Goal: Task Accomplishment & Management: Use online tool/utility

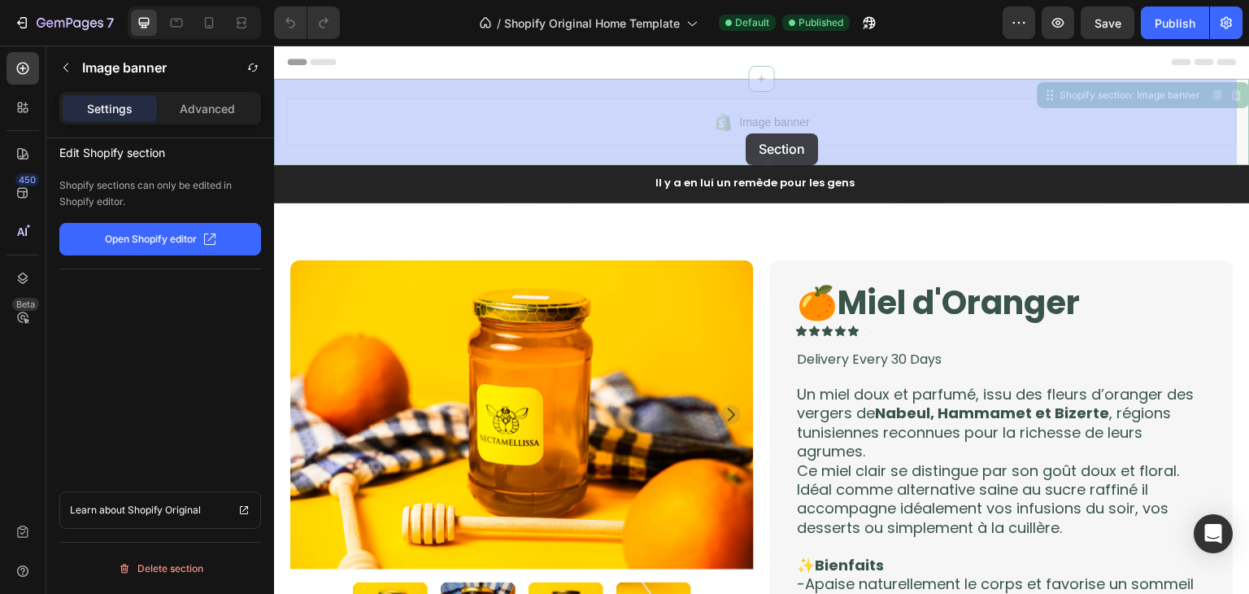
drag, startPoint x: 776, startPoint y: 94, endPoint x: 756, endPoint y: 120, distance: 33.0
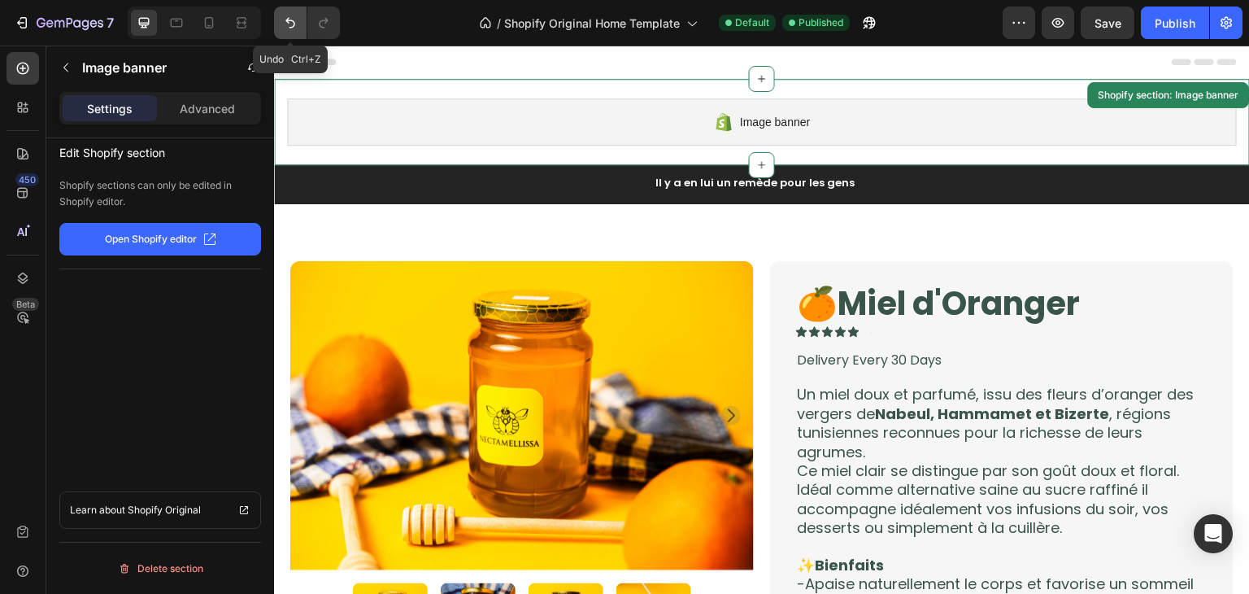
click at [287, 29] on icon "Undo/Redo" at bounding box center [290, 23] width 16 height 16
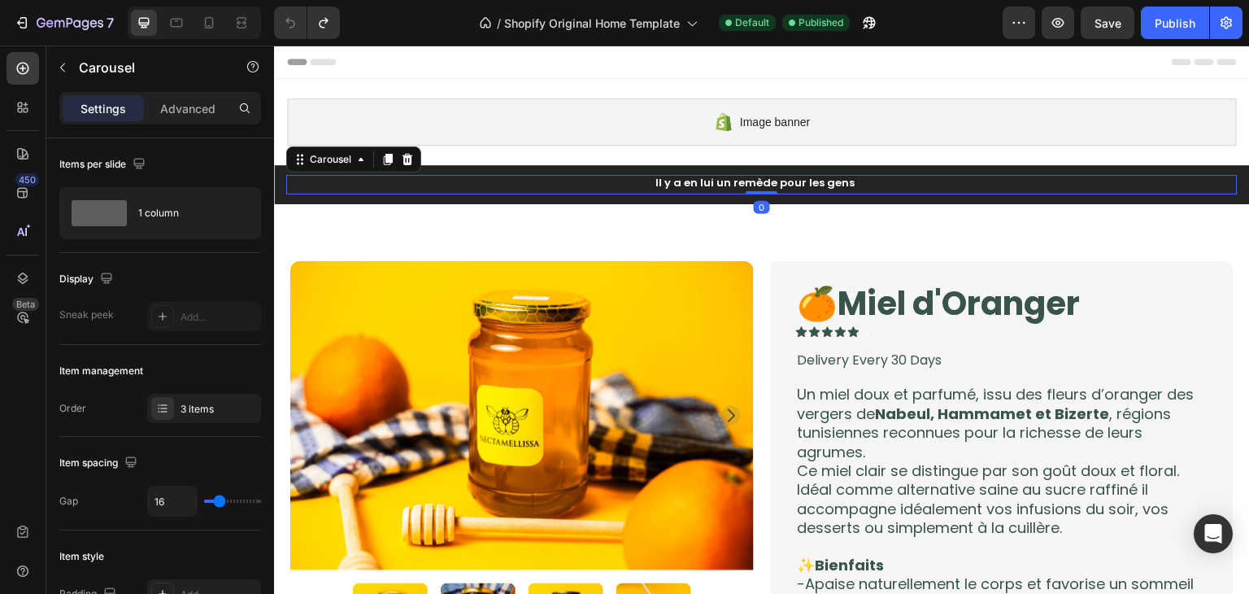
click at [711, 193] on div "Il y a en lui un remède pour les gens Heading" at bounding box center [755, 185] width 939 height 20
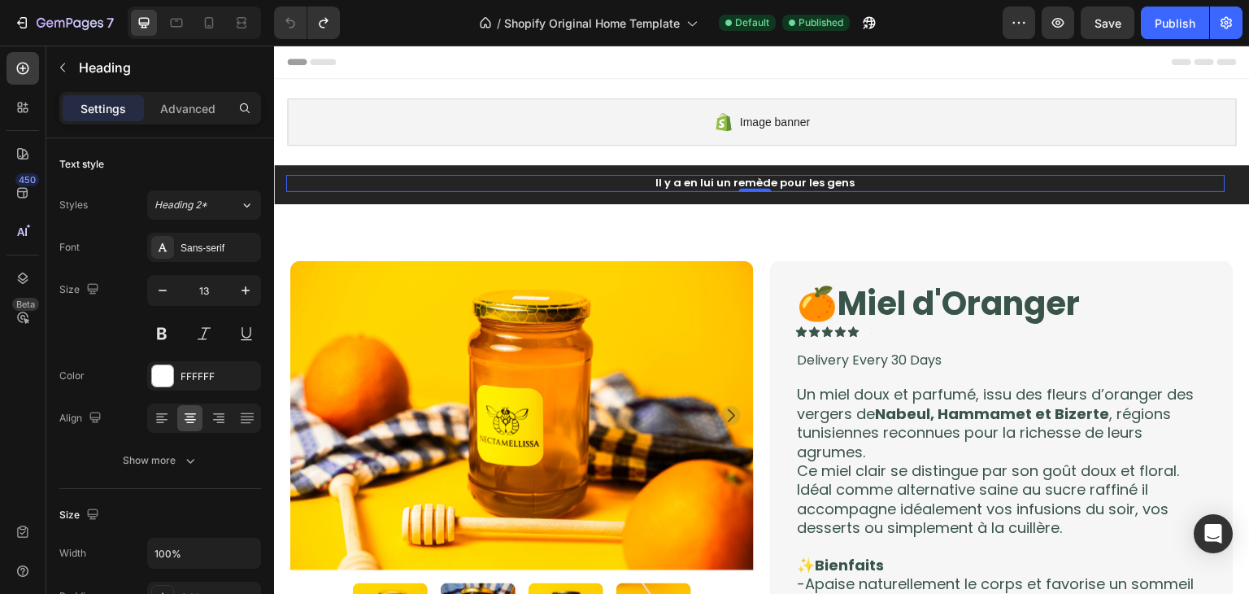
click at [717, 180] on h2 "Il y a en lui un remède pour les gens" at bounding box center [755, 183] width 939 height 17
click at [717, 180] on p "Il y a en lui un remède pour les gens" at bounding box center [756, 183] width 936 height 14
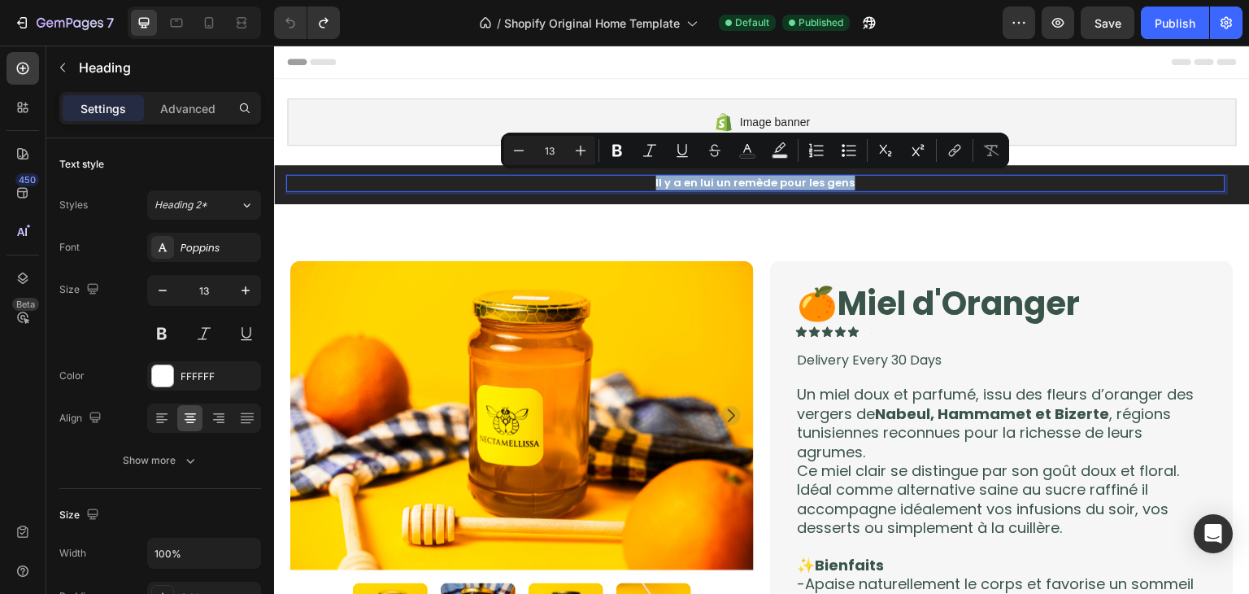
drag, startPoint x: 717, startPoint y: 180, endPoint x: 808, endPoint y: 170, distance: 91.6
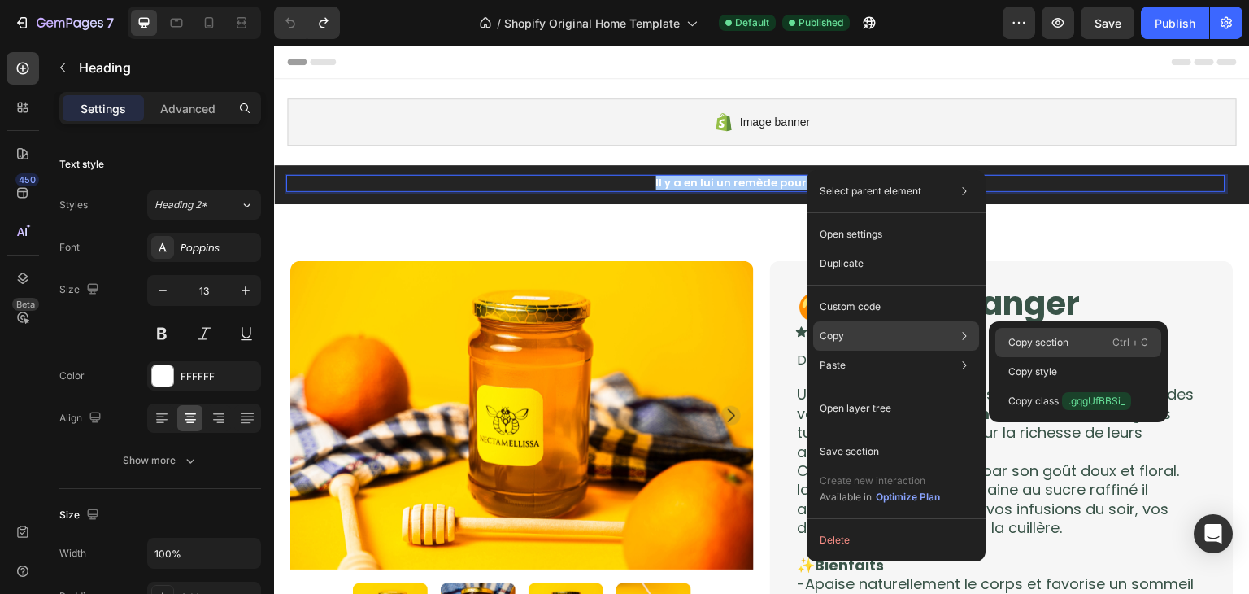
click at [1042, 357] on div "Copy section Ctrl + C" at bounding box center [1079, 371] width 166 height 29
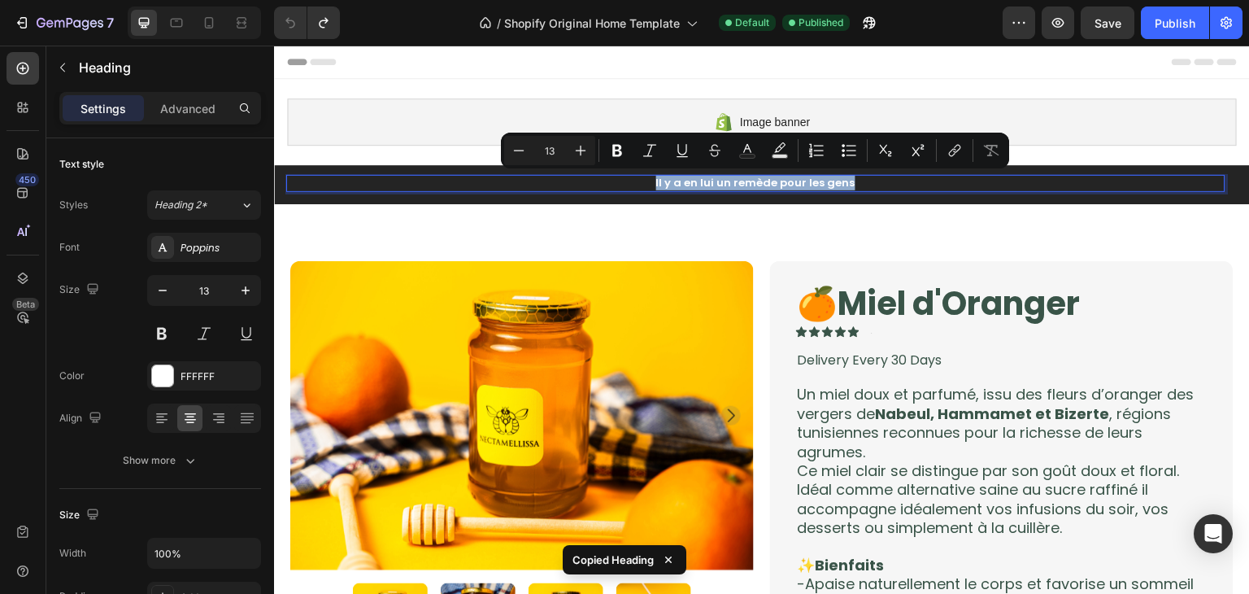
click at [894, 180] on p "Il y a en lui un remède pour les gens" at bounding box center [756, 183] width 936 height 14
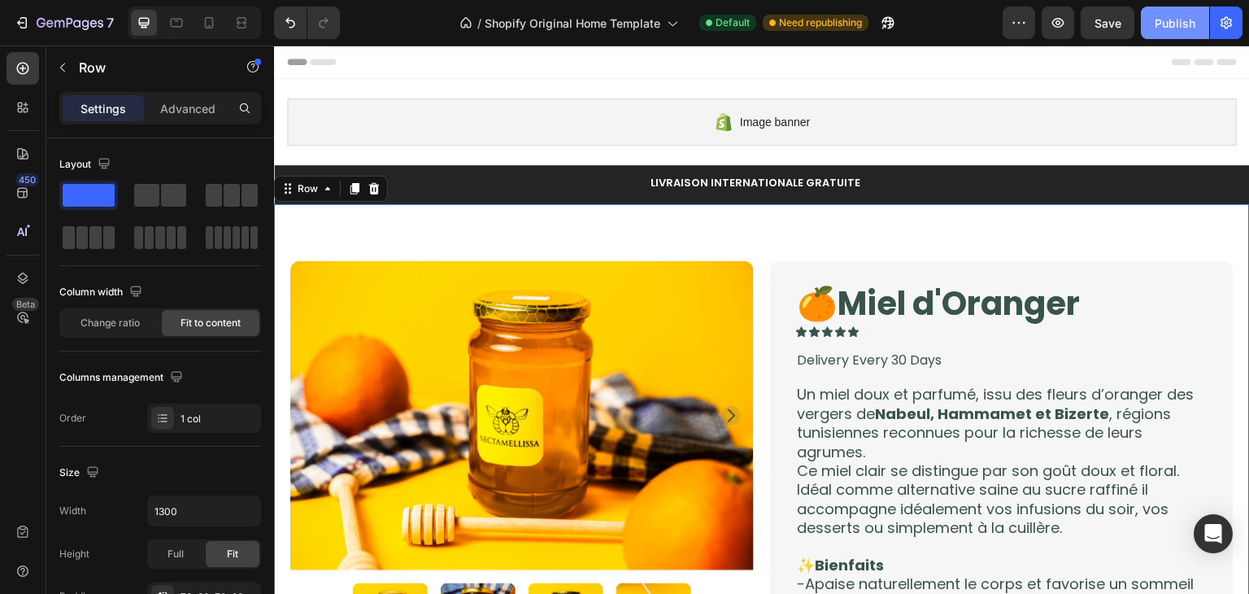
click at [1178, 28] on div "Publish" at bounding box center [1175, 23] width 41 height 17
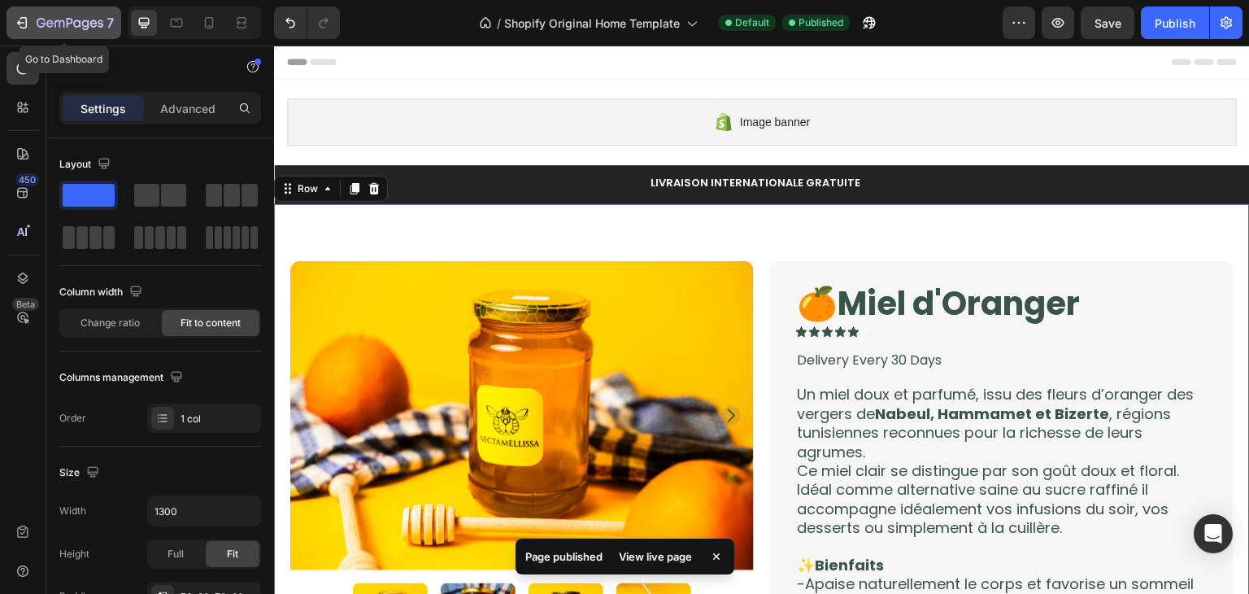
click at [24, 24] on icon "button" at bounding box center [22, 23] width 16 height 16
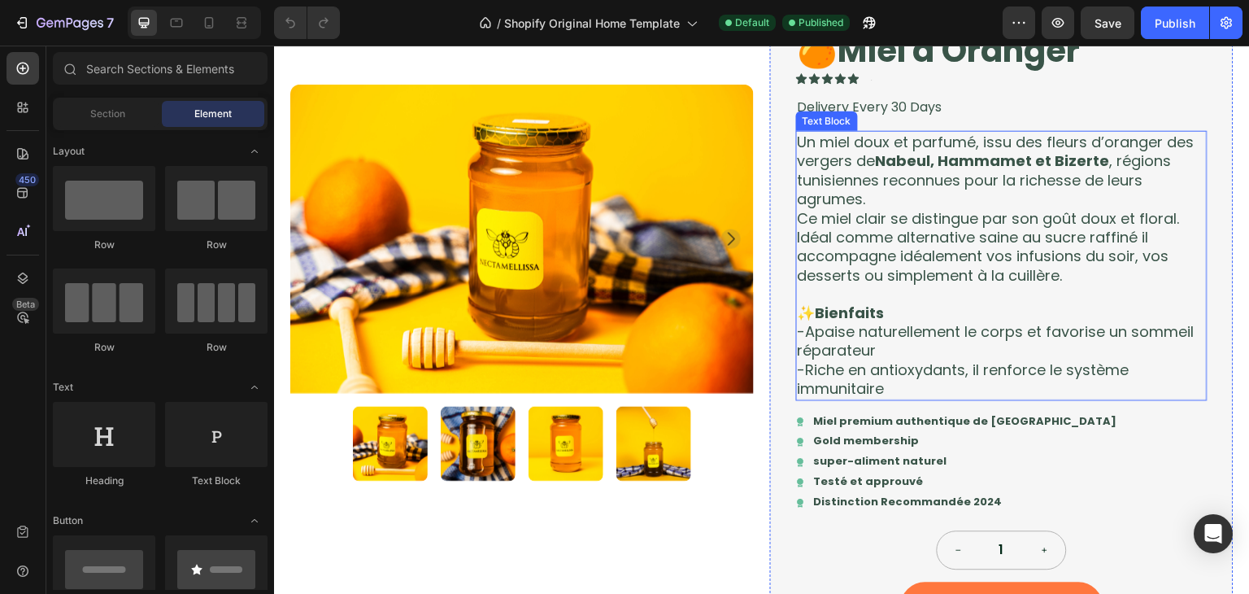
click at [805, 155] on p "Un miel doux et parfumé, issu des fleurs d’oranger des vergers de Nabeul, Hamma…" at bounding box center [1002, 170] width 408 height 76
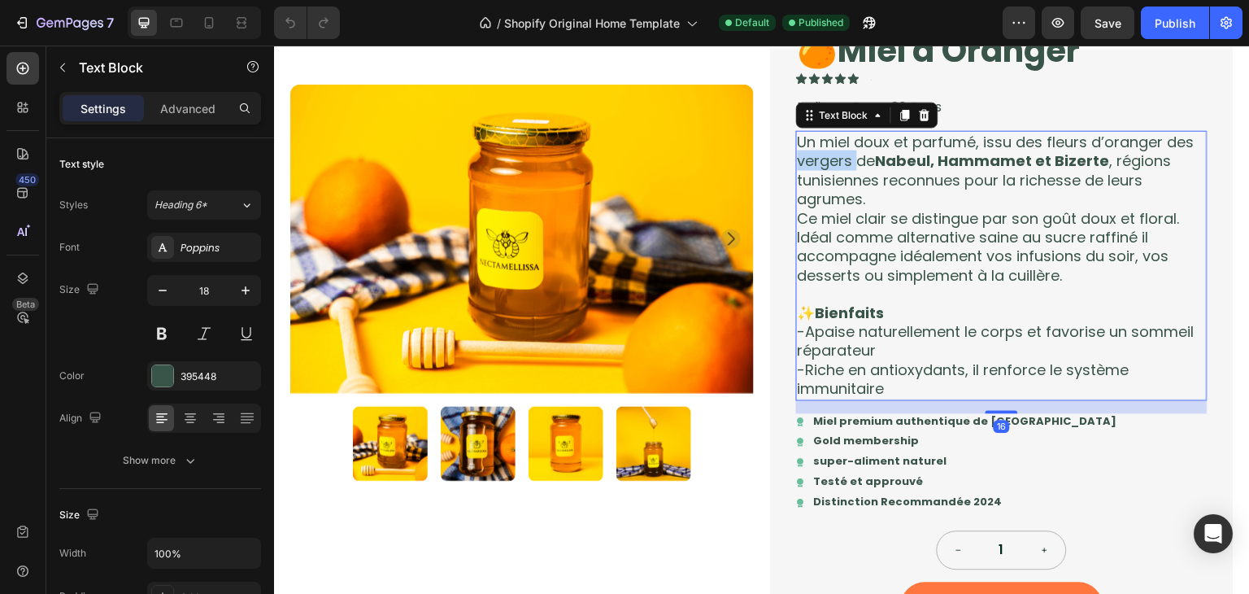
click at [805, 155] on p "Un miel doux et parfumé, issu des fleurs d’oranger des vergers de Nabeul, Hamma…" at bounding box center [1002, 170] width 408 height 76
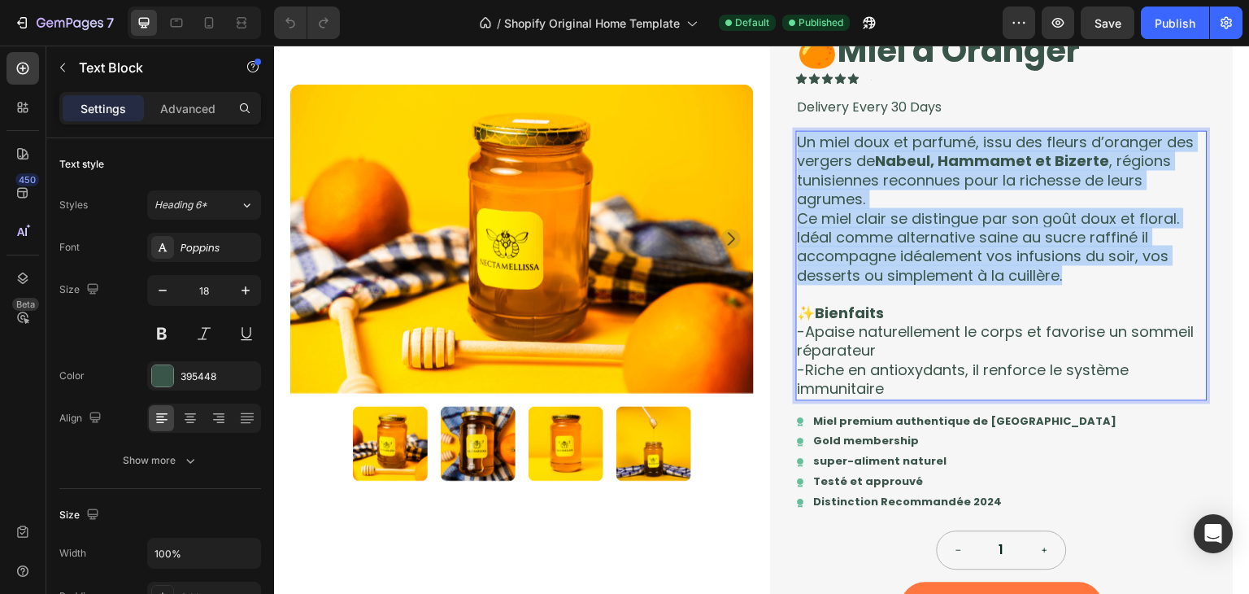
drag, startPoint x: 1062, startPoint y: 279, endPoint x: 795, endPoint y: 145, distance: 298.6
click at [796, 145] on div "Un miel doux et parfumé, issu des fleurs d’oranger des vergers de Nabeul, Hamma…" at bounding box center [1002, 265] width 412 height 270
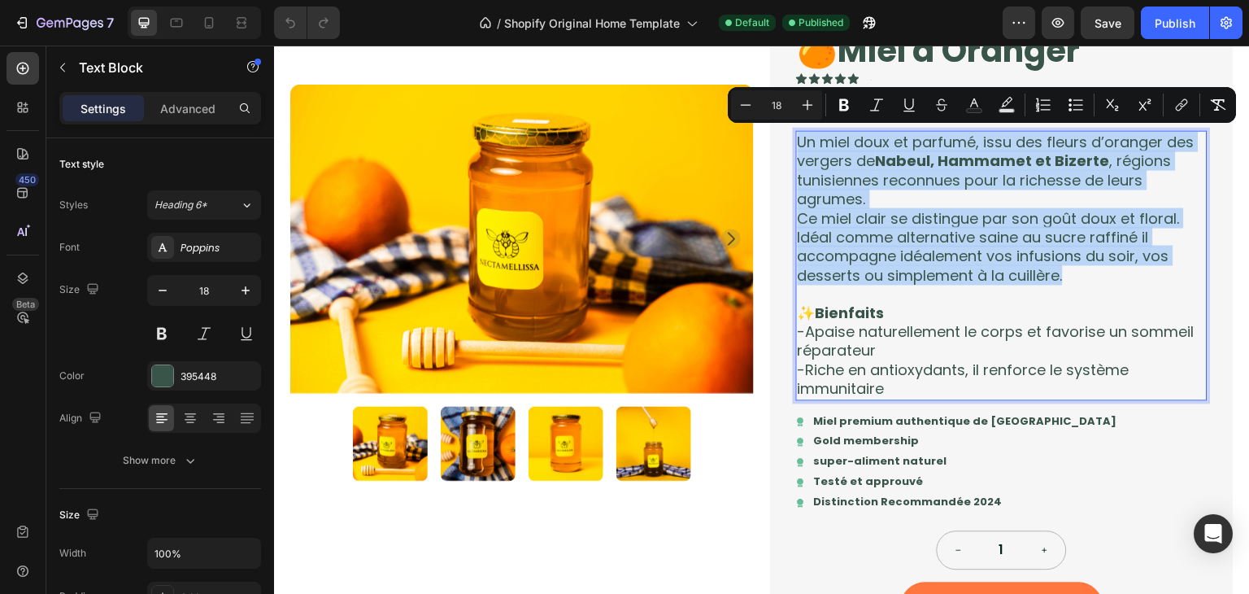
copy div "Un miel doux et parfumé, issu des fleurs d’oranger des vergers de Nabeul, Hamma…"
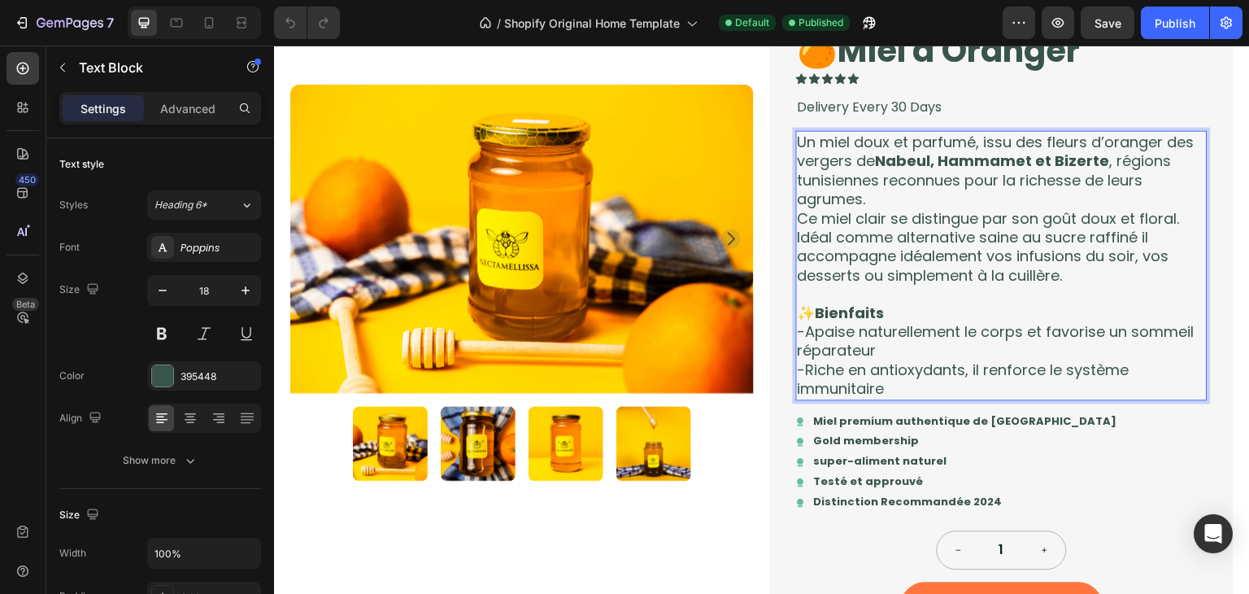
click at [802, 342] on p "-Apaise naturellement le corps et favorise un sommeil réparateur" at bounding box center [1002, 341] width 408 height 38
click at [832, 338] on p "-Apaise naturellement le corps et favorise un sommeil réparateur" at bounding box center [1002, 341] width 408 height 38
click at [868, 353] on p "-Apaise naturellement le corps et favorise un sommeil réparateur" at bounding box center [1002, 341] width 408 height 38
click at [874, 353] on p "-Apaise naturellement le corps et favorise un sommeil réparateur" at bounding box center [1002, 341] width 408 height 38
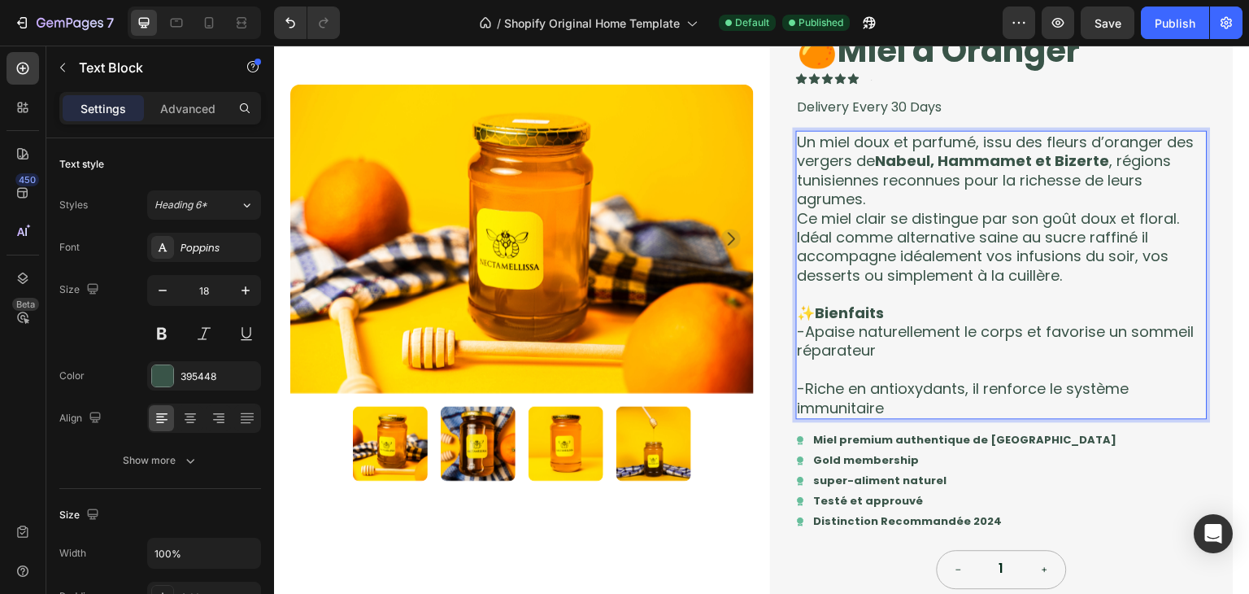
click at [904, 395] on p "-Riche en antioxydants, il renforce le système immunitaire" at bounding box center [1002, 398] width 408 height 38
click at [895, 407] on p "-Riche en antioxydants, il renforce le système immunitaire" at bounding box center [1002, 398] width 408 height 38
click at [978, 322] on p "-Apaise naturellement le corps et favorise un sommeil réparateur" at bounding box center [1002, 341] width 408 height 38
click at [891, 404] on p "-Riche en antioxydants, il renforce le système immunitaire" at bounding box center [1002, 398] width 408 height 38
click at [874, 348] on p "-Apaise naturellement le corps et favorise un sommeil réparateur" at bounding box center [1002, 341] width 408 height 38
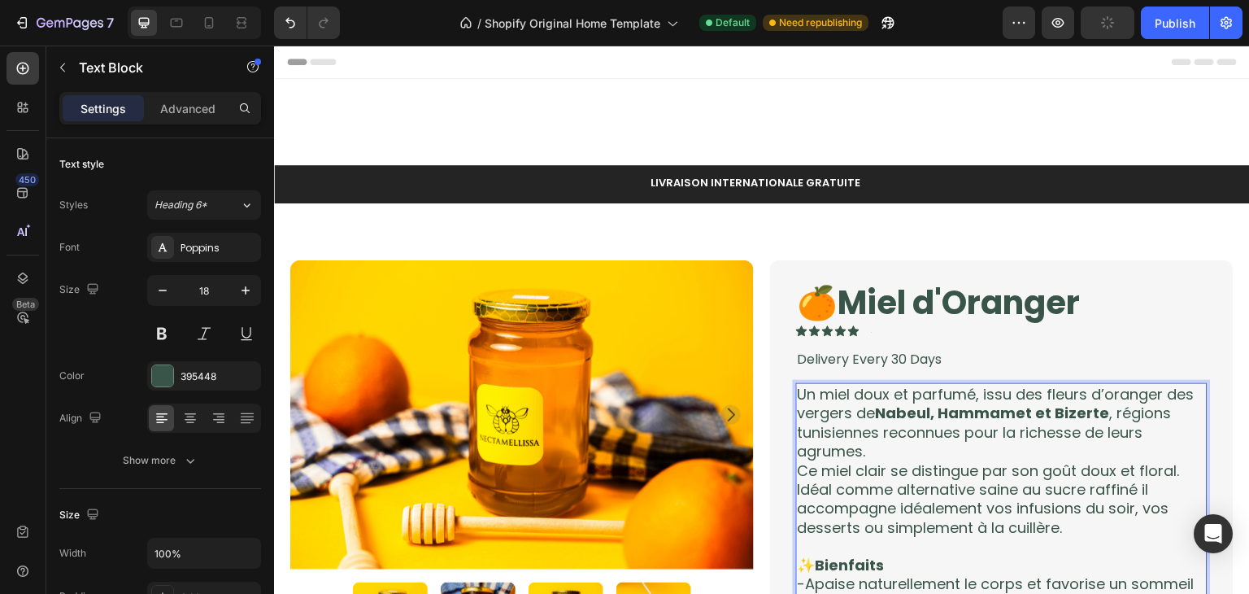
scroll to position [139, 0]
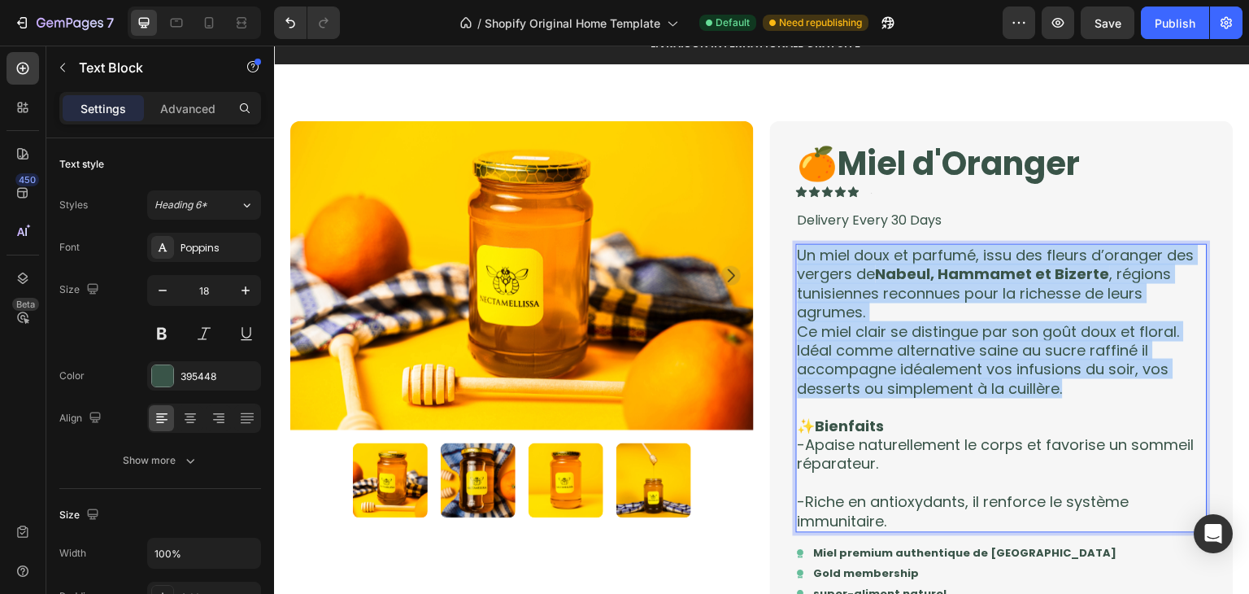
drag, startPoint x: 1066, startPoint y: 392, endPoint x: 795, endPoint y: 252, distance: 304.8
click at [796, 252] on div "Un miel doux et parfumé, issu des fleurs d’oranger des vergers de Nabeul, Hamma…" at bounding box center [1002, 388] width 412 height 289
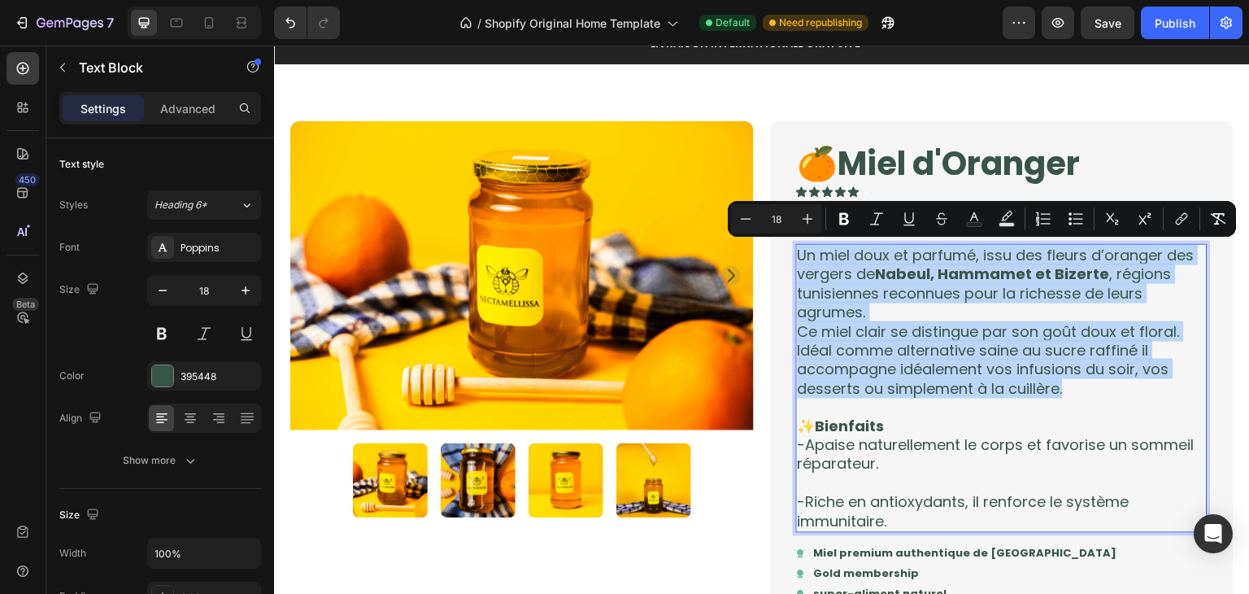
copy div "Un miel doux et parfumé, issu des fleurs d’oranger des vergers de Nabeul, Hamma…"
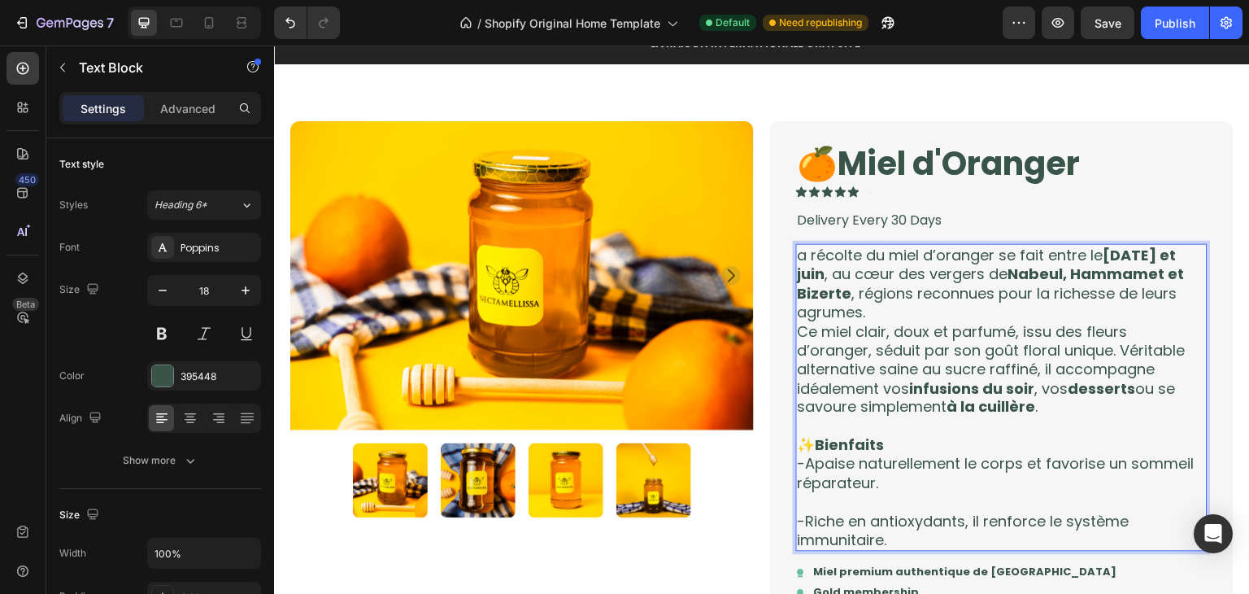
click at [798, 258] on p "a récolte du miel d’oranger se fait entre le 15 avril et juin , au cœur des ver…" at bounding box center [1002, 284] width 408 height 76
click at [798, 254] on p "La récolte du miel d’oranger se fait entre le 15 avril et juin , au cœur des ve…" at bounding box center [1002, 284] width 408 height 76
click at [796, 257] on div "La récolte du miel d’oranger se fait entre le 15 avril et juin , au cœur des ve…" at bounding box center [1002, 398] width 412 height 308
click at [799, 255] on p "La récolte du miel d’oranger se fait entre le 15 avril et juin , au cœur des ve…" at bounding box center [1002, 284] width 408 height 76
click at [293, 28] on icon "Undo/Redo" at bounding box center [290, 23] width 16 height 16
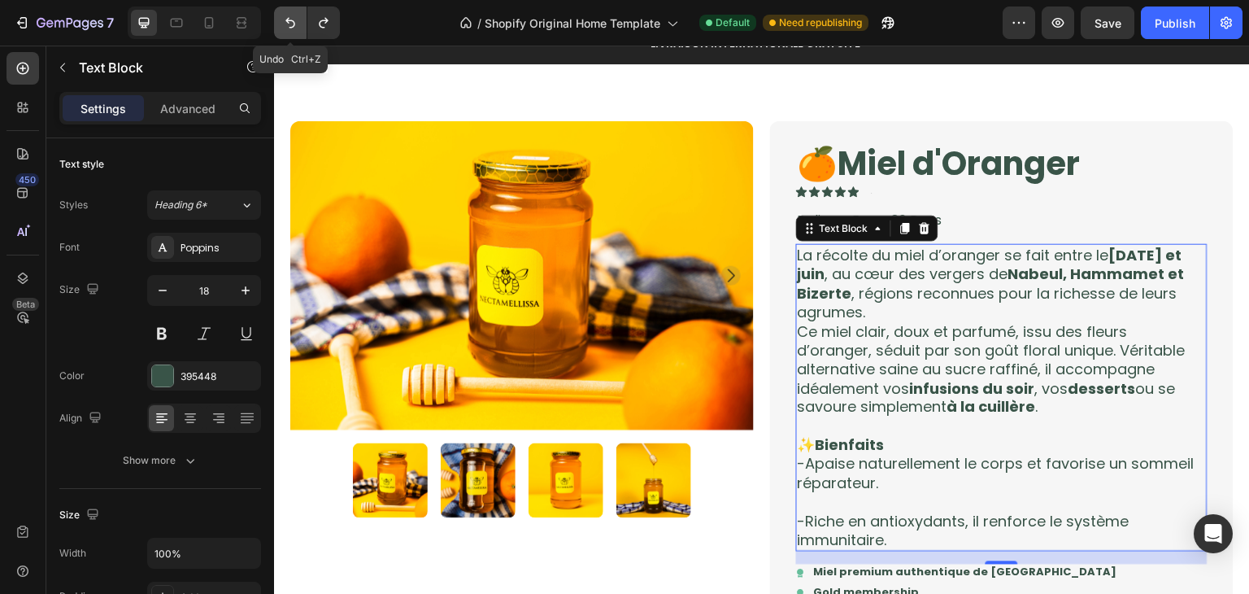
click at [293, 28] on icon "Undo/Redo" at bounding box center [290, 23] width 16 height 16
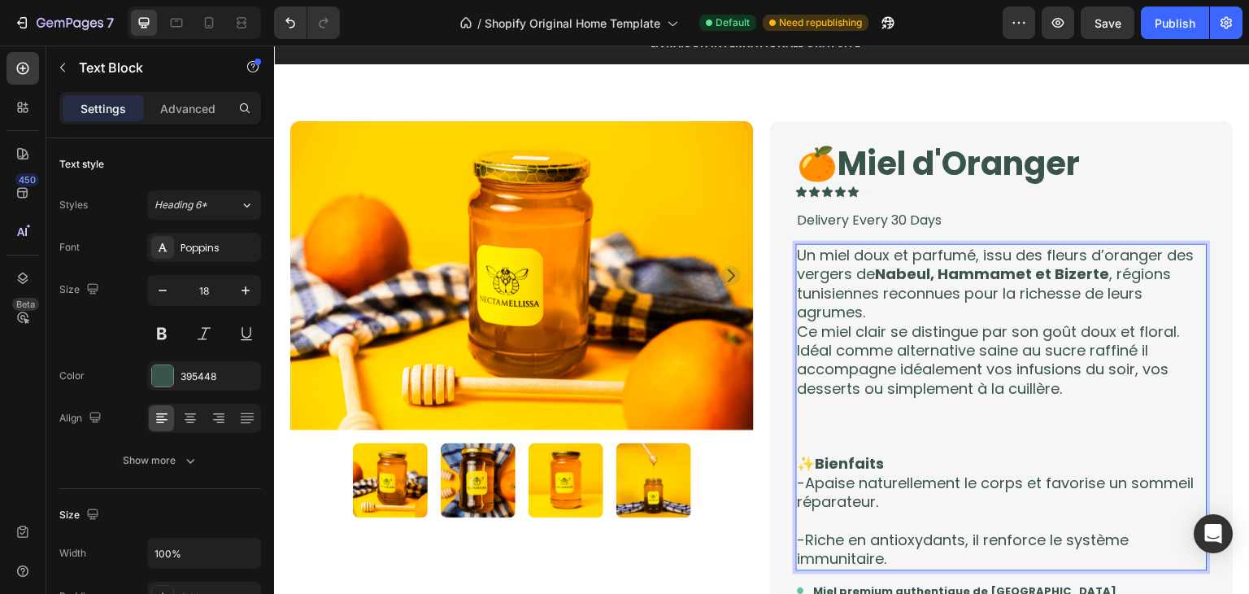
scroll to position [150, 0]
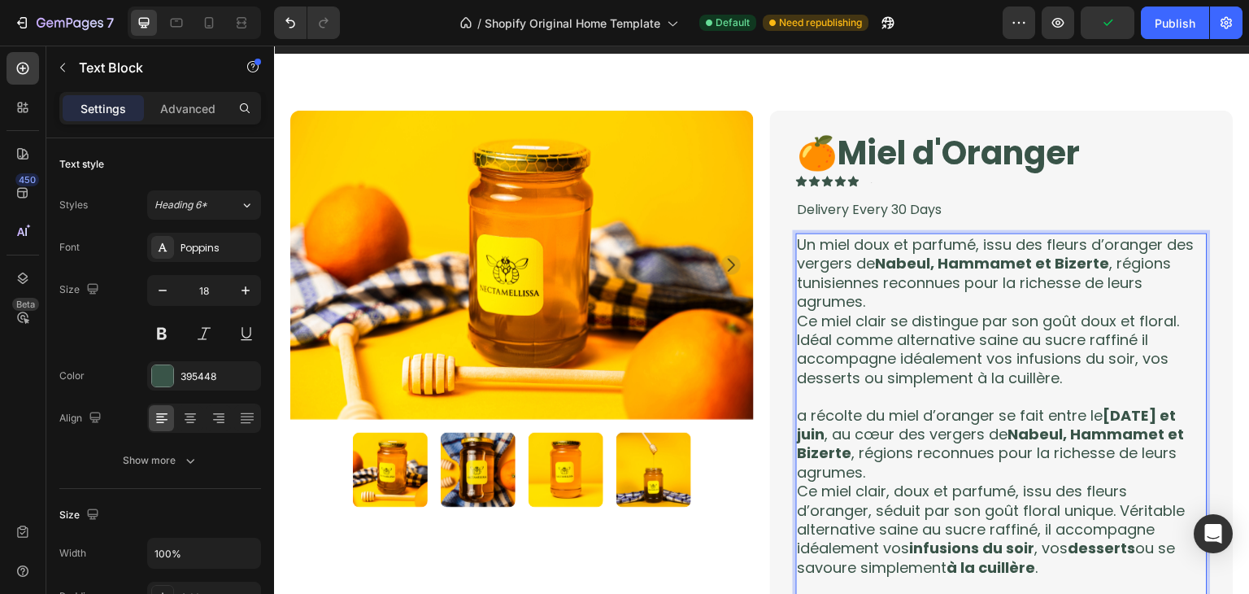
click at [828, 435] on p "a récolte du miel d’oranger se fait entre le 15 avril et juin , au cœur des ver…" at bounding box center [1002, 445] width 408 height 76
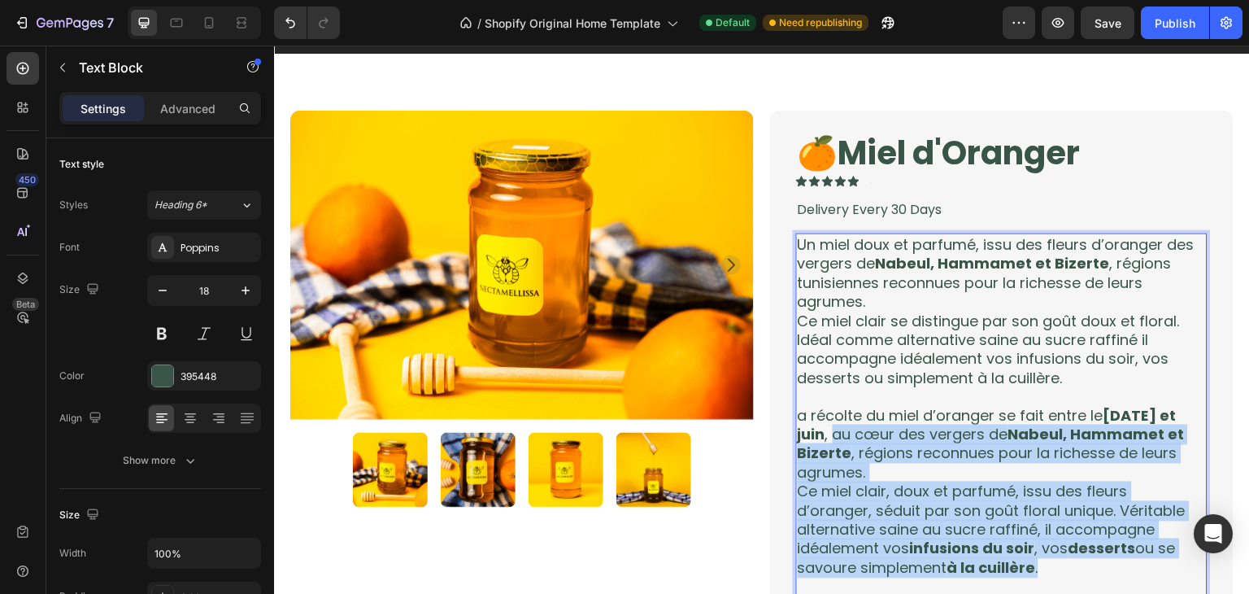
drag, startPoint x: 828, startPoint y: 435, endPoint x: 1034, endPoint y: 568, distance: 244.8
click at [1034, 568] on div "Un miel doux et parfumé, issu des fleurs d’oranger des vergers de Nabeul, Hamma…" at bounding box center [1002, 472] width 412 height 479
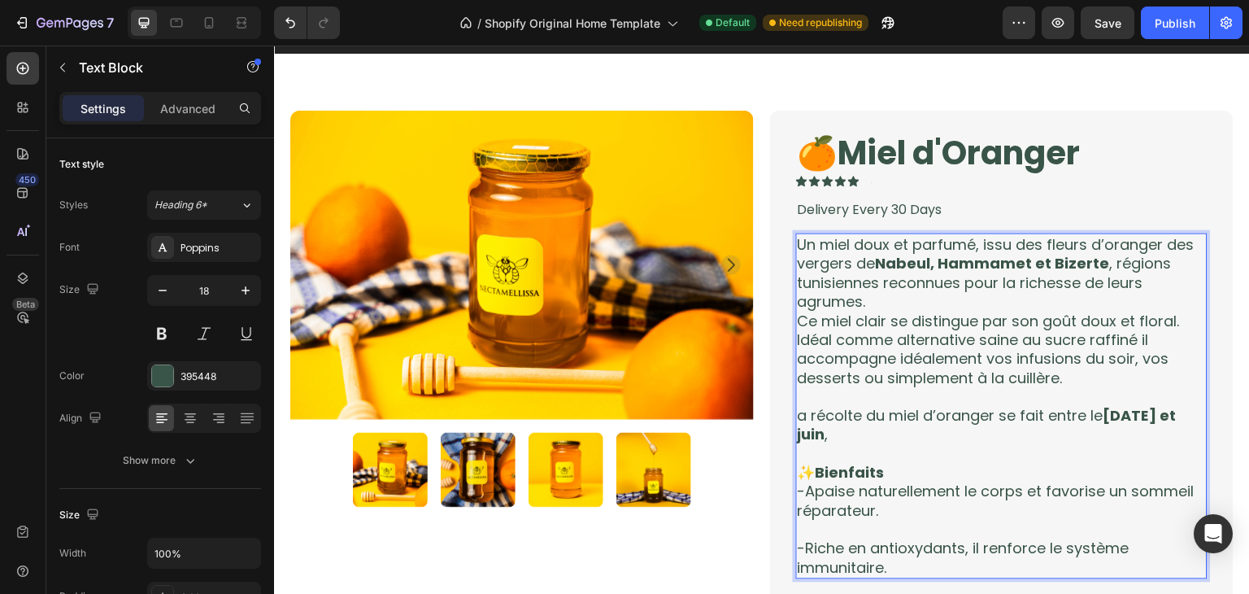
click at [798, 413] on p "a récolte du miel d’oranger se fait entre le 15 avril et juin ," at bounding box center [1002, 426] width 408 height 38
click at [829, 427] on p "La récolte du miel d’oranger se fait entre le 15 avril et juin ," at bounding box center [1002, 426] width 408 height 38
click at [824, 433] on p "La récolte du miel d’oranger se fait entre le 15 avril et juin" at bounding box center [1002, 426] width 408 height 38
click at [798, 318] on p "Ce miel clair se distingue par son goût doux et floral. Idéal comme alternative…" at bounding box center [1002, 350] width 408 height 76
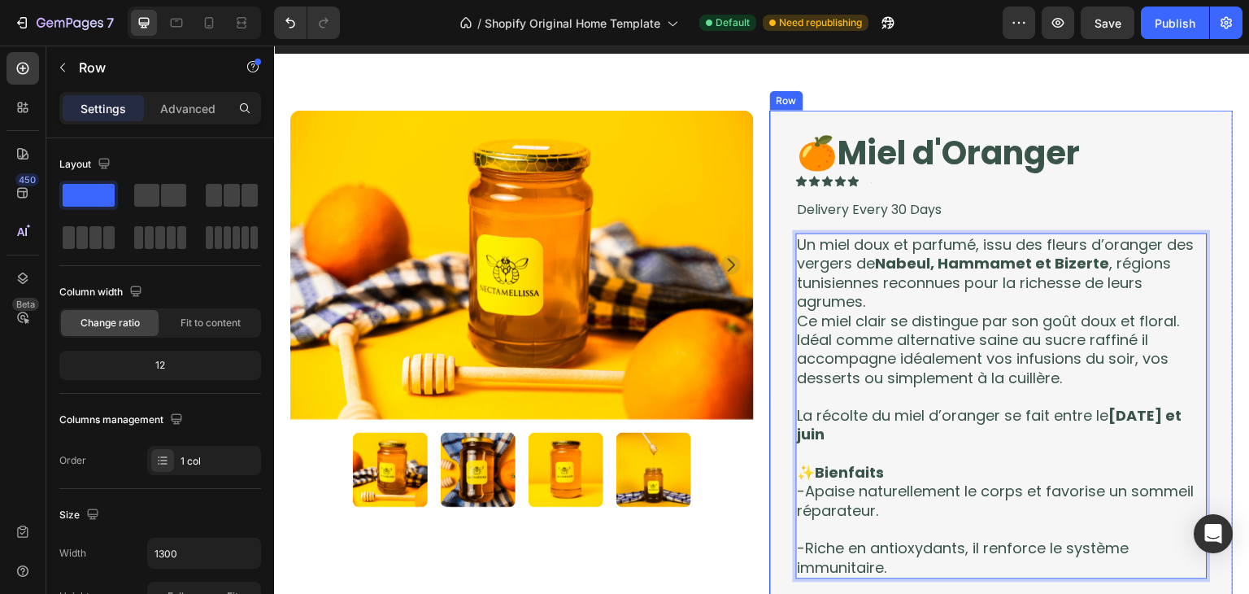
click at [770, 454] on div "🍊Miel d'Oranger Product Title Icon Icon Icon Icon Icon Icon List Text Block Row…" at bounding box center [1002, 470] width 464 height 719
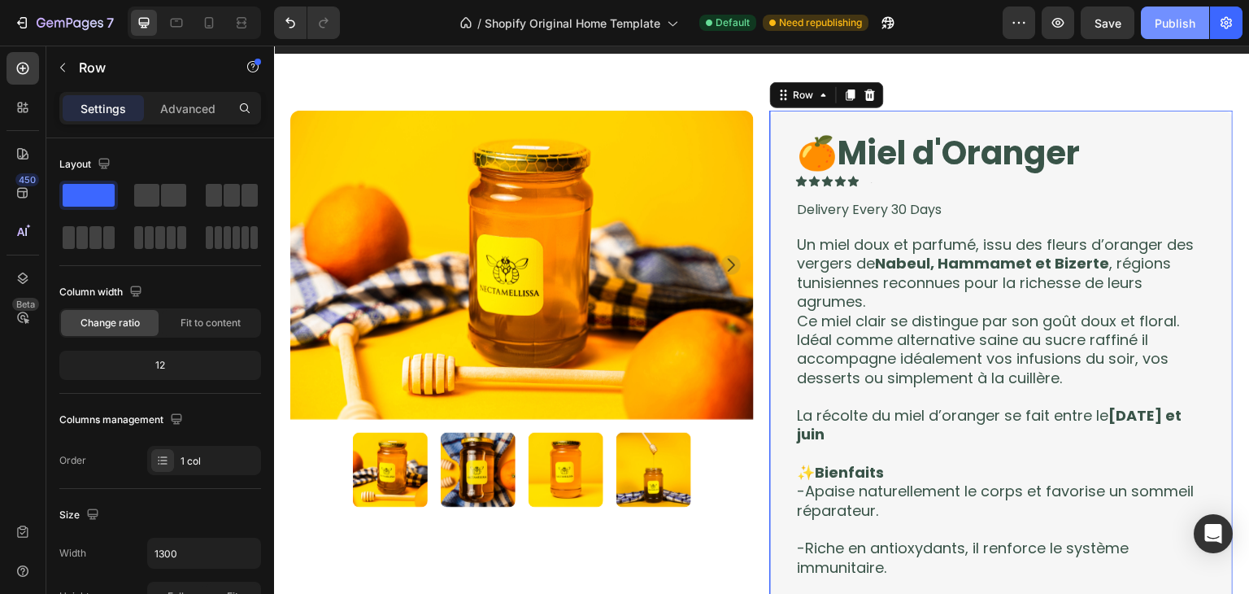
click at [1158, 34] on button "Publish" at bounding box center [1175, 23] width 68 height 33
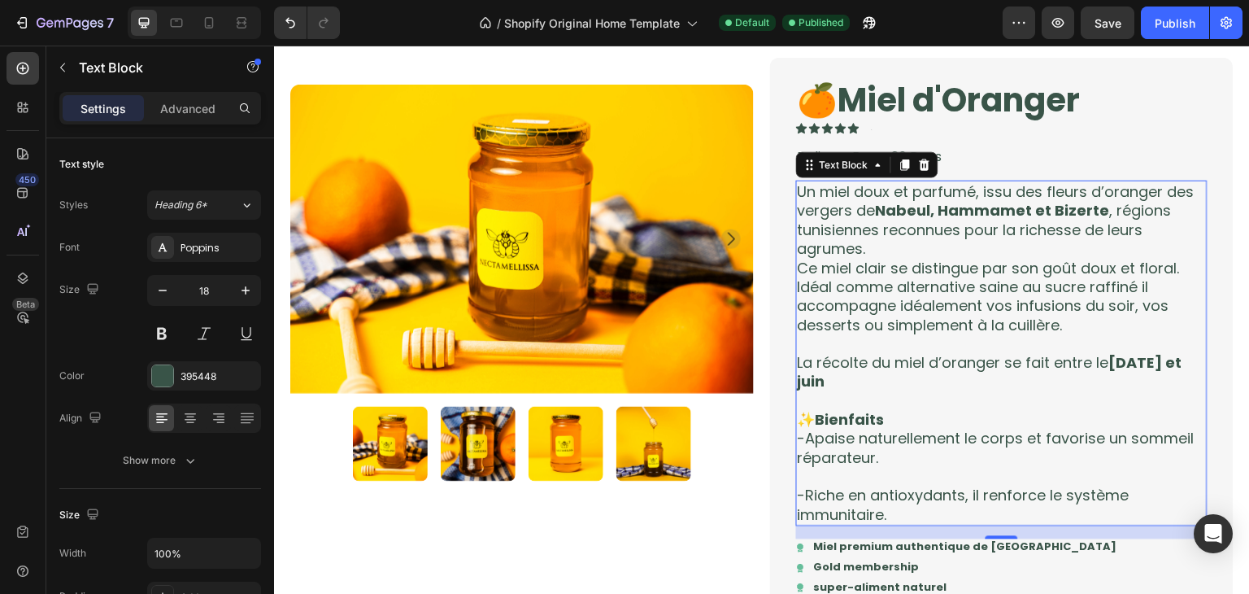
scroll to position [203, 0]
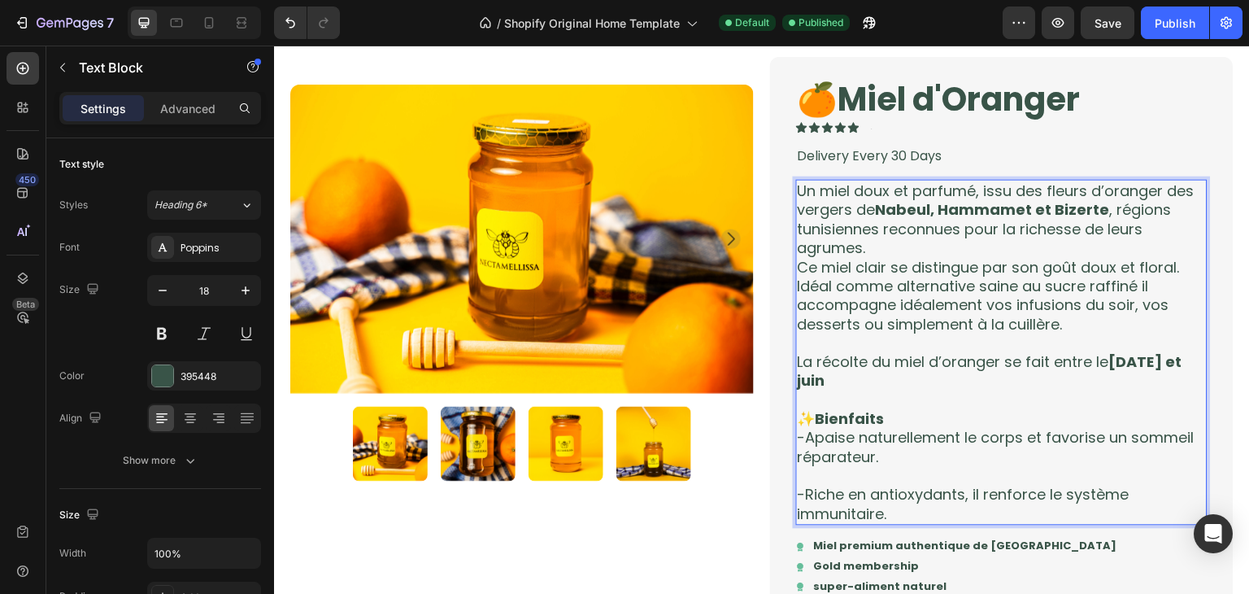
click at [826, 382] on p "La récolte du miel d’oranger se fait entre le 15 avril et juin" at bounding box center [1002, 372] width 408 height 38
click at [798, 381] on strong "15 avril et juin" at bounding box center [990, 371] width 385 height 39
click at [891, 381] on p "La récolte du miel d’oranger se fait entre le 15 avril et début juin" at bounding box center [1002, 372] width 408 height 38
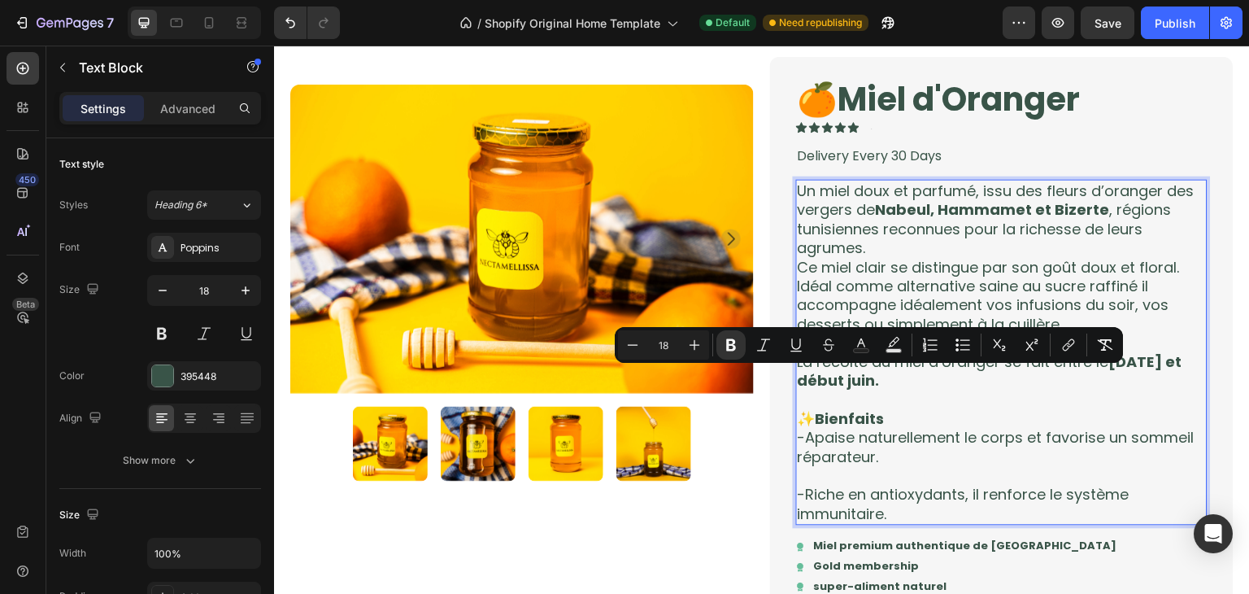
drag, startPoint x: 891, startPoint y: 381, endPoint x: 868, endPoint y: 378, distance: 23.7
click at [868, 378] on p "La récolte du miel d’oranger se fait entre le 15 avril et début juin." at bounding box center [1002, 372] width 408 height 38
click at [726, 338] on icon "Editor contextual toolbar" at bounding box center [731, 345] width 16 height 16
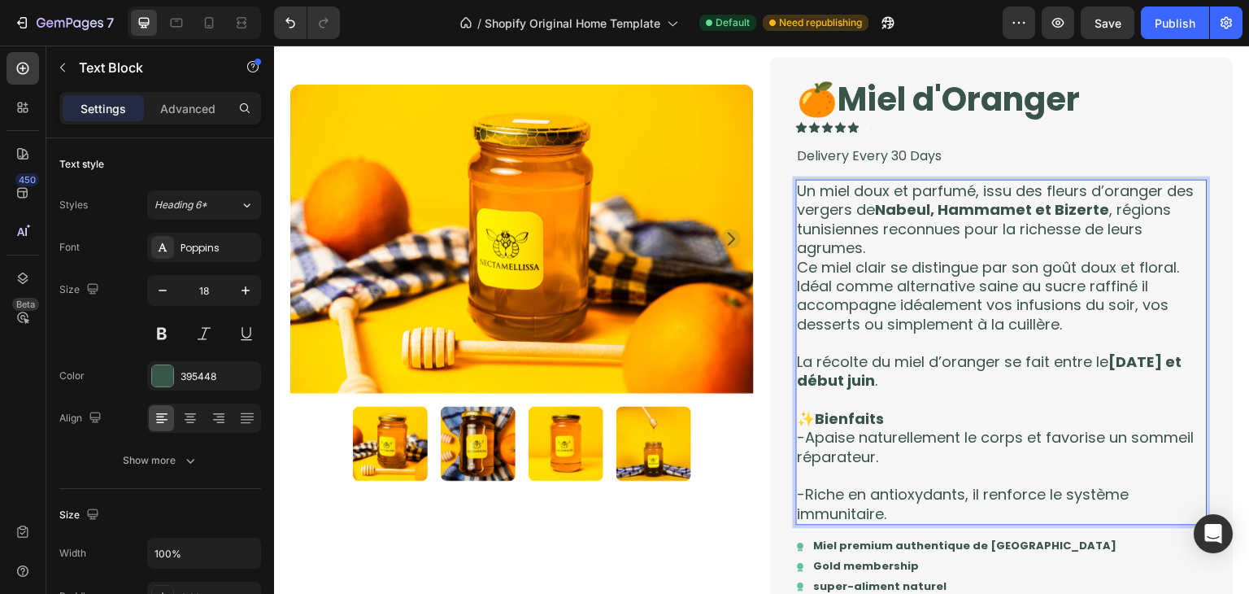
click at [899, 391] on p "Rich Text Editor. Editing area: main" at bounding box center [1002, 399] width 408 height 19
click at [884, 377] on p "La récolte du miel d’oranger se fait entre le 15 avril et début juin ." at bounding box center [1002, 372] width 408 height 38
click at [1144, 31] on button "Publish" at bounding box center [1175, 23] width 68 height 33
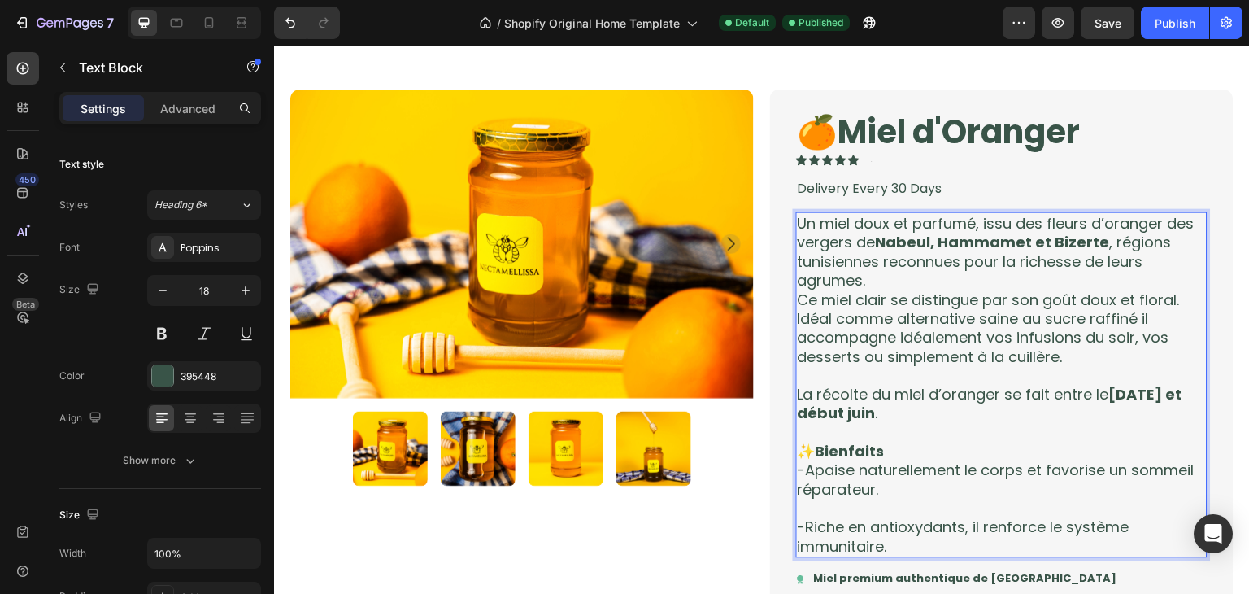
scroll to position [0, 0]
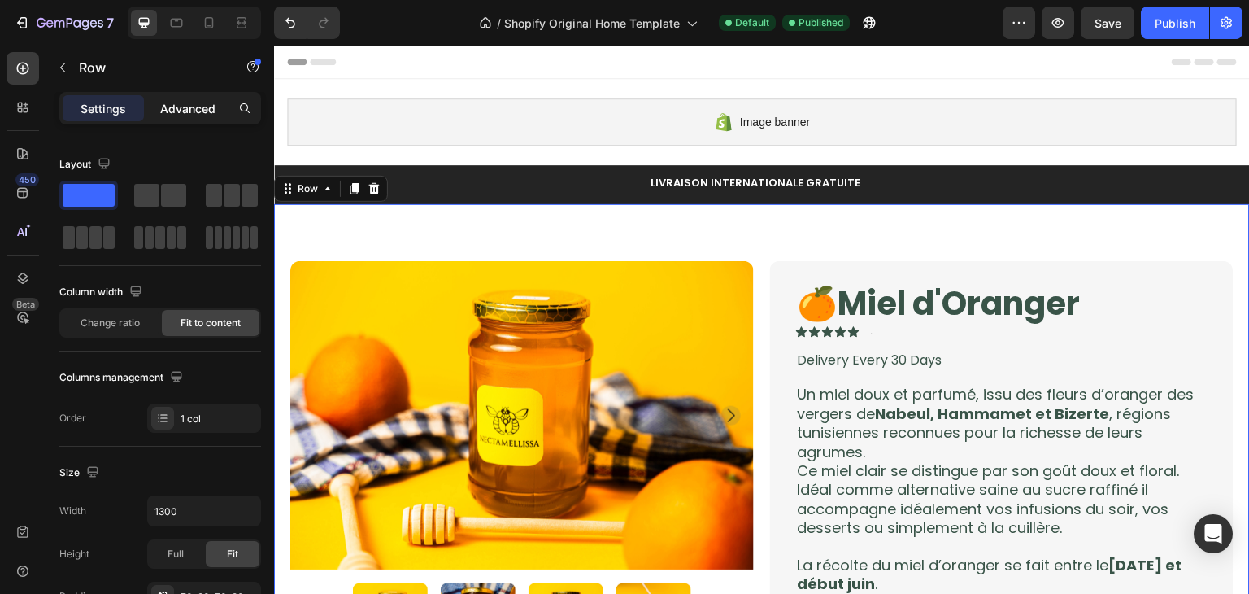
click at [181, 117] on div "Advanced" at bounding box center [187, 108] width 81 height 26
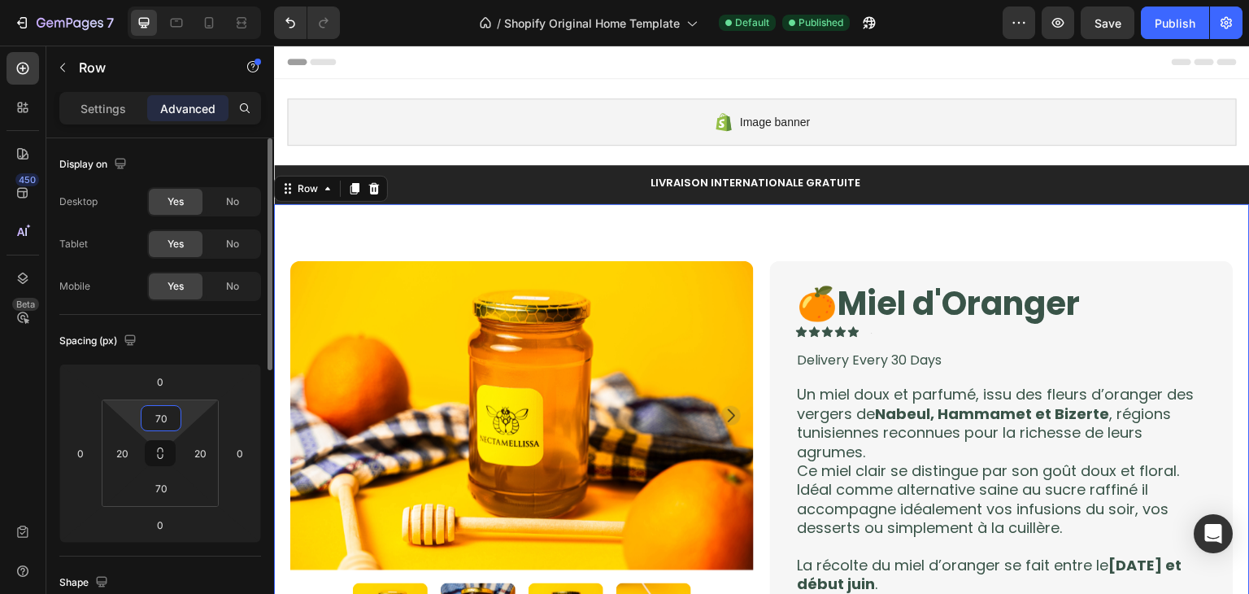
click at [164, 418] on input "70" at bounding box center [161, 418] width 33 height 24
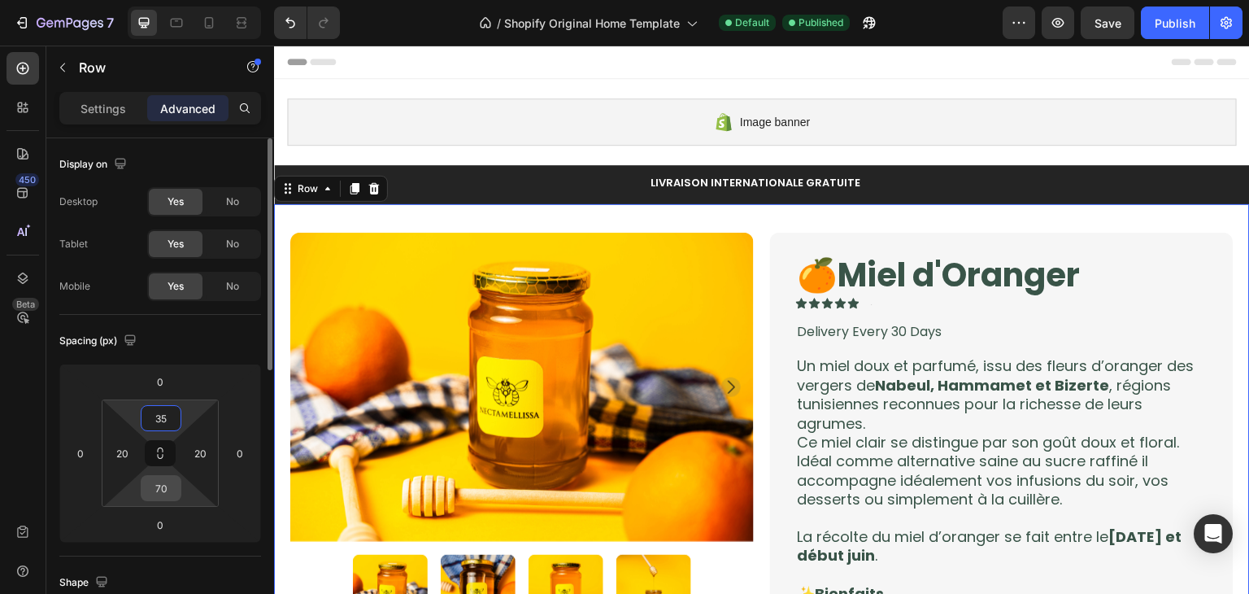
type input "35"
click at [159, 480] on input "70" at bounding box center [161, 488] width 33 height 24
type input "35"
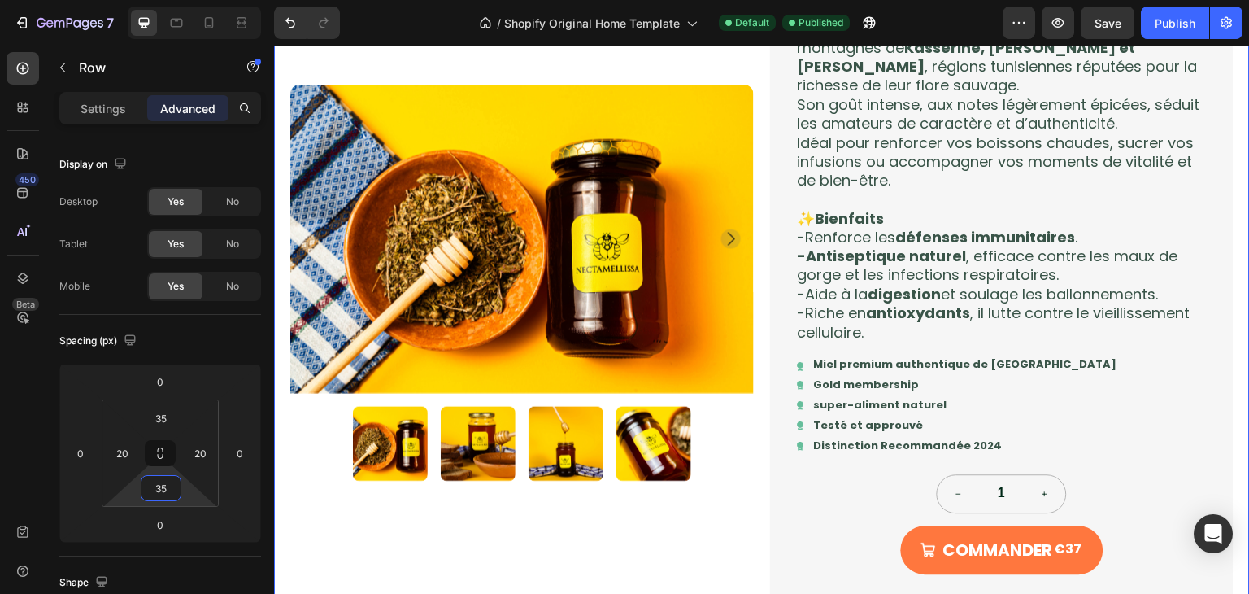
scroll to position [1409, 0]
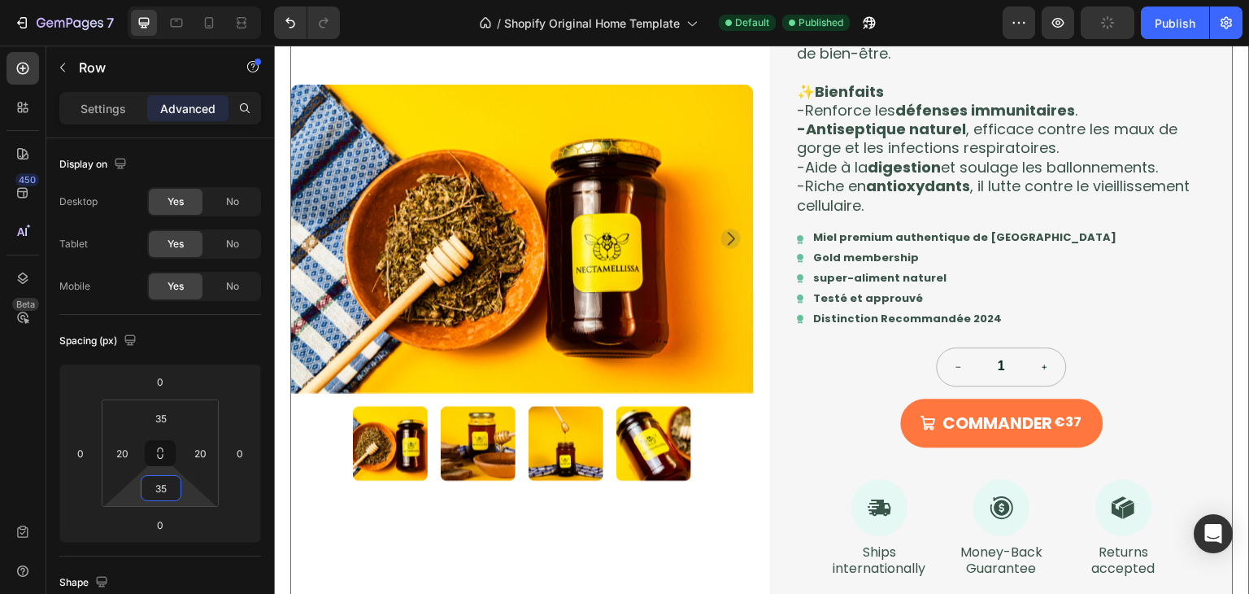
click at [327, 516] on div "Product Images" at bounding box center [522, 193] width 464 height 852
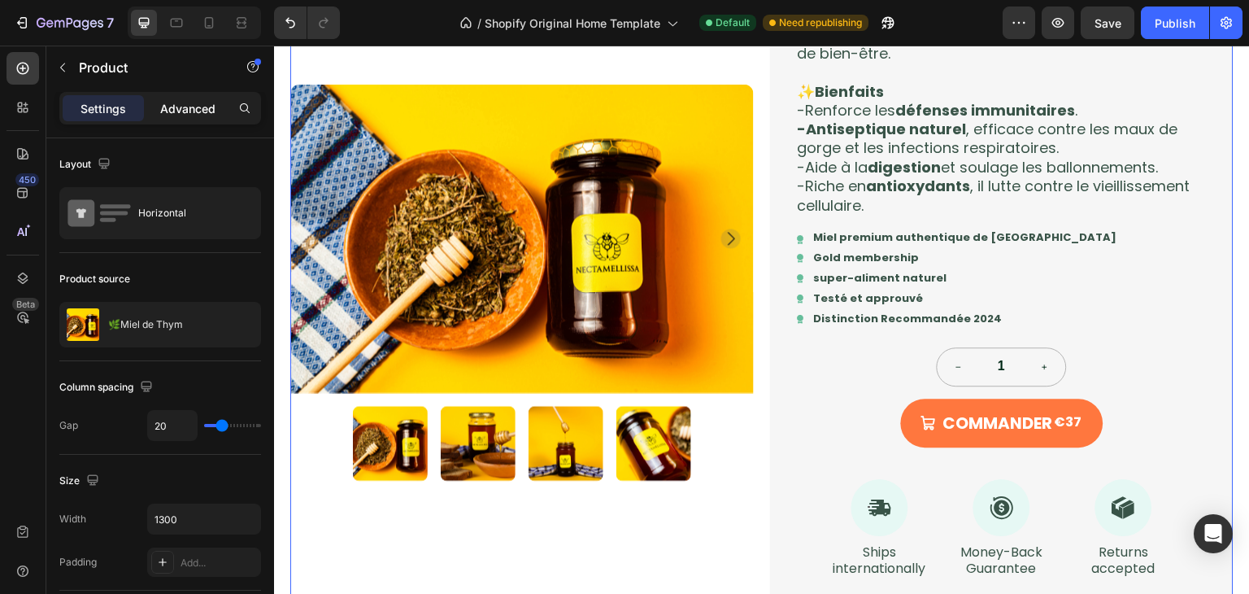
click at [180, 117] on div "Advanced" at bounding box center [187, 108] width 81 height 26
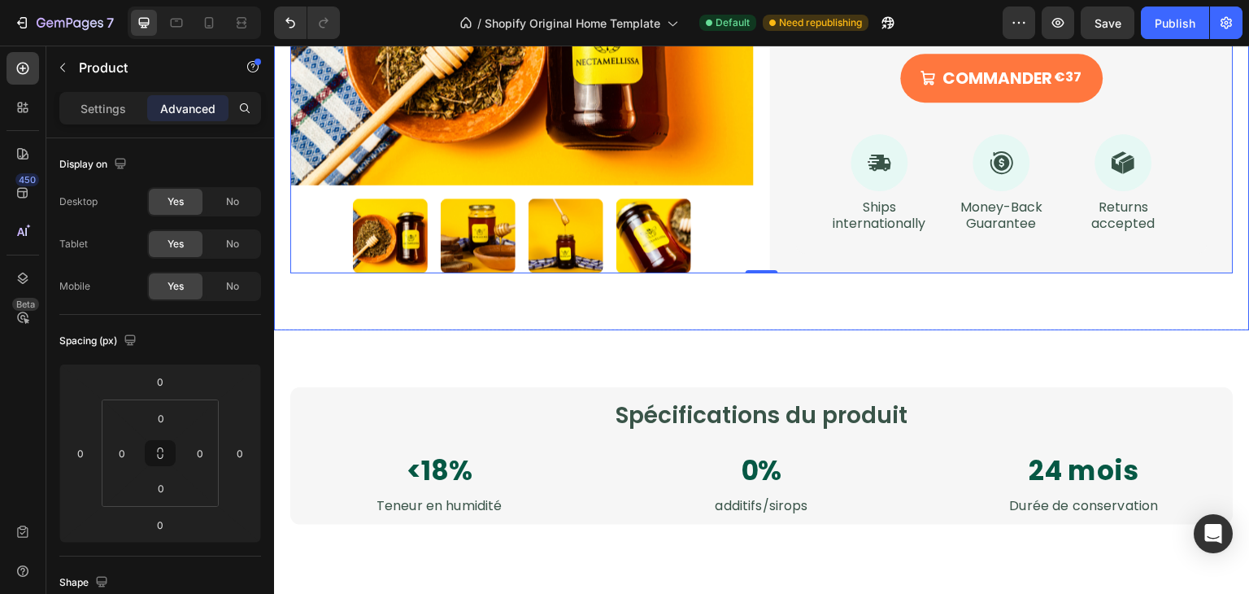
scroll to position [1805, 0]
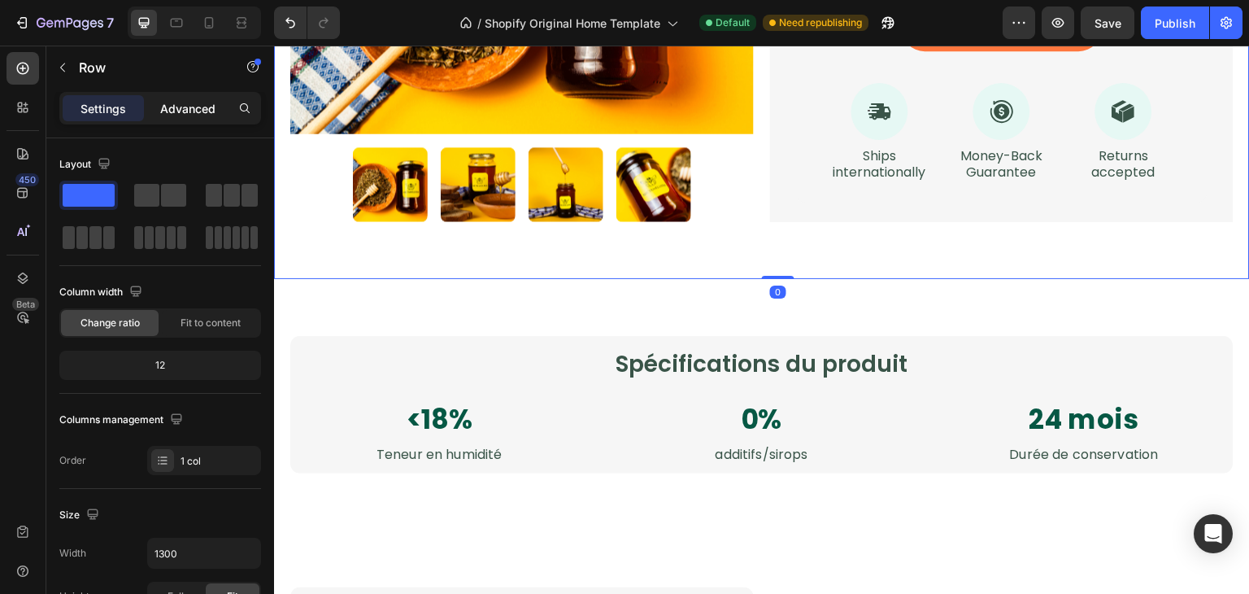
click at [186, 111] on p "Advanced" at bounding box center [187, 108] width 55 height 17
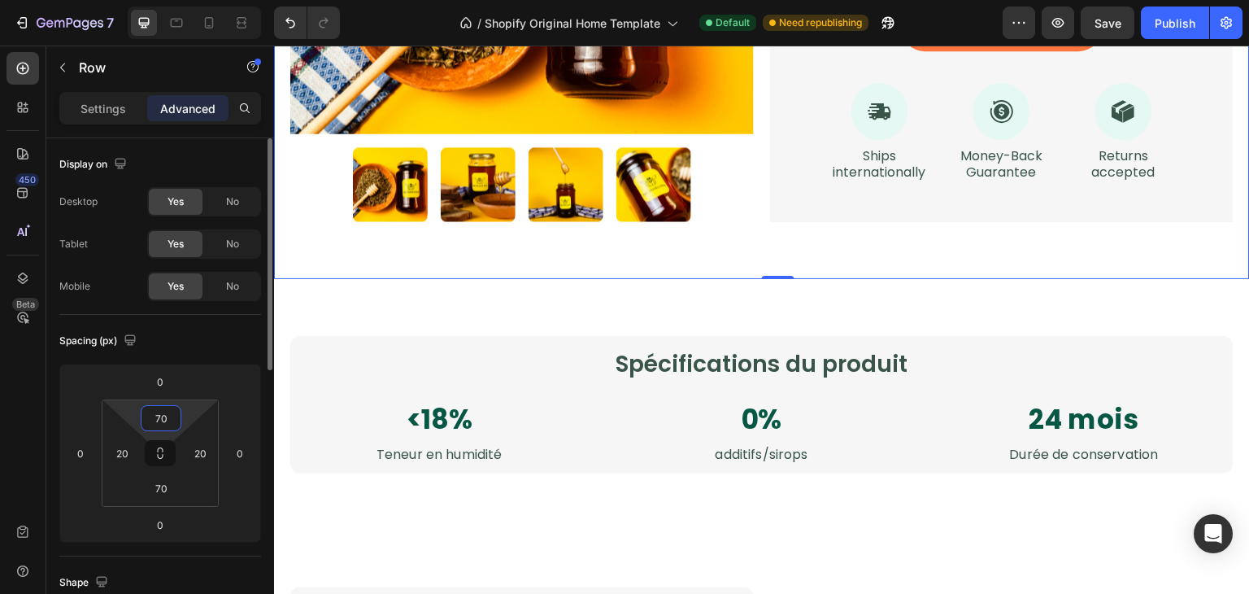
click at [172, 428] on input "70" at bounding box center [161, 418] width 33 height 24
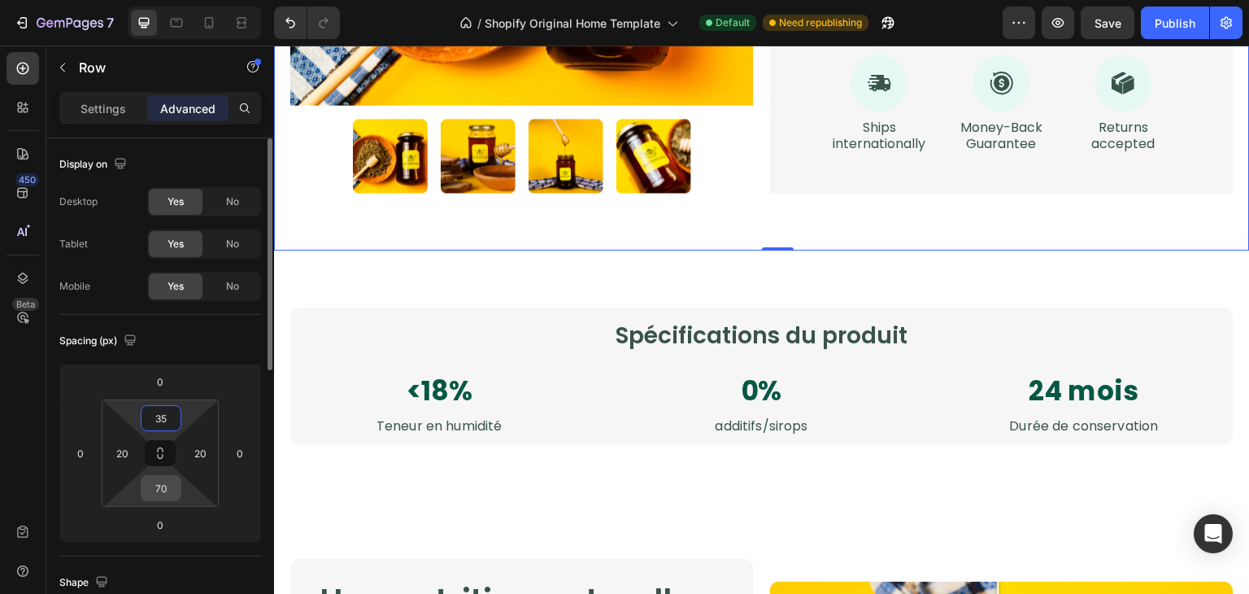
type input "35"
click at [173, 479] on input "70" at bounding box center [161, 488] width 33 height 24
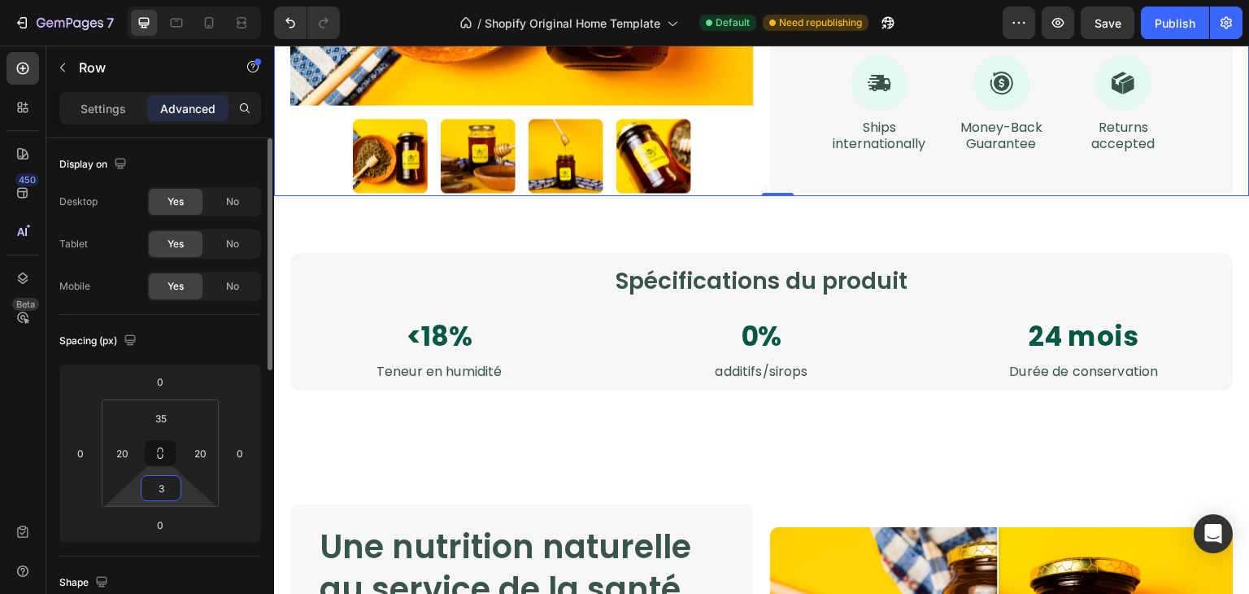
type input "35"
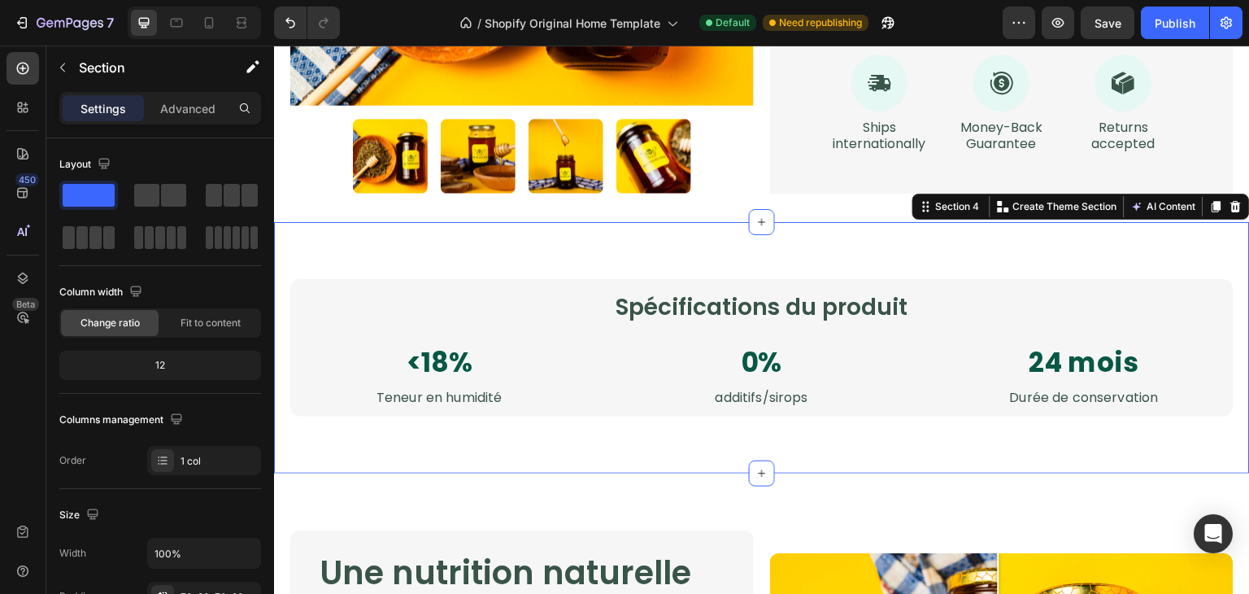
click at [329, 434] on div "Spécifications du produit Heading <18% Text Block Teneur en humidité Text Block…" at bounding box center [762, 347] width 976 height 251
click at [181, 104] on p "Advanced" at bounding box center [187, 108] width 55 height 17
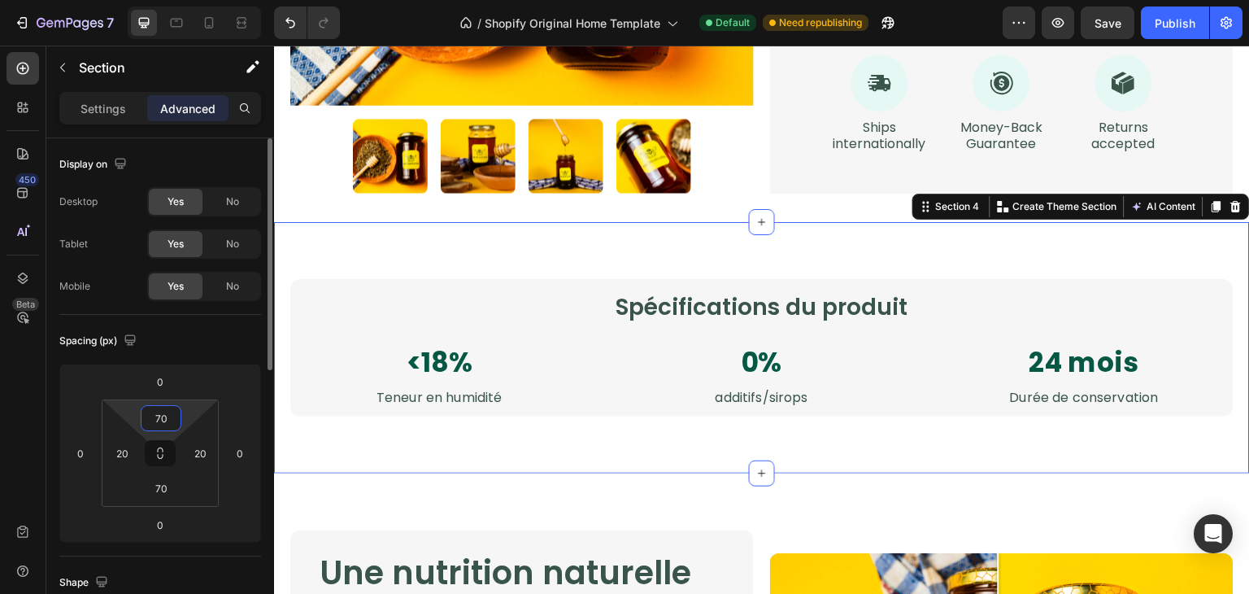
click at [168, 420] on input "70" at bounding box center [161, 418] width 33 height 24
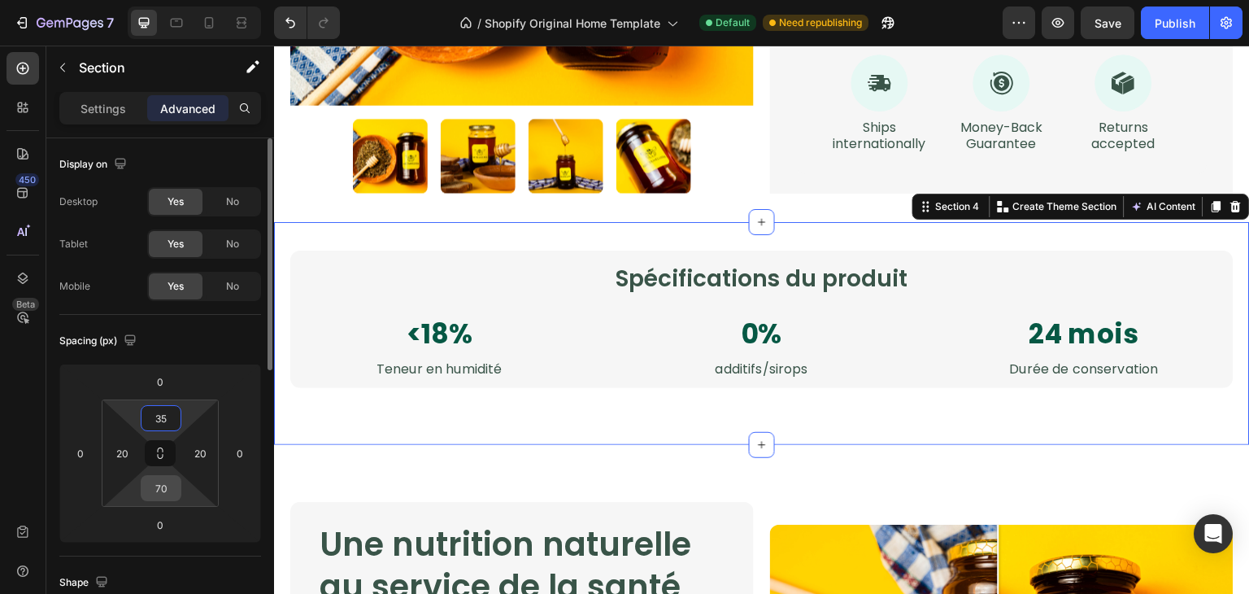
type input "35"
click at [166, 486] on input "70" at bounding box center [161, 488] width 33 height 24
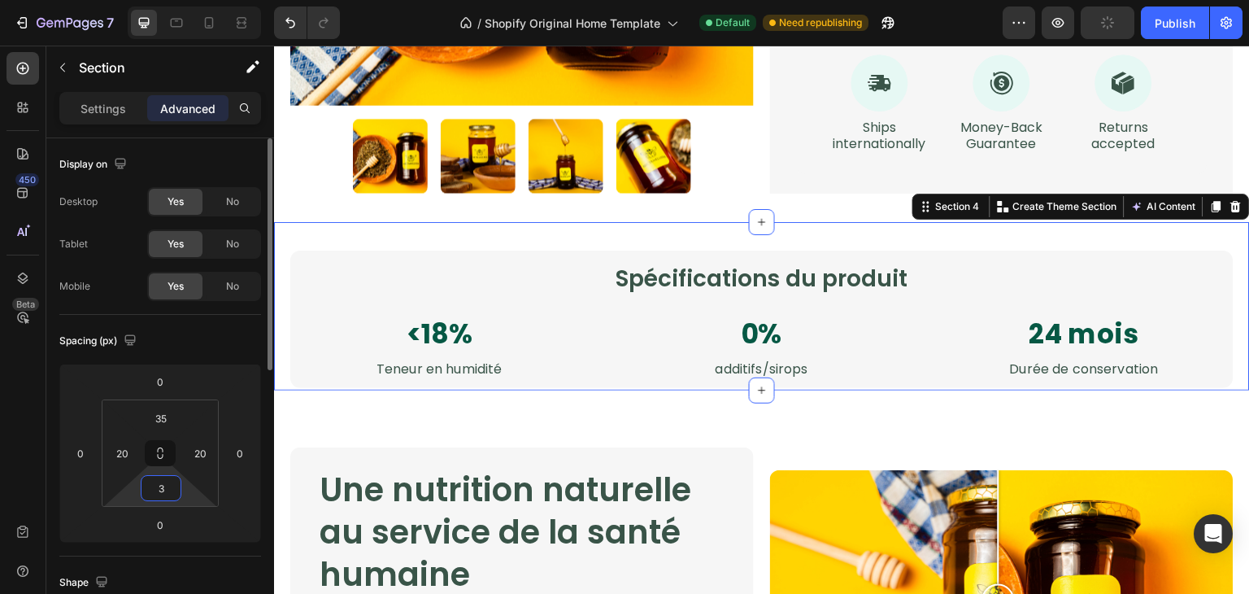
type input "35"
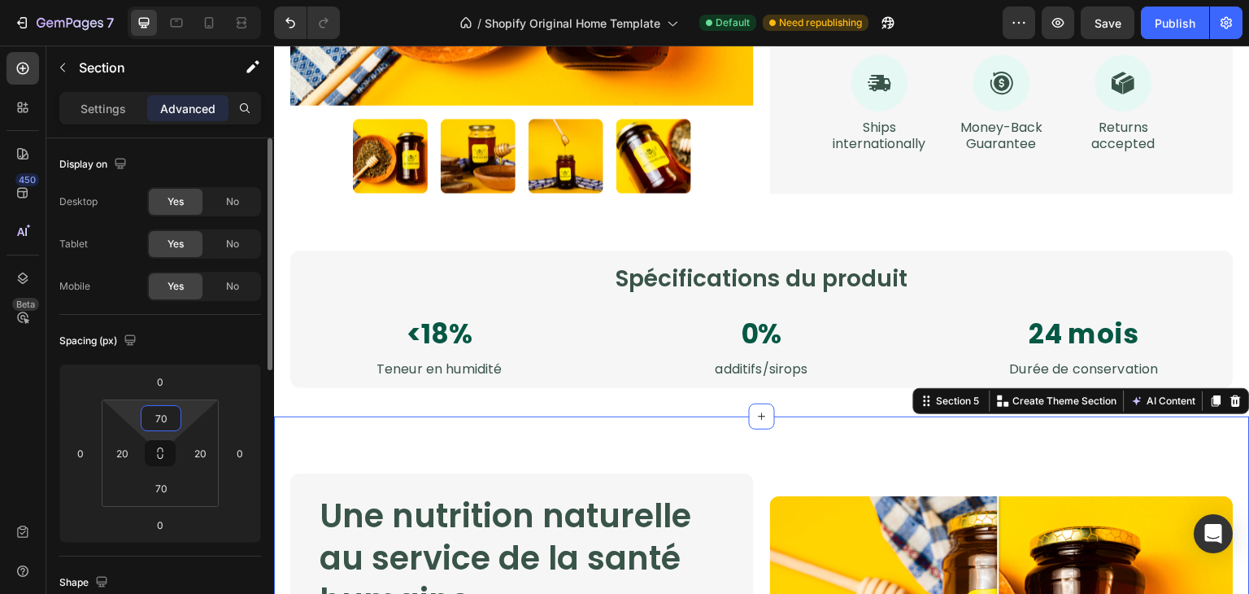
click at [157, 416] on input "70" at bounding box center [161, 418] width 33 height 24
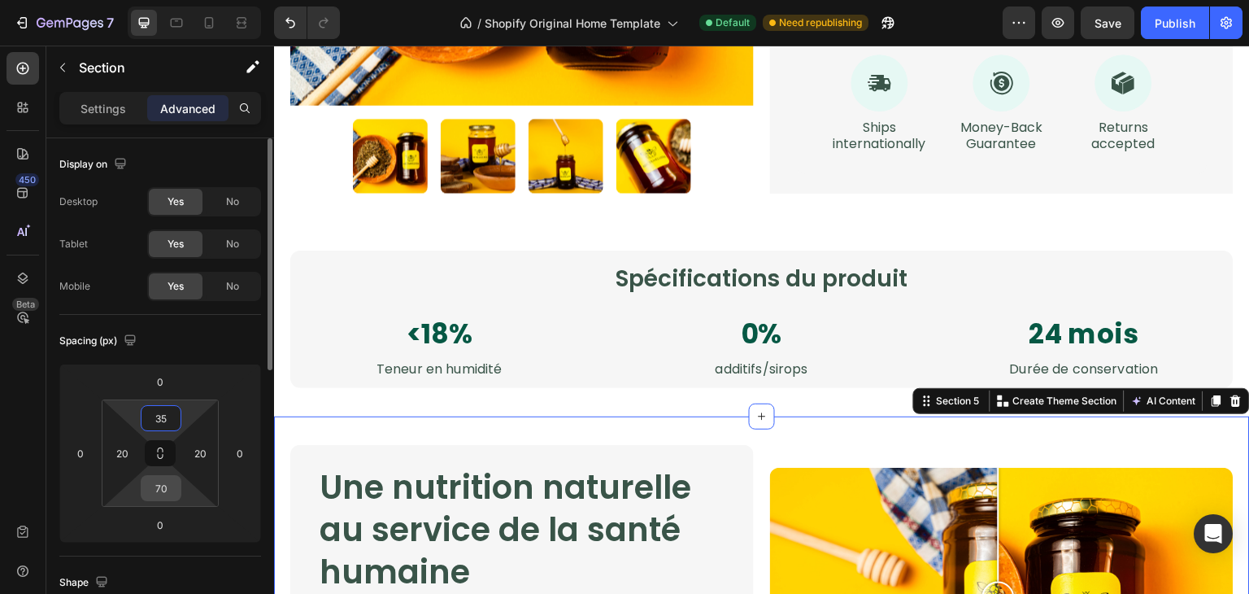
type input "35"
click at [172, 497] on input "70" at bounding box center [161, 488] width 33 height 24
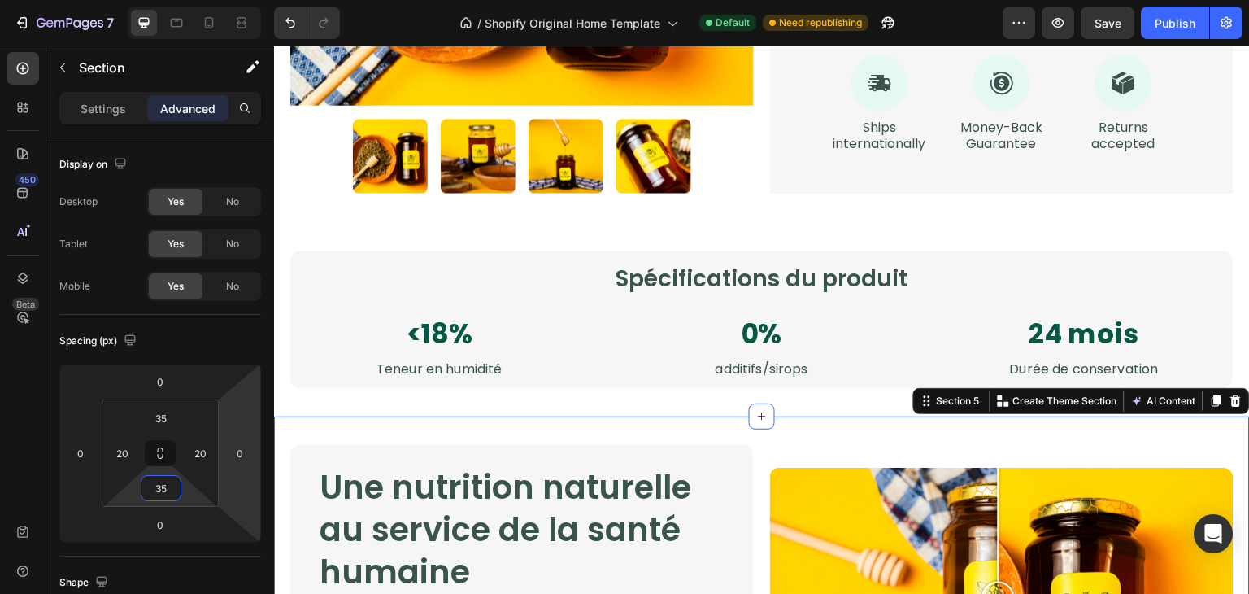
type input "35"
click at [297, 440] on div "Une nutrition naturelle au service de la santé humaine Heading Le miel est une …" at bounding box center [762, 597] width 976 height 363
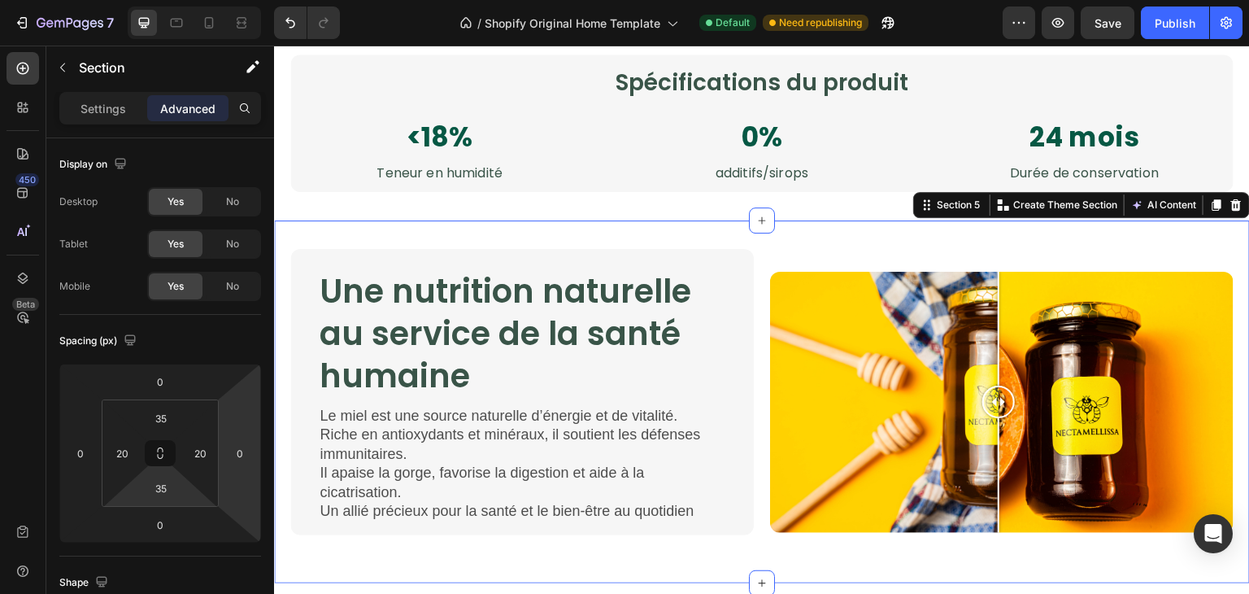
scroll to position [2178, 0]
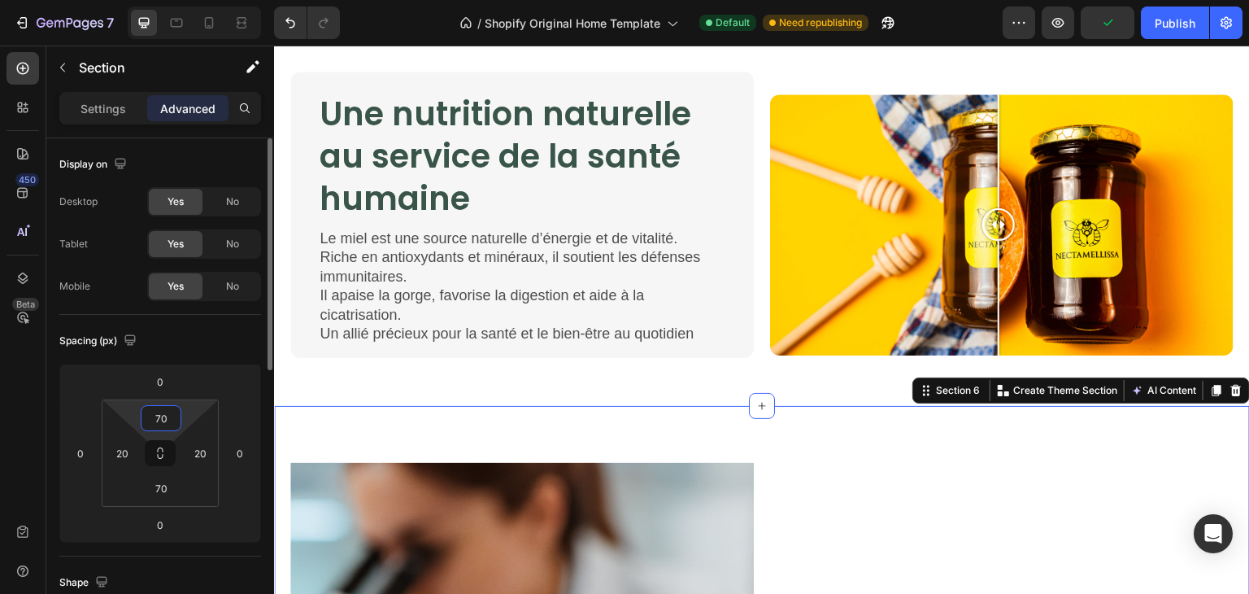
click at [176, 409] on input "70" at bounding box center [161, 418] width 33 height 24
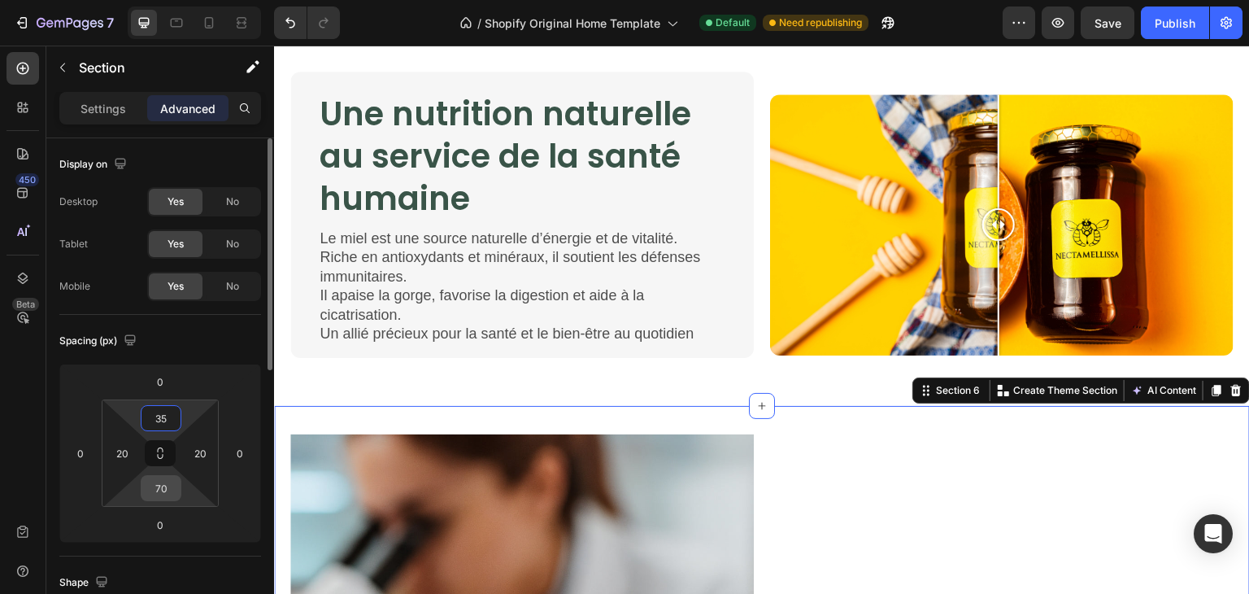
type input "35"
click at [165, 489] on input "70" at bounding box center [161, 488] width 33 height 24
type input "35"
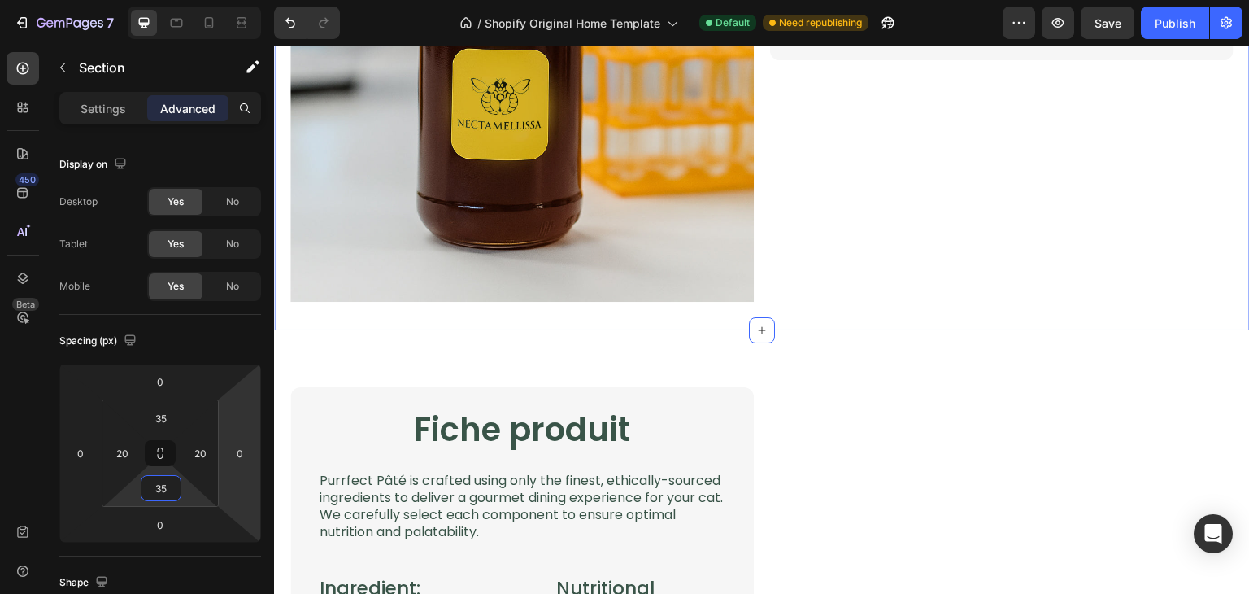
scroll to position [3008, 0]
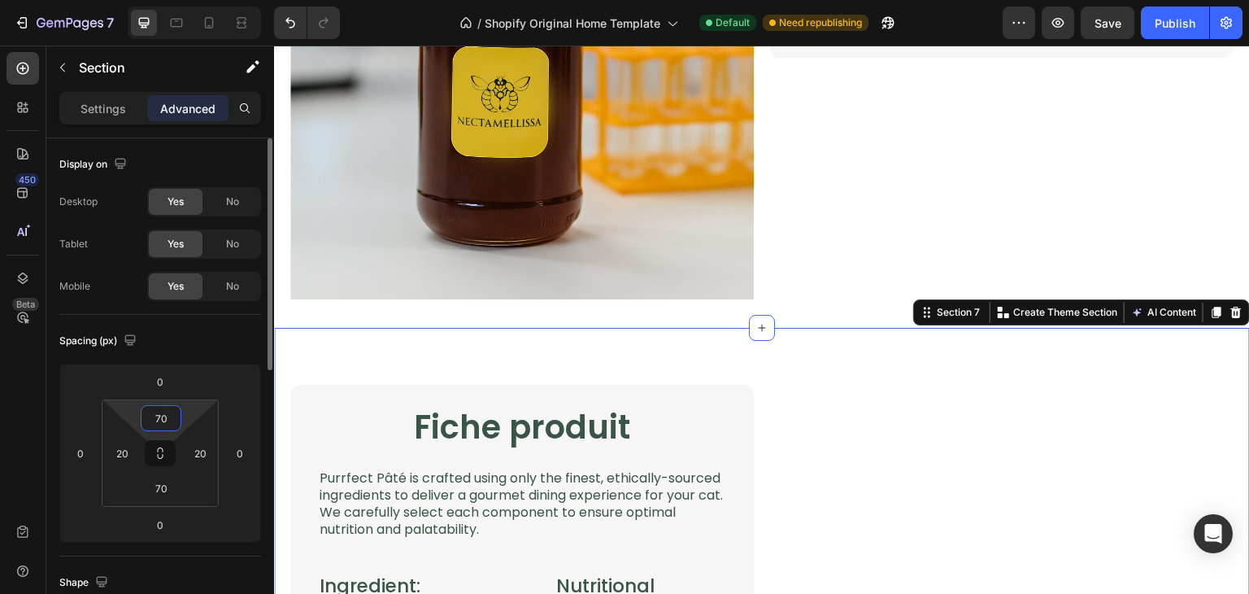
click at [167, 417] on input "70" at bounding box center [161, 418] width 33 height 24
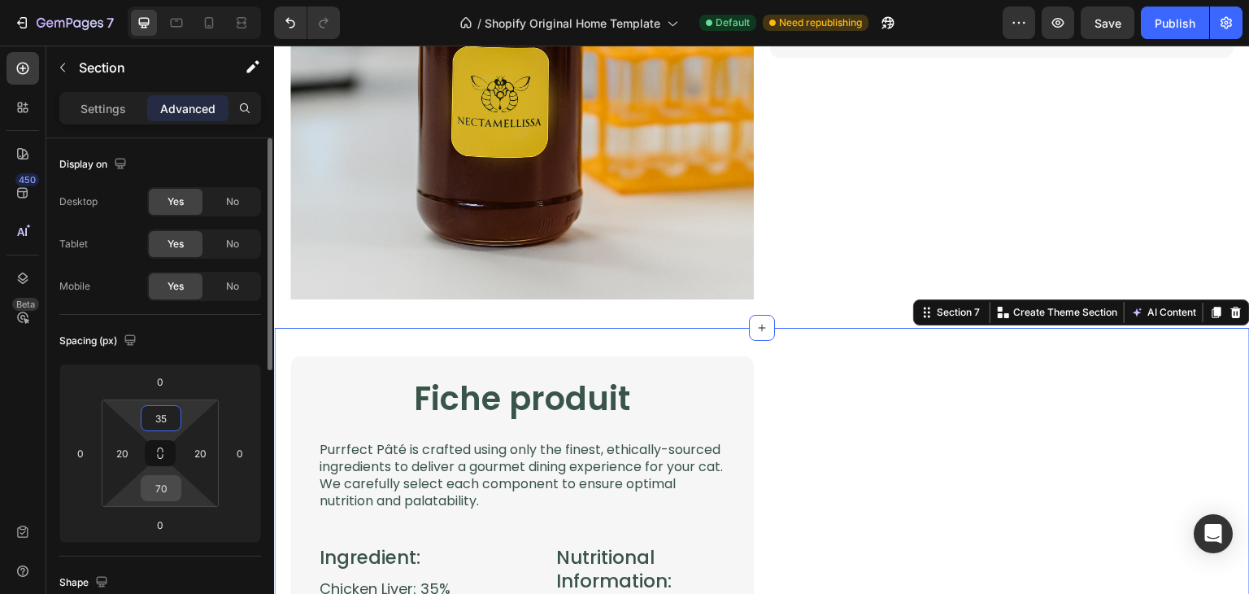
type input "35"
click at [162, 481] on input "70" at bounding box center [161, 488] width 33 height 24
type input "35"
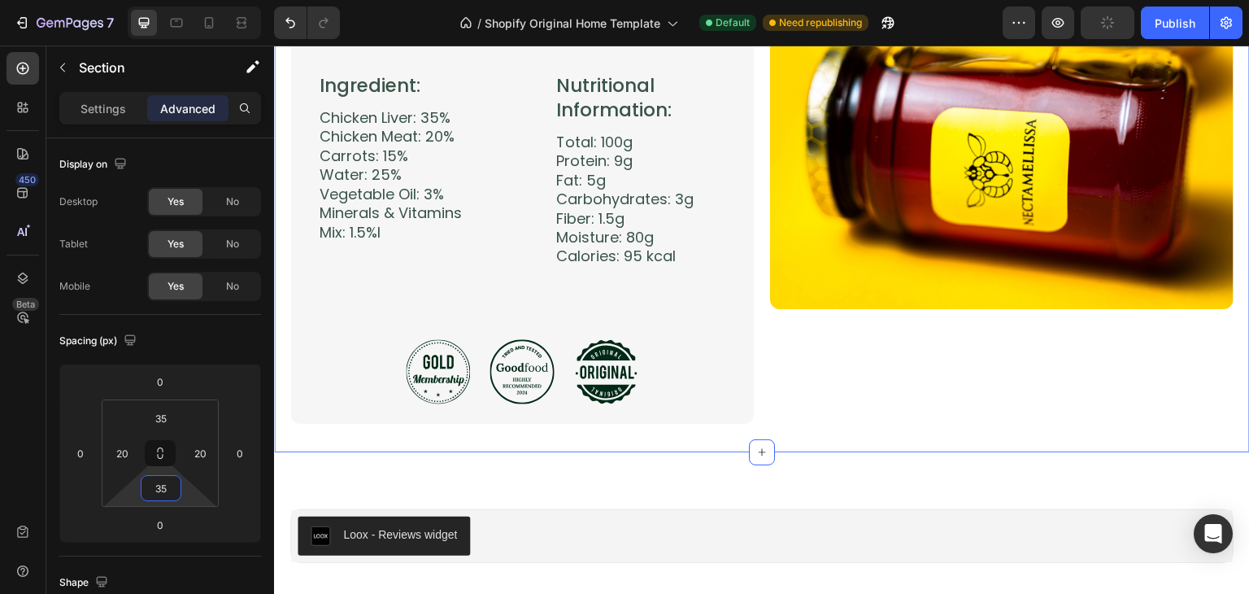
scroll to position [3594, 0]
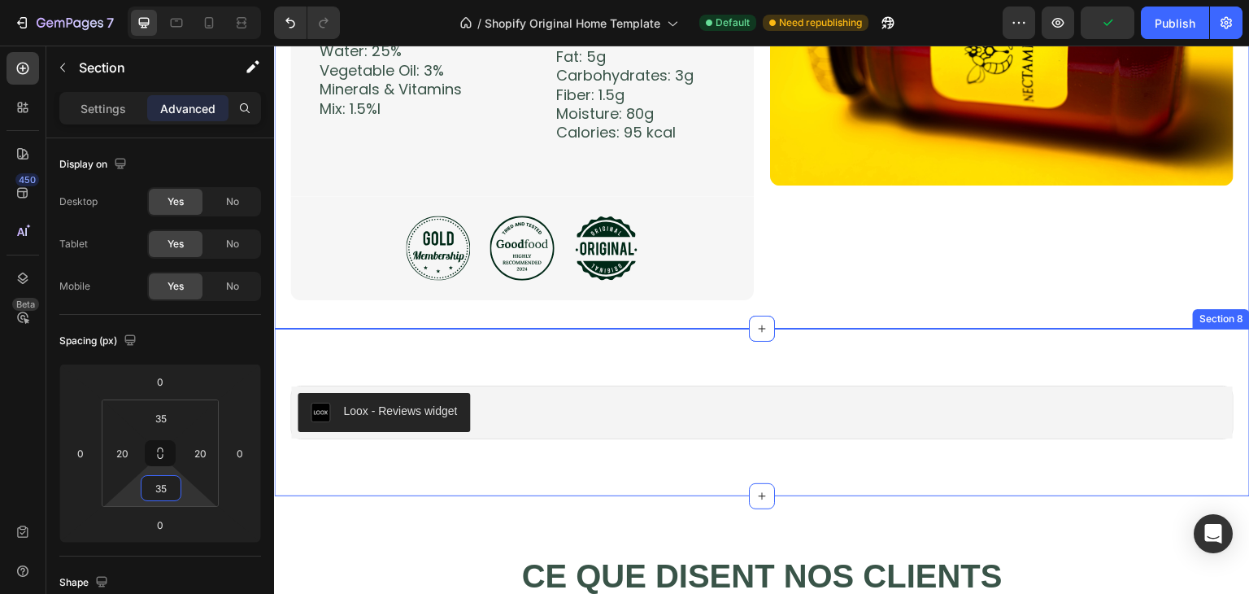
click at [371, 356] on div "Loox - Reviews widget Loox Product Row Section 8" at bounding box center [762, 413] width 976 height 168
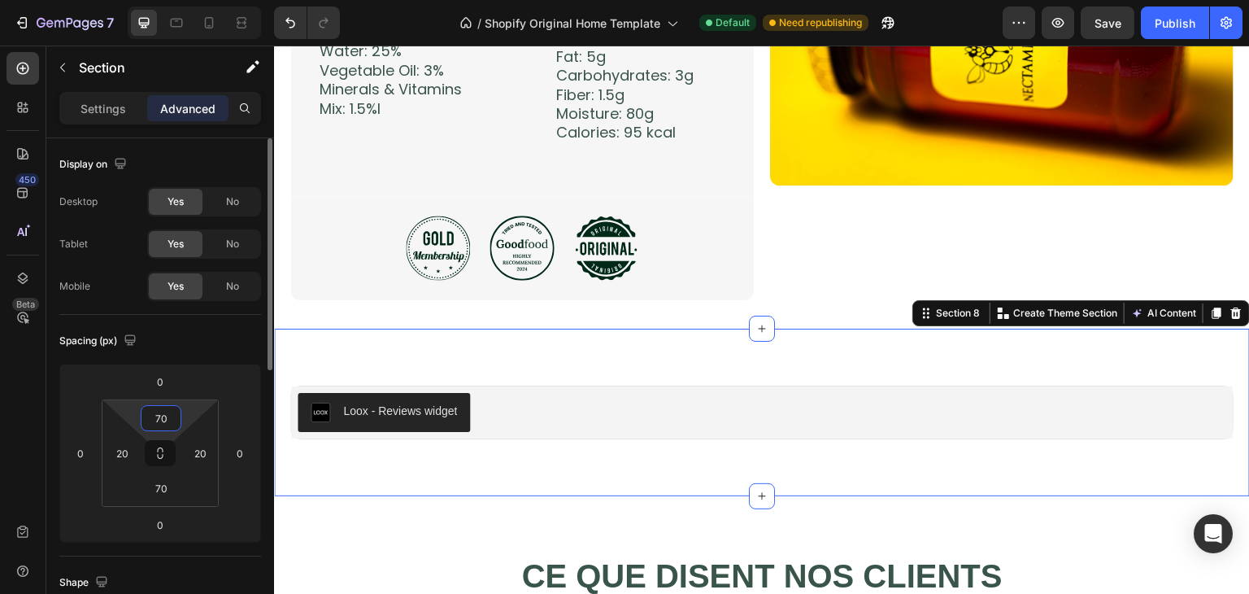
click at [171, 418] on input "70" at bounding box center [161, 418] width 33 height 24
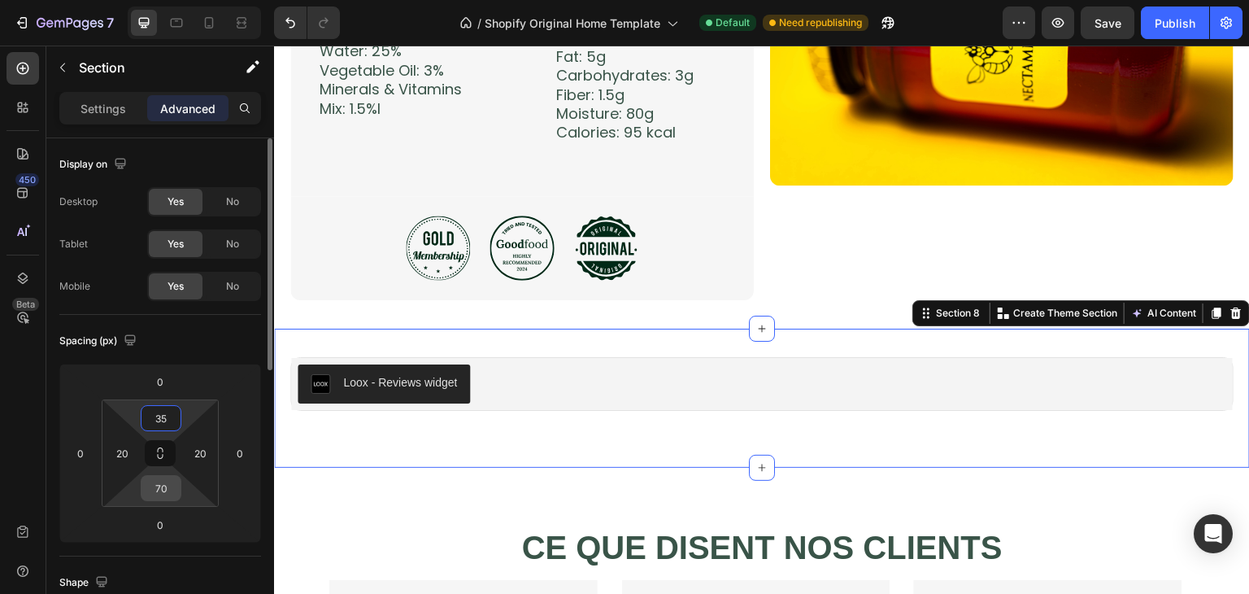
type input "35"
click at [166, 486] on input "70" at bounding box center [161, 488] width 33 height 24
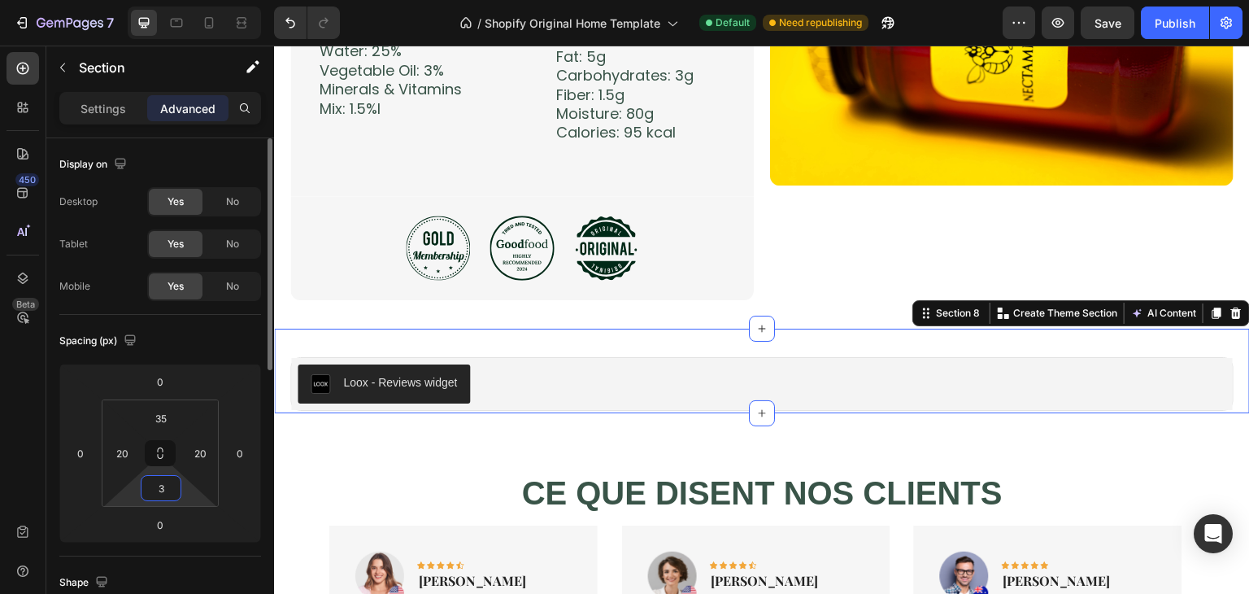
type input "35"
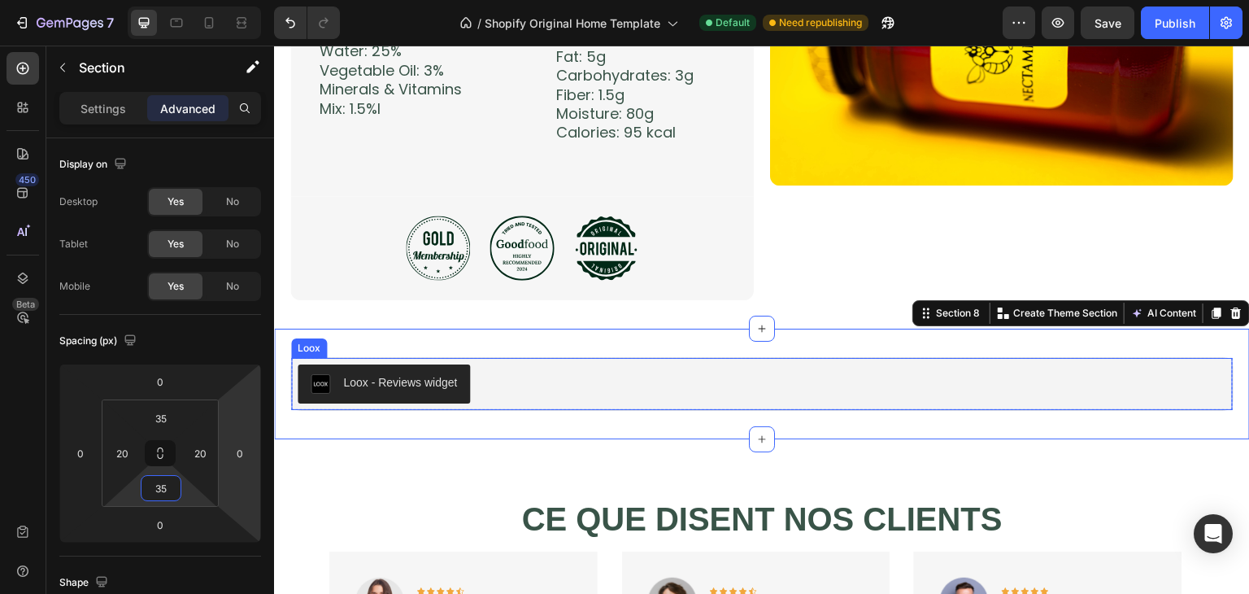
scroll to position [3815, 0]
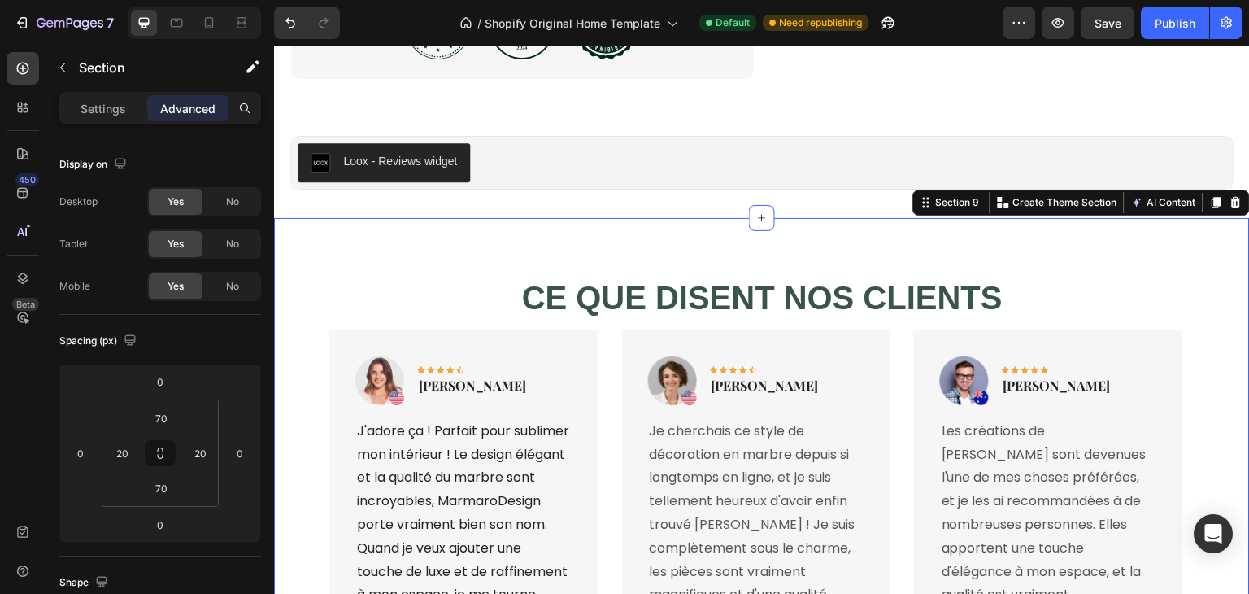
click at [306, 242] on div "CE QUE DISENT NOS CLIENTS Heading Image Icon Icon Icon Icon Icon Row Rita Carro…" at bounding box center [762, 490] width 976 height 544
click at [163, 417] on input "70" at bounding box center [161, 418] width 33 height 24
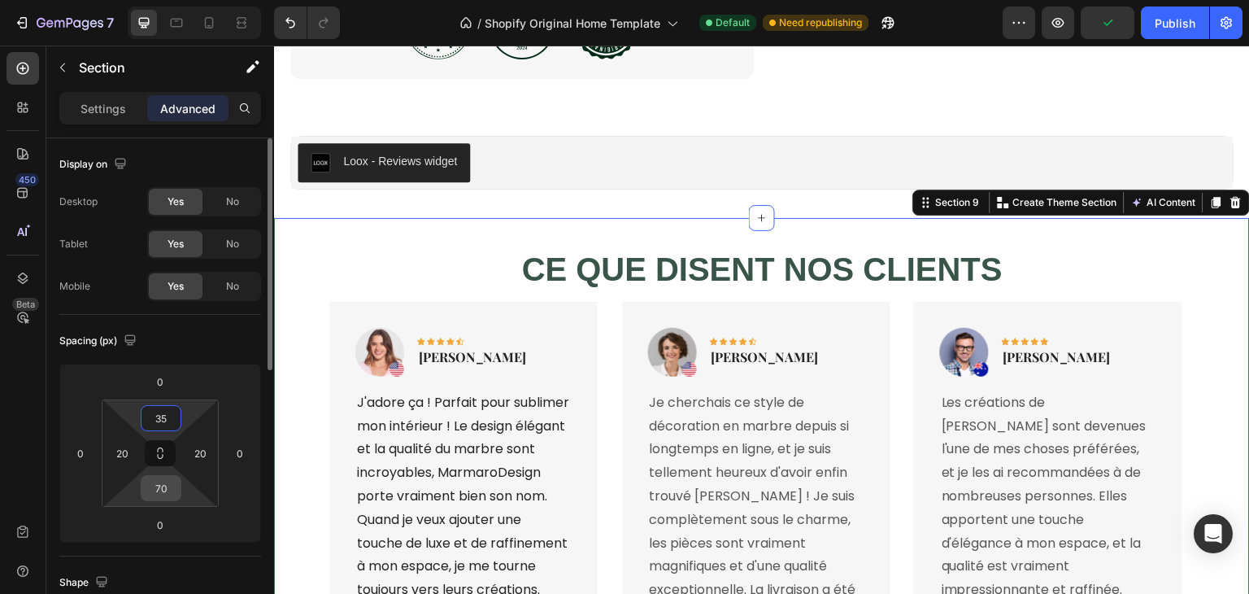
type input "35"
click at [169, 481] on input "70" at bounding box center [161, 488] width 33 height 24
type input "35"
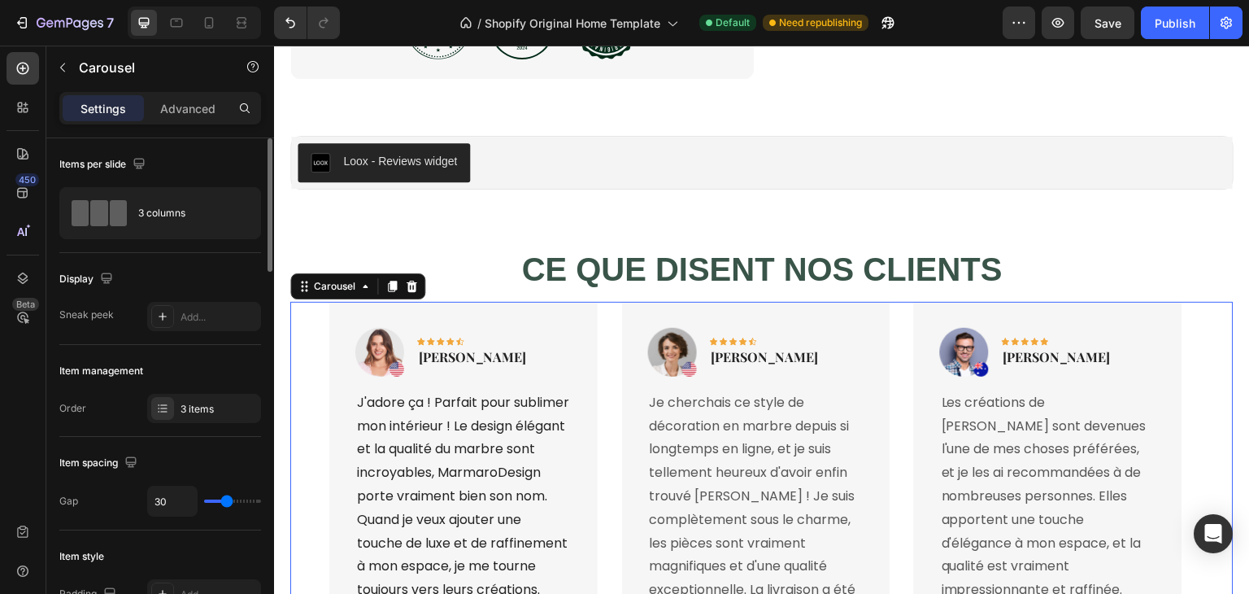
click at [298, 356] on div "Image Icon Icon Icon Icon Icon Row Rita Carroll Text block Row J'adore ça ! Par…" at bounding box center [761, 489] width 943 height 375
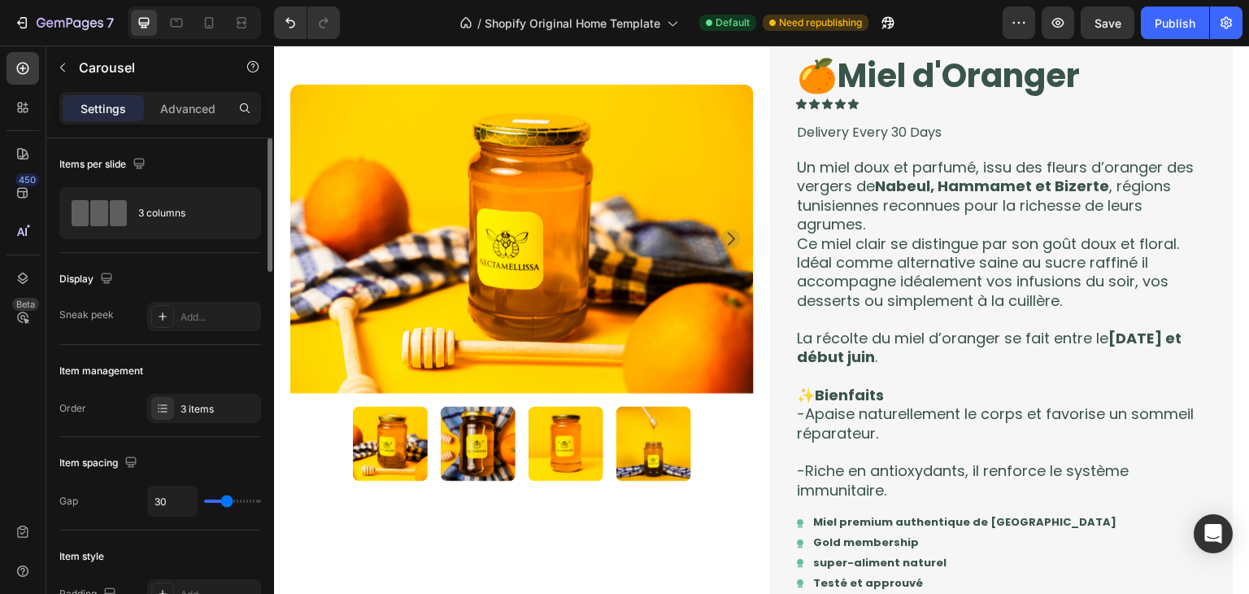
scroll to position [0, 0]
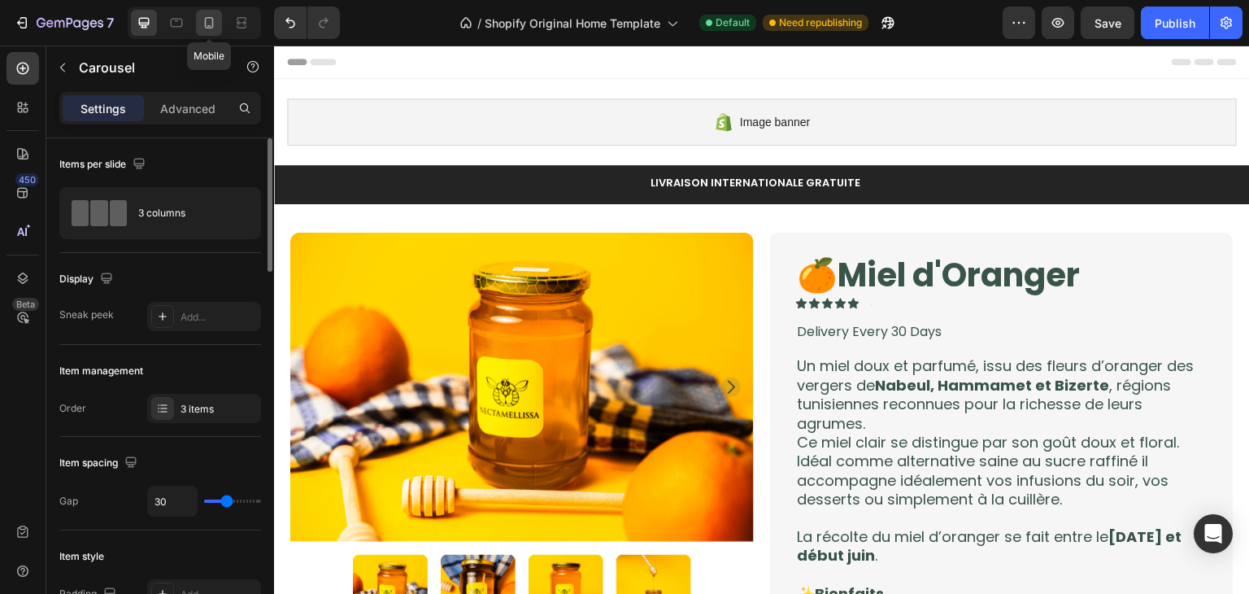
click at [203, 29] on icon at bounding box center [209, 23] width 16 height 16
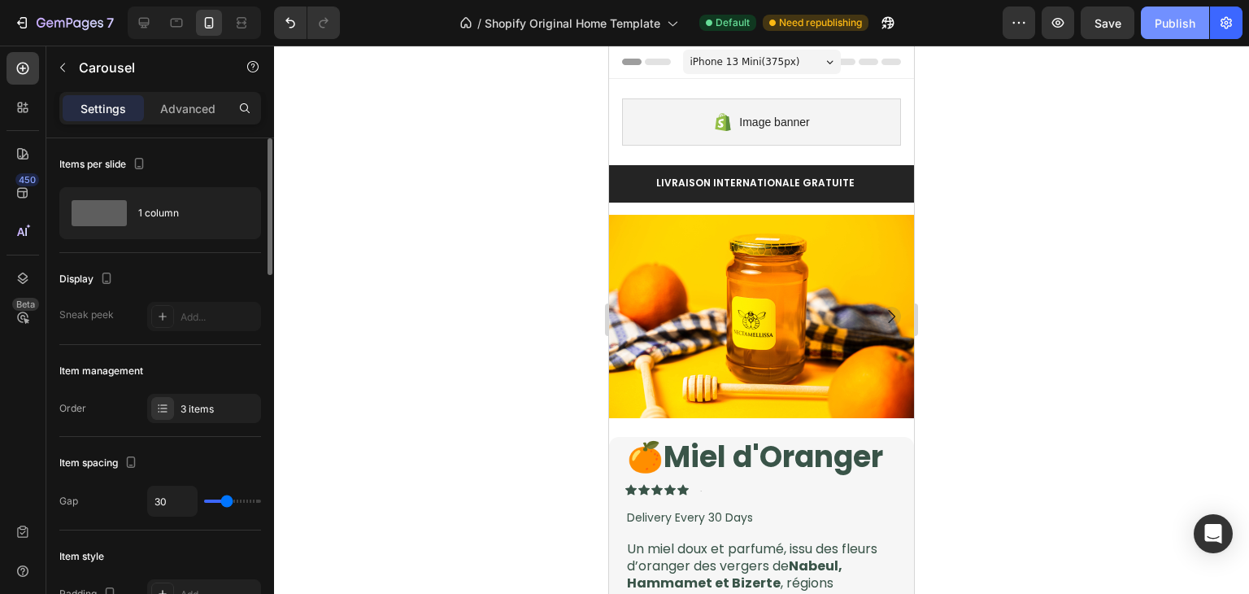
click at [1157, 19] on div "Publish" at bounding box center [1175, 23] width 41 height 17
click at [140, 17] on icon at bounding box center [144, 23] width 16 height 16
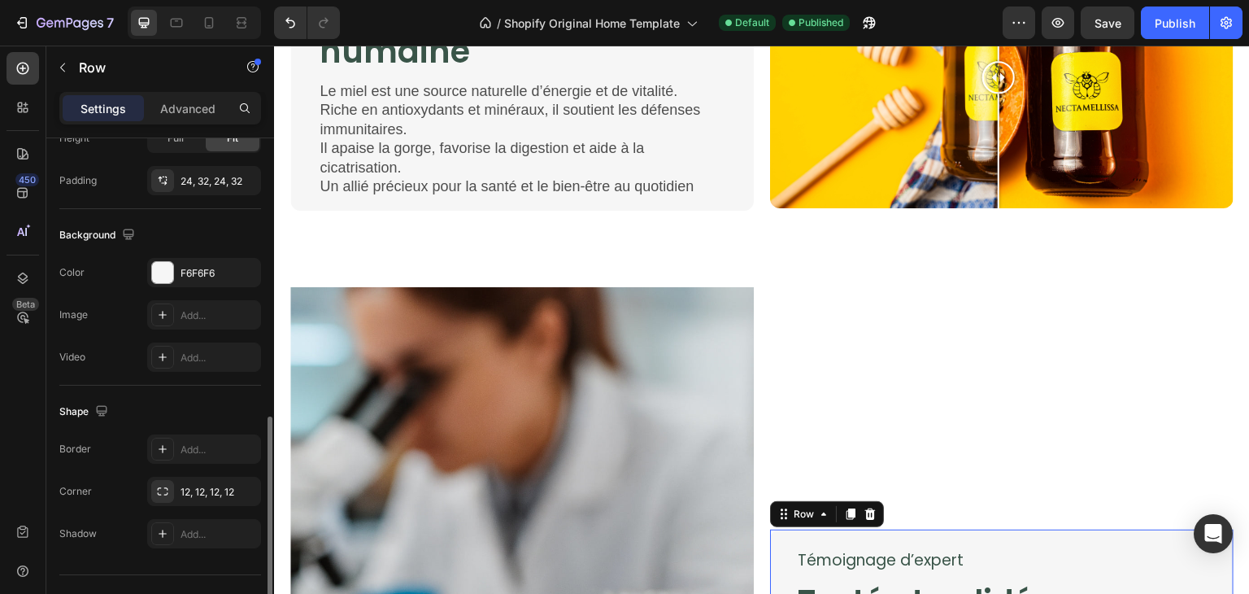
scroll to position [489, 0]
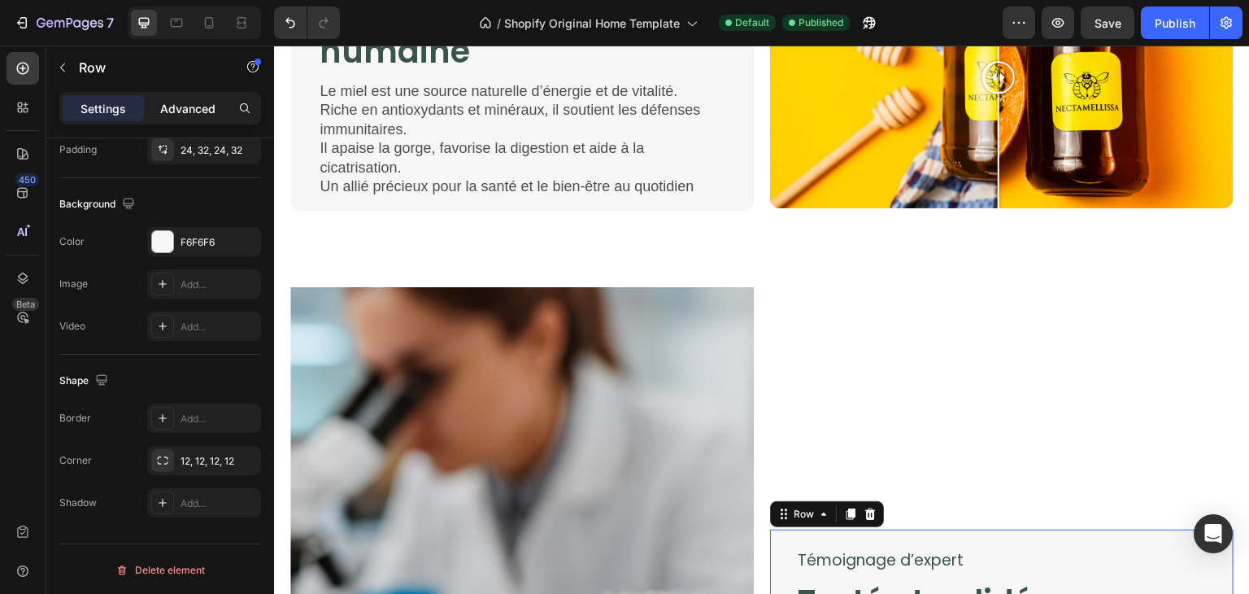
click at [159, 108] on div "Advanced" at bounding box center [187, 108] width 81 height 26
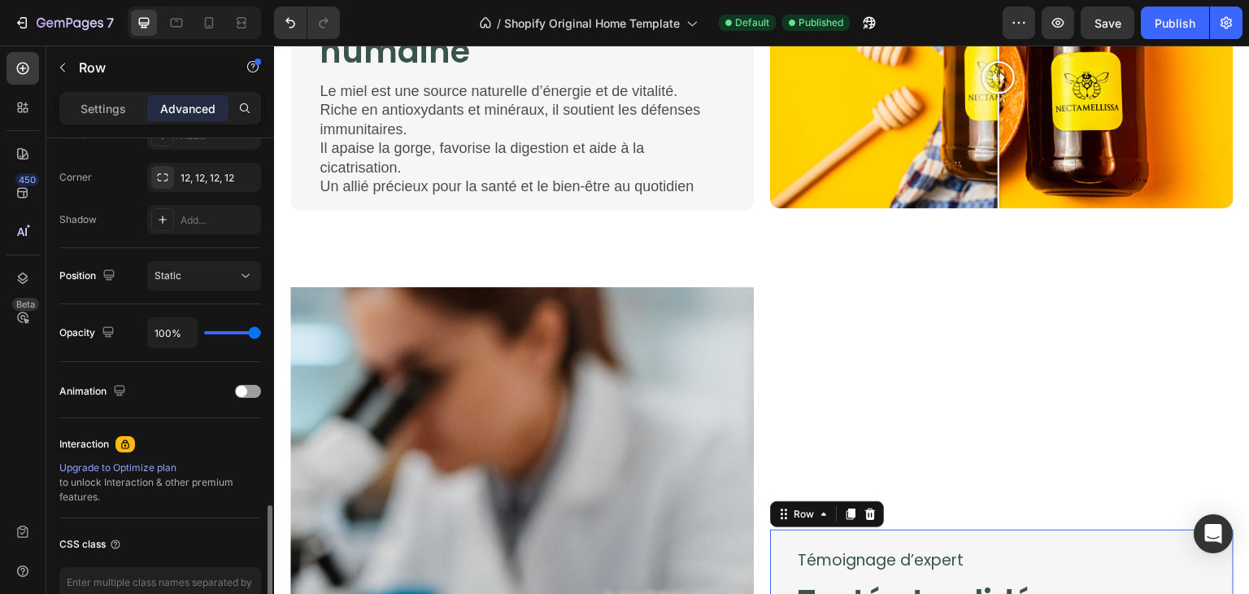
scroll to position [582, 0]
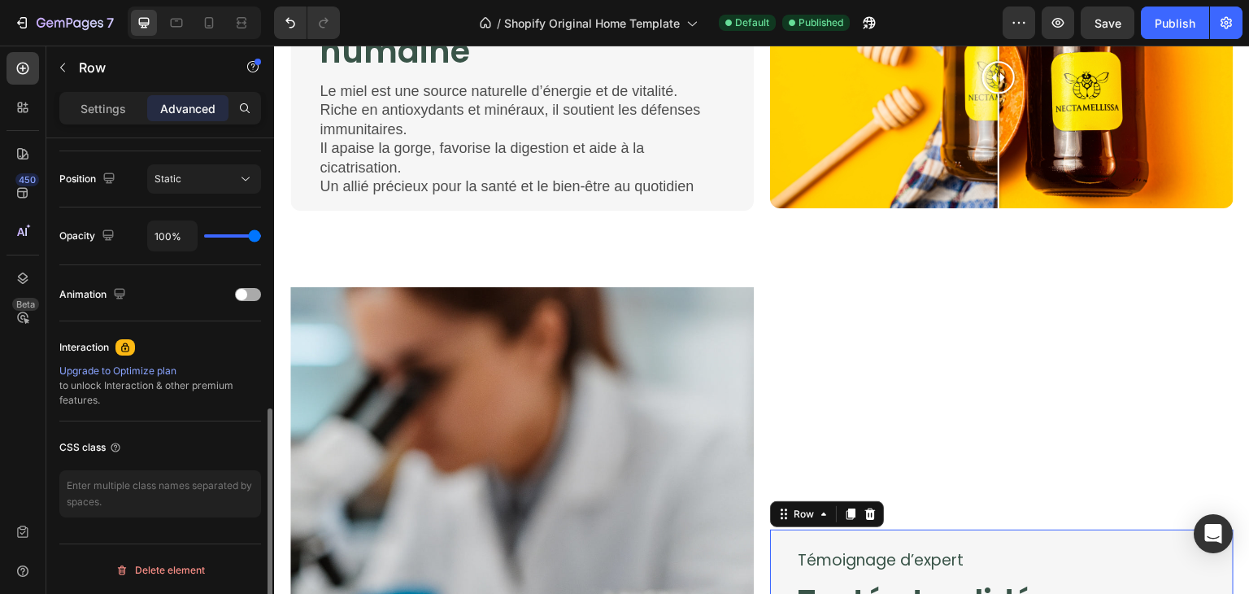
click at [244, 297] on span at bounding box center [241, 294] width 11 height 11
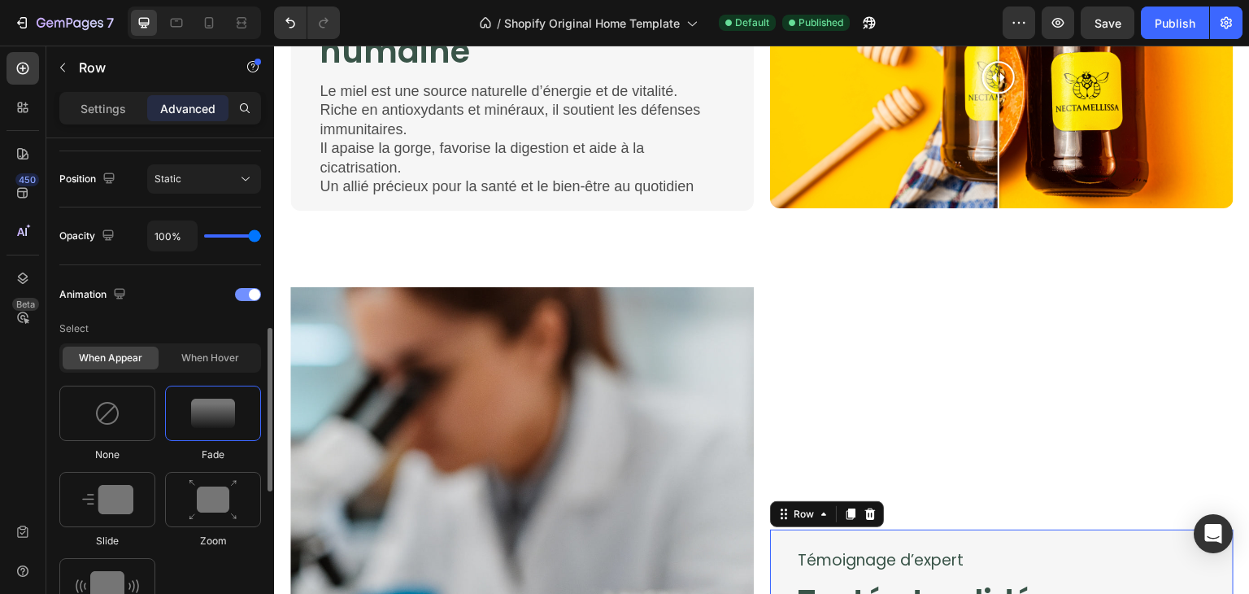
click at [244, 297] on div at bounding box center [248, 294] width 26 height 13
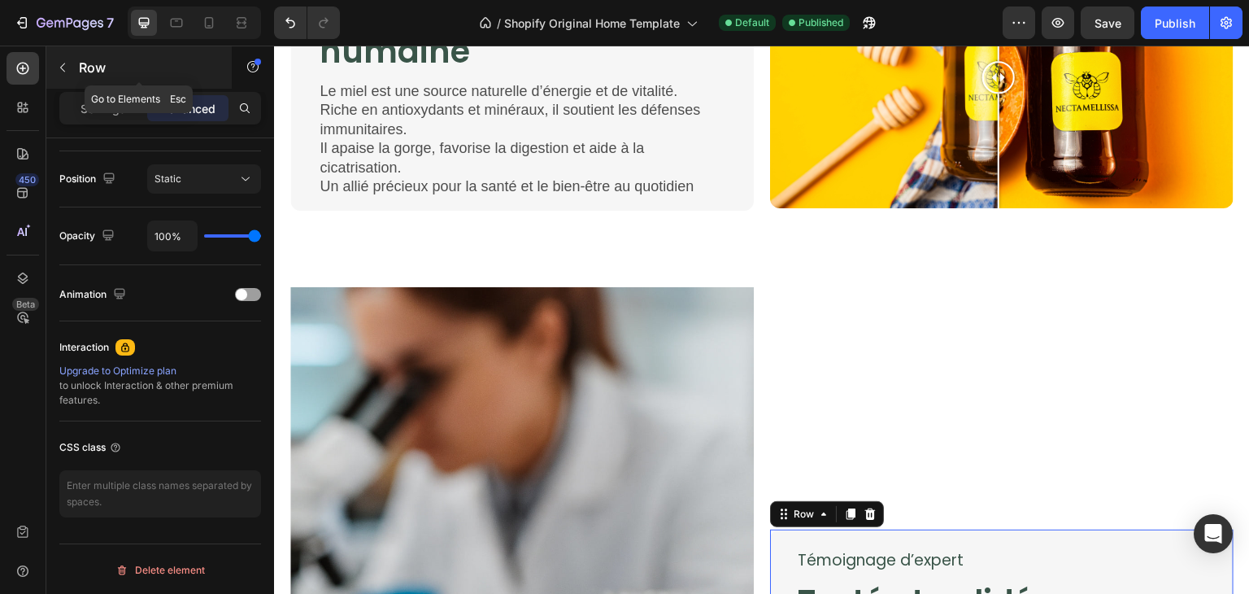
click at [54, 63] on button "button" at bounding box center [63, 67] width 26 height 26
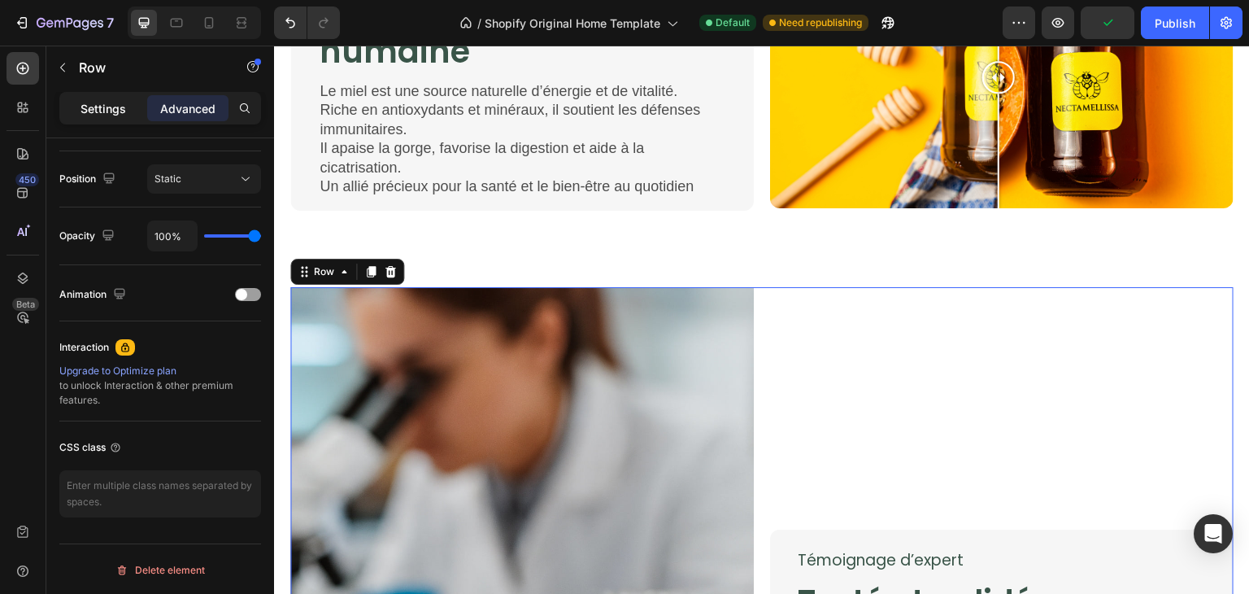
click at [92, 108] on p "Settings" at bounding box center [104, 108] width 46 height 17
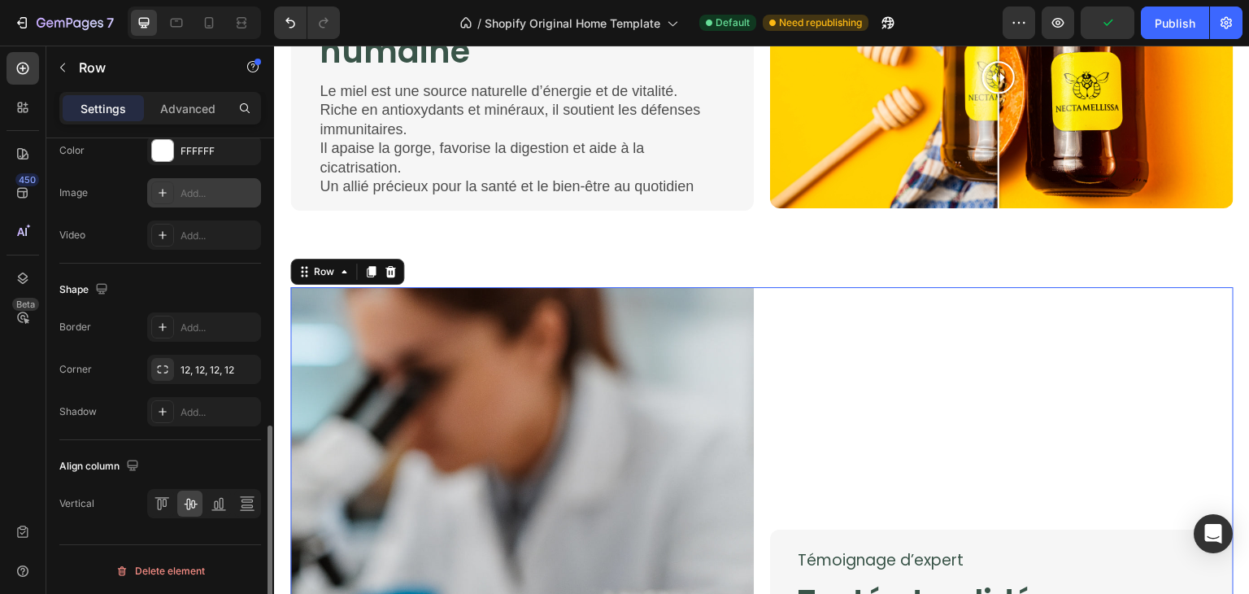
scroll to position [673, 0]
click at [163, 499] on icon at bounding box center [164, 503] width 4 height 8
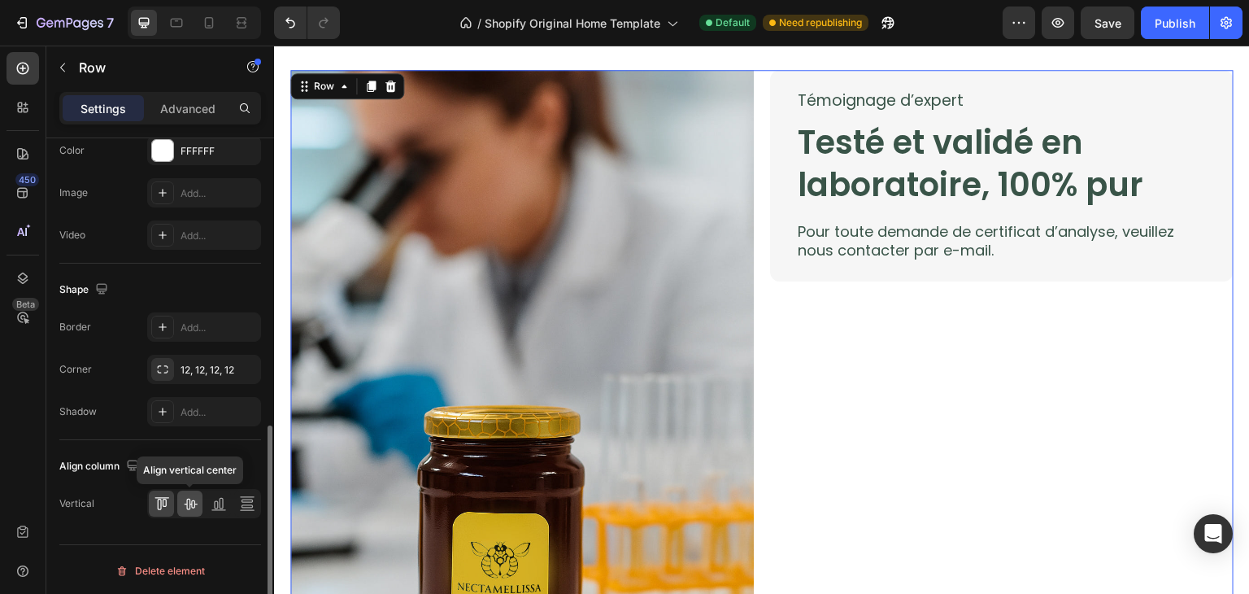
click at [187, 499] on icon at bounding box center [190, 503] width 16 height 16
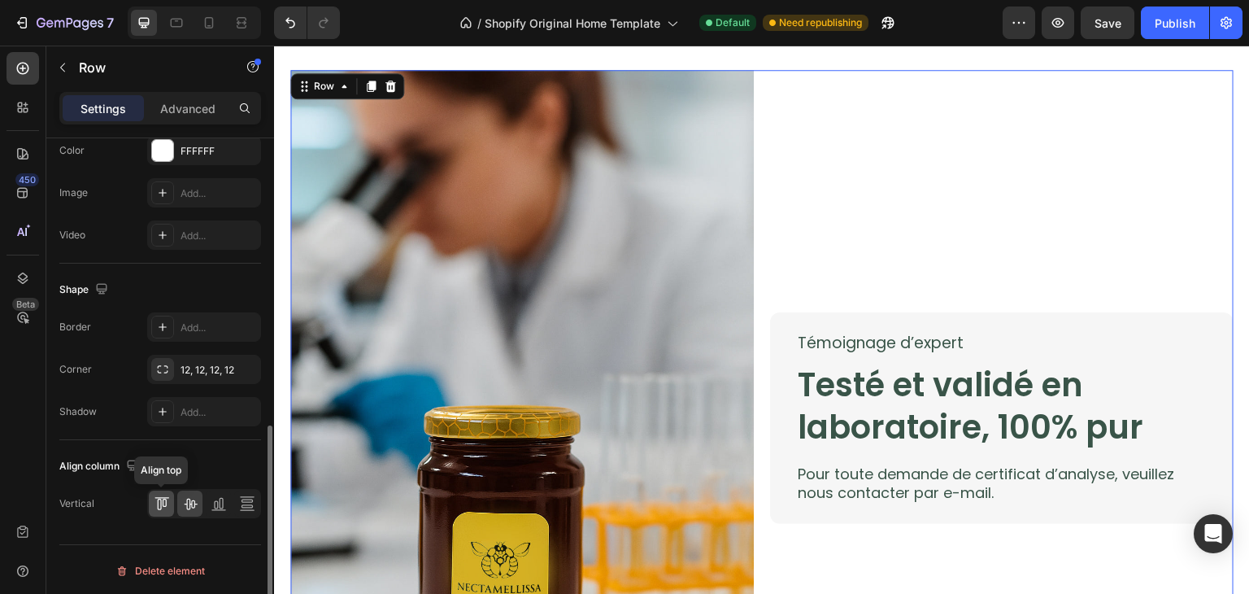
click at [167, 505] on icon at bounding box center [162, 503] width 16 height 16
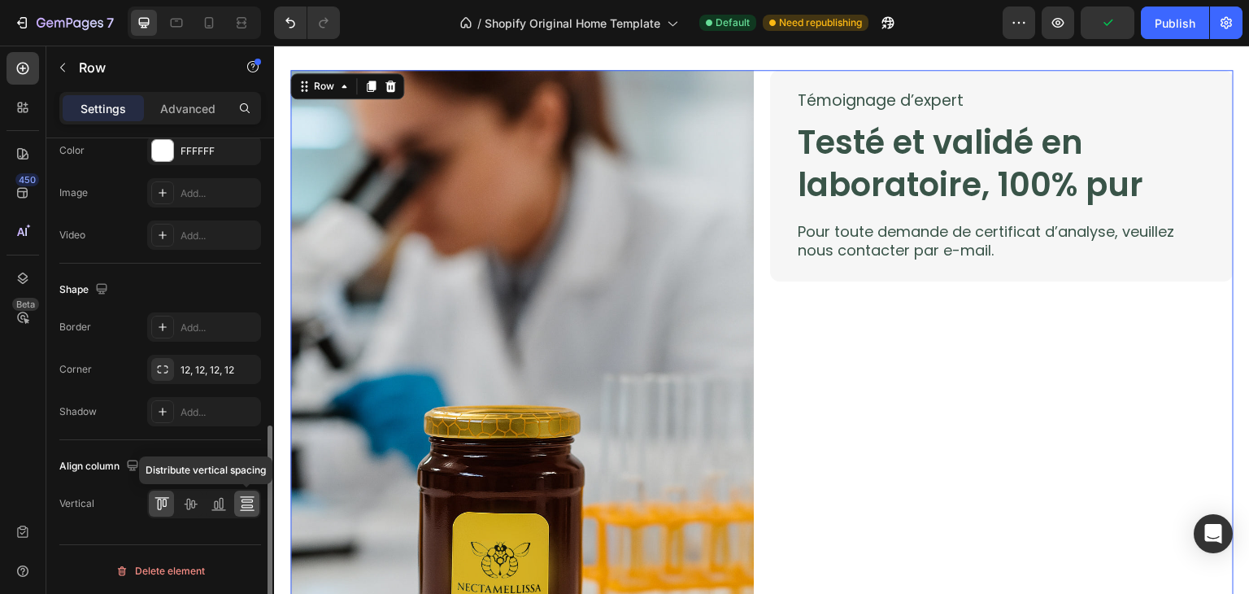
click at [242, 497] on icon at bounding box center [247, 503] width 16 height 16
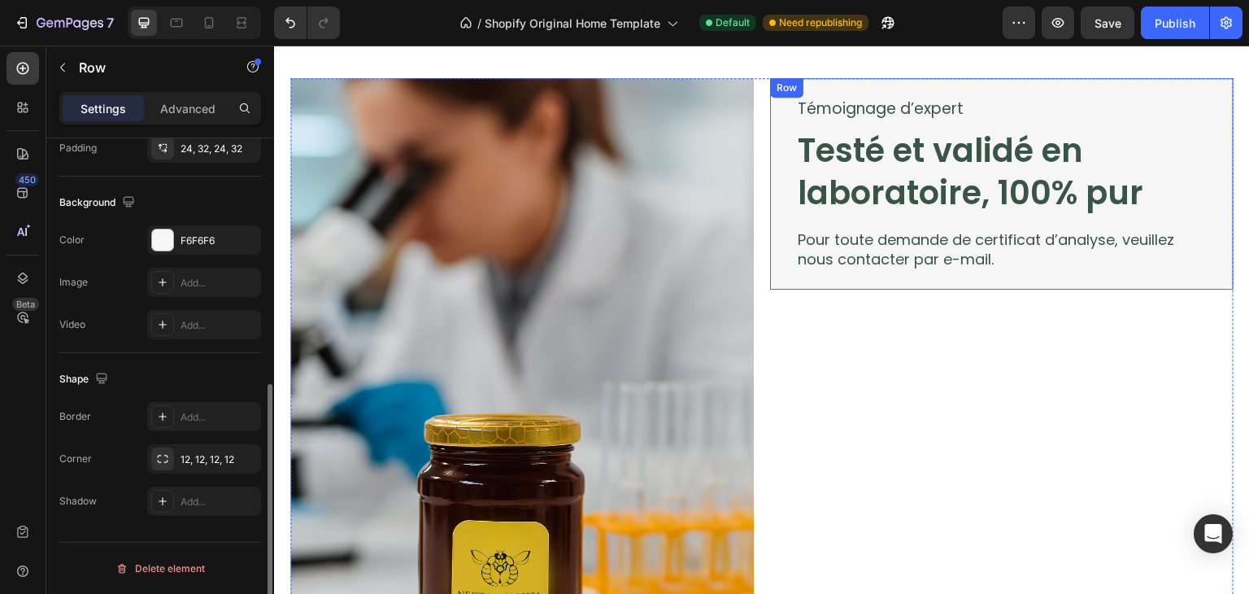
scroll to position [489, 0]
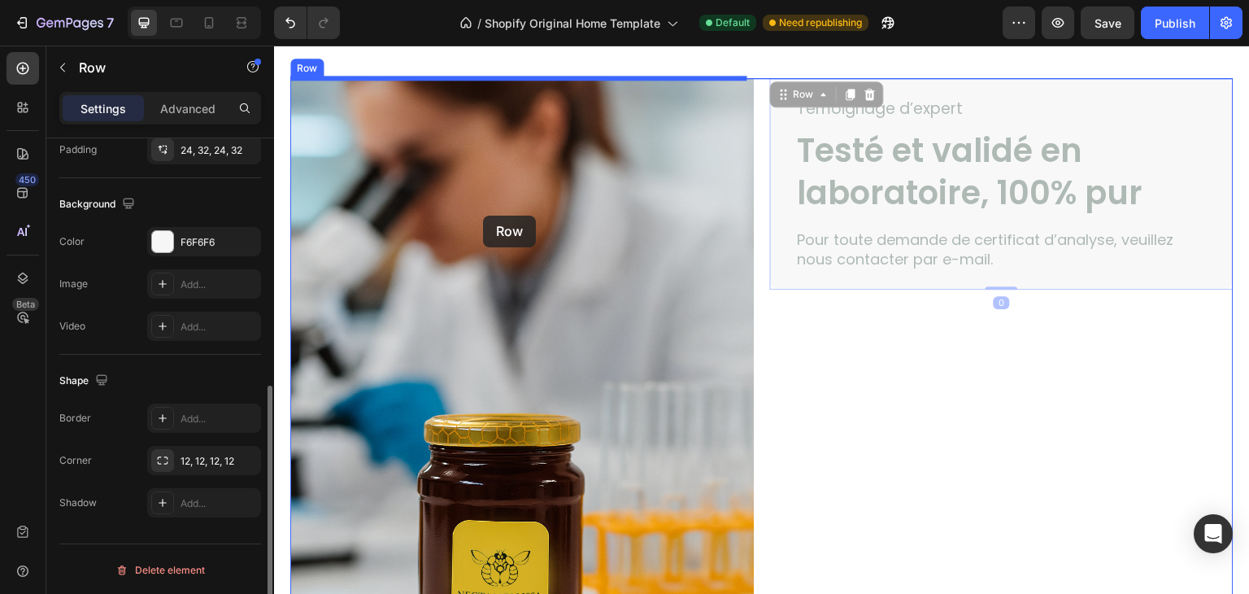
drag, startPoint x: 773, startPoint y: 252, endPoint x: 483, endPoint y: 216, distance: 292.7
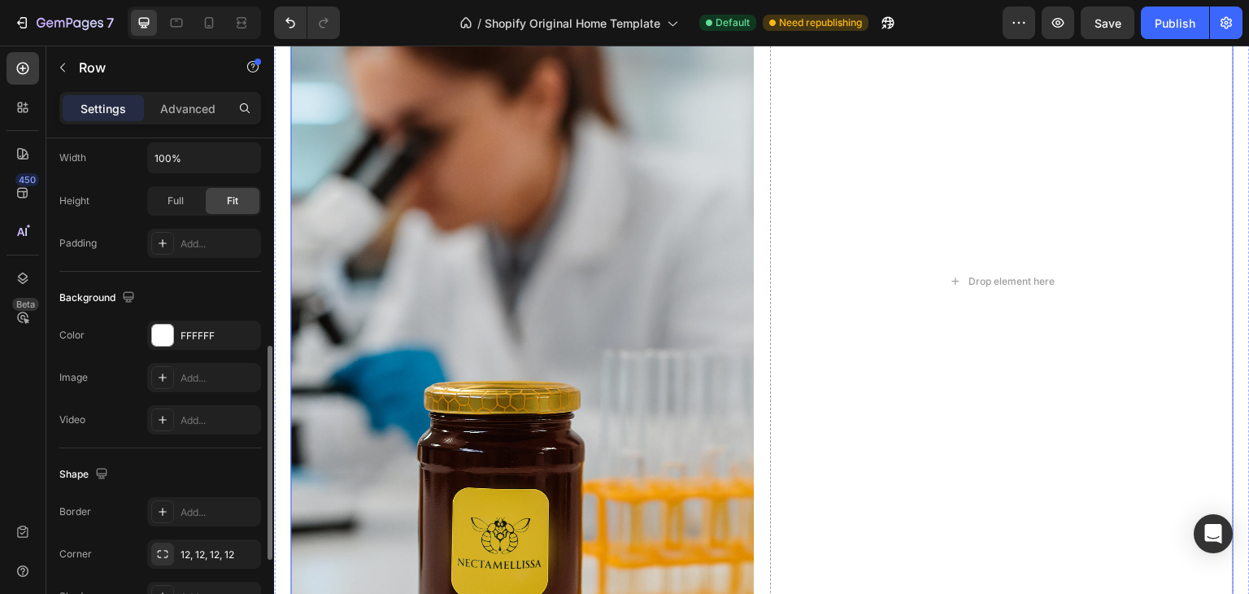
scroll to position [488, 0]
click at [189, 111] on p "Advanced" at bounding box center [187, 108] width 55 height 17
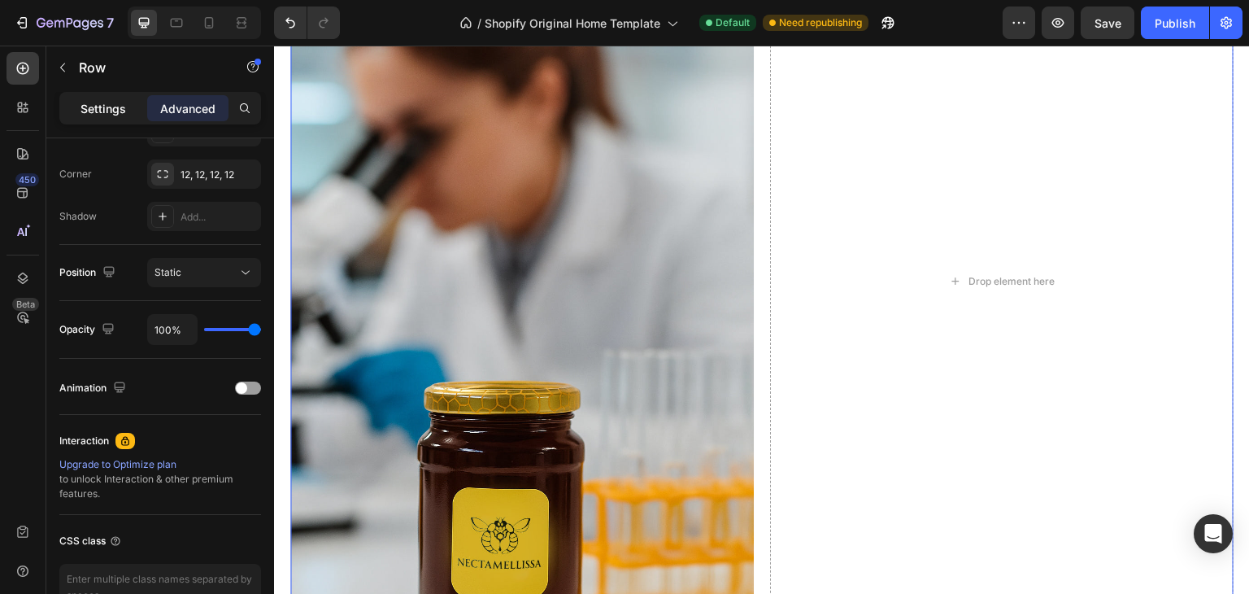
click at [131, 108] on div "Settings" at bounding box center [103, 108] width 81 height 26
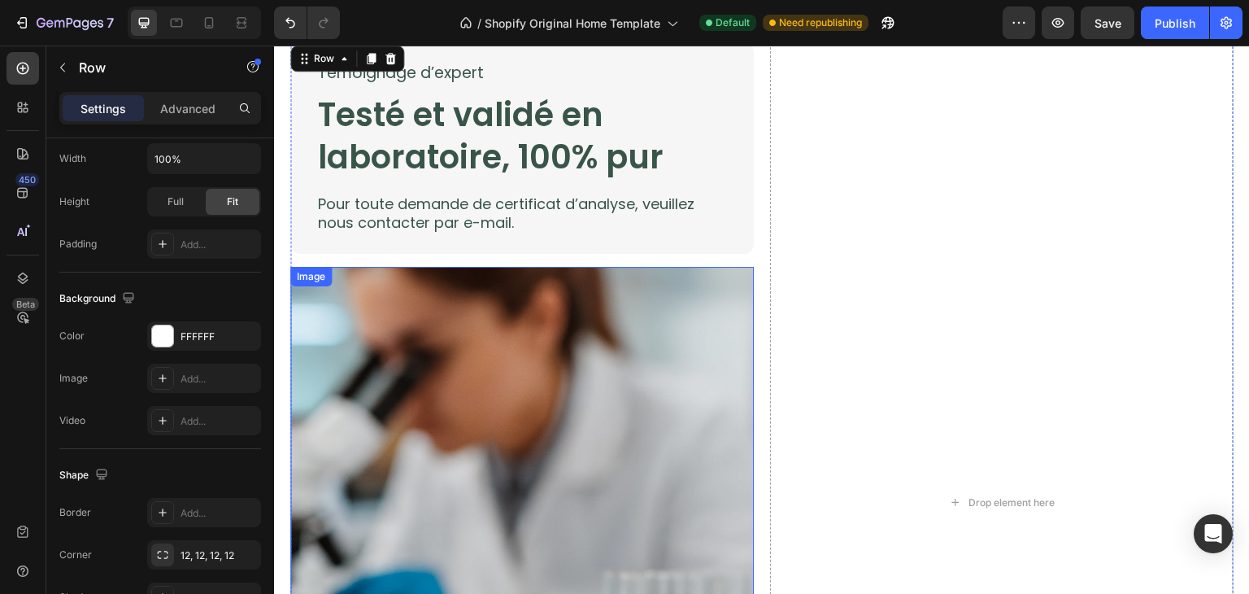
scroll to position [2570, 0]
click at [883, 317] on div "Drop element here" at bounding box center [1002, 502] width 464 height 920
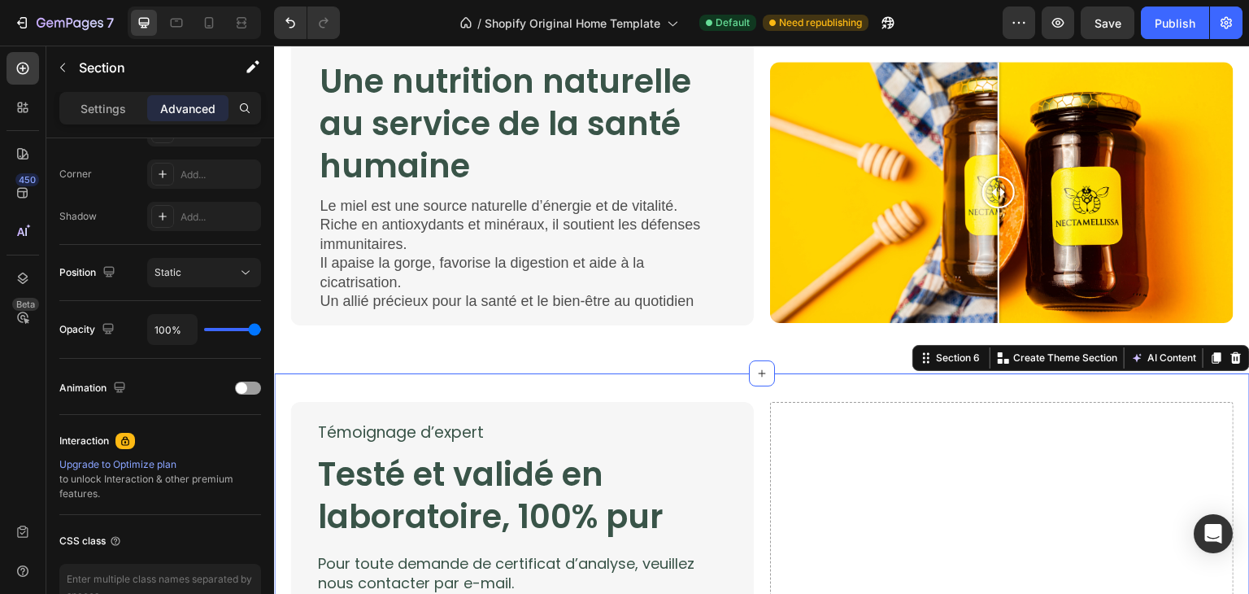
scroll to position [0, 0]
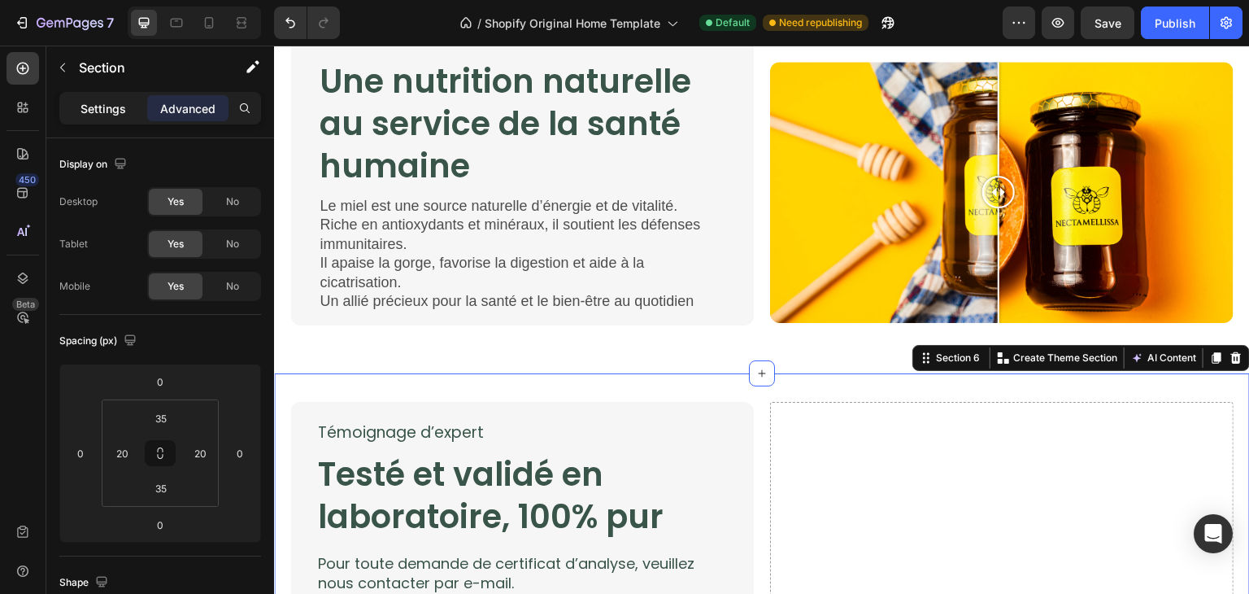
click at [133, 98] on div "Settings" at bounding box center [103, 108] width 81 height 26
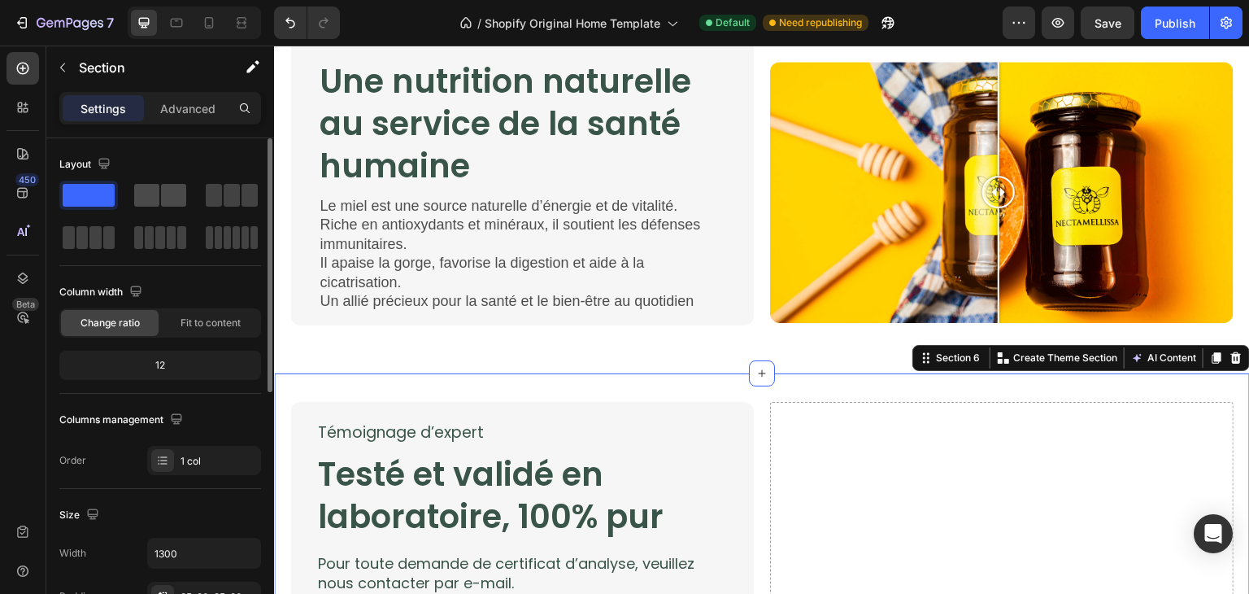
click at [155, 185] on span at bounding box center [146, 195] width 25 height 23
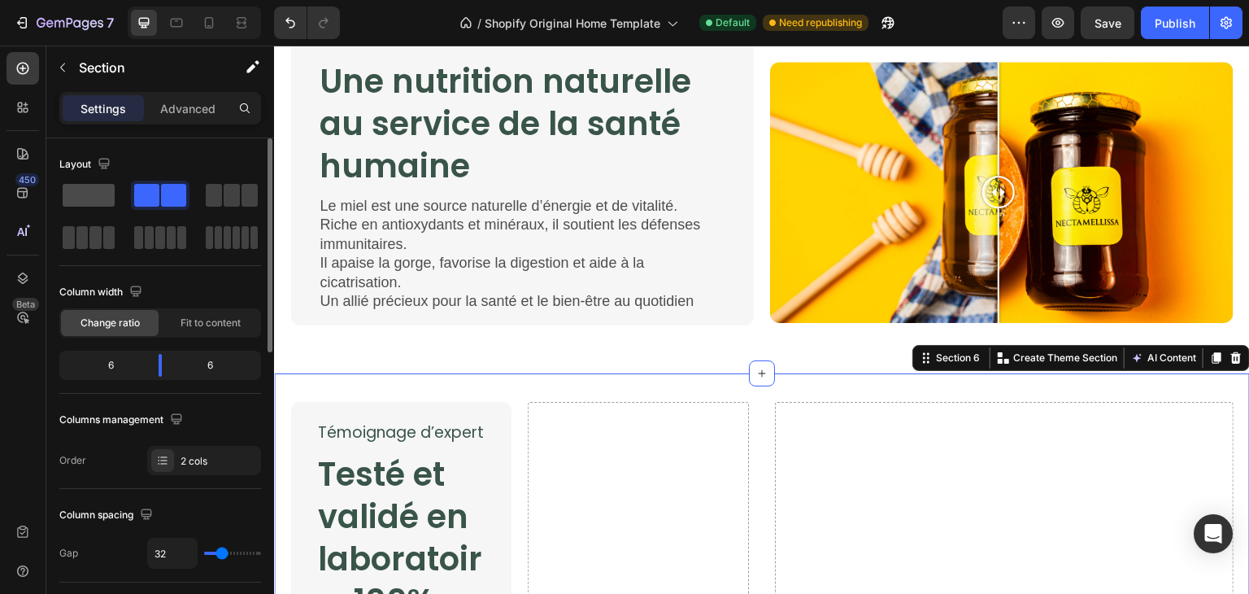
click at [131, 190] on div at bounding box center [160, 195] width 59 height 29
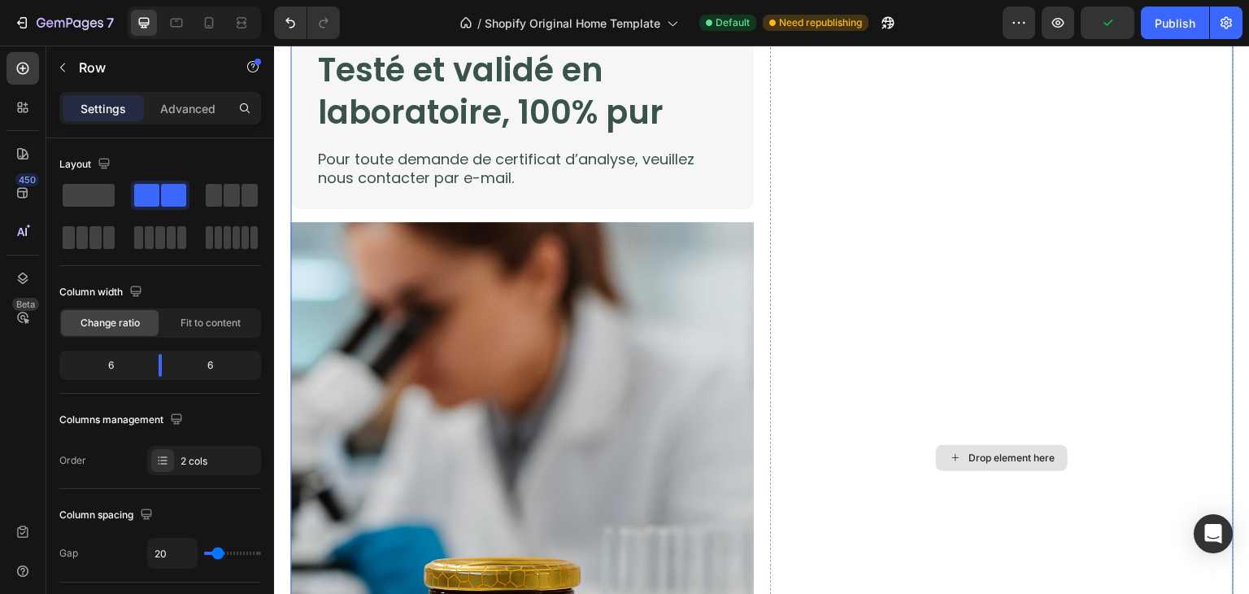
scroll to position [2612, 0]
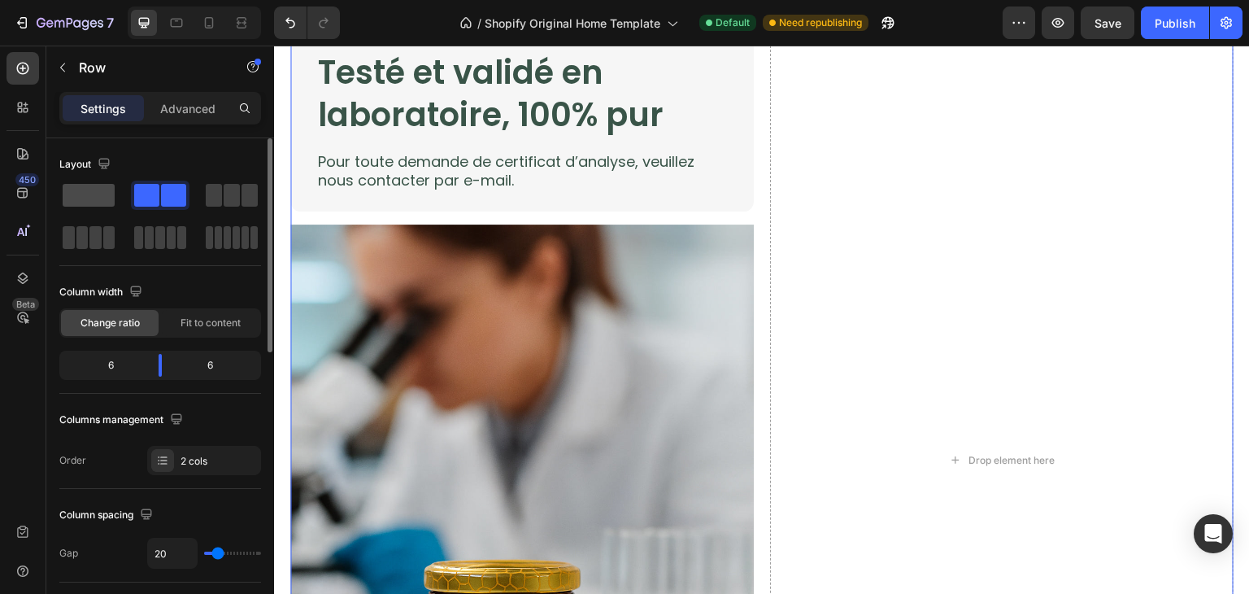
click at [98, 193] on span at bounding box center [89, 195] width 52 height 23
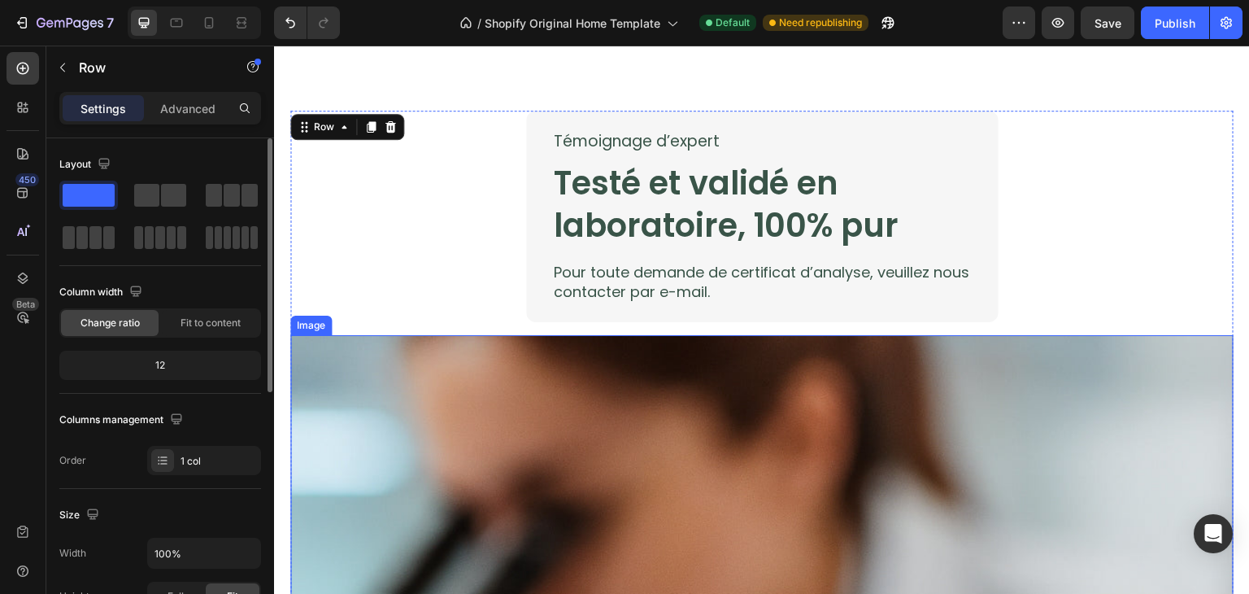
scroll to position [2474, 0]
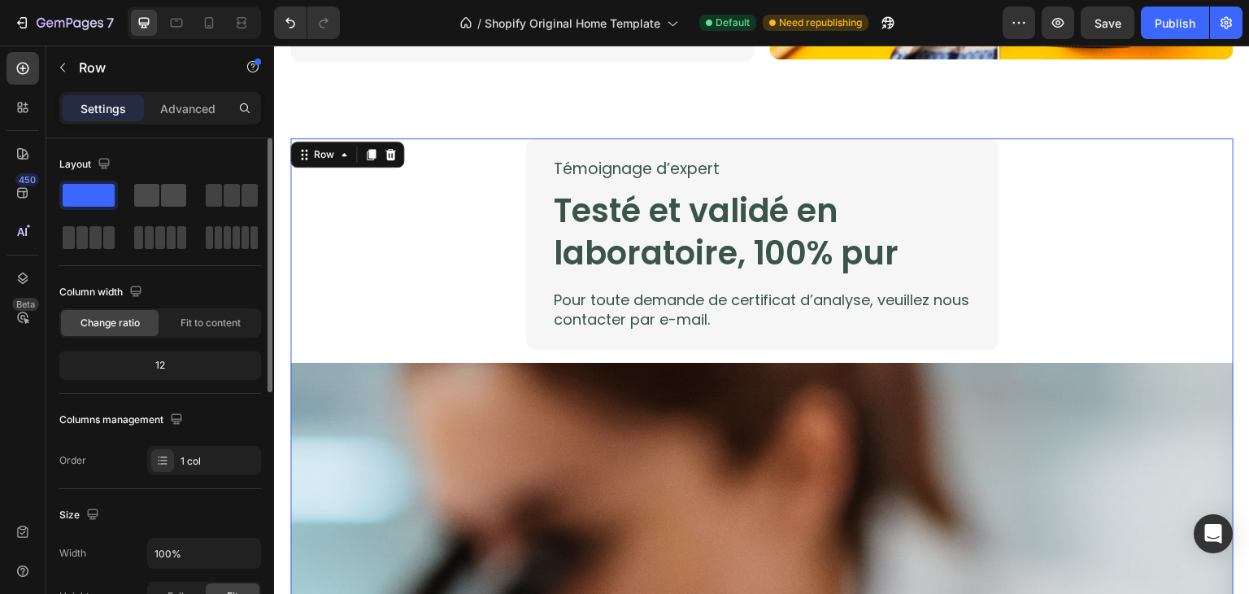
click at [163, 190] on span at bounding box center [173, 195] width 25 height 23
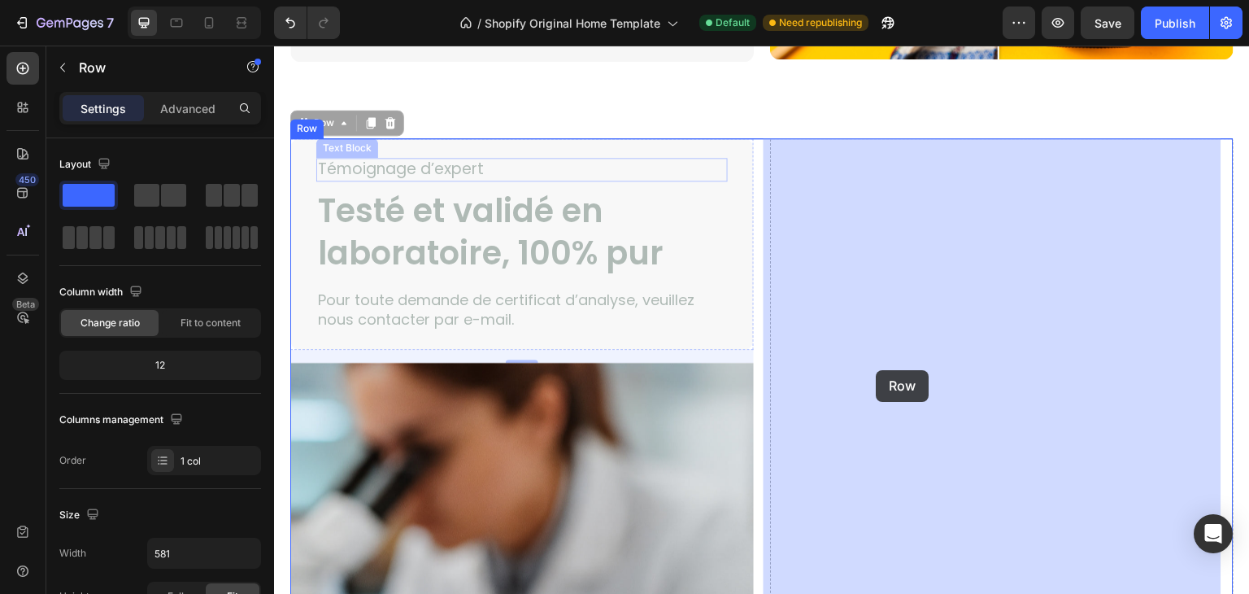
drag, startPoint x: 654, startPoint y: 152, endPoint x: 873, endPoint y: 371, distance: 309.4
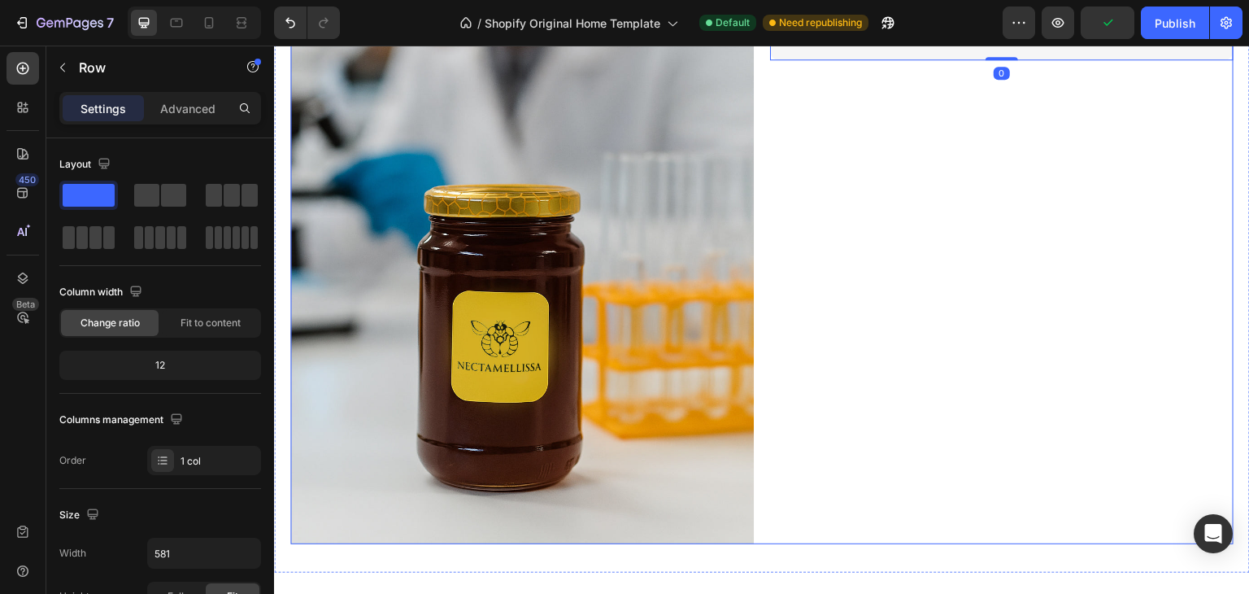
scroll to position [2843, 0]
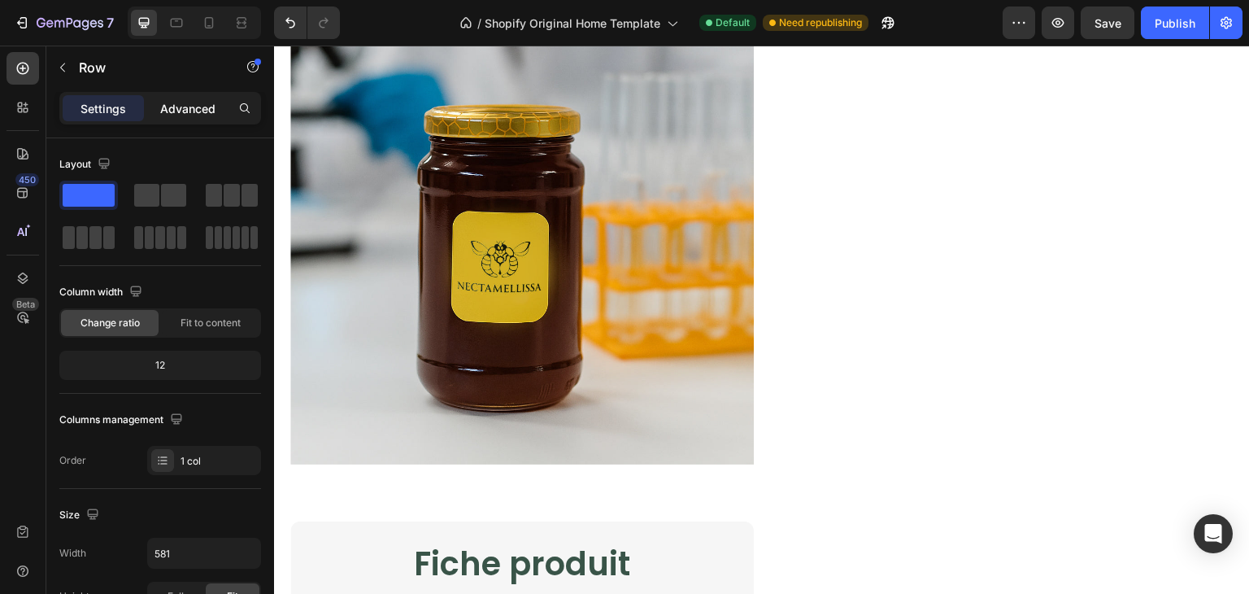
click at [159, 95] on div "Advanced" at bounding box center [187, 108] width 81 height 26
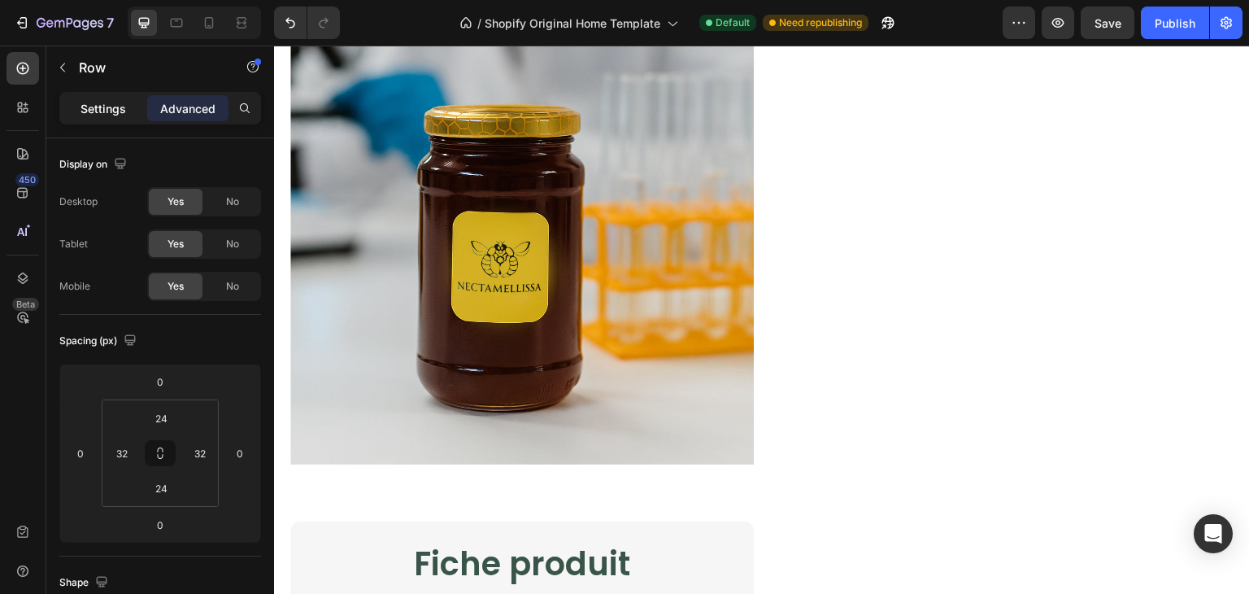
click at [125, 97] on div "Settings" at bounding box center [103, 108] width 81 height 26
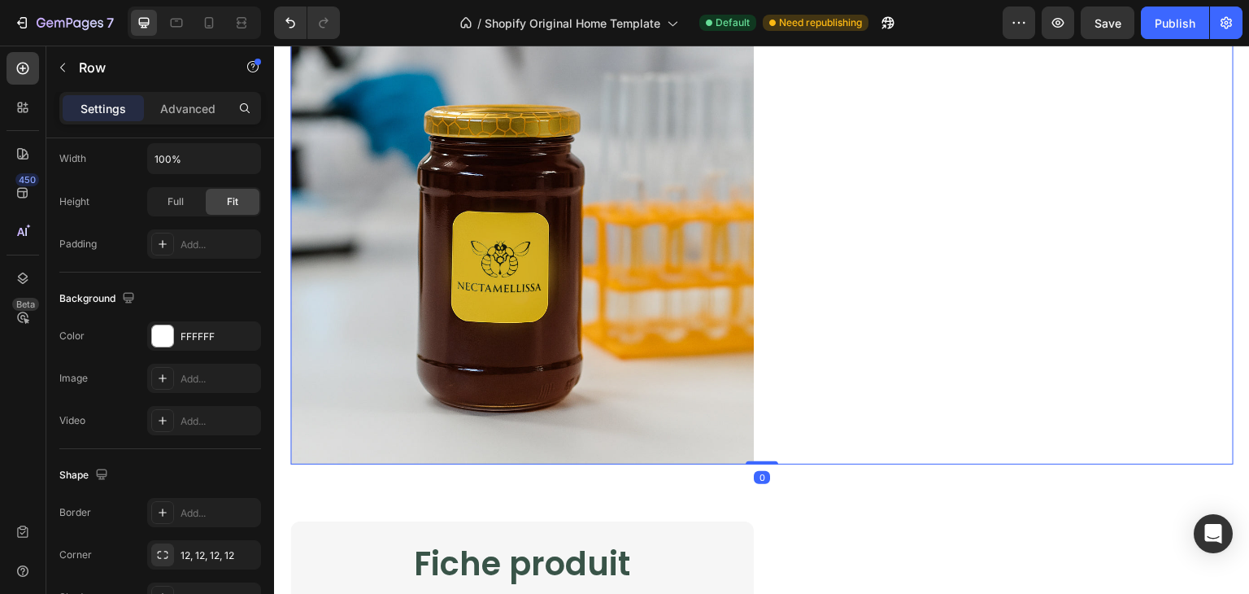
scroll to position [673, 0]
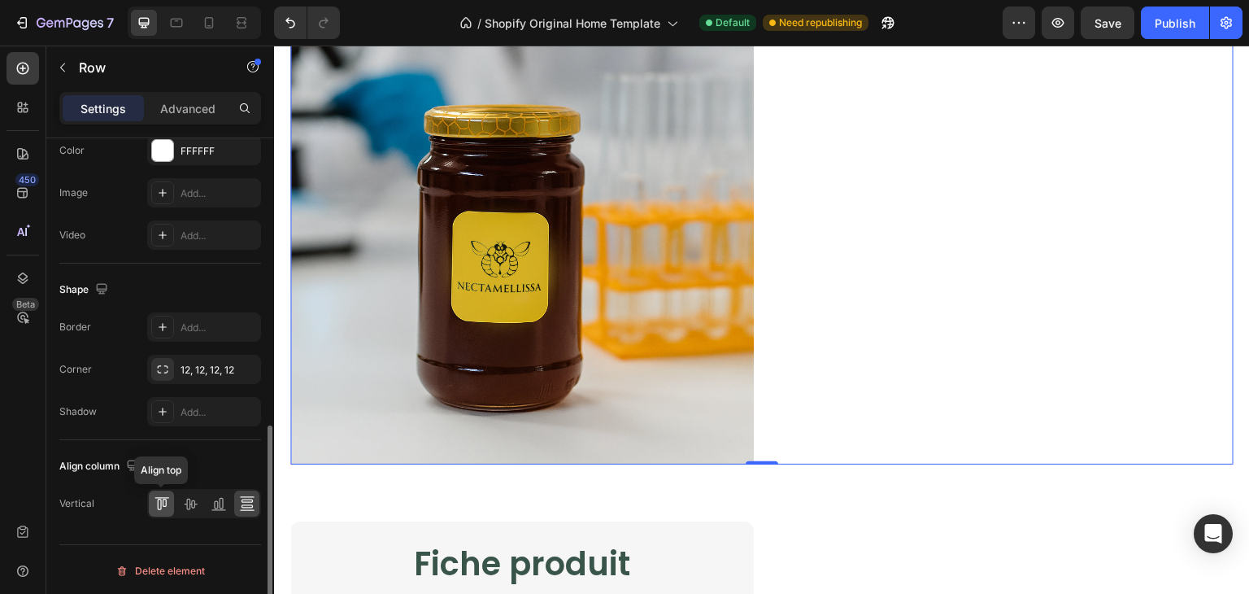
click at [163, 502] on icon at bounding box center [162, 503] width 16 height 16
drag, startPoint x: 176, startPoint y: 507, endPoint x: 185, endPoint y: 508, distance: 9.8
click at [185, 508] on div at bounding box center [204, 503] width 114 height 29
click at [185, 508] on icon at bounding box center [190, 503] width 16 height 16
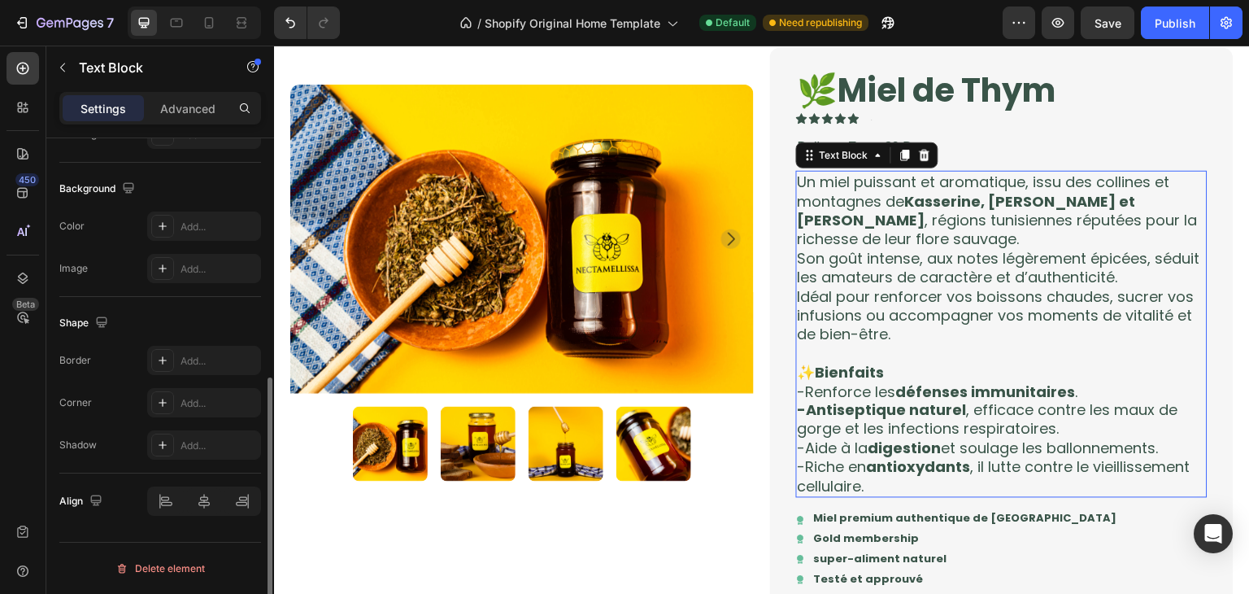
scroll to position [0, 0]
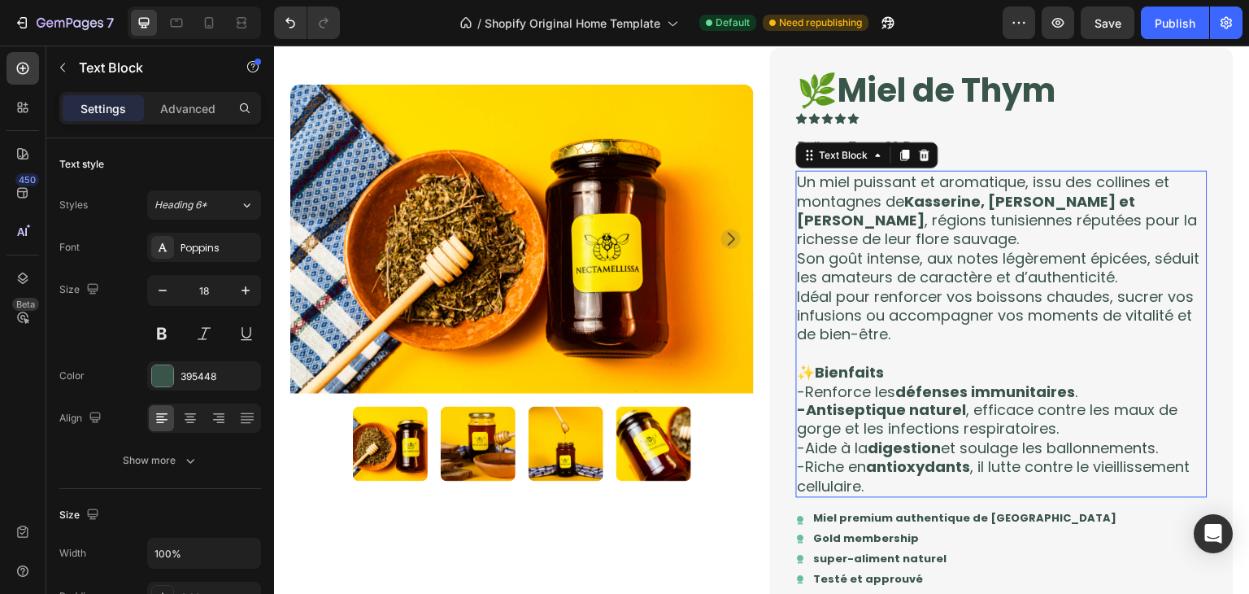
click at [850, 225] on p "Un miel puissant et aromatique, issu des collines et montagnes de Kasserine, Si…" at bounding box center [1002, 258] width 408 height 172
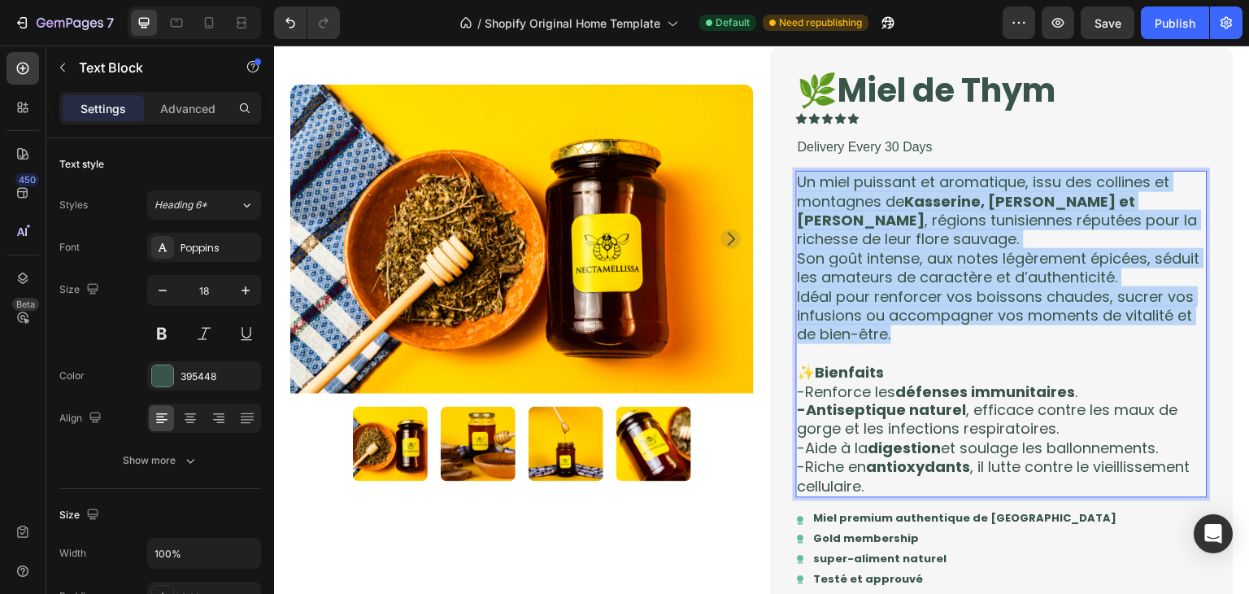
drag, startPoint x: 889, startPoint y: 331, endPoint x: 795, endPoint y: 178, distance: 179.2
click at [798, 178] on p "Un miel puissant et aromatique, issu des collines et montagnes de Kasserine, Si…" at bounding box center [1002, 258] width 408 height 172
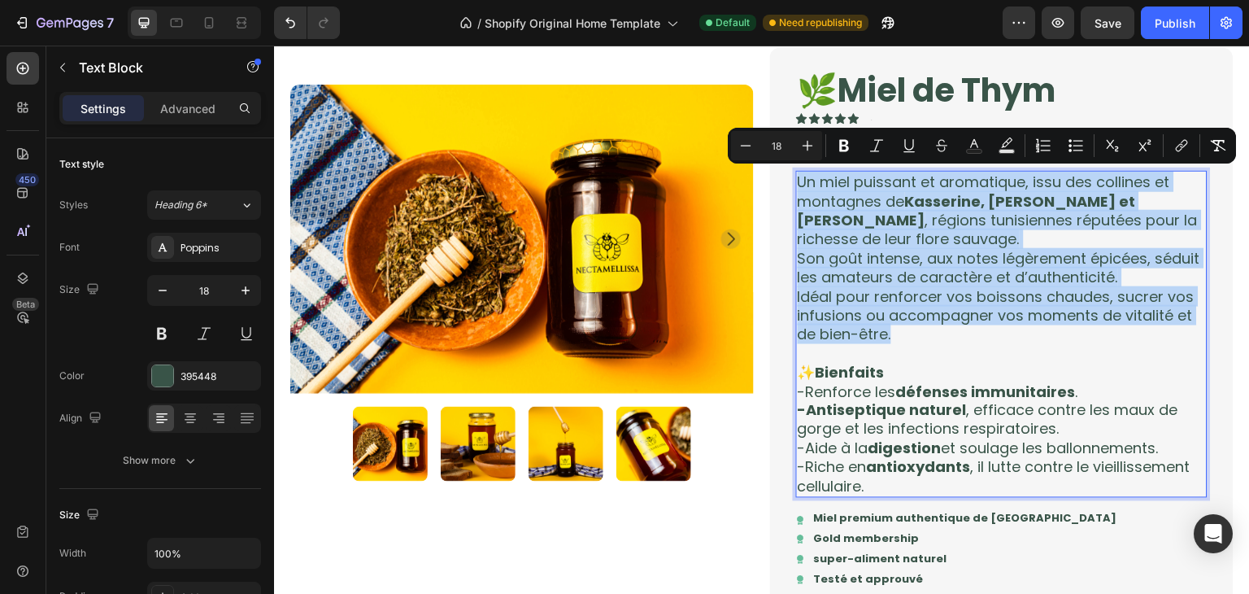
copy p "Un miel puissant et aromatique, issu des collines et montagnes de Kasserine, Si…"
click at [937, 337] on p "Un miel puissant et aromatique, issu des collines et montagnes de Kasserine, Si…" at bounding box center [1002, 258] width 408 height 172
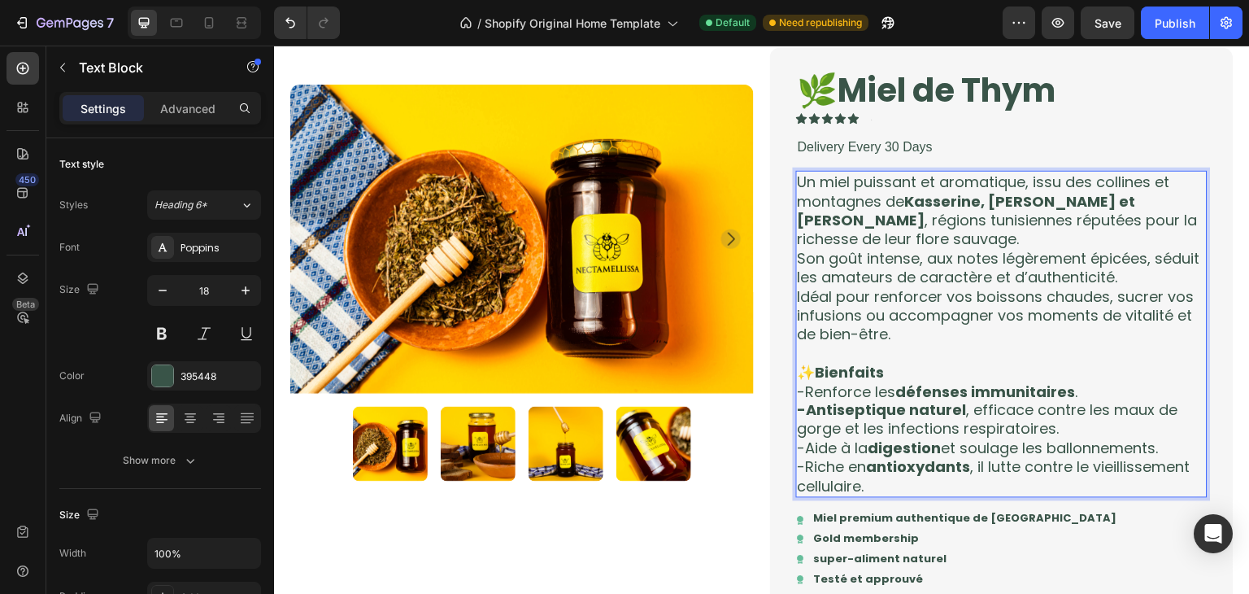
click at [796, 298] on div "Un miel puissant et aromatique, issu des collines et montagnes de Kasserine, Si…" at bounding box center [1002, 334] width 412 height 327
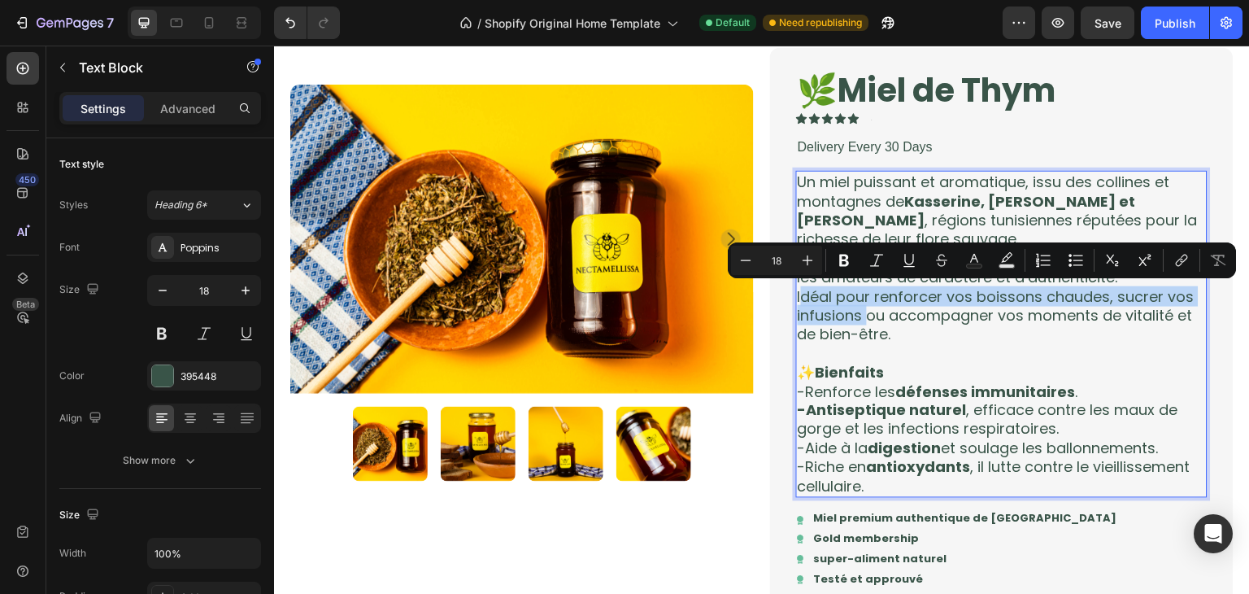
drag, startPoint x: 795, startPoint y: 293, endPoint x: 859, endPoint y: 317, distance: 68.7
click at [859, 317] on p "Un miel puissant et aromatique, issu des collines et montagnes de Kasserine, Si…" at bounding box center [1002, 258] width 408 height 172
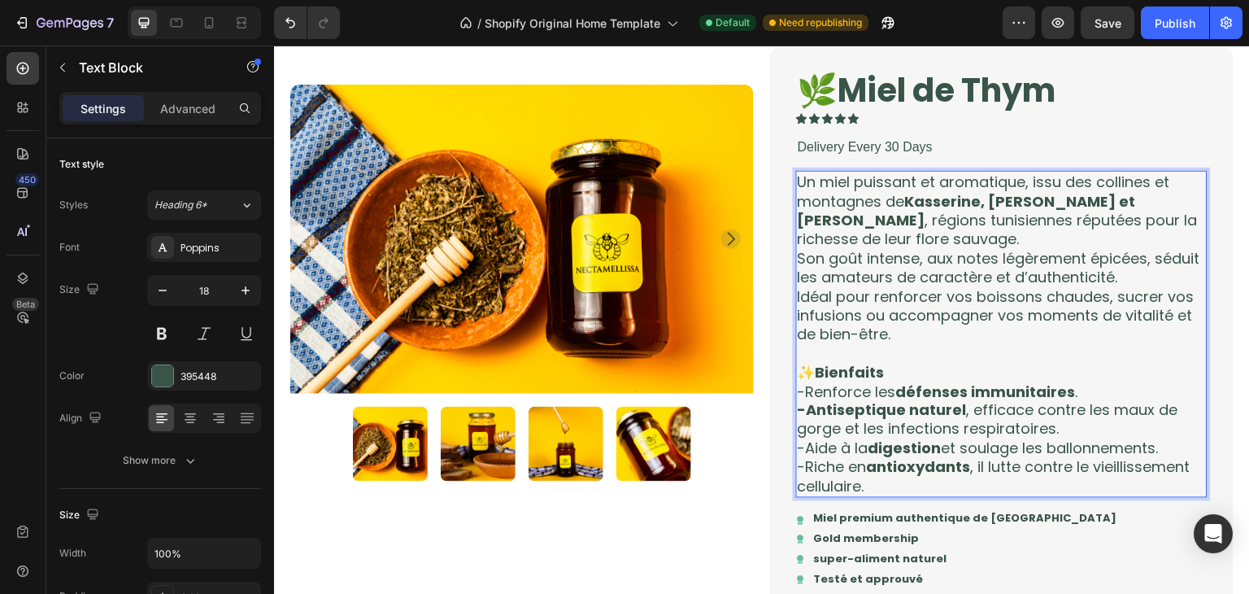
drag, startPoint x: 847, startPoint y: 308, endPoint x: 870, endPoint y: 317, distance: 24.5
click at [870, 317] on p "Un miel puissant et aromatique, issu des collines et montagnes de Kasserine, Si…" at bounding box center [1002, 258] width 408 height 172
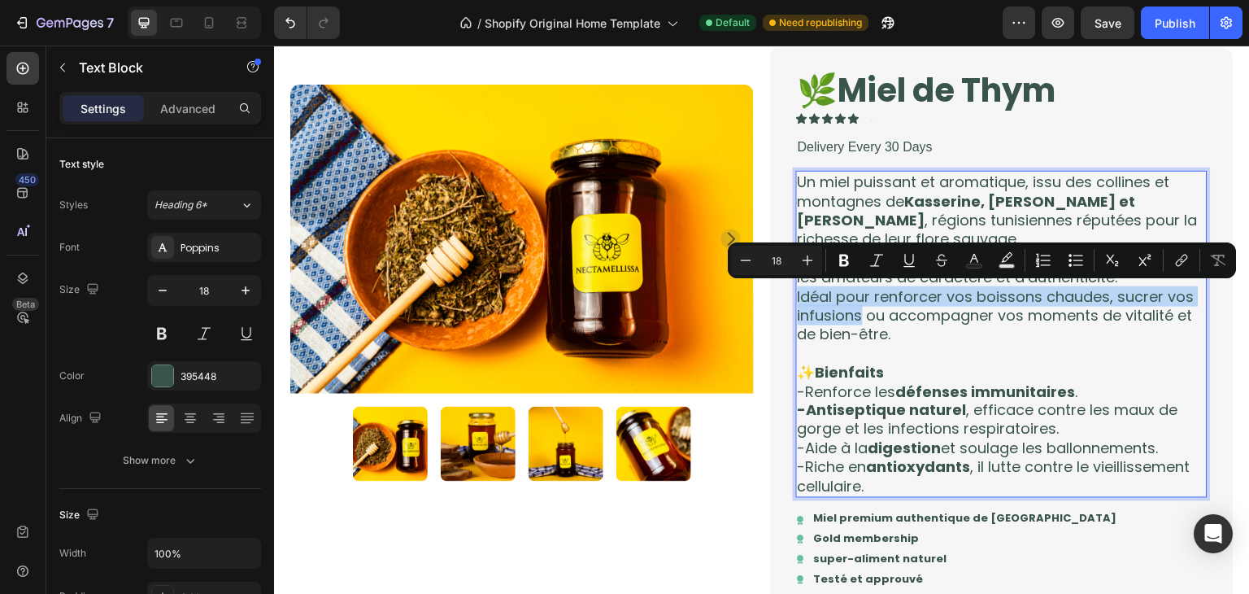
drag, startPoint x: 857, startPoint y: 317, endPoint x: 792, endPoint y: 295, distance: 68.7
click at [798, 295] on p "Un miel puissant et aromatique, issu des collines et montagnes de Kasserine, Si…" at bounding box center [1002, 258] width 408 height 172
copy p "Idéal pour renforcer vos boissons chaudes, sucrer vos infusions"
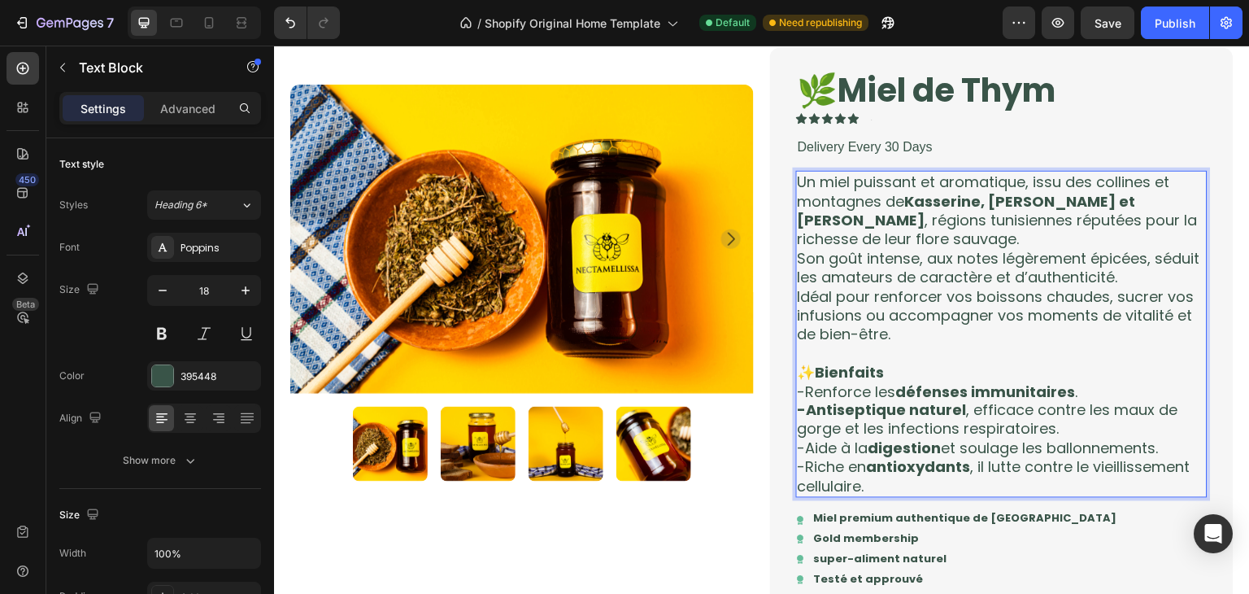
click at [903, 193] on strong "Kasserine, Siliana et Zaghouan" at bounding box center [967, 210] width 338 height 39
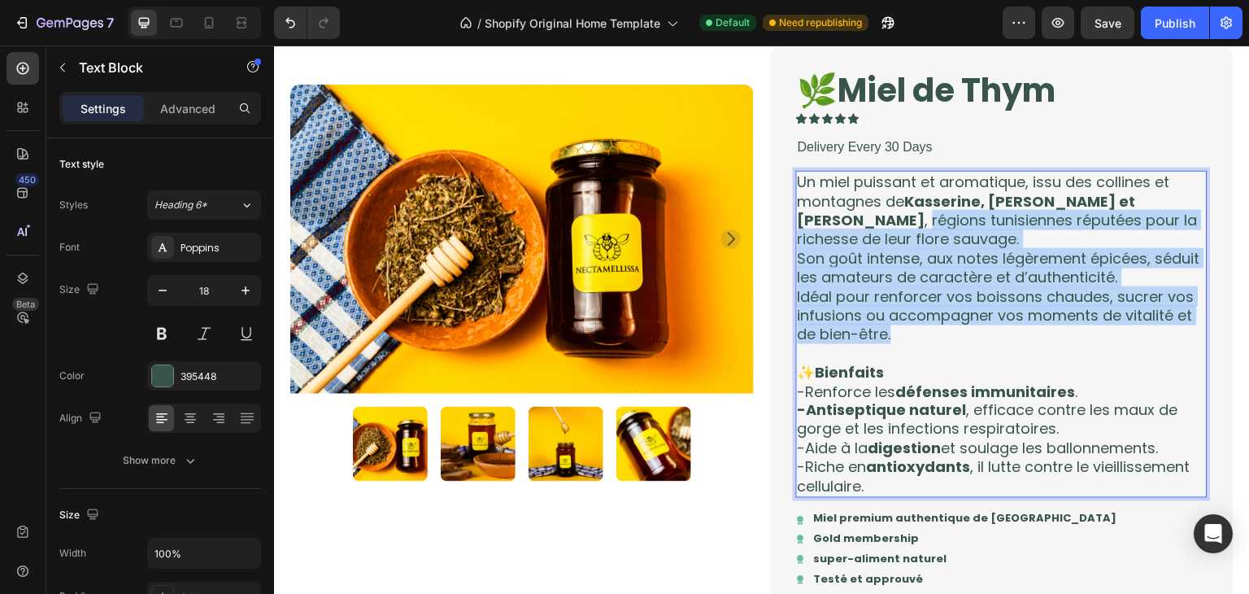
drag, startPoint x: 791, startPoint y: 212, endPoint x: 899, endPoint y: 329, distance: 159.4
click at [899, 329] on div "Un miel puissant et aromatique, issu des collines et montagnes de Kasserine, Si…" at bounding box center [1002, 334] width 412 height 327
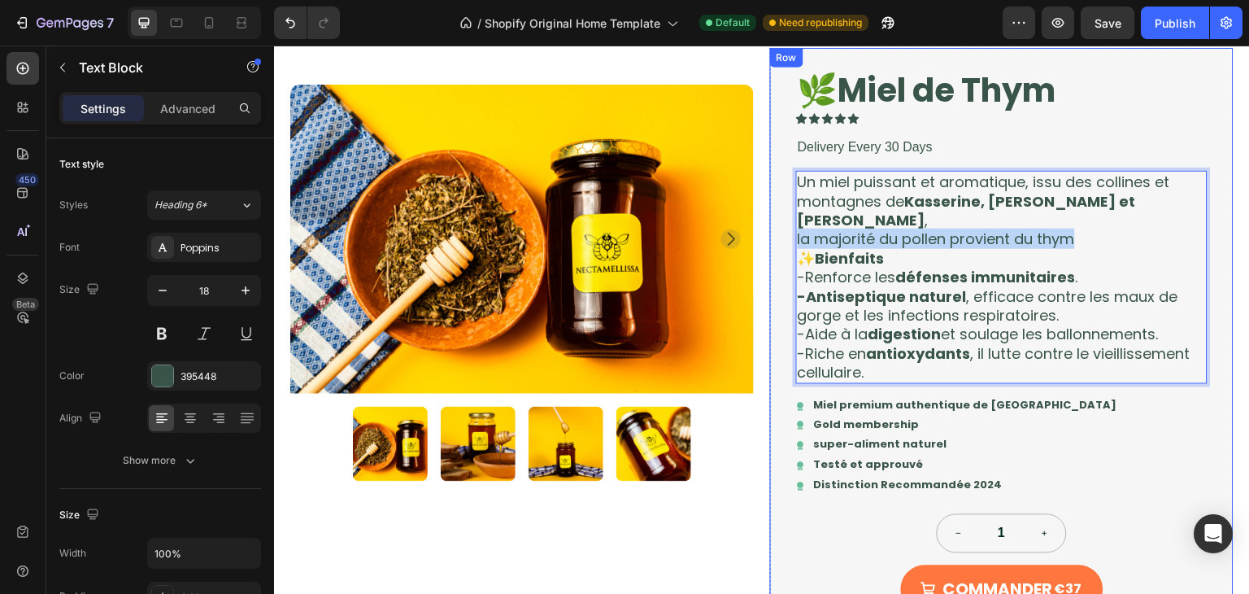
drag, startPoint x: 1090, startPoint y: 219, endPoint x: 786, endPoint y: 220, distance: 303.4
click at [786, 220] on div "🌿Miel de Thym Product Title Icon Icon Icon Icon Icon Icon List Text Block Row D…" at bounding box center [1002, 416] width 464 height 737
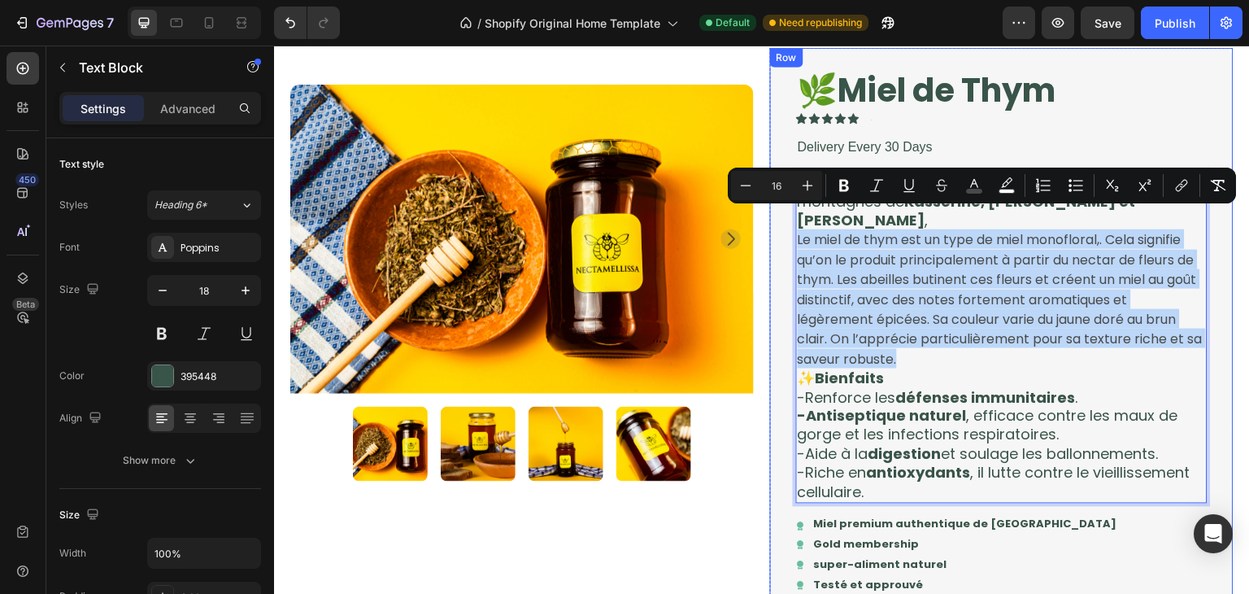
drag, startPoint x: 917, startPoint y: 340, endPoint x: 789, endPoint y: 221, distance: 174.4
click at [789, 221] on div "🌿Miel de Thym Product Title Icon Icon Icon Icon Icon Icon List Text Block Row D…" at bounding box center [1002, 476] width 464 height 857
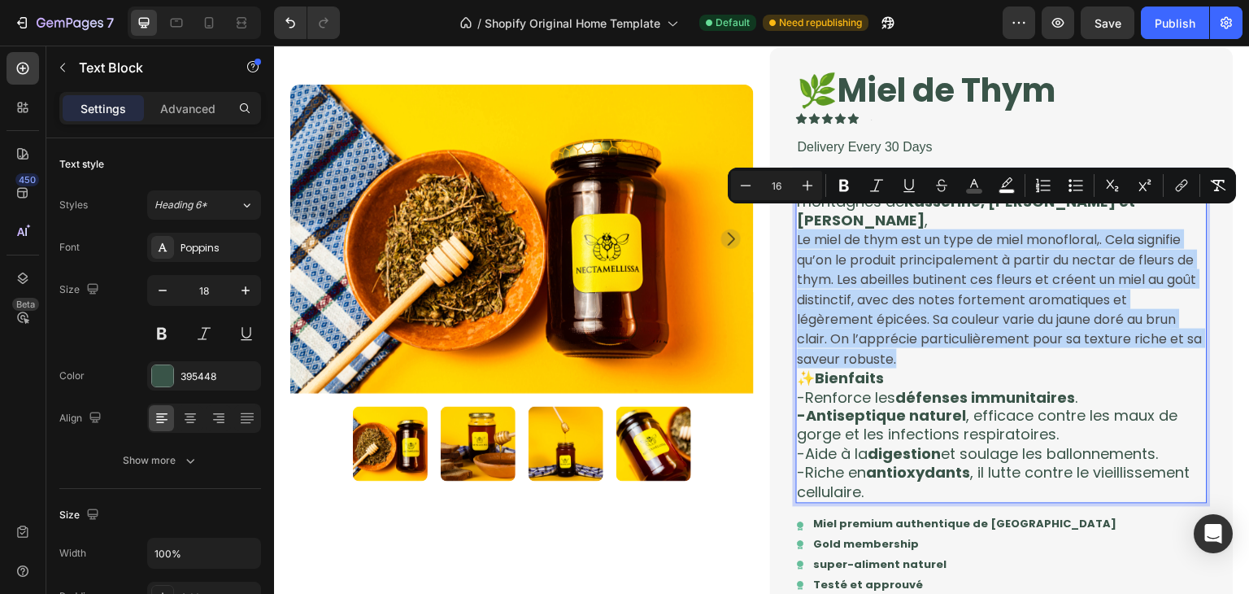
click at [938, 340] on p "Le miel de thym est un type de miel monofloral,. Cela signifie qu’on le produit…" at bounding box center [1002, 298] width 408 height 139
drag, startPoint x: 938, startPoint y: 340, endPoint x: 793, endPoint y: 223, distance: 186.2
click at [798, 229] on p "Le miel de thym est un type de miel monofloral,. Cela signifie qu’on le produit…" at bounding box center [1002, 298] width 408 height 139
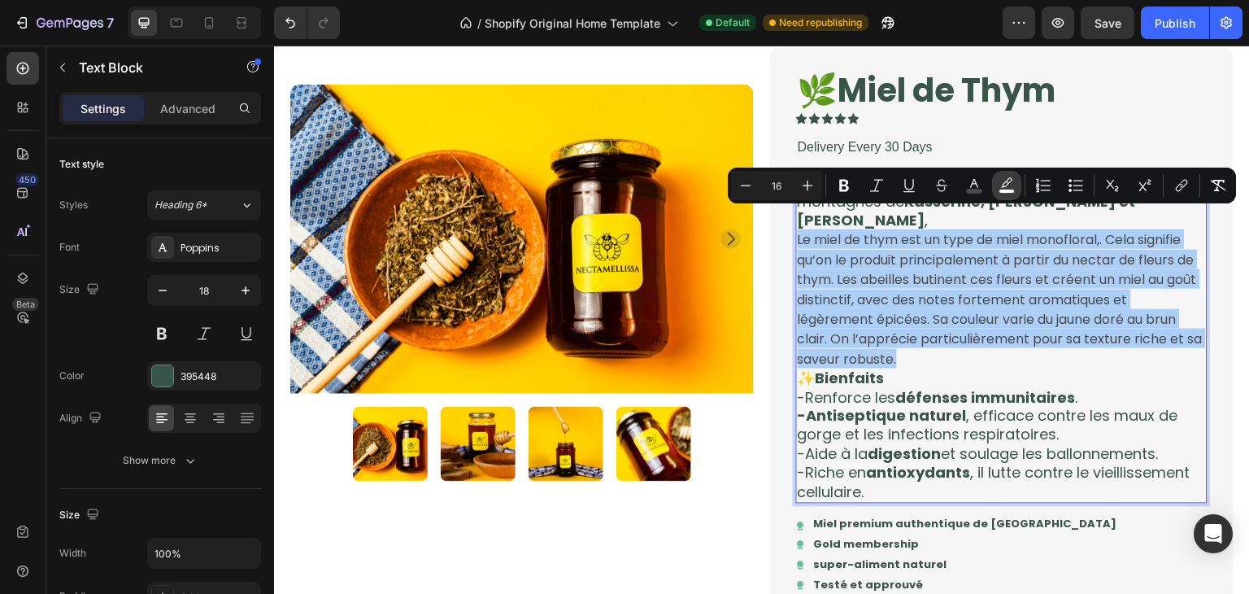
click at [997, 190] on button "color" at bounding box center [1006, 185] width 29 height 29
type input "FFFFFF"
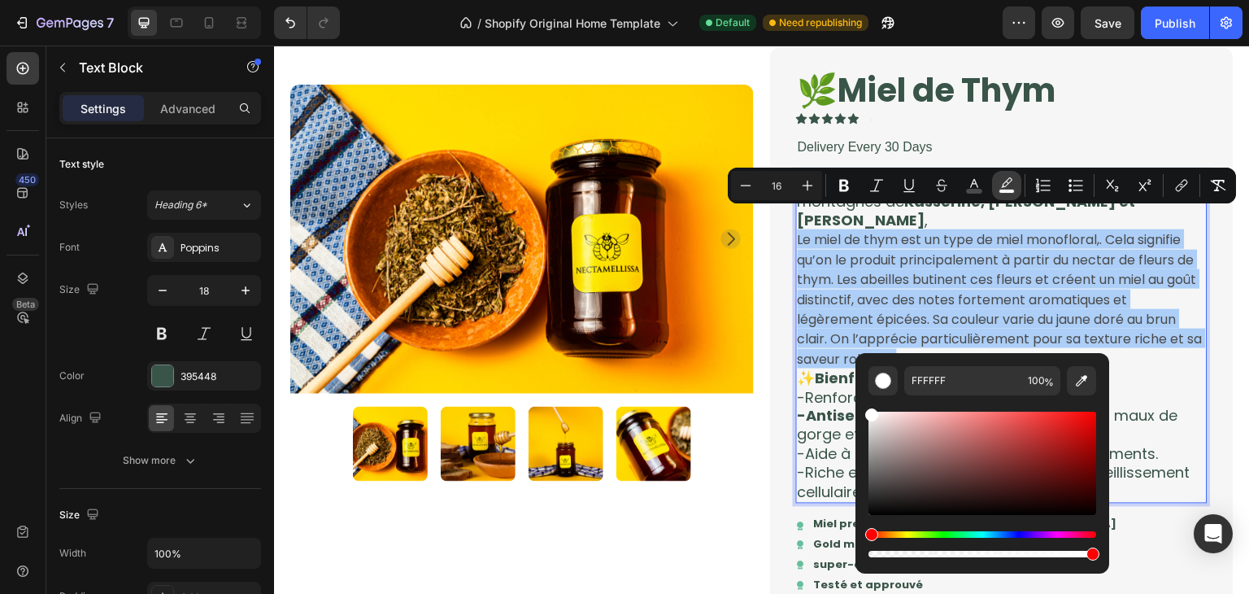
click at [1000, 197] on button "color" at bounding box center [1006, 185] width 29 height 29
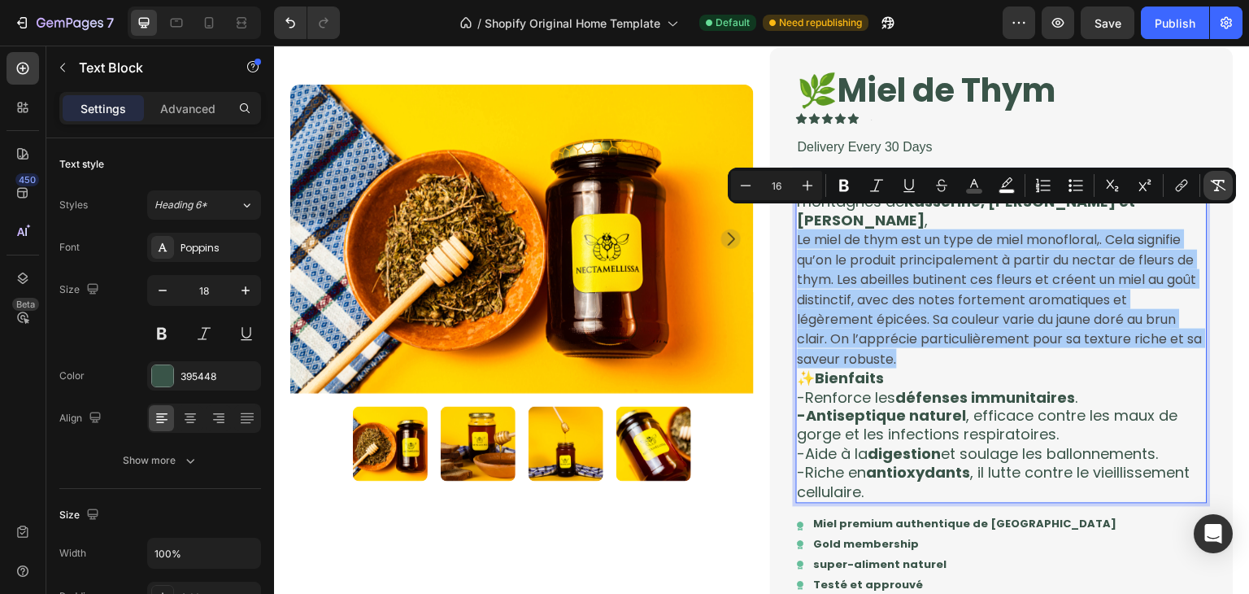
click at [1207, 196] on button "Remove Format" at bounding box center [1218, 185] width 29 height 29
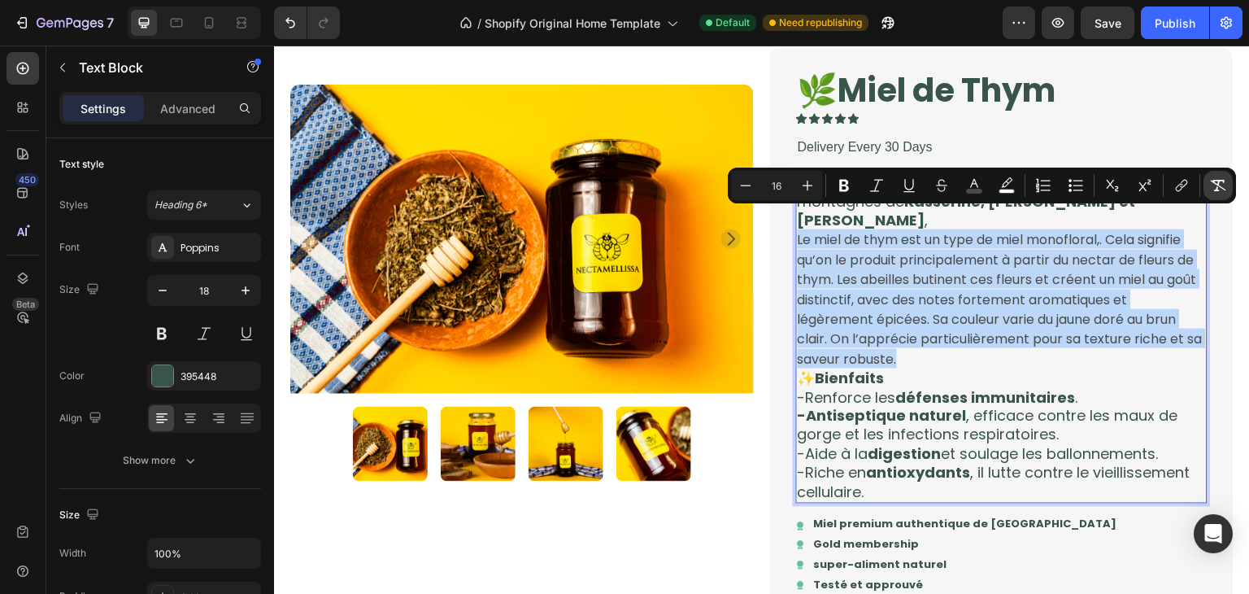
type input "18"
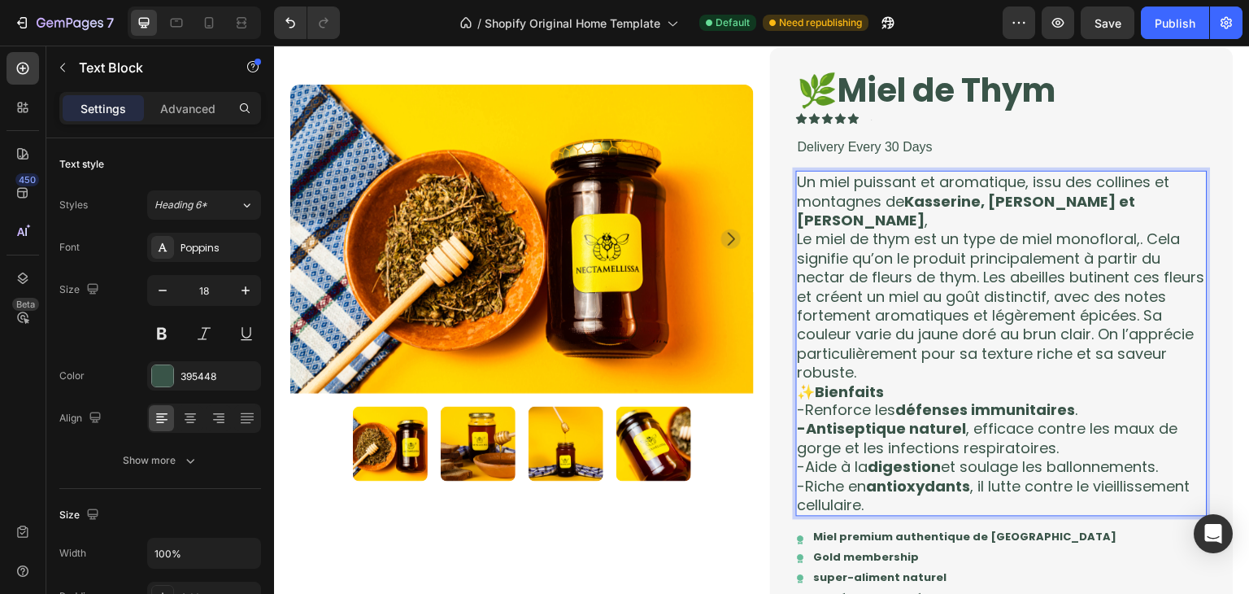
click at [987, 382] on p "✨ Bienfaits" at bounding box center [1002, 391] width 408 height 19
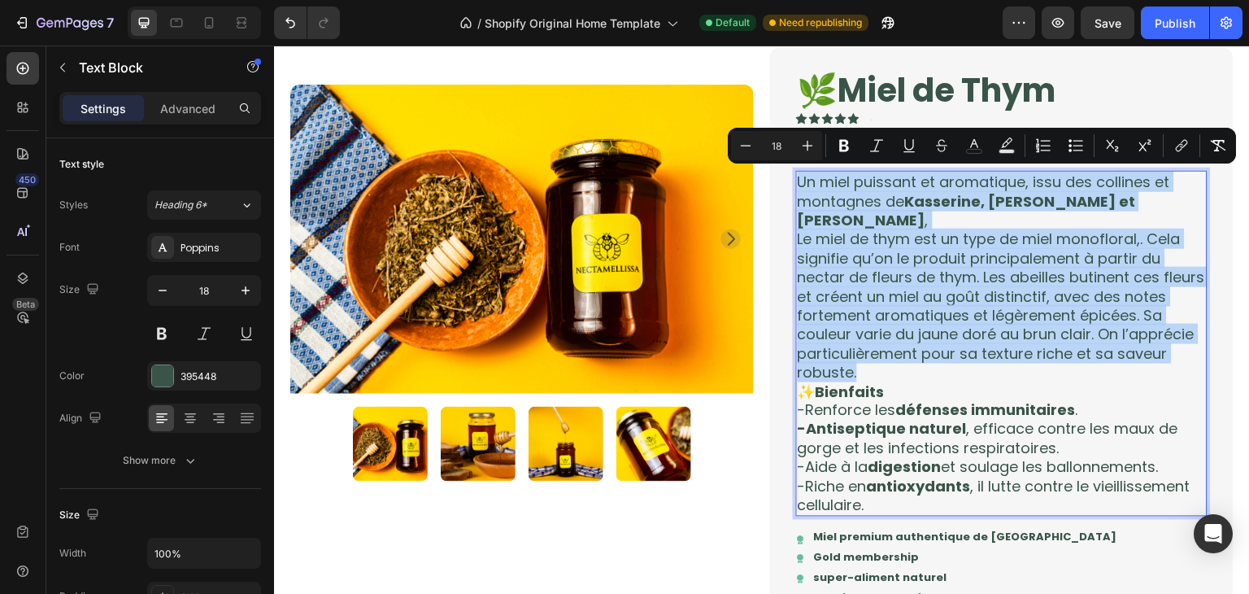
drag, startPoint x: 920, startPoint y: 356, endPoint x: 794, endPoint y: 185, distance: 212.3
click at [796, 185] on div "Un miel puissant et aromatique, issu des collines et montagnes de Kasserine, Si…" at bounding box center [1002, 344] width 412 height 346
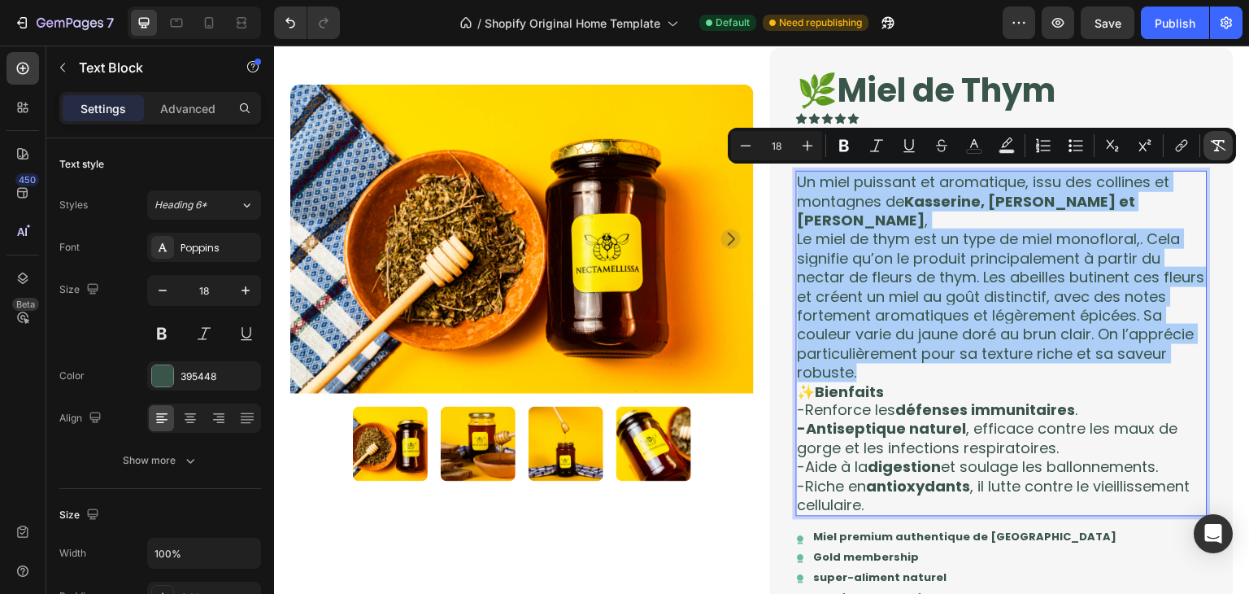
click at [1215, 150] on icon "Editor contextual toolbar" at bounding box center [1218, 145] width 15 height 11
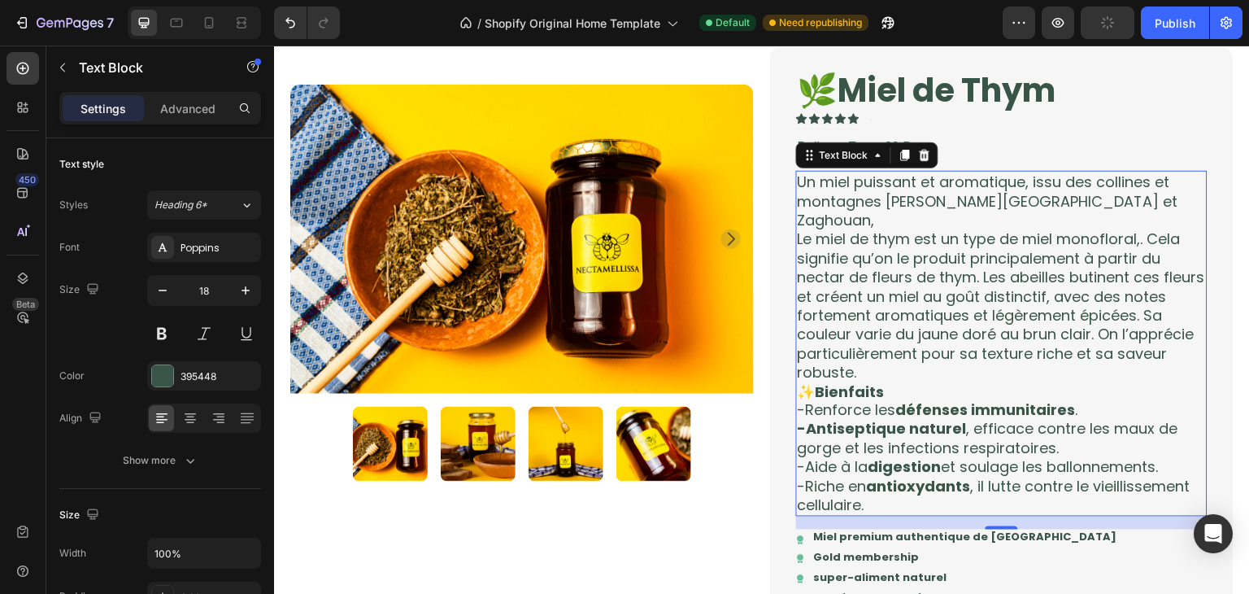
click at [1023, 400] on strong "défenses immunitaires" at bounding box center [986, 410] width 180 height 20
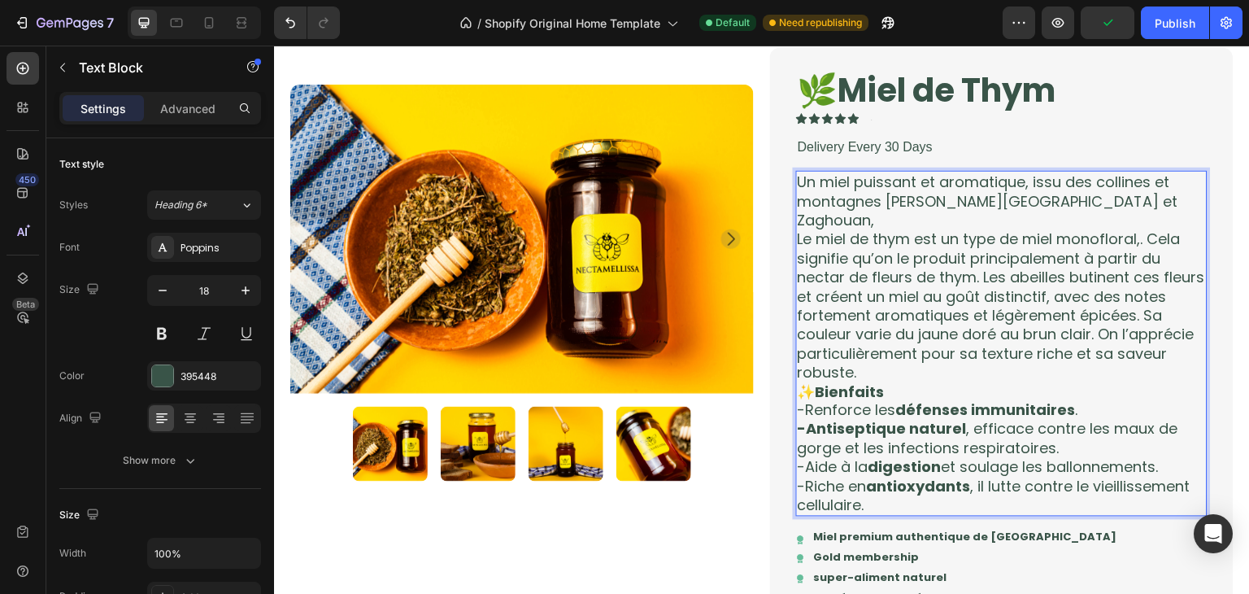
click at [964, 360] on p "Le miel de thym est un type de miel monofloral,. Cela signifie qu’on le produit…" at bounding box center [1002, 305] width 408 height 152
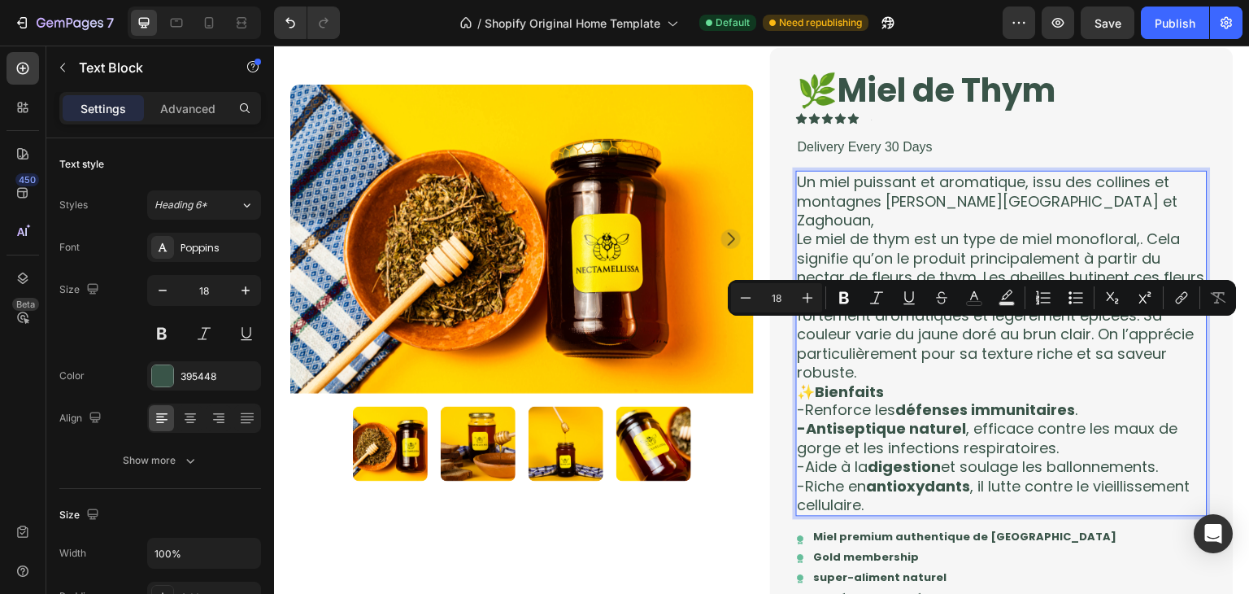
click at [915, 347] on p "Le miel de thym est un type de miel monofloral,. Cela signifie qu’on le produit…" at bounding box center [1002, 305] width 408 height 152
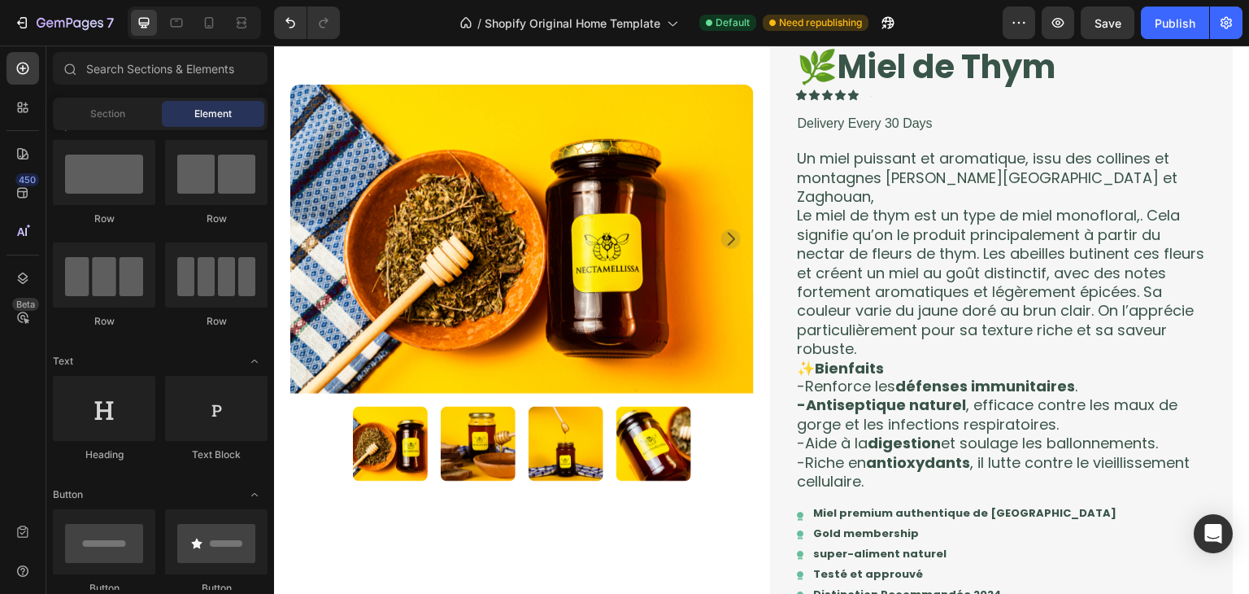
scroll to position [1117, 0]
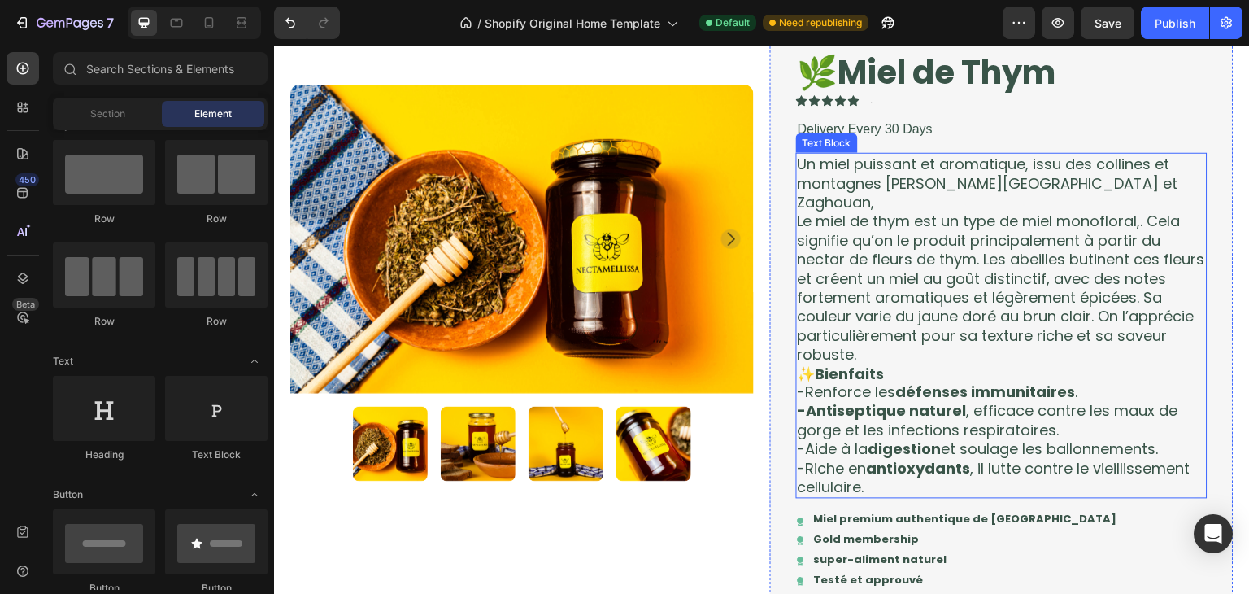
click at [1026, 165] on p "Un miel puissant et aromatique, issu des collines et montagnes de Kasserine, Si…" at bounding box center [1002, 183] width 408 height 57
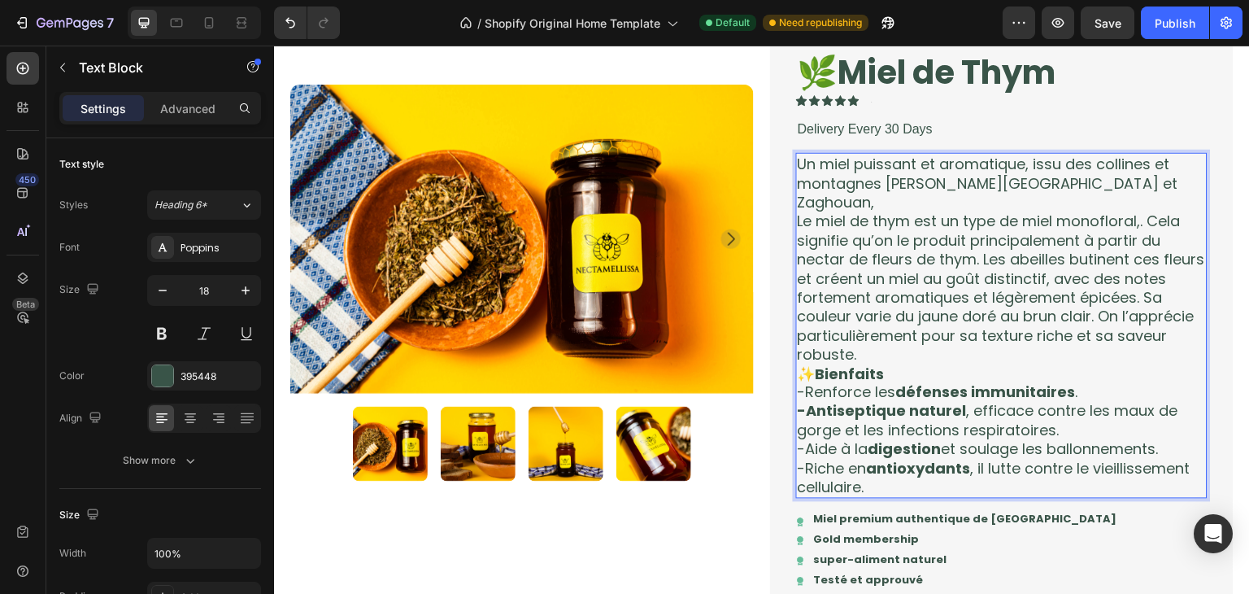
click at [1026, 165] on p "Un miel puissant et aromatique, issu des collines et montagnes de Kasserine, Si…" at bounding box center [1002, 183] width 408 height 57
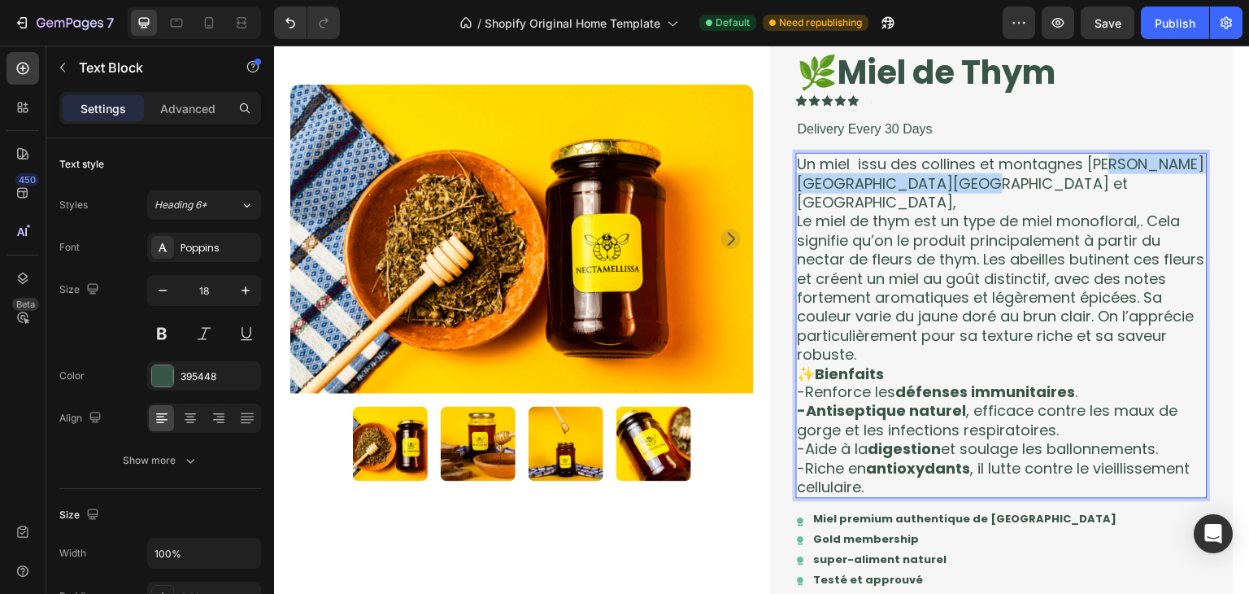
drag, startPoint x: 1109, startPoint y: 162, endPoint x: 1103, endPoint y: 187, distance: 26.0
click at [1103, 187] on p "Un miel issu des collines et montagnes de Kasserine, Siliana et Zaghouan," at bounding box center [1002, 183] width 408 height 57
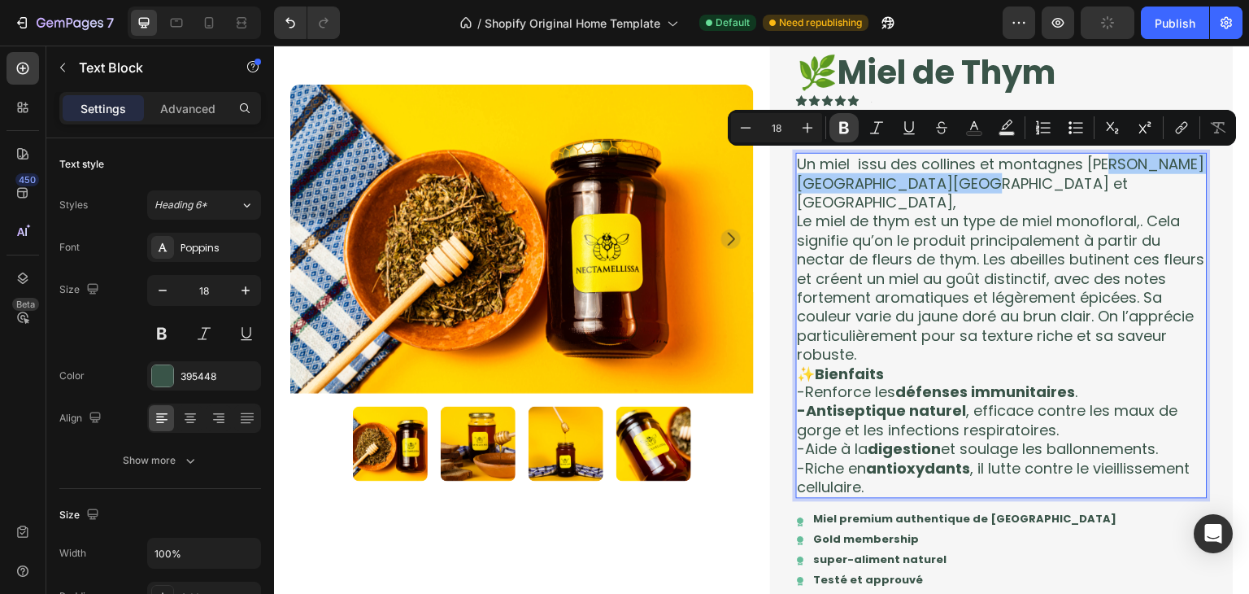
click at [849, 129] on icon "Editor contextual toolbar" at bounding box center [844, 128] width 16 height 16
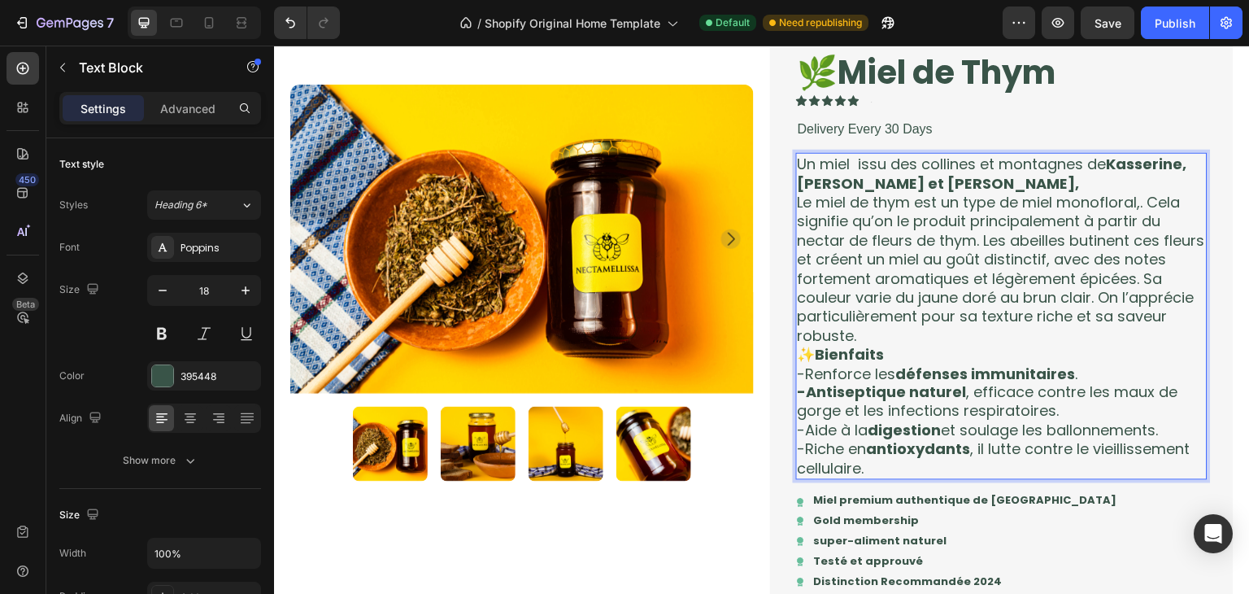
click at [994, 193] on p "Le miel de thym est un type de miel monofloral,. Cela signifie qu’on le produit…" at bounding box center [1002, 269] width 408 height 152
click at [798, 203] on p "Le miel de thym est un type de miel monofloral,. Cela signifie qu’on le produit…" at bounding box center [1002, 269] width 408 height 152
click at [801, 199] on p "+Le miel de thym est un type de miel monofloral,. Cela signifie qu’on le produi…" at bounding box center [1002, 269] width 408 height 152
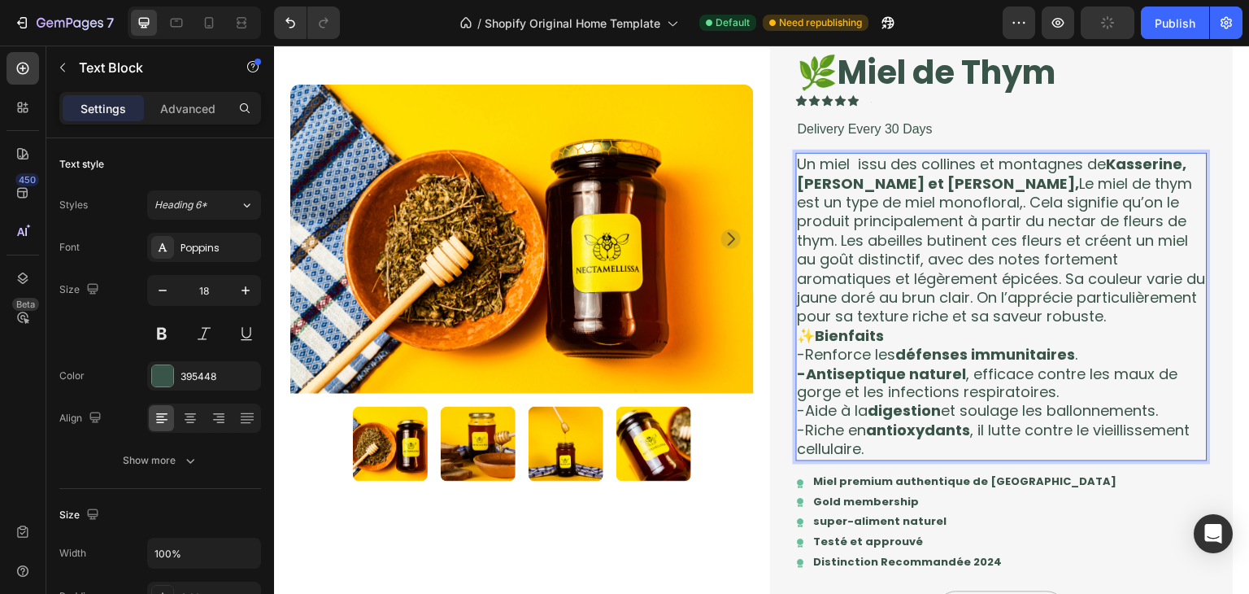
click at [917, 207] on p "Un miel issu des collines et montagnes de Kasserine, Siliana et Zaghouan, Le mi…" at bounding box center [1002, 241] width 408 height 172
click at [923, 203] on p "Un miel issu des collines et montagnes de Kasserine, Siliana et Zaghouan, Le mi…" at bounding box center [1002, 241] width 408 height 172
click at [799, 165] on p "cUn miel issu des collines et montagnes de Kasserine, Siliana et Zaghouan, Le m…" at bounding box center [1002, 241] width 408 height 172
click at [911, 203] on p "Un miel issu des collines et montagnes de Kasserine, Siliana et Zaghouan, Le mi…" at bounding box center [1002, 241] width 408 height 172
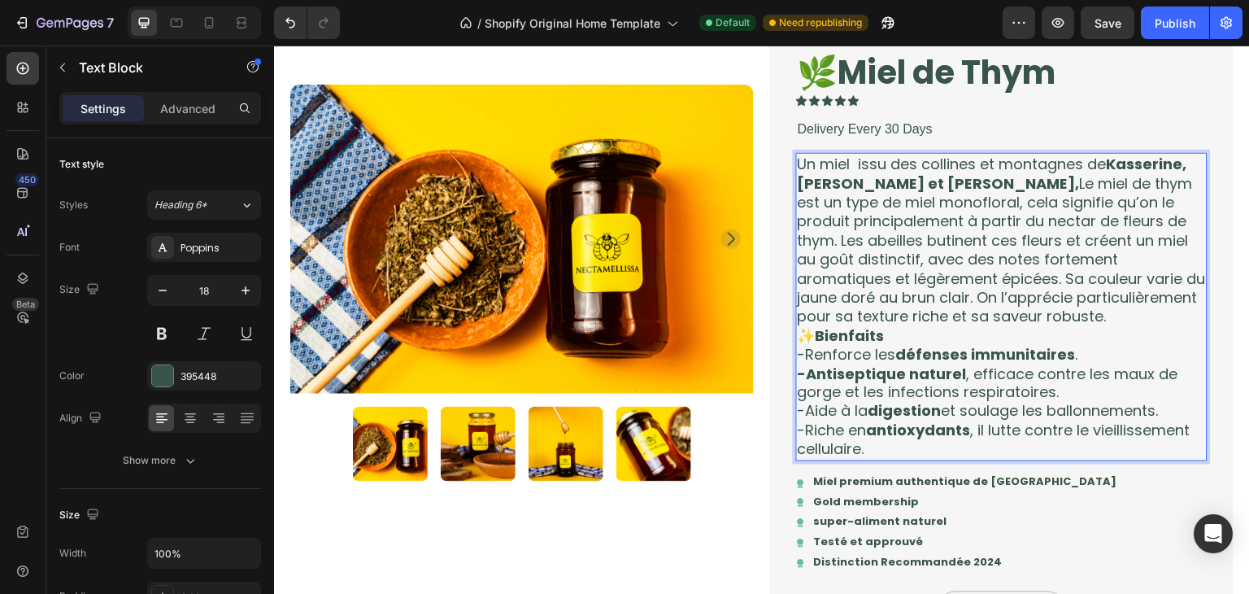
click at [1168, 223] on p "Un miel issu des collines et montagnes de Kasserine, Siliana et Zaghouan, Le mi…" at bounding box center [1002, 241] width 408 height 172
click at [1168, 219] on p "Un miel issu des collines et montagnes de Kasserine, Siliana et Zaghouan, Le mi…" at bounding box center [1002, 241] width 408 height 172
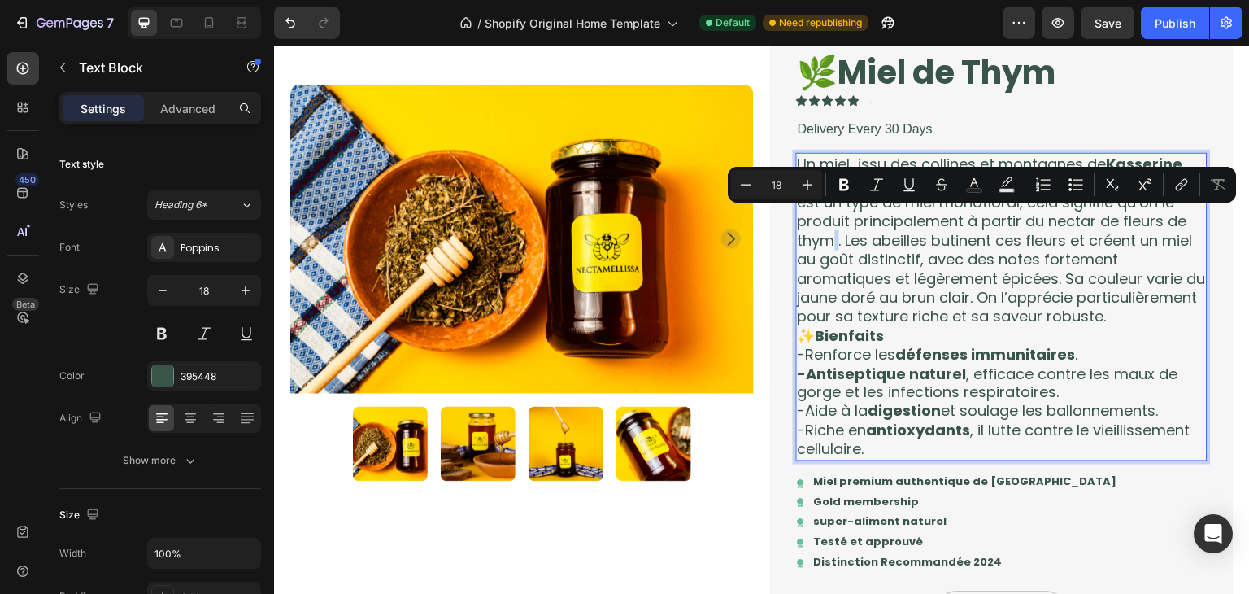
click at [1168, 219] on p "Un miel issu des collines et montagnes de Kasserine, Siliana et Zaghouan, Le mi…" at bounding box center [1002, 241] width 408 height 172
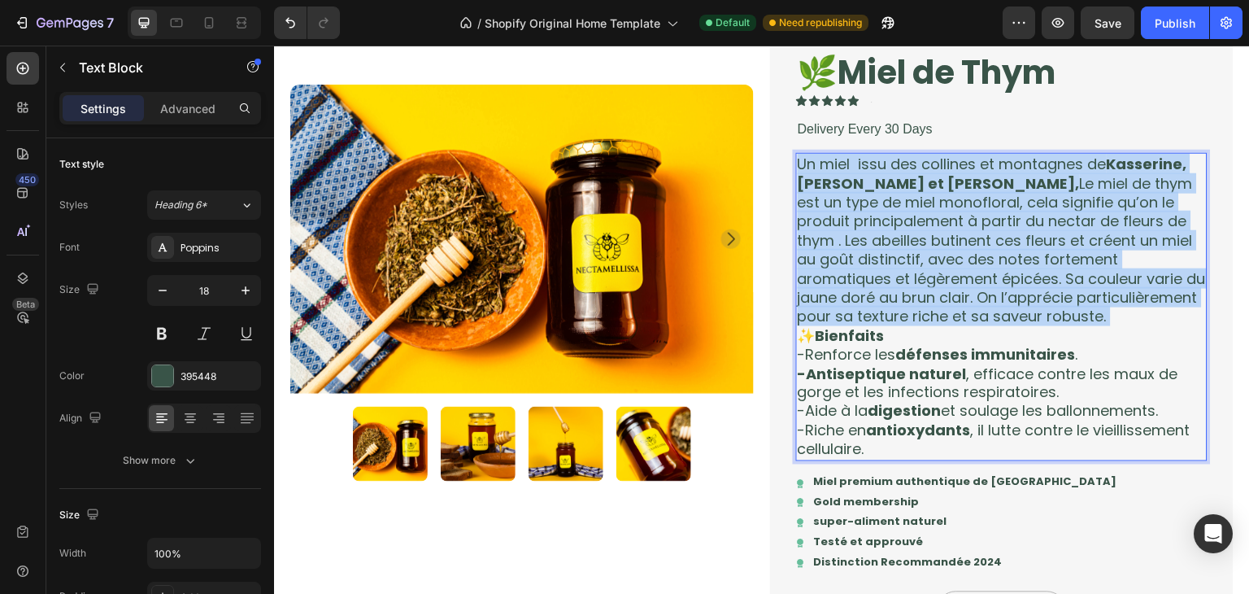
click at [1168, 219] on p "Un miel issu des collines et montagnes de Kasserine, Siliana et Zaghouan, Le mi…" at bounding box center [1002, 241] width 408 height 172
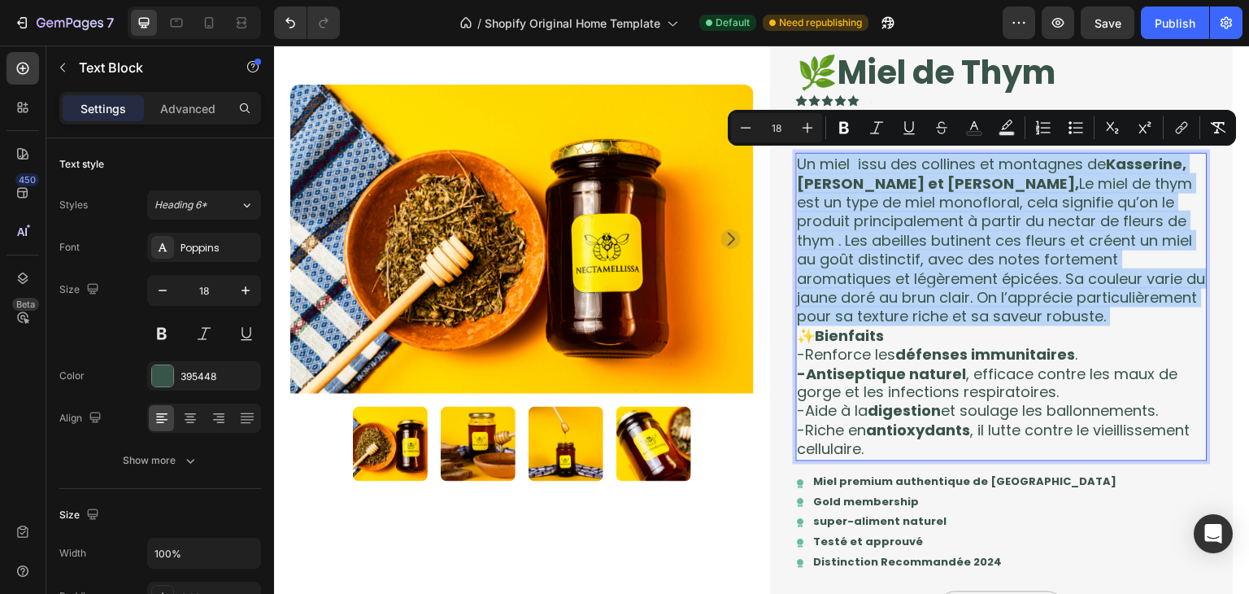
click at [1168, 219] on p "Un miel issu des collines et montagnes de Kasserine, Siliana et Zaghouan, Le mi…" at bounding box center [1002, 241] width 408 height 172
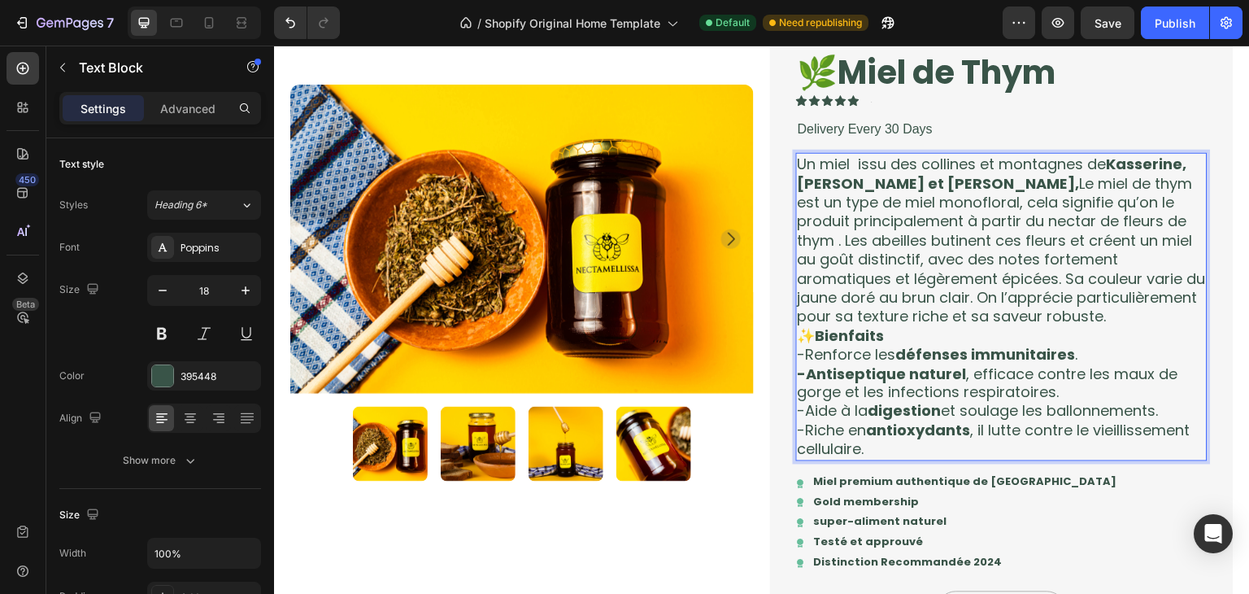
click at [1171, 224] on p "Un miel issu des collines et montagnes de Kasserine, Siliana et Zaghouan, Le mi…" at bounding box center [1002, 241] width 408 height 172
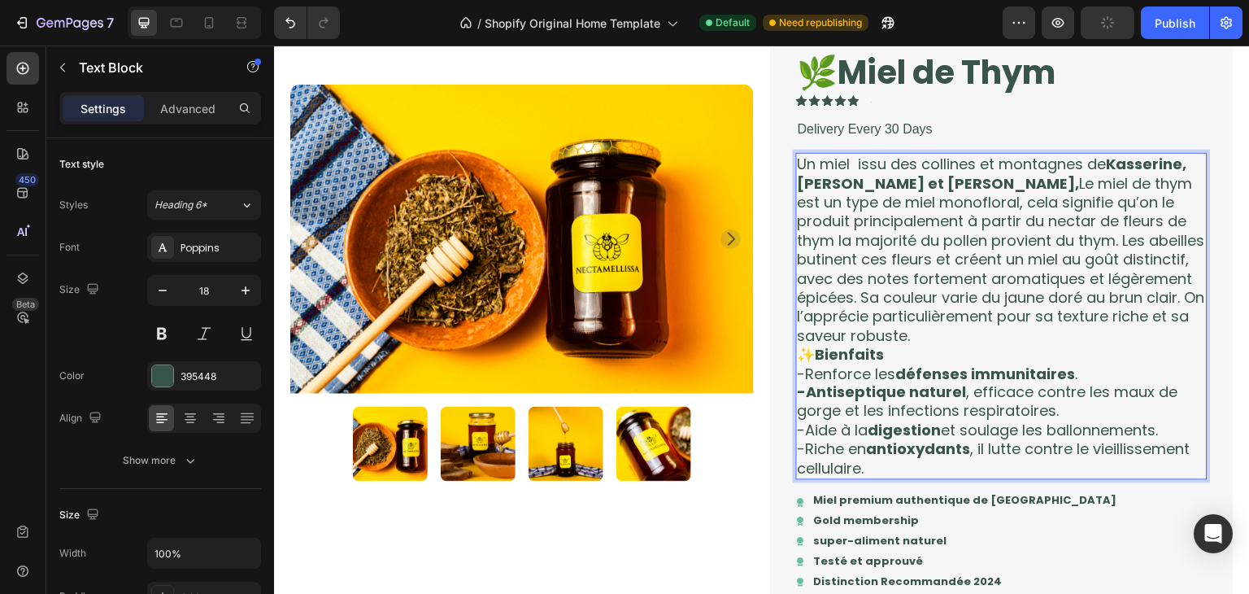
click at [1168, 217] on p "Un miel issu des collines et montagnes de Kasserine, Siliana et Zaghouan, Le mi…" at bounding box center [1002, 250] width 408 height 190
click at [1170, 219] on p "Un miel issu des collines et montagnes de Kasserine, Siliana et Zaghouan, Le mi…" at bounding box center [1002, 250] width 408 height 190
click at [1053, 245] on p "Un miel issu des collines et montagnes de Kasserine, Siliana et Zaghouan, Le mi…" at bounding box center [1002, 250] width 408 height 190
click at [884, 199] on p "Un miel issu des collines et montagnes de Kasserine, Siliana et Zaghouan, Le mi…" at bounding box center [1002, 250] width 408 height 190
click at [859, 206] on p "Un miel issu des collines et montagnes de Kasserine, Siliana et Zaghouan, Le mi…" at bounding box center [1002, 250] width 408 height 190
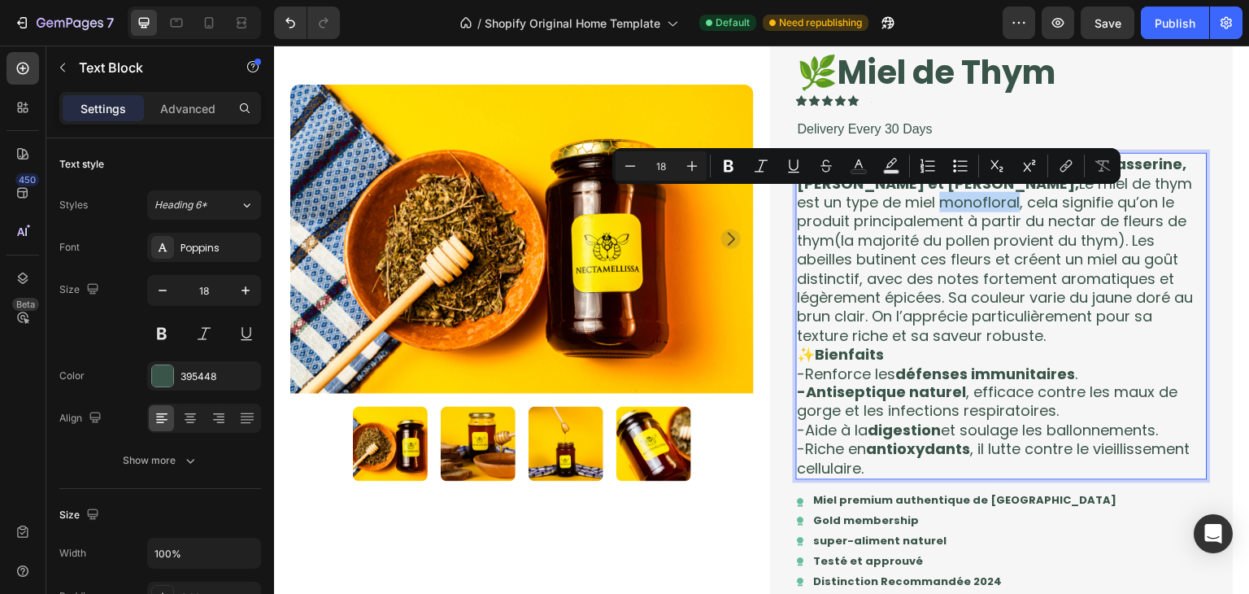
click at [859, 206] on p "Un miel issu des collines et montagnes de Kasserine, Siliana et Zaghouan, Le mi…" at bounding box center [1002, 250] width 408 height 190
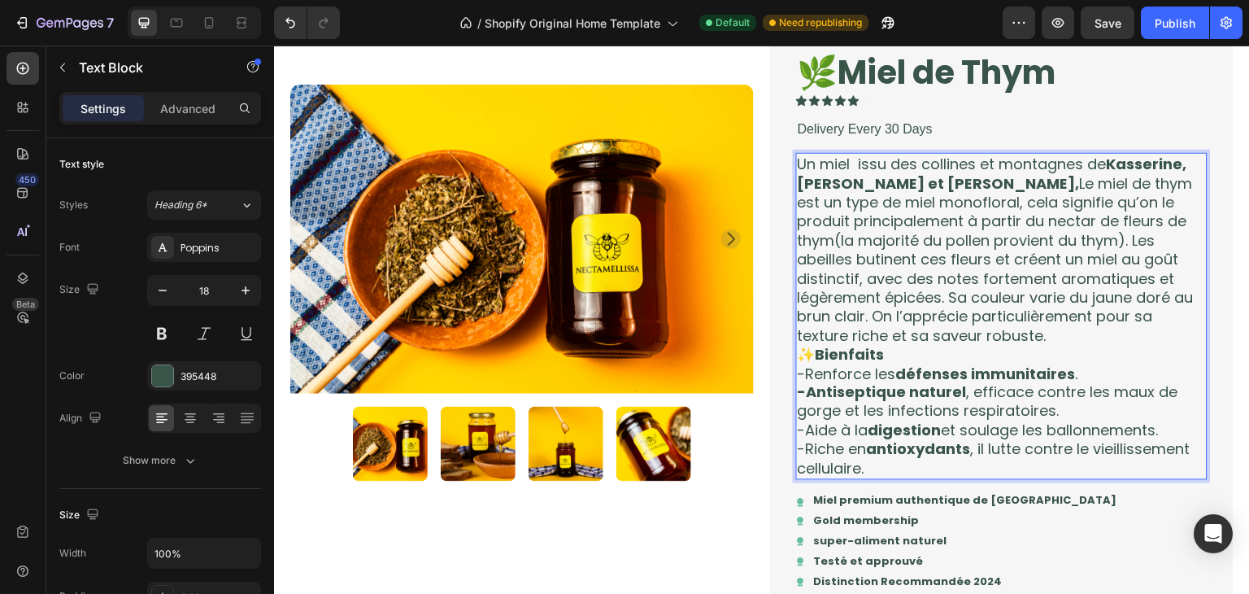
click at [923, 205] on p "Un miel issu des collines et montagnes de Kasserine, Siliana et Zaghouan, Le mi…" at bounding box center [1002, 250] width 408 height 190
click at [1059, 242] on p "Un miel issu des collines et montagnes de Kasserine, Siliana et Zaghouan, Le mi…" at bounding box center [1002, 250] width 408 height 190
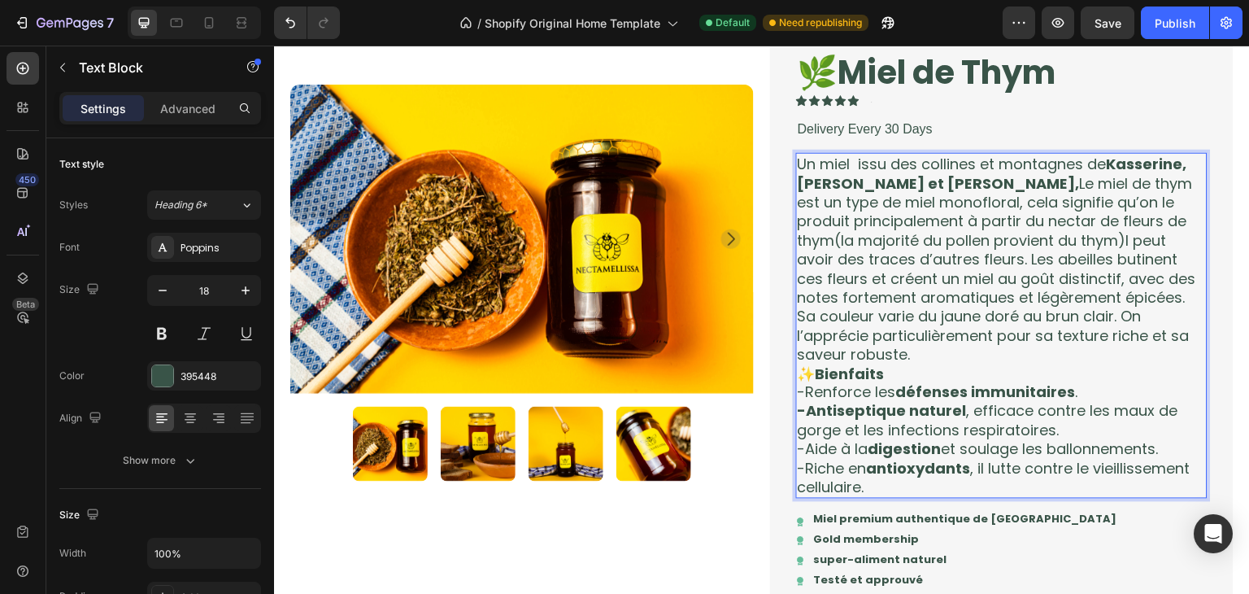
click at [1055, 242] on p "Un miel issu des collines et montagnes de Kasserine, Siliana et Zaghouan, Le mi…" at bounding box center [1002, 259] width 408 height 209
click at [1057, 242] on p "Un miel issu des collines et montagnes de Kasserine, Siliana et Zaghouan, Le mi…" at bounding box center [1002, 259] width 408 height 209
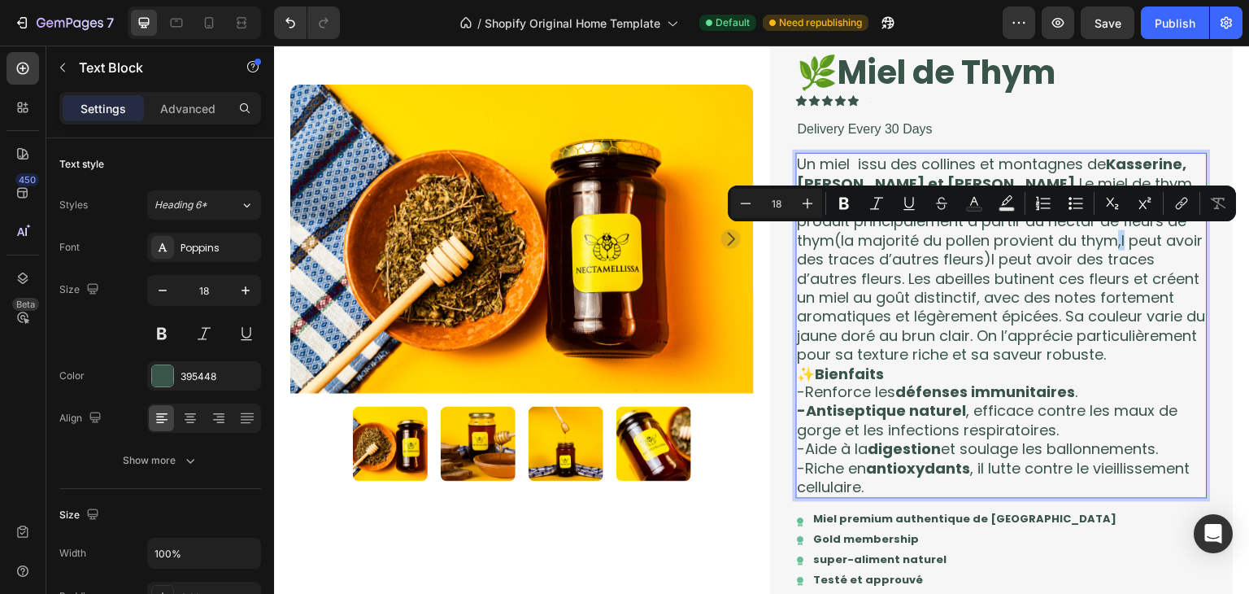
drag, startPoint x: 1059, startPoint y: 236, endPoint x: 1049, endPoint y: 248, distance: 15.6
click at [1049, 248] on p "Un miel issu des collines et montagnes de Kasserine, Siliana et Zaghouan, Le mi…" at bounding box center [1002, 259] width 408 height 209
click at [834, 281] on p "Un miel issu des collines et montagnes de Kasserine, Siliana et Zaghouan, Le mi…" at bounding box center [1002, 259] width 408 height 209
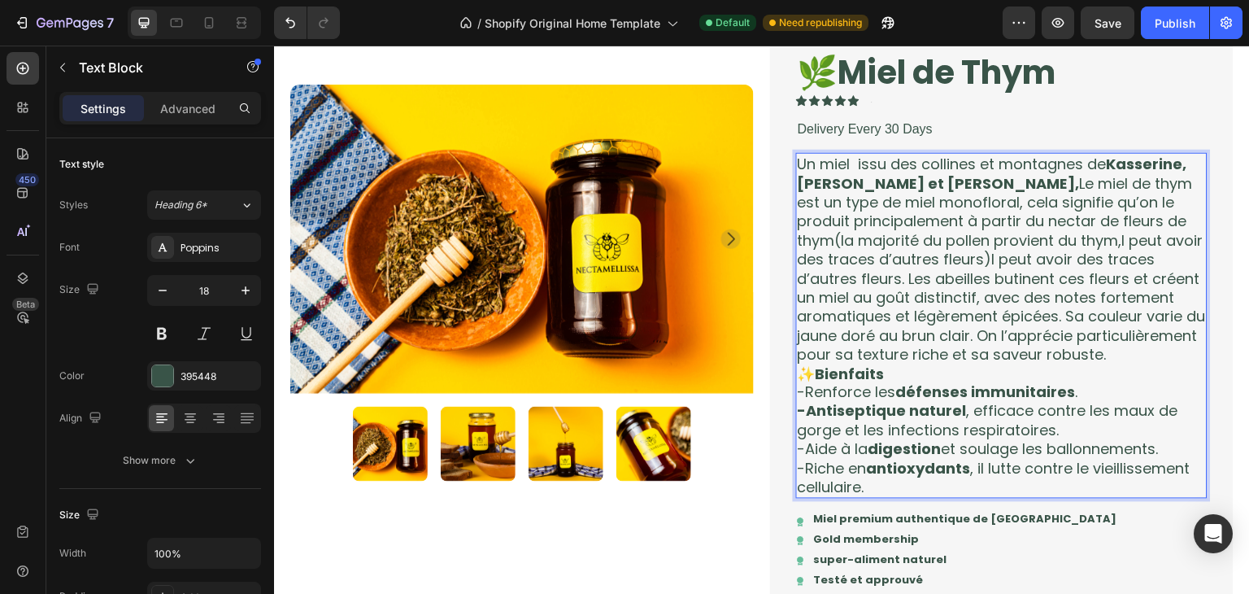
click at [829, 281] on p "Un miel issu des collines et montagnes de Kasserine, Siliana et Zaghouan, Le mi…" at bounding box center [1002, 259] width 408 height 209
click at [1058, 241] on p "Un miel issu des collines et montagnes de Kasserine, Siliana et Zaghouan, Le mi…" at bounding box center [1002, 259] width 408 height 209
click at [1064, 244] on p "Un miel issu des collines et montagnes de Kasserine, Siliana et Zaghouan, Le mi…" at bounding box center [1002, 259] width 408 height 209
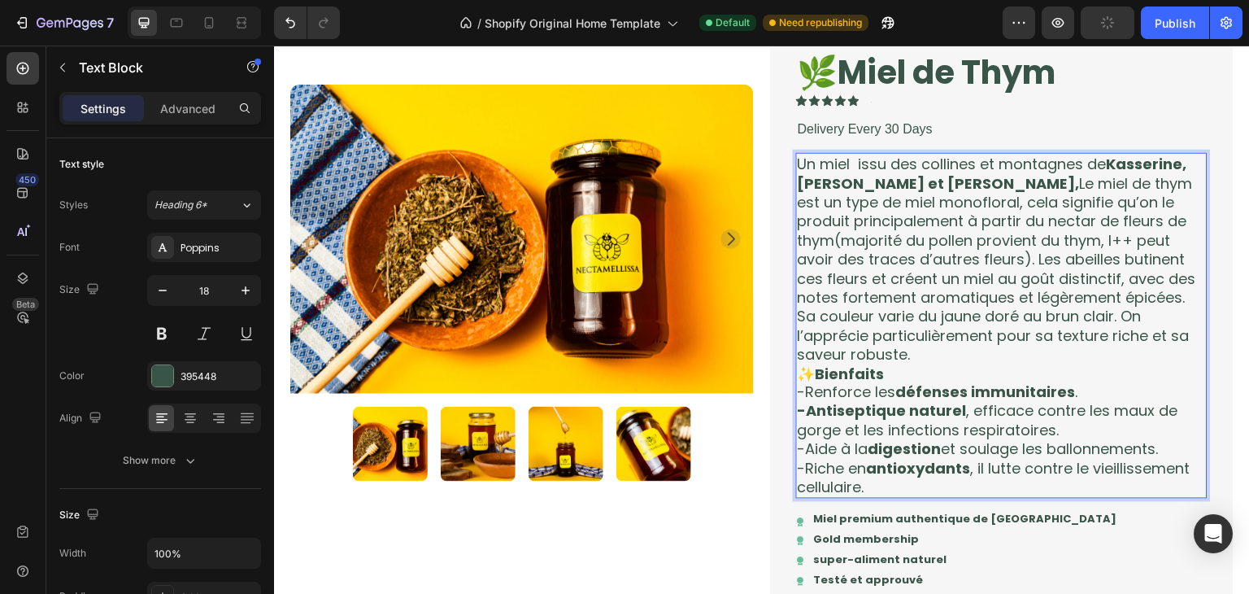
click at [1135, 236] on p "Un miel issu des collines et montagnes de Kasserine, Siliana et Zaghouan, Le mi…" at bounding box center [1002, 259] width 408 height 209
click at [834, 241] on p "Un miel issu des collines et montagnes de Kasserine, Siliana et Zaghouan, Le mi…" at bounding box center [1002, 259] width 408 height 209
click at [1061, 242] on p "Un miel issu des collines et montagnes de Kasserine, Siliana et Zaghouan, Le mi…" at bounding box center [1002, 259] width 408 height 209
click at [978, 266] on p "Un miel issu des collines et montagnes de Kasserine, Siliana et Zaghouan, Le mi…" at bounding box center [1002, 259] width 408 height 209
click at [922, 353] on p "Un miel issu des collines et montagnes de Kasserine, Siliana et Zaghouan, Le mi…" at bounding box center [1002, 259] width 408 height 209
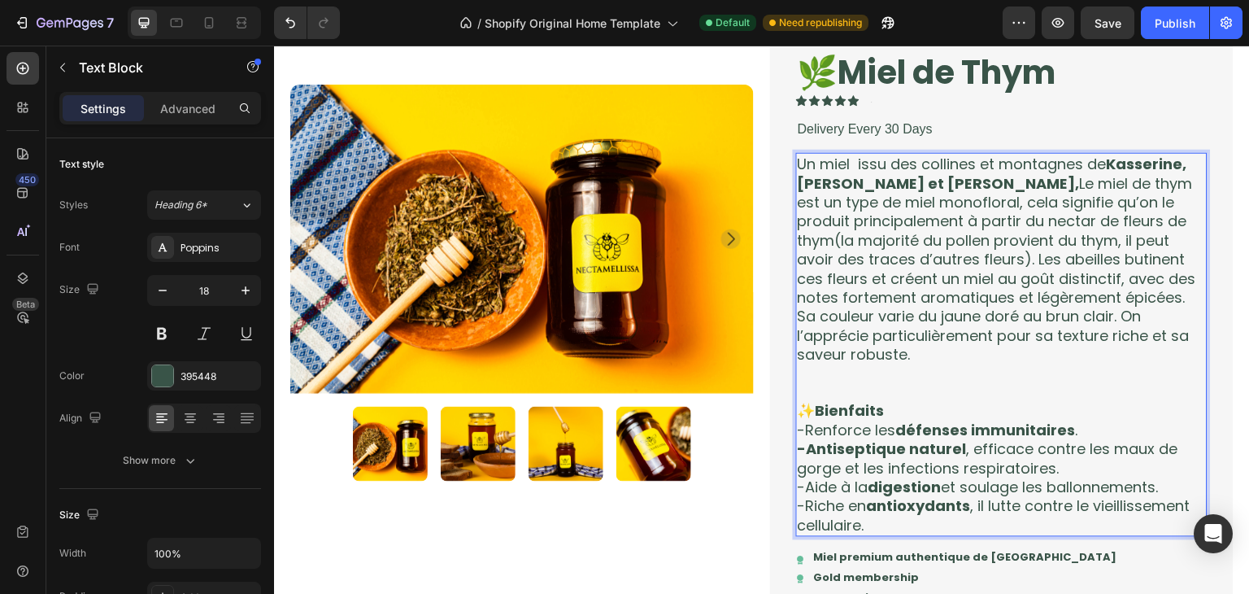
click at [851, 380] on p "Rich Text Editor. Editing area: main" at bounding box center [1002, 373] width 408 height 19
click at [839, 386] on p "Rich Text Editor. Editing area: main" at bounding box center [1002, 392] width 408 height 19
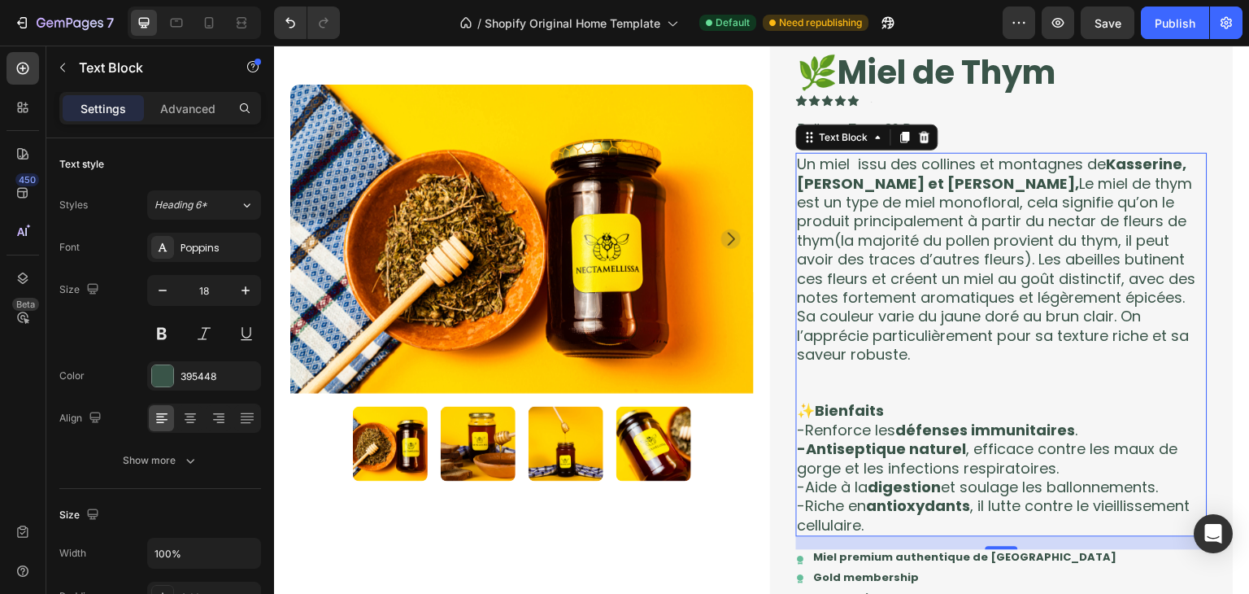
click at [843, 389] on p "Rich Text Editor. Editing area: main" at bounding box center [1002, 392] width 408 height 19
click at [822, 384] on p "Rich Text Editor. Editing area: main" at bounding box center [1002, 392] width 408 height 19
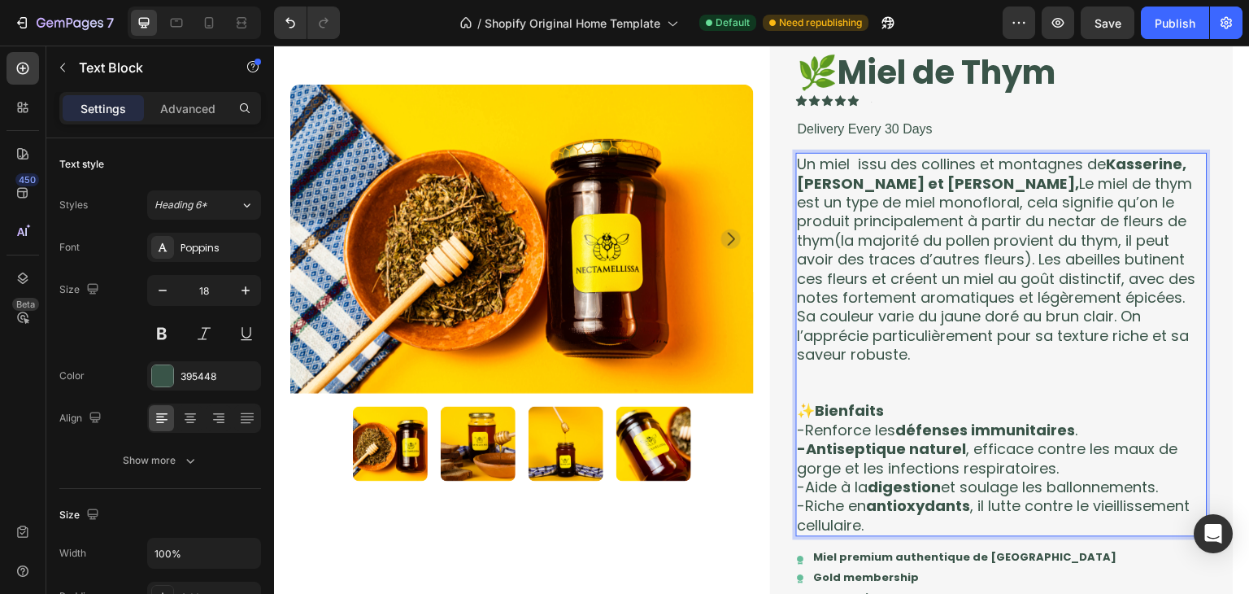
click at [818, 383] on p "Rich Text Editor. Editing area: main" at bounding box center [1002, 392] width 408 height 19
click at [810, 378] on p "Rich Text Editor. Editing area: main" at bounding box center [1002, 373] width 408 height 19
click at [806, 383] on p "Rich Text Editor. Editing area: main" at bounding box center [1002, 392] width 408 height 19
click at [798, 407] on p "✨ Bienfaits" at bounding box center [1002, 411] width 408 height 19
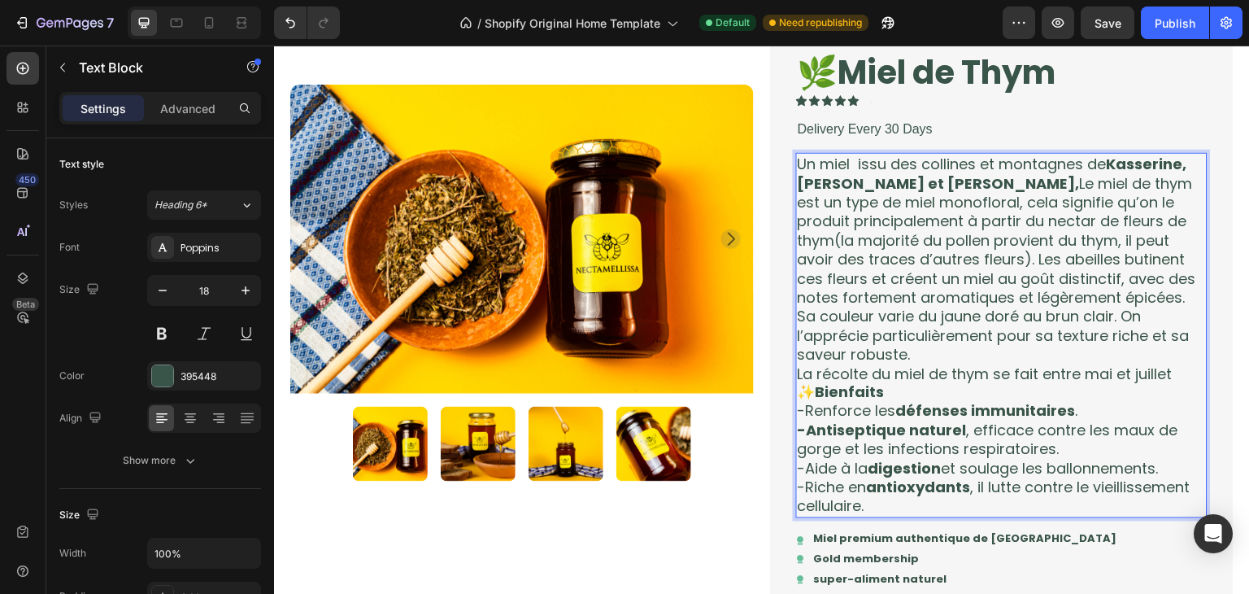
click at [798, 369] on p "La récolte du miel de thym se fait entre mai et juillet" at bounding box center [1002, 373] width 408 height 19
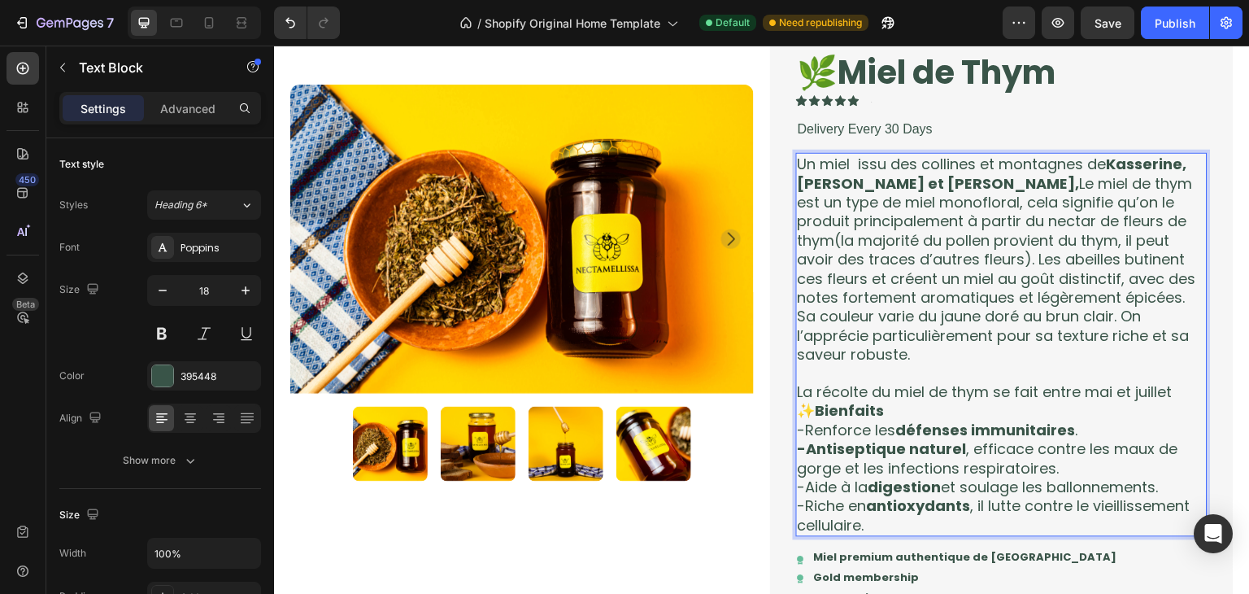
click at [798, 410] on p "✨ Bienfaits" at bounding box center [1002, 411] width 408 height 19
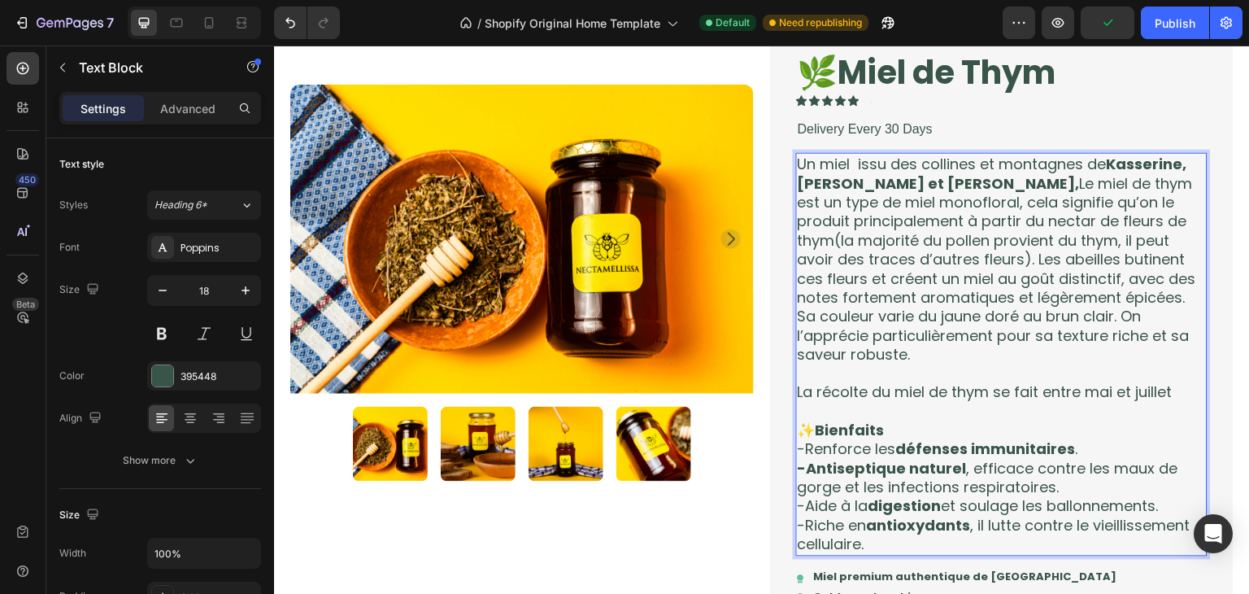
click at [1170, 395] on p "La récolte du miel de thym se fait entre mai et juillet" at bounding box center [1002, 392] width 408 height 19
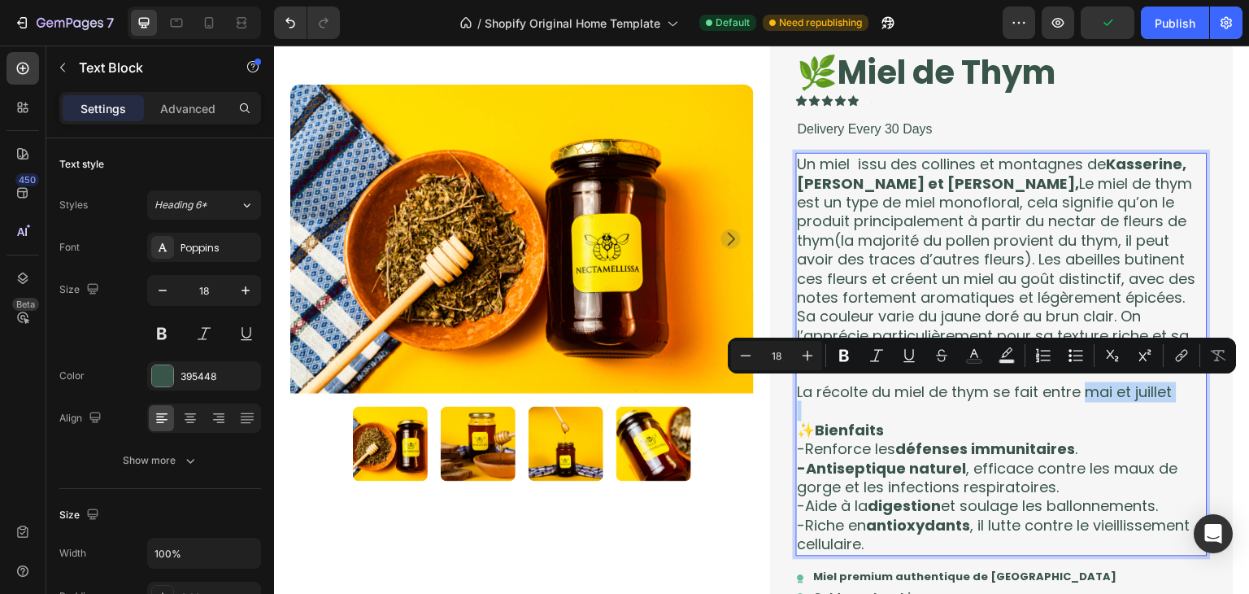
drag, startPoint x: 1170, startPoint y: 395, endPoint x: 1083, endPoint y: 399, distance: 86.3
click at [1083, 399] on p "La récolte du miel de thym se fait entre mai et juillet" at bounding box center [1002, 392] width 408 height 19
drag, startPoint x: 845, startPoint y: 355, endPoint x: 646, endPoint y: 355, distance: 199.3
click at [845, 355] on icon "Editor contextual toolbar" at bounding box center [844, 356] width 10 height 12
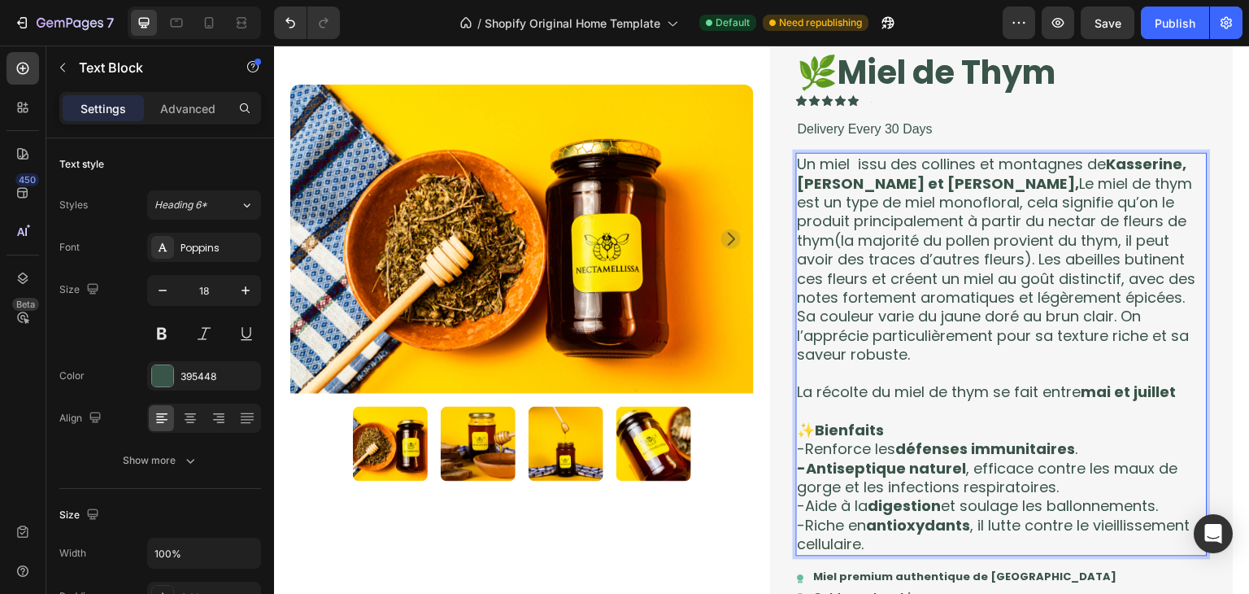
click at [1087, 405] on p "Rich Text Editor. Editing area: main" at bounding box center [1002, 411] width 408 height 19
click at [1174, 394] on p "La récolte du miel de thym se fait entre mai et juillet" at bounding box center [1002, 392] width 408 height 19
click at [1174, 395] on p "La récolte du miel de thym se fait entre mai et juillet." at bounding box center [1002, 392] width 408 height 19
click at [1174, 389] on strong "mai et juillet." at bounding box center [1131, 392] width 99 height 20
click at [1173, 395] on strong "mai et juillet." at bounding box center [1131, 392] width 99 height 20
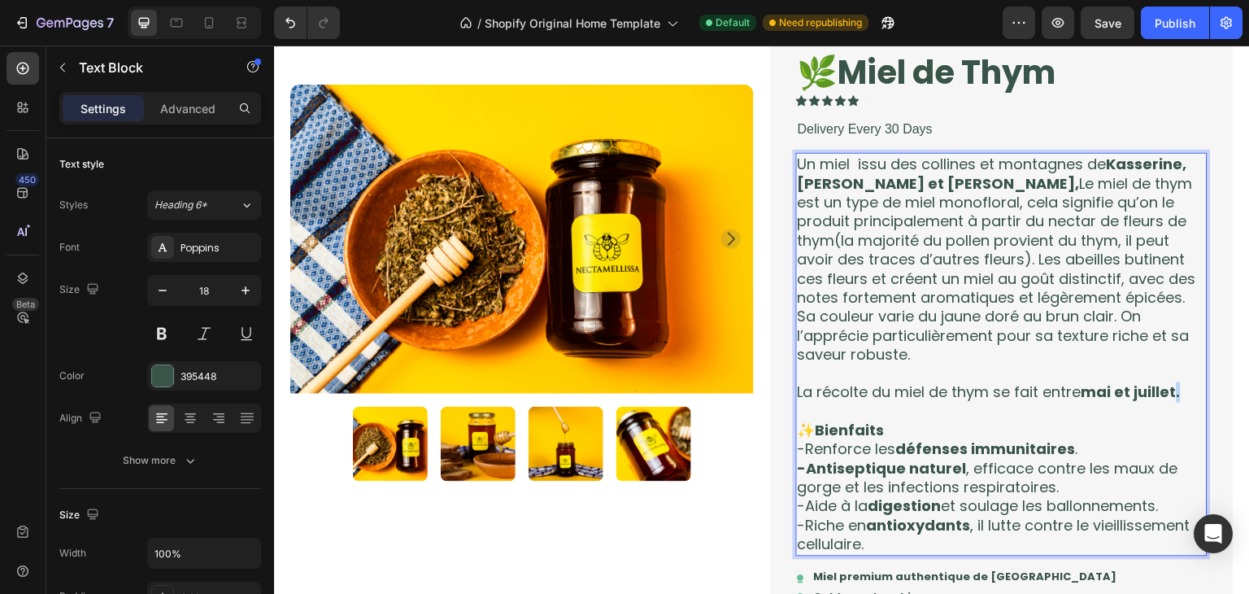
click at [1174, 394] on strong "mai et juillet." at bounding box center [1131, 392] width 99 height 20
click at [1187, 393] on p "La récolte du miel de thym se fait entre mai et juillet." at bounding box center [1002, 392] width 408 height 19
drag, startPoint x: 1183, startPoint y: 393, endPoint x: 1167, endPoint y: 393, distance: 15.5
click at [1167, 393] on p "La récolte du miel de thym se fait entre mai et juillet." at bounding box center [1002, 392] width 408 height 19
click at [1164, 399] on strong "mai et juillet." at bounding box center [1131, 392] width 99 height 20
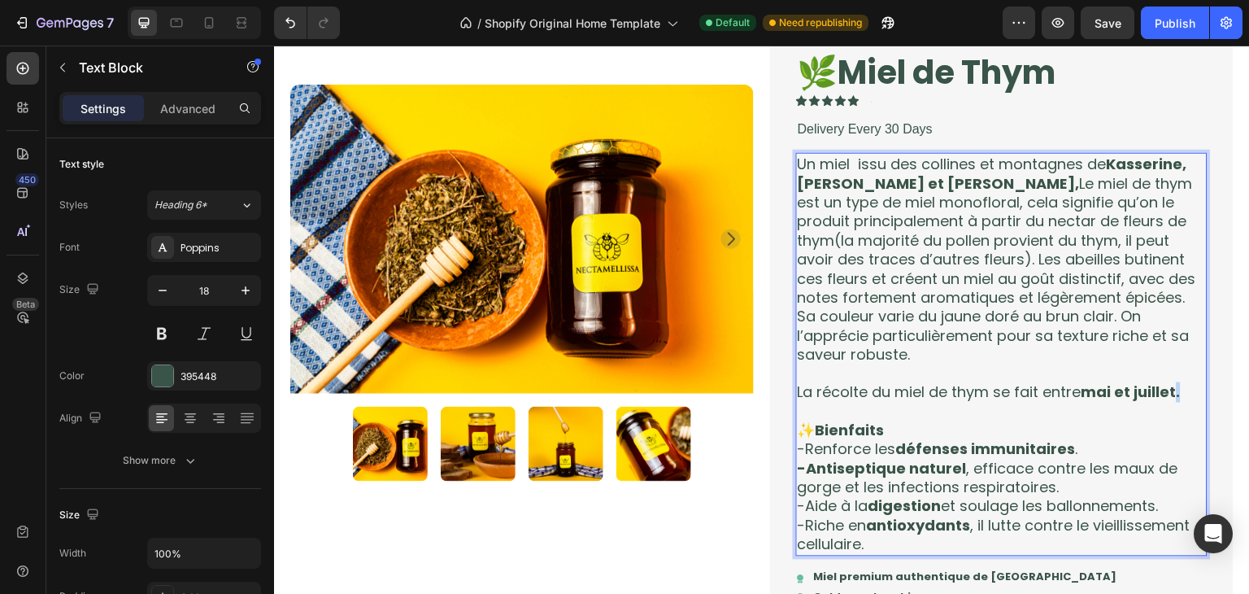
click at [1174, 395] on p "La récolte du miel de thym se fait entre mai et juillet." at bounding box center [1002, 392] width 408 height 19
click at [1174, 395] on strong "mai et juillet." at bounding box center [1131, 392] width 99 height 20
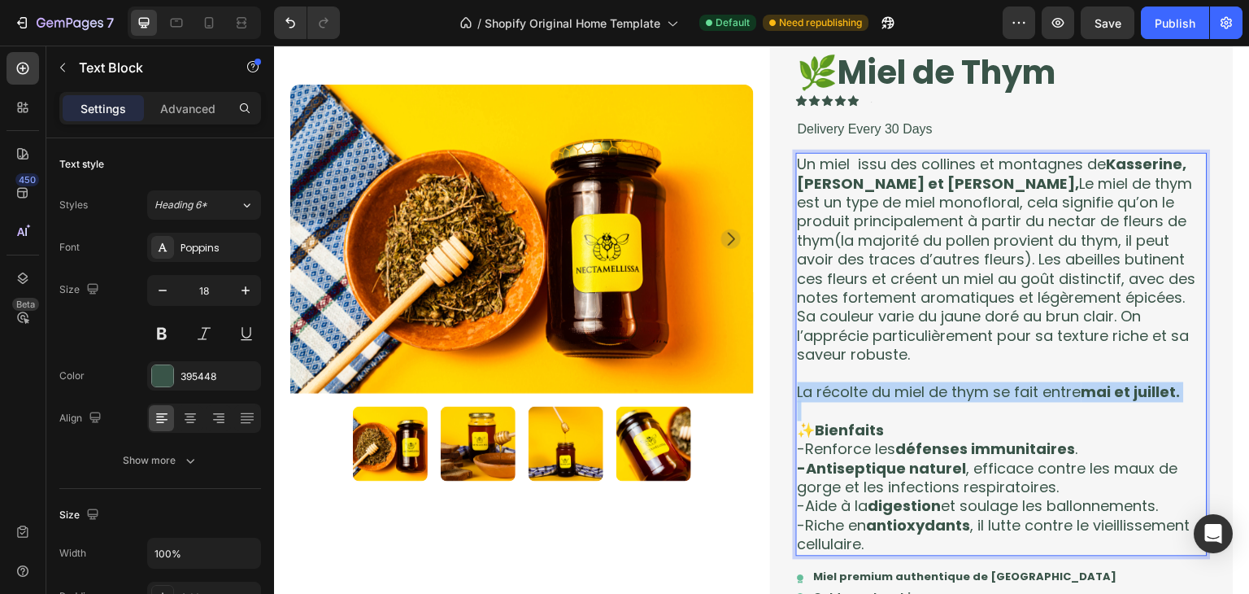
click at [1174, 395] on strong "mai et juillet." at bounding box center [1131, 392] width 99 height 20
click at [1103, 386] on strong "mai et juillet." at bounding box center [1131, 392] width 99 height 20
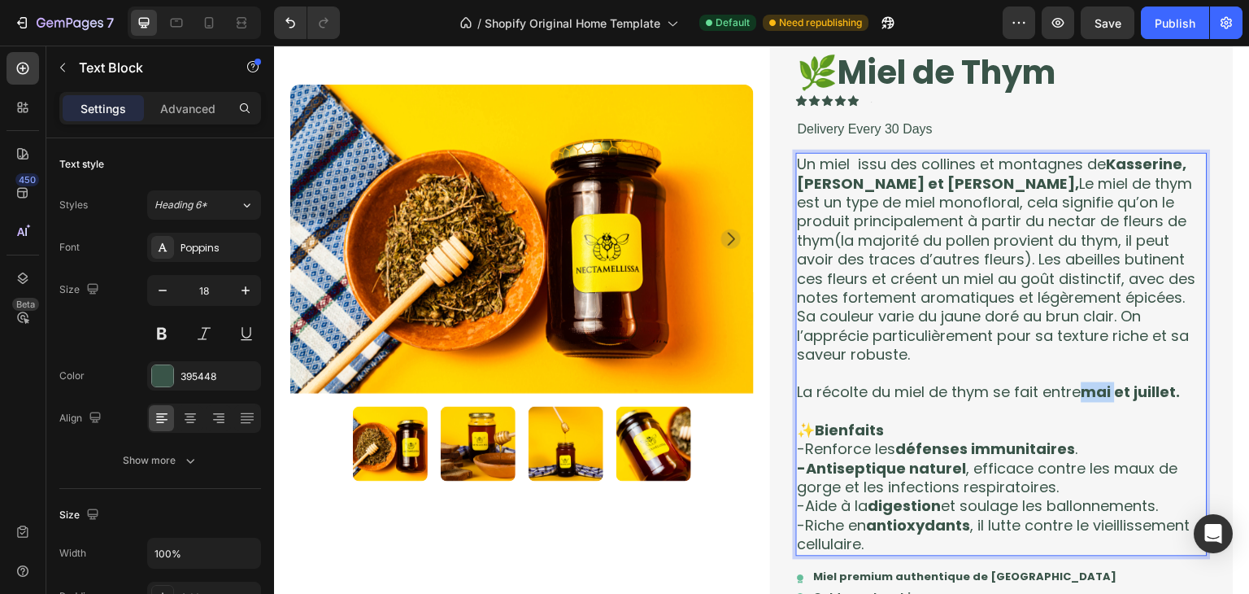
click at [1103, 386] on strong "mai et juillet." at bounding box center [1131, 392] width 99 height 20
click at [1003, 402] on p "Rich Text Editor. Editing area: main" at bounding box center [1002, 411] width 408 height 19
click at [1187, 395] on p "La récolte du miel de thym se fait entre mai et juillet." at bounding box center [1002, 392] width 408 height 19
click at [1057, 486] on p "-Antiseptique naturel , efficace contre les maux de gorge et les infections res…" at bounding box center [1002, 479] width 408 height 38
drag, startPoint x: 1057, startPoint y: 486, endPoint x: 1048, endPoint y: 494, distance: 12.1
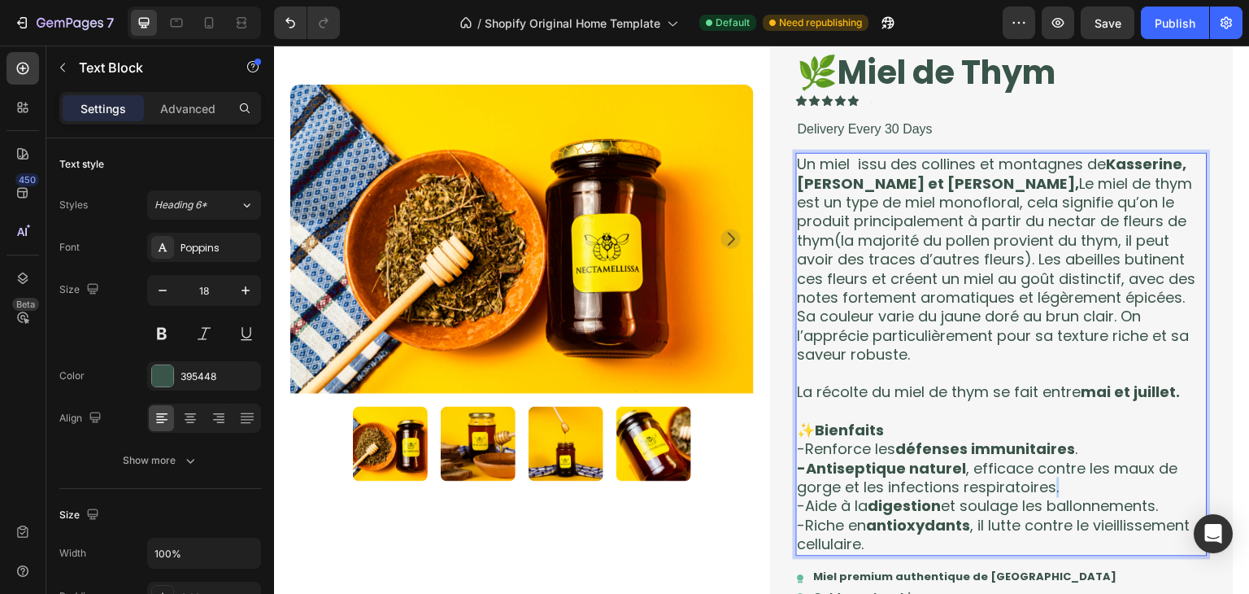
click at [1048, 494] on p "-Antiseptique naturel , efficace contre les maux de gorge et les infections res…" at bounding box center [1002, 479] width 408 height 38
copy p "."
drag, startPoint x: 1184, startPoint y: 394, endPoint x: 1174, endPoint y: 395, distance: 10.6
click at [1174, 395] on p "La récolte du miel de thym se fait entre mai et juillet." at bounding box center [1002, 392] width 408 height 19
click at [1107, 425] on p "✨ Bienfaits" at bounding box center [1002, 430] width 408 height 19
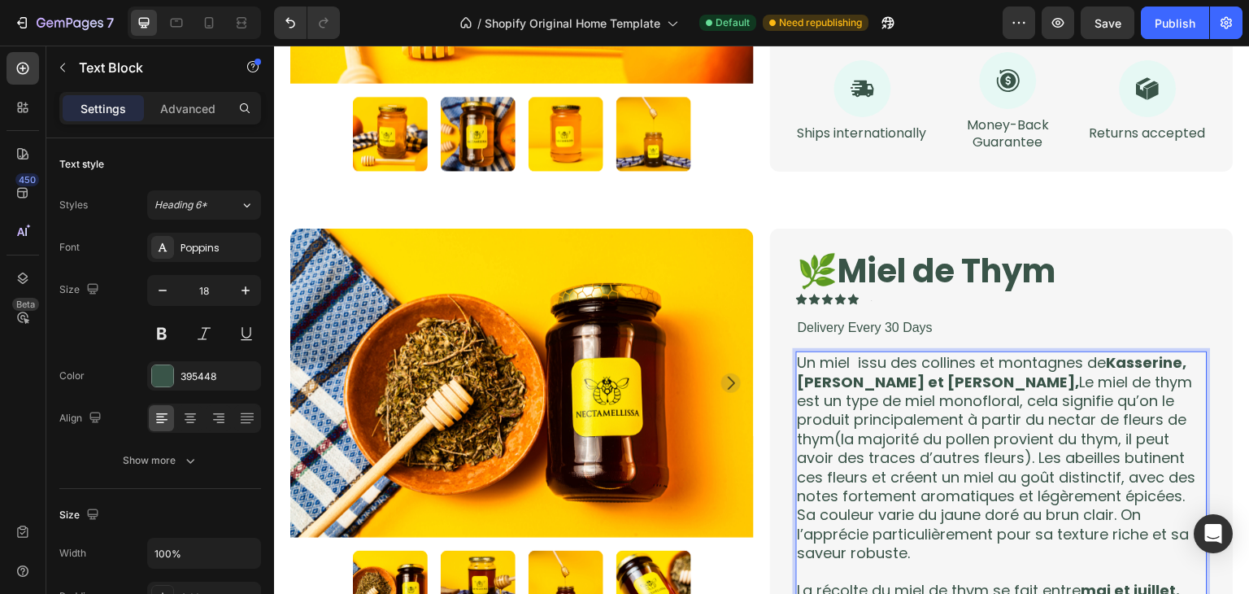
scroll to position [1087, 0]
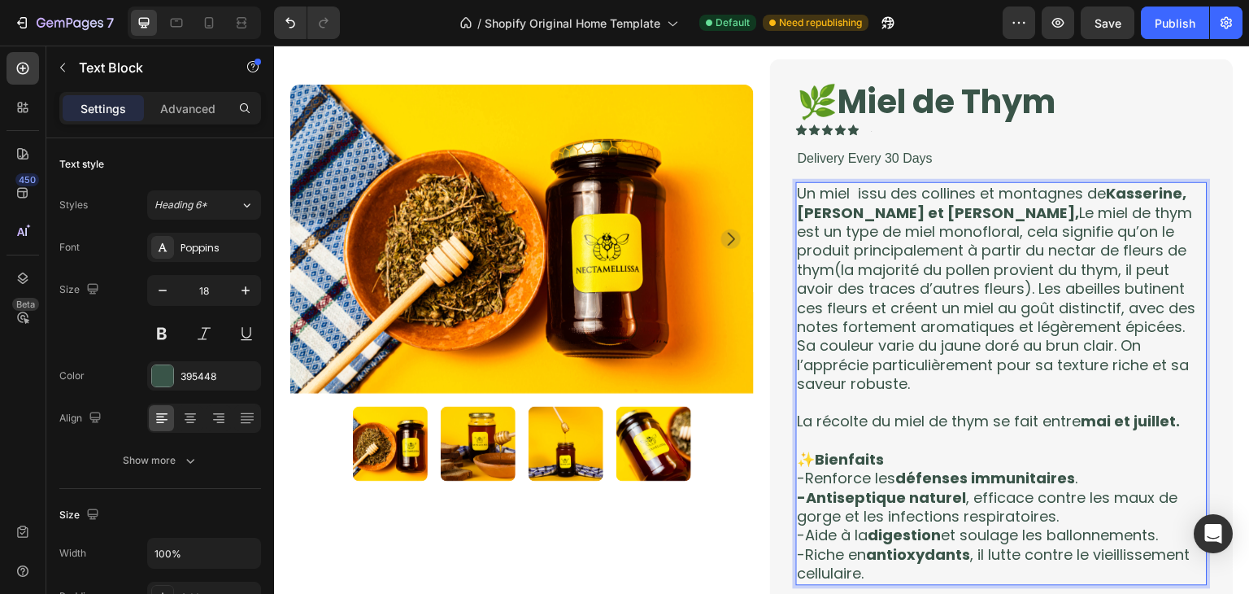
click at [1168, 420] on strong "mai et juillet." at bounding box center [1131, 422] width 99 height 20
click at [1184, 428] on p "La récolte du miel de thym se fait entre mai et juillet." at bounding box center [1002, 421] width 408 height 19
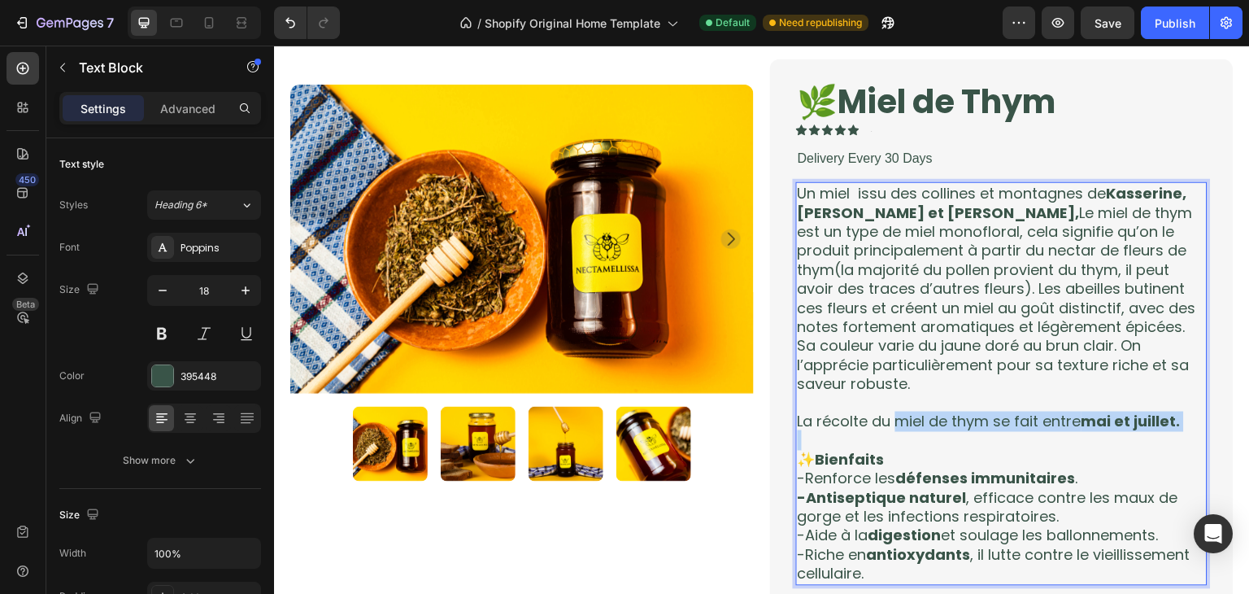
drag, startPoint x: 1184, startPoint y: 428, endPoint x: 894, endPoint y: 424, distance: 290.4
click at [894, 424] on p "La récolte du miel de thym se fait entre mai et juillet." at bounding box center [1002, 421] width 408 height 19
drag, startPoint x: 894, startPoint y: 424, endPoint x: 911, endPoint y: 417, distance: 18.3
click at [911, 417] on p "La récolte du miel de thym se fait entre mai et juillet." at bounding box center [1002, 421] width 408 height 19
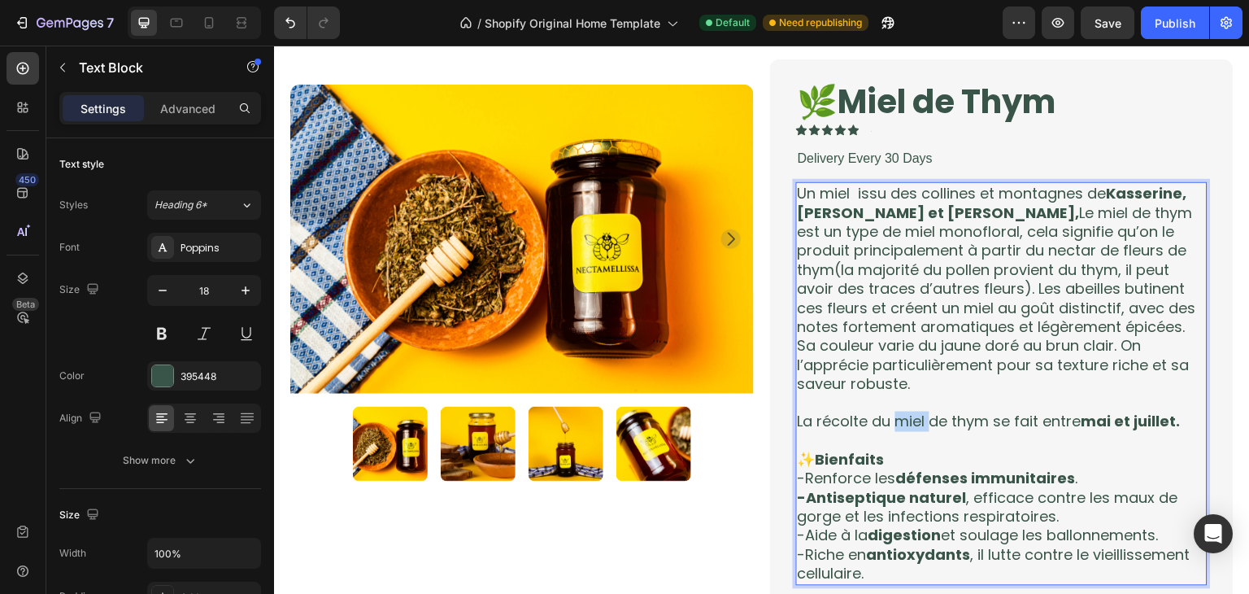
click at [911, 417] on p "La récolte du miel de thym se fait entre mai et juillet." at bounding box center [1002, 421] width 408 height 19
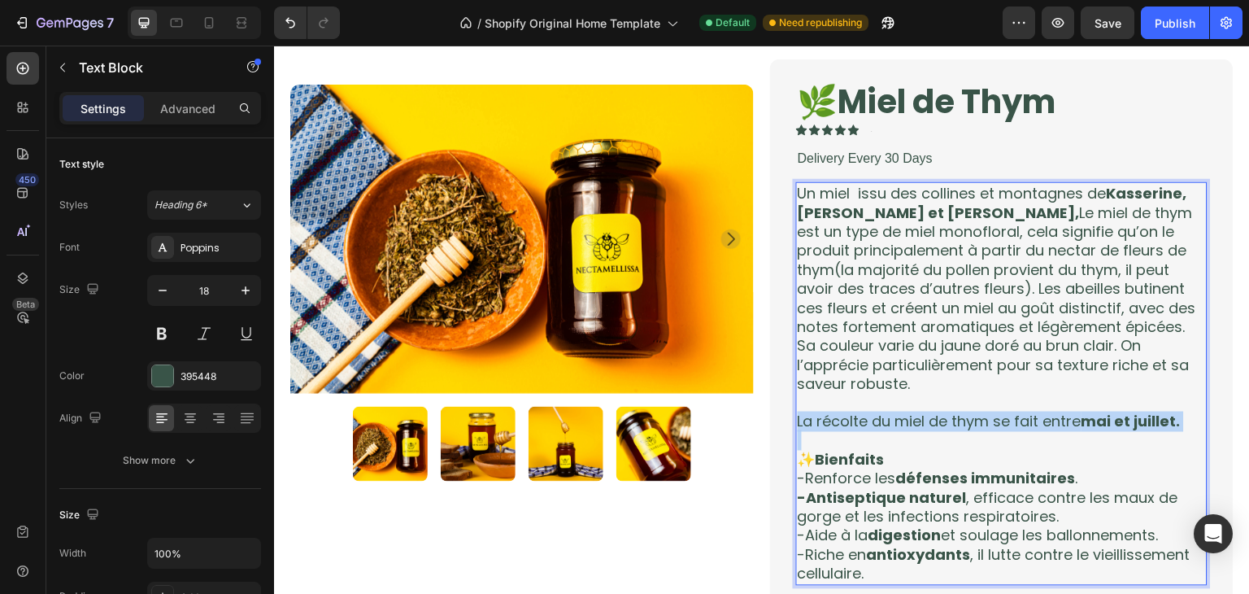
click at [911, 417] on p "La récolte du miel de thym se fait entre mai et juillet." at bounding box center [1002, 421] width 408 height 19
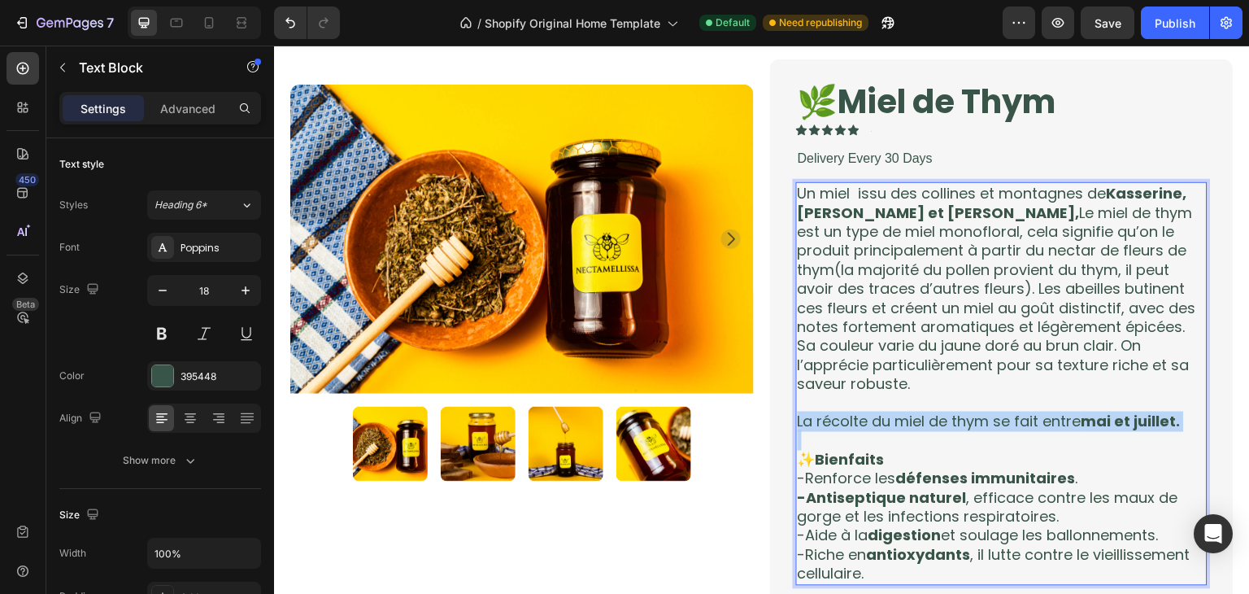
click at [911, 417] on p "La récolte du miel de thym se fait entre mai et juillet." at bounding box center [1002, 421] width 408 height 19
click at [173, 338] on button at bounding box center [161, 333] width 29 height 29
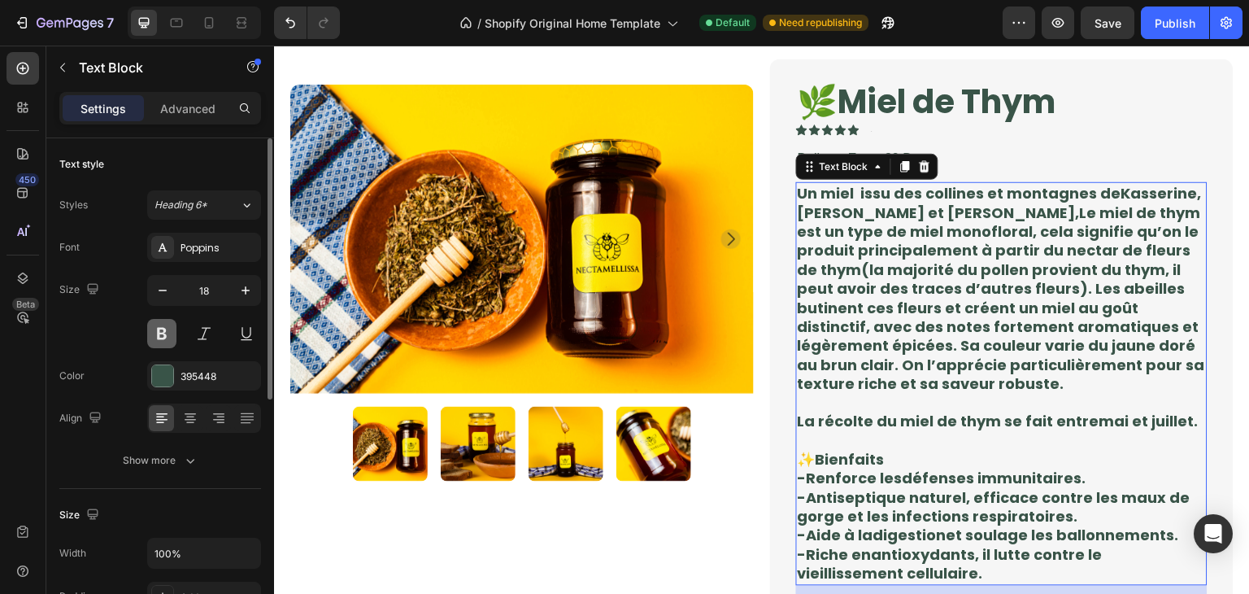
click at [173, 338] on button at bounding box center [161, 333] width 29 height 29
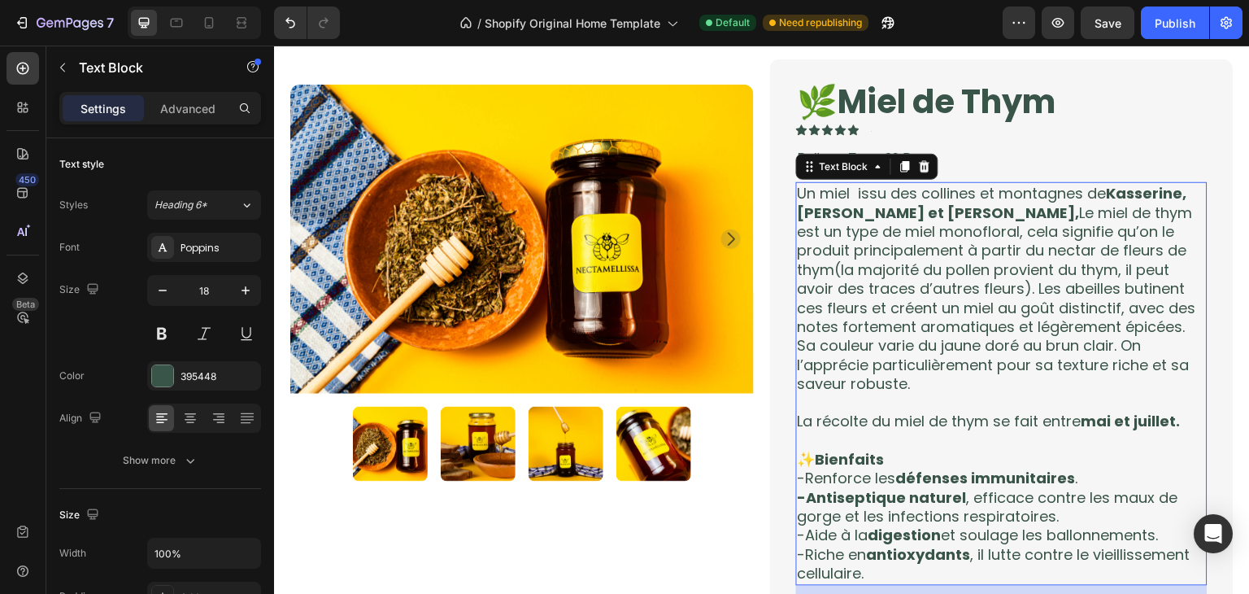
click at [1178, 426] on p "La récolte du miel de thym se fait entre mai et juillet." at bounding box center [1002, 421] width 408 height 19
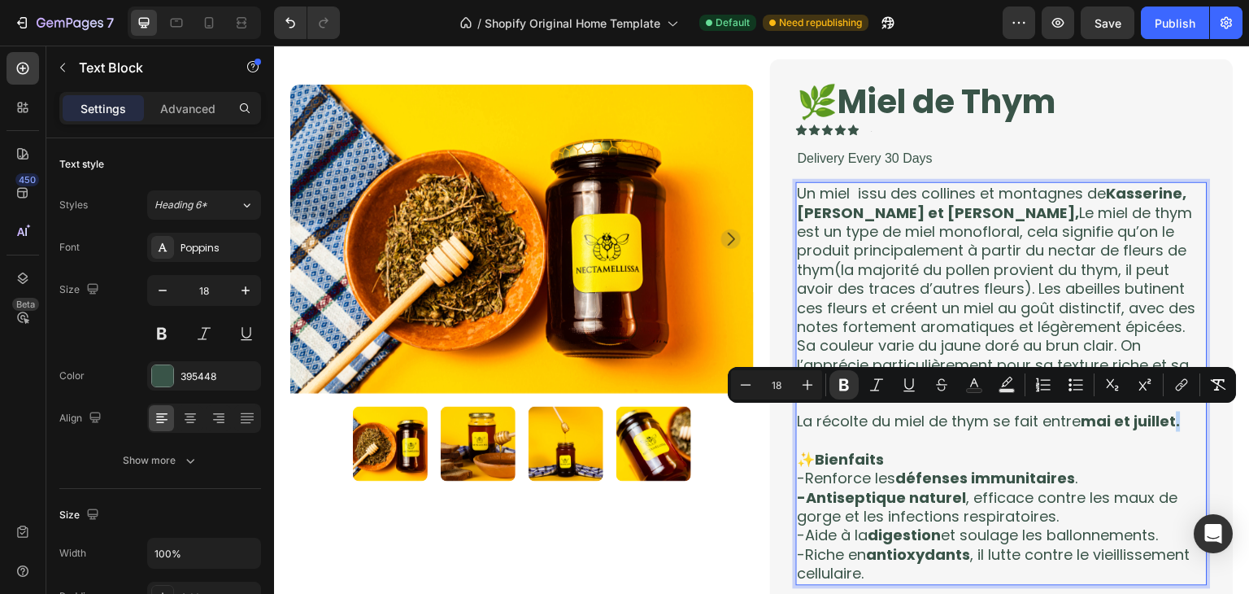
click at [1172, 427] on p "La récolte du miel de thym se fait entre mai et juillet." at bounding box center [1002, 421] width 408 height 19
click at [845, 392] on icon "Editor contextual toolbar" at bounding box center [844, 385] width 16 height 16
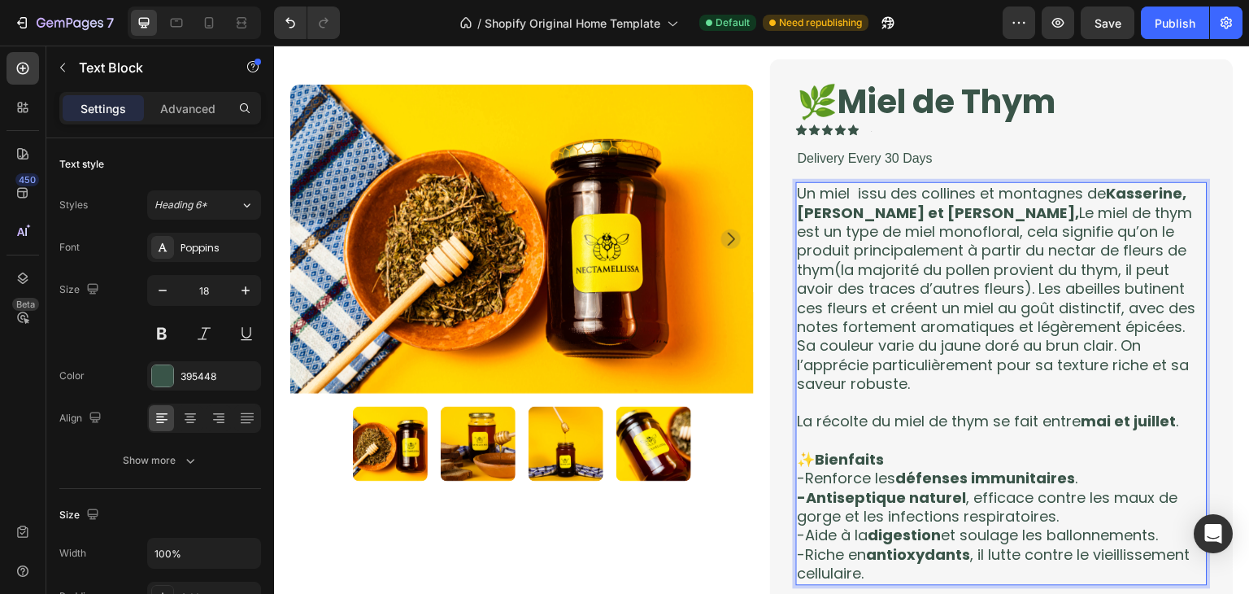
click at [1086, 451] on p "✨ Bienfaits" at bounding box center [1002, 460] width 408 height 19
click at [917, 382] on p "Un miel issu des collines et montagnes de Kasserine, Siliana et Zaghouan, Le mi…" at bounding box center [1002, 288] width 408 height 209
click at [917, 389] on p "Un miel issu des collines et montagnes de Kasserine, Siliana et Zaghouan, Le mi…" at bounding box center [1002, 288] width 408 height 209
click at [910, 374] on p "Un miel issu des collines et montagnes de Kasserine, Siliana et Zaghouan, Le mi…" at bounding box center [1002, 288] width 408 height 209
click at [917, 386] on p "Un miel issu des collines et montagnes de Kasserine, Siliana et Zaghouan, Le mi…" at bounding box center [1002, 288] width 408 height 209
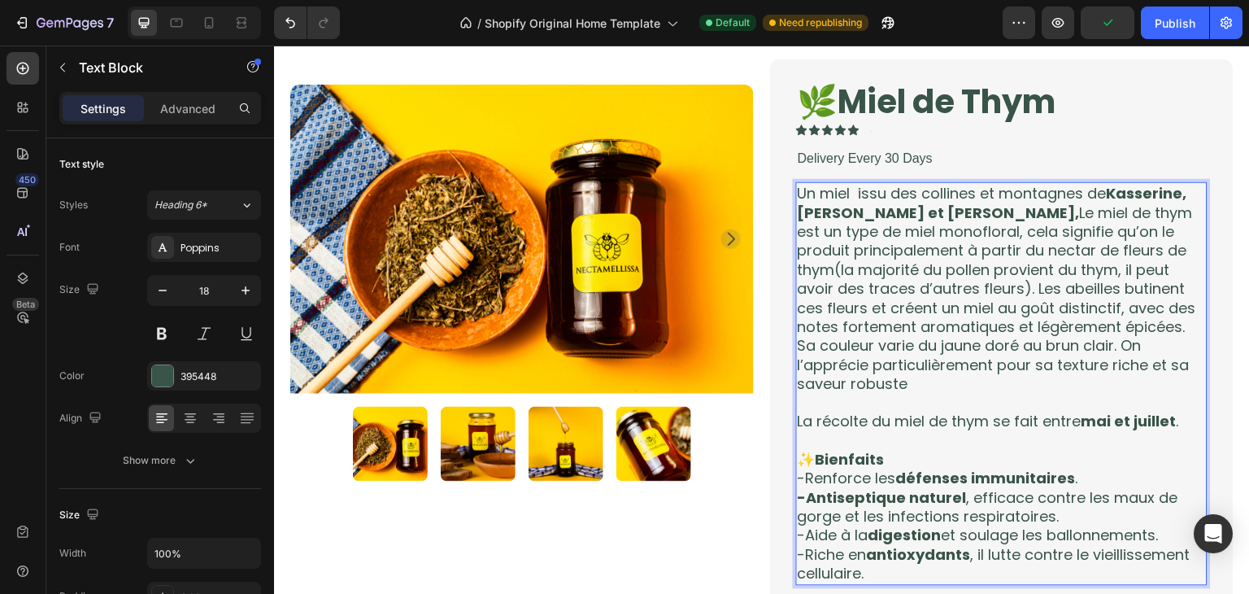
click at [917, 378] on p "Un miel issu des collines et montagnes de Kasserine, Siliana et Zaghouan, Le mi…" at bounding box center [1002, 288] width 408 height 209
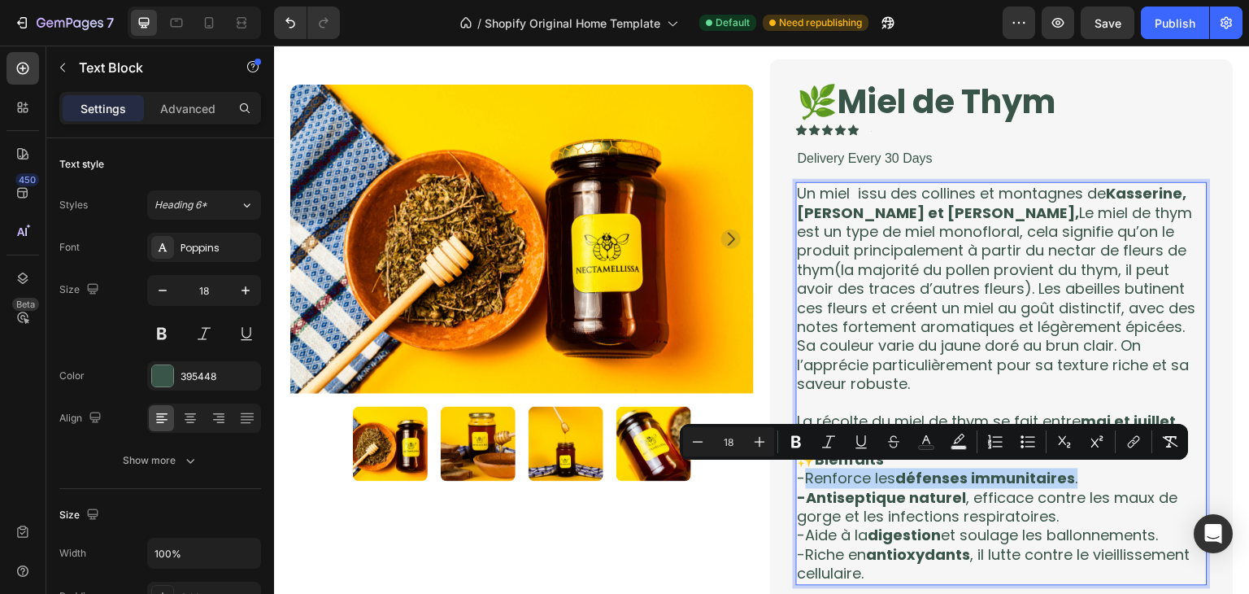
drag, startPoint x: 1040, startPoint y: 477, endPoint x: 799, endPoint y: 479, distance: 240.7
click at [799, 479] on p "-Renforce les défenses immunitaires ." at bounding box center [1002, 478] width 408 height 19
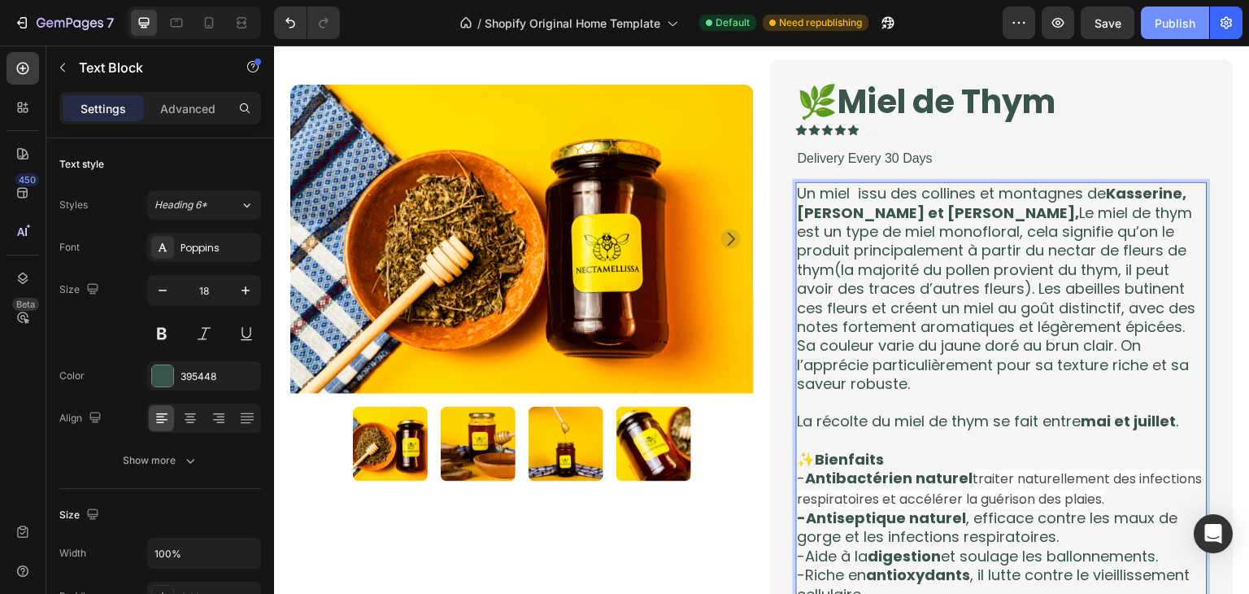
click at [1158, 35] on button "Publish" at bounding box center [1175, 23] width 68 height 33
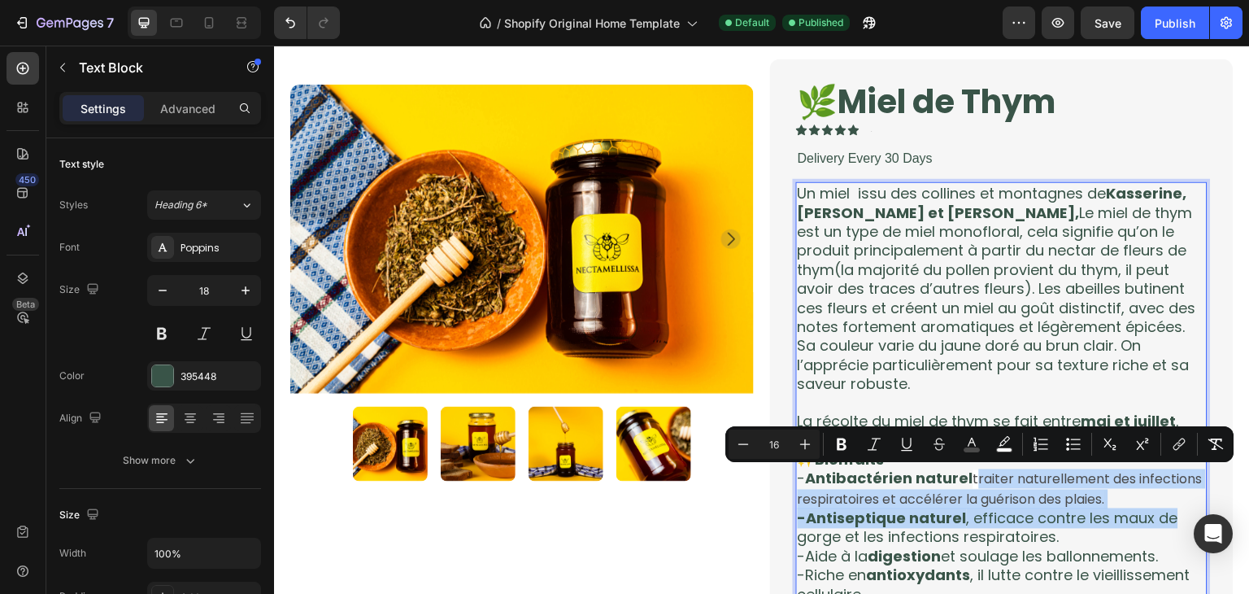
drag, startPoint x: 967, startPoint y: 477, endPoint x: 1178, endPoint y: 513, distance: 213.8
click at [1178, 513] on div "Un miel issu des collines et montagnes de Kasserine, Siliana et Zaghouan, Le mi…" at bounding box center [1002, 394] width 412 height 424
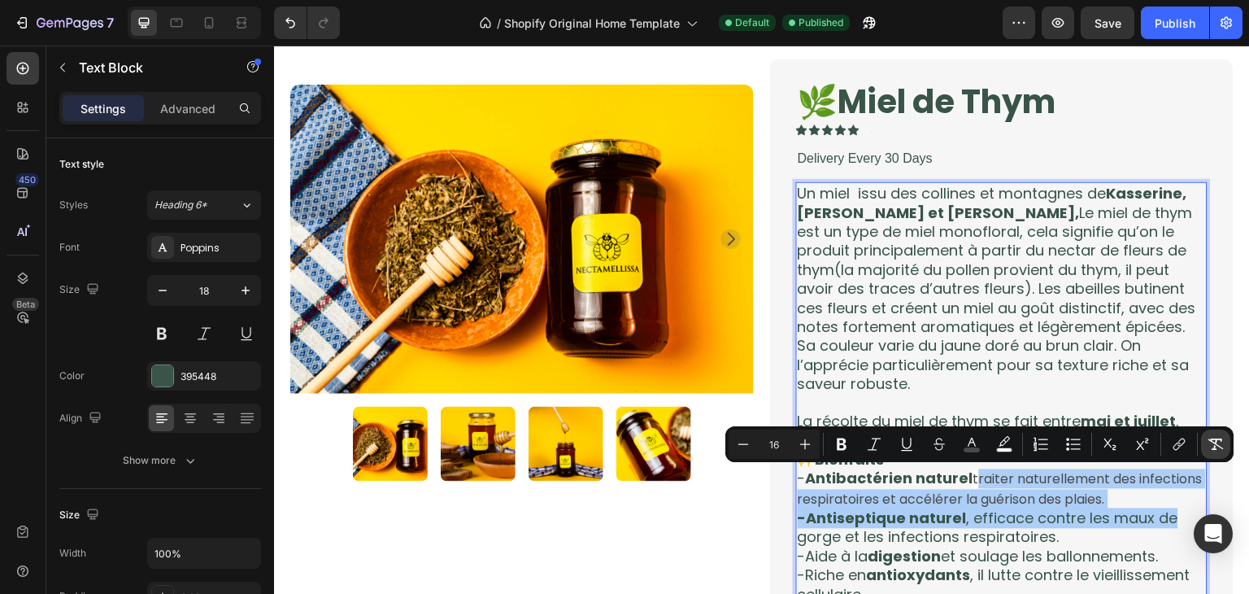
click at [1217, 446] on icon "Editor contextual toolbar" at bounding box center [1216, 444] width 16 height 16
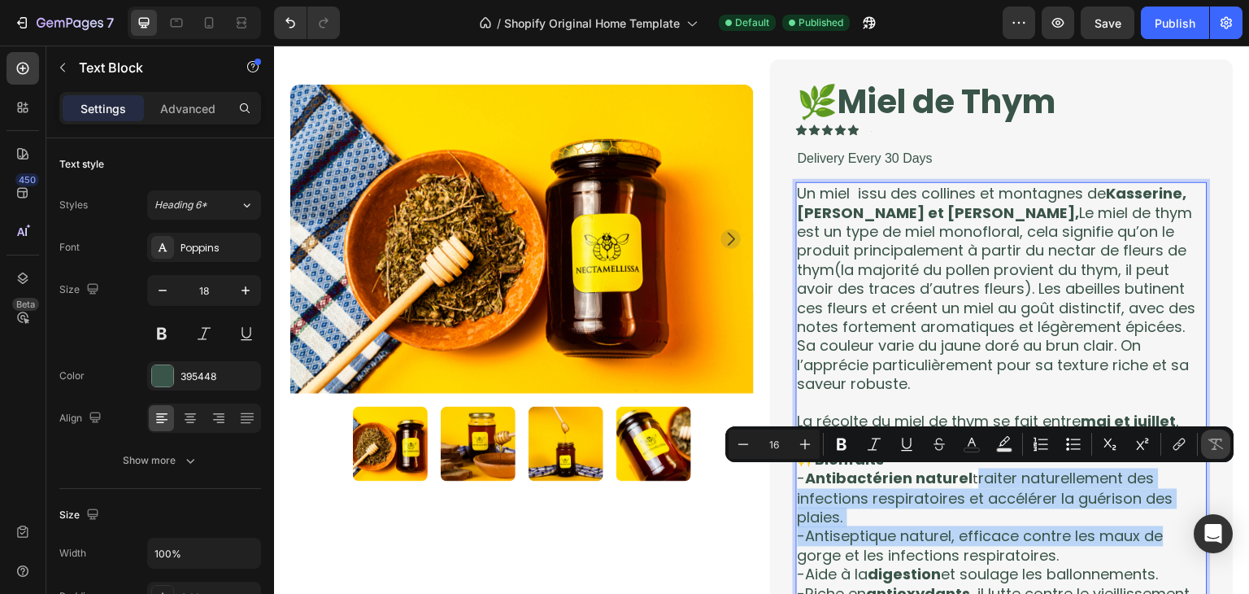
type input "18"
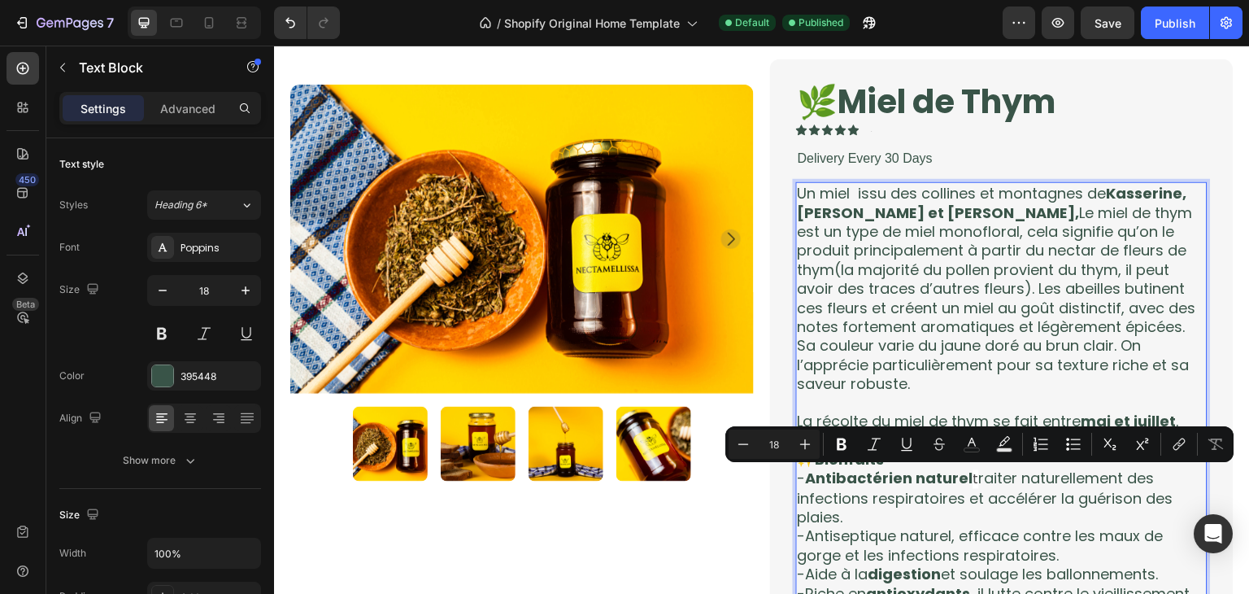
click at [1048, 503] on p "- Antibactérien naturel t raiter naturellement des infections respiratoires et …" at bounding box center [1002, 498] width 408 height 58
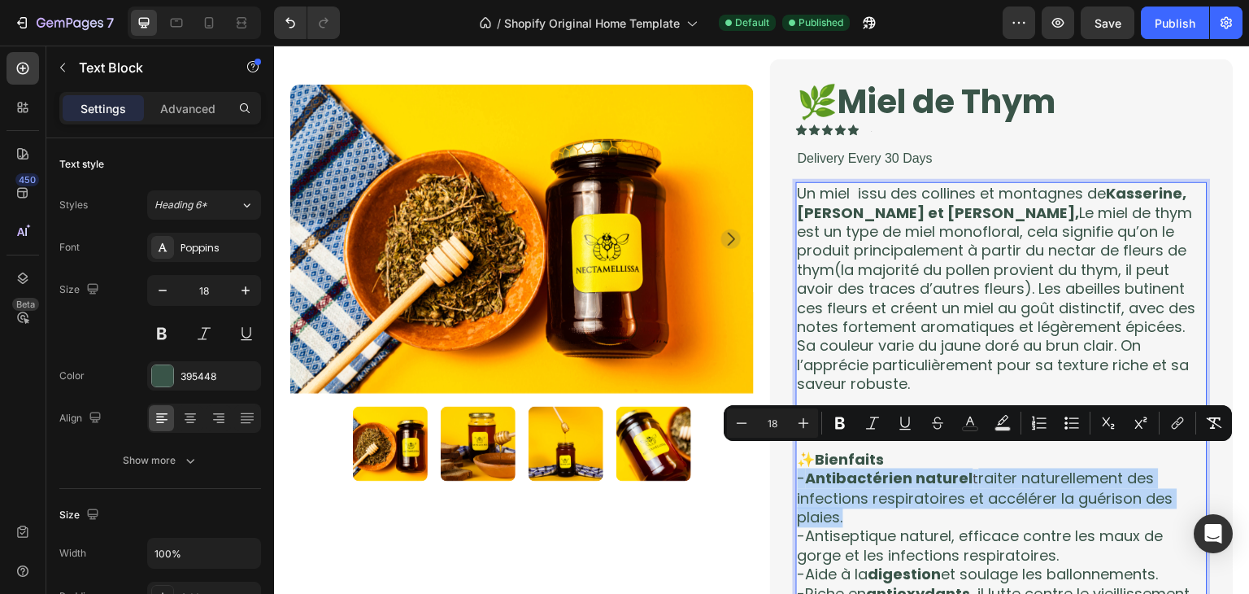
drag, startPoint x: 979, startPoint y: 464, endPoint x: 1131, endPoint y: 519, distance: 161.6
click at [1131, 519] on div "Un miel issu des collines et montagnes de Kasserine, Siliana et Zaghouan, Le mi…" at bounding box center [1002, 403] width 412 height 442
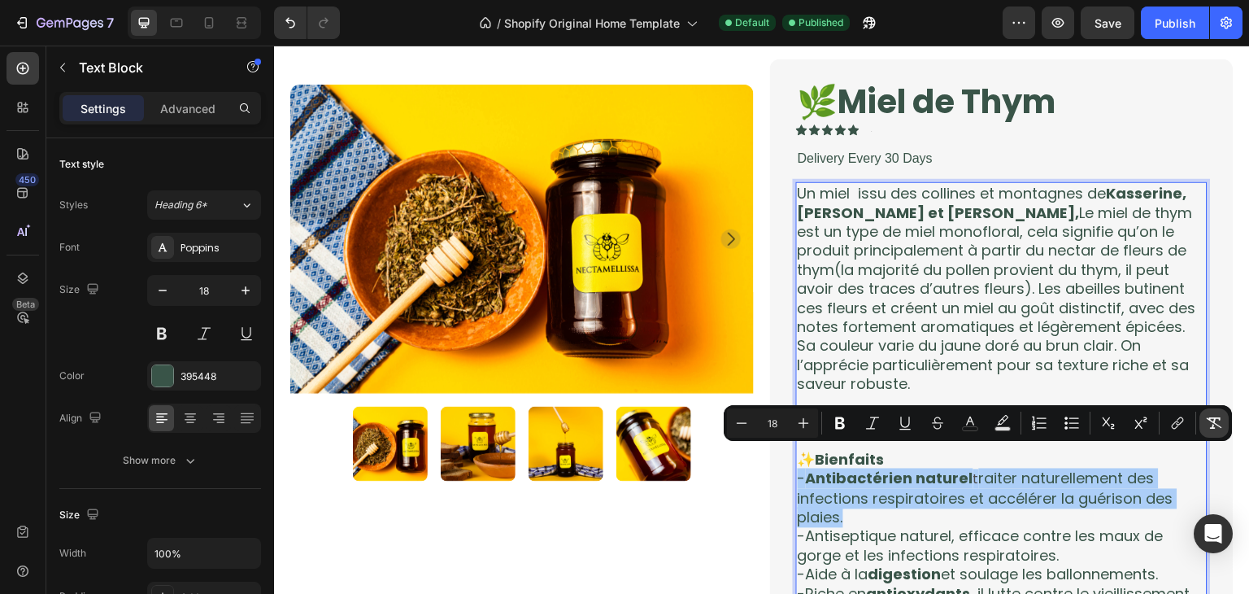
click at [1217, 431] on button "Remove Format" at bounding box center [1214, 422] width 29 height 29
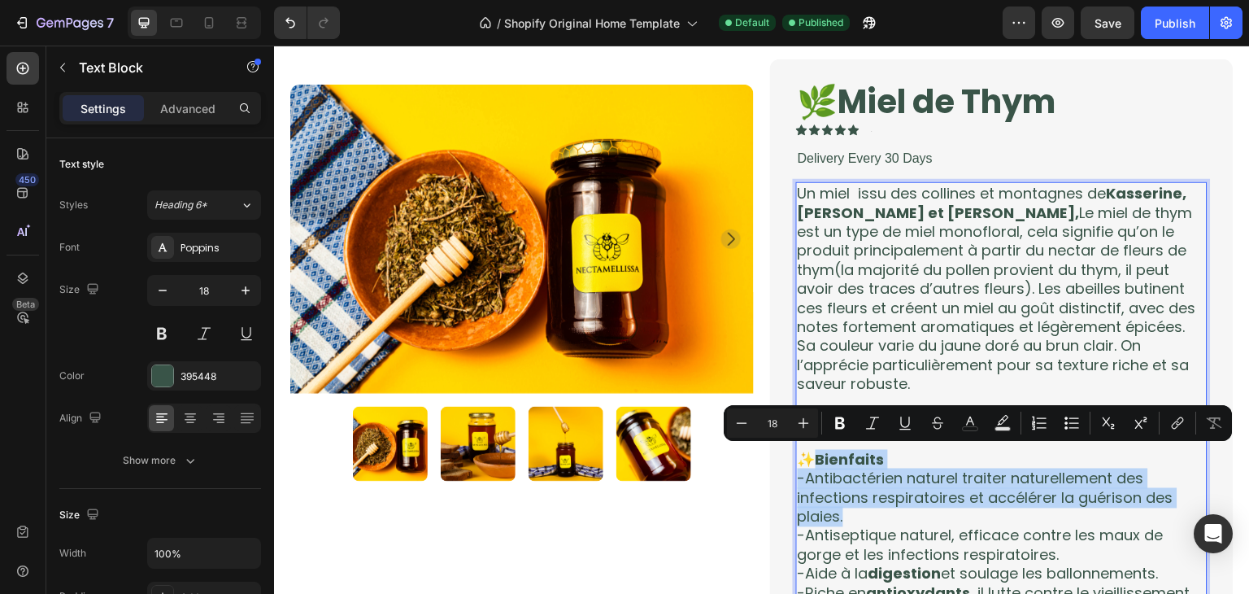
click at [975, 521] on p "-Antibactérien naturel traiter naturellement des infections respiratoires et ac…" at bounding box center [1002, 497] width 408 height 57
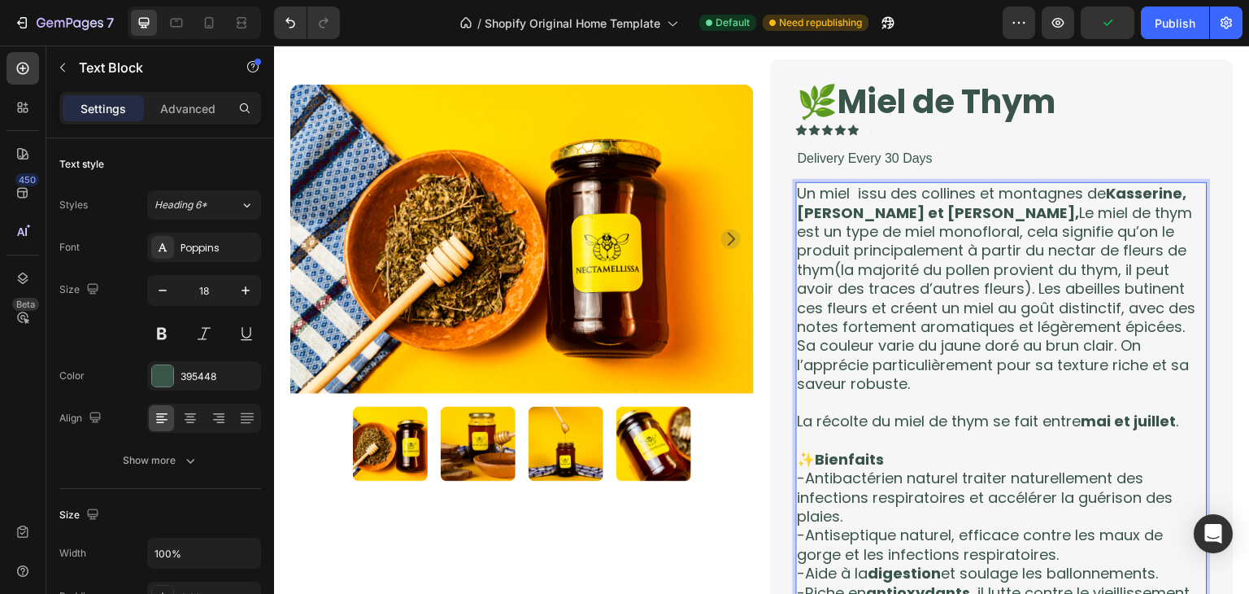
scroll to position [1205, 0]
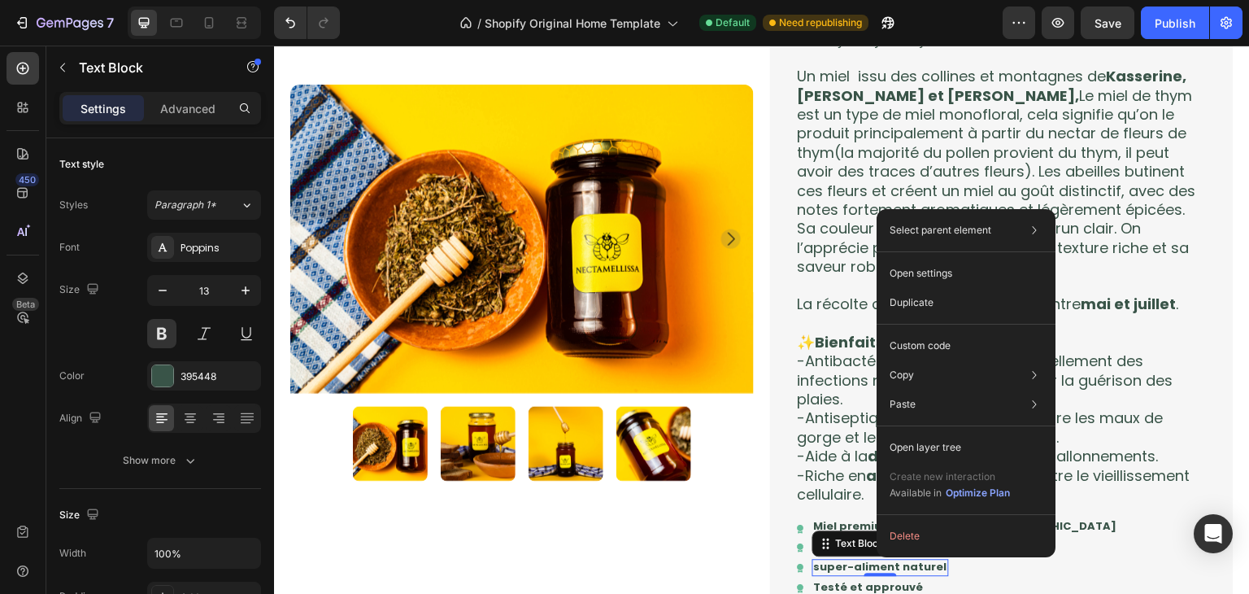
click at [560, 285] on img at bounding box center [522, 239] width 464 height 309
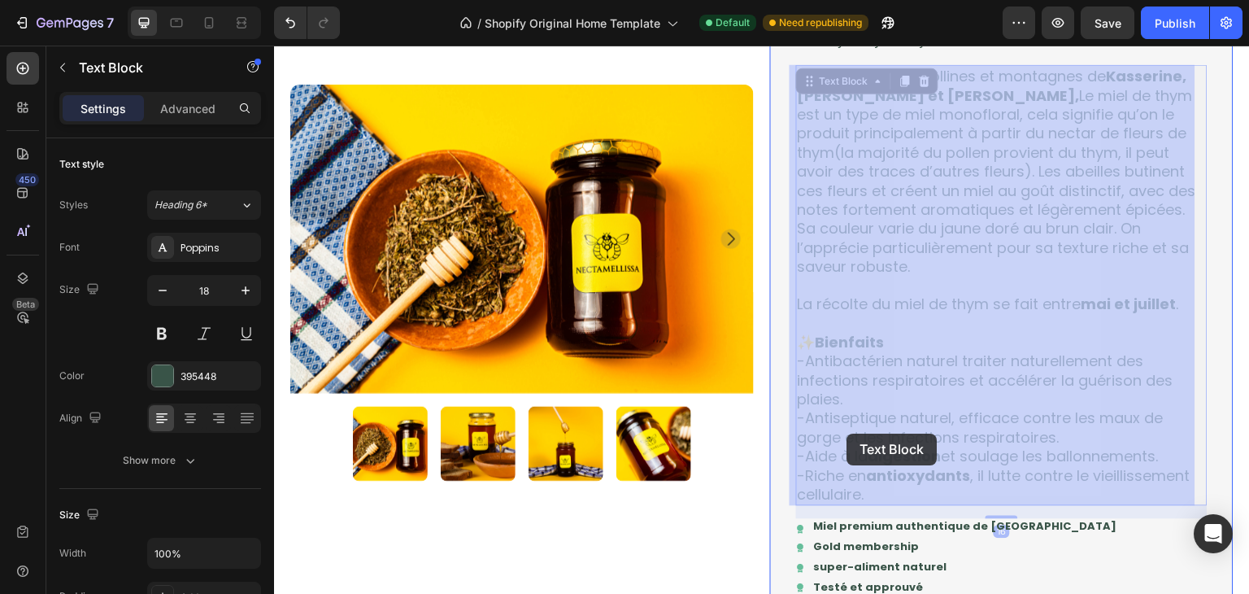
drag, startPoint x: 804, startPoint y: 416, endPoint x: 847, endPoint y: 434, distance: 45.6
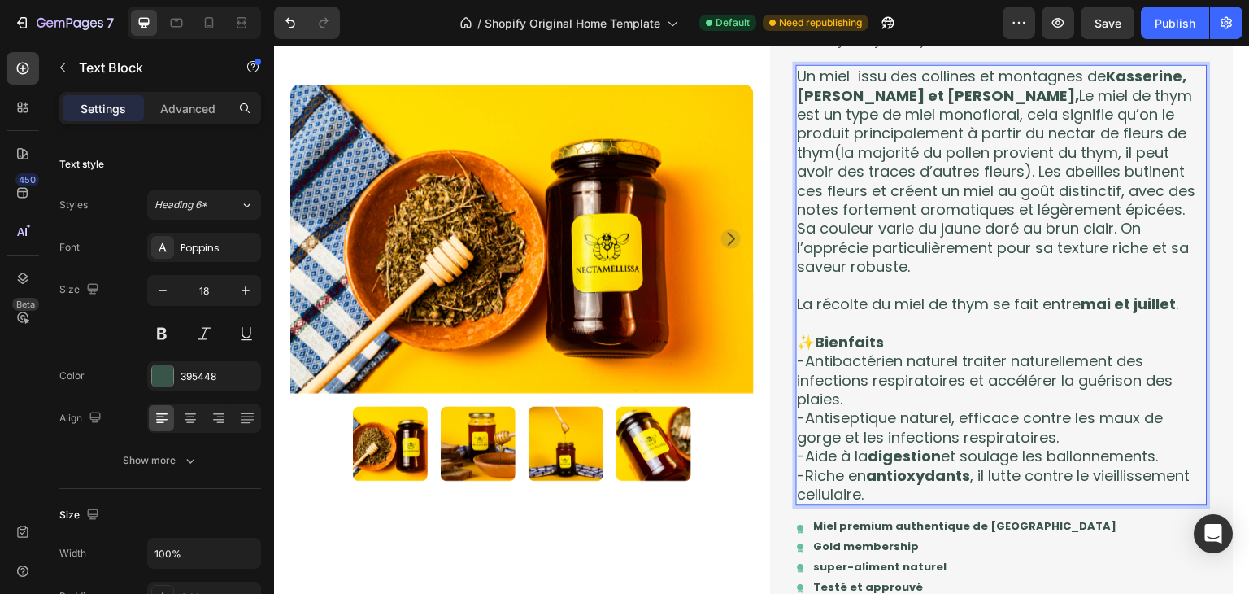
click at [804, 418] on p "-Antiseptique naturel, efficace contre les maux de gorge et les infections resp…" at bounding box center [1002, 427] width 408 height 38
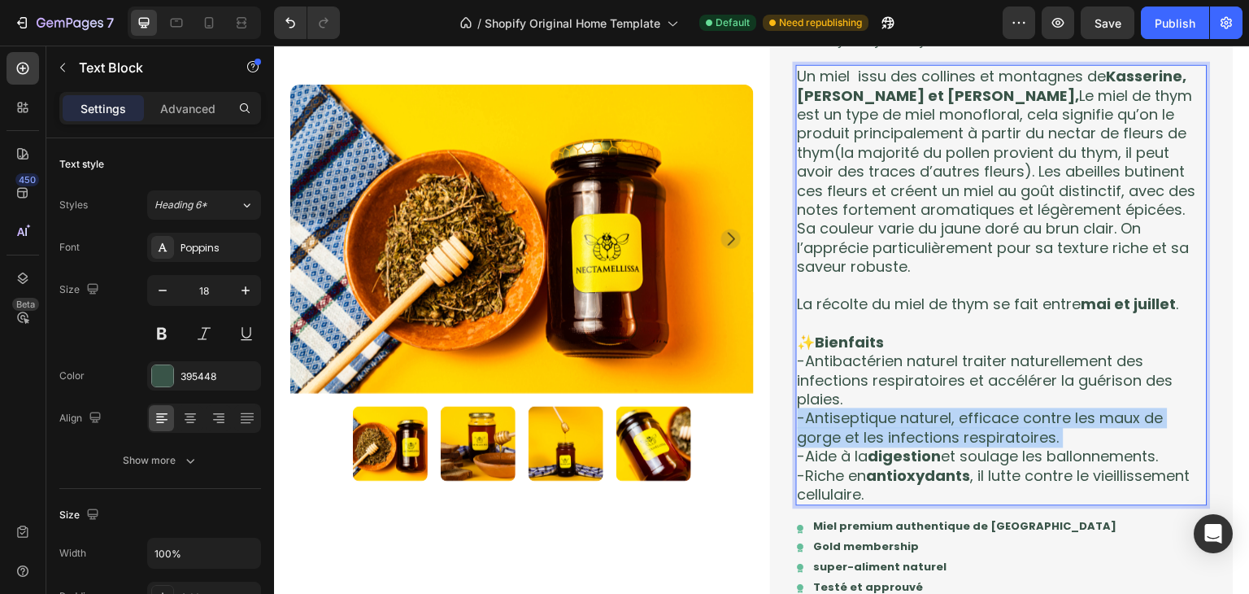
click at [804, 418] on p "-Antiseptique naturel, efficace contre les maux de gorge et les infections resp…" at bounding box center [1002, 427] width 408 height 38
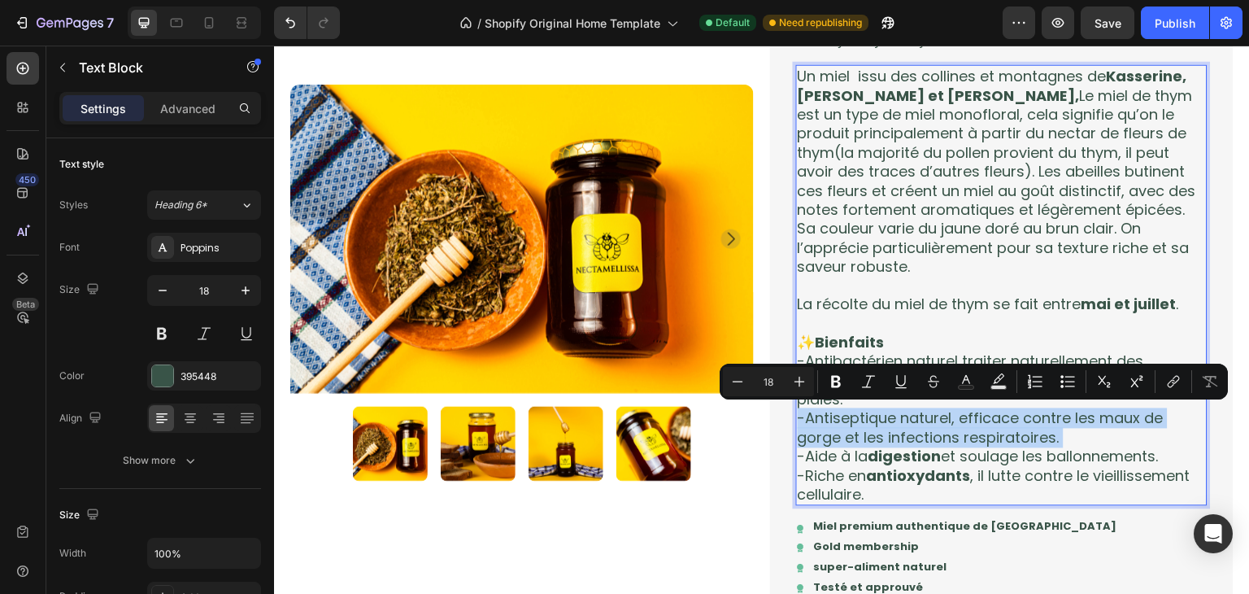
click at [804, 418] on p "-Antiseptique naturel, efficace contre les maux de gorge et les infections resp…" at bounding box center [1002, 427] width 408 height 38
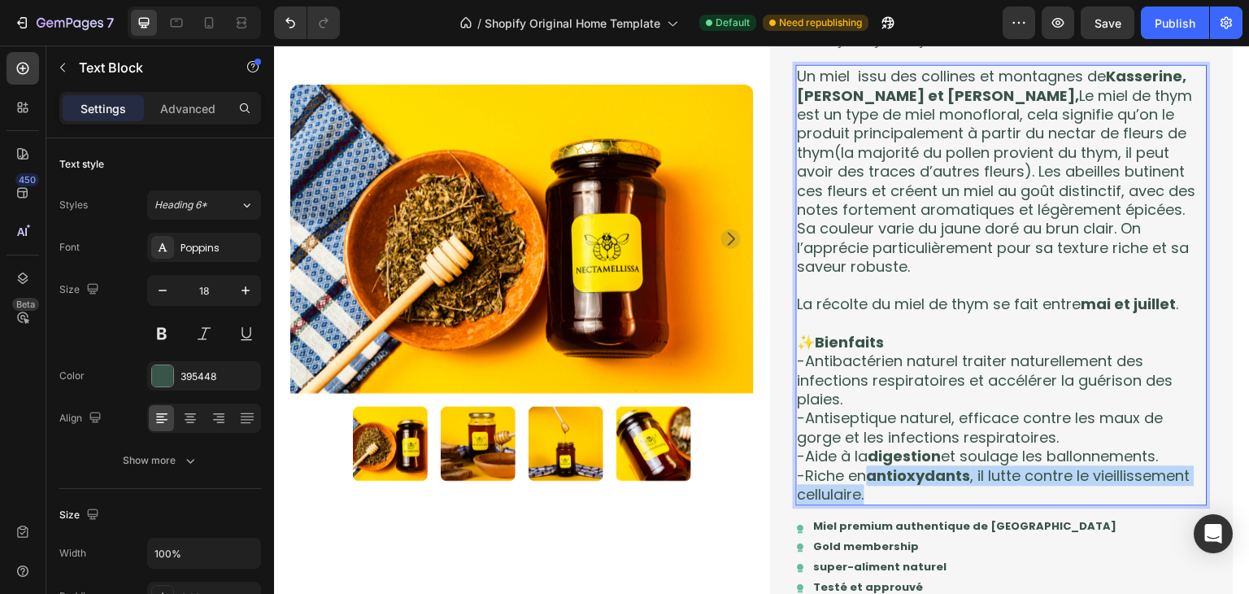
drag, startPoint x: 878, startPoint y: 487, endPoint x: 857, endPoint y: 473, distance: 25.1
click at [857, 473] on p "-Riche en antioxydants , il lutte contre le vieillissement cellulaire." at bounding box center [1002, 485] width 408 height 38
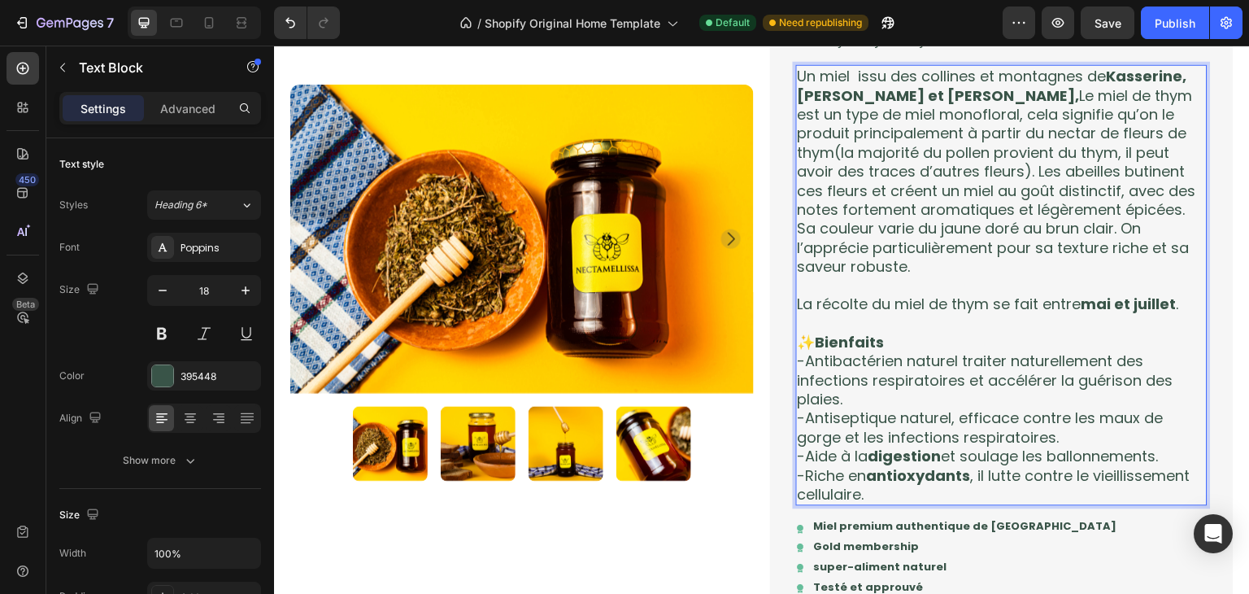
click at [865, 403] on p "-Antibactérien naturel traiter naturellement des infections respiratoires et ac…" at bounding box center [1002, 379] width 408 height 57
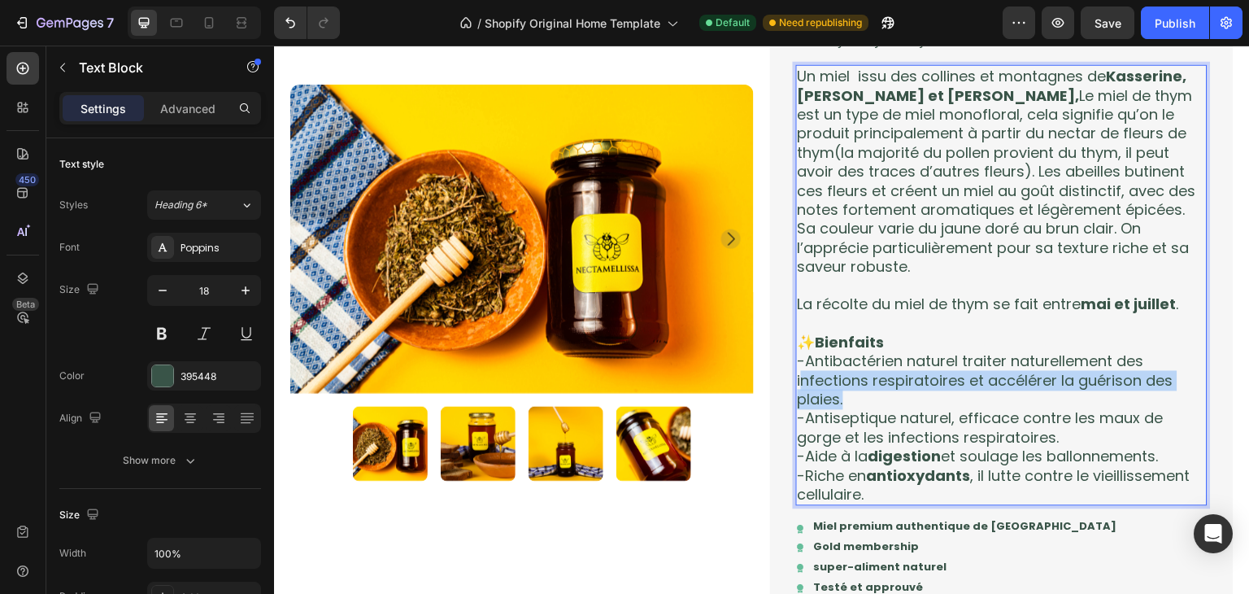
drag, startPoint x: 865, startPoint y: 390, endPoint x: 795, endPoint y: 377, distance: 71.1
click at [798, 377] on p "-Antibactérien naturel traiter naturellement des infections respiratoires et ac…" at bounding box center [1002, 379] width 408 height 57
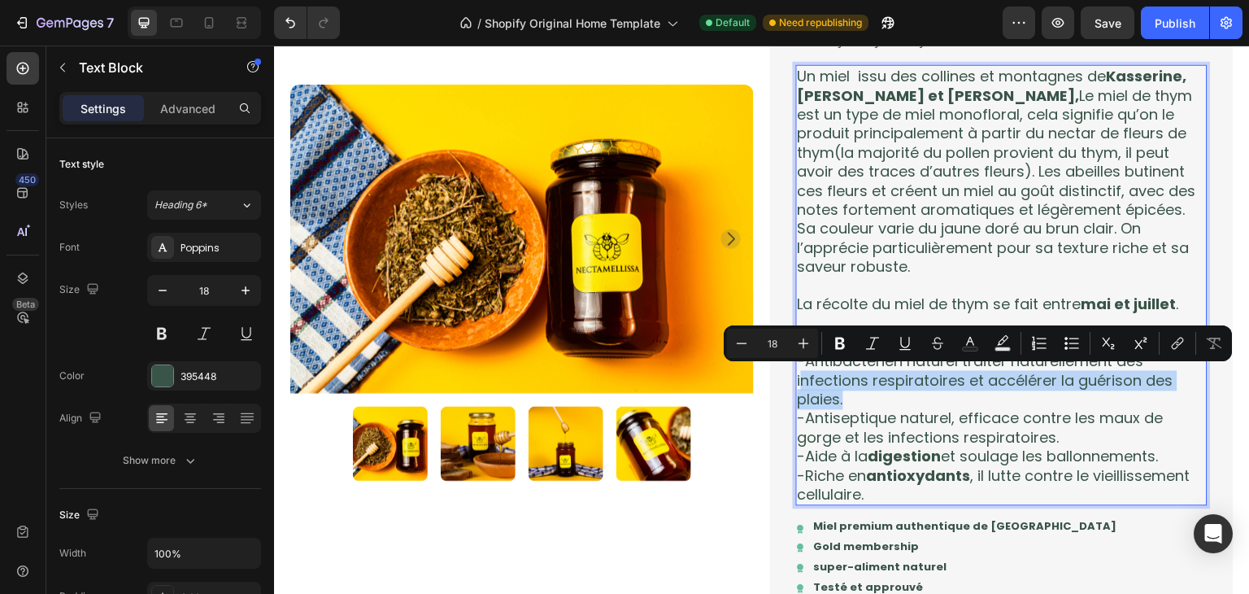
click at [845, 397] on p "-Antibactérien naturel traiter naturellement des infections respiratoires et ac…" at bounding box center [1002, 379] width 408 height 57
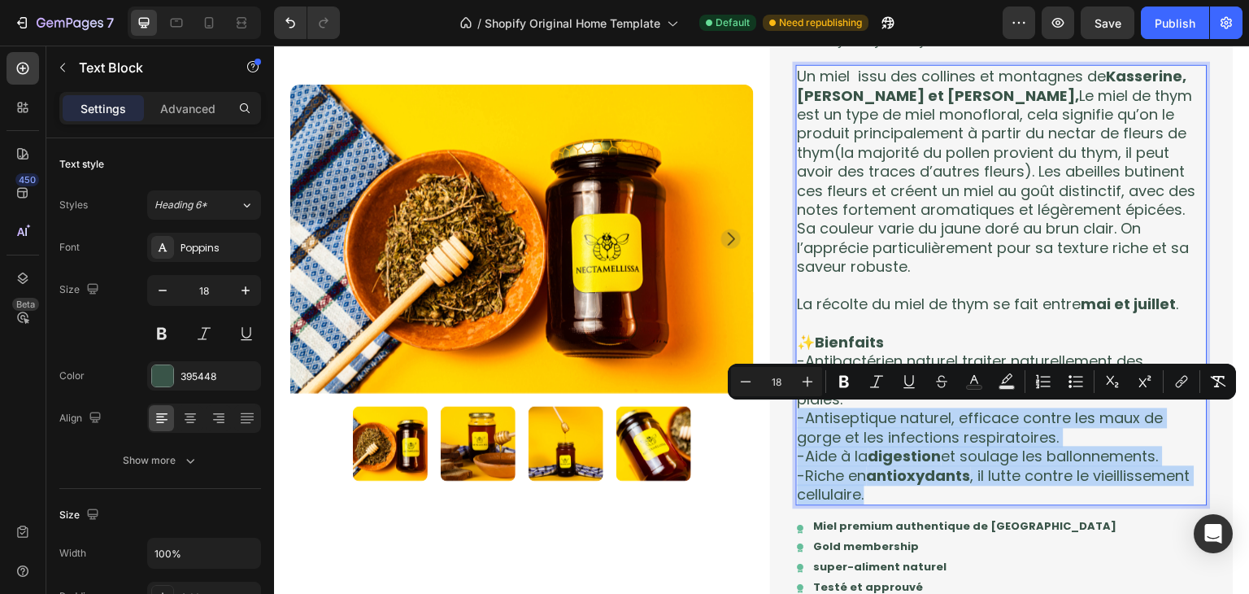
drag, startPoint x: 900, startPoint y: 500, endPoint x: 795, endPoint y: 424, distance: 129.8
click at [796, 424] on div "Un miel issu des collines et montagnes de Kasserine, Siliana et Zaghouan, Le mi…" at bounding box center [1002, 284] width 412 height 441
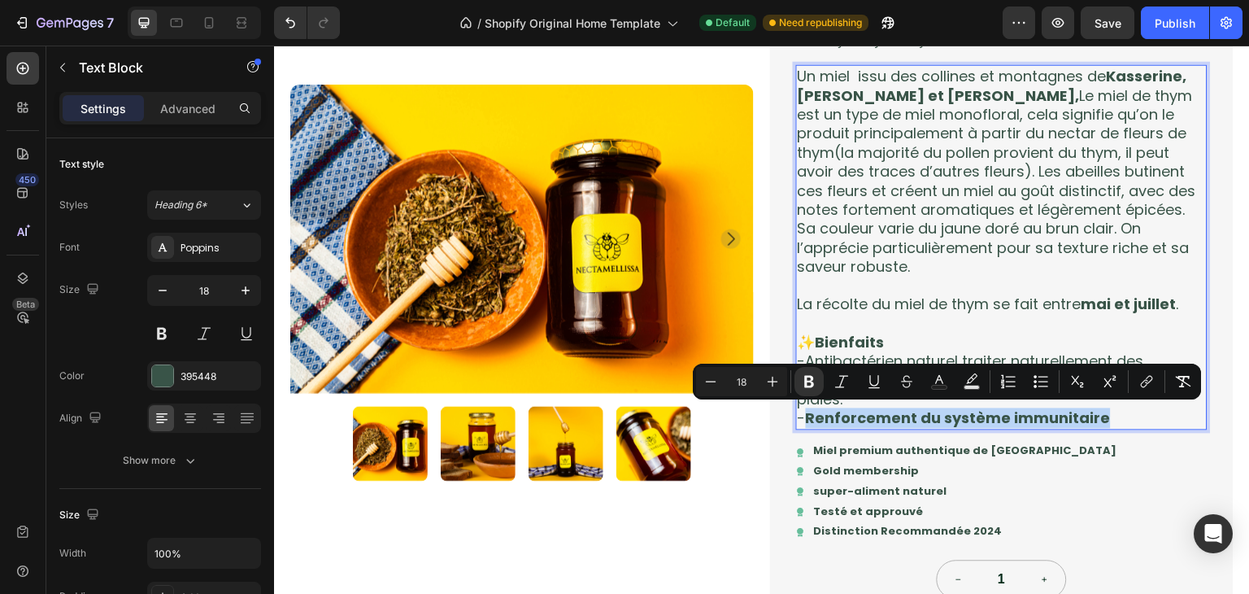
drag, startPoint x: 1101, startPoint y: 418, endPoint x: 801, endPoint y: 419, distance: 300.1
click at [801, 419] on p "- Renforcement du système immunitaire" at bounding box center [1002, 417] width 408 height 19
click at [803, 387] on icon "Editor contextual toolbar" at bounding box center [809, 381] width 16 height 16
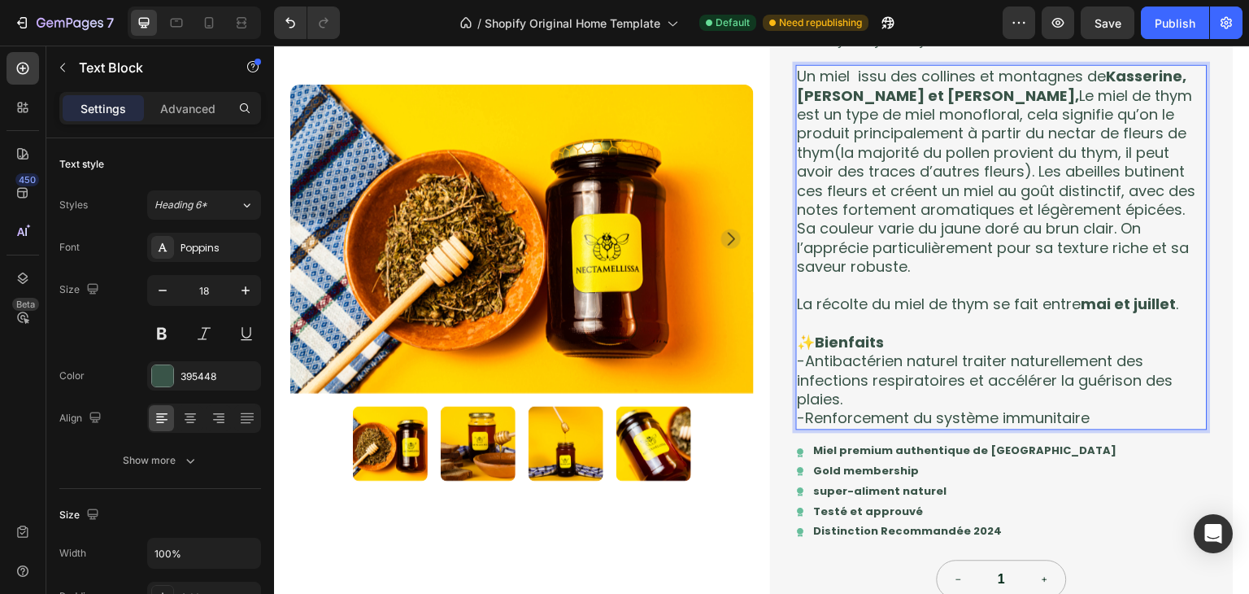
click at [870, 383] on p "-Antibactérien naturel traiter naturellement des infections respiratoires et ac…" at bounding box center [1002, 379] width 408 height 57
click at [834, 356] on p "-Antibactérien naturel traiter naturellement des infections respiratoires et ac…" at bounding box center [1002, 379] width 408 height 57
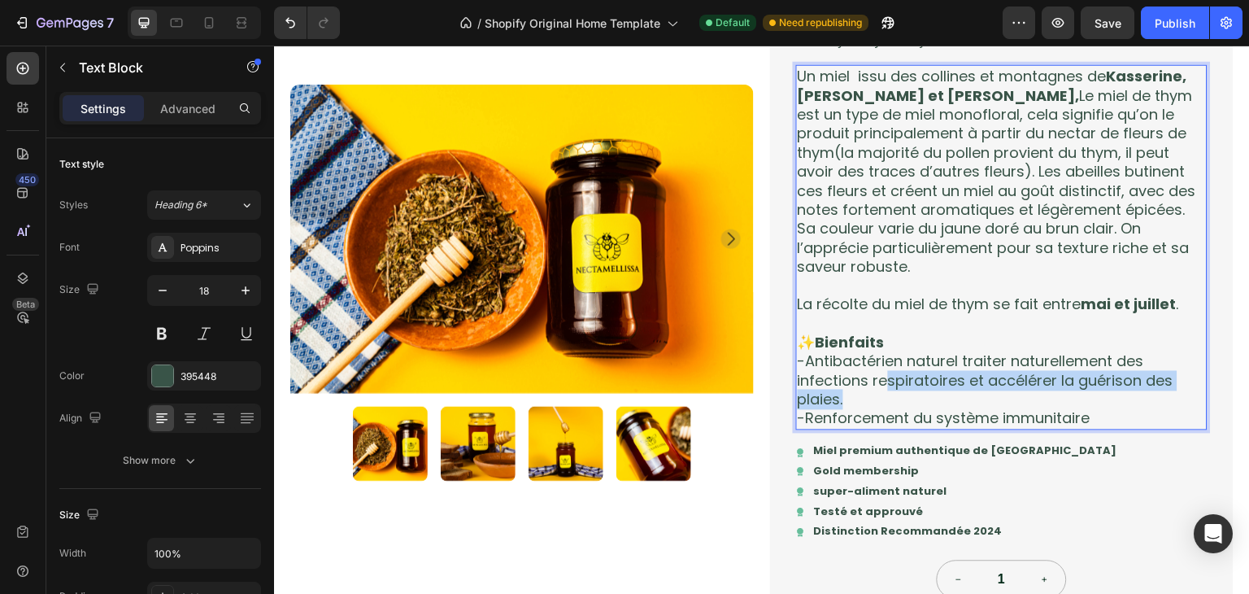
drag, startPoint x: 881, startPoint y: 378, endPoint x: 921, endPoint y: 407, distance: 49.5
click at [921, 407] on div "Un miel issu des collines et montagnes de Kasserine, Siliana et Zaghouan, Le mi…" at bounding box center [1002, 246] width 412 height 365
click at [921, 408] on p "-Renforcement du système immunitaire" at bounding box center [1002, 417] width 408 height 19
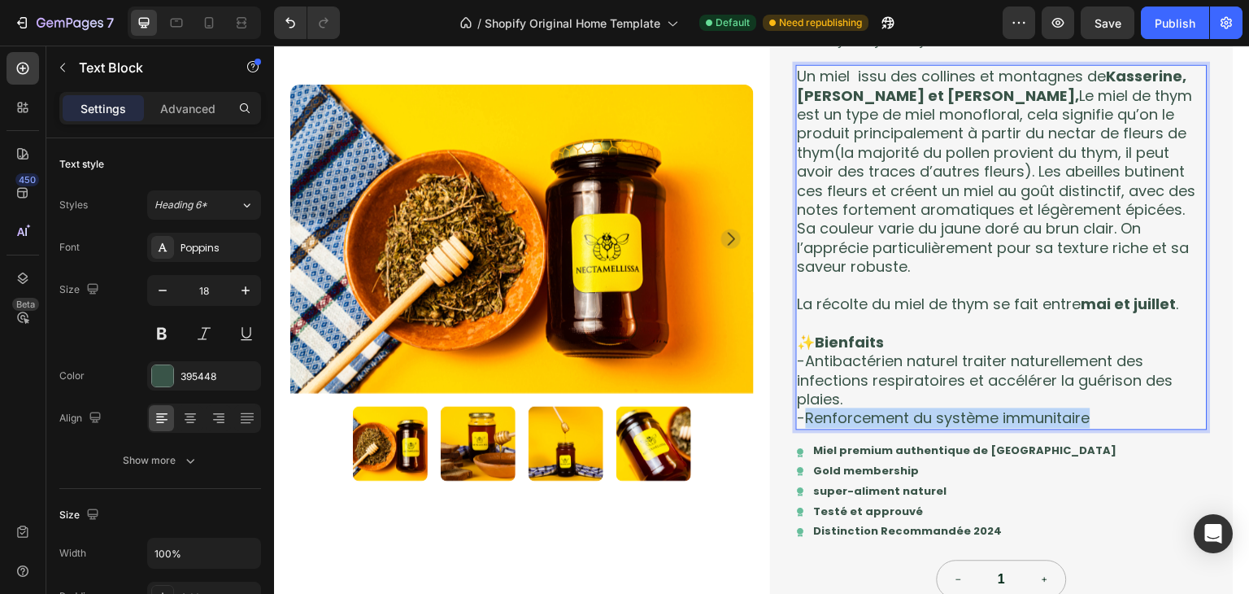
drag, startPoint x: 1091, startPoint y: 415, endPoint x: 802, endPoint y: 417, distance: 289.6
click at [802, 417] on p "-Renforcement du système immunitaire" at bounding box center [1002, 417] width 408 height 19
click at [1087, 412] on p "-Renforcement du système immunitaire" at bounding box center [1002, 417] width 408 height 19
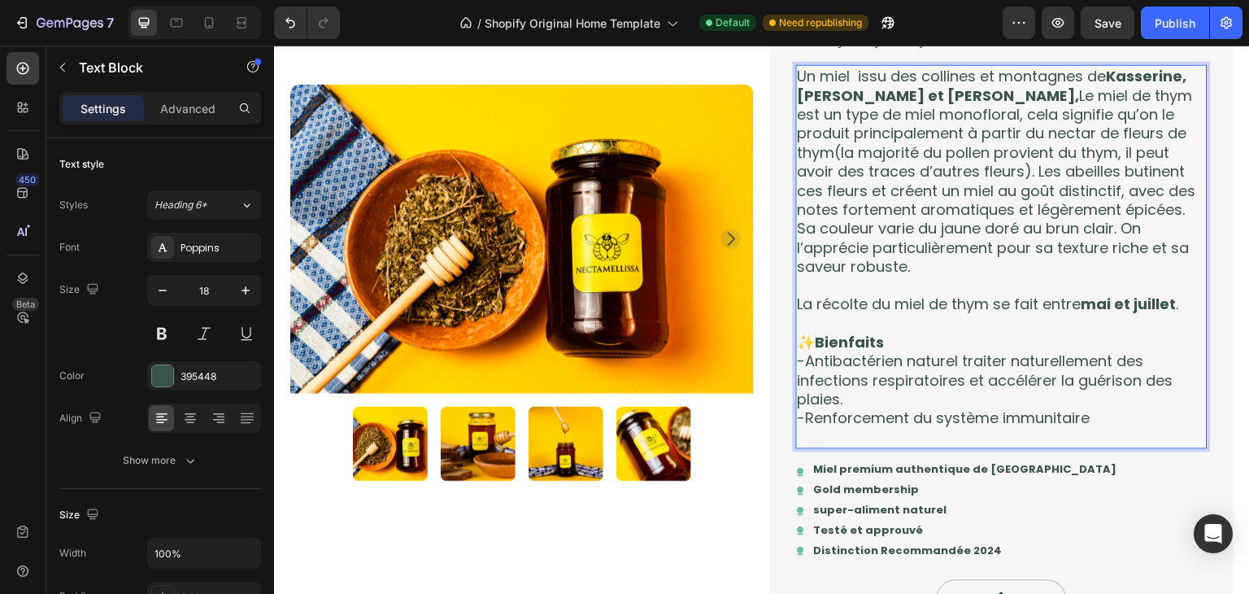
click at [1092, 416] on p "-Renforcement du système immunitaire" at bounding box center [1002, 417] width 408 height 19
click at [1094, 408] on p "-Renforcement du système immunitaire" at bounding box center [1002, 417] width 408 height 19
click at [1092, 415] on p "-Renforcement du système immunitaire" at bounding box center [1002, 417] width 408 height 19
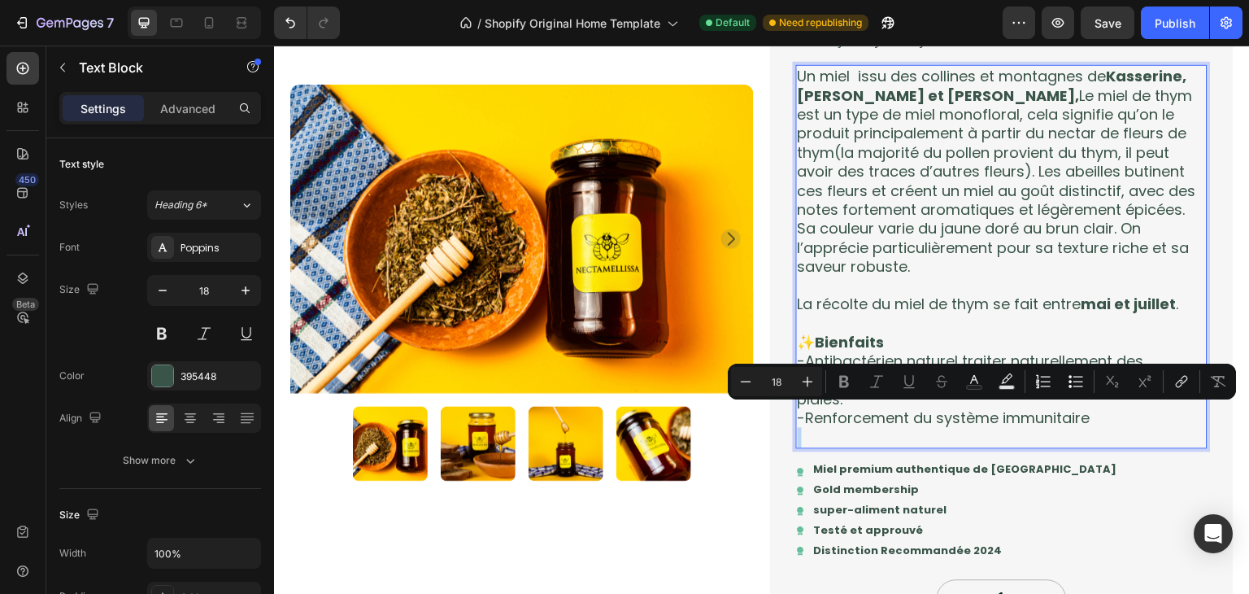
click at [1092, 415] on p "-Renforcement du système immunitaire" at bounding box center [1002, 417] width 408 height 19
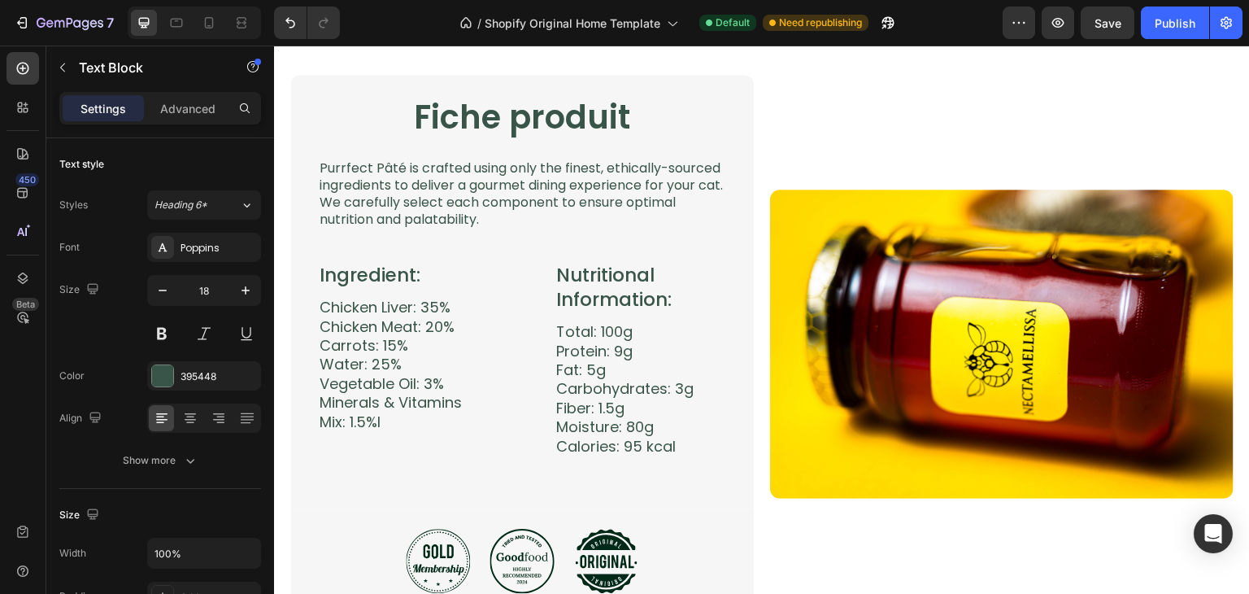
scroll to position [3385, 0]
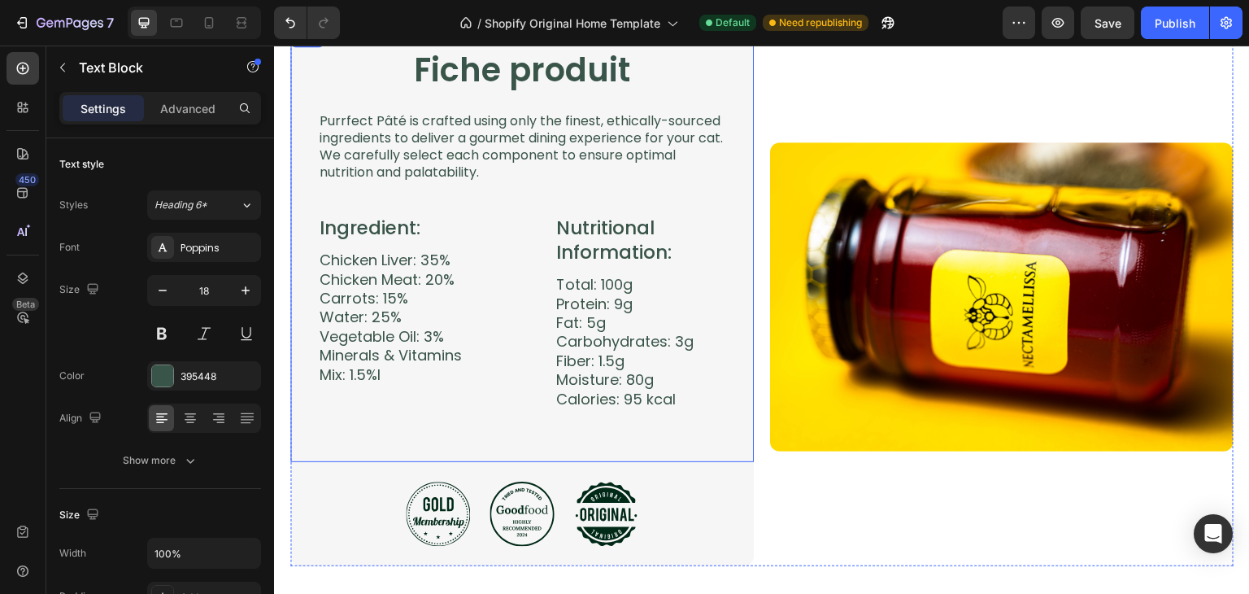
click at [525, 434] on div "Fiche produit Heading Image Row Purrfect Pâté is crafted using only the finest,…" at bounding box center [522, 244] width 408 height 395
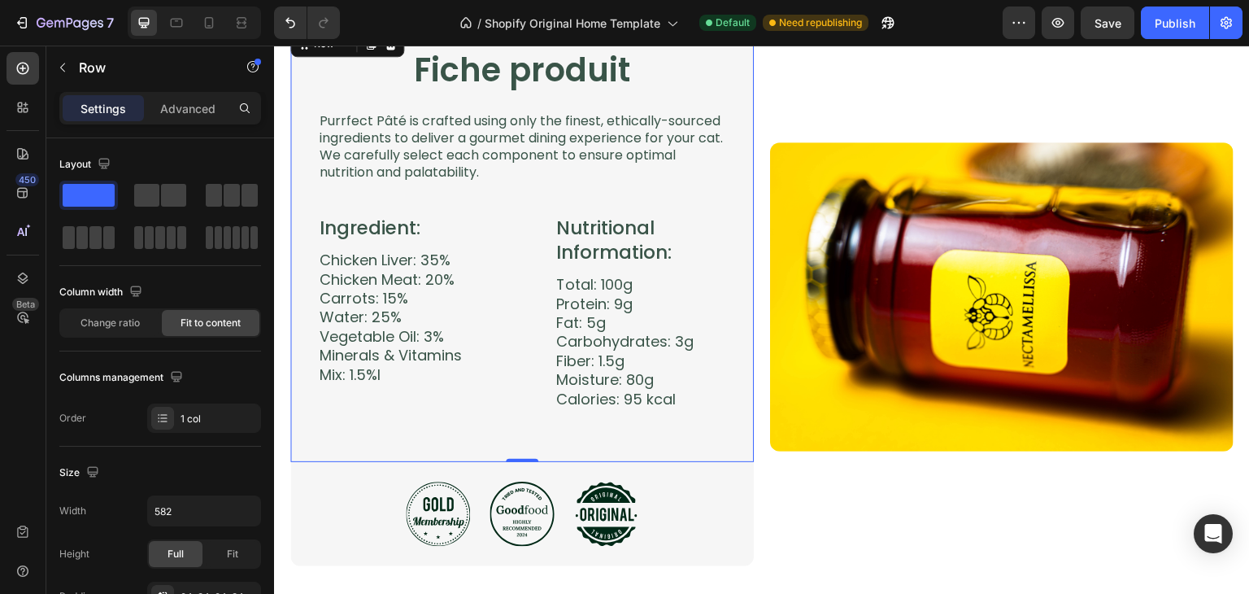
click at [525, 434] on div "Fiche produit Heading Image Row Purrfect Pâté is crafted using only the finest,…" at bounding box center [522, 244] width 408 height 395
click at [68, 72] on icon "button" at bounding box center [62, 67] width 13 height 13
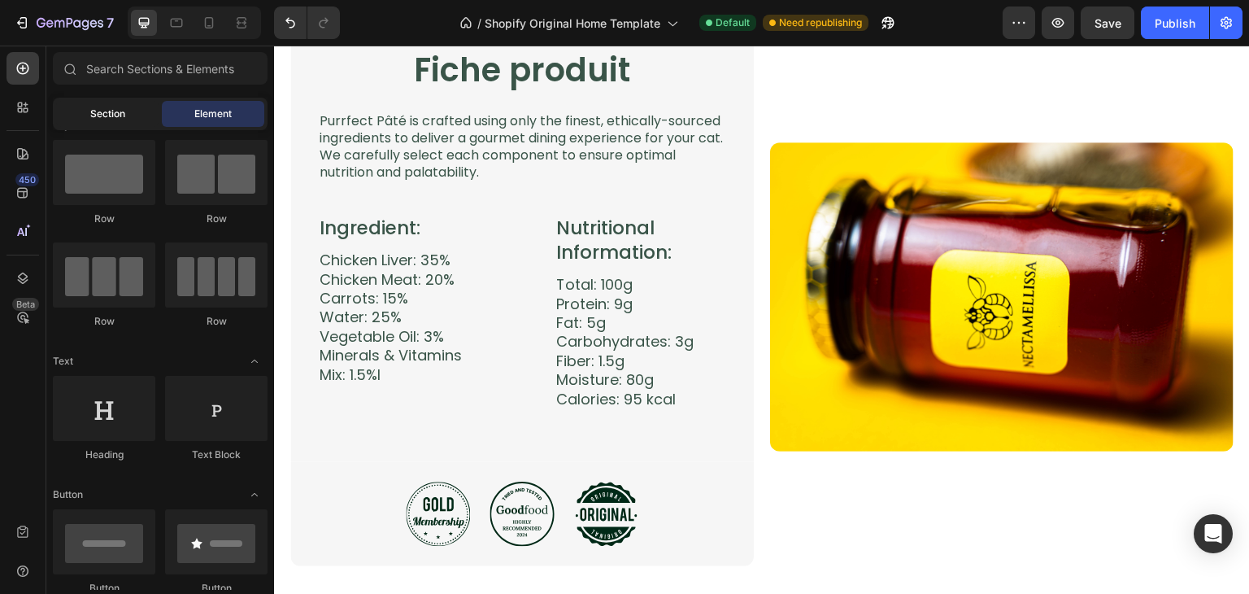
click at [78, 124] on div "Section" at bounding box center [107, 114] width 102 height 26
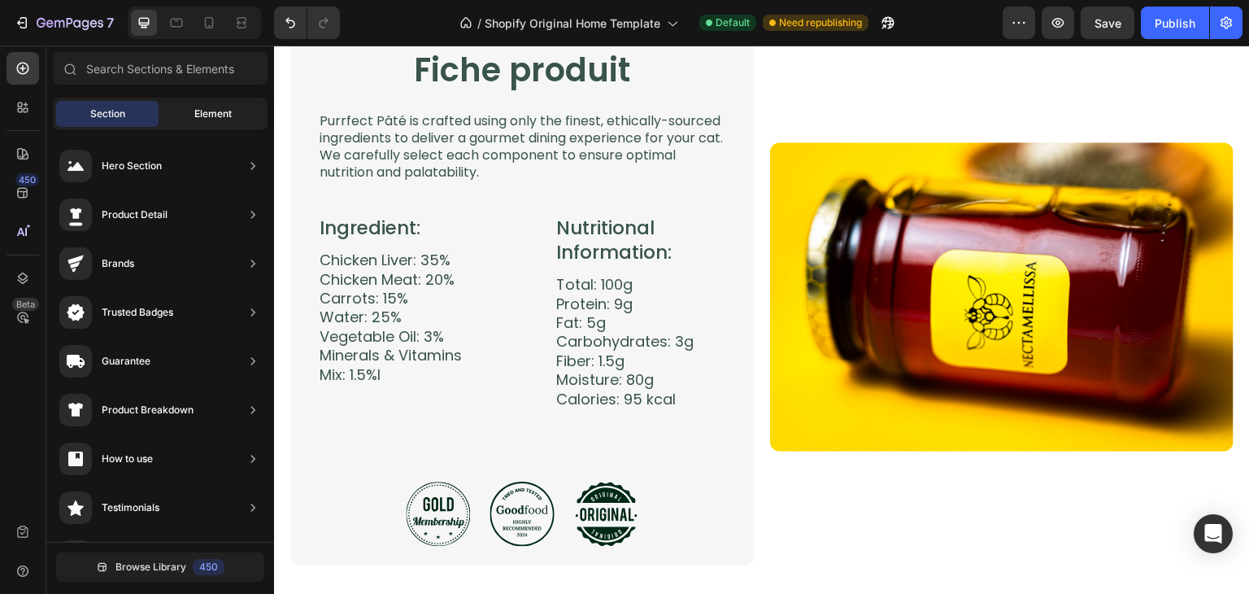
click at [209, 109] on span "Element" at bounding box center [212, 114] width 37 height 15
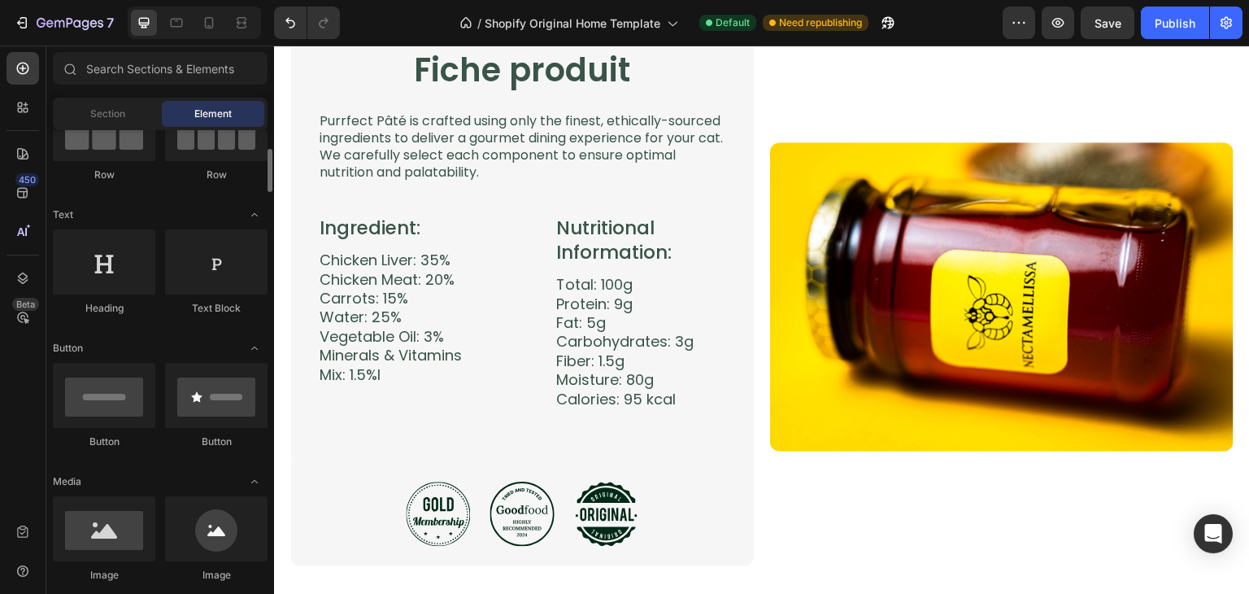
scroll to position [175, 0]
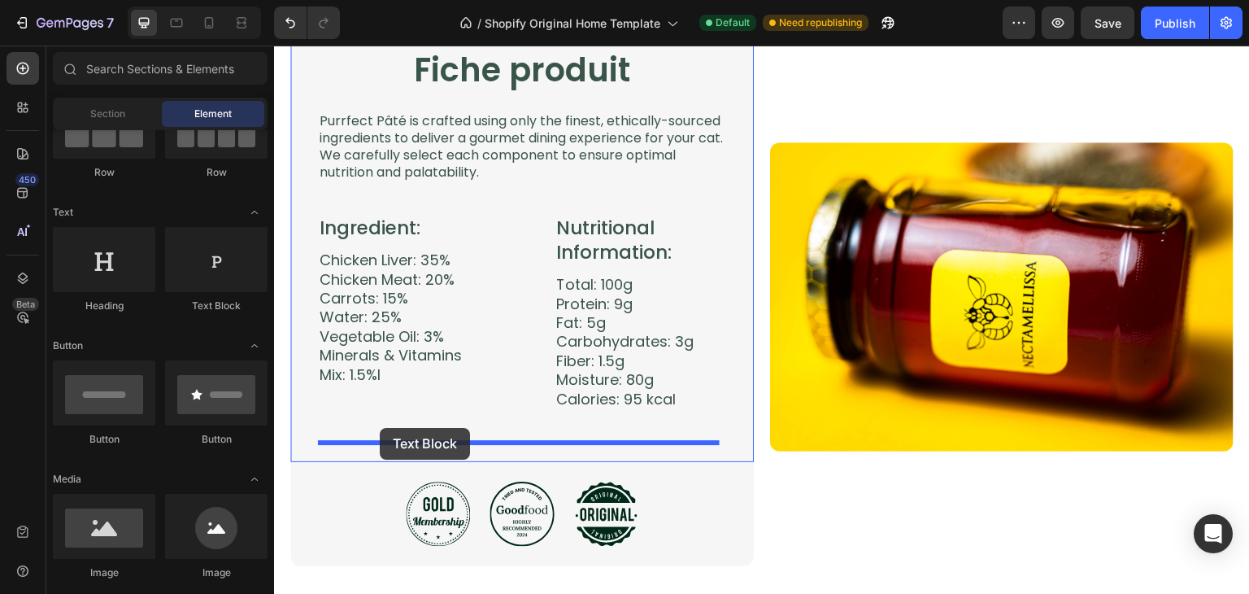
drag, startPoint x: 481, startPoint y: 325, endPoint x: 380, endPoint y: 428, distance: 144.9
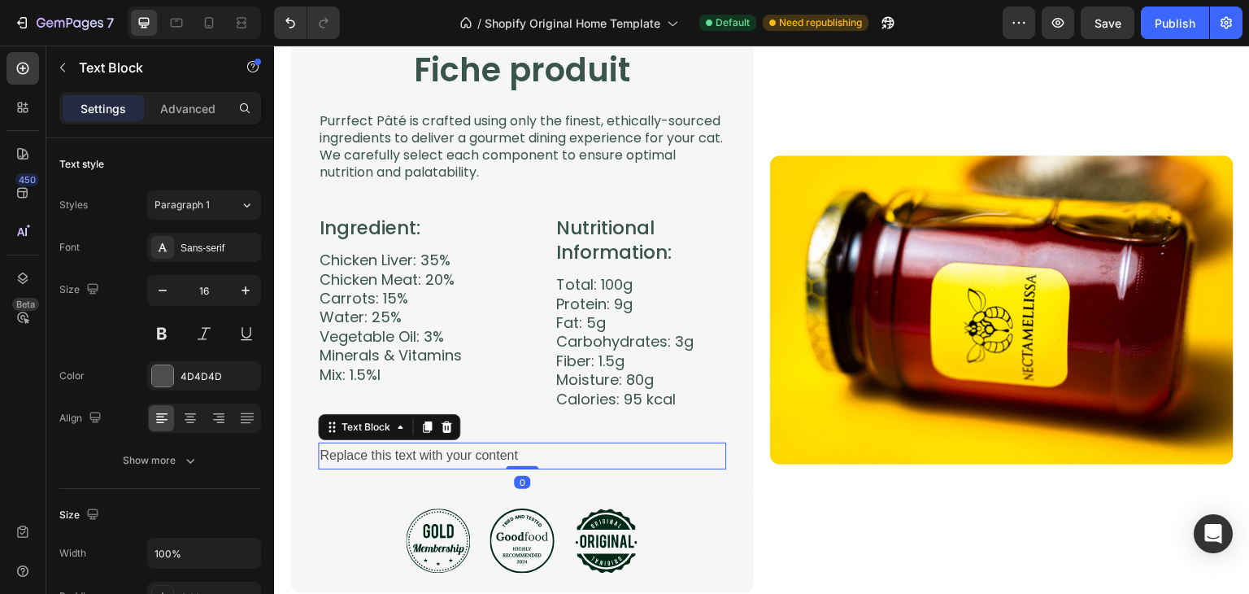
click at [395, 458] on div "Replace this text with your content" at bounding box center [522, 455] width 408 height 27
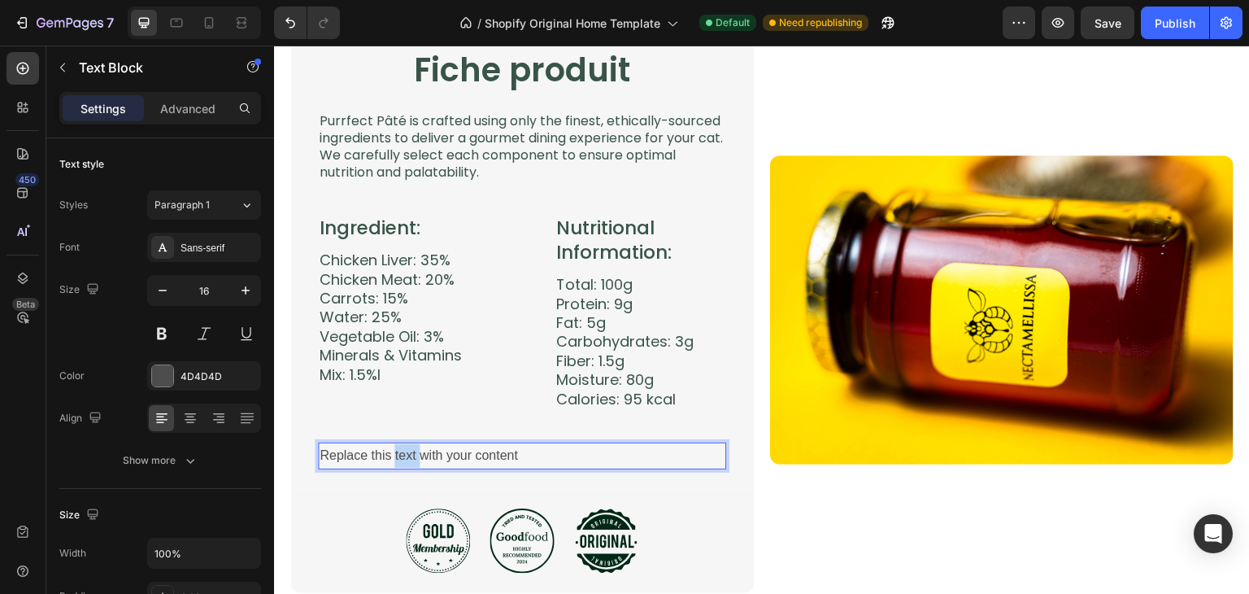
click at [395, 458] on p "Replace this text with your content" at bounding box center [522, 456] width 405 height 24
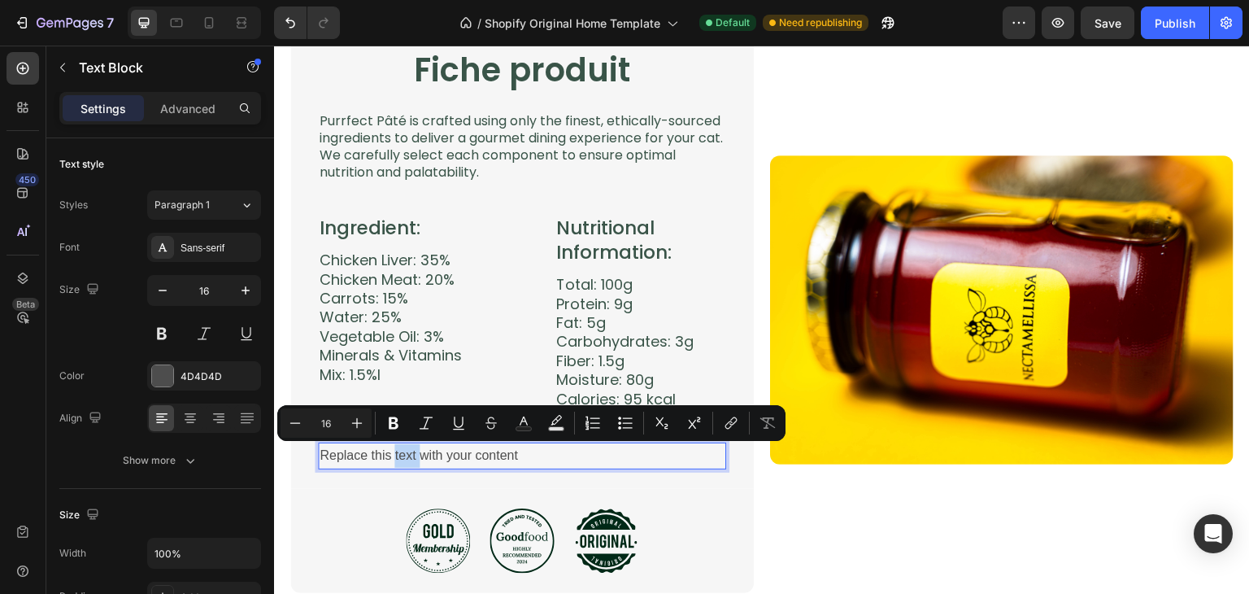
click at [395, 458] on p "Replace this text with your content" at bounding box center [522, 456] width 405 height 24
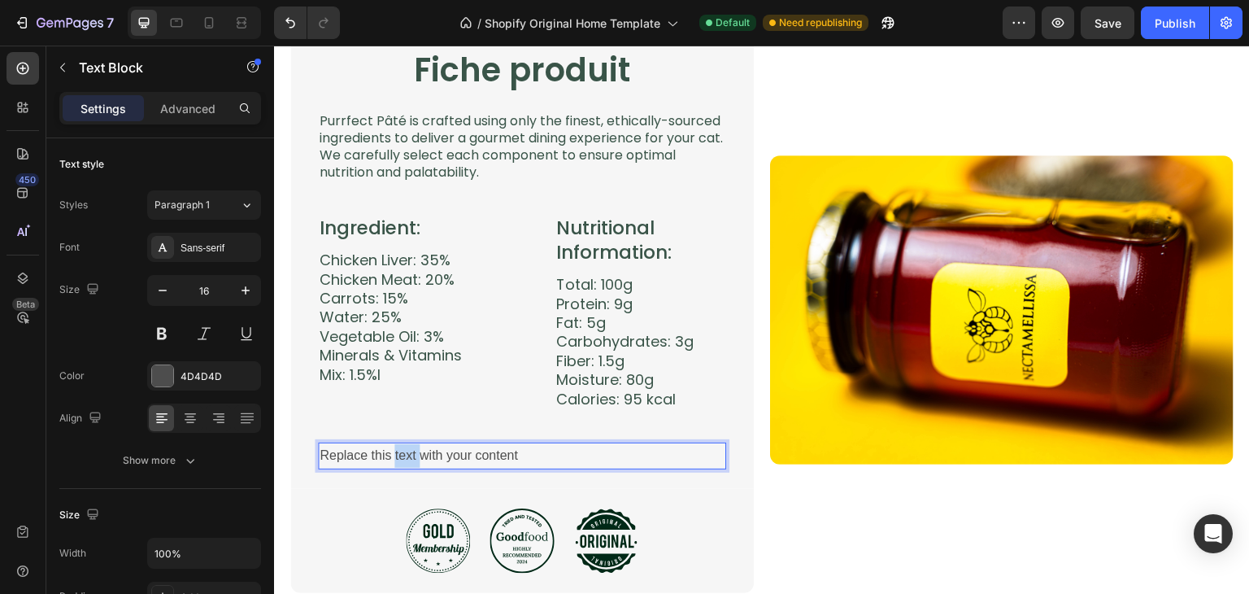
click at [395, 458] on p "Replace this text with your content" at bounding box center [522, 456] width 405 height 24
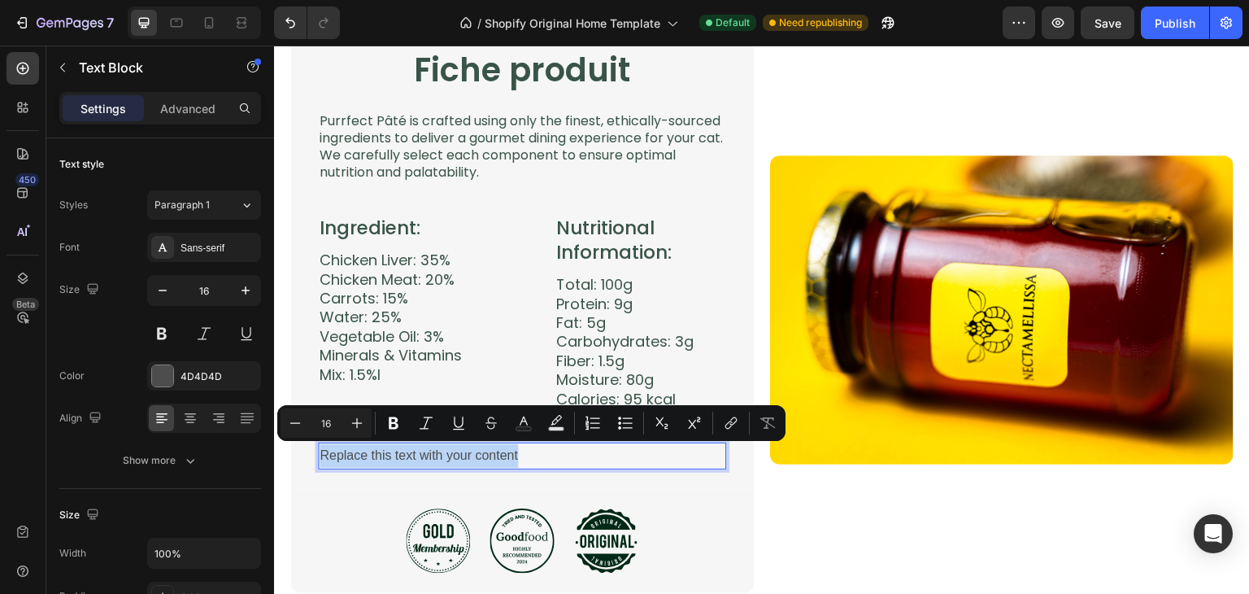
click at [395, 458] on p "Replace this text with your content" at bounding box center [522, 456] width 405 height 24
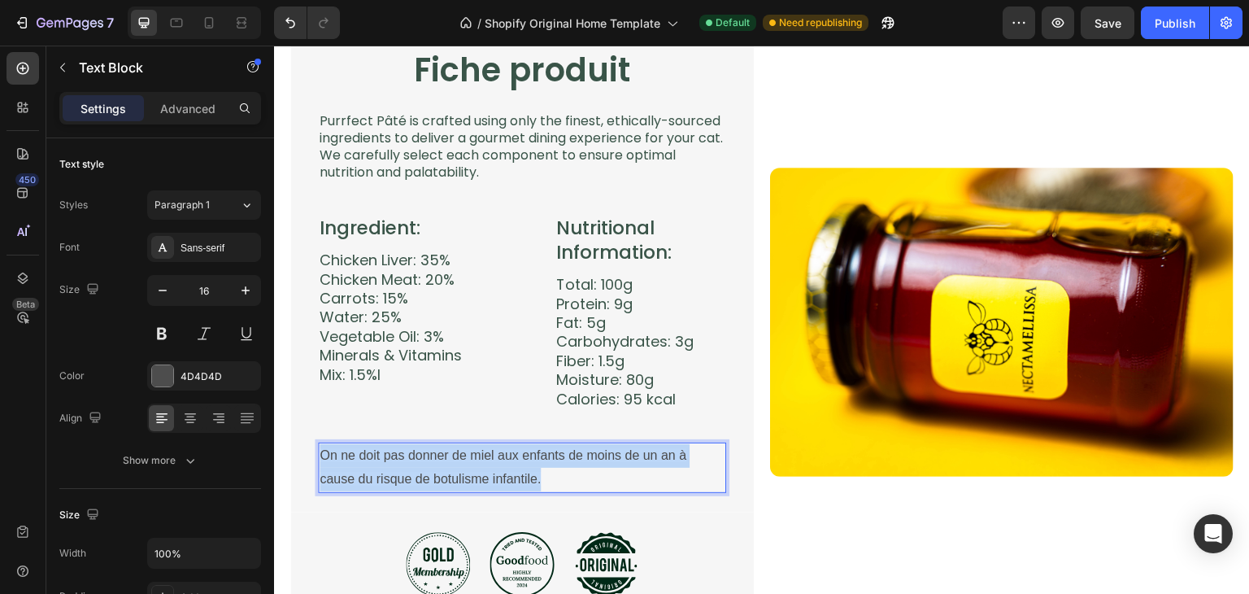
drag, startPoint x: 544, startPoint y: 479, endPoint x: 322, endPoint y: 459, distance: 223.0
click at [322, 459] on p "On ne doit pas donner de miel aux enfants de moins de un an à cause du risque d…" at bounding box center [522, 467] width 405 height 47
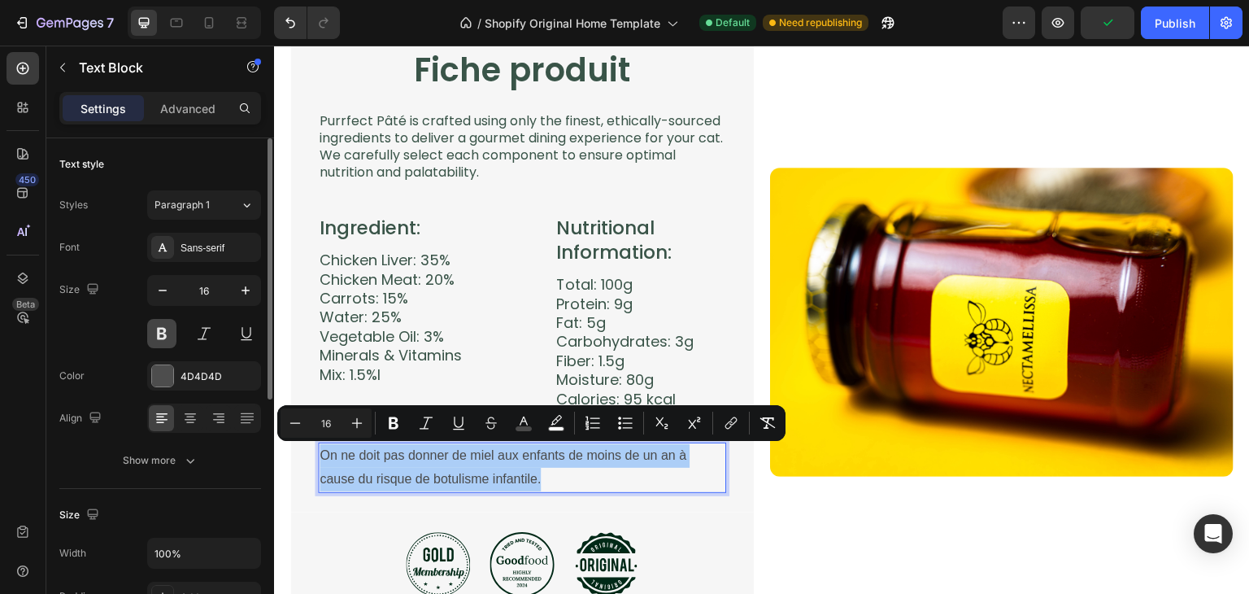
click at [172, 340] on button at bounding box center [161, 333] width 29 height 29
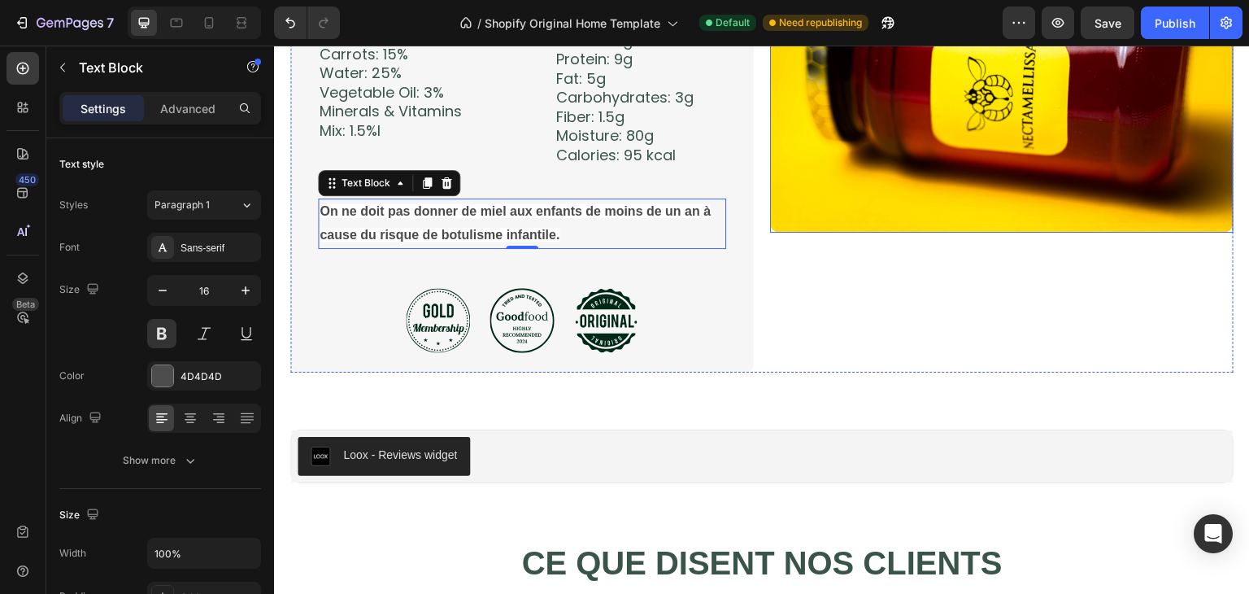
scroll to position [3092, 0]
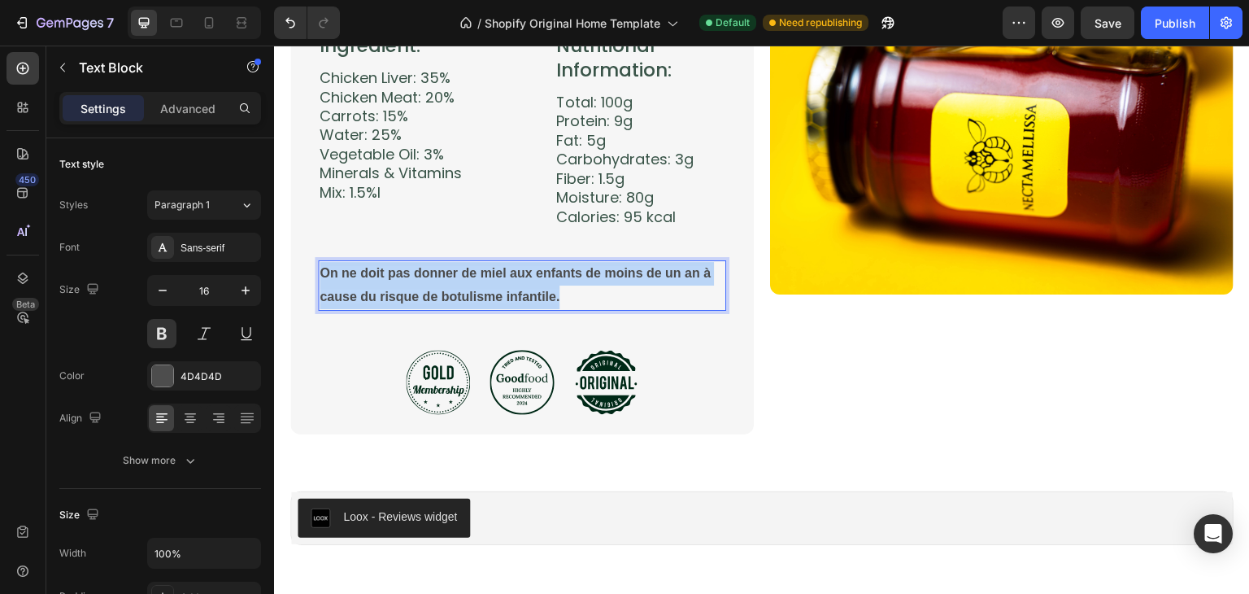
drag, startPoint x: 573, startPoint y: 298, endPoint x: 322, endPoint y: 275, distance: 252.3
click at [322, 275] on p "On ne doit pas donner de miel aux enfants de moins de un an à cause du risque d…" at bounding box center [522, 285] width 405 height 47
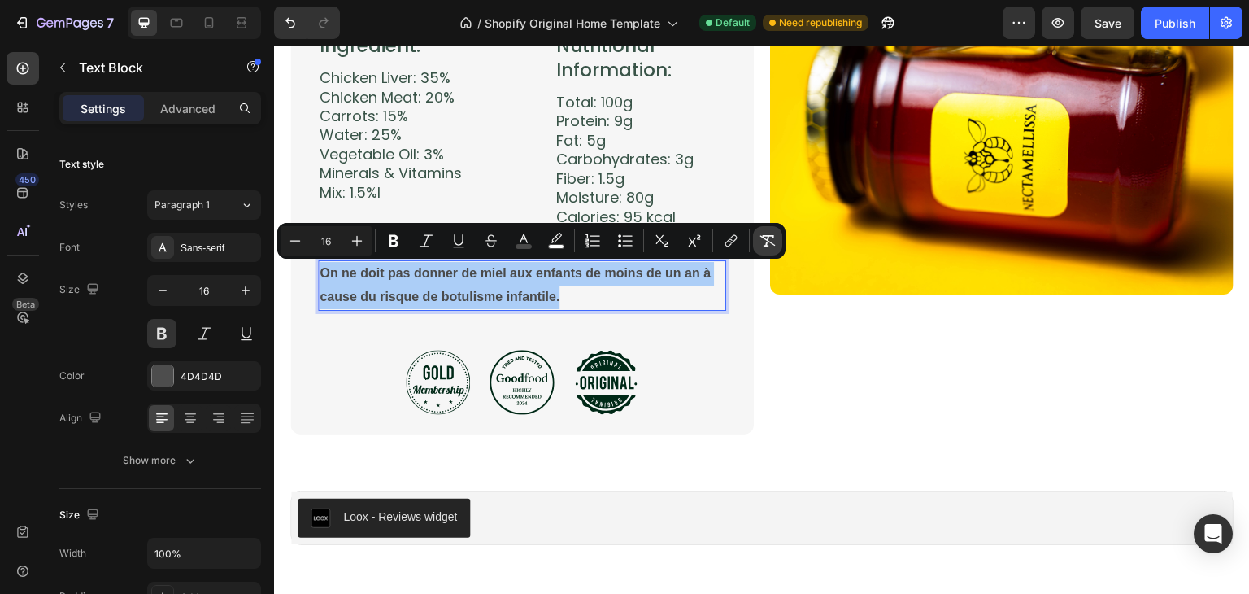
click at [765, 242] on icon "Editor contextual toolbar" at bounding box center [768, 241] width 16 height 16
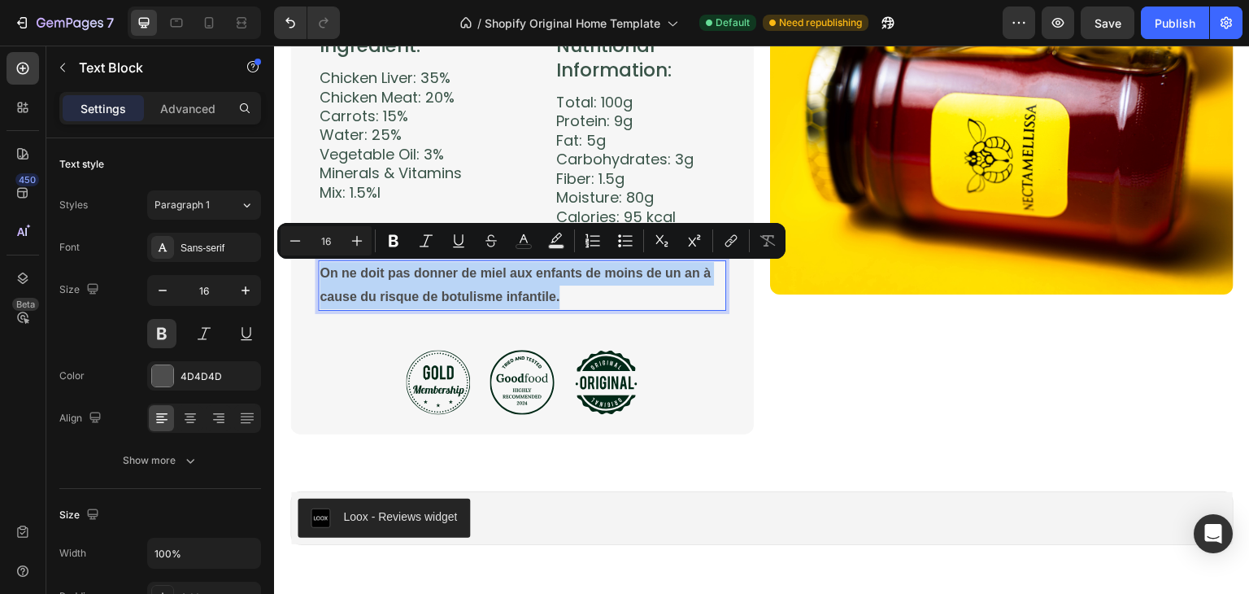
click at [569, 286] on p "On ne doit pas donner de miel aux enfants de moins de un an à cause du risque d…" at bounding box center [522, 285] width 405 height 47
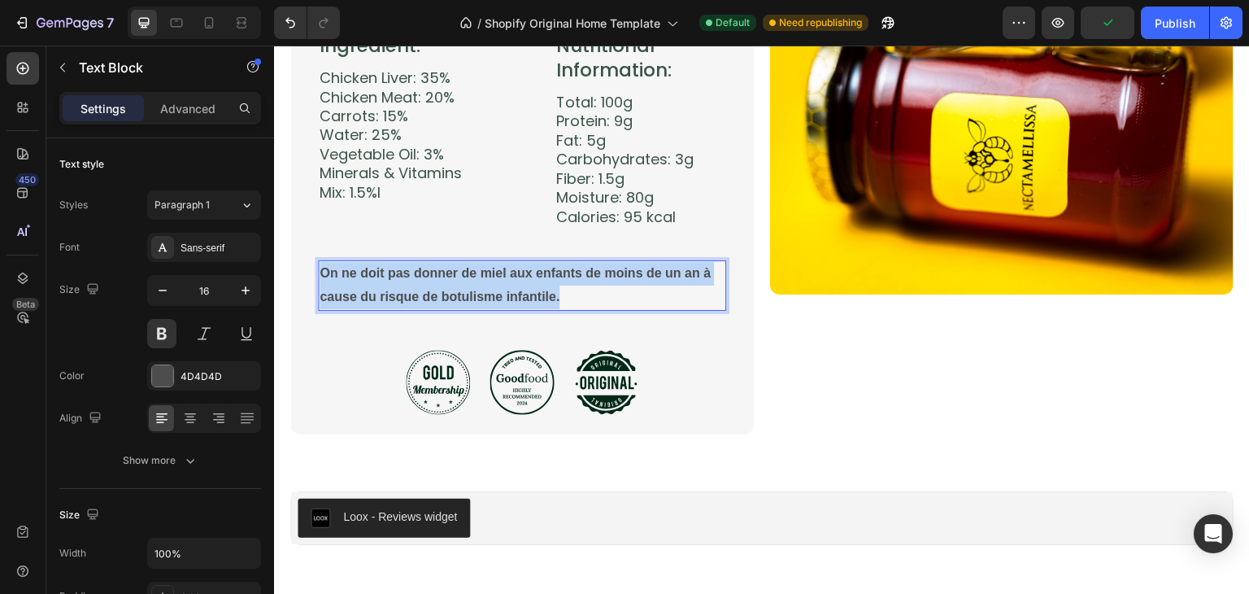
drag, startPoint x: 565, startPoint y: 299, endPoint x: 321, endPoint y: 275, distance: 245.2
click at [321, 275] on p "On ne doit pas donner de miel aux enfants de moins de un an à cause du risque d…" at bounding box center [522, 285] width 405 height 47
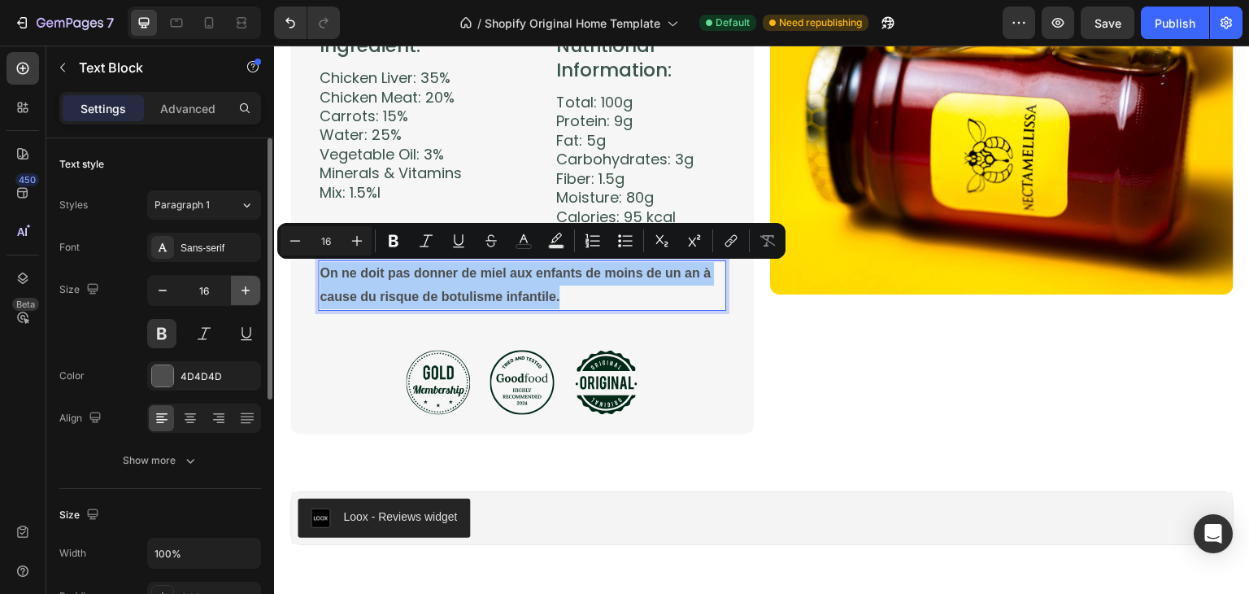
click at [236, 293] on button "button" at bounding box center [245, 290] width 29 height 29
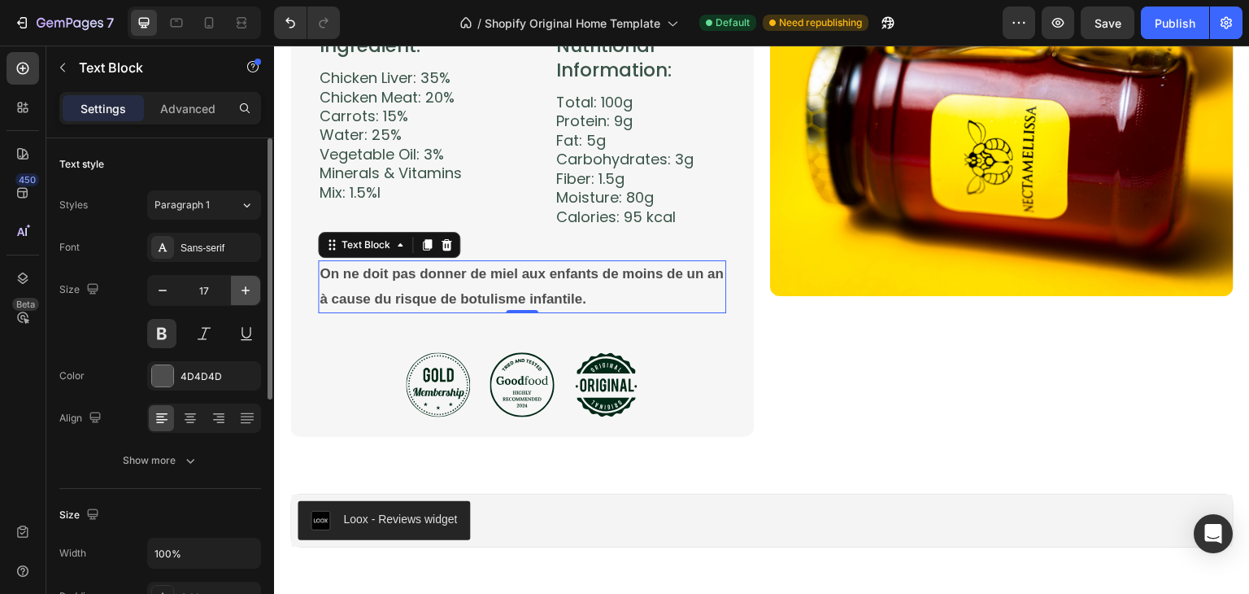
click at [236, 293] on button "button" at bounding box center [245, 290] width 29 height 29
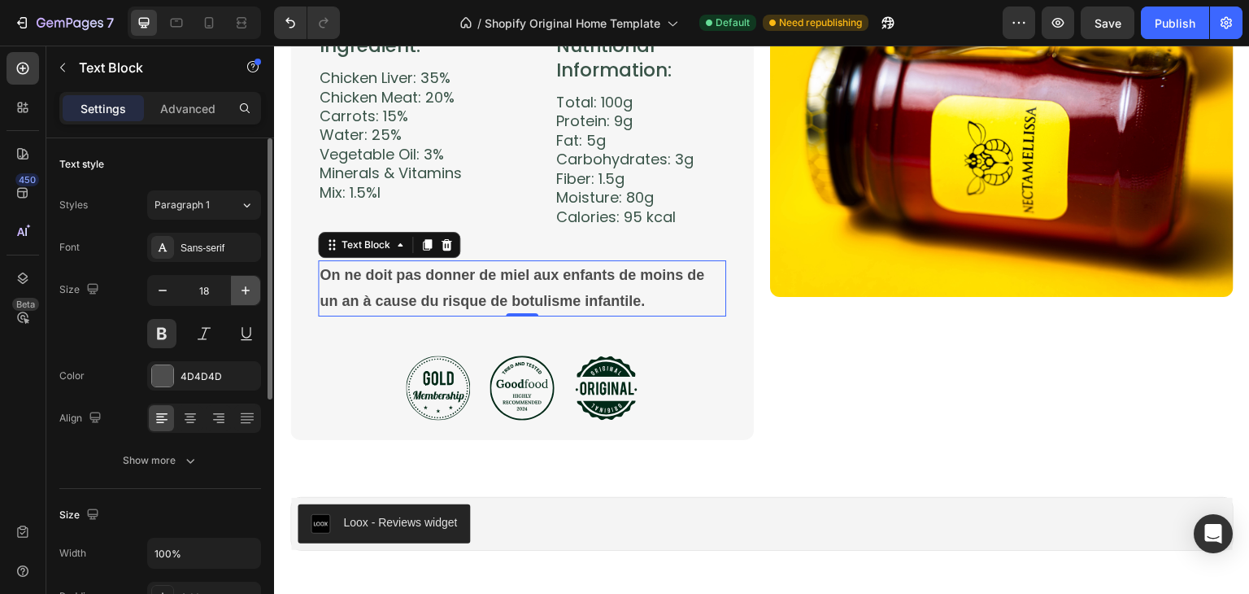
click at [236, 293] on button "button" at bounding box center [245, 290] width 29 height 29
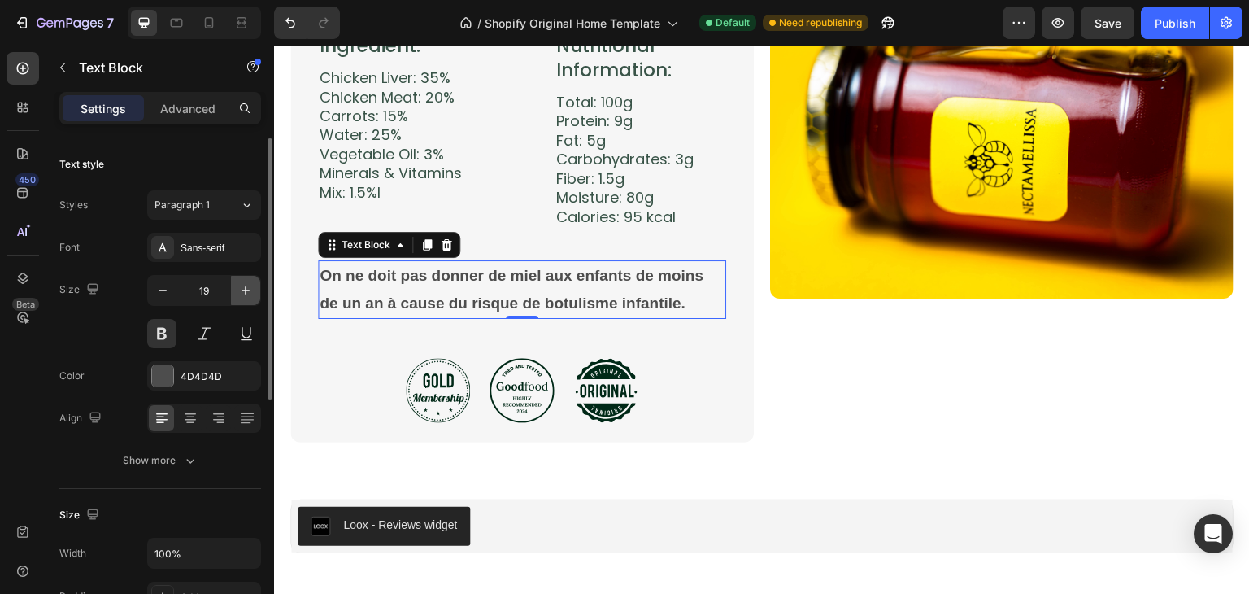
click at [236, 293] on button "button" at bounding box center [245, 290] width 29 height 29
type input "20"
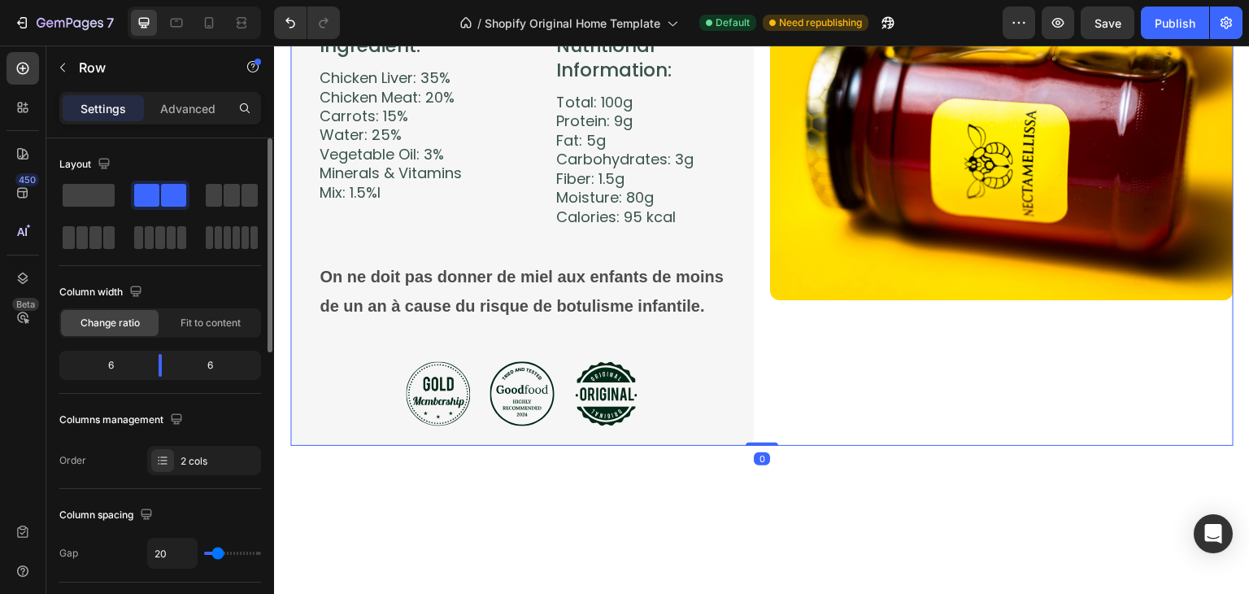
scroll to position [2993, 0]
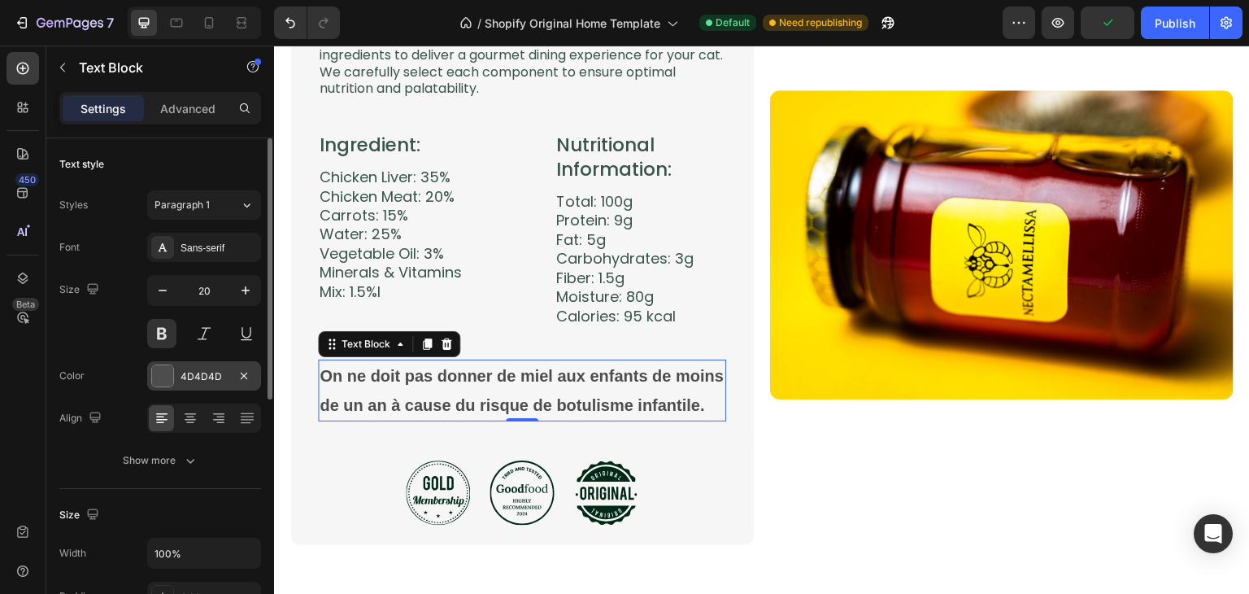
click at [194, 366] on div "4D4D4D" at bounding box center [204, 375] width 114 height 29
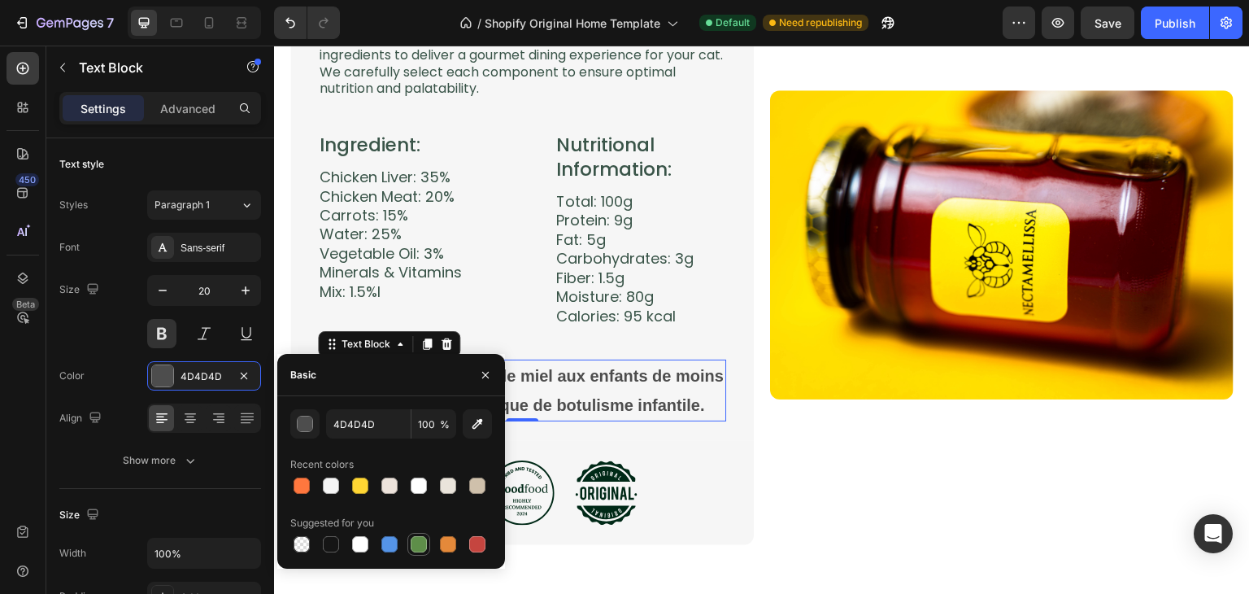
click at [413, 545] on div at bounding box center [419, 544] width 16 height 16
type input "5E8E49"
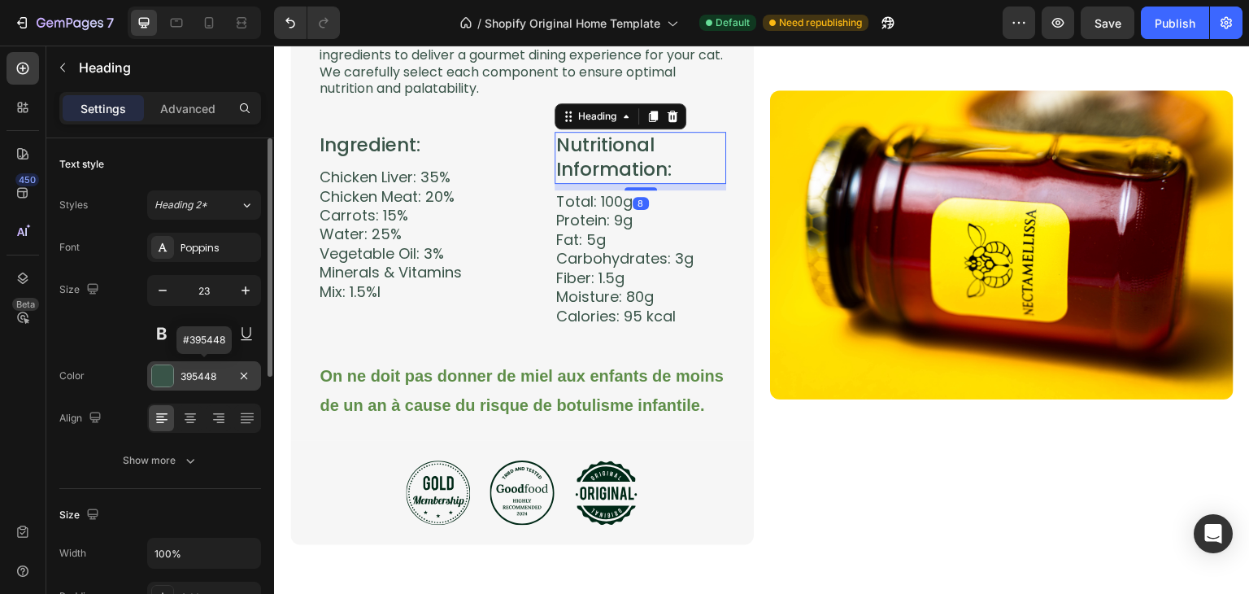
click at [211, 379] on div "395448" at bounding box center [204, 376] width 47 height 15
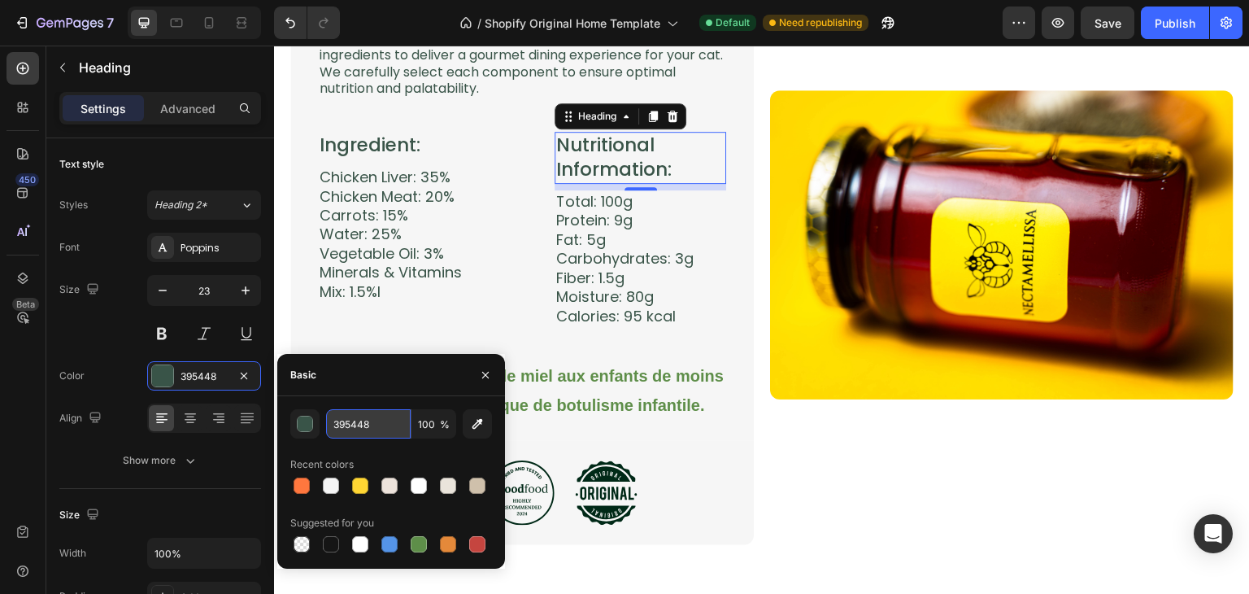
click at [371, 424] on input "395448" at bounding box center [368, 423] width 85 height 29
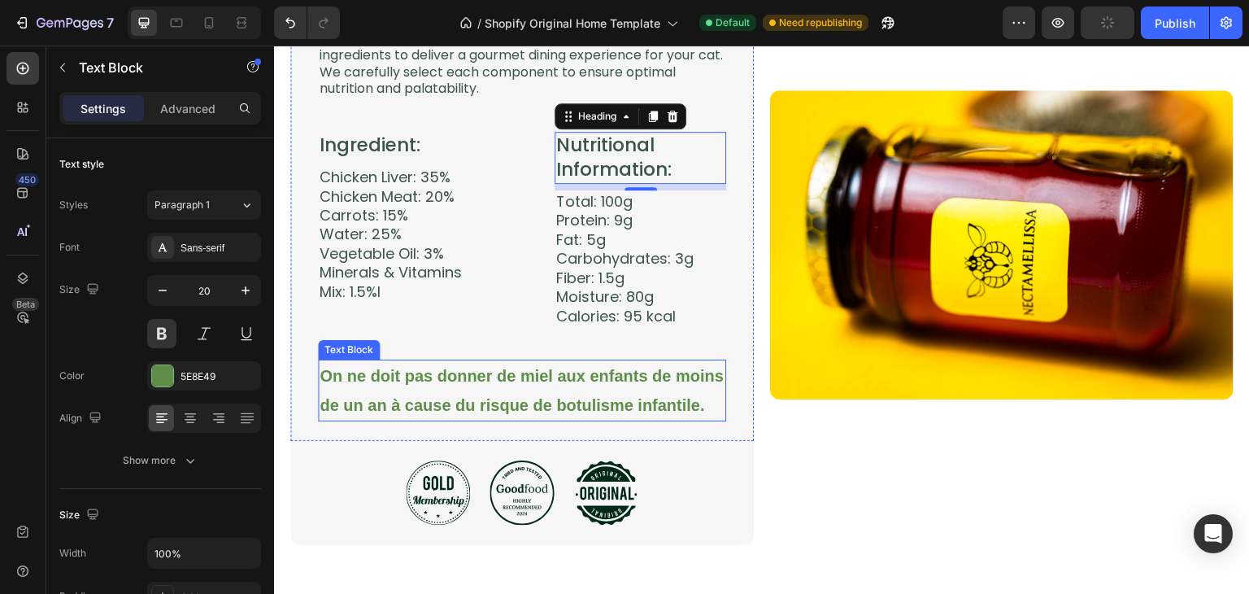
click at [549, 383] on p "On ne doit pas donner de miel aux enfants de moins de un an à cause du risque d…" at bounding box center [522, 390] width 405 height 59
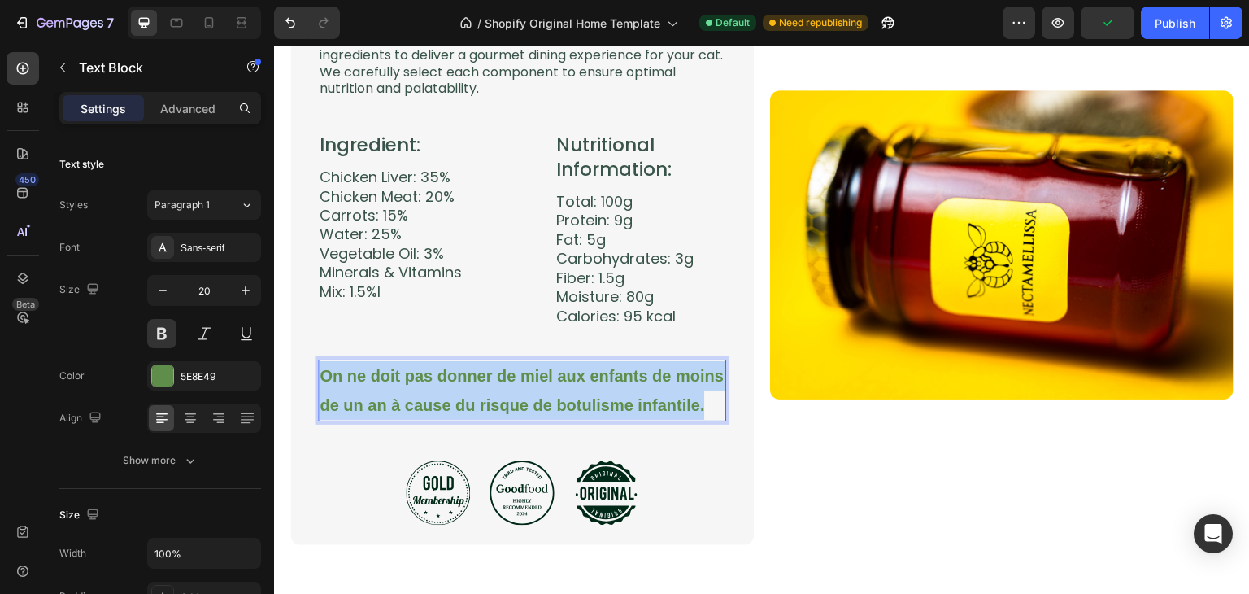
click at [549, 383] on p "On ne doit pas donner de miel aux enfants de moins de un an à cause du risque d…" at bounding box center [522, 390] width 405 height 59
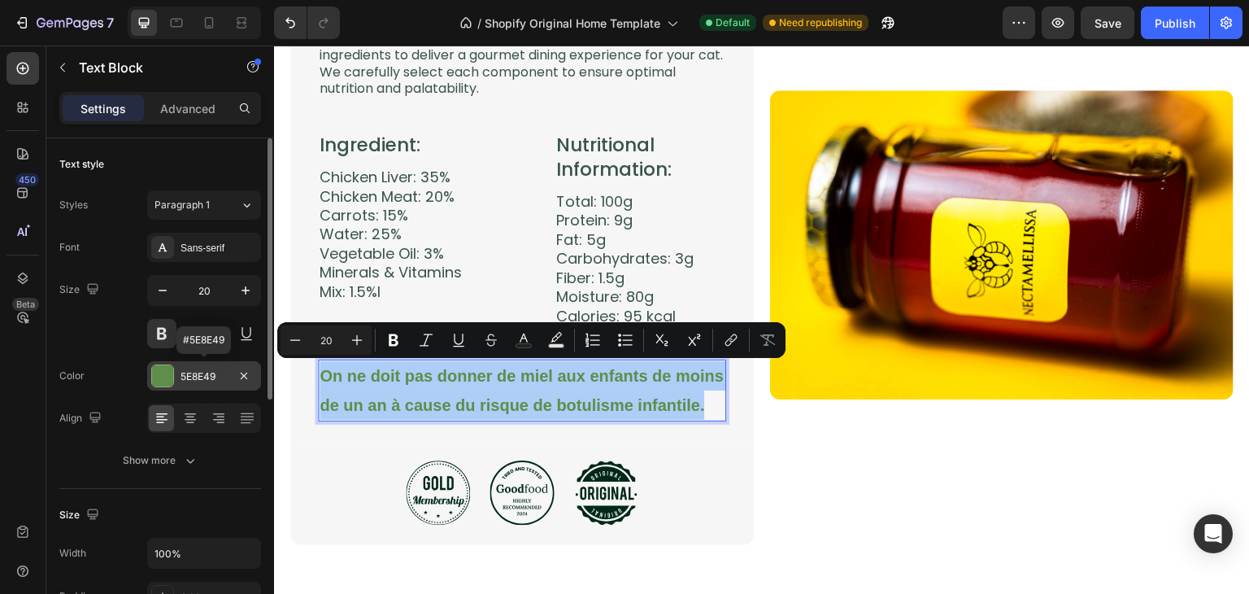
click at [196, 369] on div "5E8E49" at bounding box center [204, 376] width 47 height 15
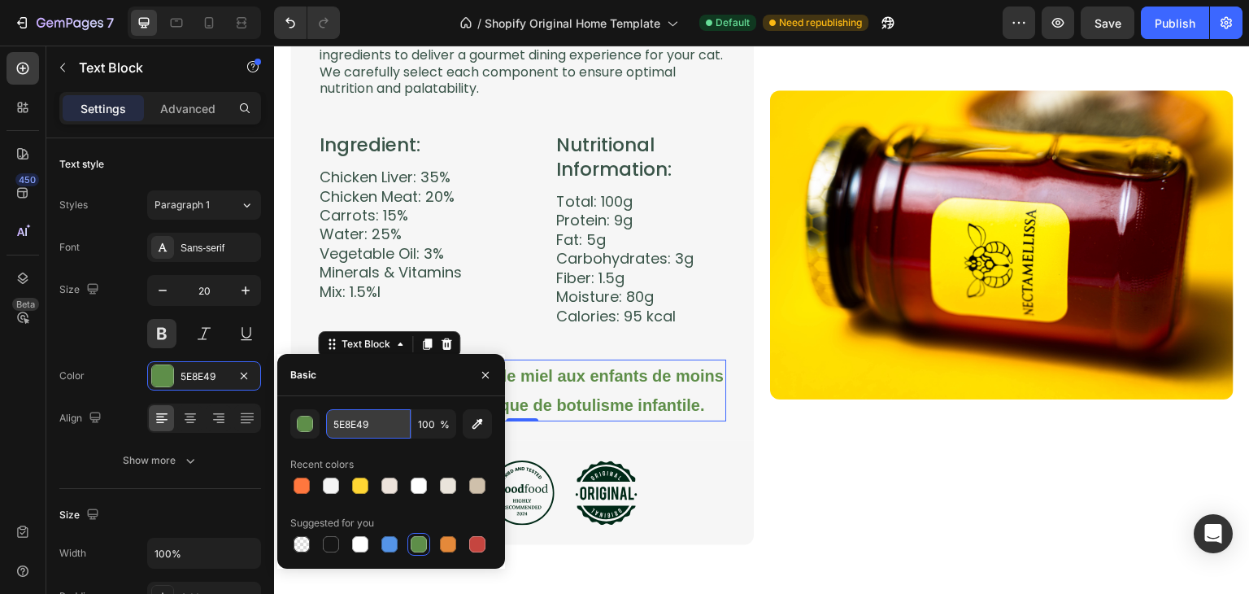
click at [369, 426] on input "5E8E49" at bounding box center [368, 423] width 85 height 29
paste input "395448"
type input "395448"
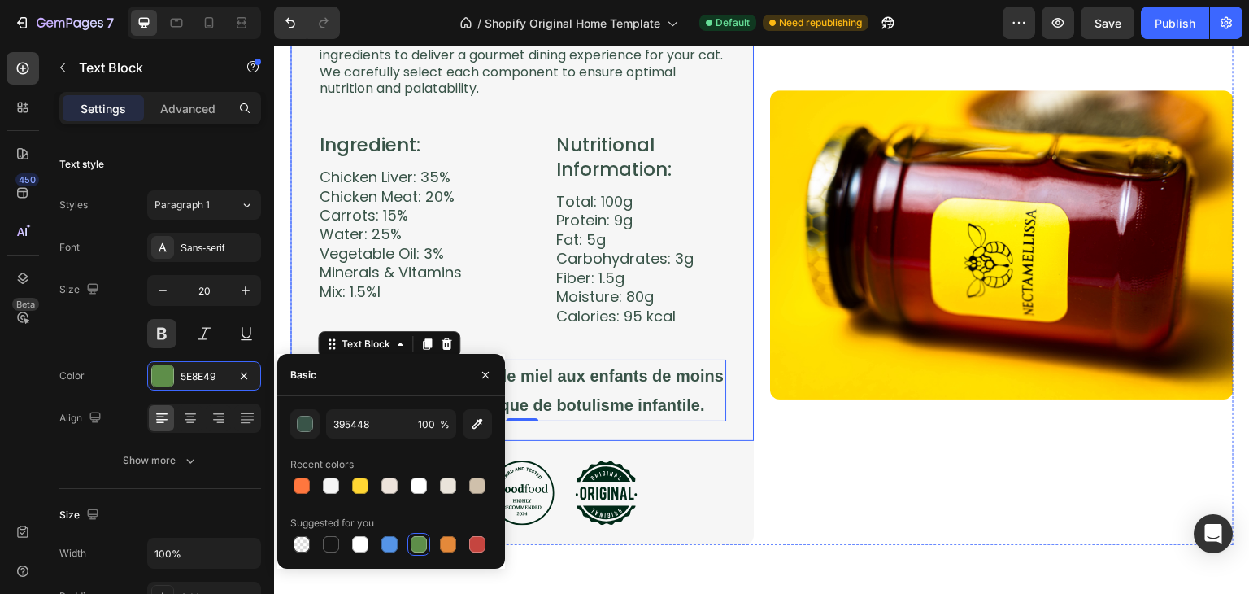
click at [565, 333] on div "Fiche produit Heading Image Row Purrfect Pâté is crafted using only the finest,…" at bounding box center [522, 192] width 408 height 457
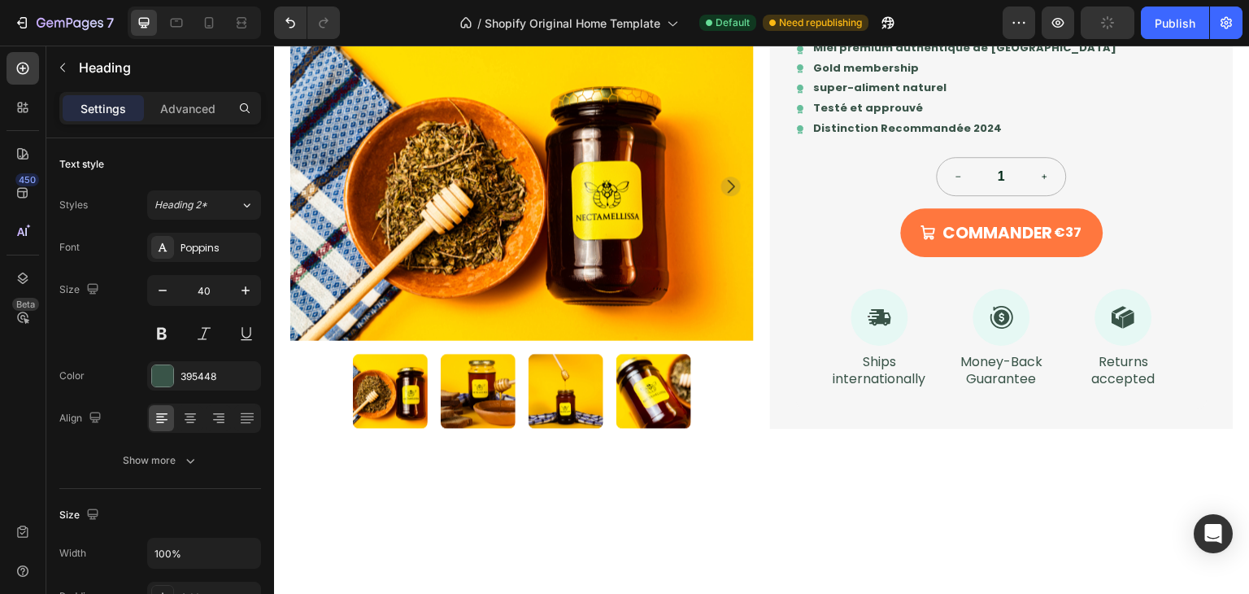
scroll to position [0, 0]
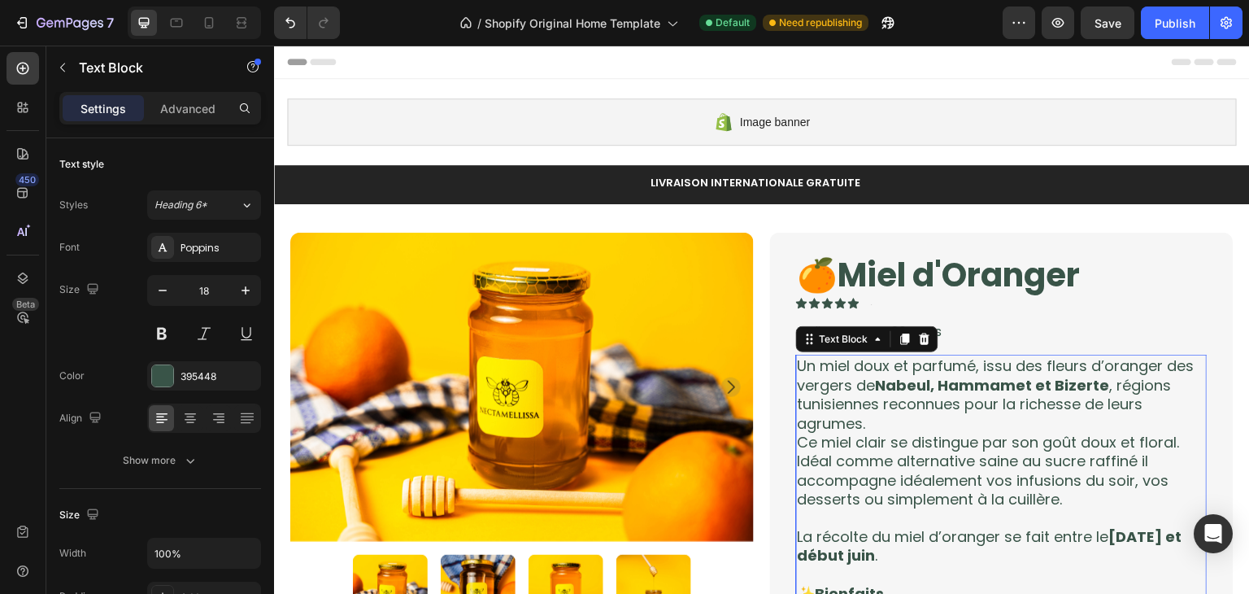
click at [978, 398] on p "Un miel doux et parfumé, issu des fleurs d’oranger des vergers de Nabeul, Hamma…" at bounding box center [1002, 394] width 408 height 76
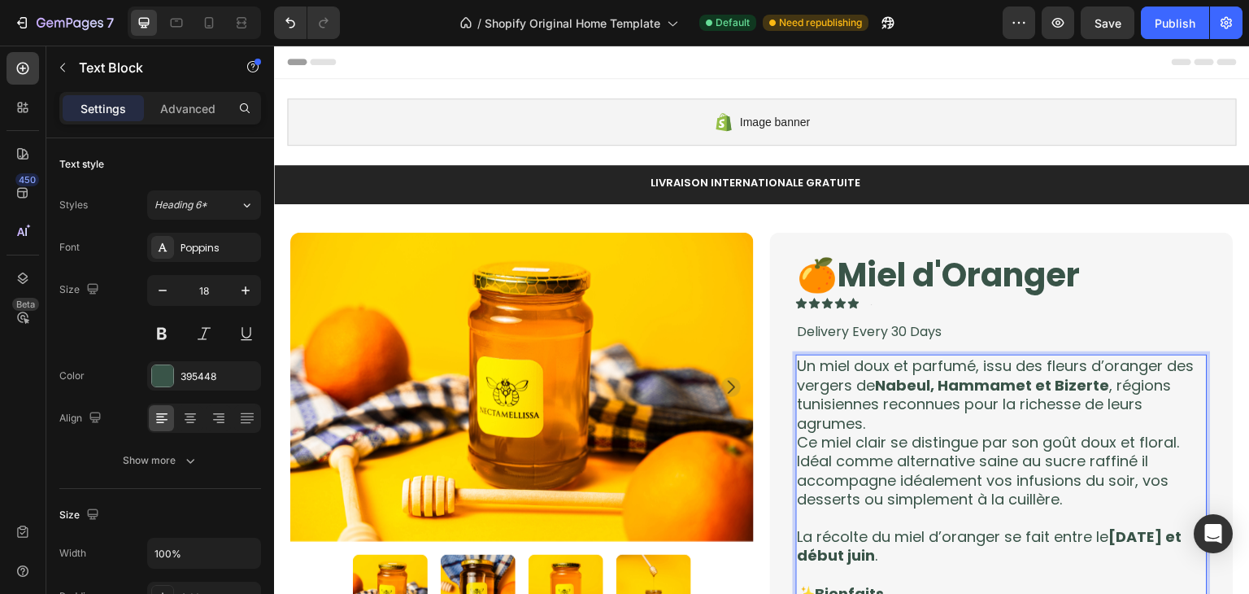
click at [947, 462] on p "Ce miel clair se distingue par son goût doux et floral. Idéal comme alternative…" at bounding box center [1002, 471] width 408 height 76
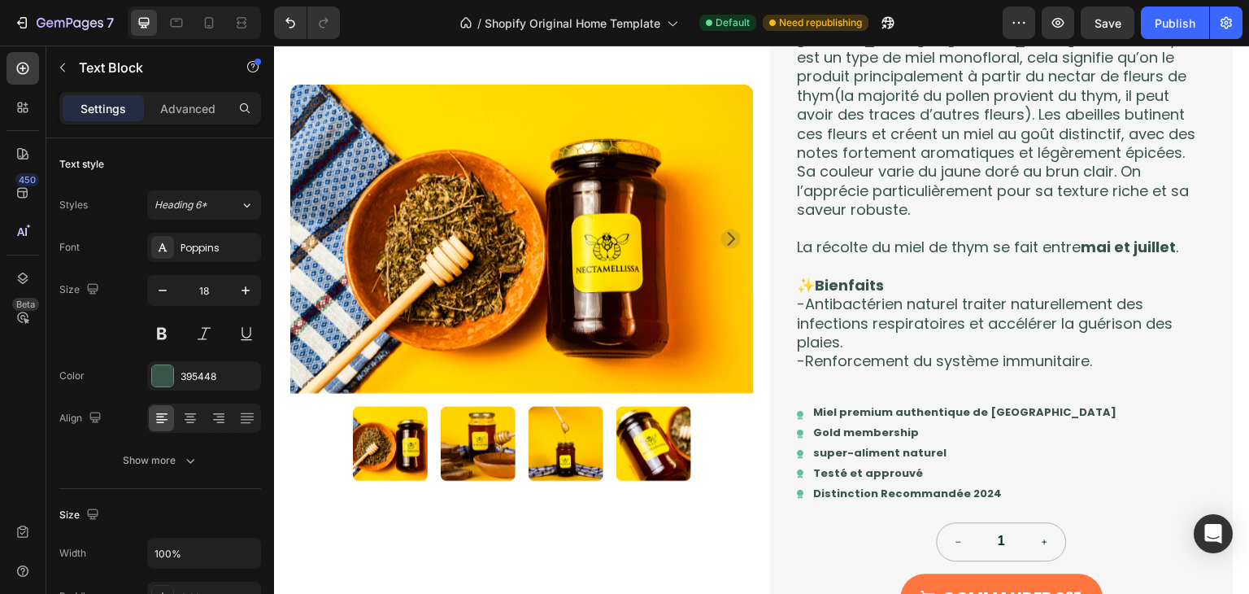
scroll to position [1259, 0]
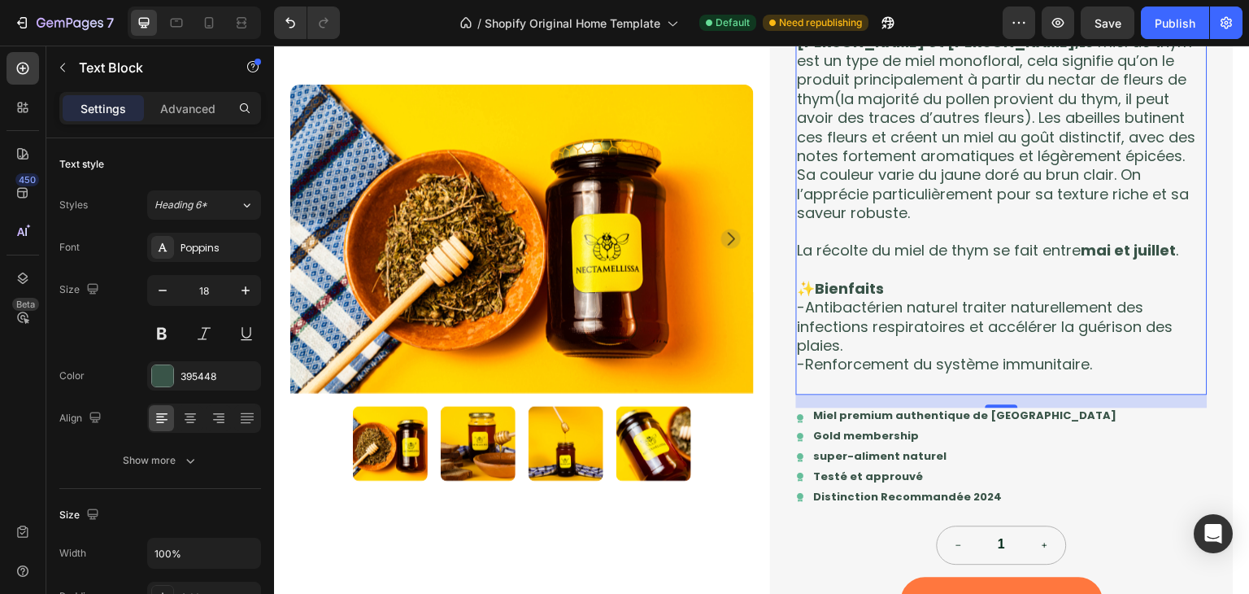
click at [880, 350] on p "-Antibactérien naturel traiter naturellement des infections respiratoires et ac…" at bounding box center [1002, 326] width 408 height 57
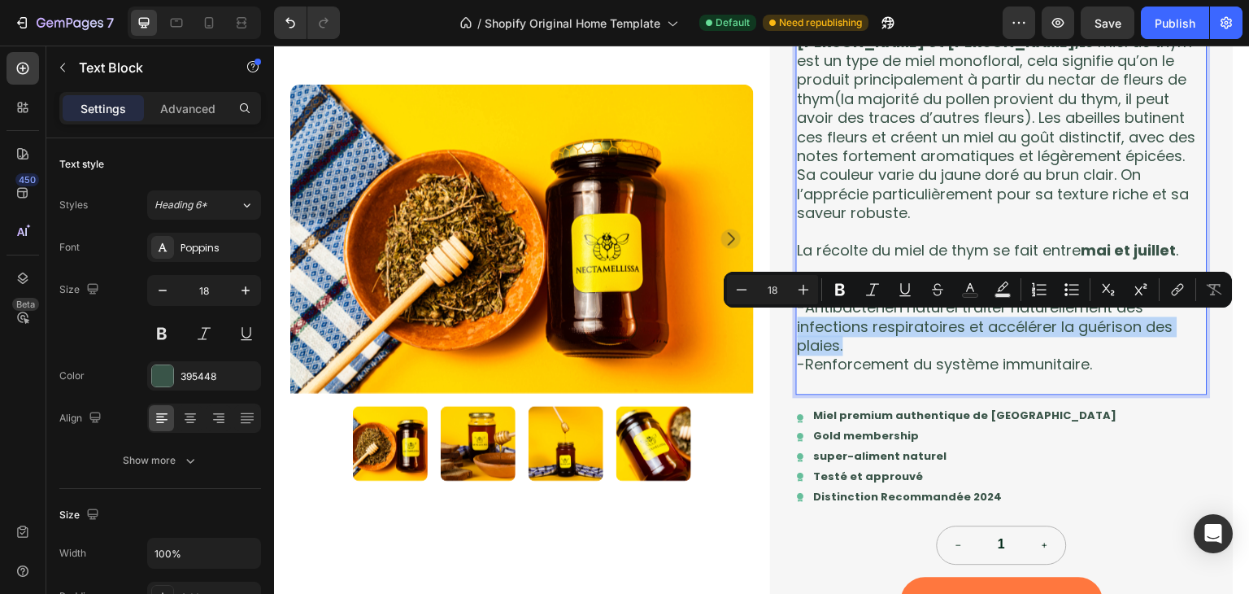
drag, startPoint x: 856, startPoint y: 349, endPoint x: 789, endPoint y: 328, distance: 70.7
click at [796, 328] on div "Un miel issu des collines et montagnes de Kasserine, Siliana et Zaghouan, Le mi…" at bounding box center [1002, 203] width 412 height 384
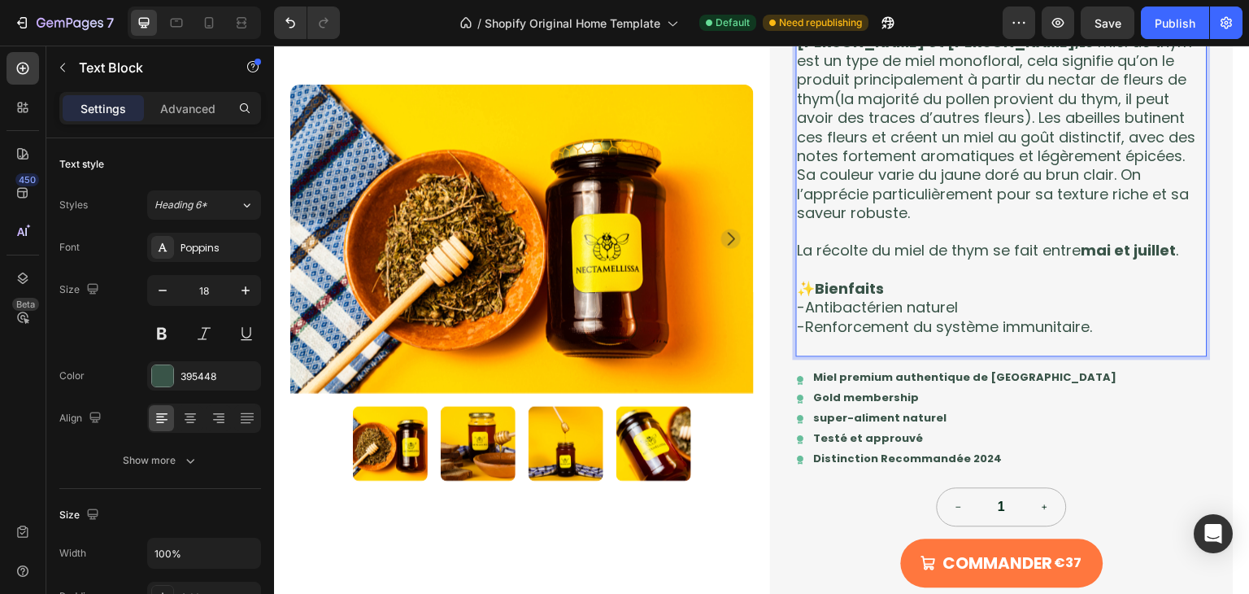
click at [1113, 329] on p "-Renforcement du système immunitaire." at bounding box center [1002, 326] width 408 height 19
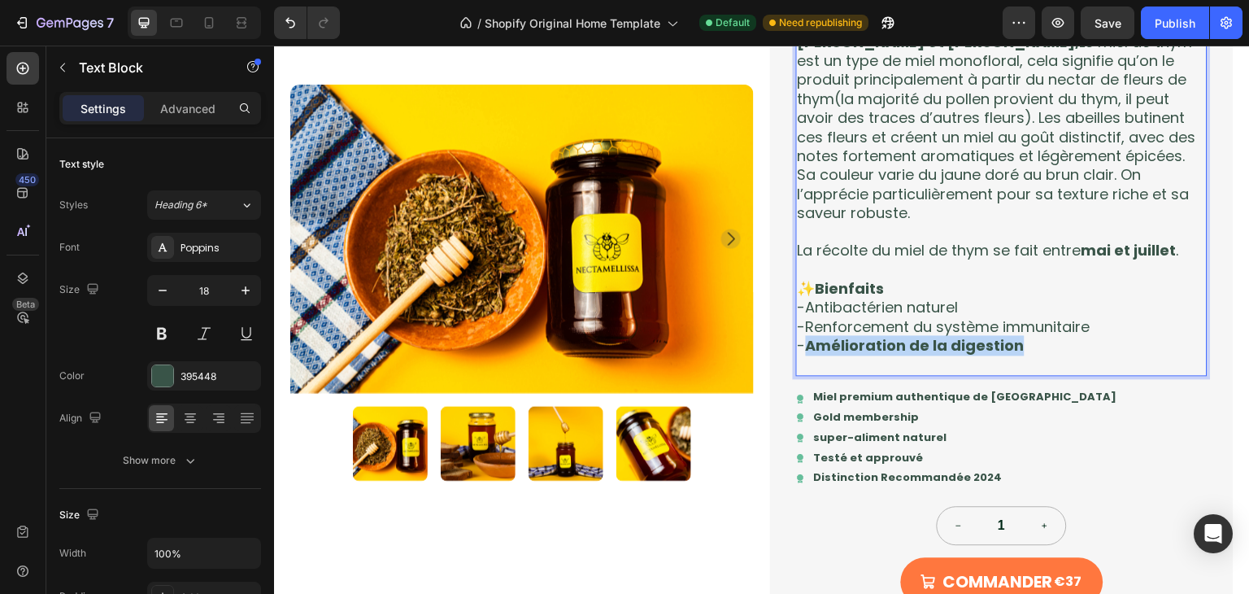
drag, startPoint x: 1020, startPoint y: 347, endPoint x: 804, endPoint y: 346, distance: 216.3
click at [804, 346] on p "- Amélioration de la digestion" at bounding box center [1002, 345] width 408 height 19
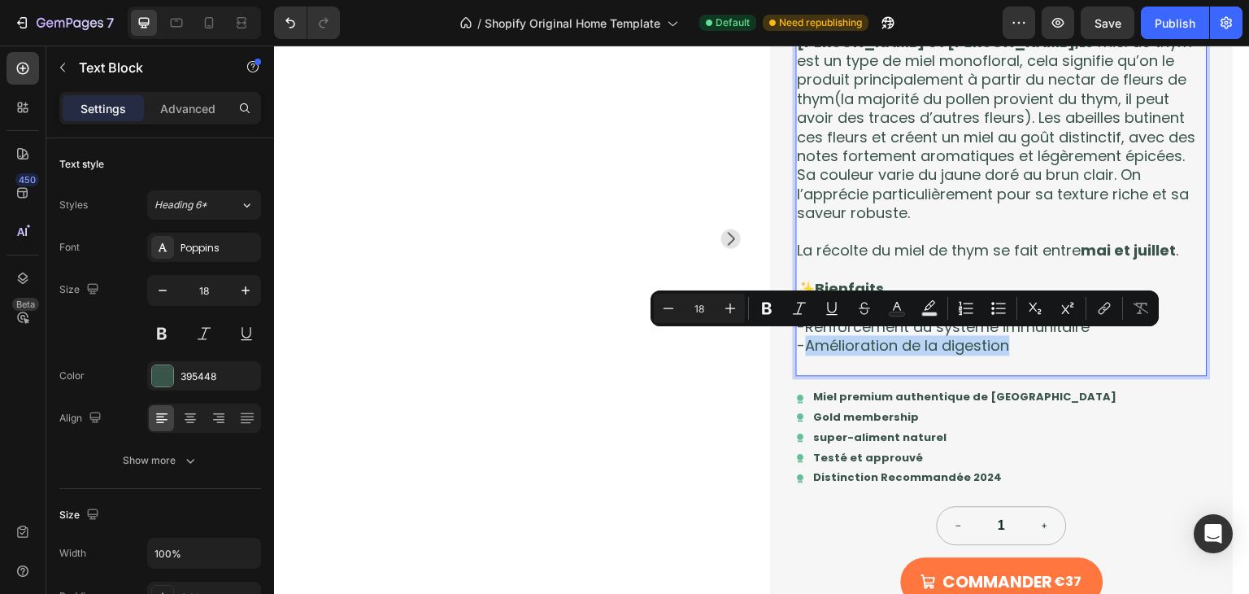
scroll to position [1259, 0]
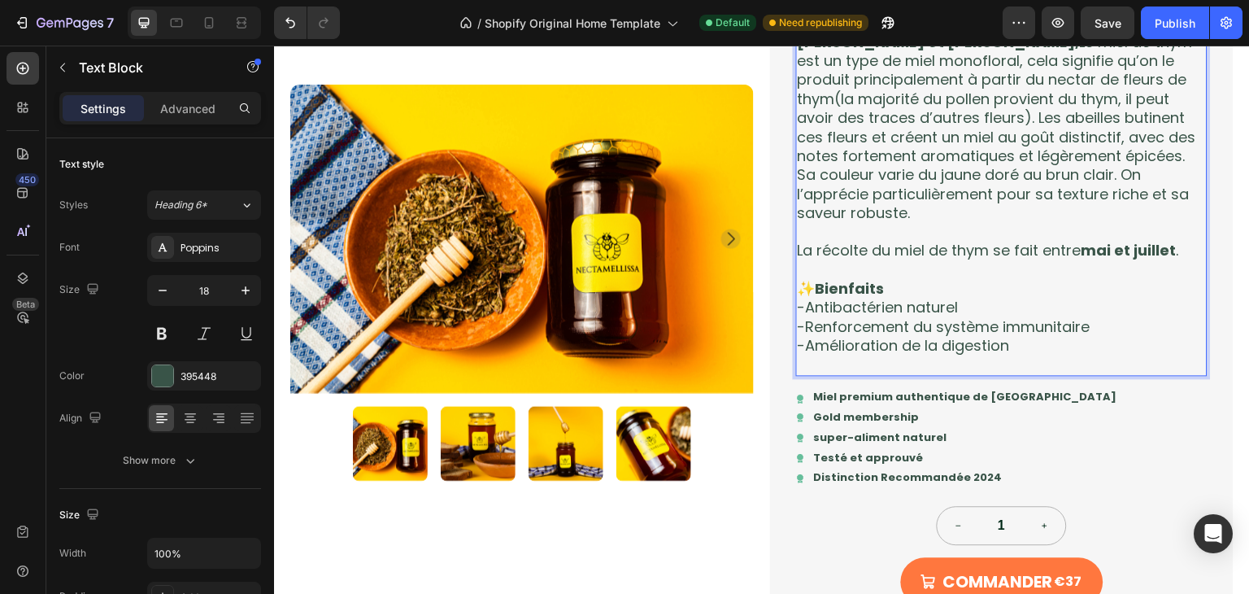
click at [1024, 349] on p "-Amélioration de la digestion" at bounding box center [1002, 345] width 408 height 19
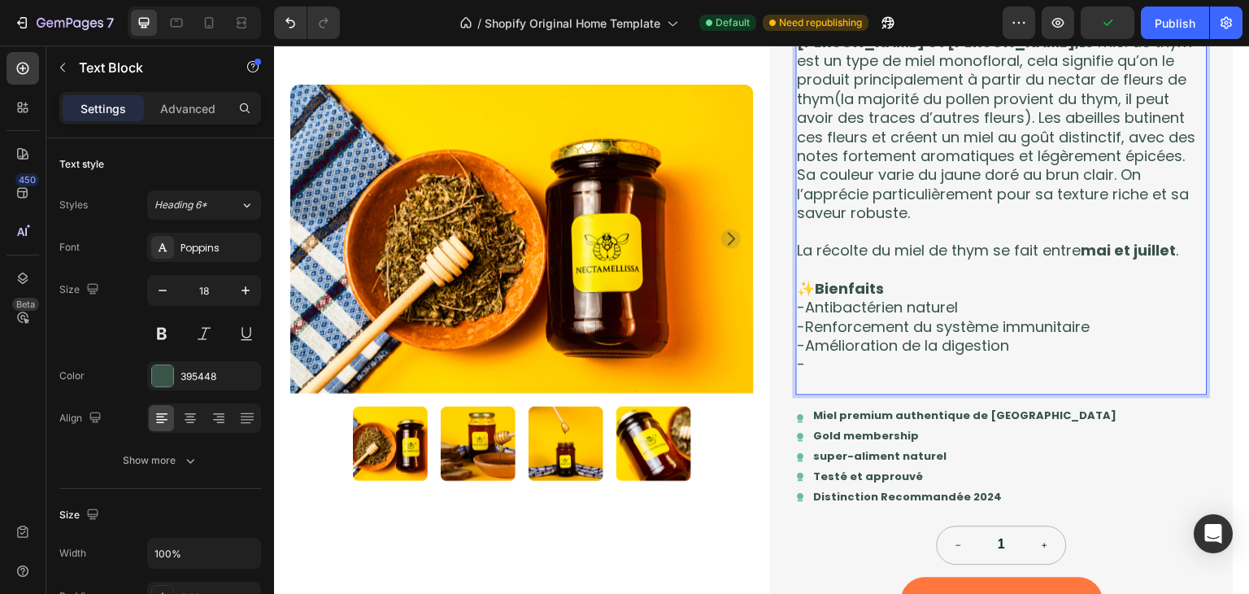
click at [817, 359] on p "-" at bounding box center [1002, 364] width 408 height 19
drag, startPoint x: 951, startPoint y: 367, endPoint x: 801, endPoint y: 361, distance: 149.8
click at [801, 361] on p "- Source d’énergie" at bounding box center [1002, 364] width 408 height 19
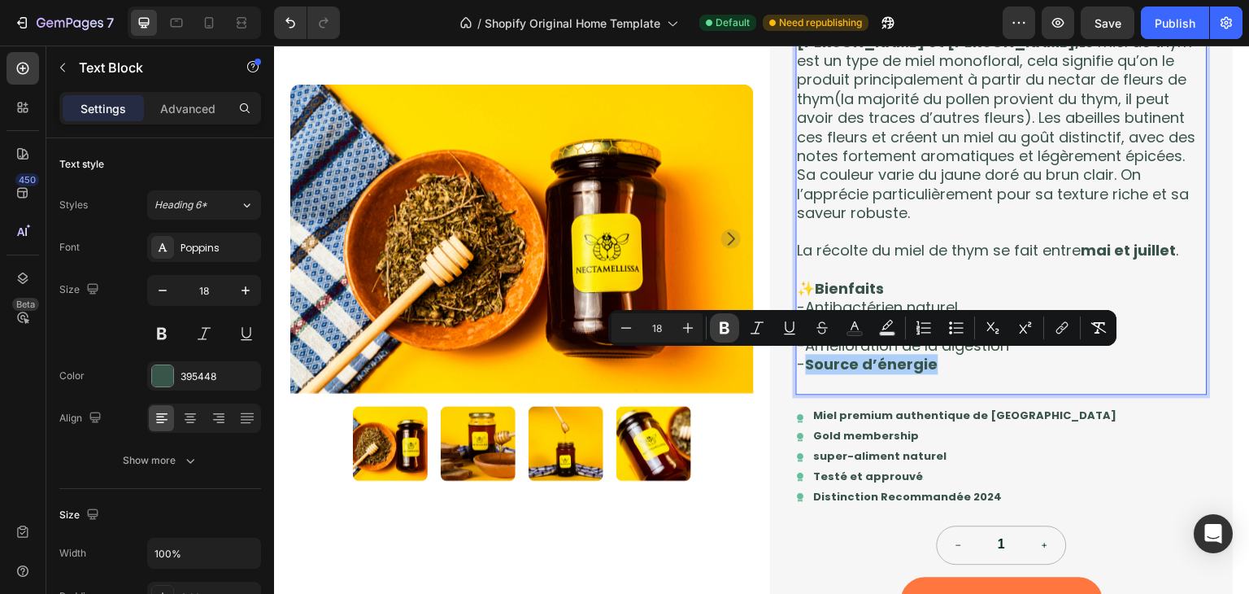
click at [735, 336] on button "Bold" at bounding box center [724, 327] width 29 height 29
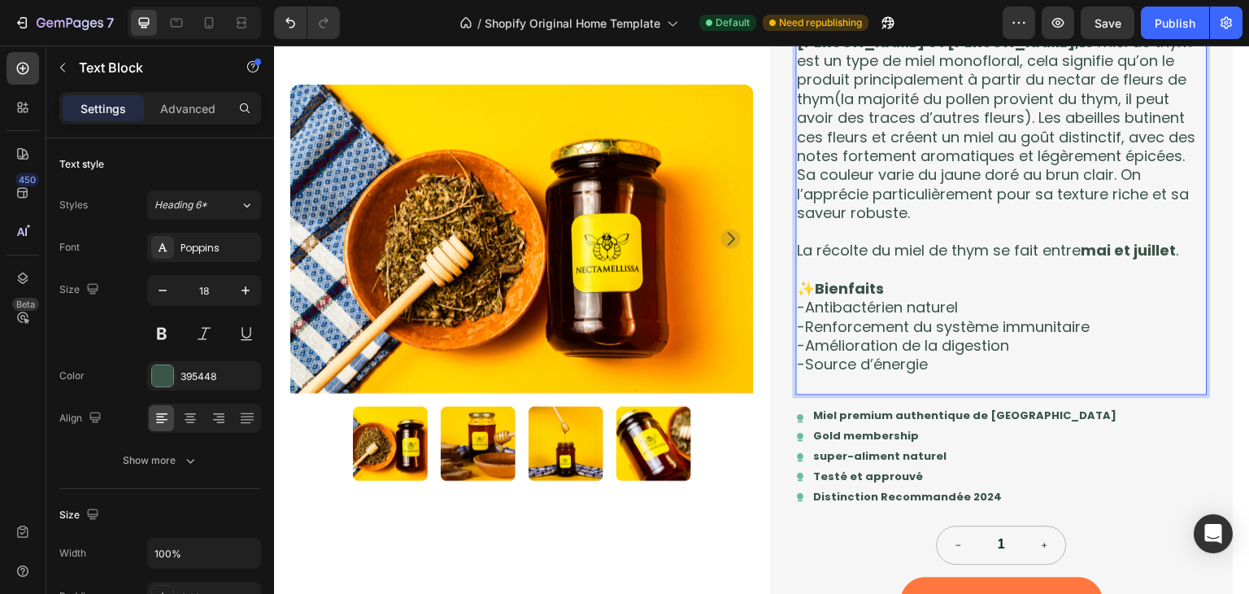
click at [826, 388] on p "Rich Text Editor. Editing area: main" at bounding box center [1002, 383] width 408 height 19
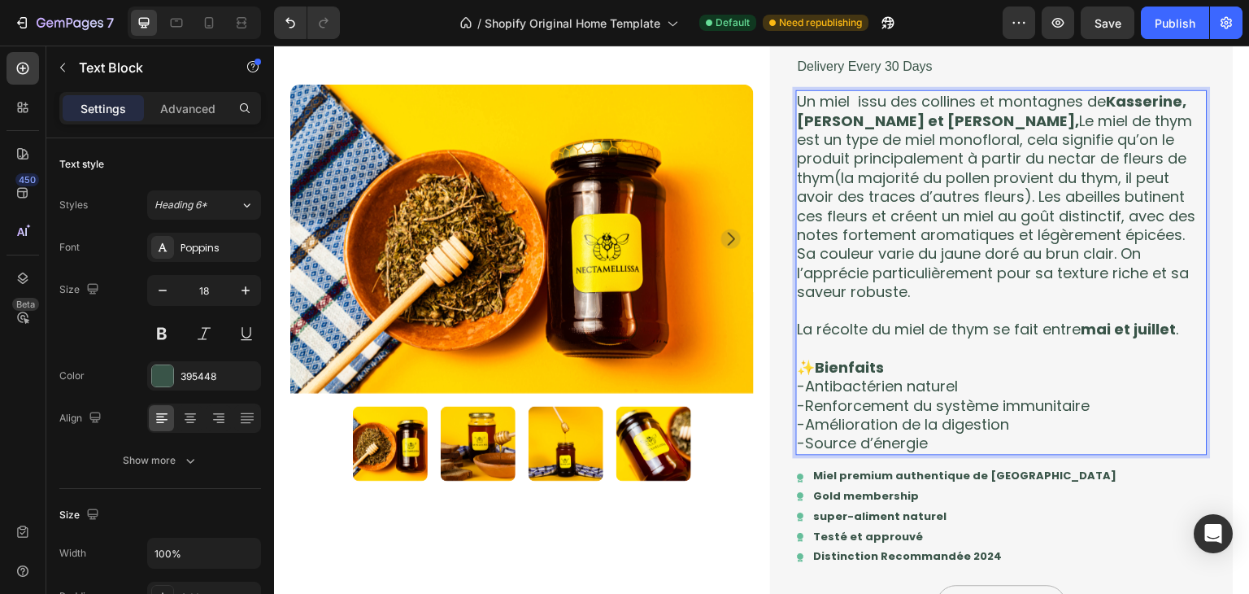
scroll to position [1142, 0]
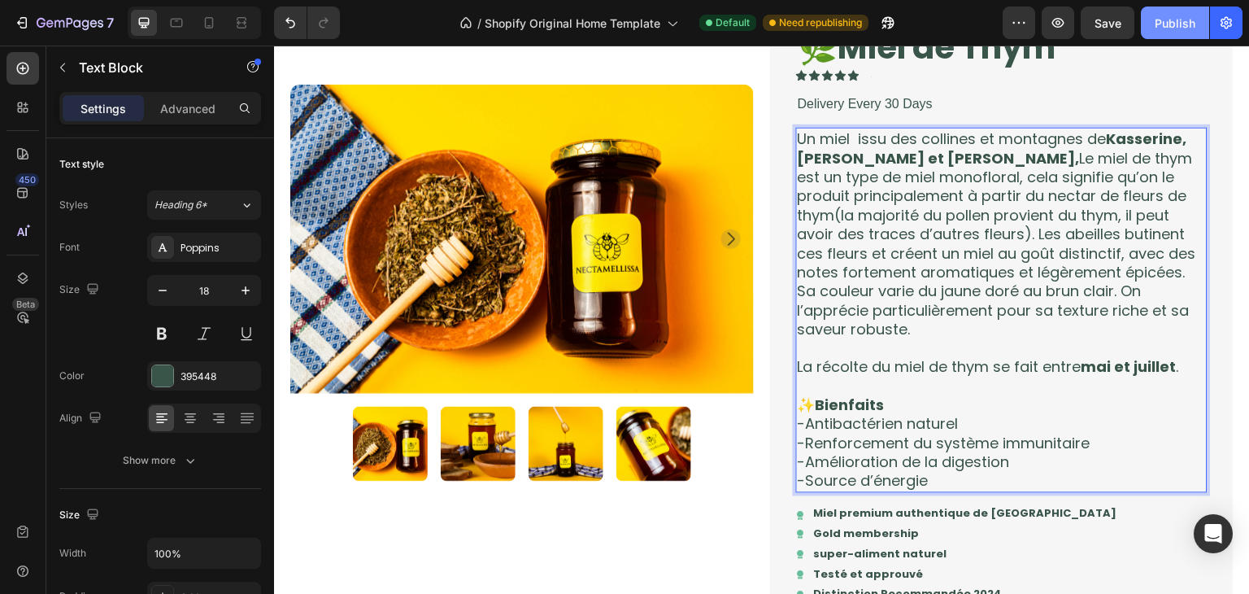
click at [1187, 13] on button "Publish" at bounding box center [1175, 23] width 68 height 33
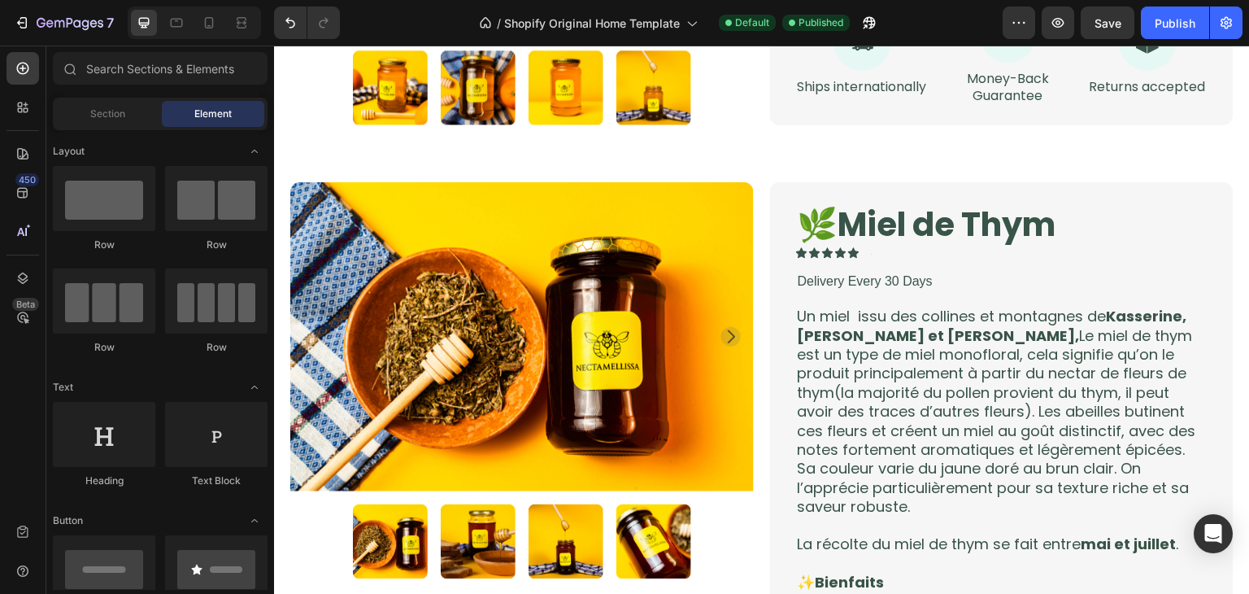
scroll to position [260, 0]
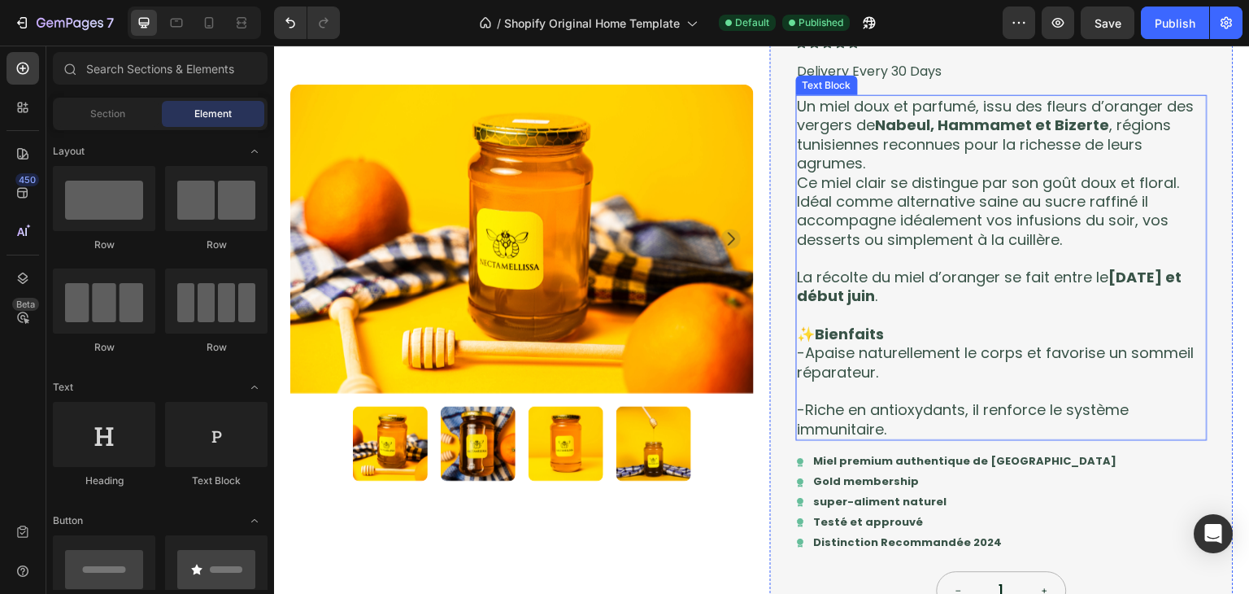
click at [964, 199] on p "Ce miel clair se distingue par son goût doux et floral. Idéal comme alternative…" at bounding box center [1002, 210] width 408 height 76
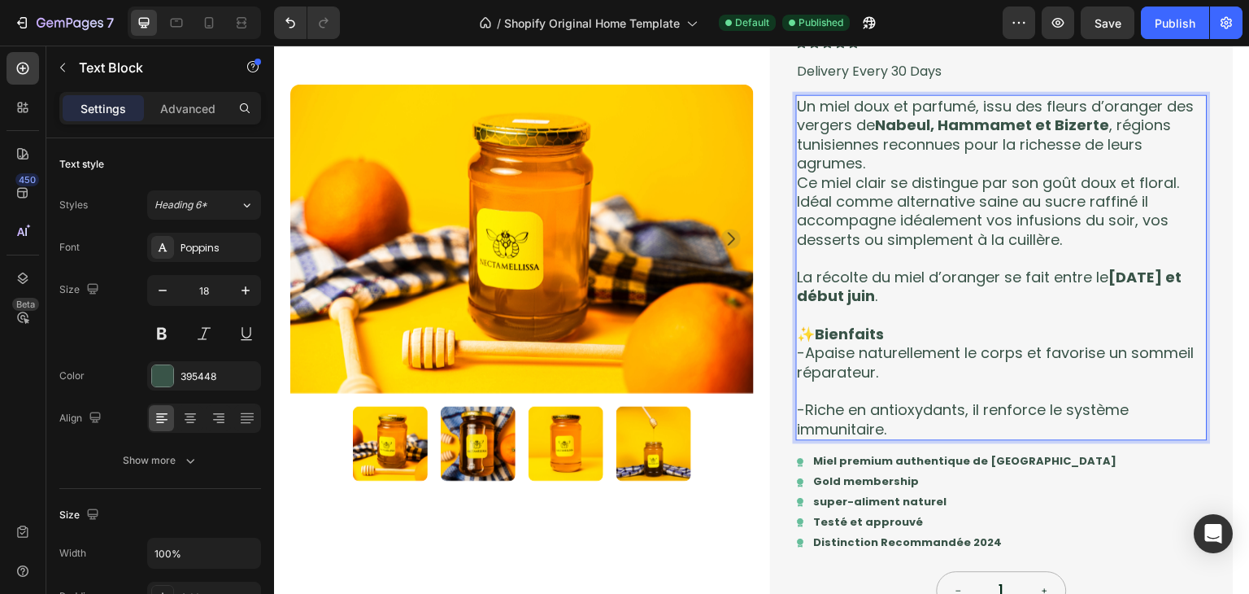
click at [1170, 182] on p "Ce miel clair se distingue par son goût doux et floral. Idéal comme alternative…" at bounding box center [1002, 210] width 408 height 76
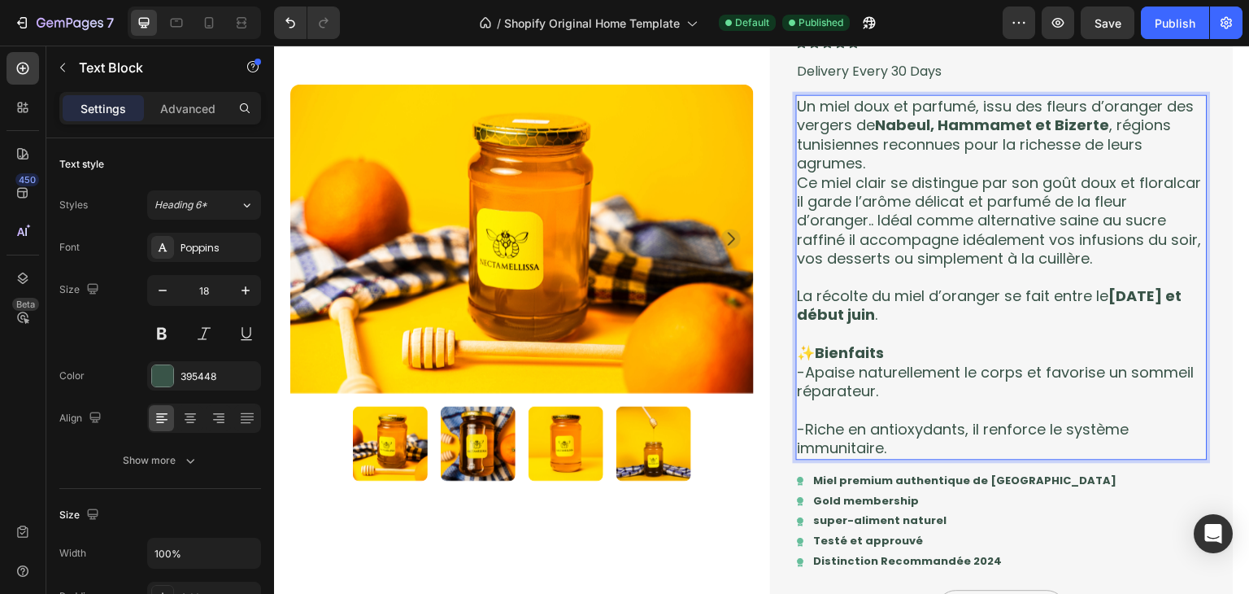
click at [831, 194] on p "Ce miel clair se distingue par son goût doux et floralcar il garde l’arôme déli…" at bounding box center [1002, 219] width 408 height 95
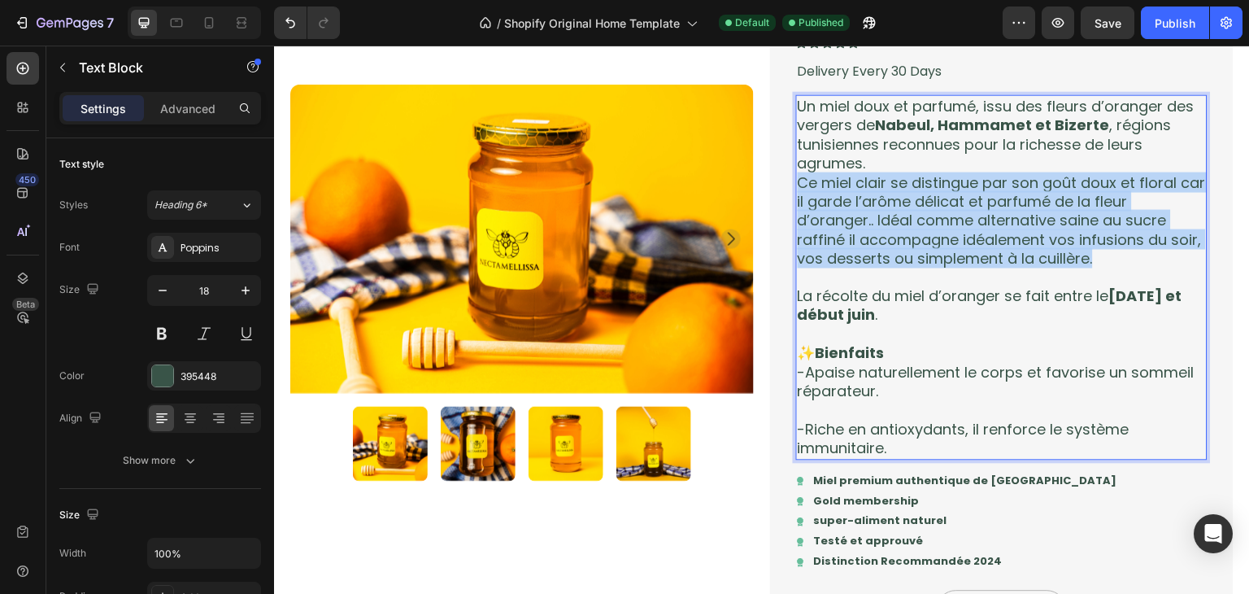
drag, startPoint x: 1135, startPoint y: 255, endPoint x: 790, endPoint y: 186, distance: 351.6
click at [796, 186] on div "Un miel doux et parfumé, issu des fleurs d’oranger des vergers de Nabeul, Hamma…" at bounding box center [1002, 276] width 412 height 365
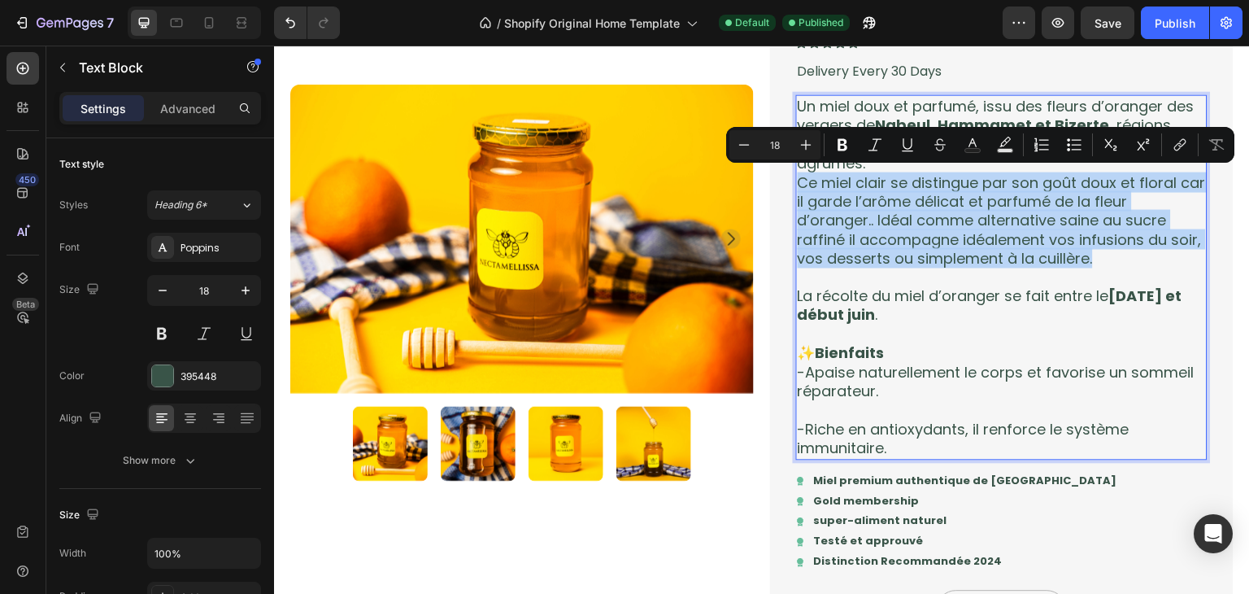
click at [812, 198] on p "Ce miel clair se distingue par son goût doux et floral car il garde l’arôme dél…" at bounding box center [1002, 219] width 408 height 95
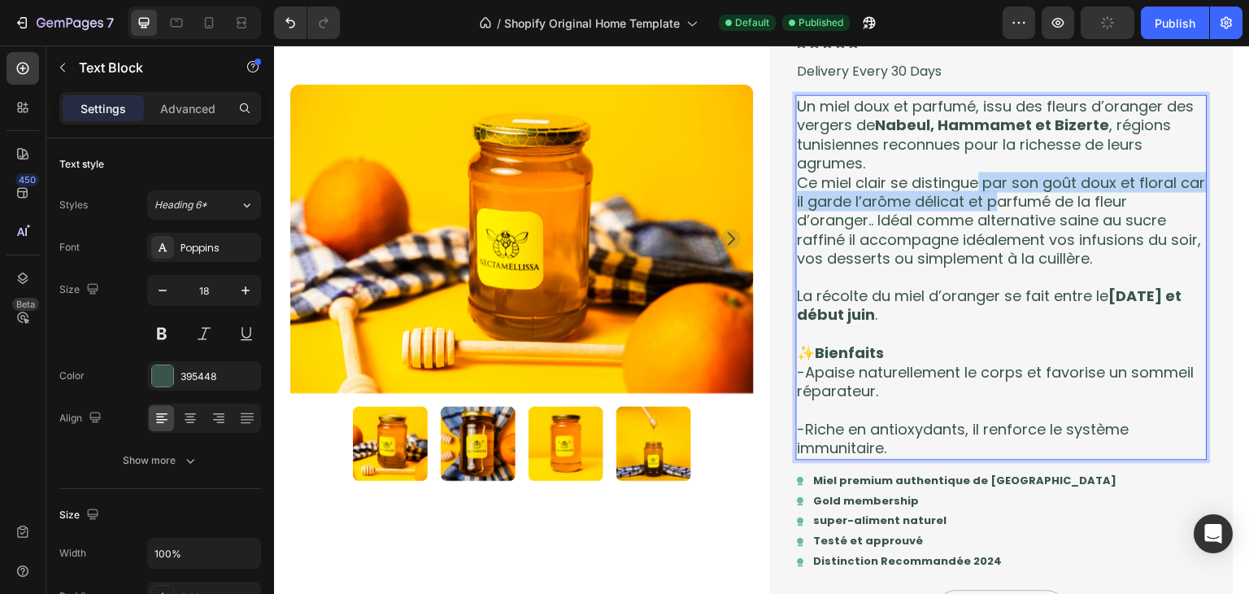
drag, startPoint x: 975, startPoint y: 176, endPoint x: 1023, endPoint y: 198, distance: 53.1
click at [1023, 198] on p "Ce miel clair se distingue par son goût doux et floral car il garde l’arôme dél…" at bounding box center [1002, 219] width 408 height 95
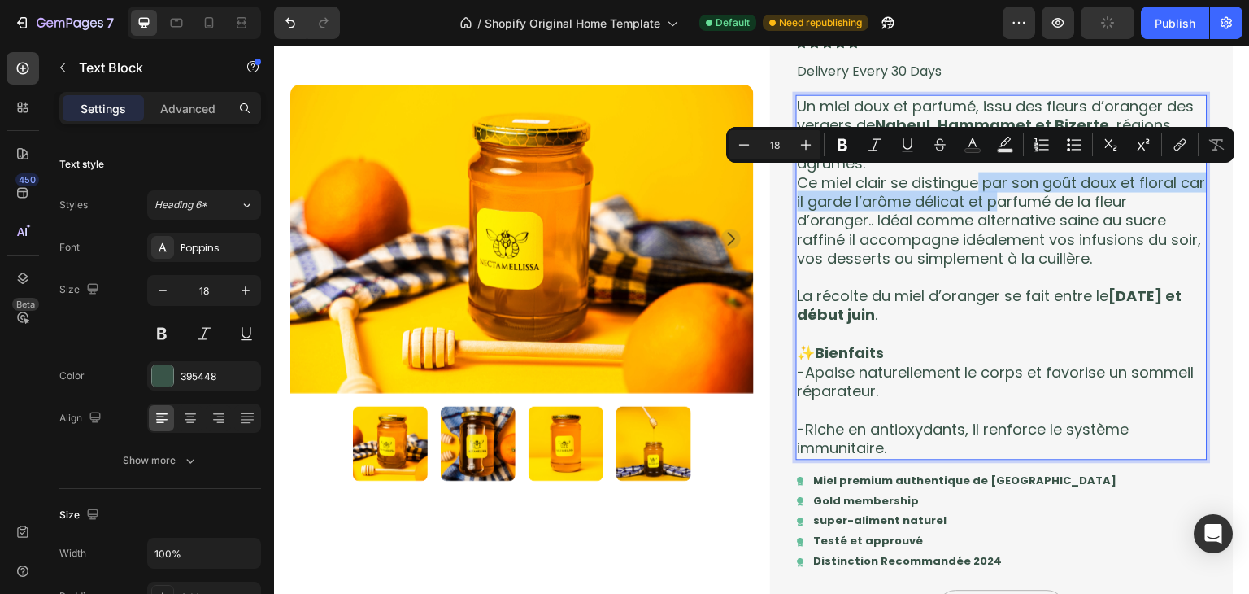
click at [1023, 198] on p "Ce miel clair se distingue par son goût doux et floral car il garde l’arôme dél…" at bounding box center [1002, 219] width 408 height 95
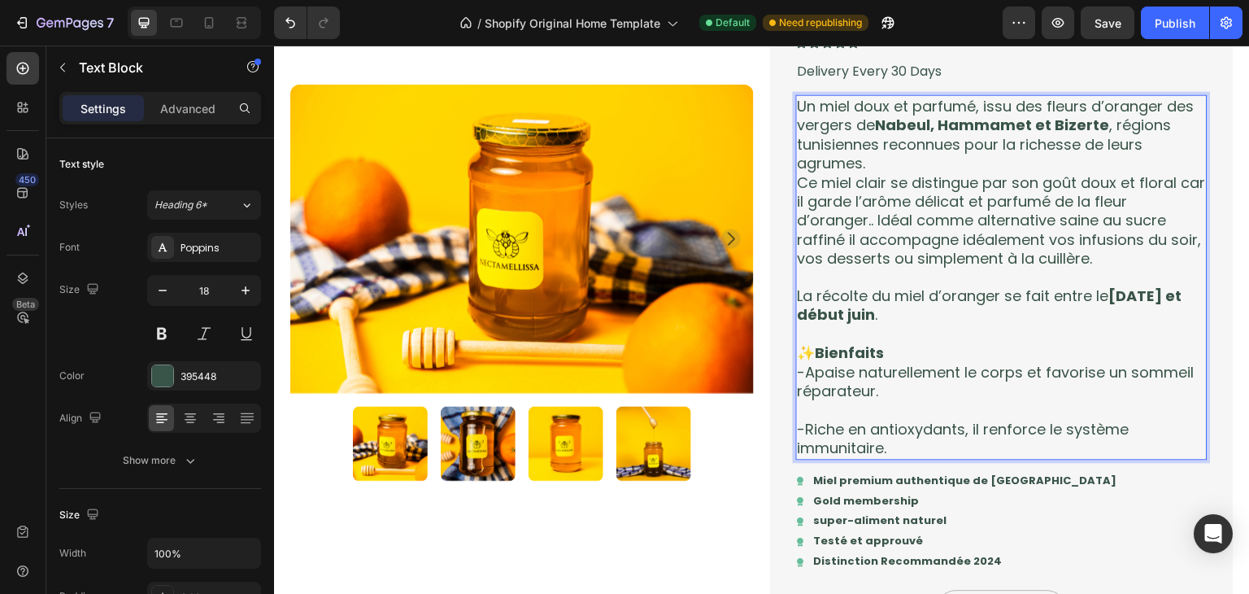
click at [870, 220] on p "Ce miel clair se distingue par son goût doux et floral car il garde l’arôme dél…" at bounding box center [1002, 219] width 408 height 95
click at [1126, 298] on strong "15 avril et début juin" at bounding box center [990, 304] width 385 height 39
drag, startPoint x: 1126, startPoint y: 298, endPoint x: 1116, endPoint y: 296, distance: 10.1
click at [1116, 296] on strong "15 avril et début juin" at bounding box center [990, 304] width 385 height 39
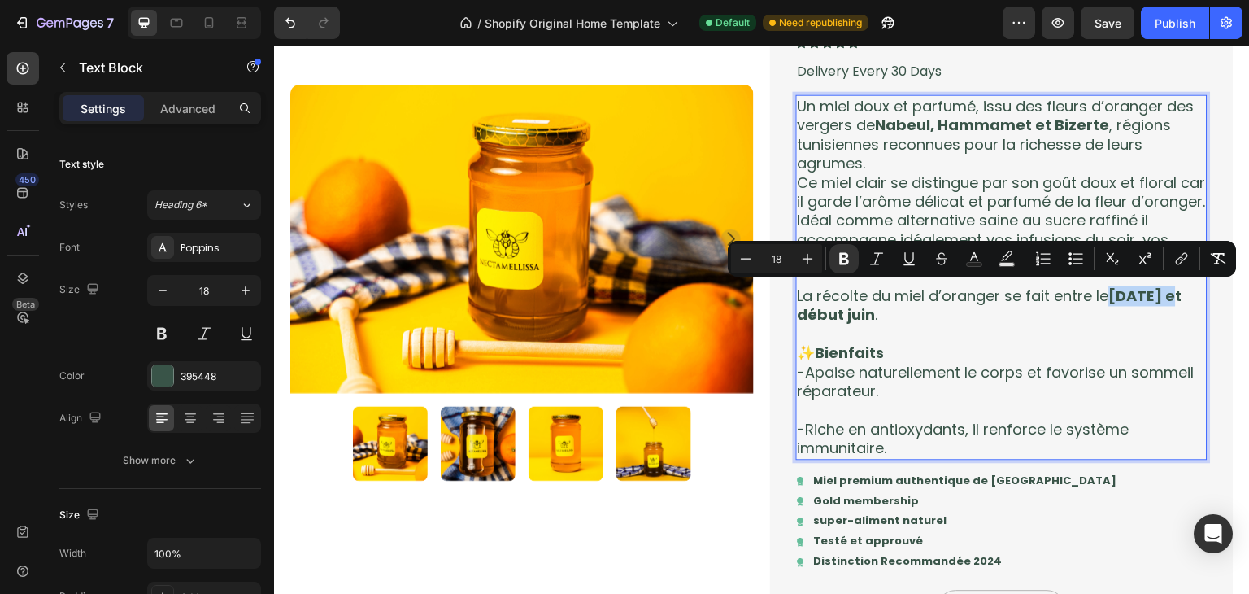
drag, startPoint x: 1158, startPoint y: 298, endPoint x: 1109, endPoint y: 296, distance: 49.6
click at [1109, 296] on strong "15 avril et début juin" at bounding box center [990, 304] width 385 height 39
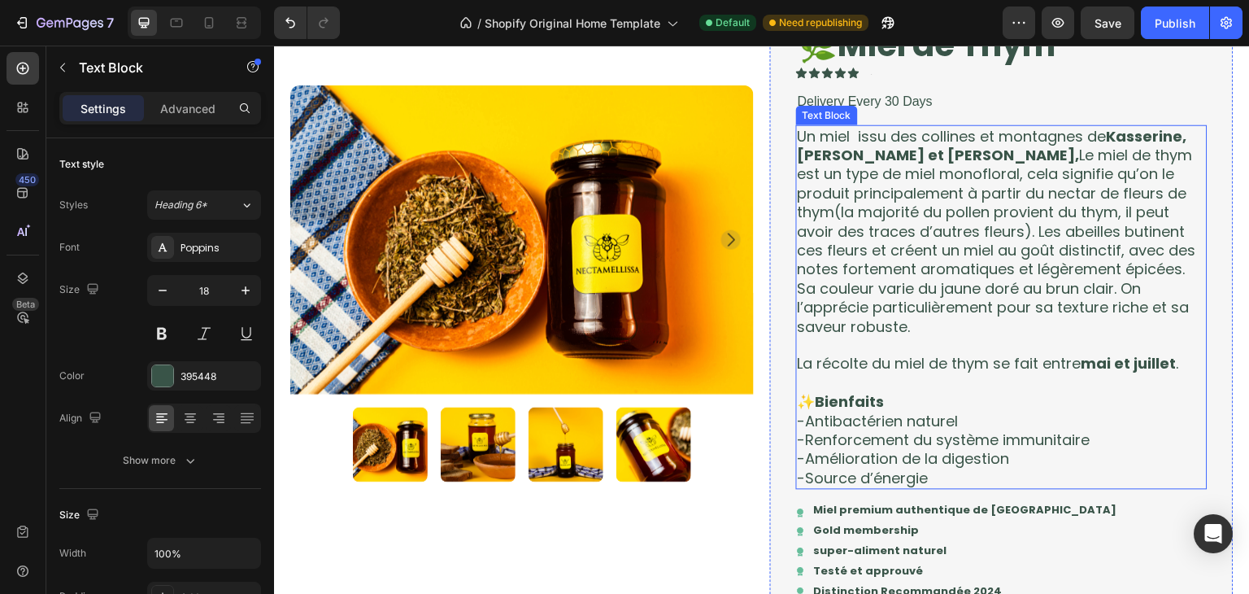
scroll to position [1145, 0]
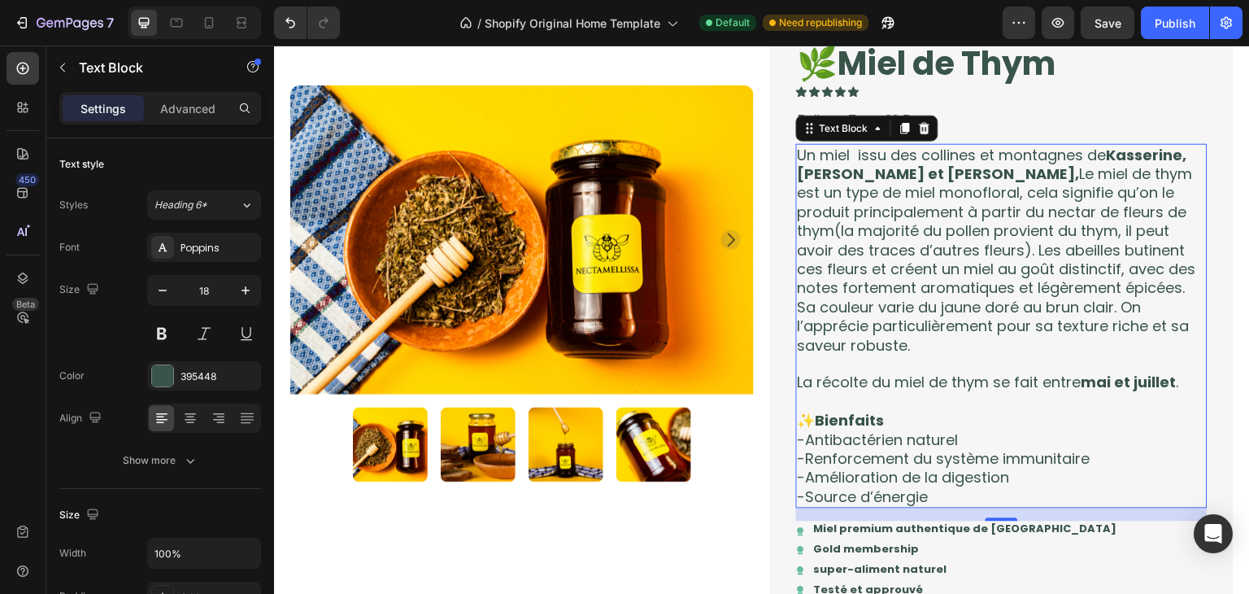
click at [929, 490] on p "-Source d’énergie" at bounding box center [1002, 497] width 408 height 19
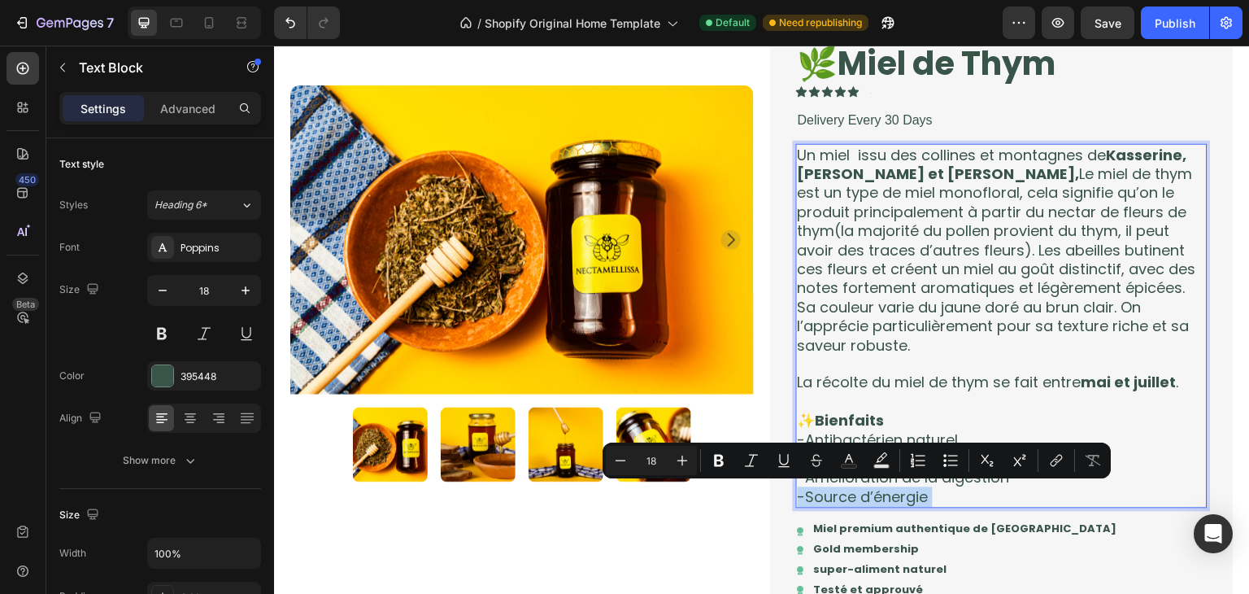
drag, startPoint x: 929, startPoint y: 489, endPoint x: 896, endPoint y: 492, distance: 32.7
click at [896, 492] on p "-Source d’énergie" at bounding box center [1002, 497] width 408 height 19
click at [930, 493] on p "-Source d’énergie" at bounding box center [1002, 497] width 408 height 19
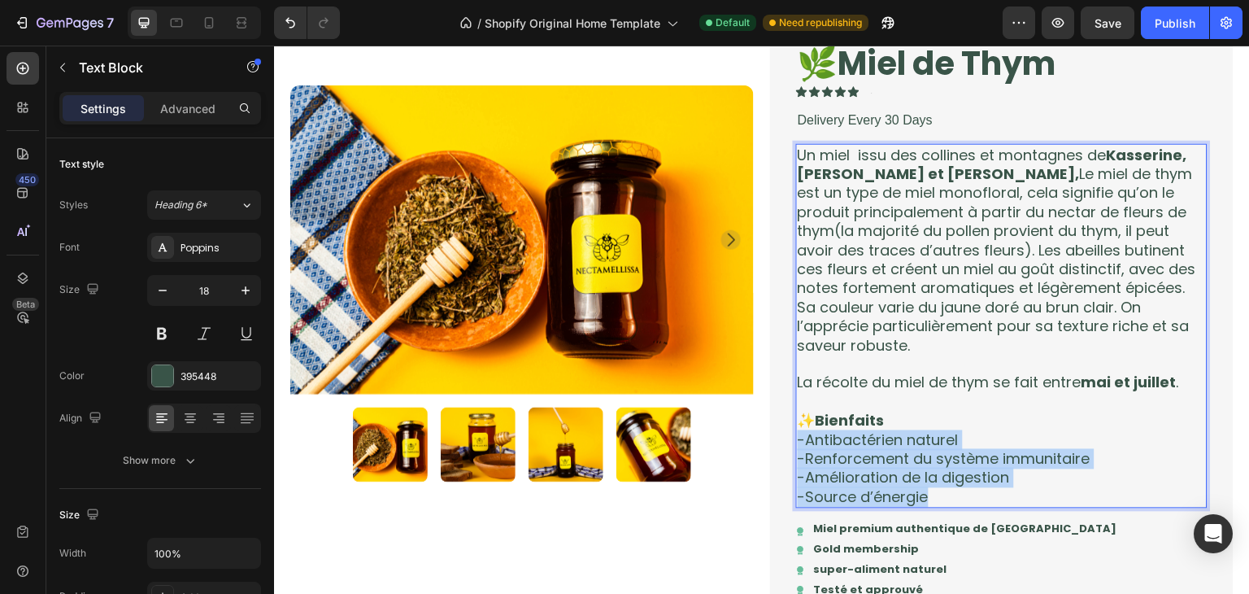
drag, startPoint x: 930, startPoint y: 493, endPoint x: 794, endPoint y: 440, distance: 145.8
click at [796, 440] on div "Un miel issu des collines et montagnes de Kasserine, Siliana et Zaghouan, Le mi…" at bounding box center [1002, 326] width 412 height 365
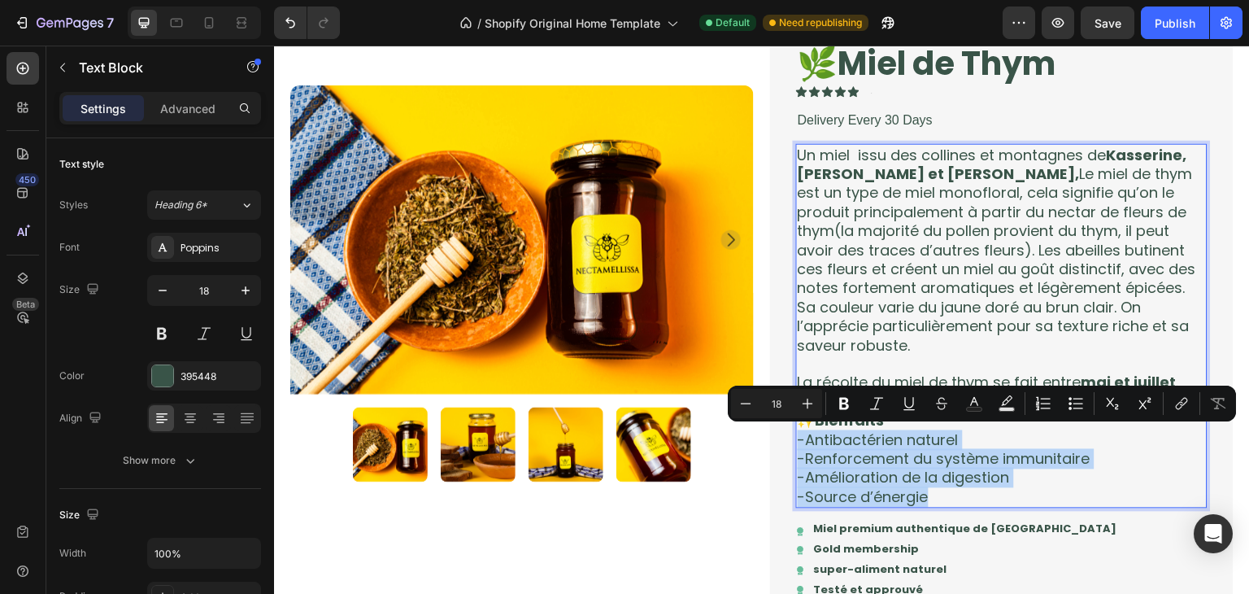
copy div "-Antibactérien naturel -Renforcement du système immunitaire -Amélioration de la…"
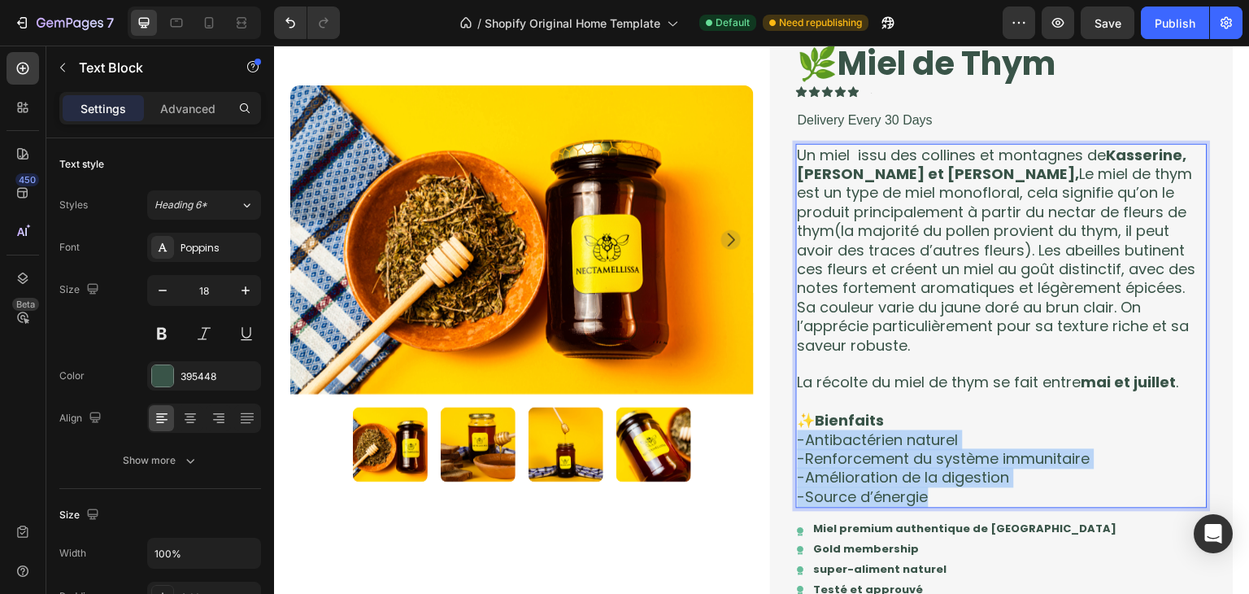
click at [952, 500] on p "-Source d’énergie" at bounding box center [1002, 497] width 408 height 19
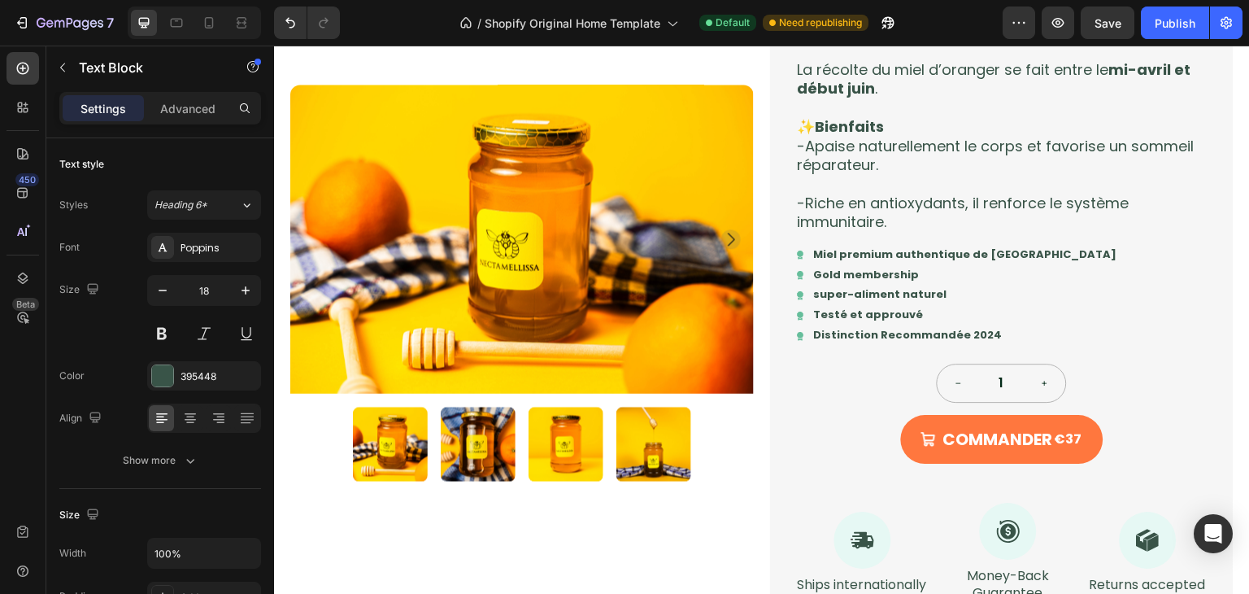
scroll to position [480, 0]
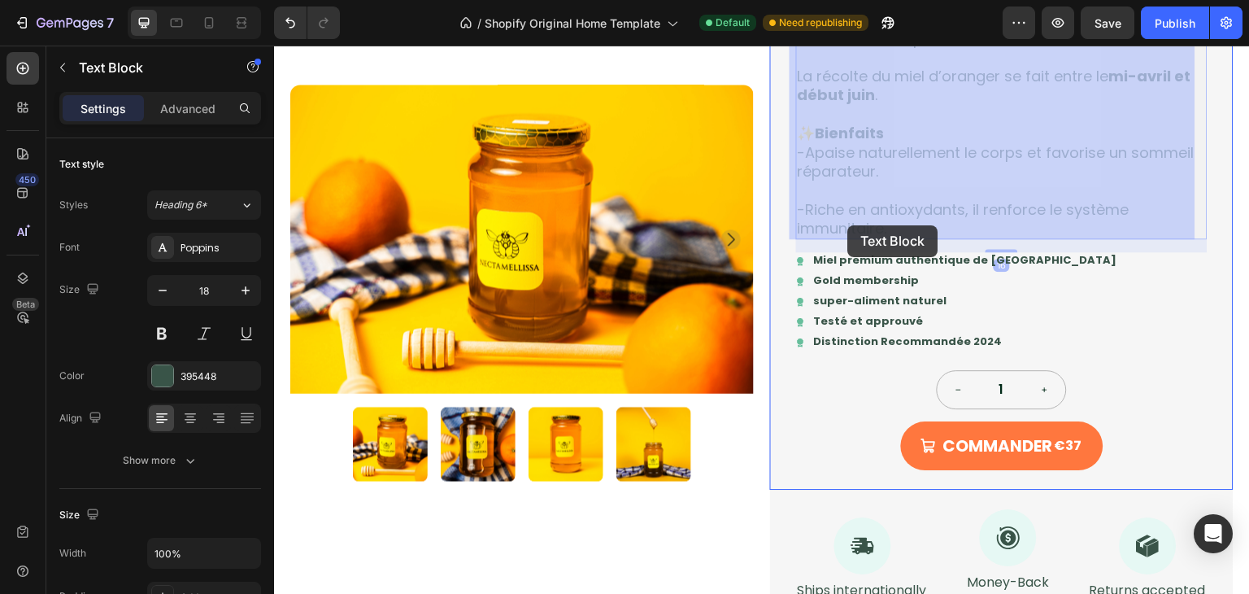
drag, startPoint x: 895, startPoint y: 226, endPoint x: 850, endPoint y: 225, distance: 44.7
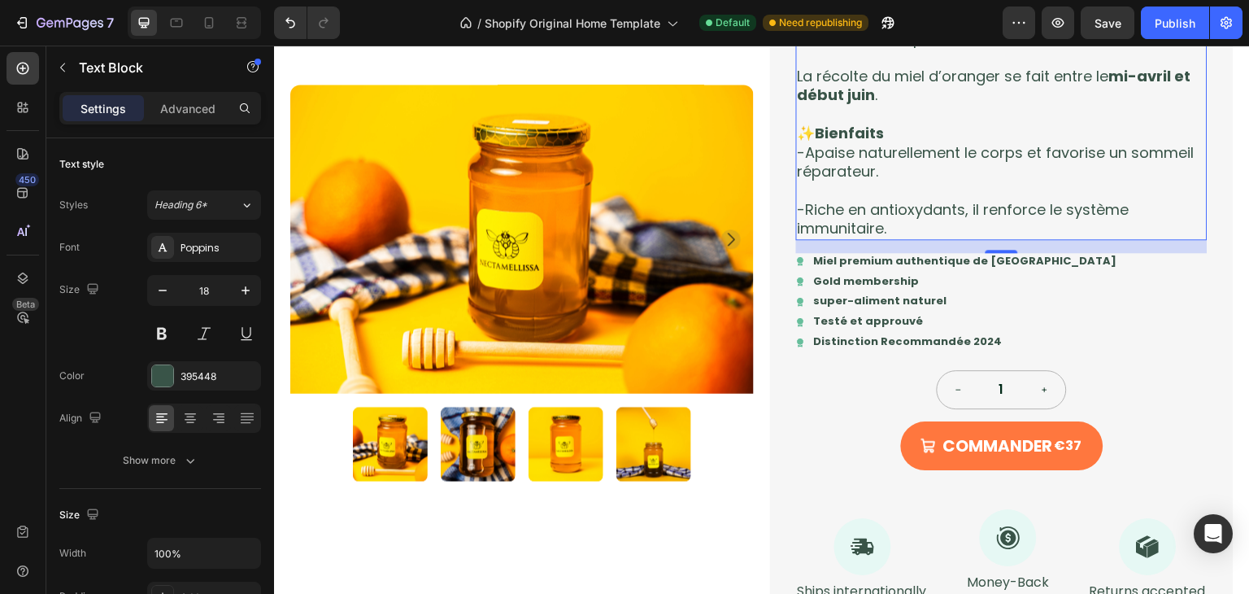
click at [891, 228] on p "-Riche en antioxydants, il renforce le système immunitaire." at bounding box center [1002, 219] width 408 height 38
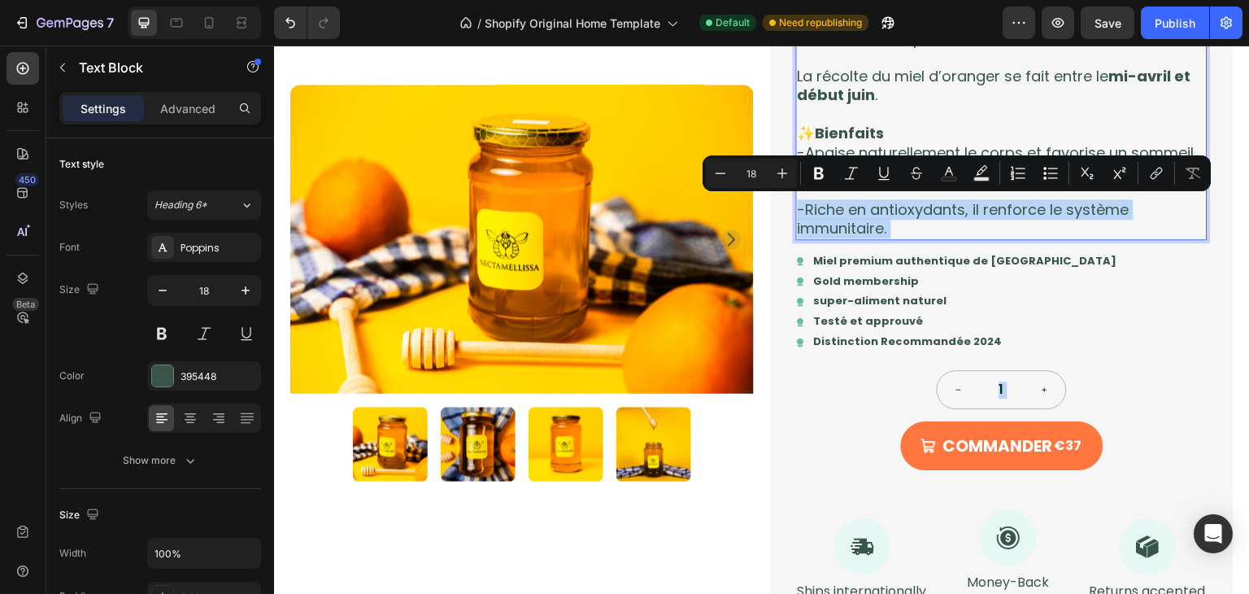
drag, startPoint x: 891, startPoint y: 228, endPoint x: 904, endPoint y: 219, distance: 16.5
click at [904, 219] on p "-Riche en antioxydants, il renforce le système immunitaire." at bounding box center [1002, 219] width 408 height 38
click at [898, 225] on p "-Riche en antioxydants, il renforce le système immunitaire." at bounding box center [1002, 219] width 408 height 38
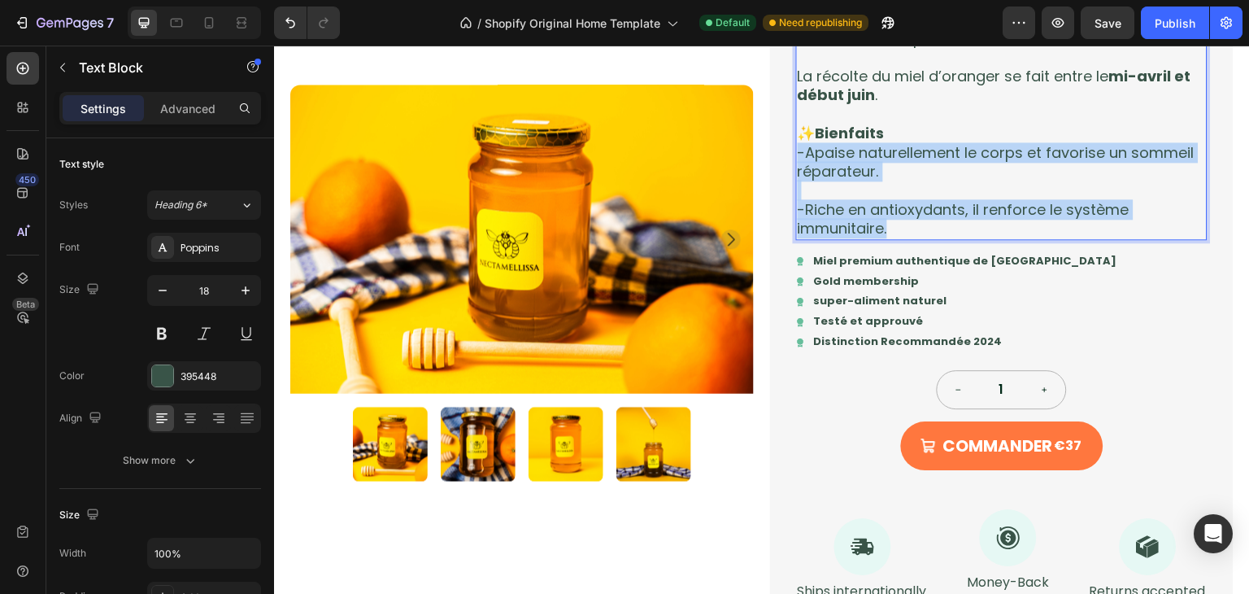
drag, startPoint x: 899, startPoint y: 225, endPoint x: 793, endPoint y: 151, distance: 129.1
click at [796, 151] on div "Un miel doux et parfumé, issu des fleurs d’oranger des vergers de Nabeul, Hamma…" at bounding box center [1002, 57] width 412 height 365
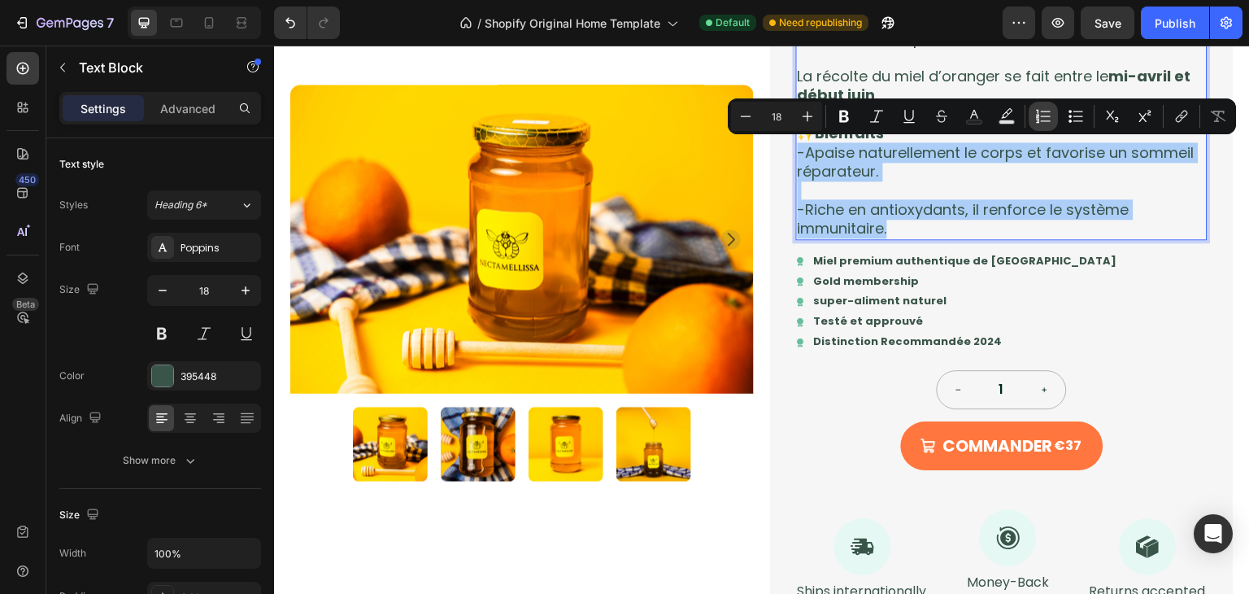
click at [1042, 114] on icon "Editor contextual toolbar" at bounding box center [1043, 116] width 16 height 16
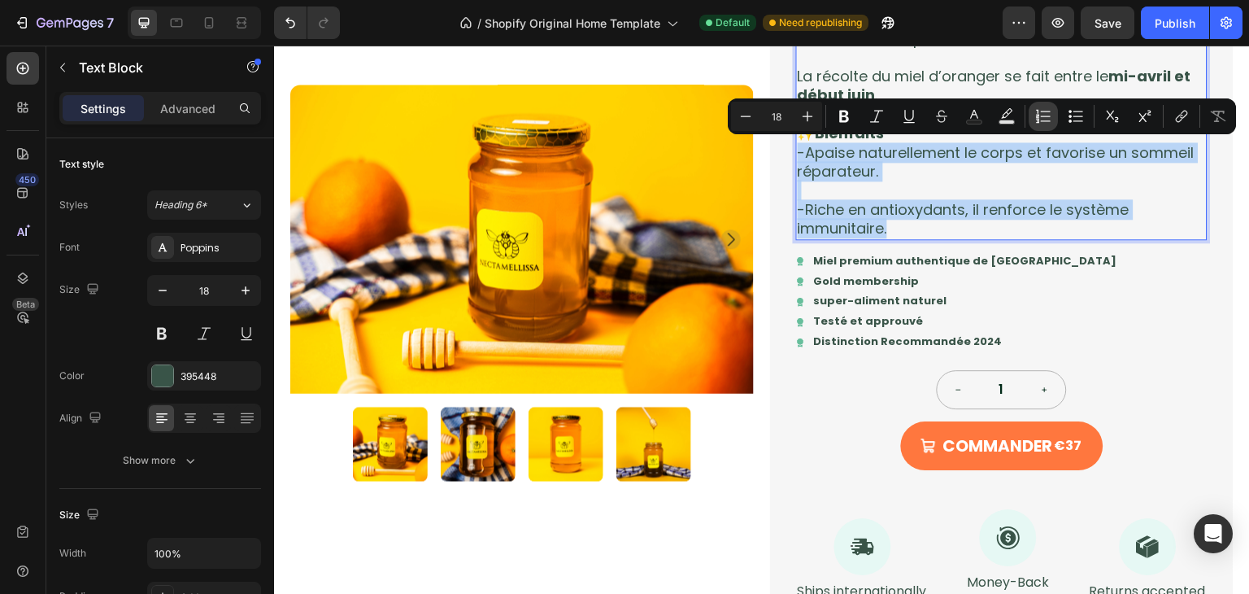
type input "18"
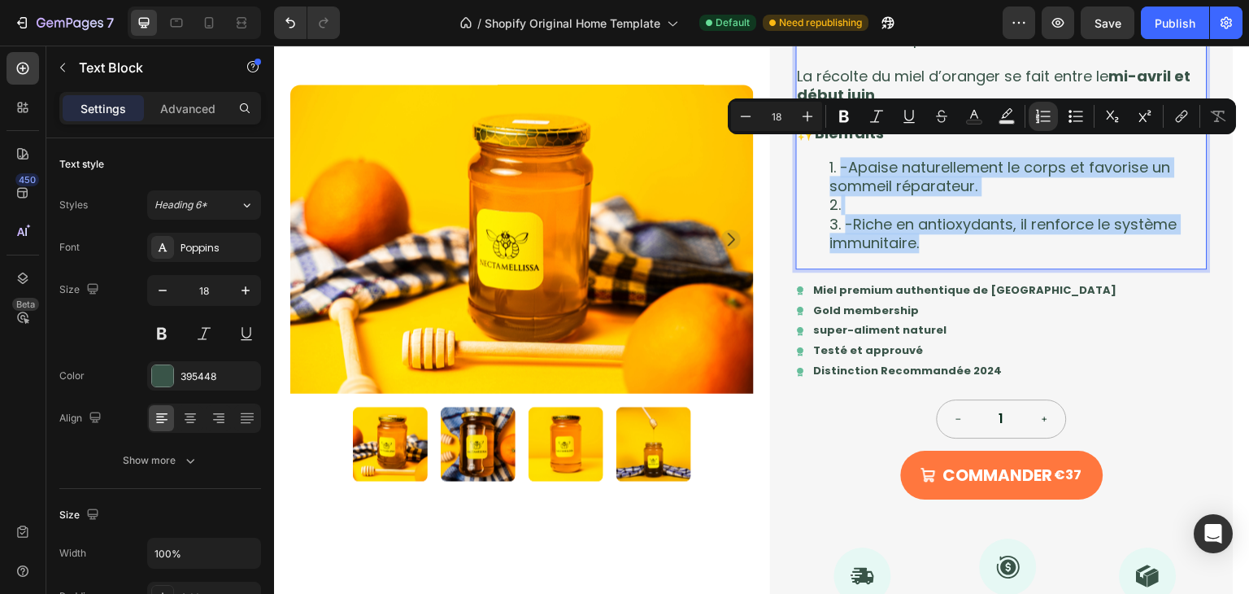
click at [830, 172] on li "-Apaise naturellement le corps et favorise un sommeil réparateur." at bounding box center [1018, 177] width 376 height 38
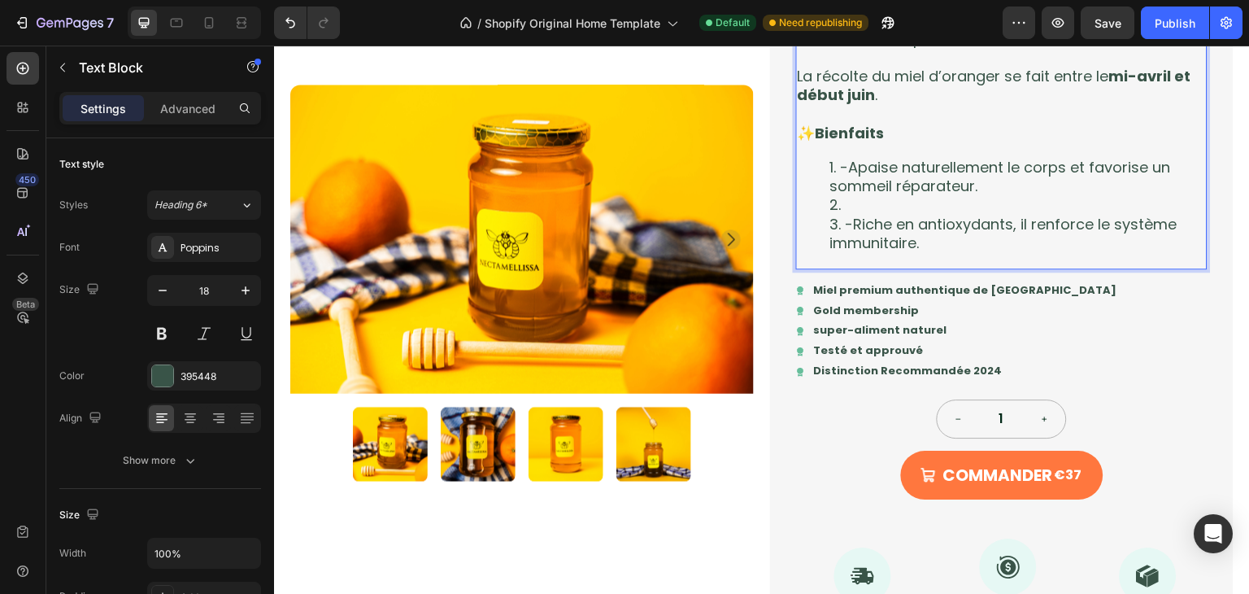
click at [830, 172] on li "-Apaise naturellement le corps et favorise un sommeil réparateur." at bounding box center [1018, 177] width 376 height 38
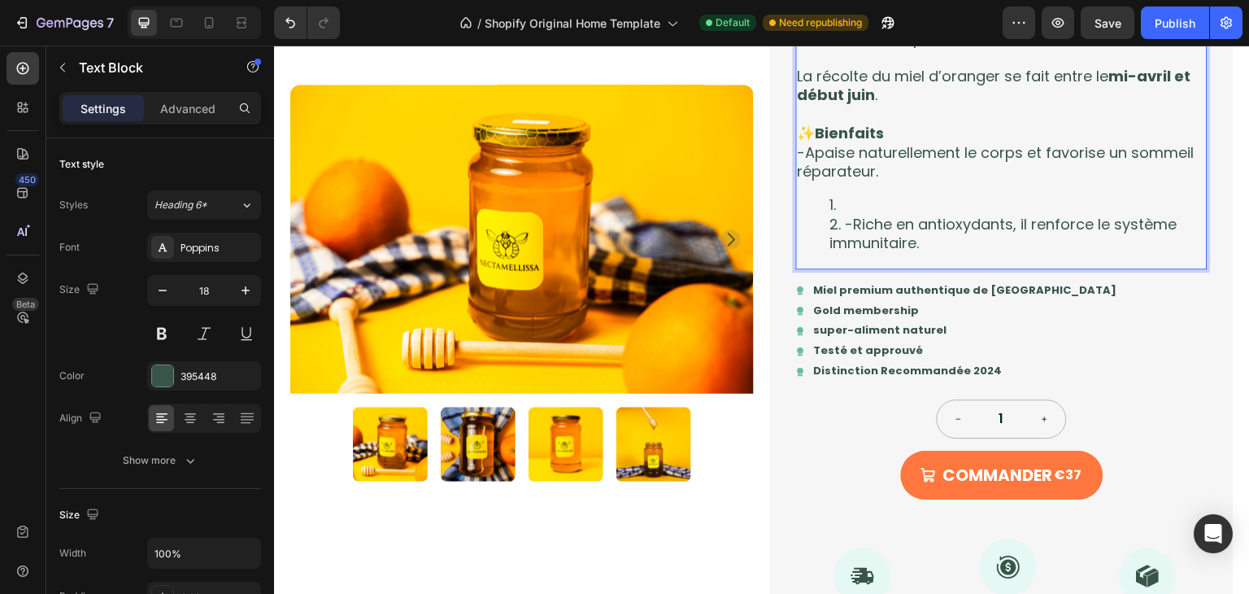
click at [839, 220] on li "-Riche en antioxydants, il renforce le système immunitaire." at bounding box center [1018, 234] width 376 height 38
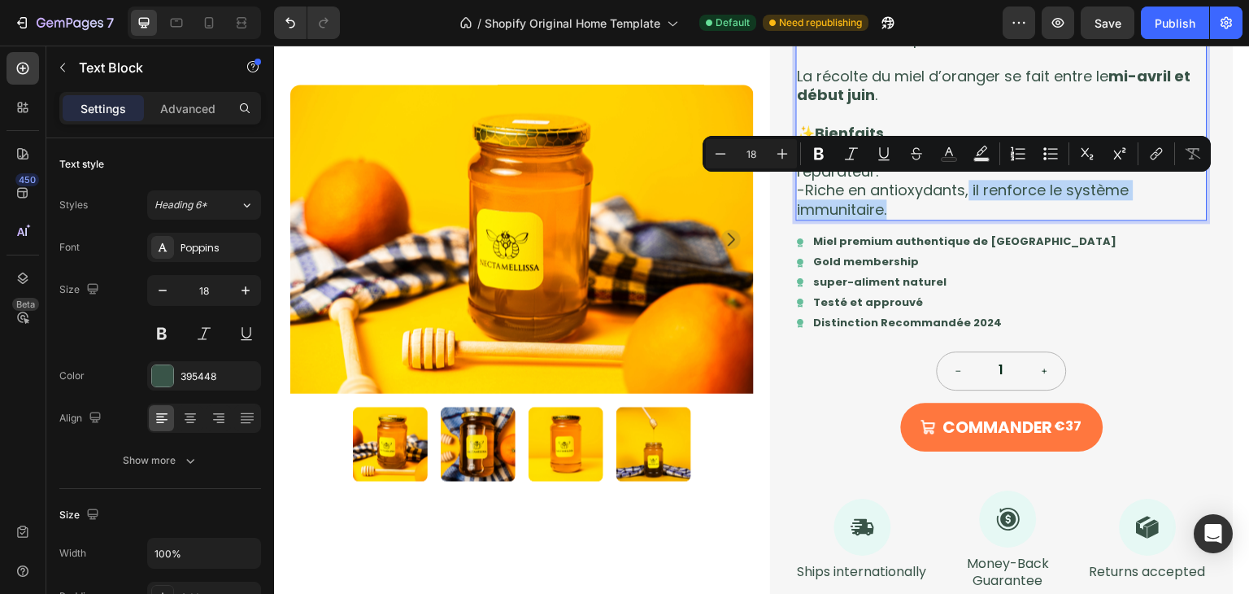
drag, startPoint x: 962, startPoint y: 187, endPoint x: 939, endPoint y: 210, distance: 32.8
click at [939, 210] on p "-Riche en antioxydants, il renforce le système immunitaire." at bounding box center [1002, 200] width 408 height 38
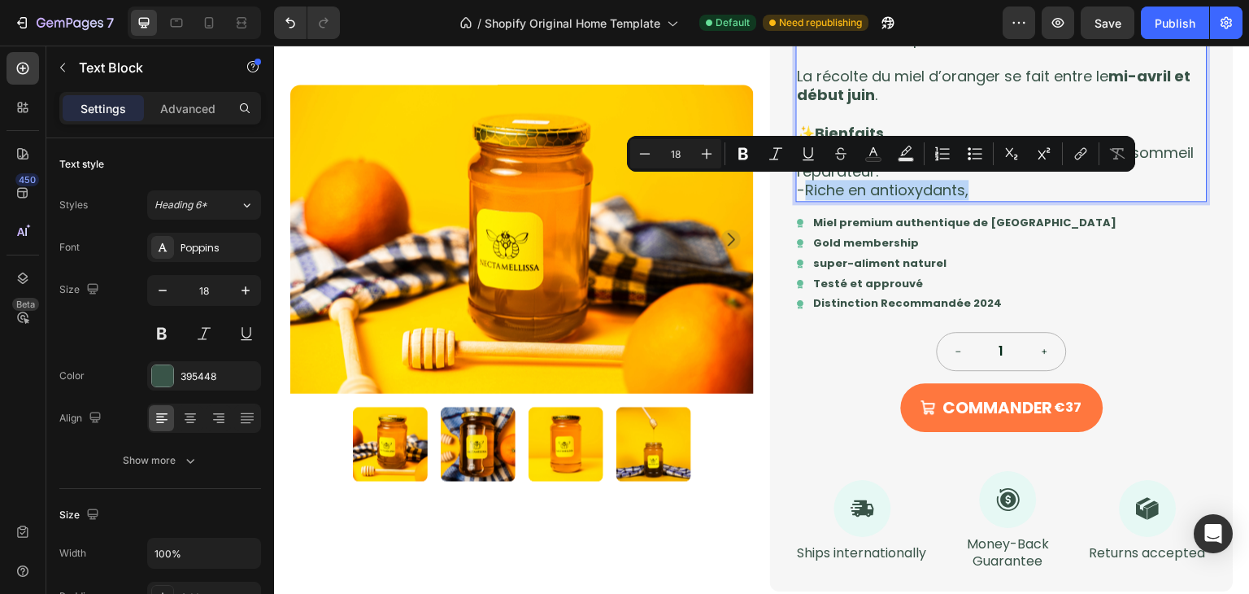
drag, startPoint x: 972, startPoint y: 198, endPoint x: 799, endPoint y: 190, distance: 173.4
click at [799, 190] on p "-Riche en antioxydants," at bounding box center [1002, 190] width 408 height 19
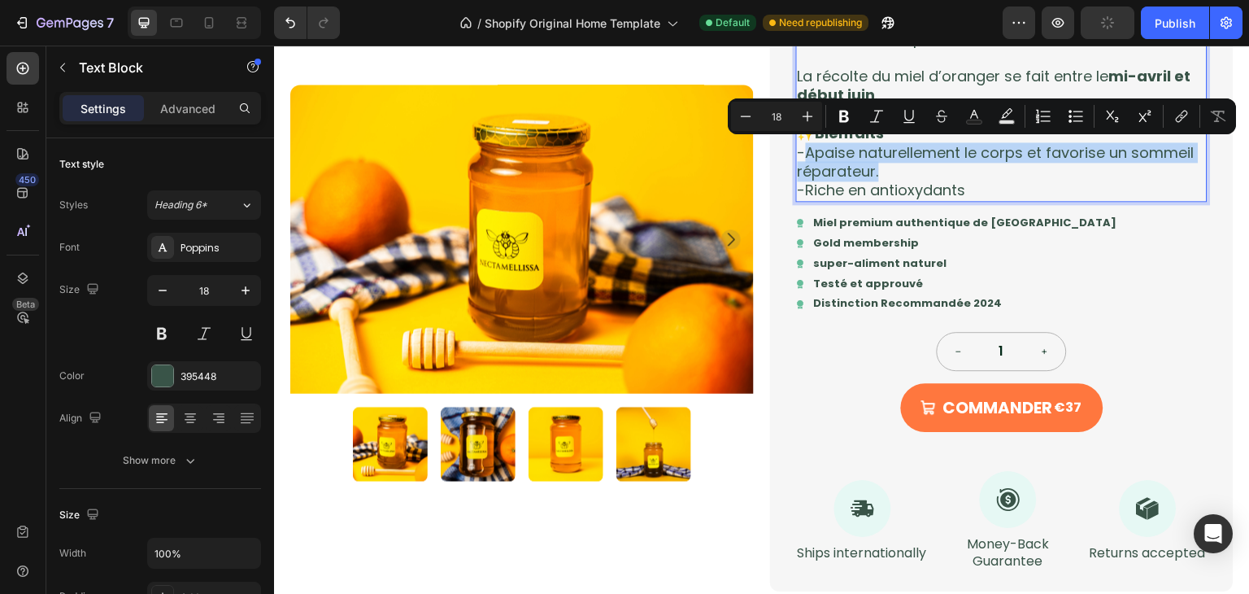
drag, startPoint x: 874, startPoint y: 176, endPoint x: 802, endPoint y: 155, distance: 75.4
click at [802, 155] on p "-Apaise naturellement le corps et favorise un sommeil réparateur." at bounding box center [1002, 162] width 408 height 38
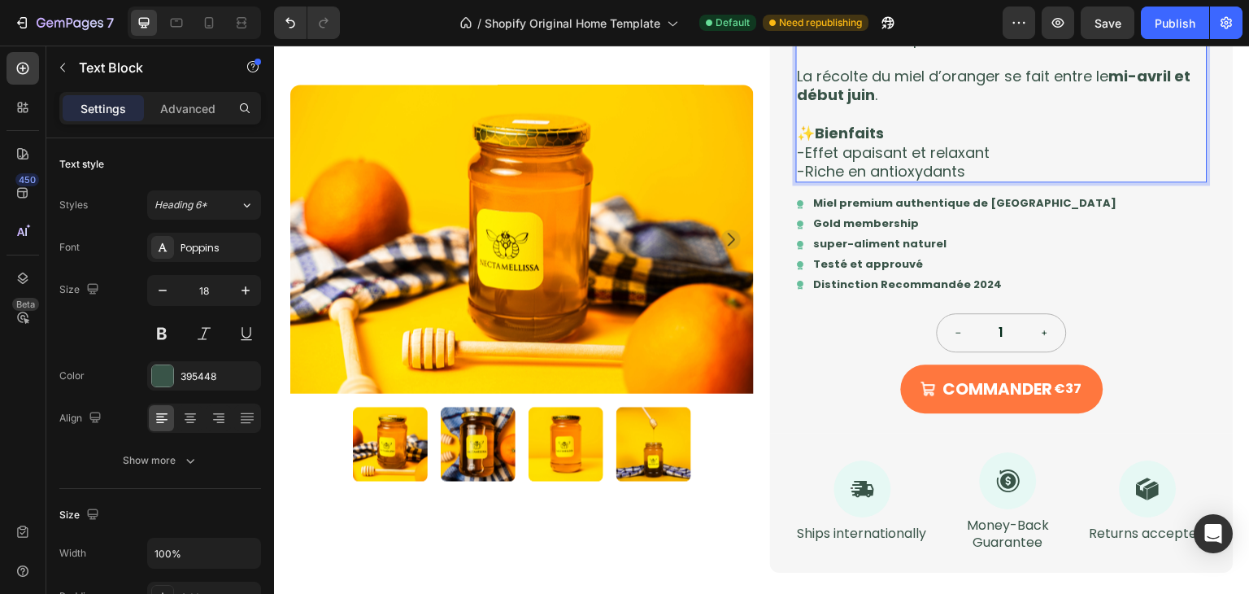
click at [983, 167] on p "-Riche en antioxydants" at bounding box center [1002, 171] width 408 height 19
click at [966, 169] on p "-Riche en antioxydants" at bounding box center [1002, 171] width 408 height 19
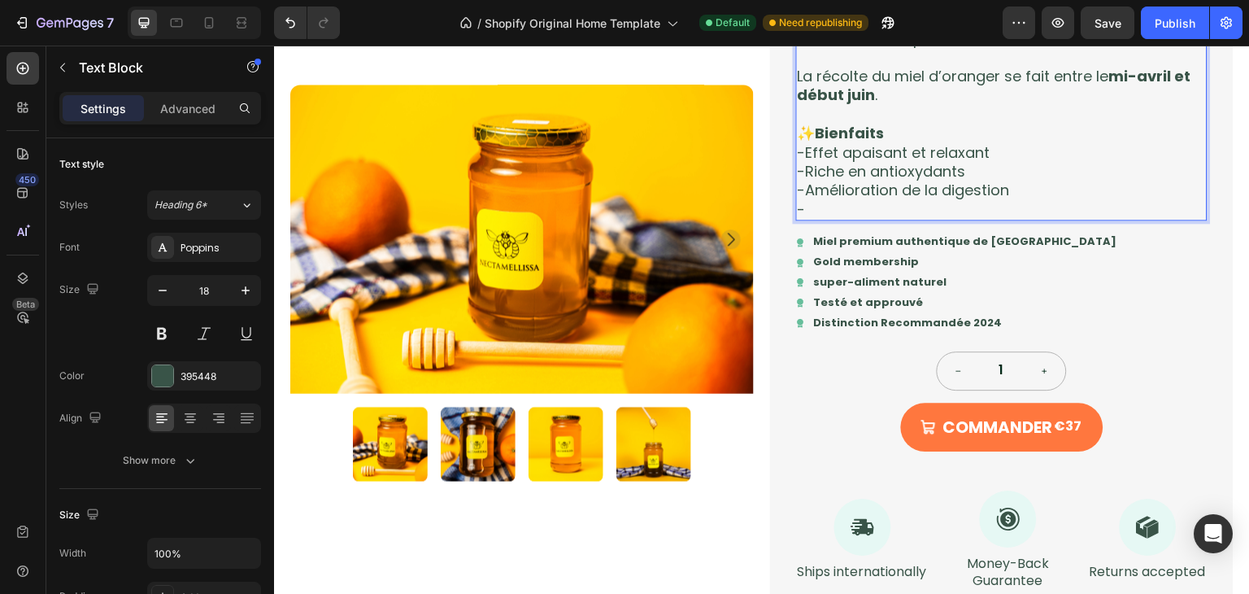
click at [836, 207] on p "-" at bounding box center [1002, 209] width 408 height 19
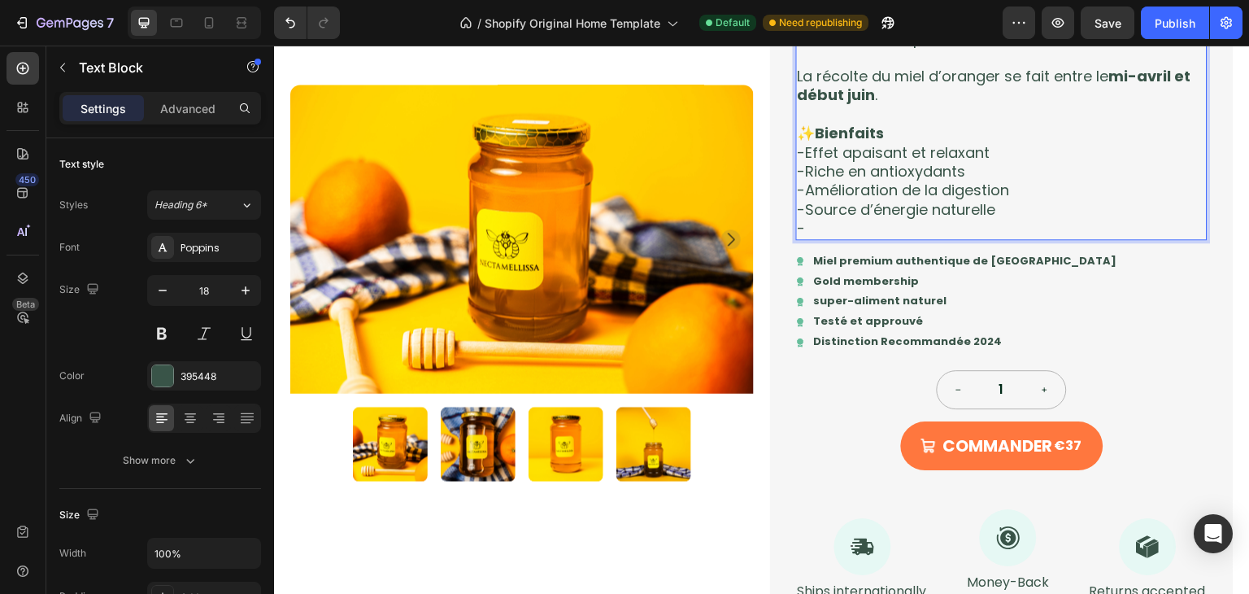
click at [834, 231] on p "-" at bounding box center [1002, 228] width 408 height 19
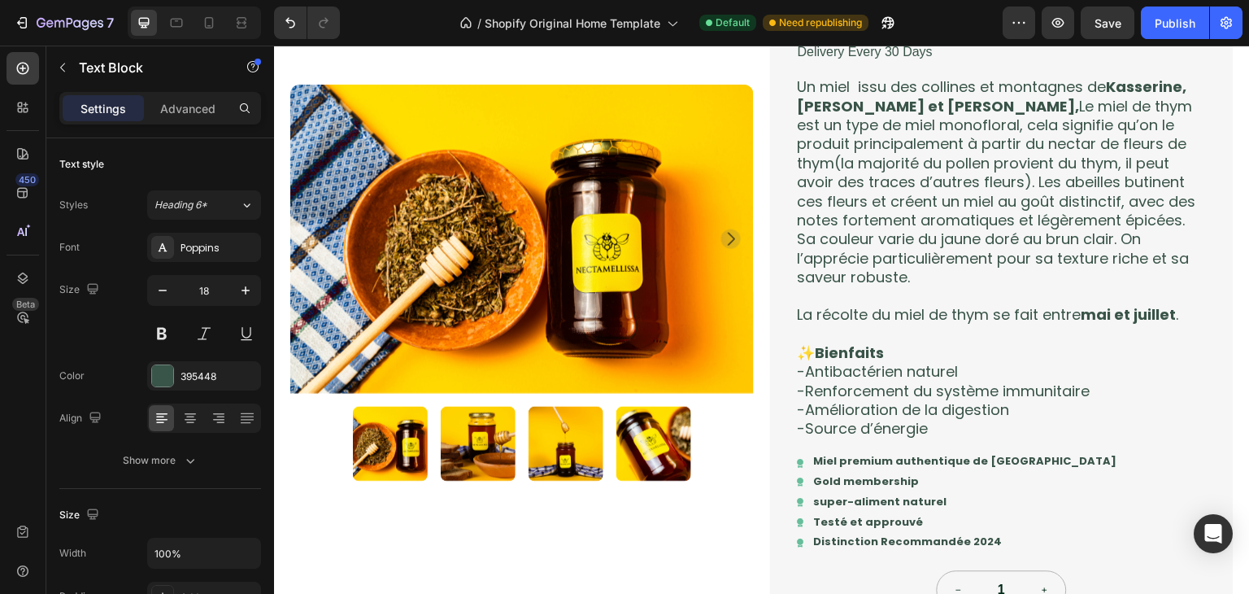
scroll to position [1208, 0]
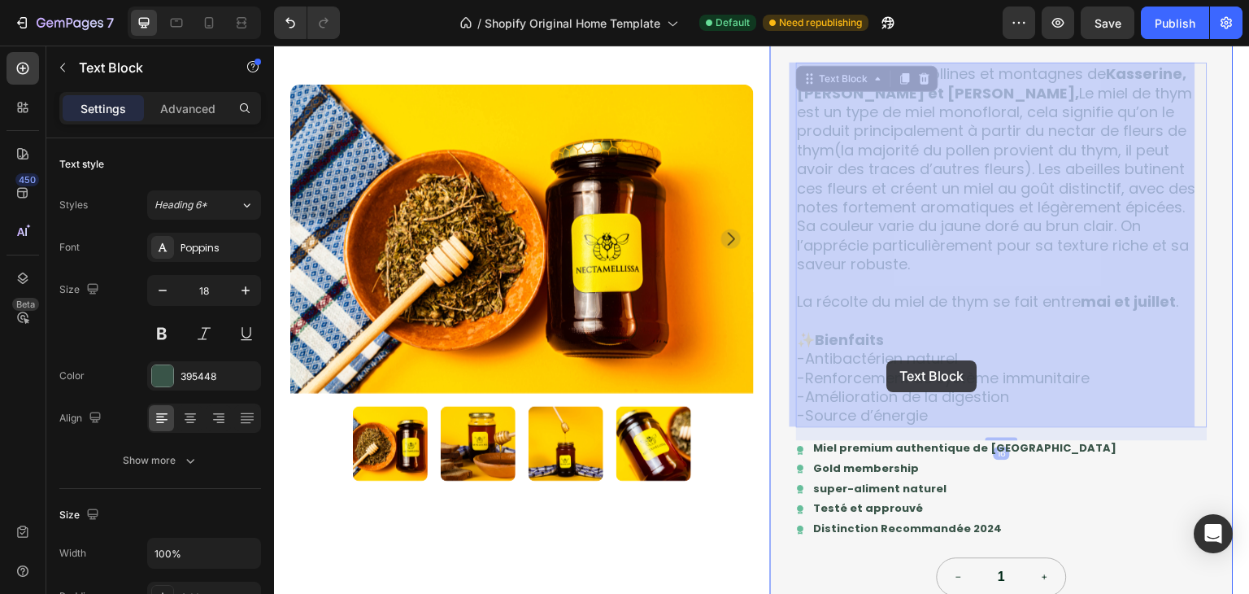
drag, startPoint x: 961, startPoint y: 356, endPoint x: 887, endPoint y: 360, distance: 74.1
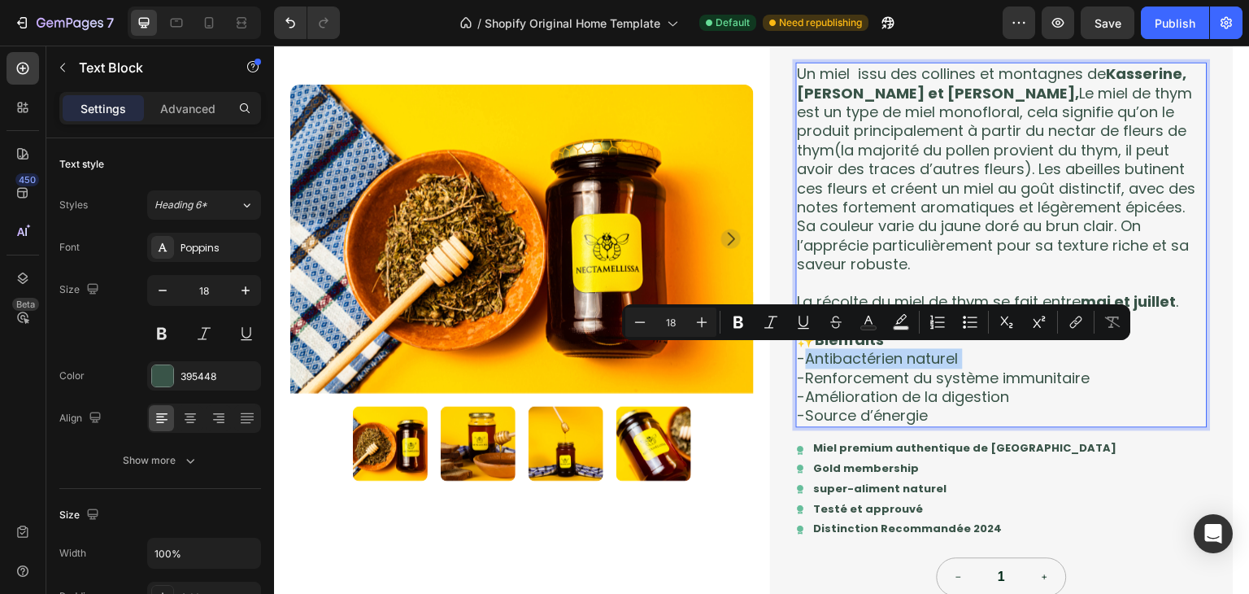
drag, startPoint x: 960, startPoint y: 356, endPoint x: 814, endPoint y: 361, distance: 145.7
click at [814, 361] on p "-Antibactérien naturel" at bounding box center [1002, 358] width 408 height 19
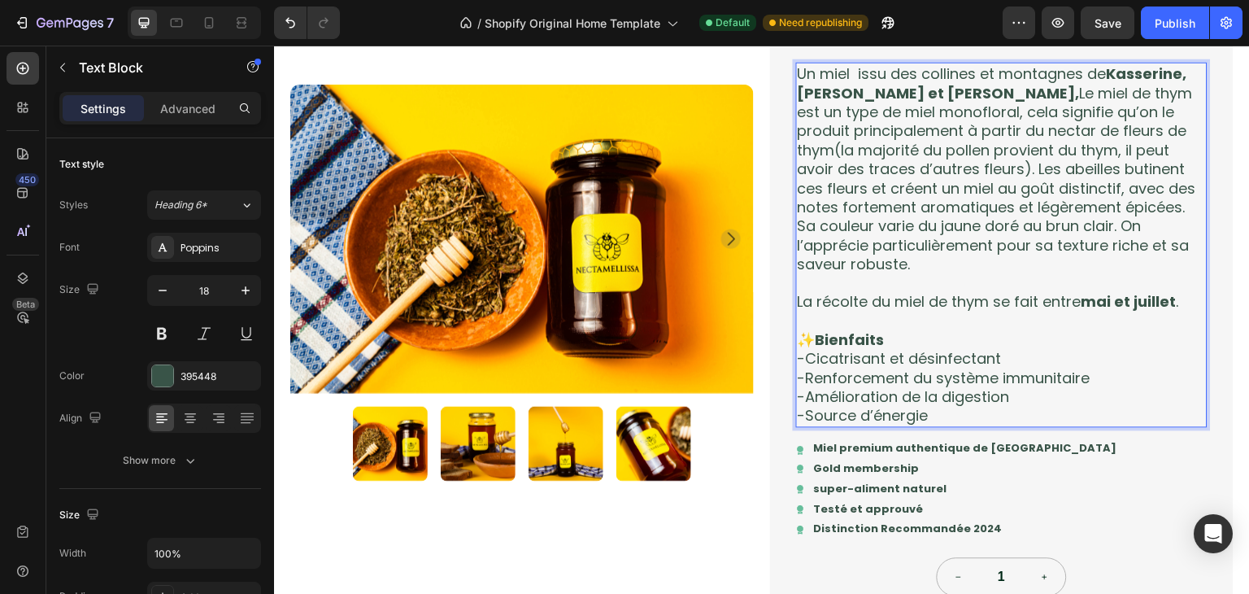
click at [935, 407] on p "-Source d’énergie" at bounding box center [1002, 415] width 408 height 19
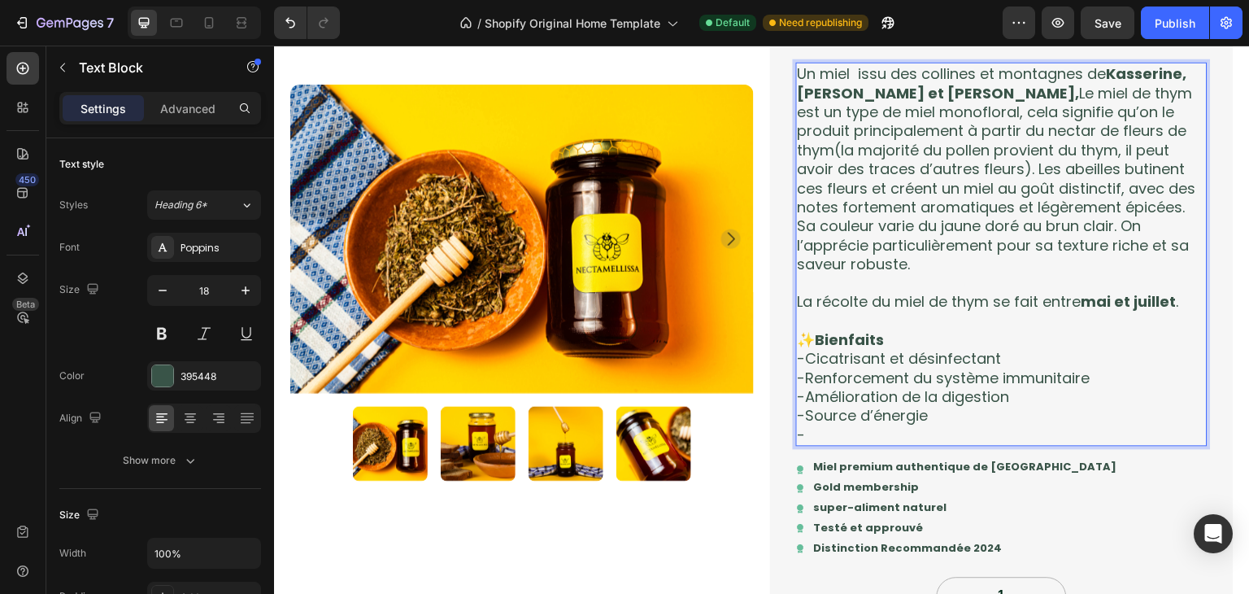
click at [852, 427] on p "-" at bounding box center [1002, 434] width 408 height 19
click at [1166, 20] on div "Publish" at bounding box center [1175, 23] width 41 height 17
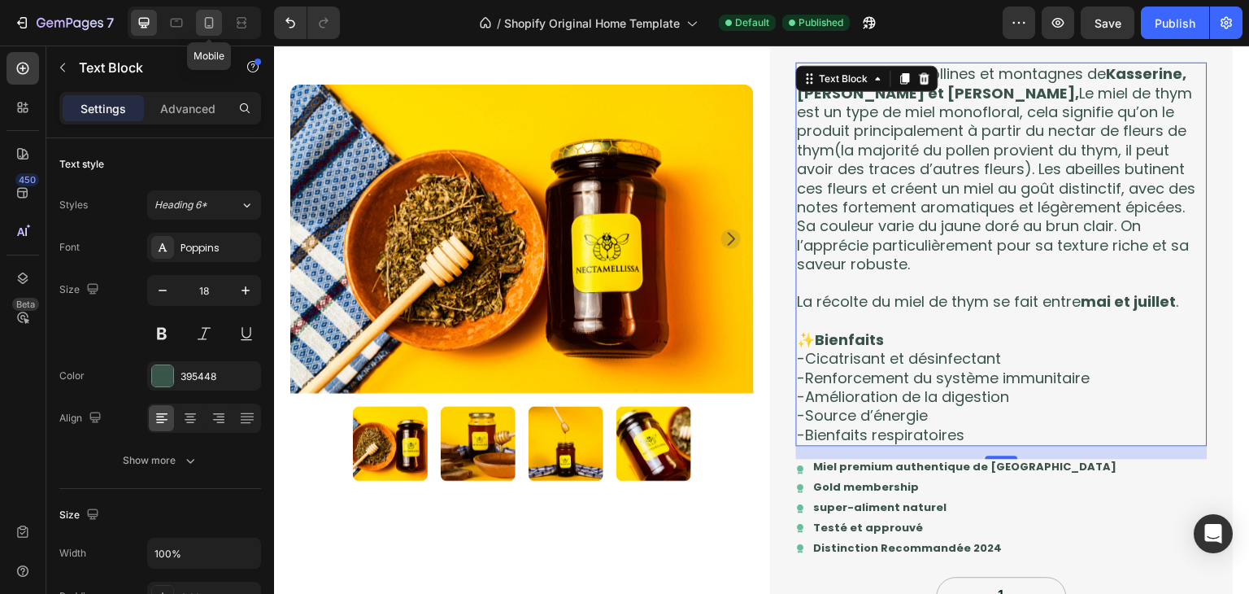
click at [216, 20] on icon at bounding box center [209, 23] width 16 height 16
type input "16"
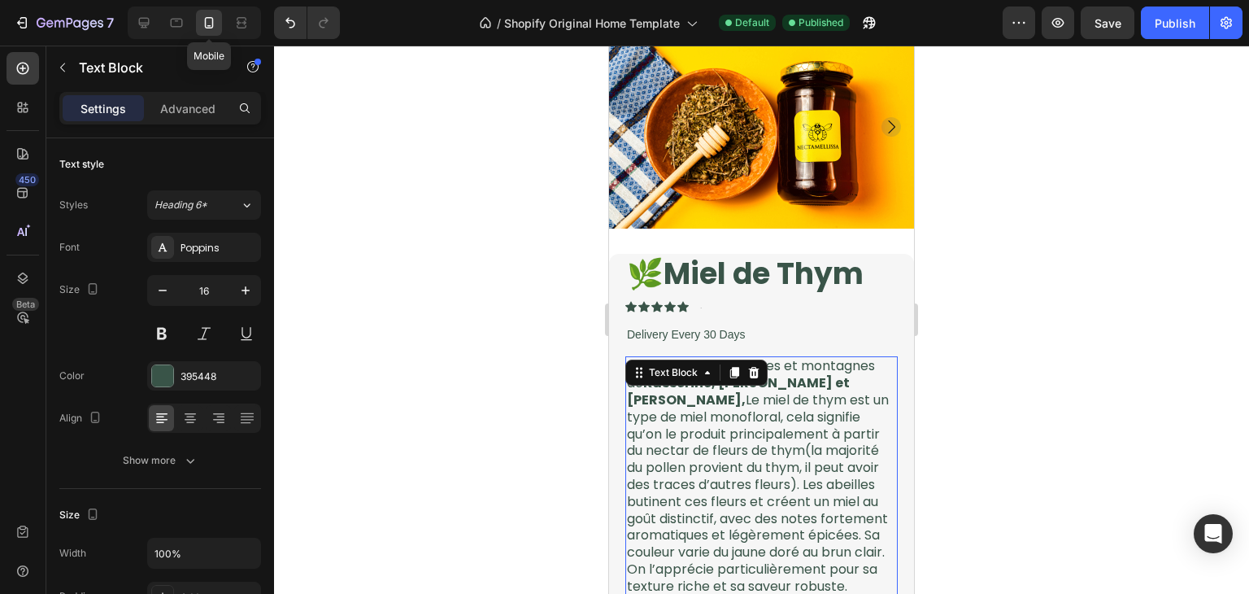
click at [208, 35] on div at bounding box center [209, 23] width 26 height 26
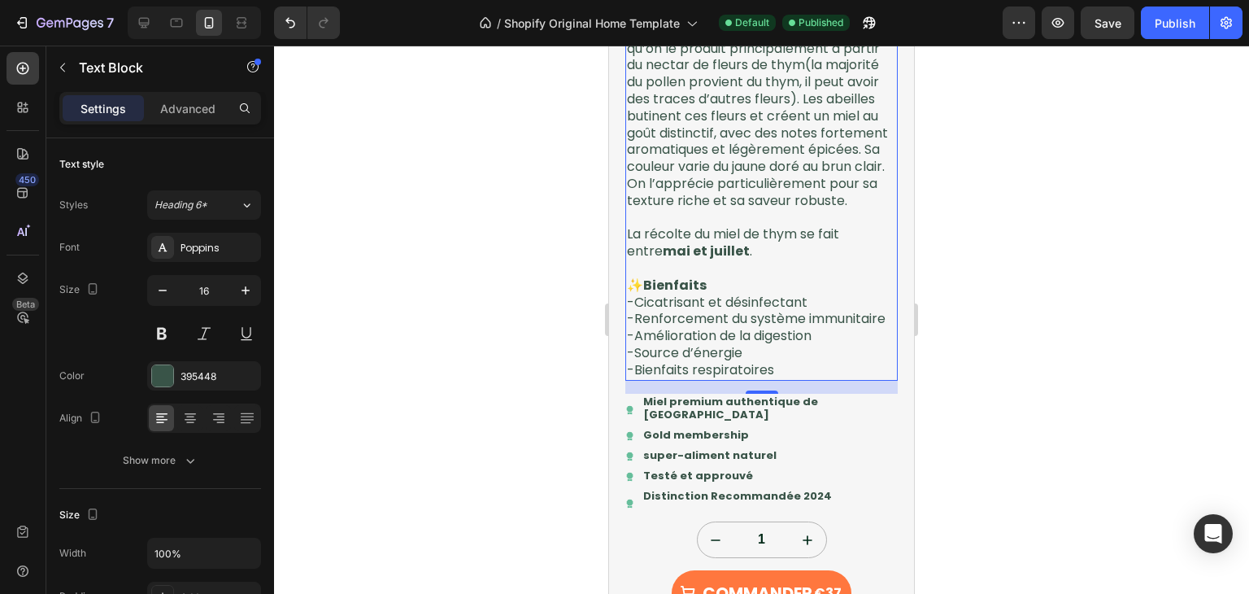
scroll to position [1629, 0]
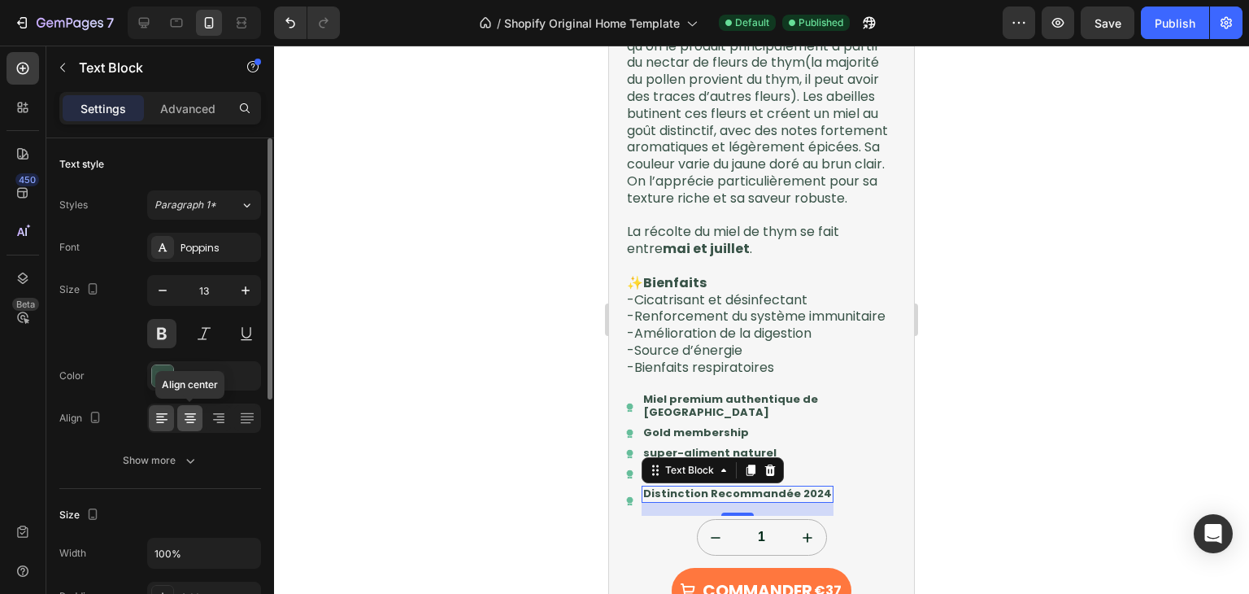
click at [182, 418] on icon at bounding box center [190, 418] width 16 height 16
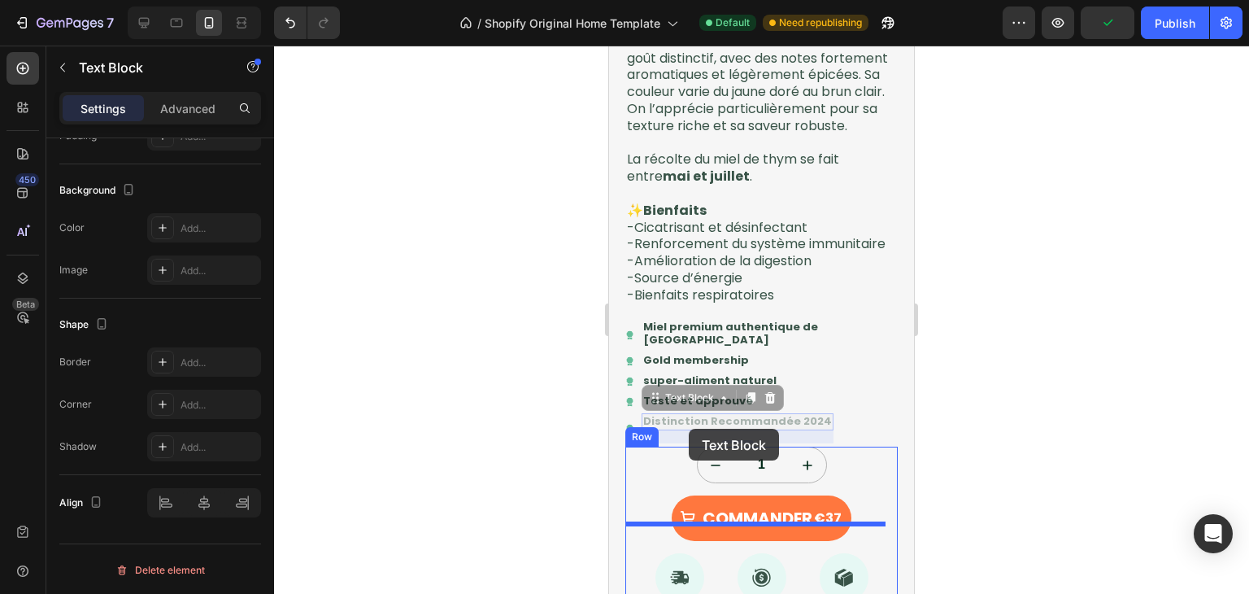
scroll to position [1710, 0]
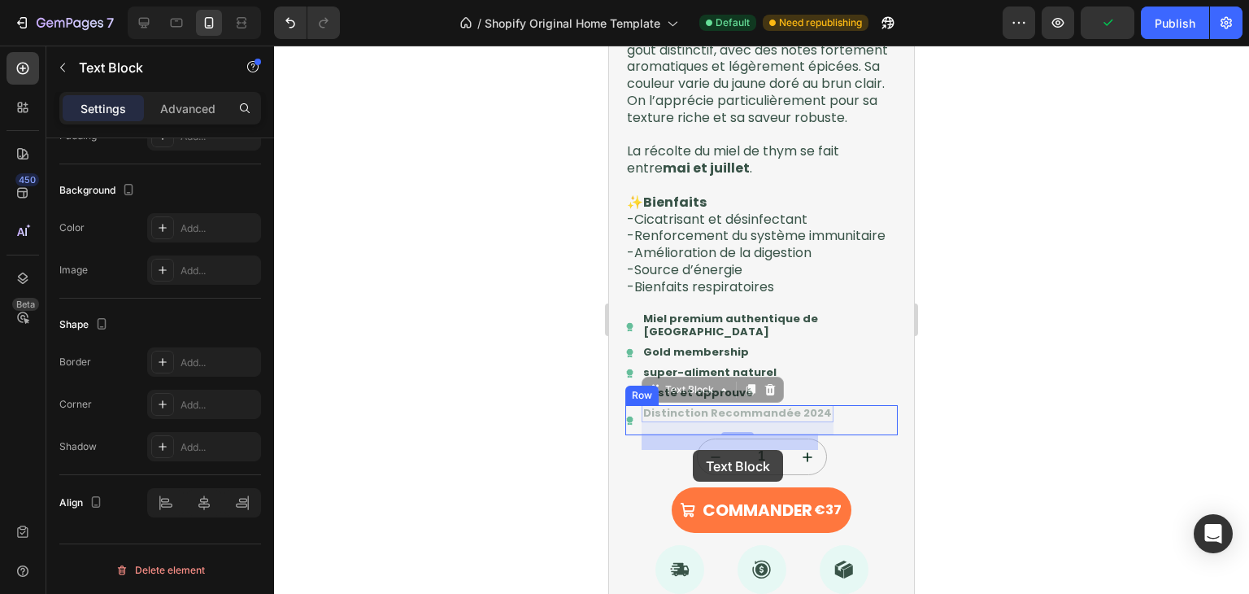
drag, startPoint x: 654, startPoint y: 499, endPoint x: 693, endPoint y: 450, distance: 62.5
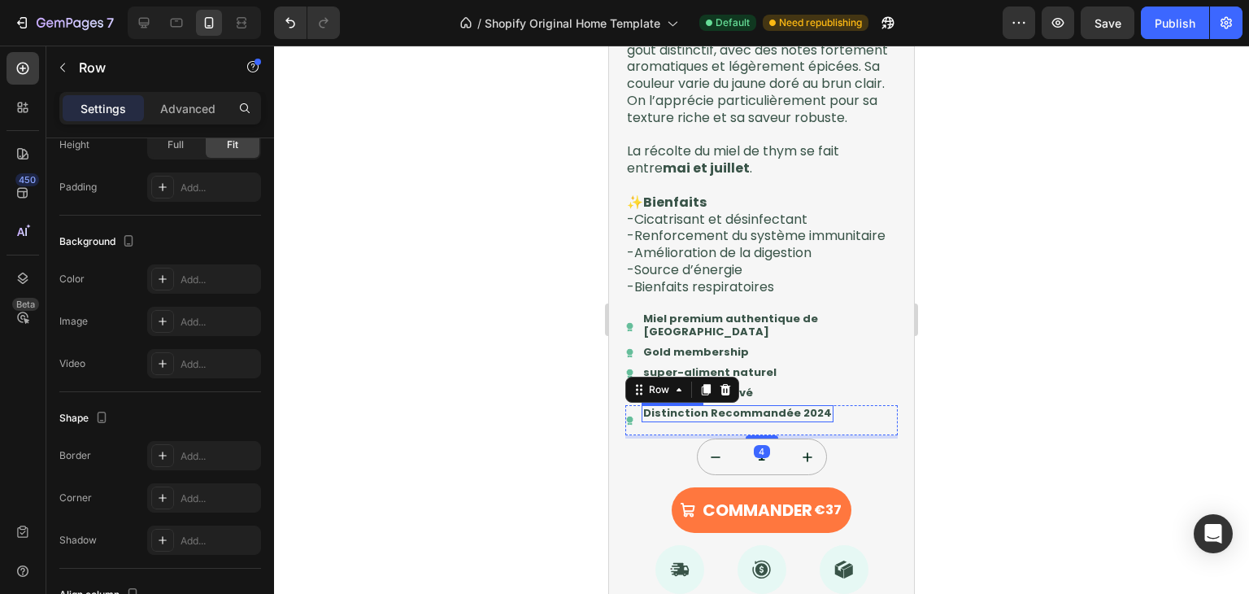
scroll to position [0, 0]
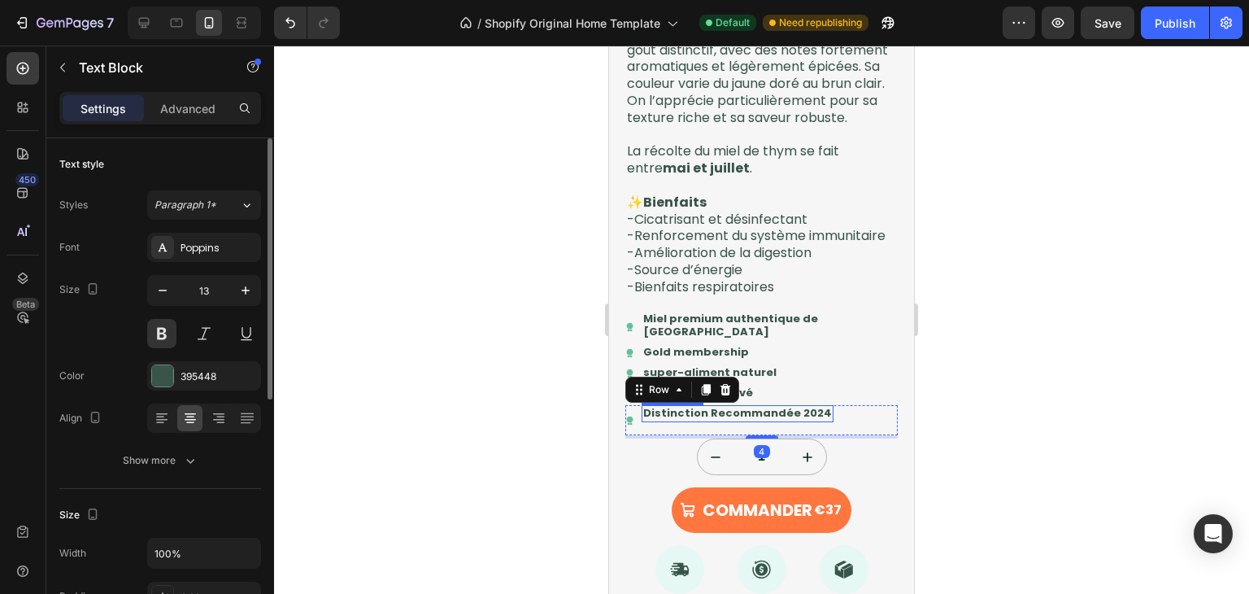
click at [785, 420] on p "Distinction Recommandée 2024" at bounding box center [737, 414] width 189 height 14
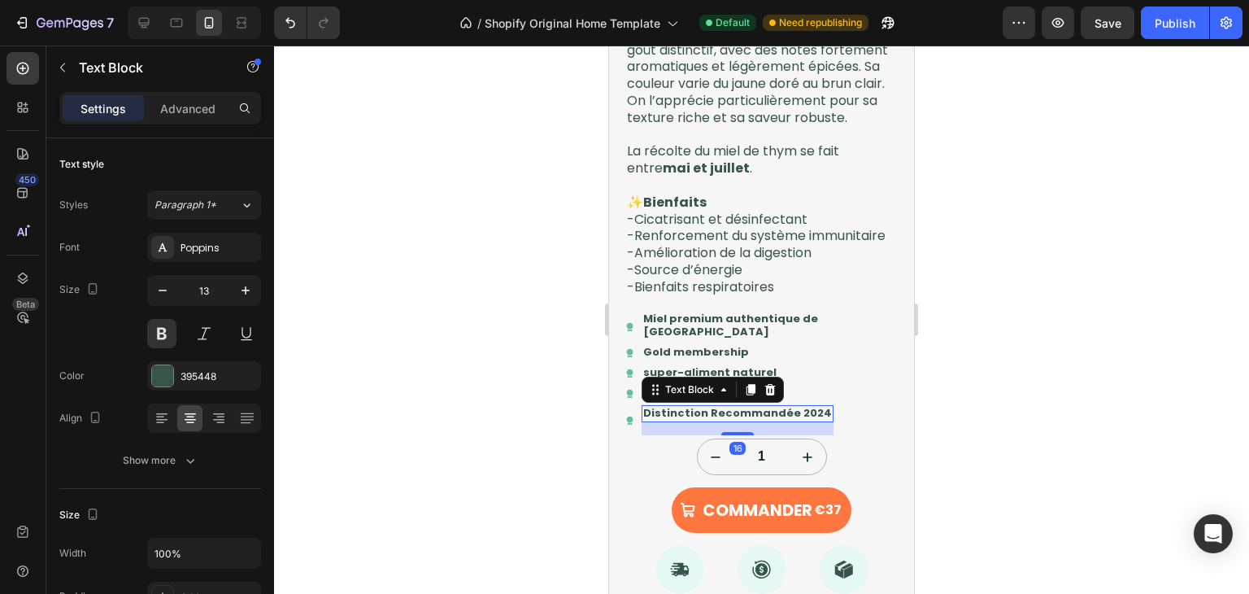
click at [785, 420] on p "Distinction Recommandée 2024" at bounding box center [737, 414] width 189 height 14
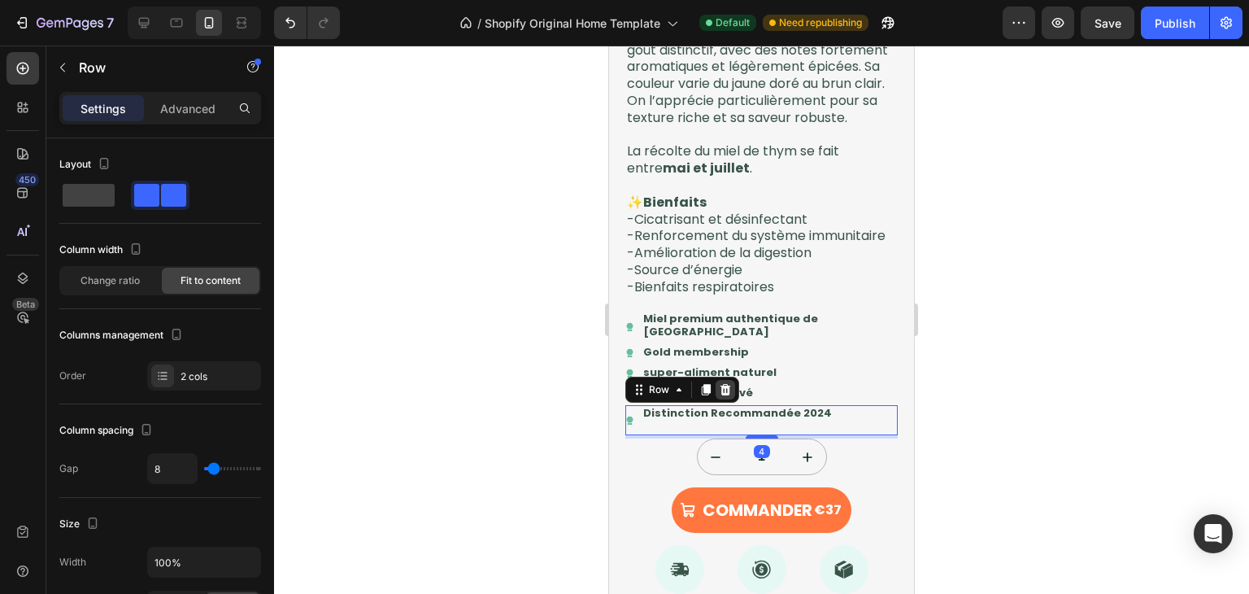
click at [729, 396] on icon at bounding box center [725, 389] width 13 height 13
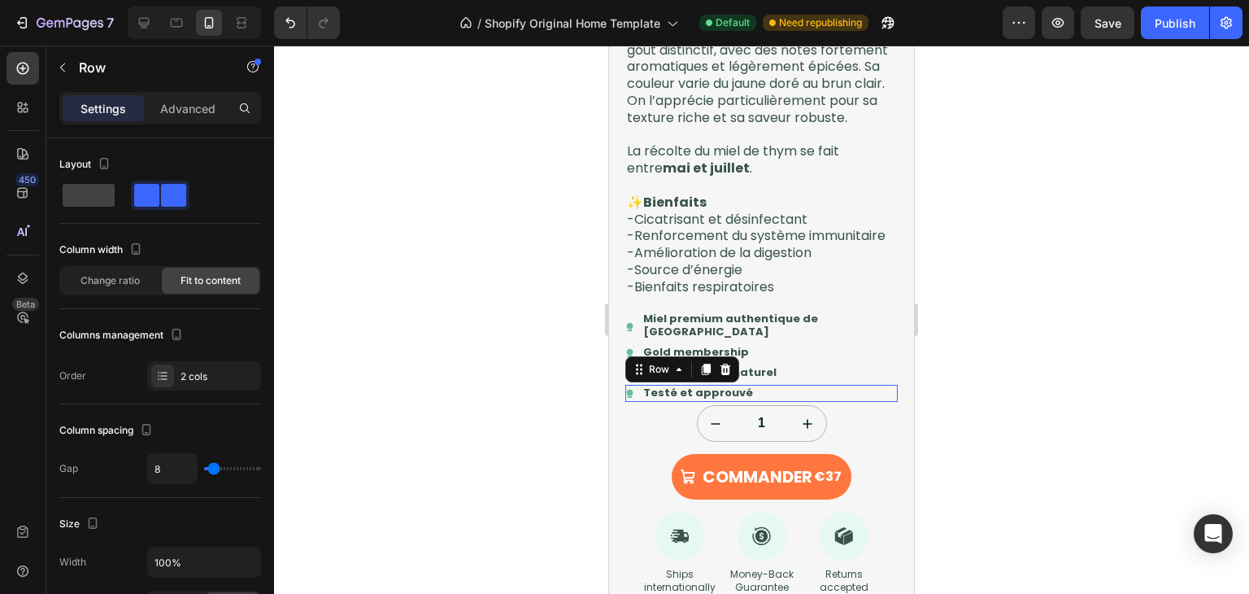
click at [748, 402] on div "Icon Testé et approuvé Text Block Row 0" at bounding box center [761, 393] width 272 height 17
click at [703, 375] on icon at bounding box center [706, 369] width 9 height 11
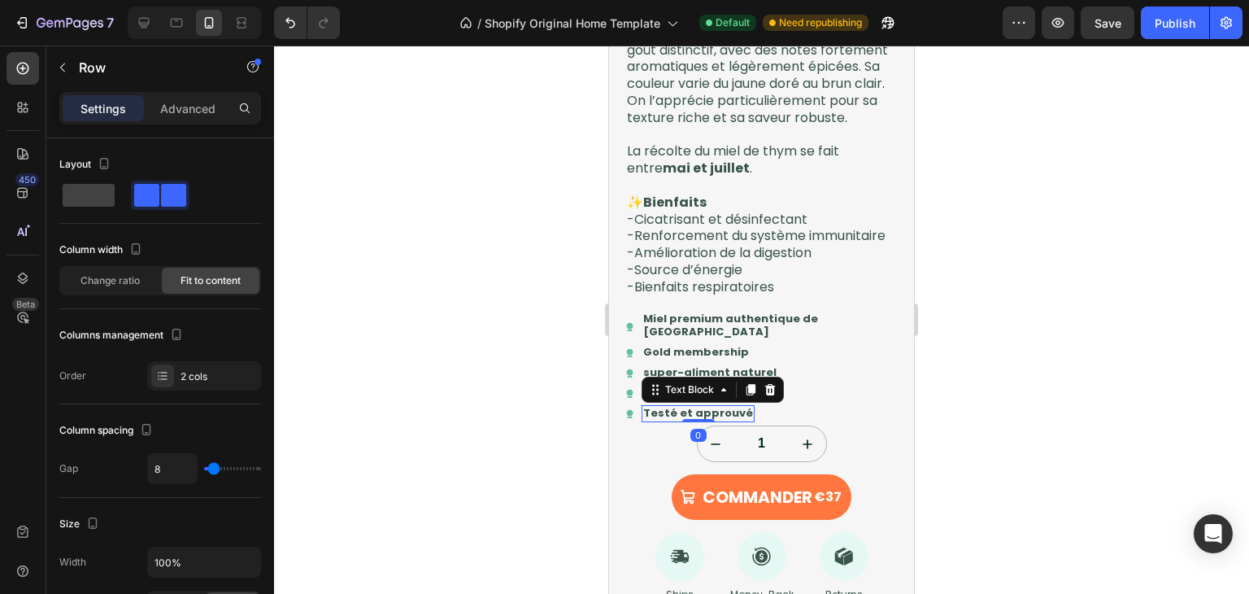
click at [739, 420] on p "Testé et approuvé" at bounding box center [698, 414] width 110 height 14
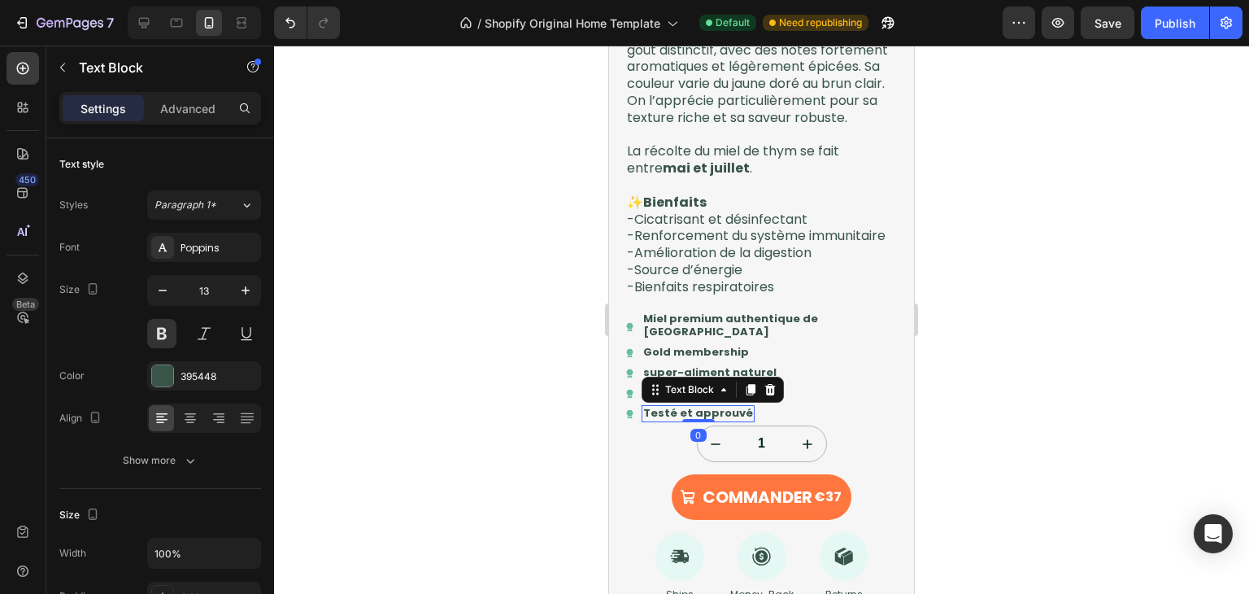
click at [739, 420] on p "Testé et approuvé" at bounding box center [698, 414] width 110 height 14
click at [721, 420] on p "Testé et approuvé" at bounding box center [698, 414] width 110 height 14
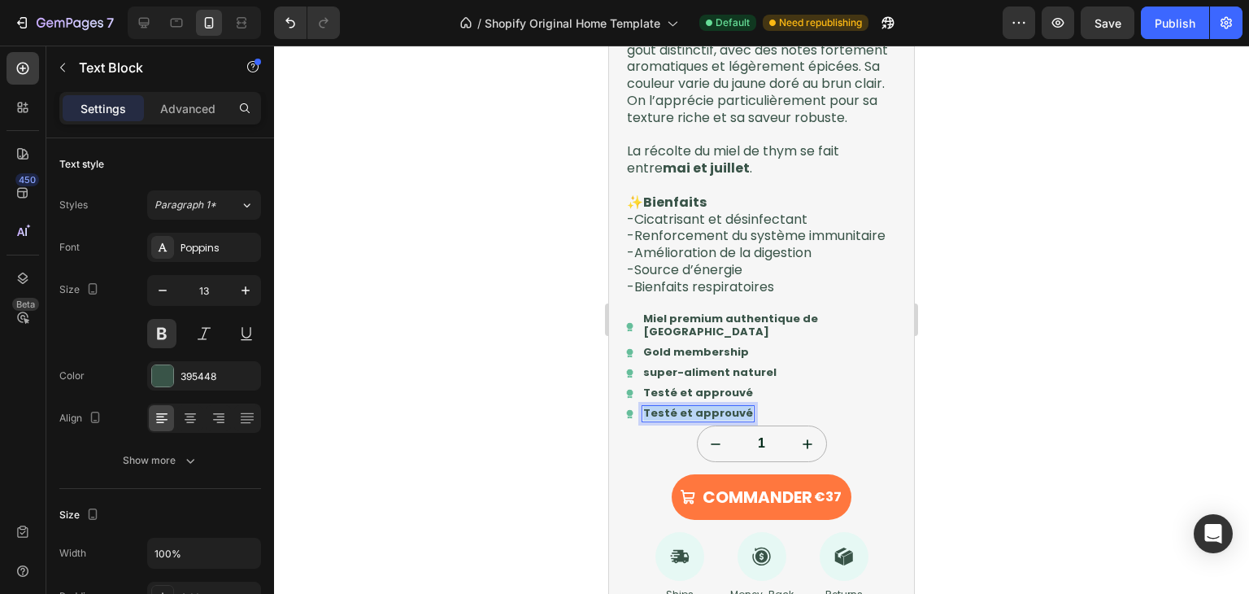
click at [721, 420] on p "Testé et approuvé" at bounding box center [698, 414] width 110 height 14
click at [854, 453] on div "1" at bounding box center [761, 443] width 272 height 37
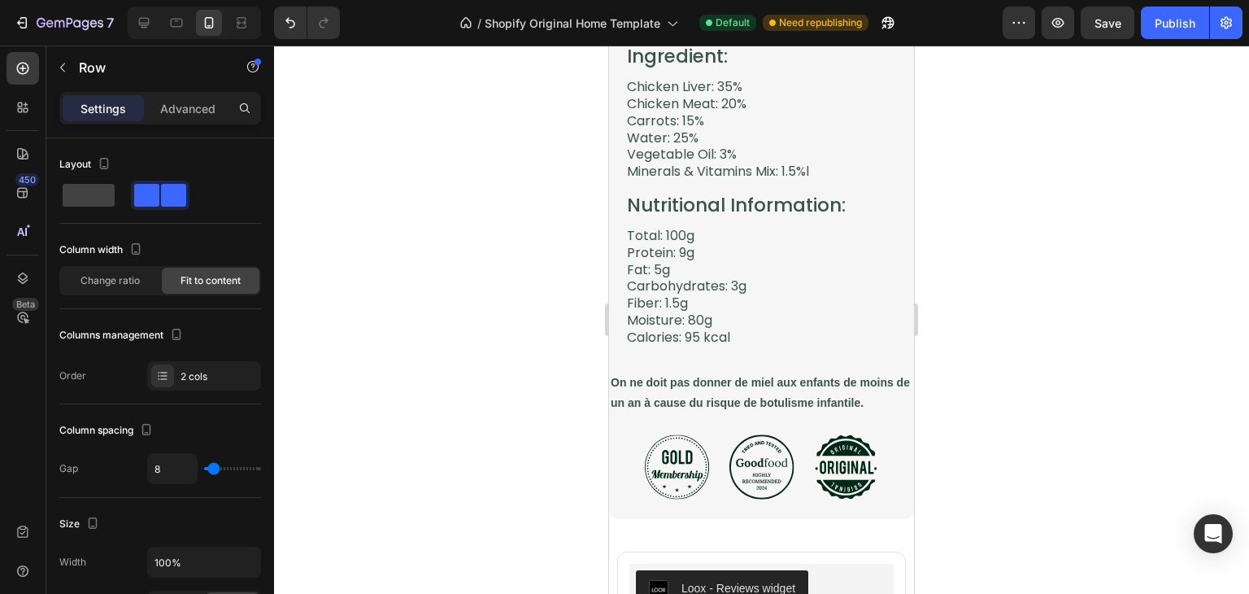
scroll to position [3845, 0]
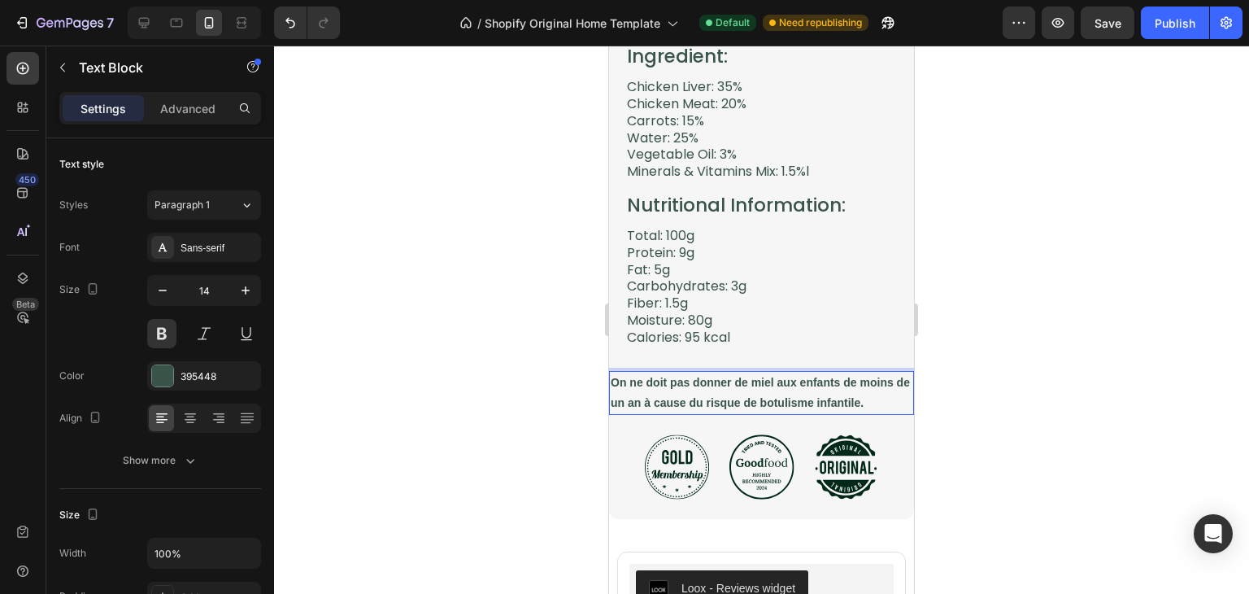
click at [747, 374] on p "On ne doit pas donner de miel aux enfants de moins de un an à cause du risque d…" at bounding box center [762, 393] width 302 height 41
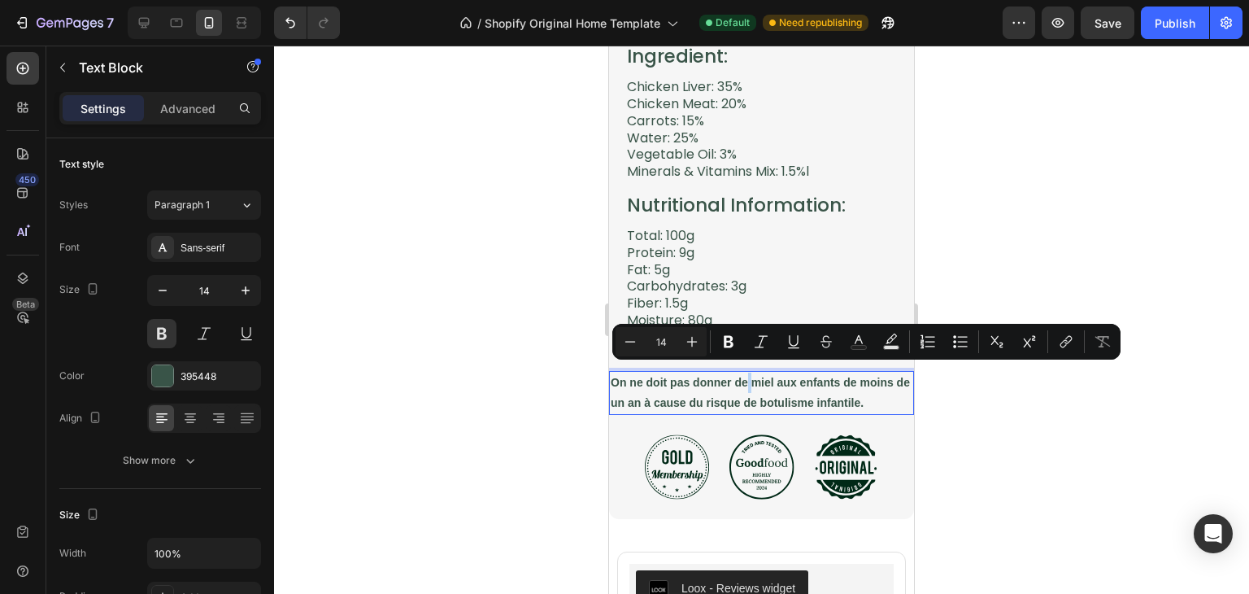
click at [747, 374] on p "On ne doit pas donner de miel aux enfants de moins de un an à cause du risque d…" at bounding box center [762, 393] width 302 height 41
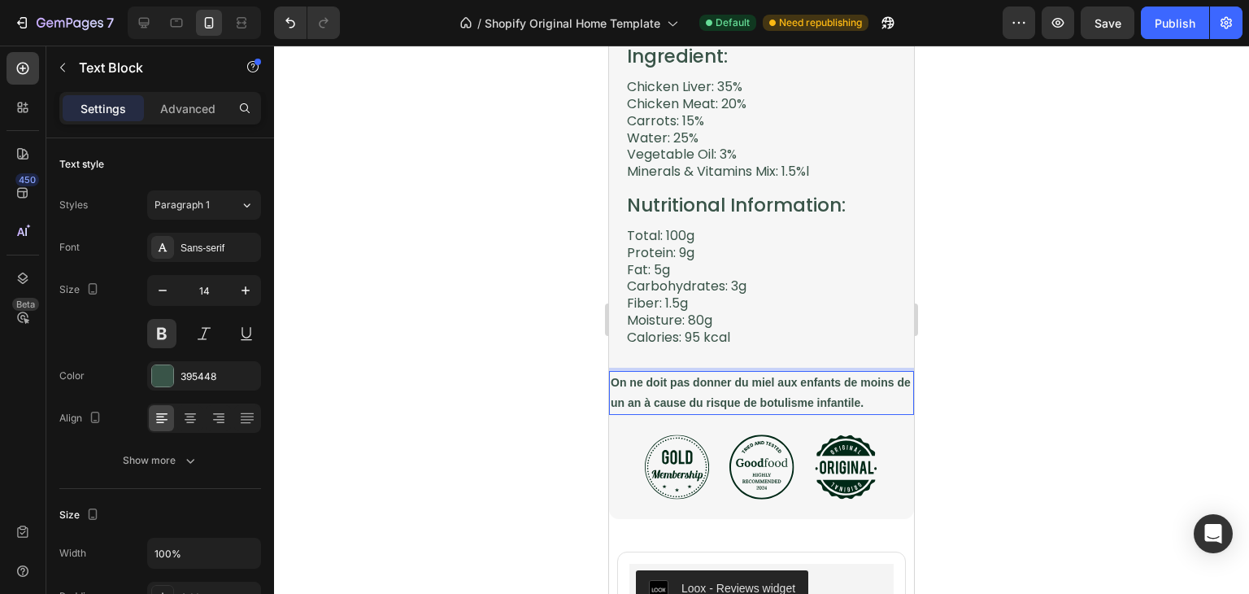
click at [625, 396] on p "On ne doit pas donner du miel aux enfants de moins de un an à cause du risque d…" at bounding box center [762, 393] width 302 height 41
click at [630, 394] on p "On ne doit pas donner du miel aux enfants de moins de un an à cause du risque d…" at bounding box center [762, 393] width 302 height 41
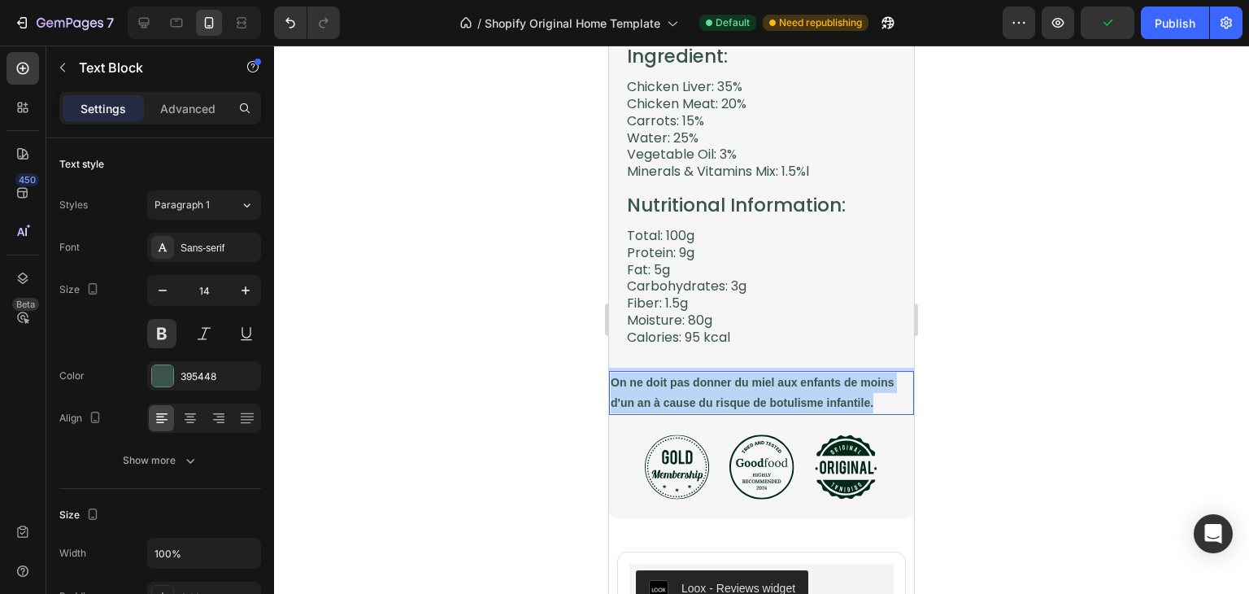
drag, startPoint x: 876, startPoint y: 394, endPoint x: 612, endPoint y: 372, distance: 265.3
click at [612, 373] on p "On ne doit pas donner du miel aux enfants de moins d'un an à cause du risque de…" at bounding box center [762, 393] width 302 height 41
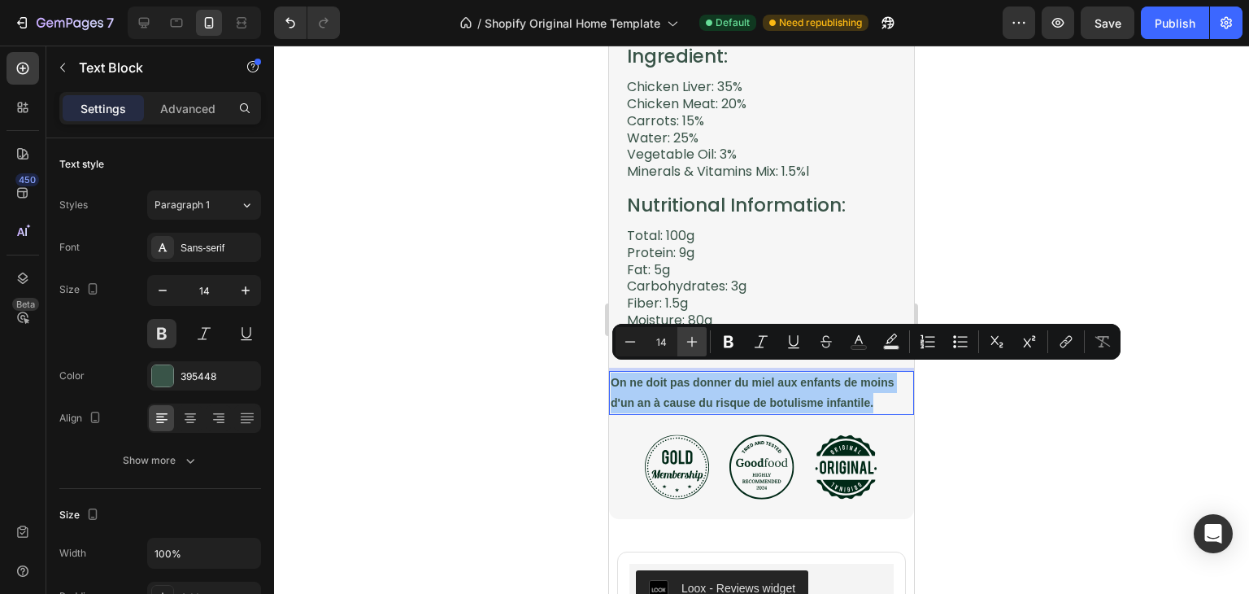
click at [690, 349] on icon "Editor contextual toolbar" at bounding box center [692, 341] width 16 height 16
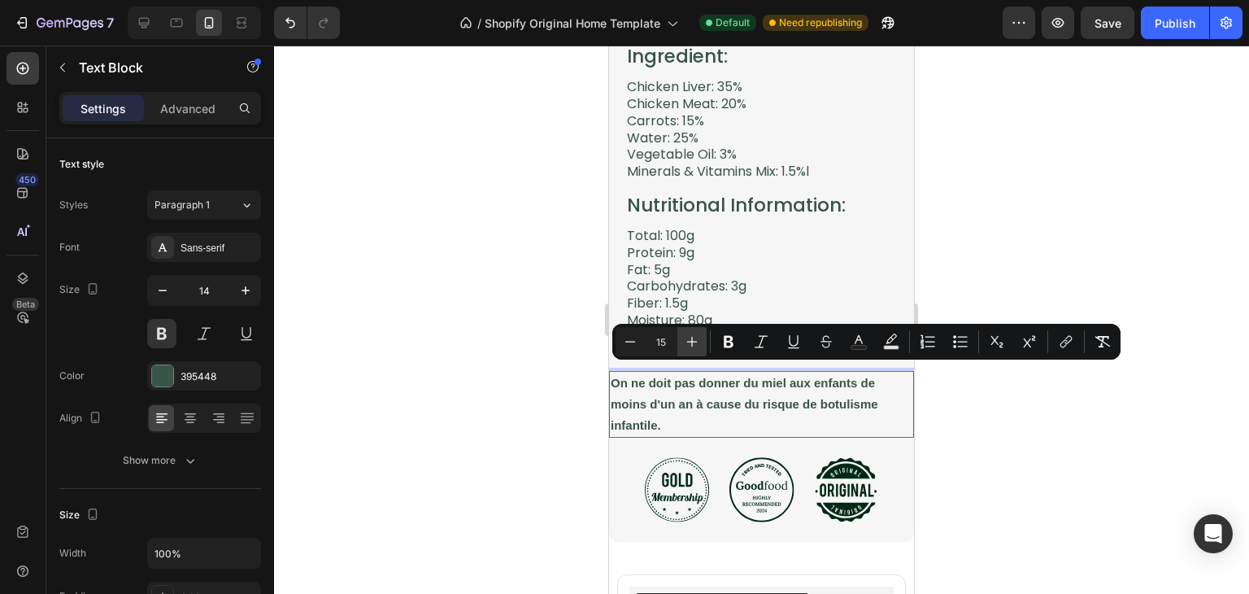
click at [690, 349] on icon "Editor contextual toolbar" at bounding box center [692, 341] width 16 height 16
type input "17"
click at [186, 114] on p "Advanced" at bounding box center [187, 108] width 55 height 17
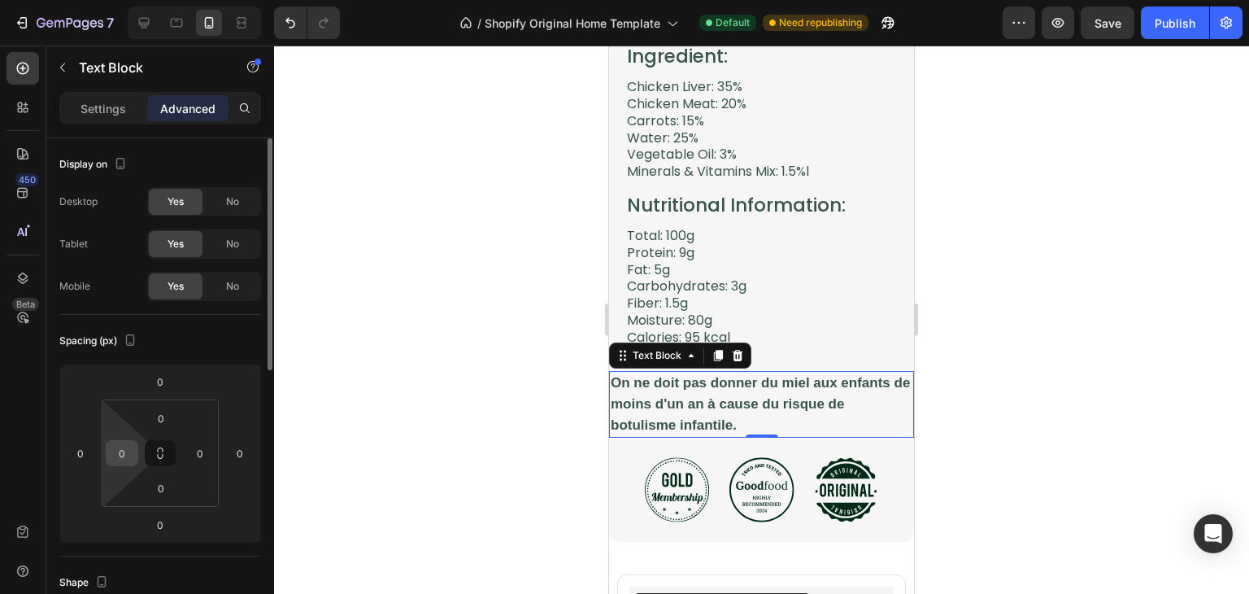
click at [130, 453] on input "0" at bounding box center [122, 453] width 24 height 24
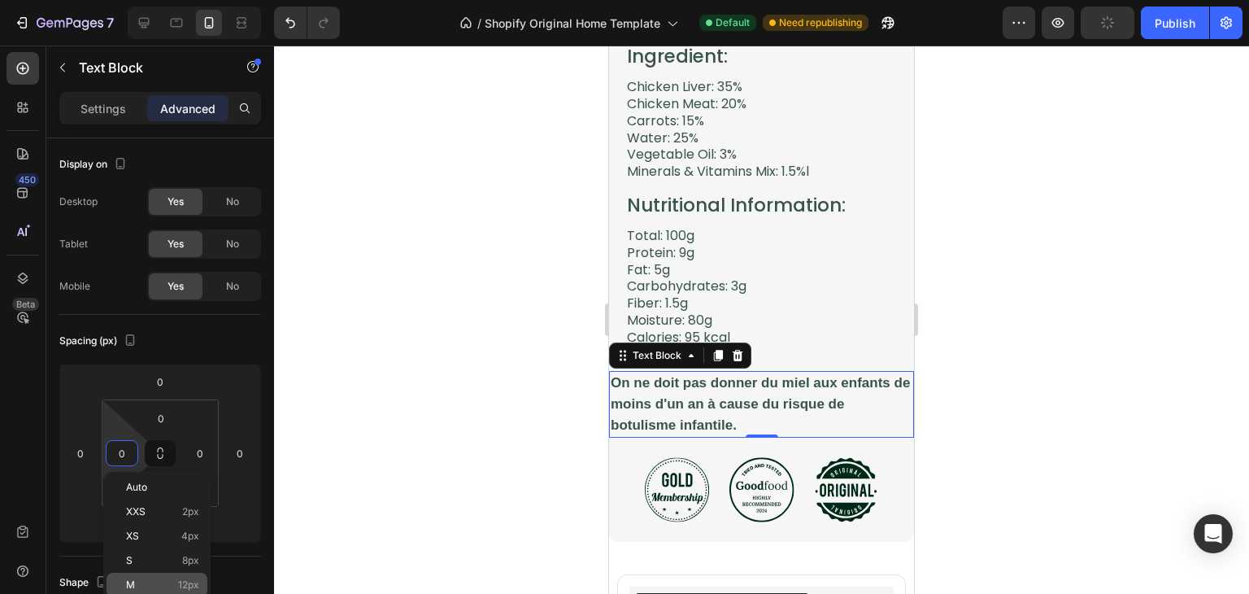
click at [182, 573] on div "M 12px" at bounding box center [157, 585] width 101 height 24
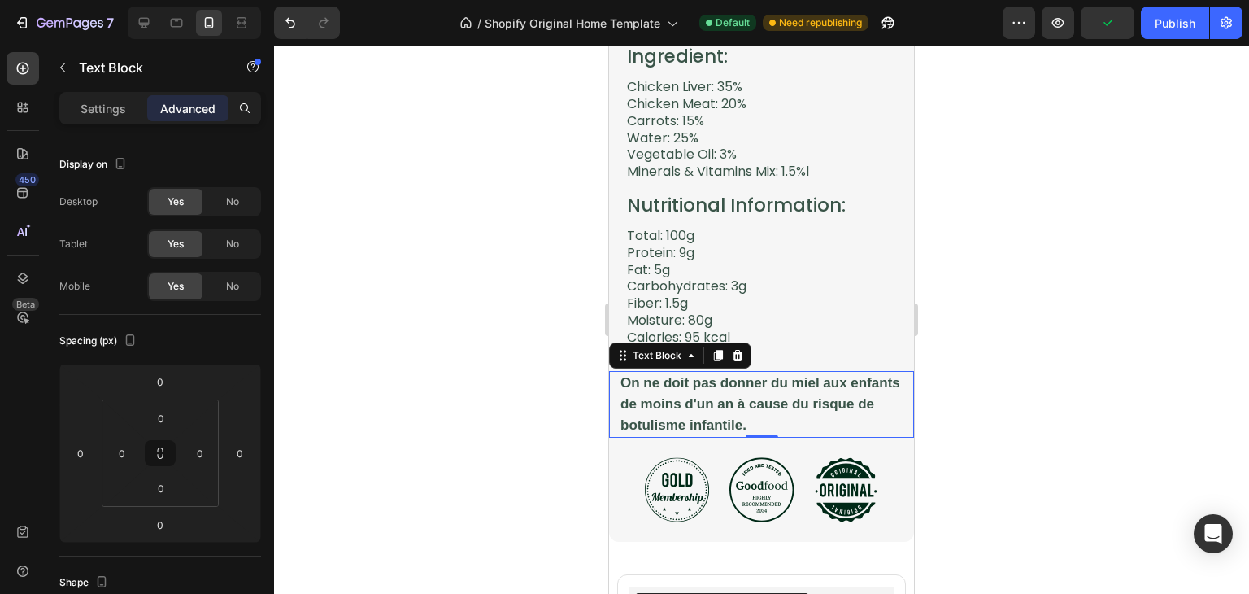
type input "12"
click at [202, 455] on input "0" at bounding box center [200, 453] width 24 height 24
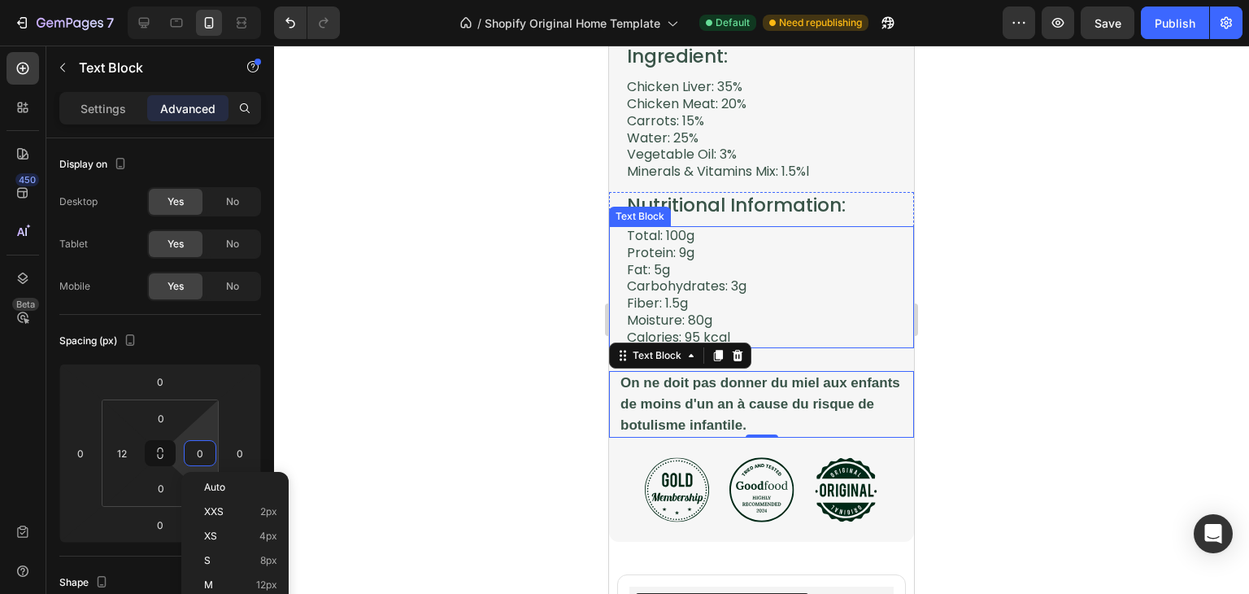
click at [683, 303] on p "Total: 100g Protein: 9g Fat: 5g Carbohydrates: 3g Fiber: 1.5g Moisture: 80g Cal…" at bounding box center [769, 287] width 285 height 119
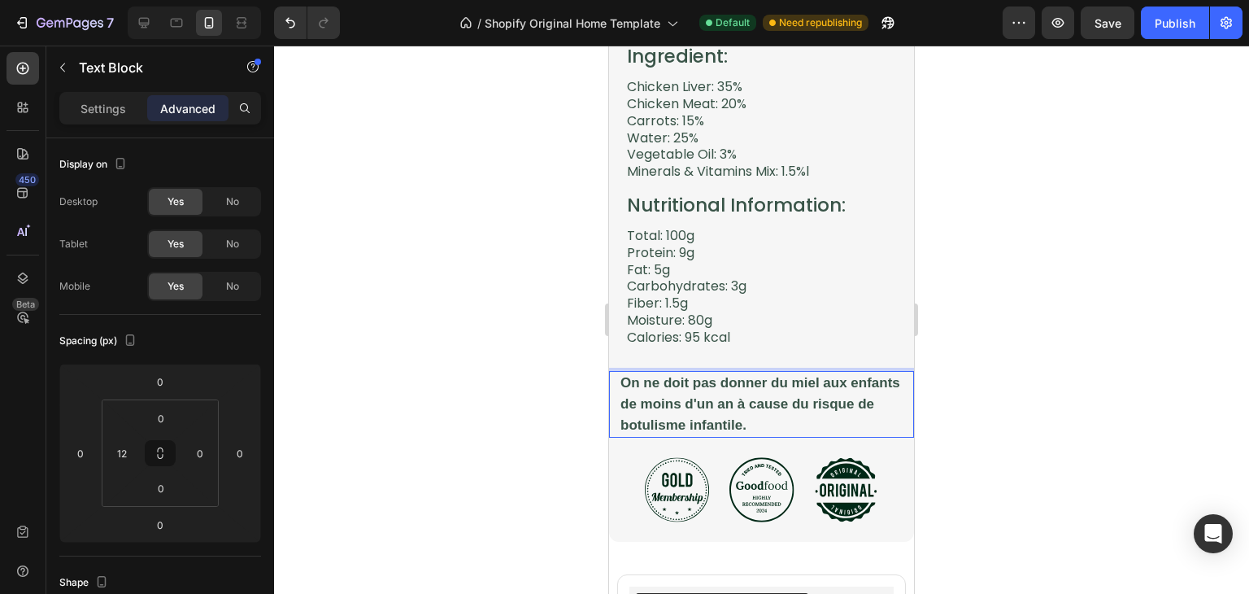
click at [761, 423] on p "On ne doit pas donner du miel aux enfants de moins d'un an à cause du risque de…" at bounding box center [767, 405] width 292 height 64
click at [203, 455] on input "0" at bounding box center [200, 453] width 24 height 24
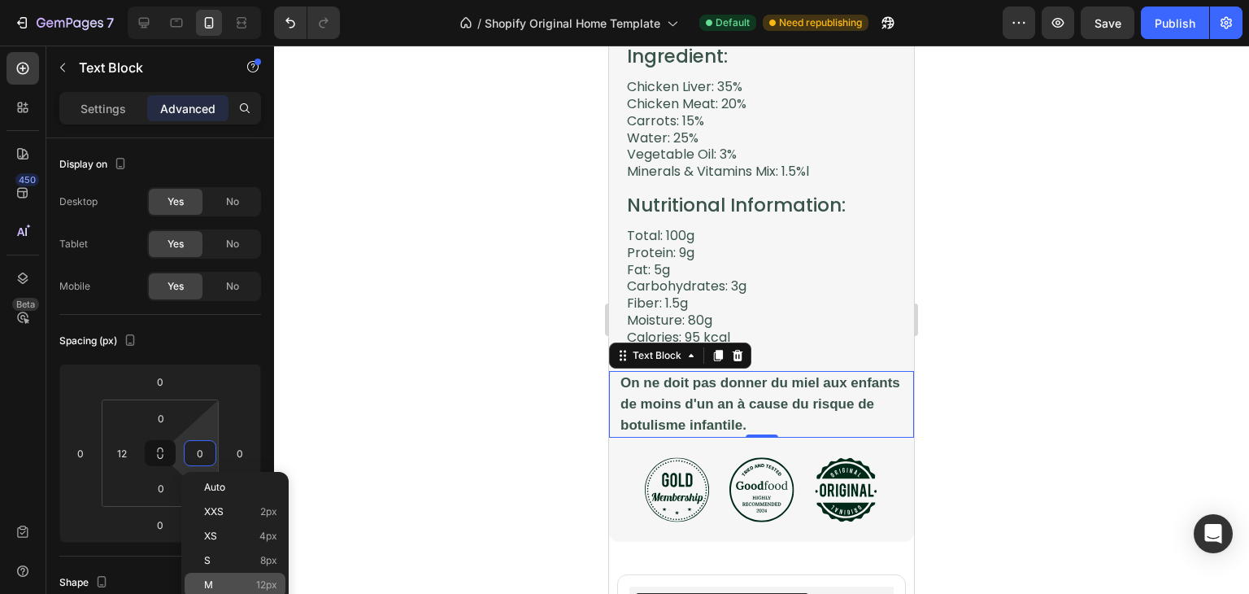
click at [273, 580] on span "12px" at bounding box center [266, 584] width 21 height 11
type input "12"
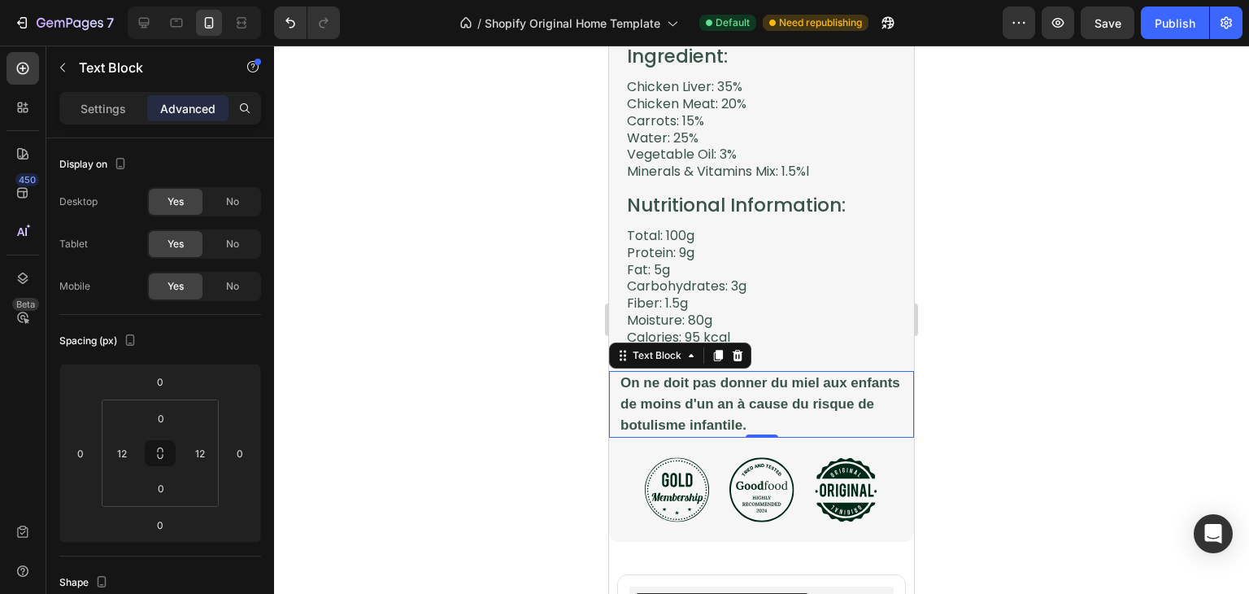
click at [1050, 370] on div at bounding box center [761, 320] width 975 height 548
click at [827, 407] on p "On ne doit pas donner du miel aux enfants de moins d'un an à cause du risque de…" at bounding box center [762, 405] width 282 height 64
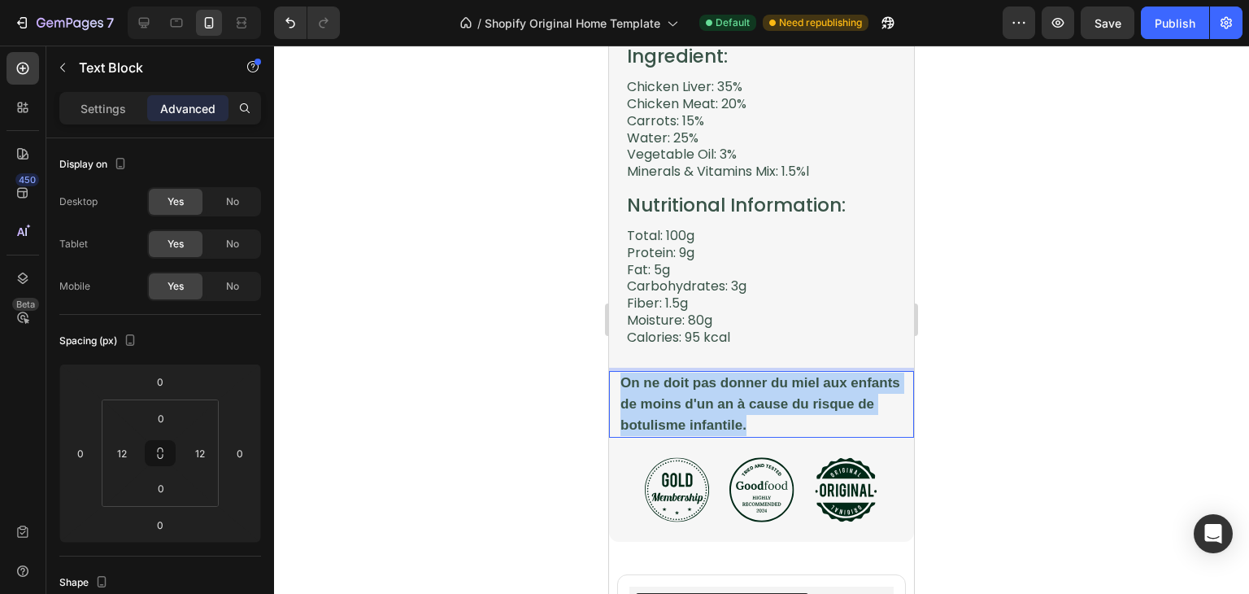
click at [827, 407] on p "On ne doit pas donner du miel aux enfants de moins d'un an à cause du risque de…" at bounding box center [762, 405] width 282 height 64
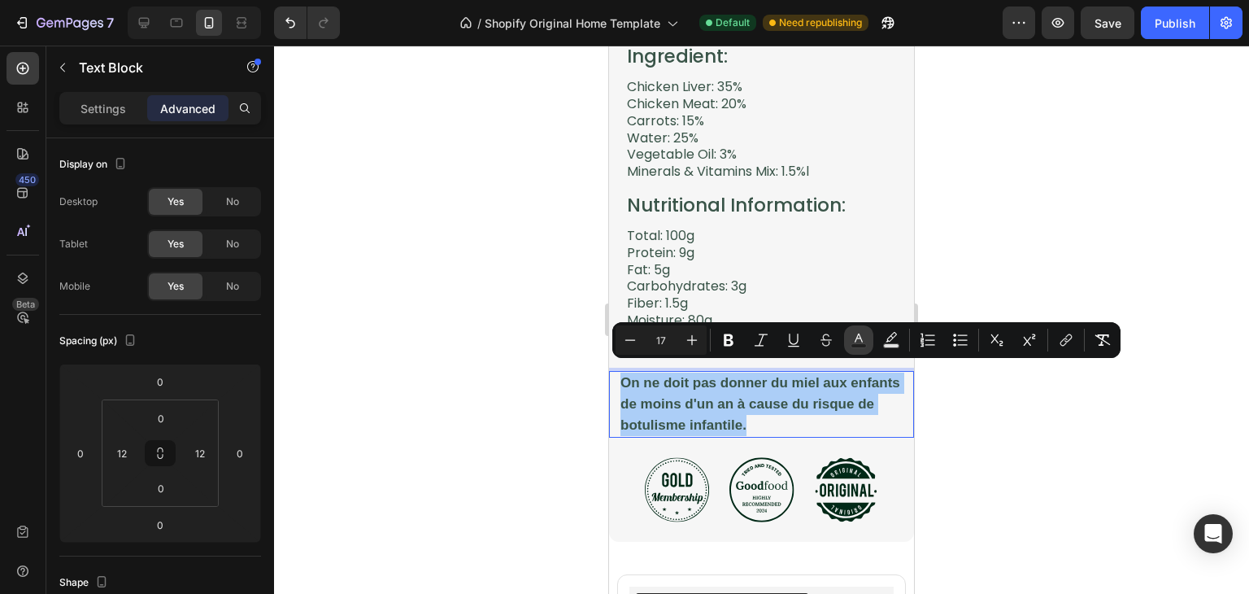
click at [855, 350] on button "Text Color" at bounding box center [858, 339] width 29 height 29
type input "395448"
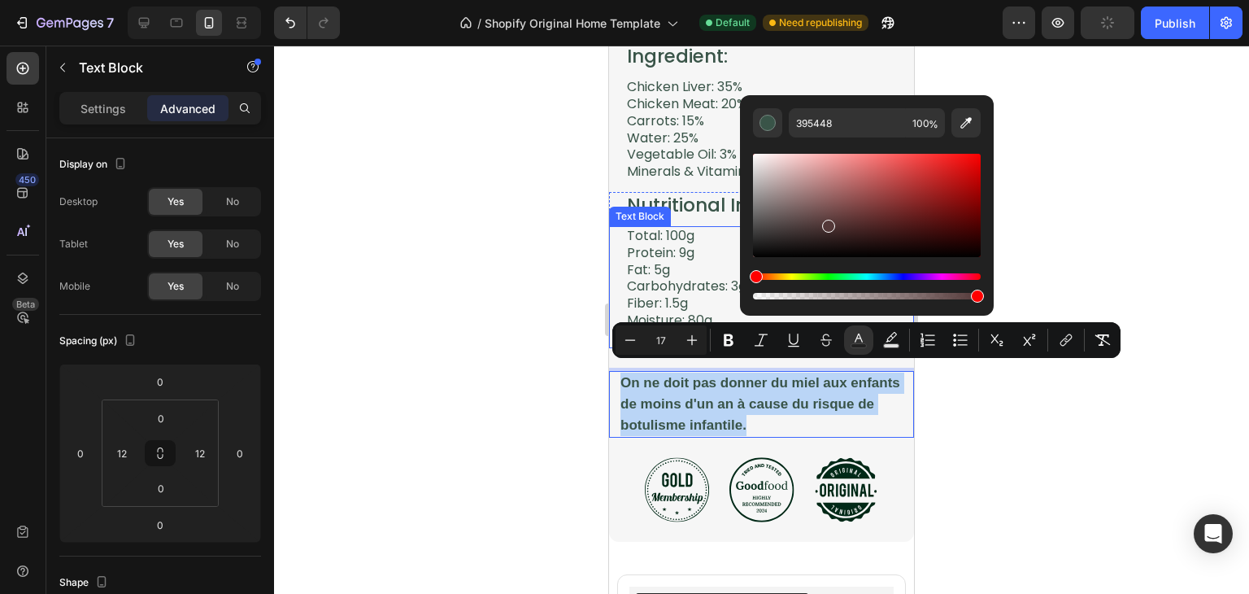
type input "533838"
drag, startPoint x: 1461, startPoint y: 323, endPoint x: 733, endPoint y: 292, distance: 728.6
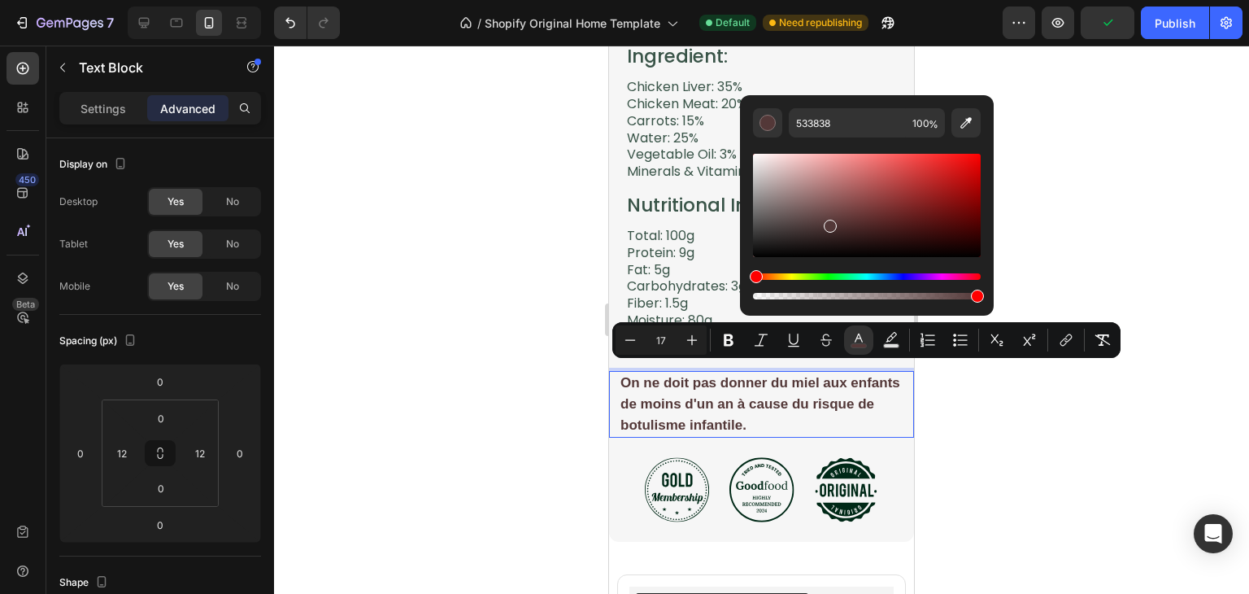
click at [843, 408] on p "On ne doit pas donner du miel aux enfants de moins d'un an à cause du risque de…" at bounding box center [762, 405] width 282 height 64
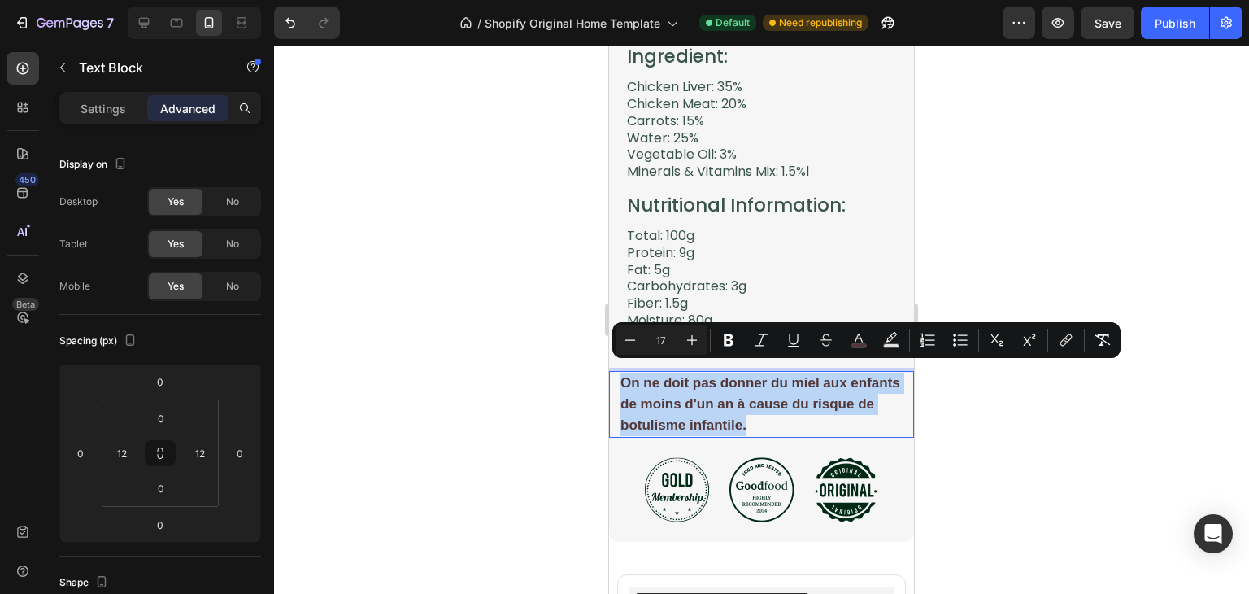
drag, startPoint x: 811, startPoint y: 412, endPoint x: 621, endPoint y: 377, distance: 192.9
click at [621, 377] on span "On ne doit pas donner du miel aux enfants de moins d'un an à cause du risque de…" at bounding box center [761, 404] width 280 height 58
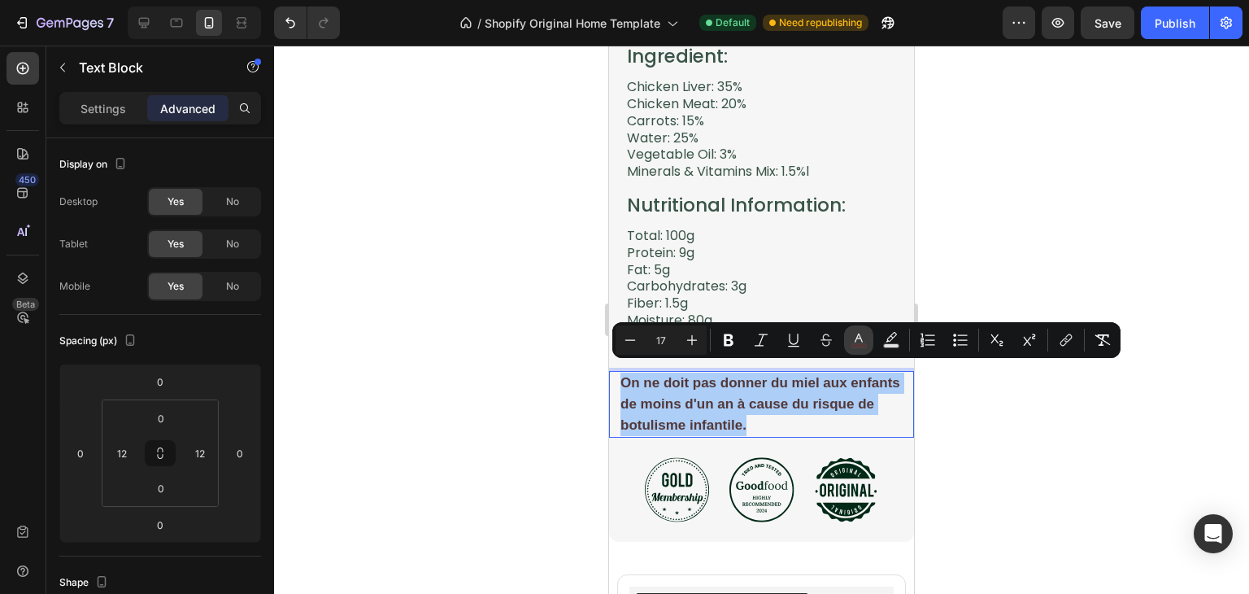
click at [855, 342] on icon "Editor contextual toolbar" at bounding box center [859, 340] width 16 height 16
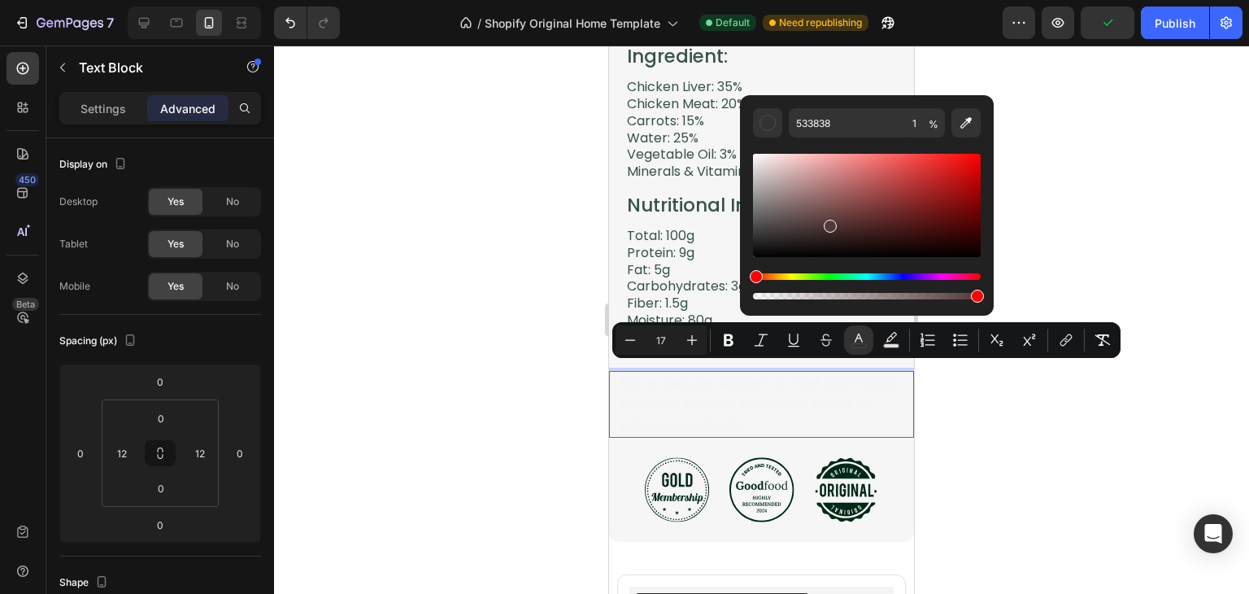
drag, startPoint x: 971, startPoint y: 298, endPoint x: 1030, endPoint y: 294, distance: 59.5
click at [1030, 0] on body "7 / Shopify Original Home Template Default Need republishing Preview Publish 45…" at bounding box center [624, 0] width 1249 height 0
type input "100"
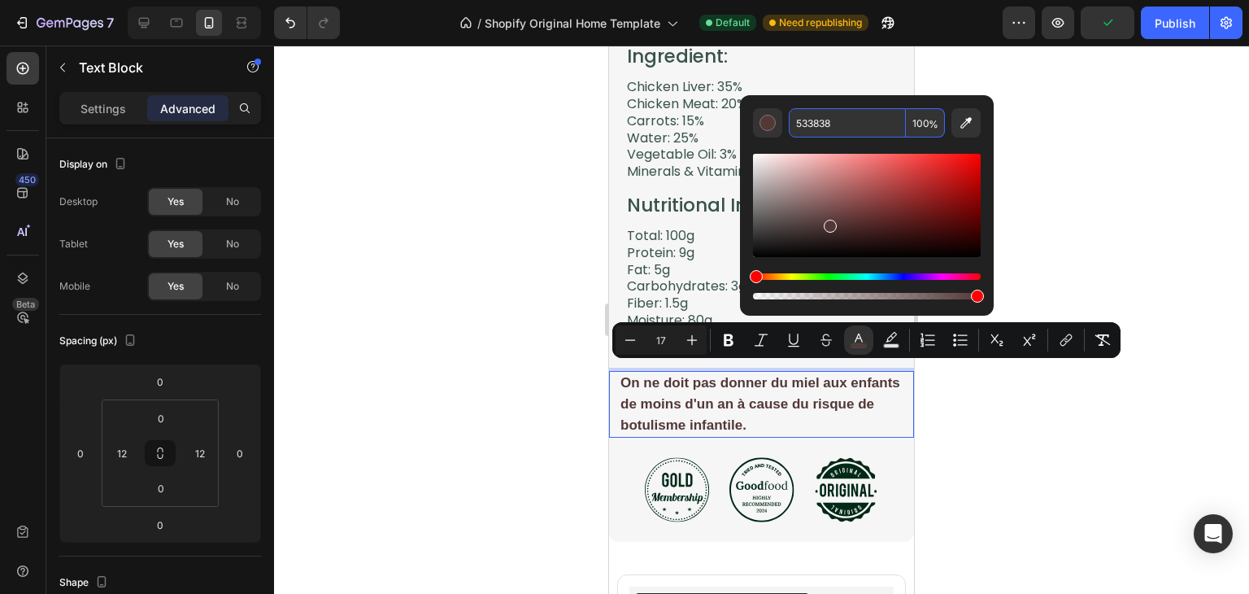
click at [873, 110] on input "533838" at bounding box center [847, 122] width 117 height 29
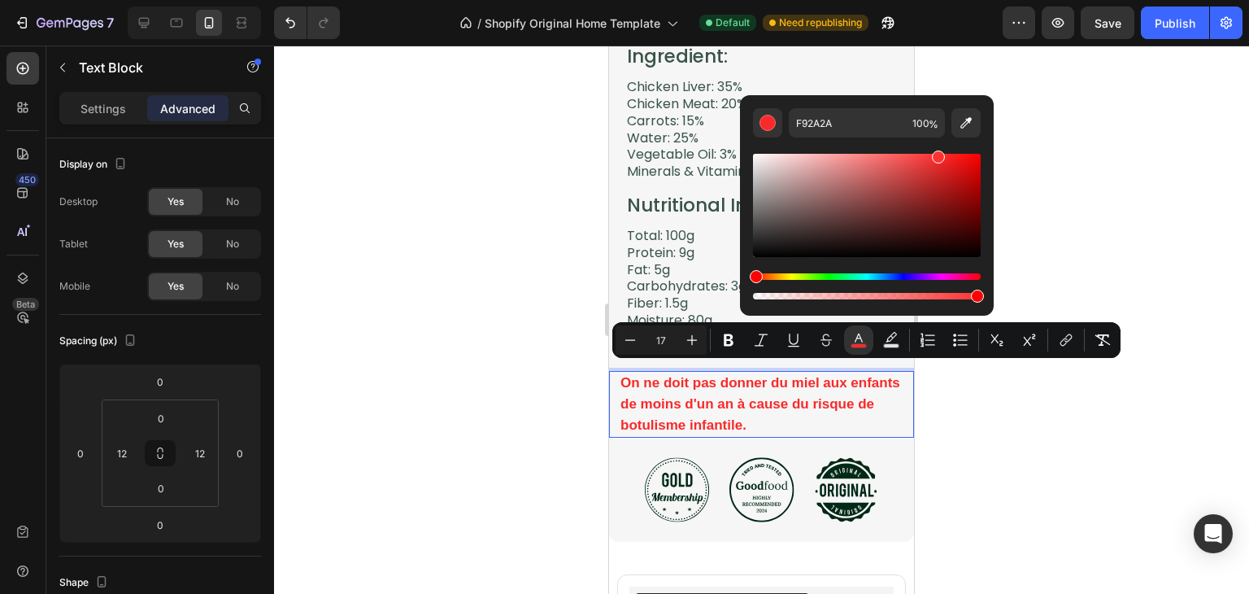
type input "FF3232"
drag, startPoint x: 826, startPoint y: 226, endPoint x: 935, endPoint y: 154, distance: 130.8
click at [935, 154] on div "Editor contextual toolbar" at bounding box center [938, 156] width 13 height 13
click at [1045, 233] on div at bounding box center [761, 320] width 975 height 548
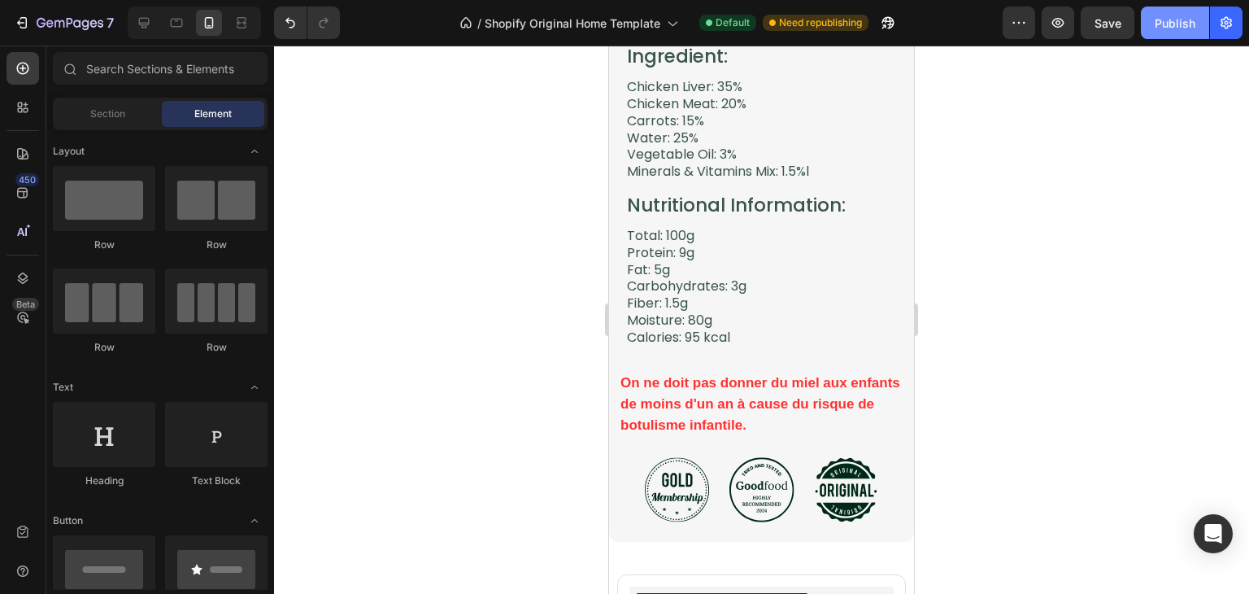
click at [1184, 20] on div "Publish" at bounding box center [1175, 23] width 41 height 17
click at [134, 27] on div at bounding box center [144, 23] width 26 height 26
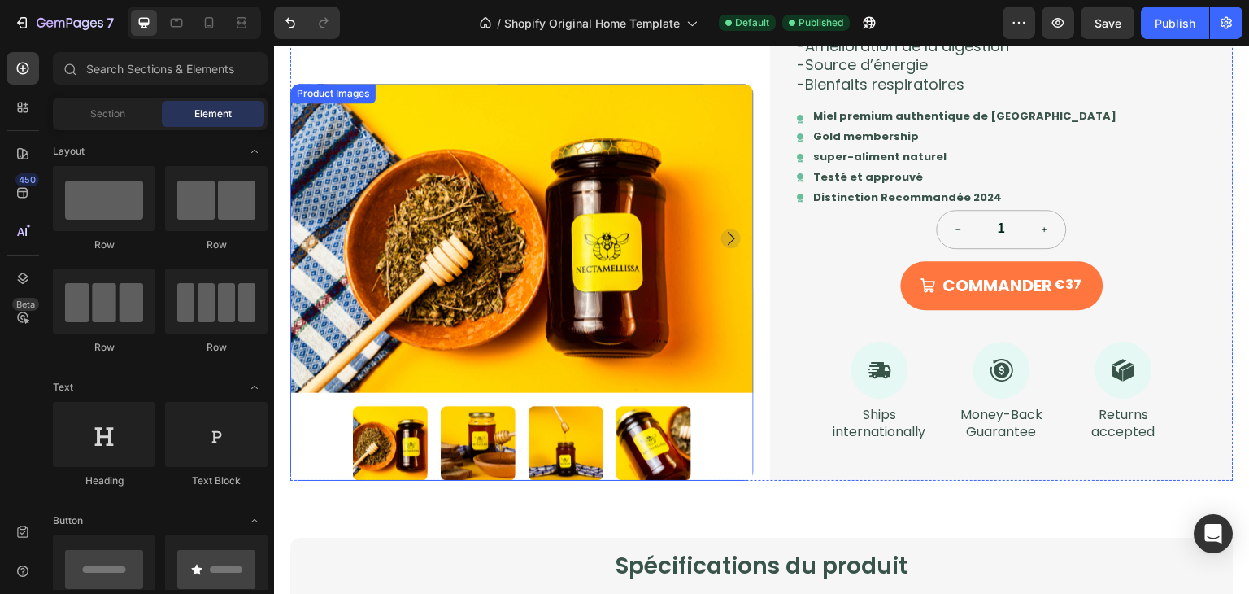
scroll to position [1537, 0]
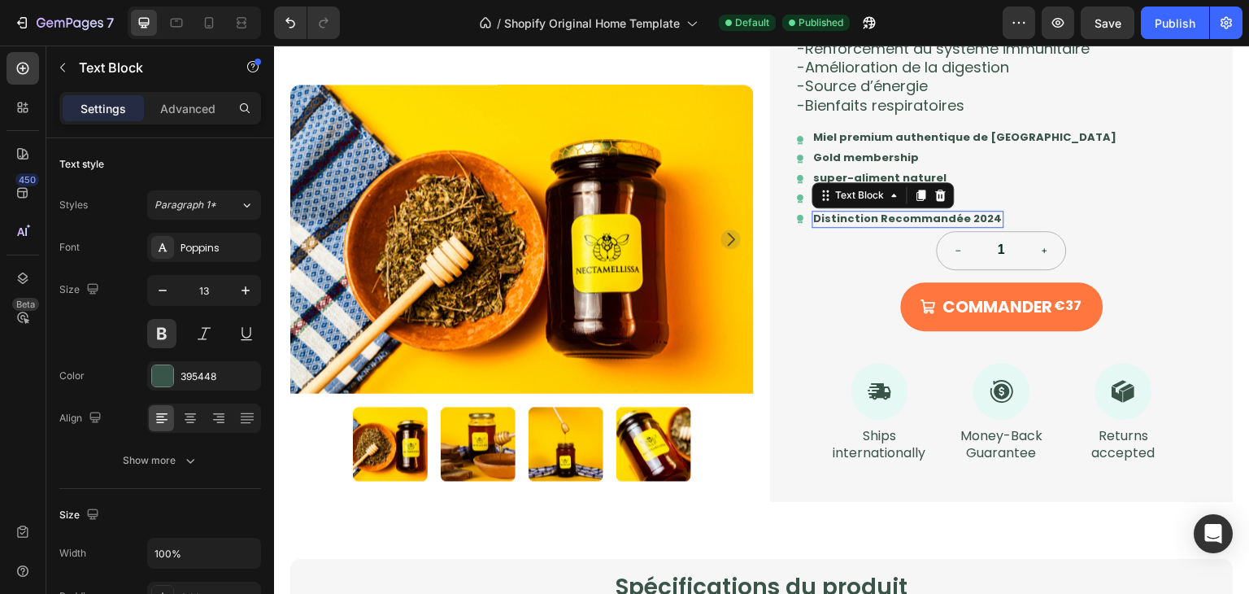
click at [946, 222] on p "Distinction Recommandée 2024" at bounding box center [908, 219] width 189 height 14
click at [190, 97] on div "Advanced" at bounding box center [187, 108] width 81 height 26
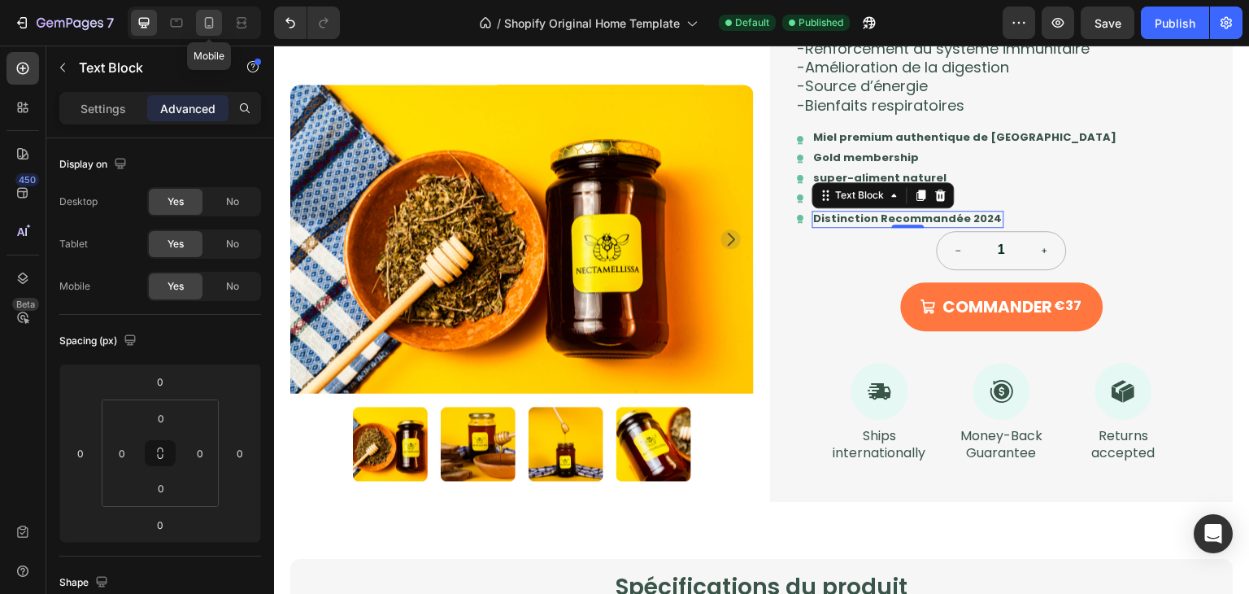
click at [211, 27] on icon at bounding box center [209, 23] width 16 height 16
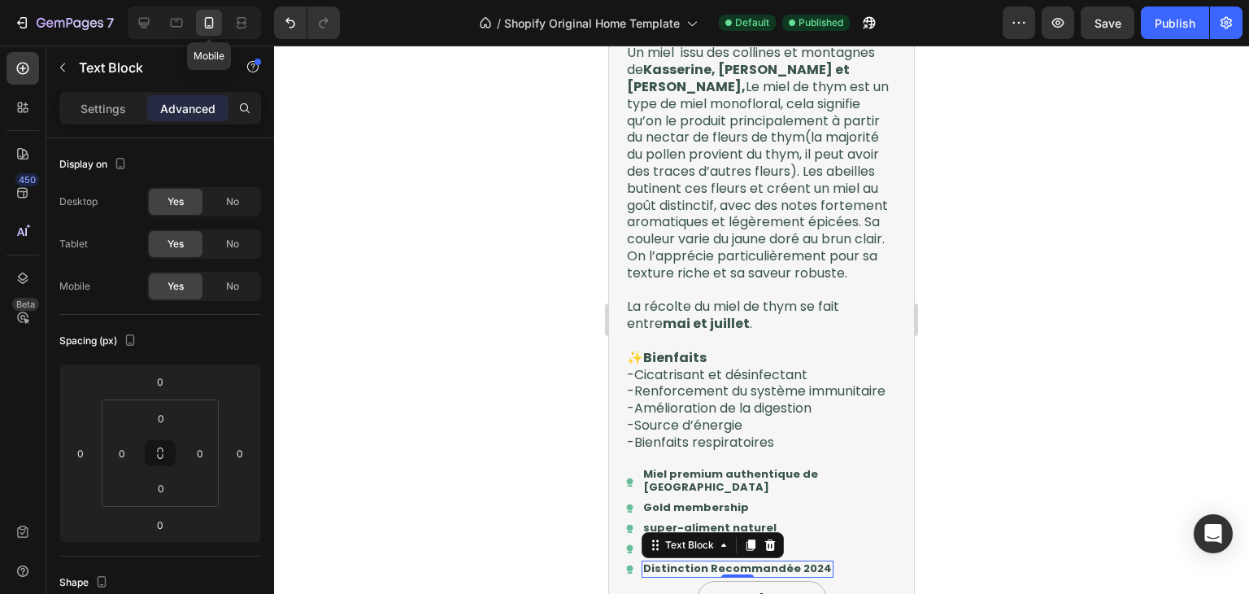
scroll to position [2056, 0]
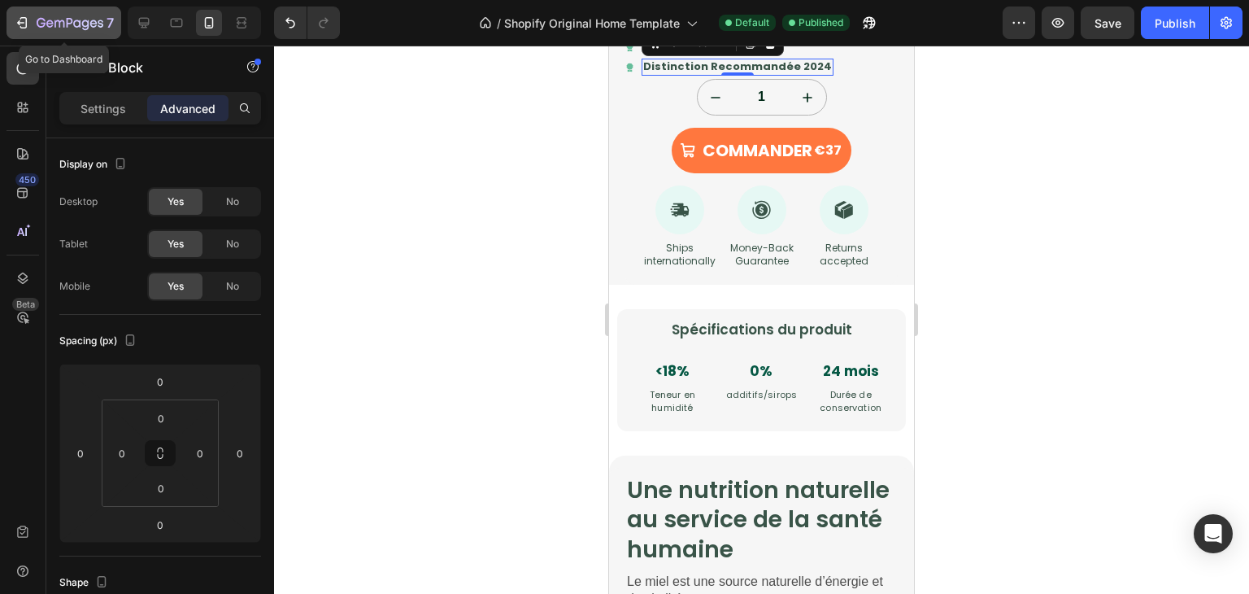
click at [37, 10] on button "7" at bounding box center [64, 23] width 115 height 33
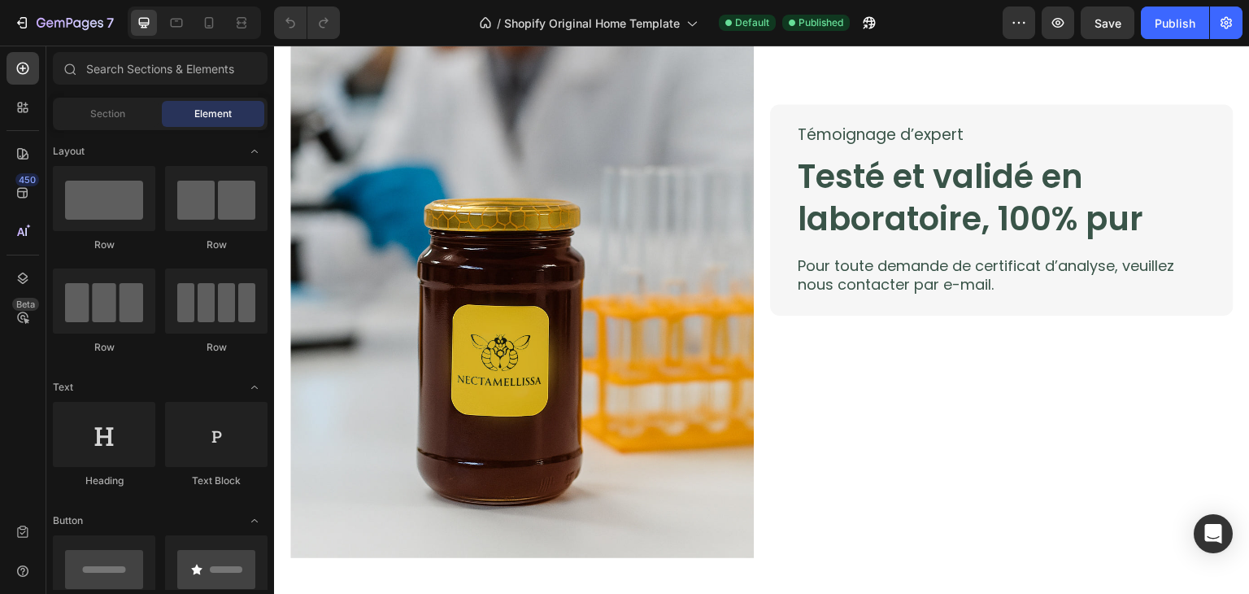
scroll to position [2905, 0]
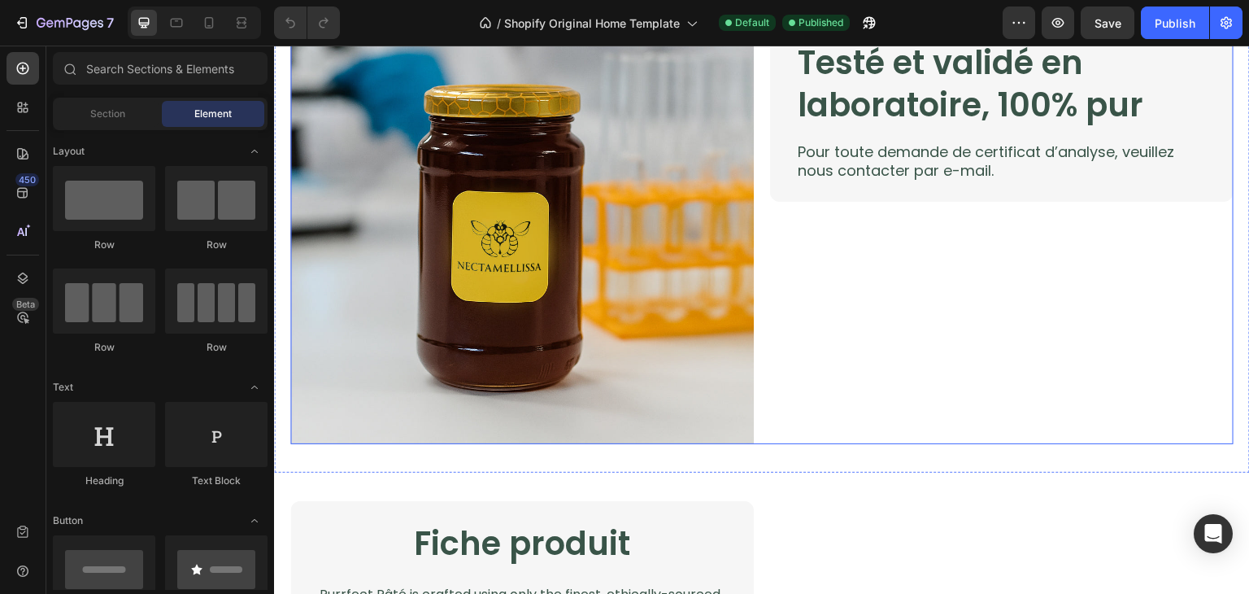
click at [831, 305] on div "Témoignage d’expert Text Block Testé et validé en laboratoire, 100% pur Heading…" at bounding box center [1002, 96] width 464 height 695
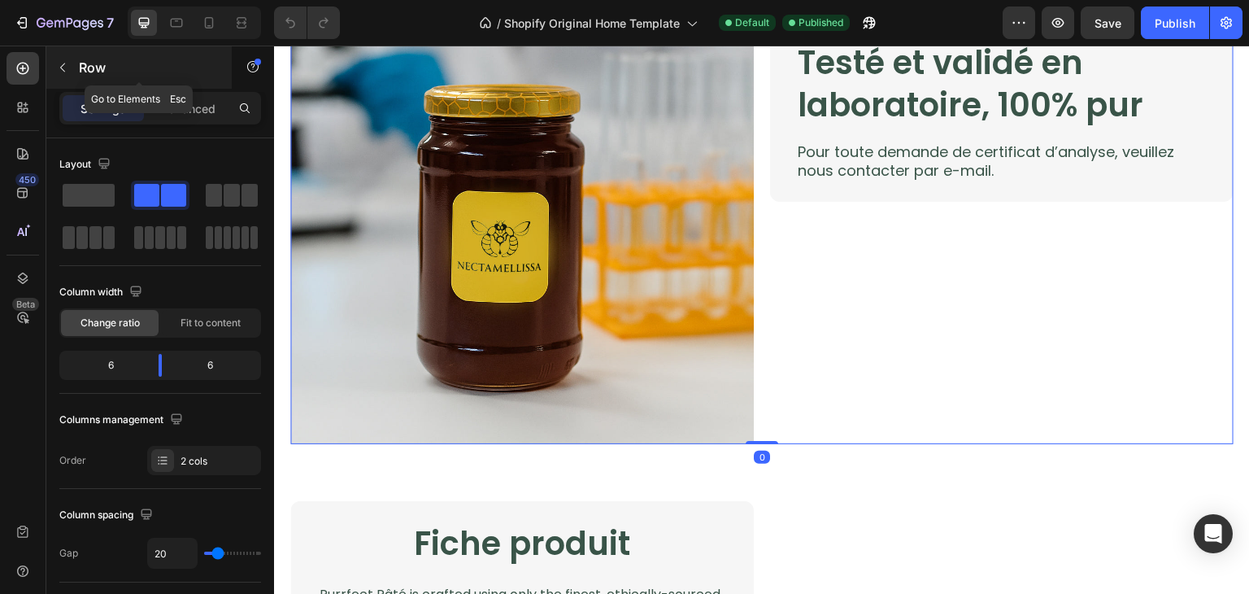
click at [68, 59] on button "button" at bounding box center [63, 67] width 26 height 26
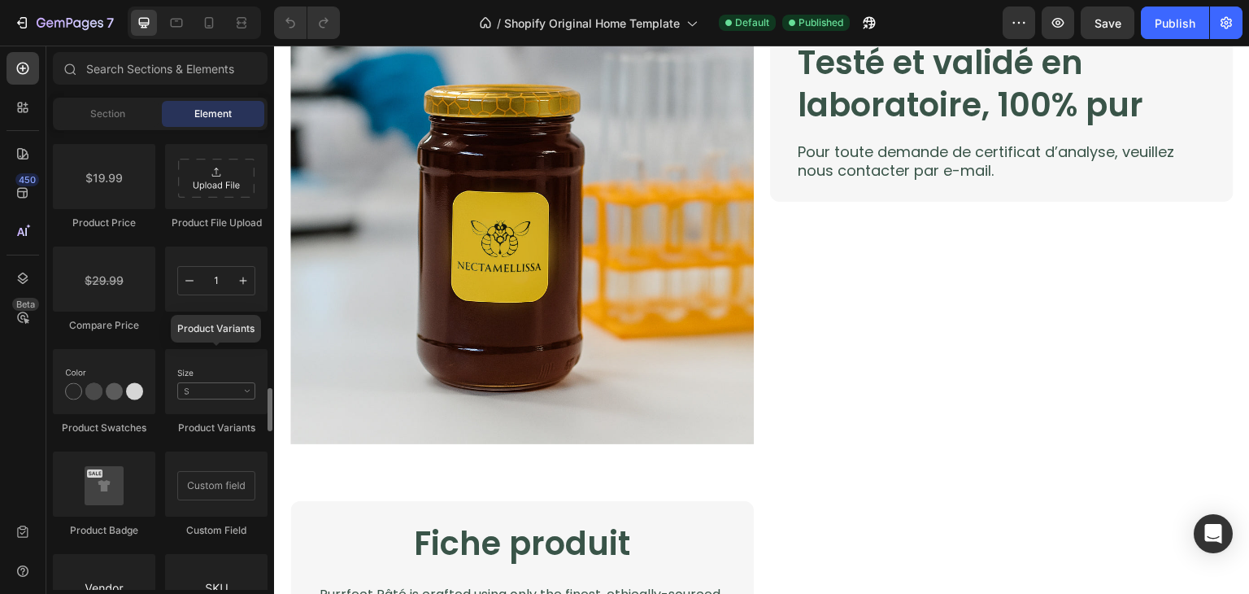
scroll to position [2708, 0]
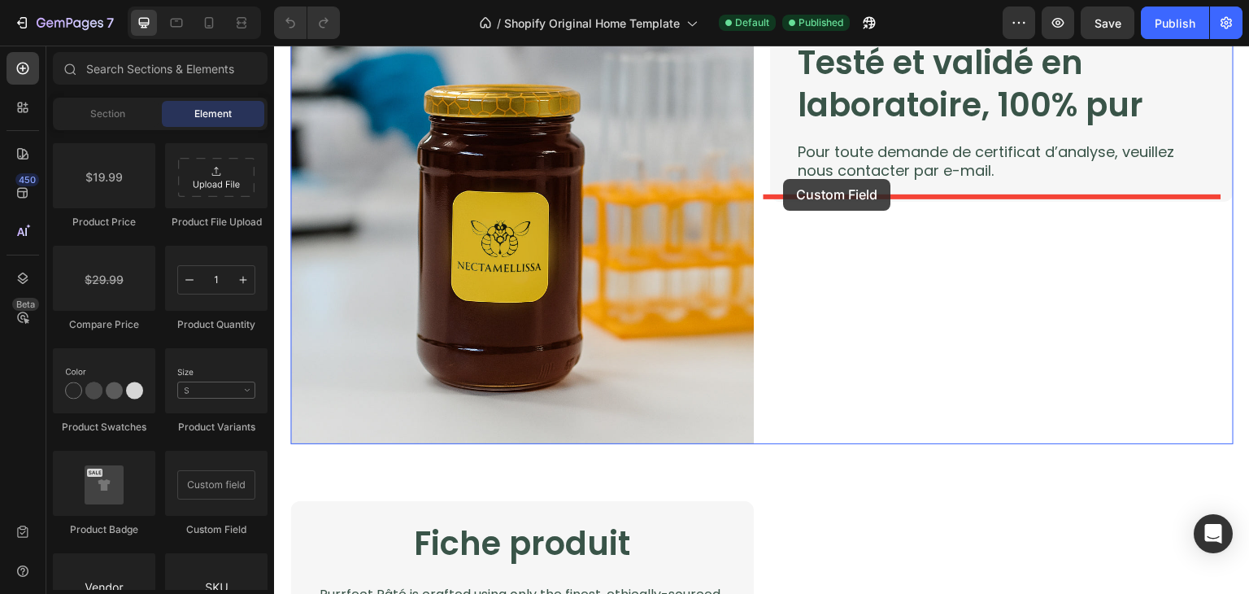
drag, startPoint x: 495, startPoint y: 551, endPoint x: 783, endPoint y: 179, distance: 470.8
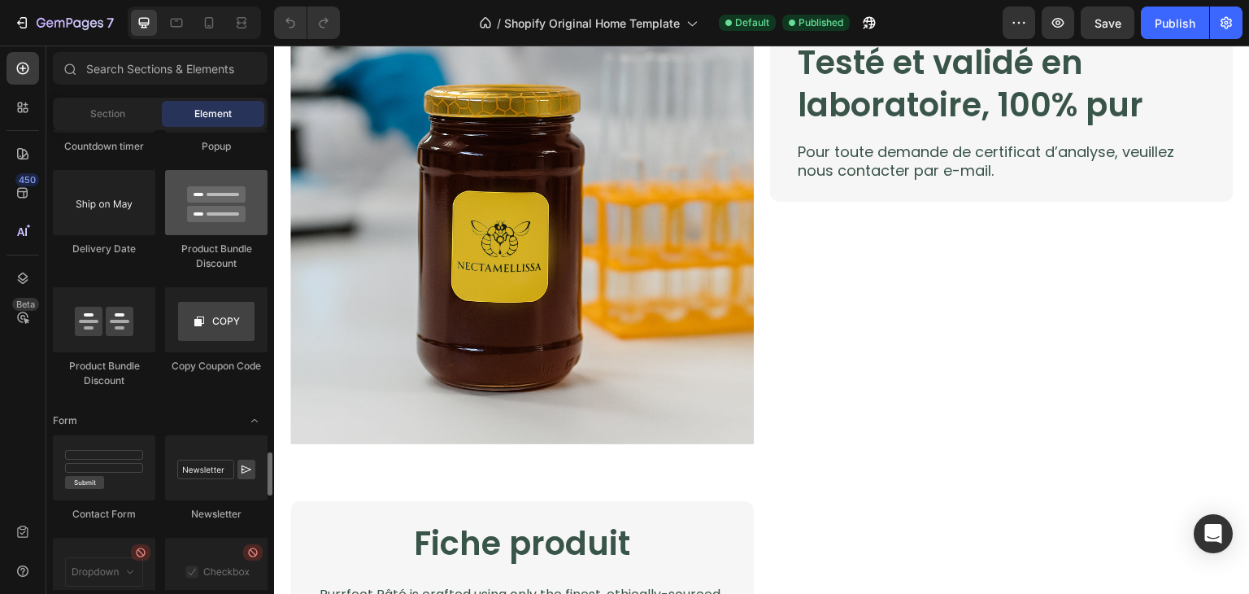
scroll to position [3435, 0]
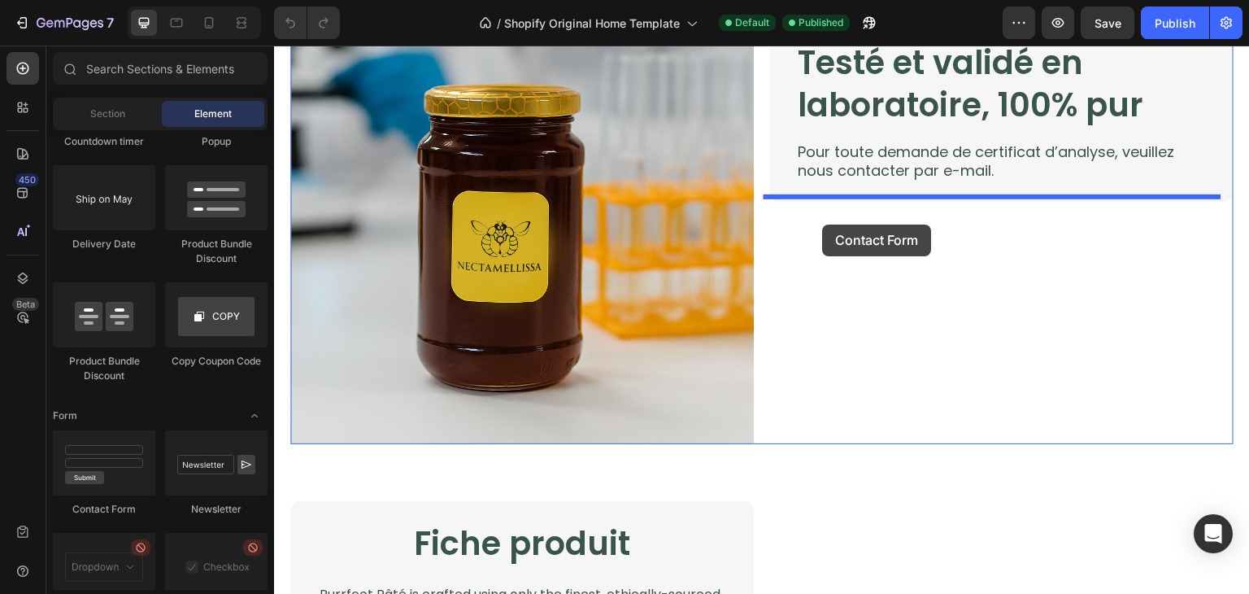
drag, startPoint x: 355, startPoint y: 516, endPoint x: 823, endPoint y: 193, distance: 568.8
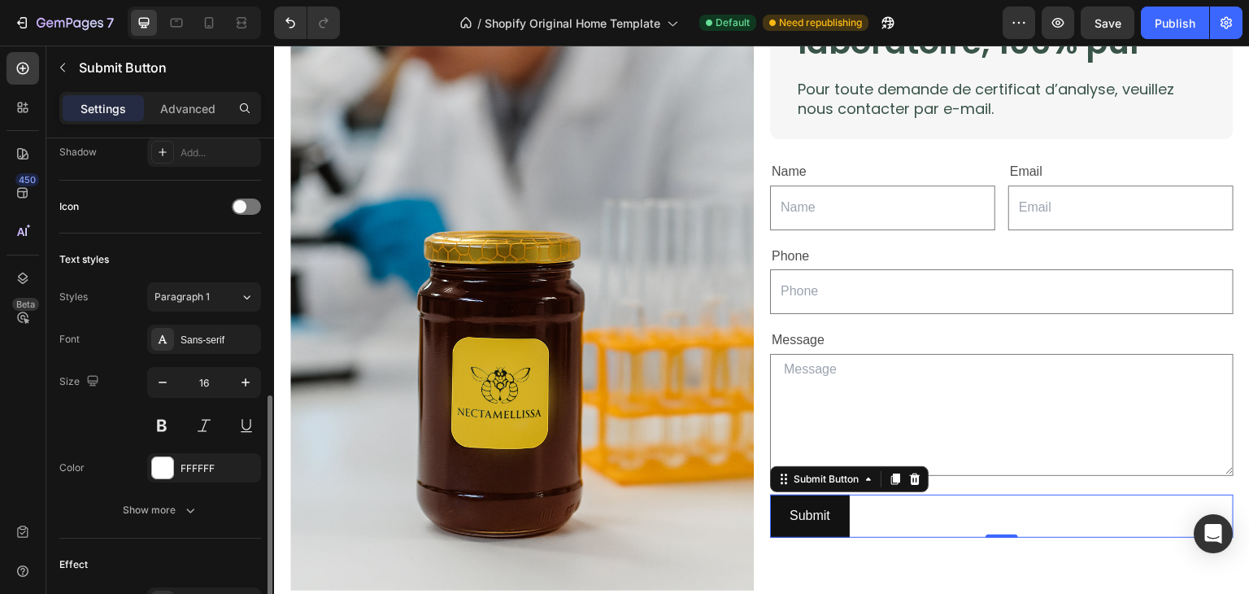
scroll to position [649, 0]
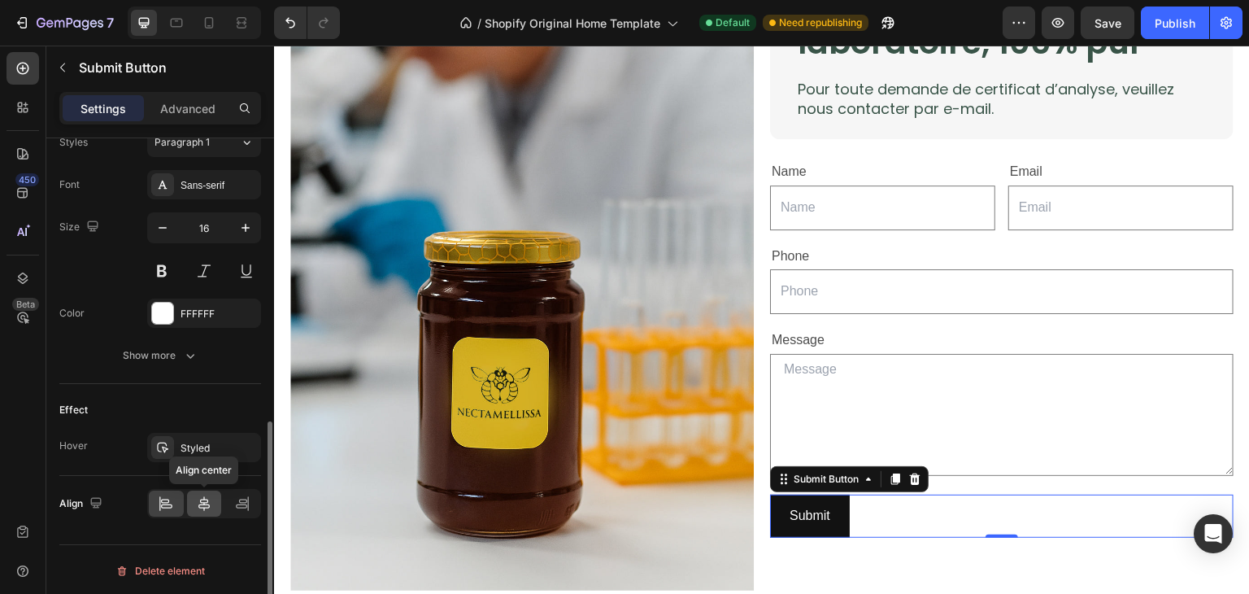
click at [199, 499] on icon at bounding box center [204, 503] width 16 height 16
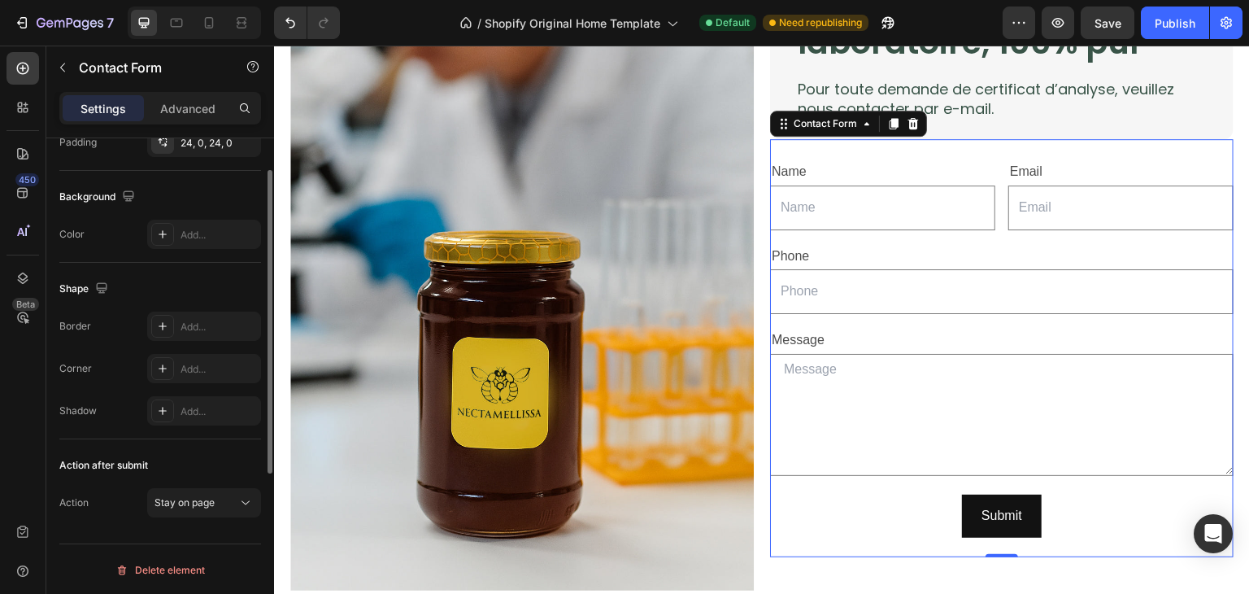
scroll to position [0, 0]
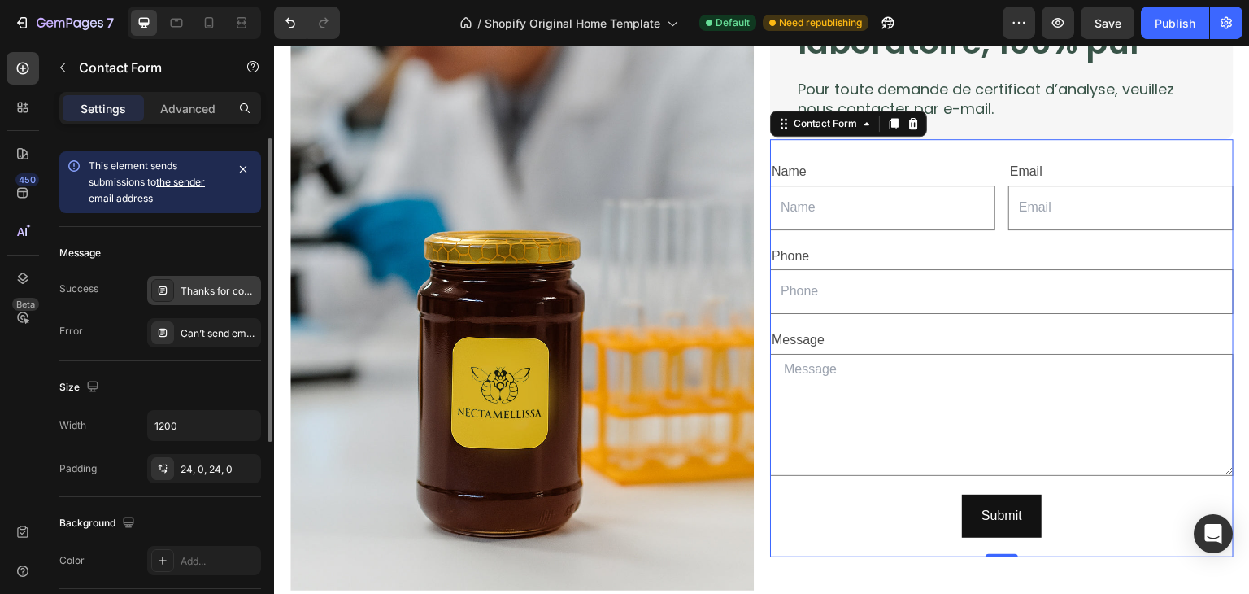
click at [206, 284] on div "Thanks for contacting us. We'll get back to you as soon as possible." at bounding box center [219, 291] width 76 height 15
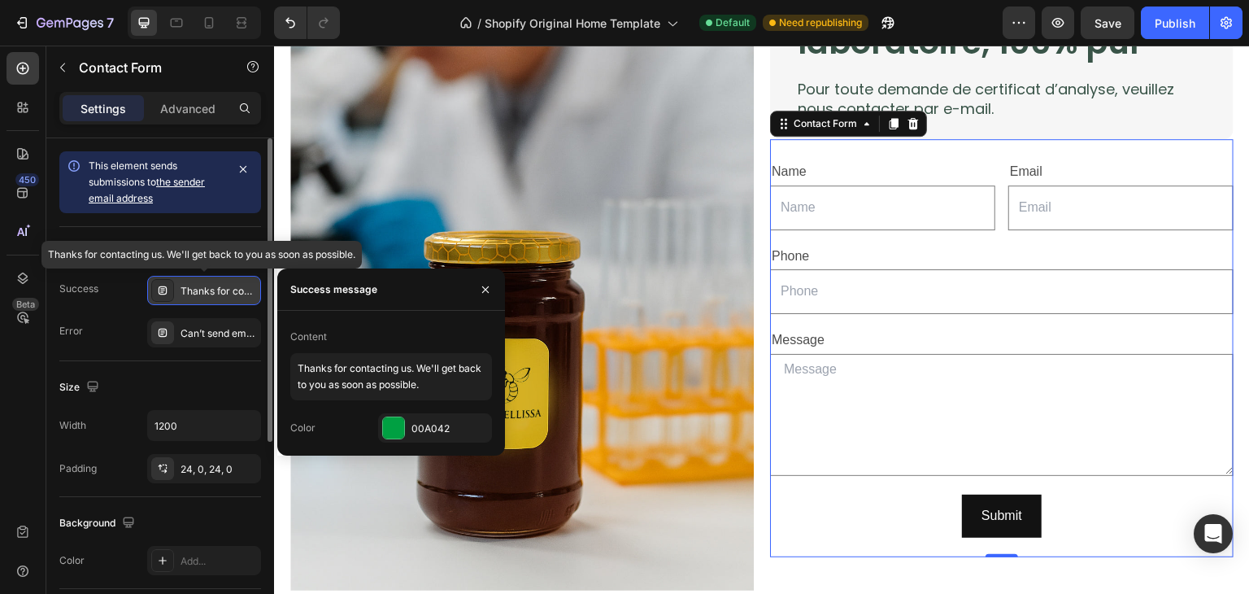
click at [206, 284] on div "Thanks for contacting us. We'll get back to you as soon as possible." at bounding box center [219, 291] width 76 height 15
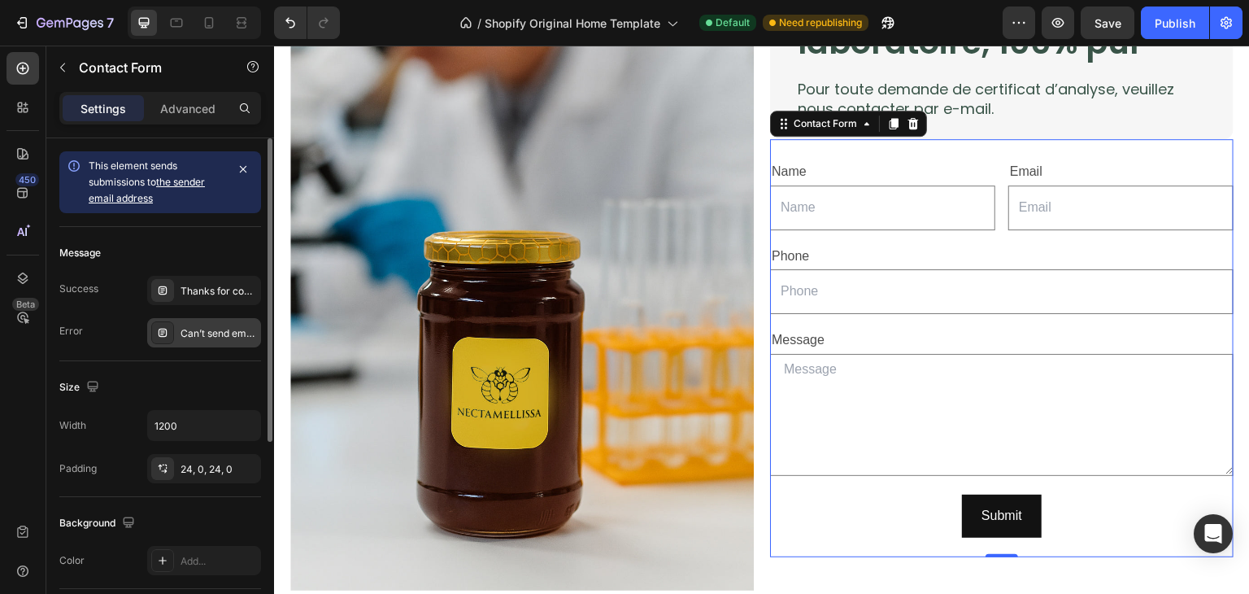
click at [218, 338] on div "Can’t send email. Please try again later." at bounding box center [219, 333] width 76 height 15
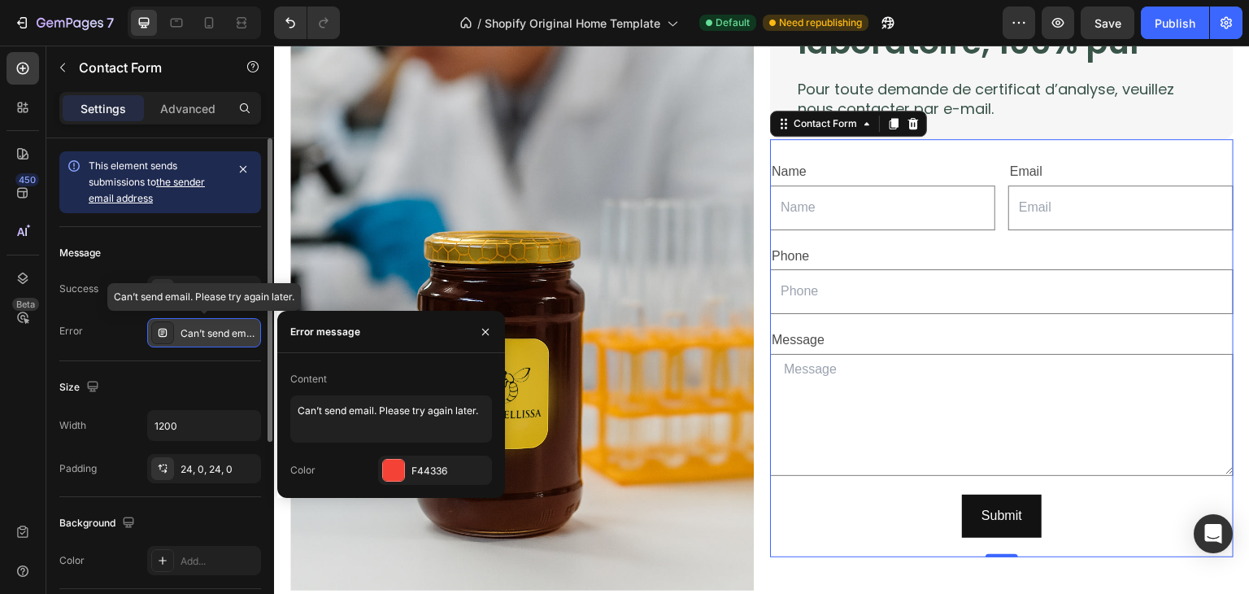
click at [218, 338] on div "Can’t send email. Please try again later." at bounding box center [219, 333] width 76 height 15
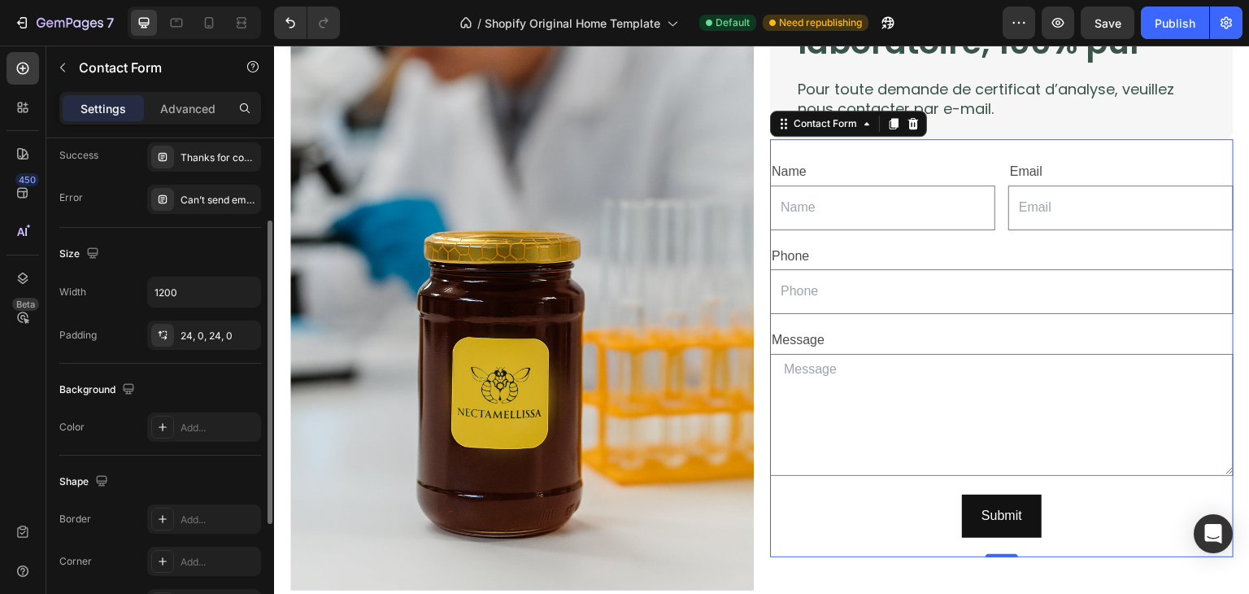
scroll to position [136, 0]
click at [209, 423] on div "Add..." at bounding box center [219, 425] width 76 height 15
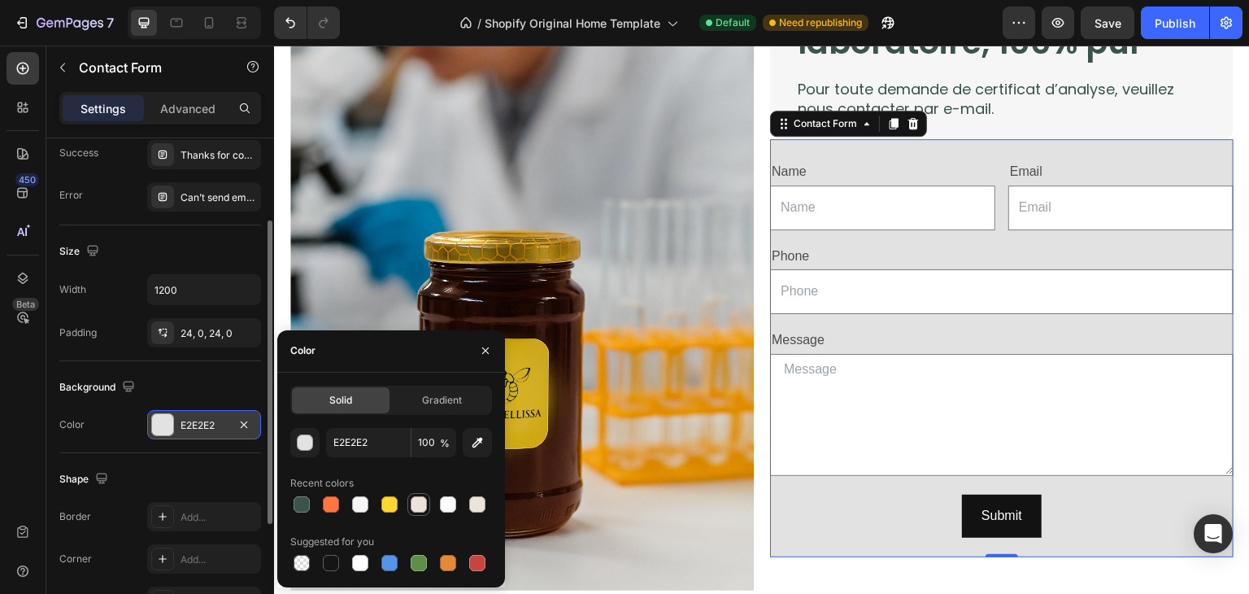
click at [420, 505] on div at bounding box center [419, 504] width 16 height 16
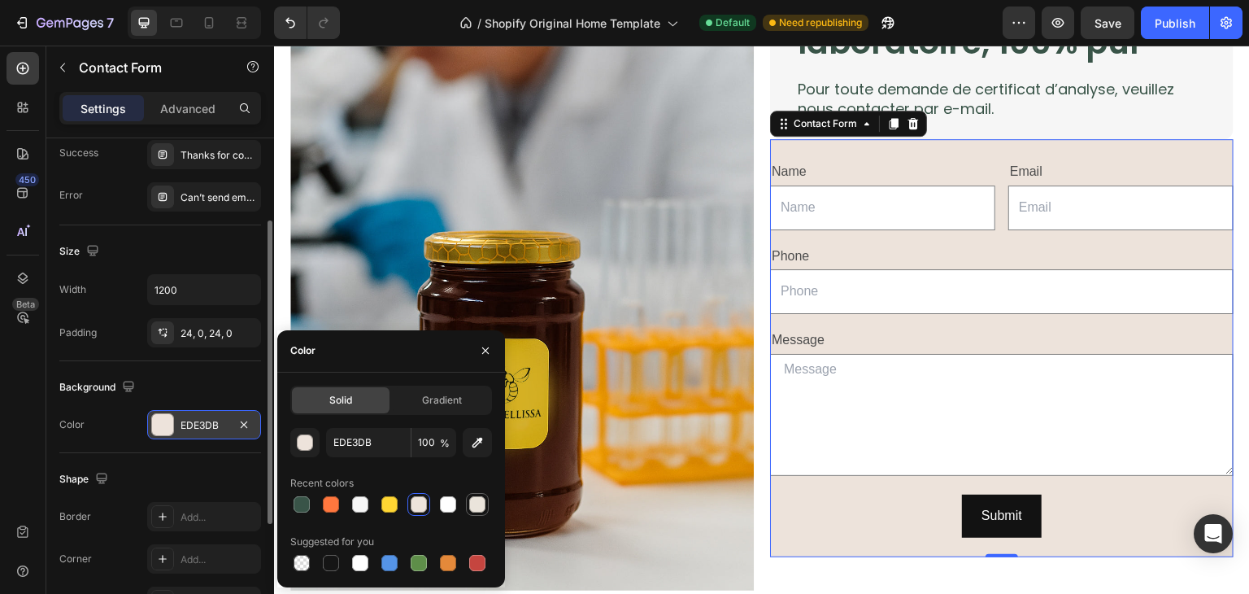
click at [479, 503] on div at bounding box center [477, 504] width 16 height 16
click at [452, 507] on div at bounding box center [448, 504] width 16 height 16
type input "FFFFFF"
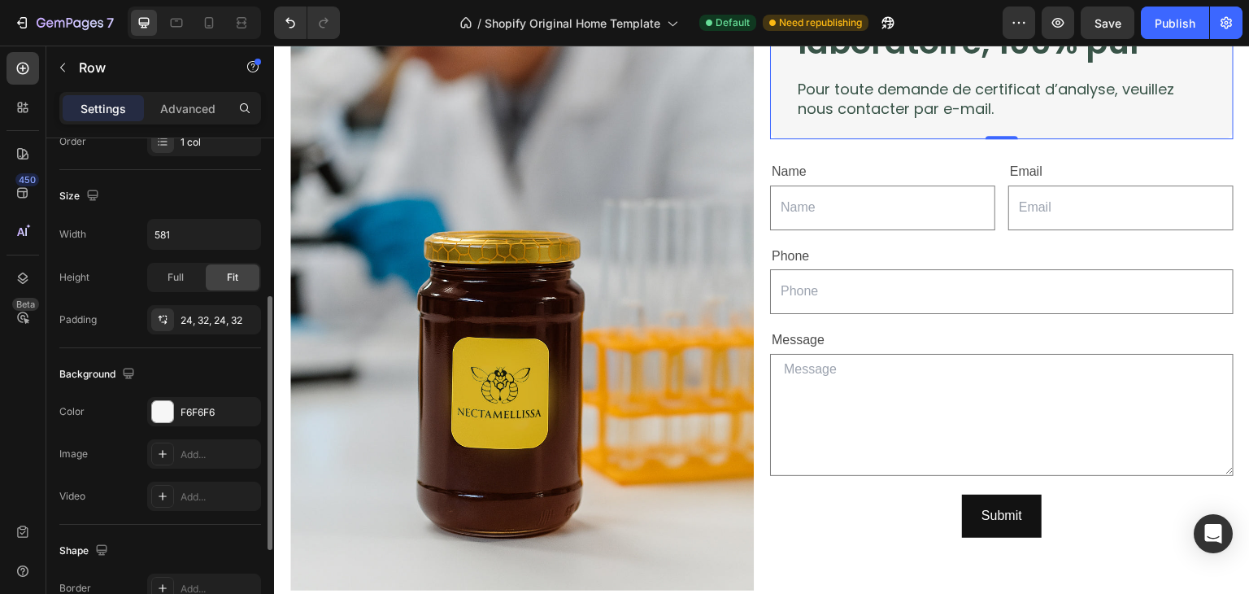
scroll to position [325, 0]
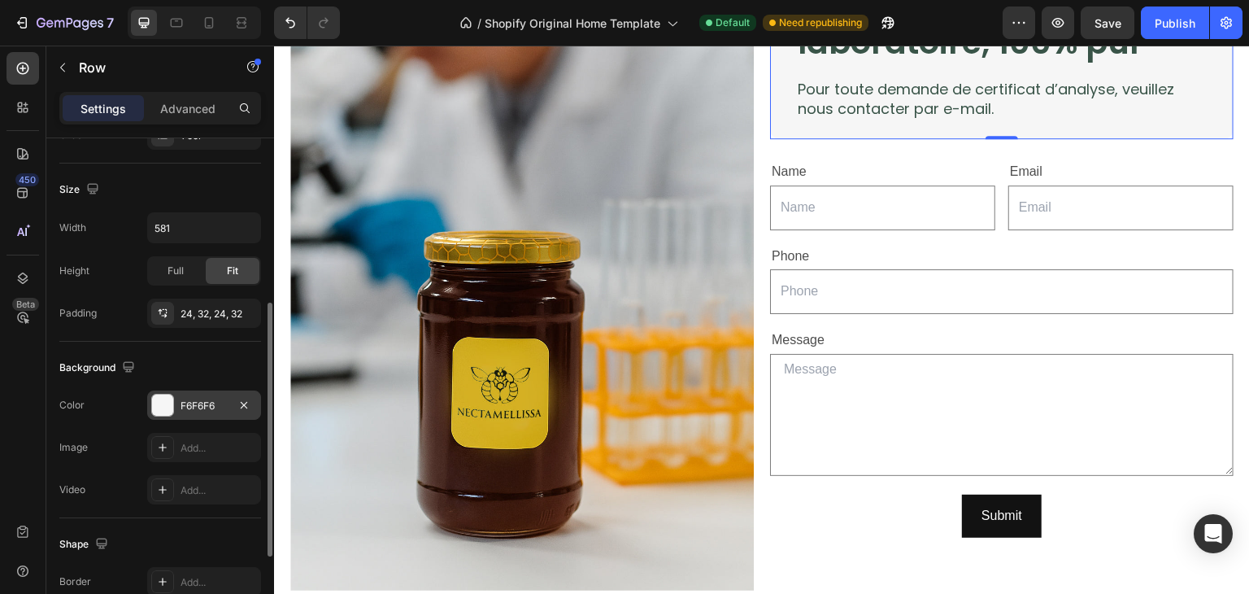
click at [202, 400] on div "F6F6F6" at bounding box center [204, 406] width 47 height 15
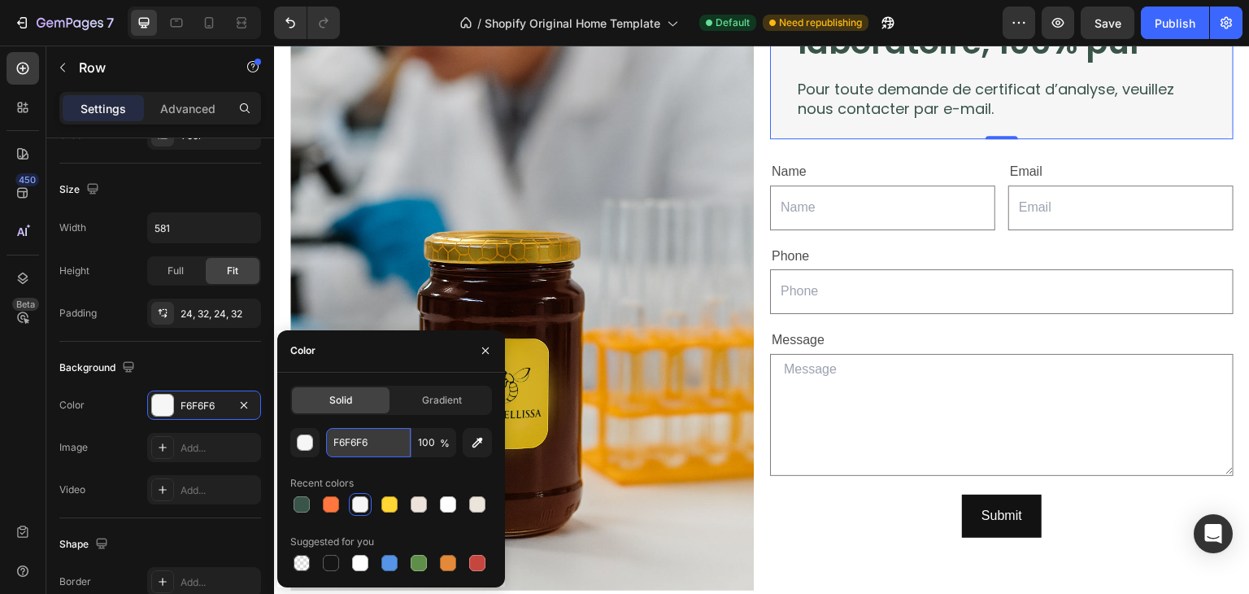
click at [370, 445] on input "F6F6F6" at bounding box center [368, 442] width 85 height 29
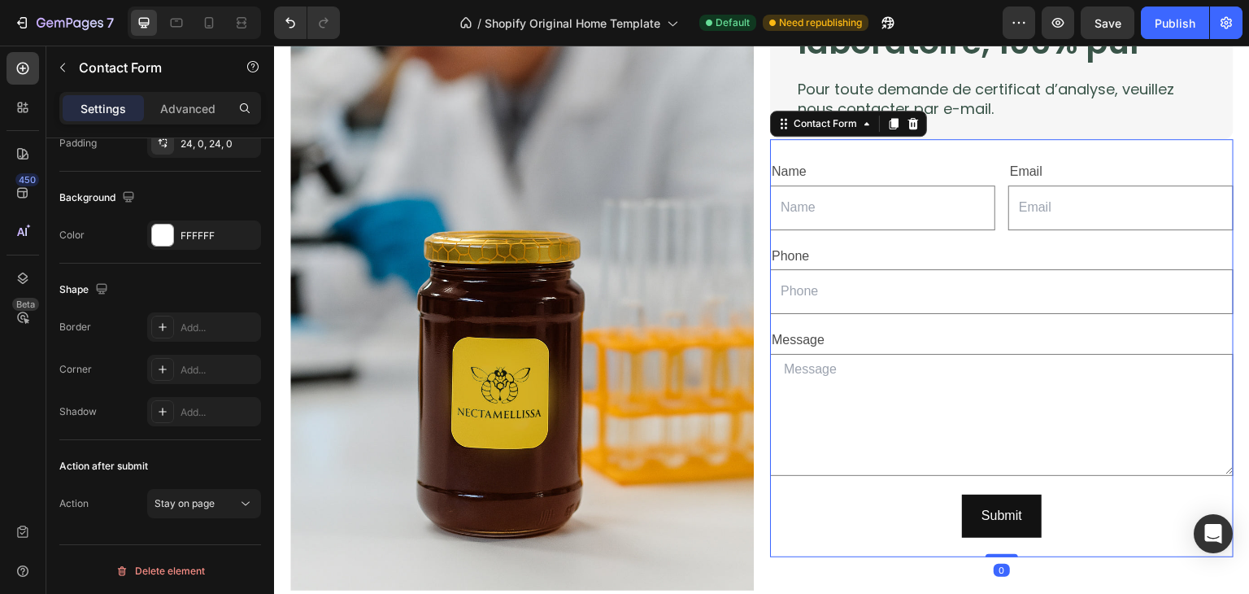
scroll to position [0, 0]
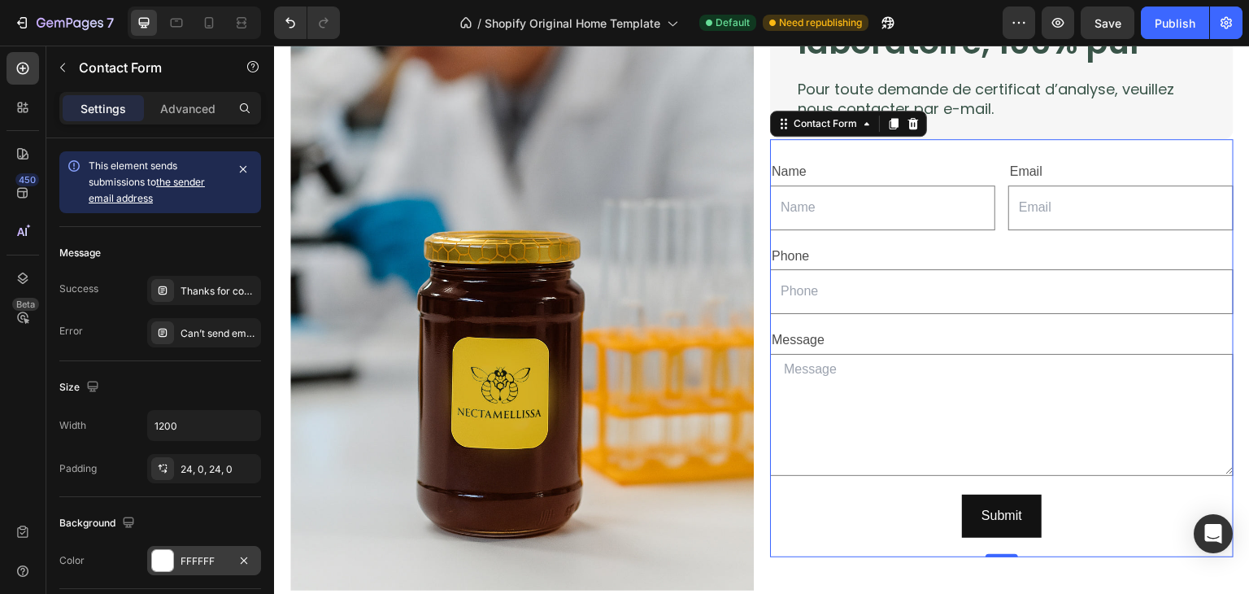
click at [204, 555] on div "FFFFFF" at bounding box center [204, 561] width 47 height 15
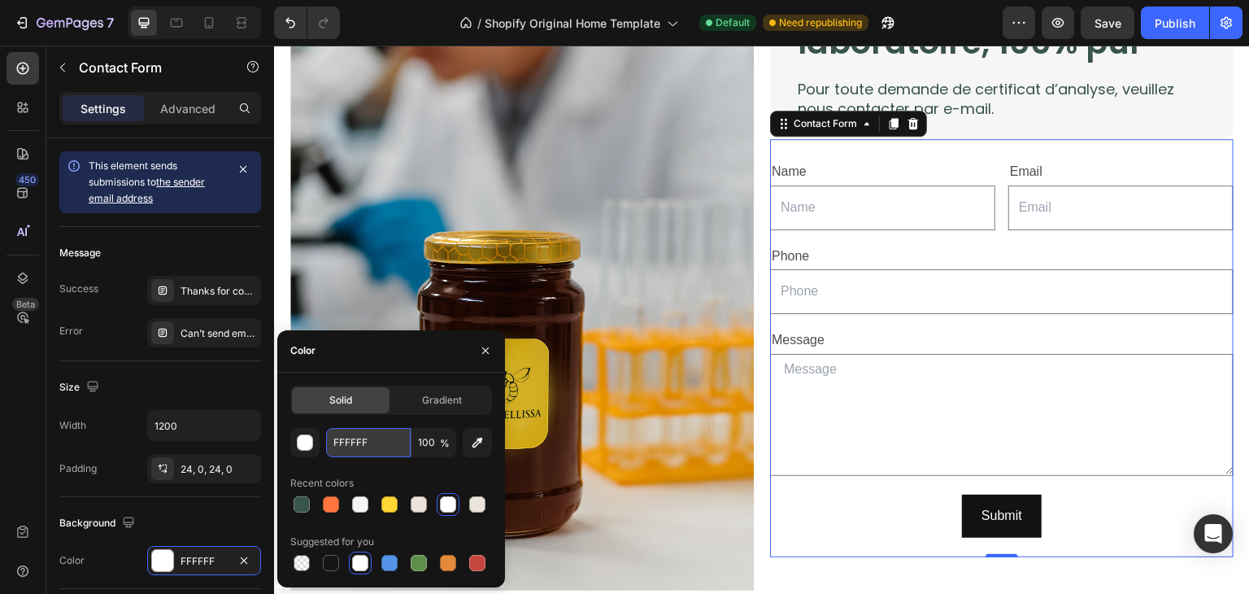
click at [357, 438] on input "FFFFFF" at bounding box center [368, 442] width 85 height 29
paste input "6F6F6"
type input "F6F6F6"
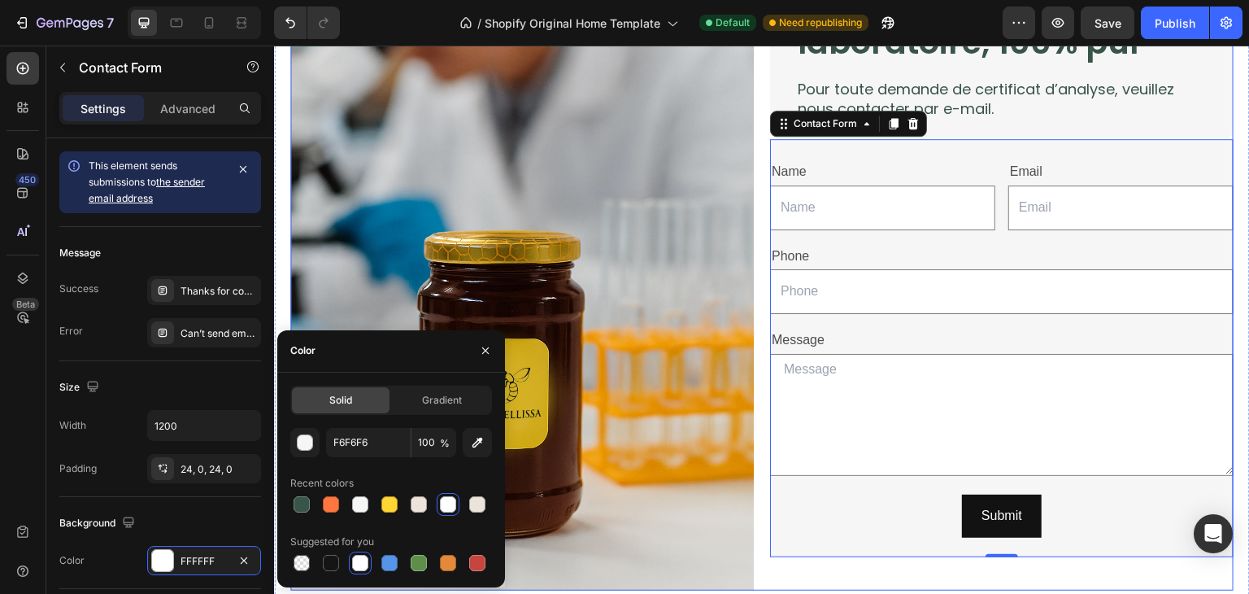
click at [885, 574] on div "Témoignage d’expert Text Block Testé et validé en laboratoire, 100% pur Heading…" at bounding box center [1002, 242] width 464 height 695
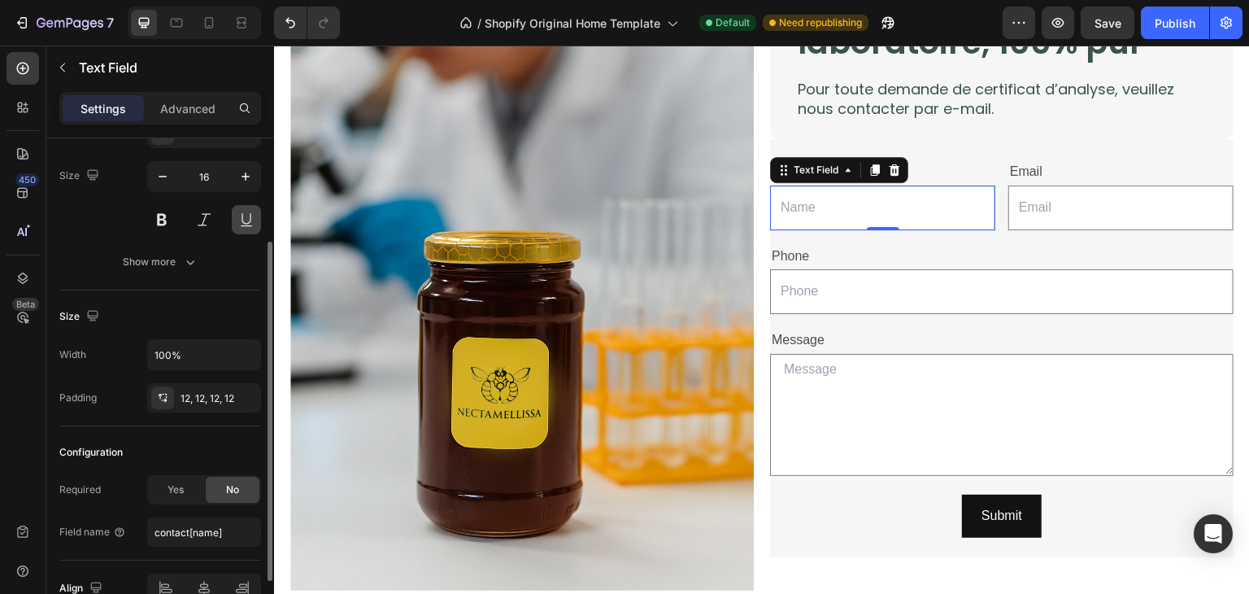
scroll to position [238, 0]
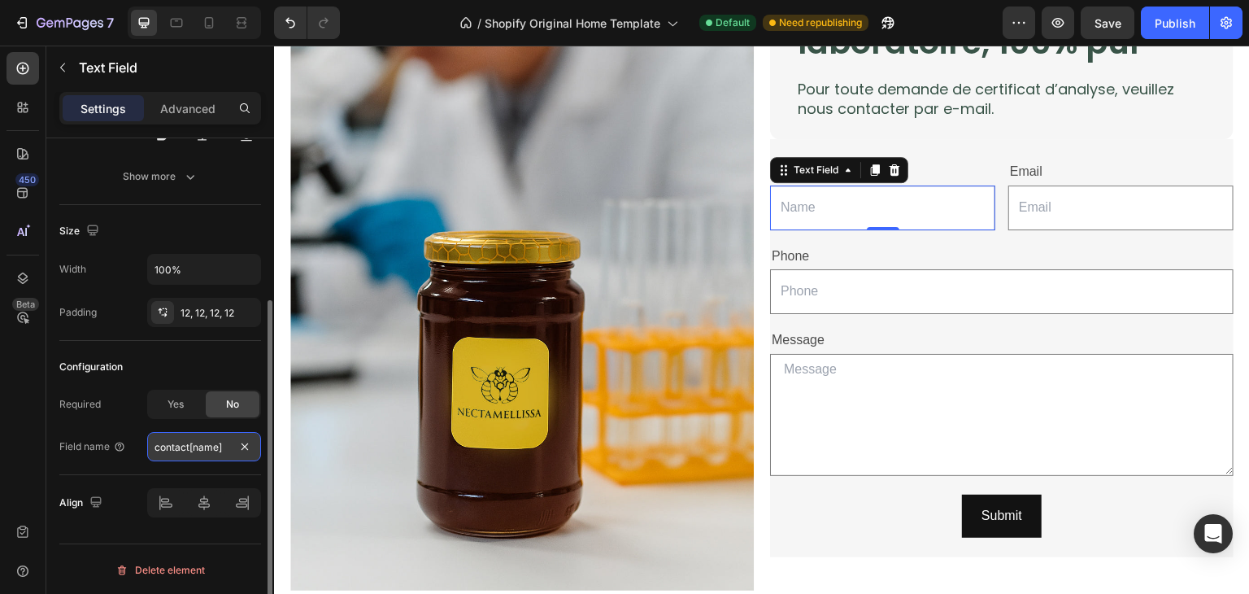
click at [220, 448] on input "contact[name]" at bounding box center [204, 446] width 114 height 29
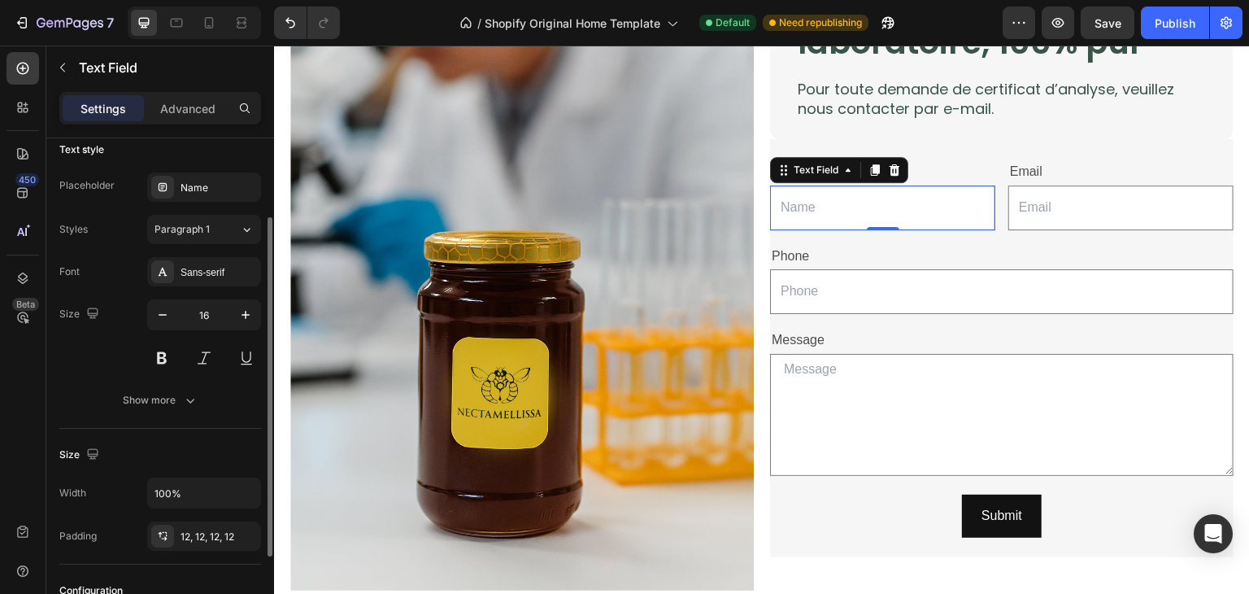
scroll to position [0, 0]
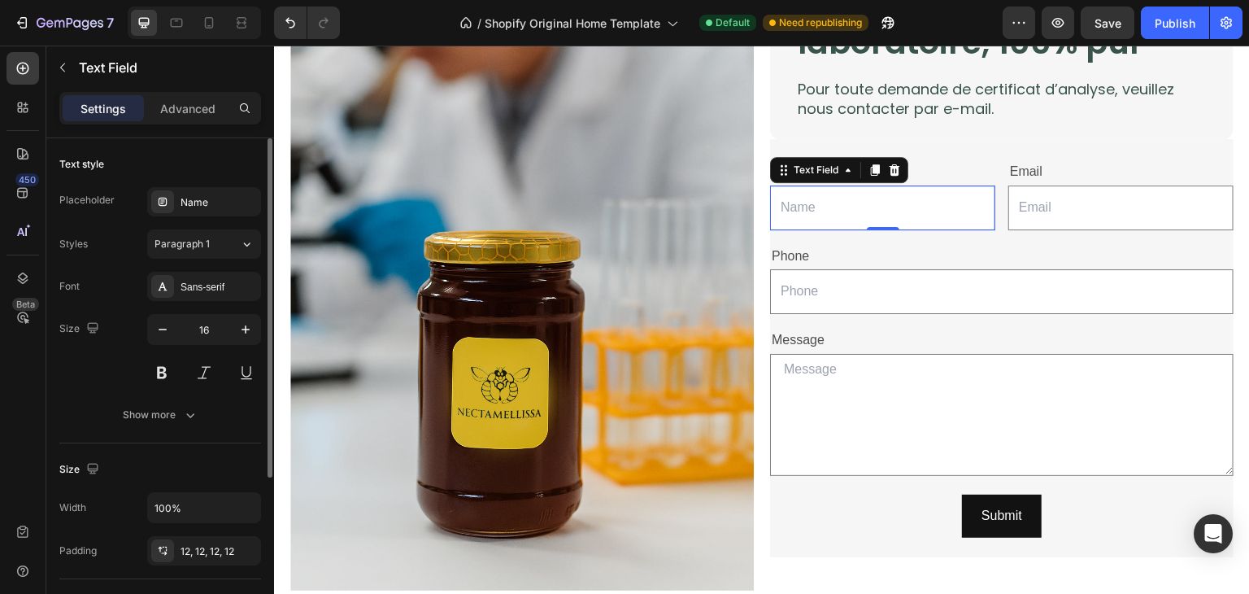
click at [236, 329] on button "button" at bounding box center [245, 329] width 29 height 29
type input "17"
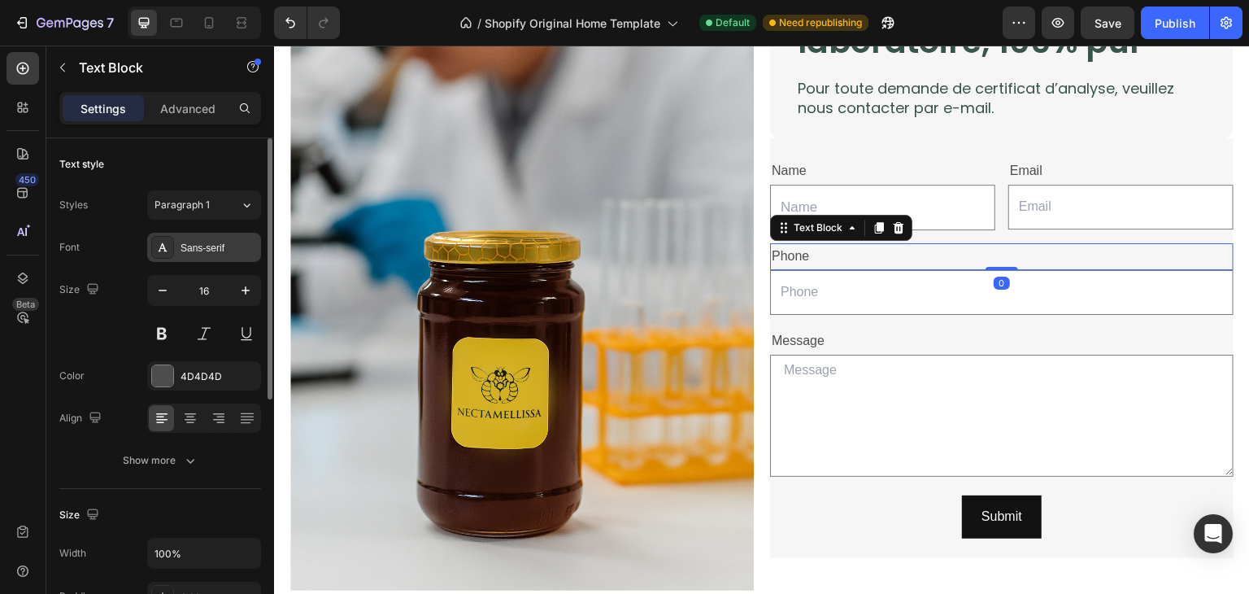
click at [204, 255] on div "Sans-serif" at bounding box center [219, 248] width 76 height 15
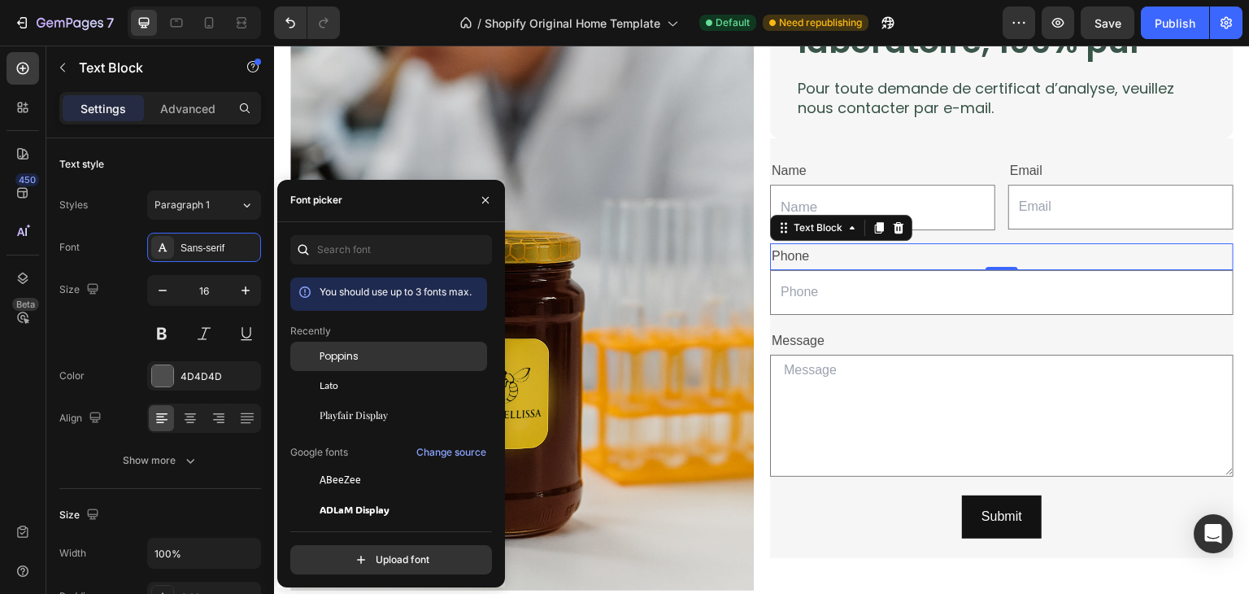
click at [342, 465] on div "Poppins" at bounding box center [388, 479] width 197 height 29
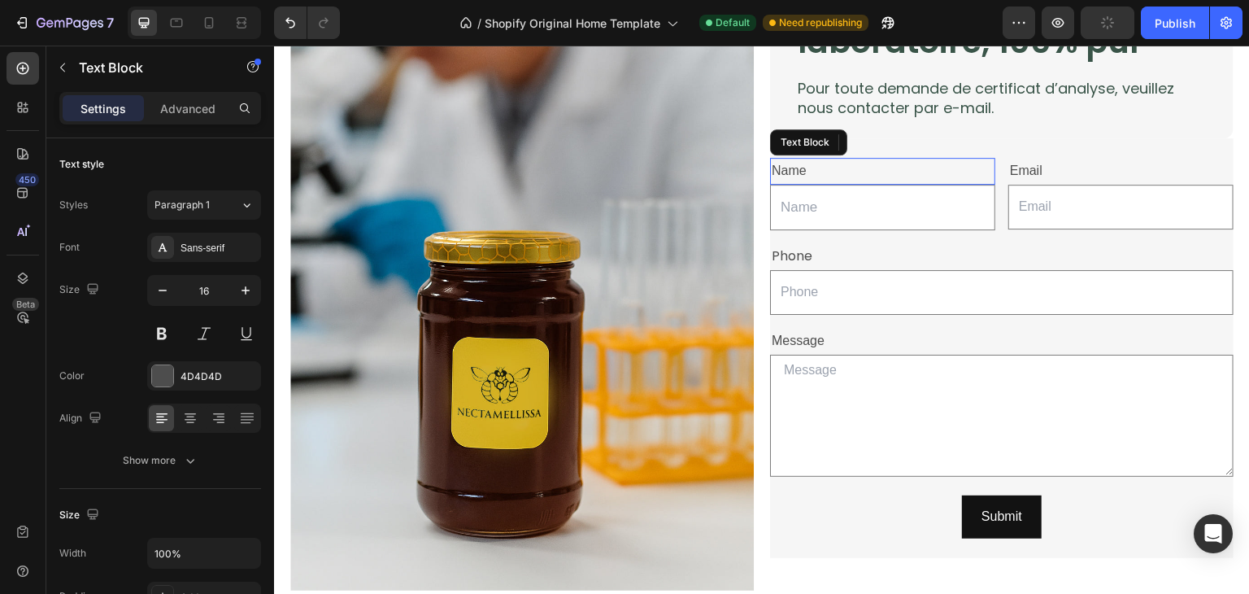
click at [785, 171] on div "Name" at bounding box center [882, 171] width 225 height 27
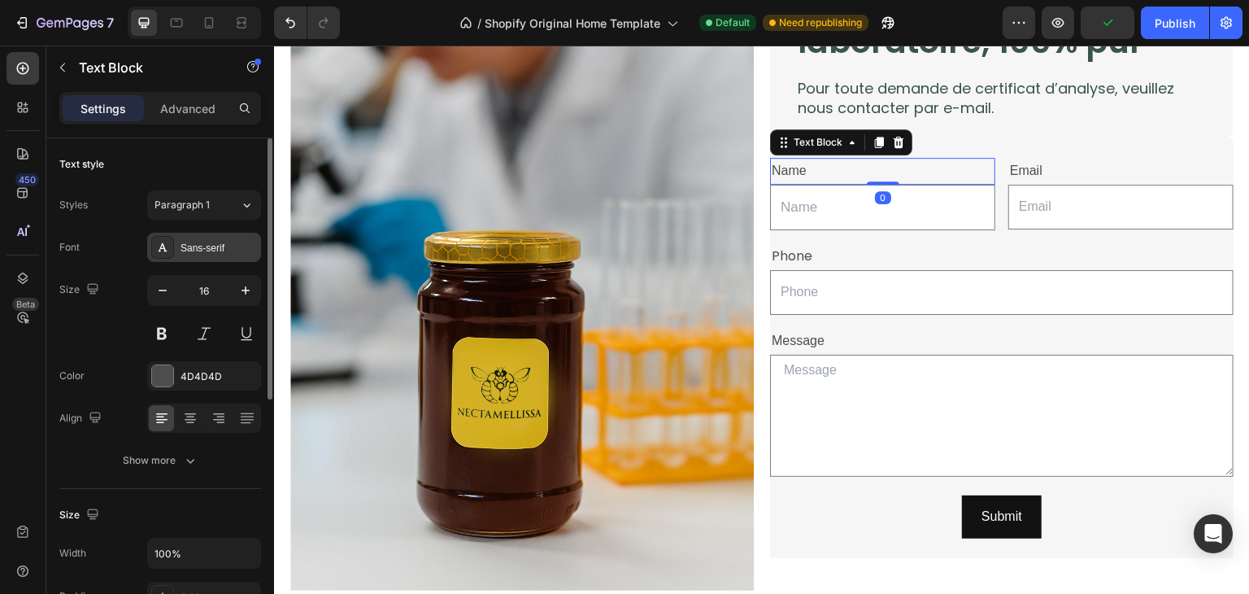
click at [223, 258] on div "Sans-serif" at bounding box center [204, 247] width 114 height 29
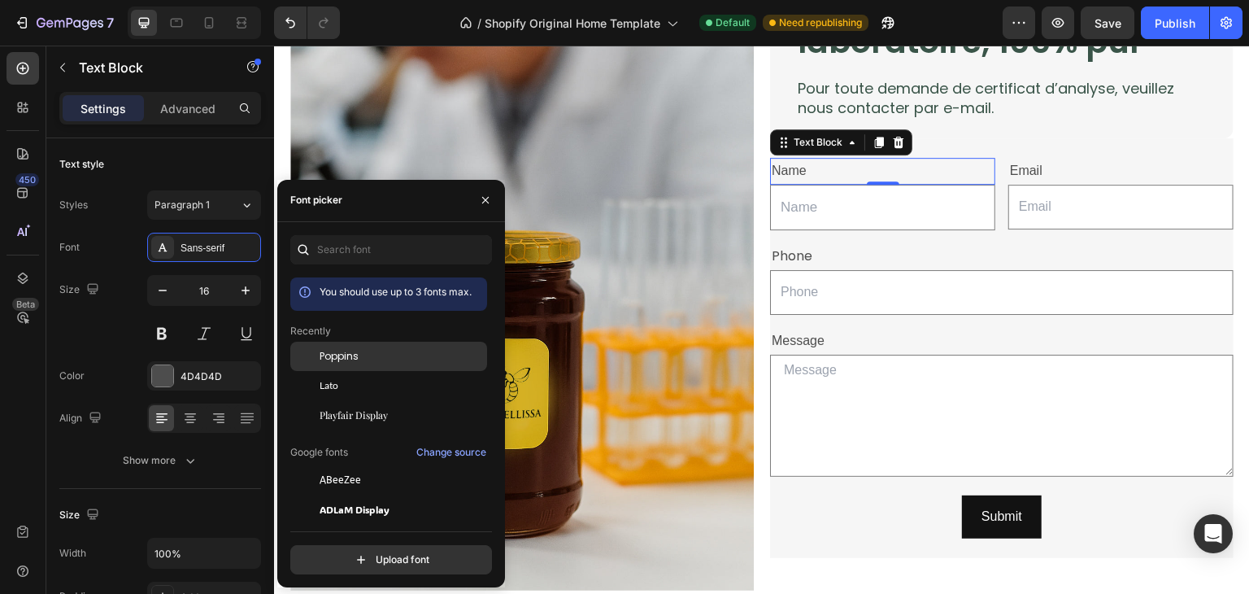
click at [337, 353] on span "Poppins" at bounding box center [339, 356] width 39 height 15
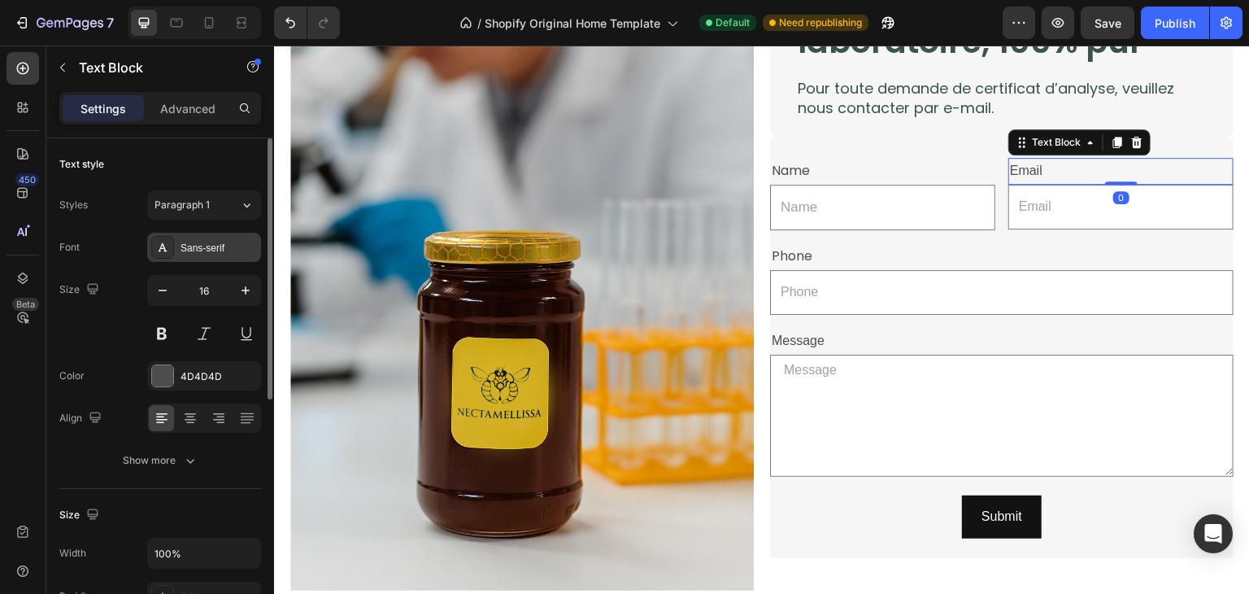
click at [211, 246] on div "Sans-serif" at bounding box center [219, 248] width 76 height 15
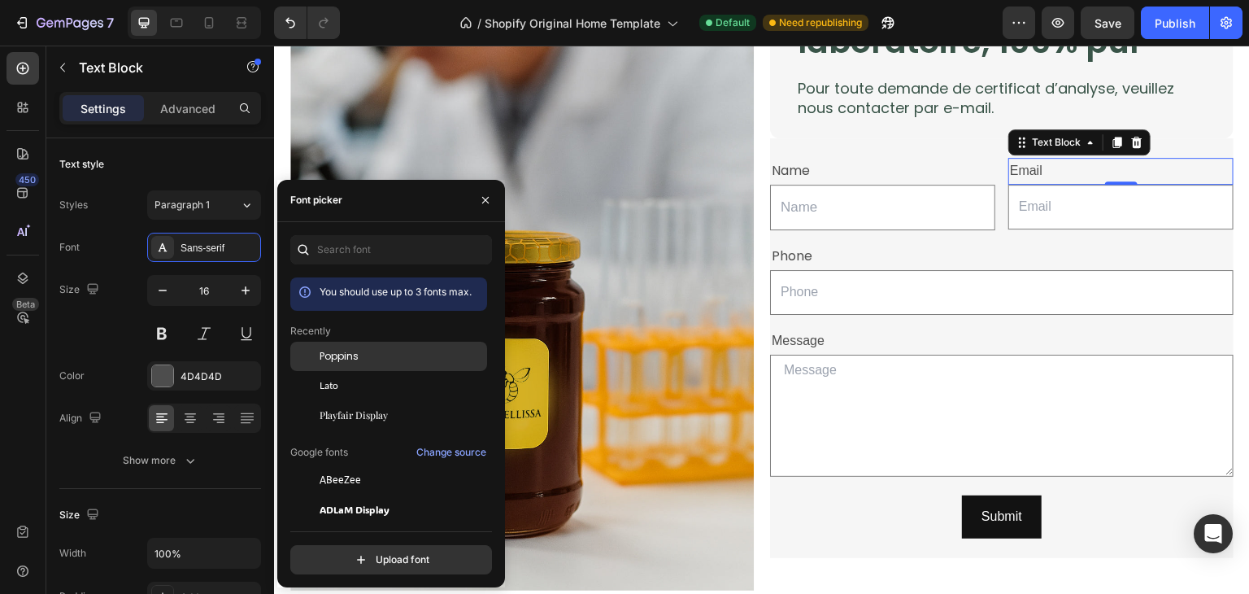
click at [338, 349] on span "Poppins" at bounding box center [339, 356] width 39 height 15
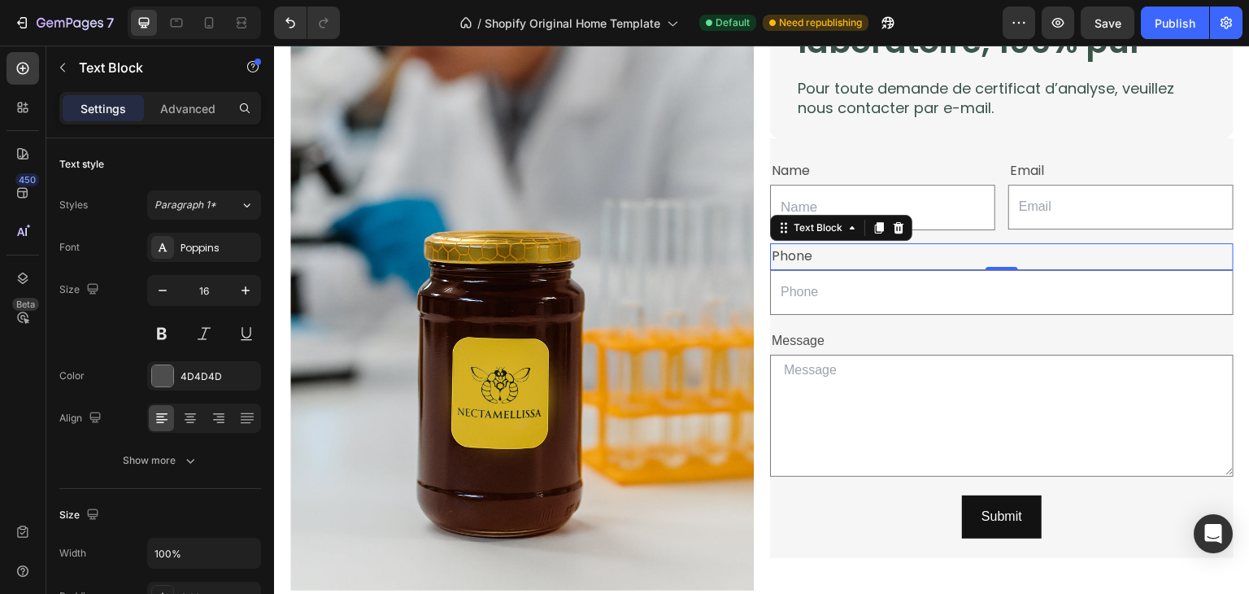
click at [896, 259] on div "Phone" at bounding box center [1002, 256] width 464 height 27
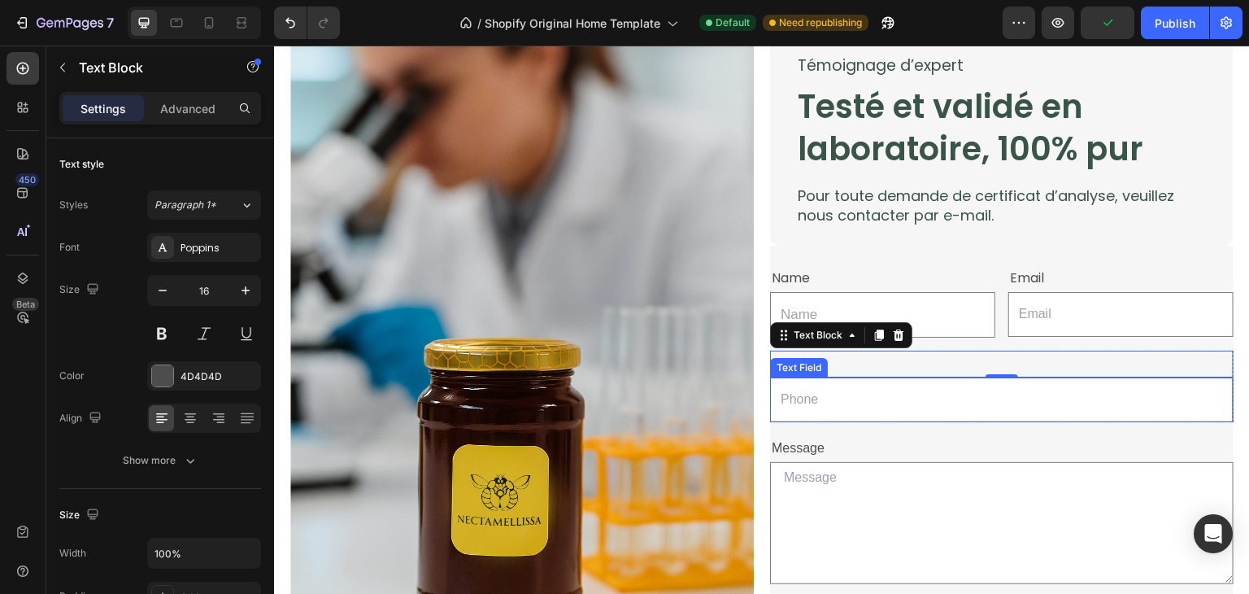
scroll to position [2655, 0]
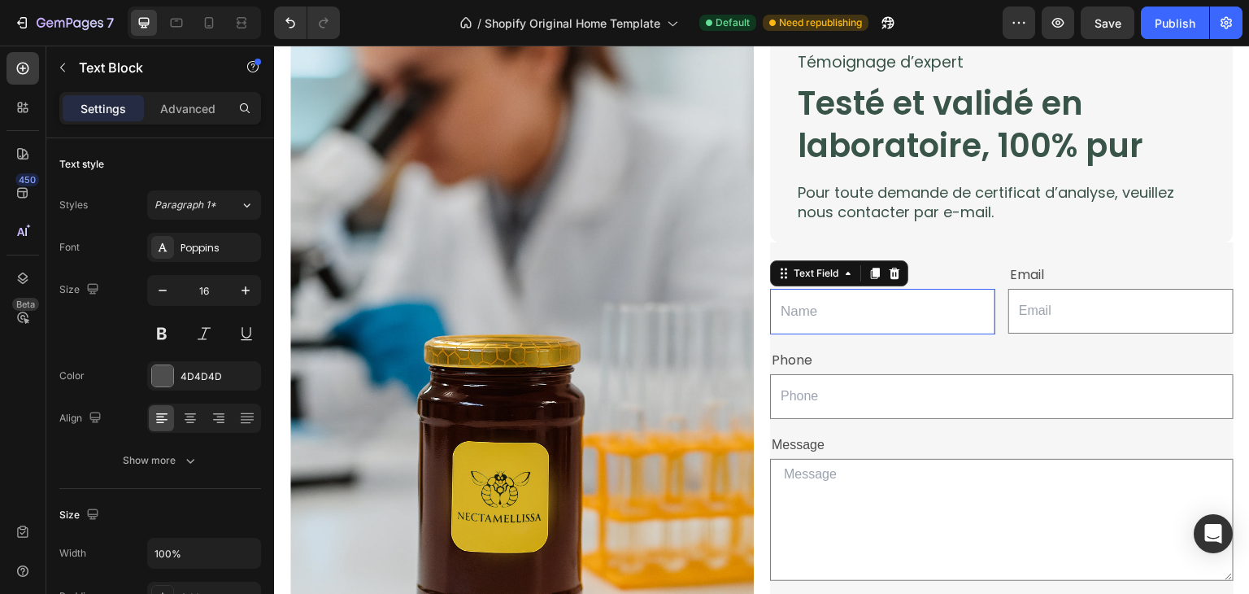
click at [813, 281] on div "Name Text Block Text Field 0" at bounding box center [882, 298] width 225 height 72
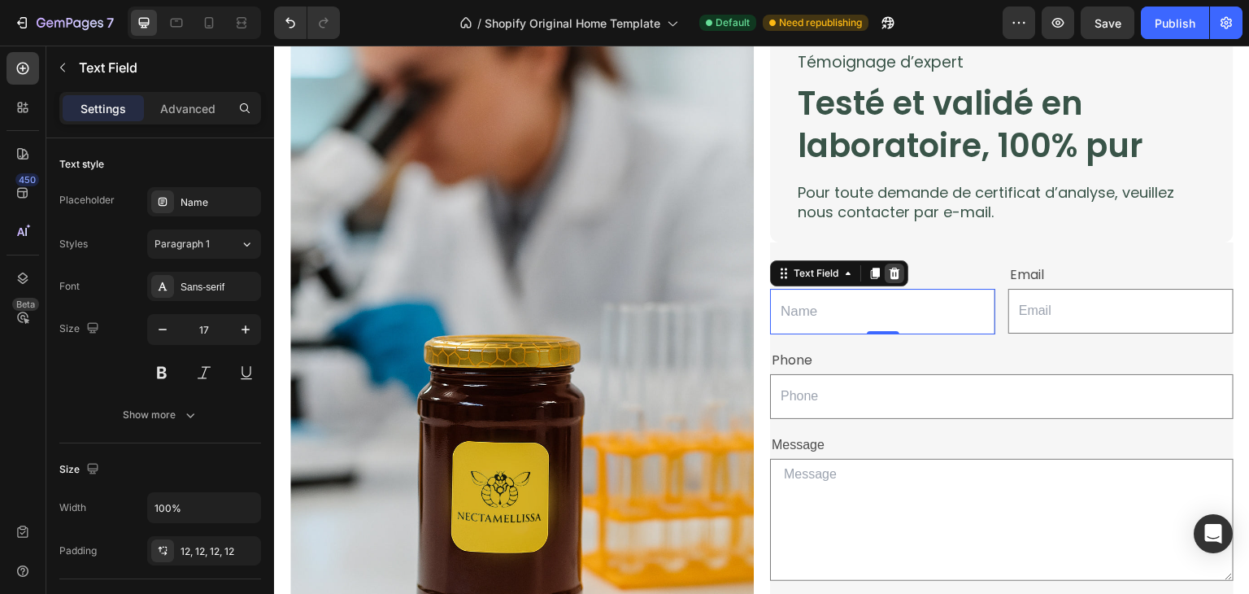
click at [891, 275] on div at bounding box center [895, 274] width 20 height 20
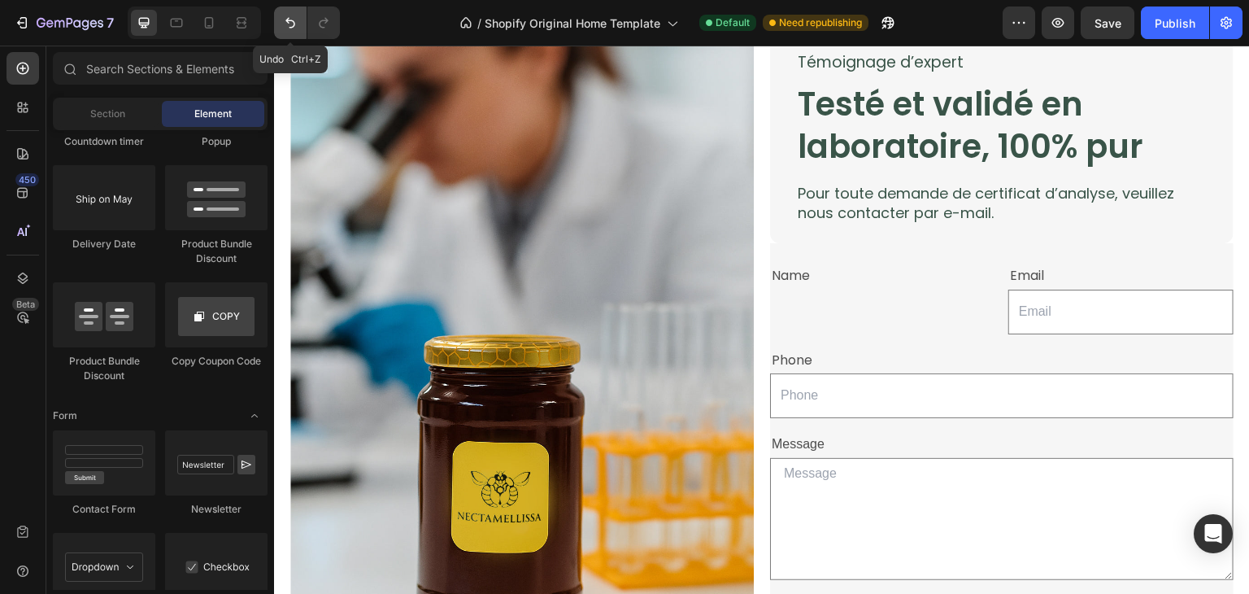
click at [286, 27] on icon "Undo/Redo" at bounding box center [290, 23] width 16 height 16
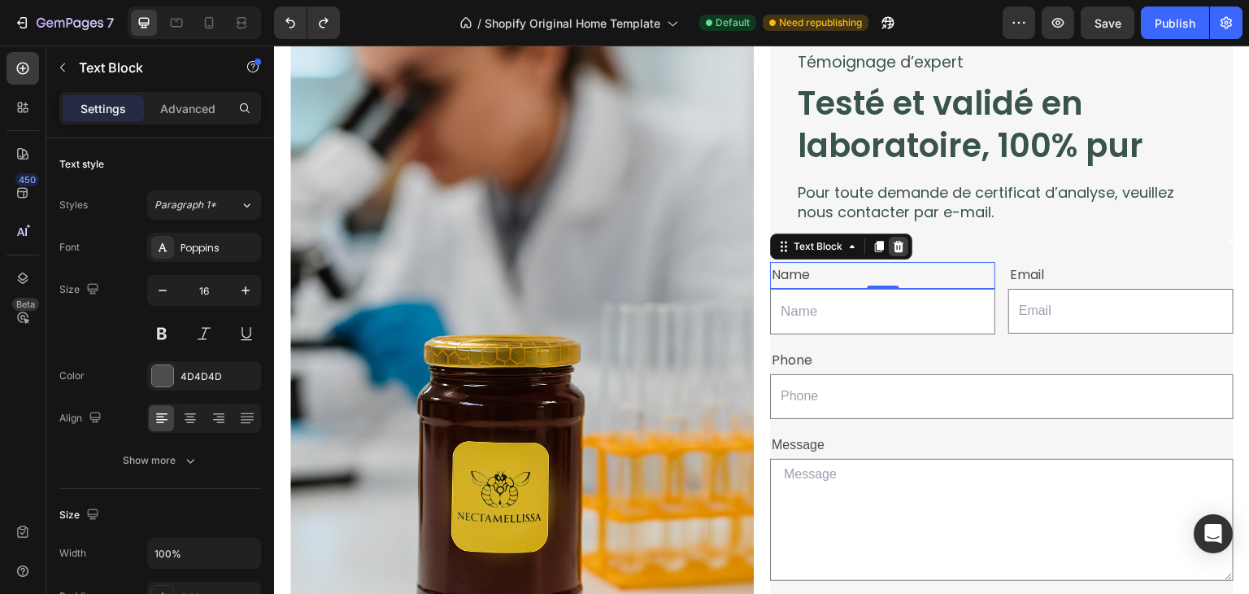
click at [894, 241] on icon at bounding box center [899, 246] width 11 height 11
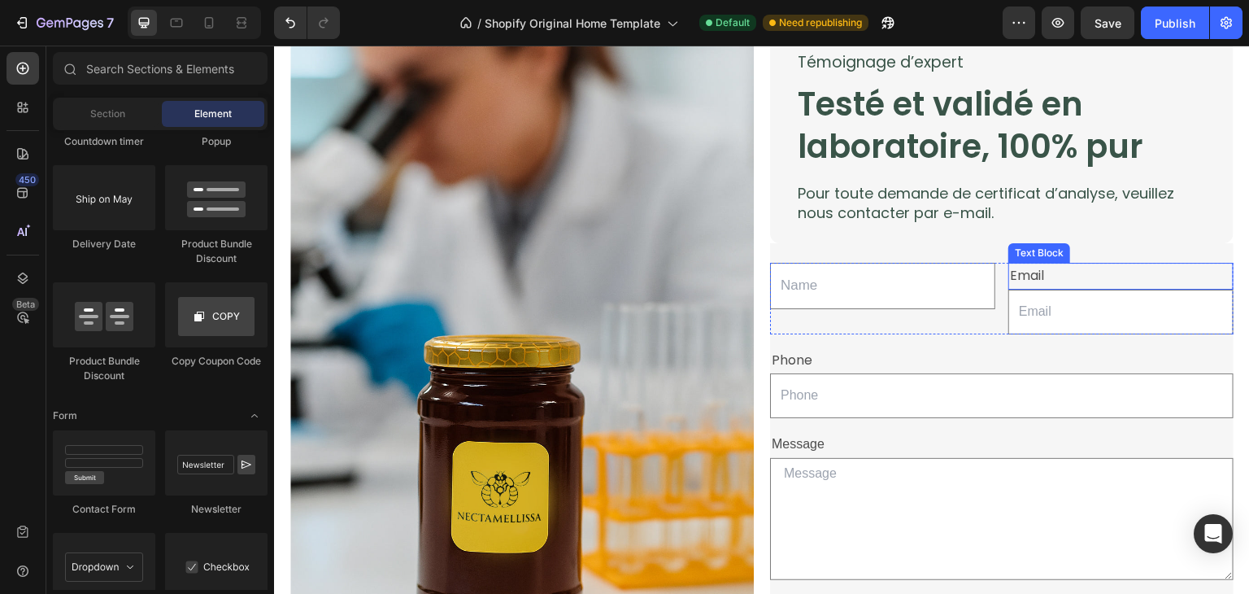
click at [1077, 272] on div "Email" at bounding box center [1121, 276] width 225 height 27
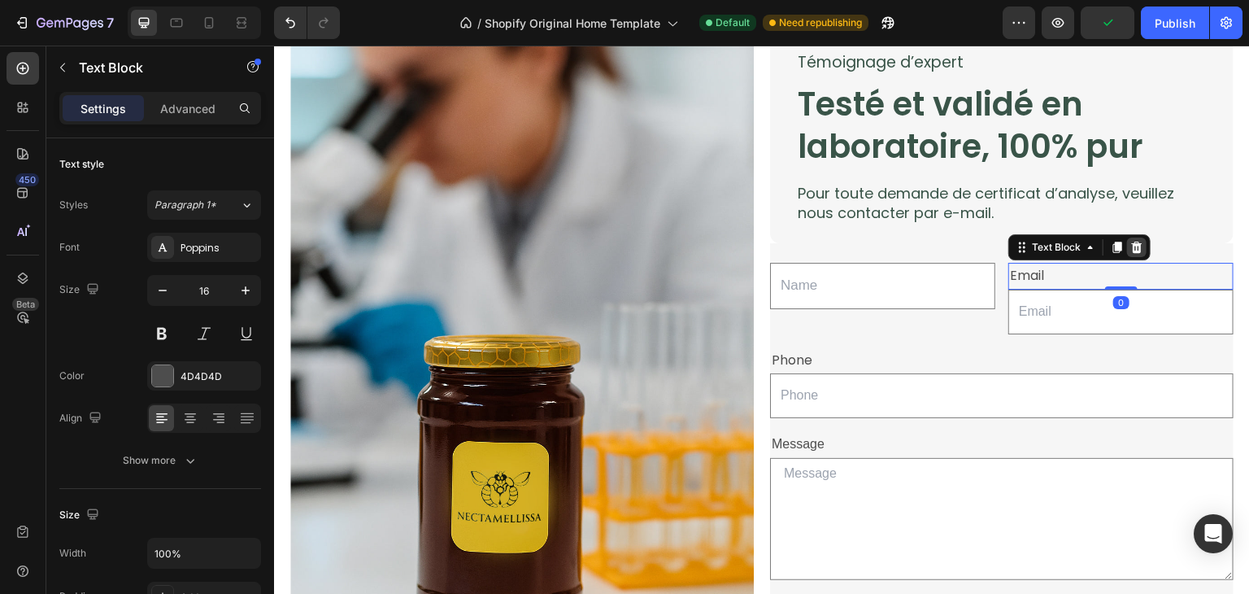
click at [1131, 241] on icon at bounding box center [1137, 247] width 13 height 13
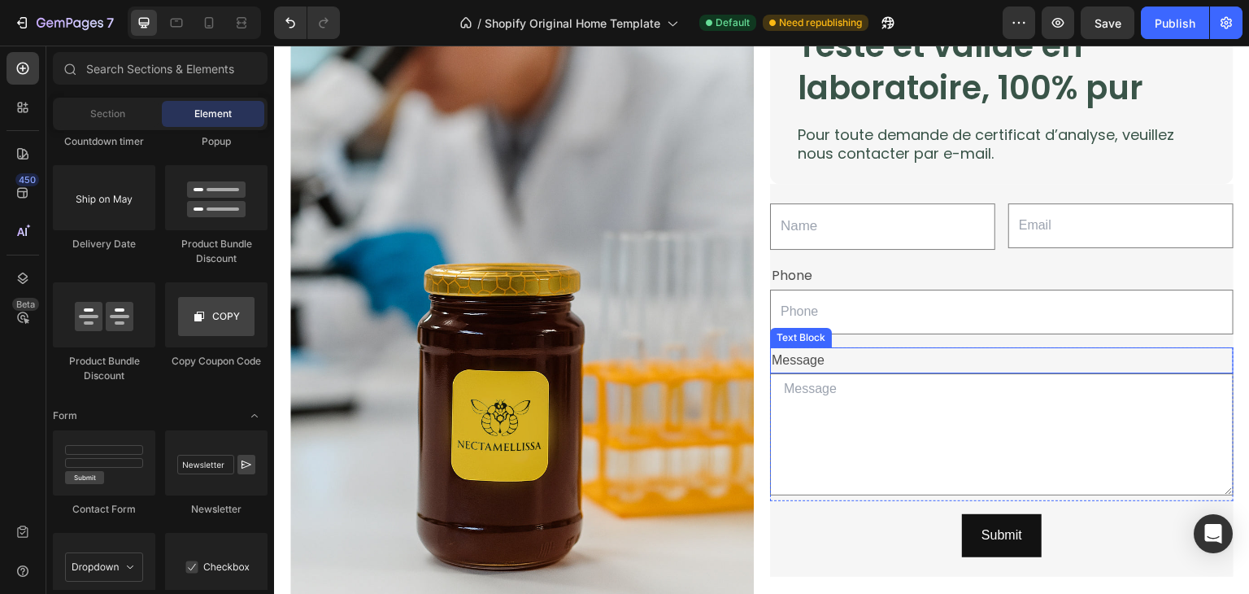
scroll to position [2730, 0]
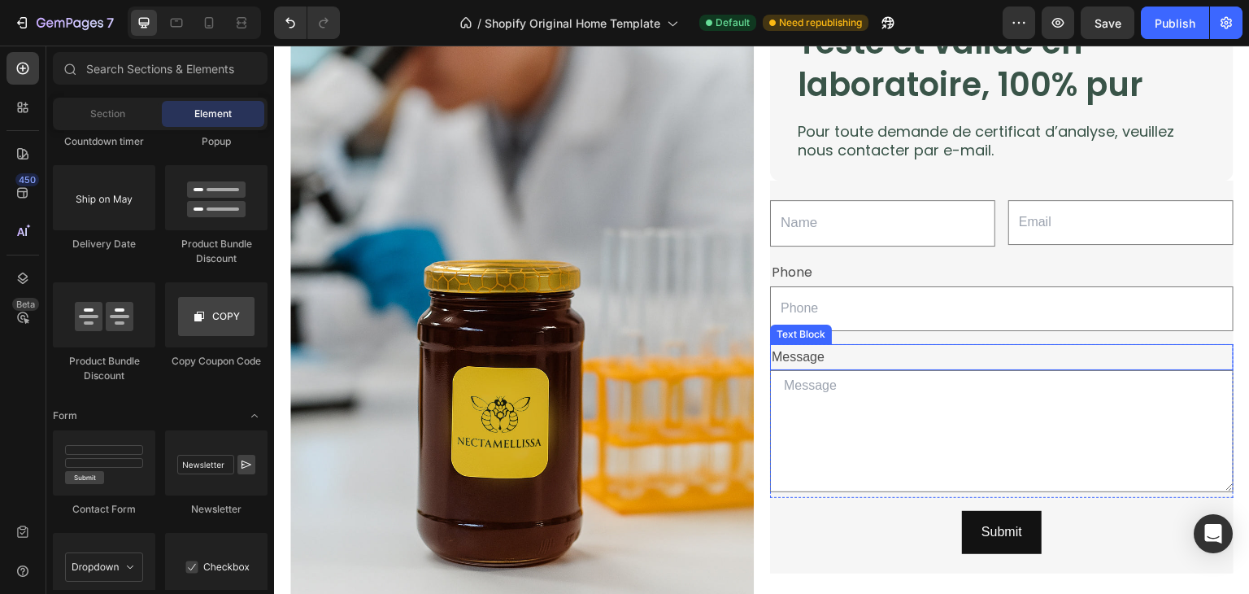
click at [834, 344] on div "Message" at bounding box center [1002, 357] width 464 height 27
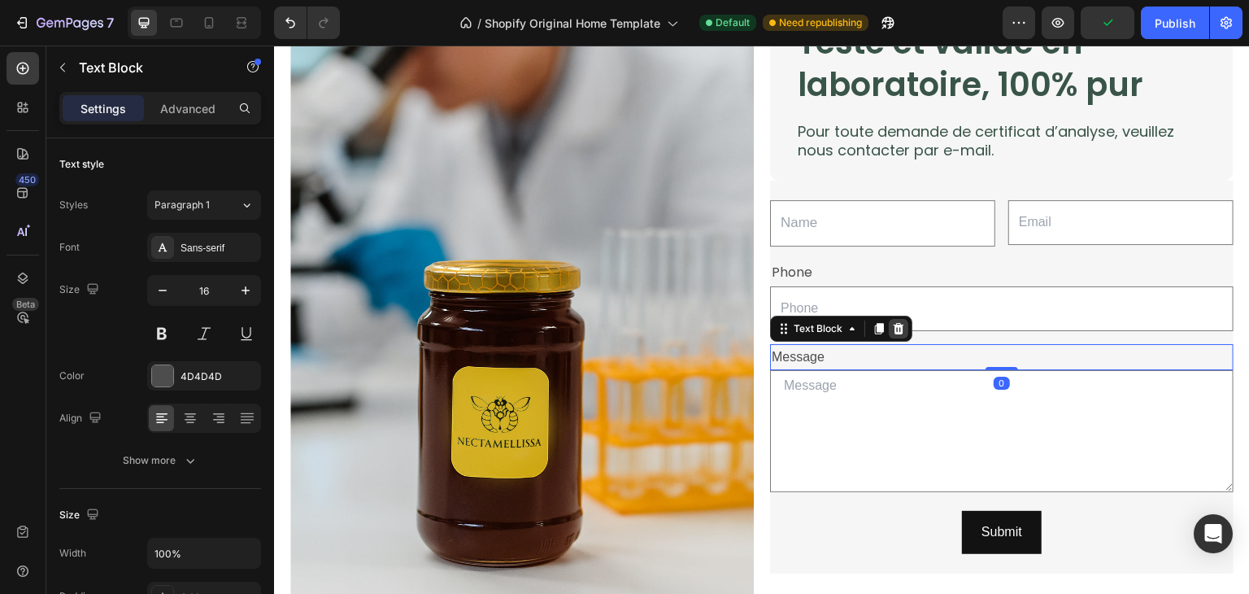
click at [897, 322] on icon at bounding box center [898, 328] width 13 height 13
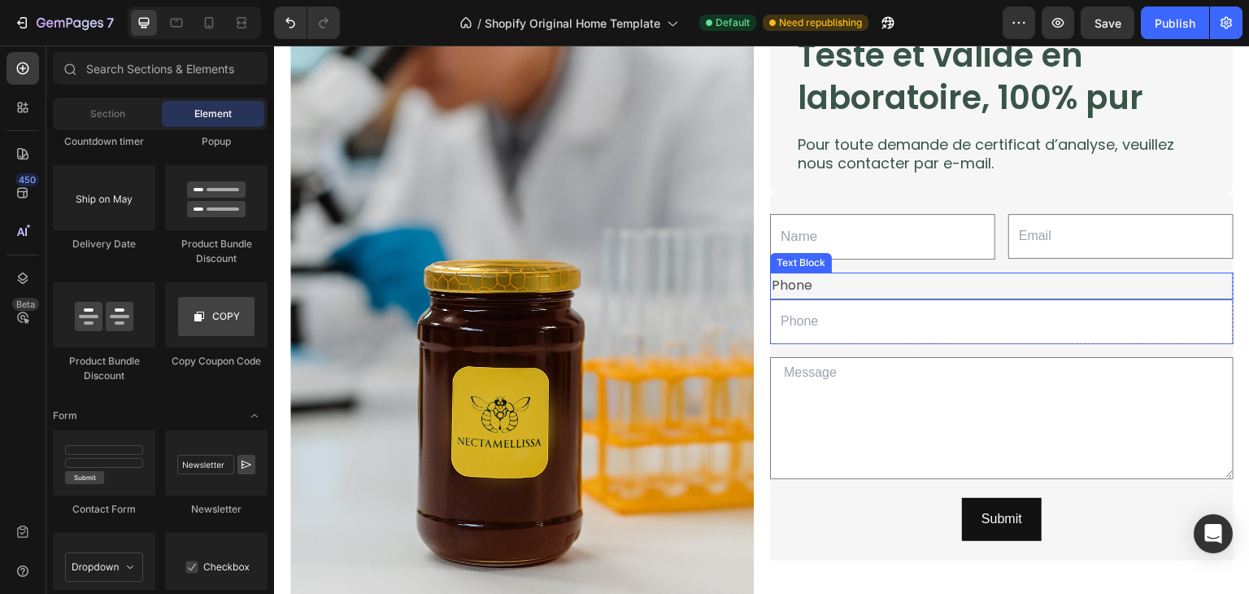
scroll to position [2677, 0]
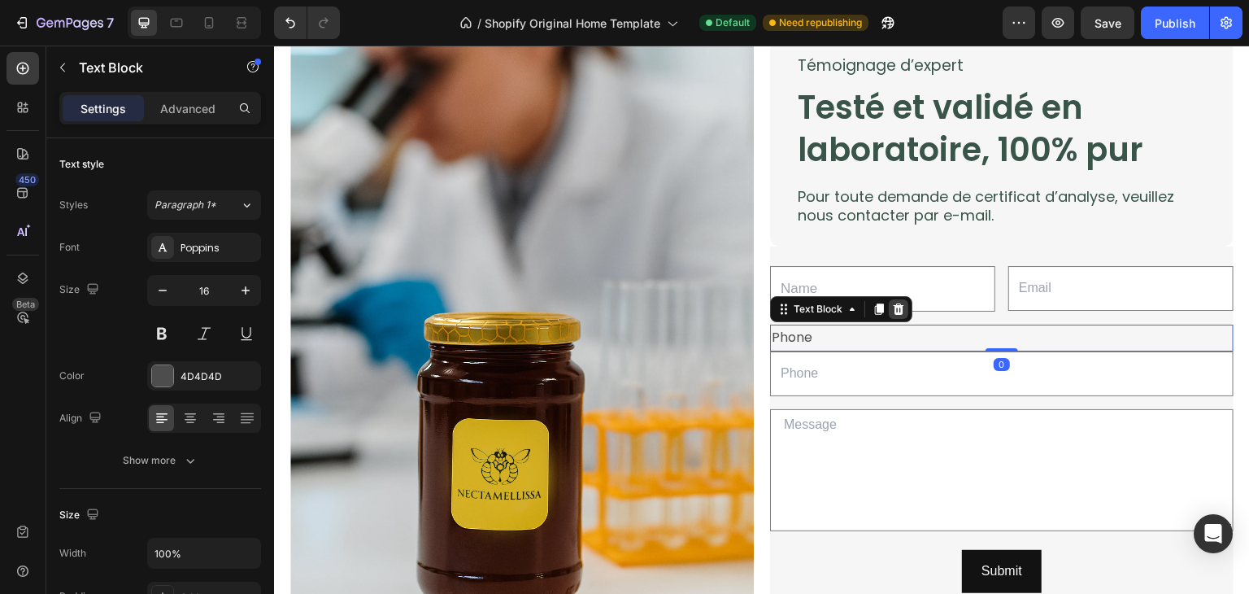
click at [899, 309] on div at bounding box center [899, 309] width 20 height 20
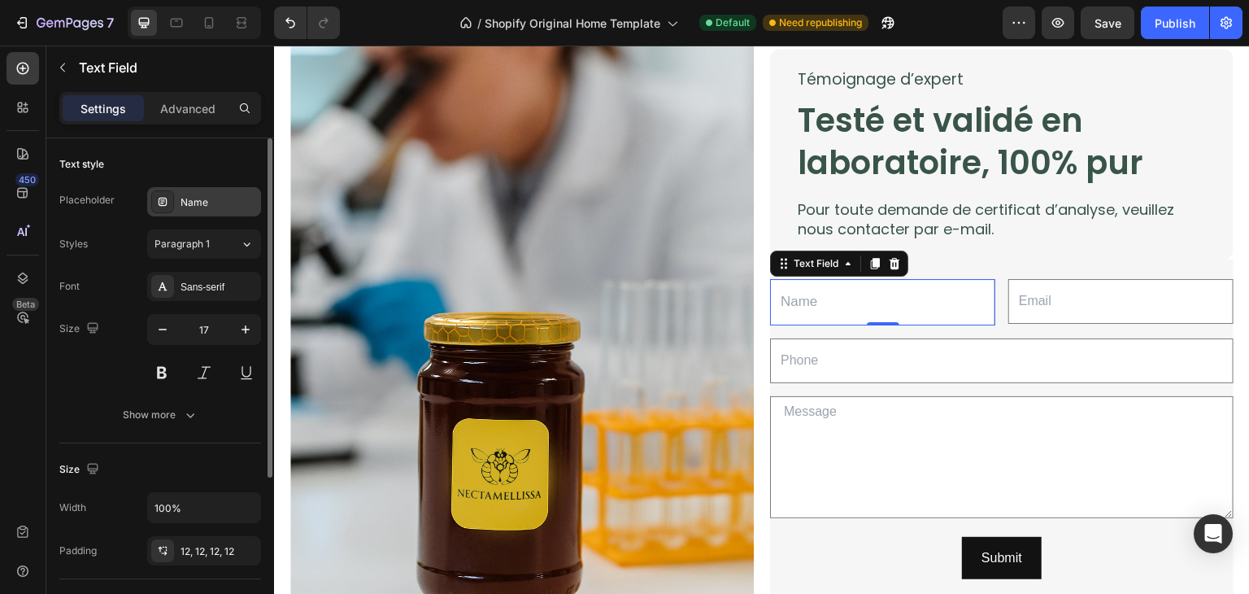
click at [220, 200] on div "Name" at bounding box center [219, 202] width 76 height 15
click at [216, 286] on div "Sans-serif" at bounding box center [219, 287] width 76 height 15
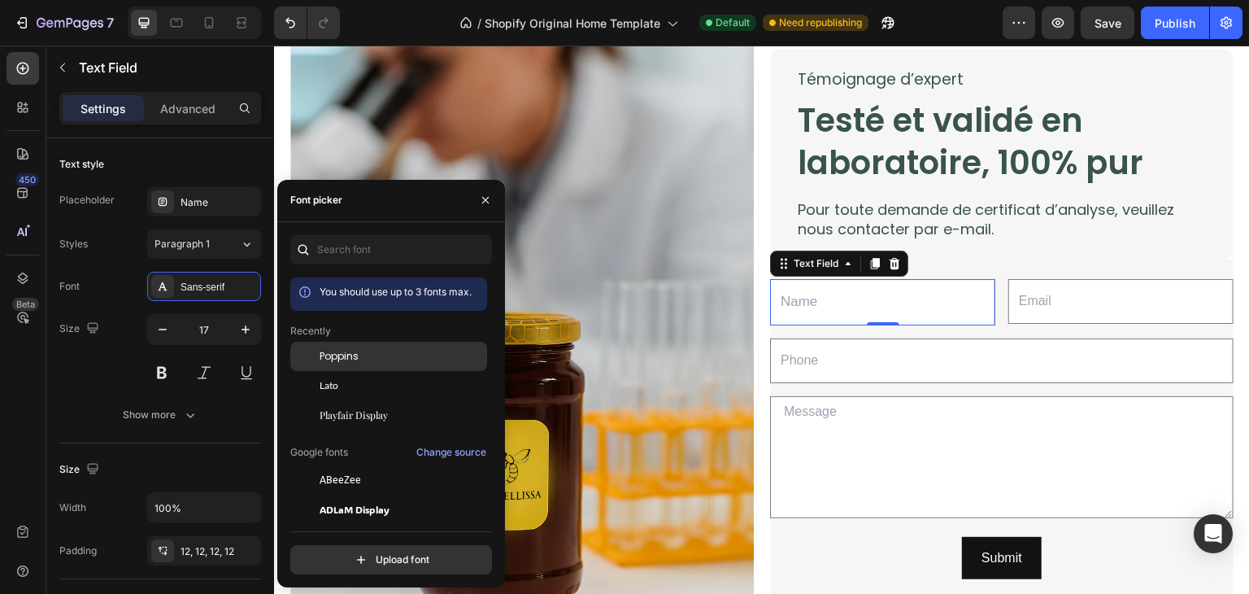
click at [351, 356] on span "Poppins" at bounding box center [339, 356] width 39 height 15
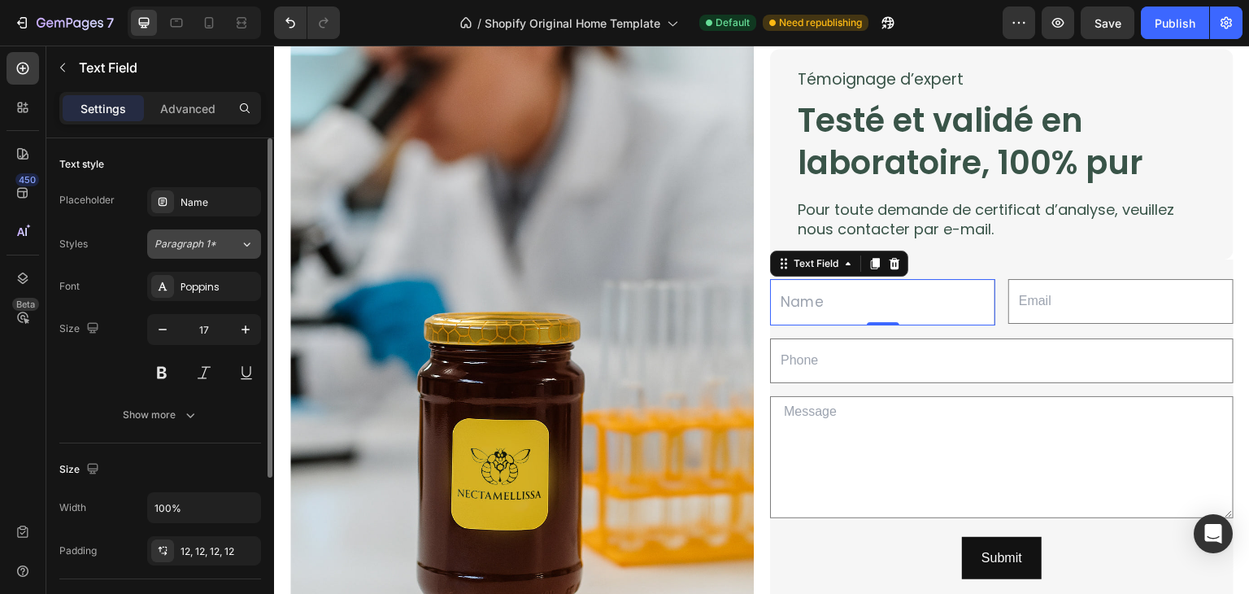
click at [220, 251] on button "Paragraph 1*" at bounding box center [204, 243] width 114 height 29
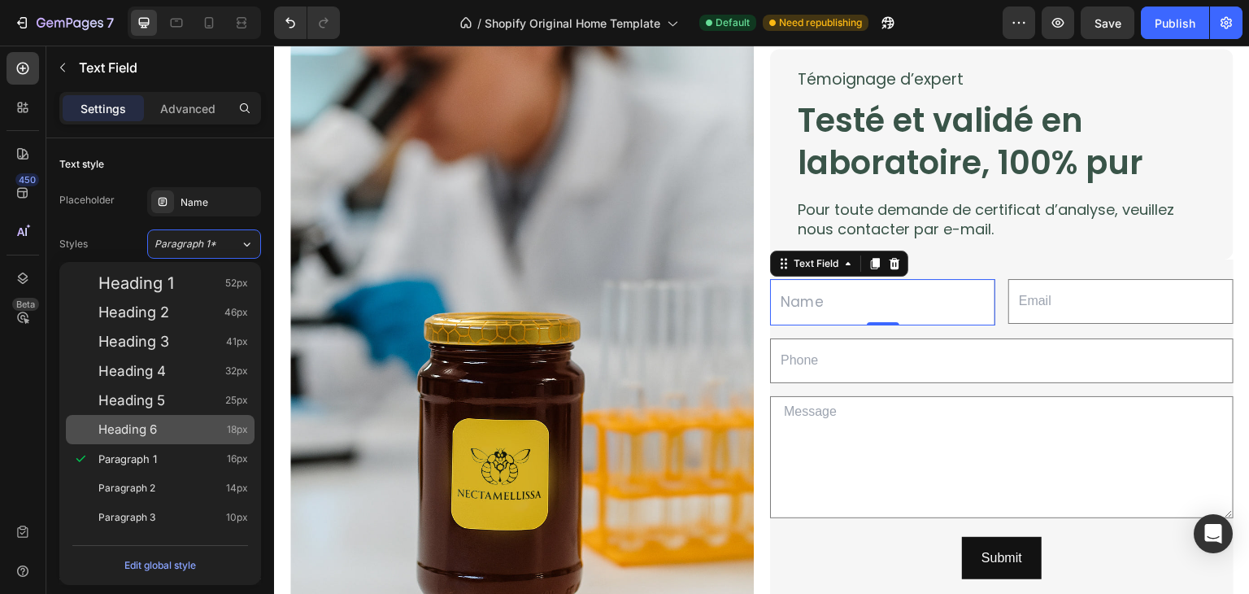
click at [192, 434] on div "Heading 6 18px" at bounding box center [173, 429] width 150 height 16
type input "18"
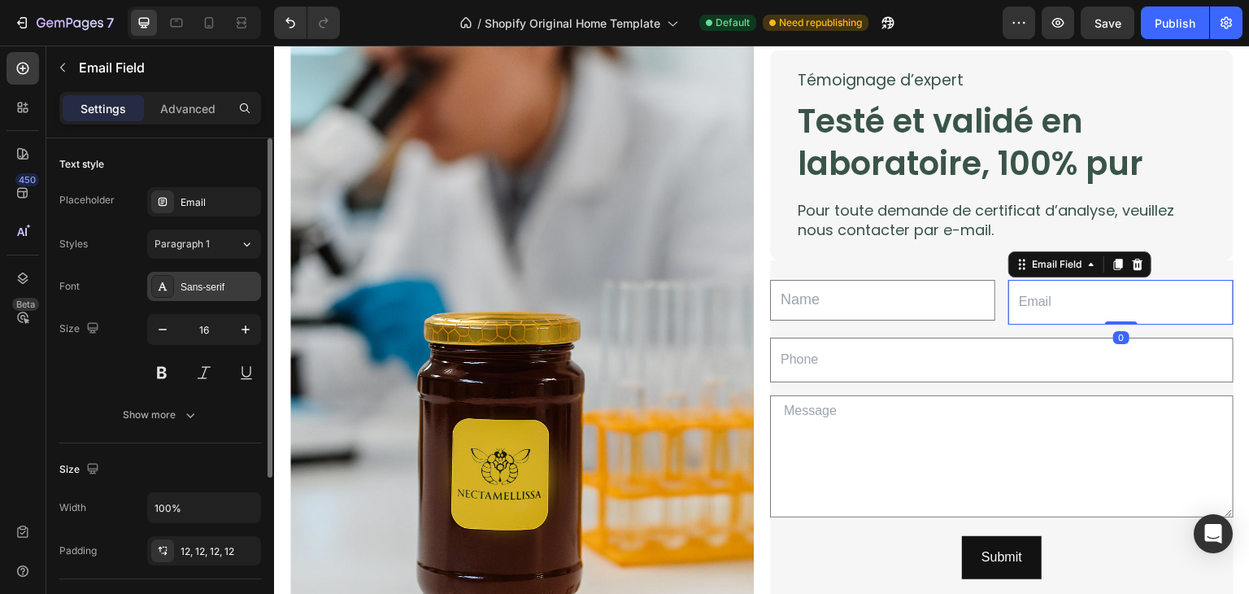
click at [216, 290] on div "Sans-serif" at bounding box center [219, 287] width 76 height 15
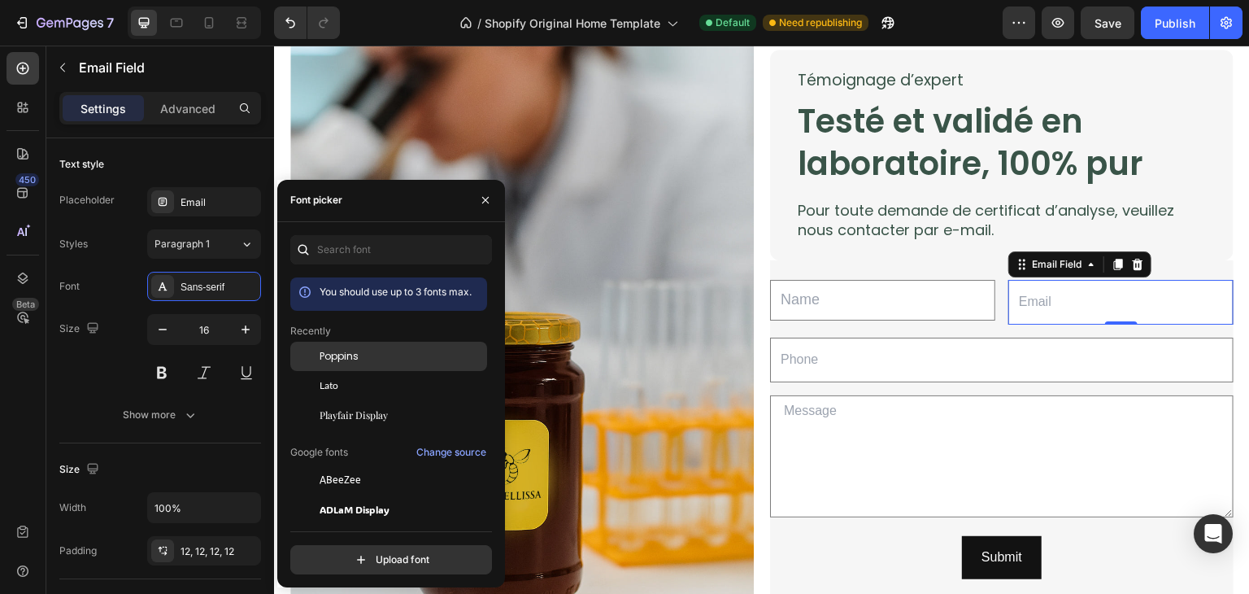
click at [326, 360] on span "Poppins" at bounding box center [339, 356] width 39 height 15
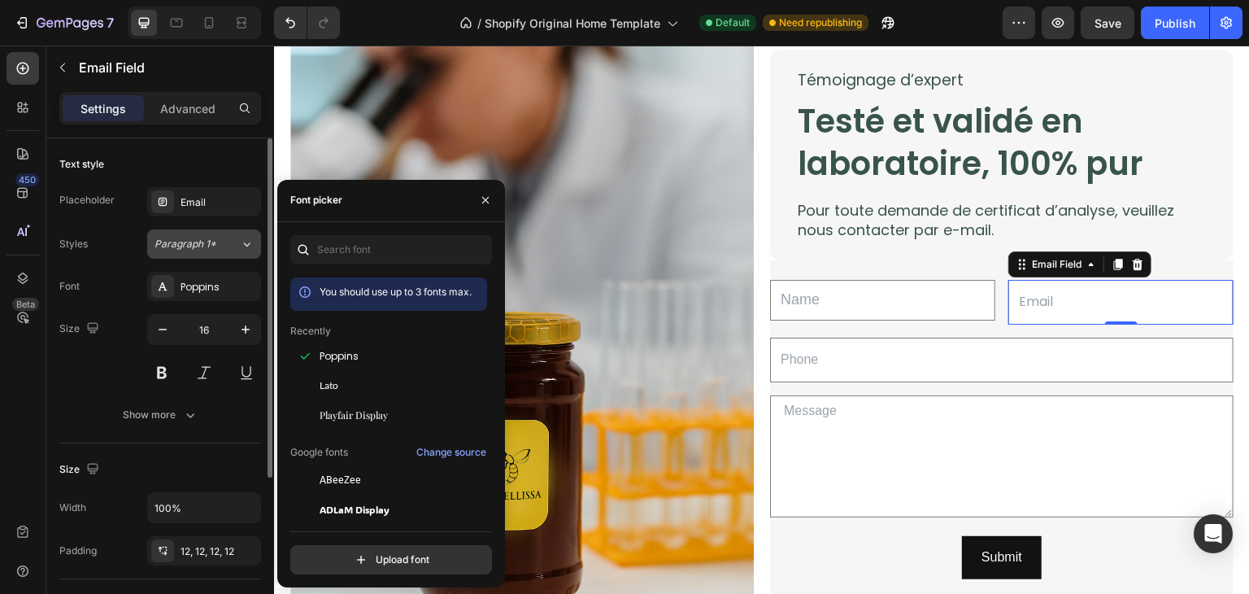
click at [219, 255] on button "Paragraph 1*" at bounding box center [204, 243] width 114 height 29
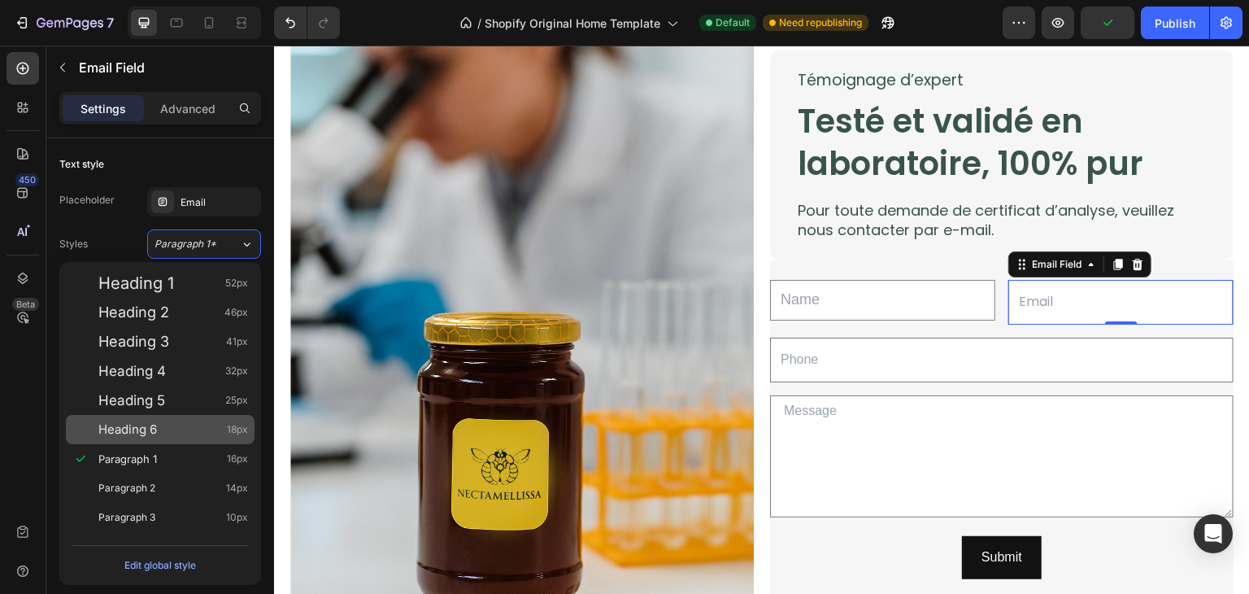
click at [194, 417] on div "Heading 6 18px" at bounding box center [160, 429] width 189 height 29
type input "18"
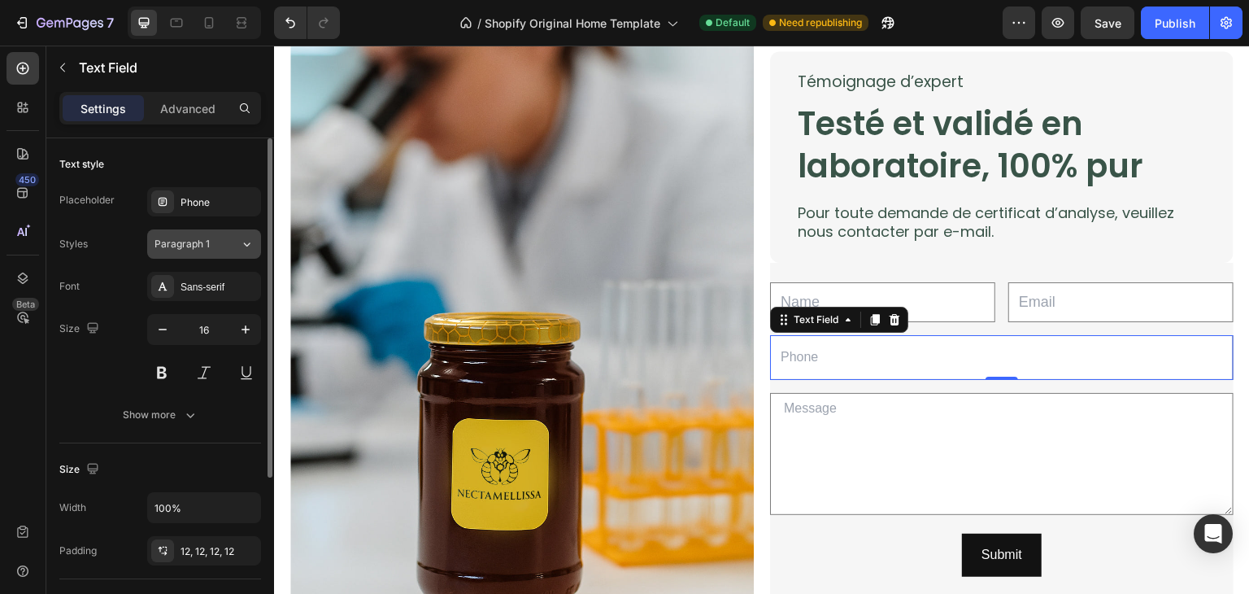
click at [203, 248] on span "Paragraph 1" at bounding box center [182, 244] width 55 height 15
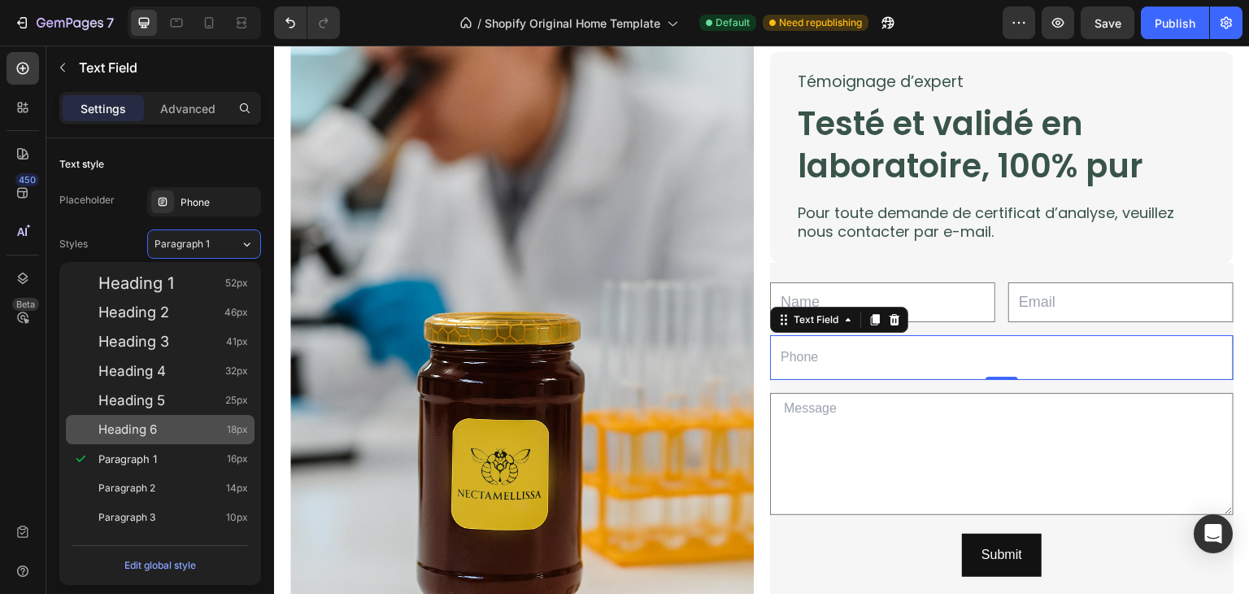
click at [200, 442] on div "Heading 6 18px" at bounding box center [160, 429] width 189 height 29
type input "18"
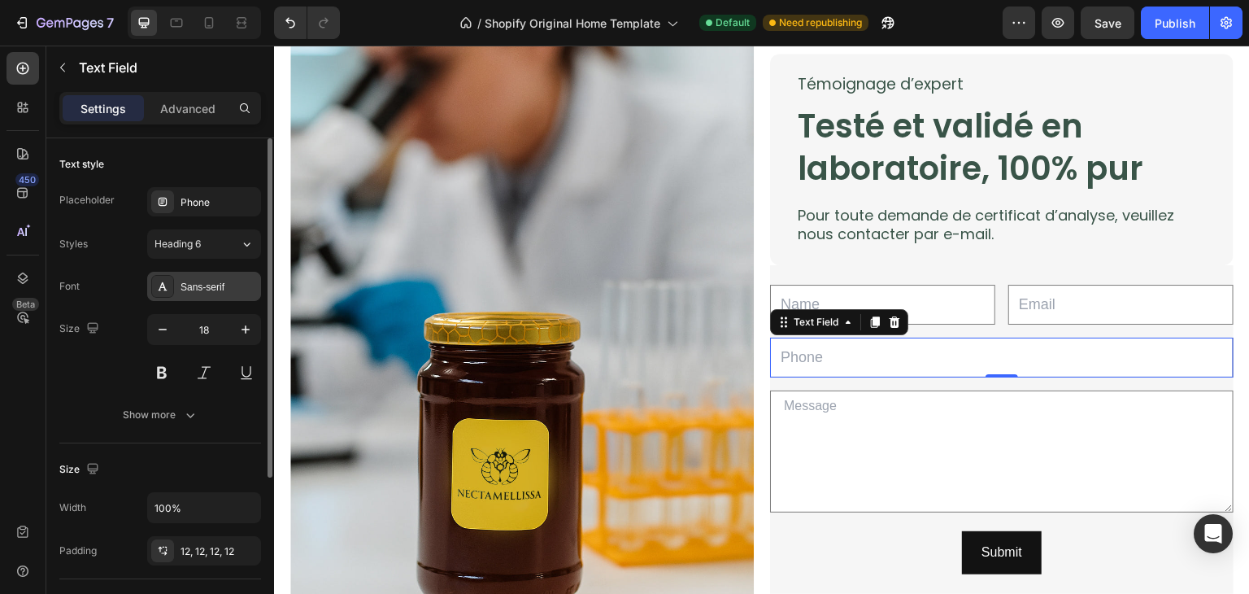
click at [224, 289] on div "Sans-serif" at bounding box center [219, 287] width 76 height 15
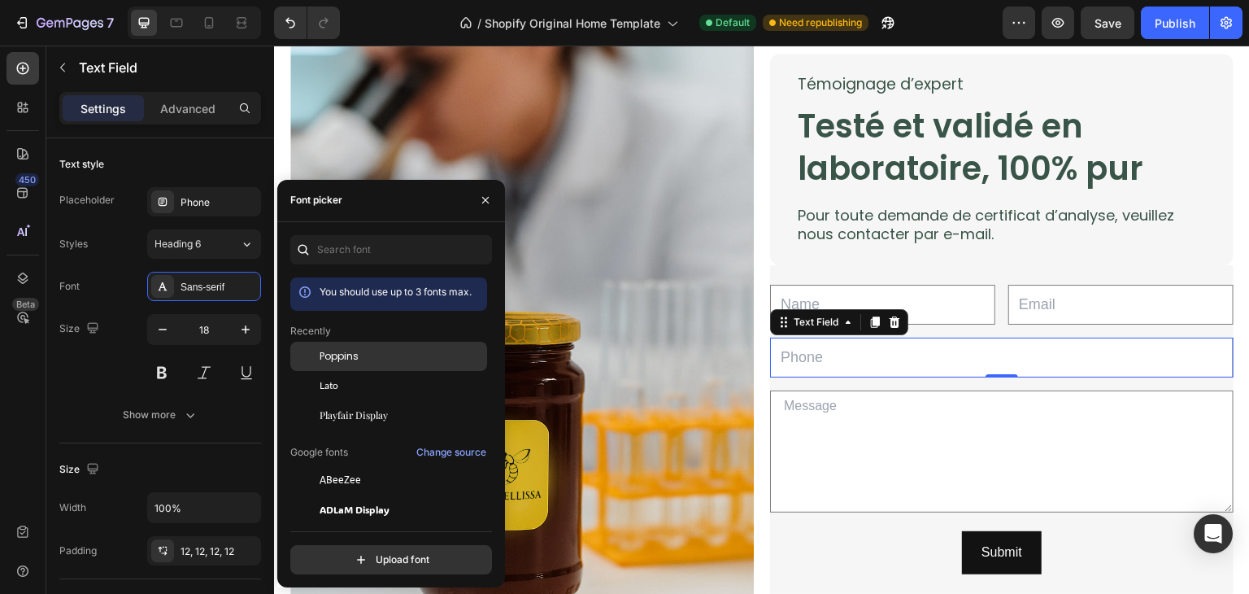
click at [346, 355] on span "Poppins" at bounding box center [339, 356] width 39 height 15
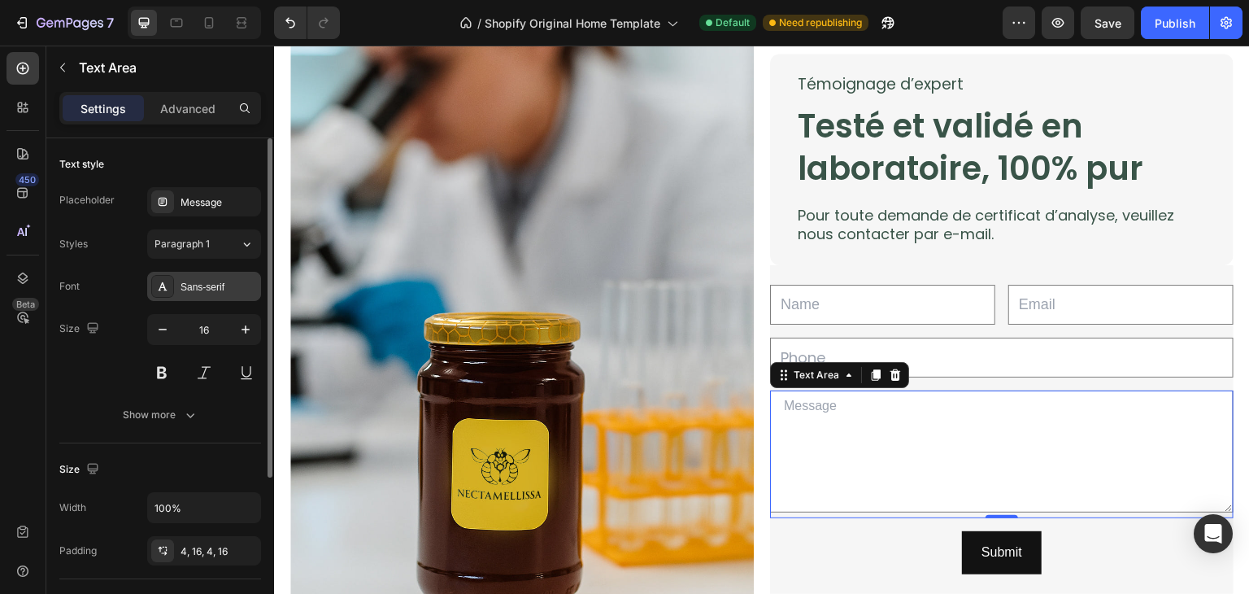
click at [211, 289] on div "Sans-serif" at bounding box center [219, 287] width 76 height 15
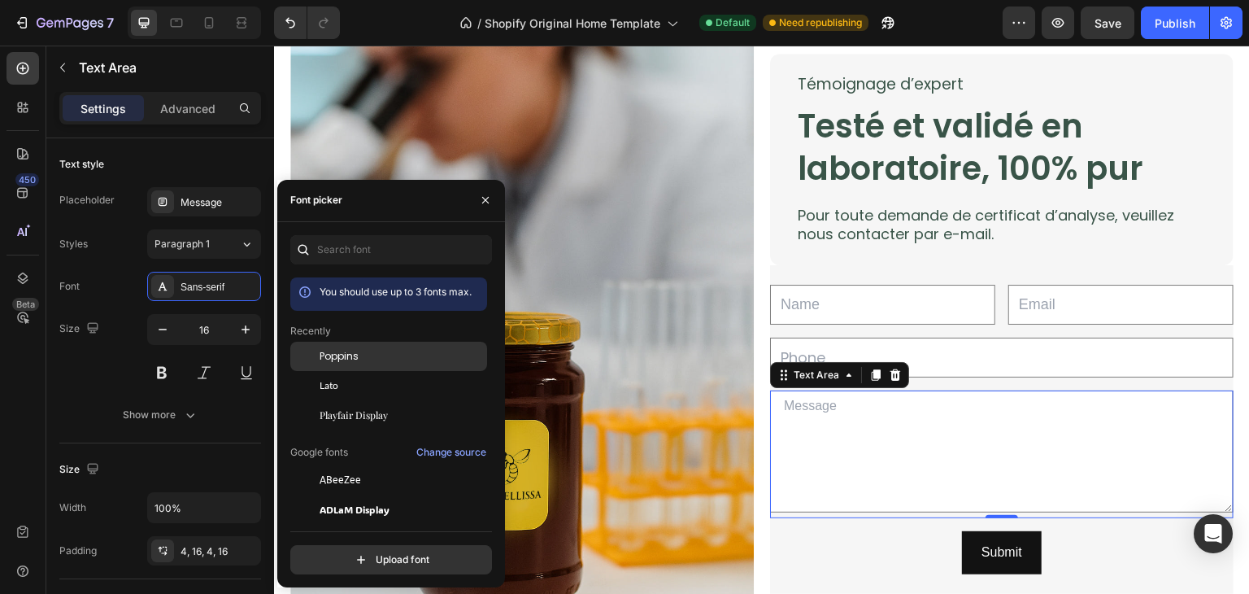
click at [325, 358] on span "Poppins" at bounding box center [339, 356] width 39 height 15
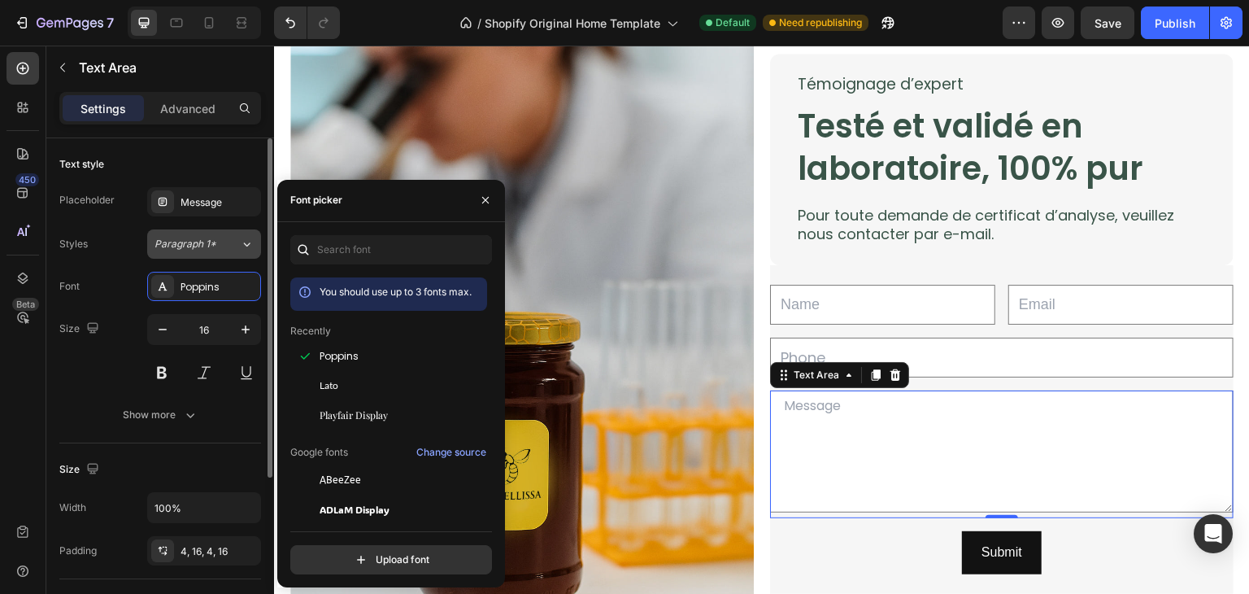
click at [225, 242] on div "Paragraph 1*" at bounding box center [197, 244] width 85 height 15
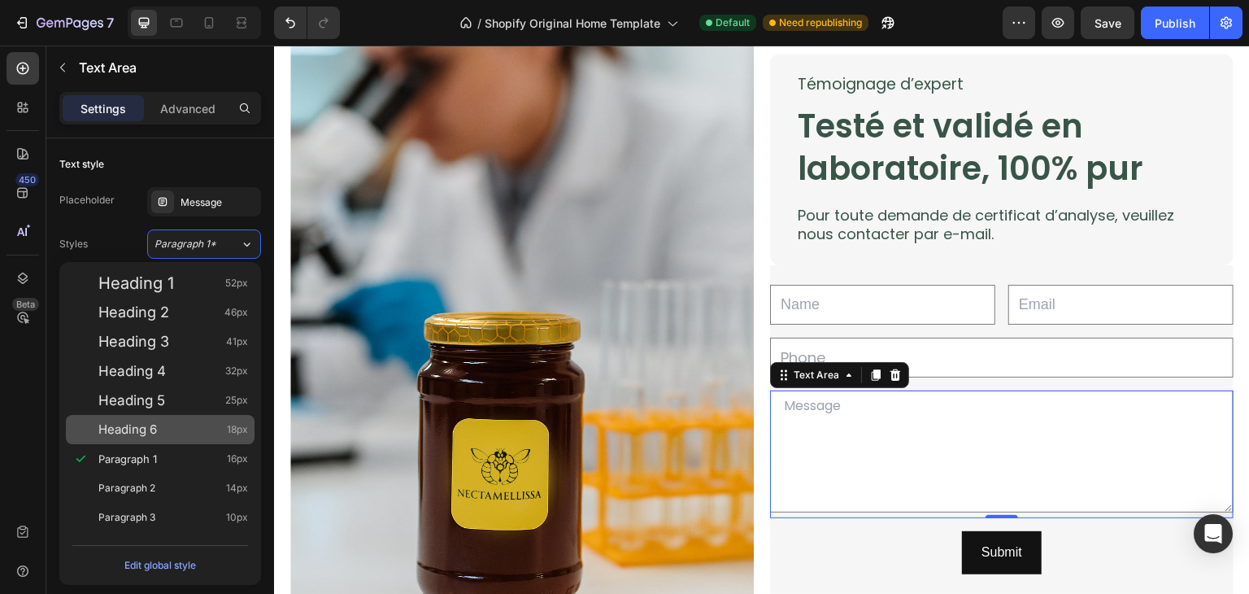
click at [198, 423] on div "Heading 6 18px" at bounding box center [173, 429] width 150 height 16
type input "18"
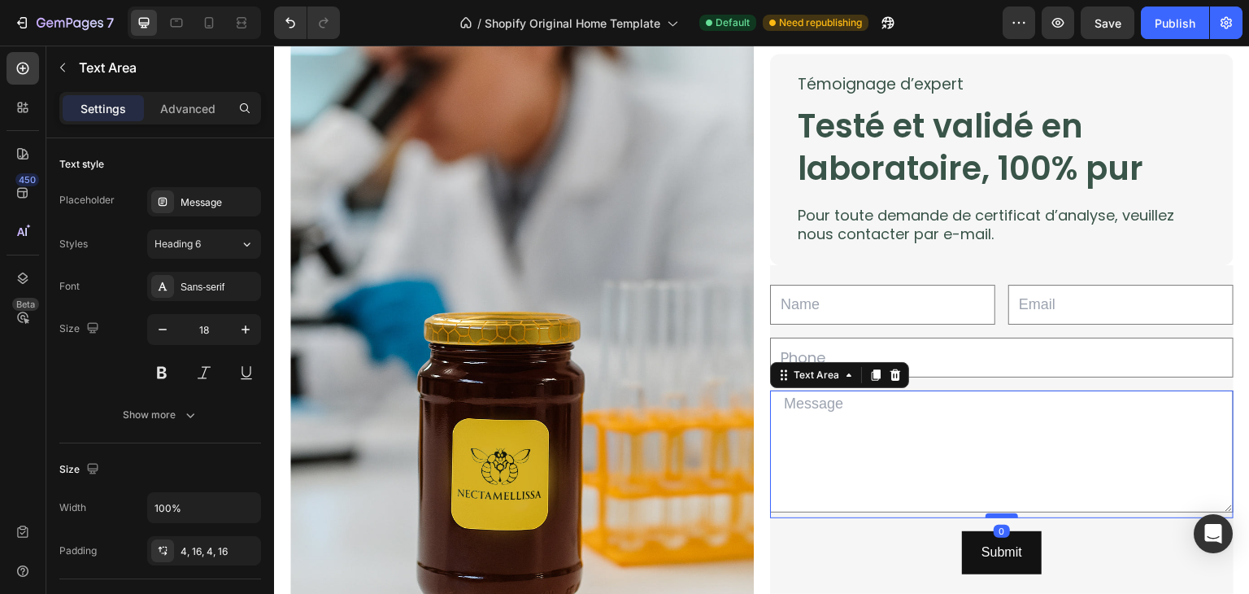
click at [991, 513] on div at bounding box center [1002, 515] width 33 height 5
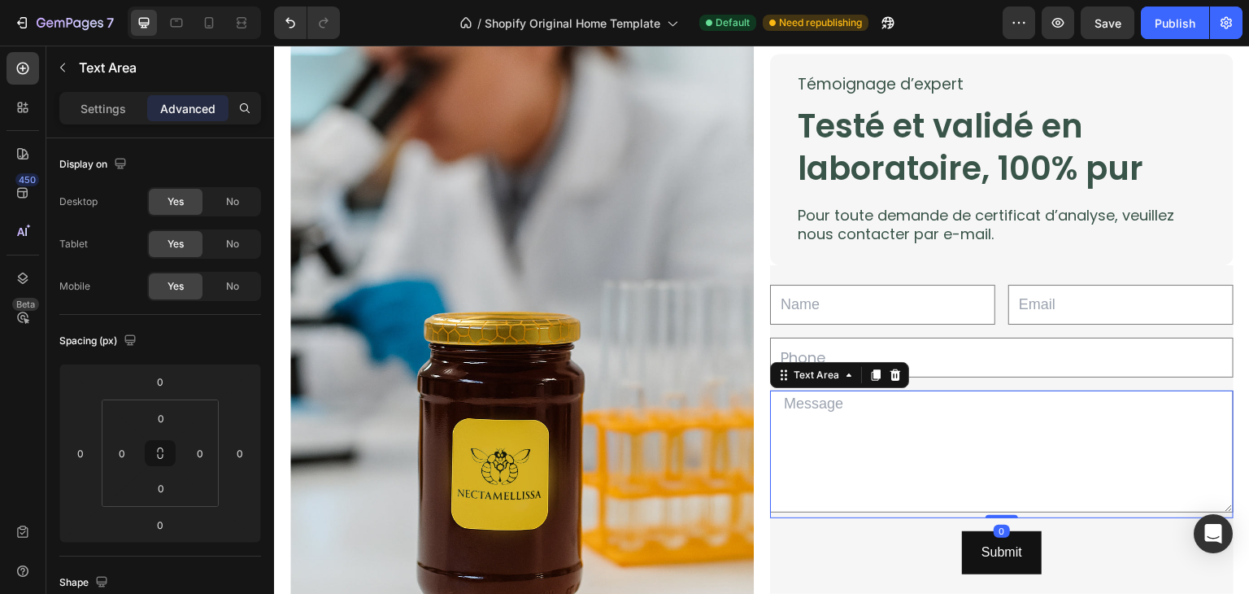
drag, startPoint x: 991, startPoint y: 509, endPoint x: 990, endPoint y: 500, distance: 9.1
click at [990, 500] on div "Text Area 0" at bounding box center [1002, 454] width 464 height 128
click at [127, 113] on div "Settings" at bounding box center [103, 108] width 81 height 26
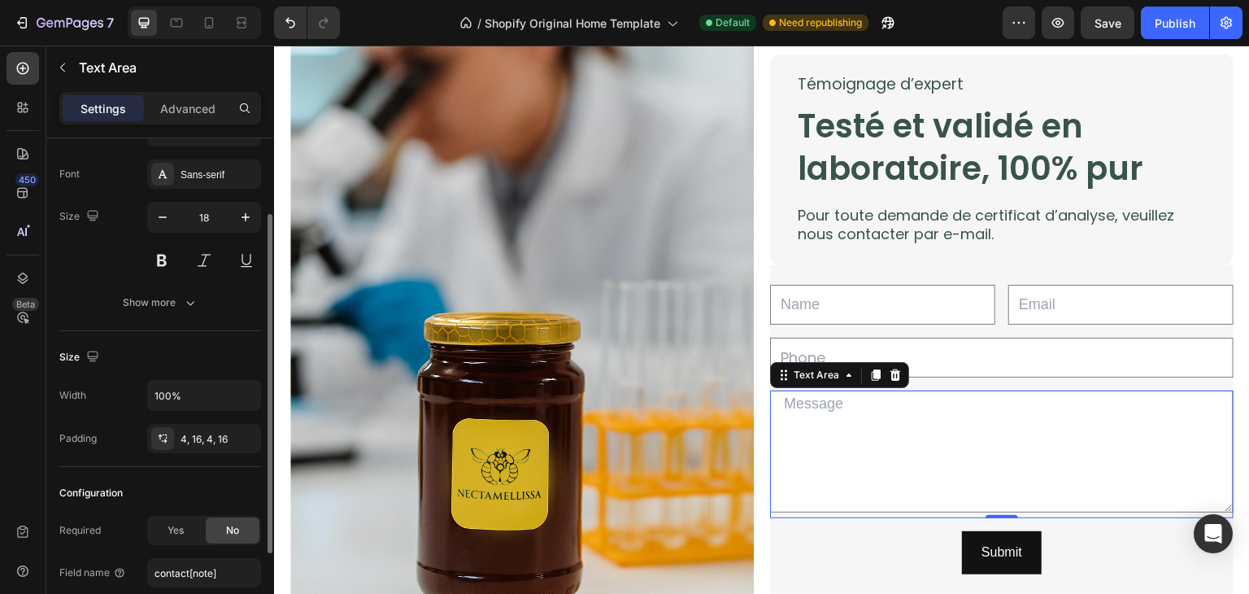
scroll to position [111, 0]
click at [159, 305] on div "Show more" at bounding box center [161, 303] width 76 height 16
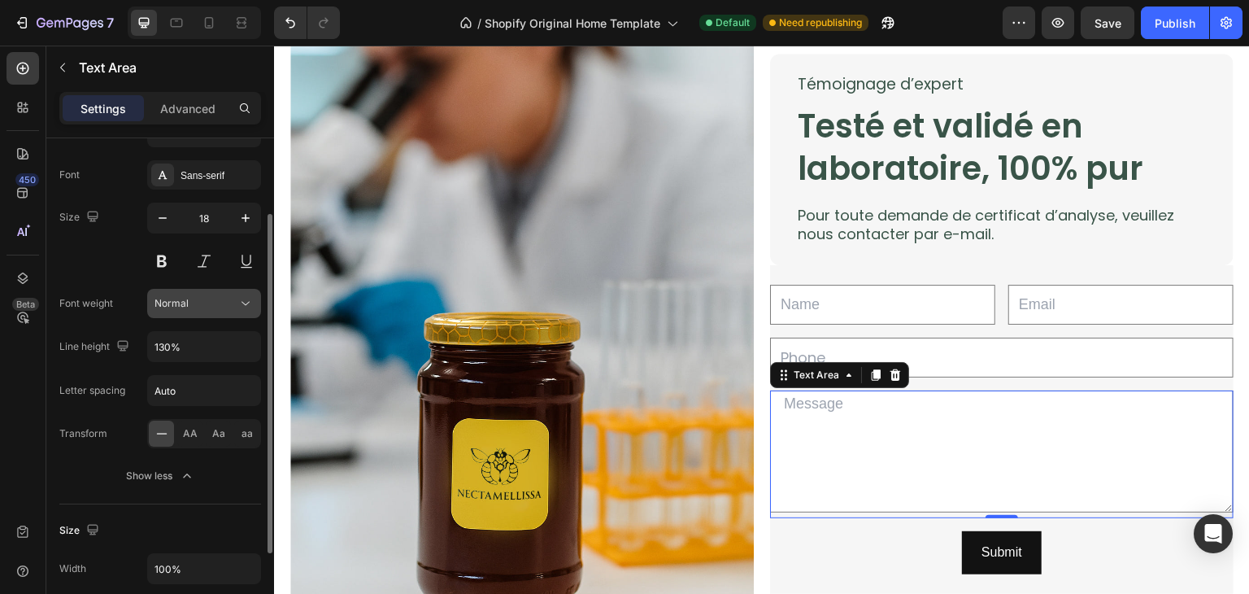
click at [209, 303] on div "Normal" at bounding box center [196, 303] width 83 height 15
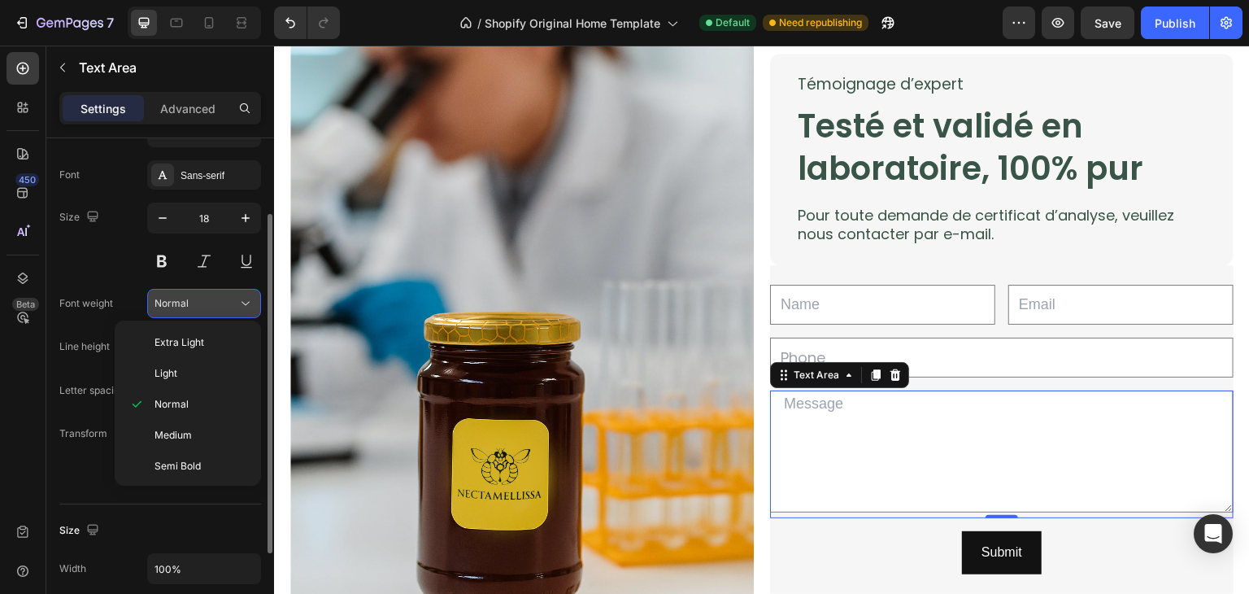
click at [209, 303] on div "Normal" at bounding box center [196, 303] width 83 height 15
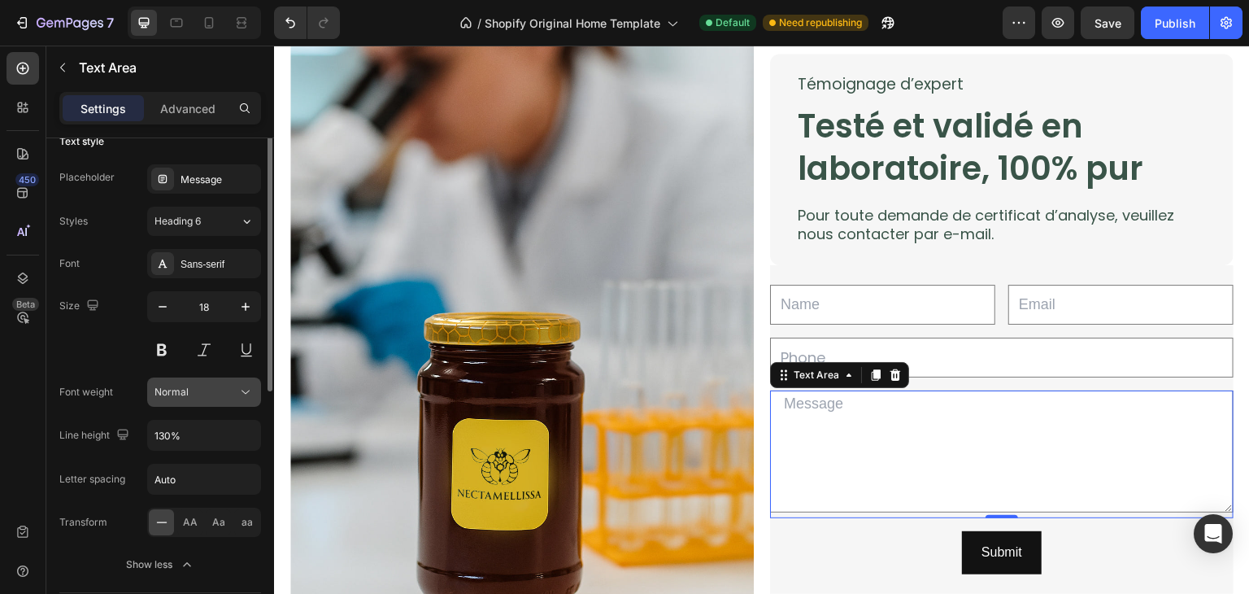
scroll to position [0, 0]
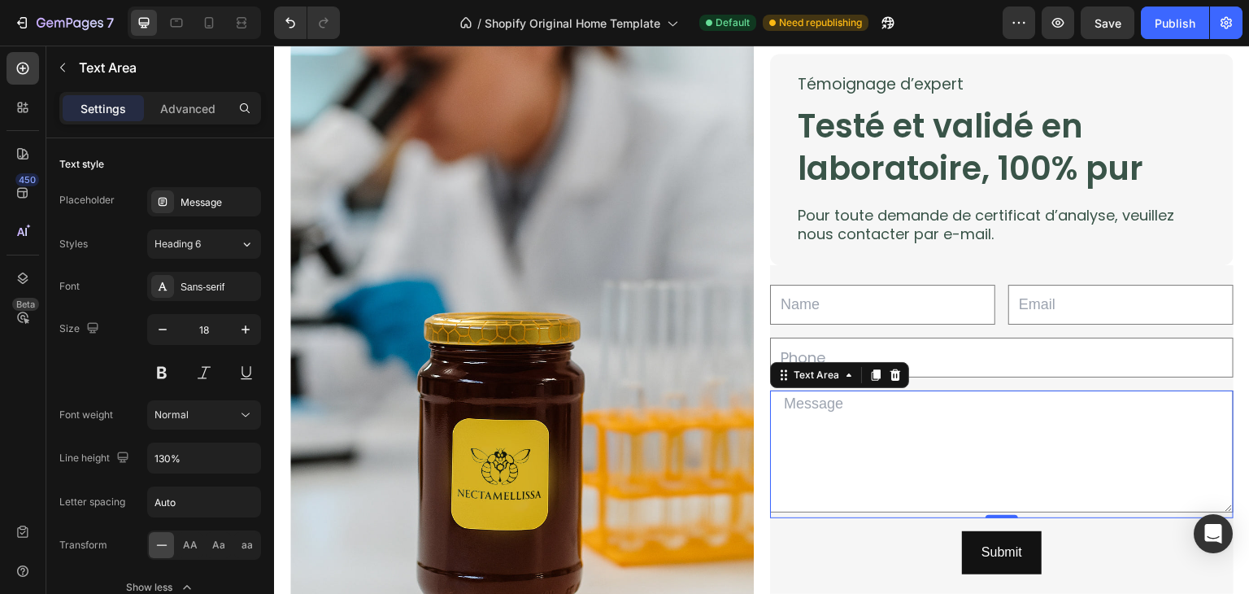
click at [163, 123] on div "Settings Advanced" at bounding box center [160, 108] width 202 height 33
click at [166, 119] on div "Advanced" at bounding box center [187, 108] width 81 height 26
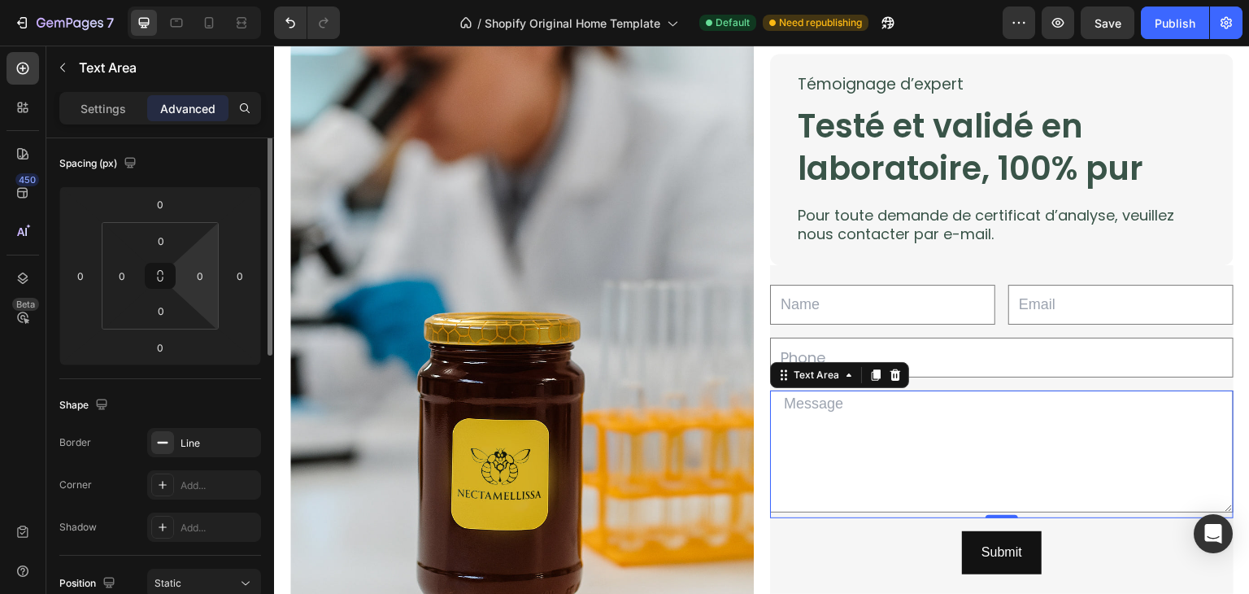
scroll to position [192, 0]
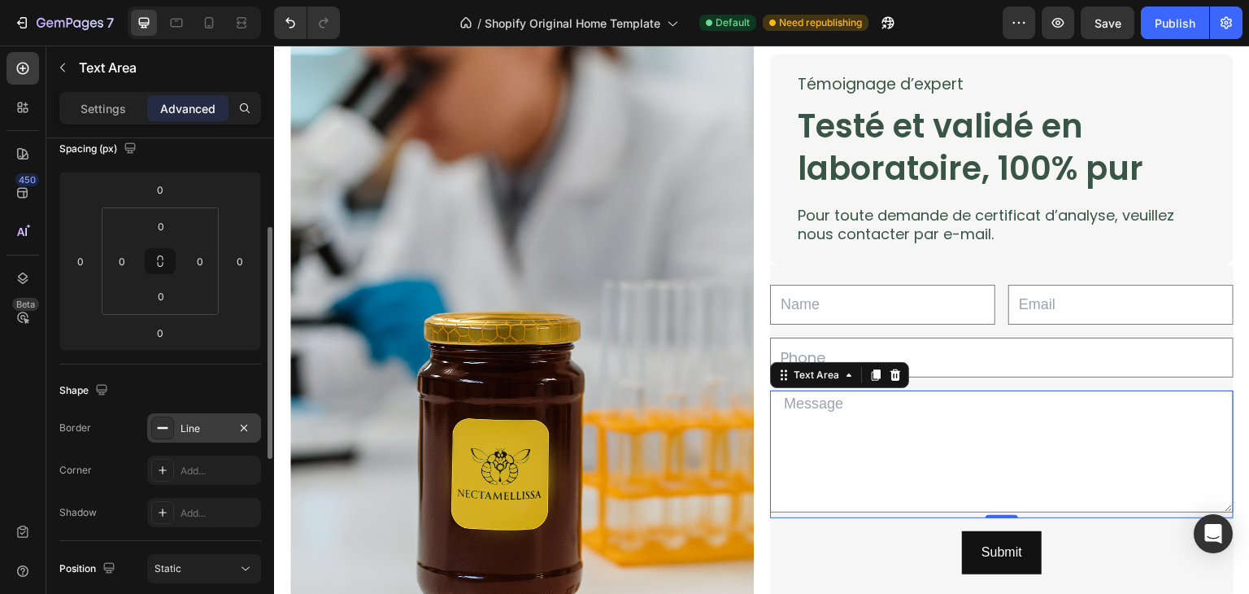
click at [196, 429] on div "Line" at bounding box center [204, 428] width 47 height 15
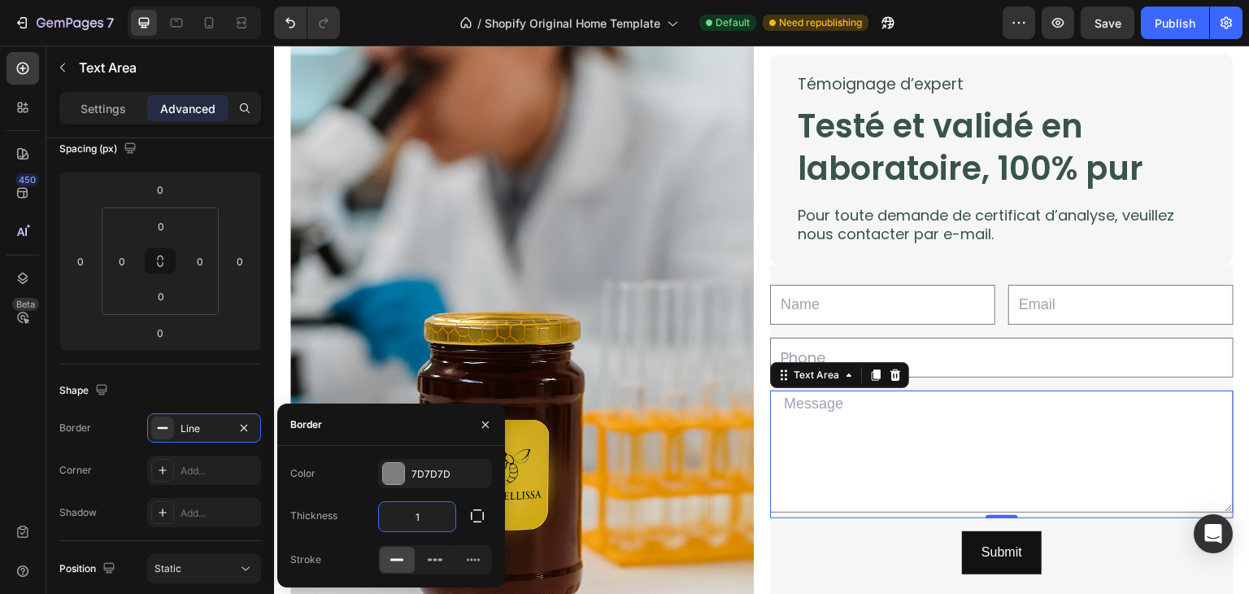
click at [439, 518] on input "1" at bounding box center [417, 516] width 76 height 29
click at [439, 518] on input "text" at bounding box center [417, 516] width 76 height 29
type input "0"
click at [473, 508] on icon "button" at bounding box center [477, 516] width 16 height 16
type input "0"
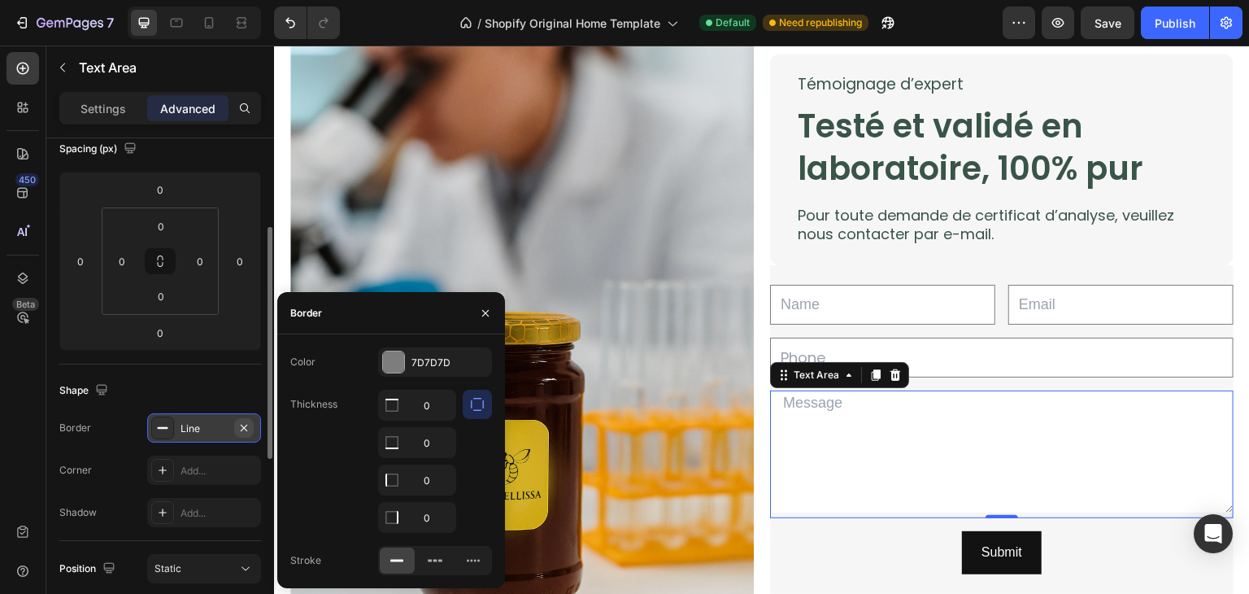
click at [246, 427] on icon "button" at bounding box center [243, 427] width 13 height 13
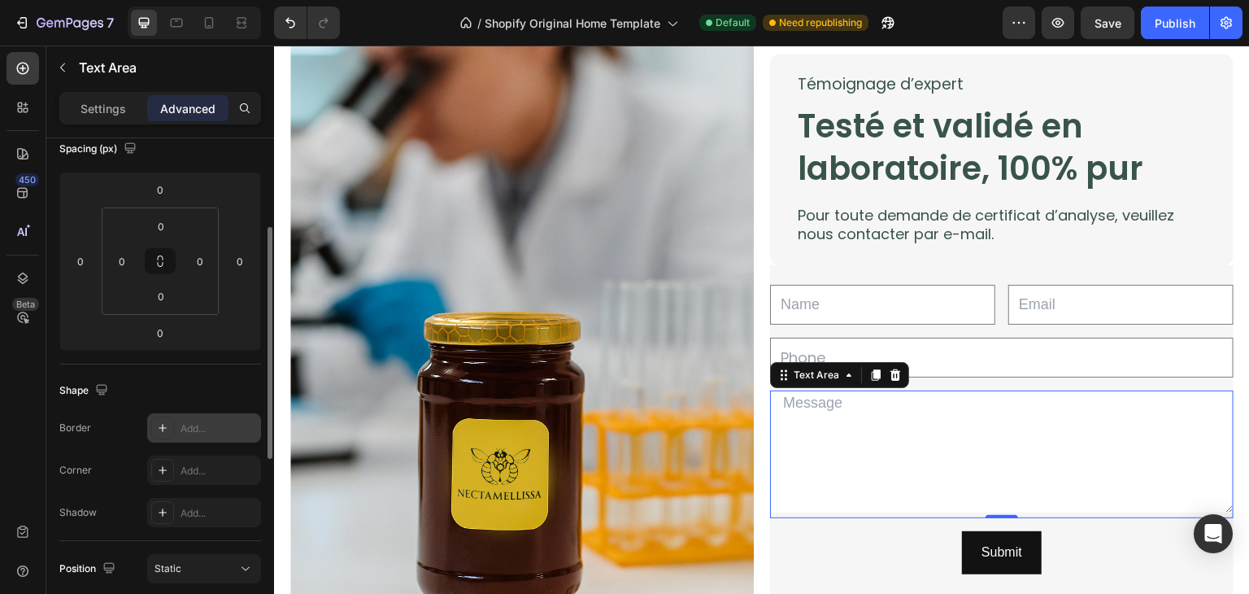
click at [936, 510] on div "Text Area 0" at bounding box center [1002, 454] width 464 height 128
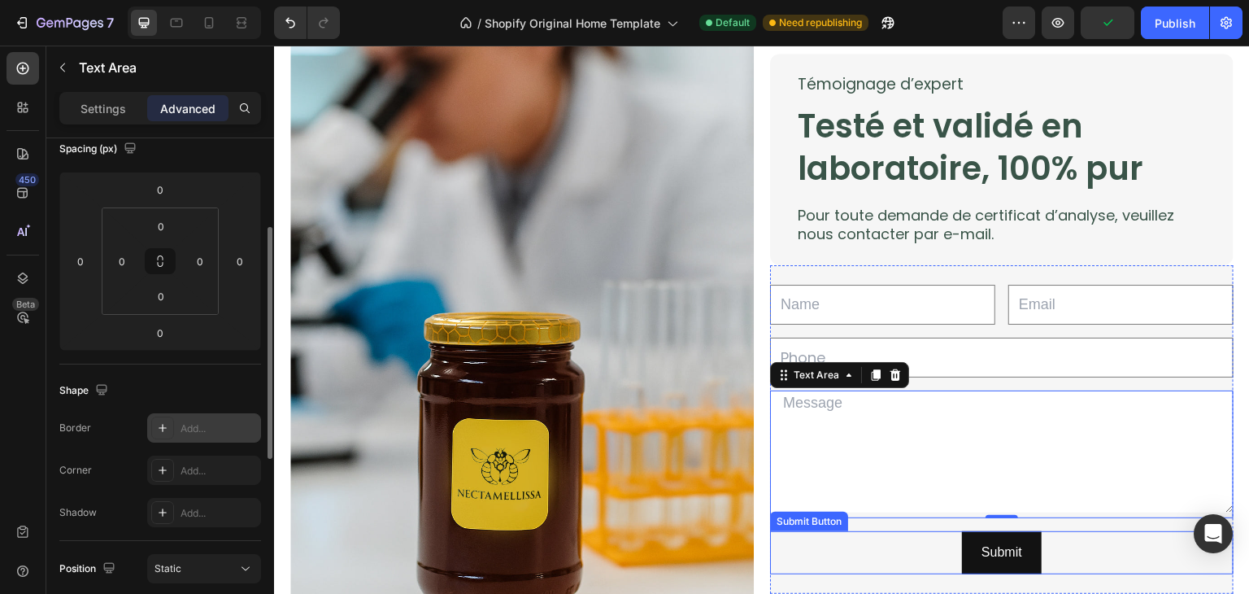
click at [881, 542] on div "Submit Submit Button" at bounding box center [1002, 552] width 464 height 43
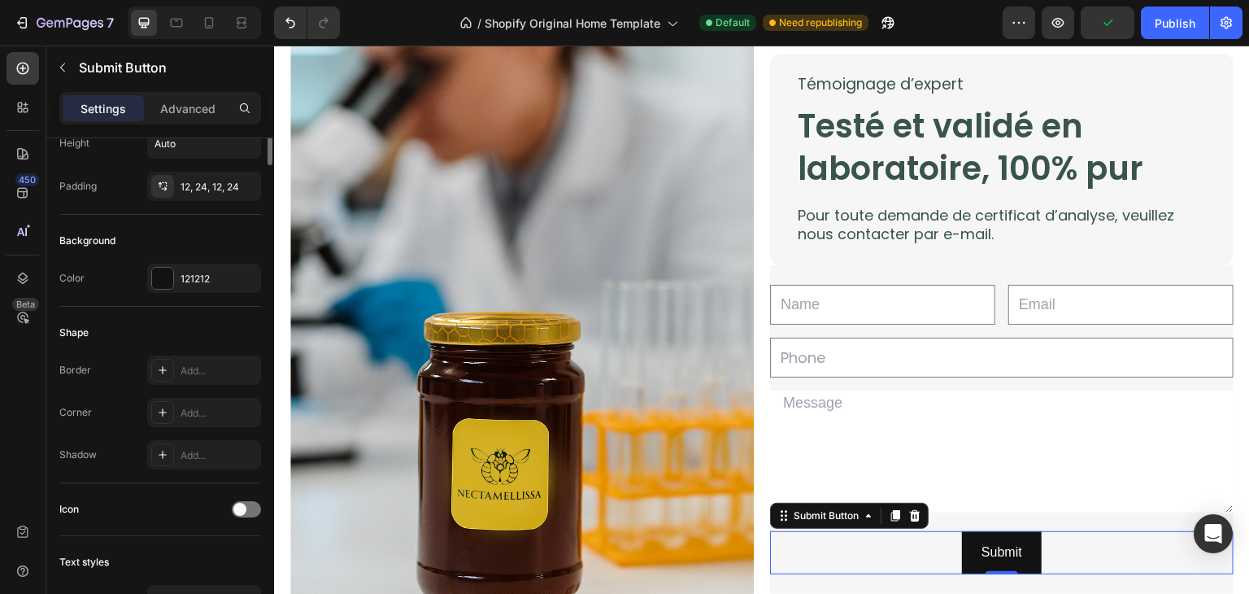
scroll to position [0, 0]
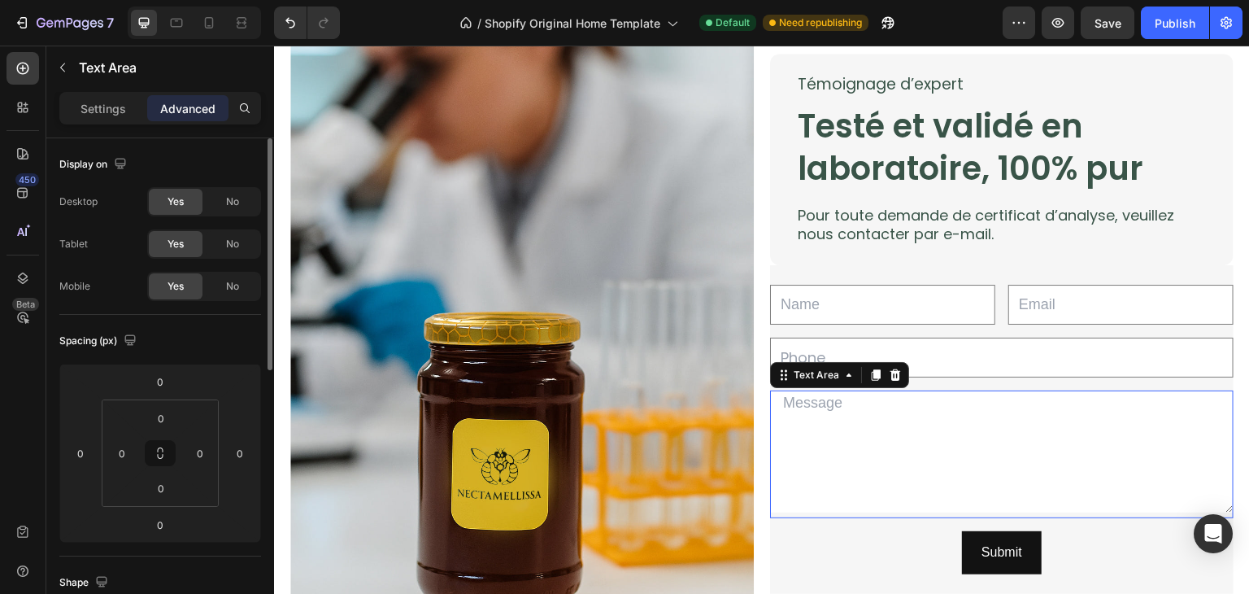
click at [908, 460] on textarea at bounding box center [1002, 451] width 464 height 122
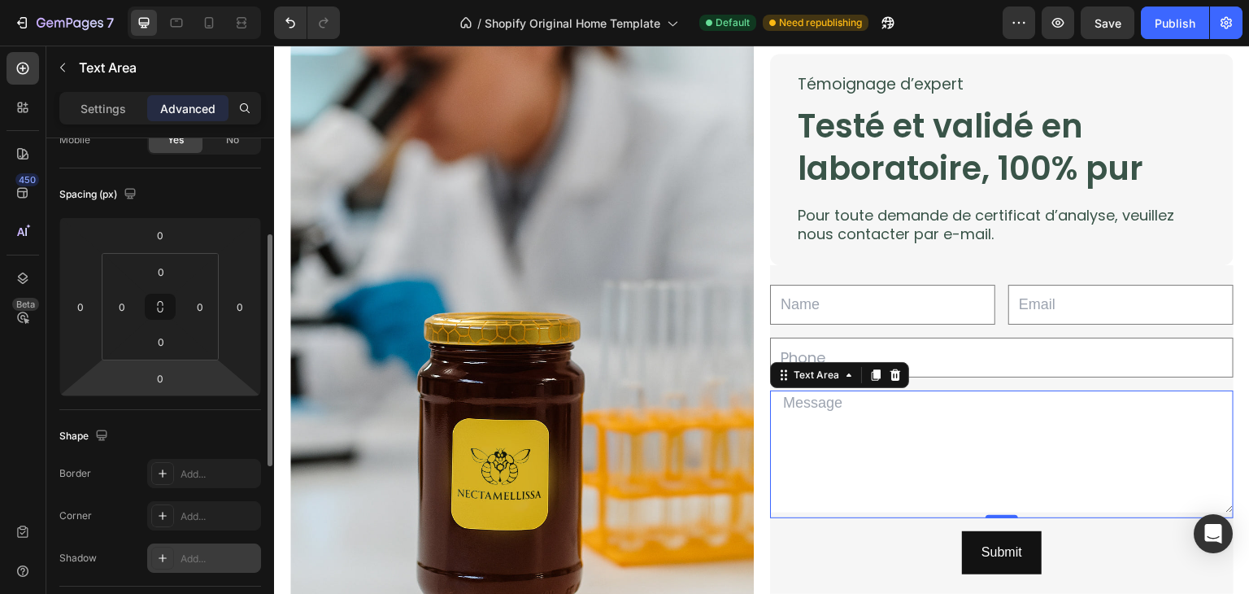
scroll to position [133, 0]
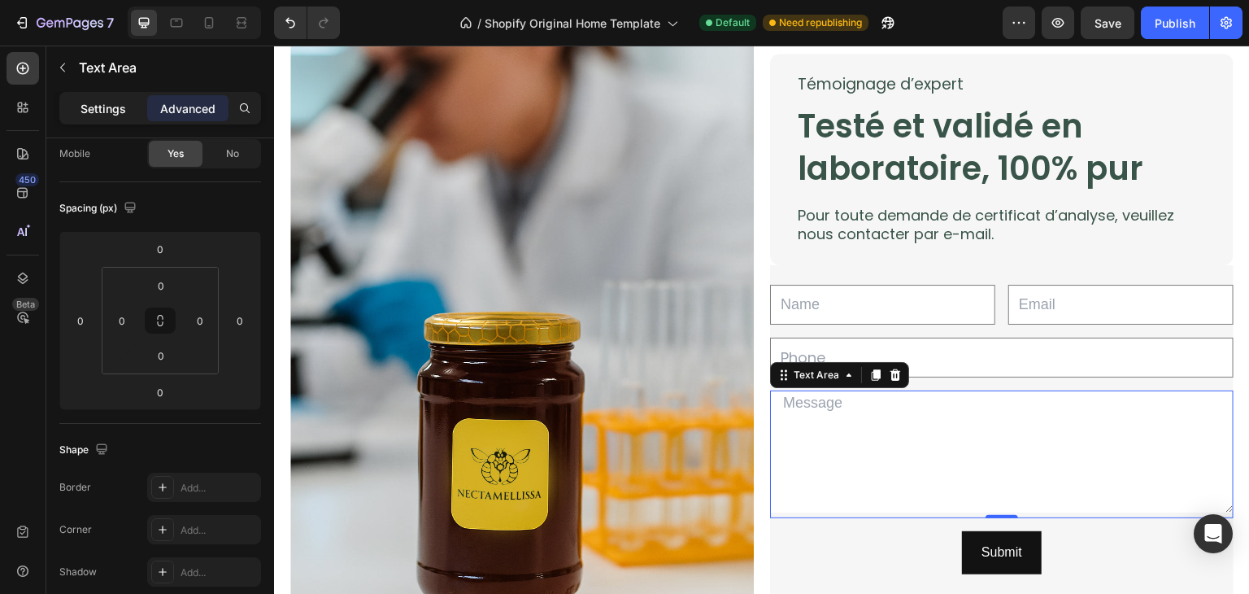
click at [94, 105] on p "Settings" at bounding box center [104, 108] width 46 height 17
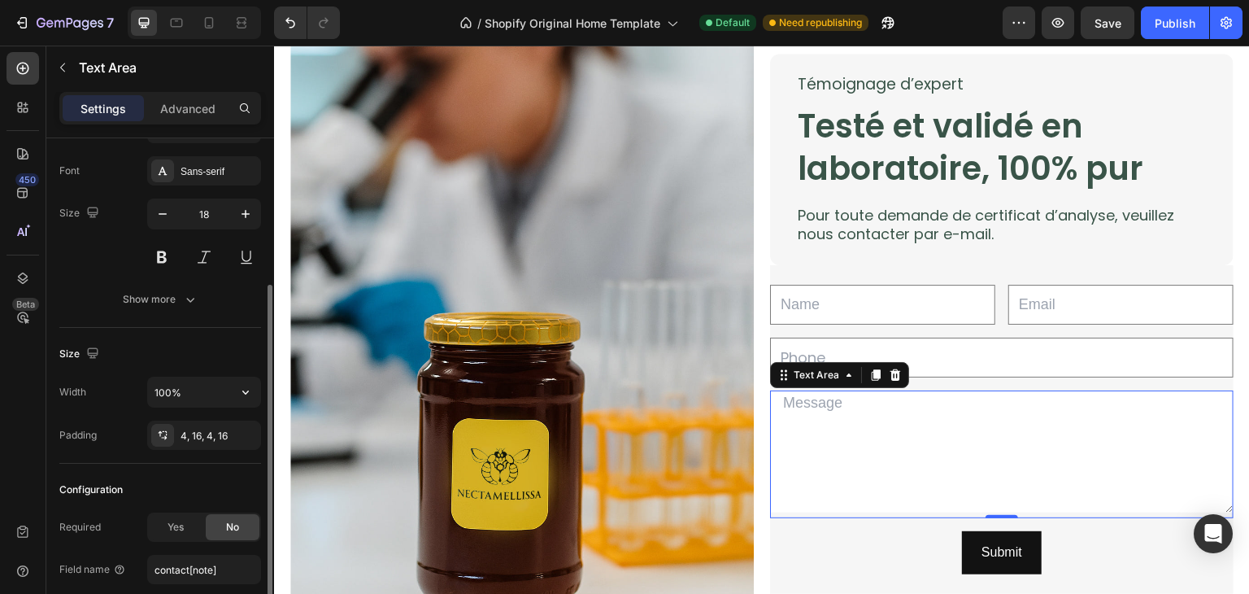
scroll to position [0, 0]
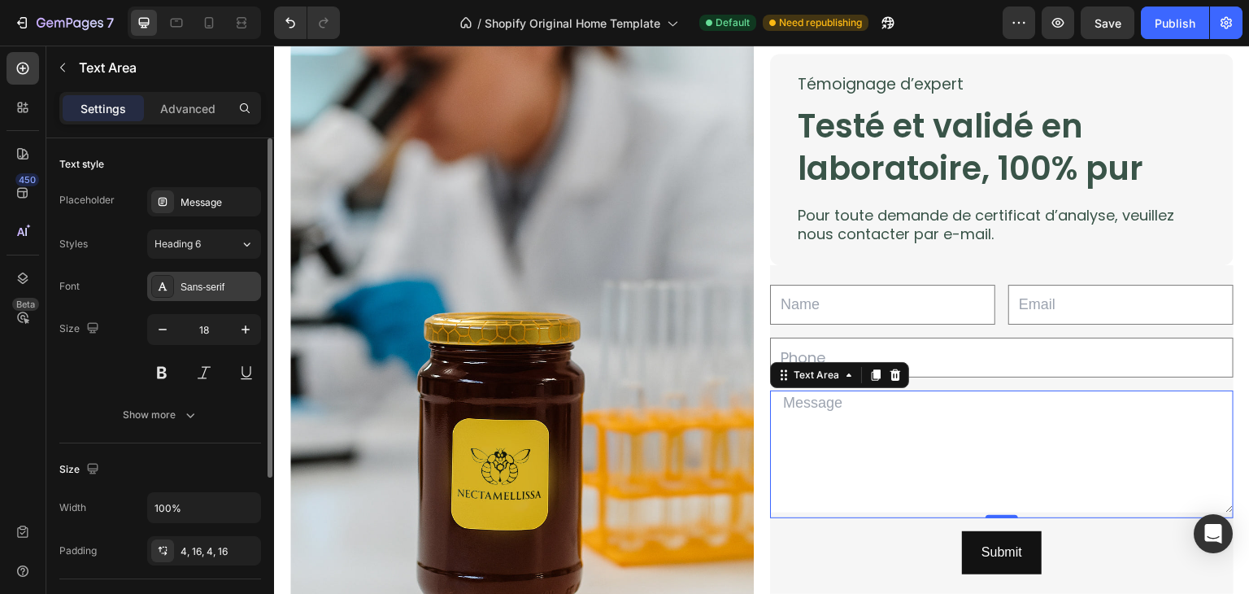
click at [201, 288] on div "Sans-serif" at bounding box center [219, 287] width 76 height 15
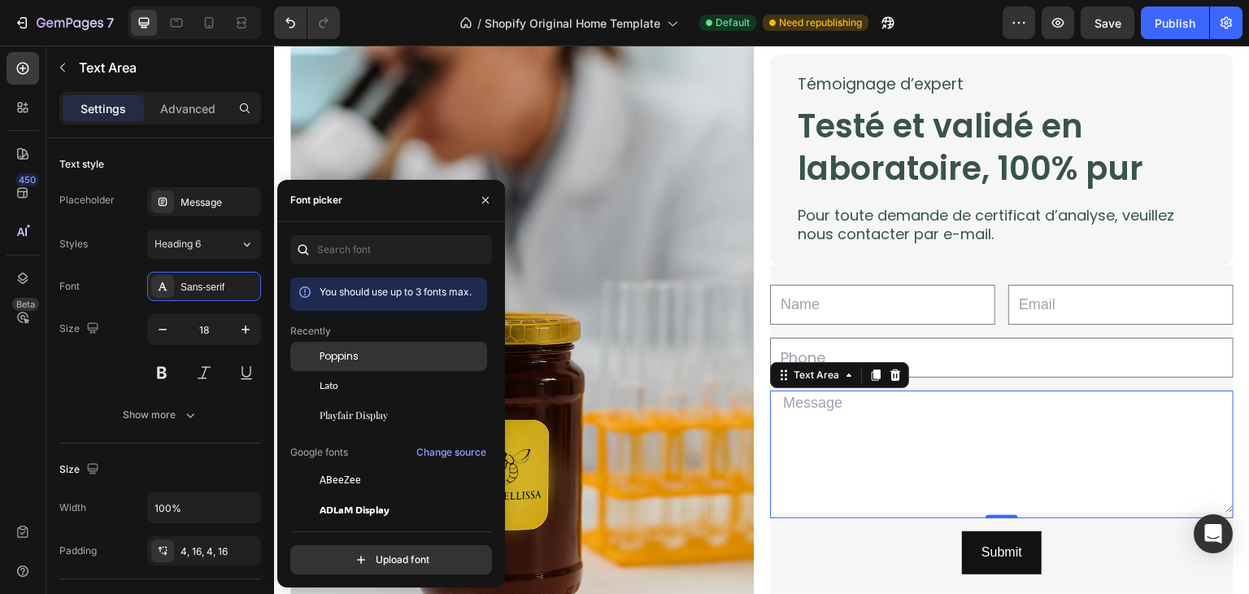
click at [322, 349] on span "Poppins" at bounding box center [339, 356] width 39 height 15
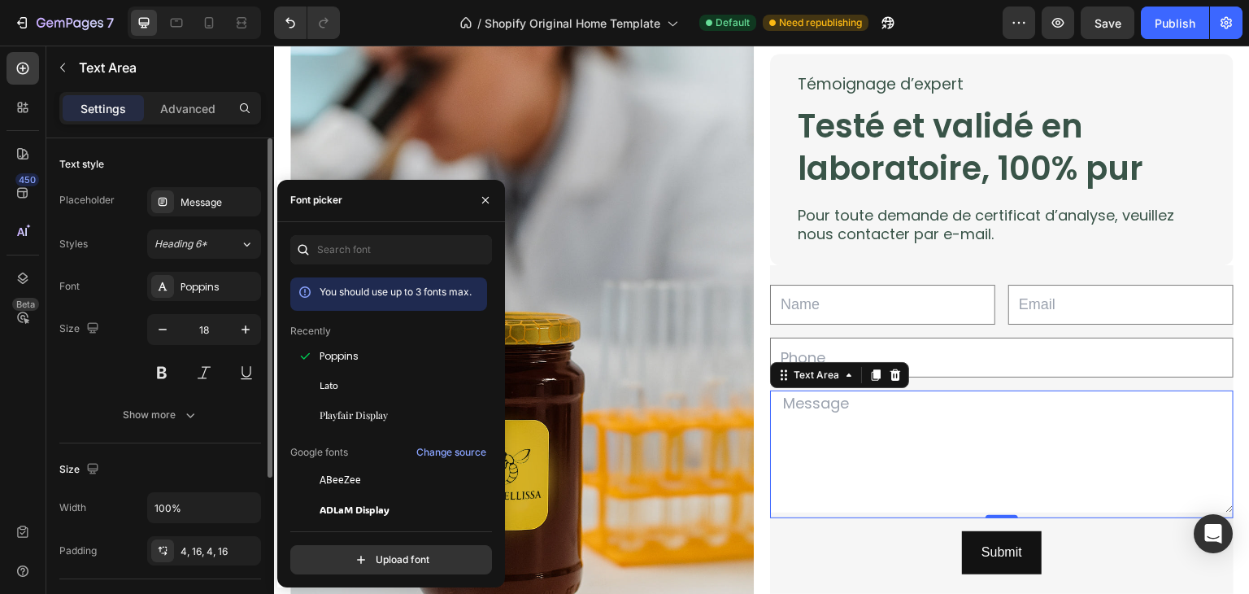
click at [95, 349] on div "Size 18" at bounding box center [160, 350] width 202 height 73
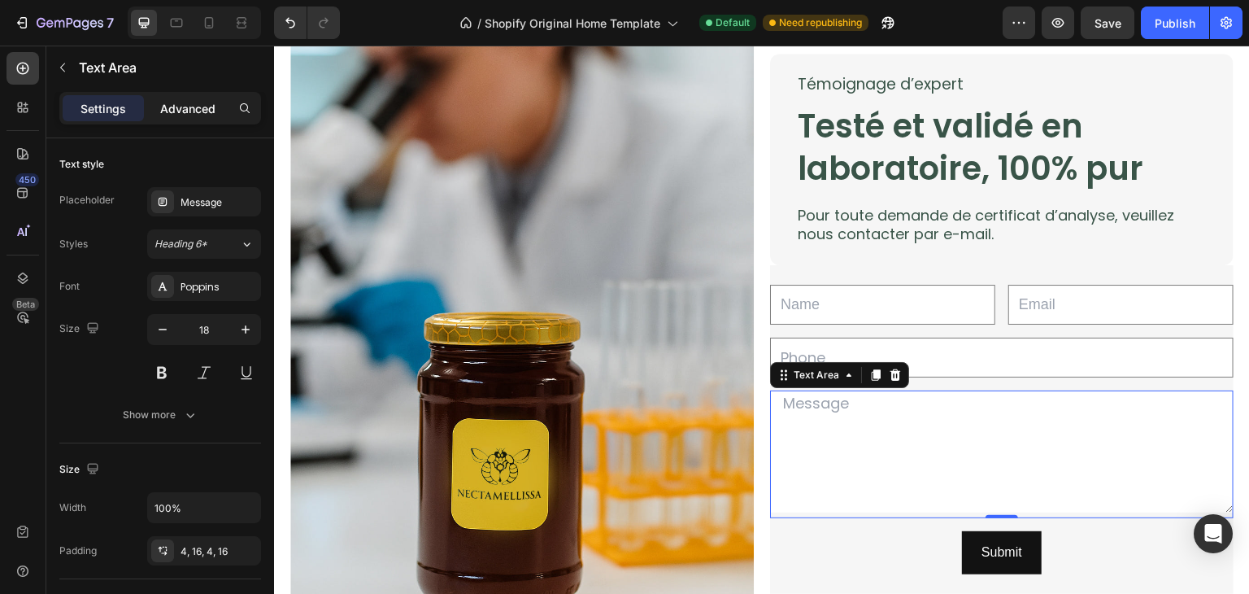
click at [163, 108] on p "Advanced" at bounding box center [187, 108] width 55 height 17
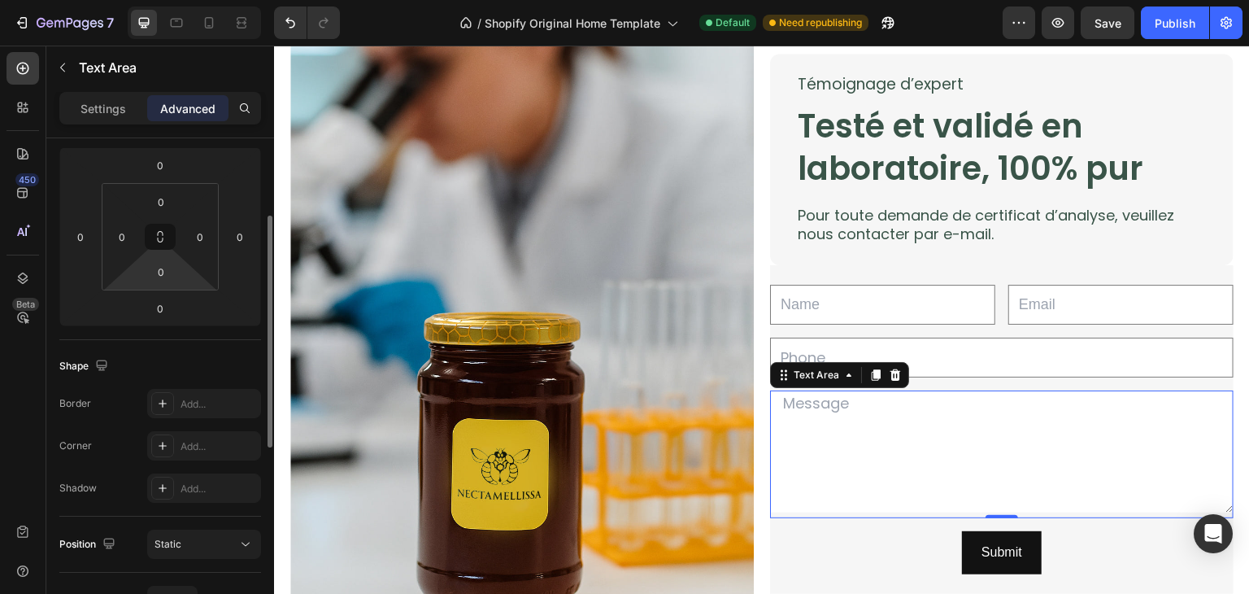
scroll to position [217, 0]
click at [198, 473] on div "Add..." at bounding box center [204, 487] width 114 height 29
click at [146, 339] on div "Shape Border Add... Corner Add... Shadow Light" at bounding box center [160, 427] width 202 height 176
click at [0, 0] on div "Spacing (px) 0 0 0 0 0 0 0 0" at bounding box center [0, 0] width 0 height 0
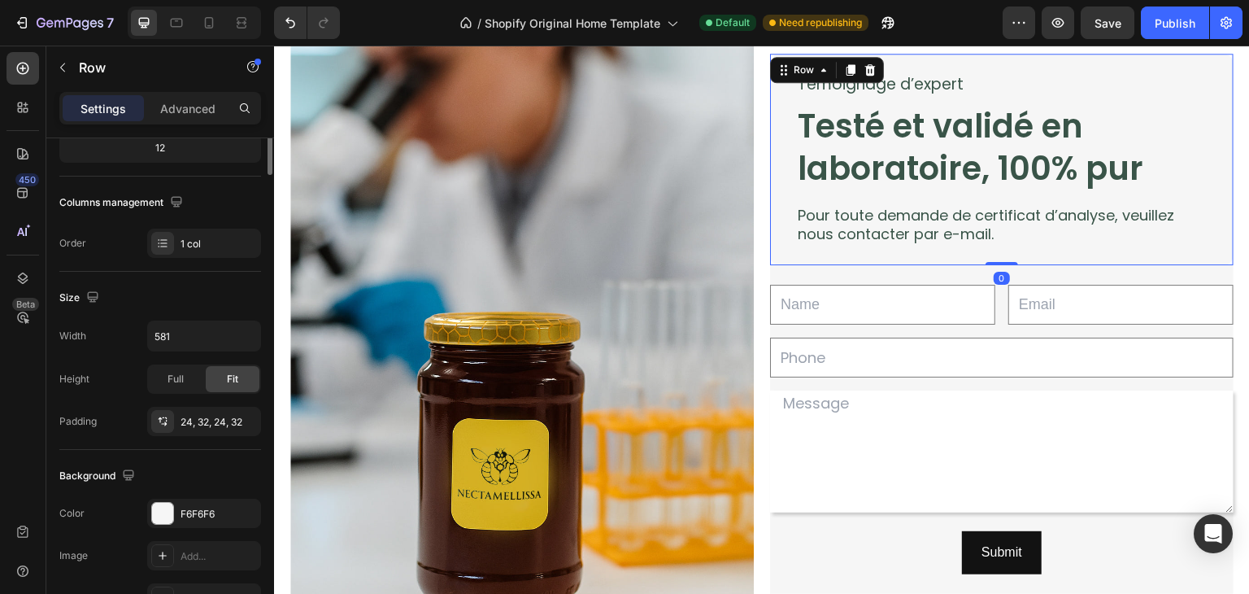
scroll to position [0, 0]
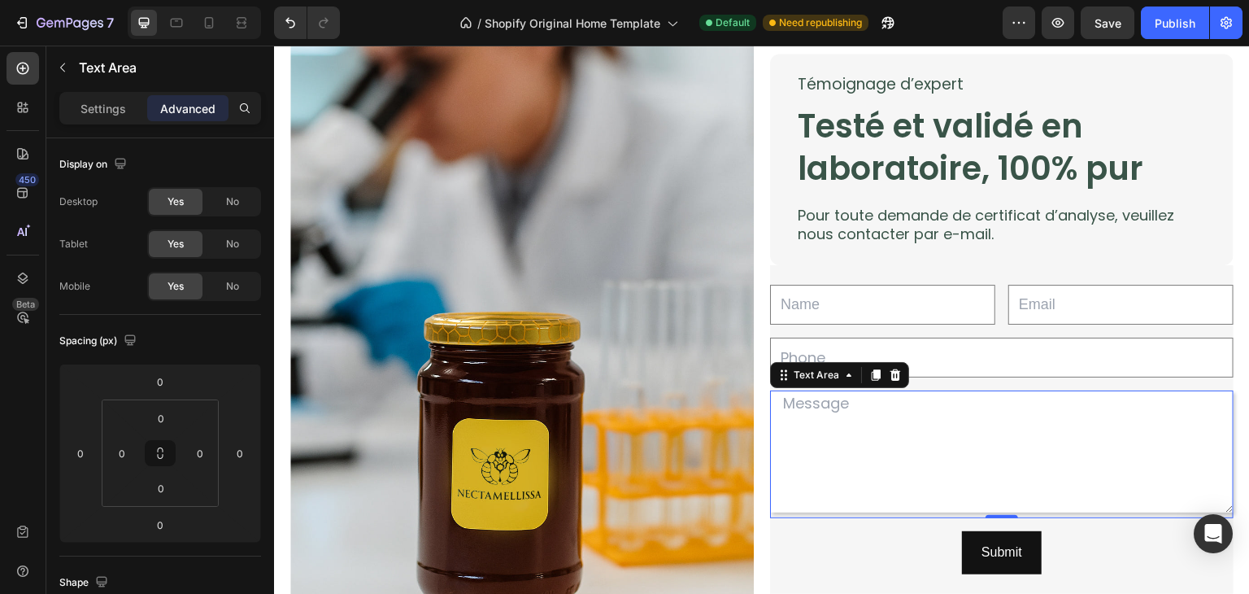
click at [1204, 490] on textarea at bounding box center [1002, 451] width 464 height 122
click at [0, 0] on div "Spacing (px) 0 0 0 0 0 0 0 0" at bounding box center [0, 0] width 0 height 0
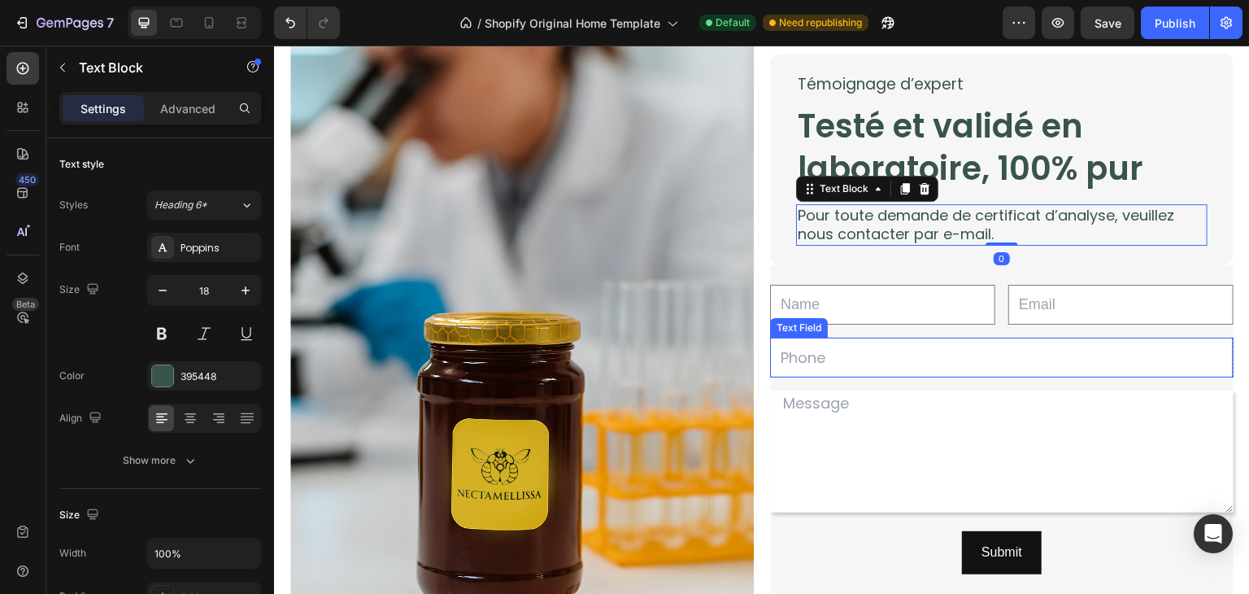
scroll to position [2908, 0]
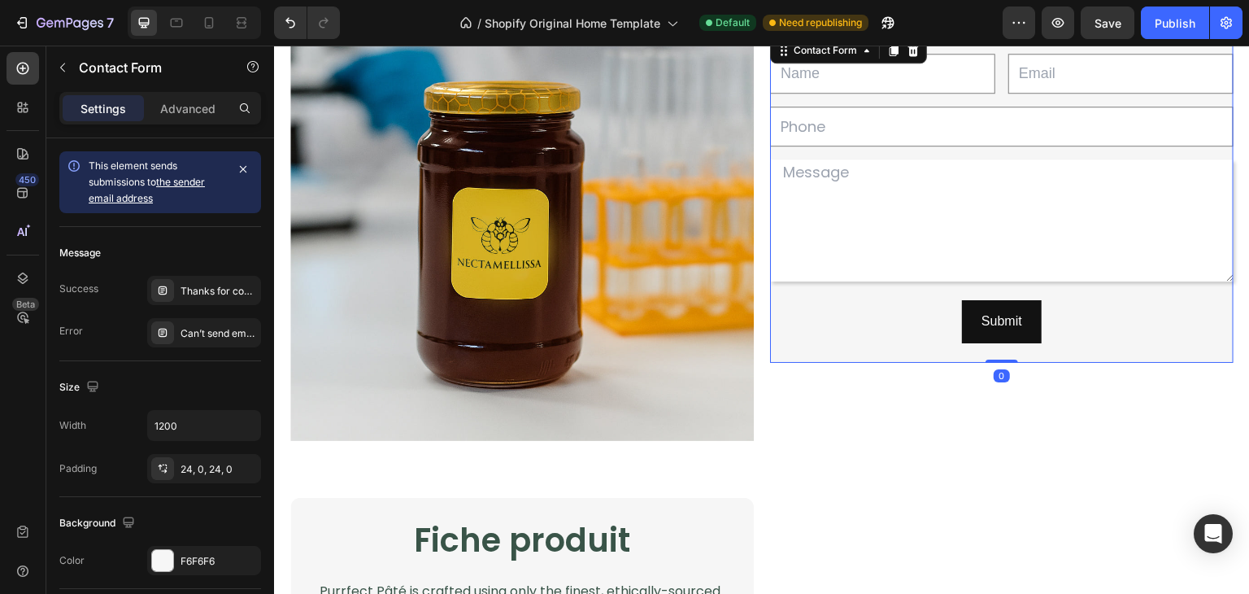
drag, startPoint x: 991, startPoint y: 354, endPoint x: 994, endPoint y: 291, distance: 62.7
click at [994, 291] on div "Text Field Email Field Row Text Field Row Text Area Row Submit Submit Button Co…" at bounding box center [1002, 198] width 464 height 329
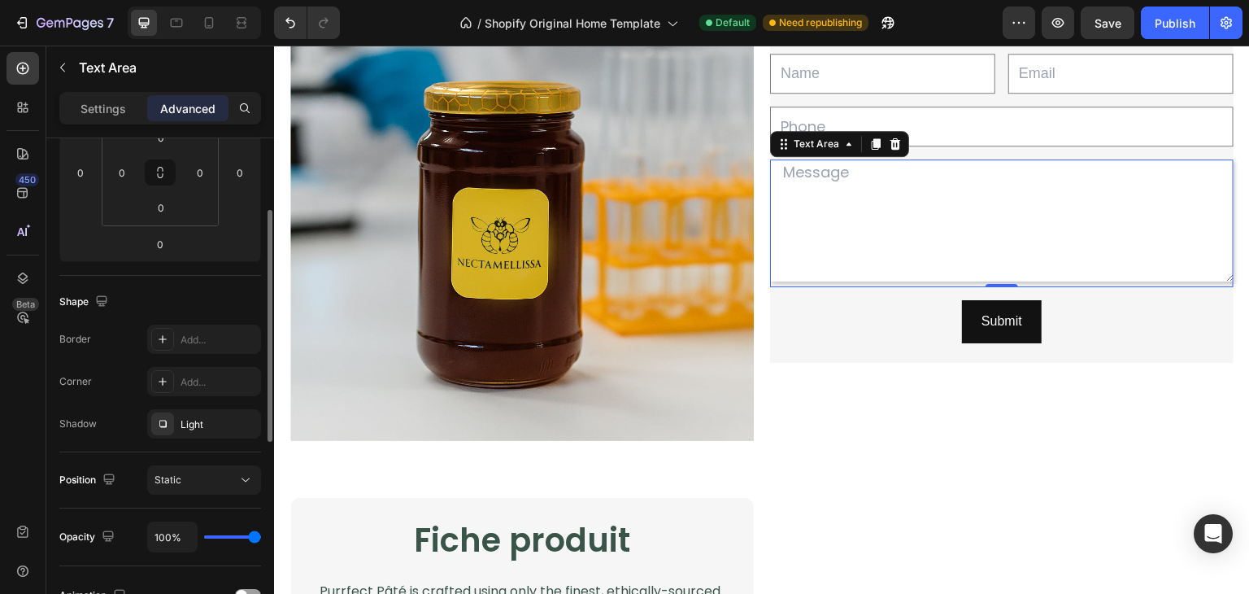
scroll to position [288, 0]
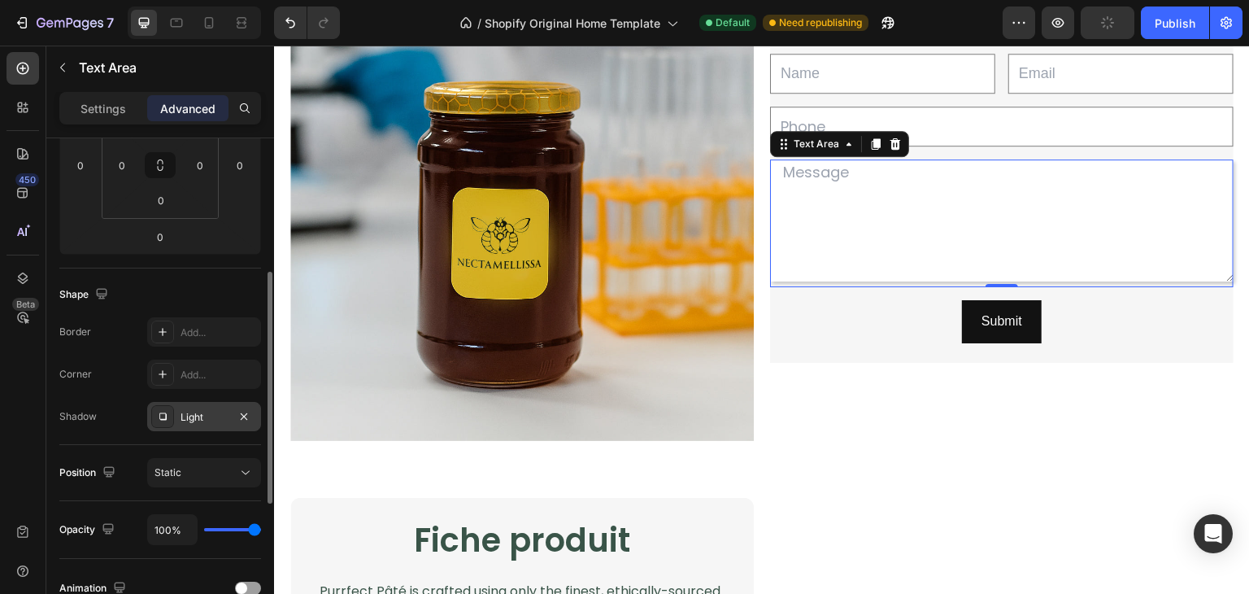
click at [217, 410] on div "Light" at bounding box center [204, 417] width 47 height 15
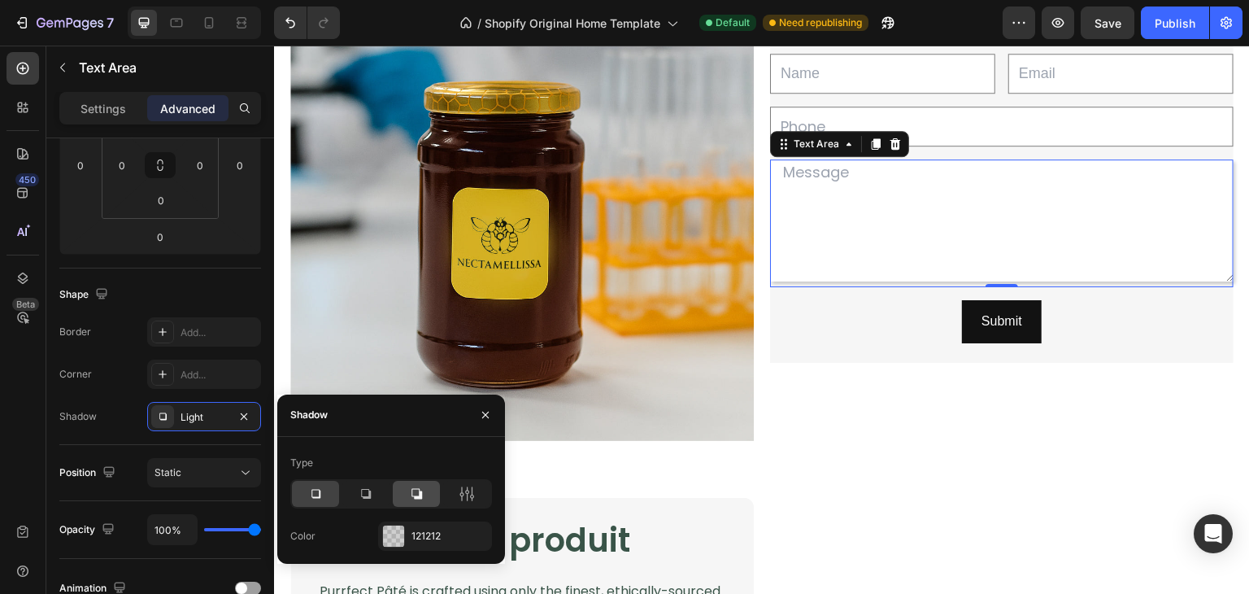
click at [416, 495] on icon at bounding box center [417, 493] width 11 height 11
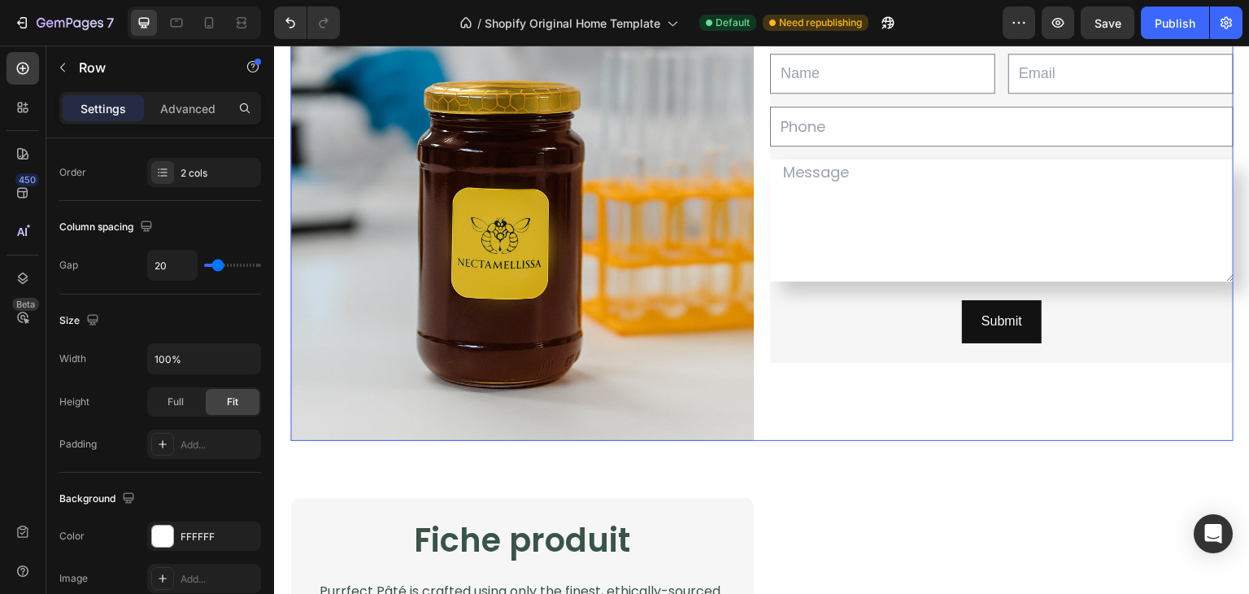
click at [831, 406] on div "Témoignage d’expert Text Block Testé et validé en laboratoire, 100% pur Heading…" at bounding box center [1002, 92] width 464 height 695
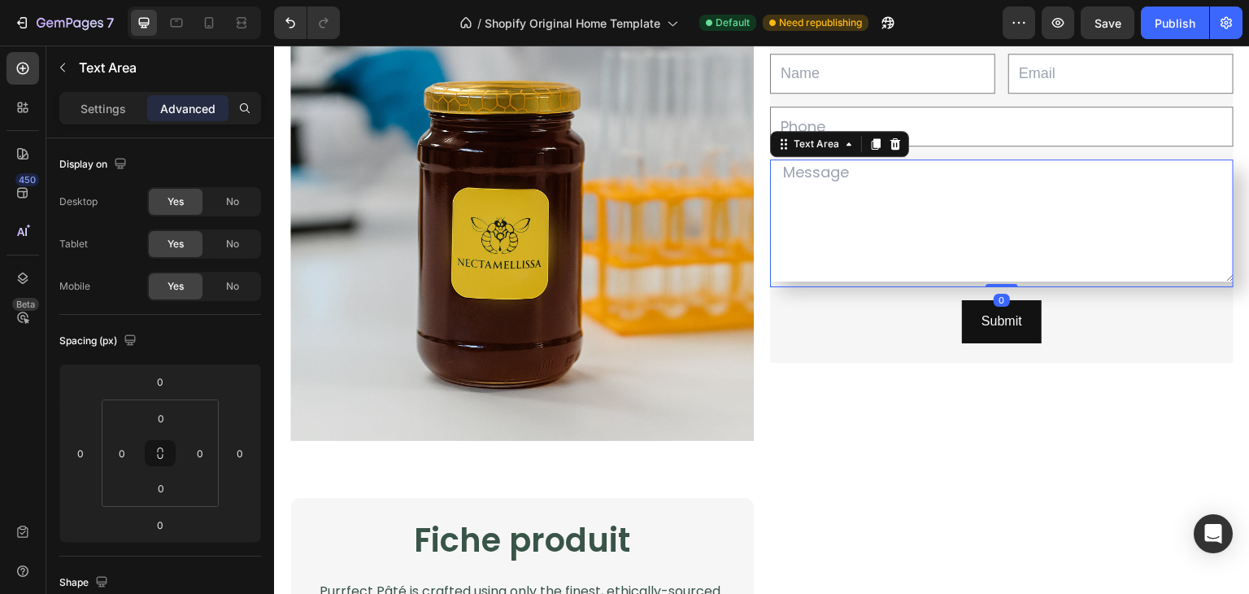
click at [785, 244] on textarea at bounding box center [1002, 220] width 464 height 122
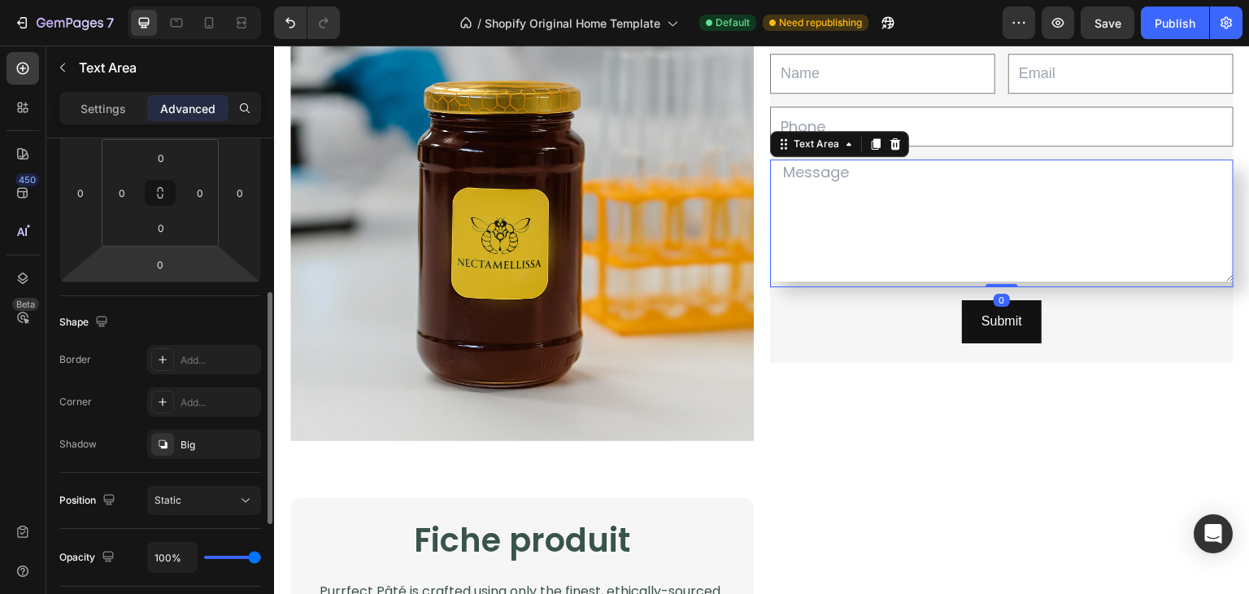
scroll to position [296, 0]
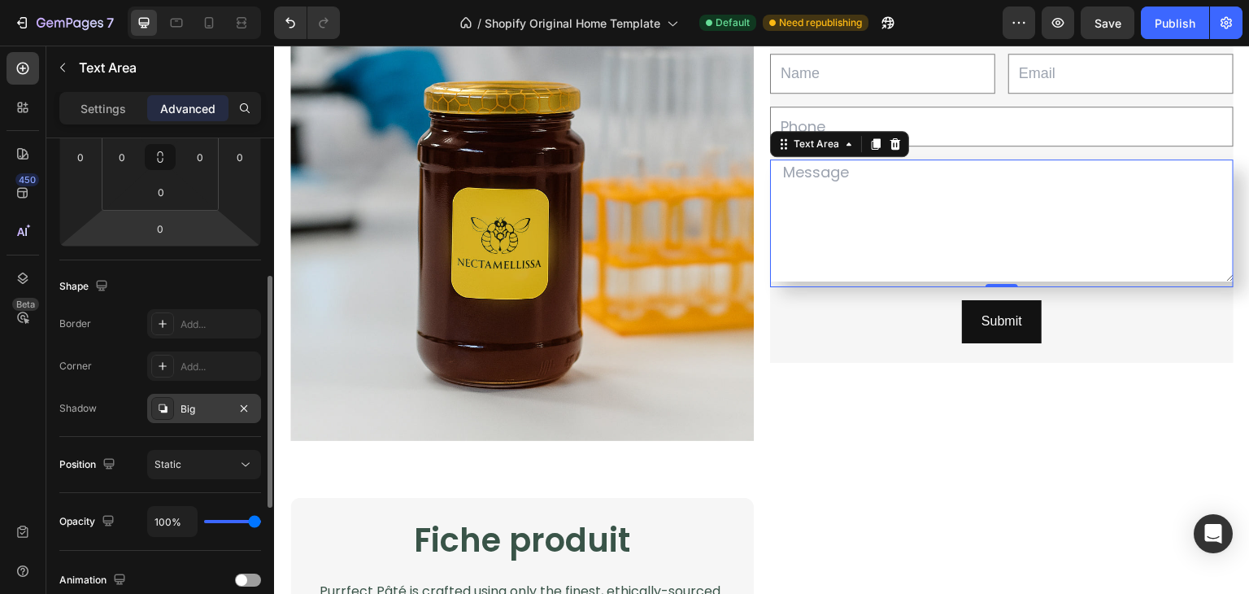
click at [189, 402] on div "Big" at bounding box center [204, 409] width 47 height 15
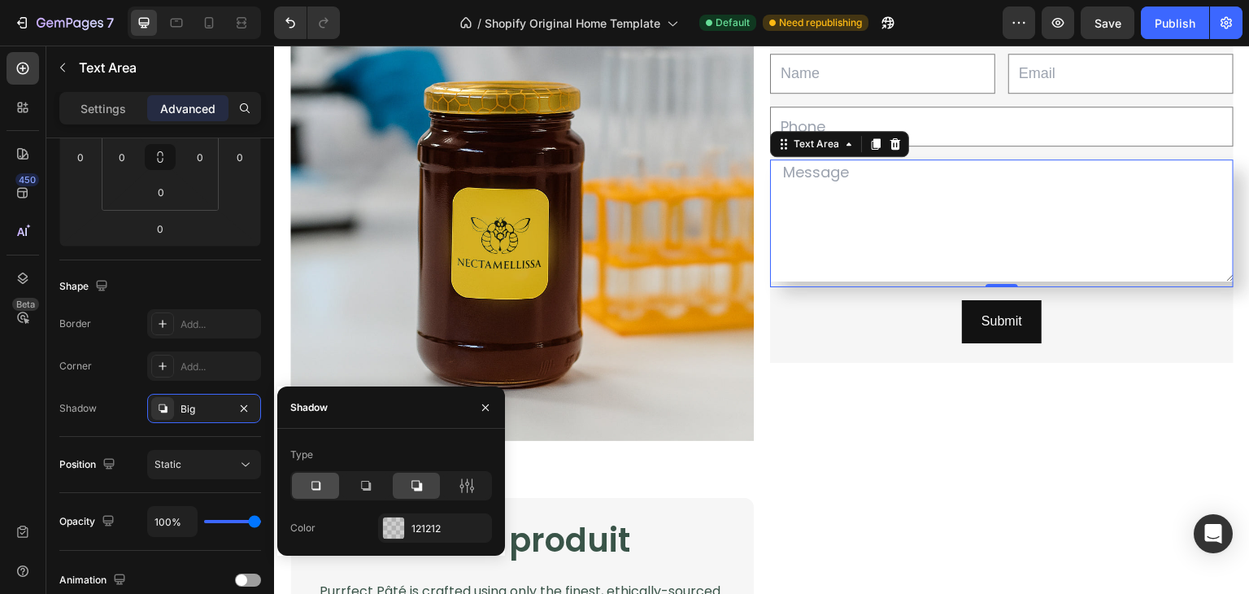
click at [299, 486] on div at bounding box center [315, 486] width 47 height 26
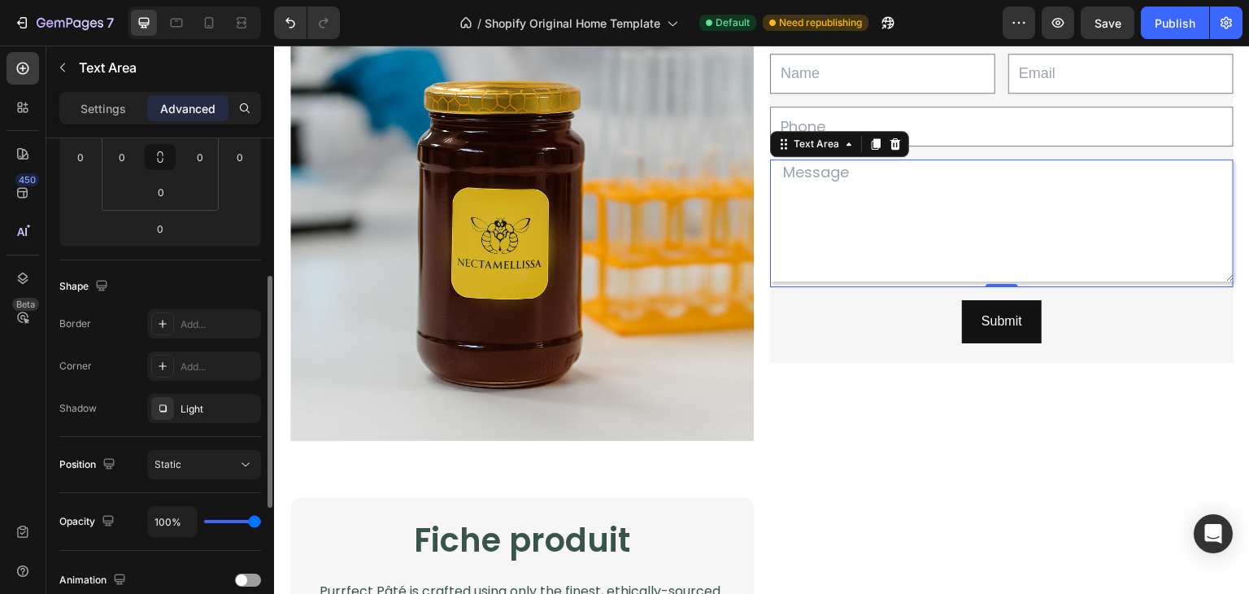
click at [104, 430] on div "Shape Border Add... Corner Add... Shadow Light" at bounding box center [160, 348] width 202 height 176
click at [189, 364] on div "Add..." at bounding box center [219, 366] width 76 height 15
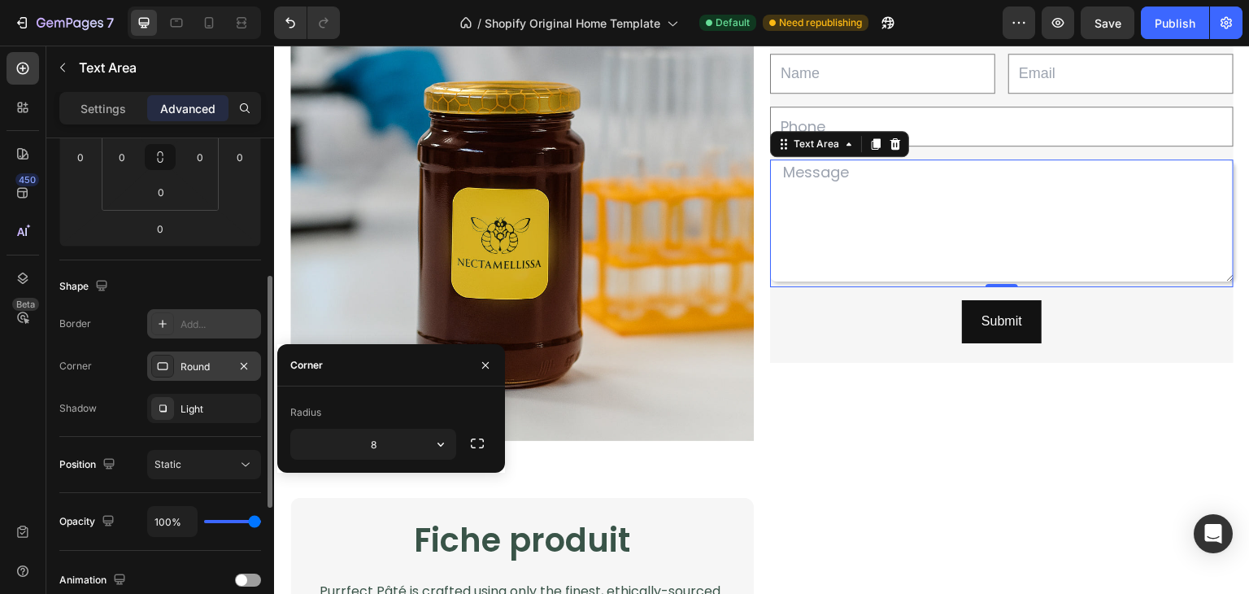
click at [183, 313] on div "Add..." at bounding box center [204, 323] width 114 height 29
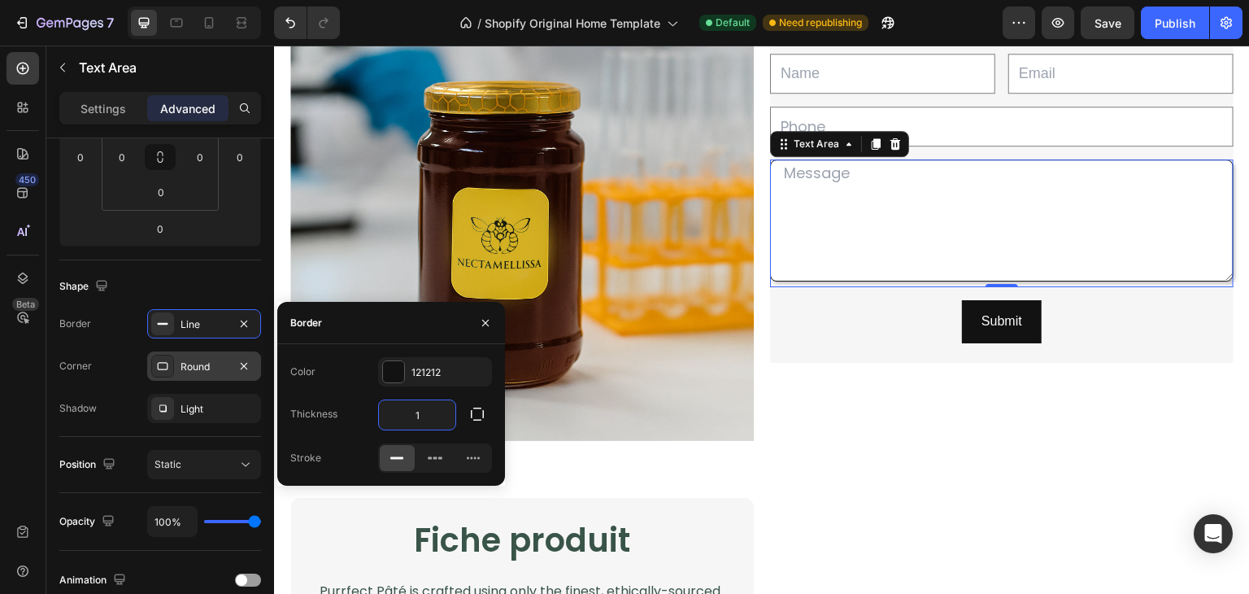
click at [434, 409] on input "1" at bounding box center [417, 414] width 76 height 29
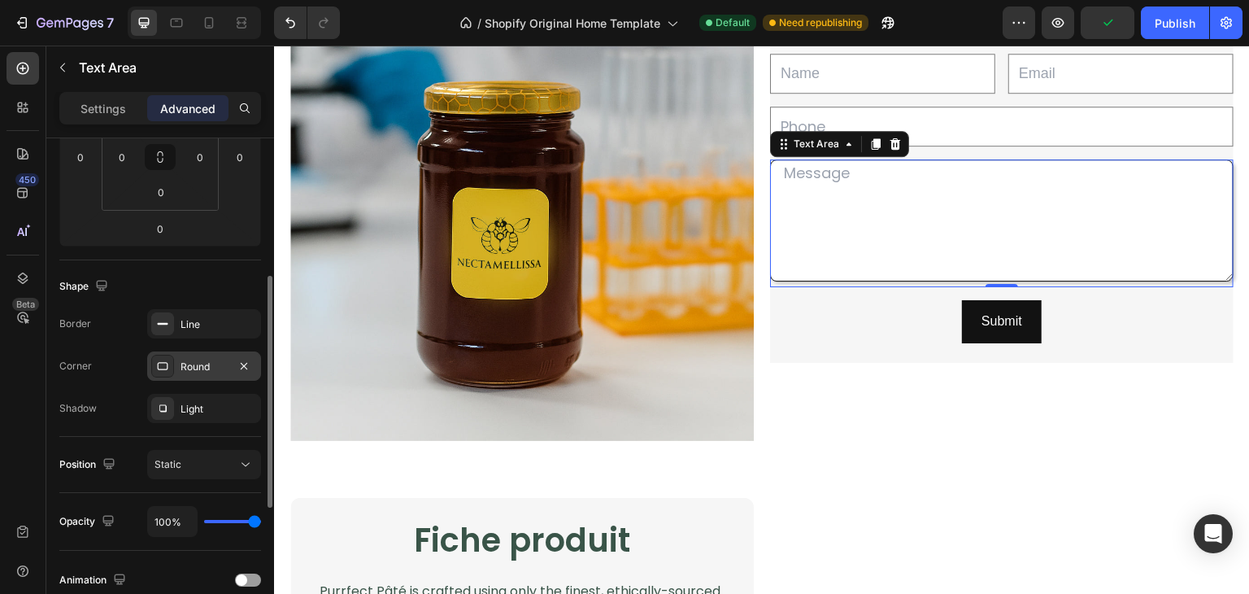
click at [214, 295] on div "Shape" at bounding box center [160, 286] width 202 height 26
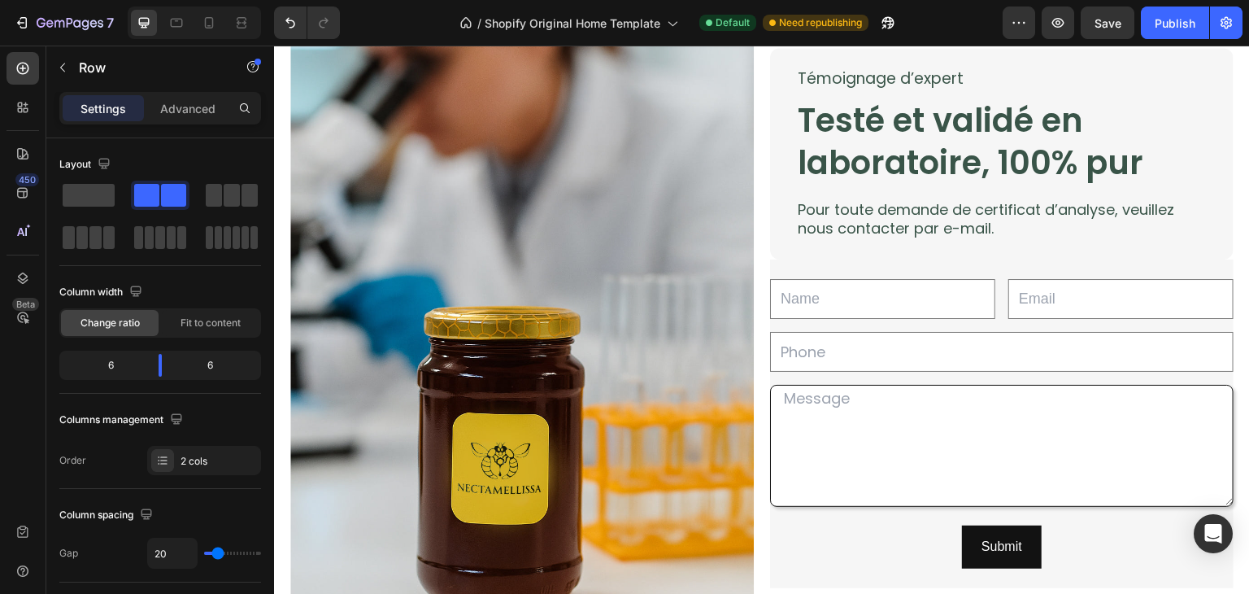
scroll to position [2674, 0]
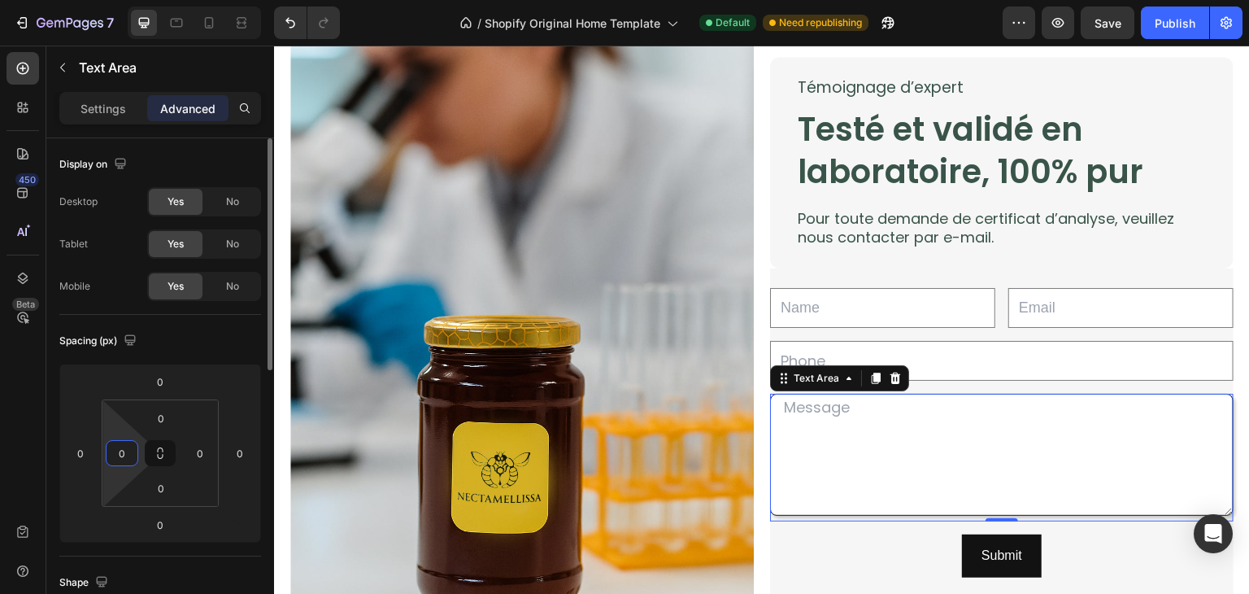
click at [132, 450] on input "0" at bounding box center [122, 453] width 24 height 24
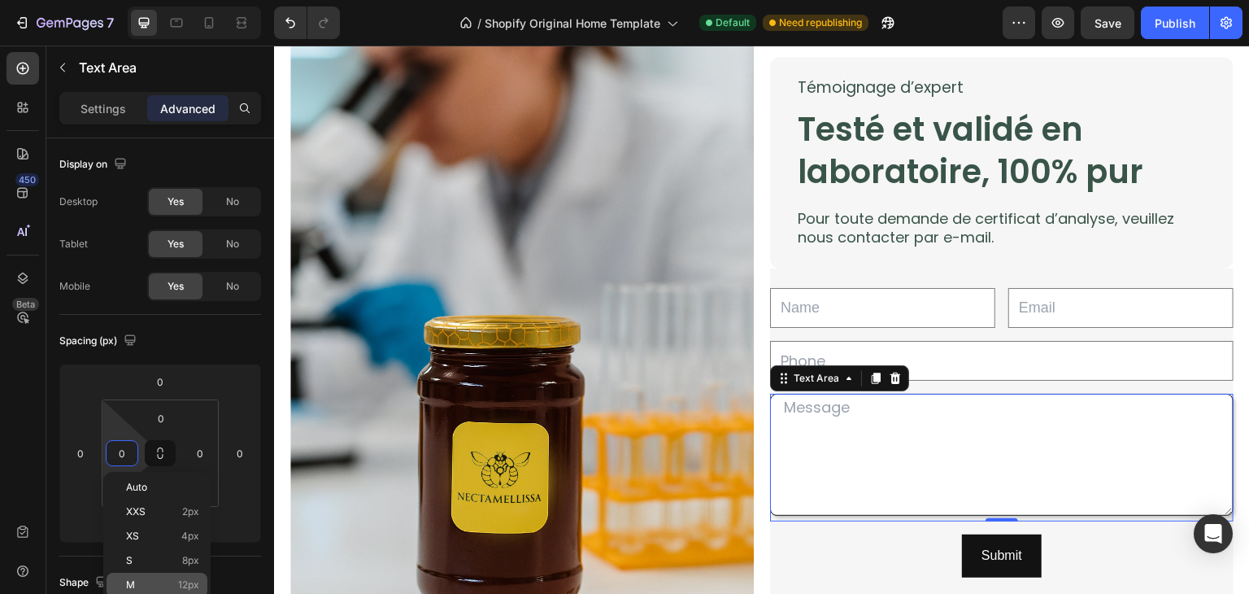
click at [176, 590] on p "M 12px" at bounding box center [162, 584] width 73 height 11
type input "12"
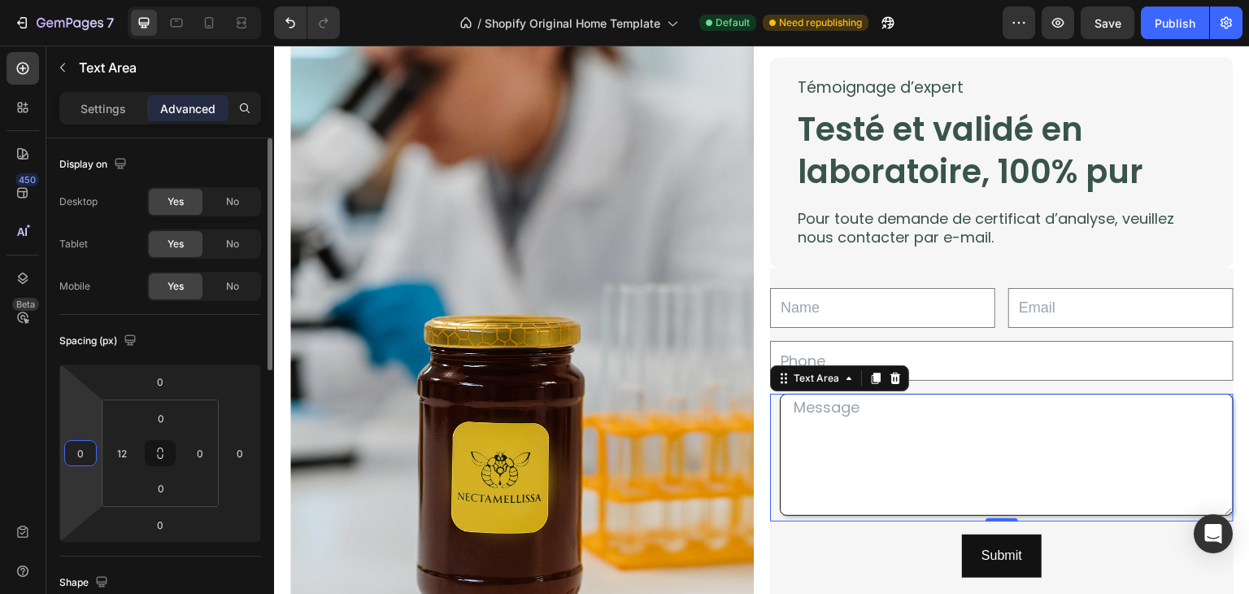
click at [90, 456] on input "0" at bounding box center [80, 453] width 24 height 24
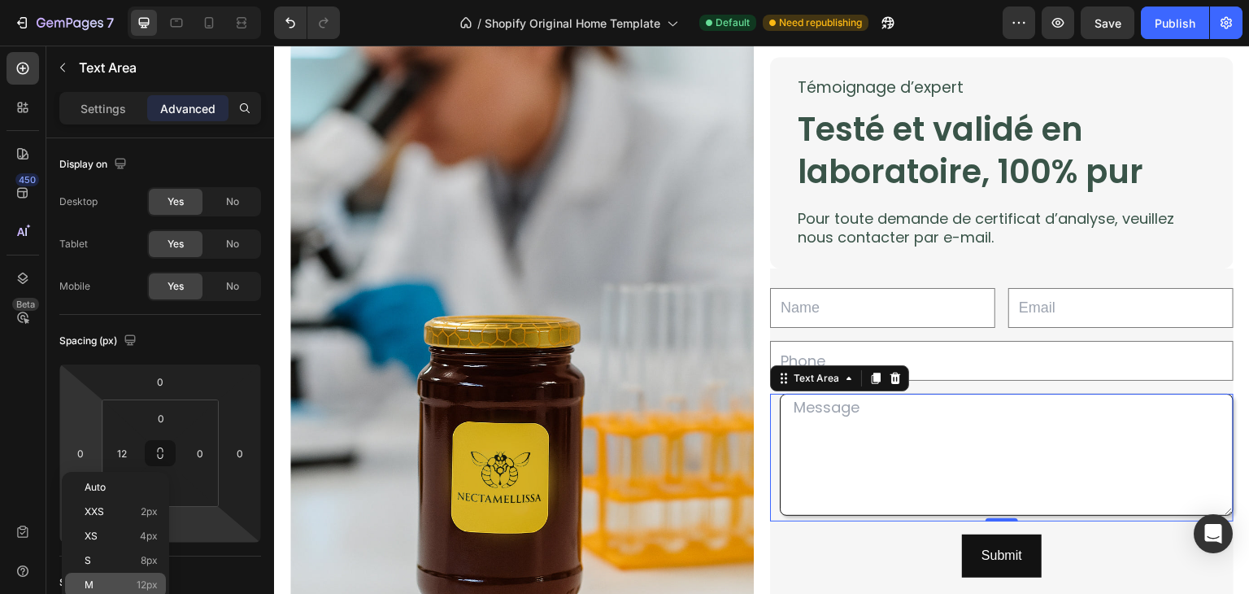
click at [142, 577] on div "M 12px" at bounding box center [115, 585] width 101 height 24
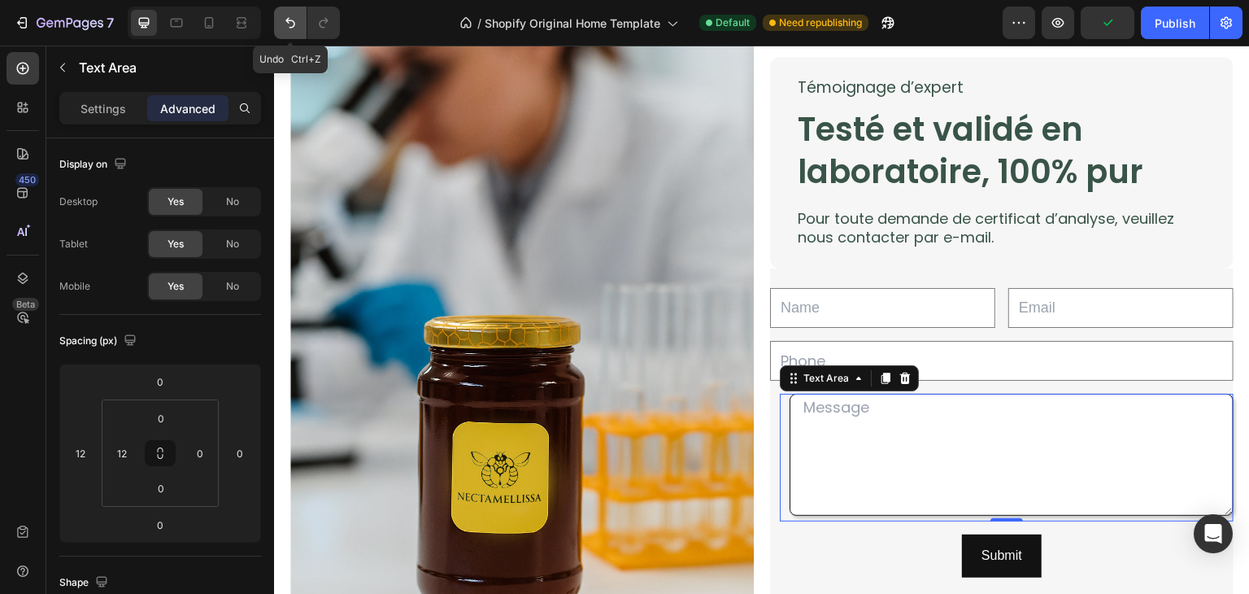
click at [293, 20] on icon "Undo/Redo" at bounding box center [290, 23] width 16 height 16
type input "0"
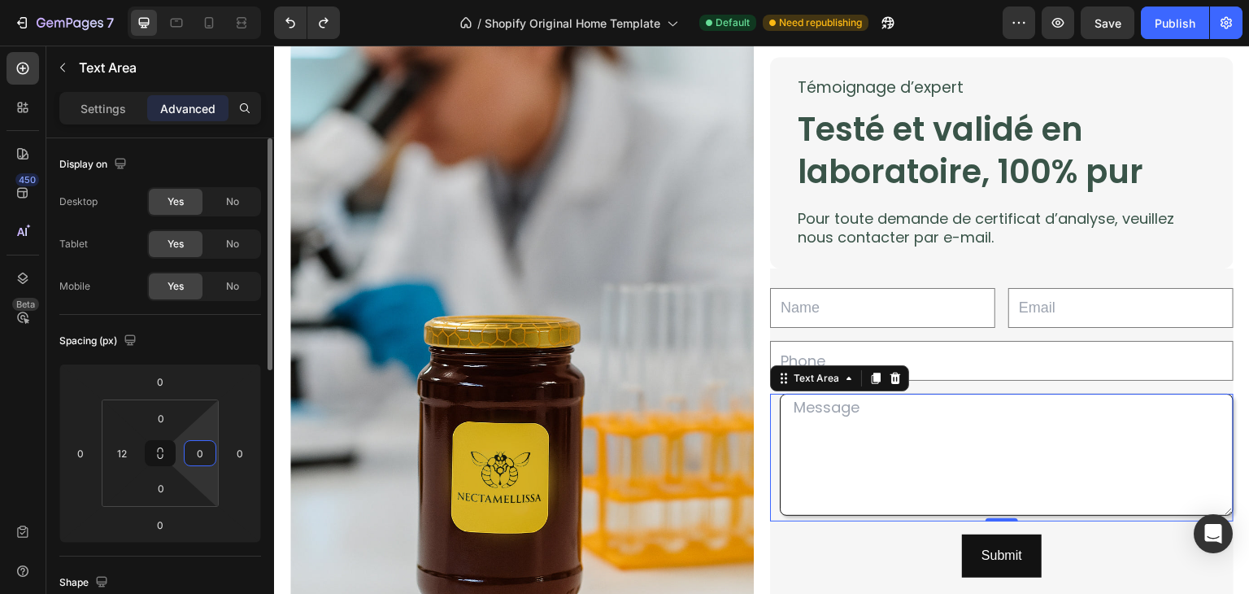
click at [198, 443] on input "0" at bounding box center [200, 453] width 24 height 24
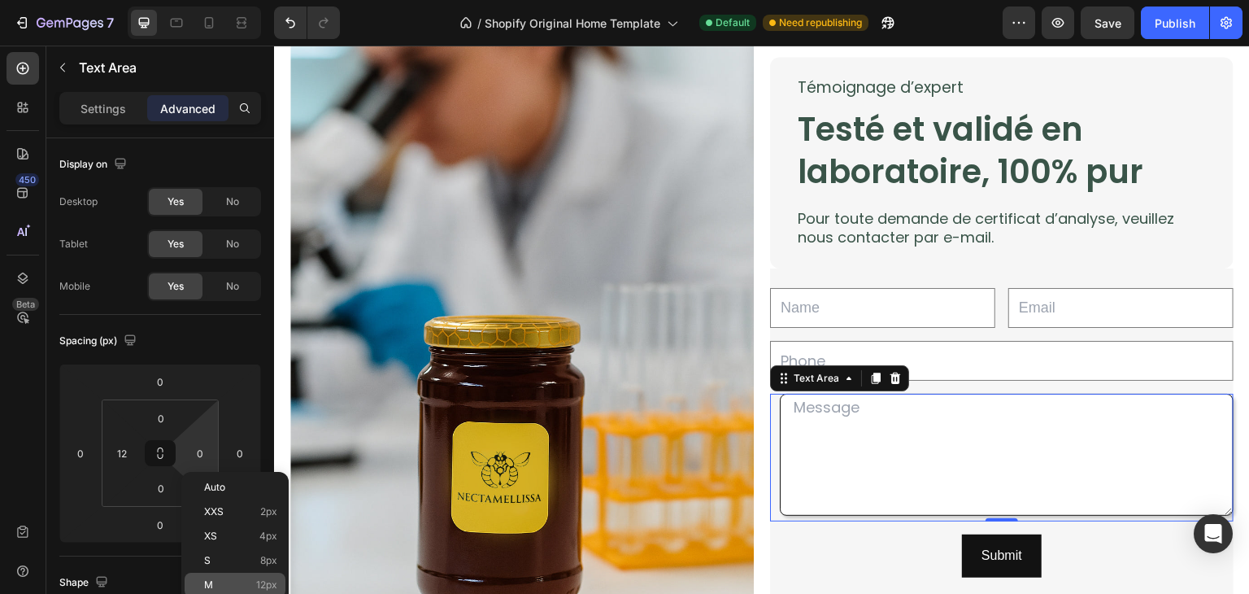
click at [247, 577] on div "M 12px" at bounding box center [235, 585] width 101 height 24
type input "12"
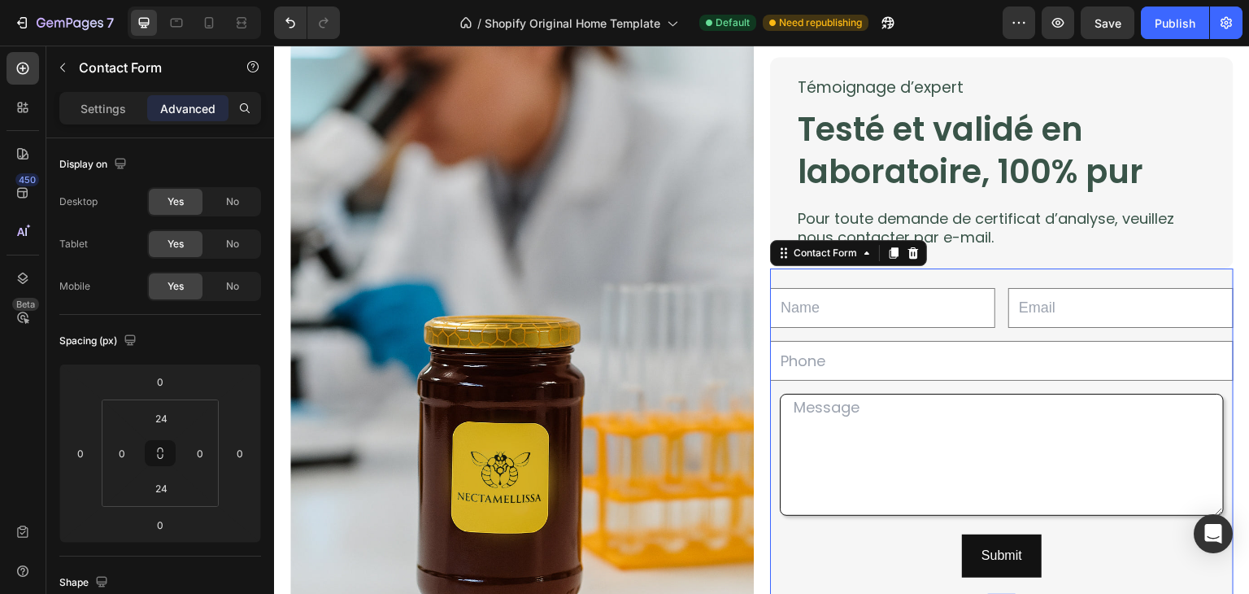
click at [984, 587] on div "Text Field Email Field Row Text Field Row Text Area Row Submit Submit Button Co…" at bounding box center [1002, 432] width 464 height 329
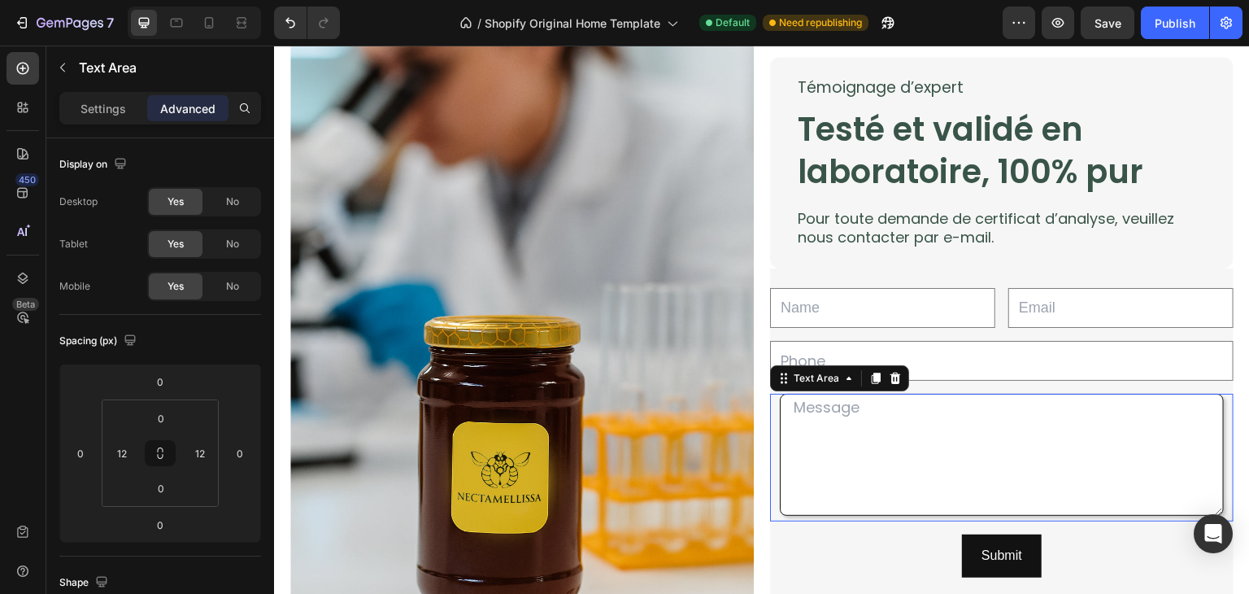
click at [925, 468] on textarea at bounding box center [1002, 455] width 444 height 122
click at [108, 107] on p "Settings" at bounding box center [104, 108] width 46 height 17
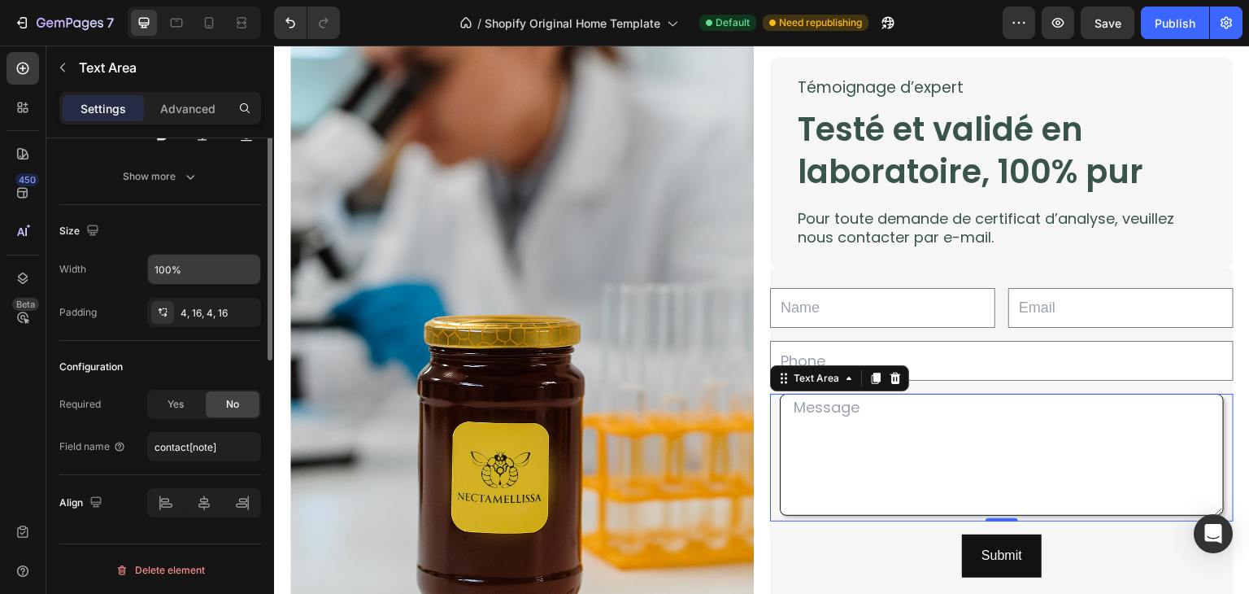
scroll to position [0, 0]
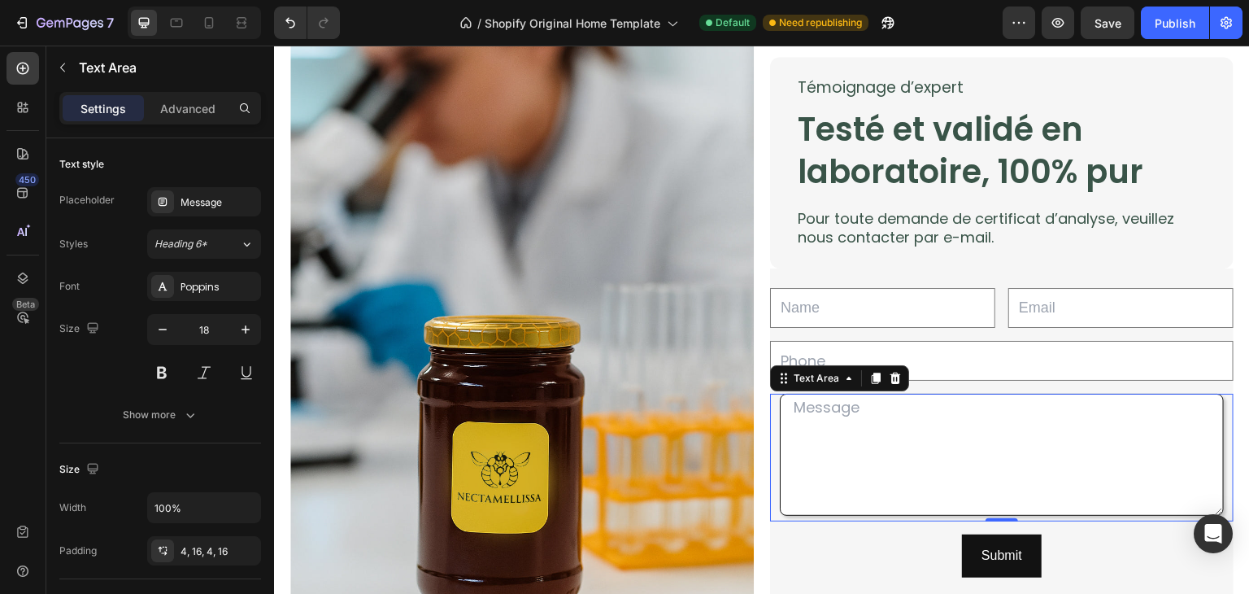
click at [198, 121] on div "Settings Advanced" at bounding box center [160, 108] width 202 height 33
click at [194, 111] on p "Advanced" at bounding box center [187, 108] width 55 height 17
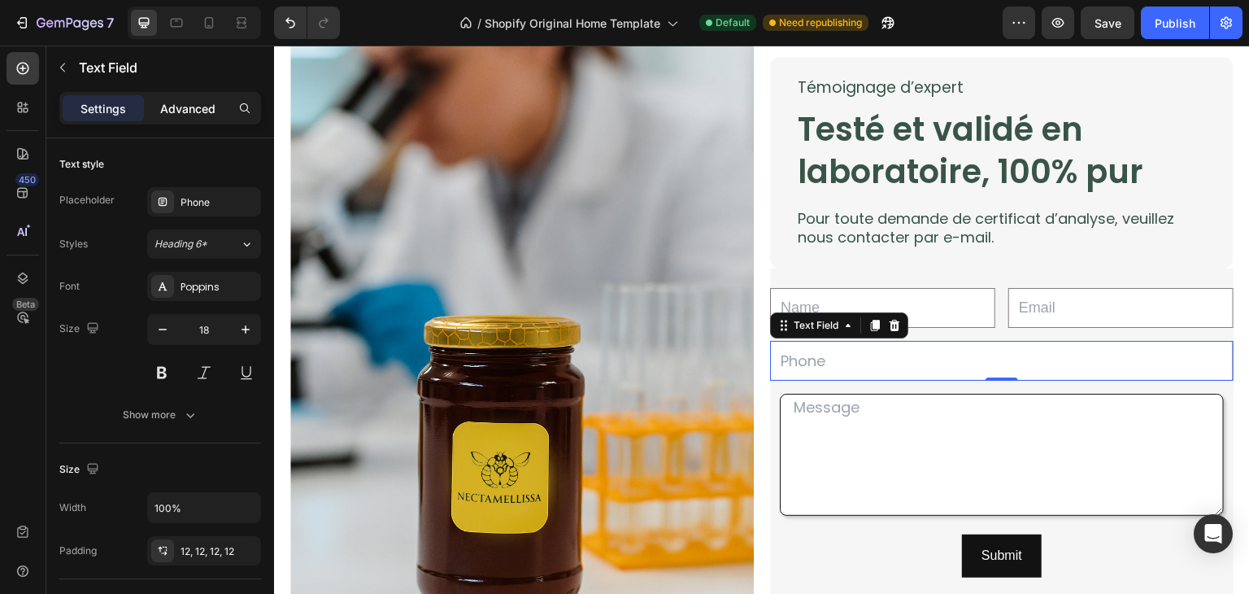
click at [190, 98] on div "Advanced" at bounding box center [187, 108] width 81 height 26
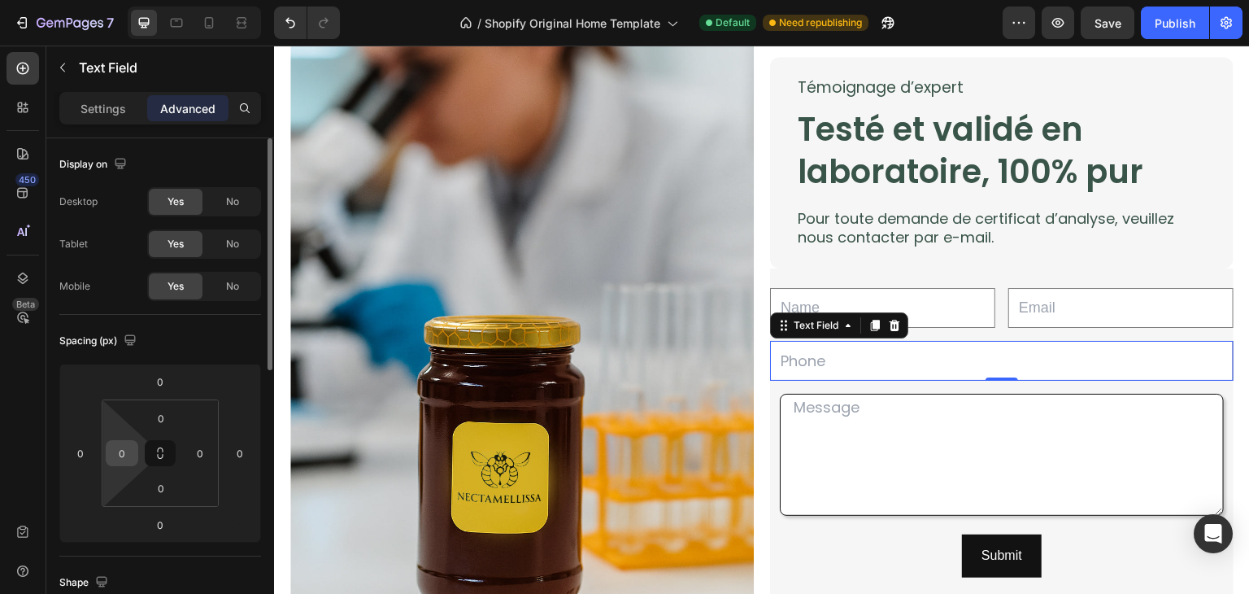
click at [124, 455] on input "0" at bounding box center [122, 453] width 24 height 24
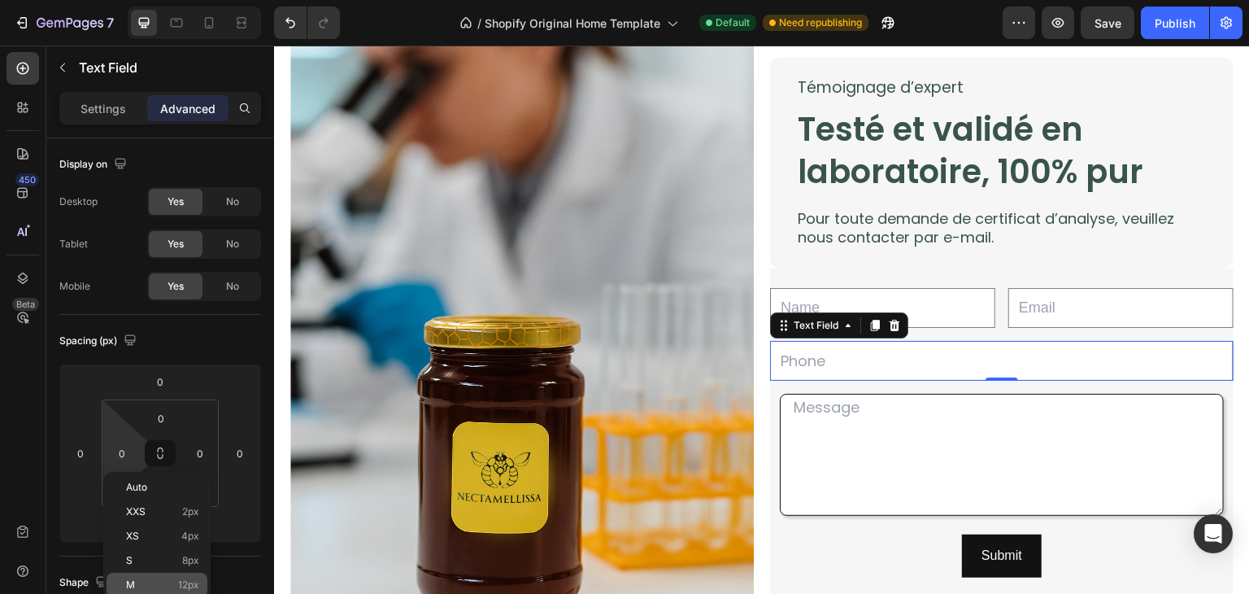
click at [164, 576] on div "M 12px" at bounding box center [157, 585] width 101 height 24
type input "12"
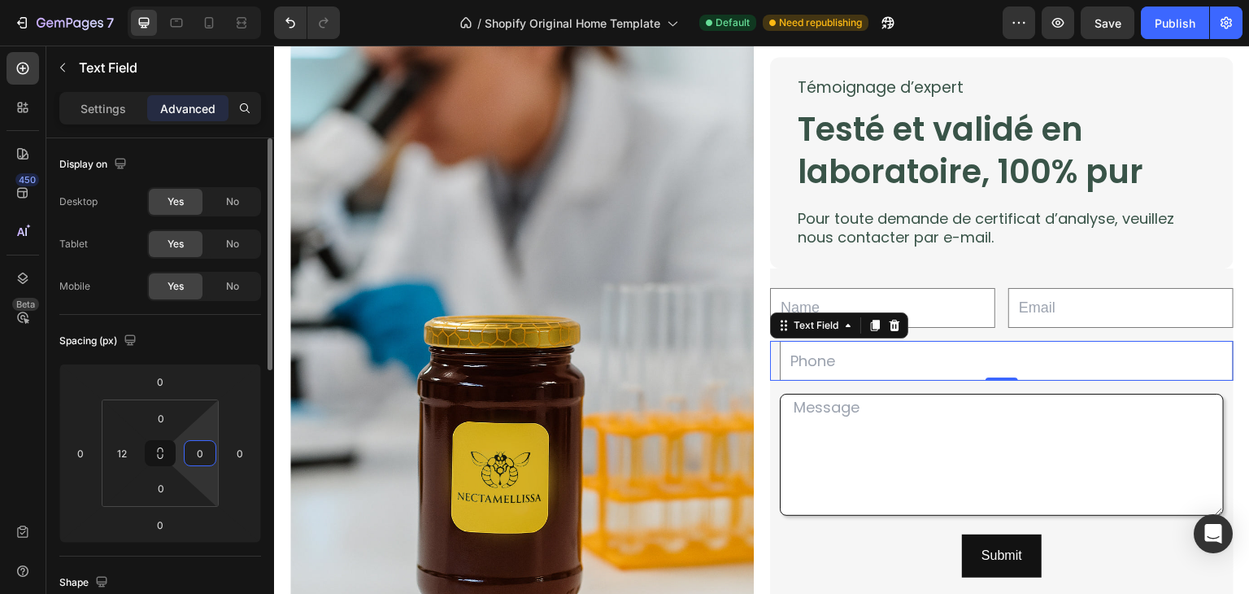
click at [204, 453] on input "0" at bounding box center [200, 453] width 24 height 24
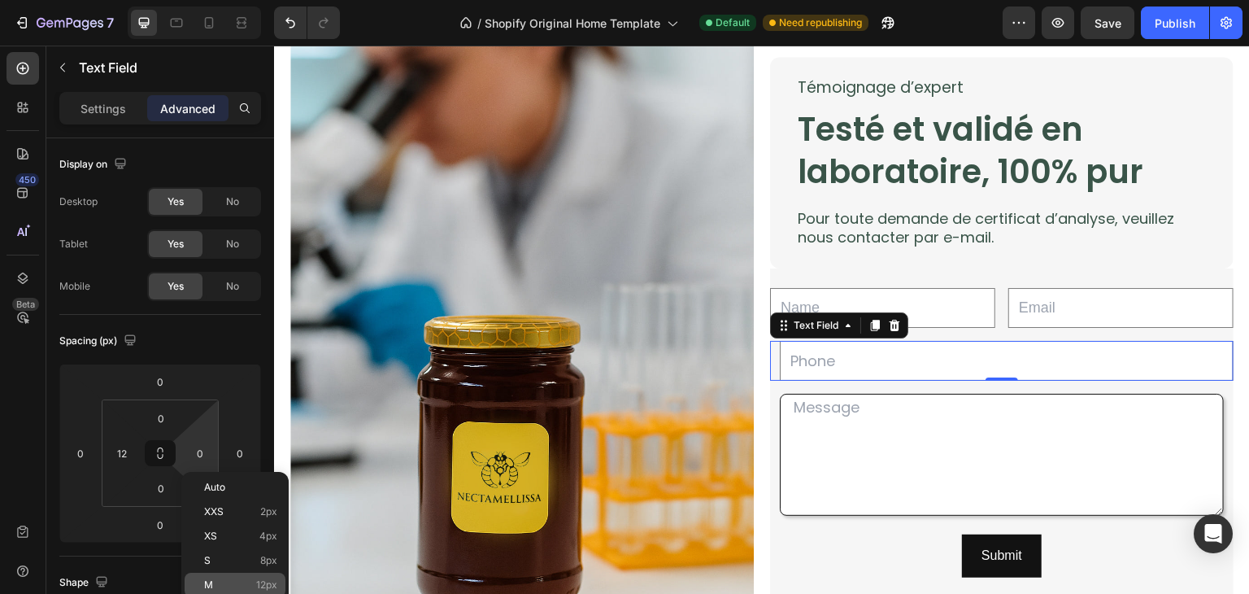
click at [219, 585] on p "M 12px" at bounding box center [240, 584] width 73 height 11
type input "12"
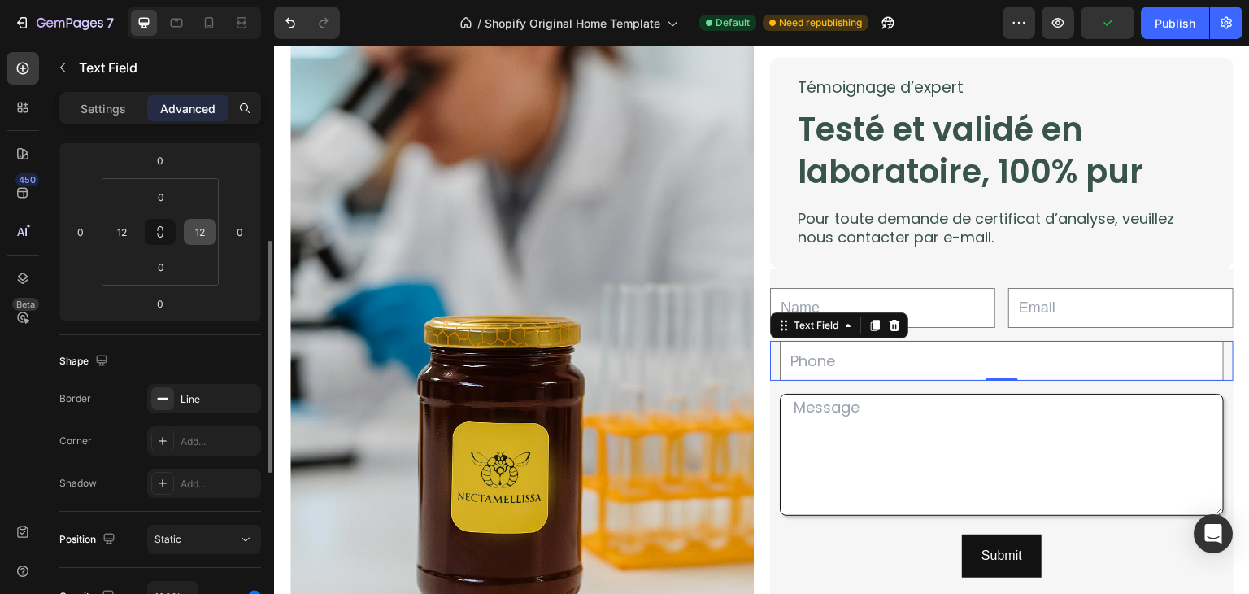
scroll to position [221, 0]
click at [193, 442] on div "Add..." at bounding box center [219, 441] width 76 height 15
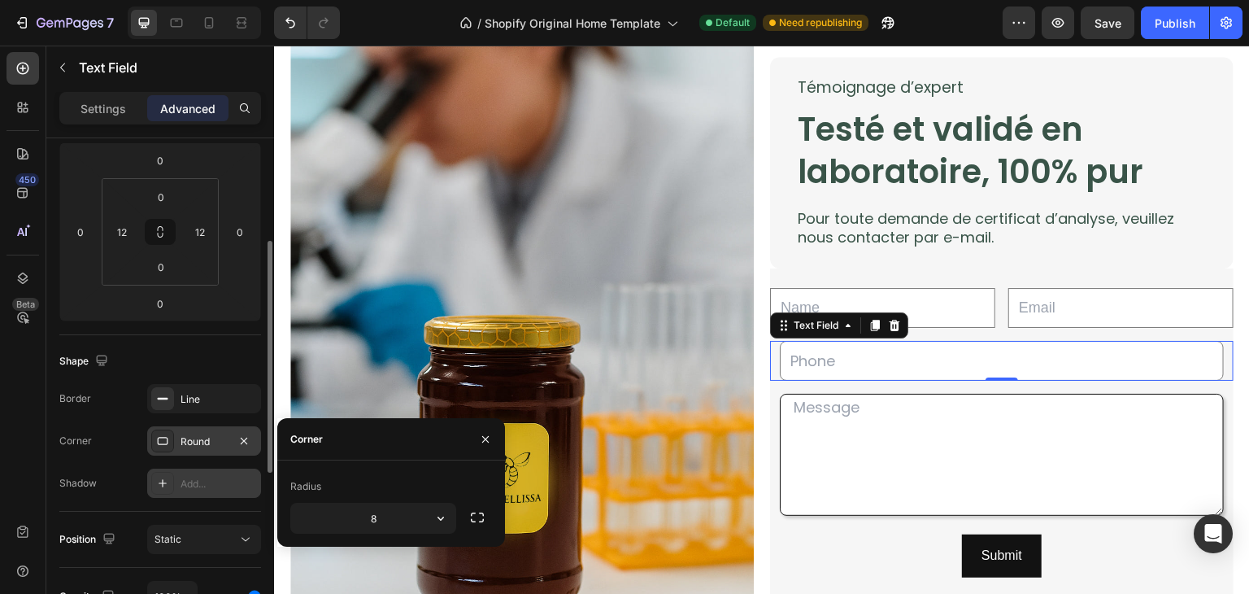
click at [194, 477] on div "Add..." at bounding box center [219, 484] width 76 height 15
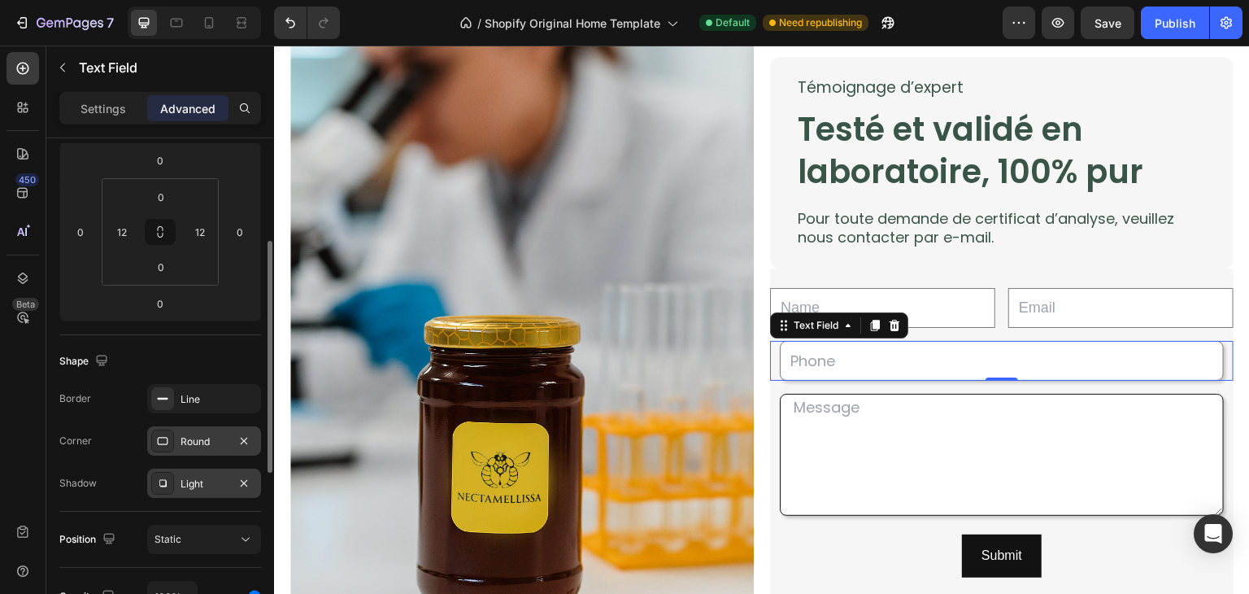
click at [134, 458] on div "Border Line Corner Round Shadow Light" at bounding box center [160, 441] width 202 height 114
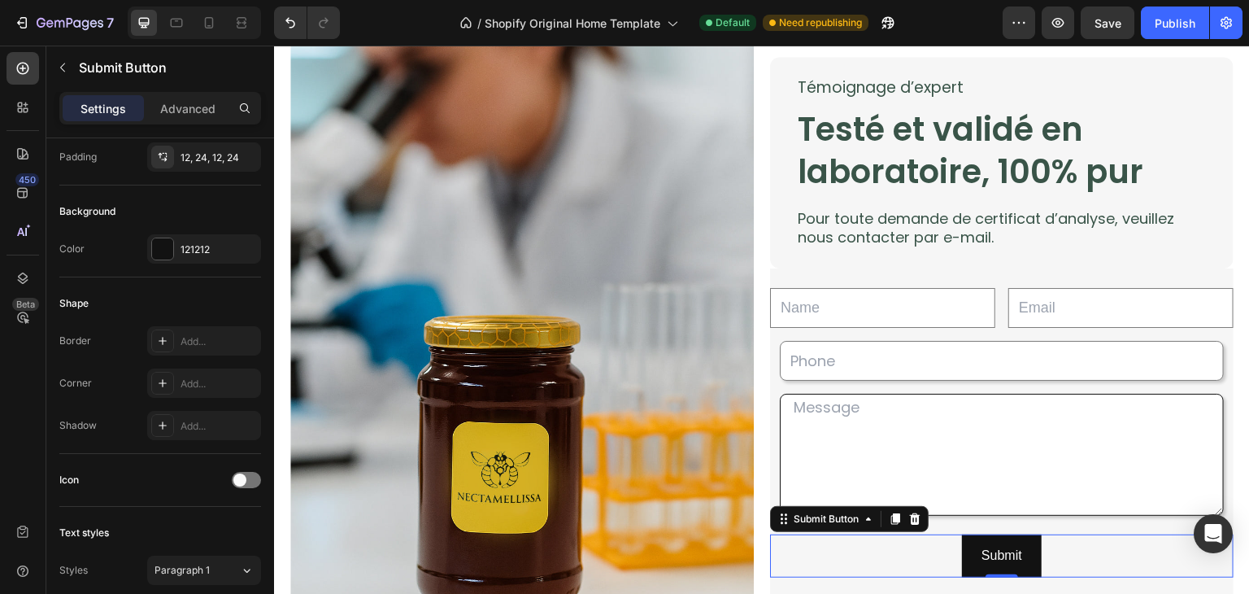
scroll to position [0, 0]
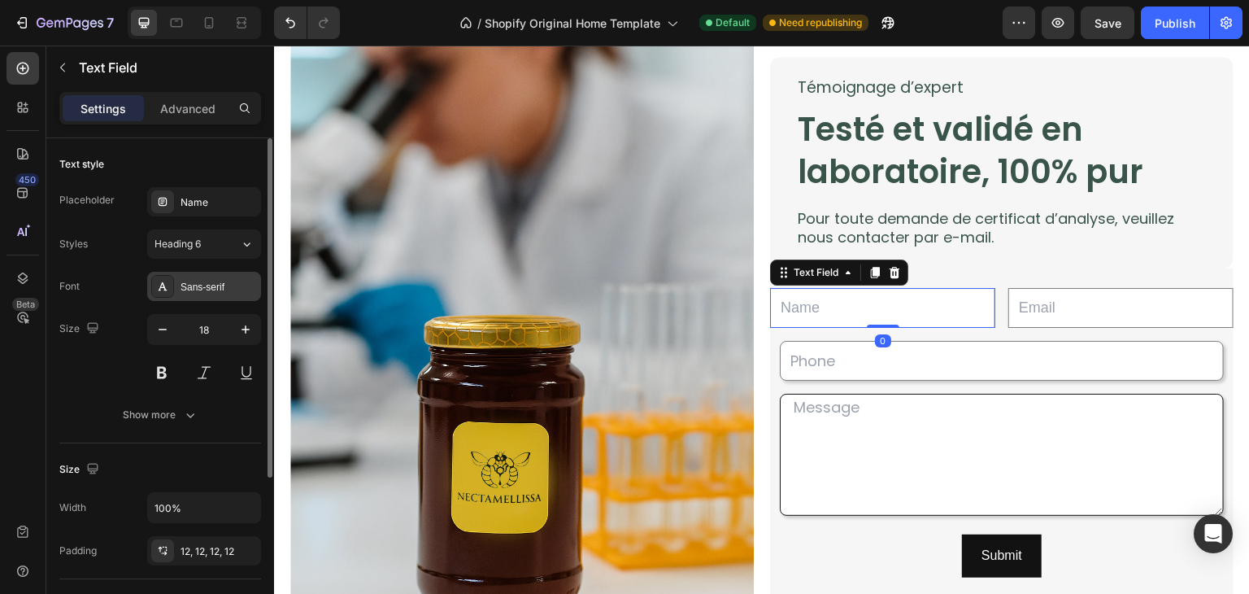
click at [244, 281] on div "Sans-serif" at bounding box center [219, 287] width 76 height 15
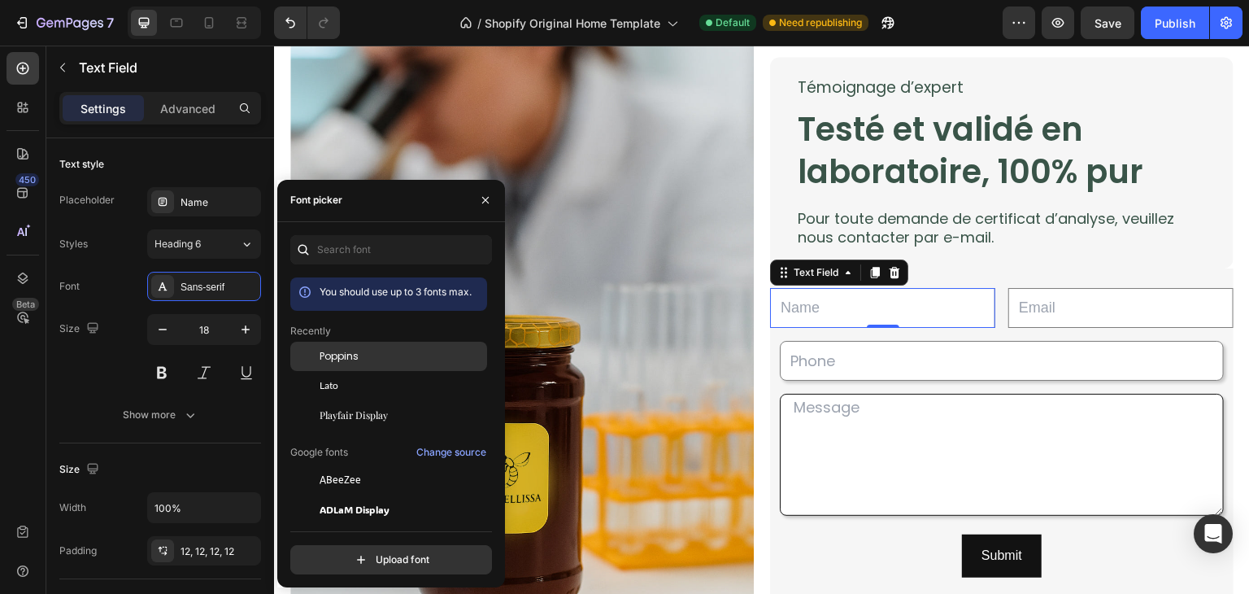
click at [329, 359] on span "Poppins" at bounding box center [339, 356] width 39 height 15
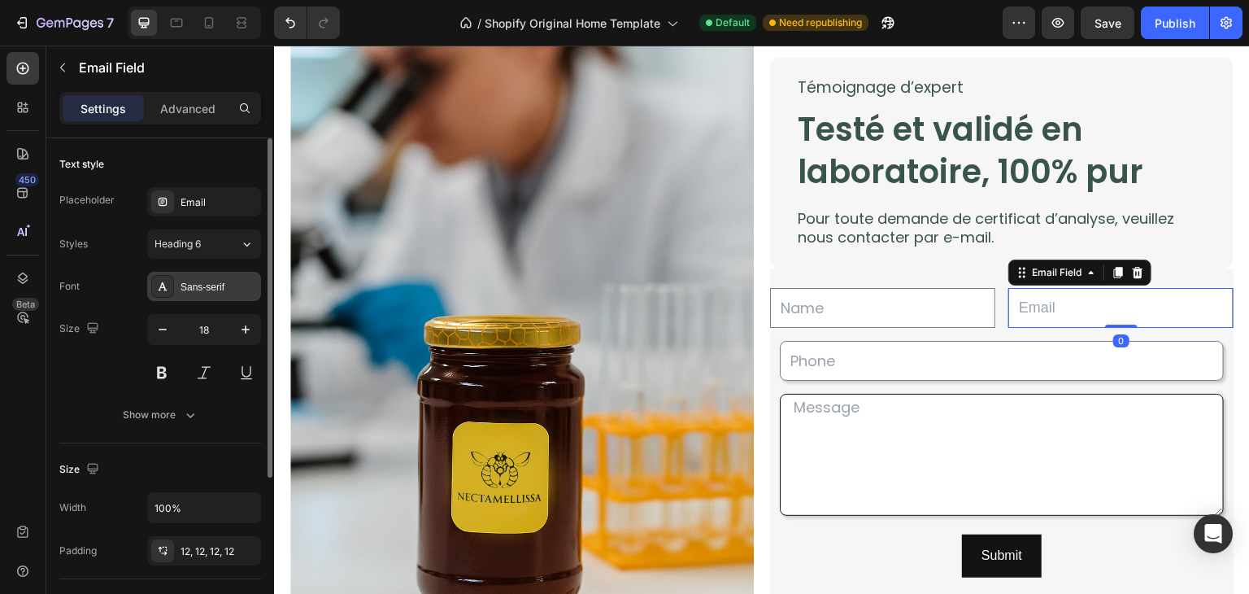
click at [250, 284] on div "Sans-serif" at bounding box center [219, 287] width 76 height 15
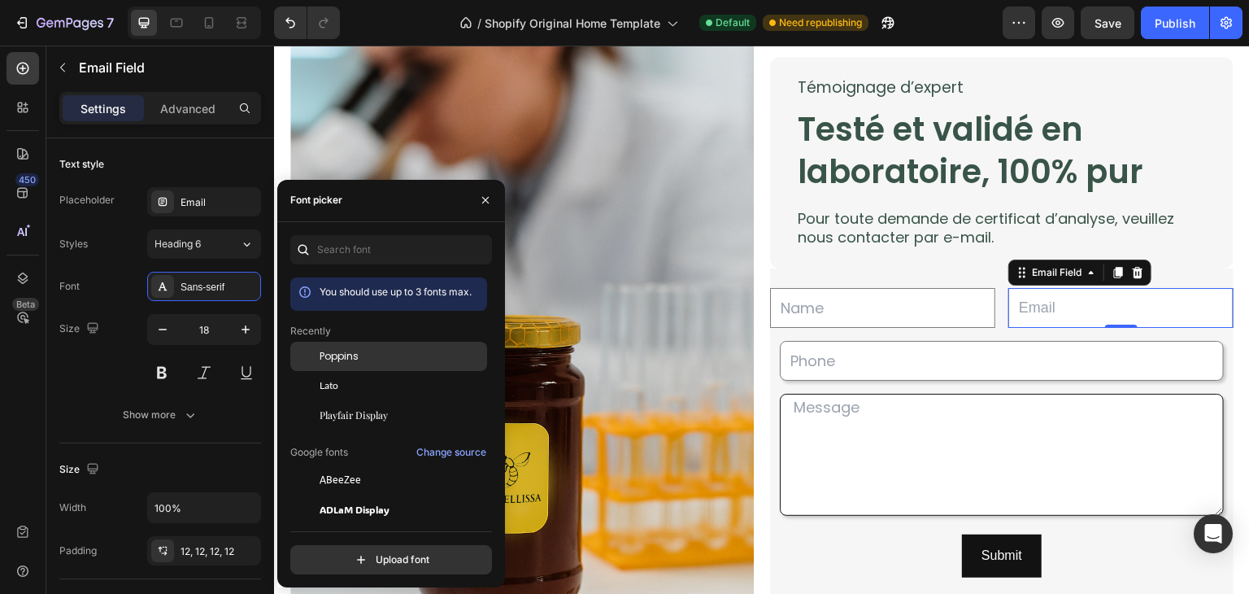
click at [353, 354] on span "Poppins" at bounding box center [339, 356] width 39 height 15
click at [175, 106] on p "Advanced" at bounding box center [187, 108] width 55 height 17
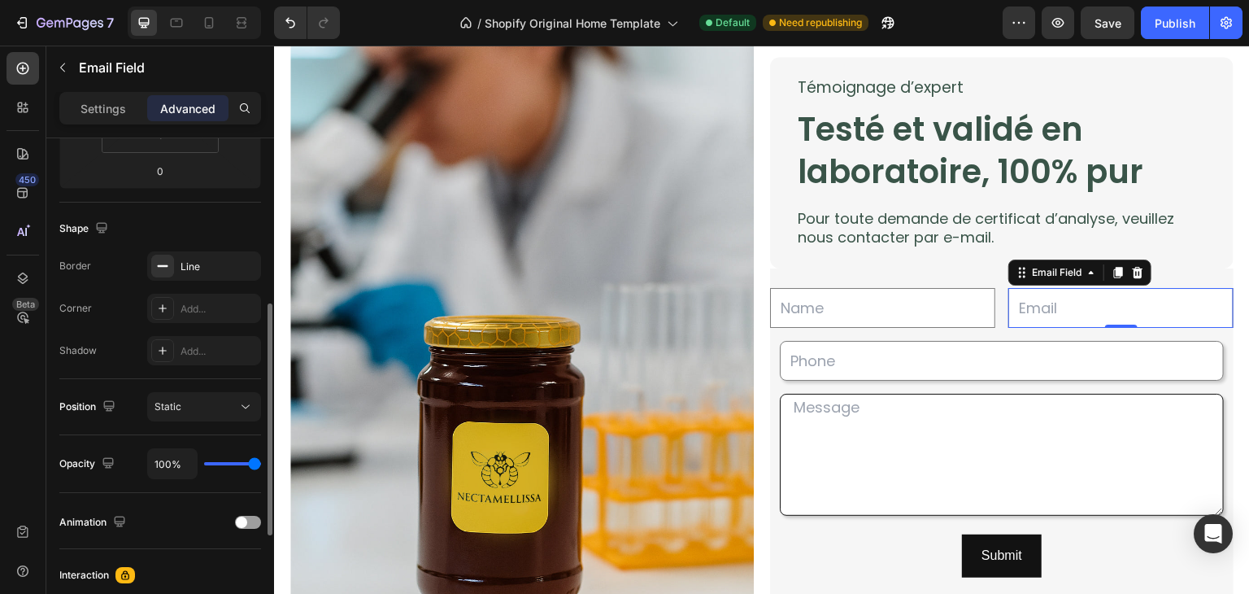
scroll to position [355, 0]
click at [220, 303] on div "Add..." at bounding box center [219, 308] width 76 height 15
click at [231, 361] on div "Add..." at bounding box center [204, 349] width 114 height 29
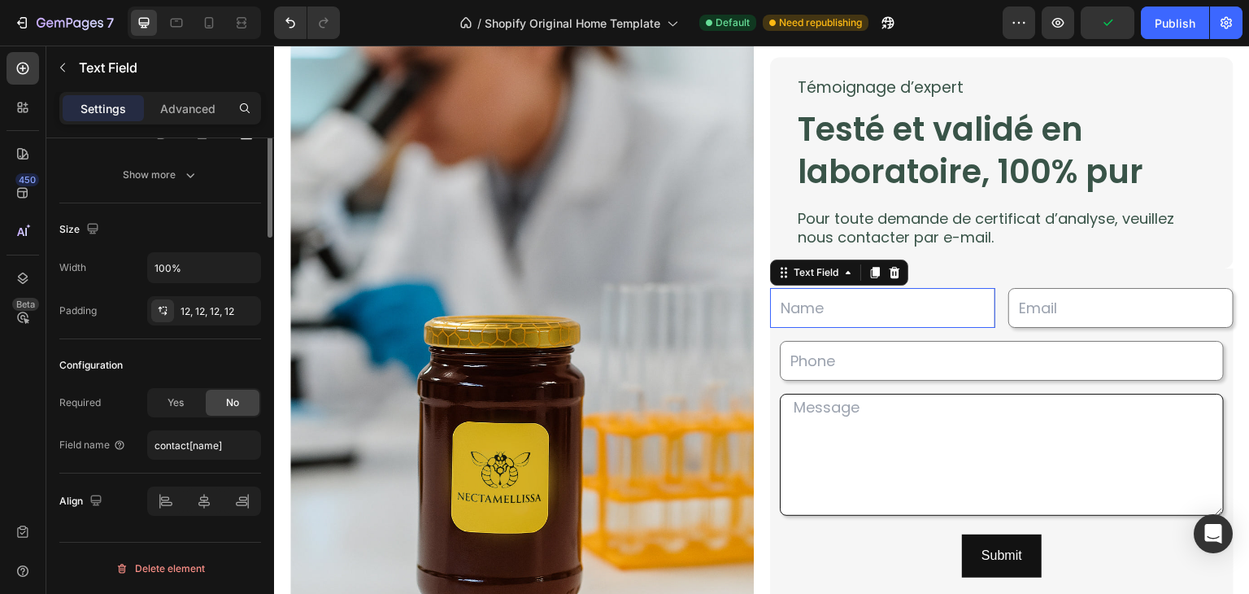
scroll to position [0, 0]
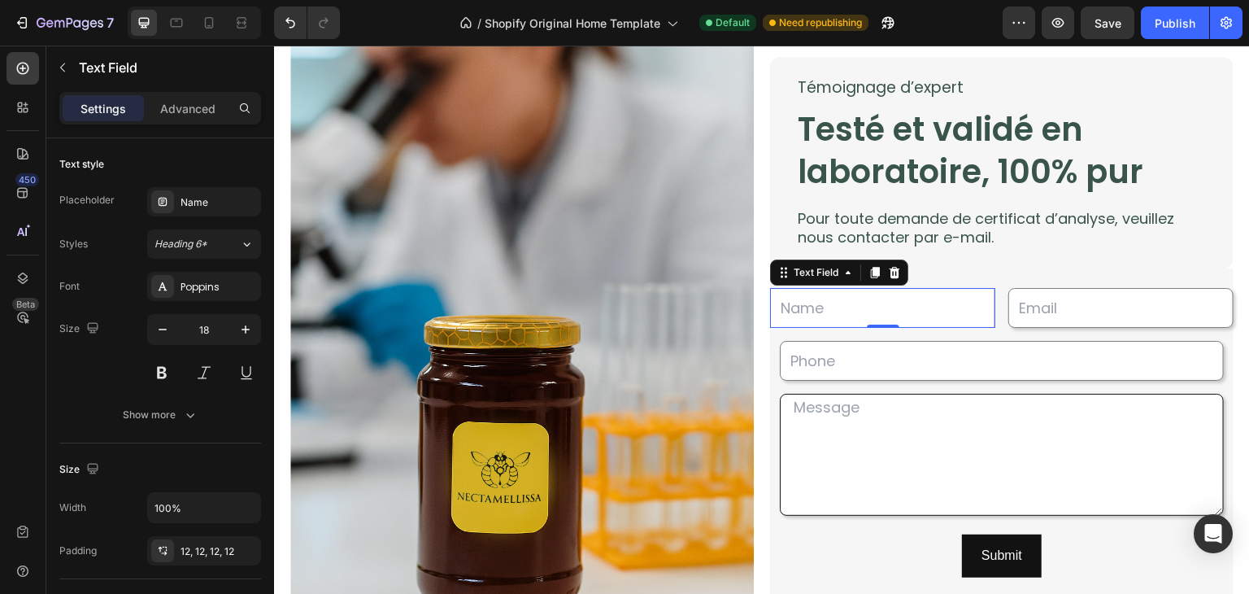
click at [192, 92] on div "Settings Advanced" at bounding box center [160, 108] width 202 height 33
click at [203, 111] on p "Advanced" at bounding box center [187, 108] width 55 height 17
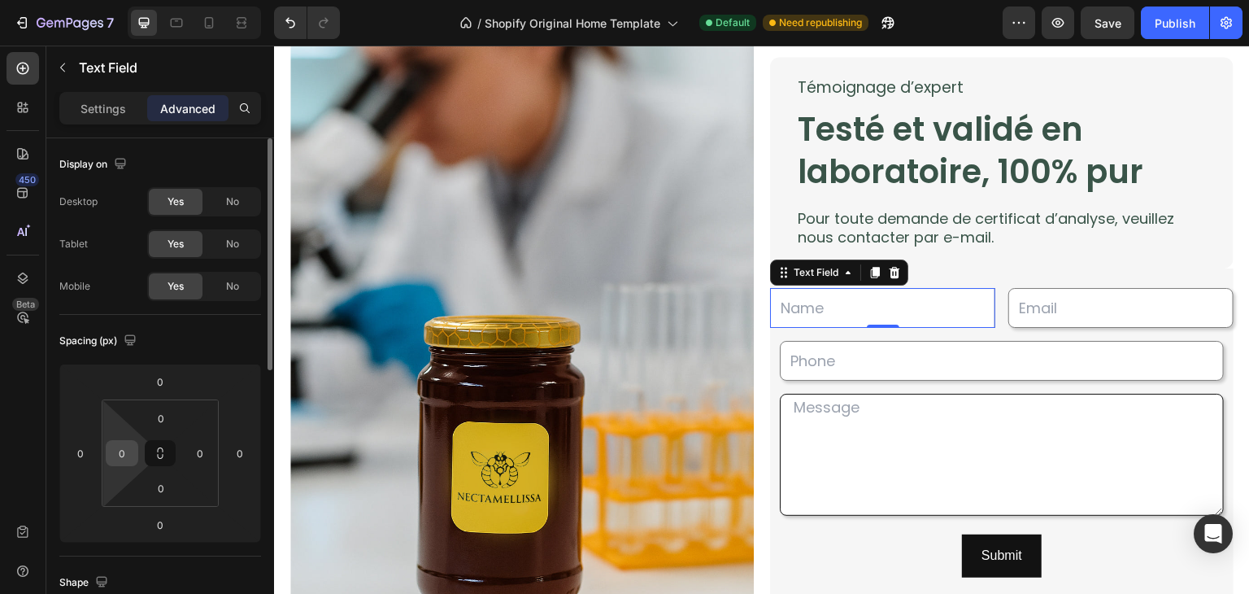
click at [113, 456] on input "0" at bounding box center [122, 453] width 24 height 24
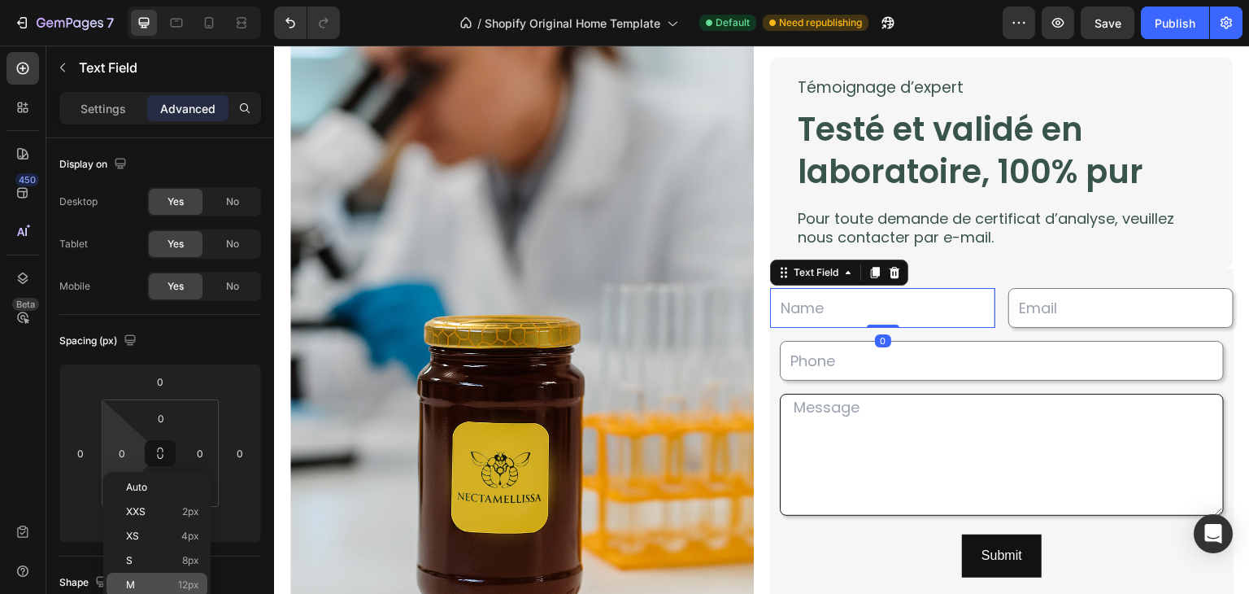
click at [186, 583] on span "12px" at bounding box center [188, 584] width 21 height 11
type input "12"
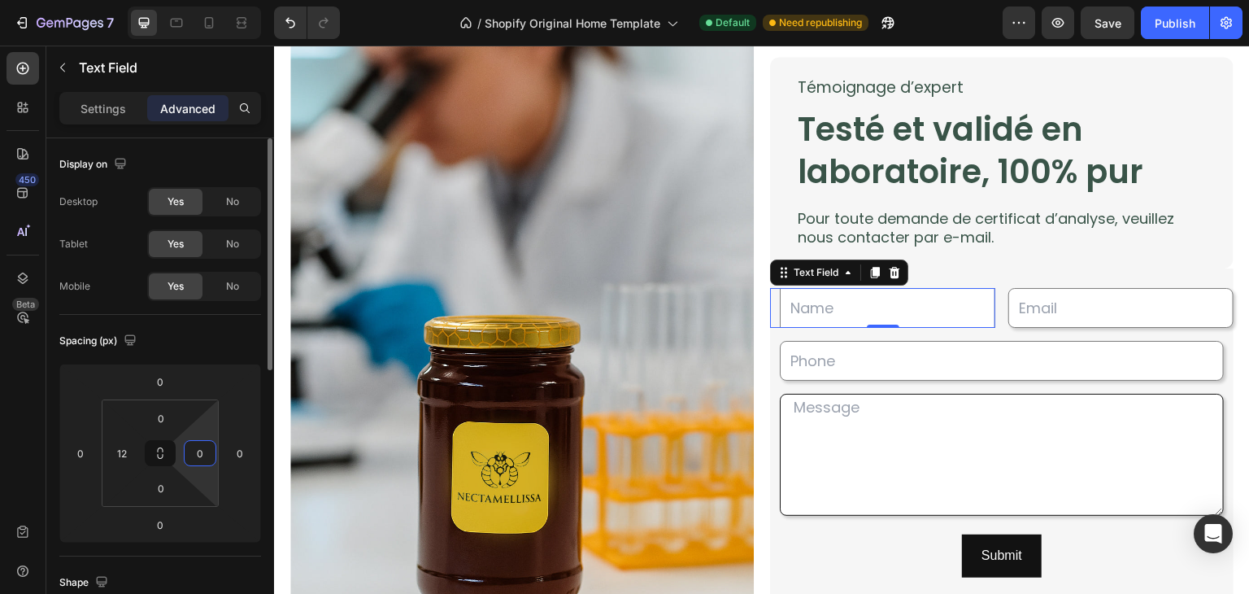
click at [207, 453] on input "0" at bounding box center [200, 453] width 24 height 24
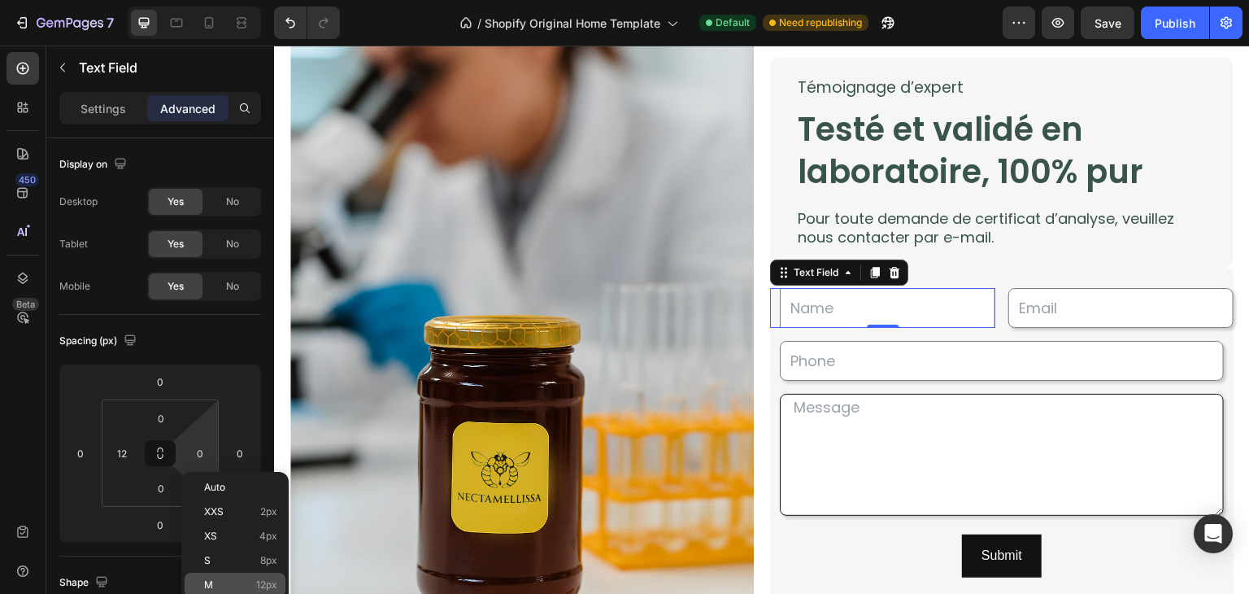
click at [249, 577] on div "M 12px" at bounding box center [235, 585] width 101 height 24
type input "12"
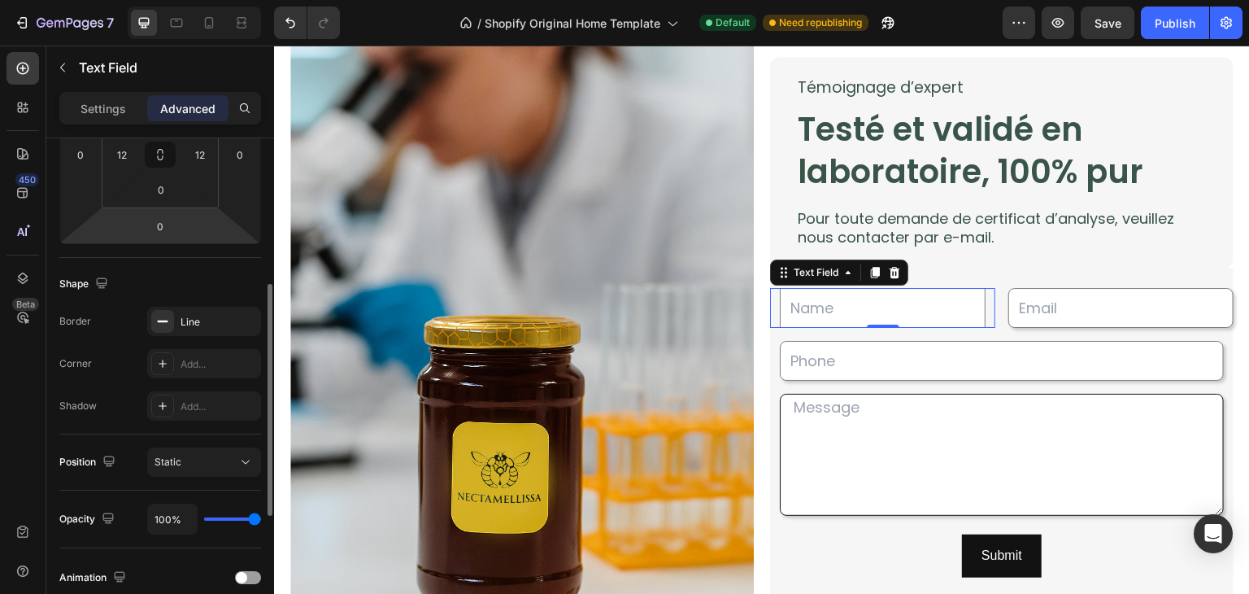
scroll to position [305, 0]
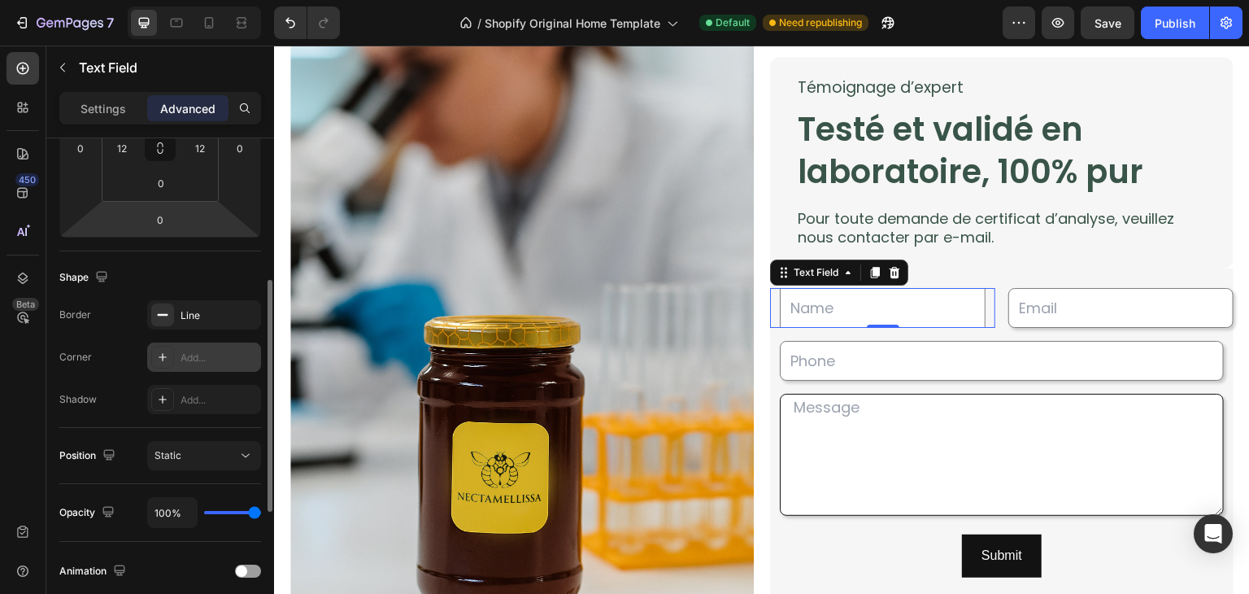
click at [211, 359] on div "Add..." at bounding box center [219, 358] width 76 height 15
click at [202, 411] on div "Add..." at bounding box center [204, 399] width 114 height 29
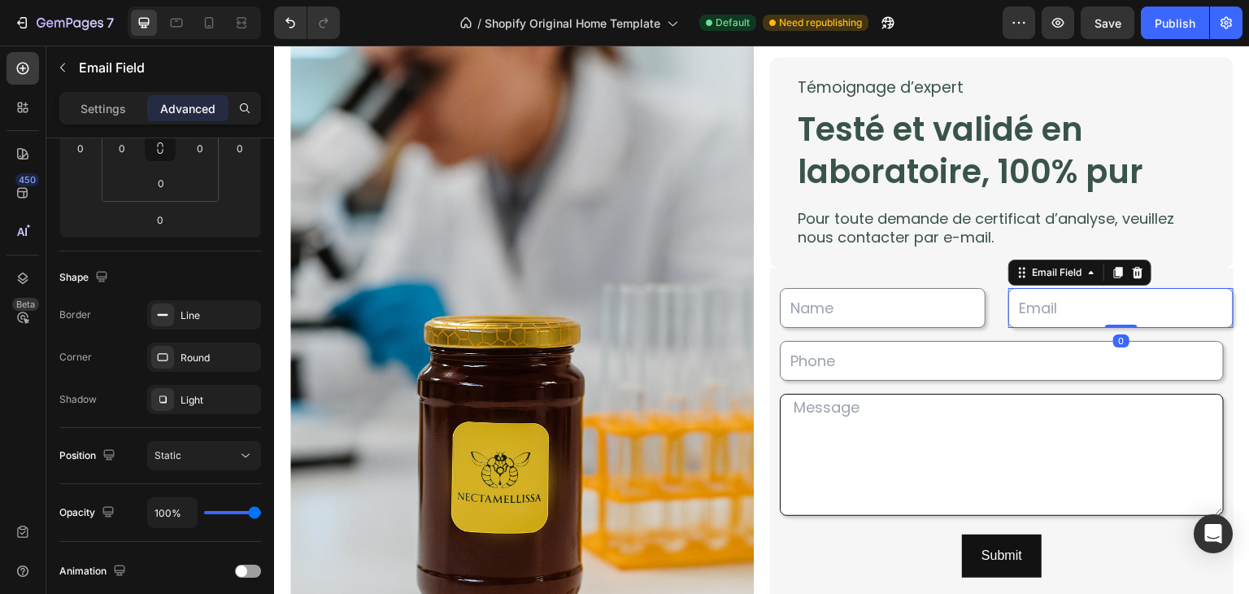
scroll to position [0, 0]
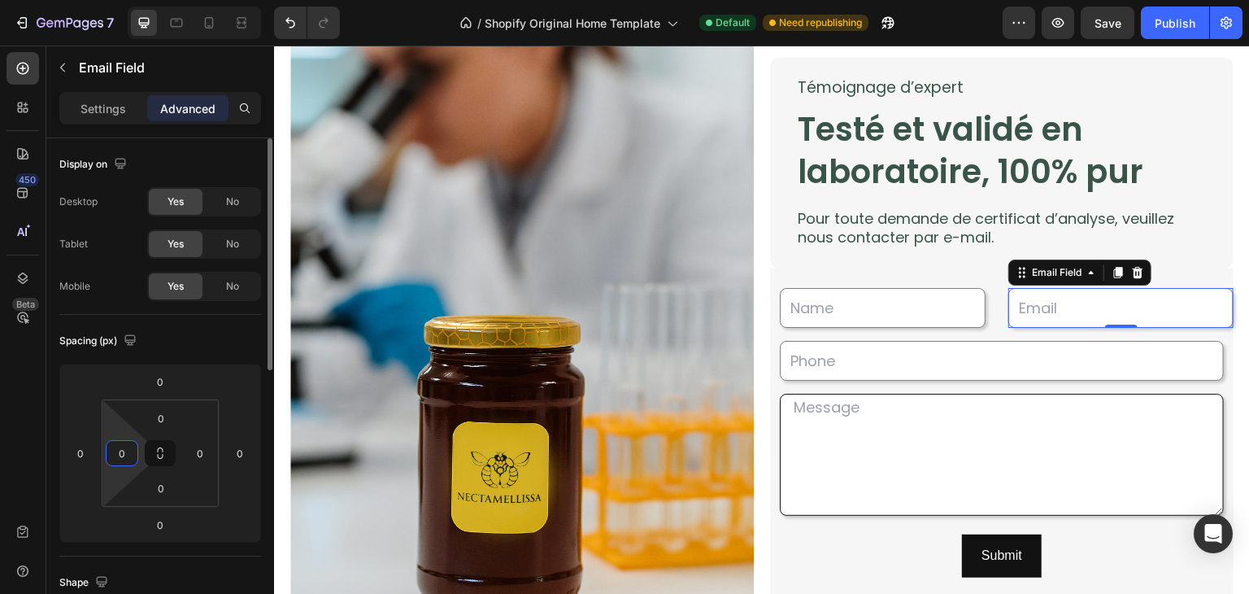
click at [133, 443] on input "0" at bounding box center [122, 453] width 24 height 24
drag, startPoint x: 124, startPoint y: 453, endPoint x: 111, endPoint y: 453, distance: 13.8
click at [111, 453] on input "0" at bounding box center [122, 453] width 24 height 24
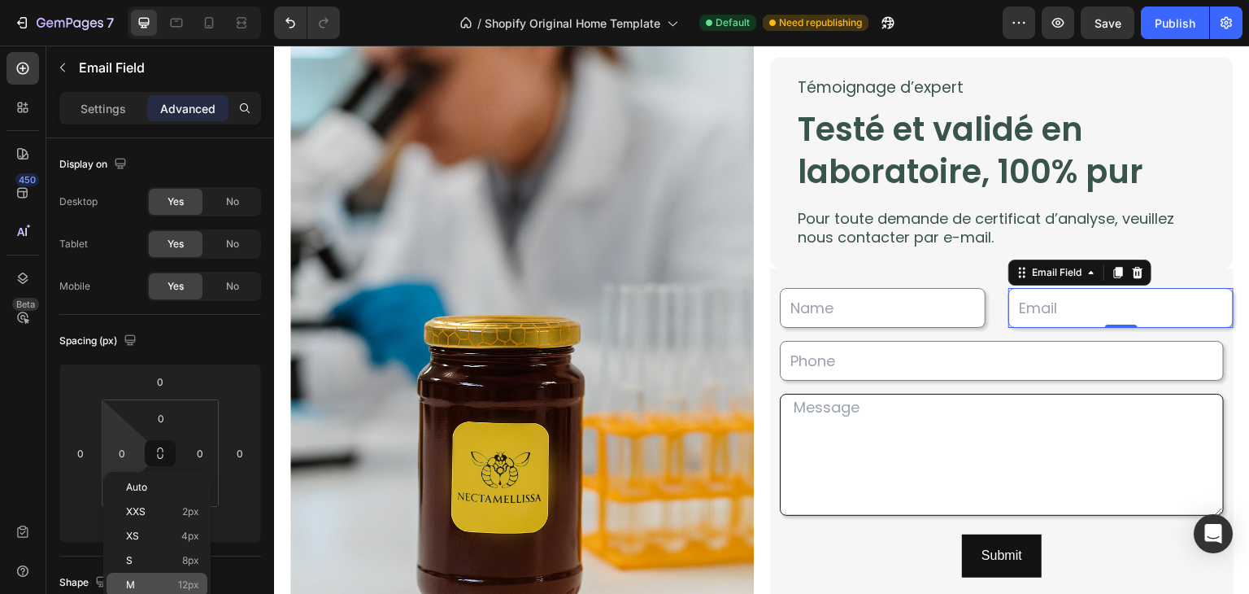
click at [185, 586] on span "12px" at bounding box center [188, 584] width 21 height 11
type input "12"
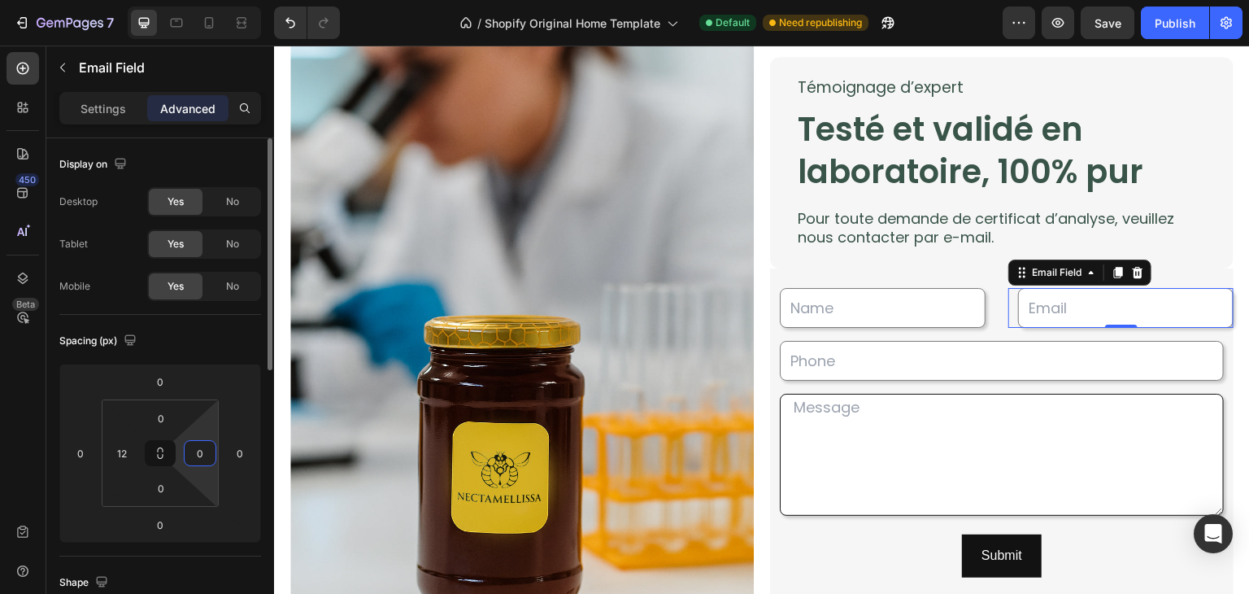
click at [207, 456] on input "0" at bounding box center [200, 453] width 24 height 24
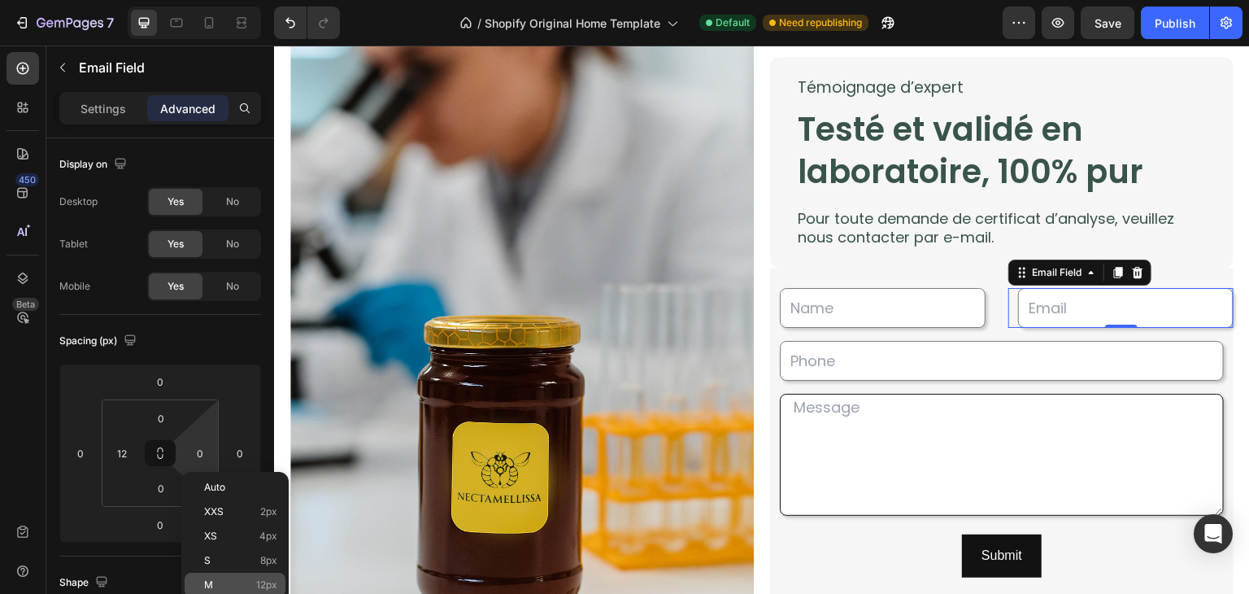
click at [211, 580] on span "M" at bounding box center [208, 584] width 9 height 11
type input "12"
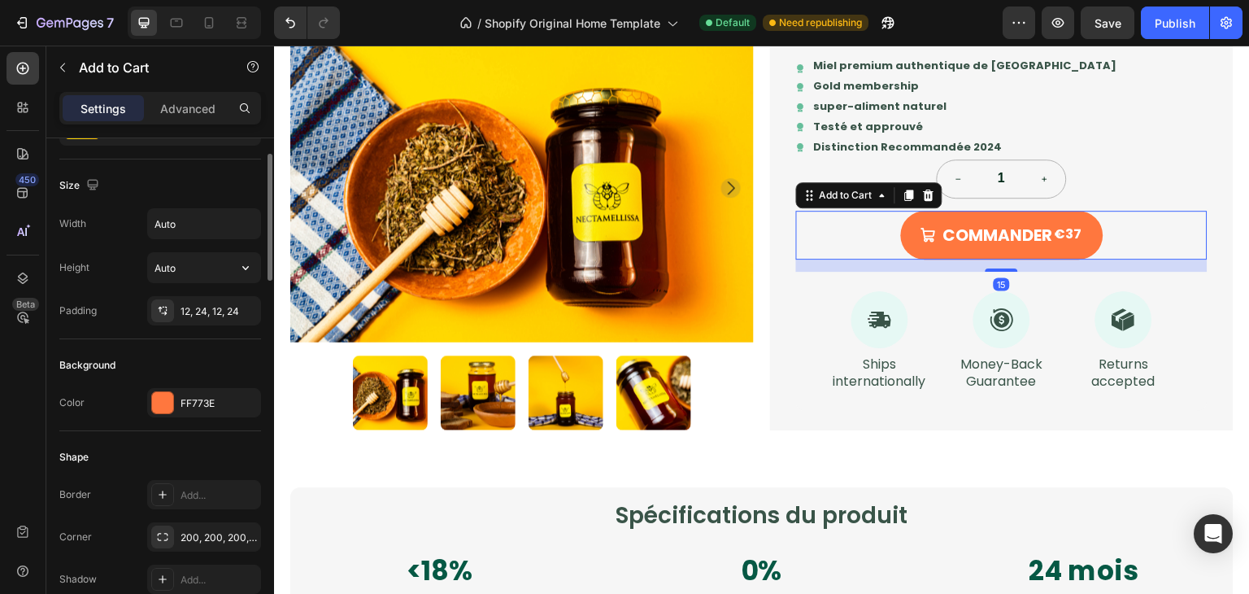
scroll to position [207, 0]
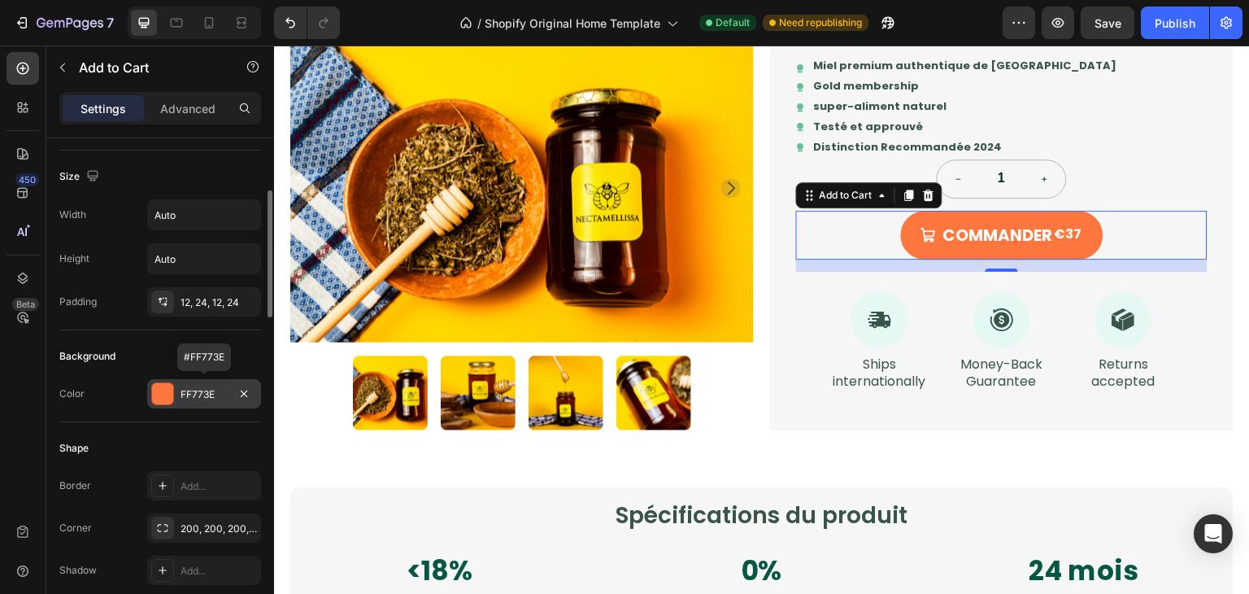
click at [228, 394] on div "FF773E" at bounding box center [204, 394] width 47 height 15
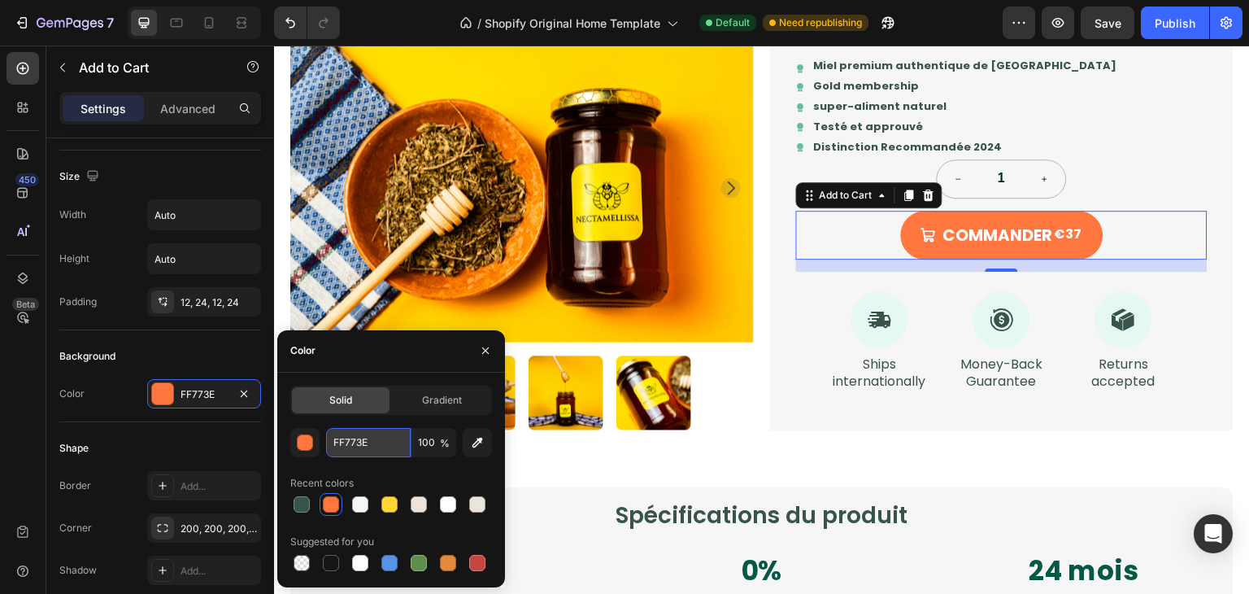
click at [382, 445] on input "FF773E" at bounding box center [368, 442] width 85 height 29
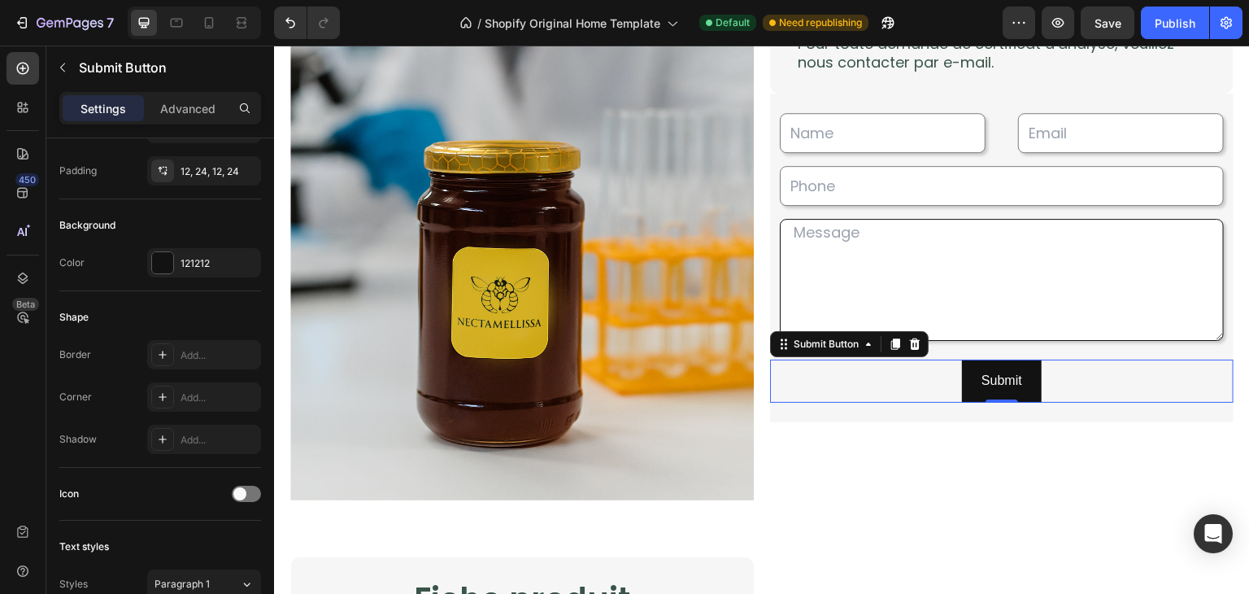
scroll to position [0, 0]
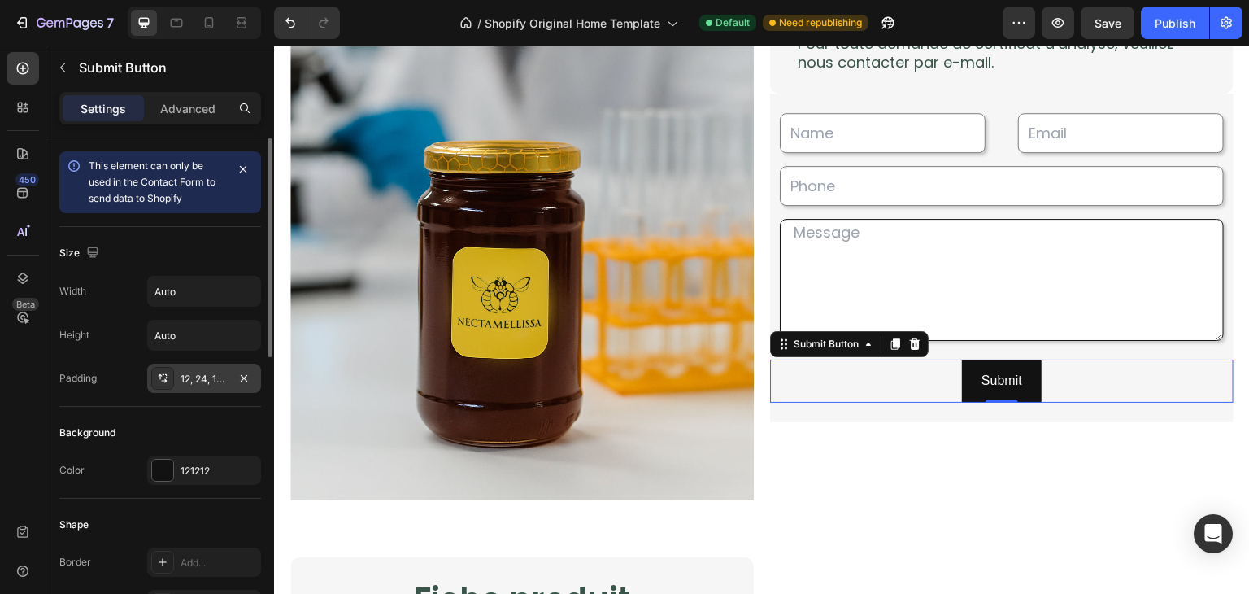
click at [185, 385] on div "12, 24, 12, 24" at bounding box center [204, 378] width 114 height 29
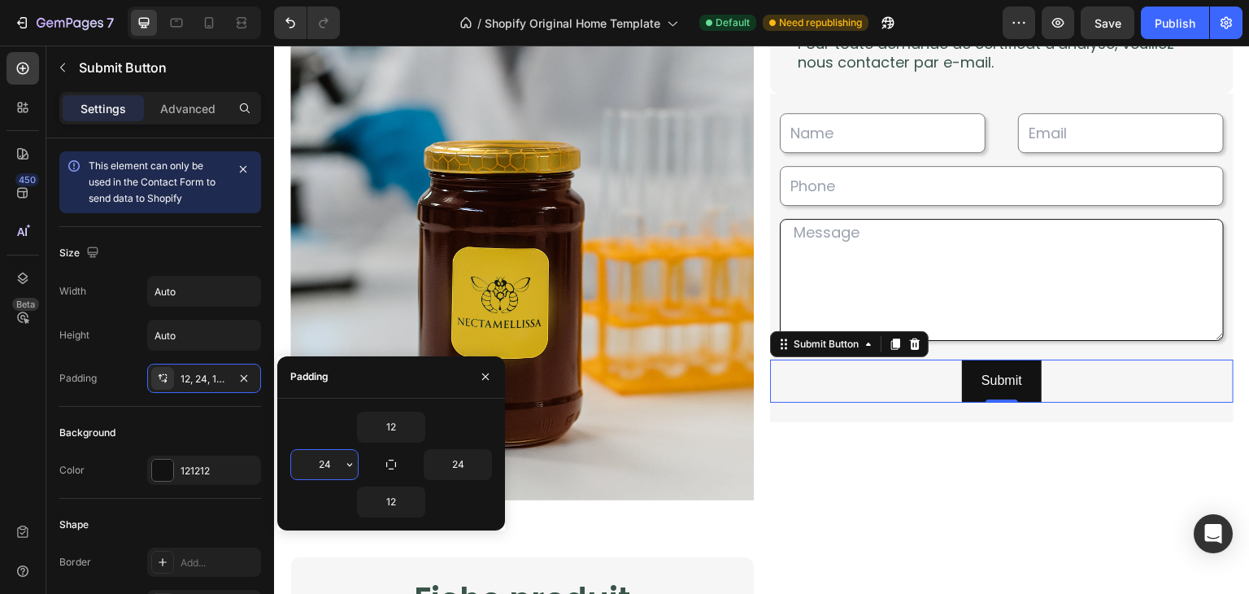
click at [325, 471] on input "24" at bounding box center [324, 464] width 67 height 29
type input "23"
click at [325, 471] on input "23" at bounding box center [324, 464] width 67 height 29
drag, startPoint x: 337, startPoint y: 464, endPoint x: 322, endPoint y: 463, distance: 14.7
click at [322, 463] on input "23" at bounding box center [324, 464] width 67 height 29
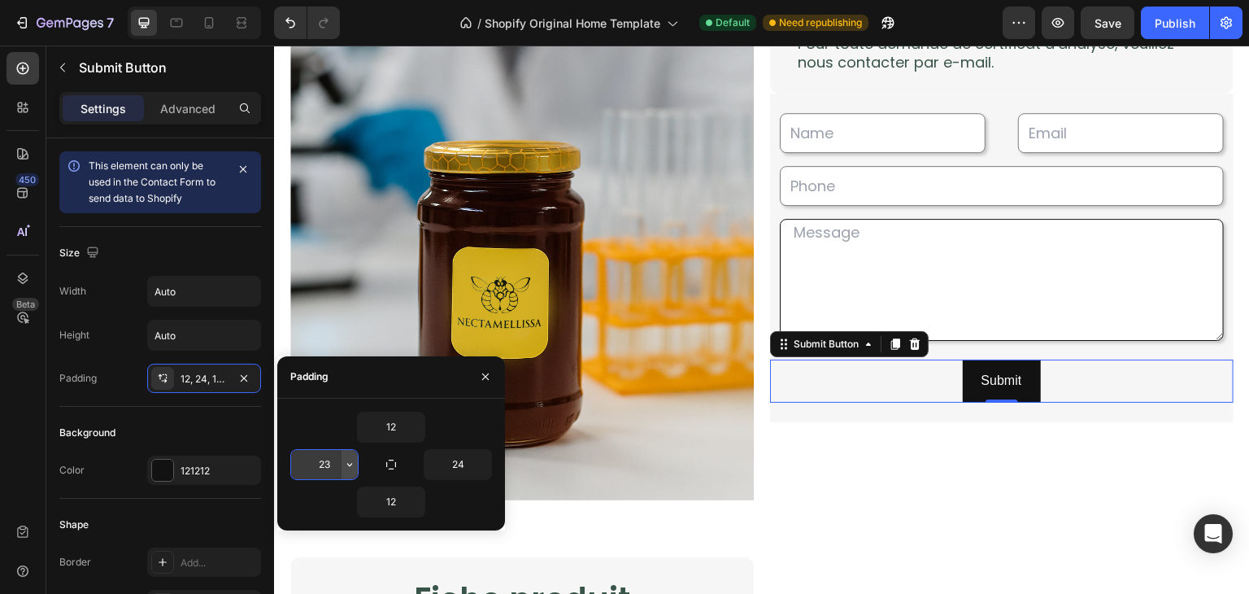
click at [354, 460] on icon "button" at bounding box center [349, 464] width 13 height 13
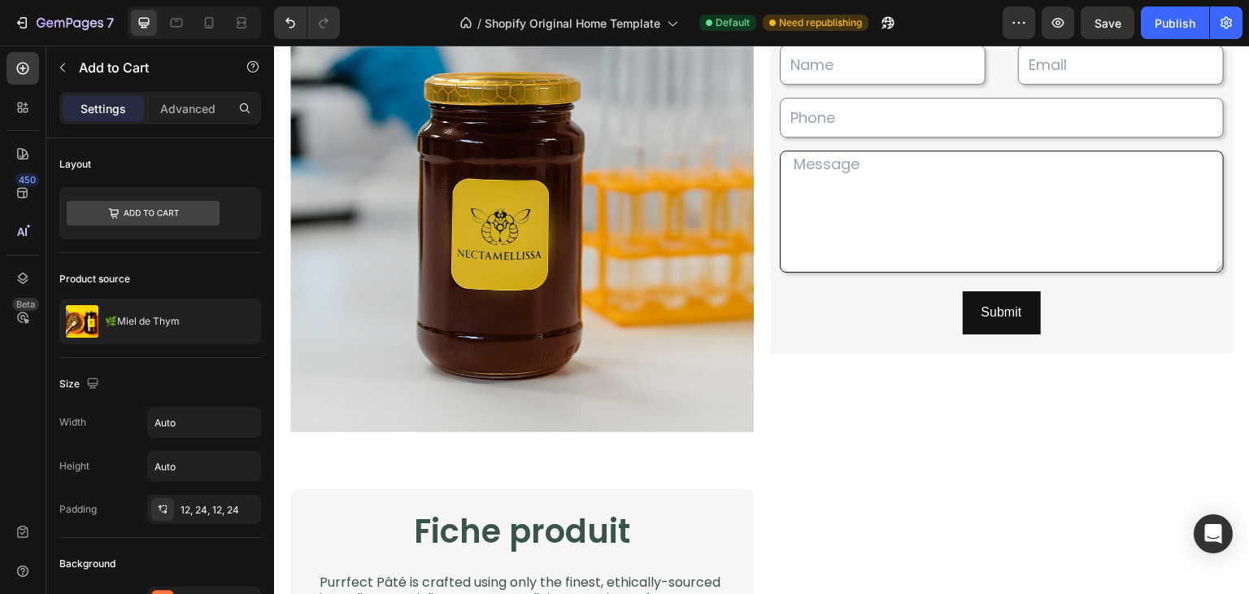
scroll to position [2917, 0]
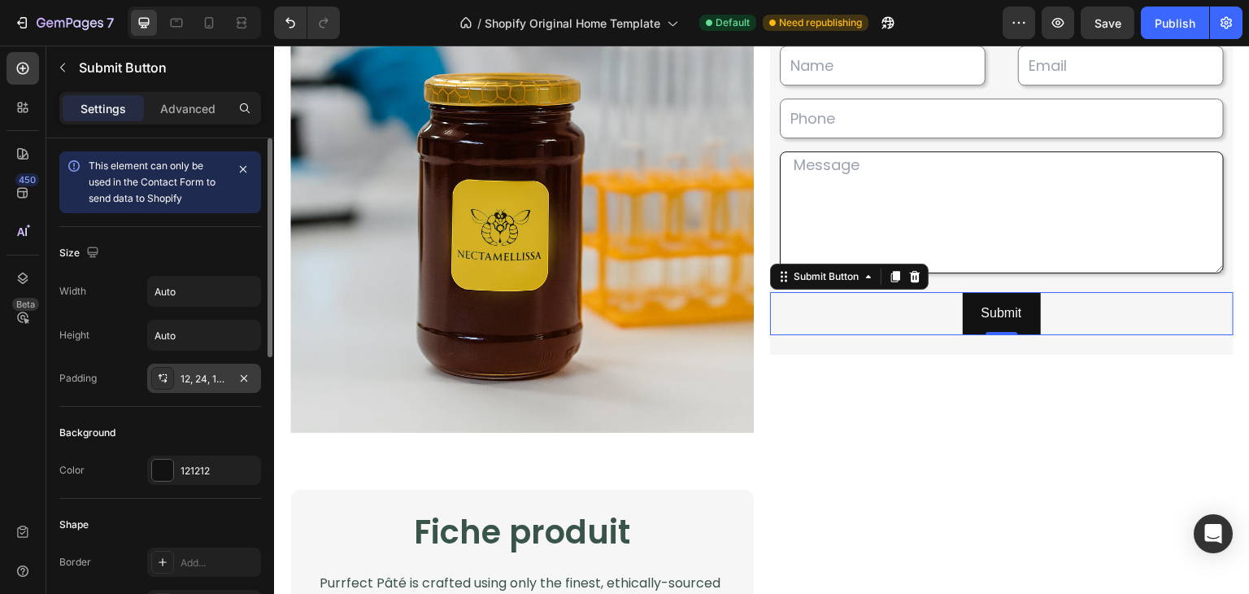
click at [202, 381] on div "12, 24, 12, 23" at bounding box center [204, 379] width 47 height 15
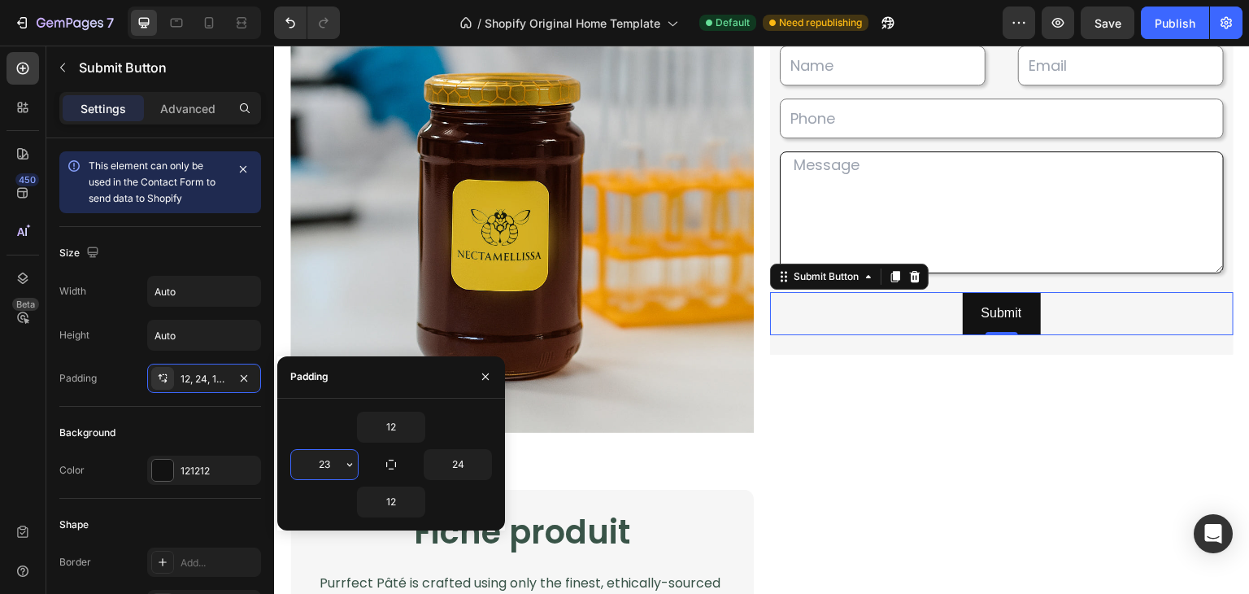
click at [332, 468] on input "23" at bounding box center [324, 464] width 67 height 29
click at [332, 468] on input "22" at bounding box center [324, 464] width 67 height 29
click at [332, 468] on input "2" at bounding box center [324, 464] width 67 height 29
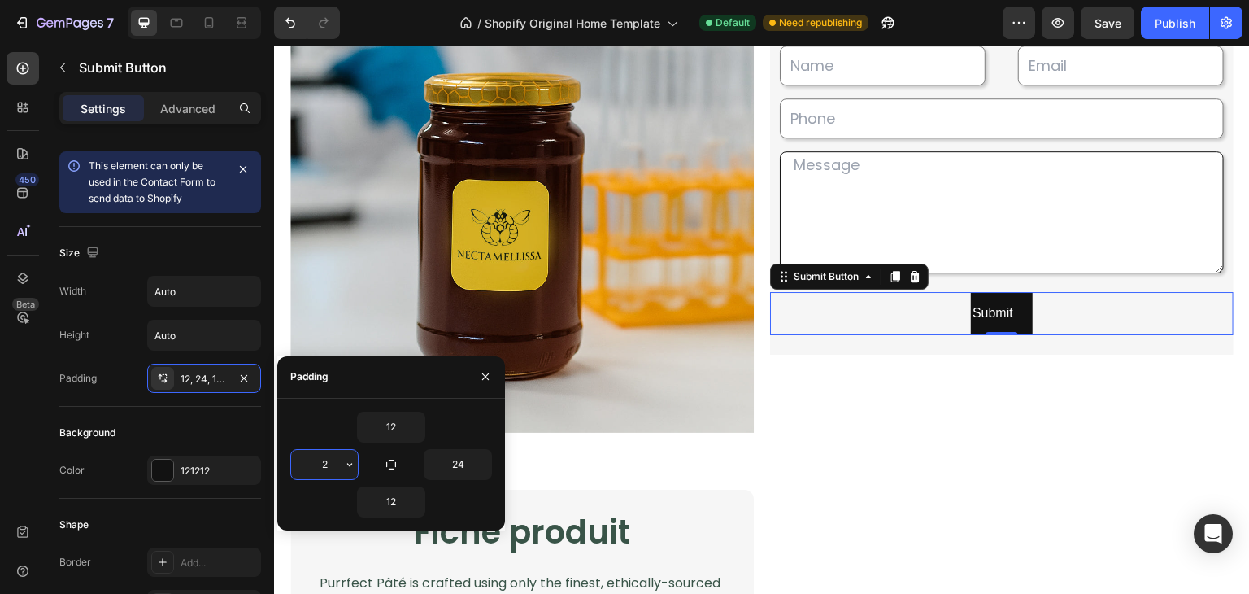
type input "24"
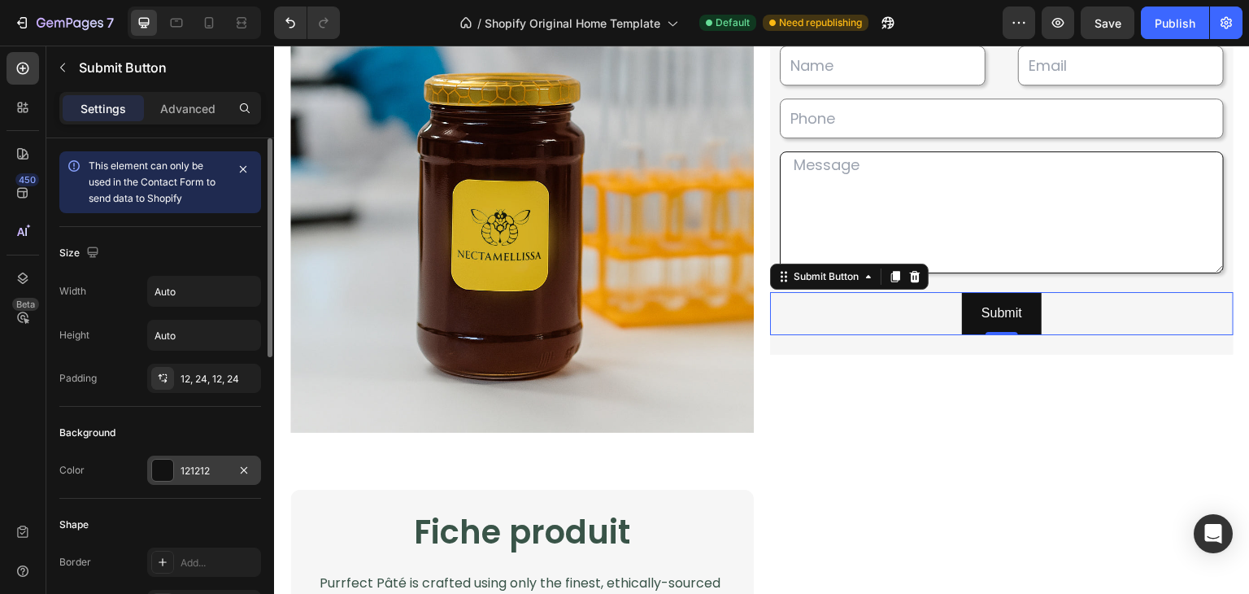
click at [204, 475] on div "121212" at bounding box center [204, 471] width 47 height 15
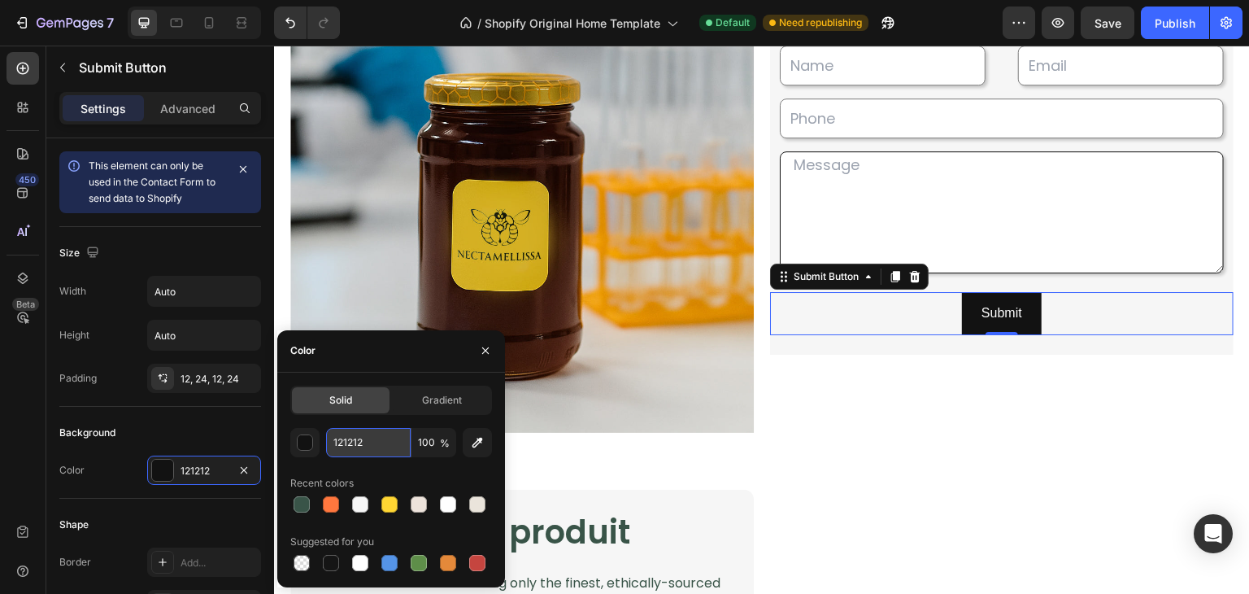
click at [355, 434] on input "121212" at bounding box center [368, 442] width 85 height 29
paste input "FF773E"
type input "FF773E"
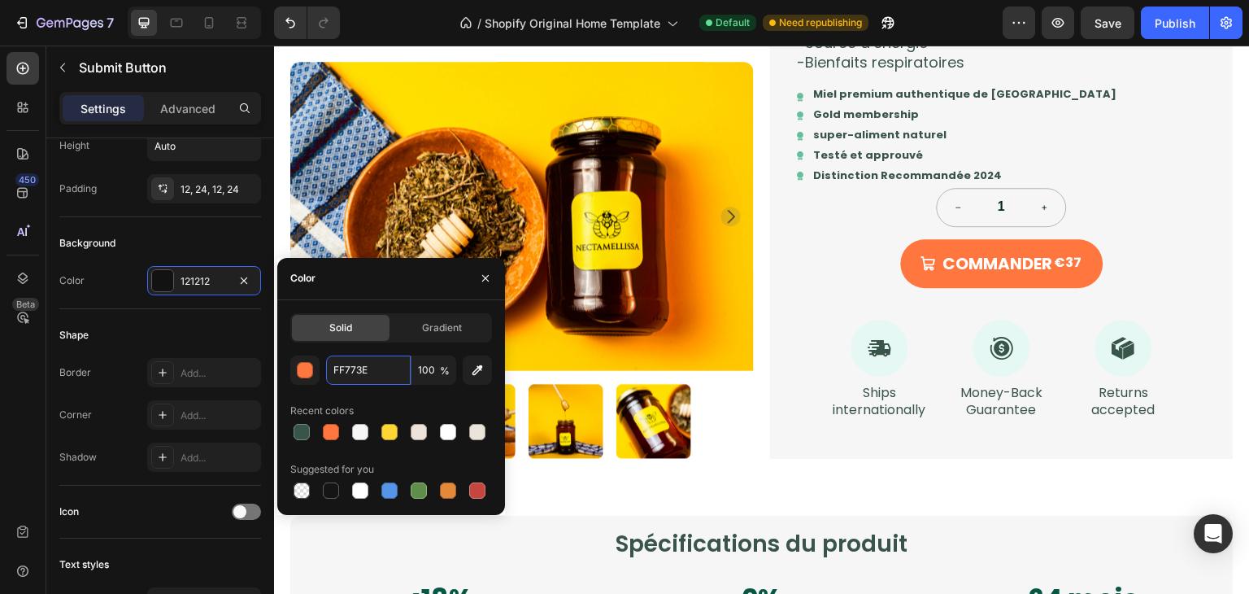
scroll to position [1496, 0]
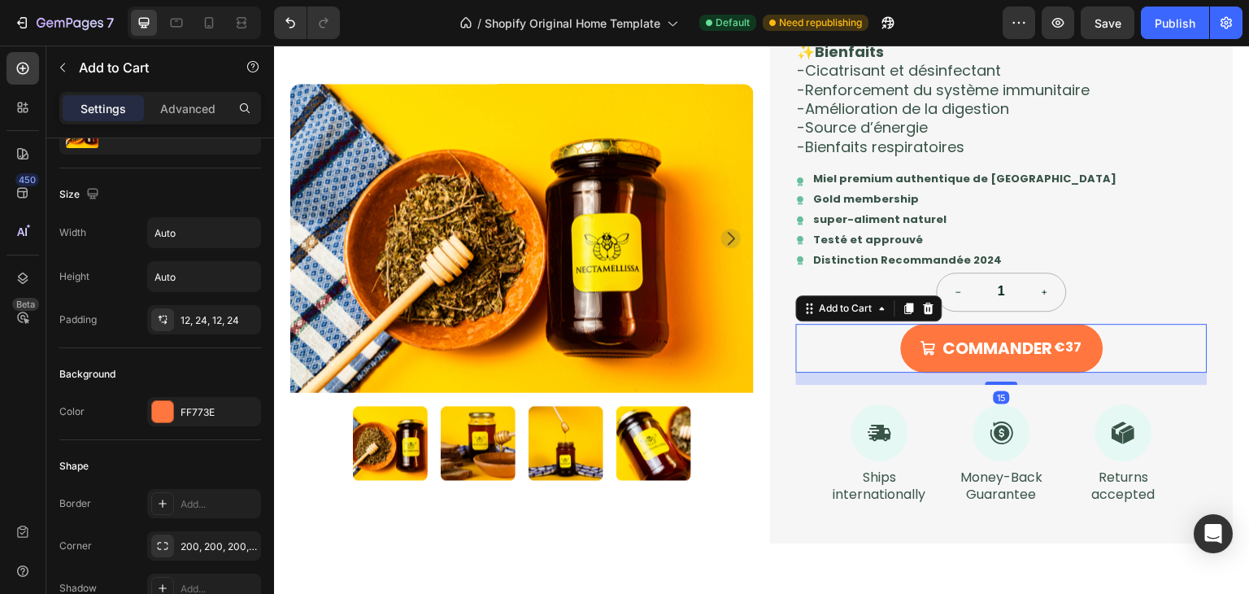
click at [820, 355] on div "COMMANDER €37 Add to Cart 15" at bounding box center [1002, 348] width 412 height 49
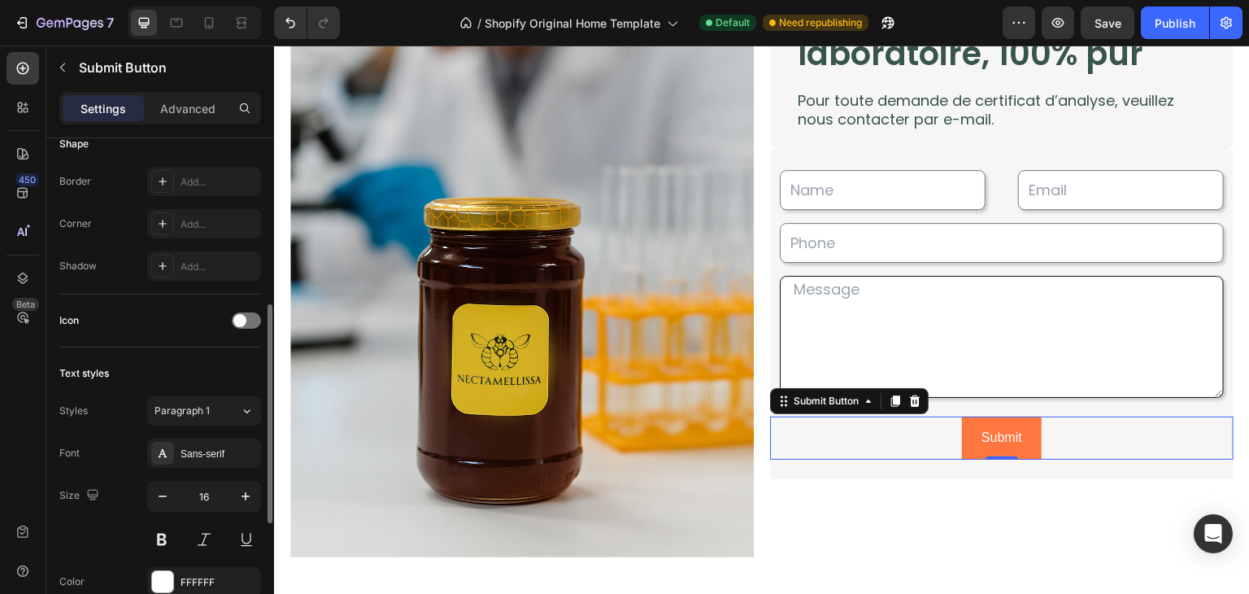
scroll to position [381, 0]
click at [174, 214] on div "Add..." at bounding box center [204, 222] width 114 height 29
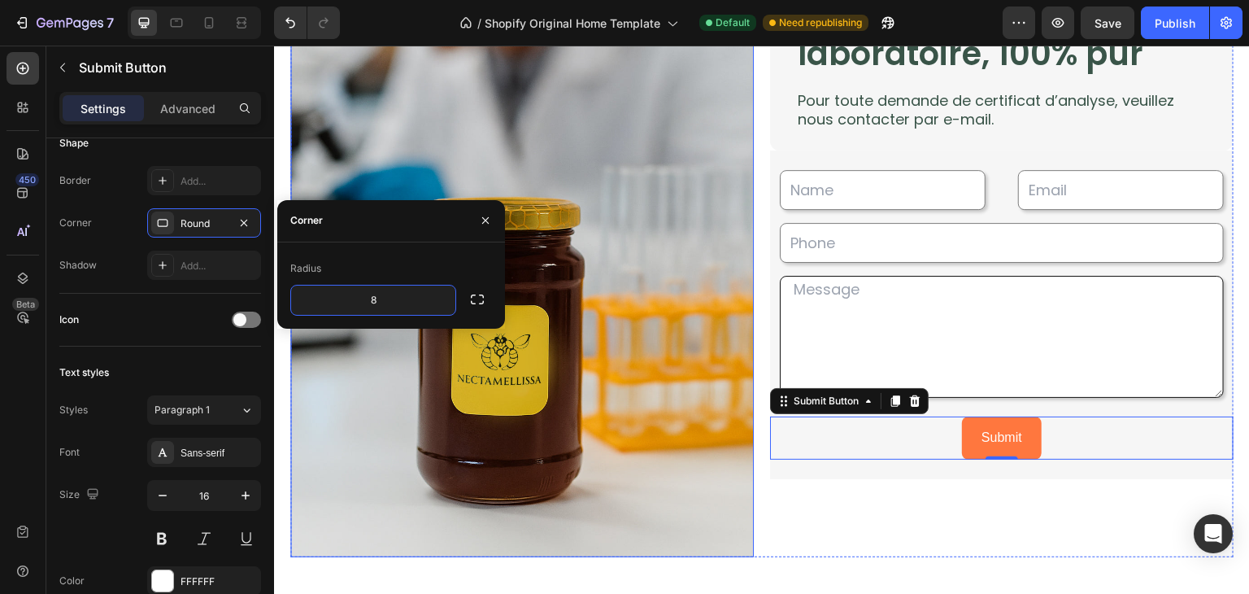
type input "7"
type input "200"
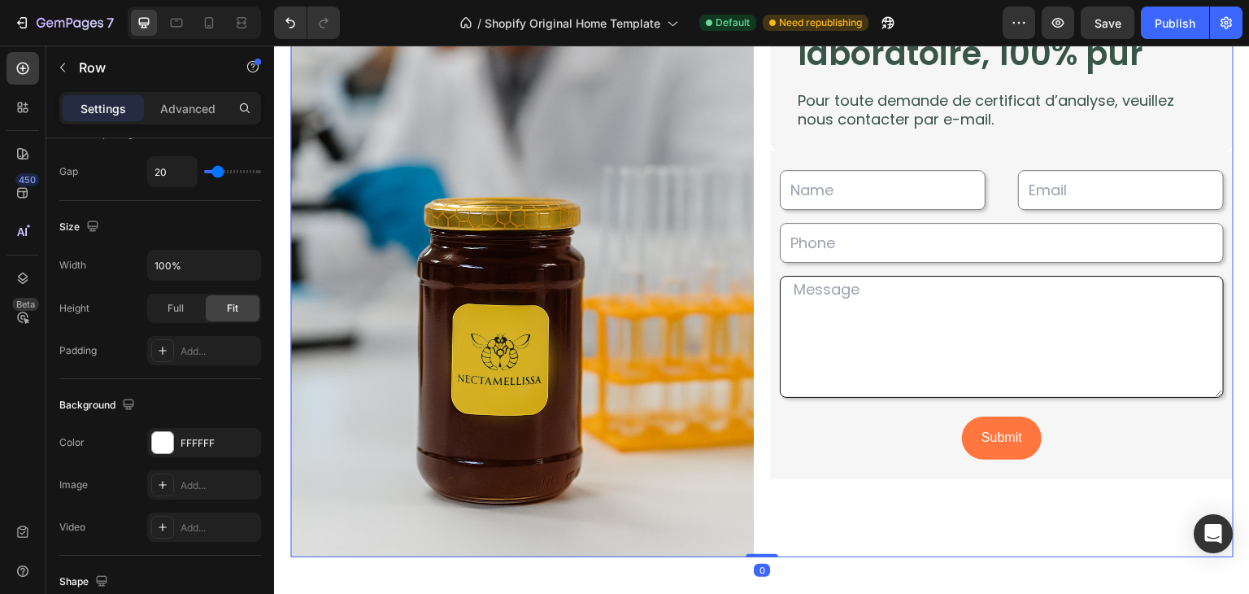
click at [935, 489] on div "Témoignage d’expert Text Block Testé et validé en laboratoire, 100% pur Heading…" at bounding box center [1002, 209] width 464 height 695
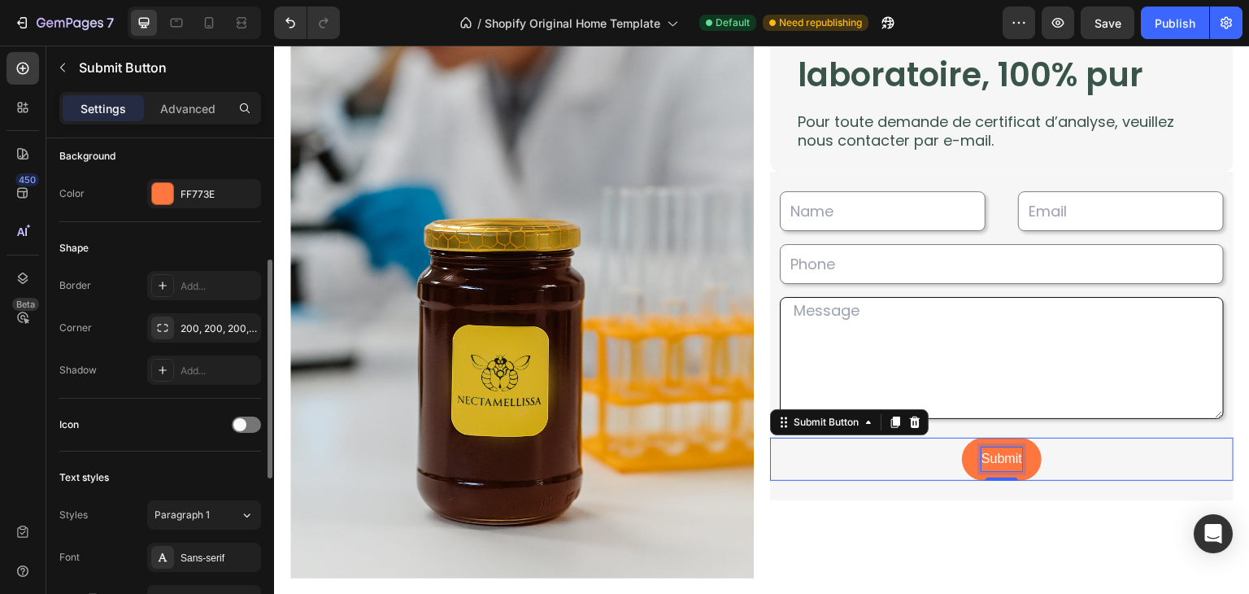
scroll to position [0, 0]
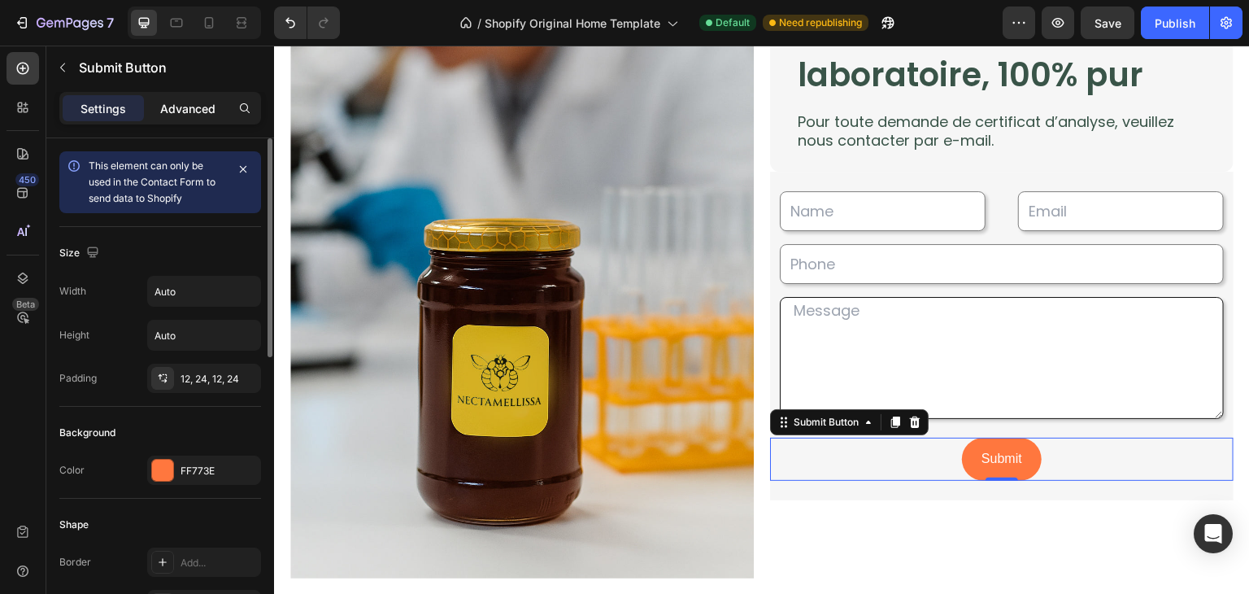
click at [168, 113] on p "Advanced" at bounding box center [187, 108] width 55 height 17
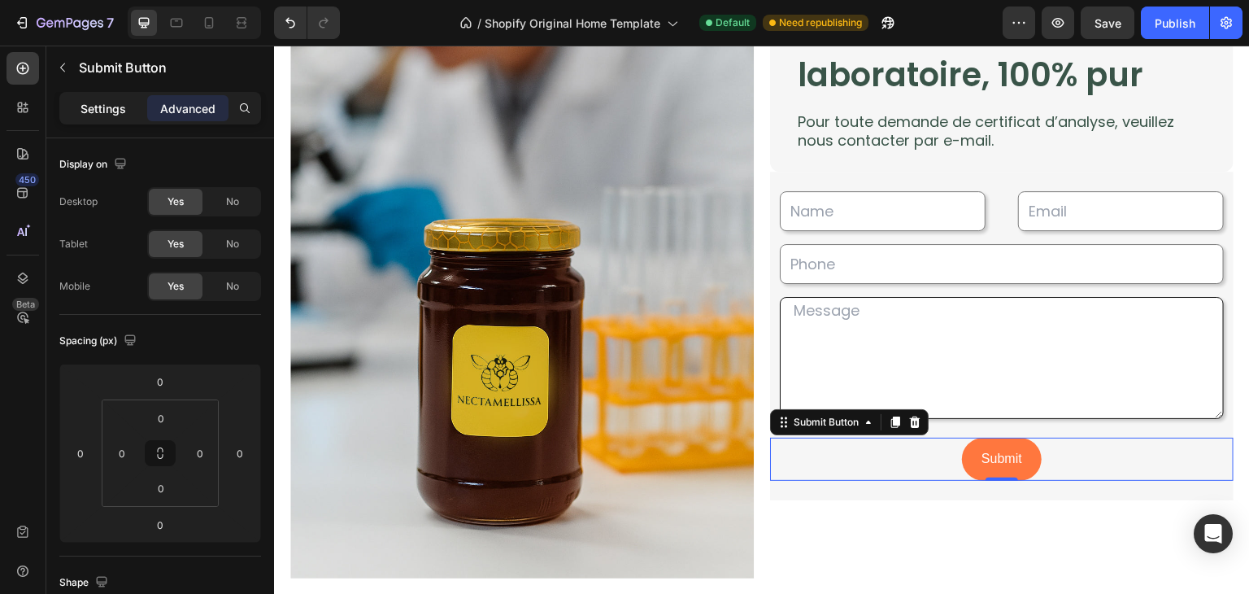
click at [117, 103] on p "Settings" at bounding box center [104, 108] width 46 height 17
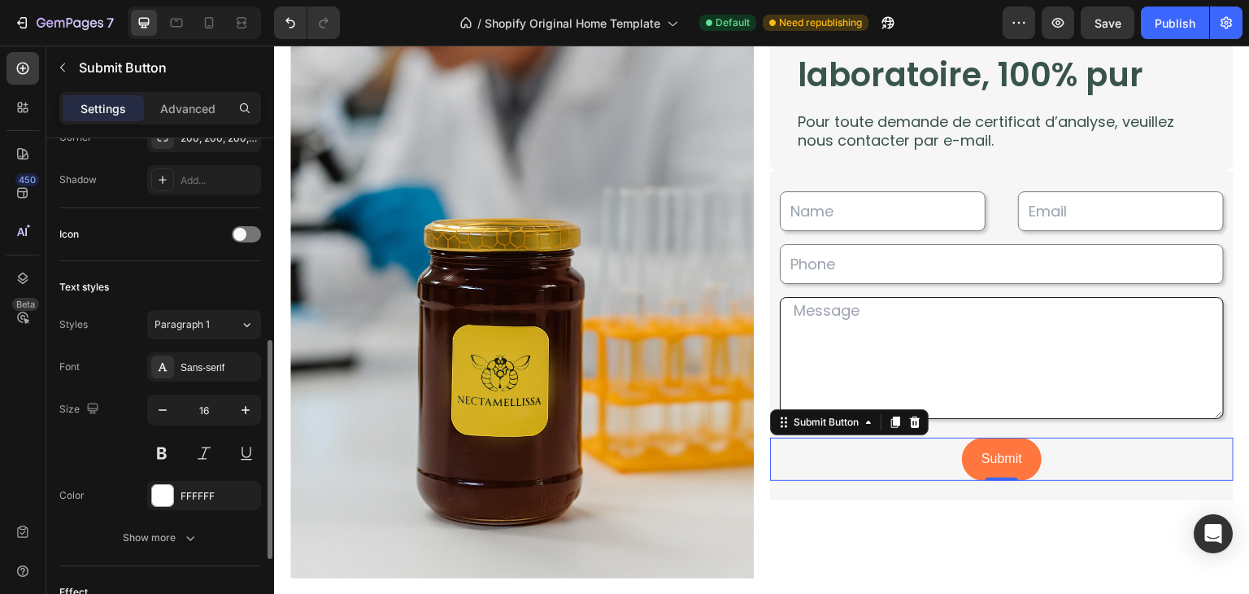
scroll to position [468, 0]
click at [194, 351] on div "Sans-serif" at bounding box center [204, 365] width 114 height 29
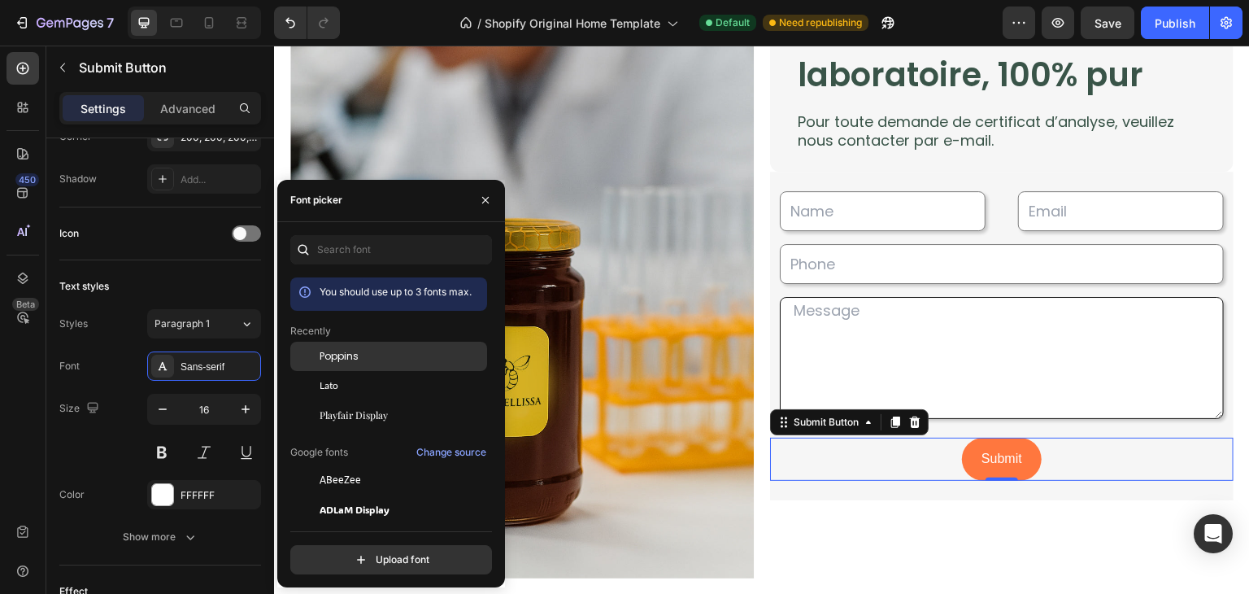
click at [334, 356] on span "Poppins" at bounding box center [339, 356] width 39 height 15
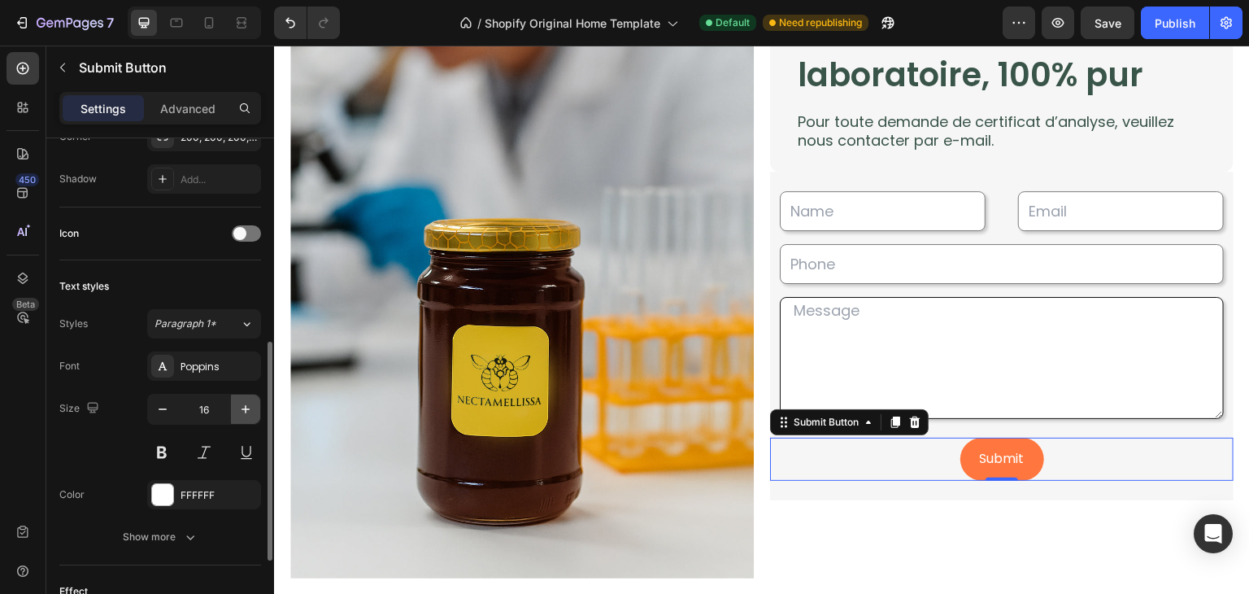
click at [245, 406] on icon "button" at bounding box center [246, 409] width 8 height 8
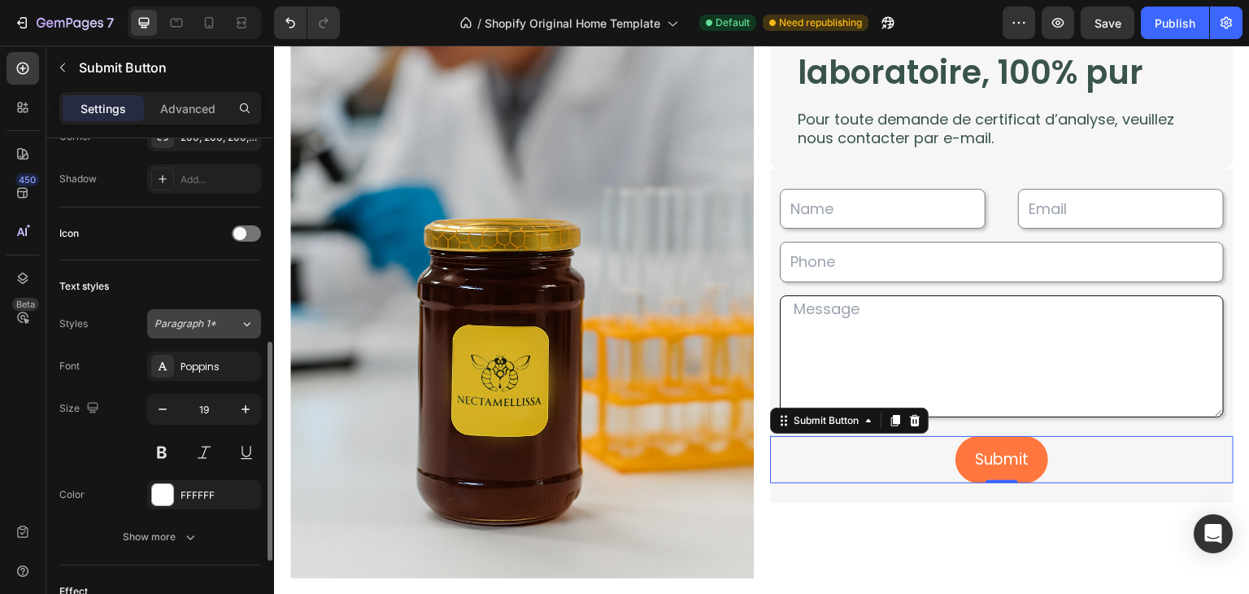
click at [232, 316] on div "Paragraph 1*" at bounding box center [197, 323] width 85 height 15
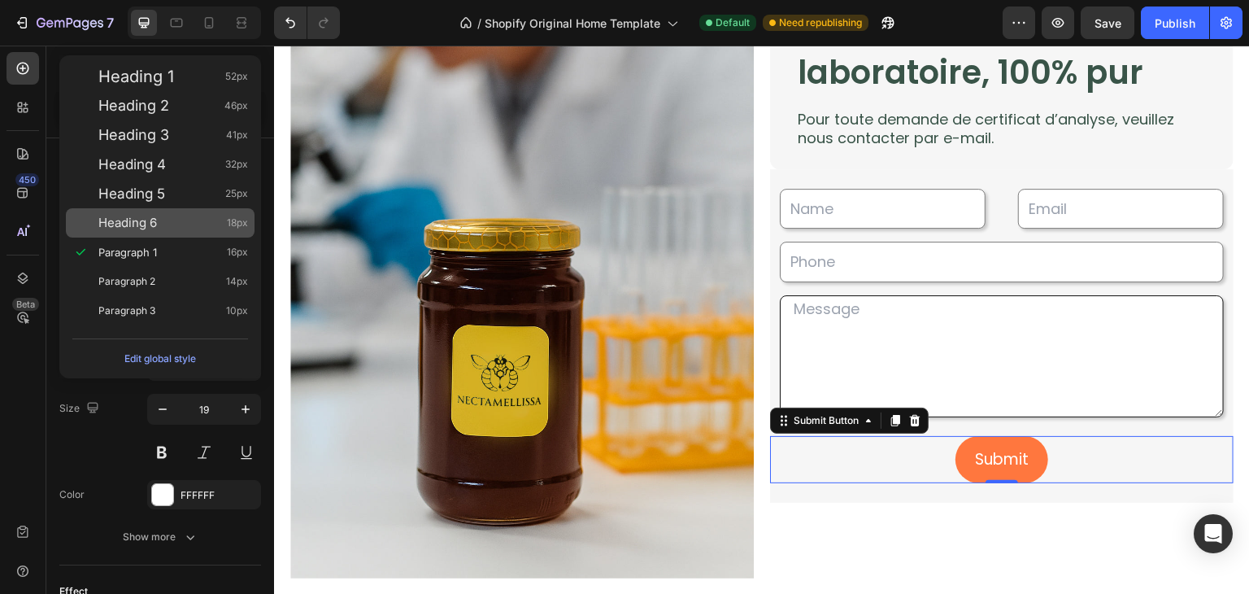
click at [172, 221] on div "Heading 6 18px" at bounding box center [173, 223] width 150 height 16
type input "18"
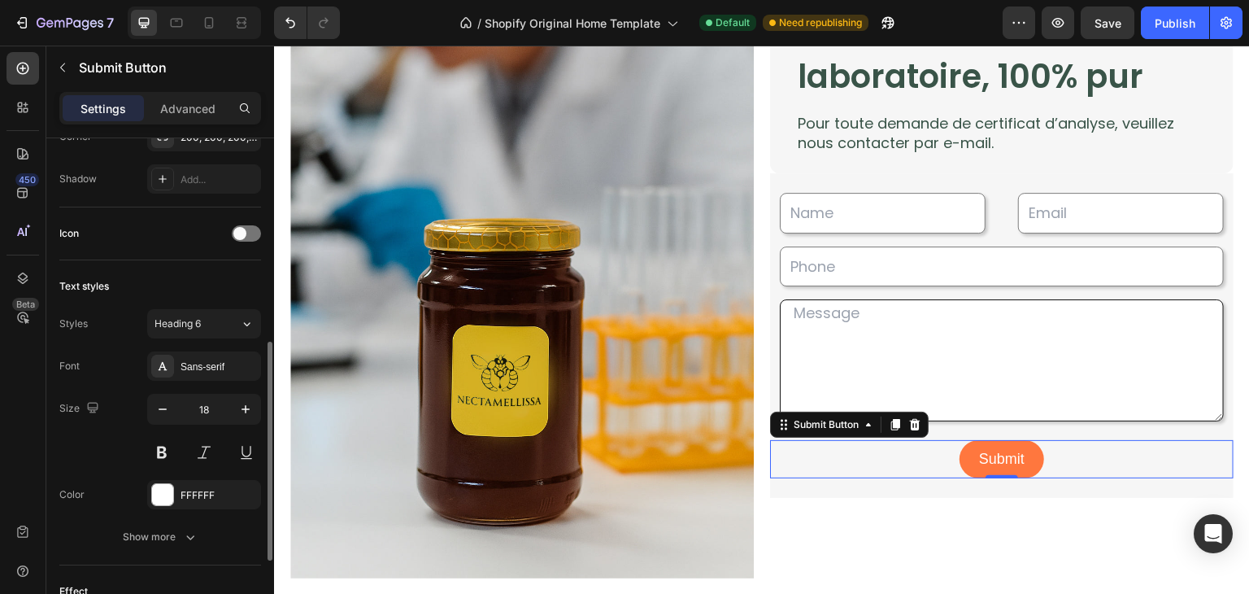
click at [111, 459] on div "Size 18" at bounding box center [160, 430] width 202 height 73
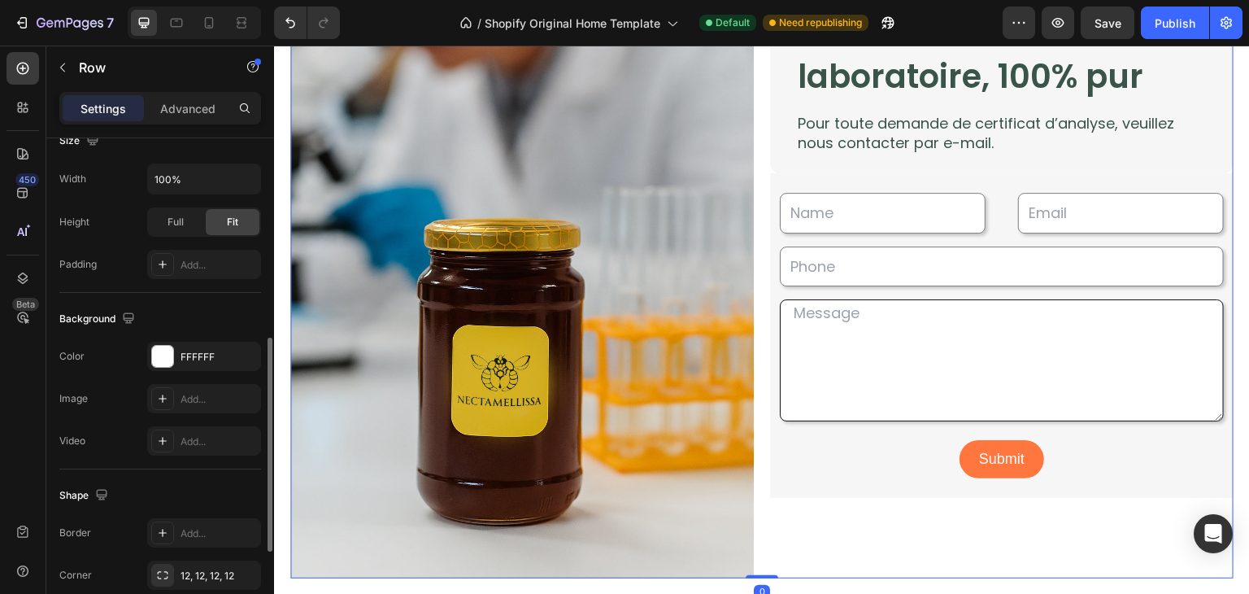
scroll to position [0, 0]
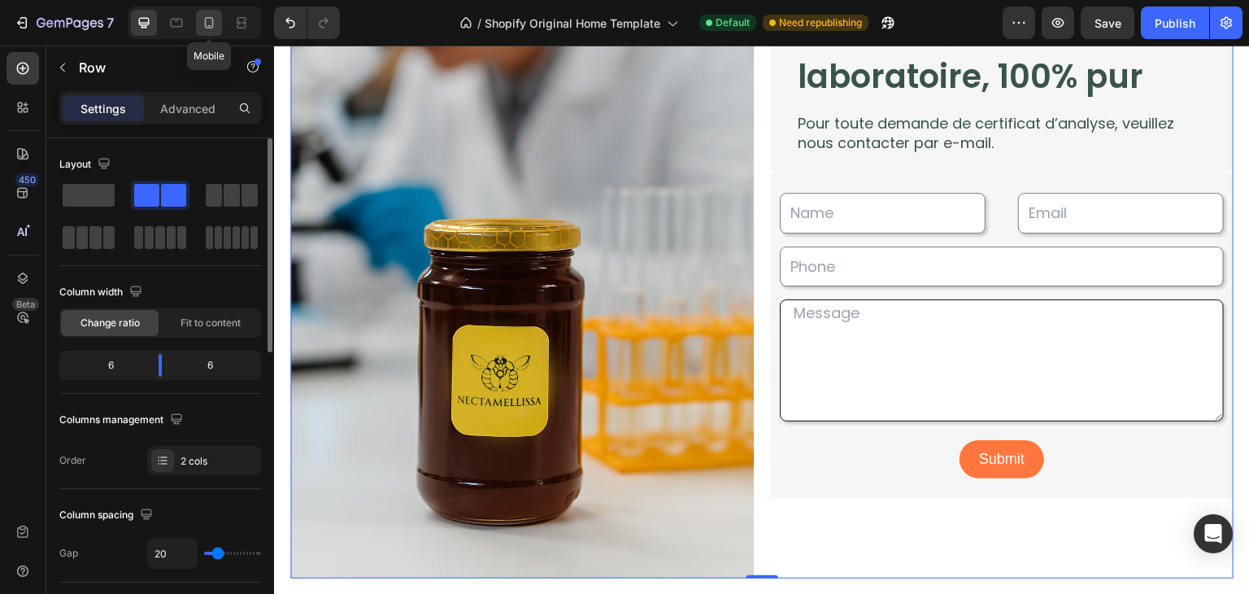
click at [216, 27] on icon at bounding box center [209, 23] width 16 height 16
type input "0"
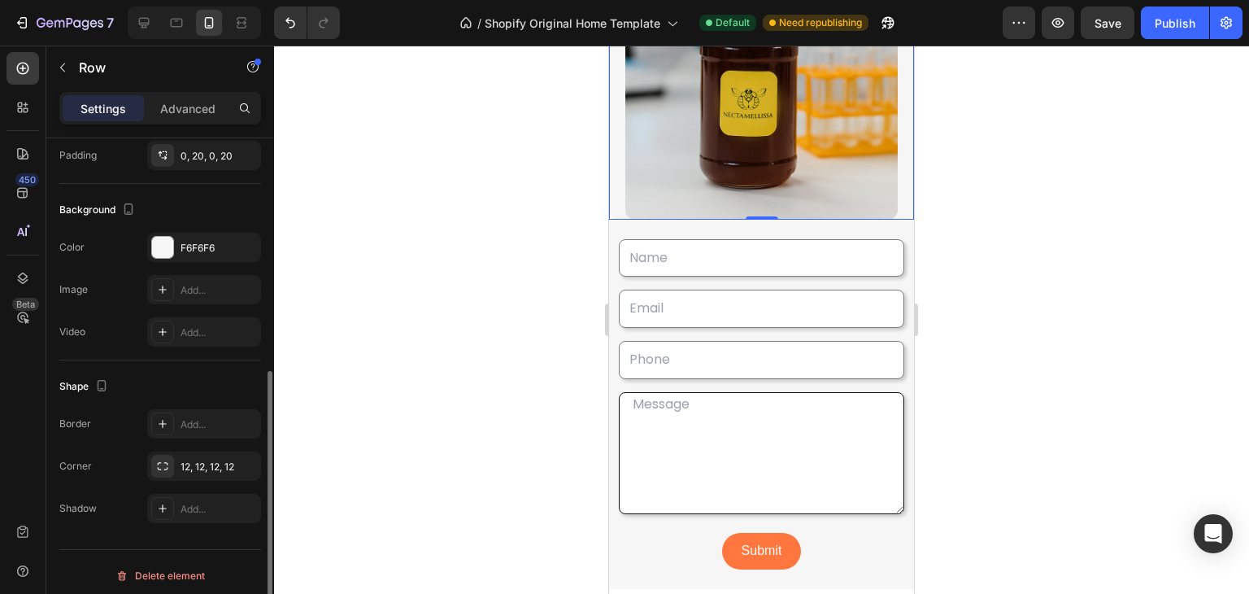
scroll to position [442, 0]
click at [203, 459] on div "12, 12, 12, 12" at bounding box center [204, 466] width 47 height 15
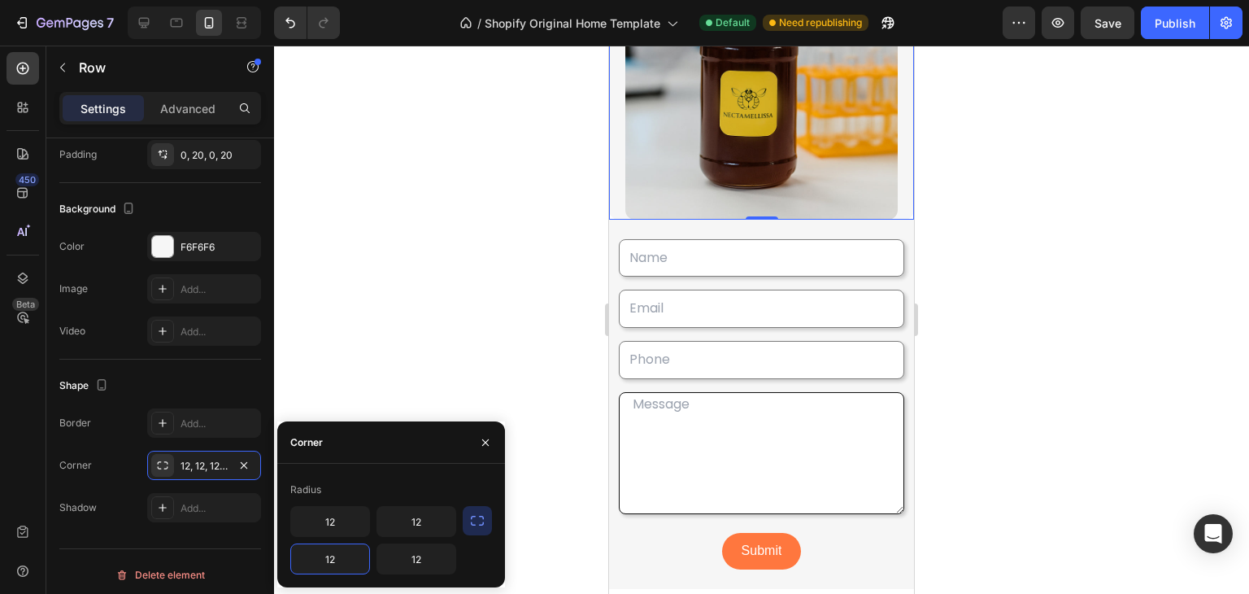
click at [332, 560] on input "12" at bounding box center [330, 558] width 78 height 29
type input "0"
click at [429, 557] on input "12" at bounding box center [416, 558] width 78 height 29
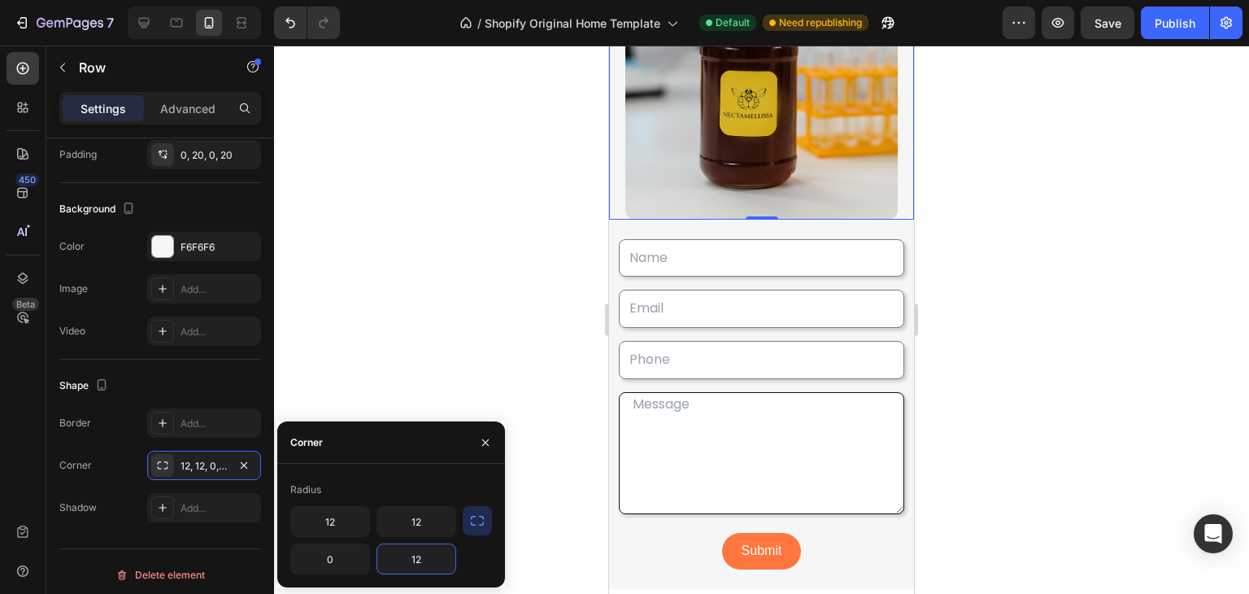
type input "0"
click at [148, 28] on icon at bounding box center [144, 23] width 16 height 16
type input "581"
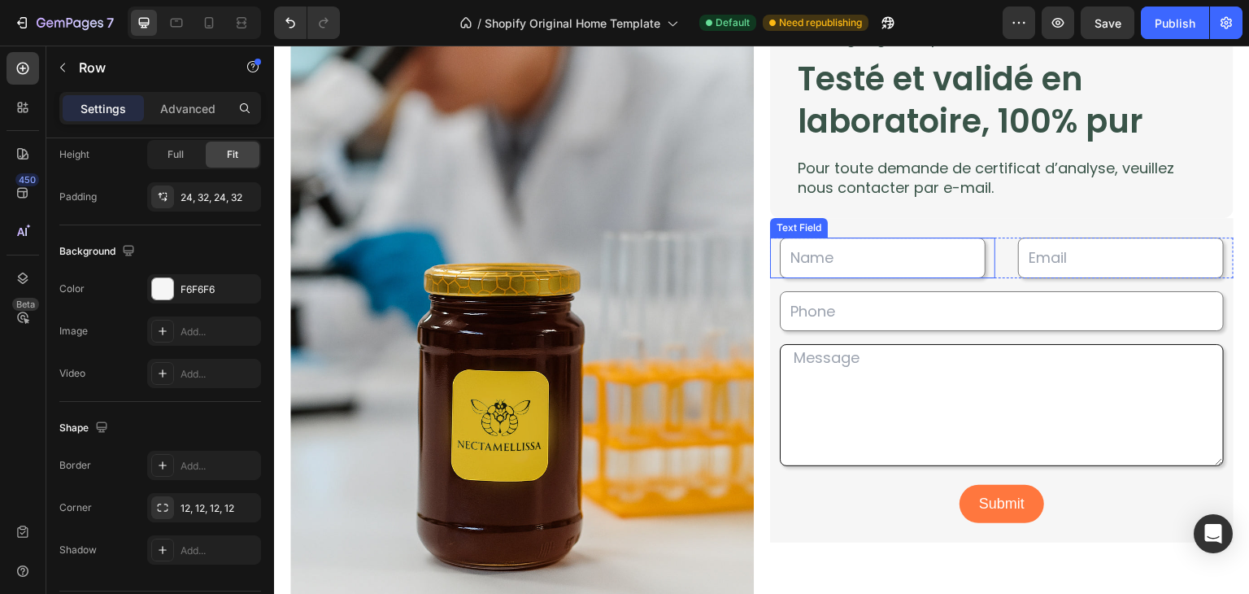
scroll to position [2738, 0]
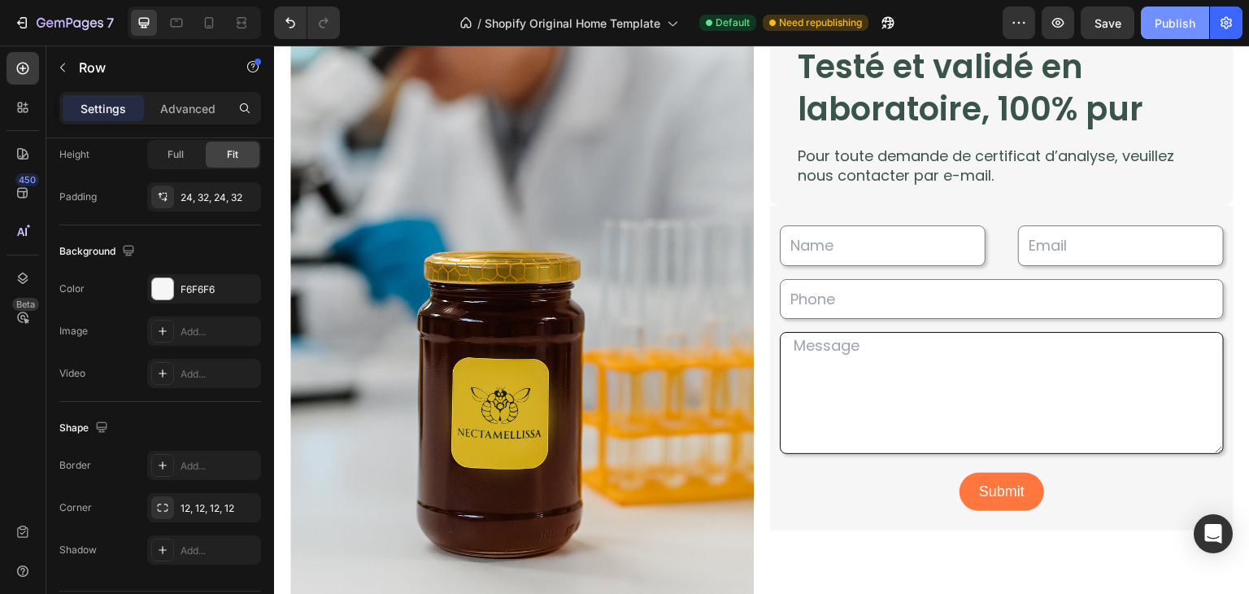
click at [1142, 18] on button "Publish" at bounding box center [1175, 23] width 68 height 33
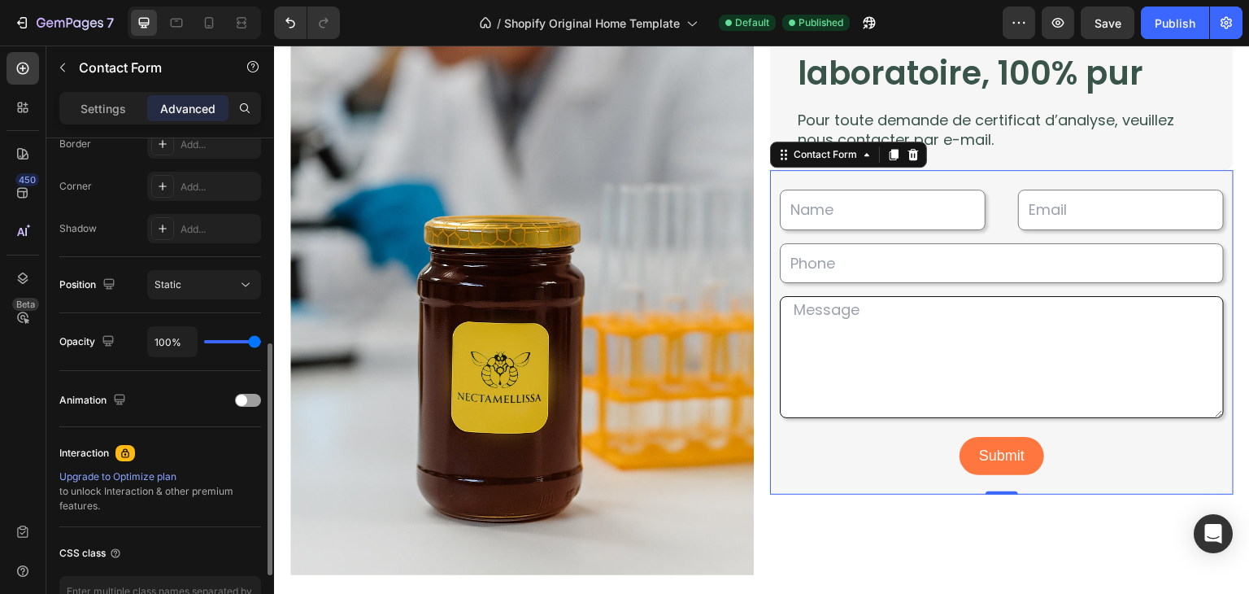
scroll to position [477, 0]
click at [106, 110] on p "Settings" at bounding box center [104, 108] width 46 height 17
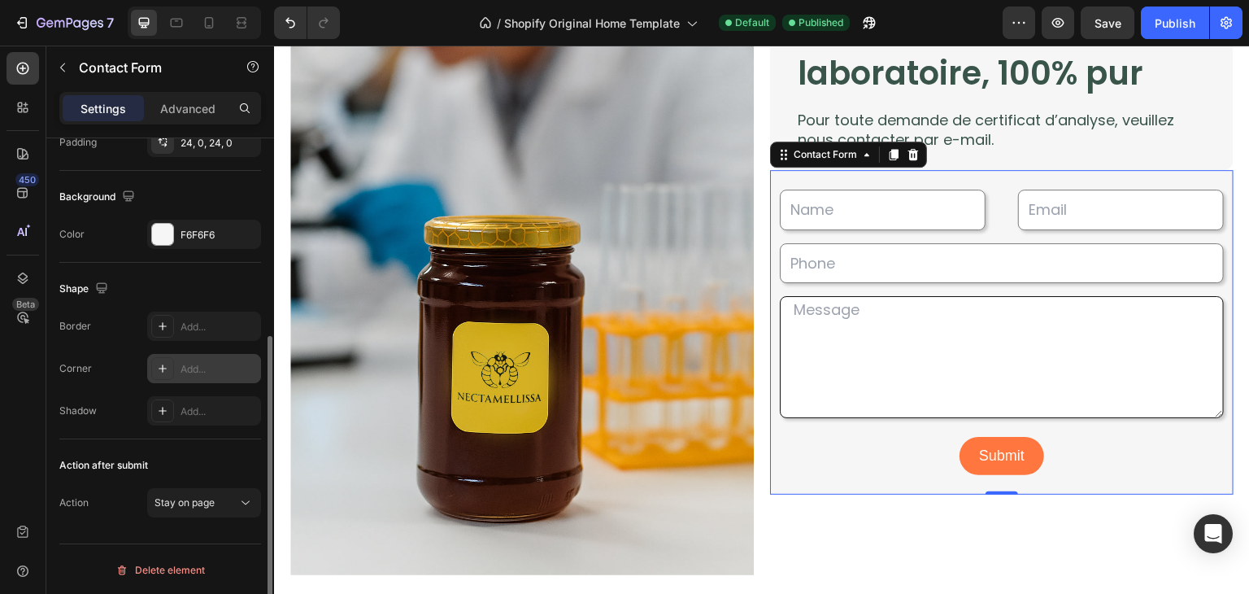
click at [207, 373] on div "Add..." at bounding box center [219, 369] width 76 height 15
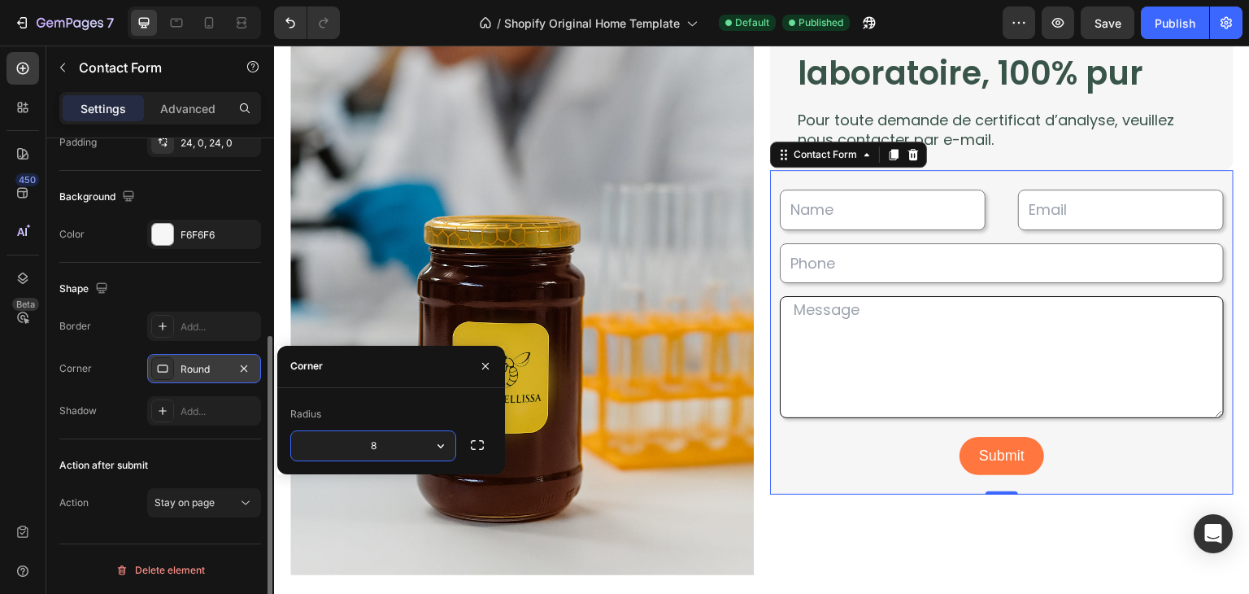
click at [382, 451] on input "8" at bounding box center [373, 445] width 164 height 29
click at [465, 451] on button "button" at bounding box center [477, 444] width 29 height 29
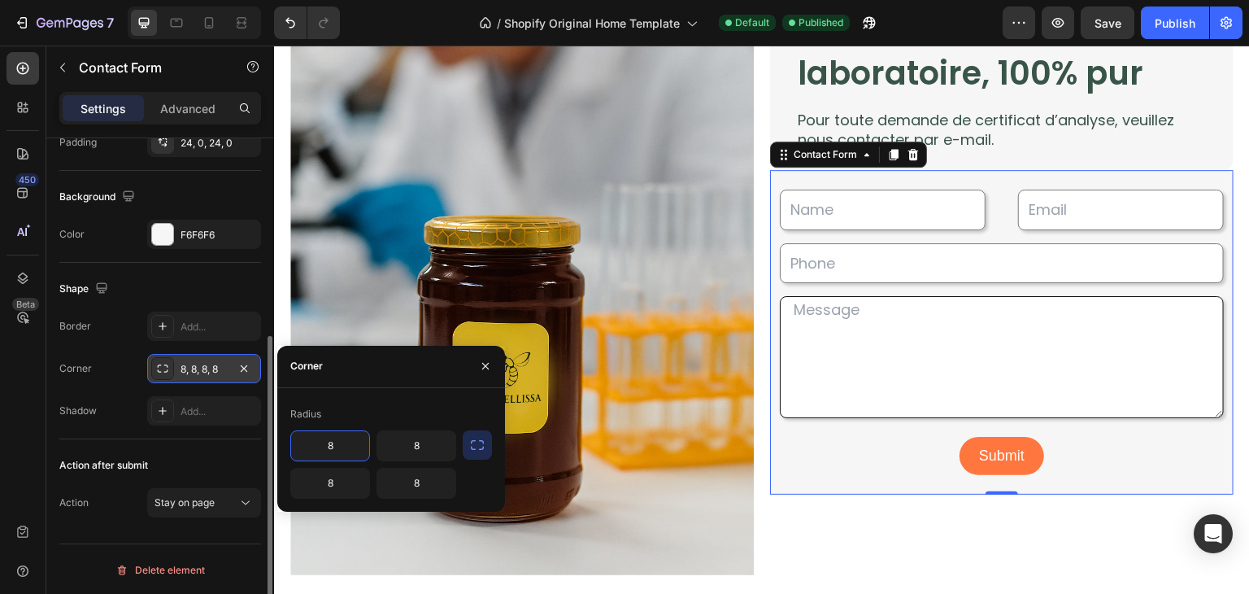
click at [348, 442] on input "8" at bounding box center [330, 445] width 78 height 29
type input "0"
click at [433, 446] on input "8" at bounding box center [416, 445] width 78 height 29
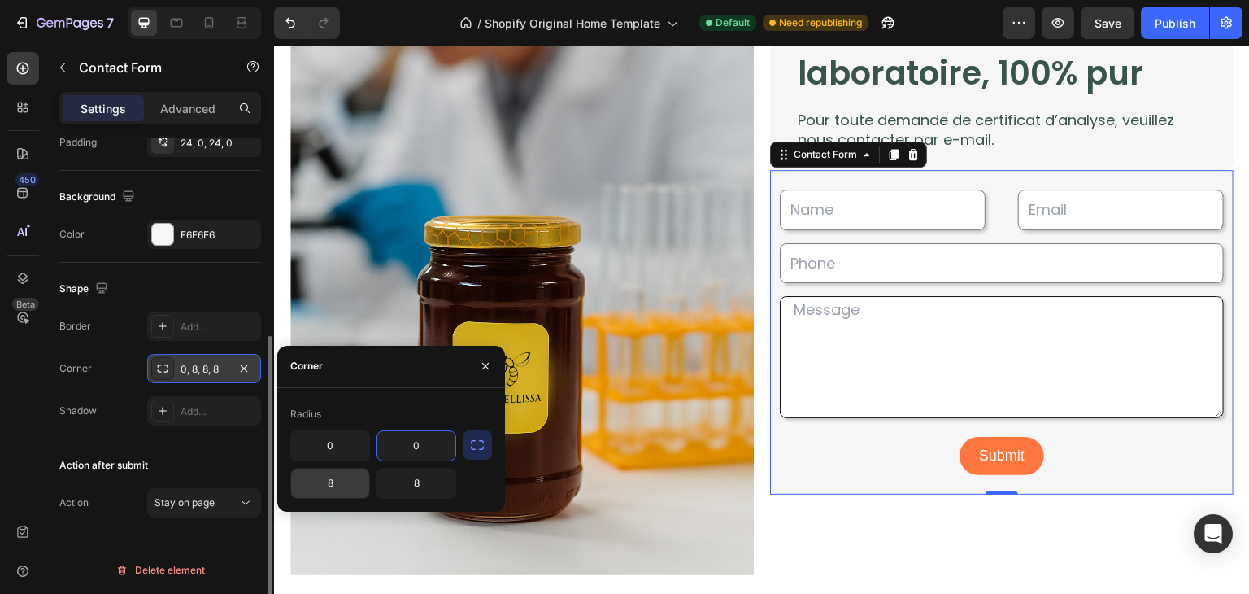
type input "0"
click at [331, 482] on input "8" at bounding box center [330, 482] width 78 height 29
type input "12"
click at [421, 482] on input "8" at bounding box center [416, 482] width 78 height 29
type input "12"
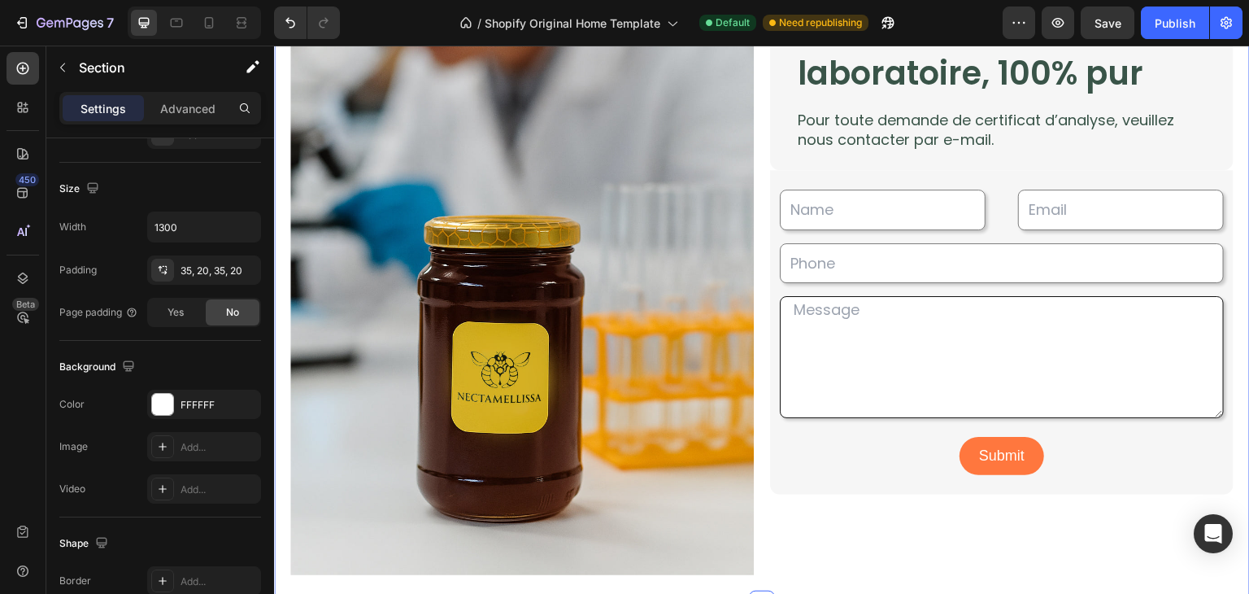
scroll to position [0, 0]
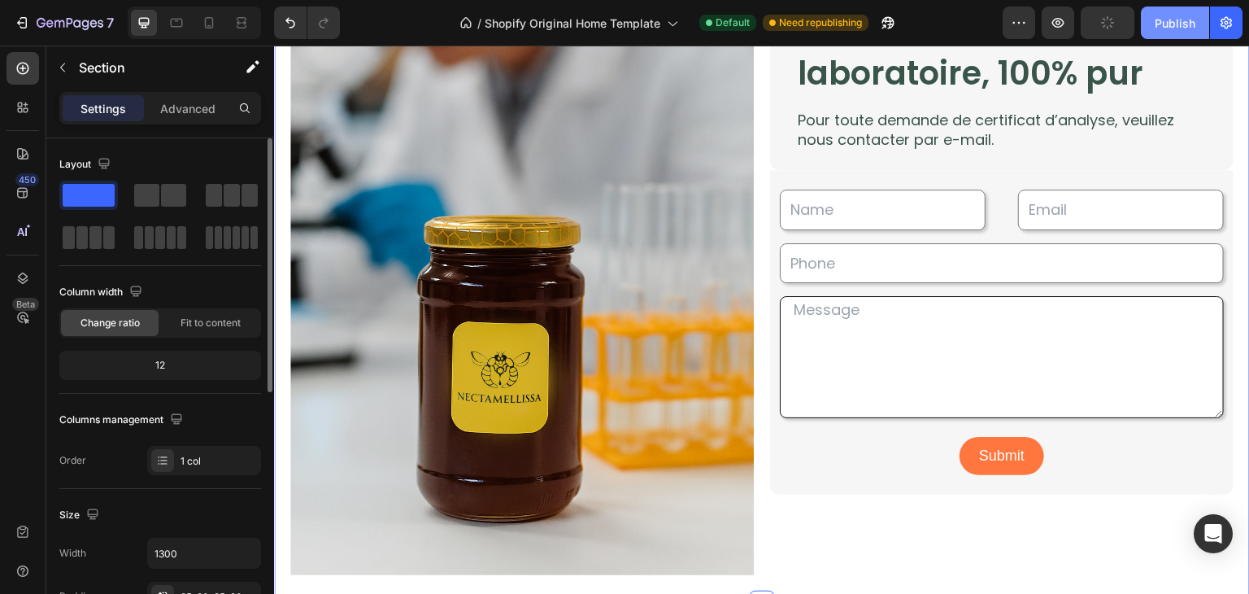
click at [1172, 35] on button "Publish" at bounding box center [1175, 23] width 68 height 33
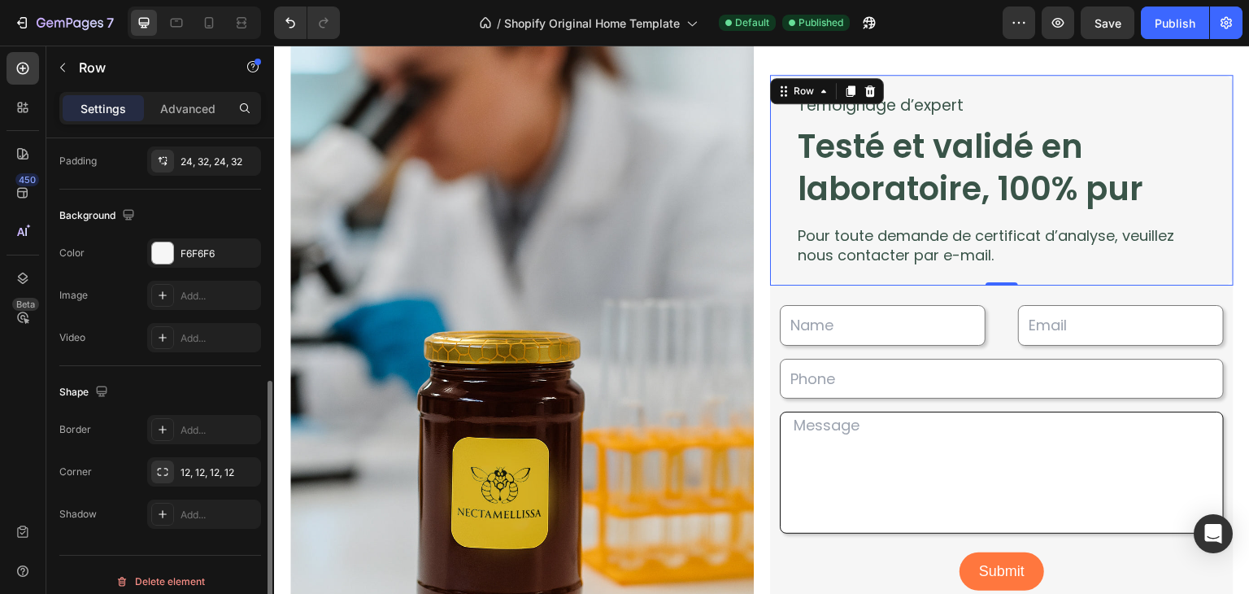
scroll to position [478, 0]
click at [194, 475] on div "12, 12, 12, 12" at bounding box center [204, 471] width 47 height 15
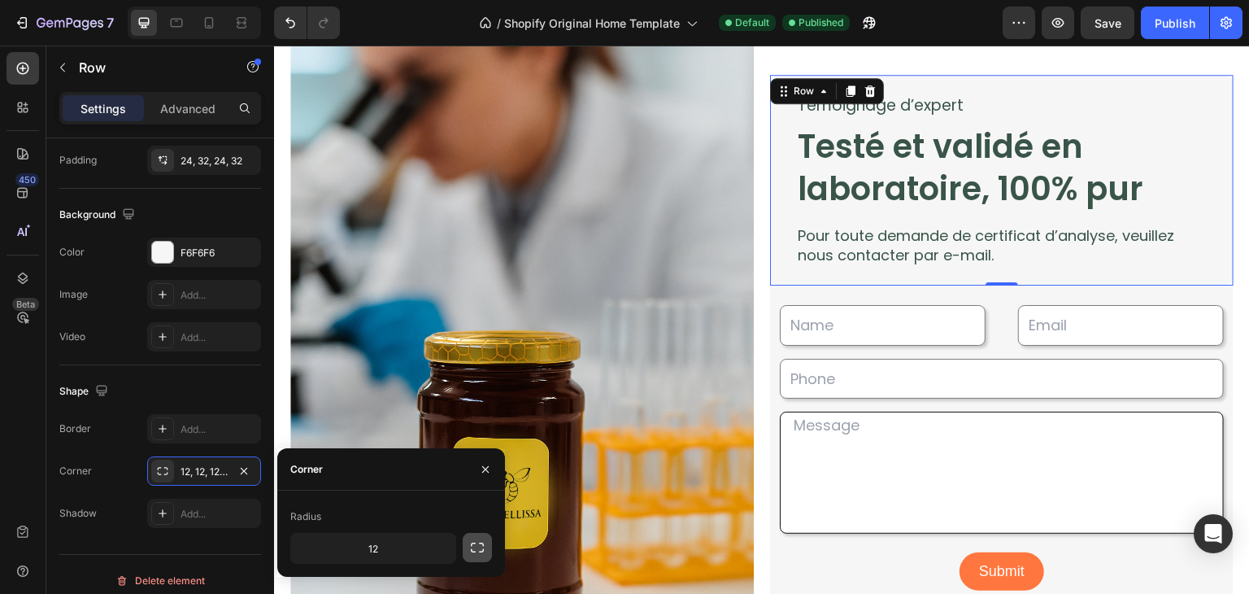
click at [477, 559] on button "button" at bounding box center [477, 547] width 29 height 29
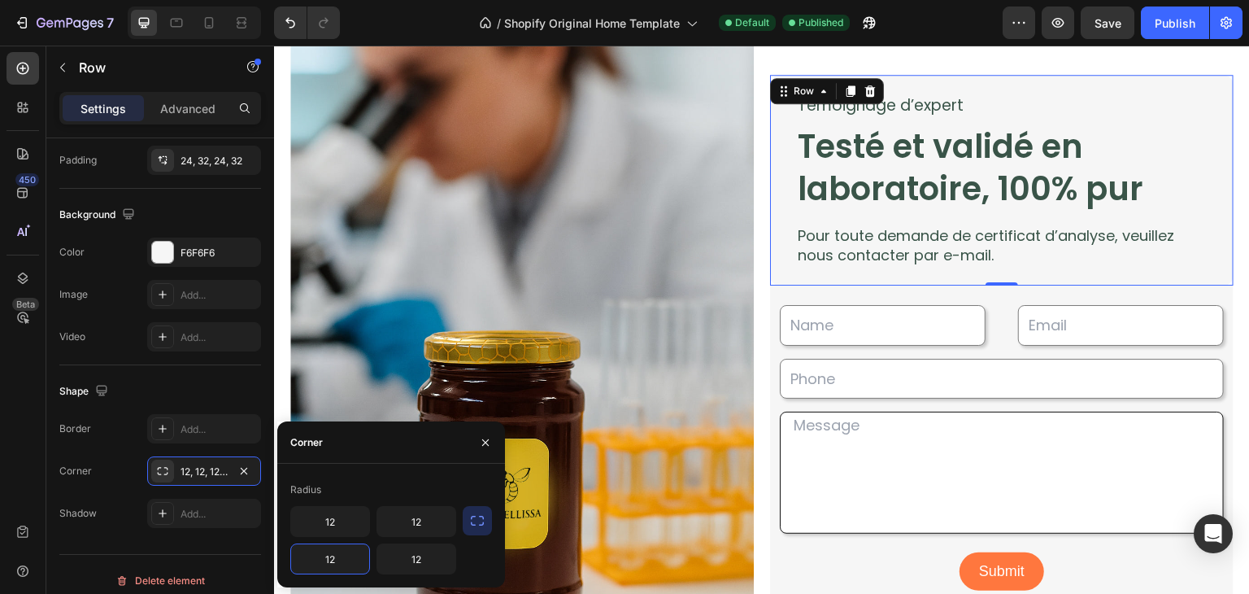
click at [352, 560] on input "12" at bounding box center [330, 558] width 78 height 29
type input "0"
click at [436, 547] on input "12" at bounding box center [416, 558] width 78 height 29
type input "0"
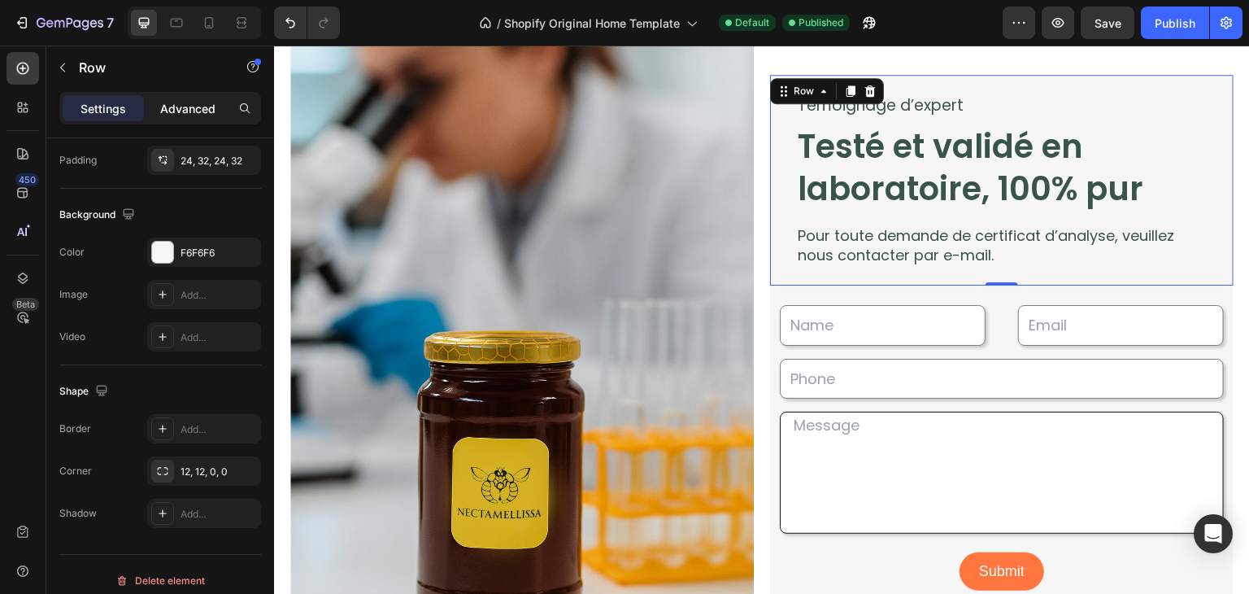
click at [200, 115] on p "Advanced" at bounding box center [187, 108] width 55 height 17
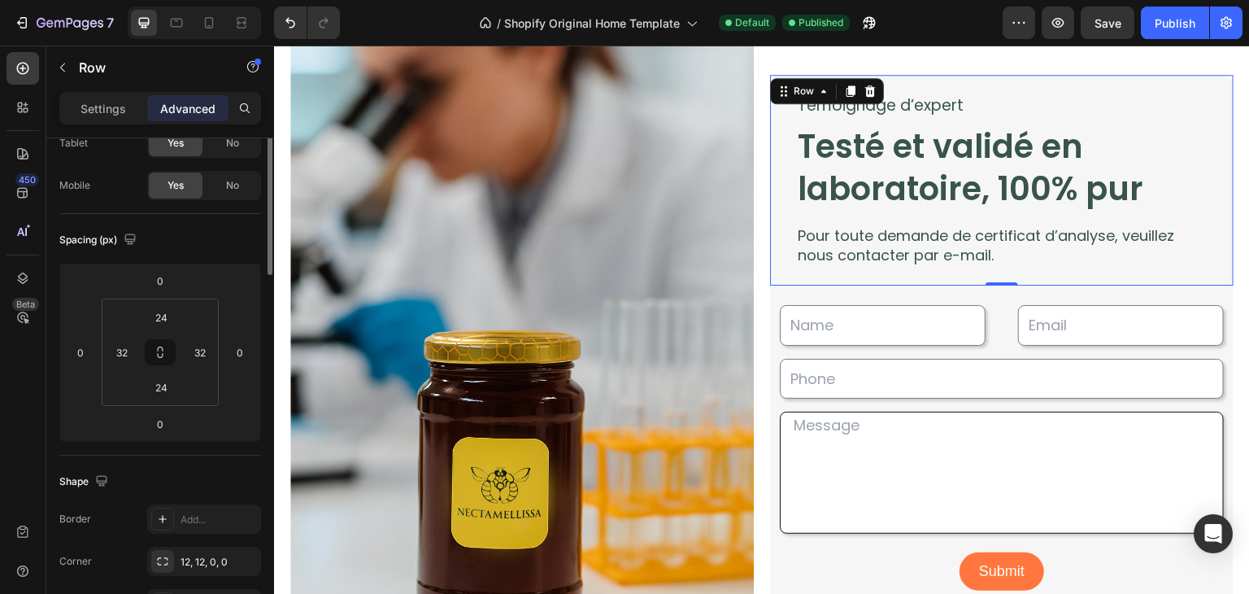
scroll to position [0, 0]
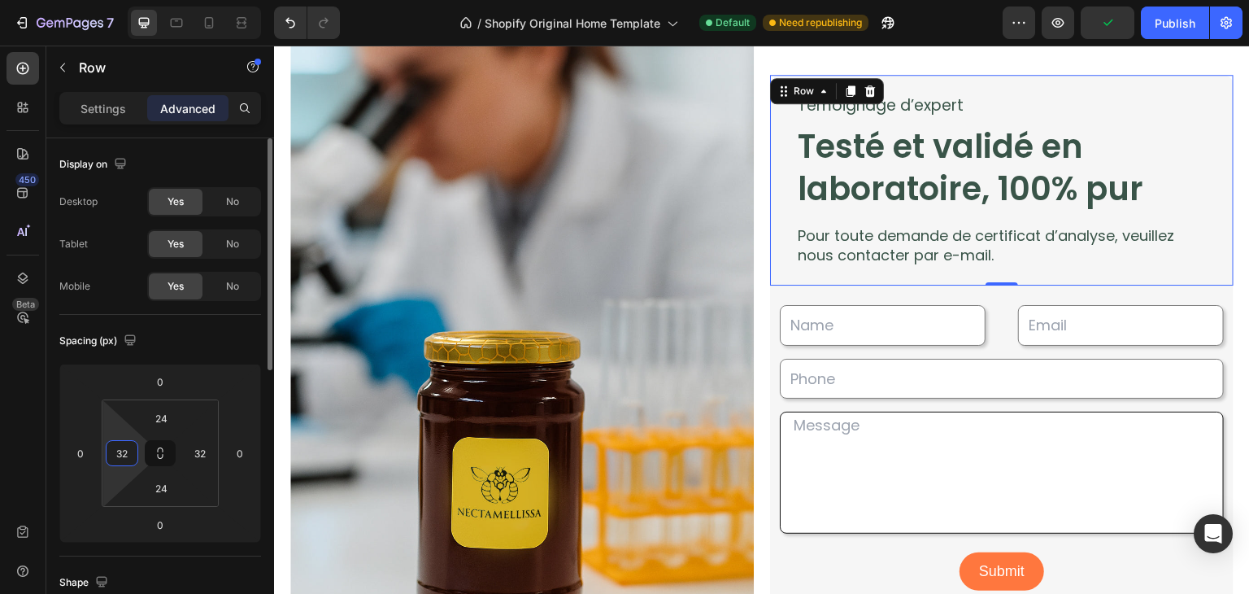
click at [132, 447] on input "32" at bounding box center [122, 453] width 24 height 24
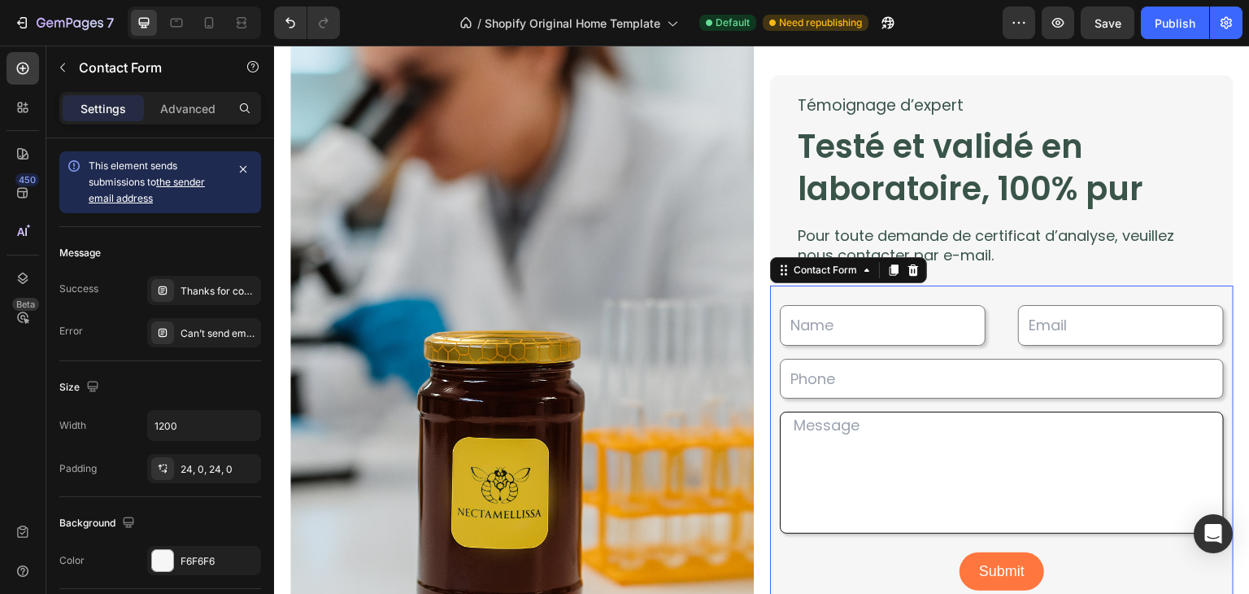
click at [1214, 294] on div "Text Field Email Field Row Text Field Row Text Area Row Submit Submit Button Co…" at bounding box center [1002, 447] width 464 height 325
click at [198, 111] on p "Advanced" at bounding box center [187, 108] width 55 height 17
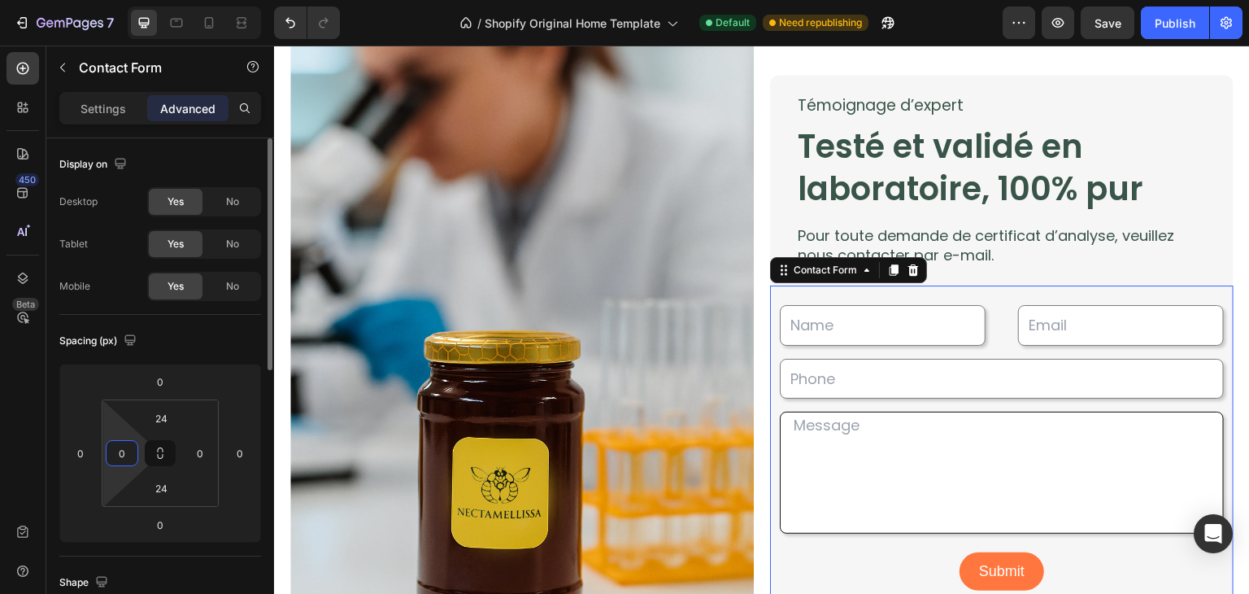
click at [125, 444] on input "0" at bounding box center [122, 453] width 24 height 24
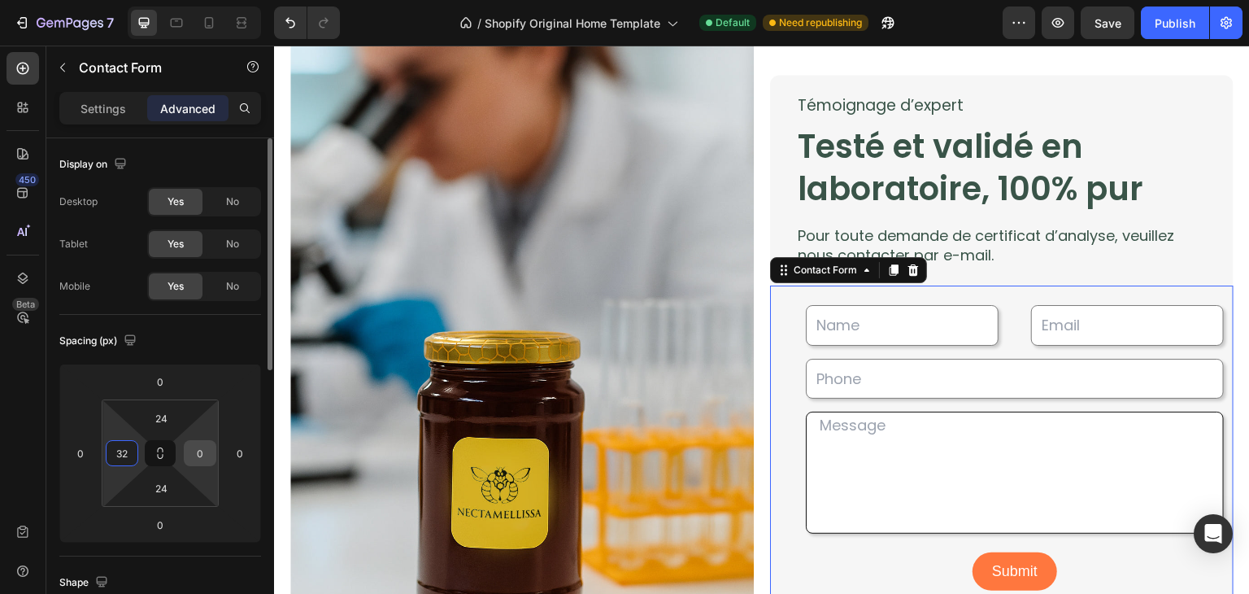
type input "32"
click at [211, 450] on input "0" at bounding box center [200, 453] width 24 height 24
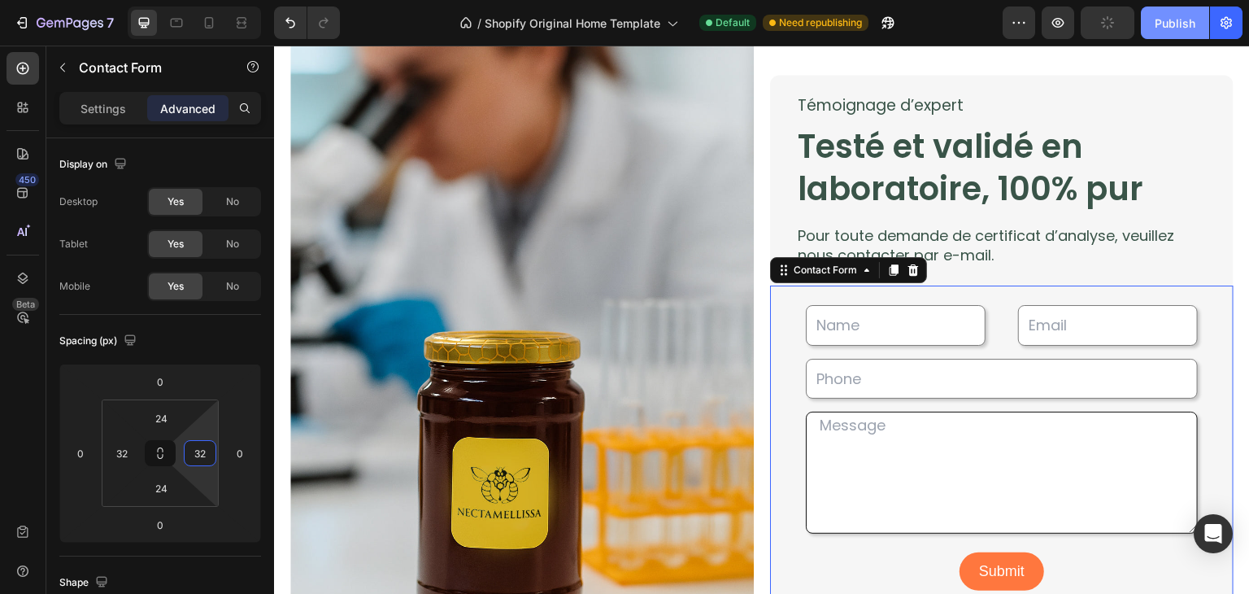
type input "32"
click at [1167, 31] on button "Publish" at bounding box center [1175, 23] width 68 height 33
click at [216, 20] on icon at bounding box center [209, 23] width 16 height 16
type input "24"
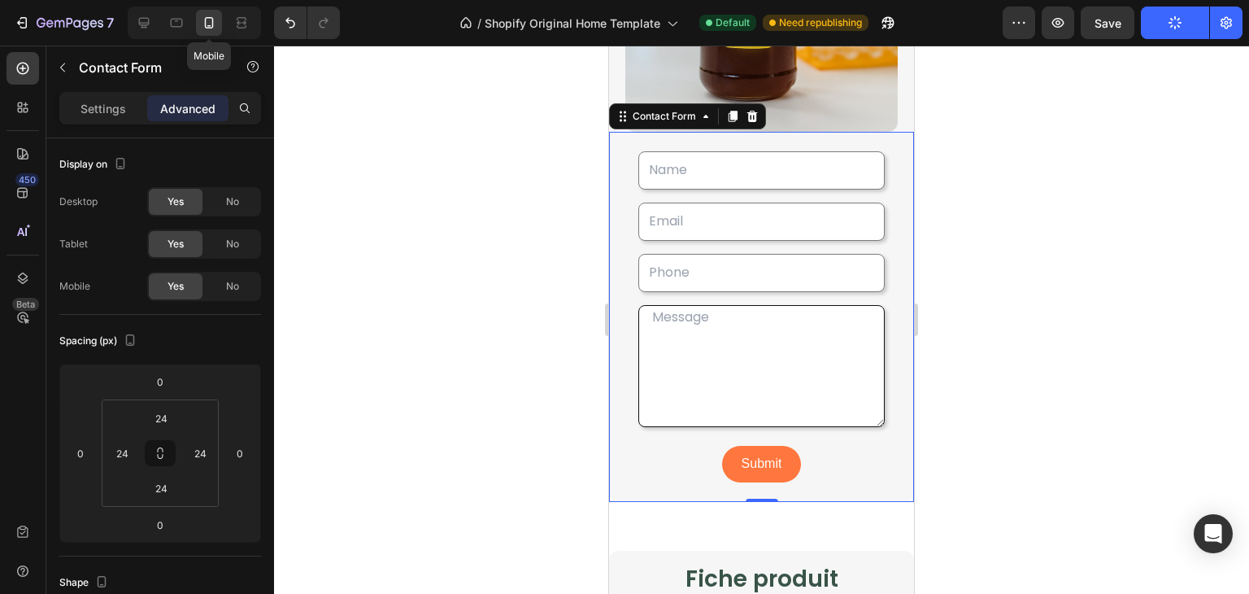
scroll to position [3043, 0]
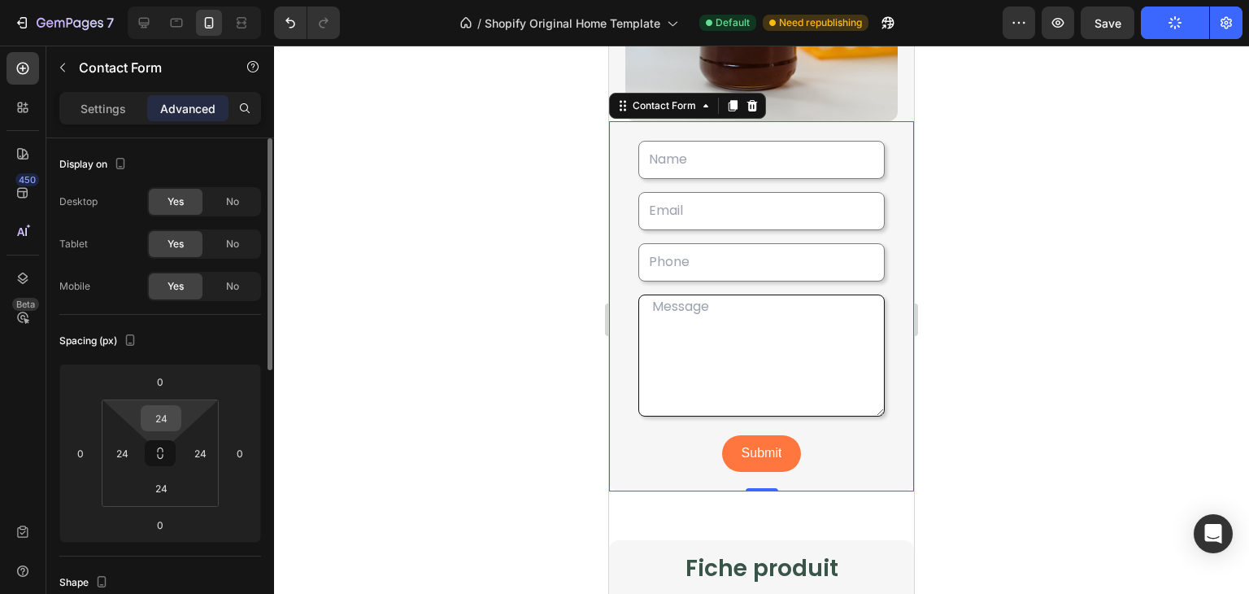
click at [172, 416] on input "24" at bounding box center [161, 418] width 33 height 24
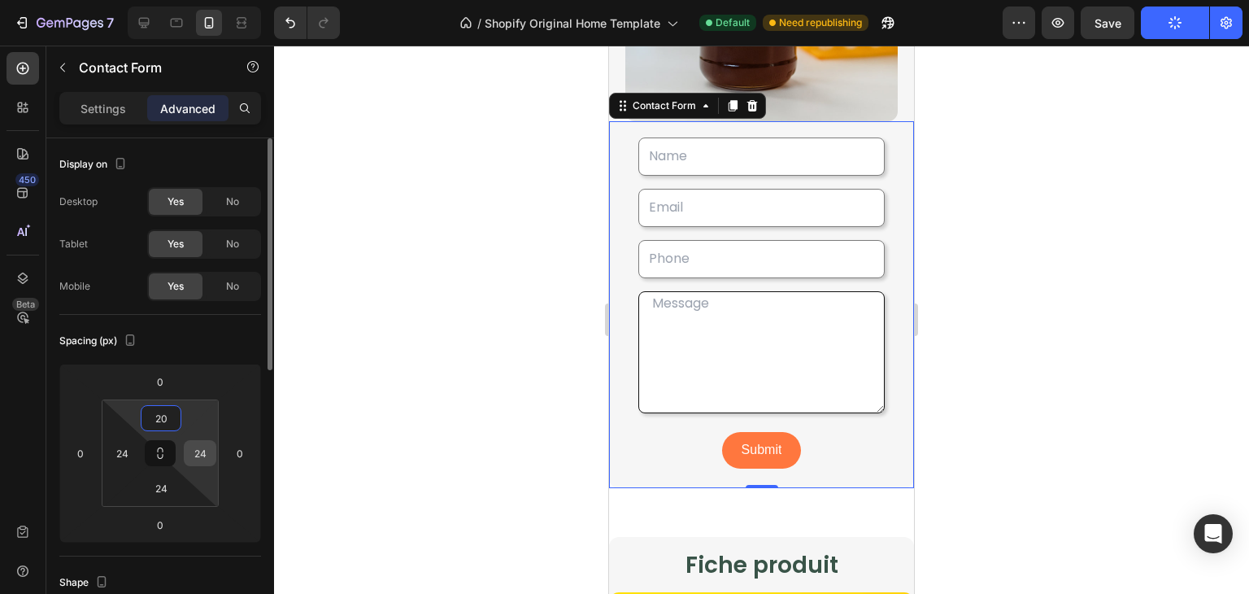
type input "20"
click at [211, 444] on input "24" at bounding box center [200, 453] width 24 height 24
type input "20"
click at [131, 452] on input "24" at bounding box center [122, 453] width 24 height 24
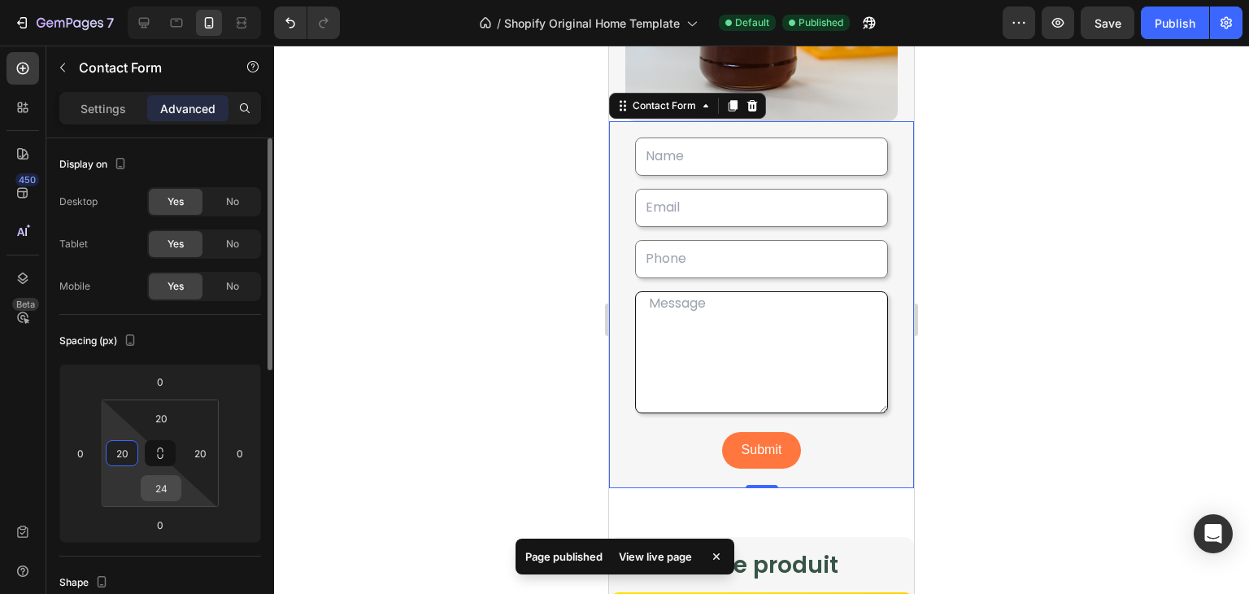
type input "20"
click at [166, 482] on input "24" at bounding box center [161, 488] width 33 height 24
type input "20"
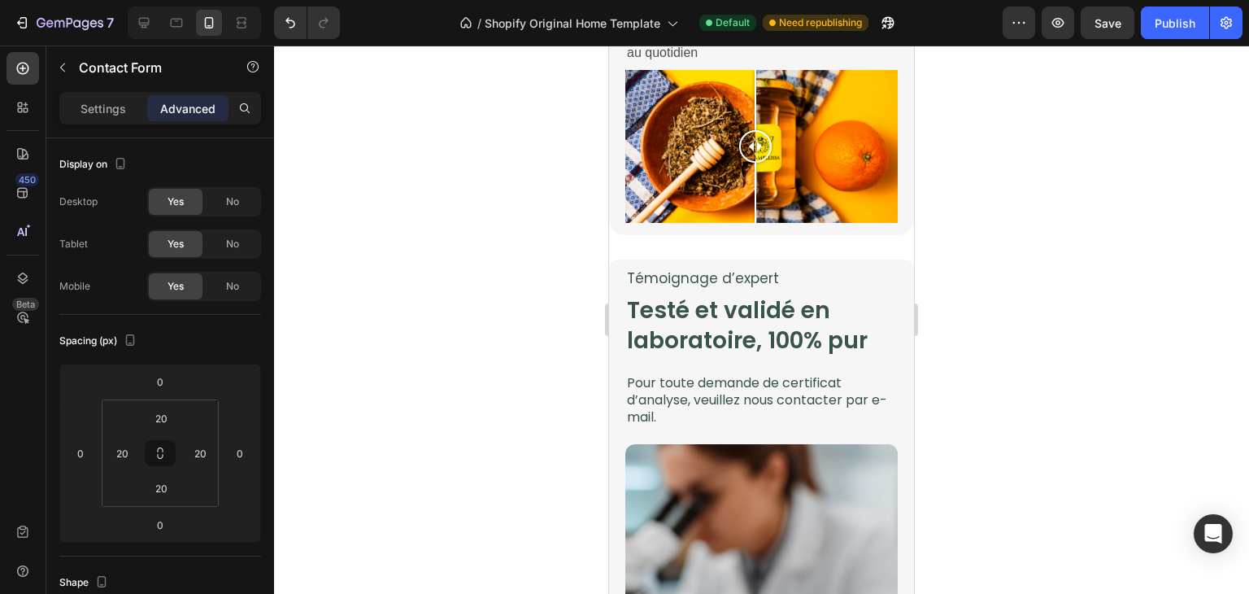
scroll to position [2414, 0]
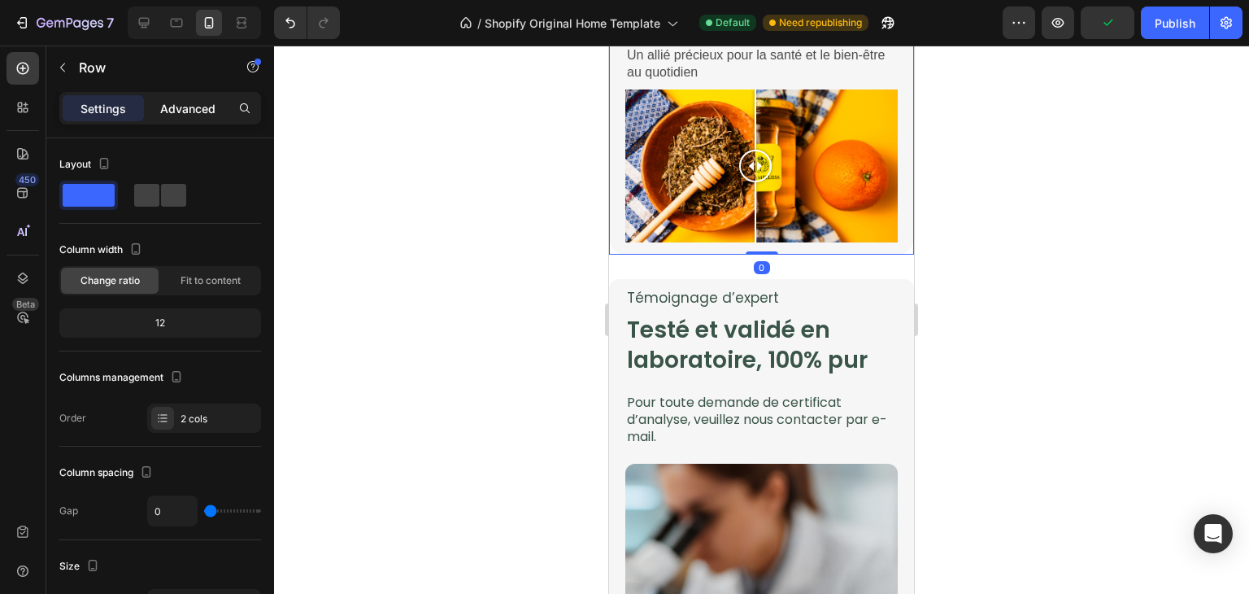
click at [178, 104] on p "Advanced" at bounding box center [187, 108] width 55 height 17
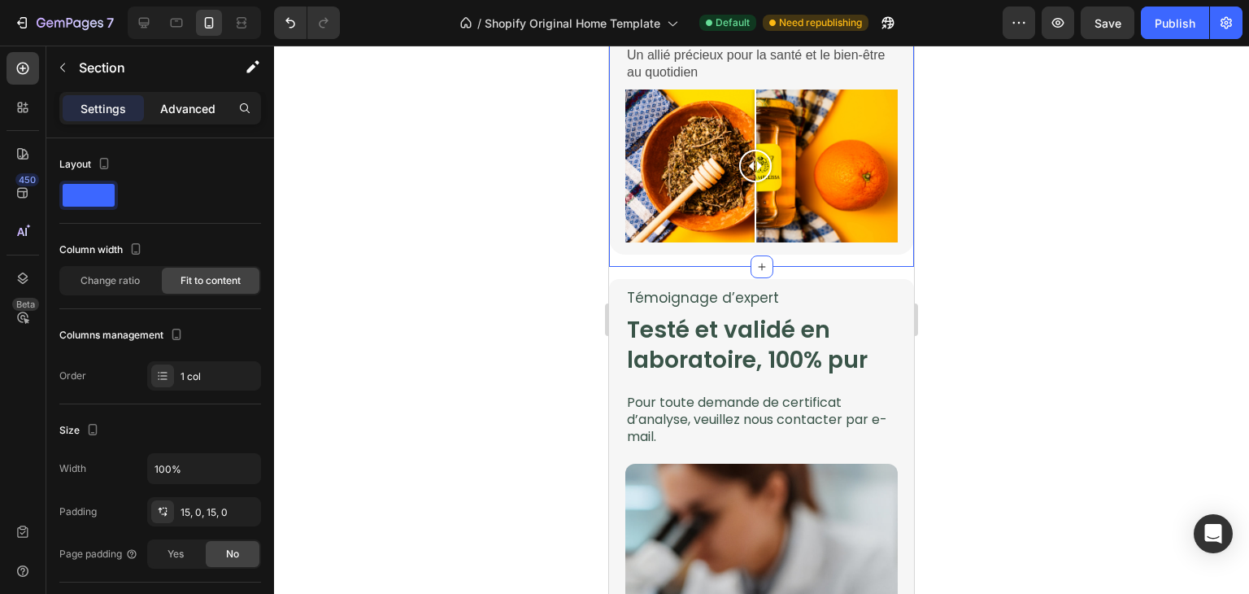
click at [198, 113] on p "Advanced" at bounding box center [187, 108] width 55 height 17
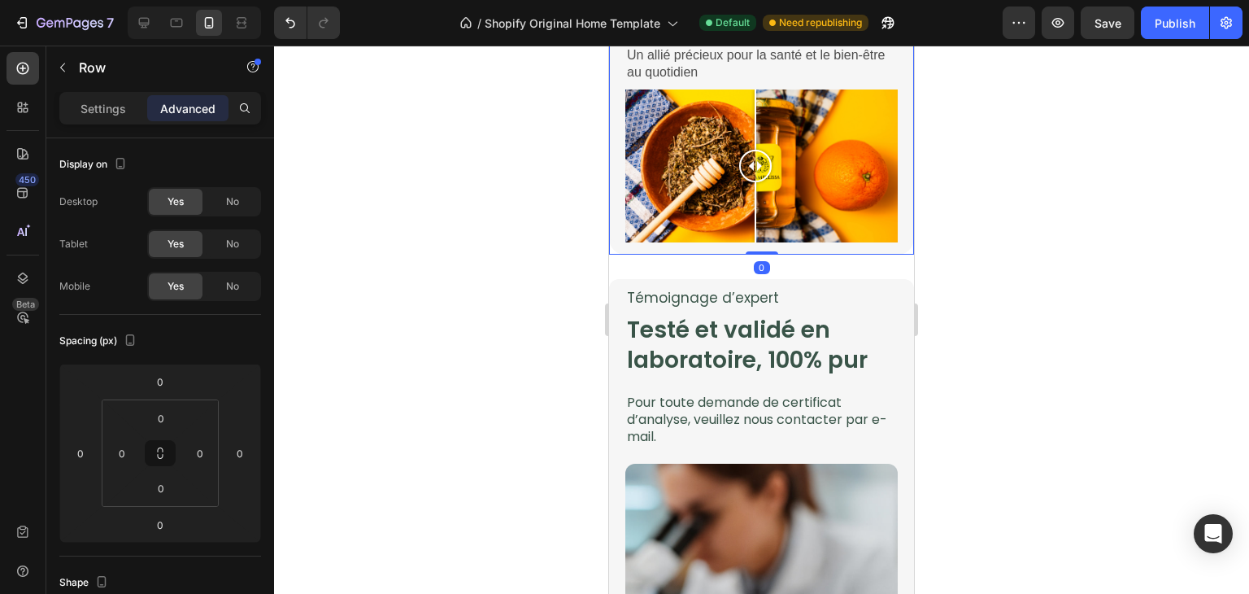
click at [615, 240] on div "Une nutrition naturelle au service de la santé humaine Heading Le miel est une …" at bounding box center [761, 41] width 305 height 427
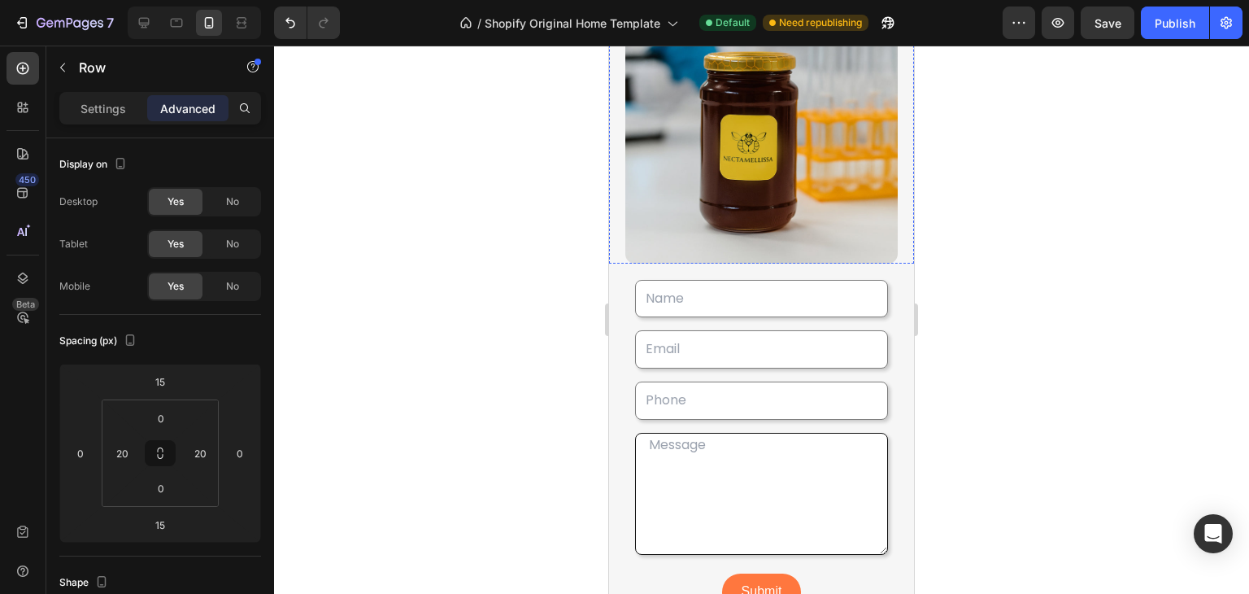
scroll to position [3064, 0]
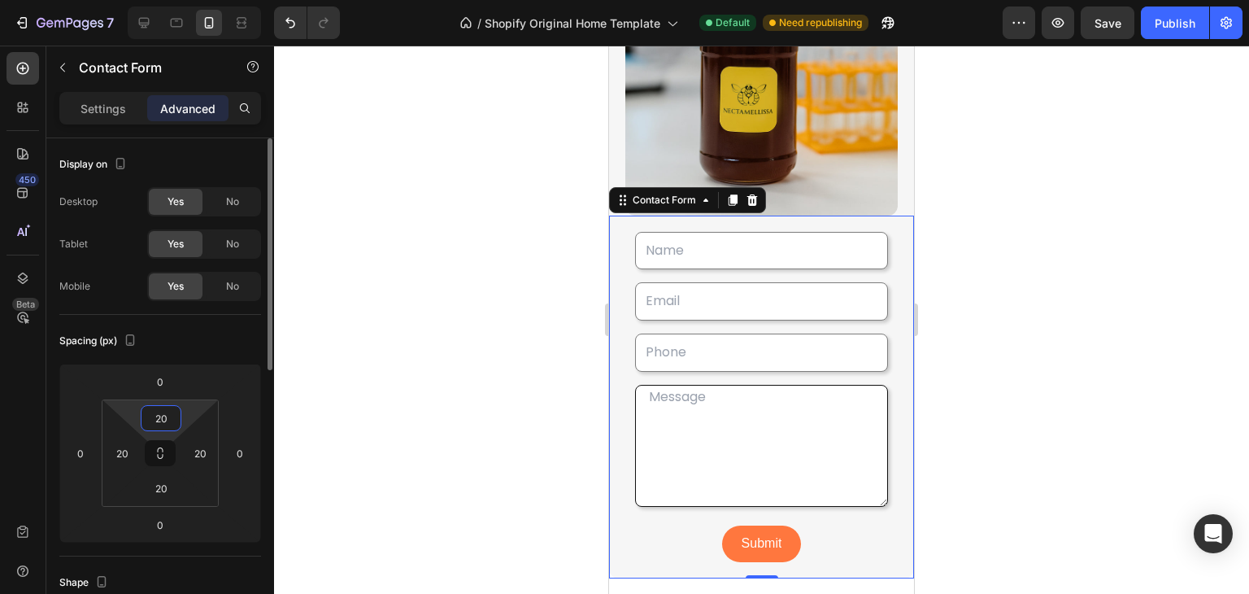
click at [158, 417] on input "20" at bounding box center [161, 418] width 33 height 24
click at [160, 416] on input "020" at bounding box center [161, 418] width 33 height 24
click at [140, 22] on icon at bounding box center [144, 23] width 16 height 16
type input "24"
type input "32"
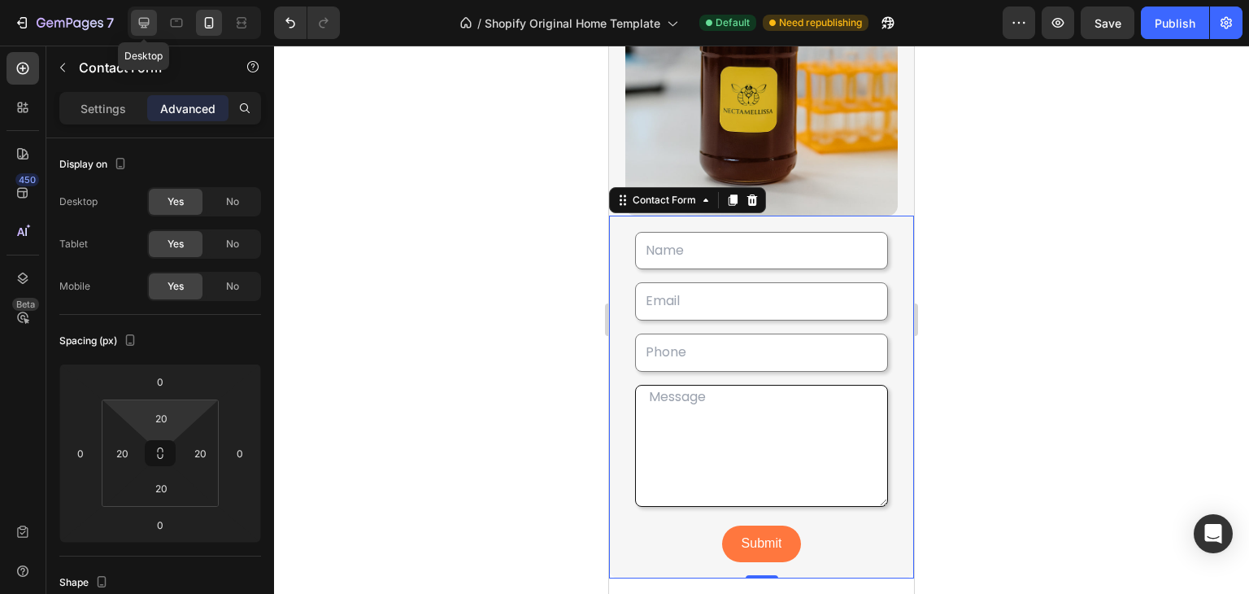
type input "24"
type input "32"
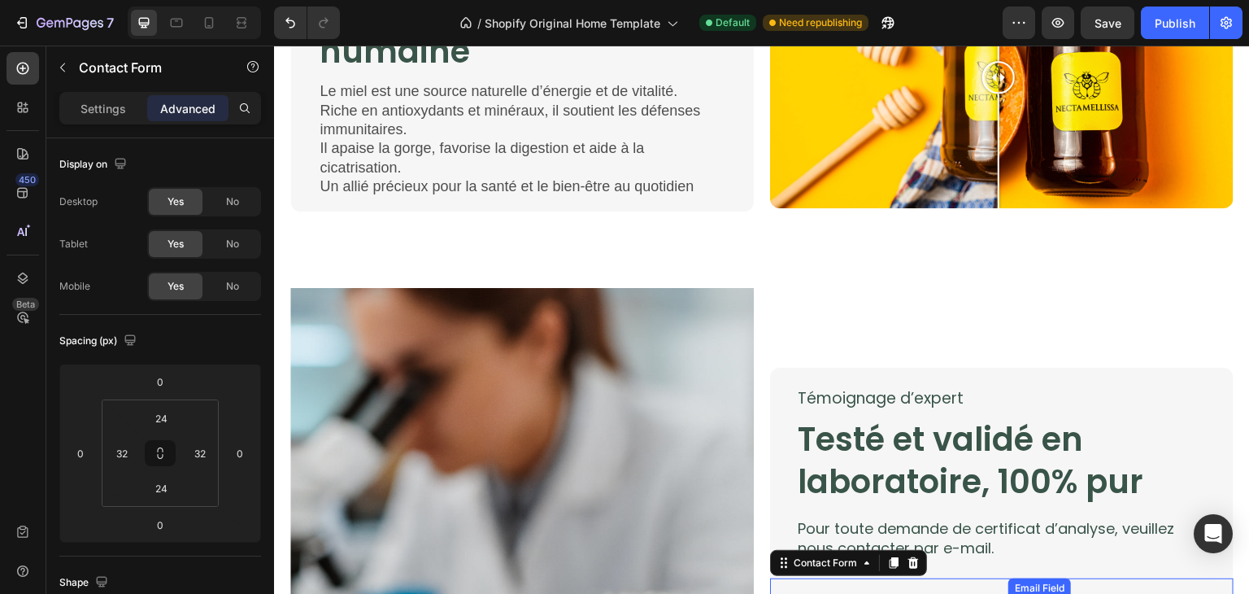
scroll to position [2346, 0]
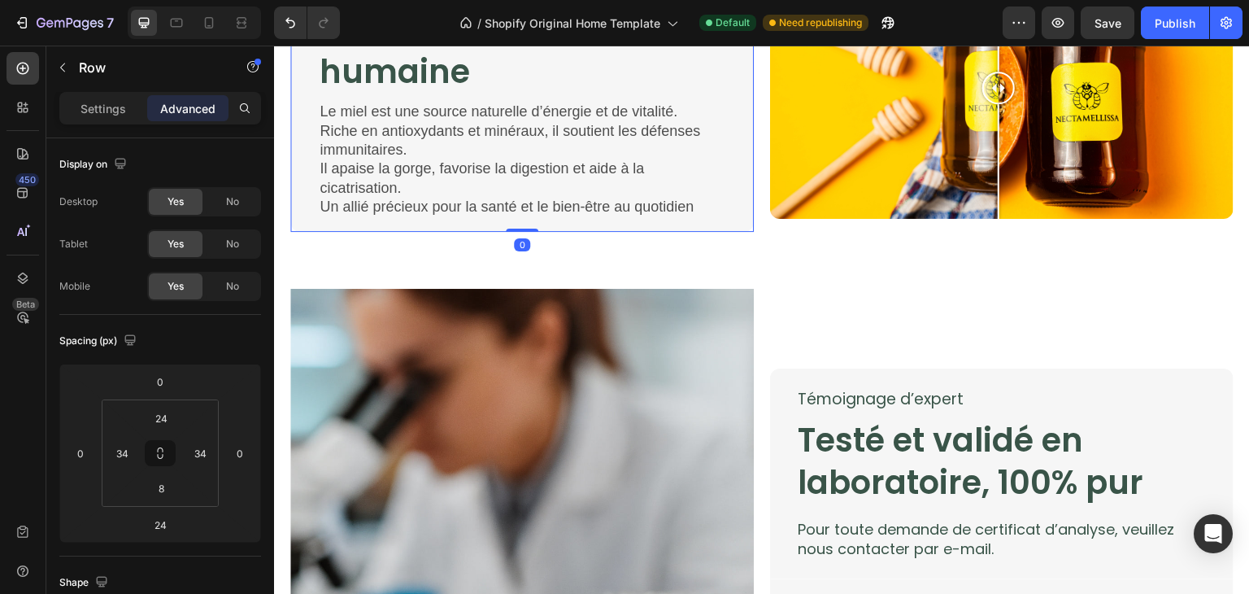
drag, startPoint x: 528, startPoint y: 247, endPoint x: 524, endPoint y: 224, distance: 23.1
click at [524, 224] on div "Une nutrition naturelle au service de la santé humaine Heading Le miel est une …" at bounding box center [522, 88] width 464 height 286
type input "0"
click at [164, 485] on input "8" at bounding box center [161, 488] width 33 height 24
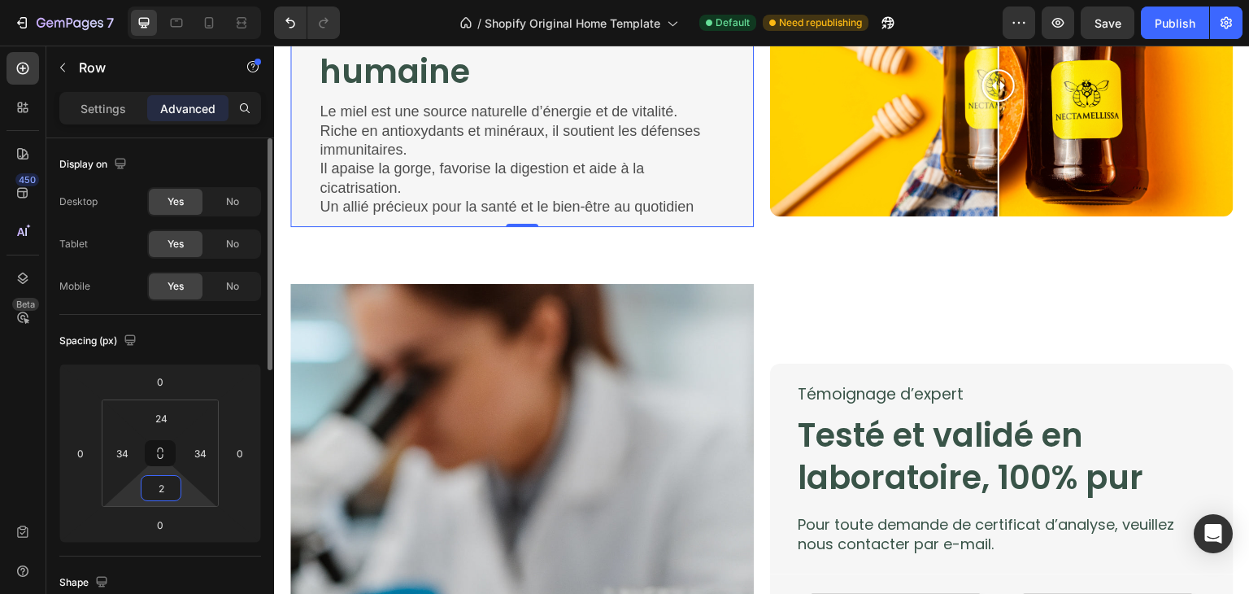
type input "24"
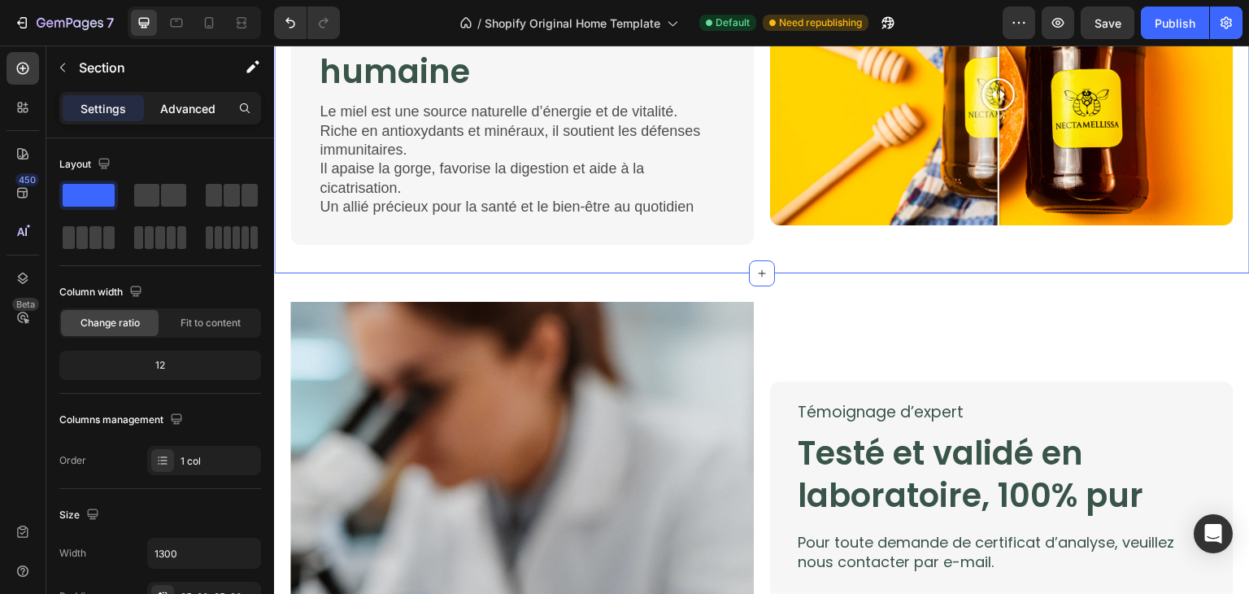
click at [196, 105] on p "Advanced" at bounding box center [187, 108] width 55 height 17
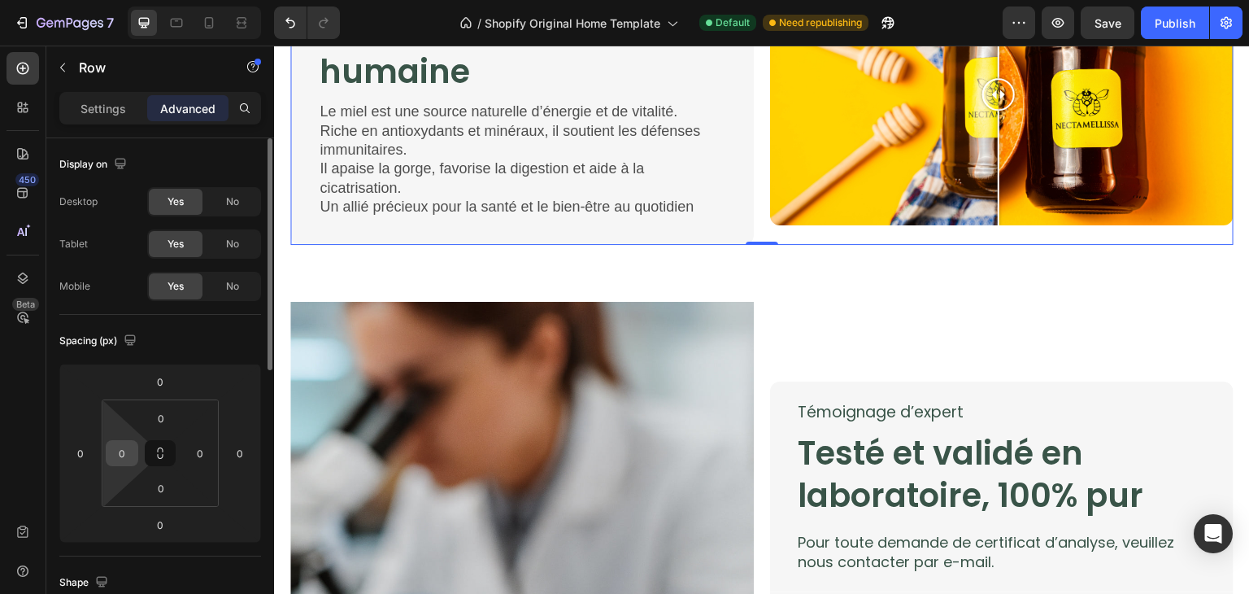
click at [137, 443] on div "0" at bounding box center [122, 453] width 33 height 26
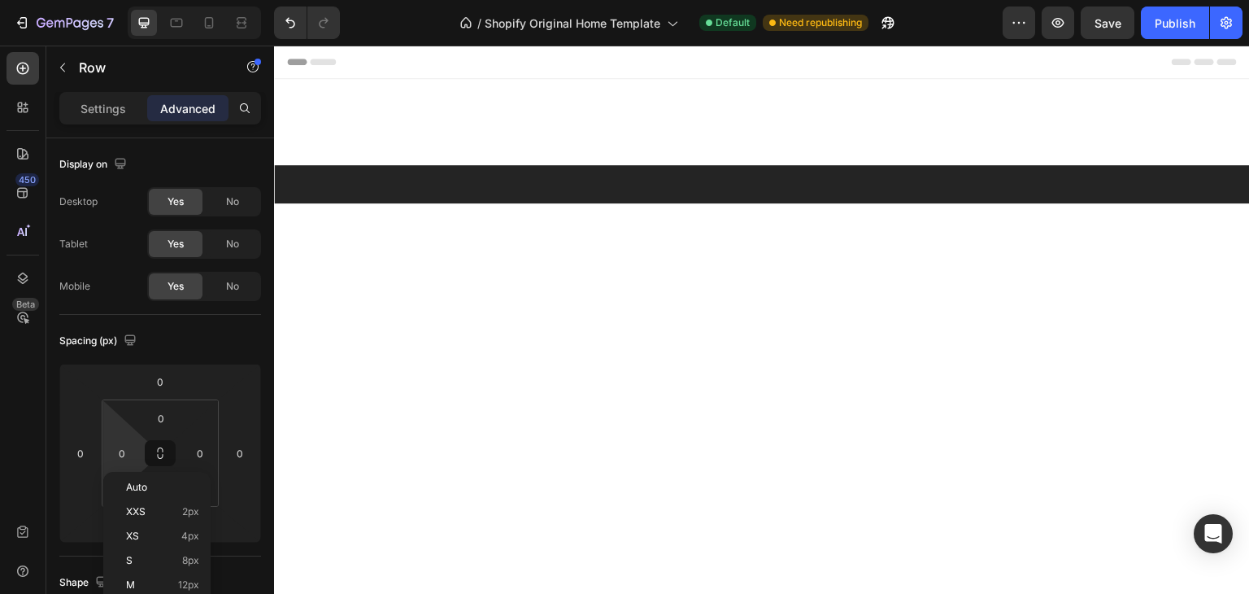
scroll to position [2346, 0]
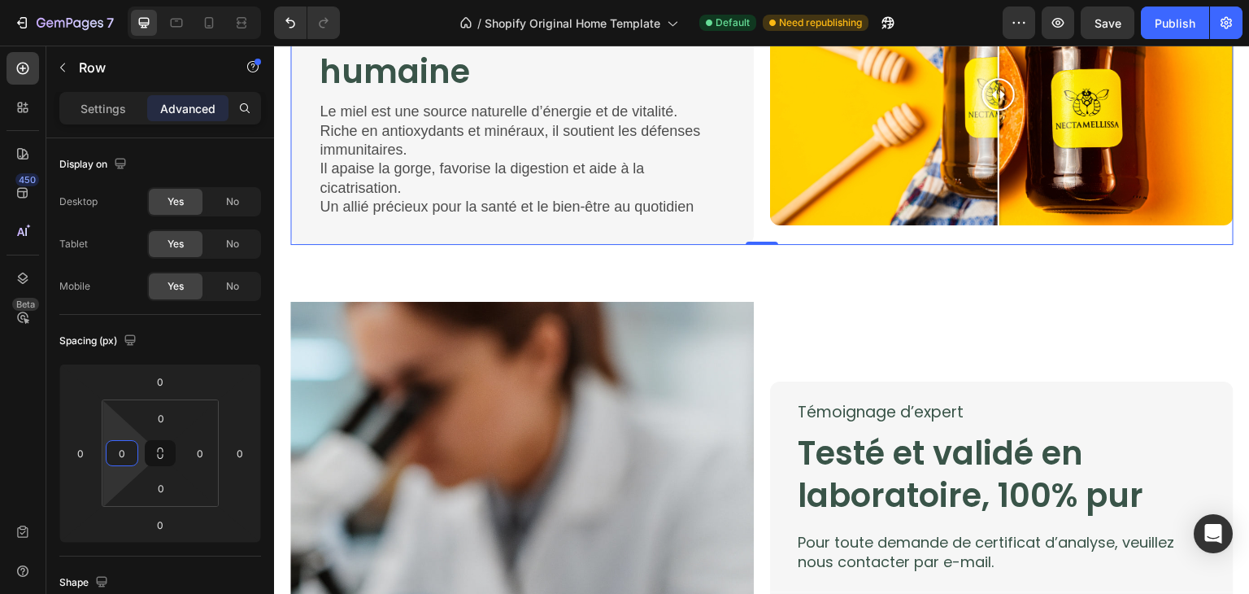
click at [123, 453] on input "0" at bounding box center [122, 453] width 24 height 24
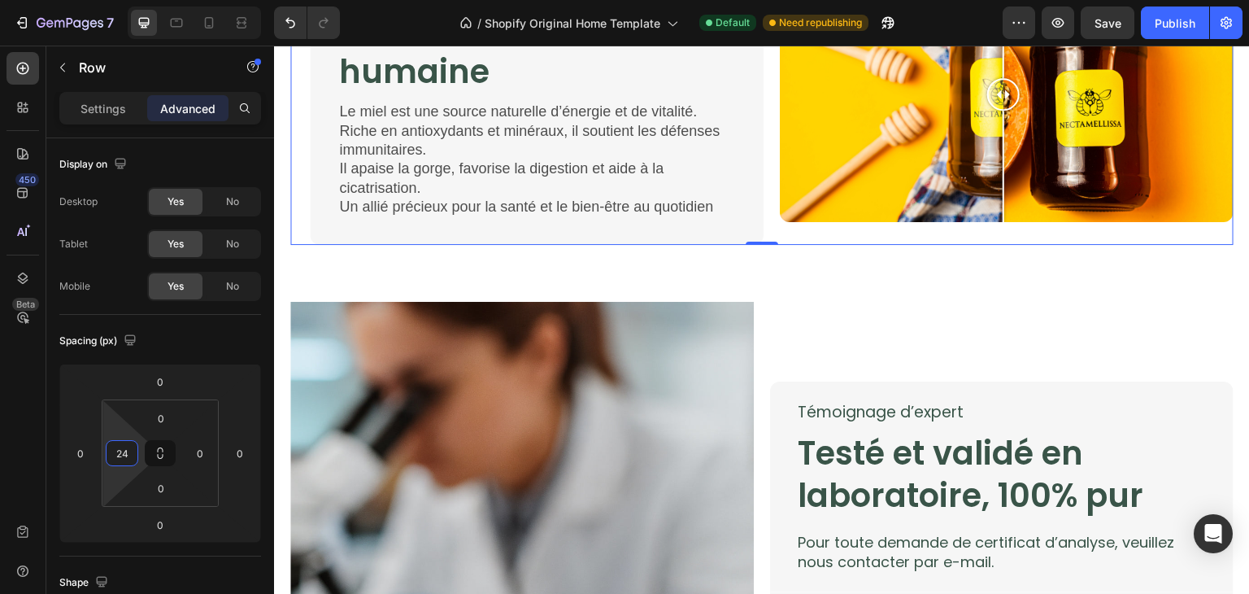
type input "2"
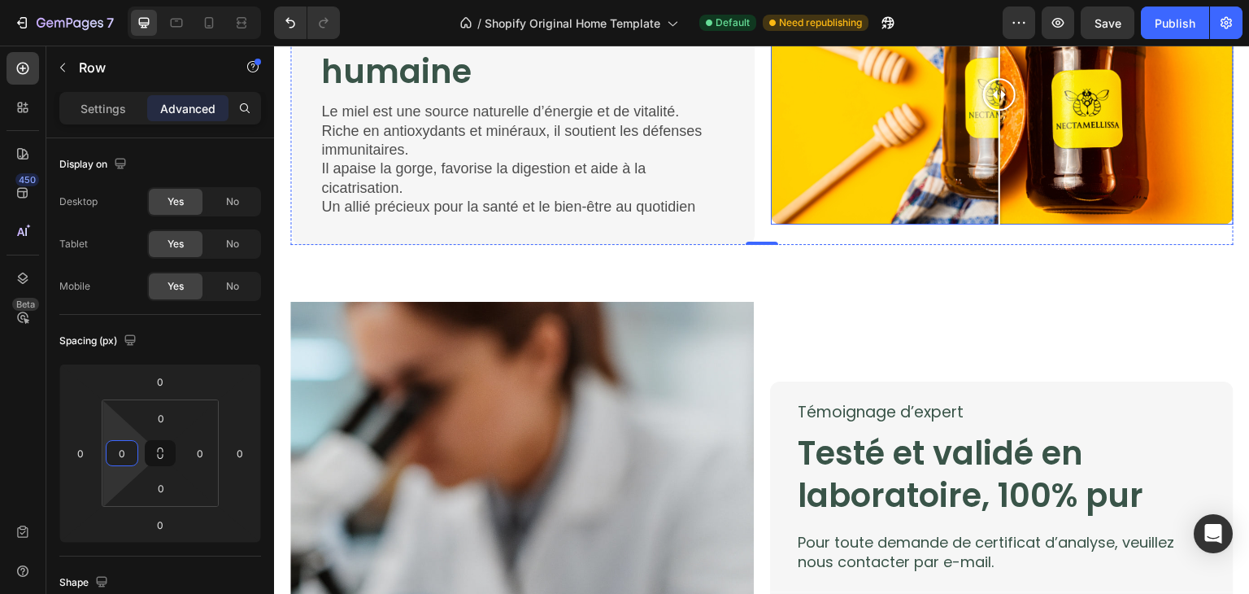
click at [853, 199] on div at bounding box center [1002, 94] width 463 height 260
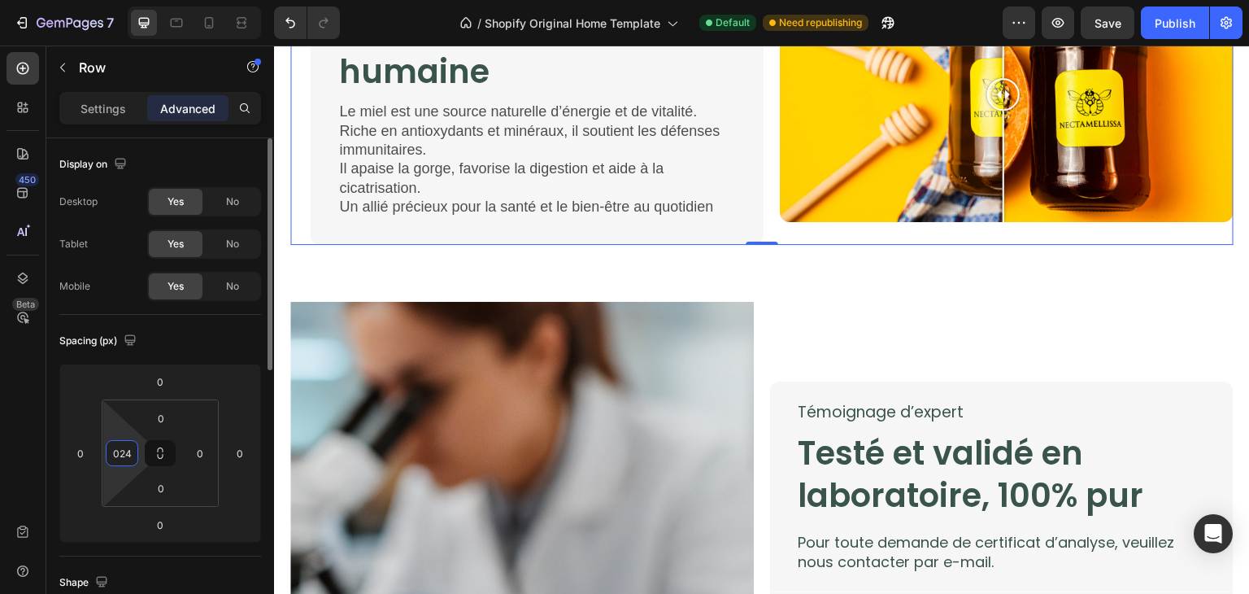
click at [117, 450] on input "024" at bounding box center [122, 453] width 24 height 24
type input "24"
click at [166, 412] on input "0" at bounding box center [161, 418] width 33 height 24
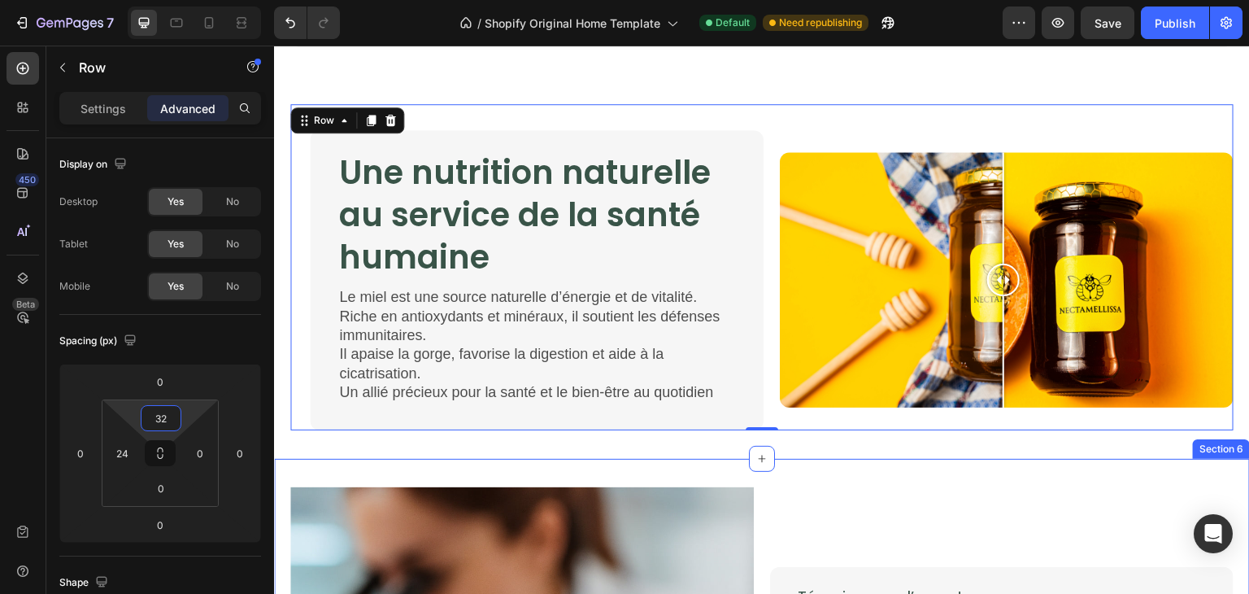
scroll to position [2181, 0]
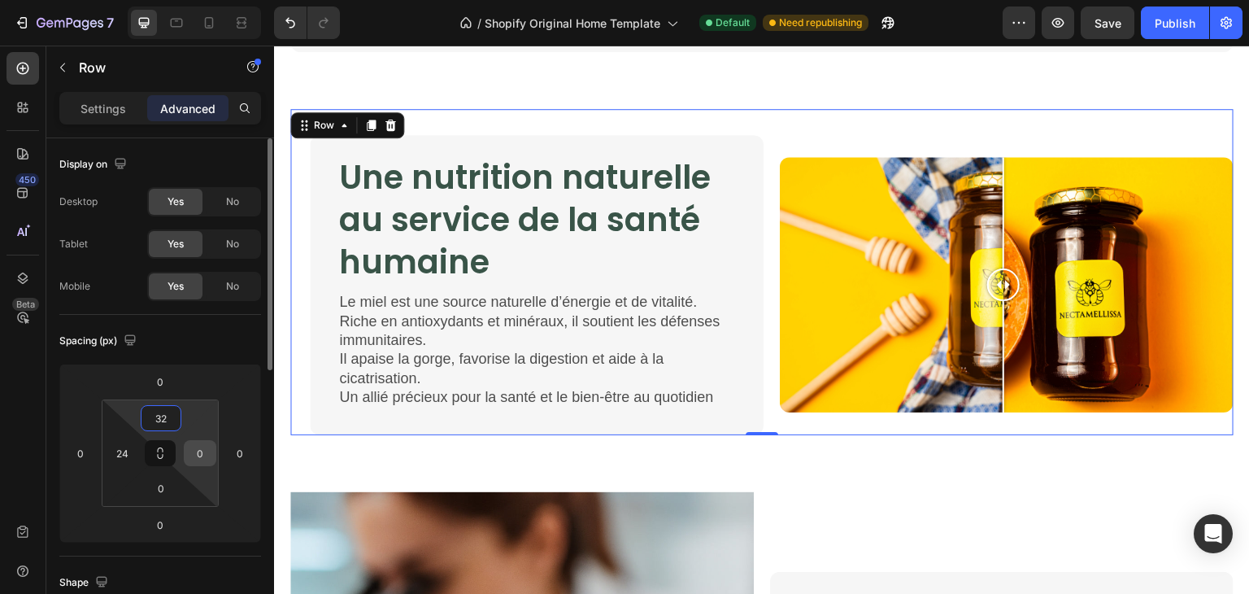
type input "32"
click at [201, 460] on input "0" at bounding box center [200, 453] width 24 height 24
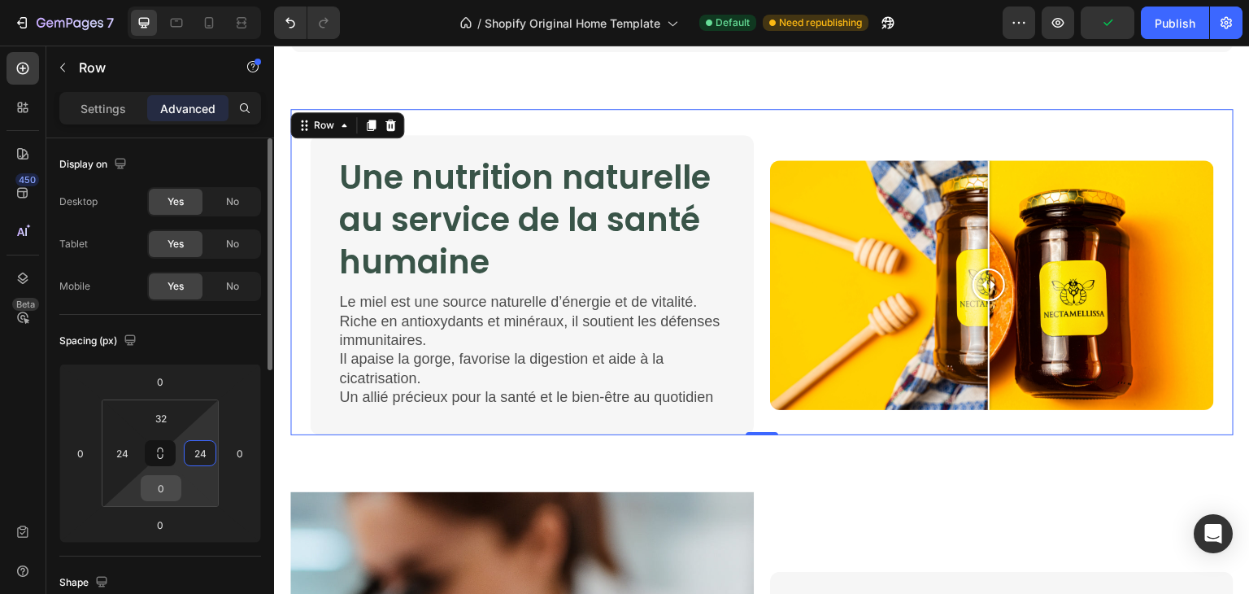
type input "24"
click at [169, 491] on input "0" at bounding box center [161, 488] width 33 height 24
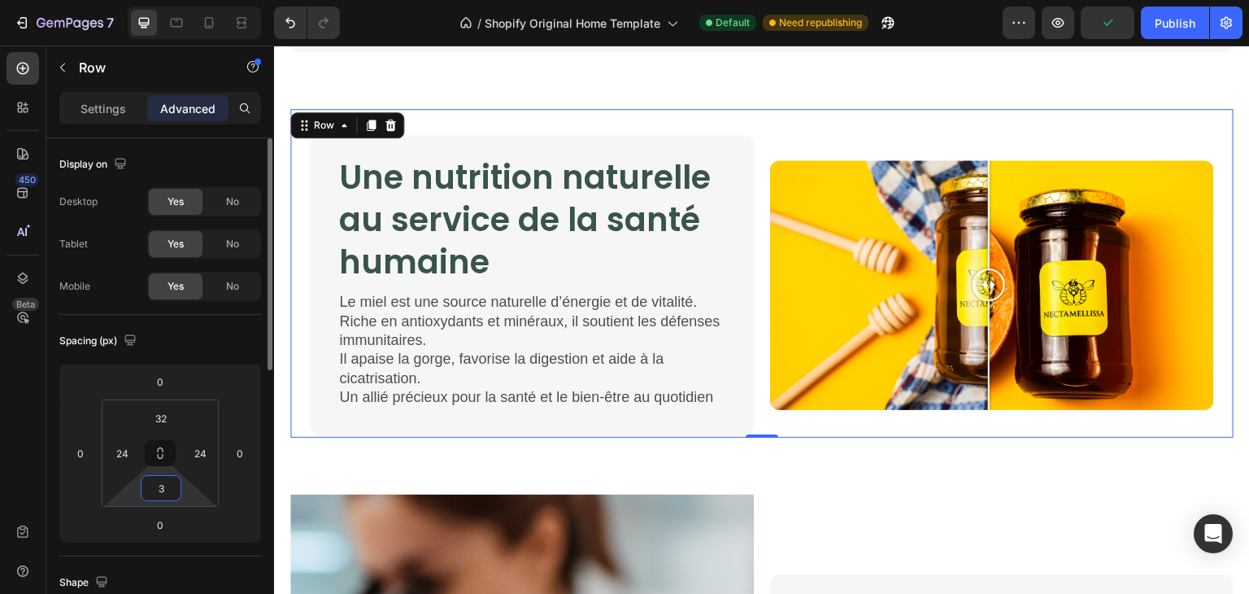
type input "32"
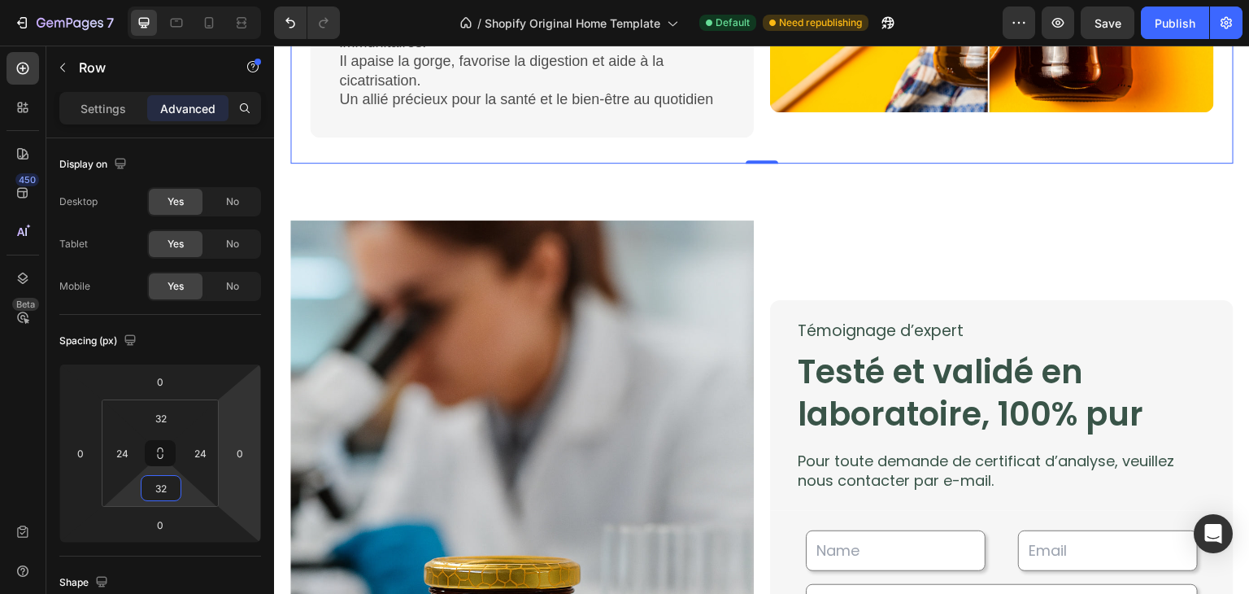
scroll to position [2486, 0]
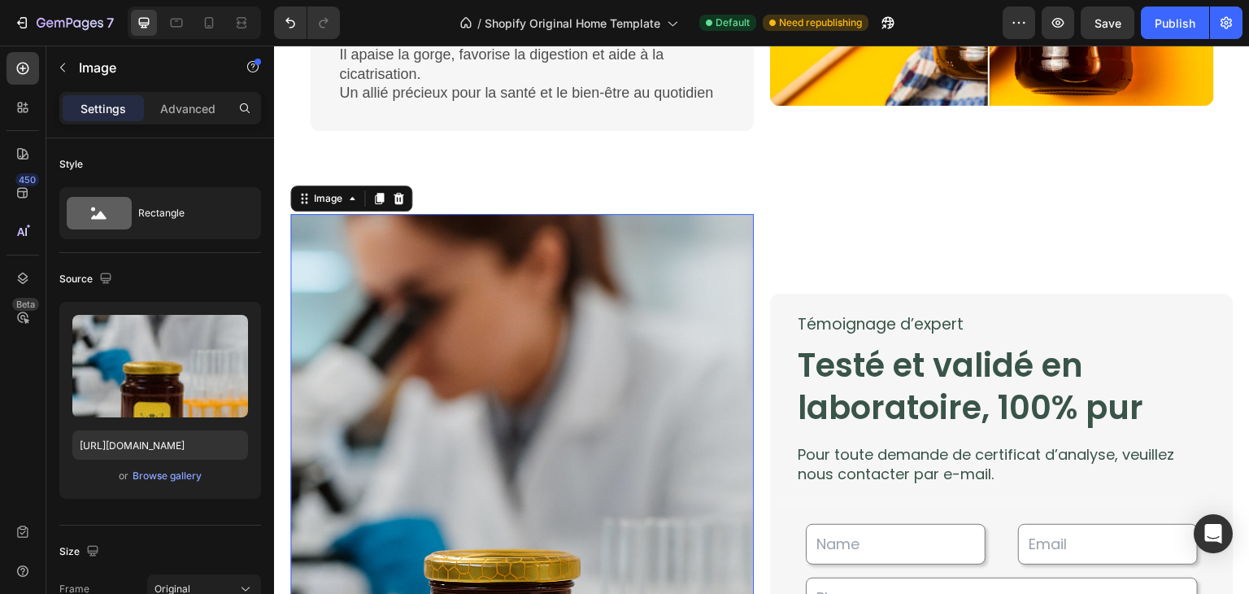
click at [704, 249] on img at bounding box center [522, 561] width 464 height 695
click at [190, 115] on p "Advanced" at bounding box center [187, 108] width 55 height 17
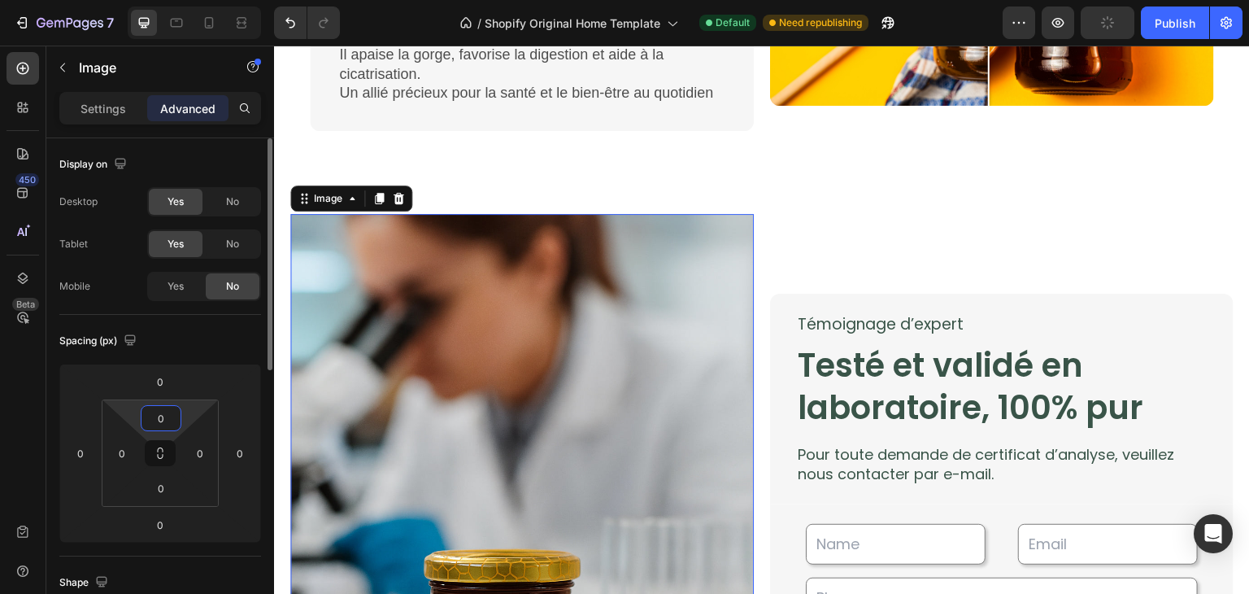
click at [152, 412] on input "0" at bounding box center [161, 418] width 33 height 24
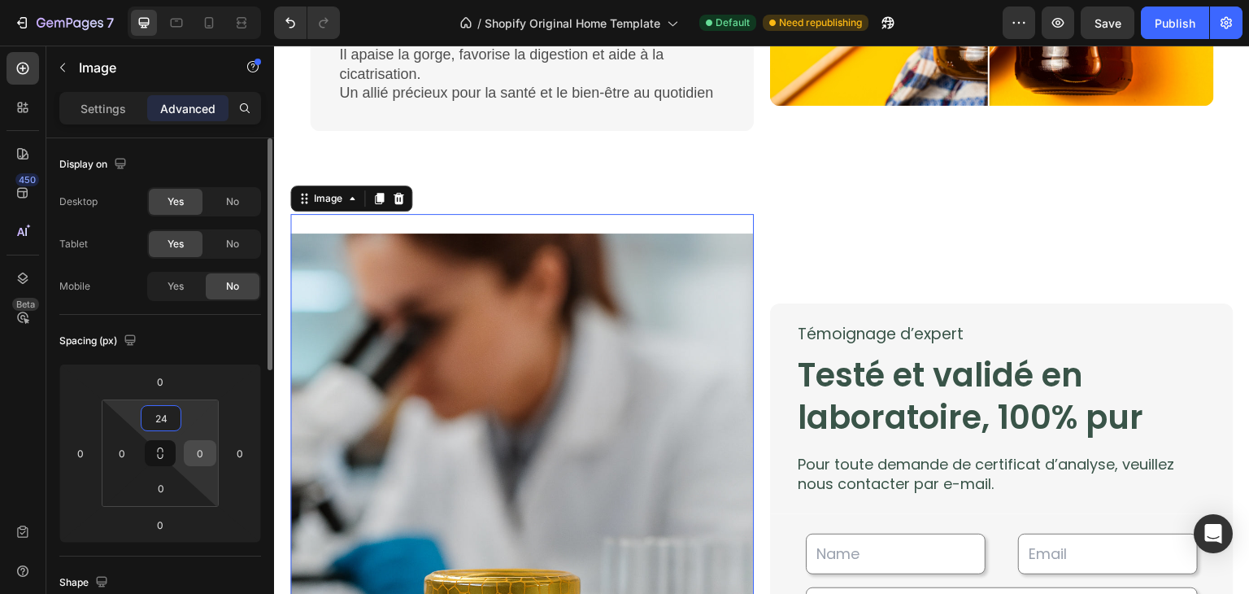
type input "24"
click at [204, 455] on input "0" at bounding box center [200, 453] width 24 height 24
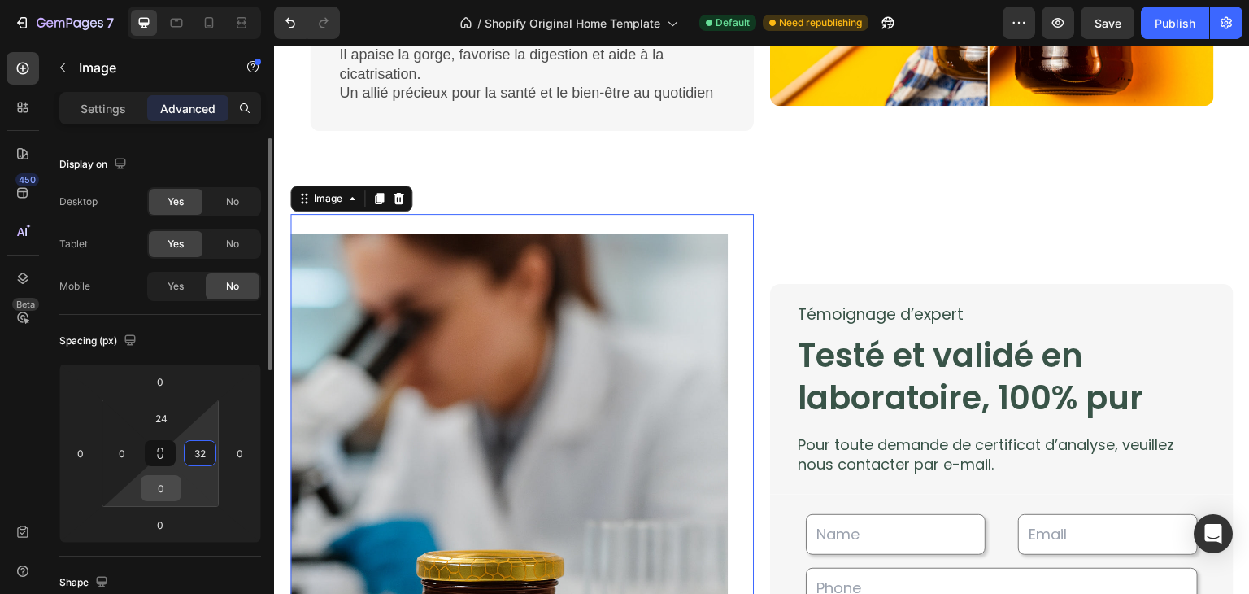
type input "32"
click at [169, 483] on input "0" at bounding box center [161, 488] width 33 height 24
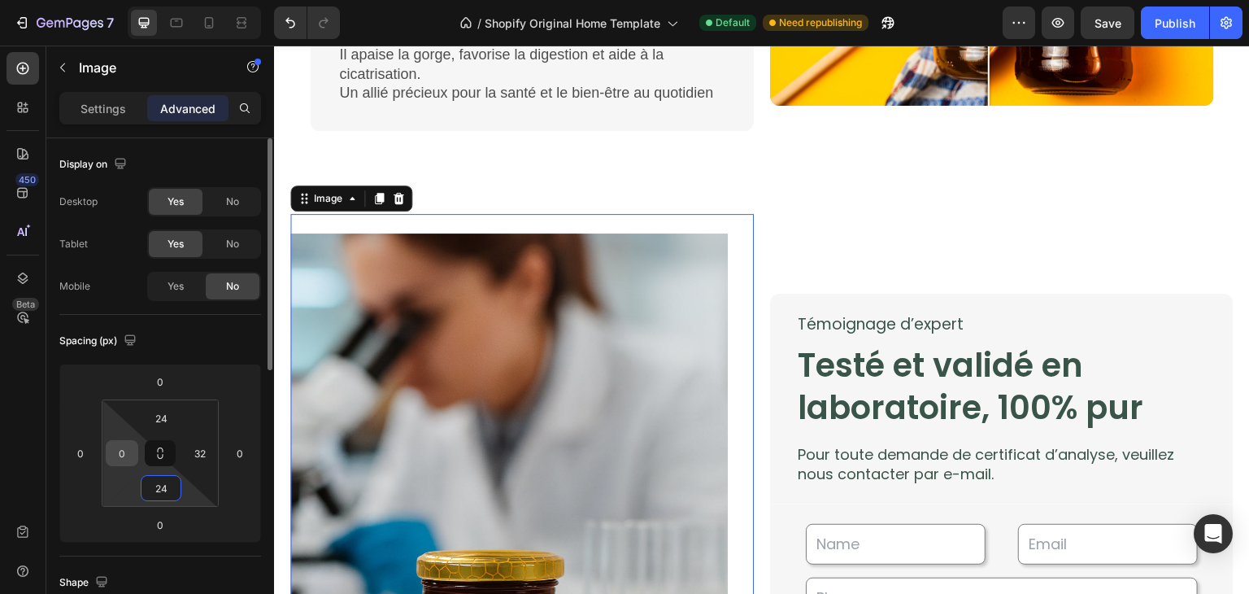
type input "24"
click at [120, 450] on input "0" at bounding box center [122, 453] width 24 height 24
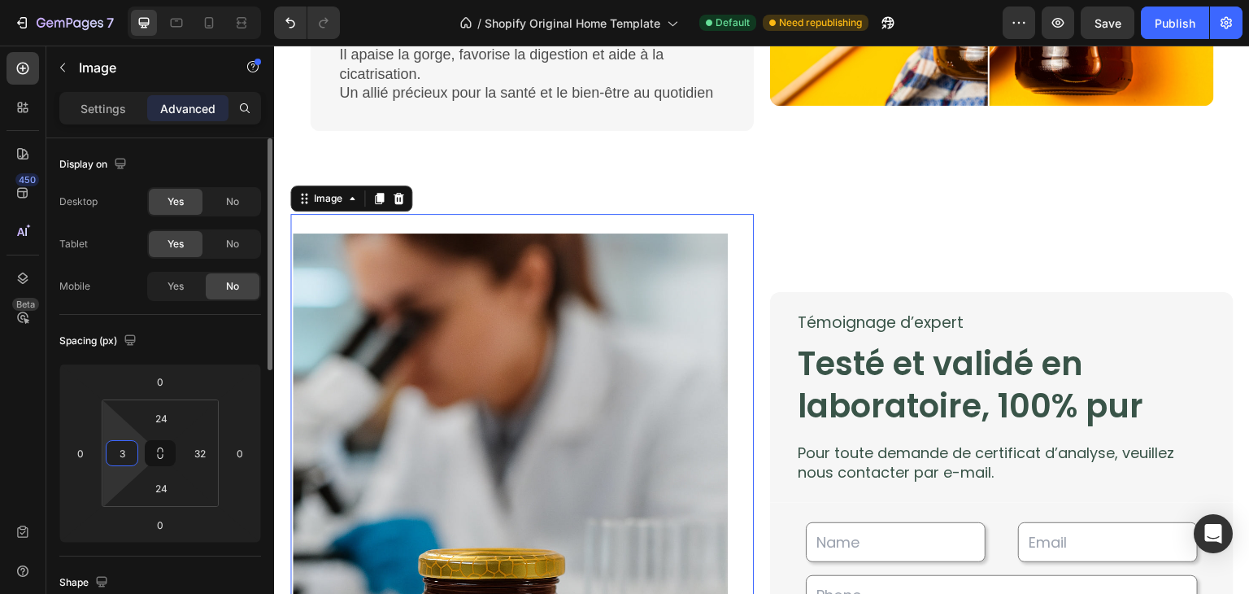
type input "32"
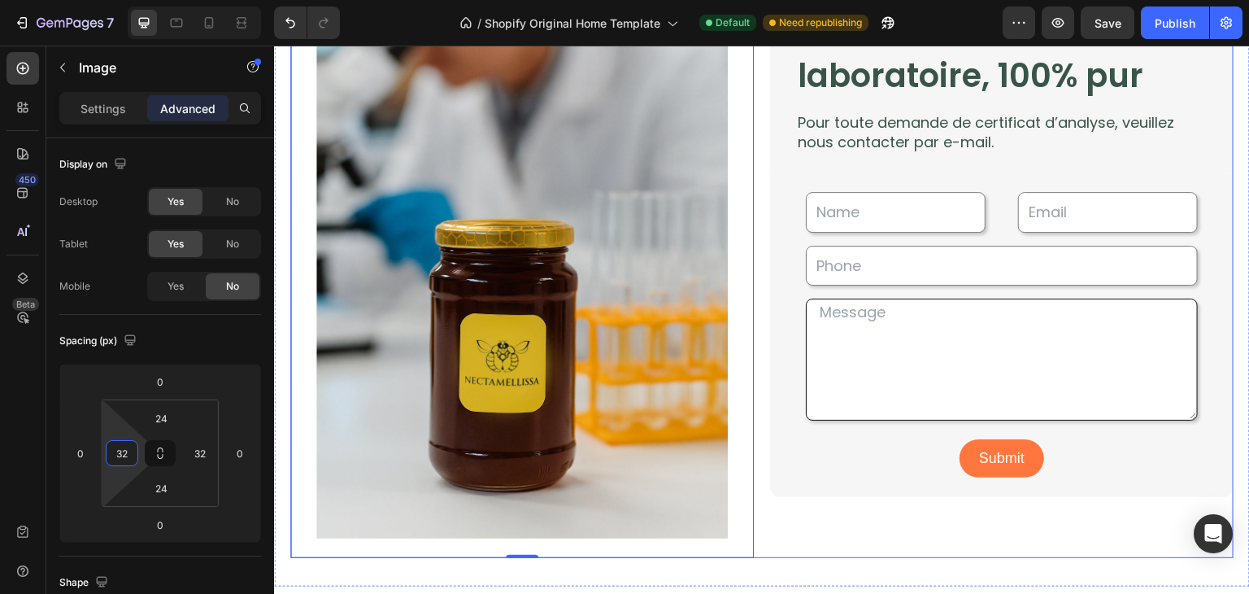
scroll to position [2866, 0]
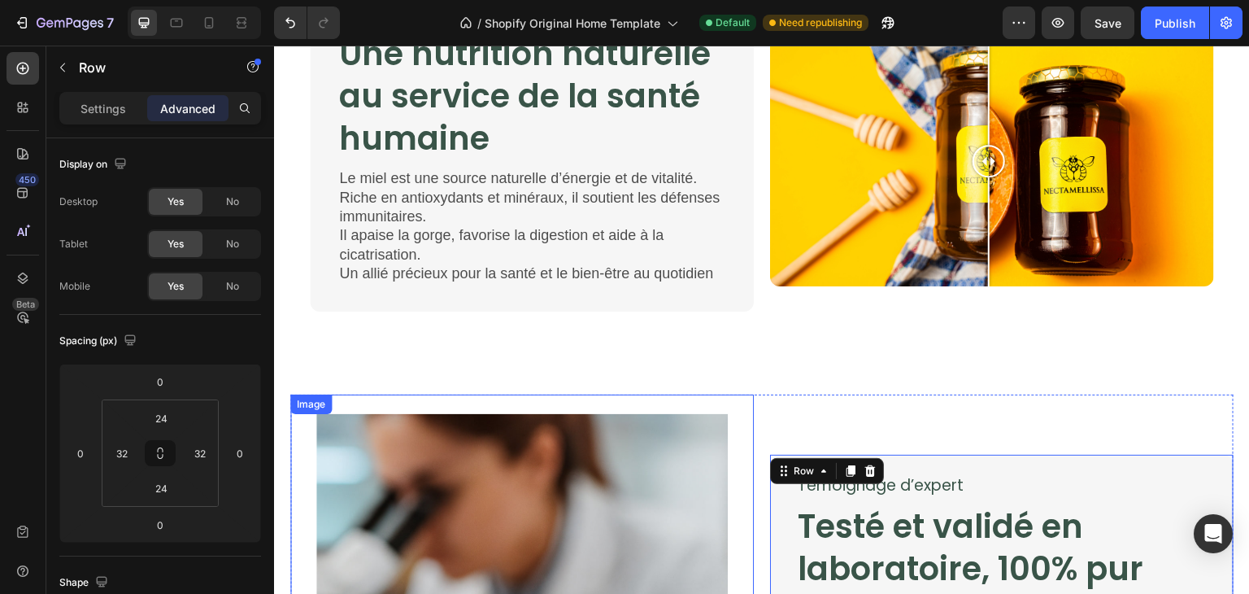
scroll to position [2304, 0]
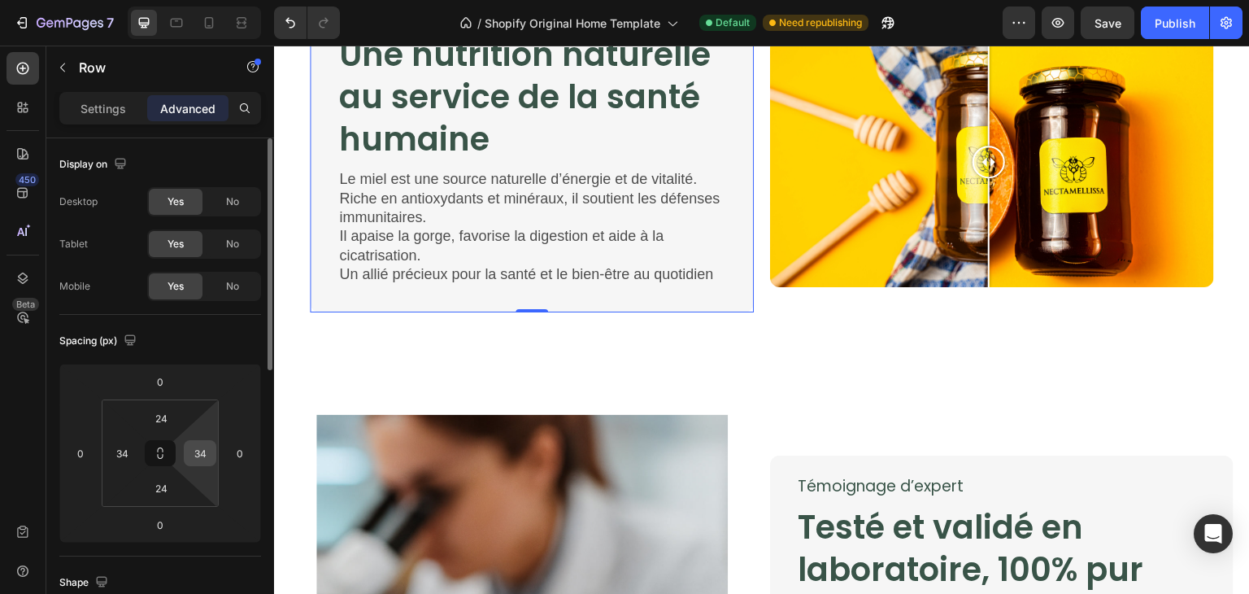
click at [207, 451] on input "34" at bounding box center [200, 453] width 24 height 24
type input "32"
click at [131, 443] on input "34" at bounding box center [122, 453] width 24 height 24
type input "32"
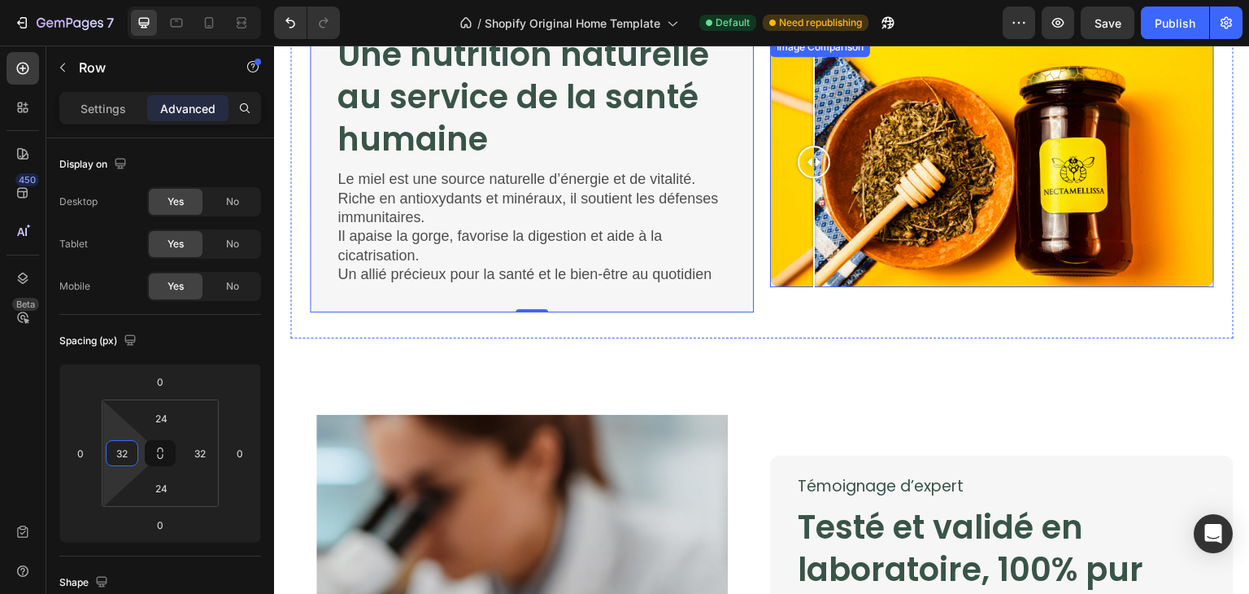
click at [808, 264] on div at bounding box center [992, 162] width 444 height 250
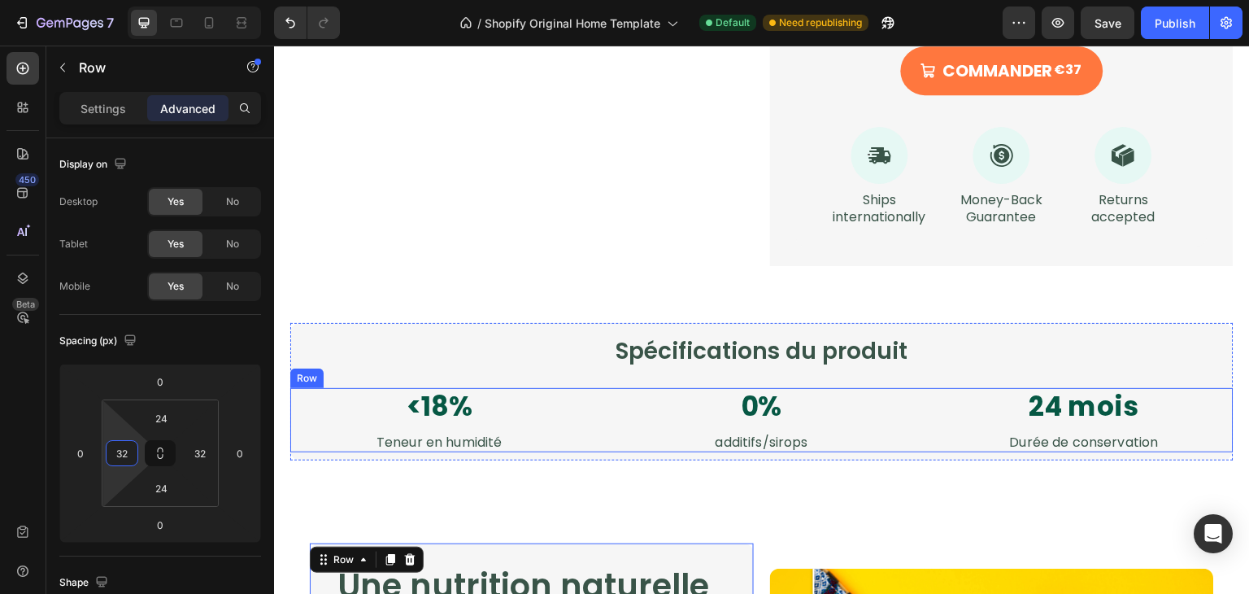
scroll to position [1669, 0]
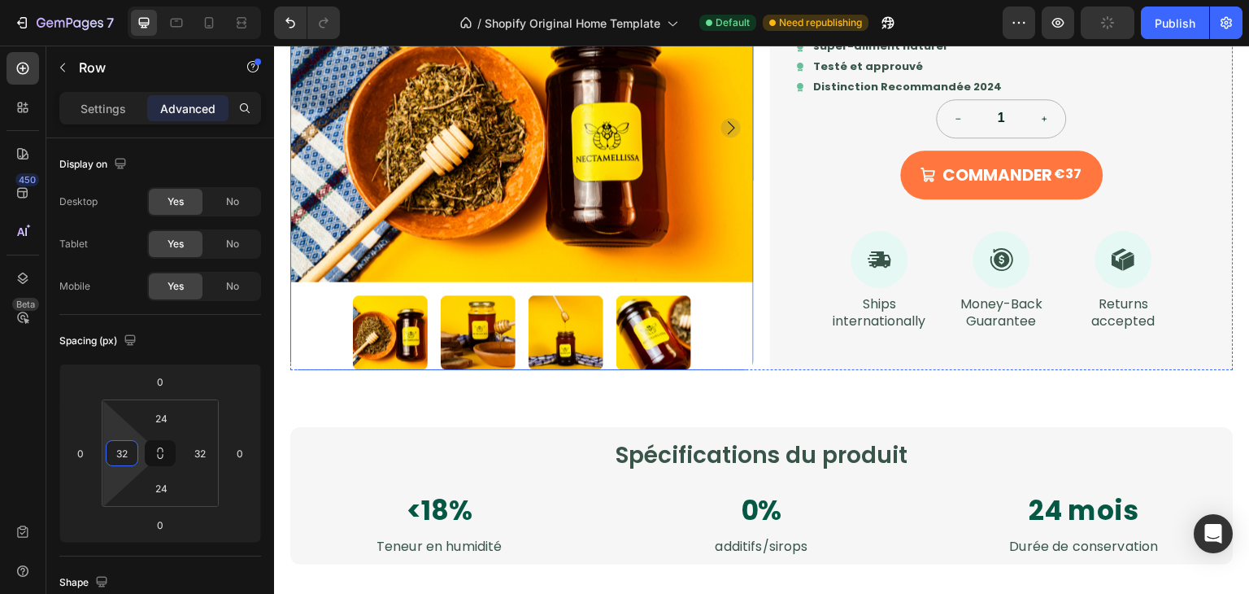
click at [717, 225] on img at bounding box center [522, 127] width 464 height 309
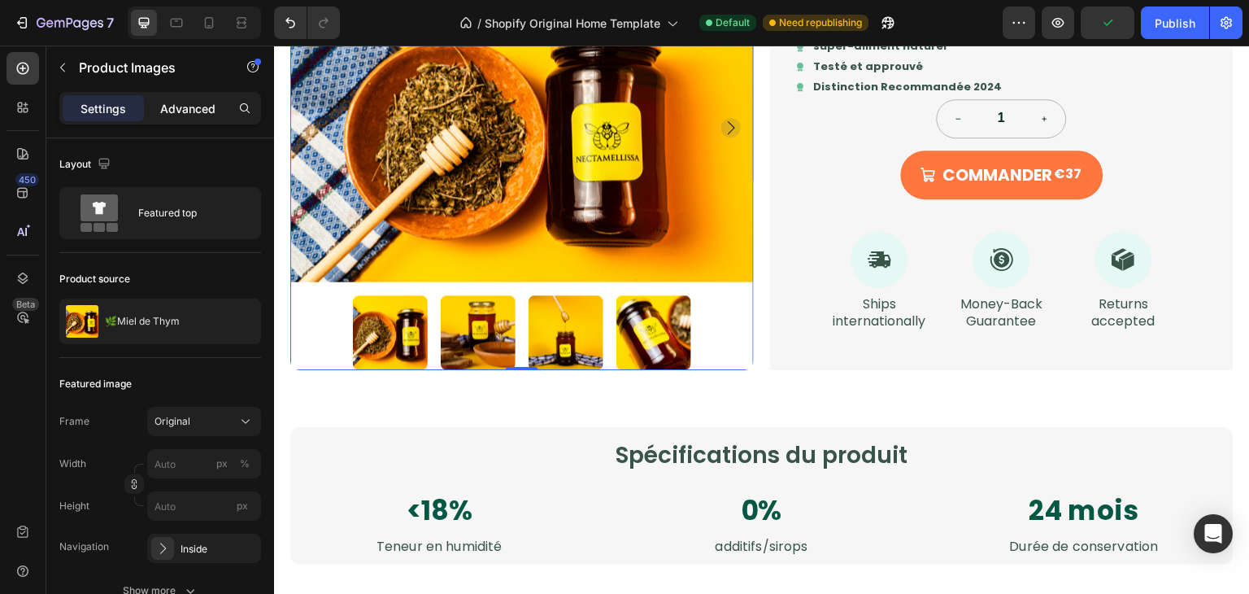
click at [201, 116] on div "Advanced" at bounding box center [187, 108] width 81 height 26
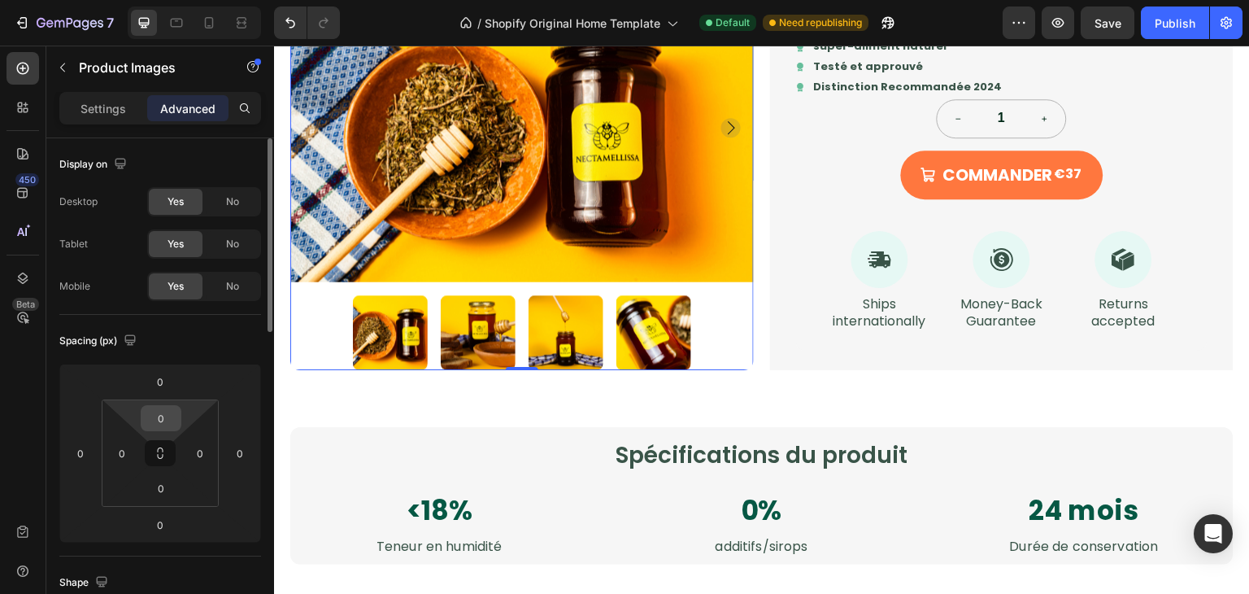
click at [168, 421] on input "0" at bounding box center [161, 418] width 33 height 24
type input "24"
click at [203, 458] on input "0" at bounding box center [200, 453] width 24 height 24
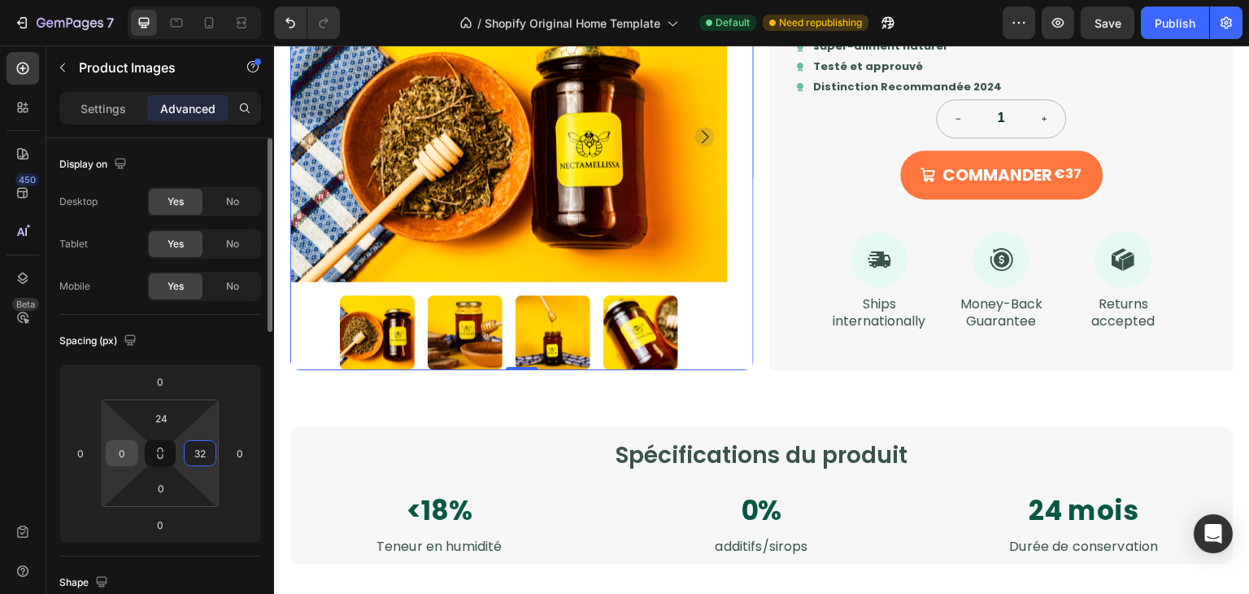
type input "32"
click at [128, 458] on input "0" at bounding box center [122, 453] width 24 height 24
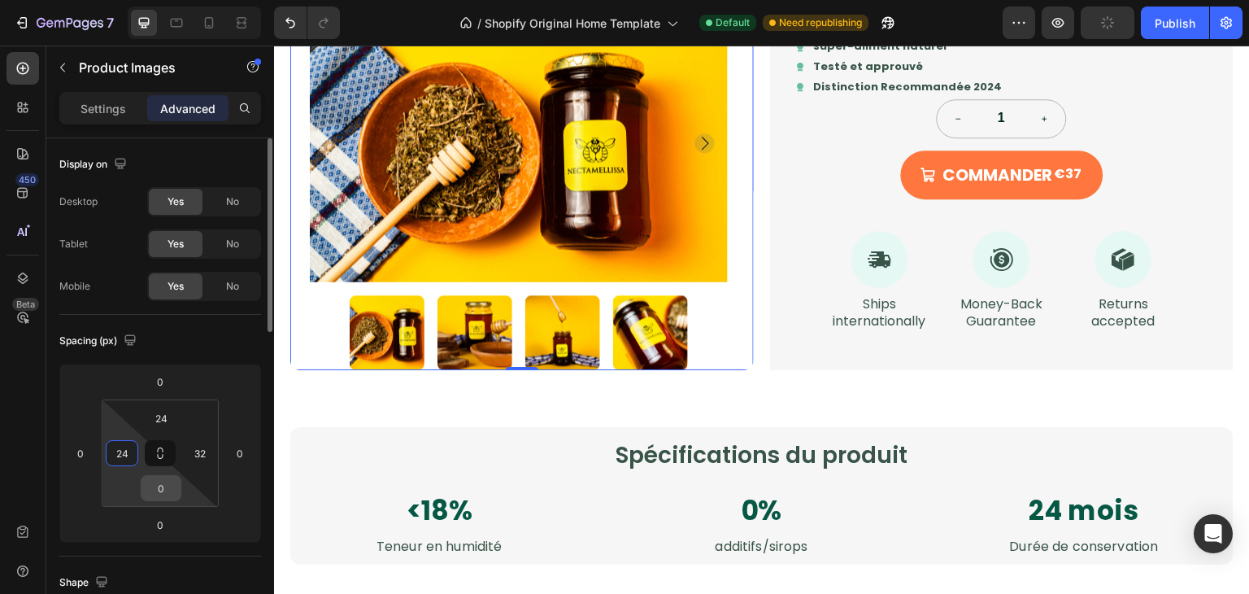
type input "24"
click at [172, 494] on input "0" at bounding box center [161, 488] width 33 height 24
type input "32"
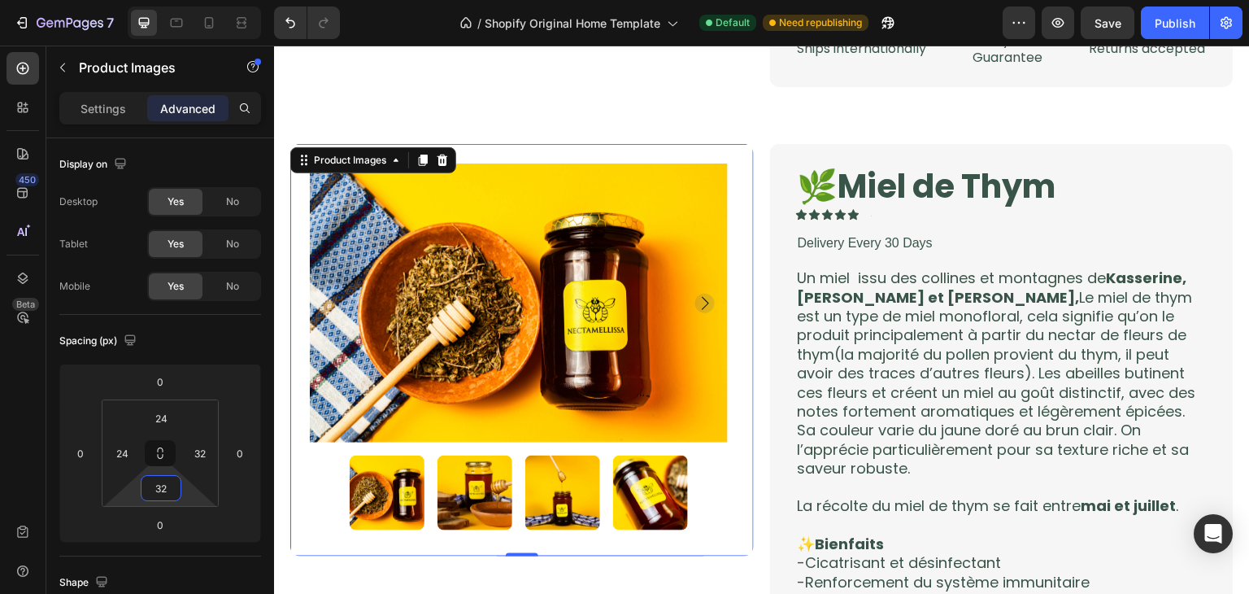
scroll to position [1004, 0]
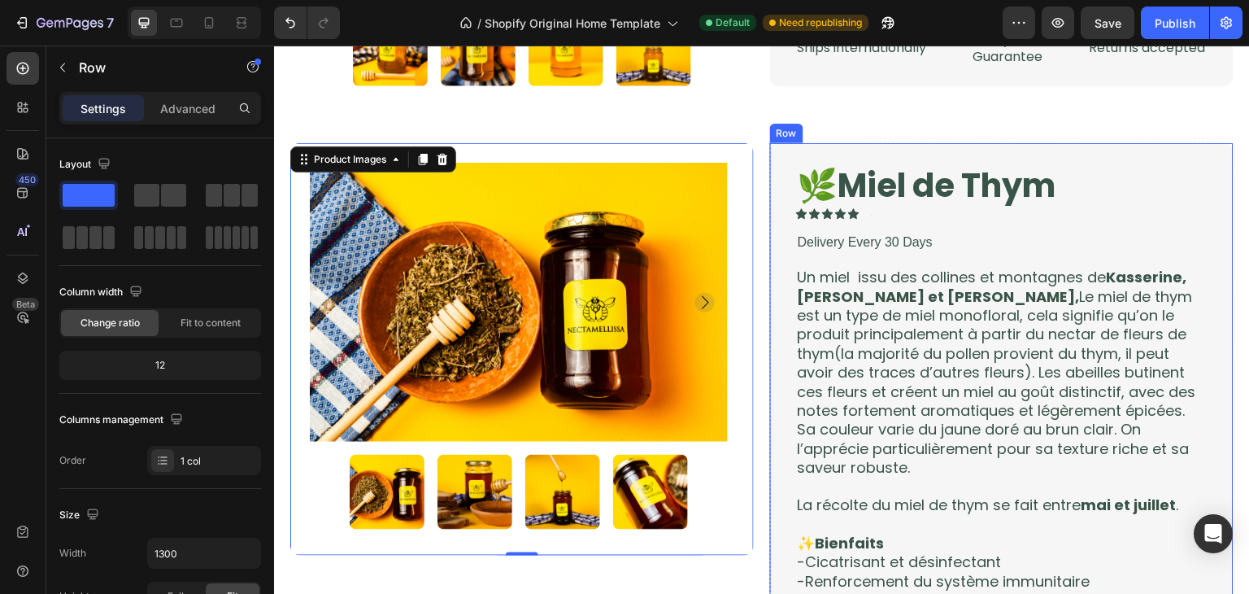
click at [772, 172] on div "🌿Miel de Thym Product Title Icon Icon Icon Icon Icon Icon List Text Block Row D…" at bounding box center [1002, 589] width 464 height 892
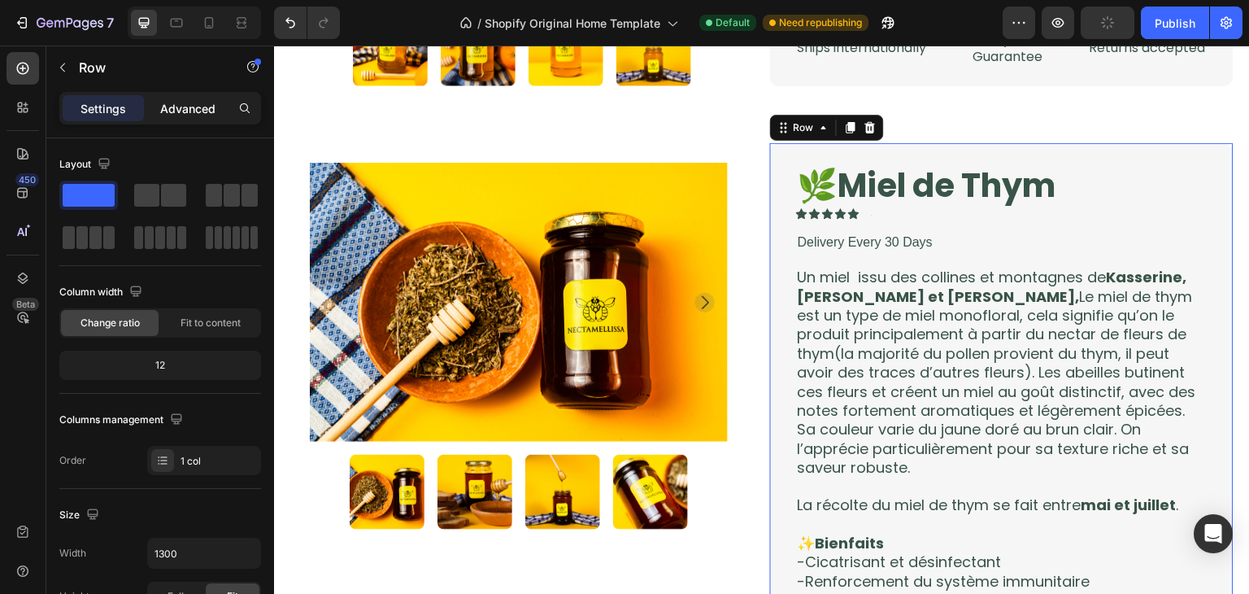
click at [205, 107] on p "Advanced" at bounding box center [187, 108] width 55 height 17
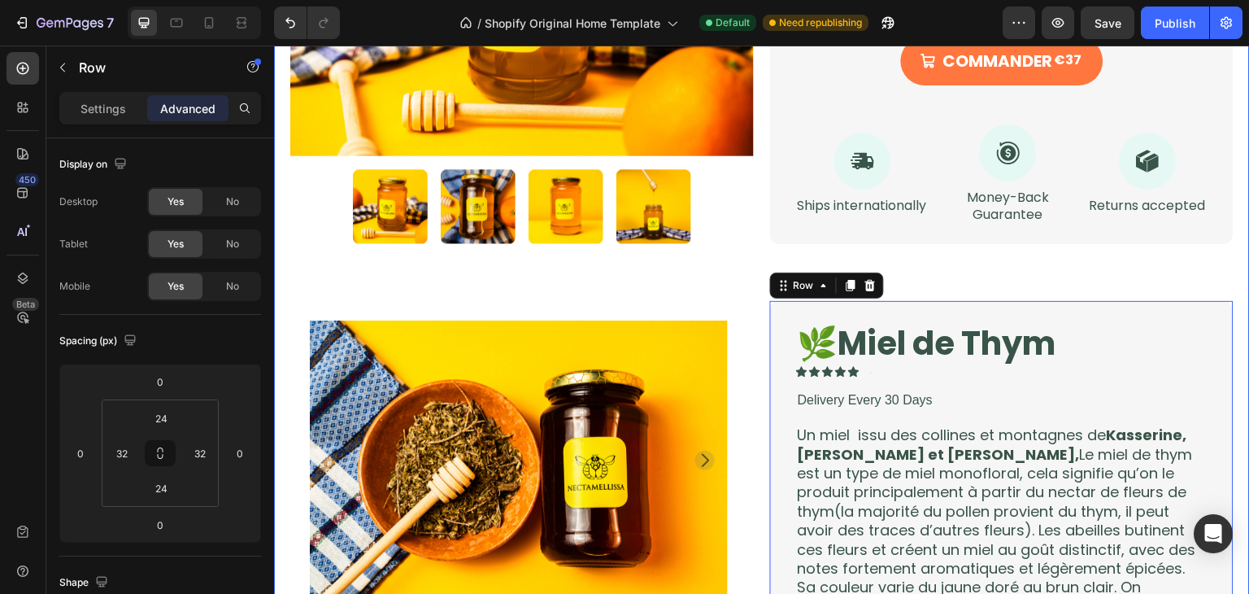
scroll to position [847, 0]
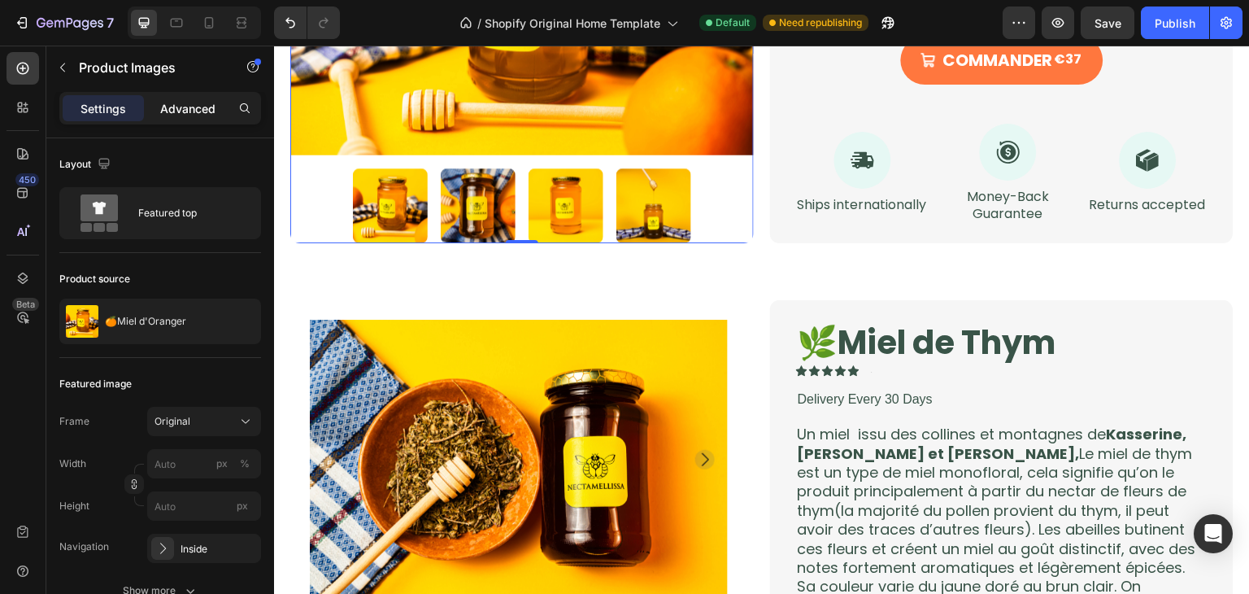
click at [163, 108] on p "Advanced" at bounding box center [187, 108] width 55 height 17
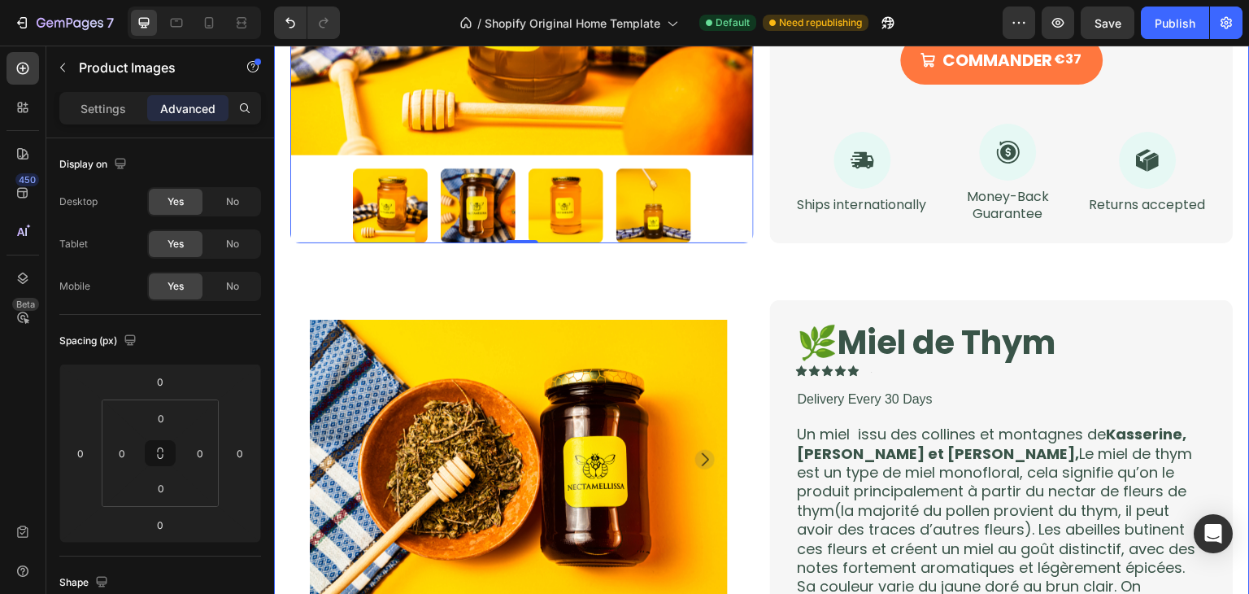
scroll to position [891, 0]
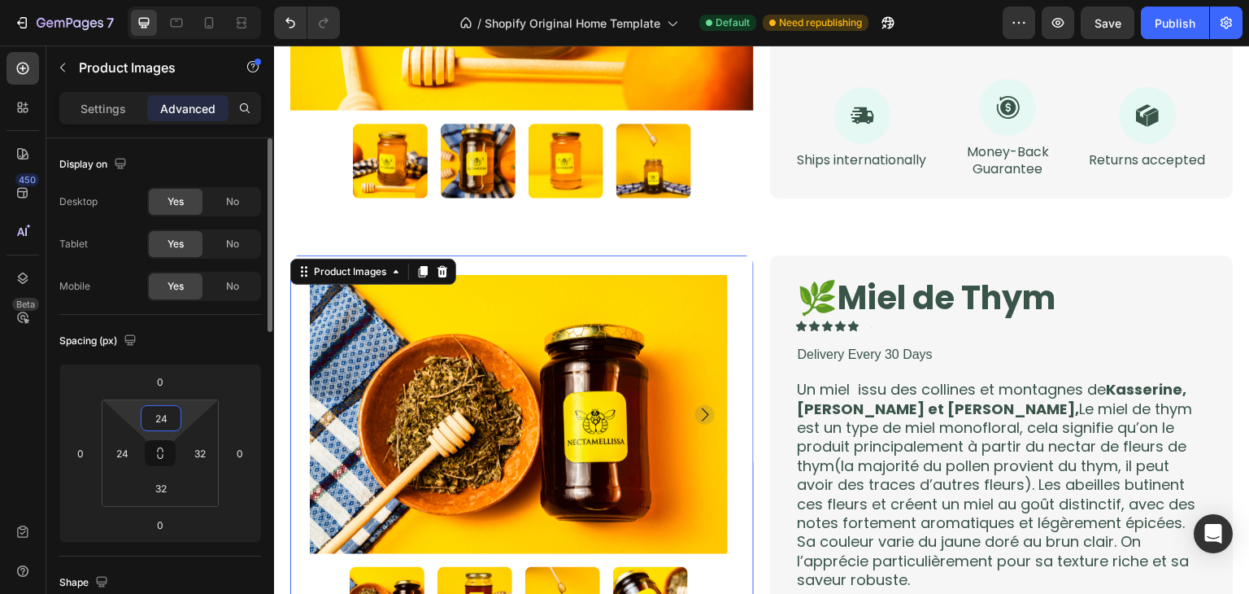
click at [158, 417] on input "24" at bounding box center [161, 418] width 33 height 24
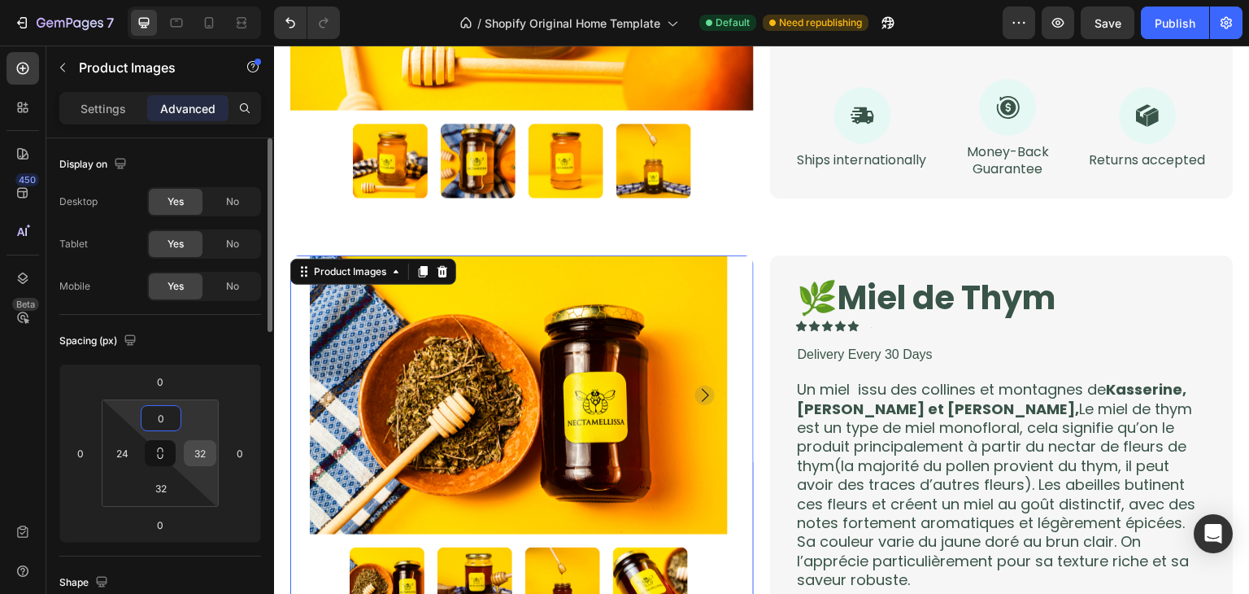
type input "0"
click at [204, 452] on input "32" at bounding box center [200, 453] width 24 height 24
type input "0"
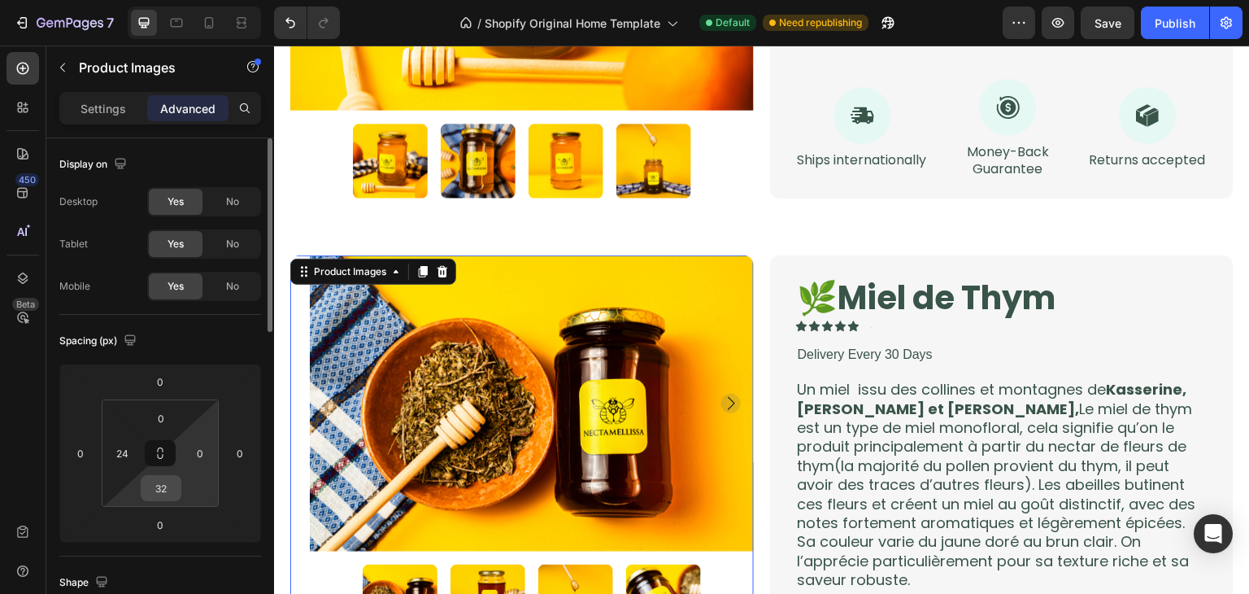
click at [177, 486] on div "32" at bounding box center [161, 488] width 41 height 26
click at [166, 486] on input "32" at bounding box center [161, 488] width 33 height 24
type input "0"
click at [117, 458] on input "24" at bounding box center [122, 453] width 24 height 24
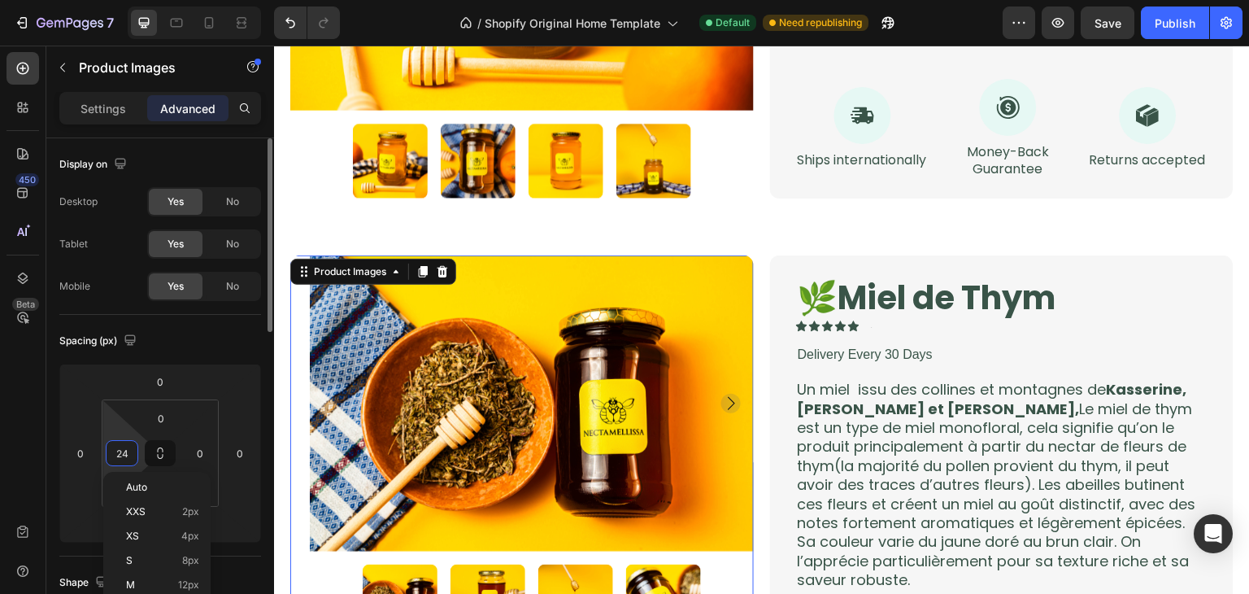
type input "0"
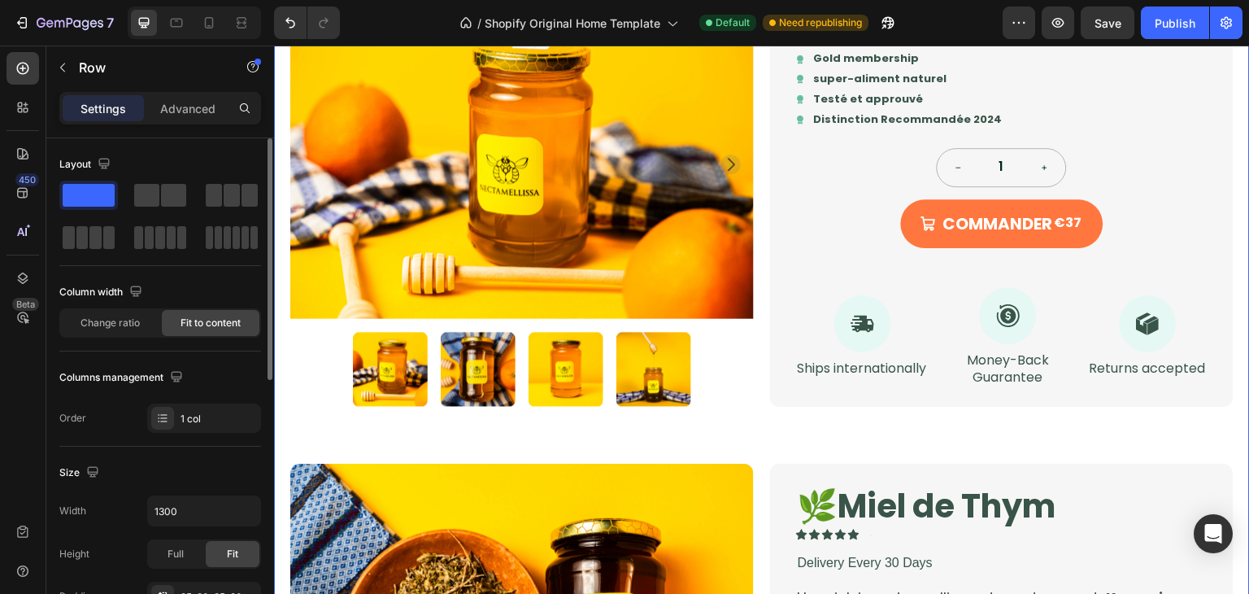
scroll to position [678, 0]
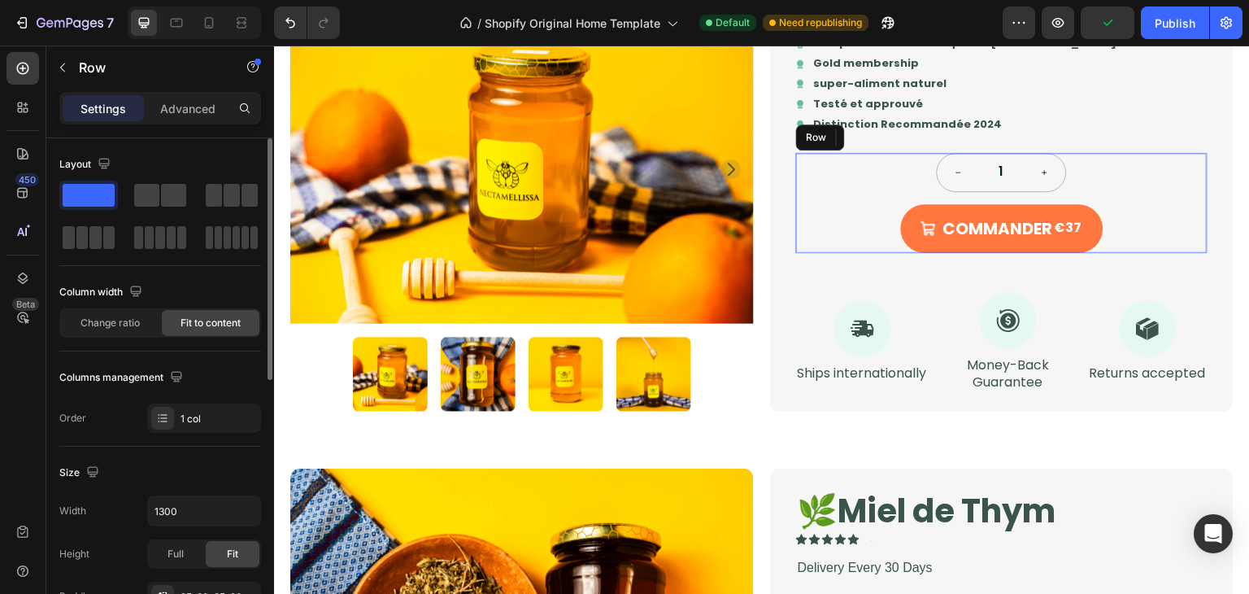
click at [796, 233] on div "1 Product Quantity COMMANDER €37 Add to Cart Row" at bounding box center [1002, 203] width 412 height 100
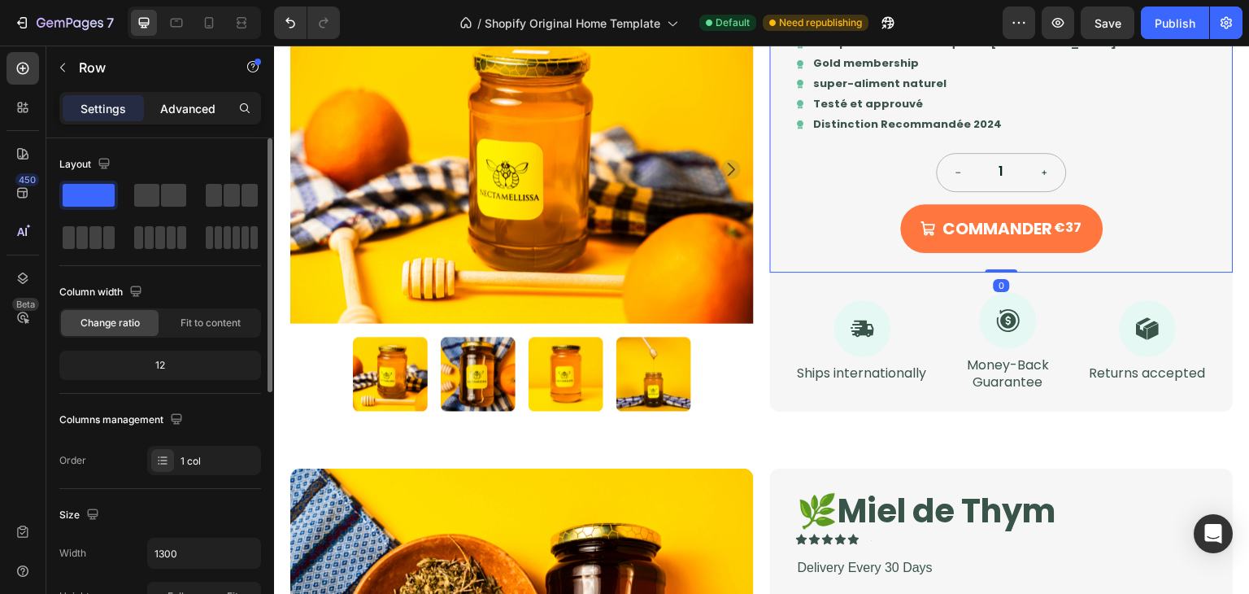
click at [182, 104] on p "Advanced" at bounding box center [187, 108] width 55 height 17
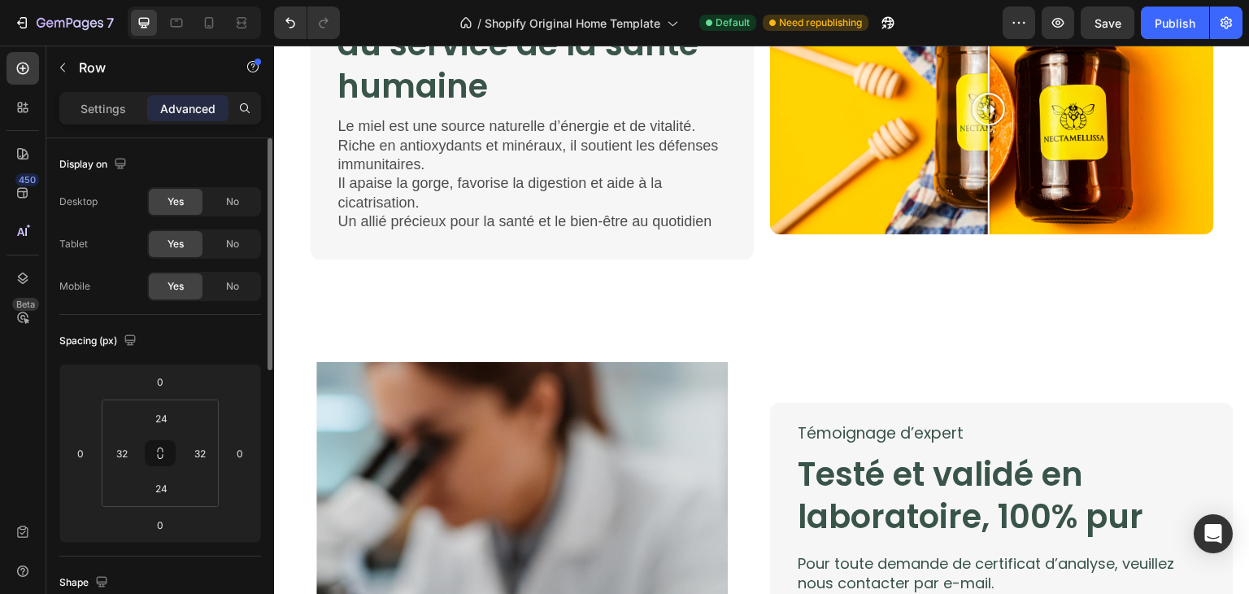
scroll to position [2365, 0]
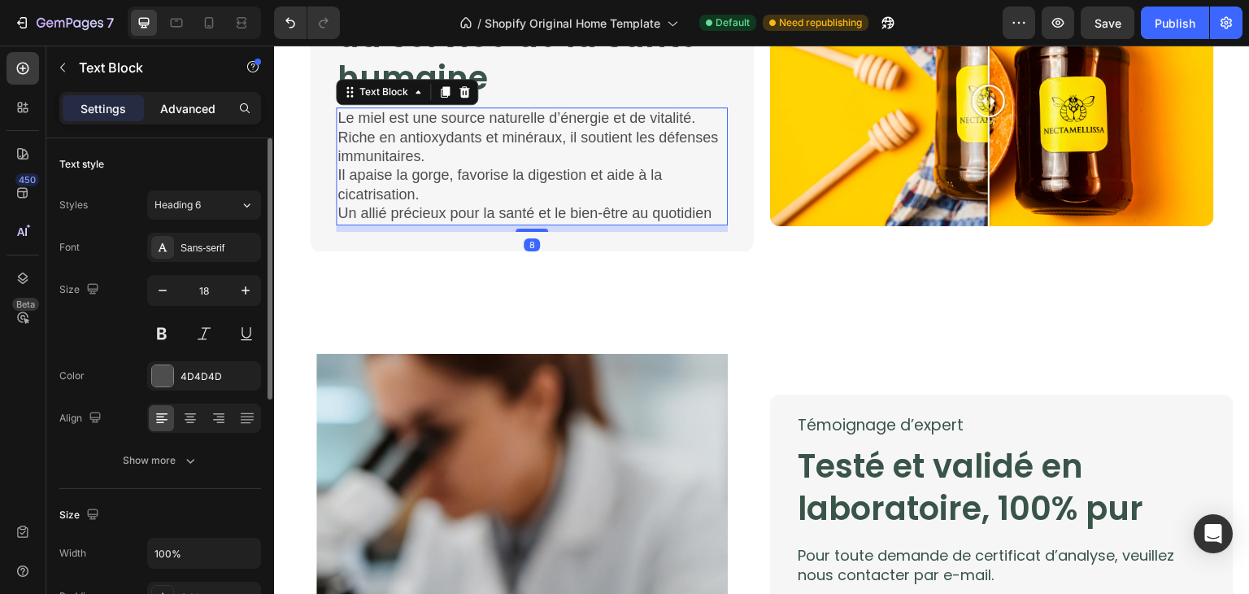
click at [160, 105] on p "Advanced" at bounding box center [187, 108] width 55 height 17
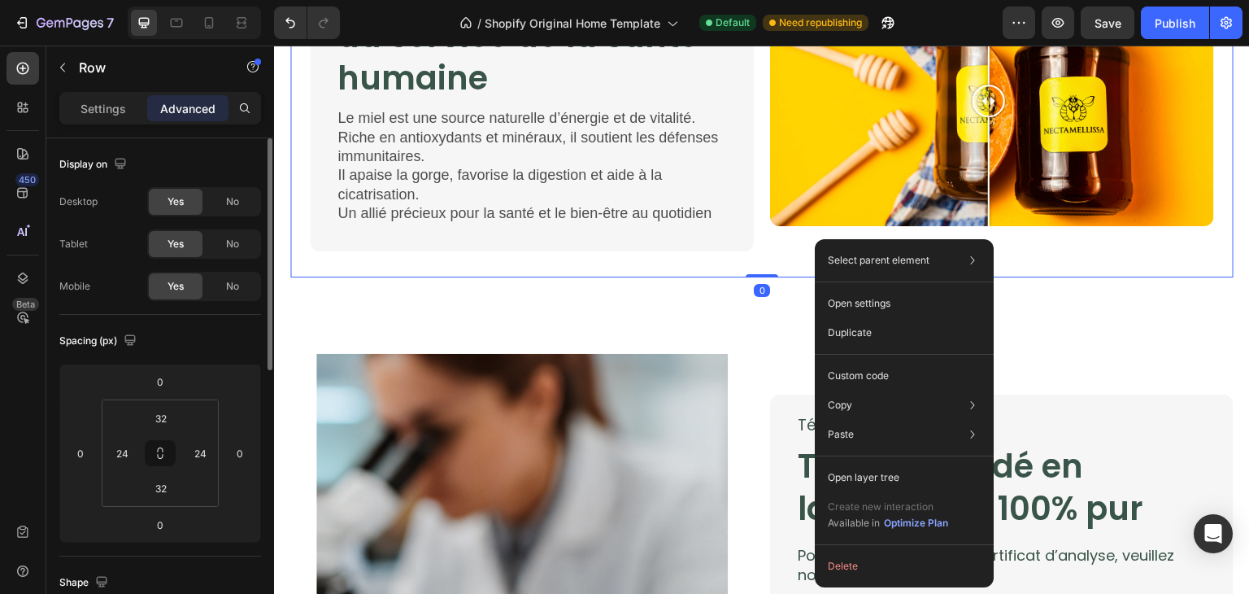
click at [817, 239] on div "Select parent element Section Row 2 cols Open settings Duplicate Custom code Co…" at bounding box center [904, 413] width 179 height 348
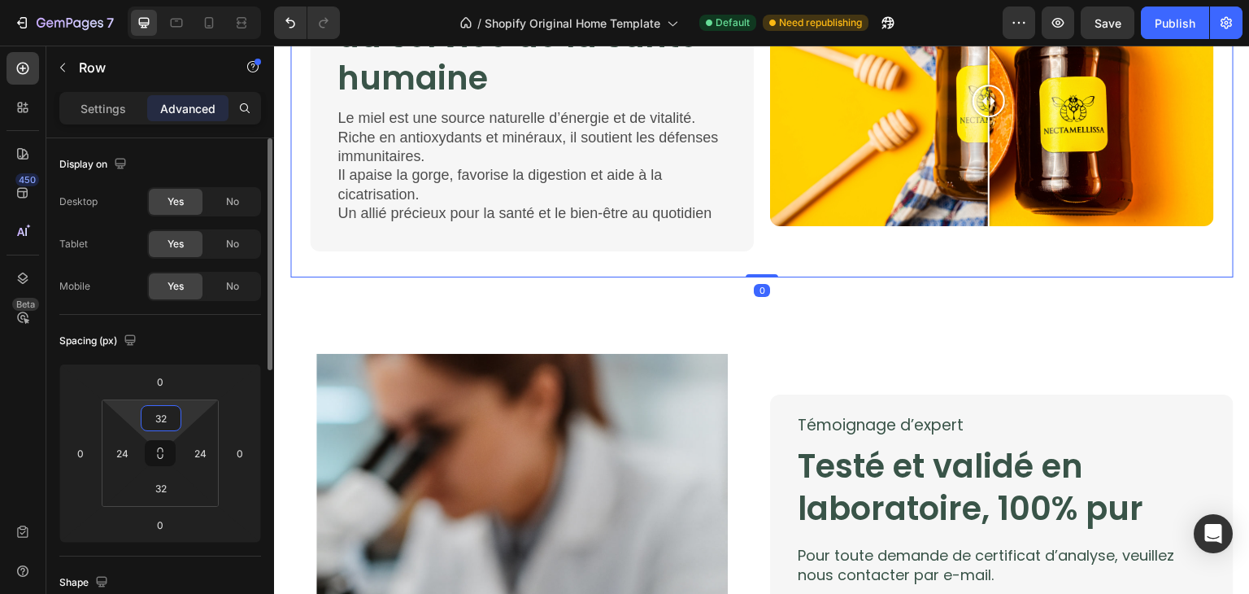
click at [163, 417] on input "32" at bounding box center [161, 418] width 33 height 24
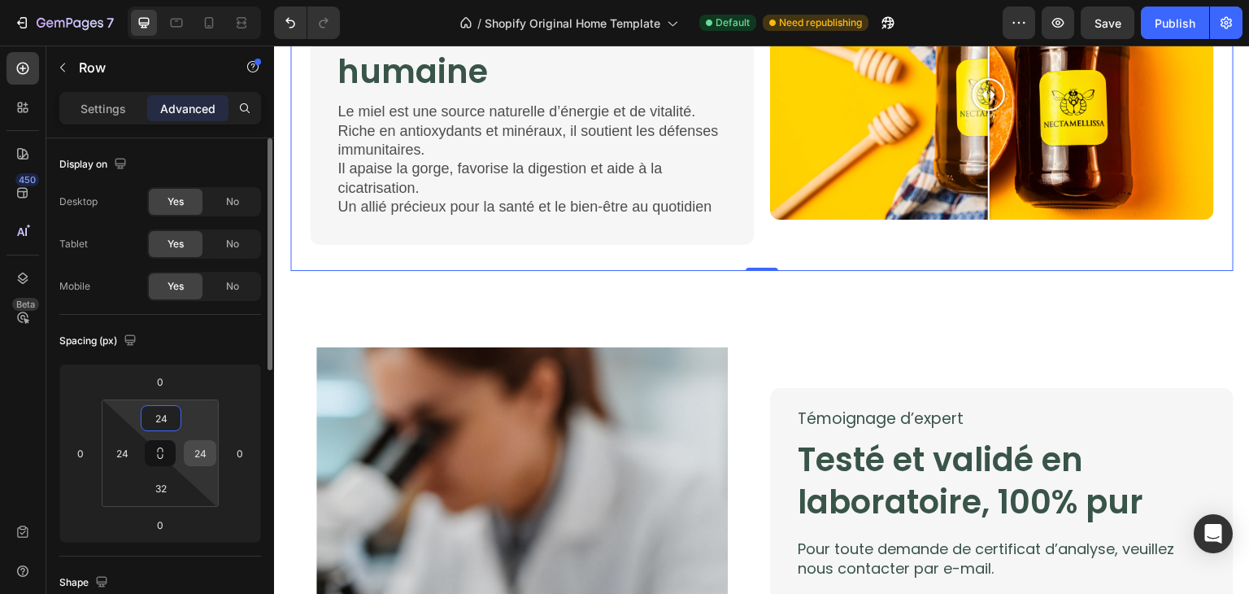
type input "24"
click at [212, 455] on div "24" at bounding box center [200, 453] width 33 height 26
click at [207, 447] on input "24" at bounding box center [200, 453] width 24 height 24
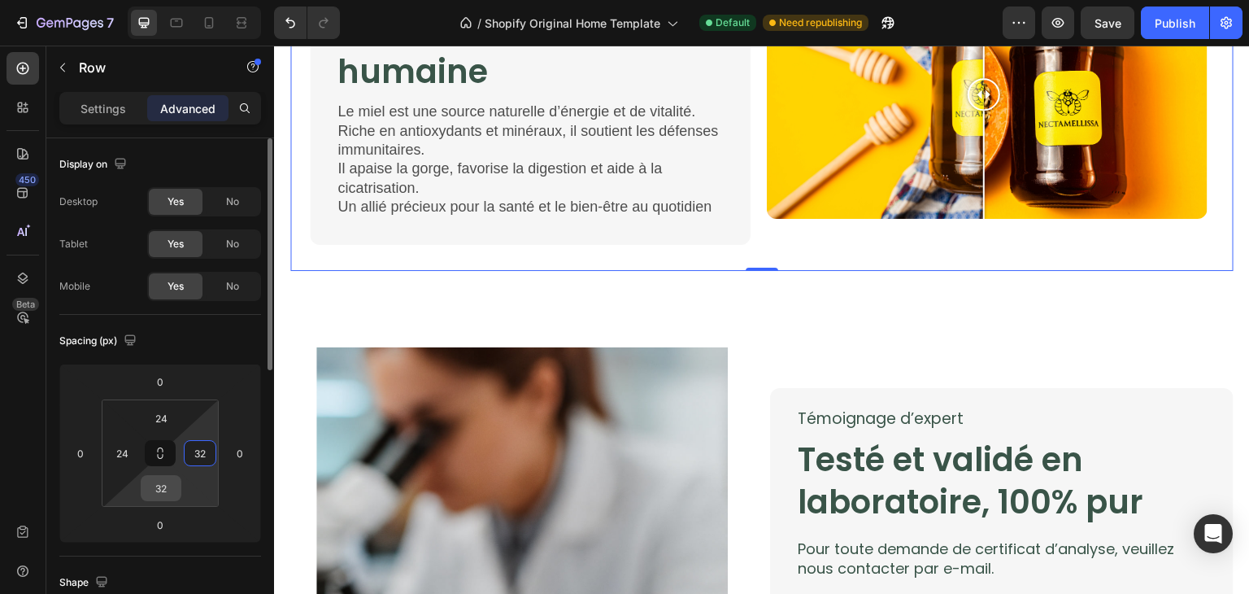
type input "32"
click at [160, 490] on input "32" at bounding box center [161, 488] width 33 height 24
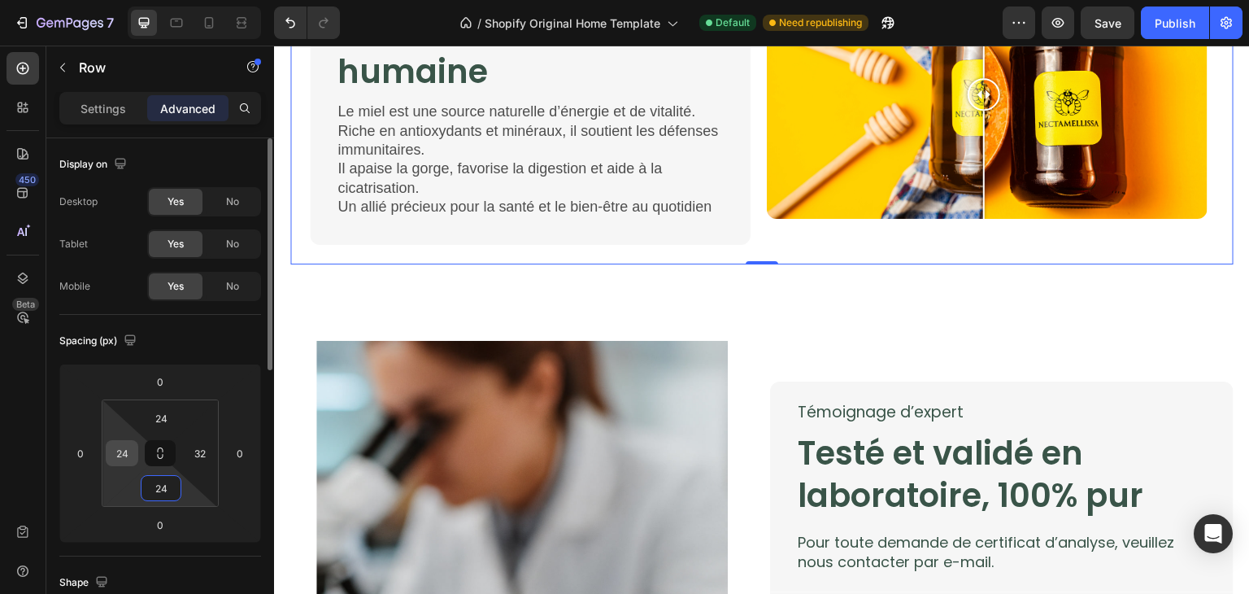
type input "24"
click at [117, 441] on input "24" at bounding box center [122, 453] width 24 height 24
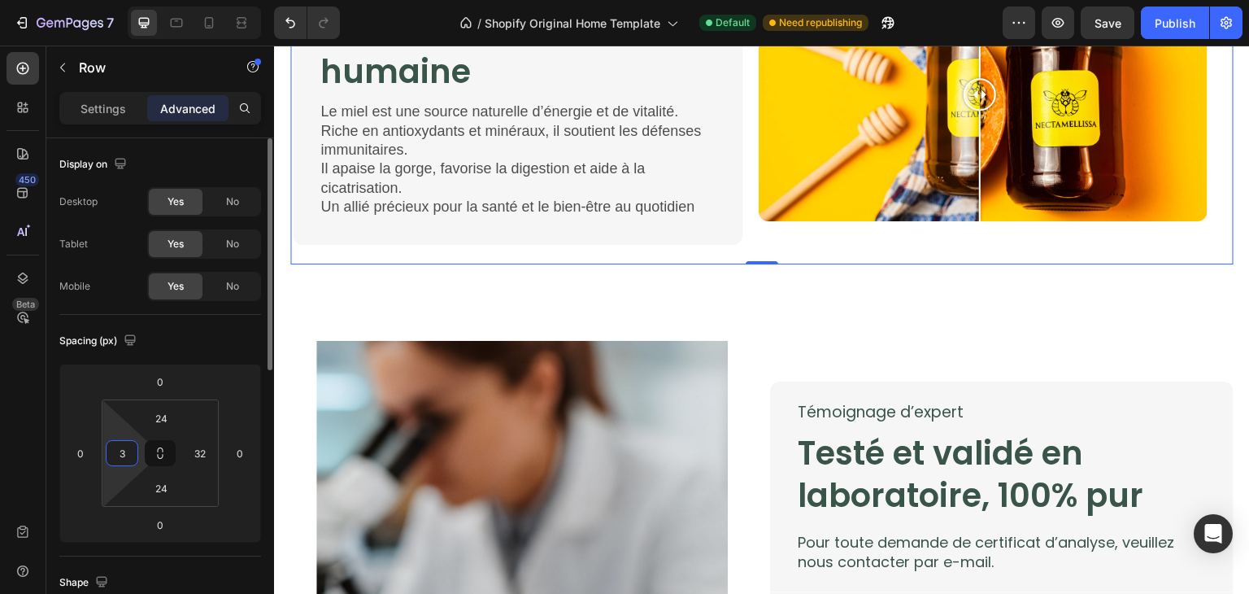
type input "32"
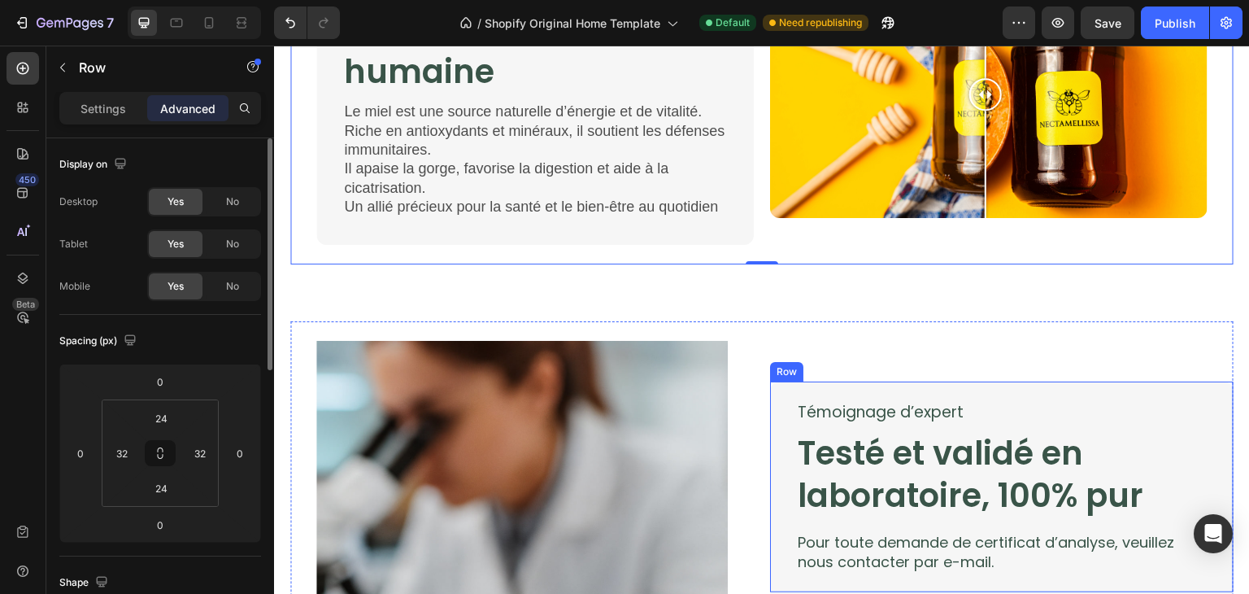
click at [772, 392] on div "Témoignage d’expert Text Block Testé et validé en laboratoire, 100% pur Heading…" at bounding box center [1002, 486] width 464 height 211
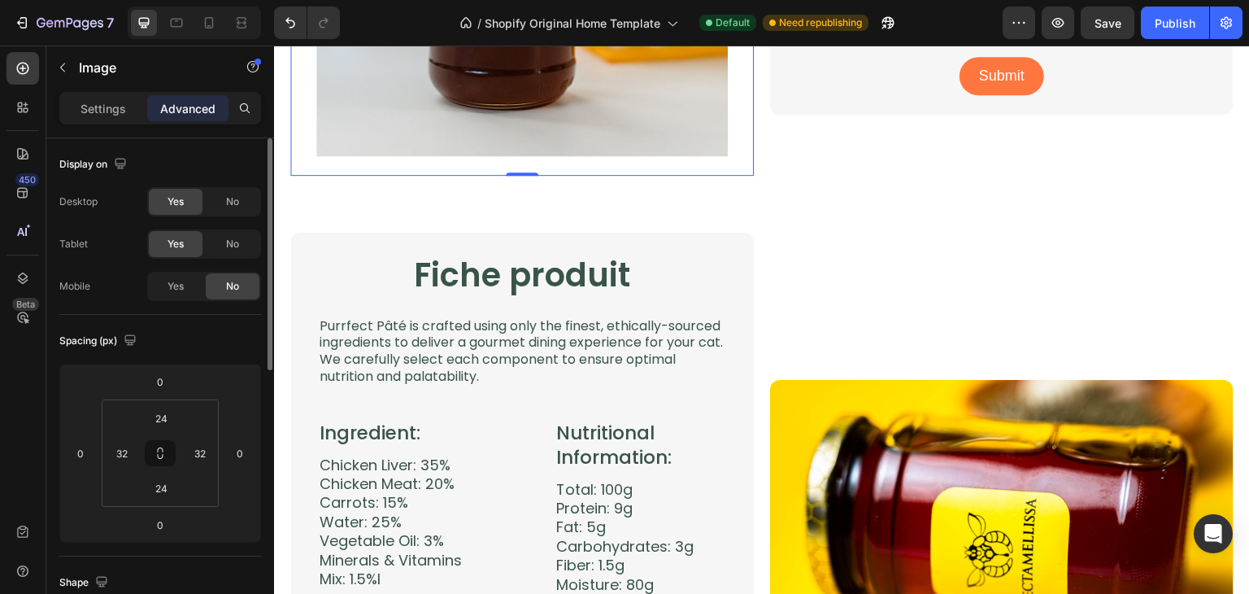
scroll to position [3169, 0]
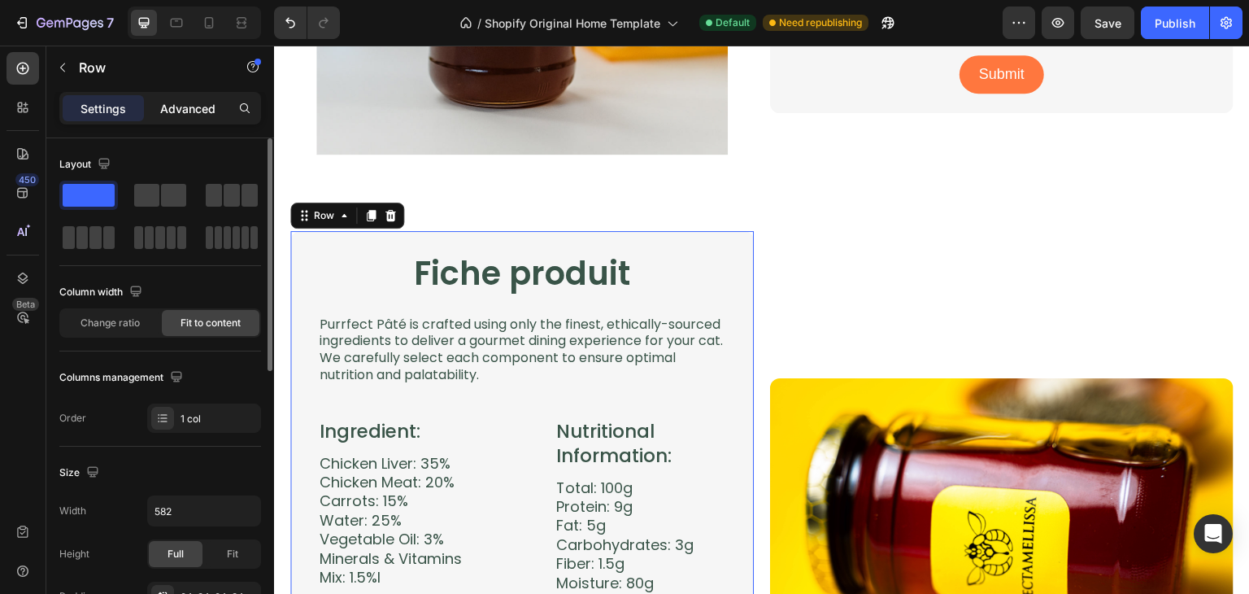
click at [193, 118] on div "Advanced" at bounding box center [187, 108] width 81 height 26
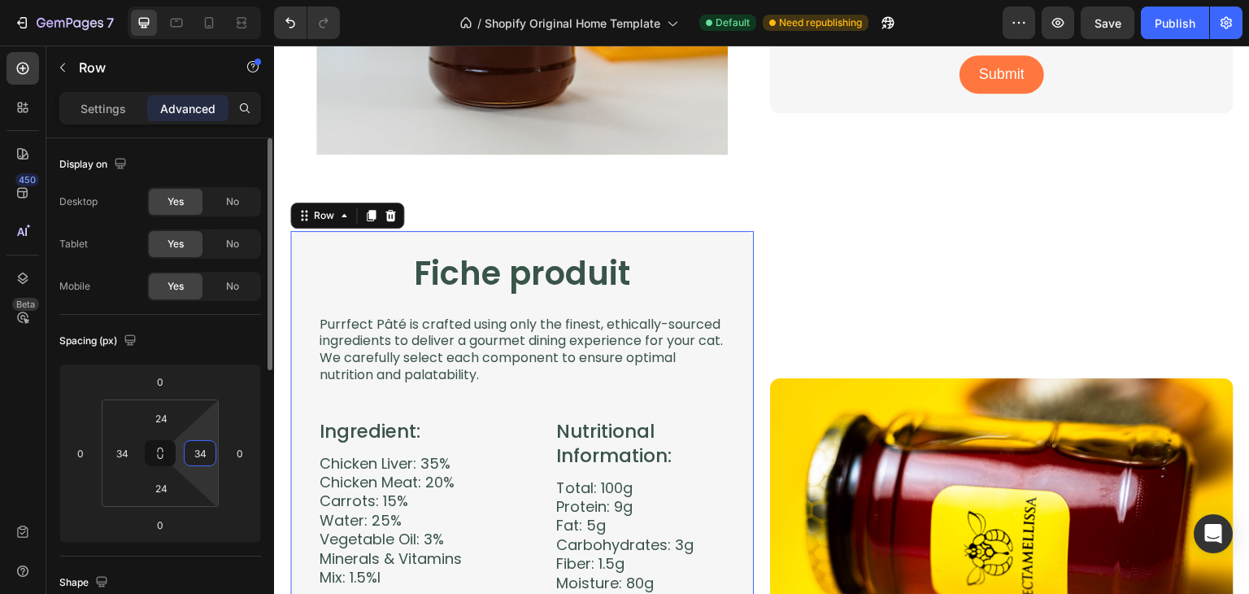
click at [209, 447] on input "34" at bounding box center [200, 453] width 24 height 24
type input "32"
click at [119, 447] on input "34" at bounding box center [122, 453] width 24 height 24
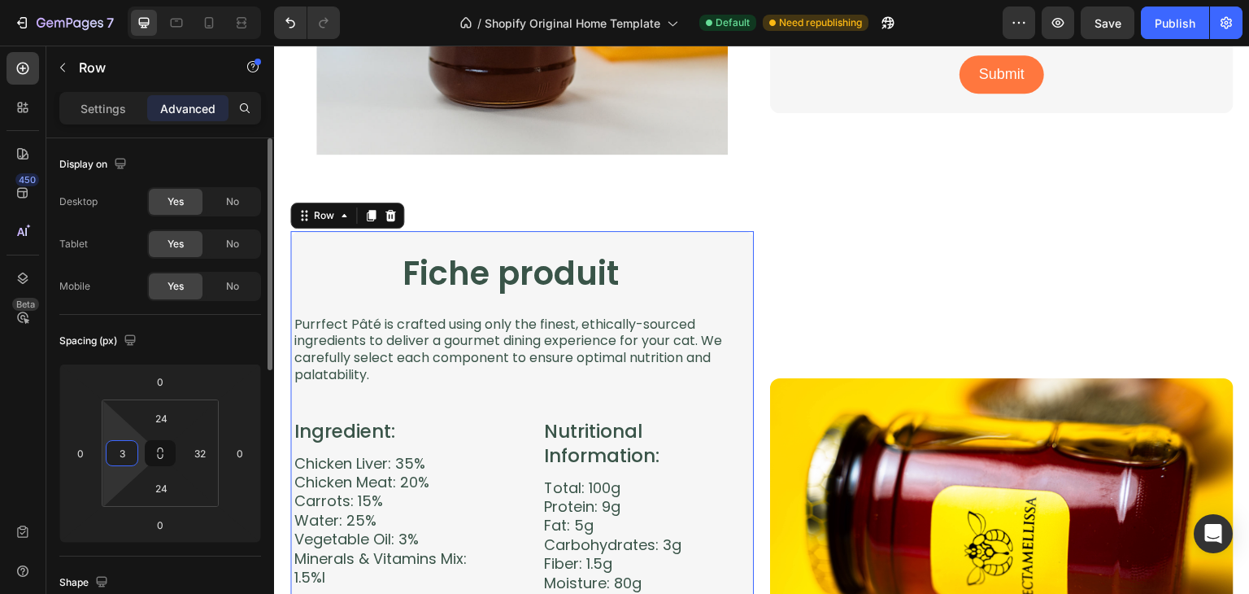
type input "32"
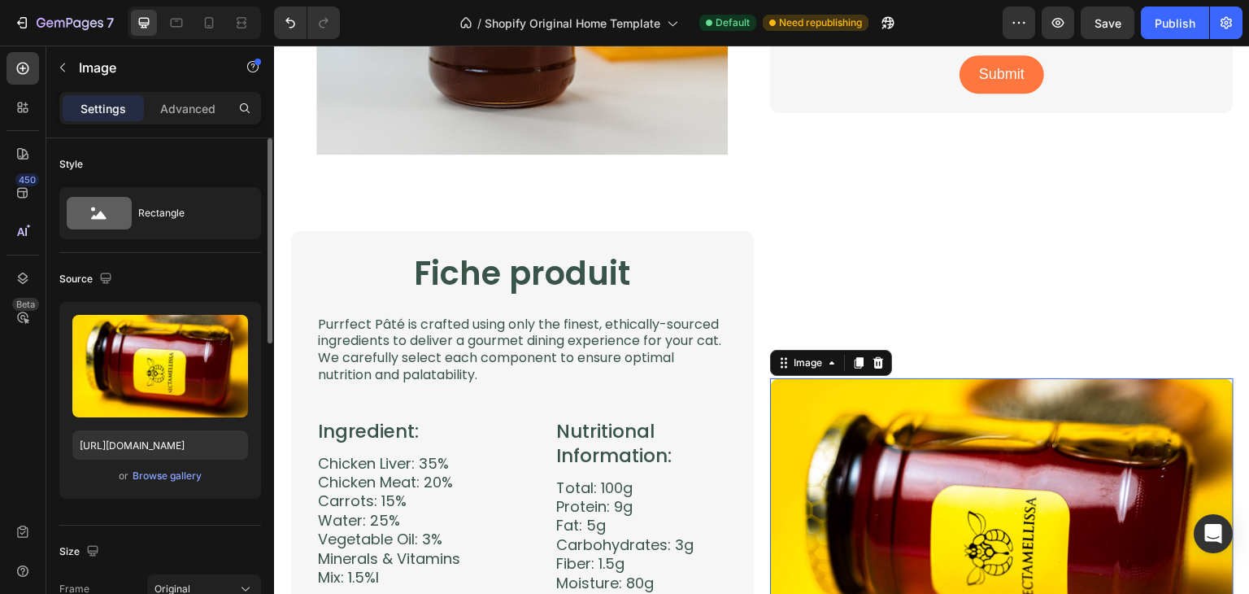
click at [782, 403] on img at bounding box center [1002, 532] width 464 height 309
click at [182, 109] on p "Advanced" at bounding box center [187, 108] width 55 height 17
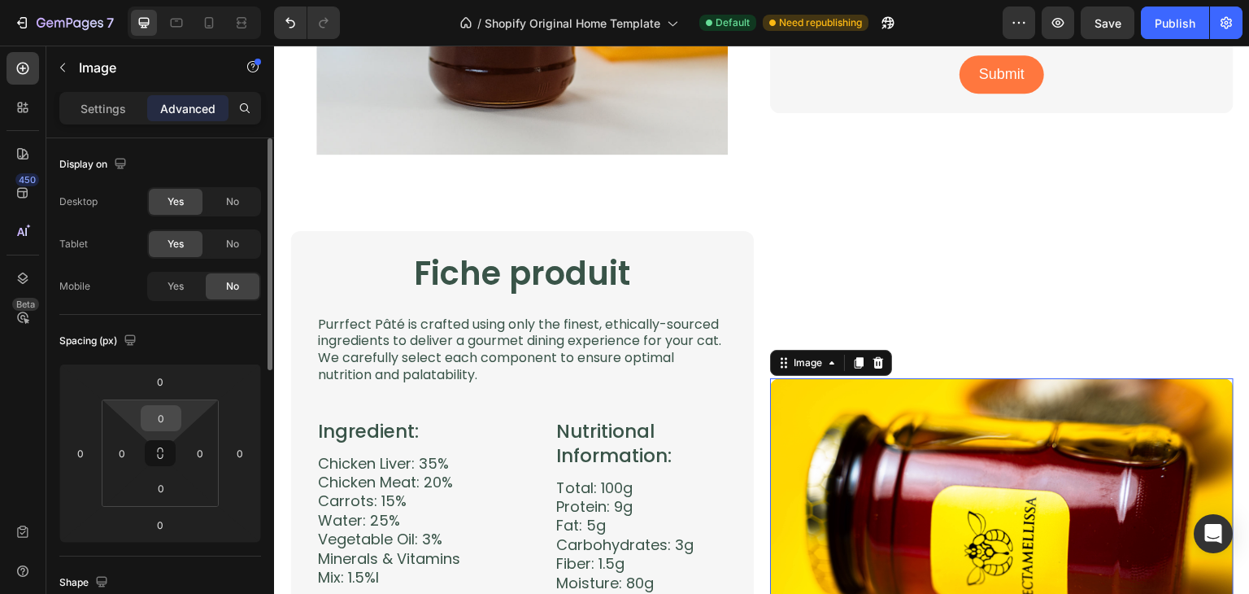
click at [169, 409] on input "0" at bounding box center [161, 418] width 33 height 24
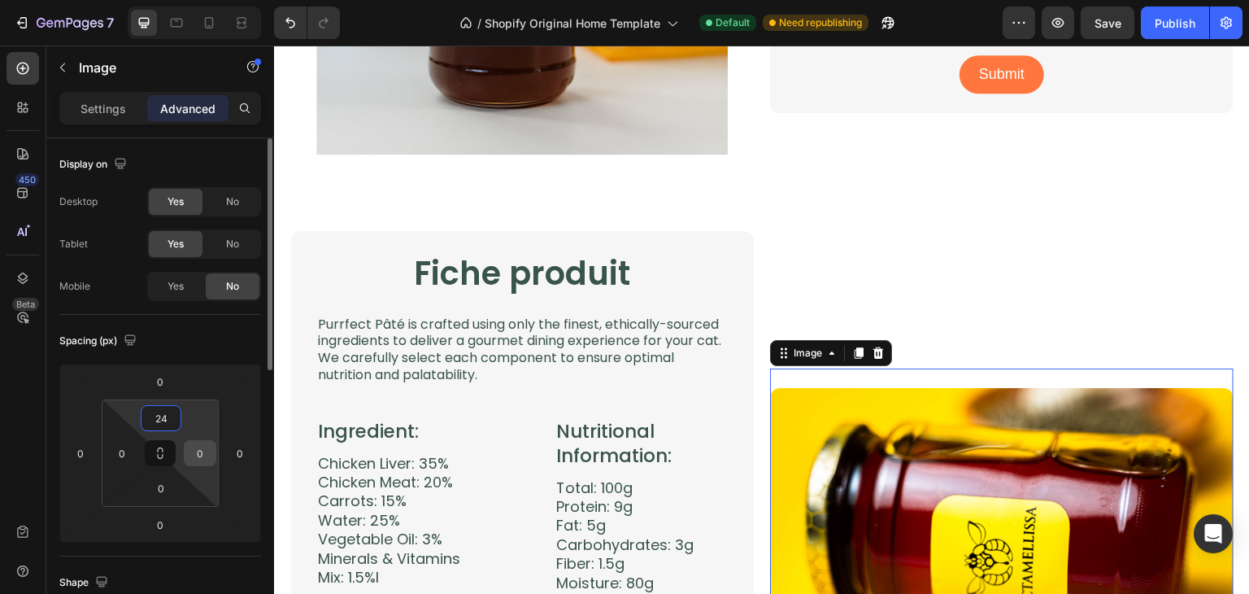
type input "24"
click at [211, 453] on input "0" at bounding box center [200, 453] width 24 height 24
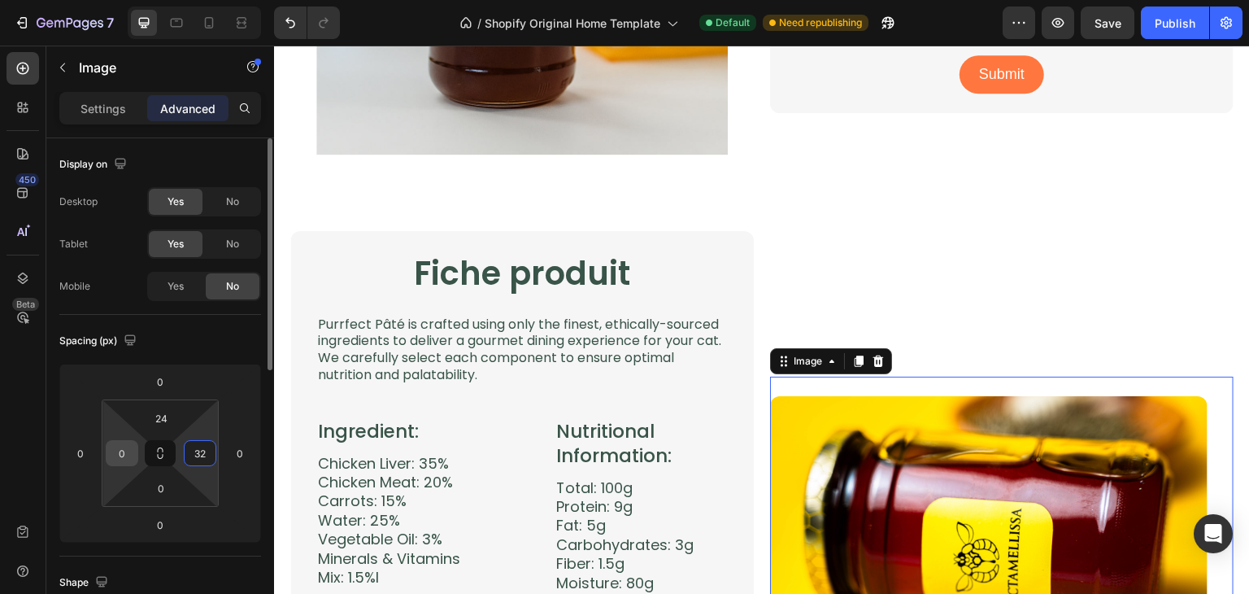
type input "32"
click at [126, 447] on input "0" at bounding box center [122, 453] width 24 height 24
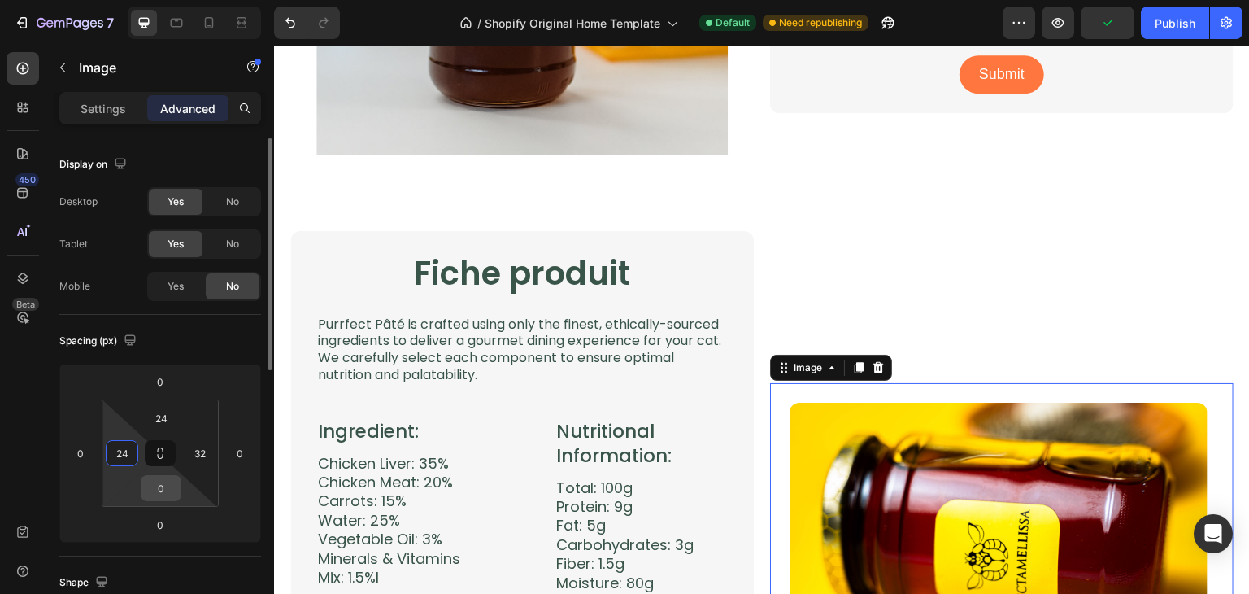
type input "24"
click at [172, 493] on input "0" at bounding box center [161, 488] width 33 height 24
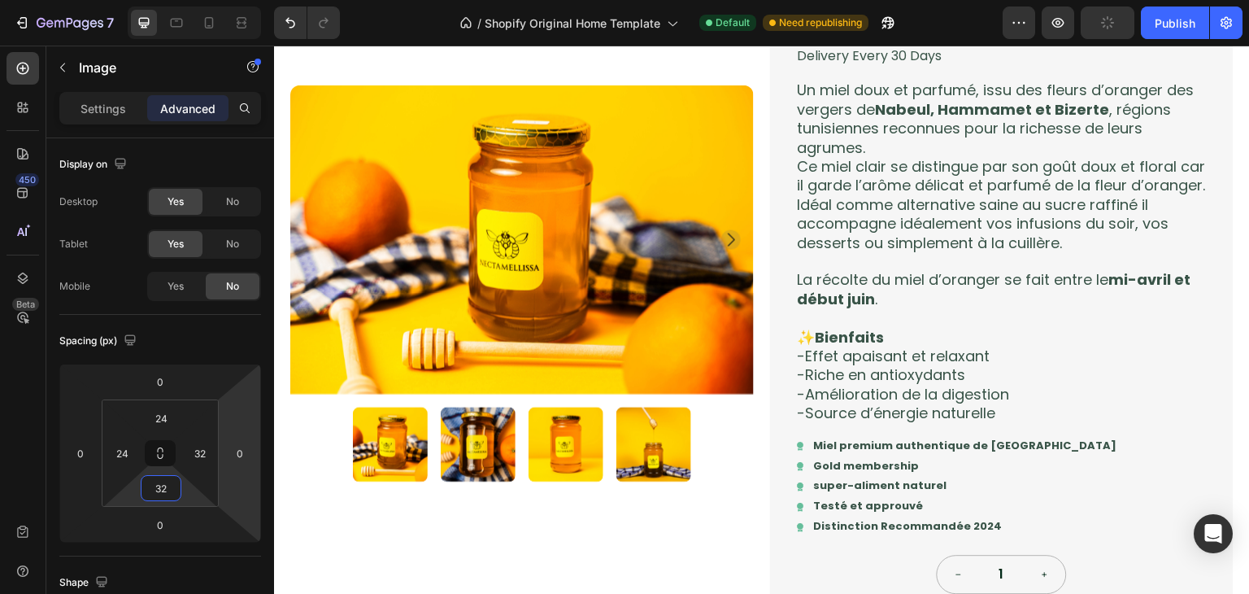
scroll to position [0, 0]
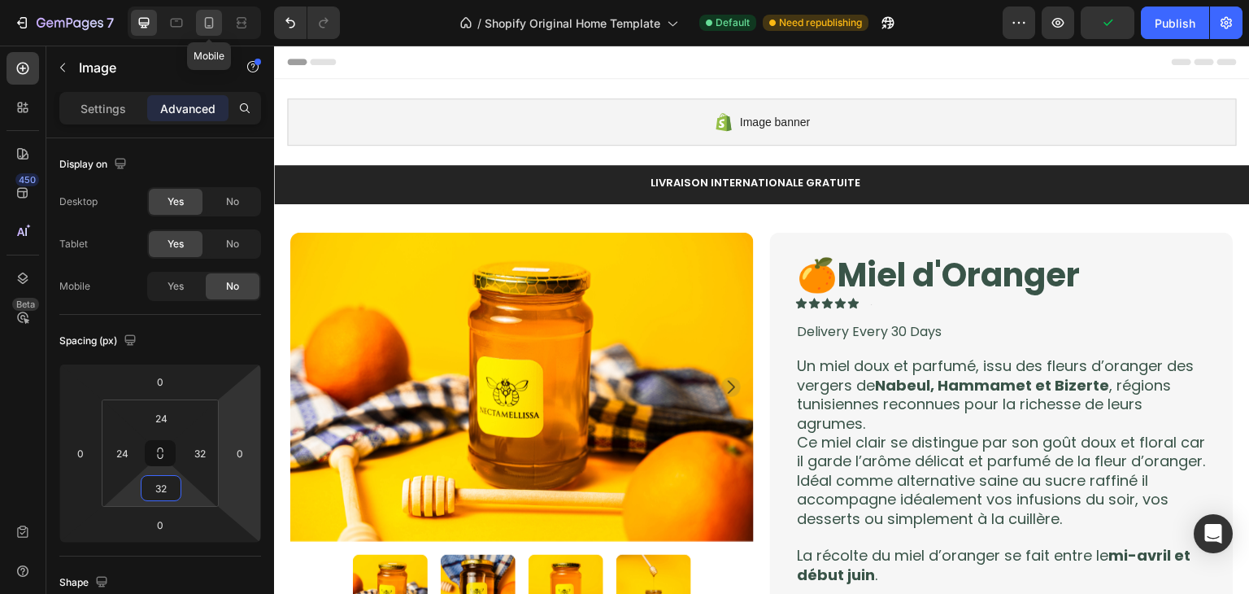
type input "32"
click at [203, 10] on div at bounding box center [209, 23] width 26 height 26
type input "24"
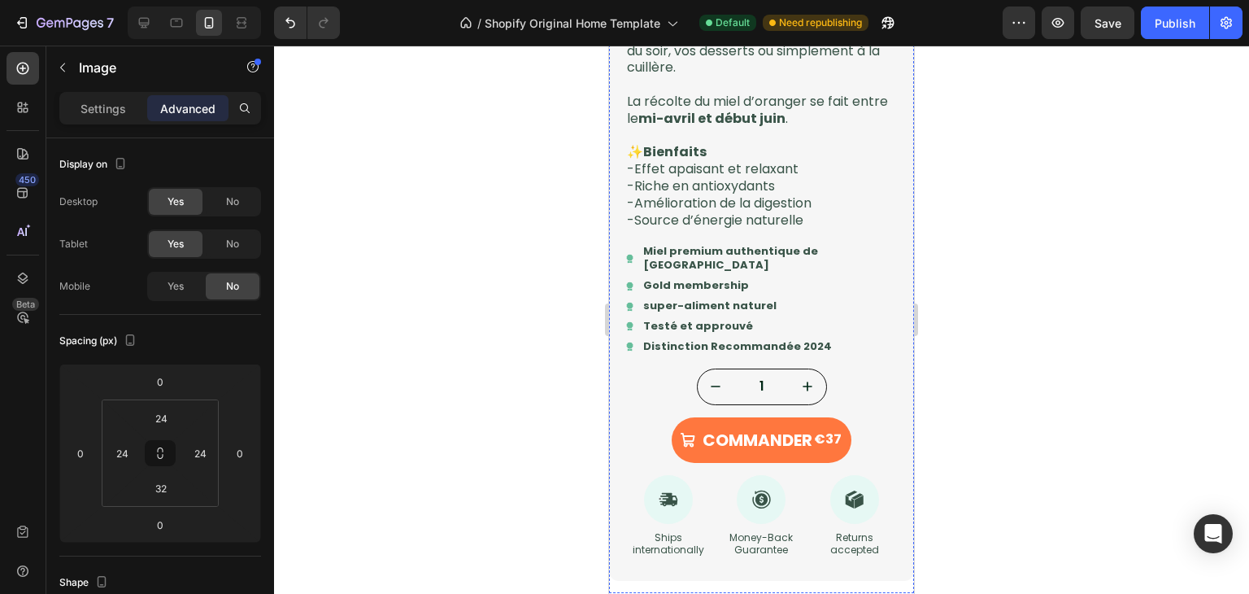
scroll to position [669, 0]
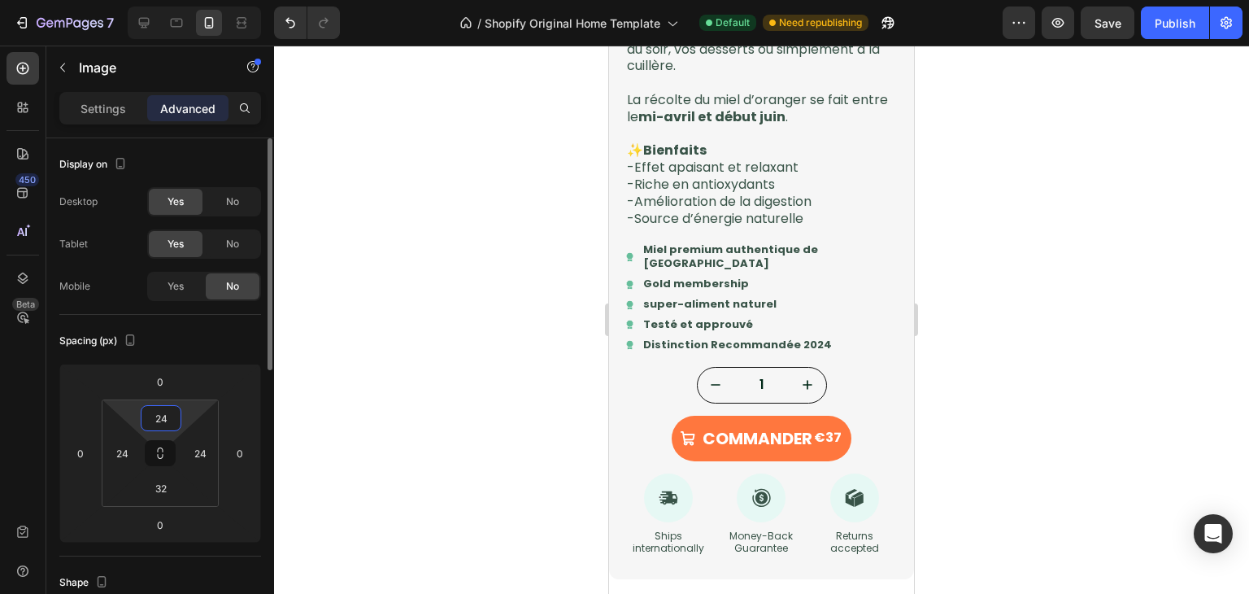
click at [166, 410] on input "24" at bounding box center [161, 418] width 33 height 24
type input "32"
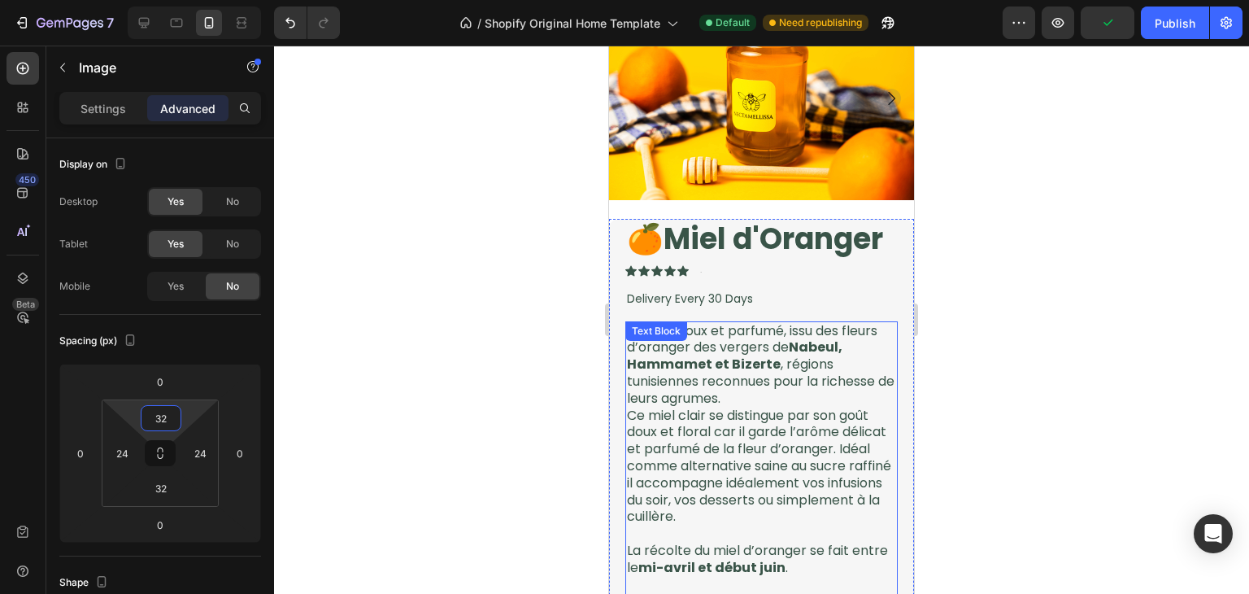
scroll to position [194, 0]
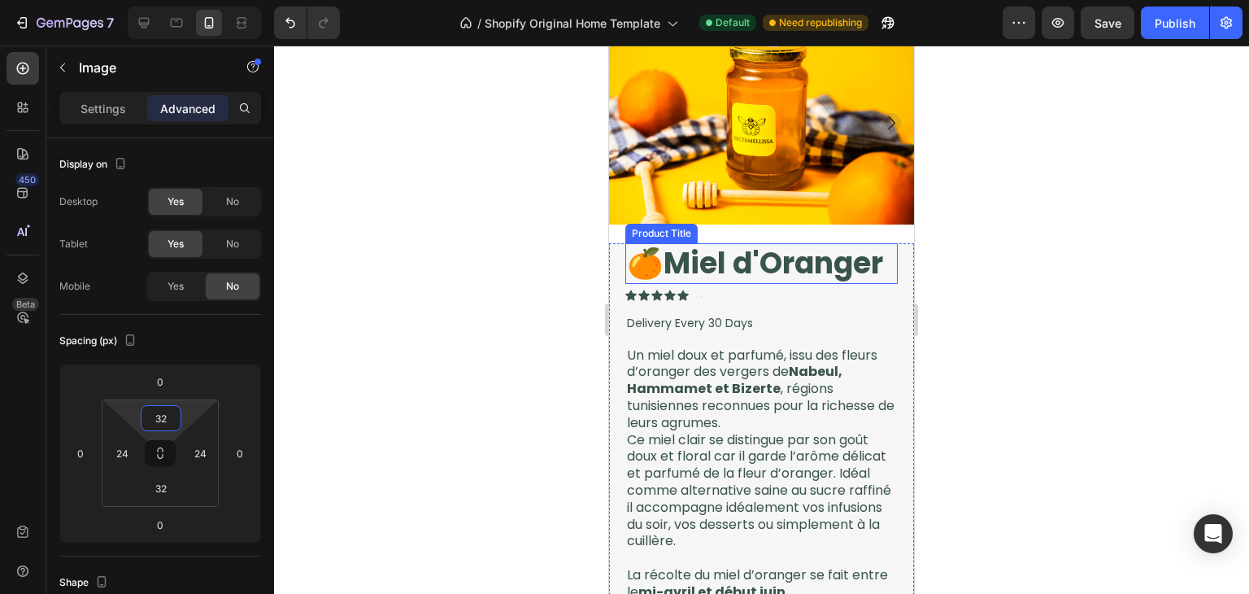
click at [852, 248] on h1 "🍊Miel d'Oranger" at bounding box center [761, 263] width 272 height 41
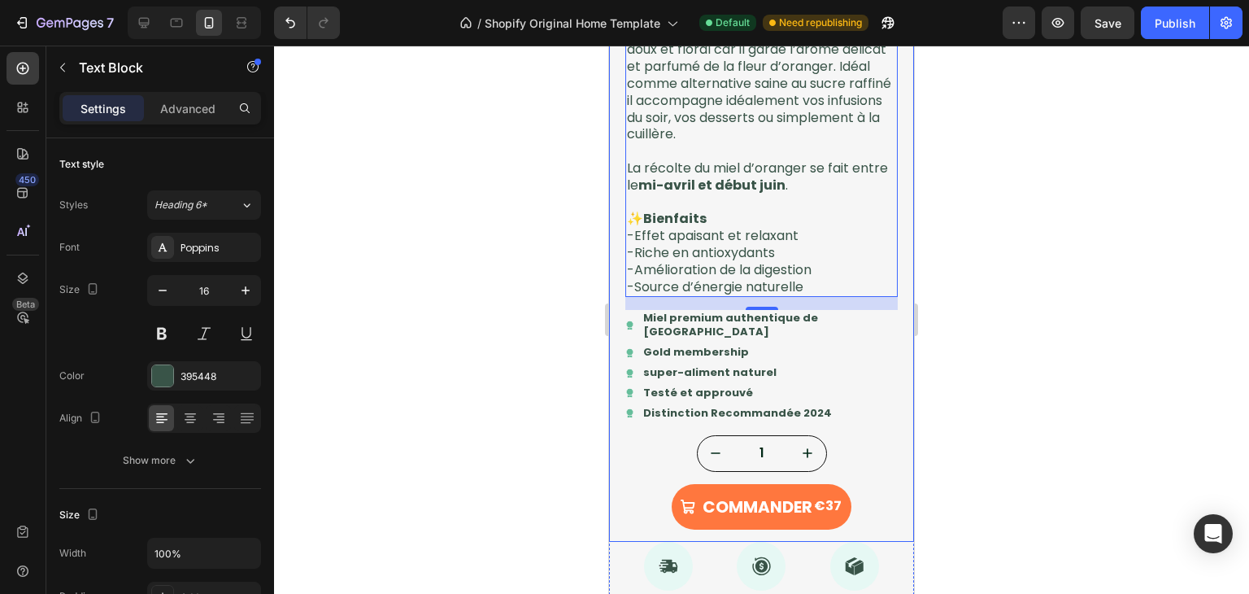
scroll to position [631, 0]
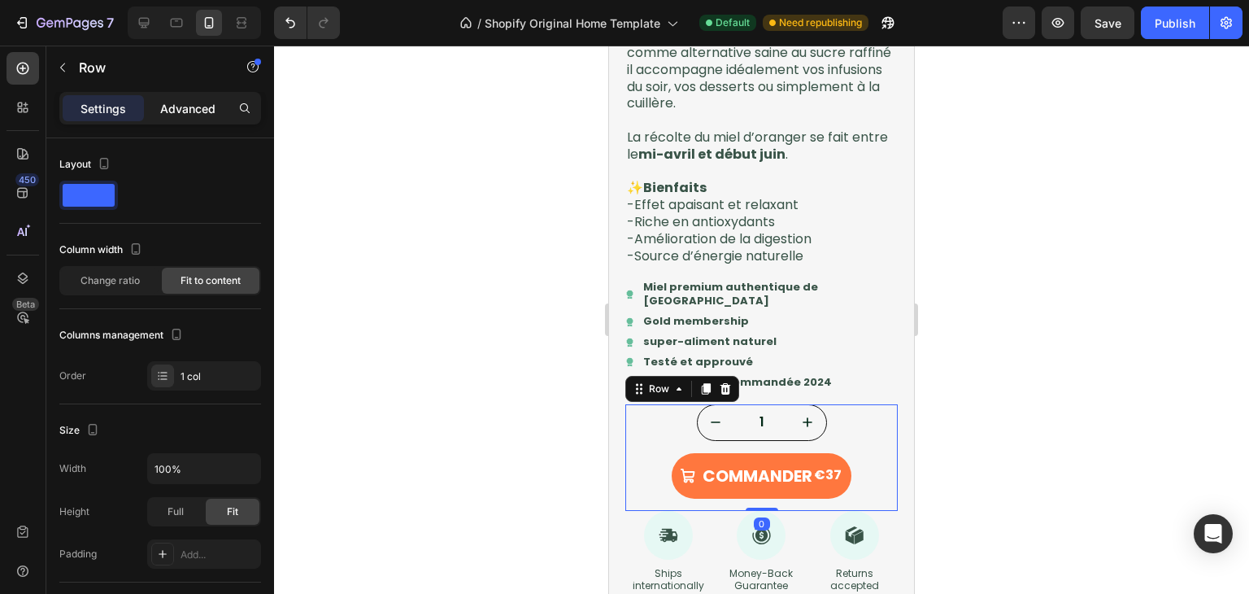
click at [205, 111] on p "Advanced" at bounding box center [187, 108] width 55 height 17
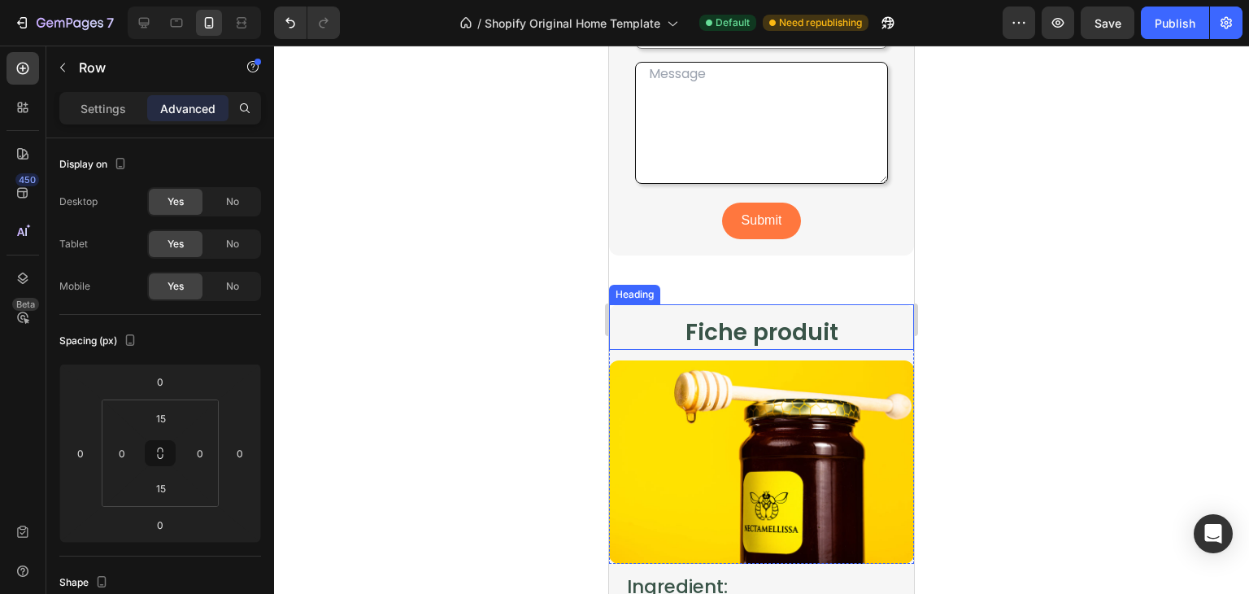
scroll to position [3697, 0]
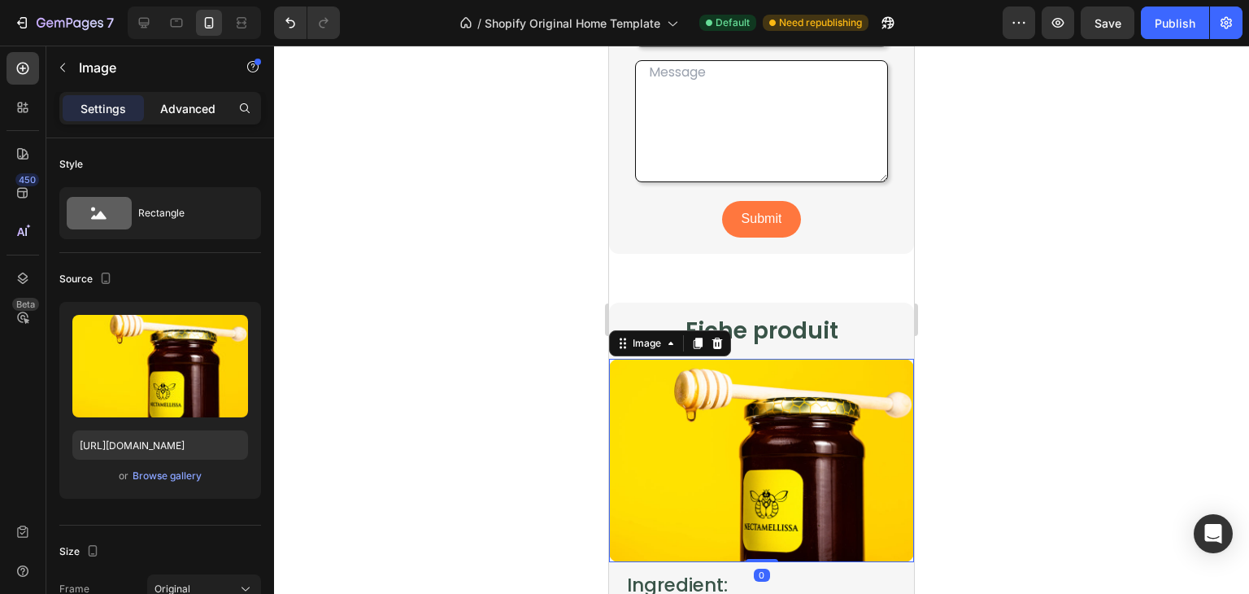
click at [185, 111] on p "Advanced" at bounding box center [187, 108] width 55 height 17
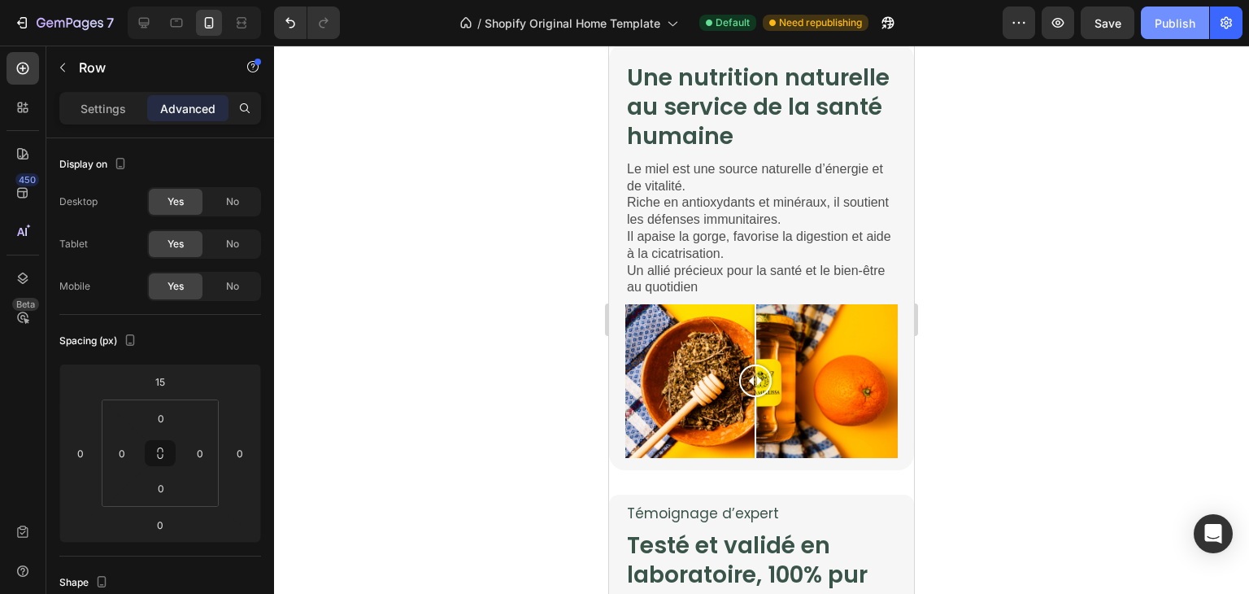
scroll to position [2176, 0]
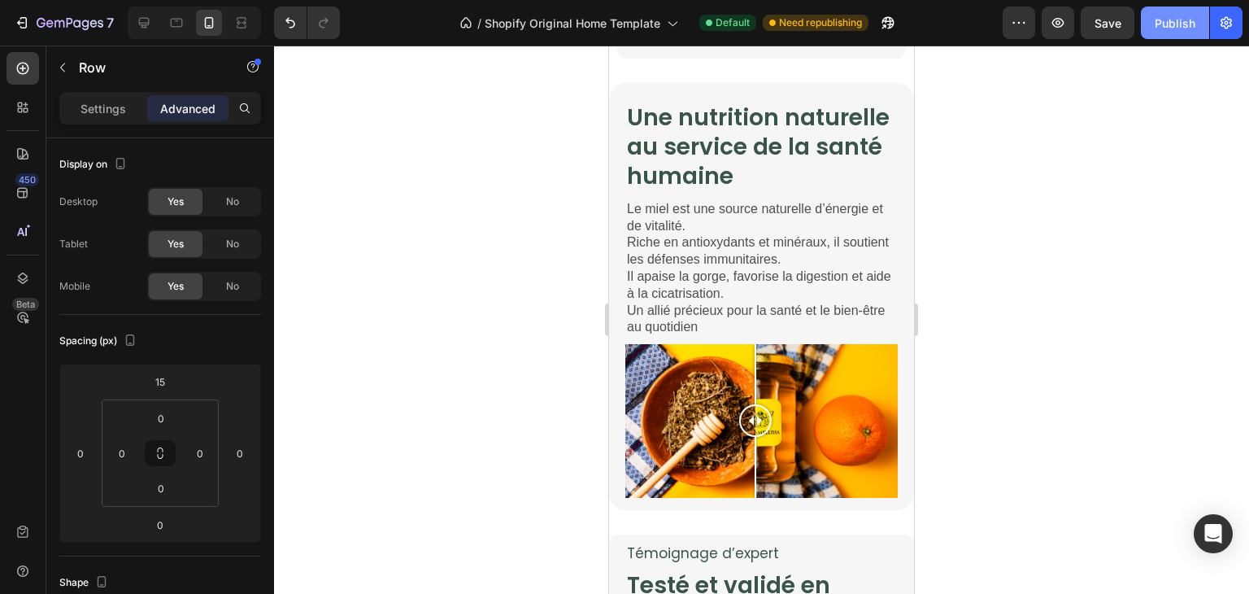
click at [1165, 15] on div "Publish" at bounding box center [1175, 23] width 41 height 17
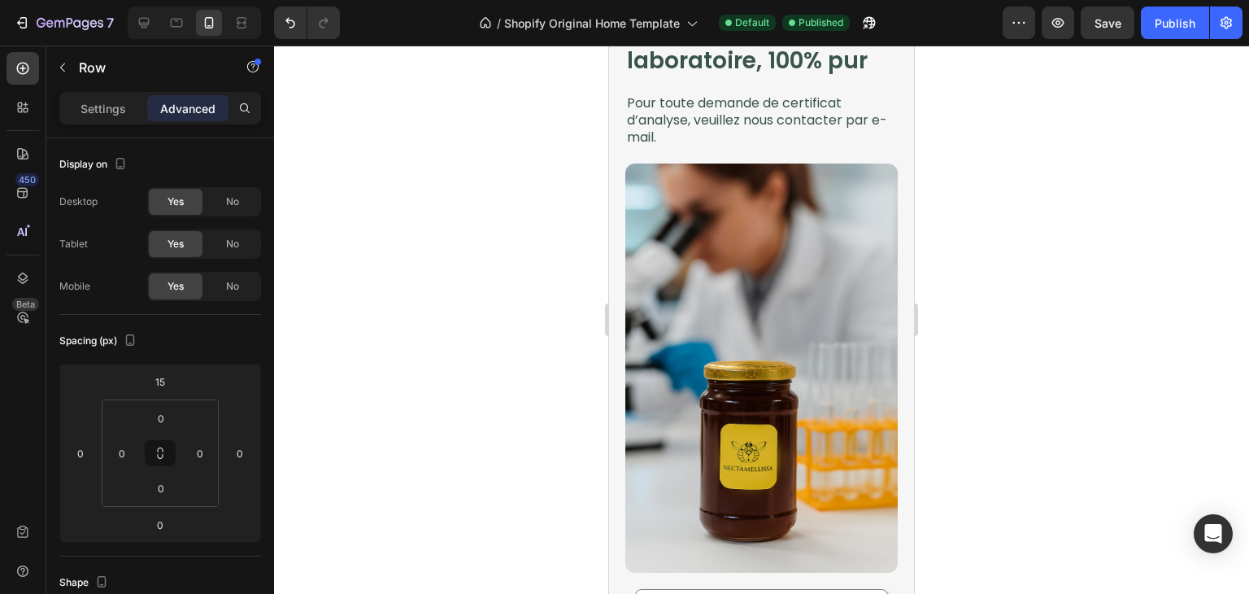
scroll to position [2723, 0]
click at [147, 33] on div at bounding box center [144, 23] width 26 height 26
type input "0"
type input "24"
type input "32"
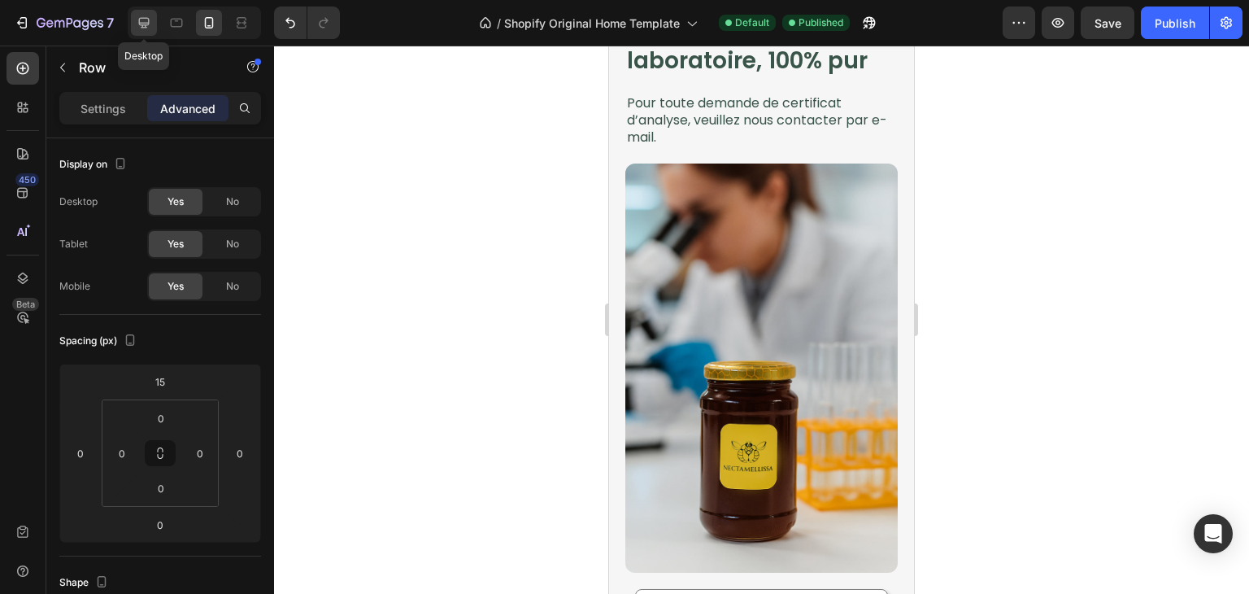
type input "24"
type input "32"
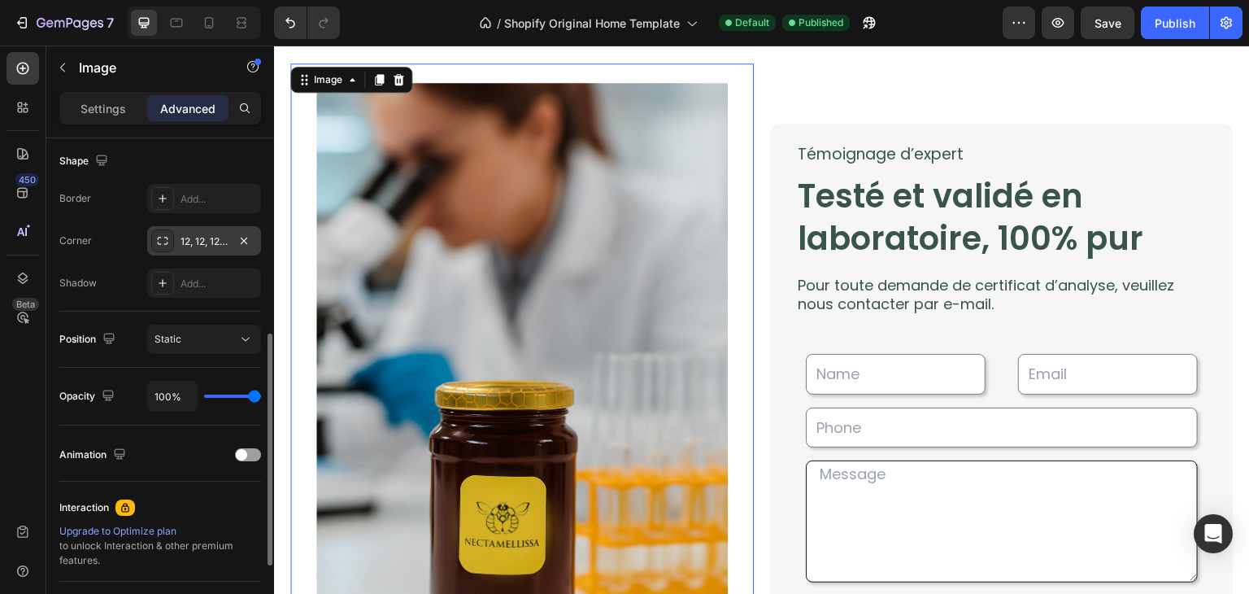
scroll to position [582, 0]
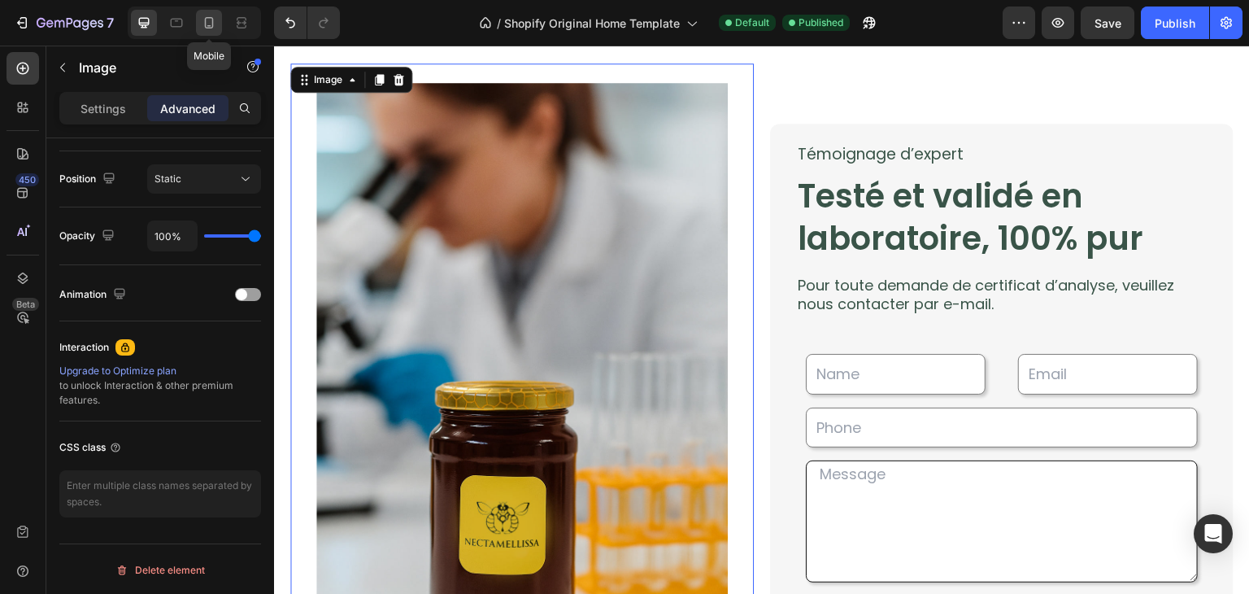
click at [207, 33] on div at bounding box center [209, 23] width 26 height 26
type input "24"
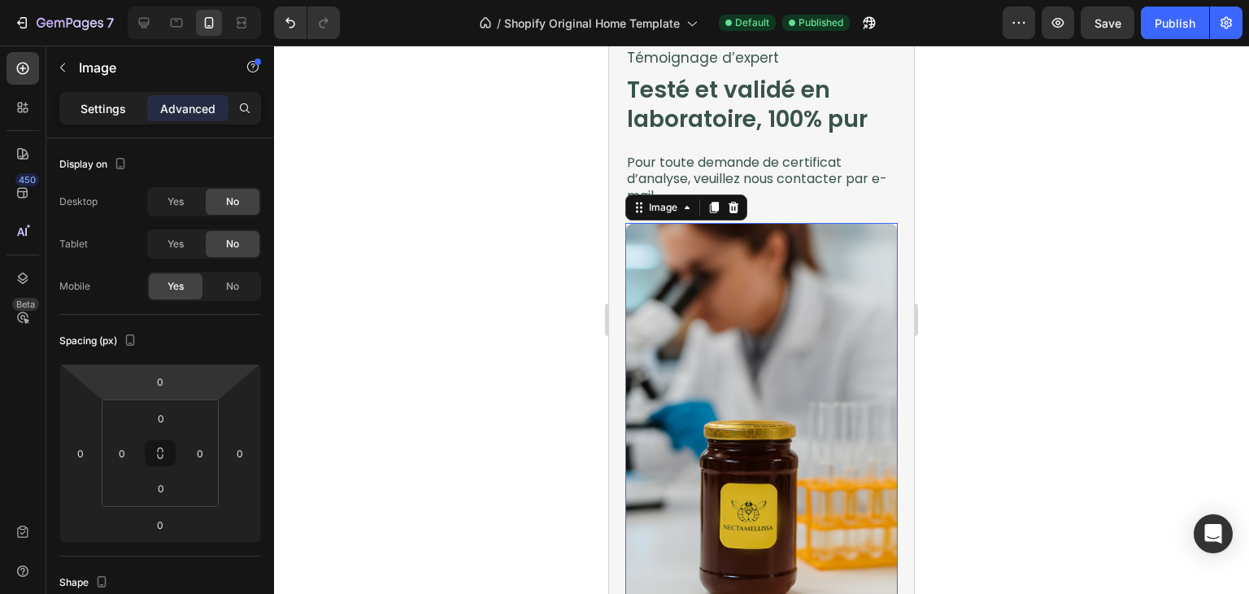
click at [99, 102] on p "Settings" at bounding box center [104, 108] width 46 height 17
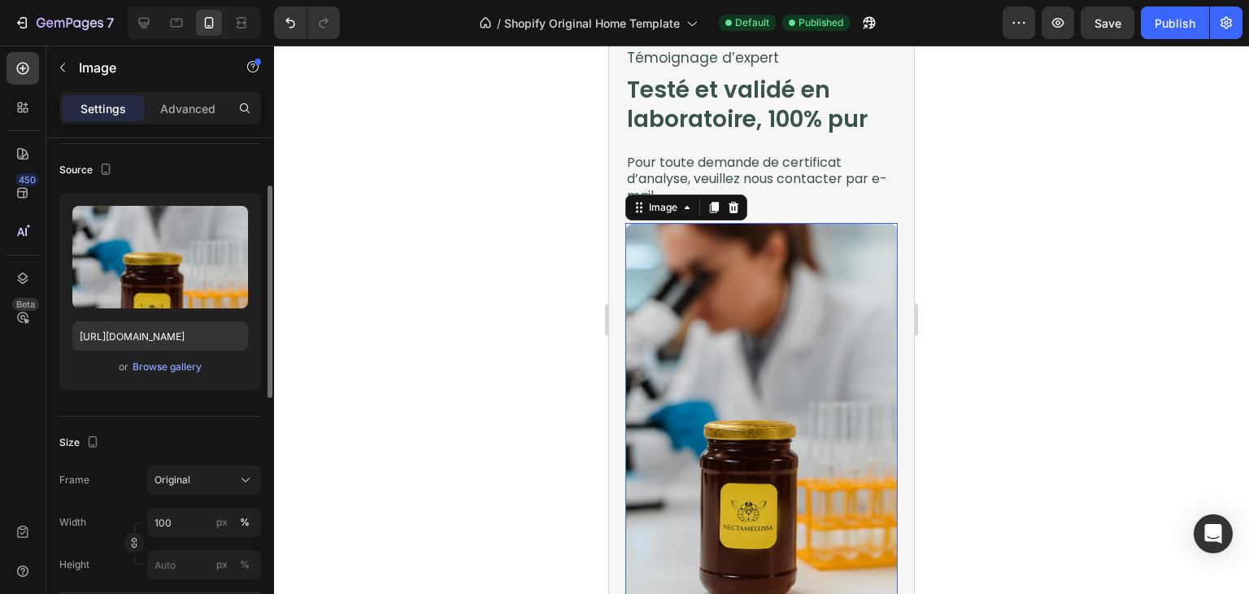
scroll to position [110, 0]
click at [182, 108] on p "Advanced" at bounding box center [187, 108] width 55 height 17
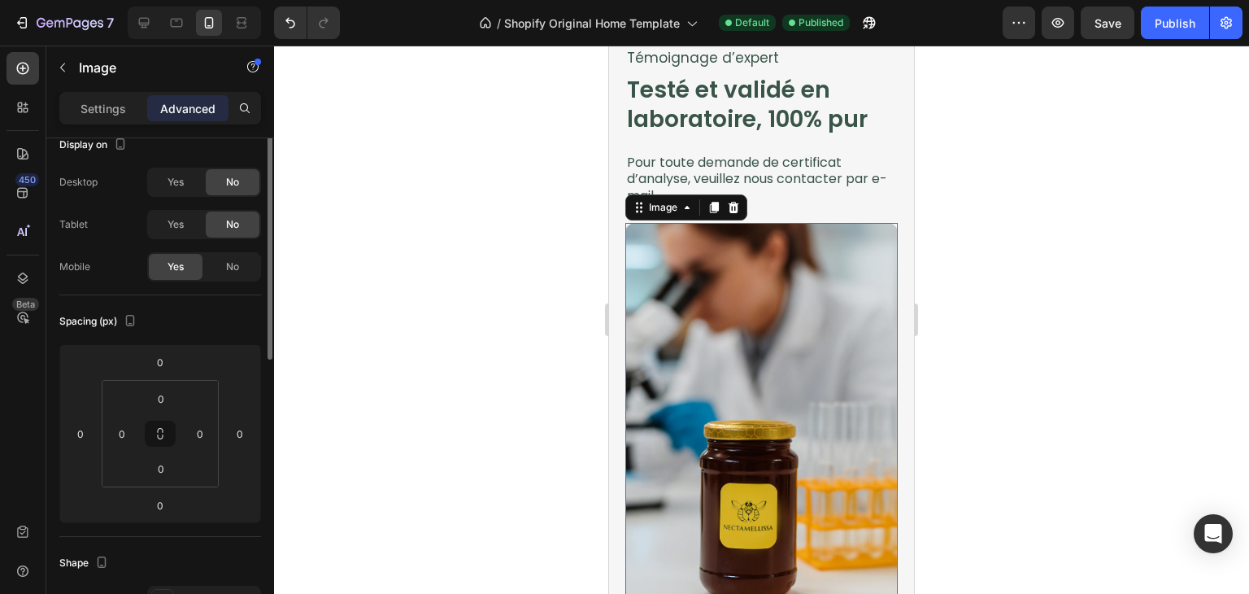
scroll to position [0, 0]
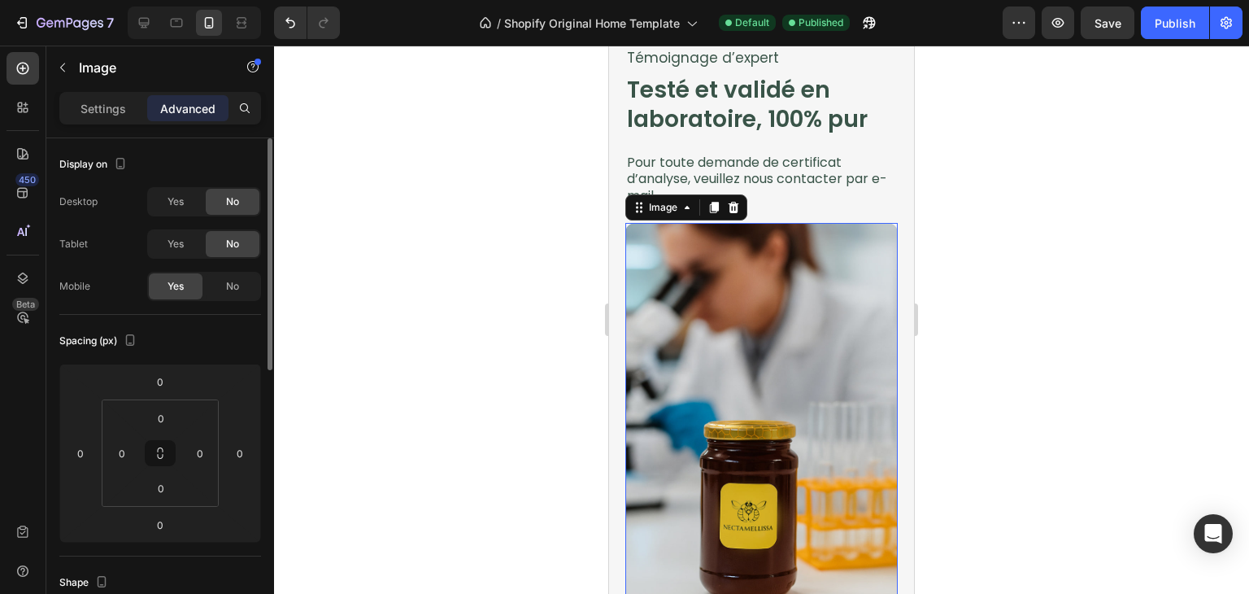
click at [155, 162] on div "Display on" at bounding box center [160, 164] width 202 height 26
click at [120, 103] on p "Settings" at bounding box center [104, 108] width 46 height 17
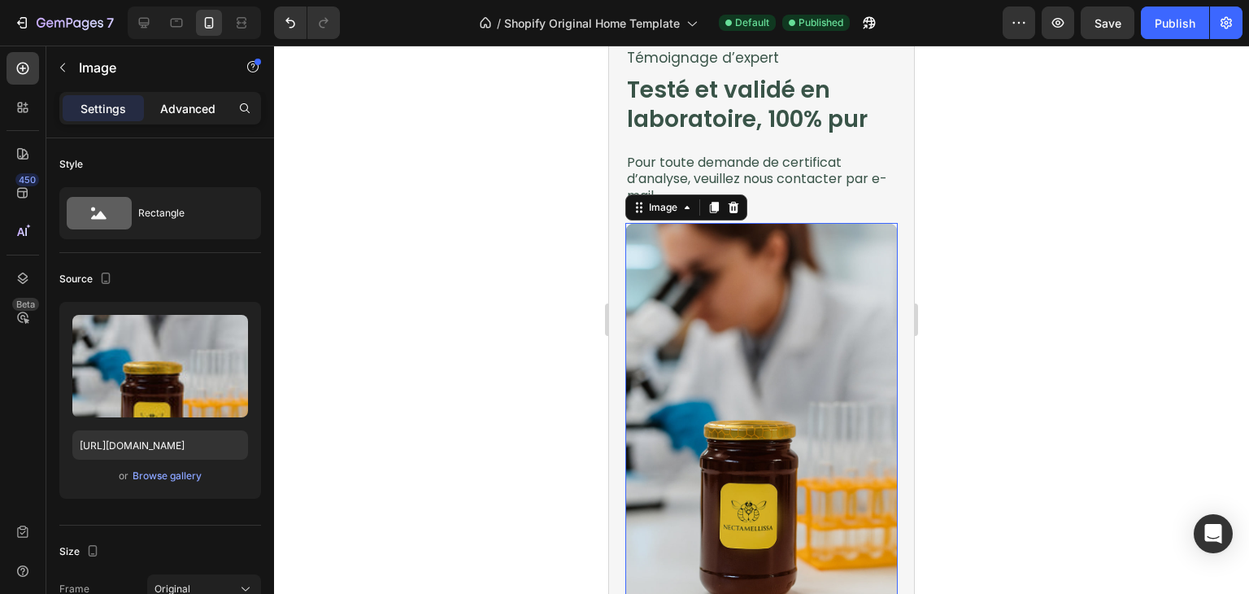
click at [196, 111] on p "Advanced" at bounding box center [187, 108] width 55 height 17
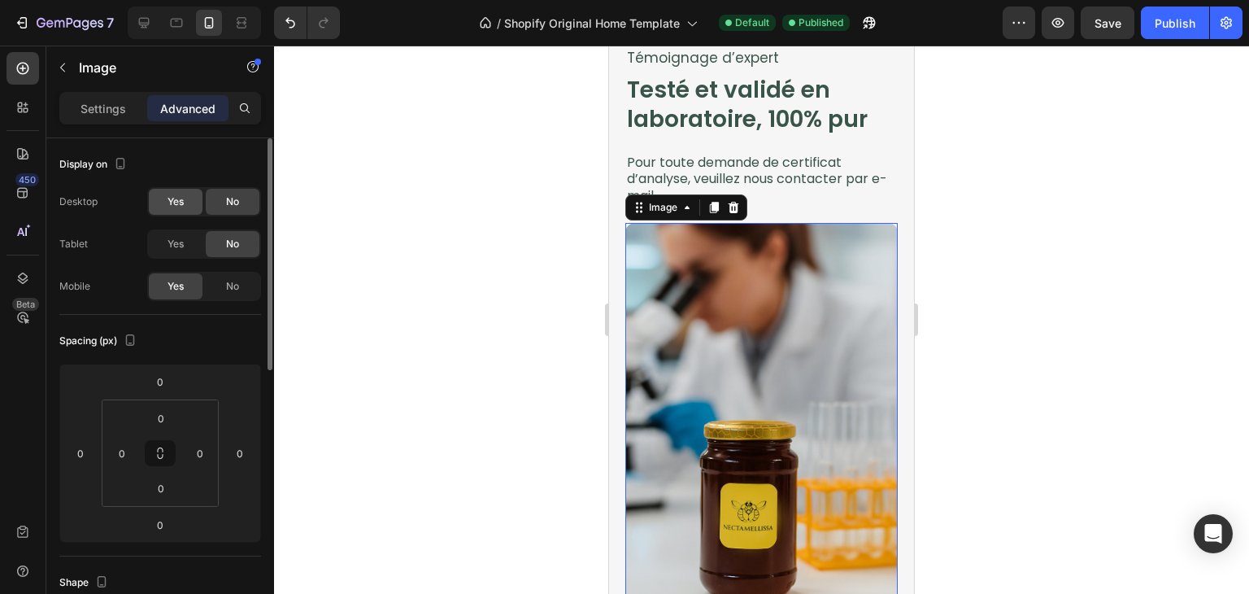
click at [176, 203] on span "Yes" at bounding box center [176, 201] width 16 height 15
click at [182, 247] on span "Yes" at bounding box center [176, 244] width 16 height 15
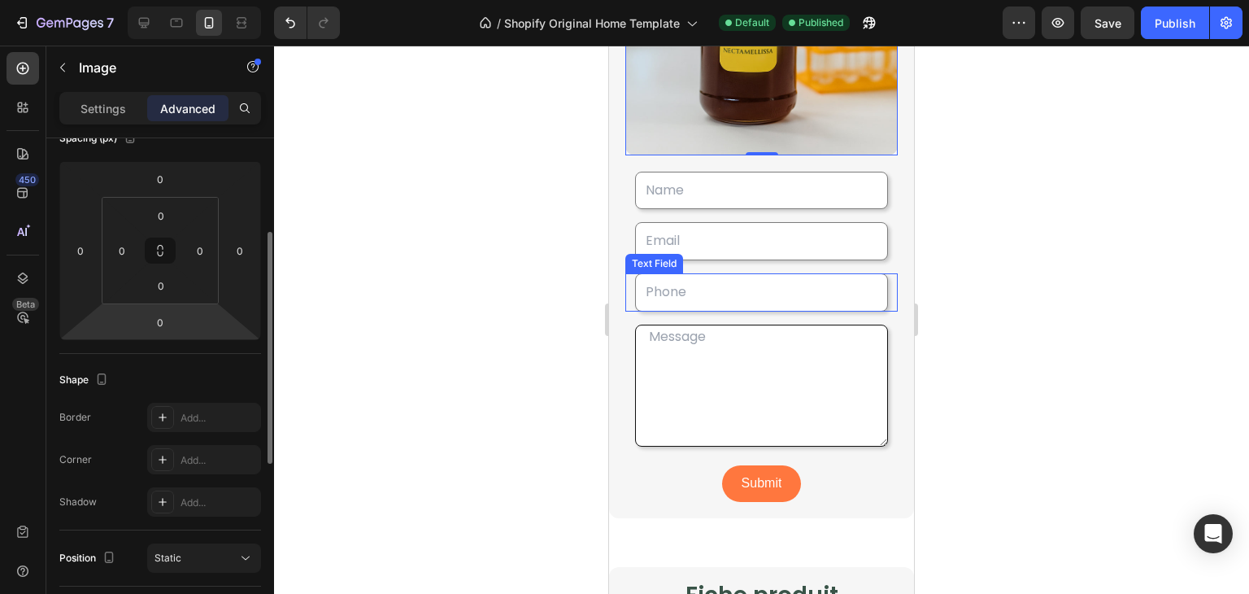
scroll to position [203, 0]
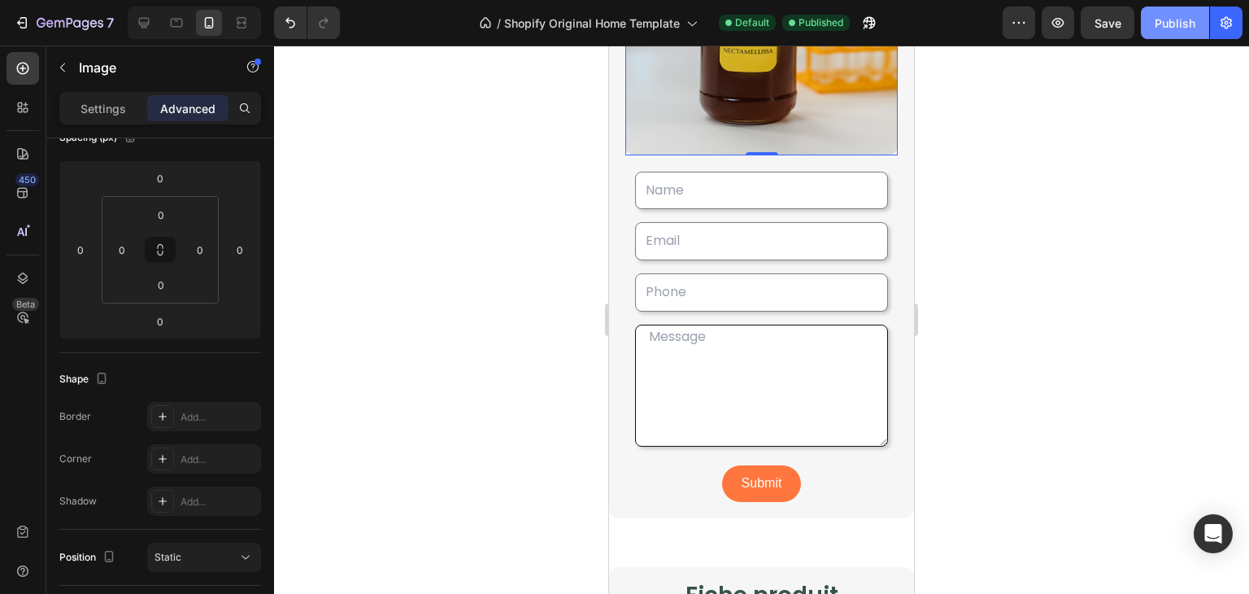
click at [1159, 35] on button "Publish" at bounding box center [1175, 23] width 68 height 33
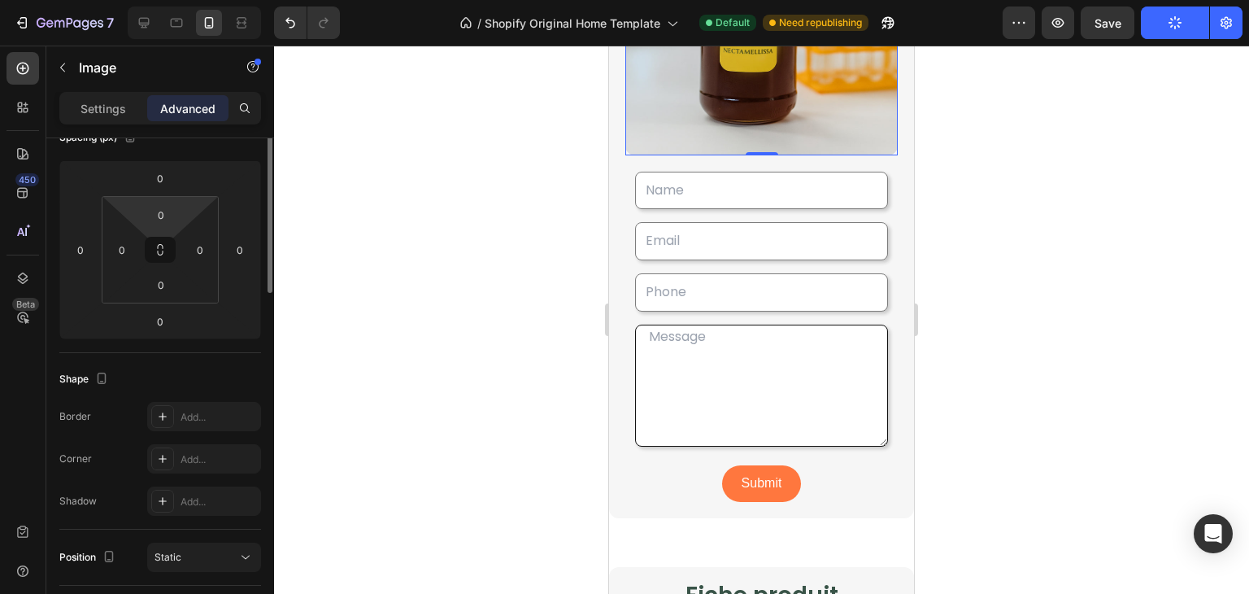
scroll to position [0, 0]
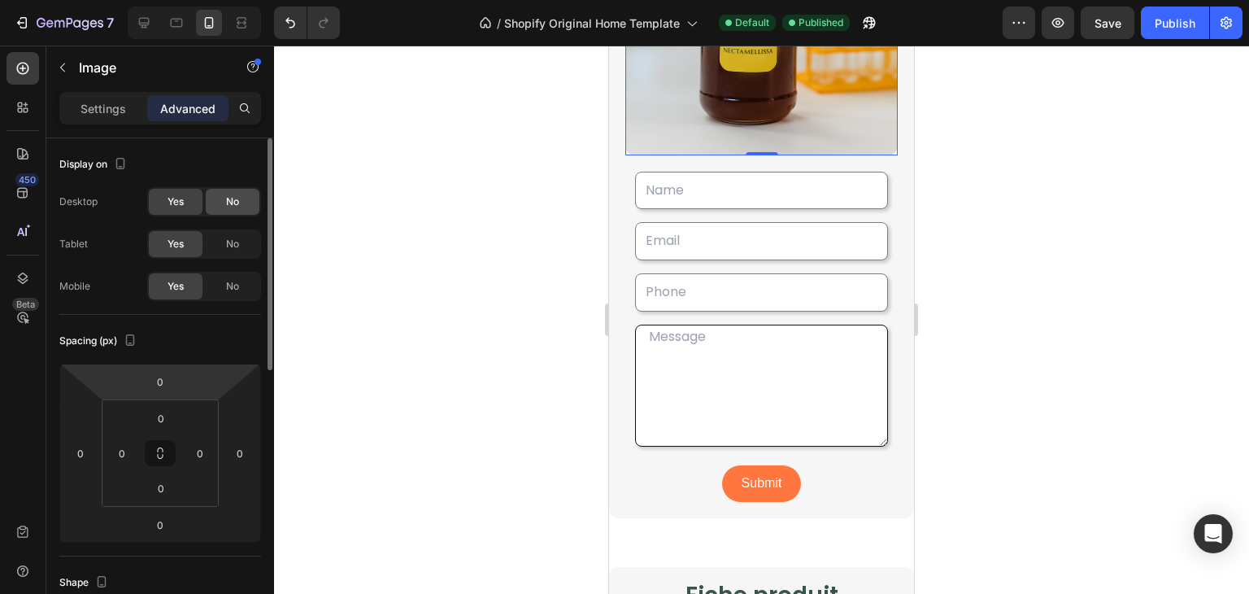
click at [216, 207] on div "No" at bounding box center [233, 202] width 54 height 26
click at [229, 248] on span "No" at bounding box center [232, 244] width 13 height 15
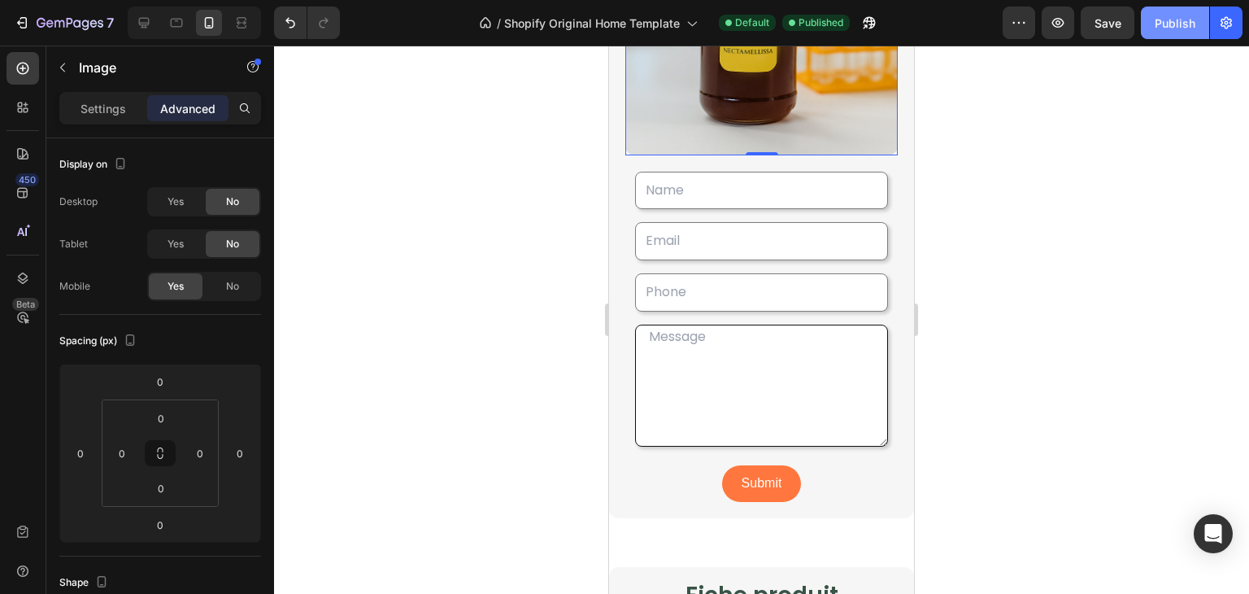
click at [1171, 16] on div "Publish" at bounding box center [1175, 23] width 41 height 17
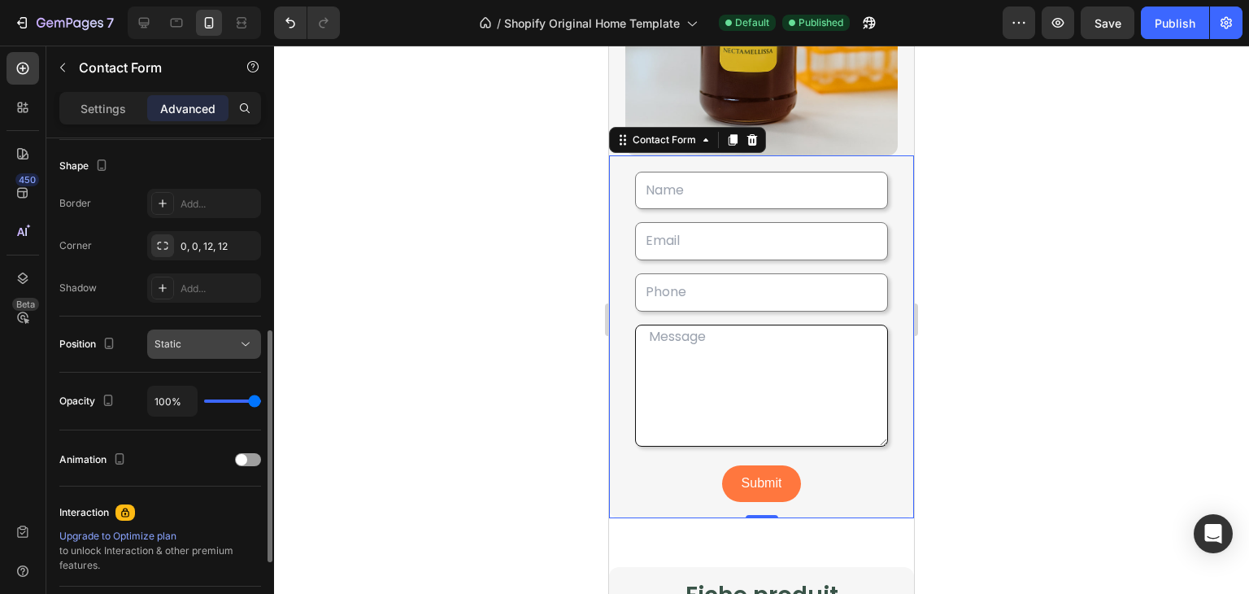
scroll to position [415, 0]
click at [173, 213] on div "Add..." at bounding box center [204, 204] width 114 height 29
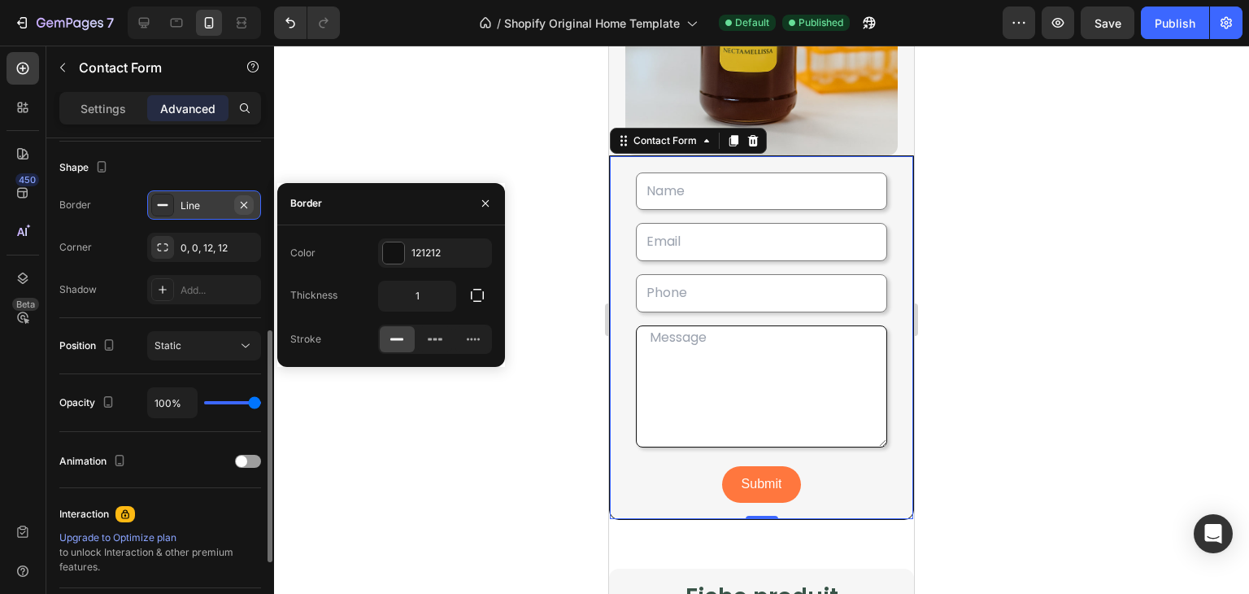
click at [237, 209] on icon "button" at bounding box center [243, 204] width 13 height 13
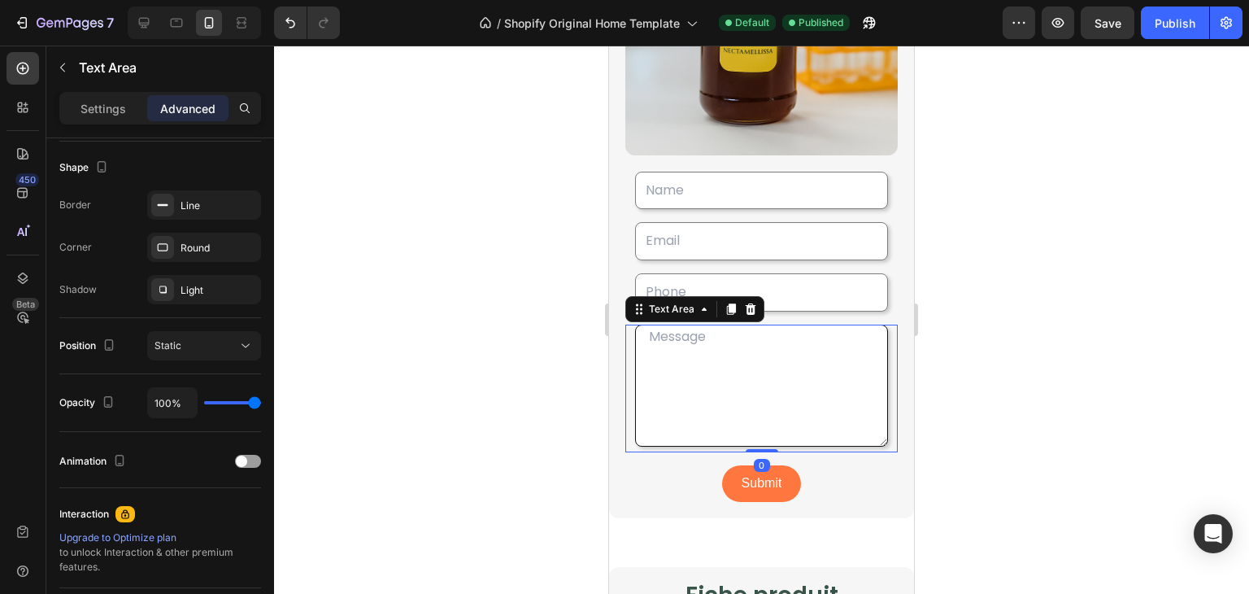
scroll to position [0, 0]
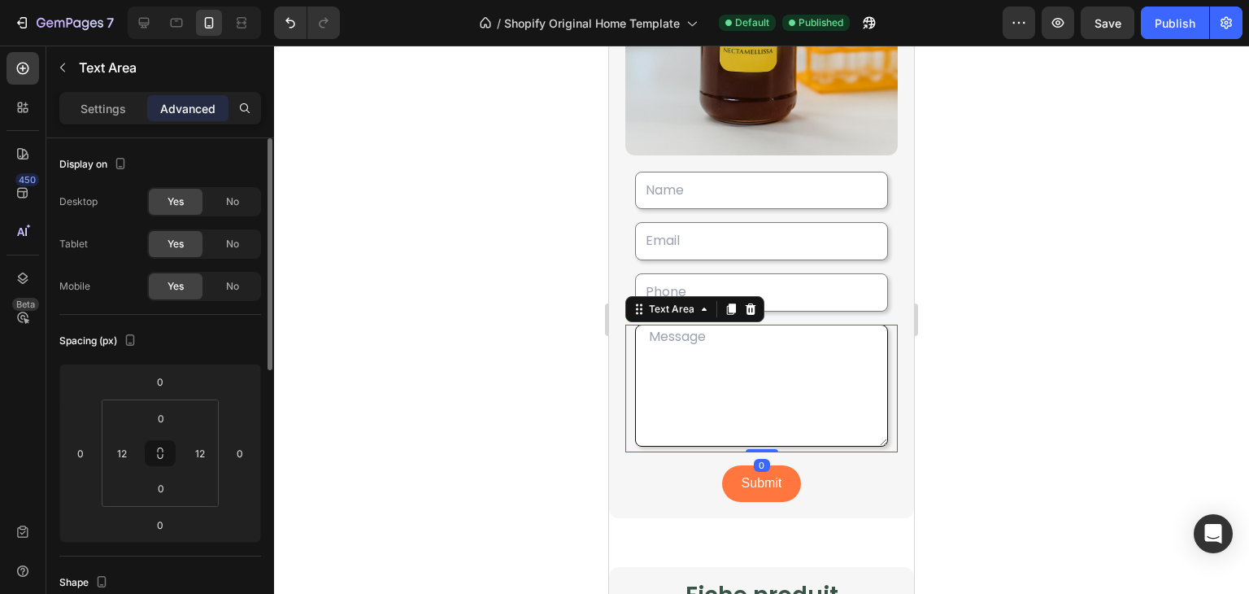
click at [717, 334] on textarea at bounding box center [761, 386] width 253 height 122
click at [101, 103] on p "Settings" at bounding box center [104, 108] width 46 height 17
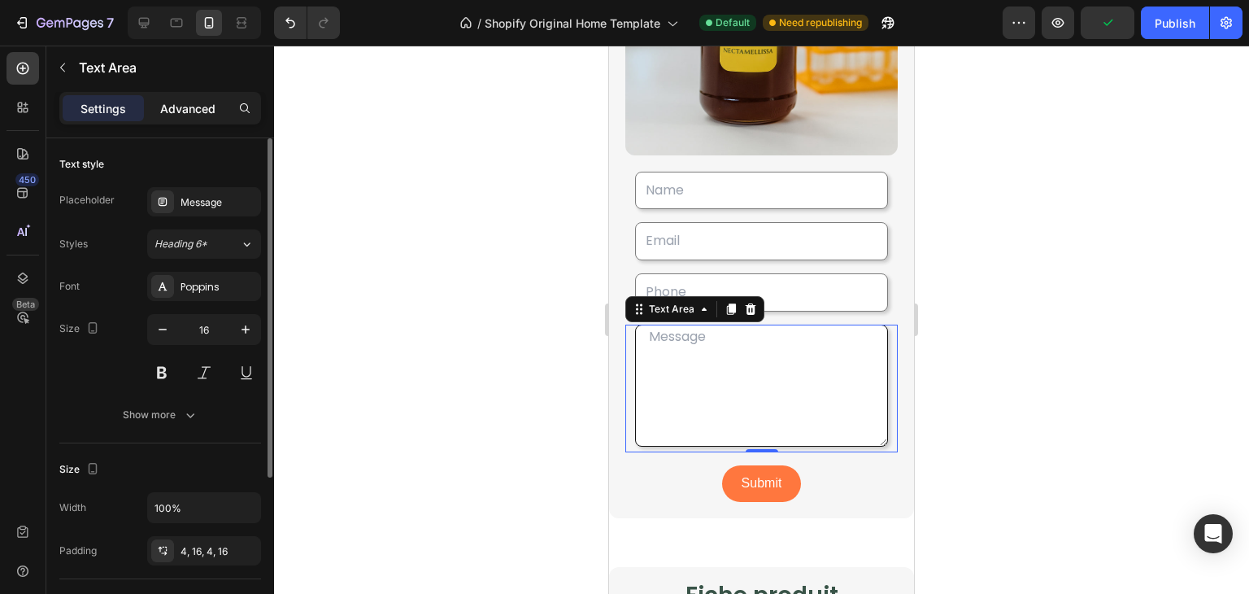
click at [175, 107] on p "Advanced" at bounding box center [187, 108] width 55 height 17
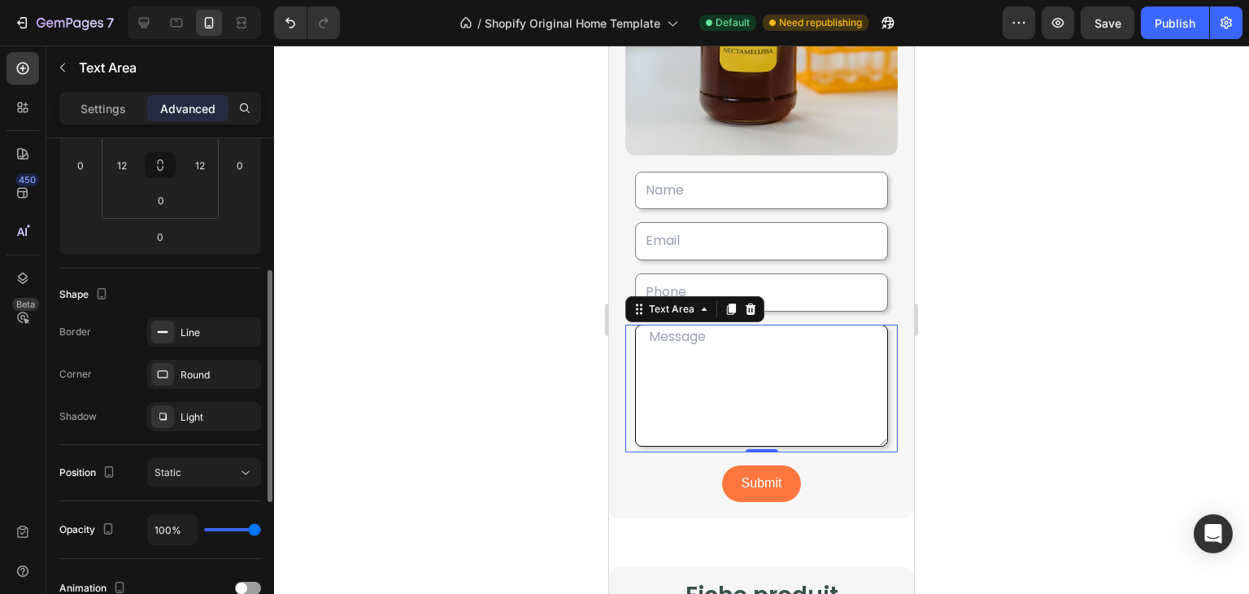
scroll to position [289, 0]
click at [212, 342] on div "Line" at bounding box center [204, 330] width 114 height 29
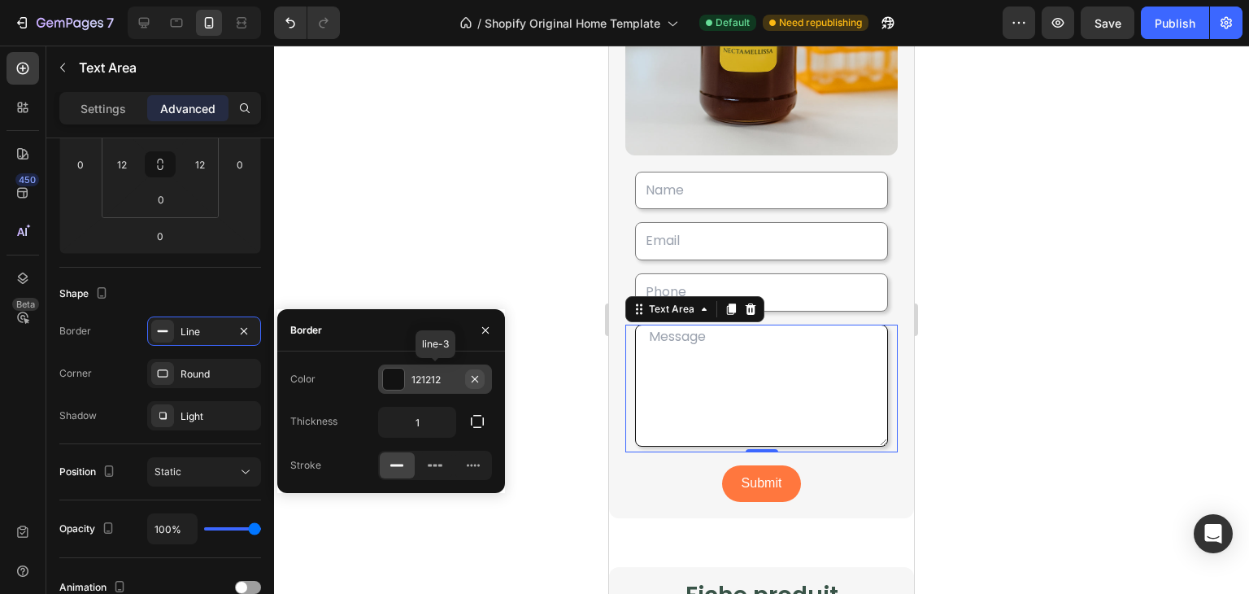
click at [472, 378] on icon "button" at bounding box center [474, 379] width 13 height 13
click at [453, 376] on div "Add..." at bounding box center [450, 380] width 76 height 15
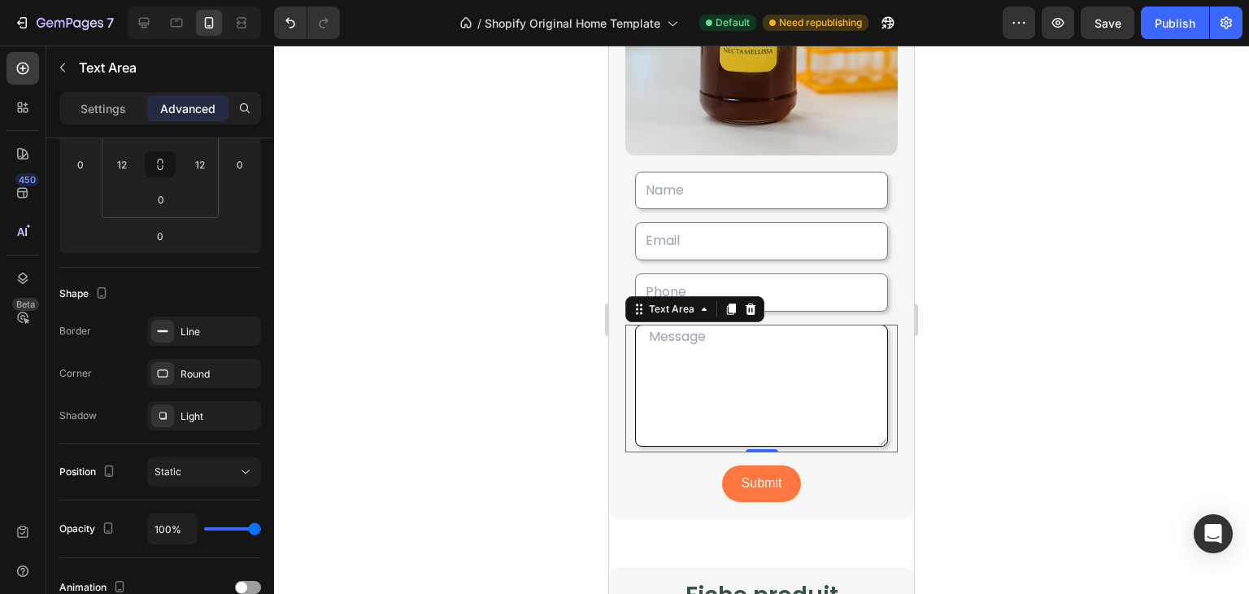
click at [442, 277] on div at bounding box center [761, 320] width 975 height 548
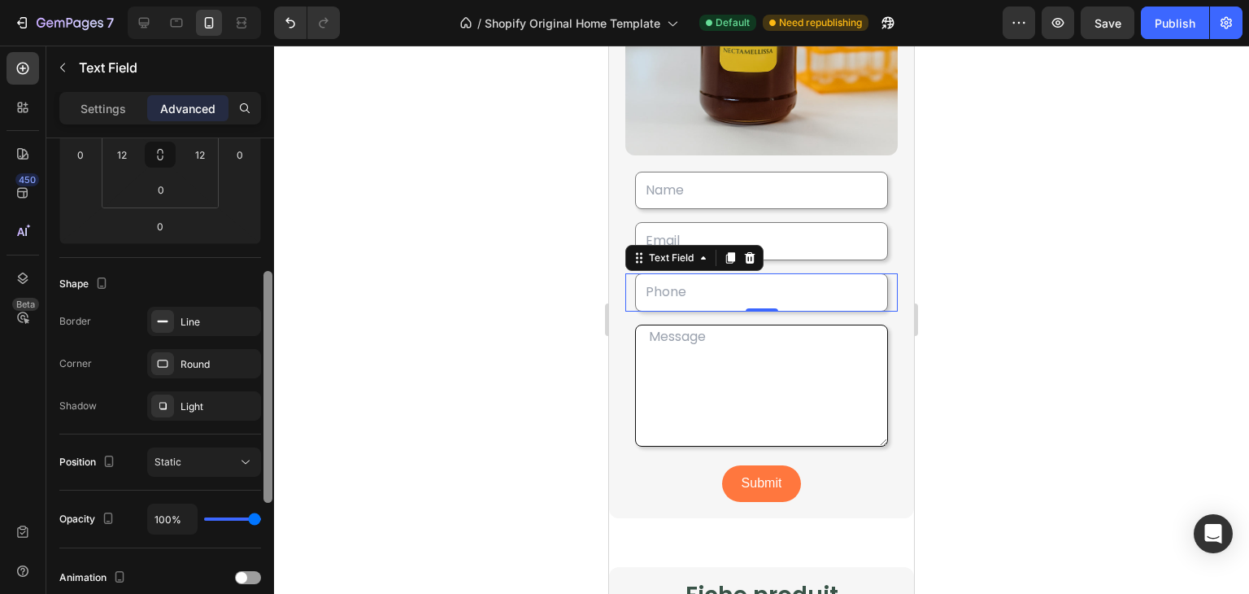
scroll to position [299, 0]
click at [215, 320] on div "Line" at bounding box center [204, 321] width 47 height 15
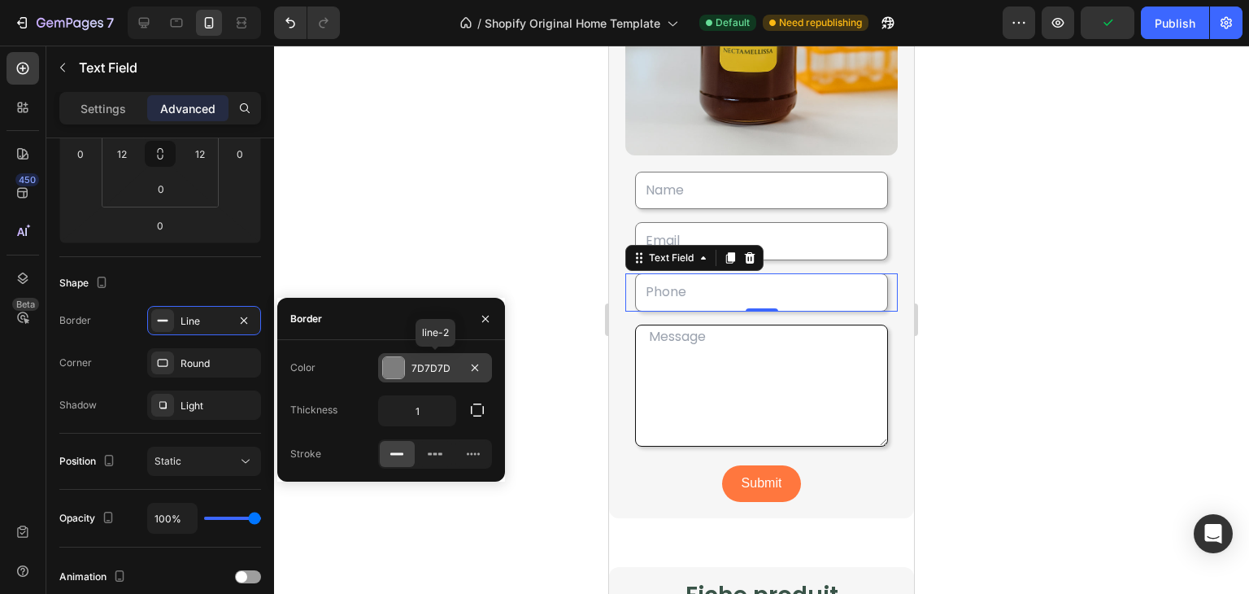
click at [447, 368] on div "7D7D7D" at bounding box center [435, 368] width 47 height 15
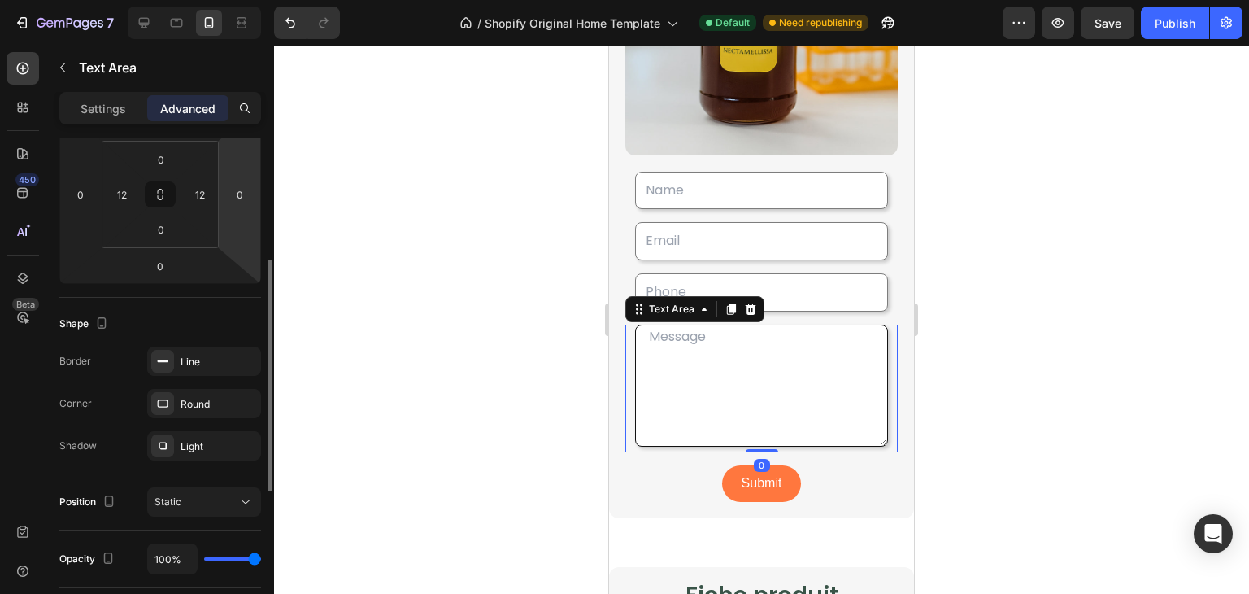
scroll to position [259, 0]
click at [0, 0] on button "button" at bounding box center [0, 0] width 0 height 0
click at [163, 398] on icon at bounding box center [162, 402] width 13 height 13
click at [219, 361] on div "Line" at bounding box center [204, 361] width 47 height 15
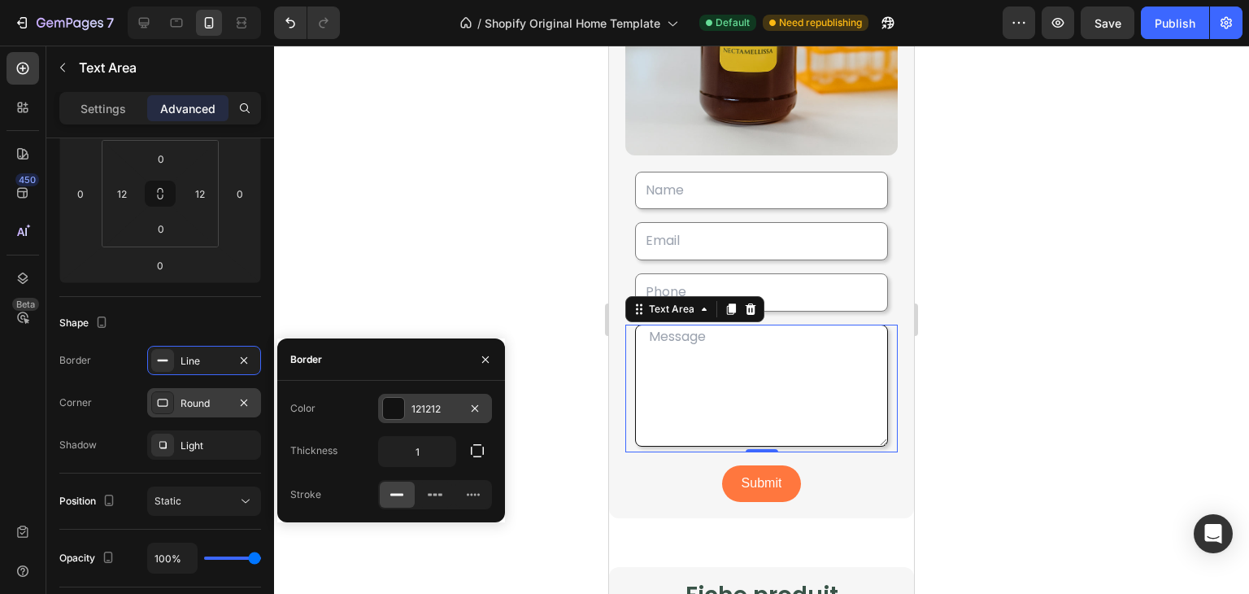
click at [439, 414] on div "121212" at bounding box center [435, 409] width 47 height 15
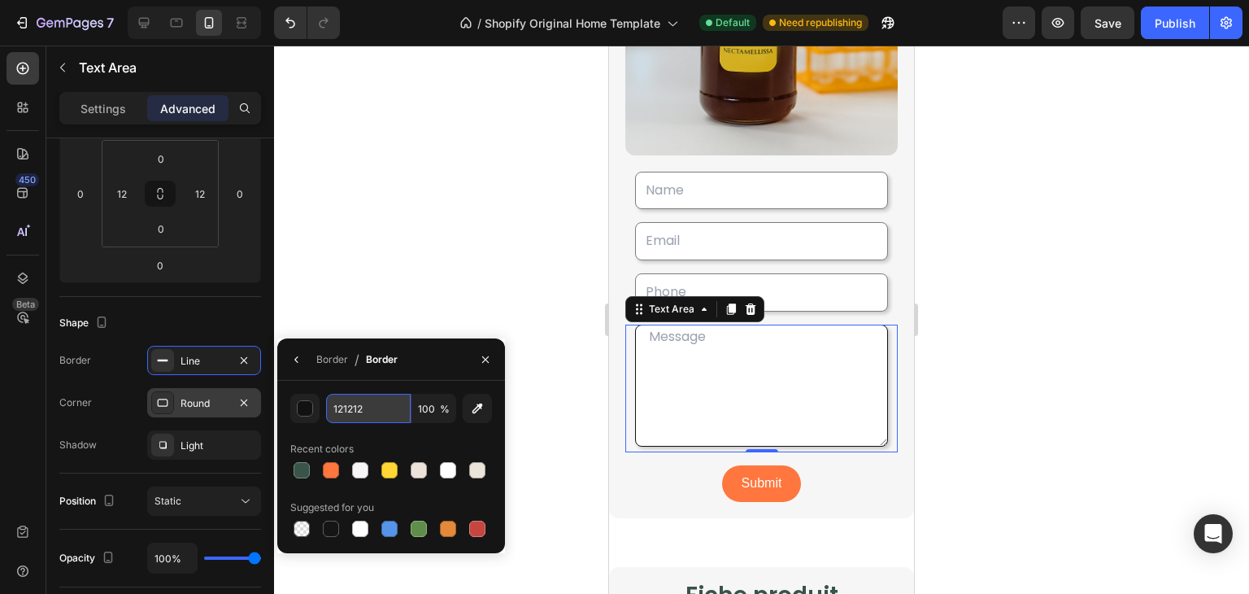
click at [376, 411] on input "121212" at bounding box center [368, 408] width 85 height 29
paste input "7D7D7D"
type input "7D7D7D"
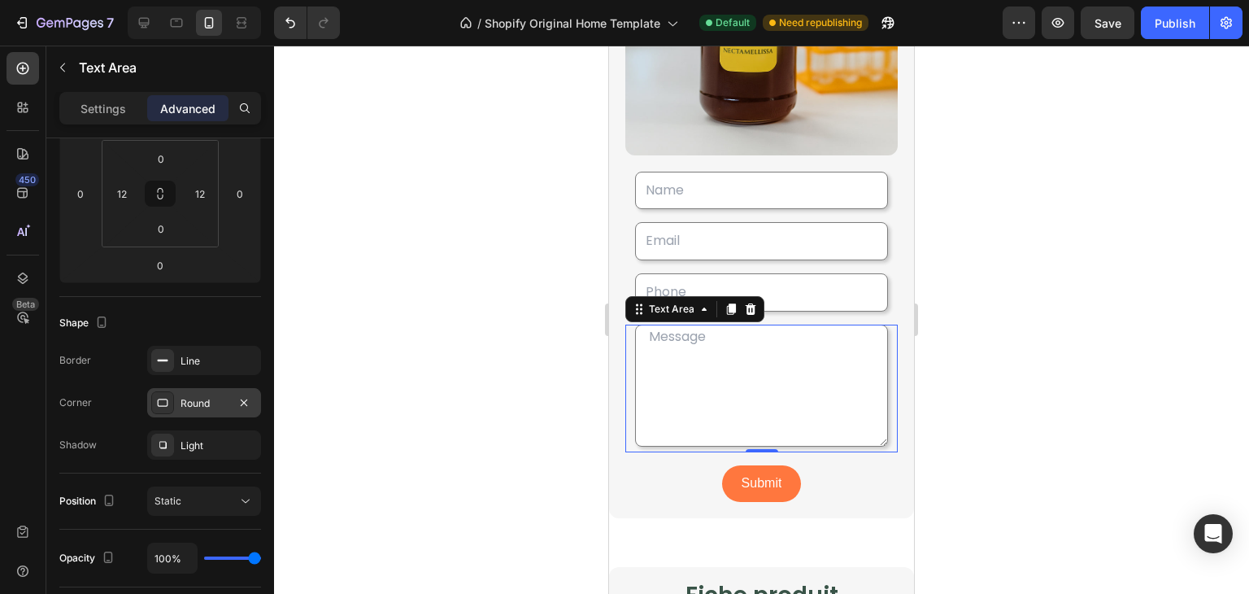
click at [439, 298] on div at bounding box center [761, 320] width 975 height 548
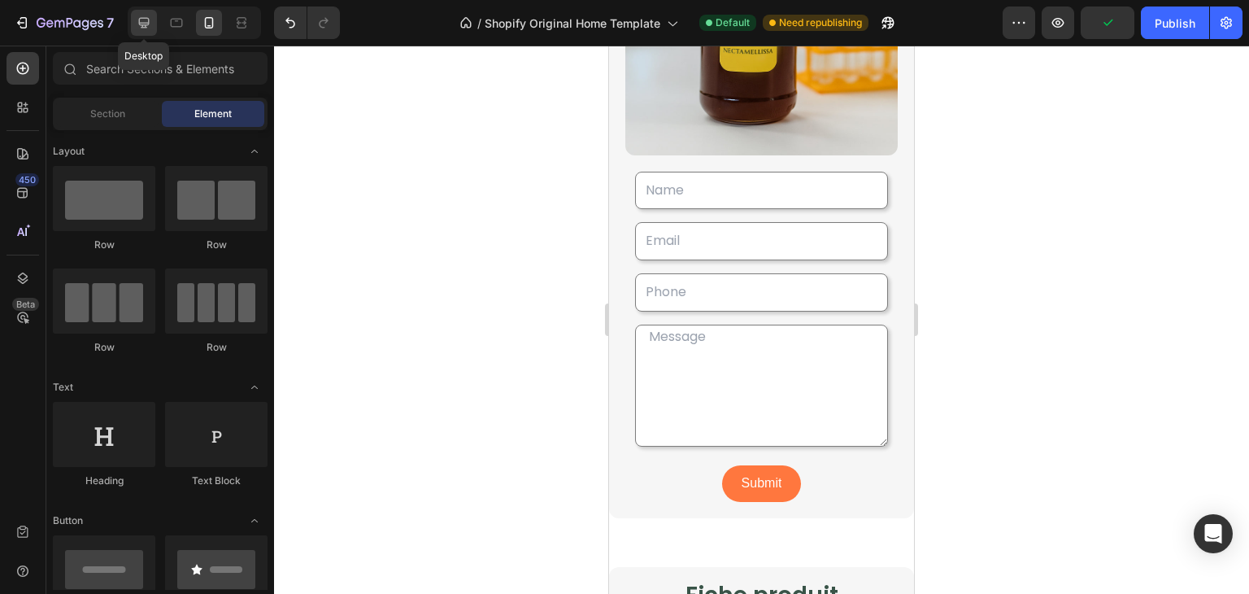
click at [142, 33] on div at bounding box center [144, 23] width 26 height 26
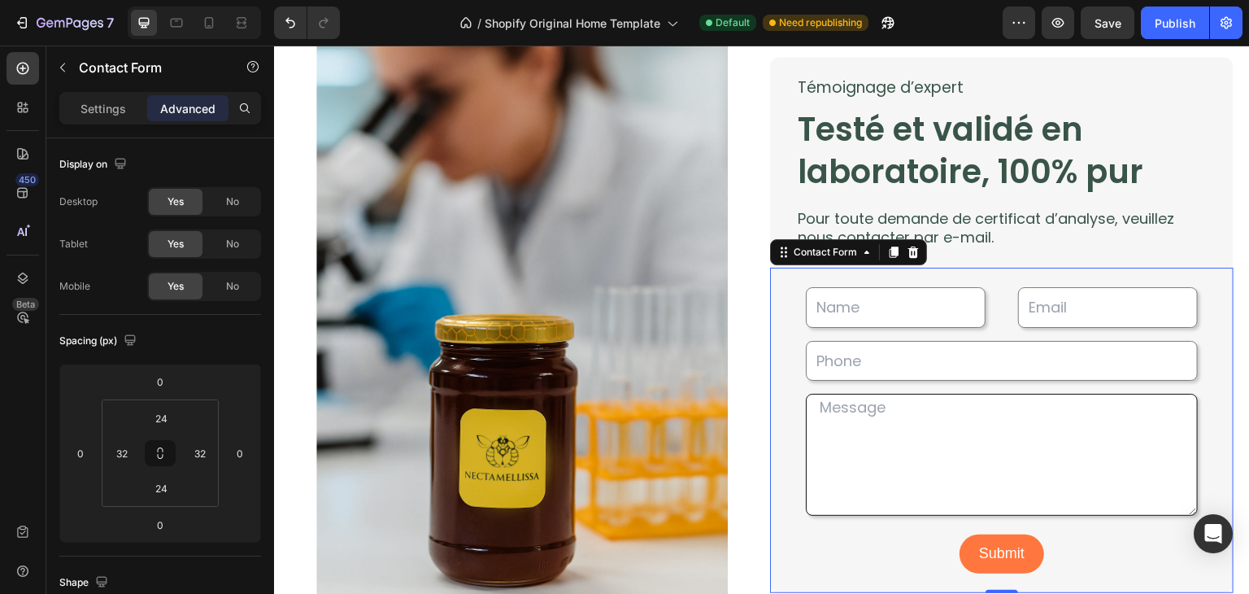
scroll to position [2738, 0]
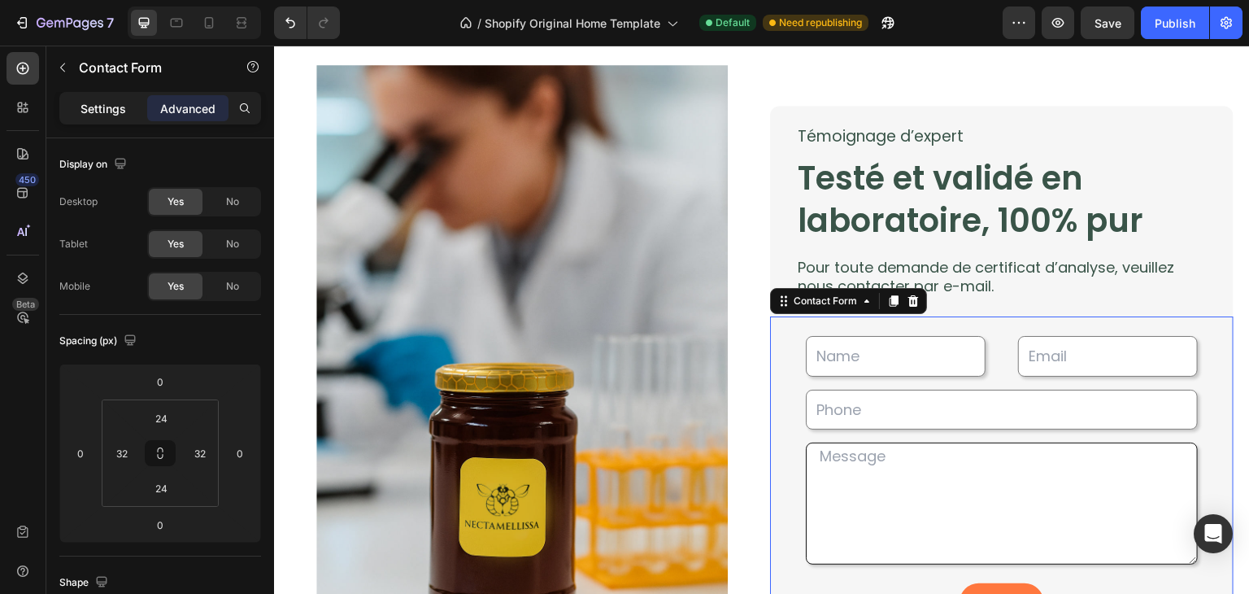
click at [109, 115] on p "Settings" at bounding box center [104, 108] width 46 height 17
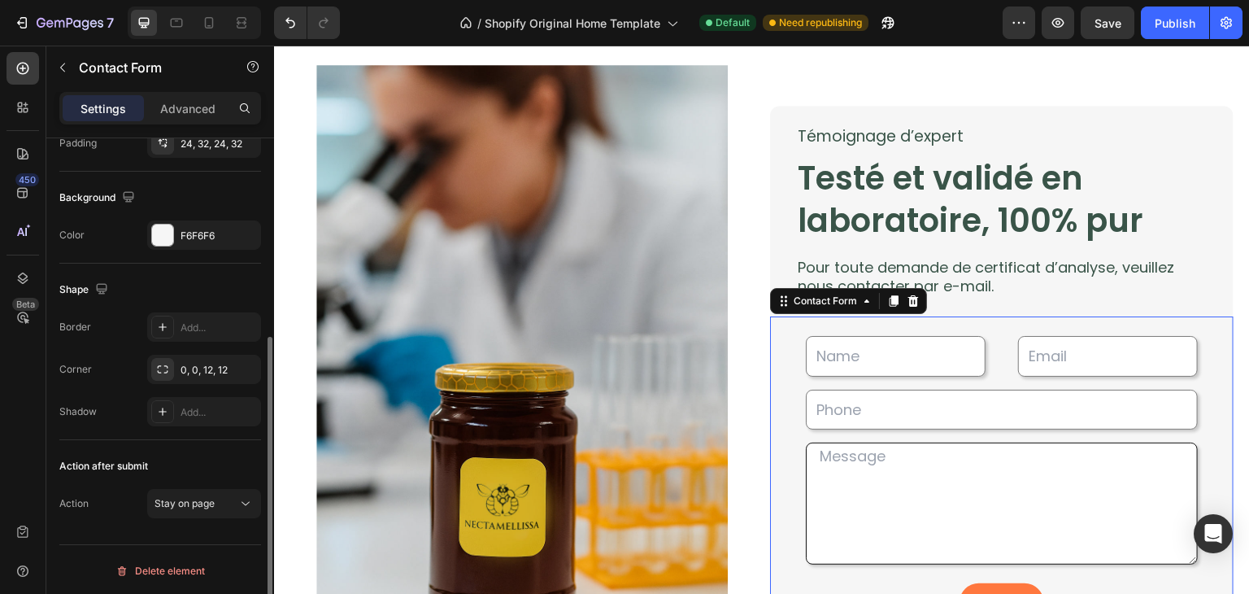
scroll to position [326, 0]
click at [228, 508] on div "Stay on page" at bounding box center [196, 502] width 83 height 15
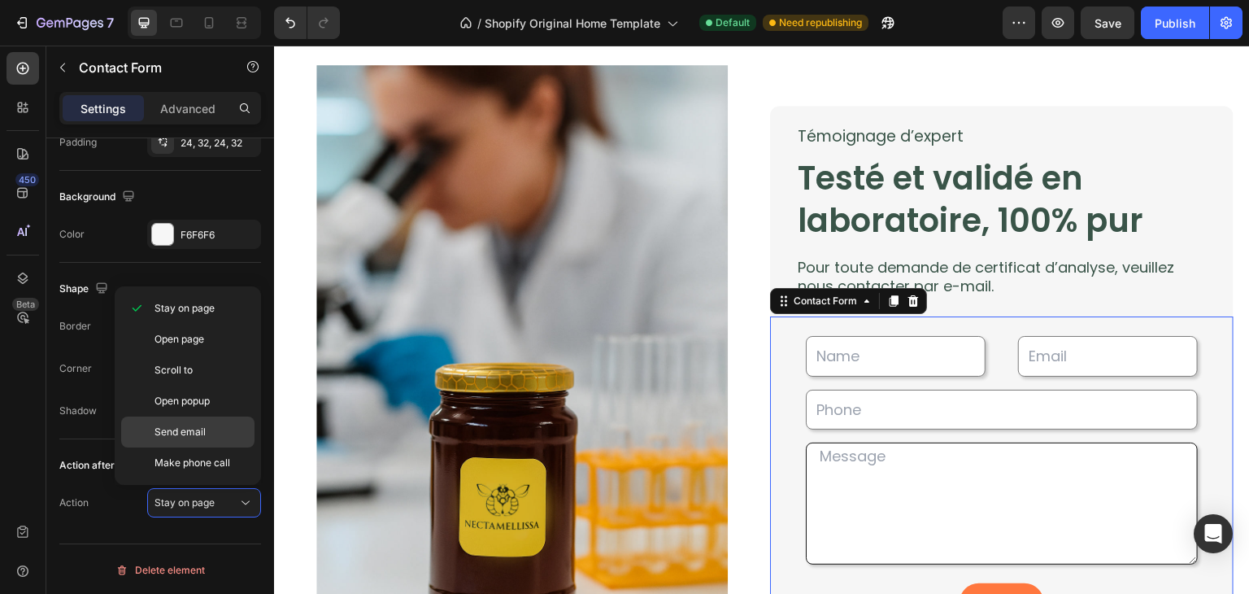
click at [180, 432] on span "Send email" at bounding box center [180, 432] width 51 height 15
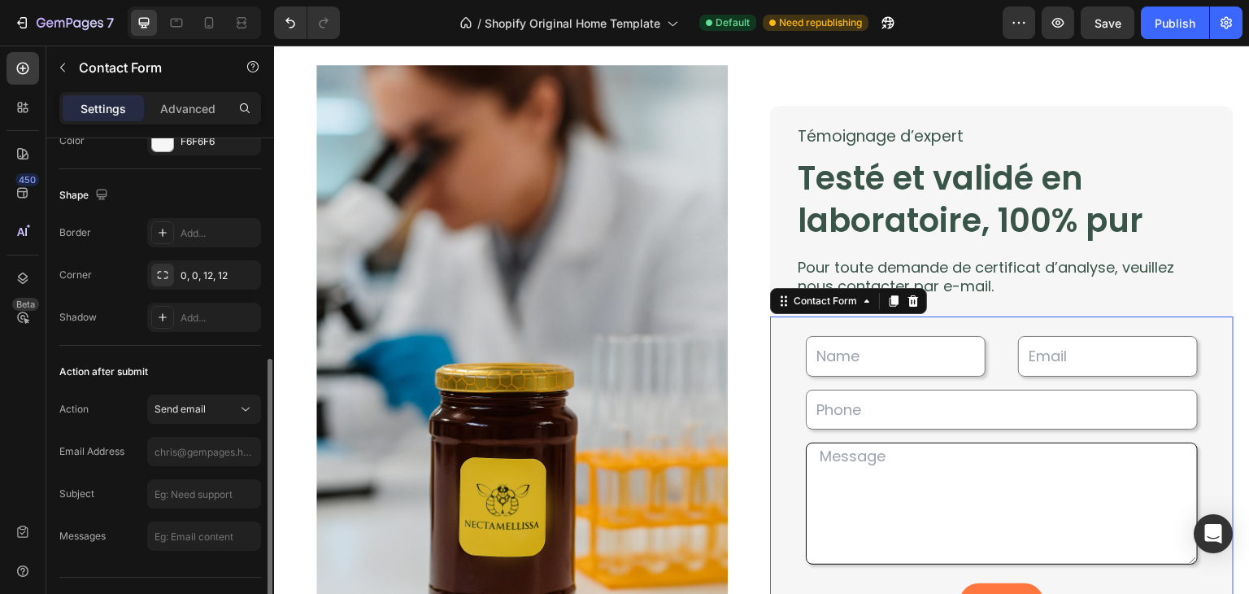
scroll to position [453, 0]
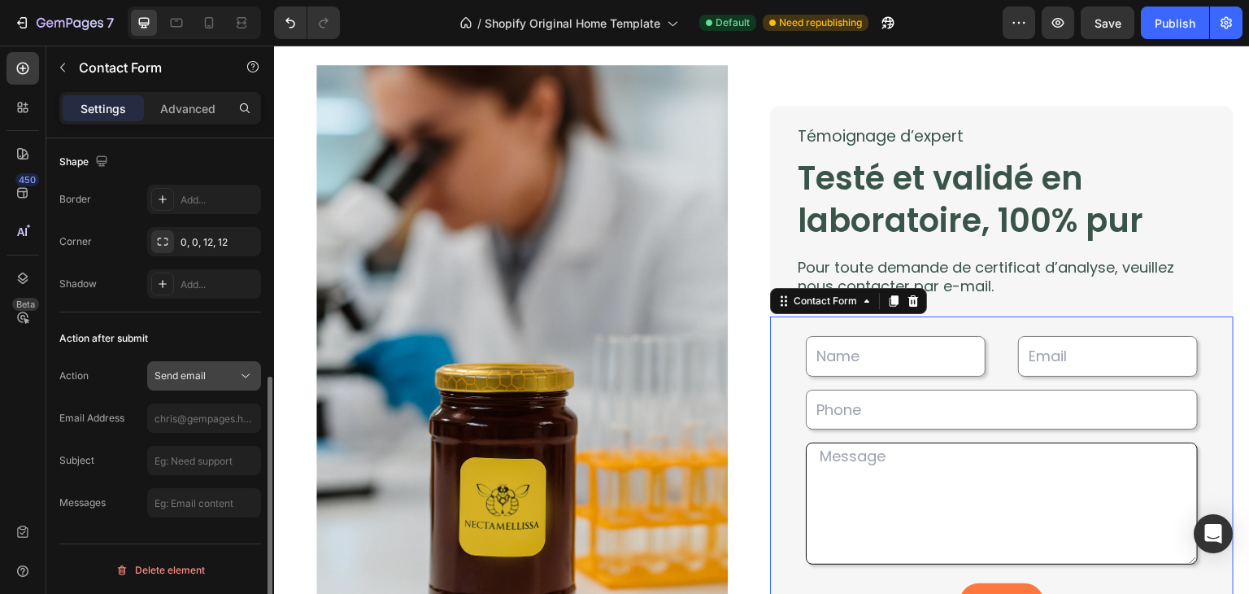
click at [210, 377] on div "Send email" at bounding box center [196, 375] width 83 height 15
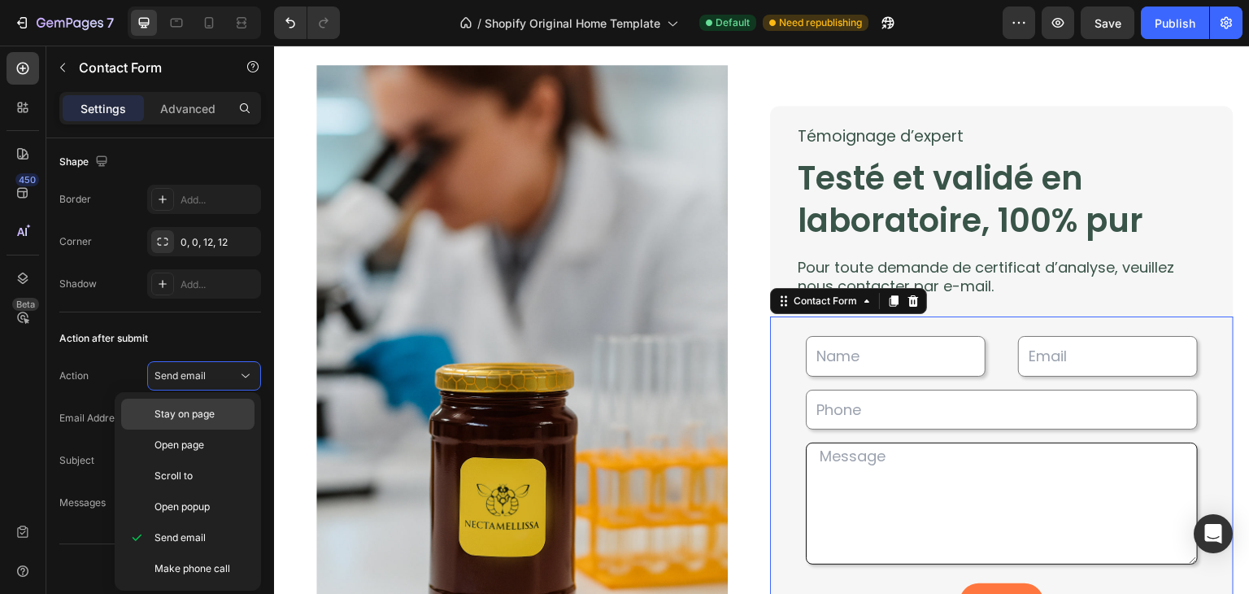
click at [219, 407] on p "Stay on page" at bounding box center [201, 414] width 93 height 15
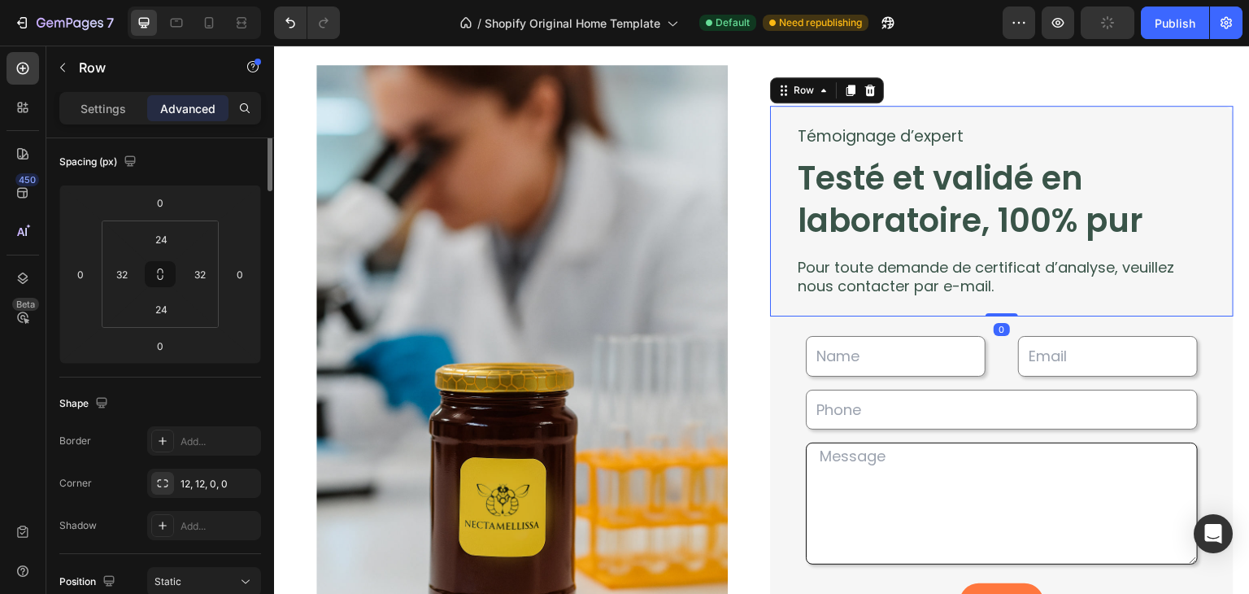
scroll to position [0, 0]
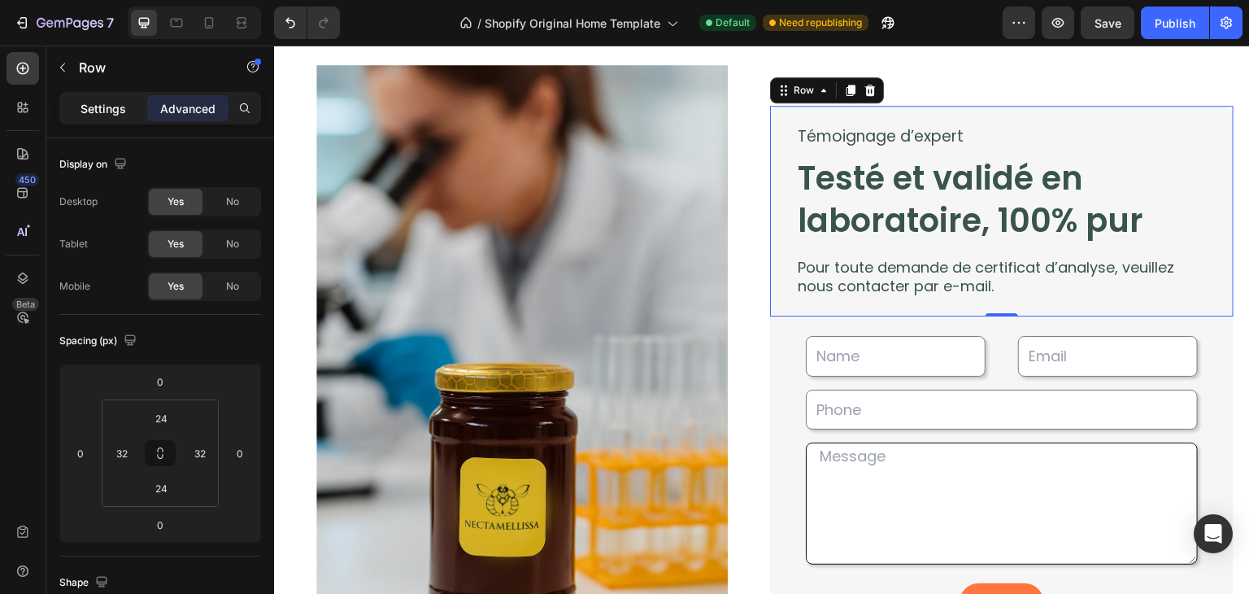
click at [89, 115] on p "Settings" at bounding box center [104, 108] width 46 height 17
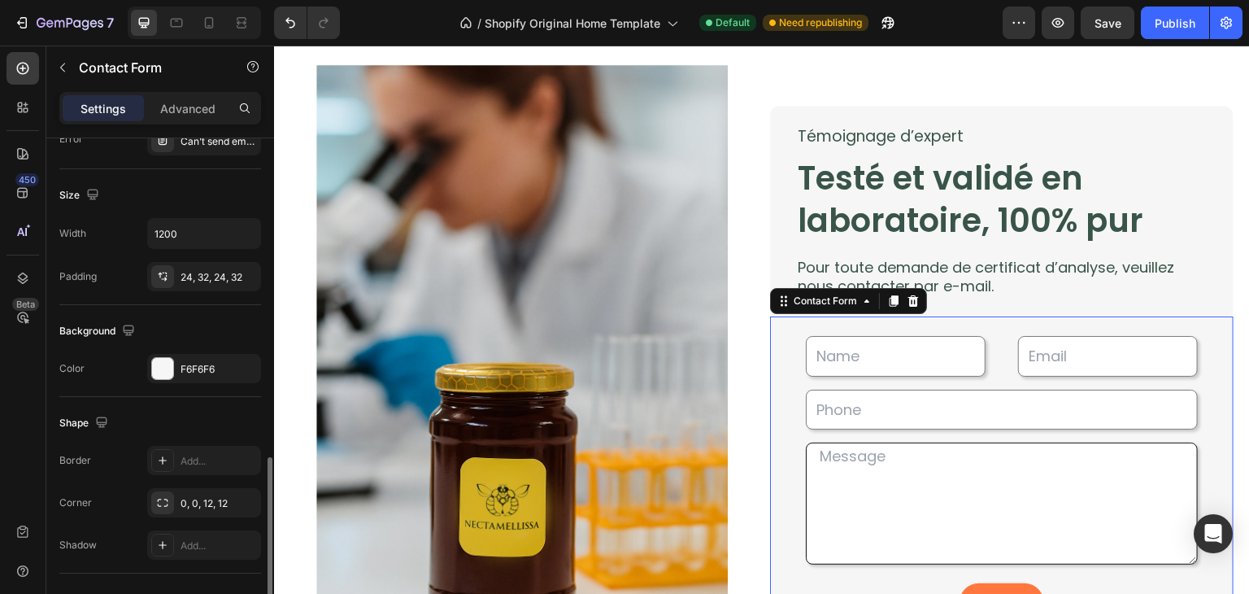
scroll to position [326, 0]
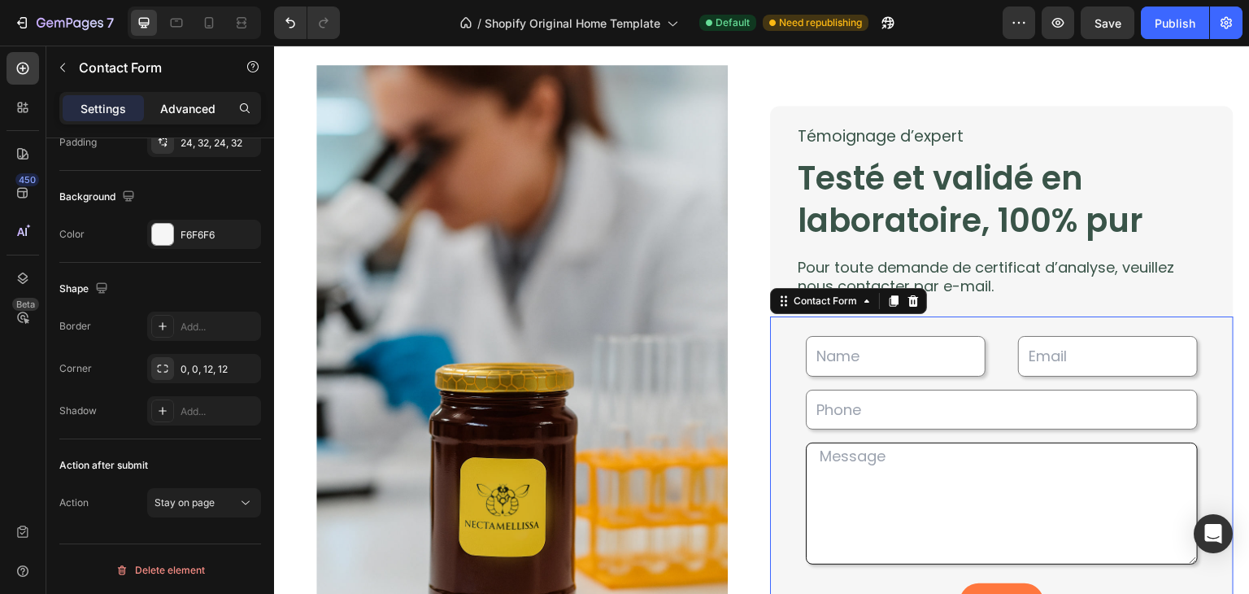
click at [179, 97] on div "Advanced" at bounding box center [187, 108] width 81 height 26
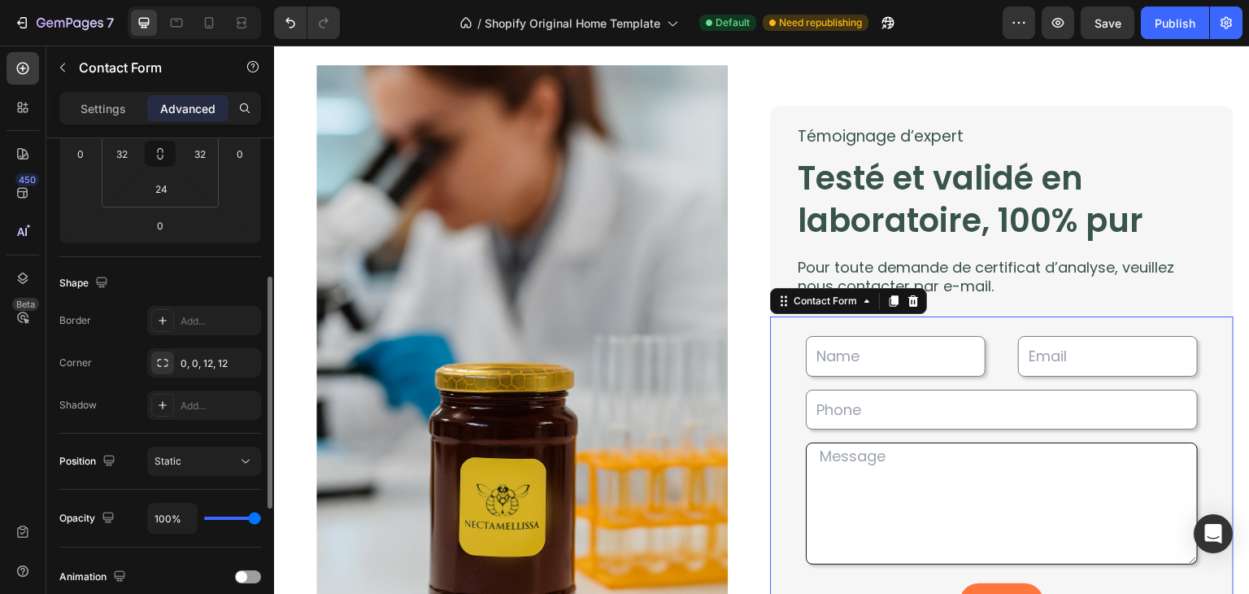
scroll to position [300, 0]
click at [211, 446] on button "Static" at bounding box center [204, 460] width 114 height 29
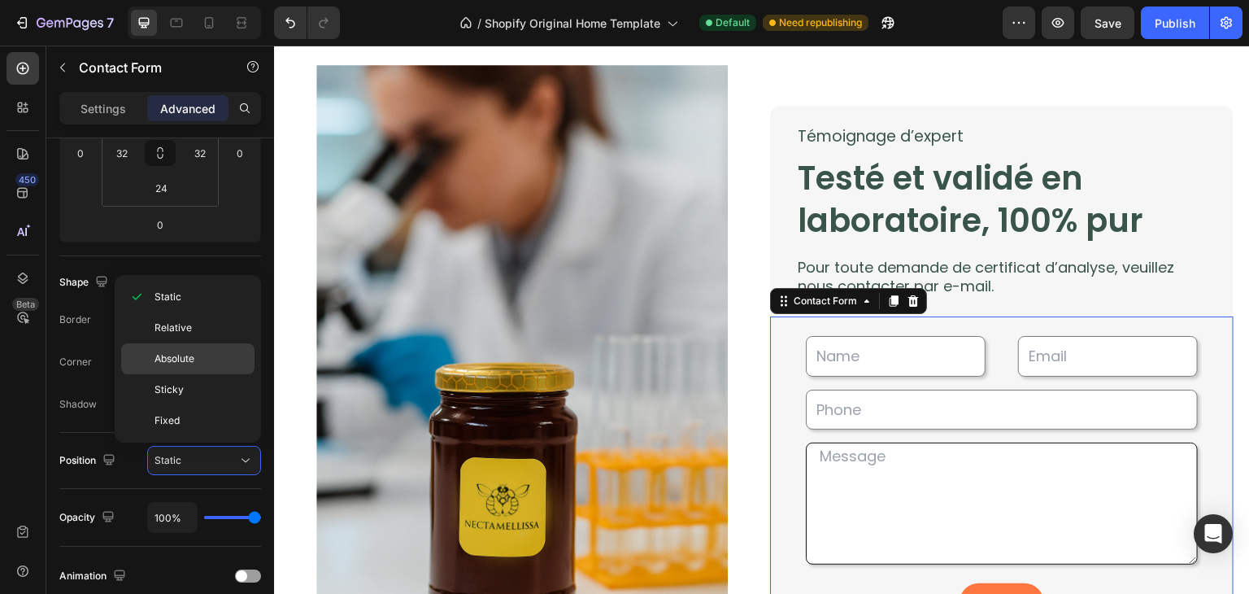
click at [189, 374] on div "Absolute" at bounding box center [187, 389] width 133 height 31
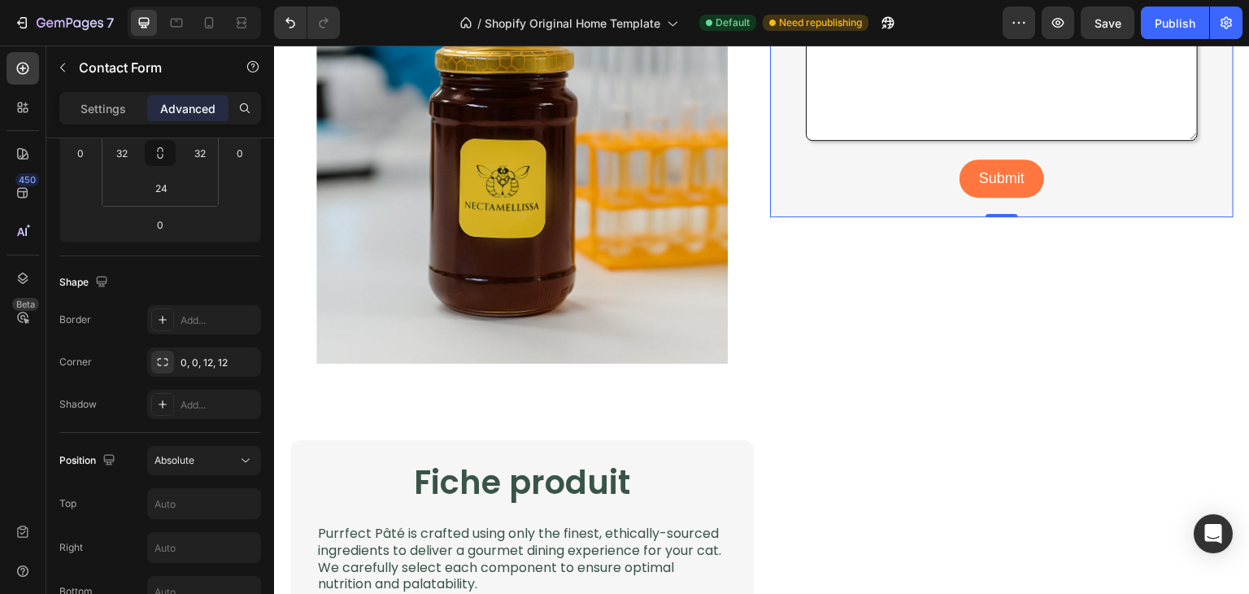
scroll to position [2986, 0]
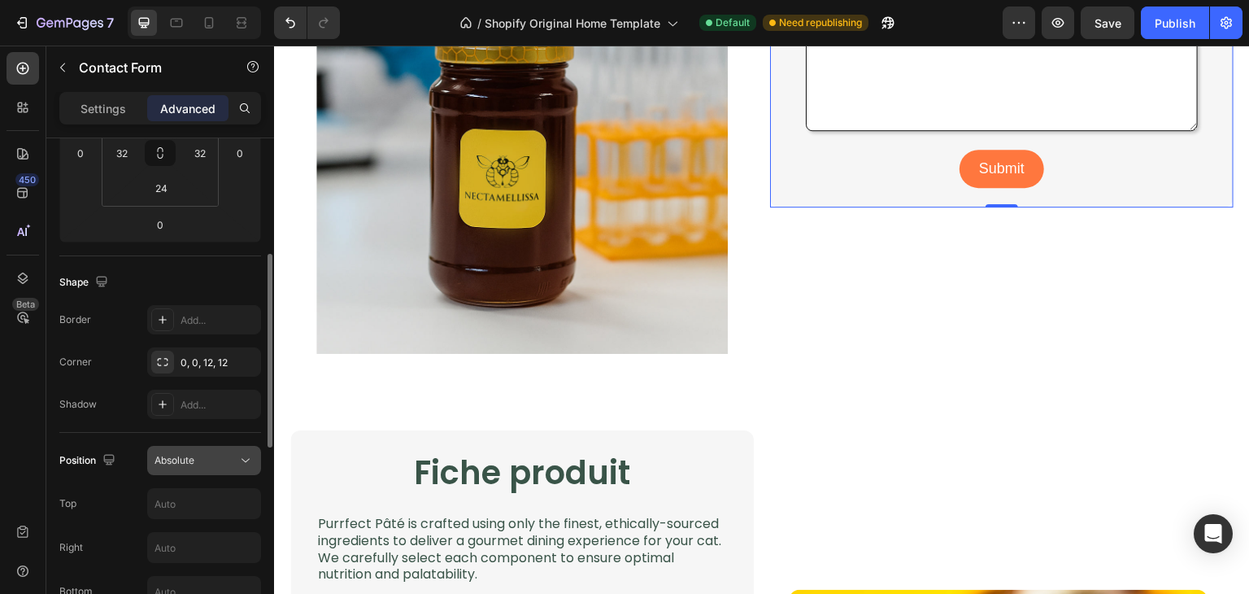
click at [210, 446] on button "Absolute" at bounding box center [204, 460] width 114 height 29
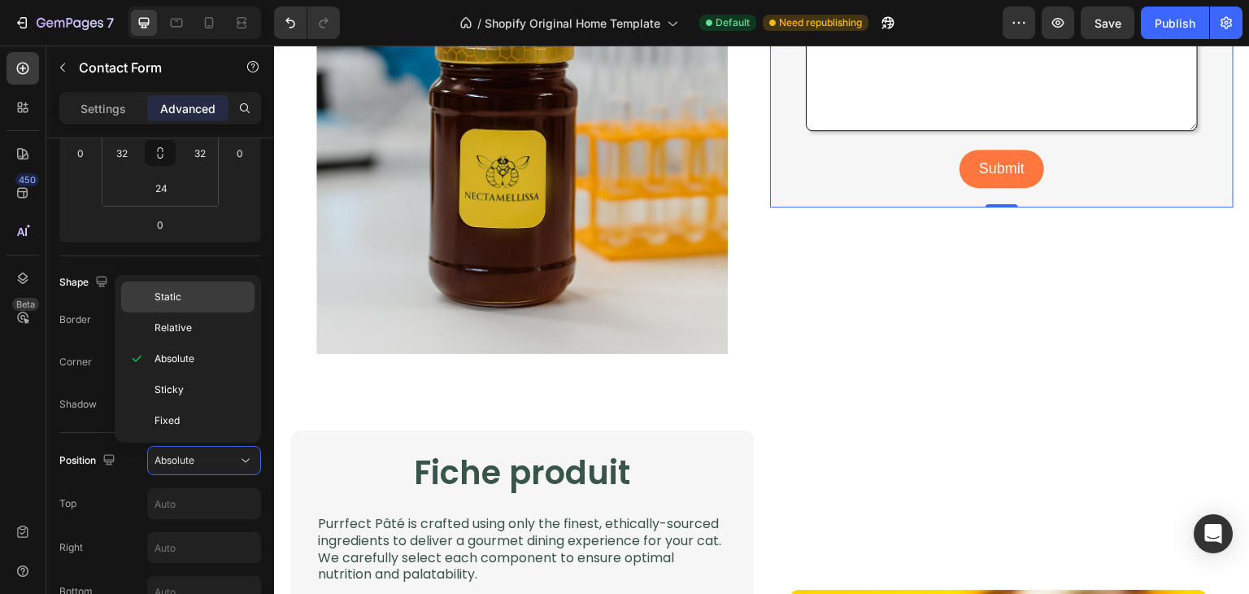
click at [168, 312] on div "Static" at bounding box center [187, 327] width 133 height 31
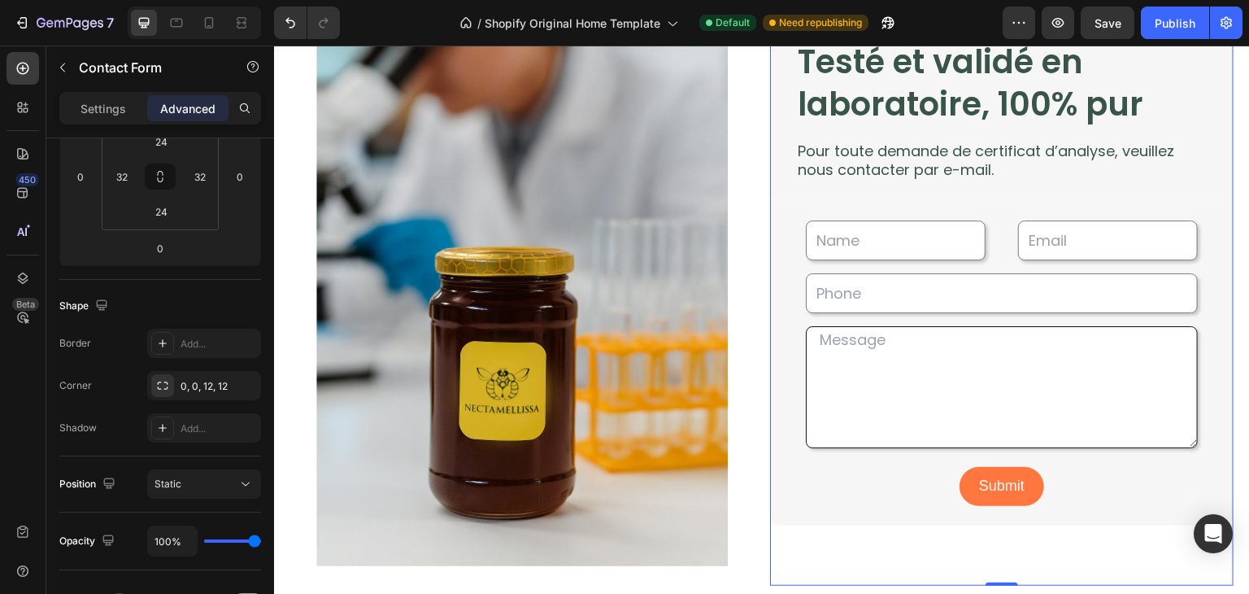
scroll to position [2774, 0]
click at [131, 100] on div "Settings" at bounding box center [103, 108] width 81 height 26
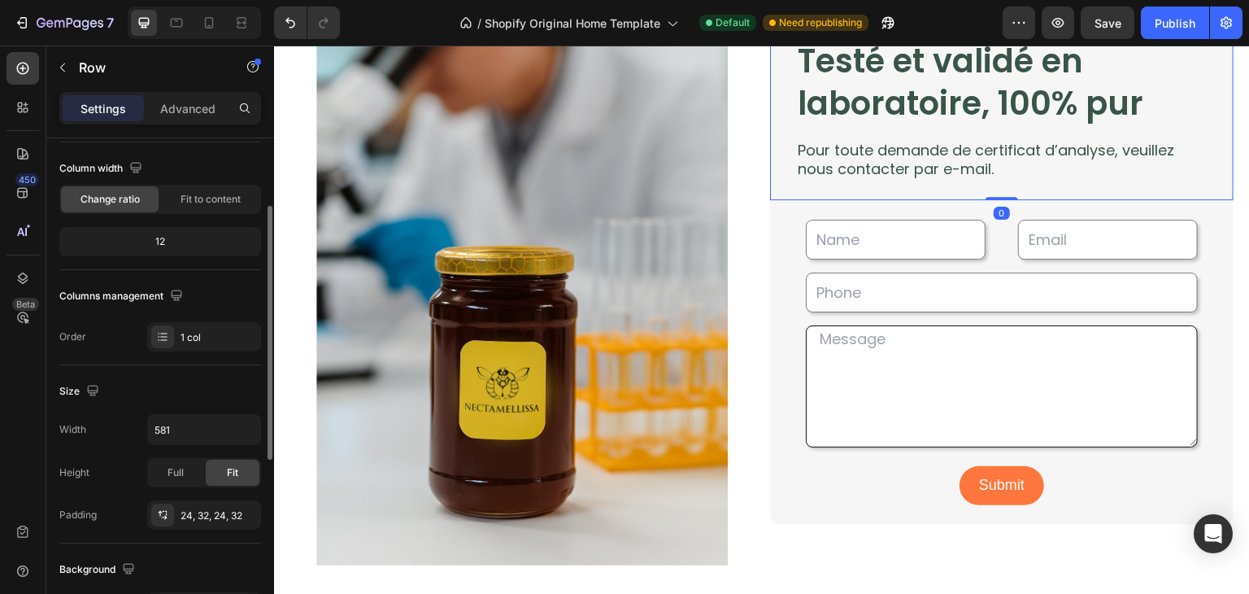
scroll to position [128, 0]
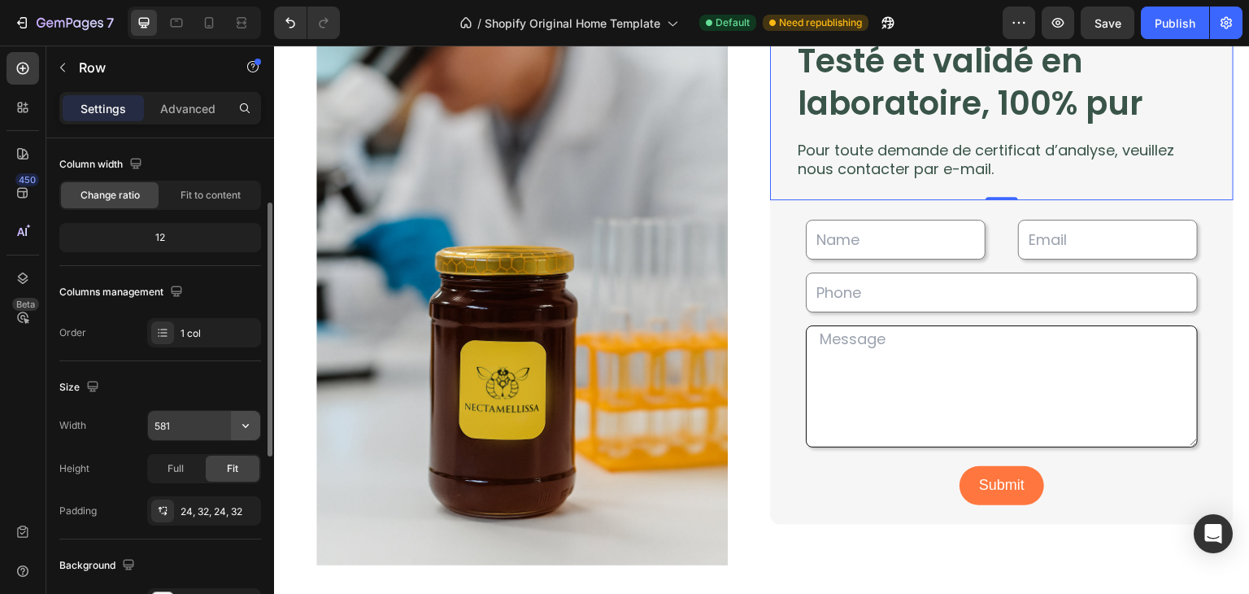
click at [256, 423] on button "button" at bounding box center [245, 425] width 29 height 29
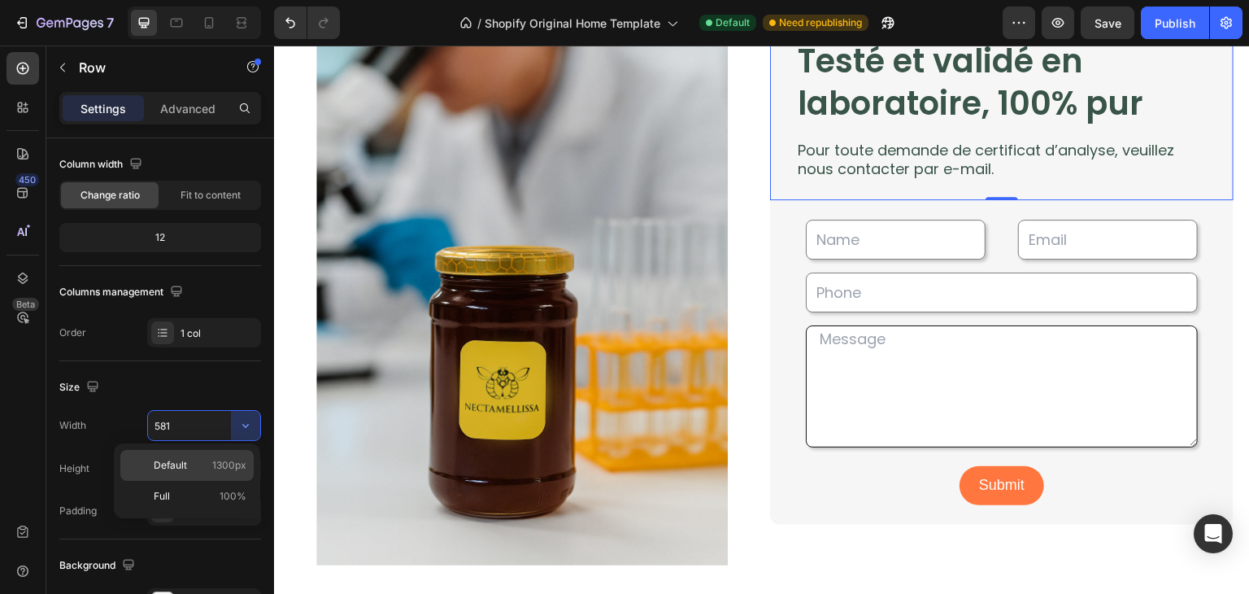
click at [231, 462] on span "1300px" at bounding box center [229, 465] width 34 height 15
type input "1300"
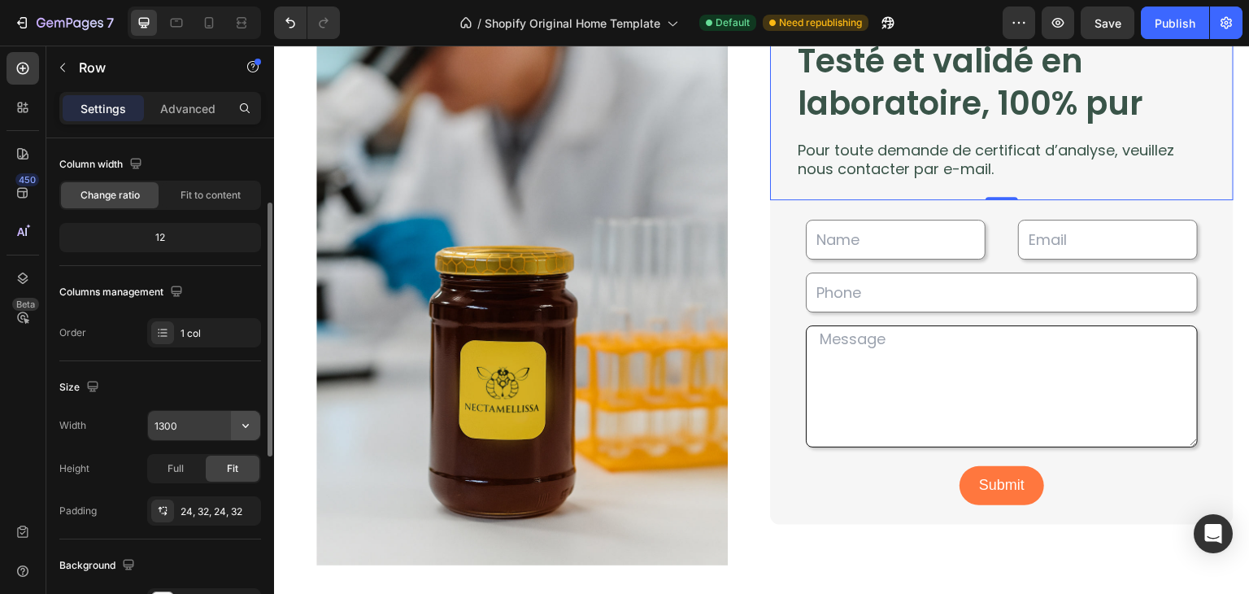
click at [259, 427] on button "button" at bounding box center [245, 425] width 29 height 29
click at [1152, 32] on button "Publish" at bounding box center [1175, 23] width 68 height 33
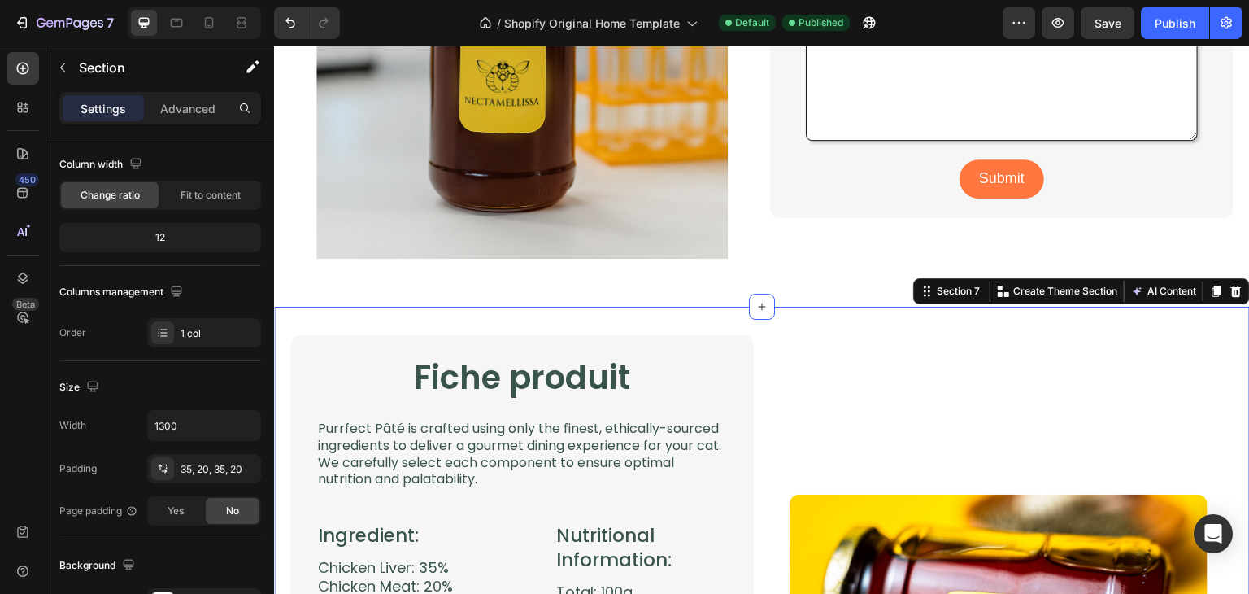
scroll to position [0, 0]
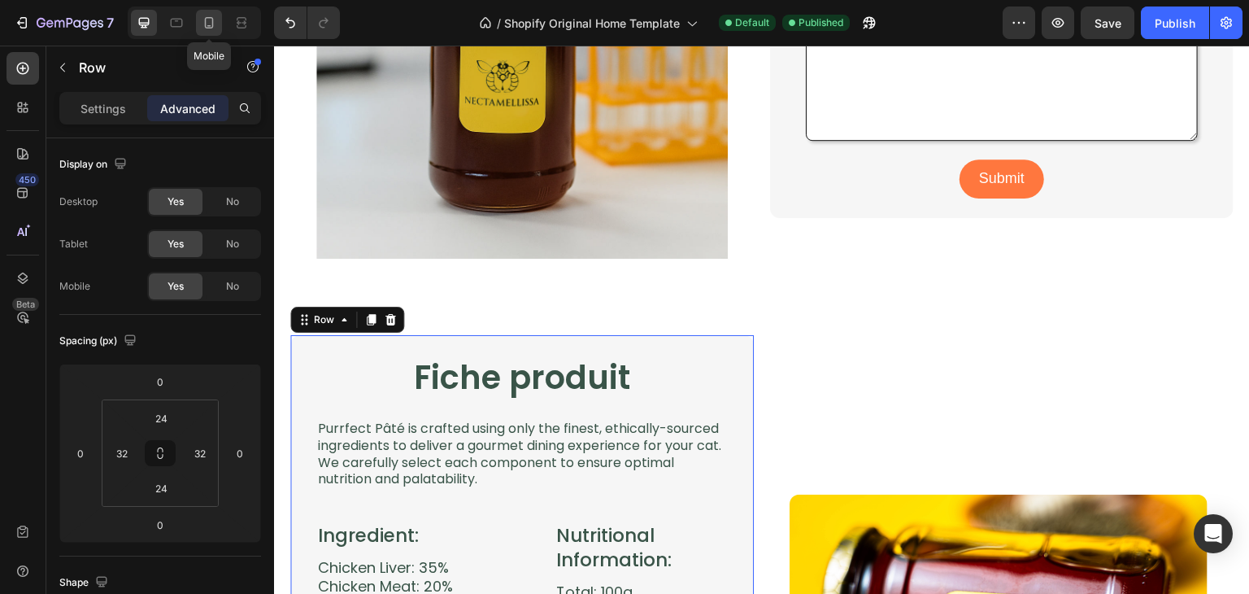
click at [213, 27] on icon at bounding box center [209, 23] width 16 height 16
type input "15"
type input "0"
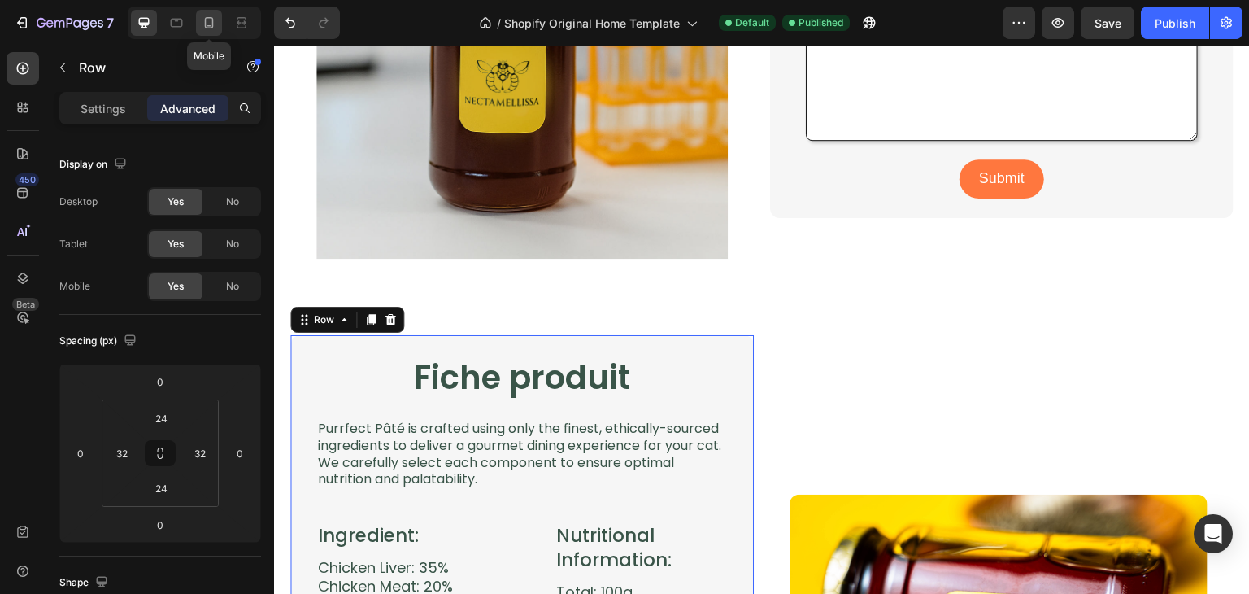
type input "0"
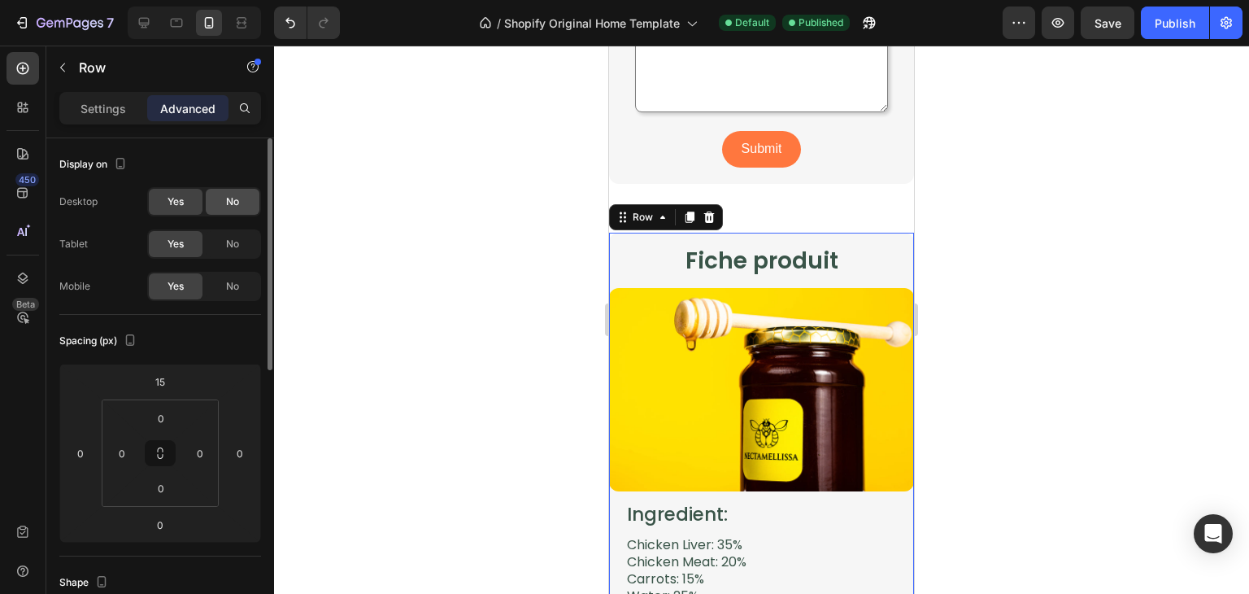
scroll to position [3503, 0]
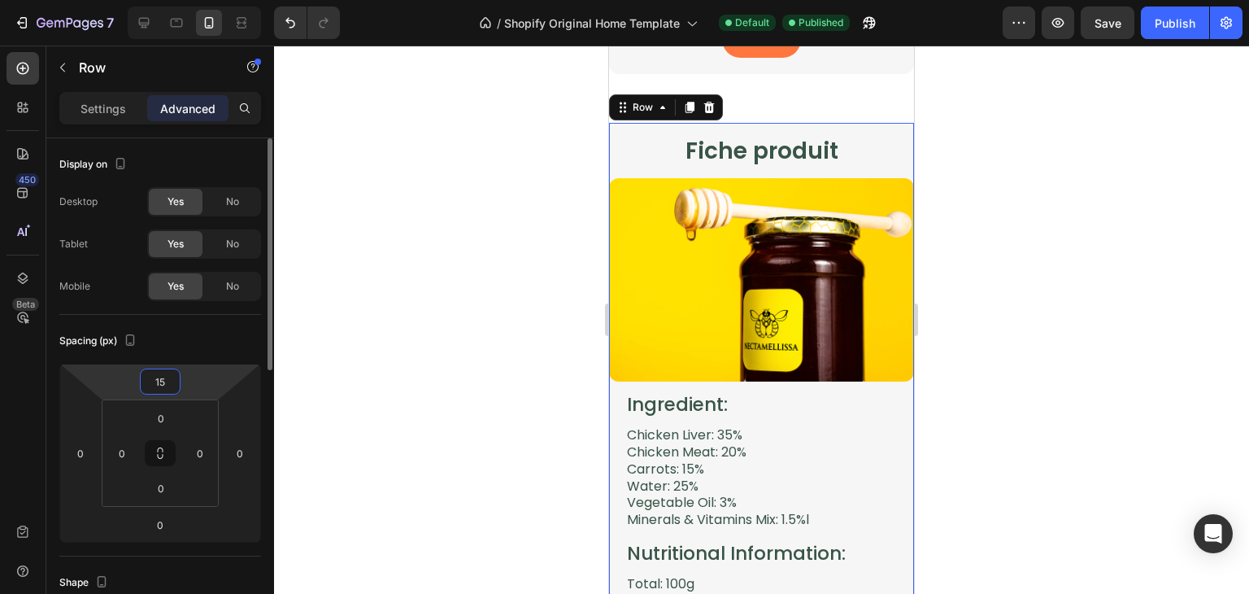
click at [170, 379] on input "15" at bounding box center [160, 381] width 33 height 24
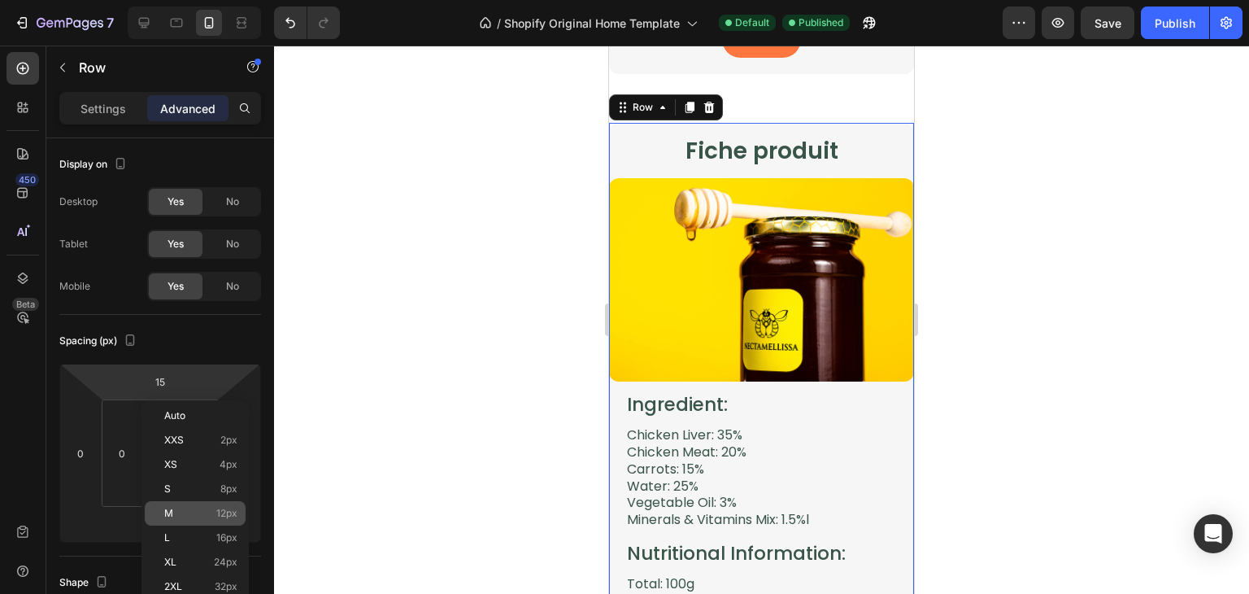
click at [215, 505] on div "M 12px" at bounding box center [195, 513] width 101 height 24
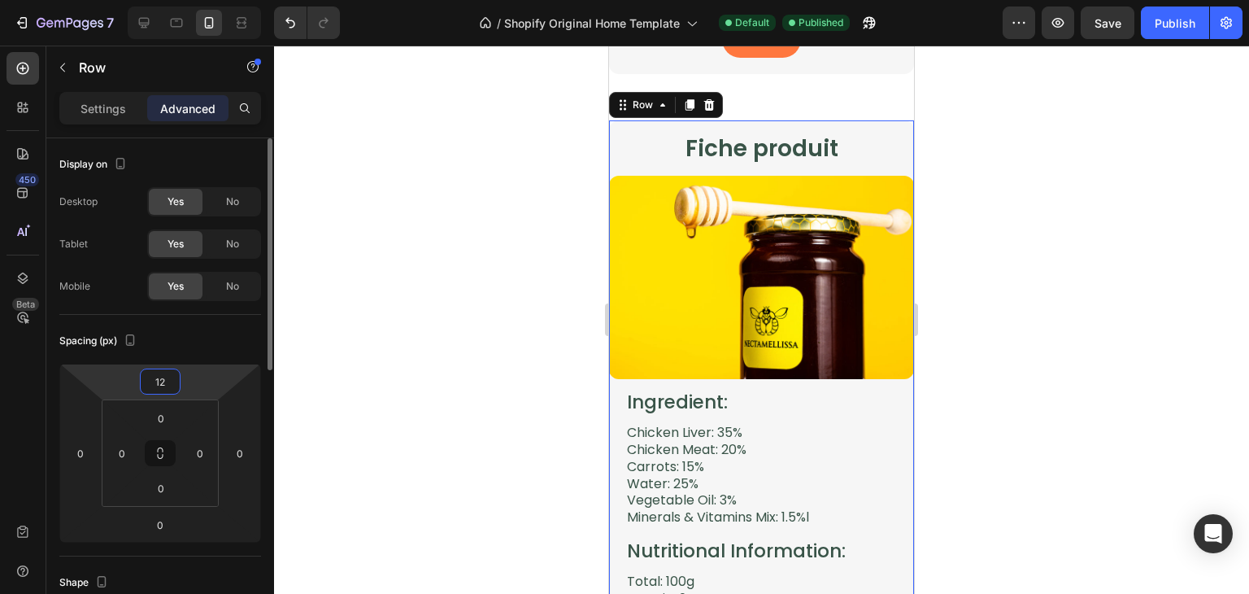
click at [168, 375] on input "12" at bounding box center [160, 381] width 33 height 24
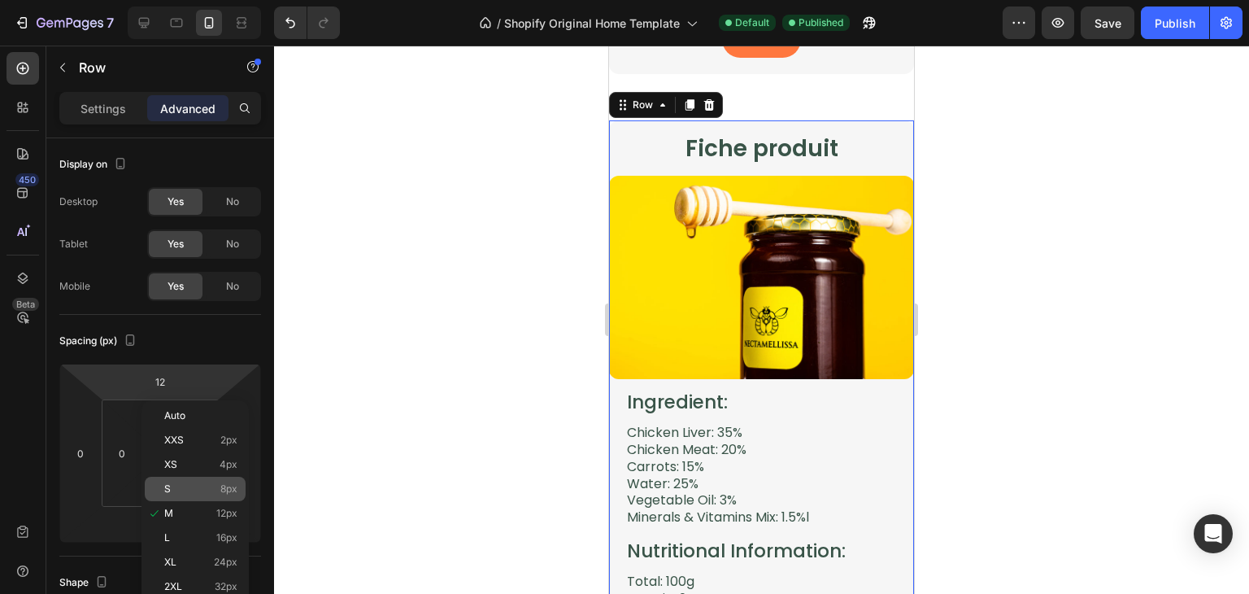
click at [203, 484] on p "S 8px" at bounding box center [200, 488] width 73 height 11
type input "8"
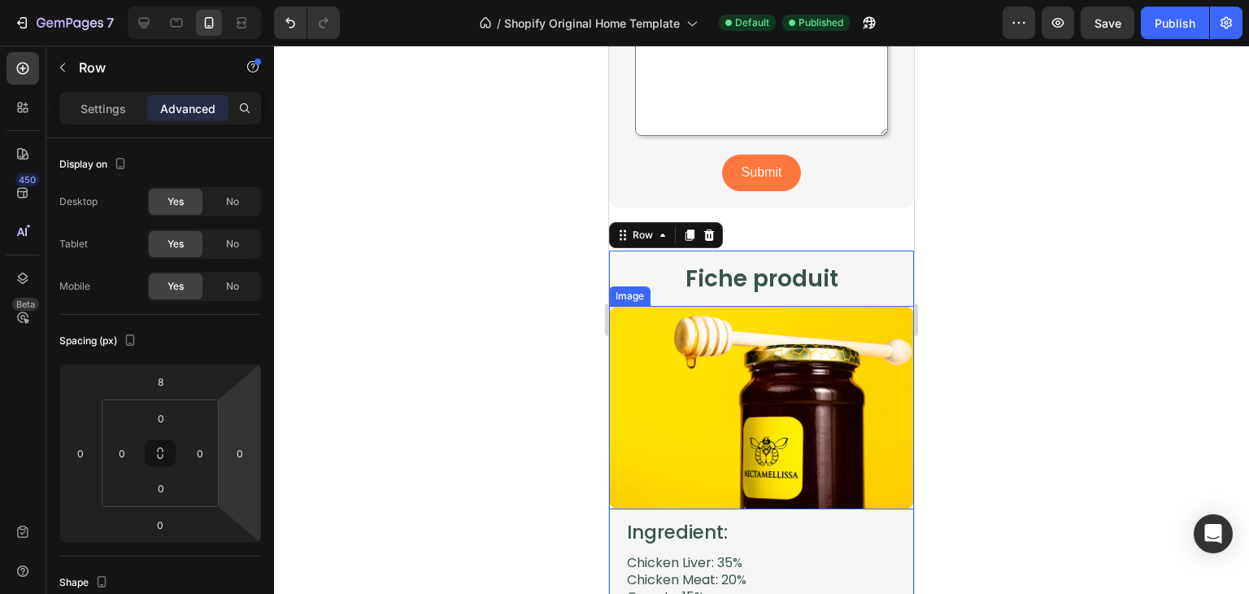
scroll to position [3351, 0]
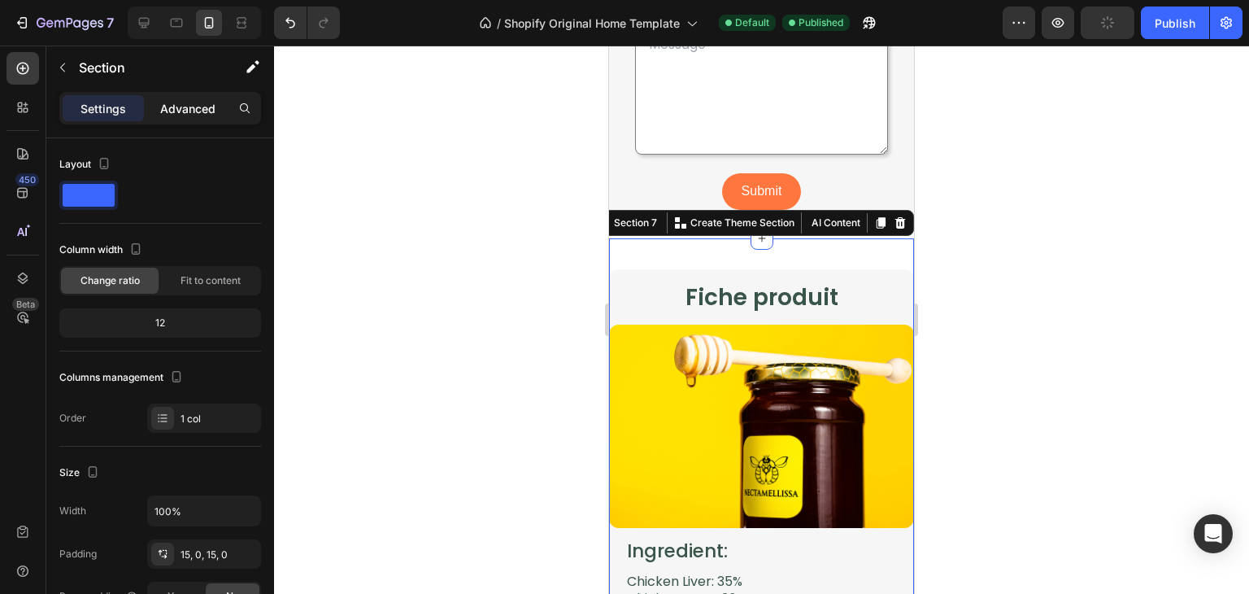
click at [189, 102] on p "Advanced" at bounding box center [187, 108] width 55 height 17
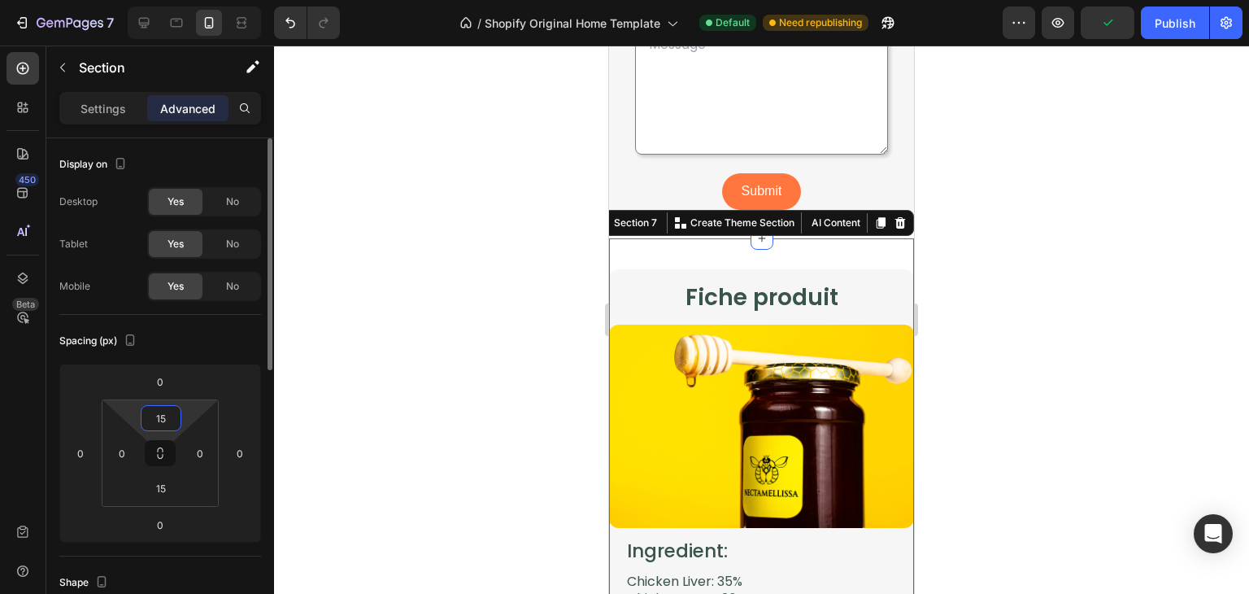
click at [167, 417] on input "15" at bounding box center [161, 418] width 33 height 24
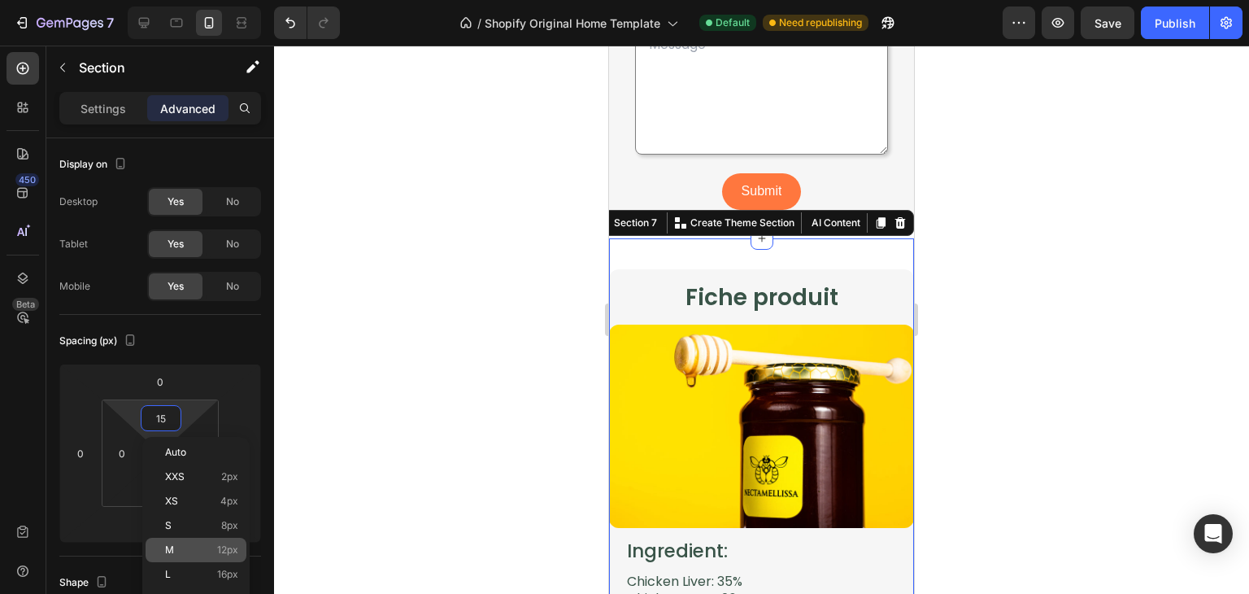
click at [206, 540] on div "M 12px" at bounding box center [196, 550] width 101 height 24
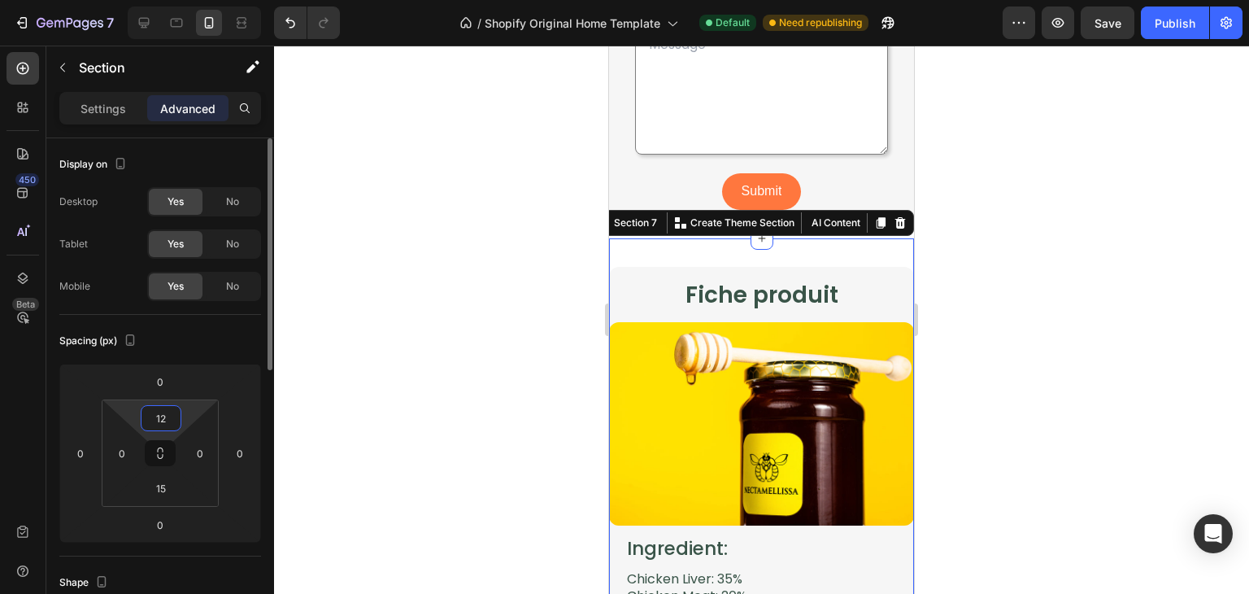
click at [163, 414] on input "12" at bounding box center [161, 418] width 33 height 24
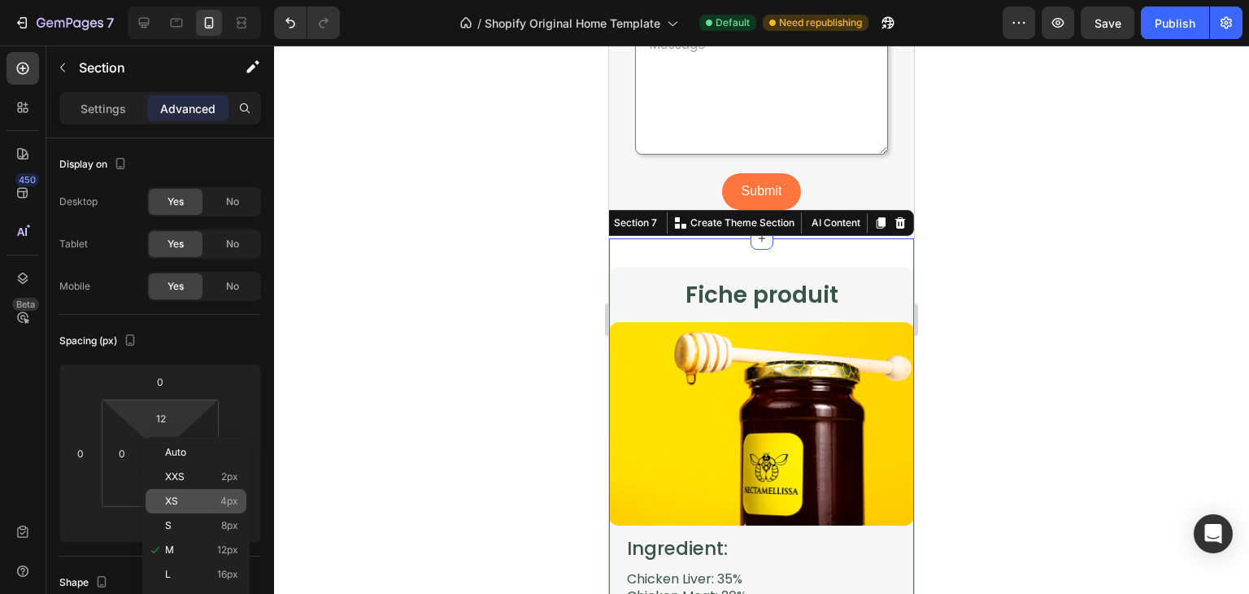
click at [211, 499] on p "XS 4px" at bounding box center [201, 500] width 73 height 11
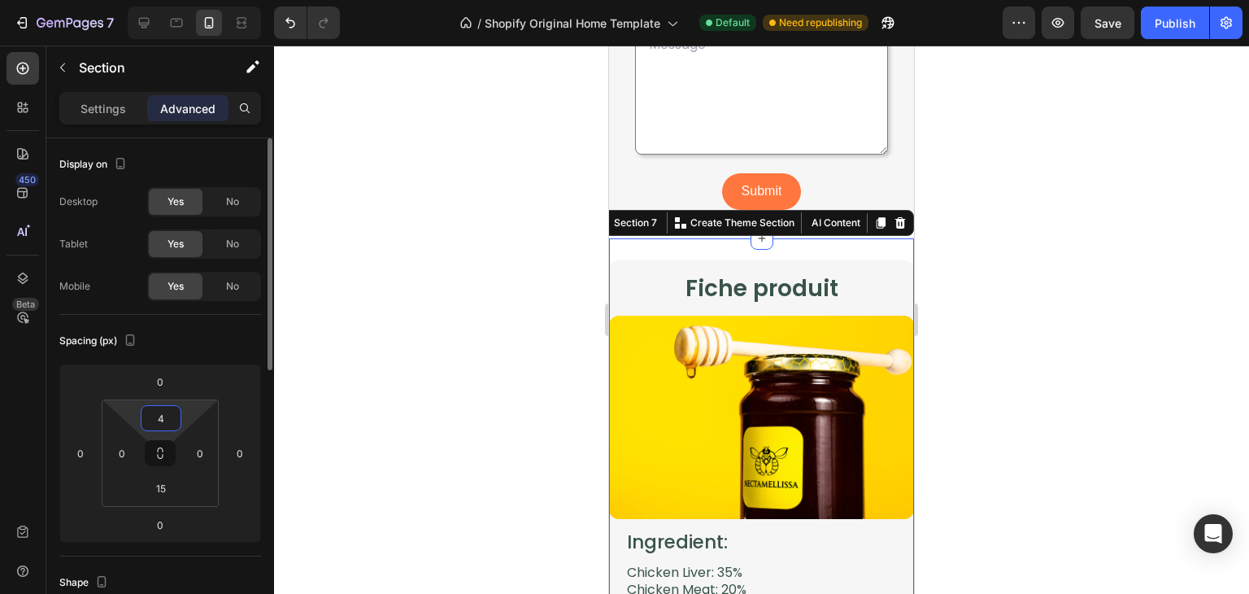
click at [169, 406] on input "4" at bounding box center [161, 418] width 33 height 24
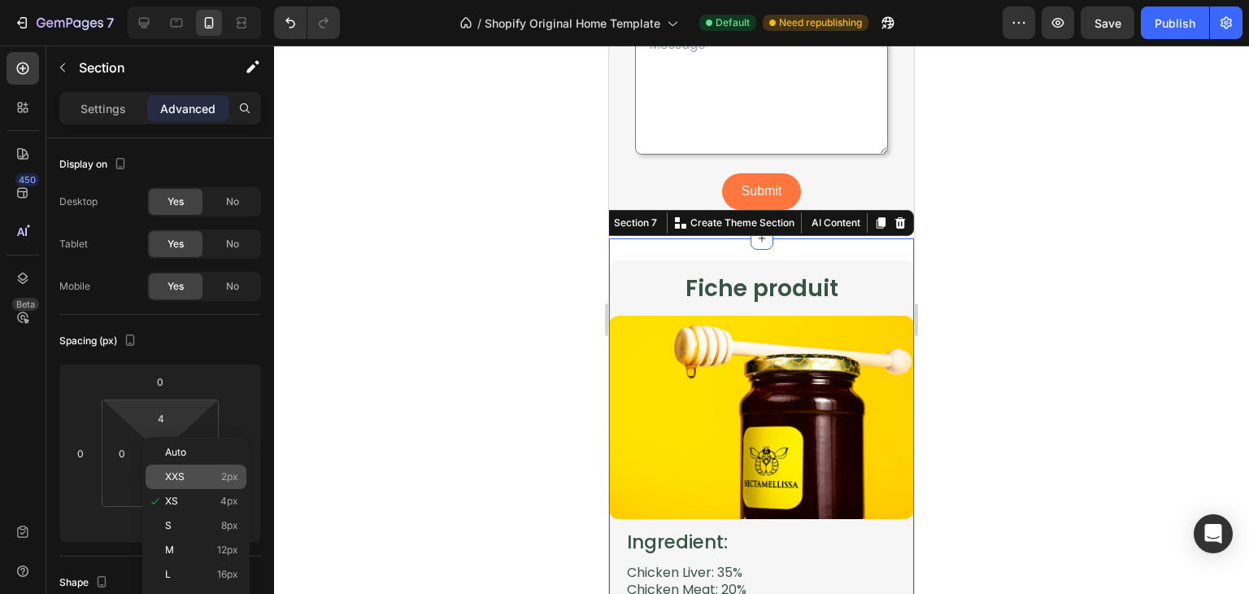
click at [204, 468] on div "XXS 2px" at bounding box center [196, 476] width 101 height 24
type input "2"
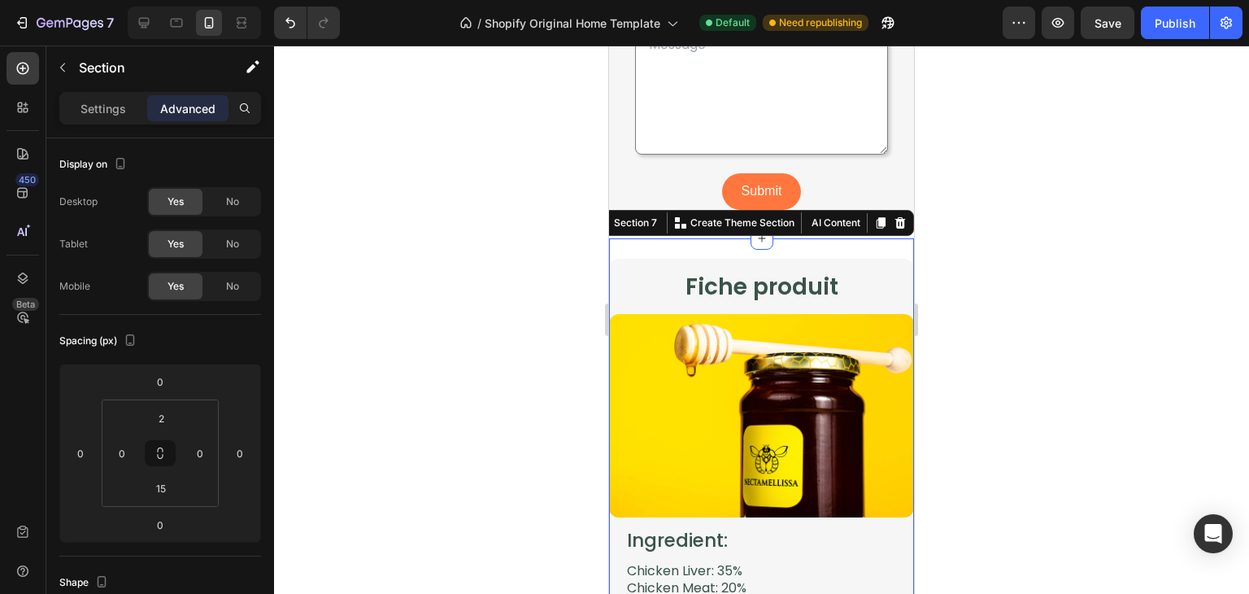
click at [431, 355] on div at bounding box center [761, 320] width 975 height 548
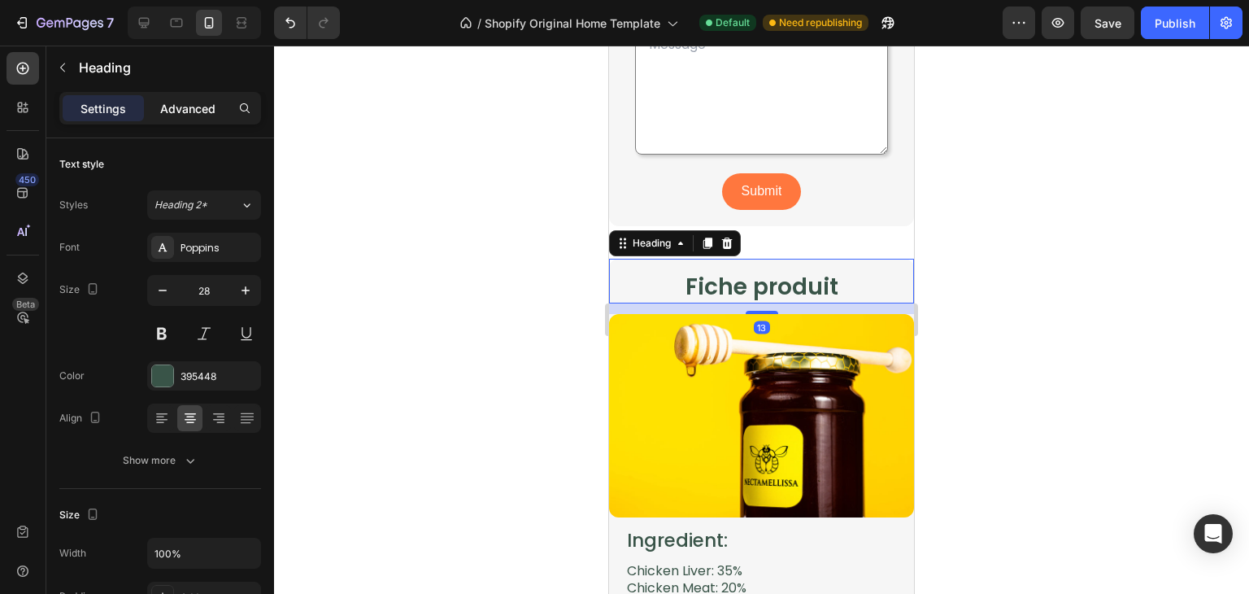
click at [187, 107] on p "Advanced" at bounding box center [187, 108] width 55 height 17
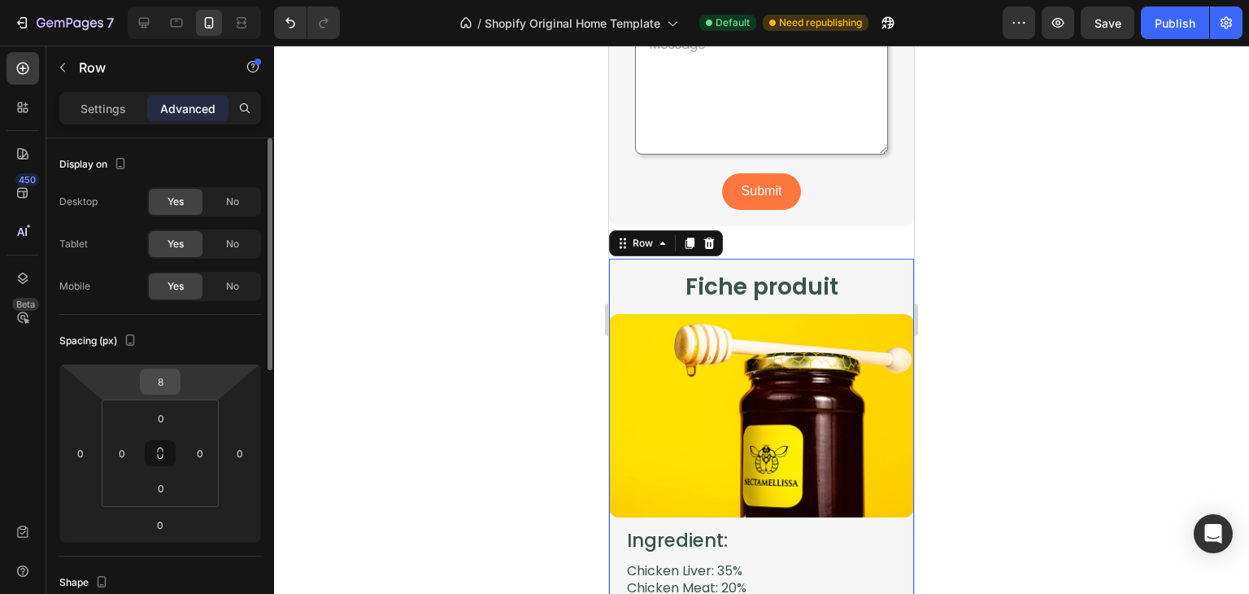
click at [178, 381] on div "8" at bounding box center [160, 381] width 41 height 26
click at [164, 388] on input "8" at bounding box center [160, 381] width 33 height 24
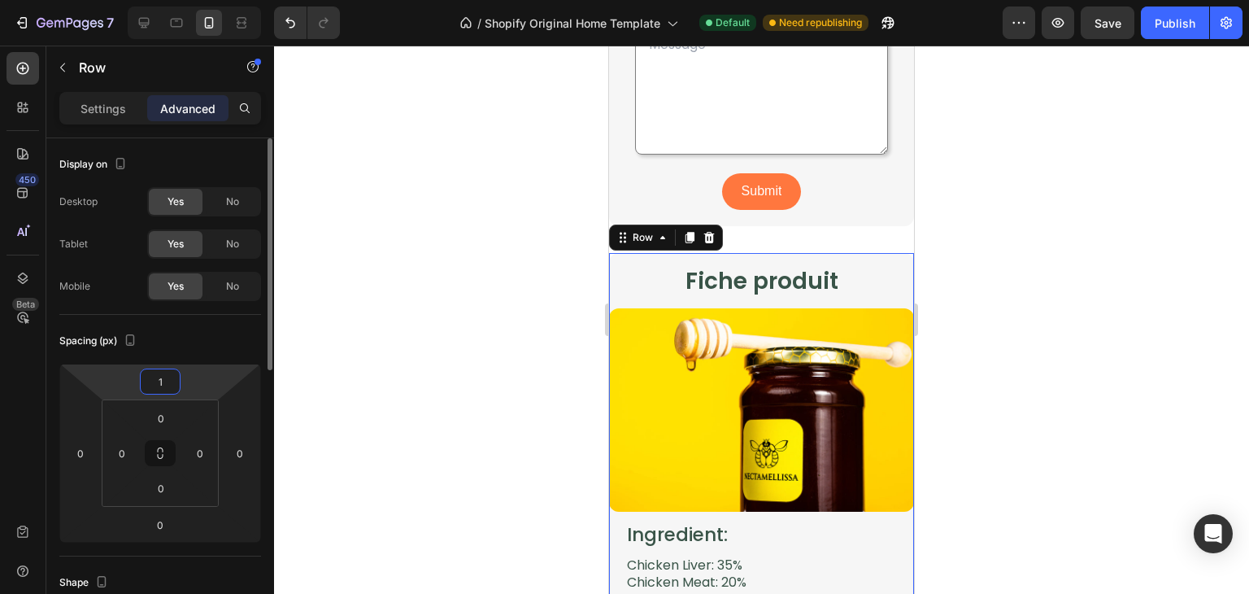
type input "15"
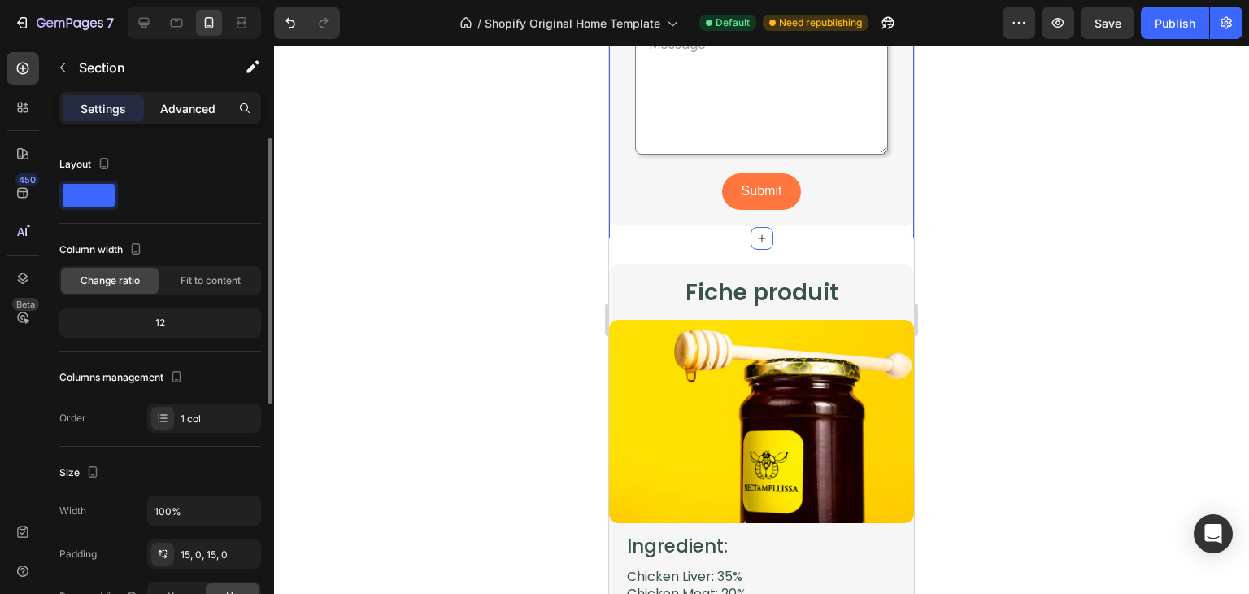
click at [181, 118] on div "Advanced" at bounding box center [187, 108] width 81 height 26
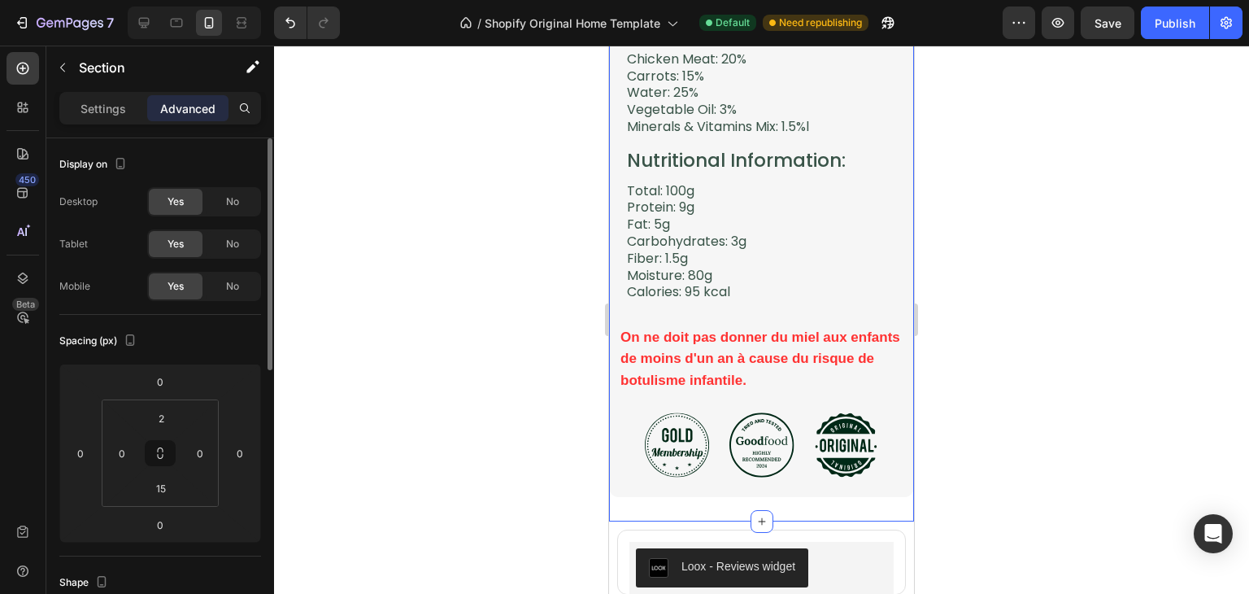
scroll to position [3892, 0]
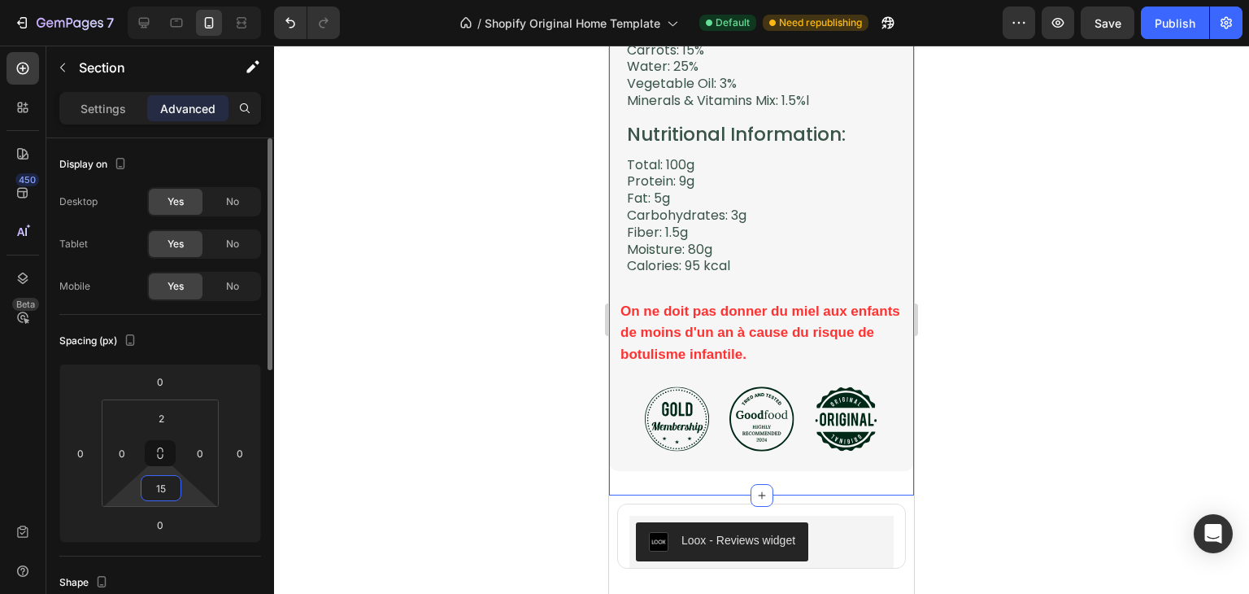
click at [176, 486] on input "15" at bounding box center [161, 488] width 33 height 24
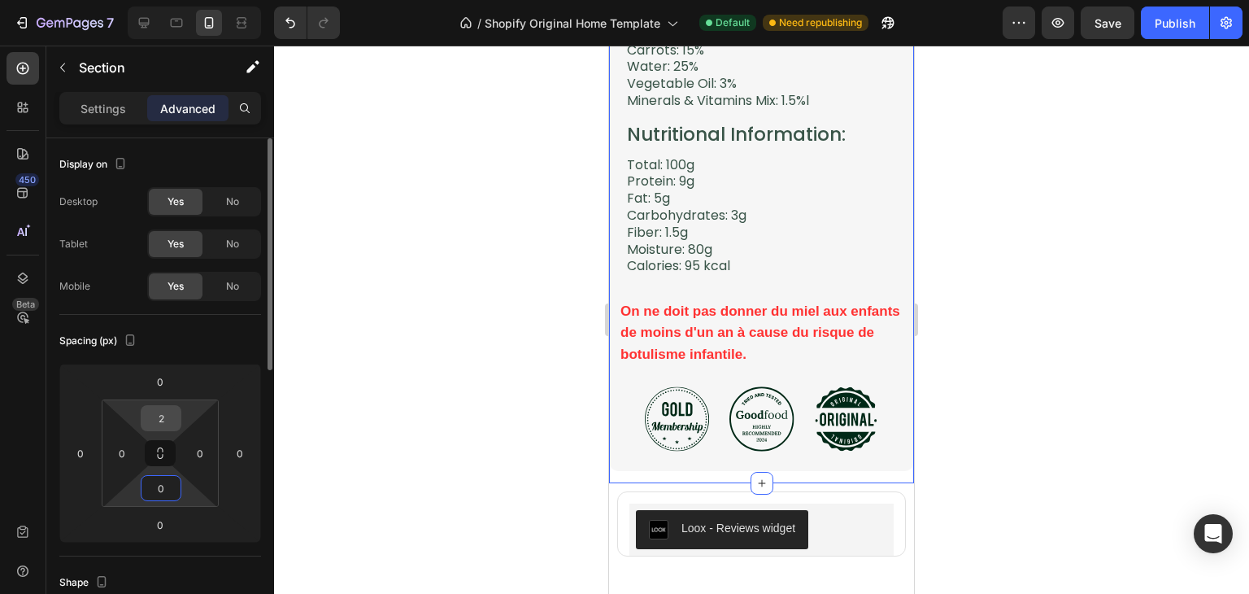
type input "0"
click at [161, 418] on input "2" at bounding box center [161, 418] width 33 height 24
type input "0"
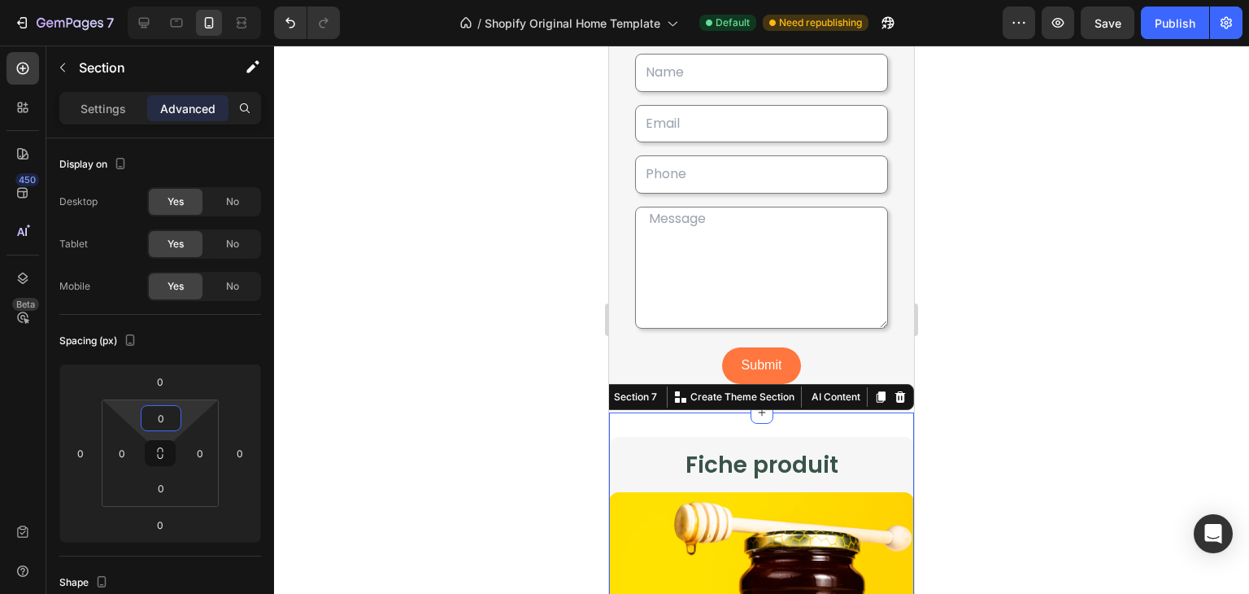
scroll to position [3176, 0]
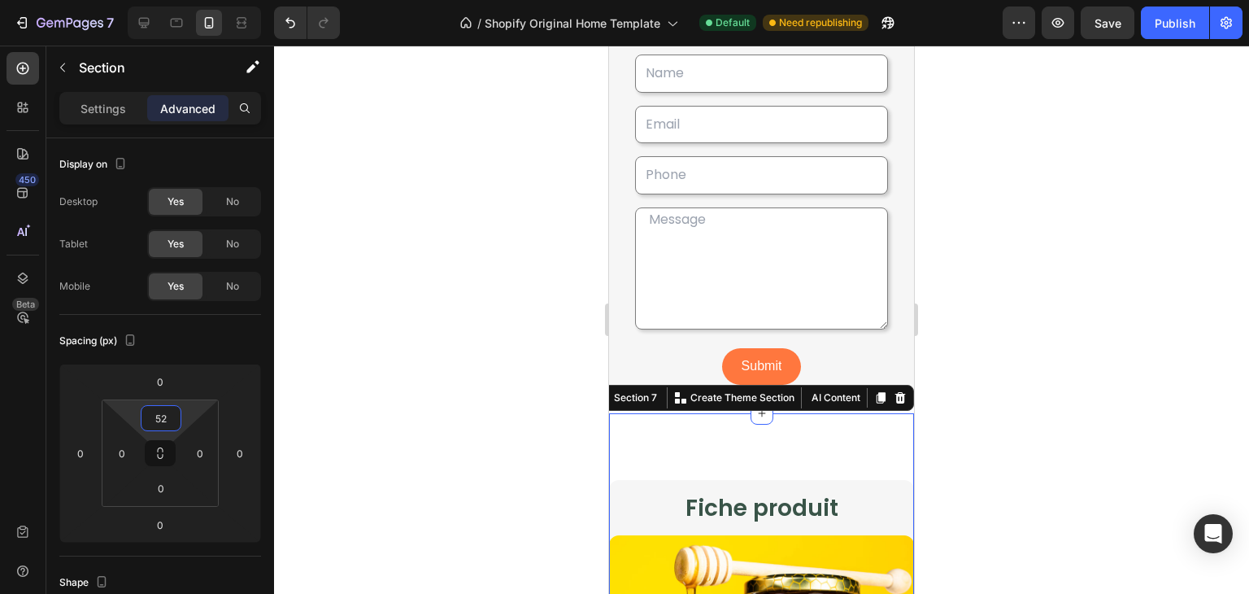
type input "52"
click at [456, 447] on div at bounding box center [761, 320] width 975 height 548
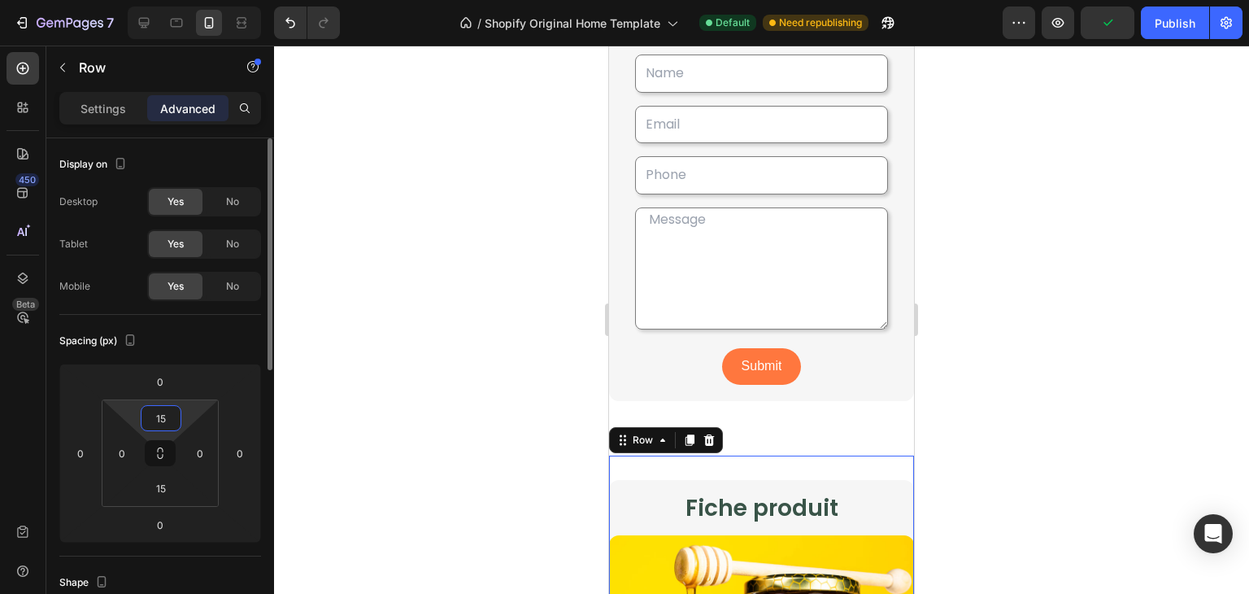
click at [164, 418] on input "15" at bounding box center [161, 418] width 33 height 24
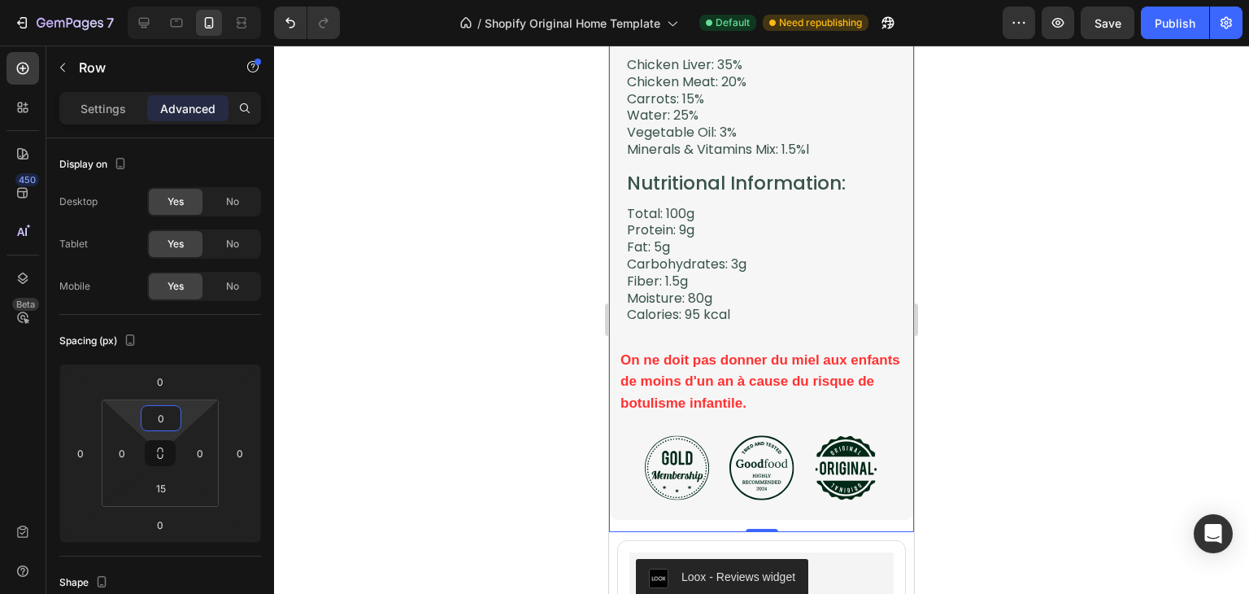
scroll to position [3872, 0]
type input "0"
click at [172, 484] on input "15" at bounding box center [161, 488] width 33 height 24
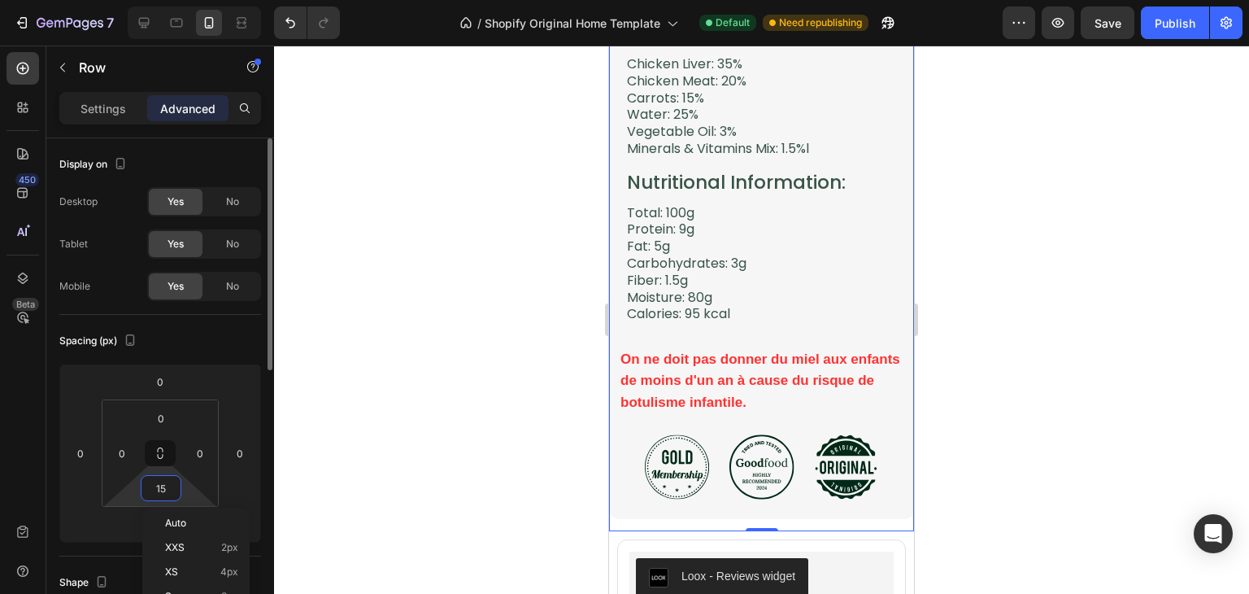
type input "0"
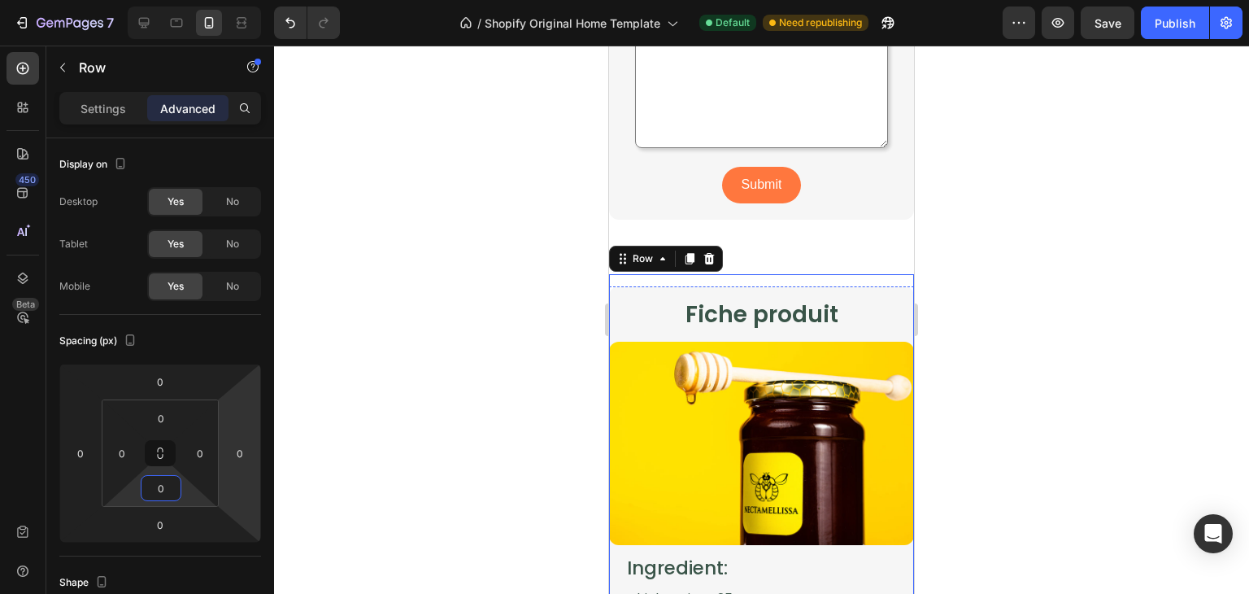
scroll to position [3332, 0]
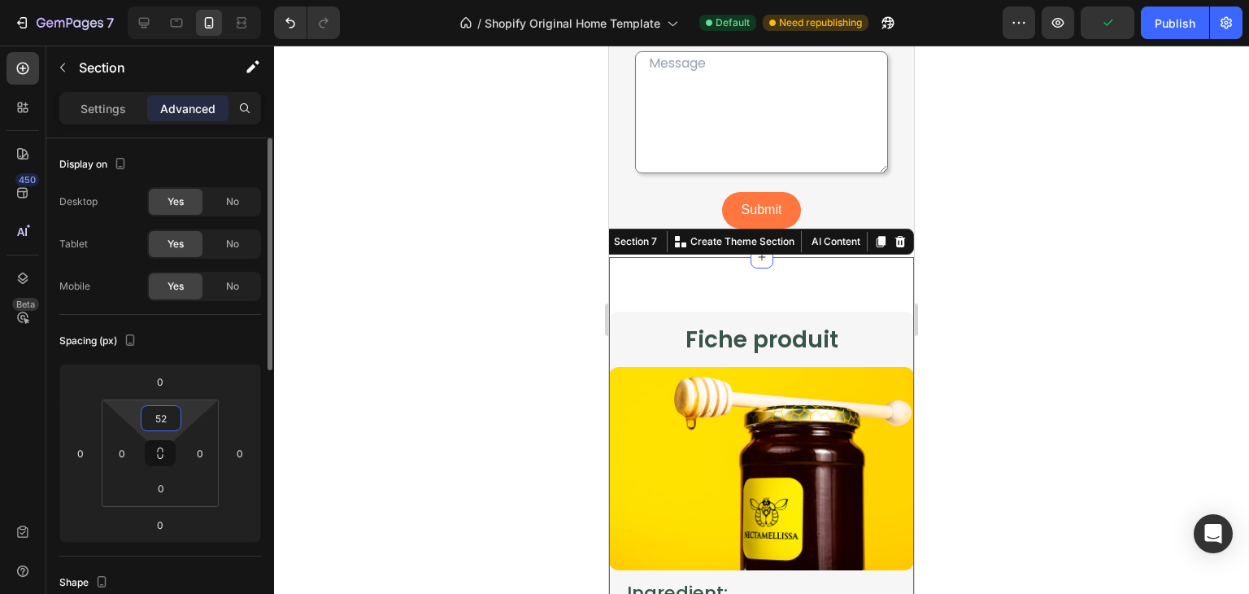
click at [165, 418] on input "52" at bounding box center [161, 418] width 33 height 24
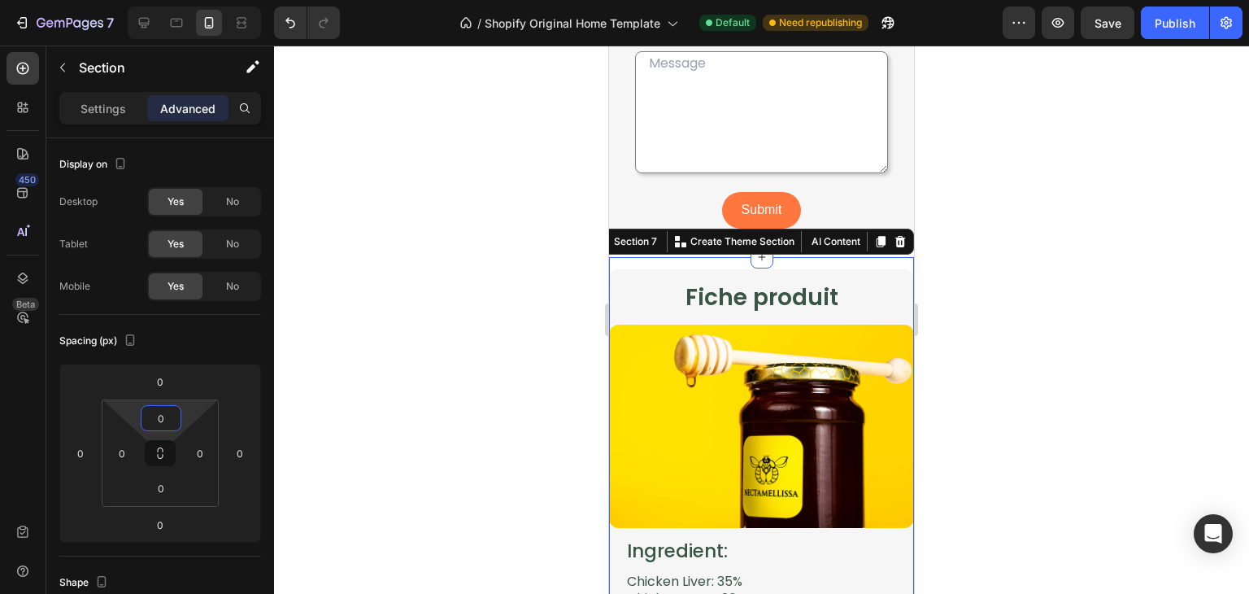
type input "0"
click at [1079, 294] on div at bounding box center [761, 320] width 975 height 548
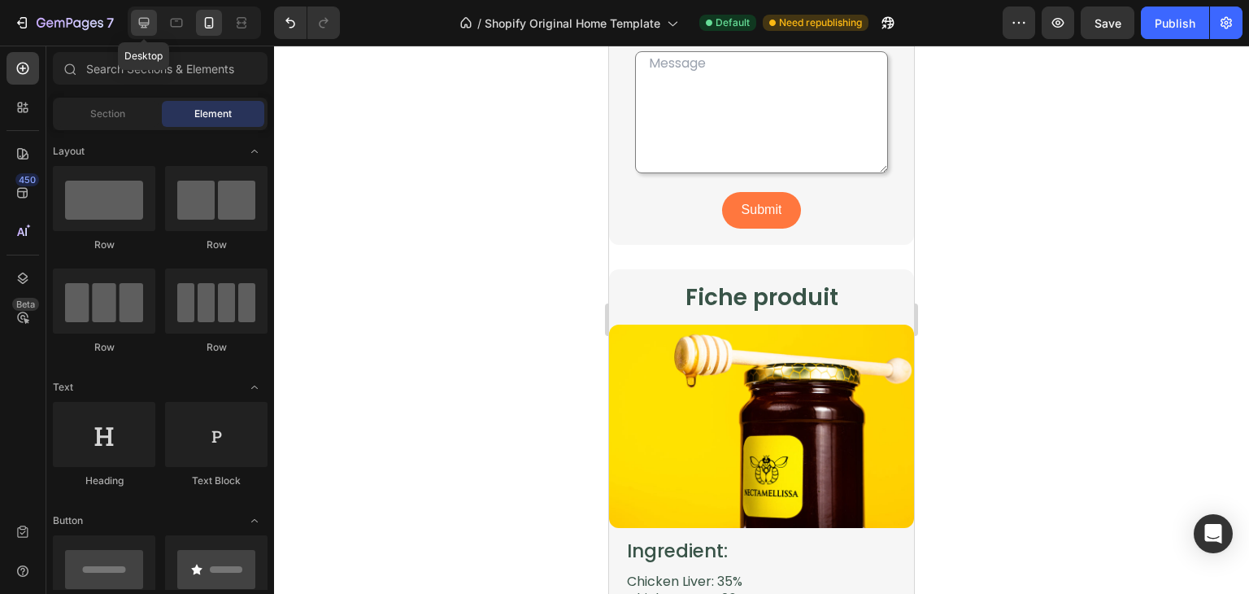
click at [151, 19] on icon at bounding box center [144, 23] width 16 height 16
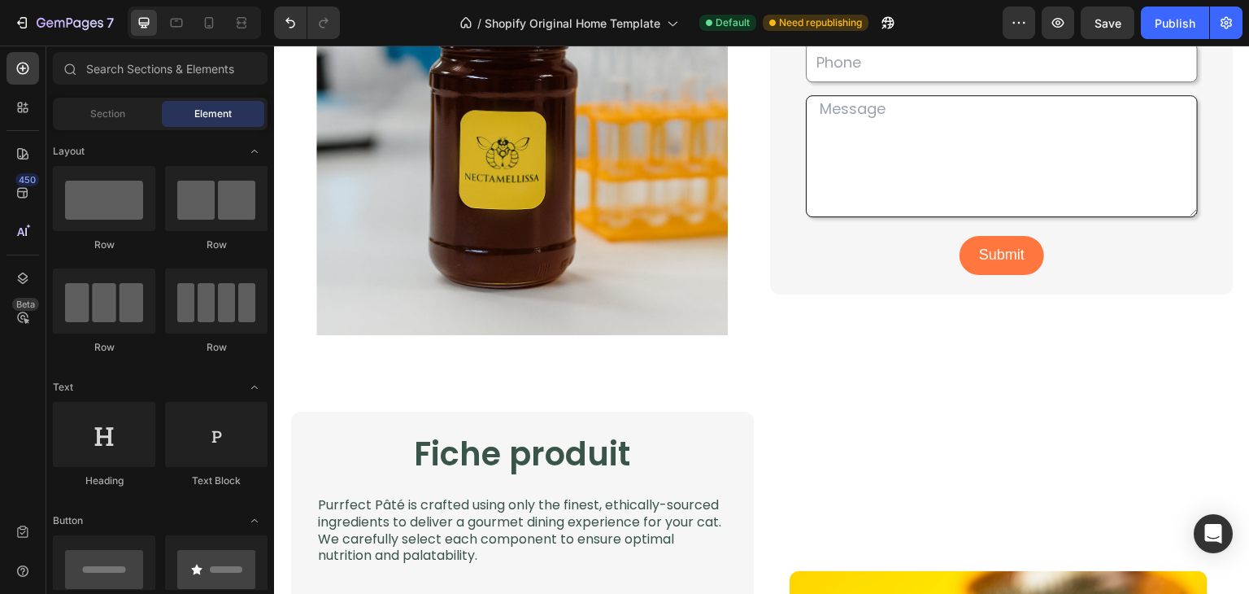
scroll to position [3003, 0]
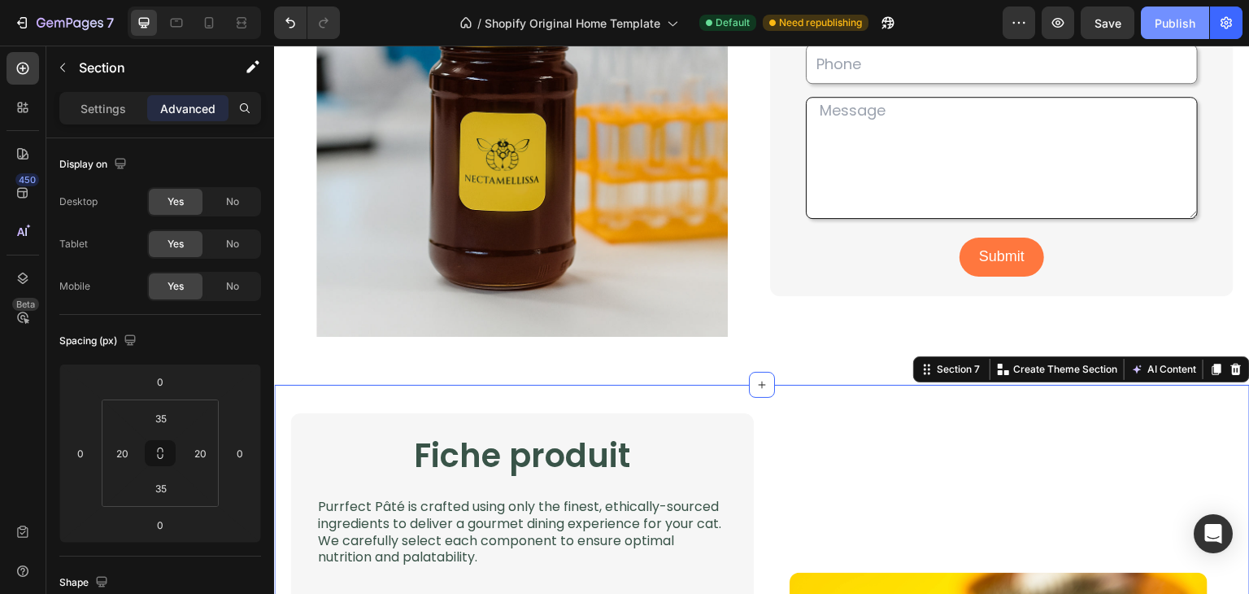
click at [1167, 33] on button "Publish" at bounding box center [1175, 23] width 68 height 33
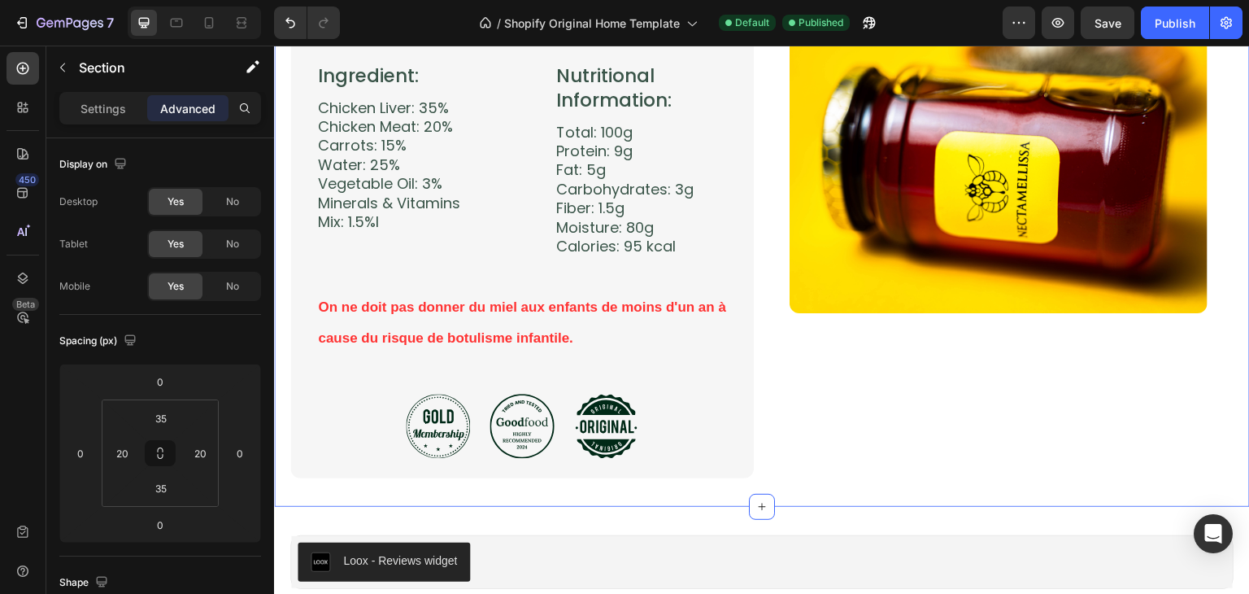
scroll to position [3530, 0]
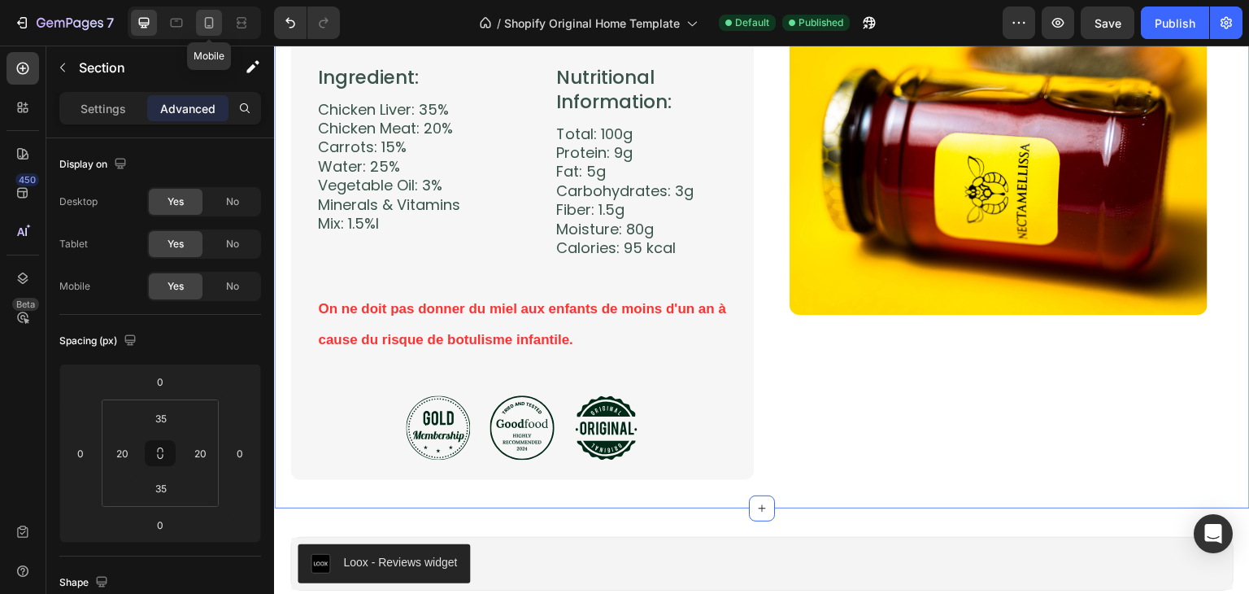
click at [204, 11] on div "Mobile" at bounding box center [194, 23] width 133 height 33
click at [204, 11] on div at bounding box center [209, 23] width 26 height 26
type input "0"
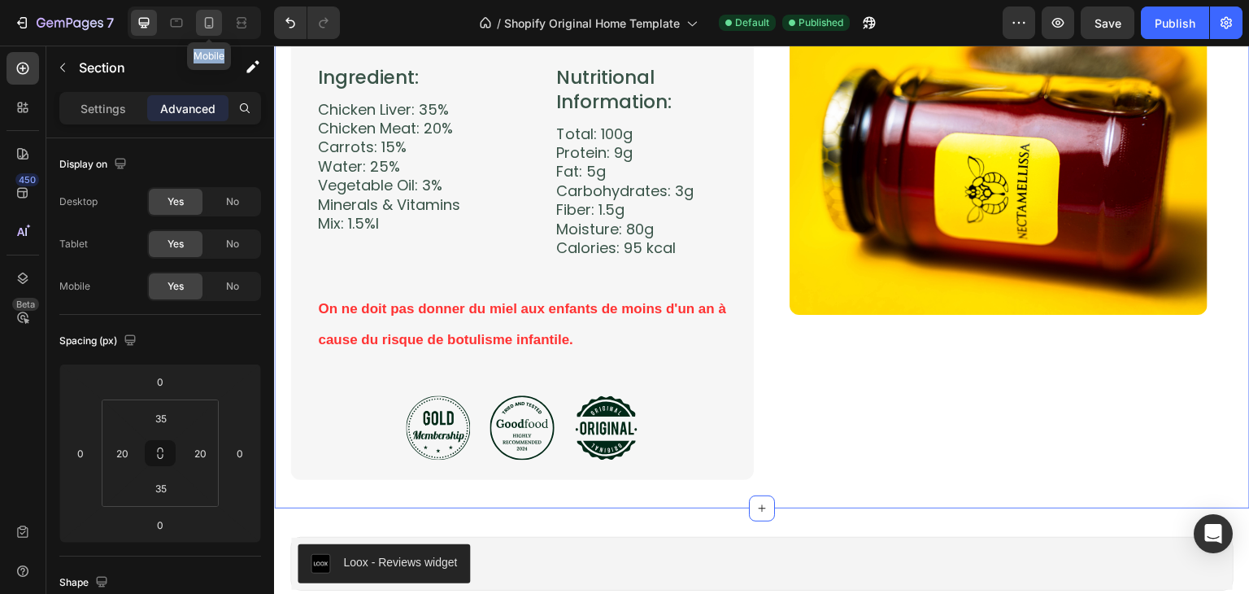
type input "0"
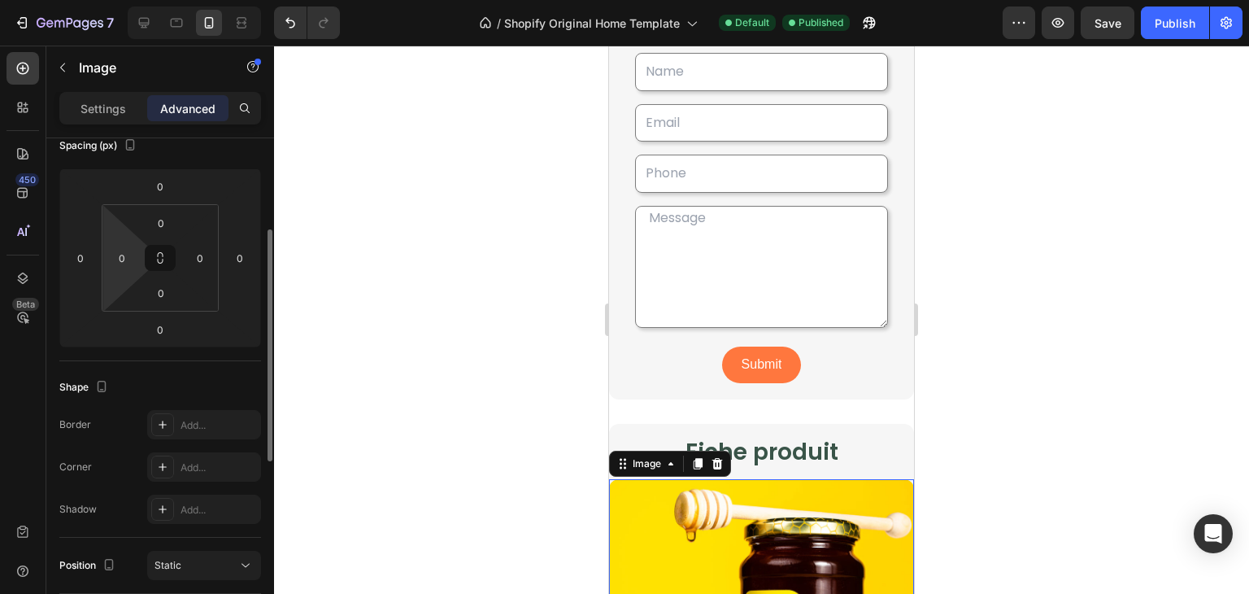
scroll to position [268, 0]
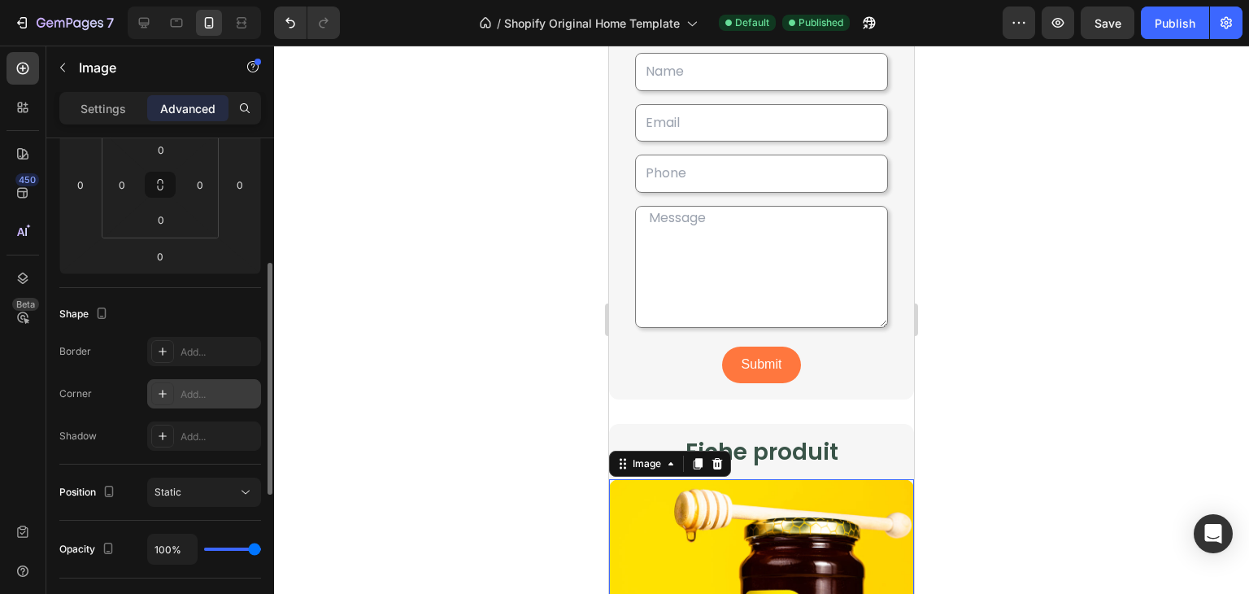
click at [197, 387] on div "Add..." at bounding box center [219, 394] width 76 height 15
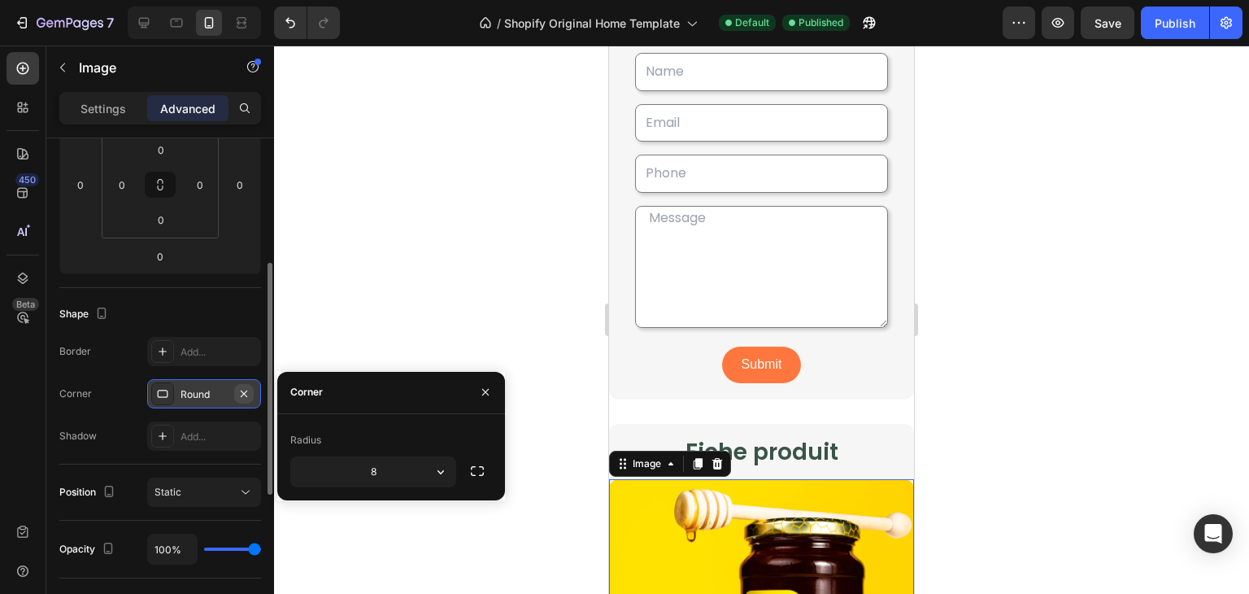
click at [241, 395] on icon "button" at bounding box center [243, 393] width 13 height 13
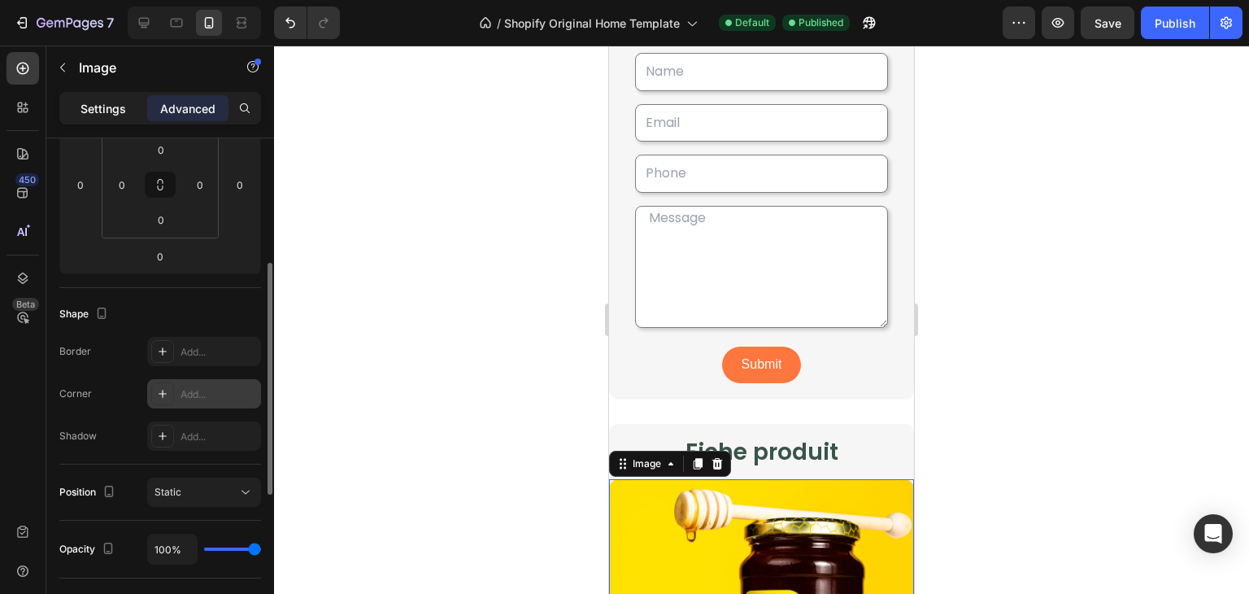
click at [100, 113] on p "Settings" at bounding box center [104, 108] width 46 height 17
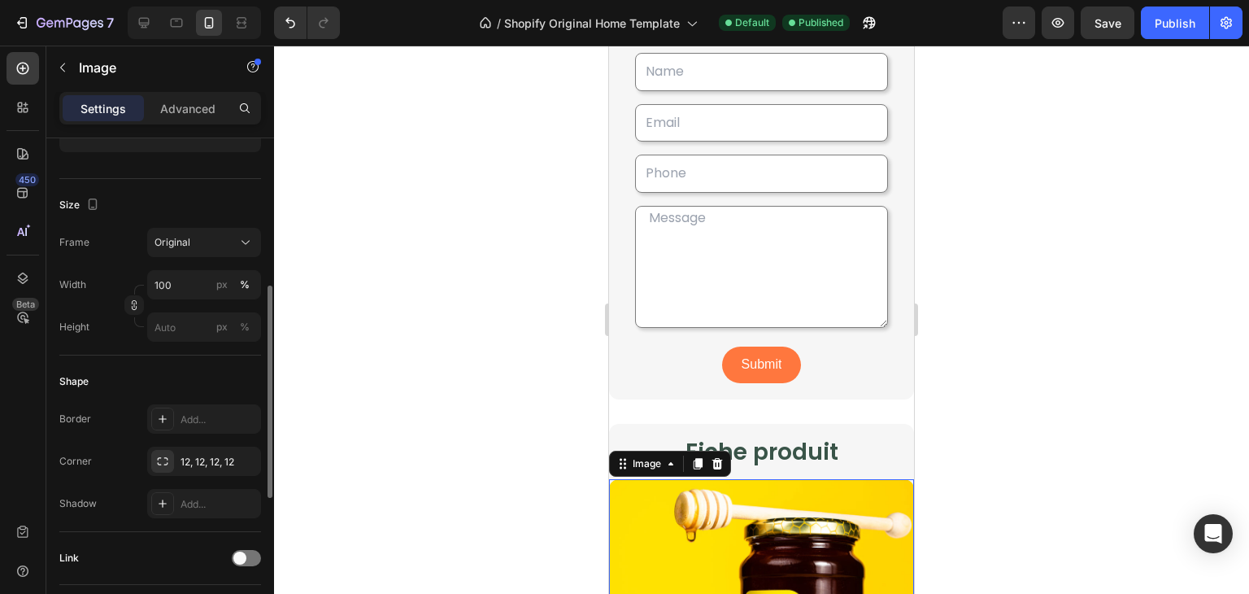
scroll to position [347, 0]
click at [222, 473] on div "12, 12, 12, 12" at bounding box center [204, 460] width 114 height 29
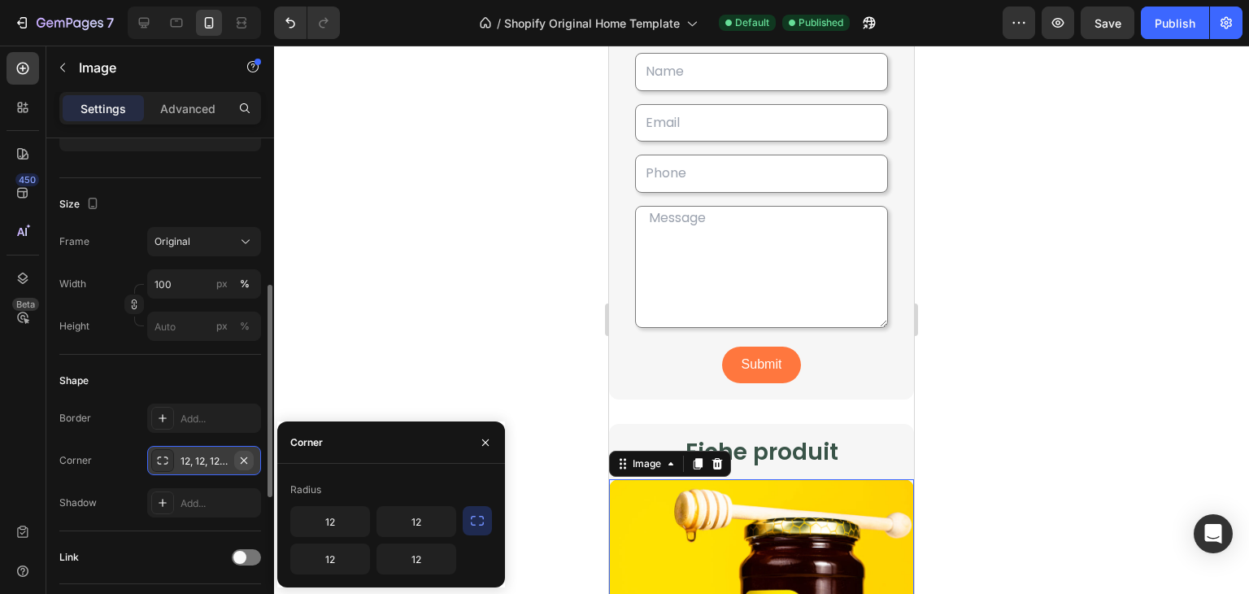
click at [242, 461] on icon "button" at bounding box center [243, 460] width 13 height 13
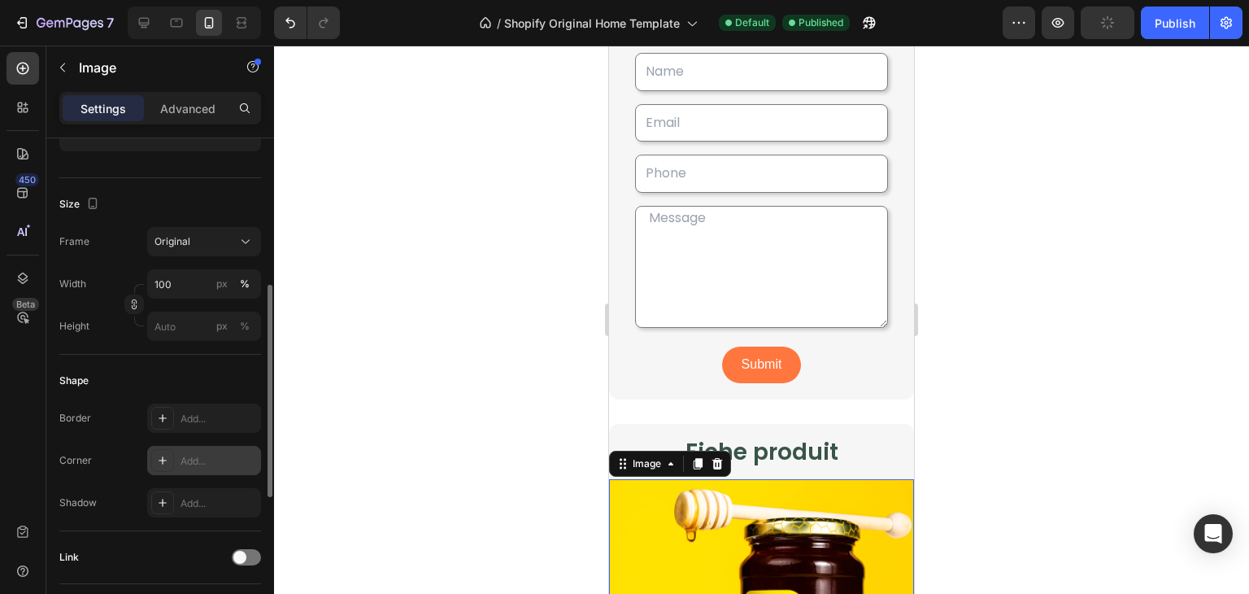
click at [358, 443] on div at bounding box center [761, 320] width 975 height 548
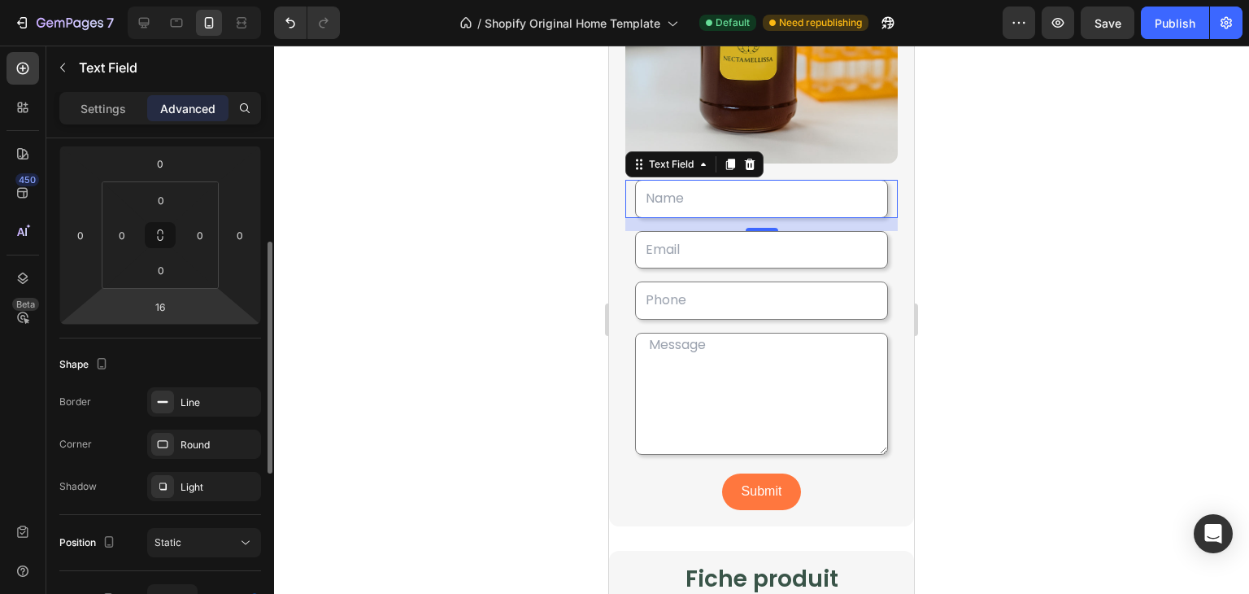
scroll to position [220, 0]
click at [203, 398] on div "Line" at bounding box center [204, 401] width 47 height 15
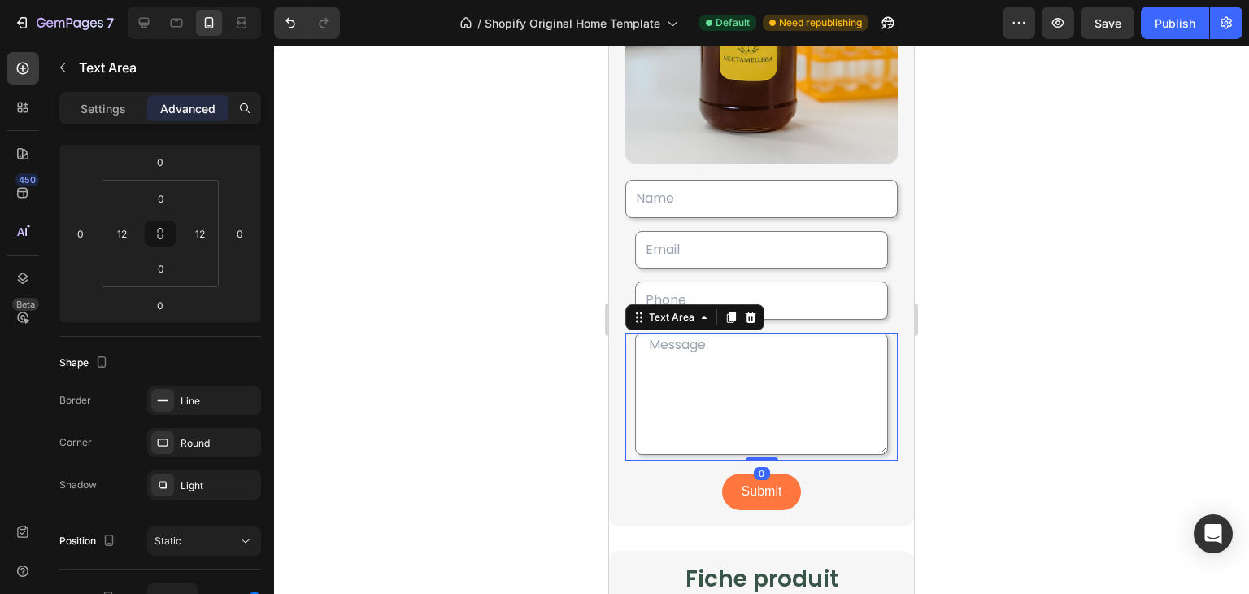
scroll to position [0, 0]
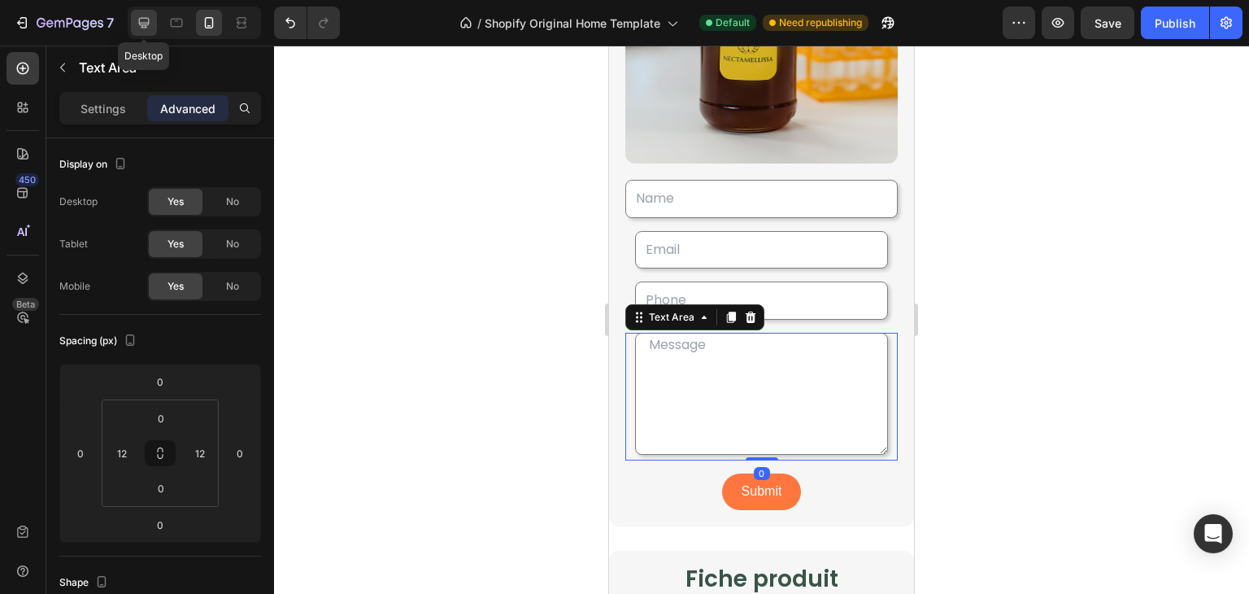
click at [146, 18] on icon at bounding box center [144, 23] width 11 height 11
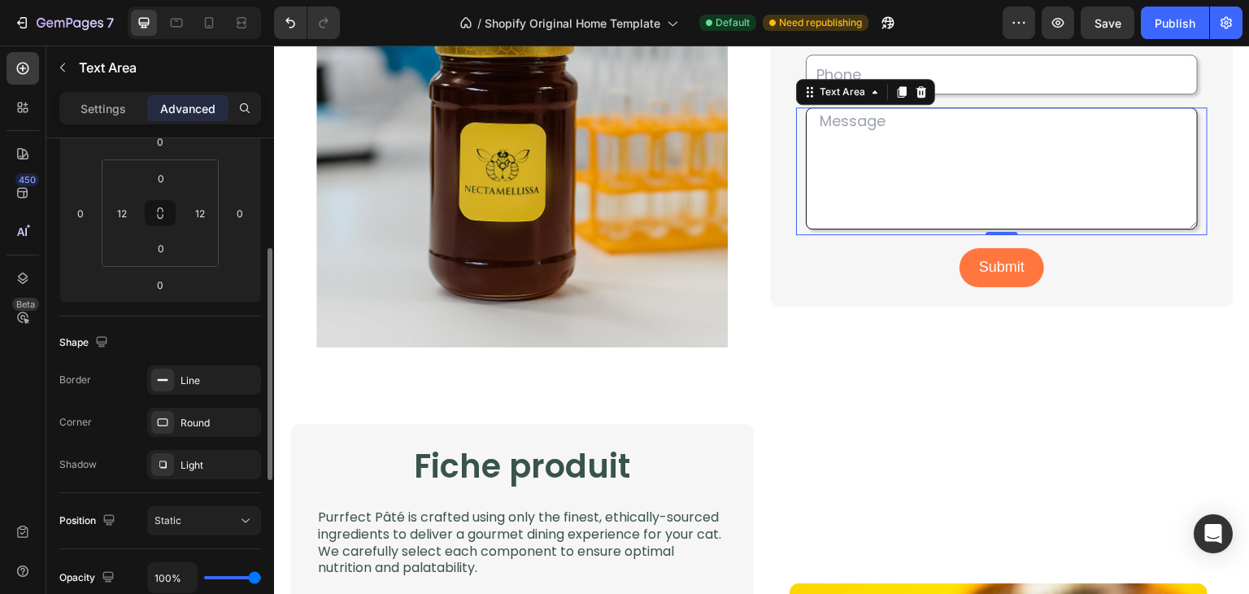
scroll to position [241, 0]
click at [193, 373] on div "Line" at bounding box center [204, 380] width 47 height 15
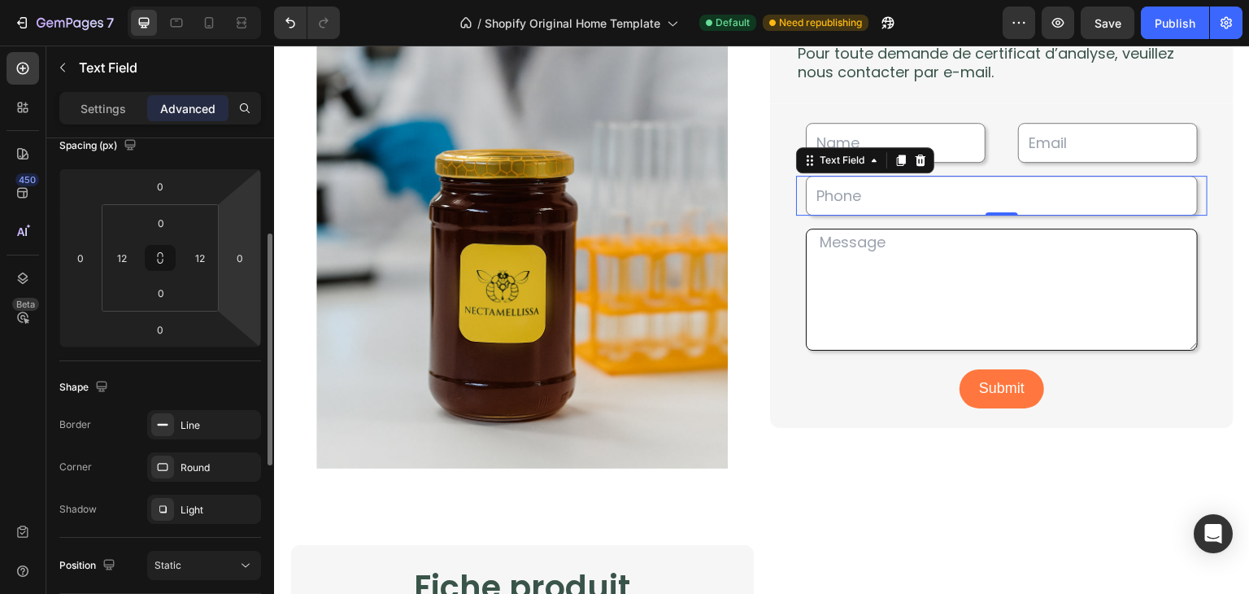
scroll to position [203, 0]
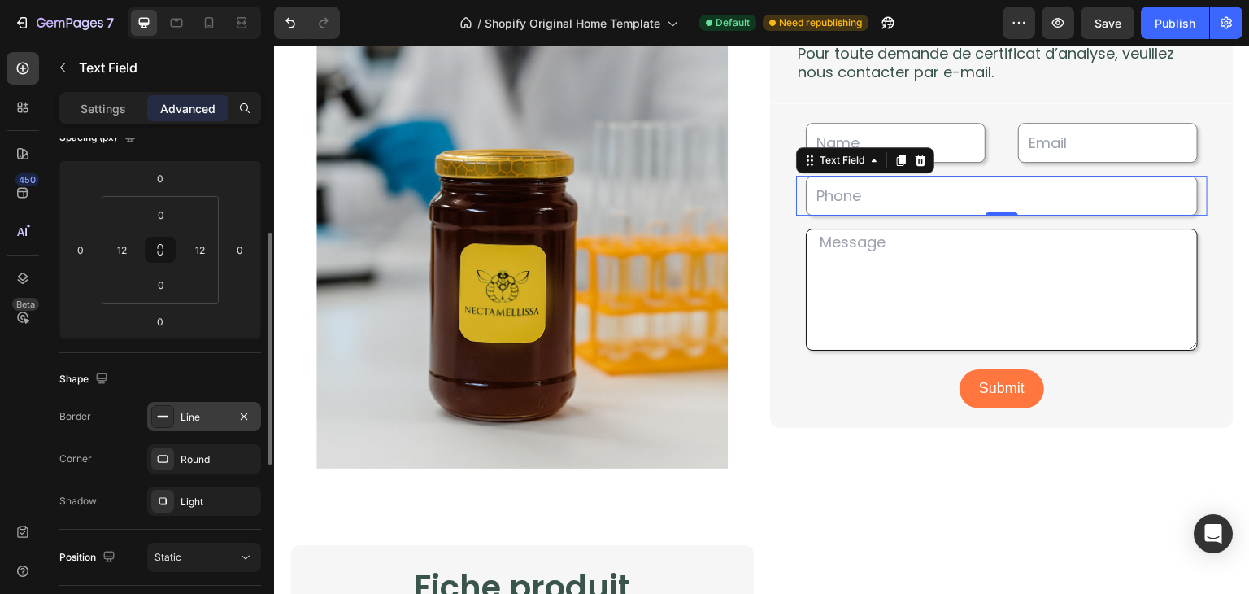
click at [190, 417] on div "Line" at bounding box center [204, 417] width 47 height 15
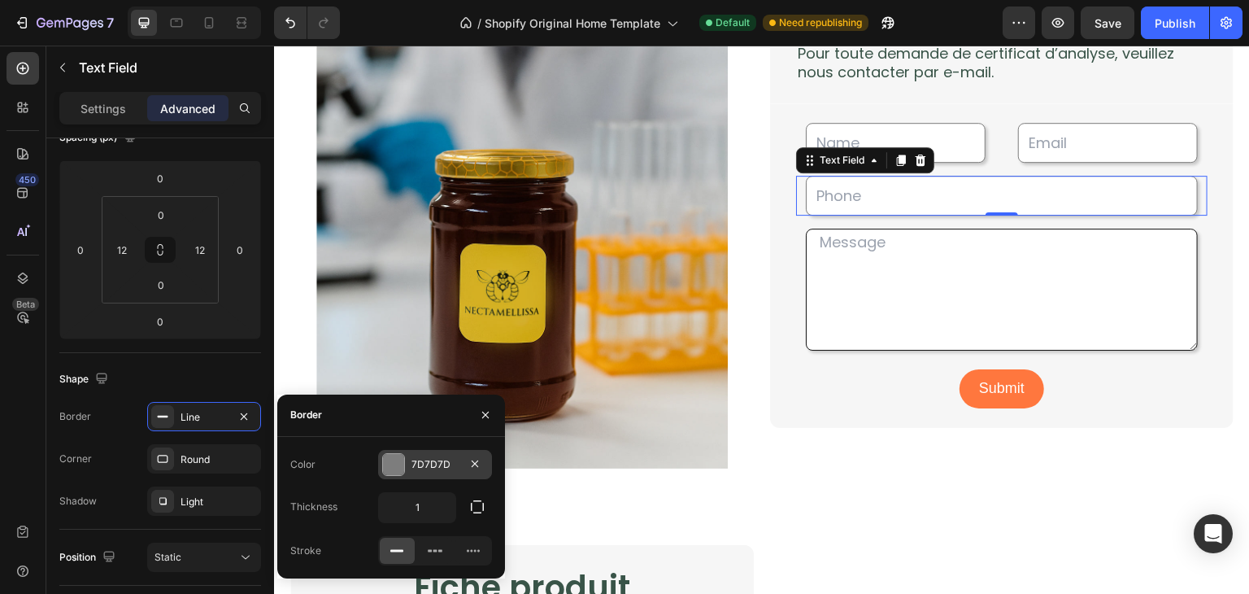
click at [451, 458] on div "7D7D7D" at bounding box center [435, 464] width 47 height 15
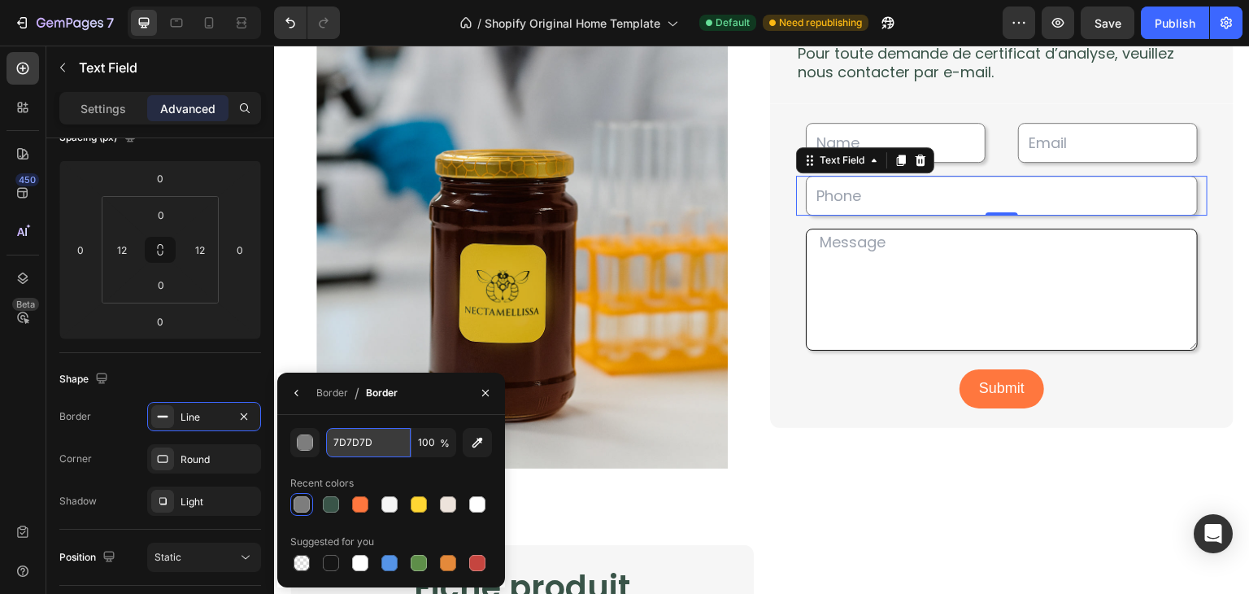
click at [371, 448] on input "7D7D7D" at bounding box center [368, 442] width 85 height 29
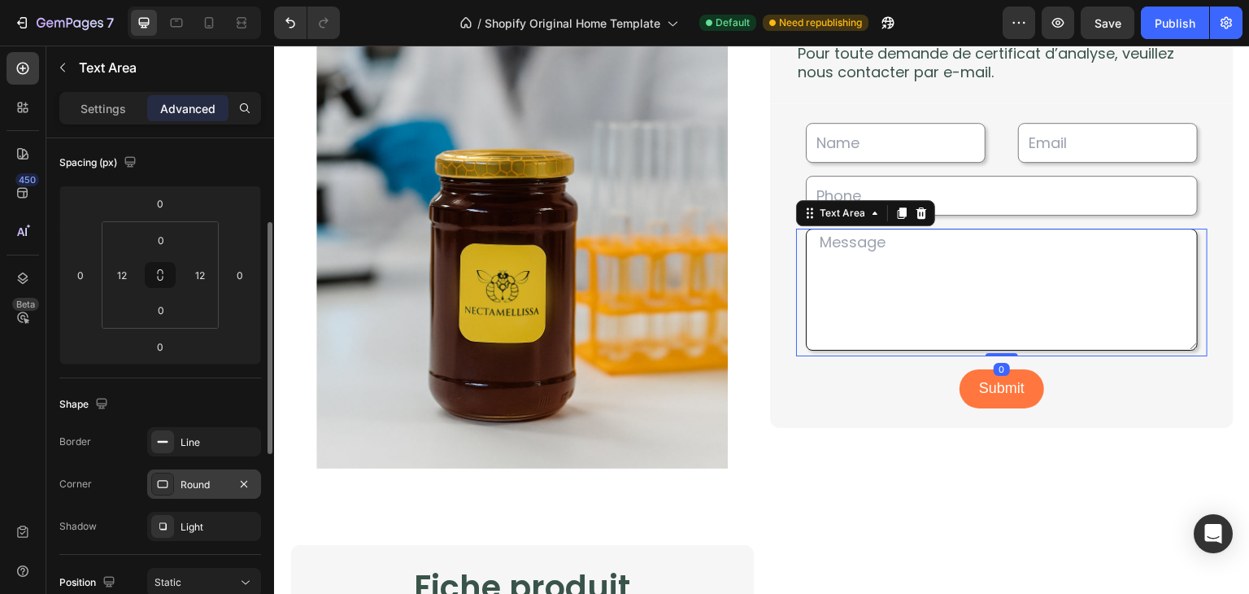
scroll to position [179, 0]
click at [195, 440] on div "Line" at bounding box center [204, 441] width 47 height 15
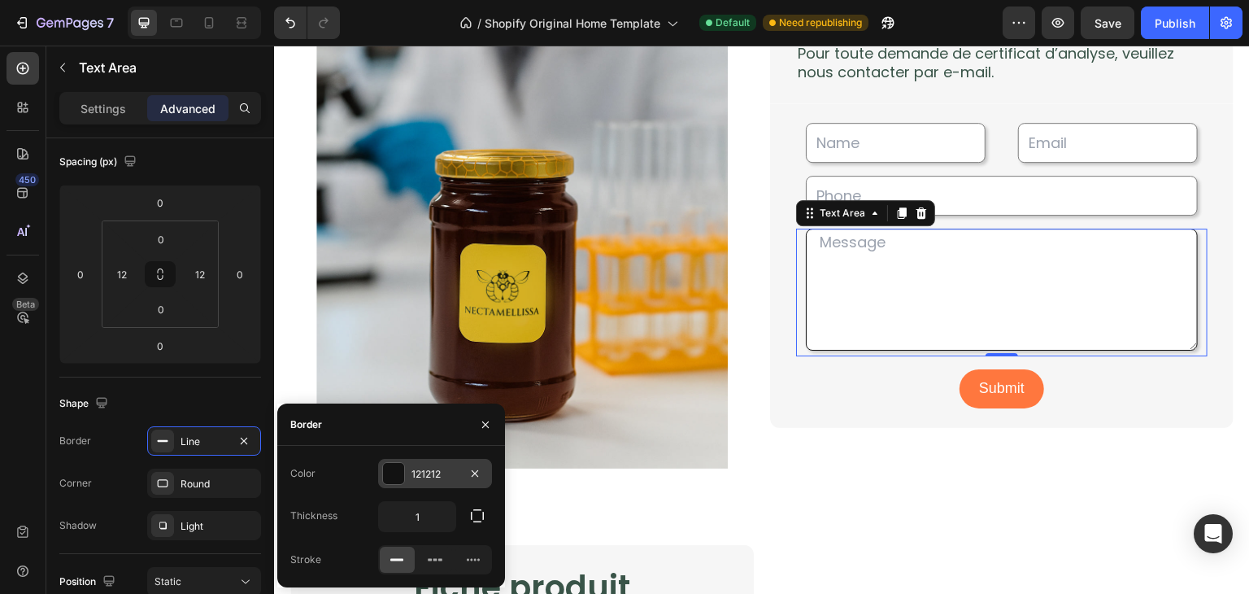
click at [449, 475] on div "121212" at bounding box center [435, 474] width 47 height 15
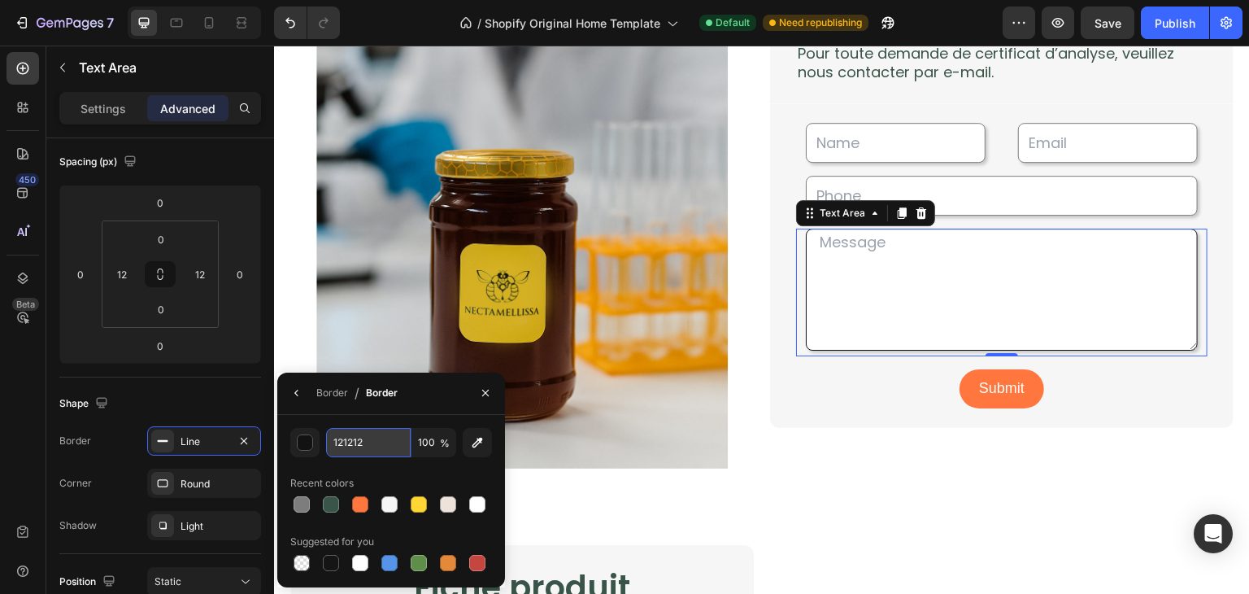
click at [385, 445] on input "121212" at bounding box center [368, 442] width 85 height 29
paste input "7D7D7D"
type input "7D7D7D"
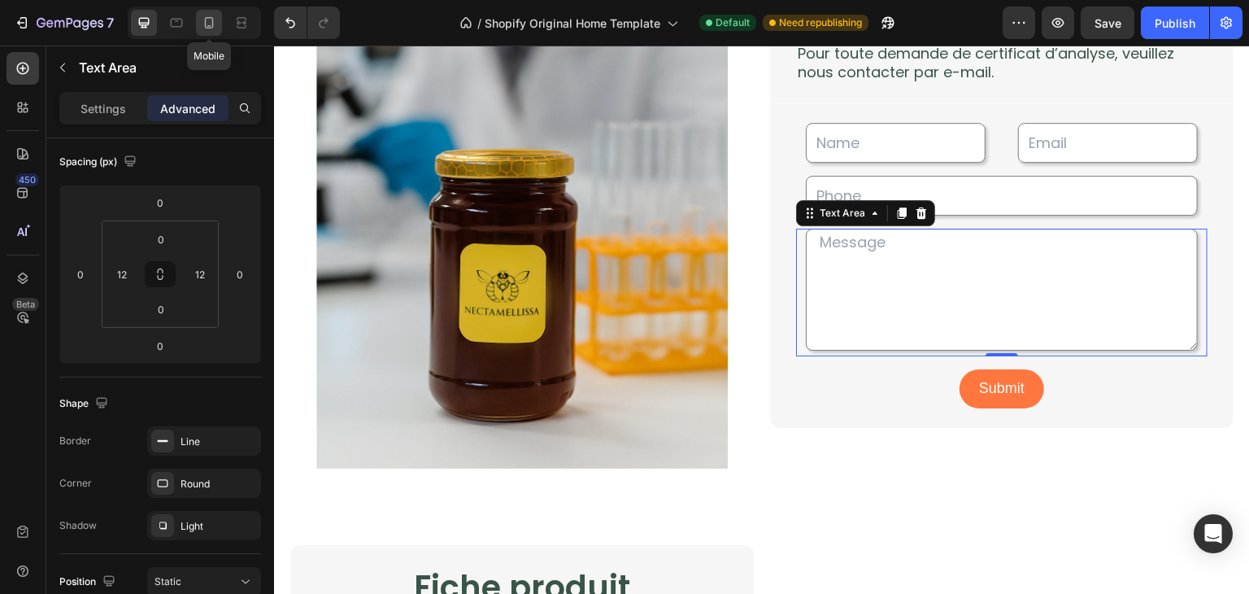
click at [209, 27] on icon at bounding box center [209, 22] width 9 height 11
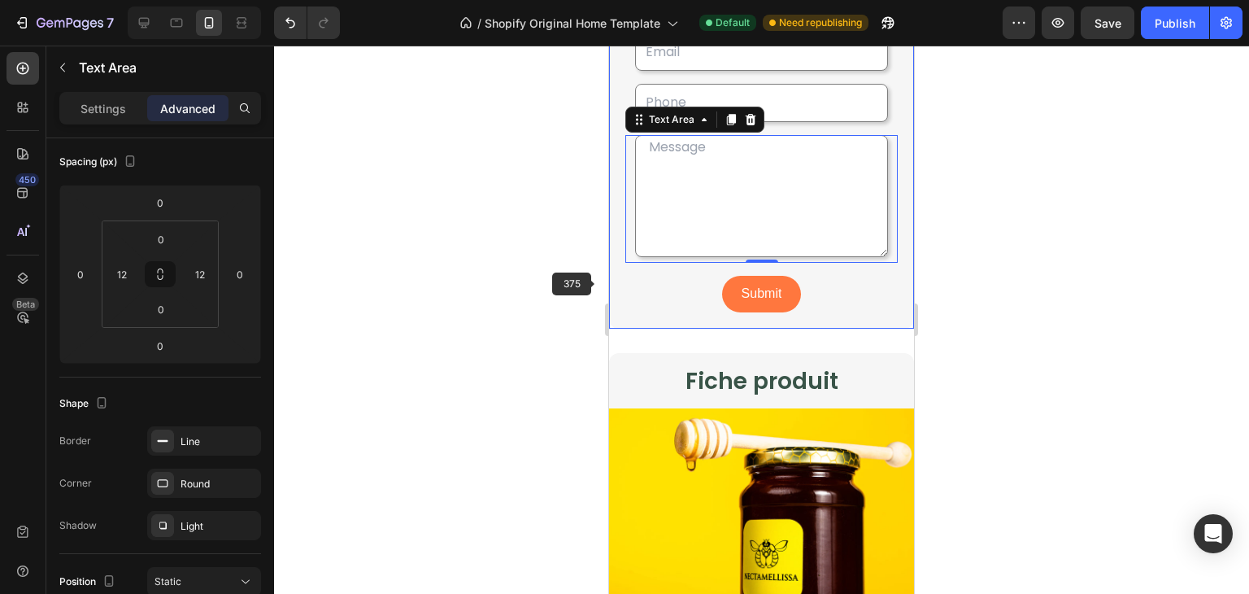
scroll to position [3261, 0]
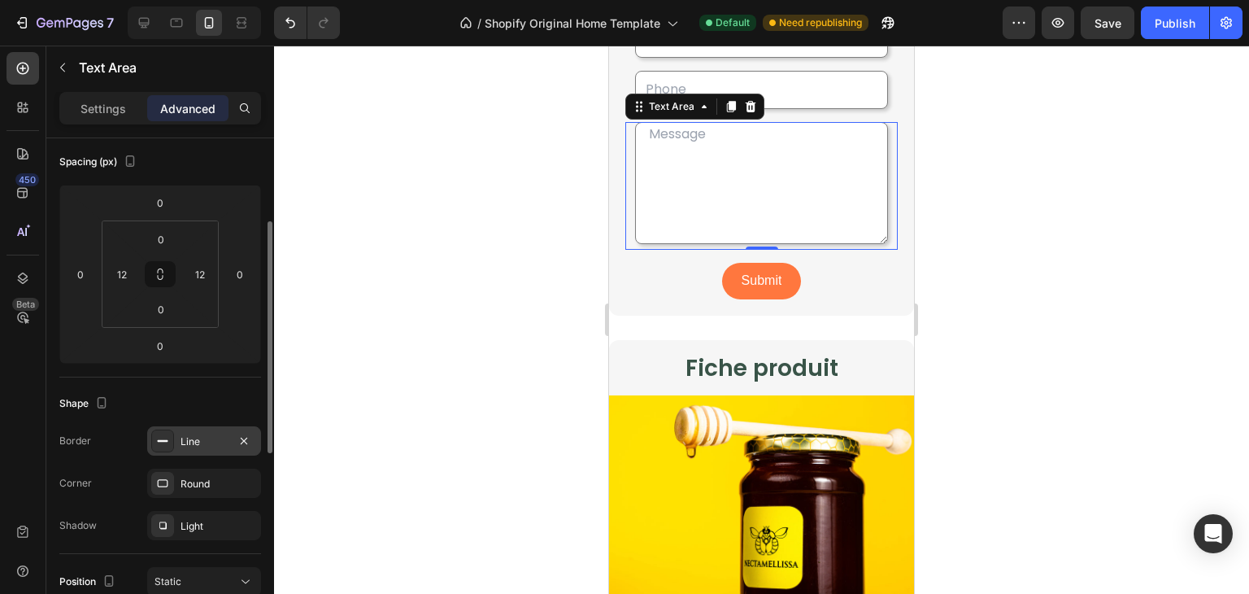
click at [208, 437] on div "Line" at bounding box center [204, 441] width 47 height 15
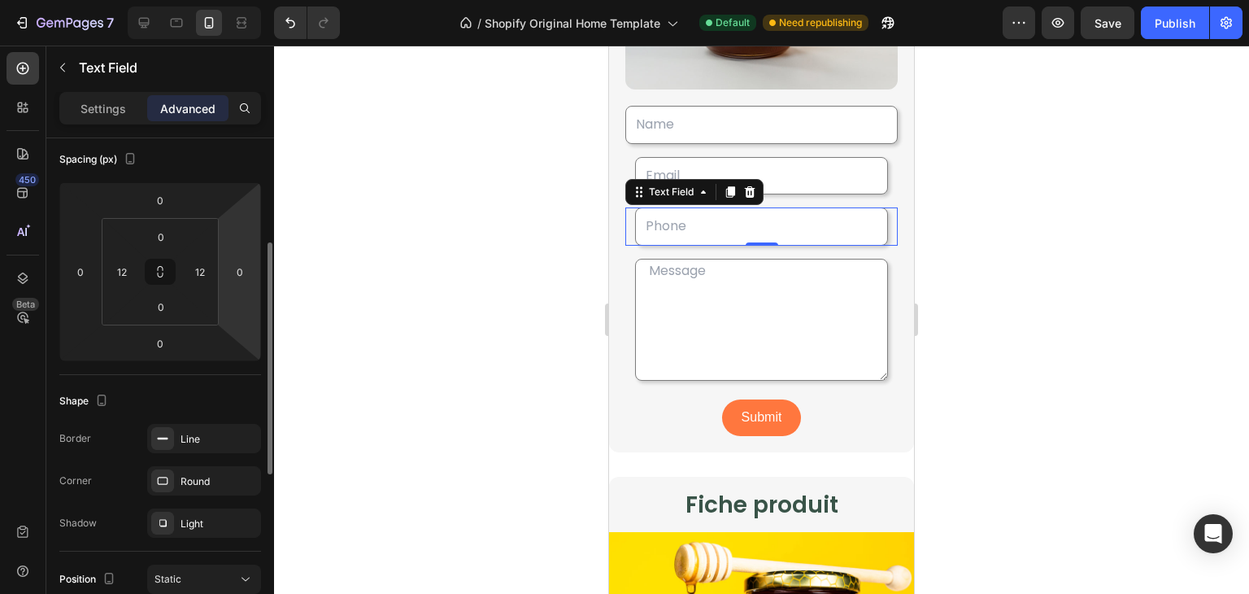
scroll to position [196, 0]
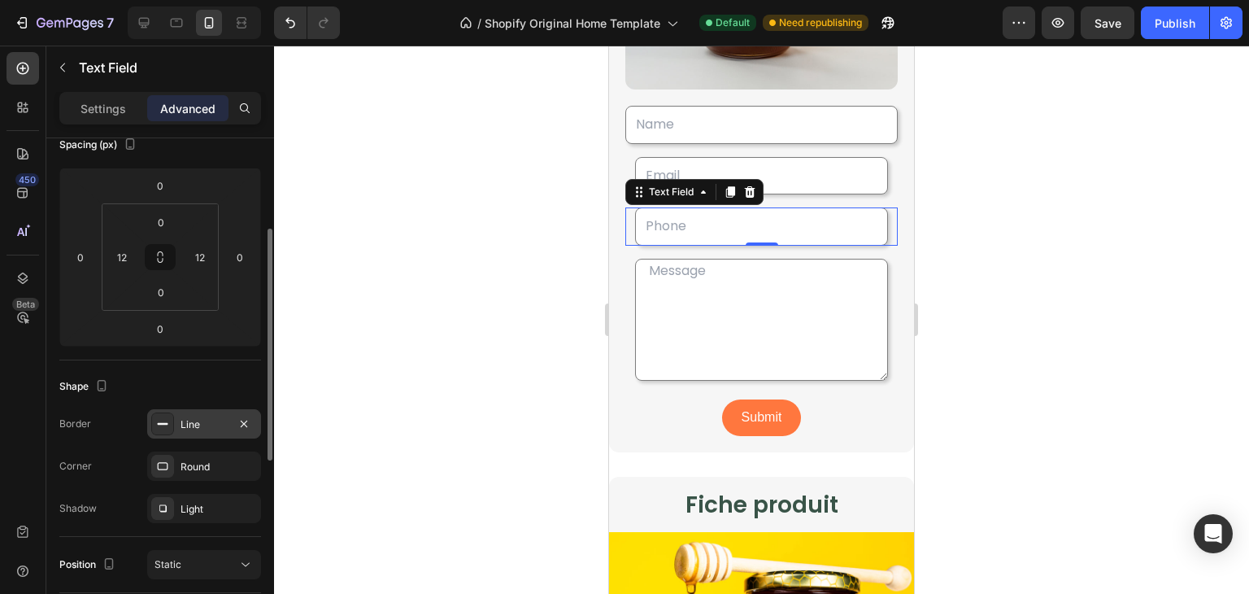
click at [211, 417] on div "Line" at bounding box center [204, 424] width 47 height 15
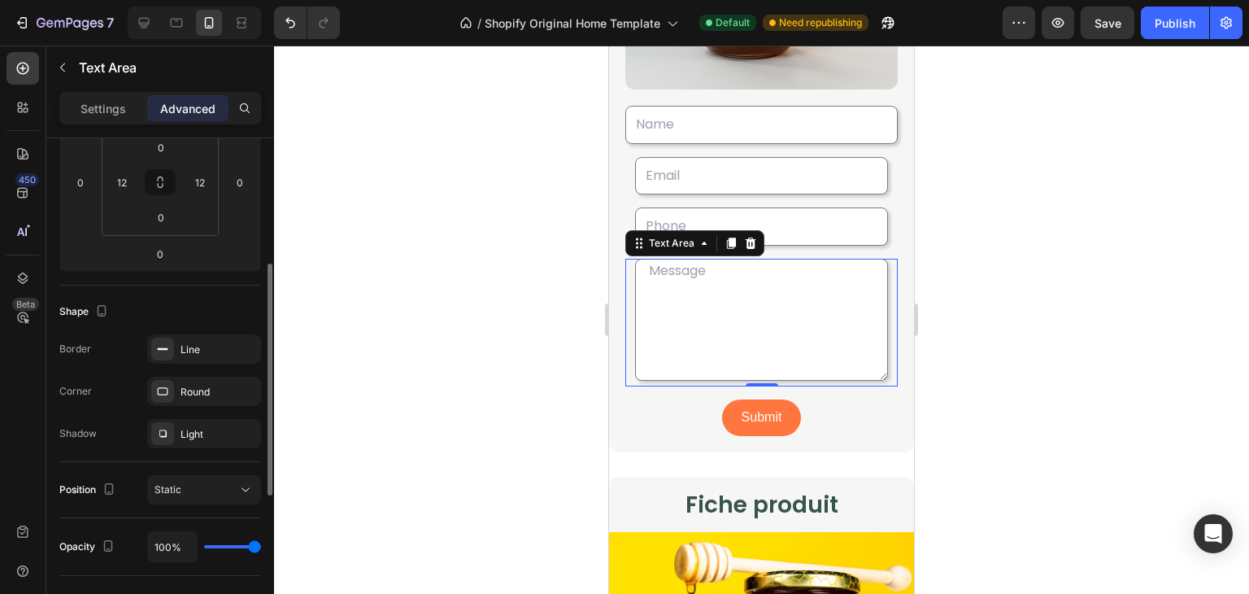
scroll to position [280, 0]
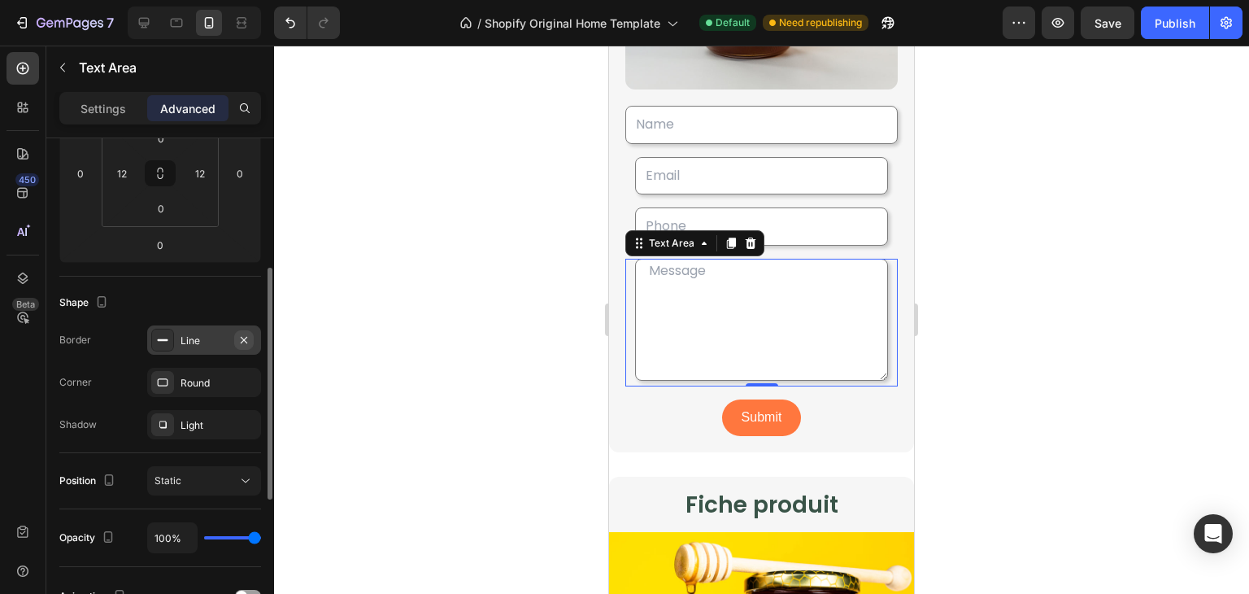
click at [240, 341] on icon "button" at bounding box center [243, 339] width 13 height 13
click at [161, 338] on icon at bounding box center [162, 339] width 13 height 13
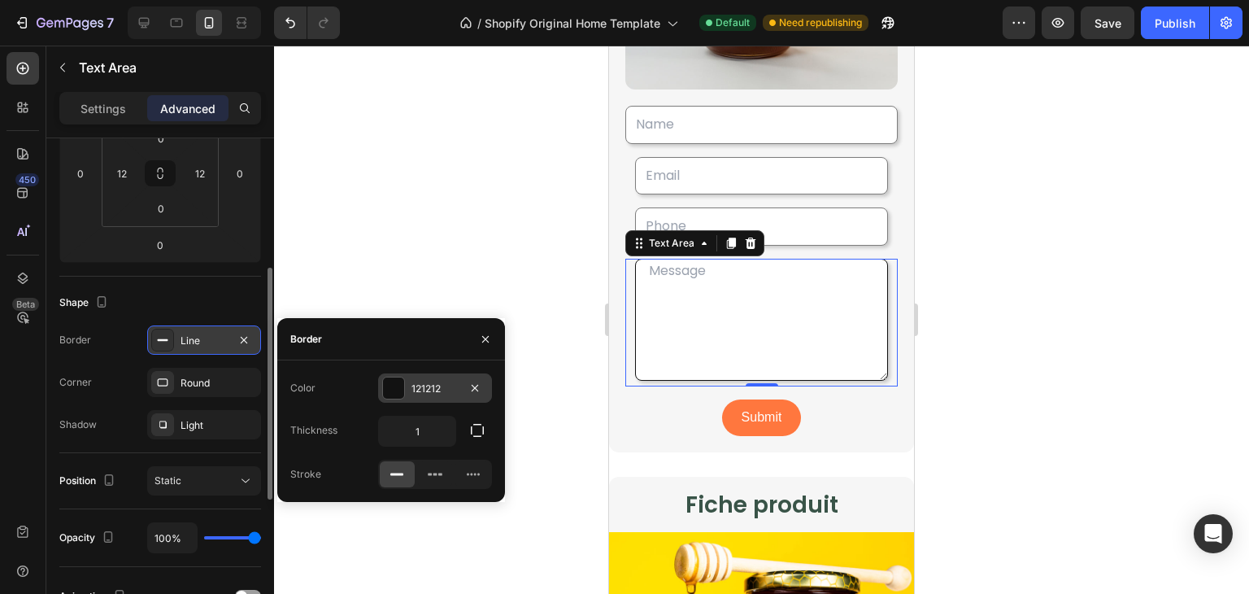
click at [436, 388] on div "121212" at bounding box center [435, 388] width 47 height 15
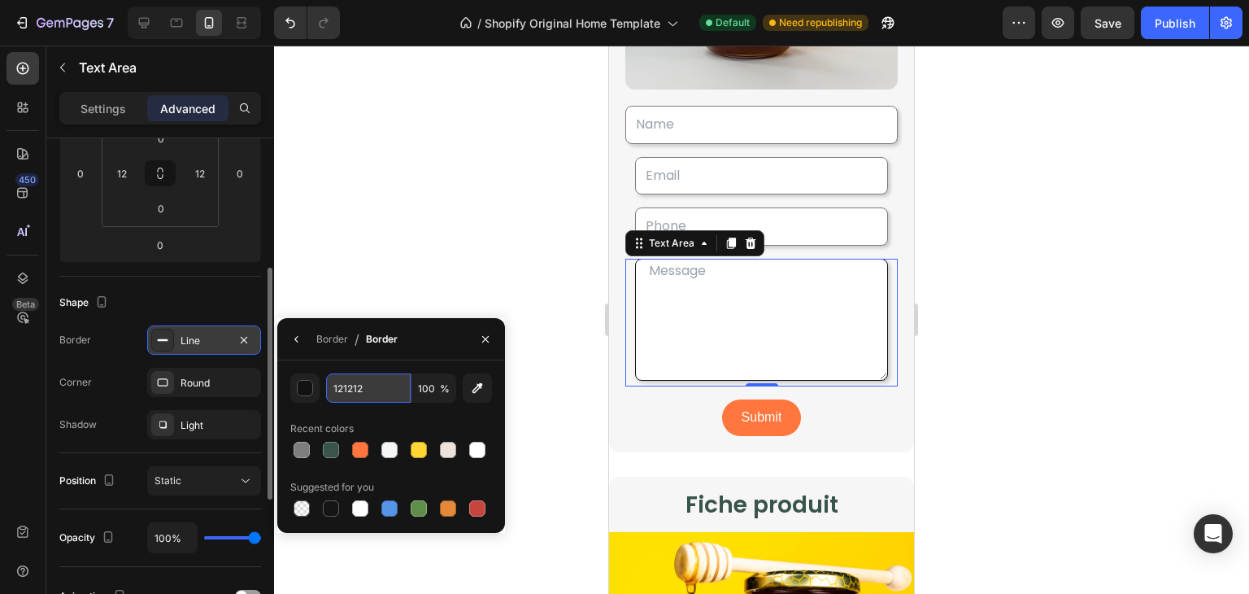
click at [377, 394] on input "121212" at bounding box center [368, 387] width 85 height 29
paste input "7D7D7D"
type input "7D7D7D"
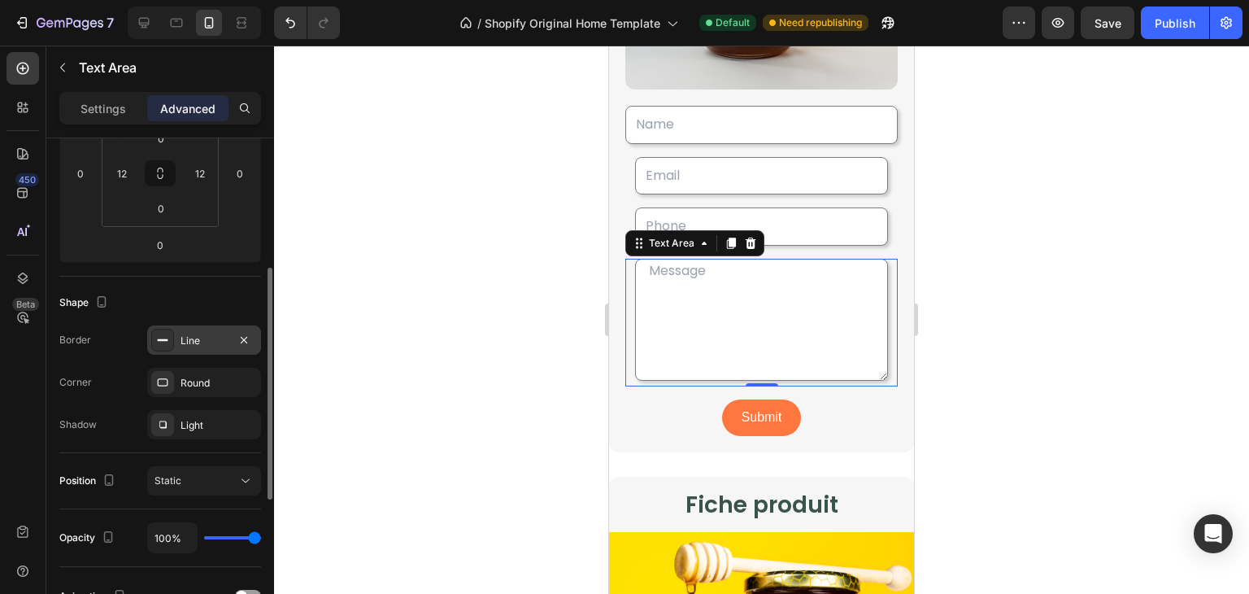
click at [1067, 267] on div at bounding box center [761, 320] width 975 height 548
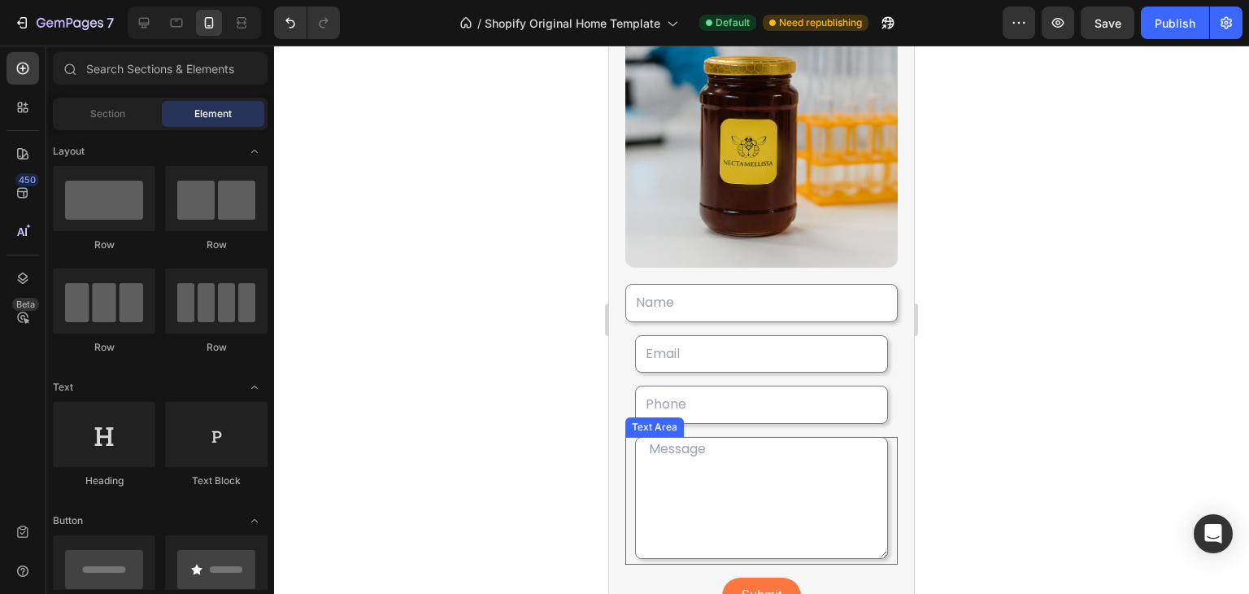
scroll to position [2945, 0]
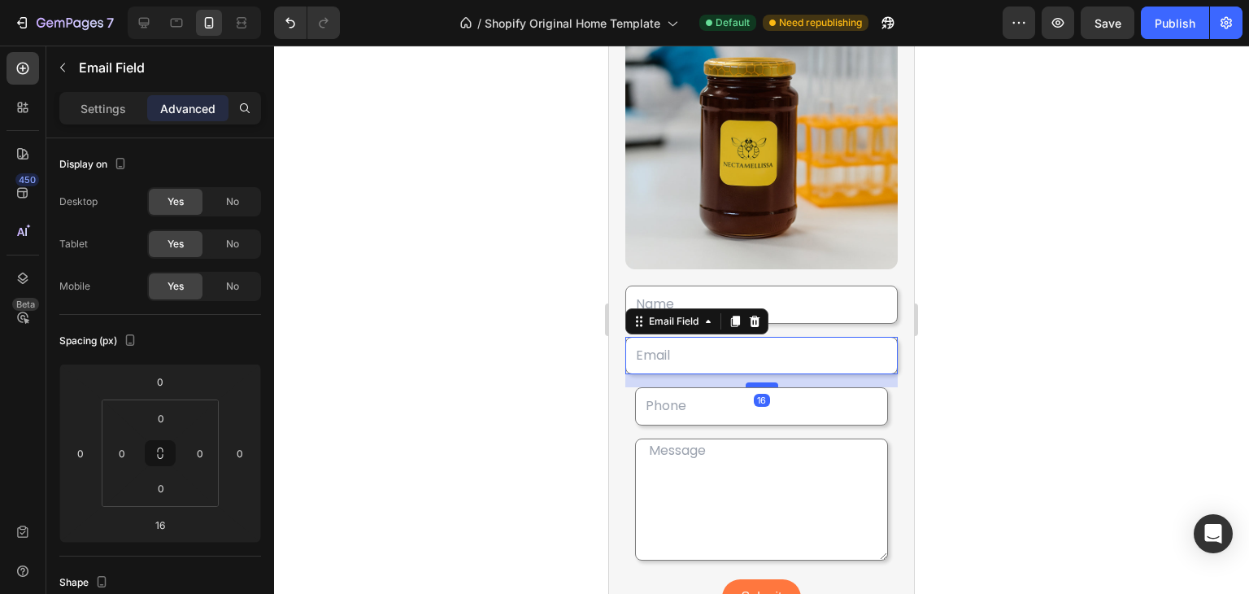
drag, startPoint x: 766, startPoint y: 364, endPoint x: 748, endPoint y: 364, distance: 17.9
click at [748, 382] on div at bounding box center [762, 384] width 33 height 5
click at [125, 459] on input "0" at bounding box center [122, 453] width 24 height 24
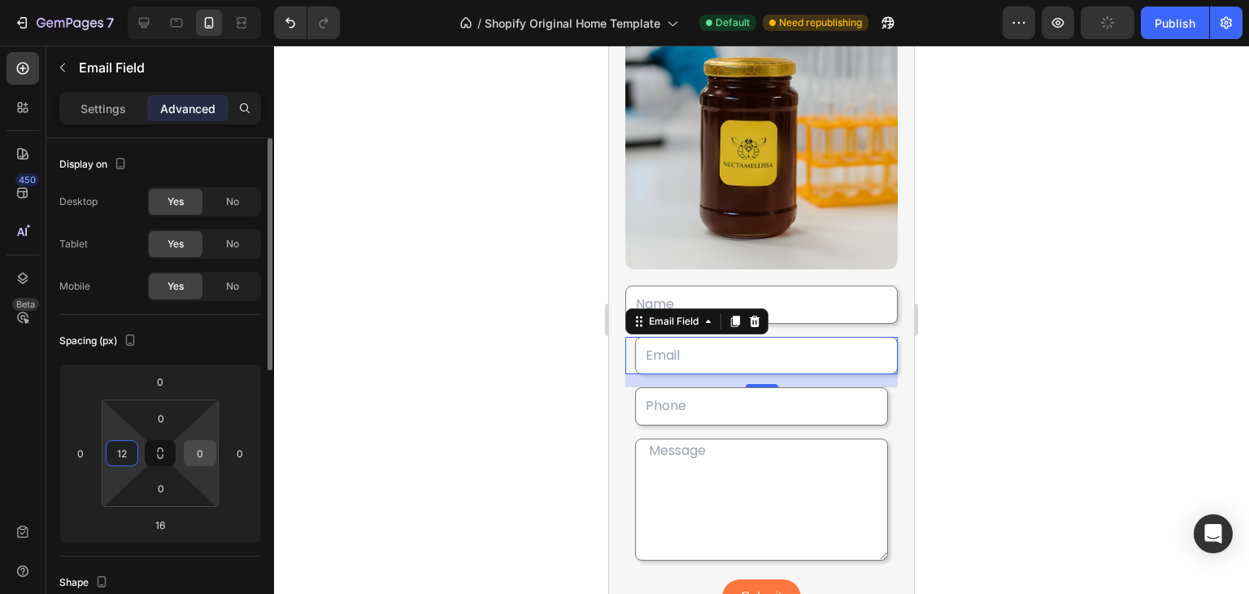
type input "12"
click at [202, 447] on input "0" at bounding box center [200, 453] width 24 height 24
type input "12"
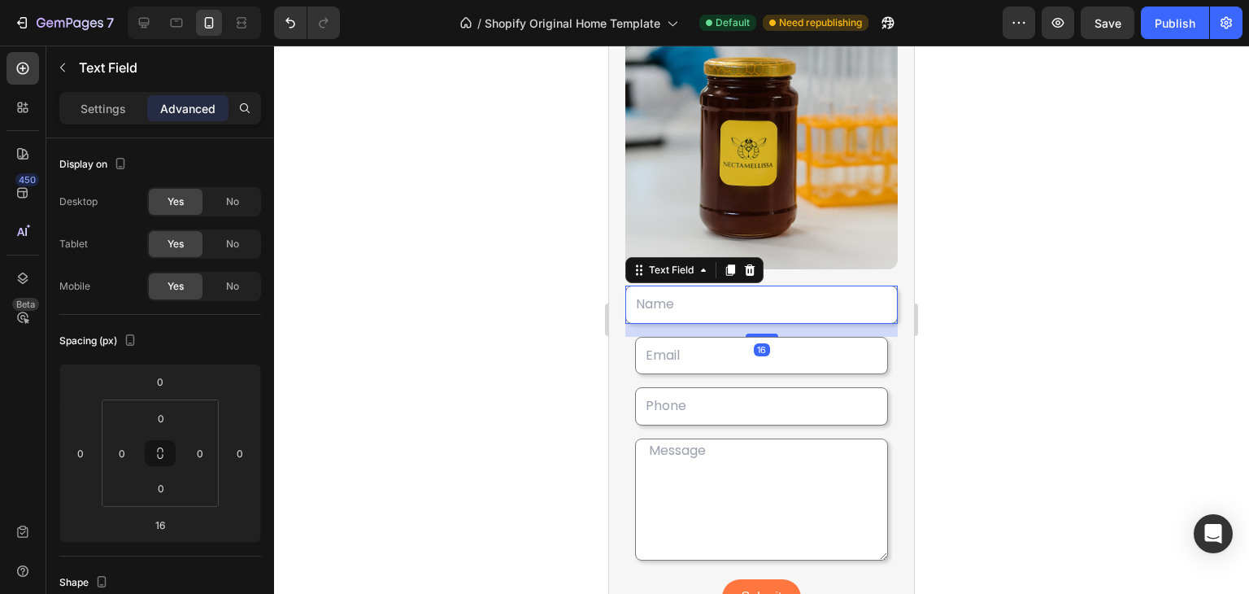
click at [854, 290] on input "text" at bounding box center [761, 304] width 272 height 38
click at [136, 446] on div "0" at bounding box center [122, 453] width 33 height 26
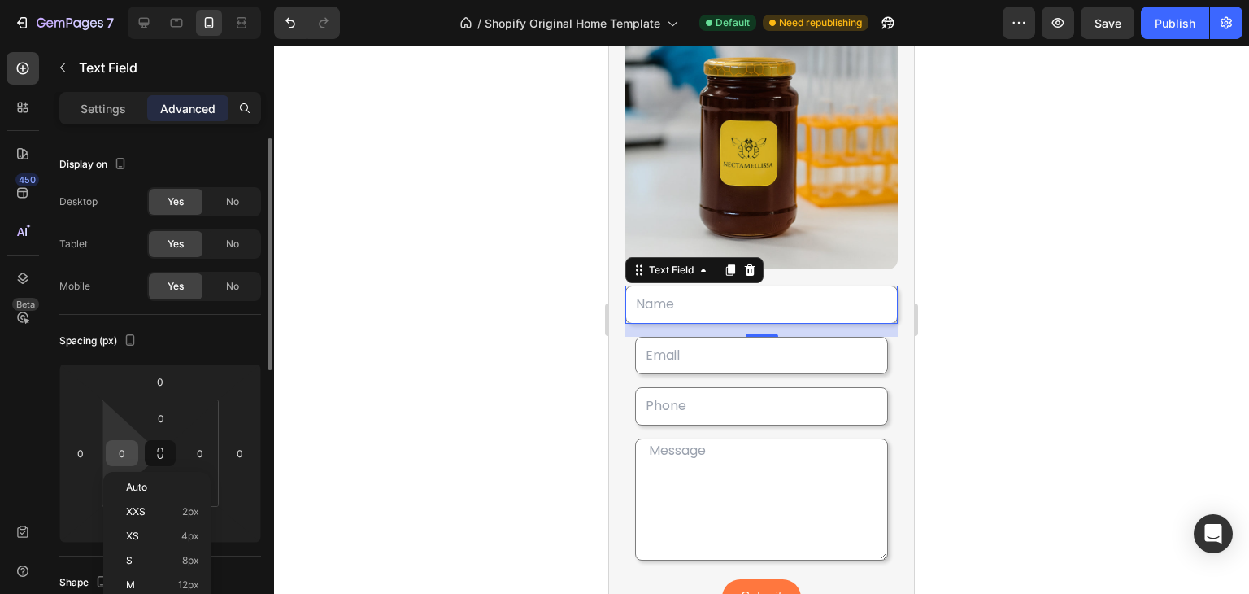
click at [124, 452] on input "0" at bounding box center [122, 453] width 24 height 24
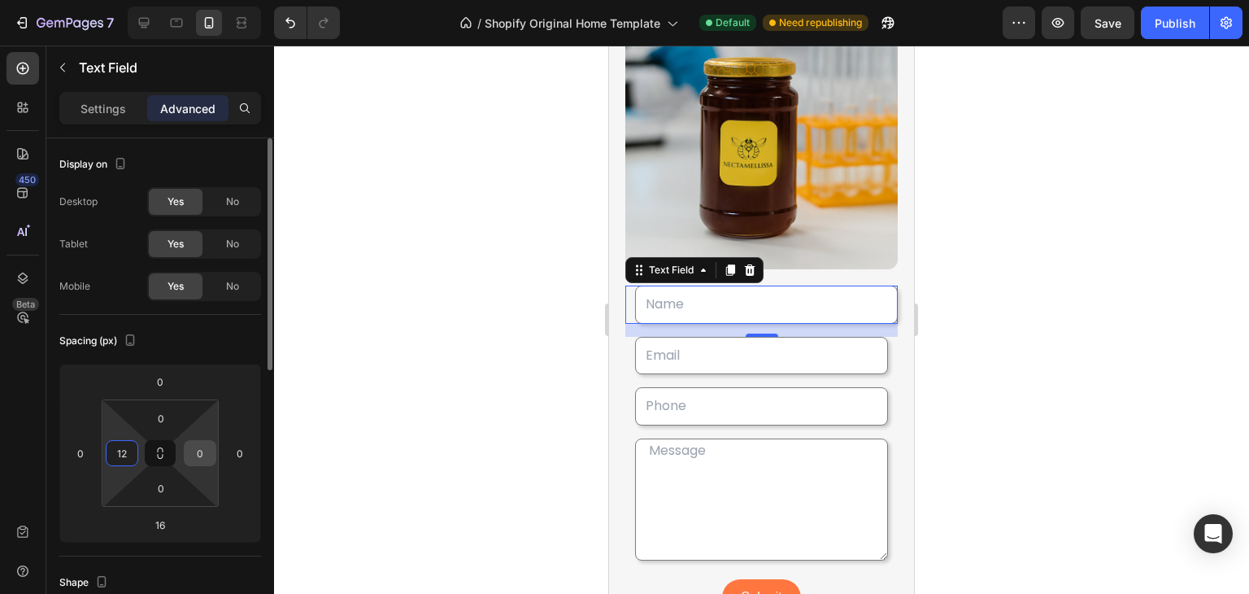
type input "12"
click at [209, 453] on input "0" at bounding box center [200, 453] width 24 height 24
type input "12"
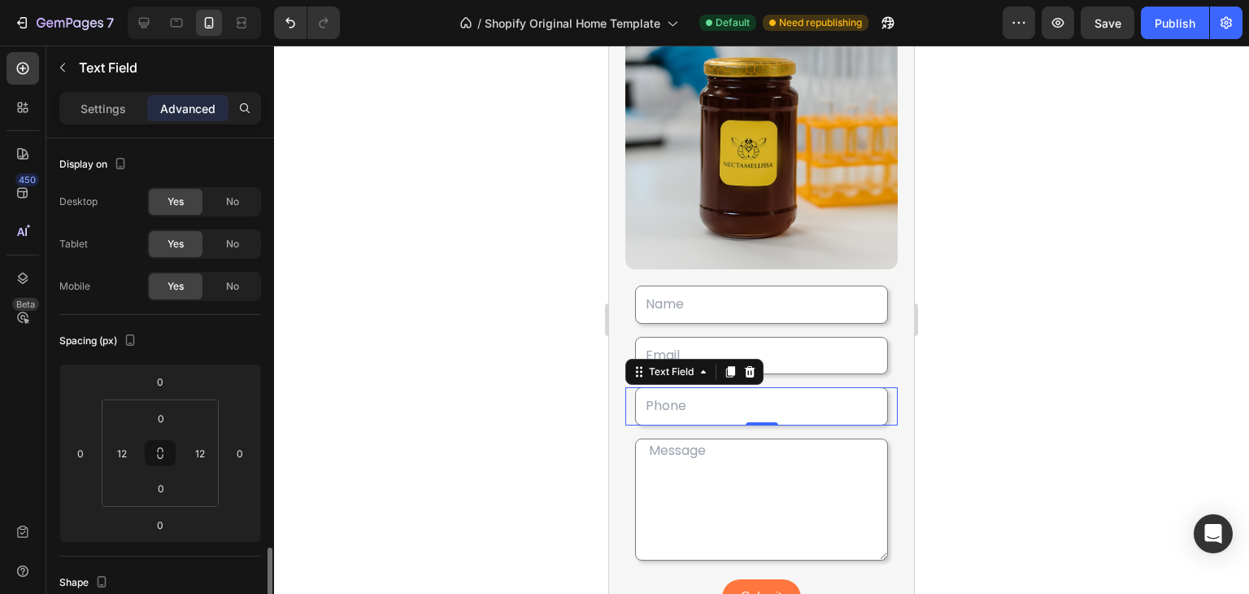
scroll to position [280, 0]
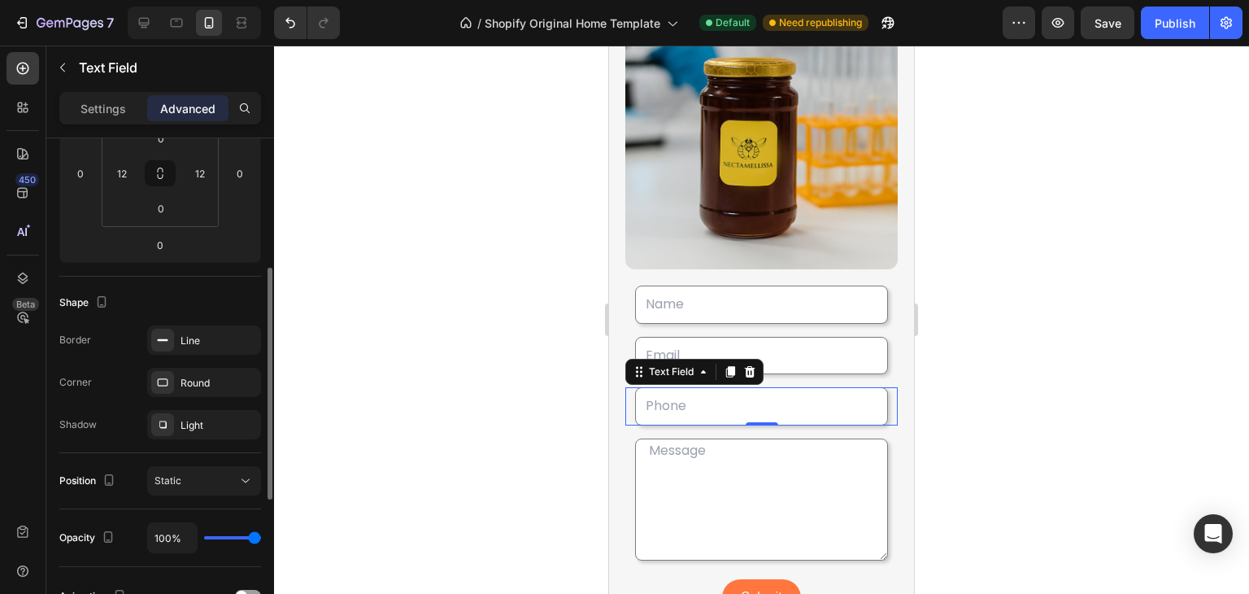
click at [667, 394] on input "text" at bounding box center [761, 406] width 253 height 38
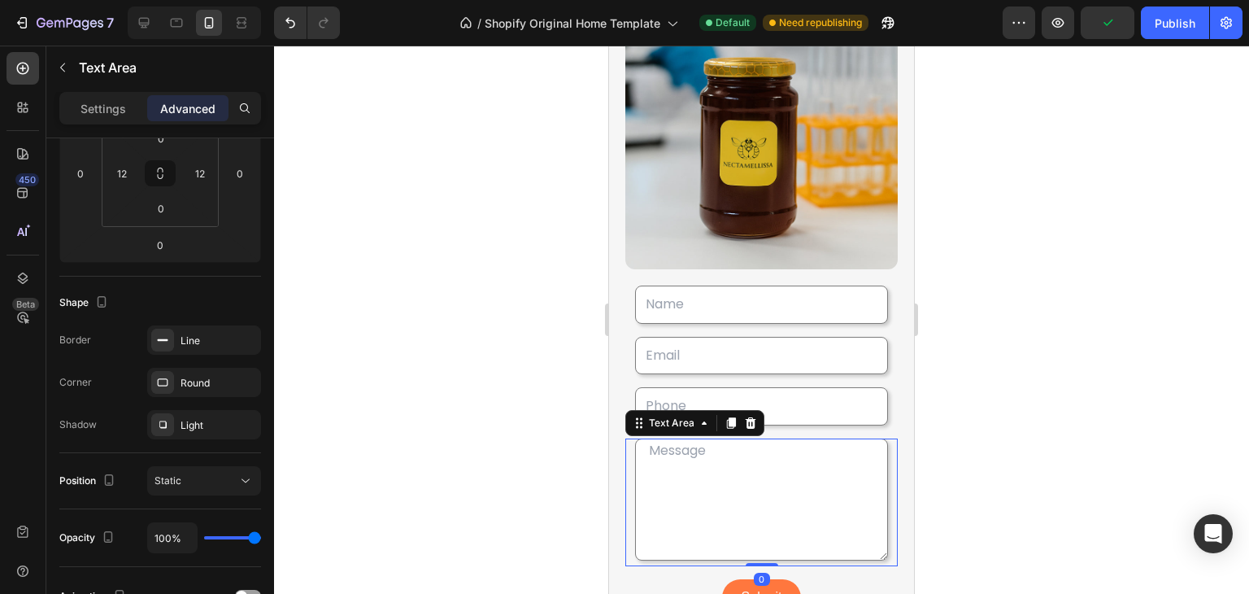
scroll to position [0, 0]
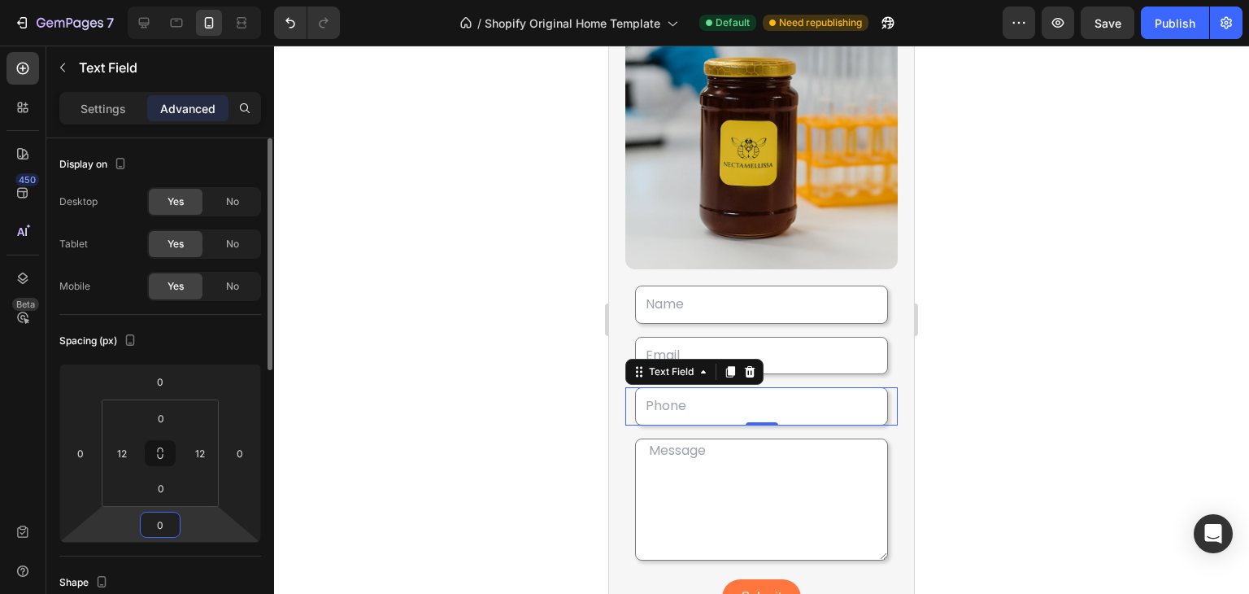
click at [166, 521] on input "0" at bounding box center [160, 524] width 33 height 24
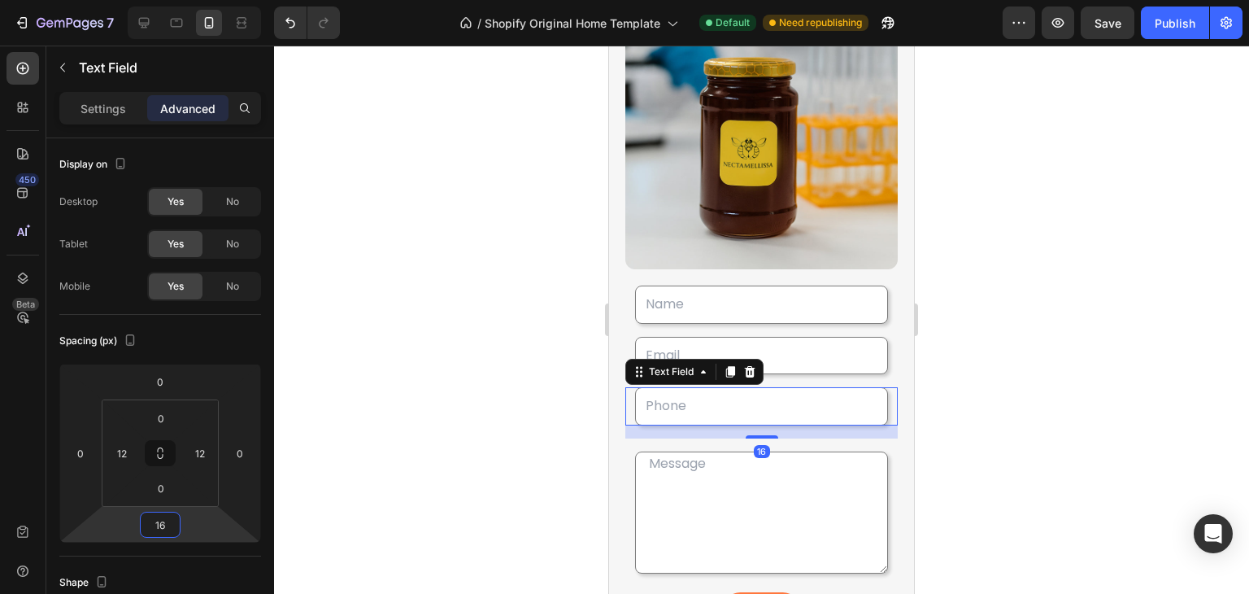
type input "16"
click at [569, 449] on div at bounding box center [761, 320] width 975 height 548
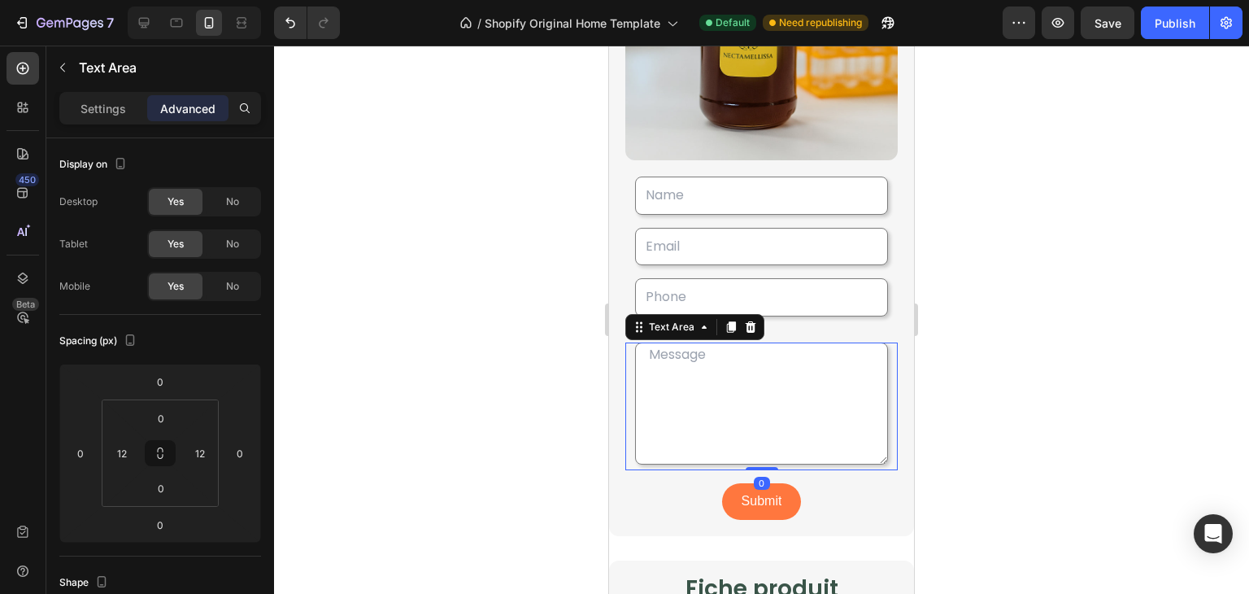
scroll to position [3059, 0]
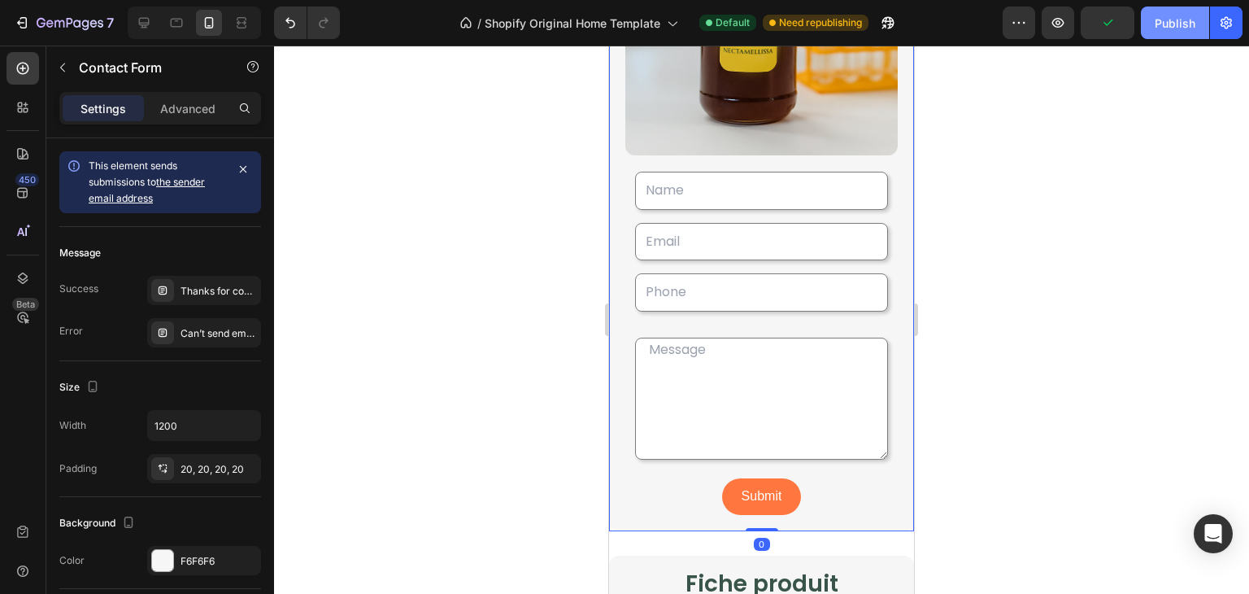
click at [1152, 14] on button "Publish" at bounding box center [1175, 23] width 68 height 33
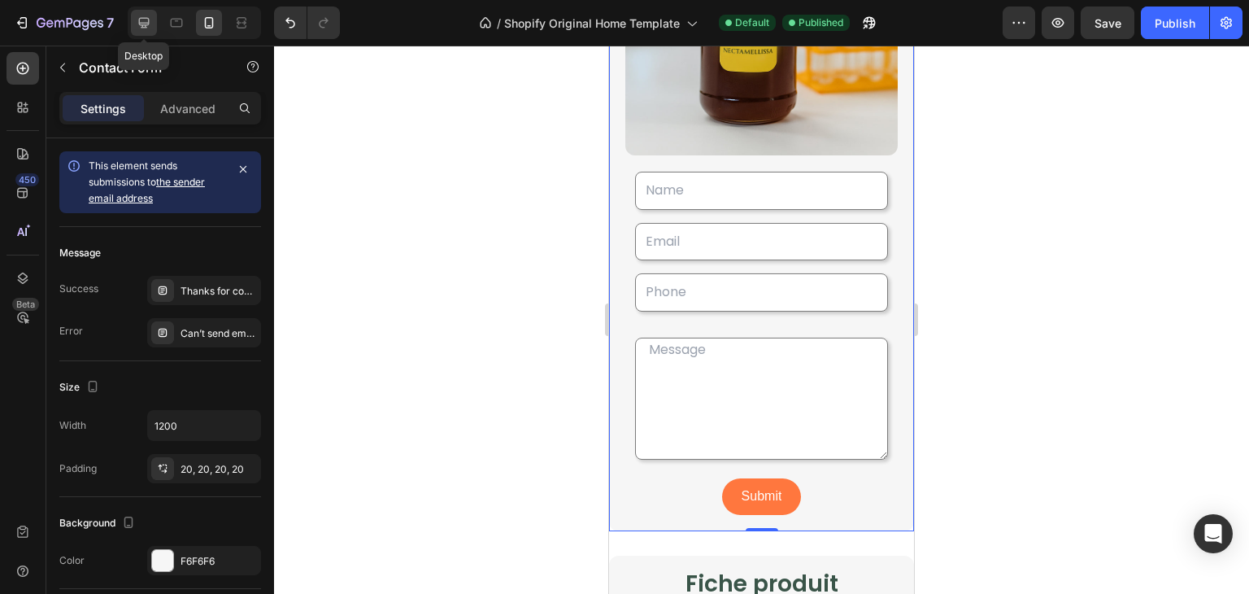
click at [138, 24] on icon at bounding box center [144, 23] width 16 height 16
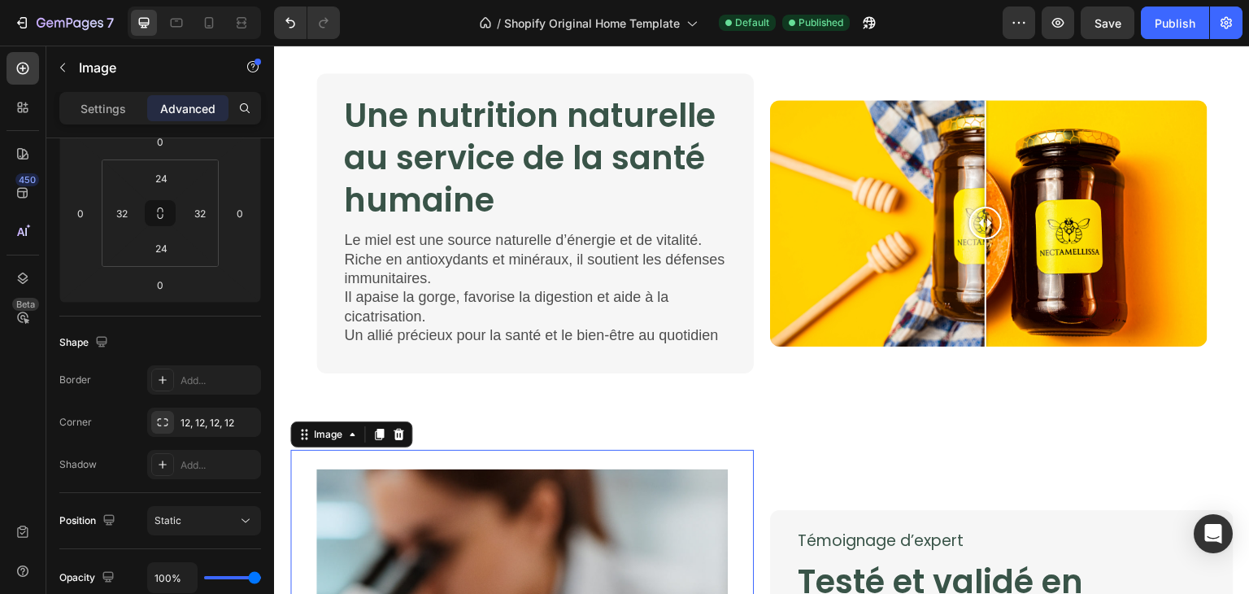
scroll to position [2226, 0]
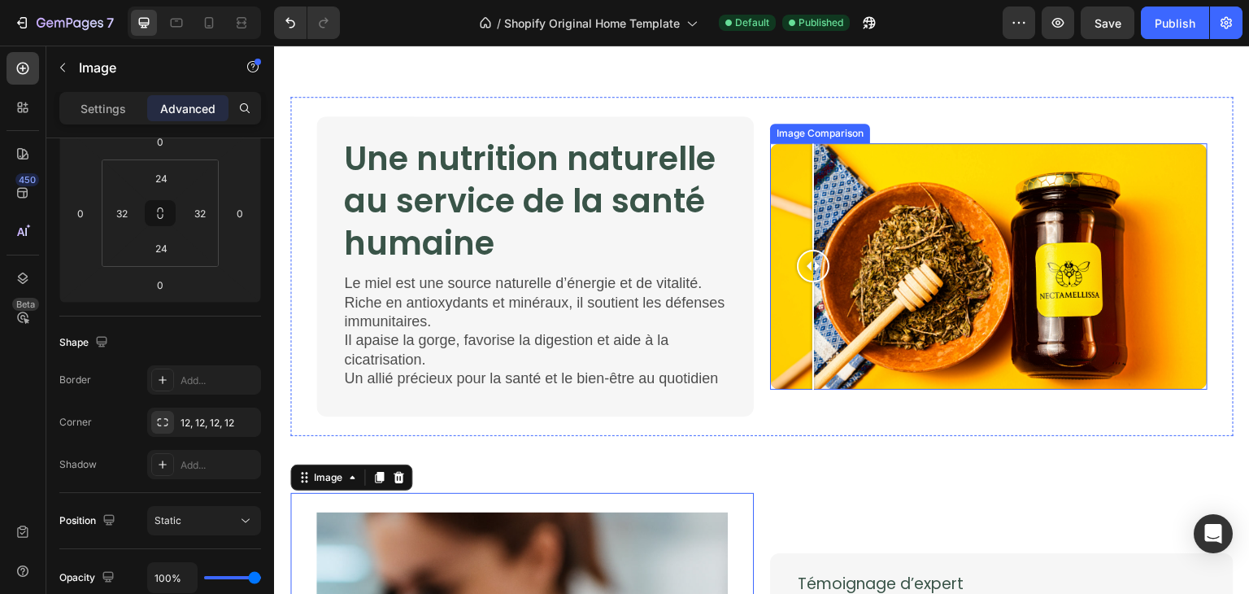
click at [807, 216] on div at bounding box center [989, 266] width 438 height 246
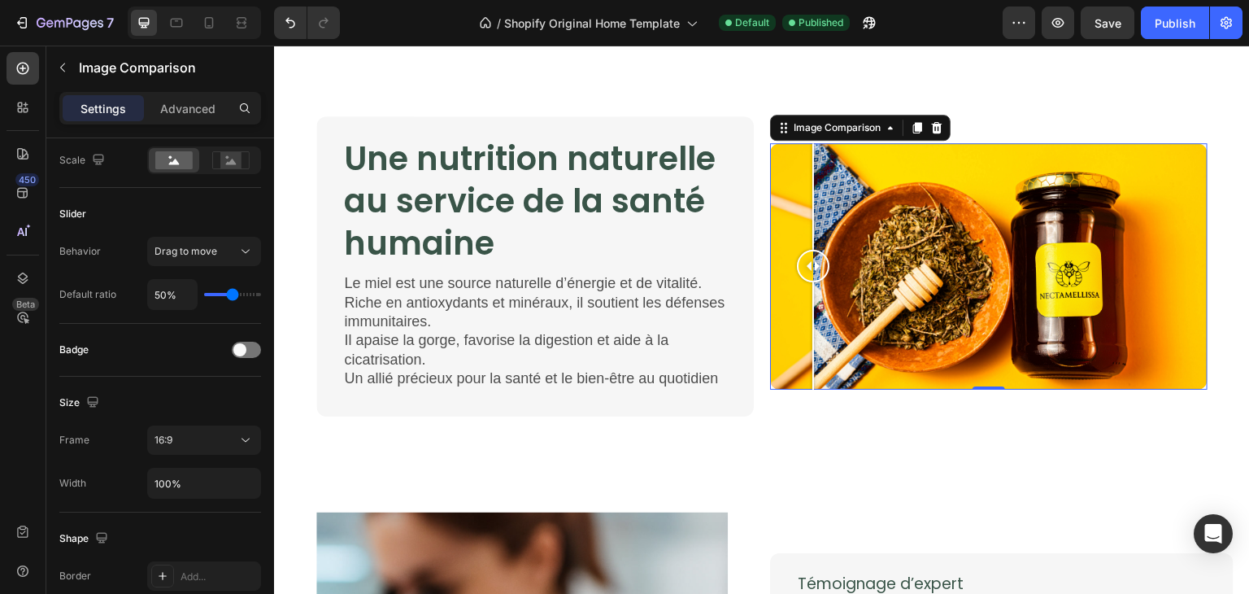
scroll to position [0, 0]
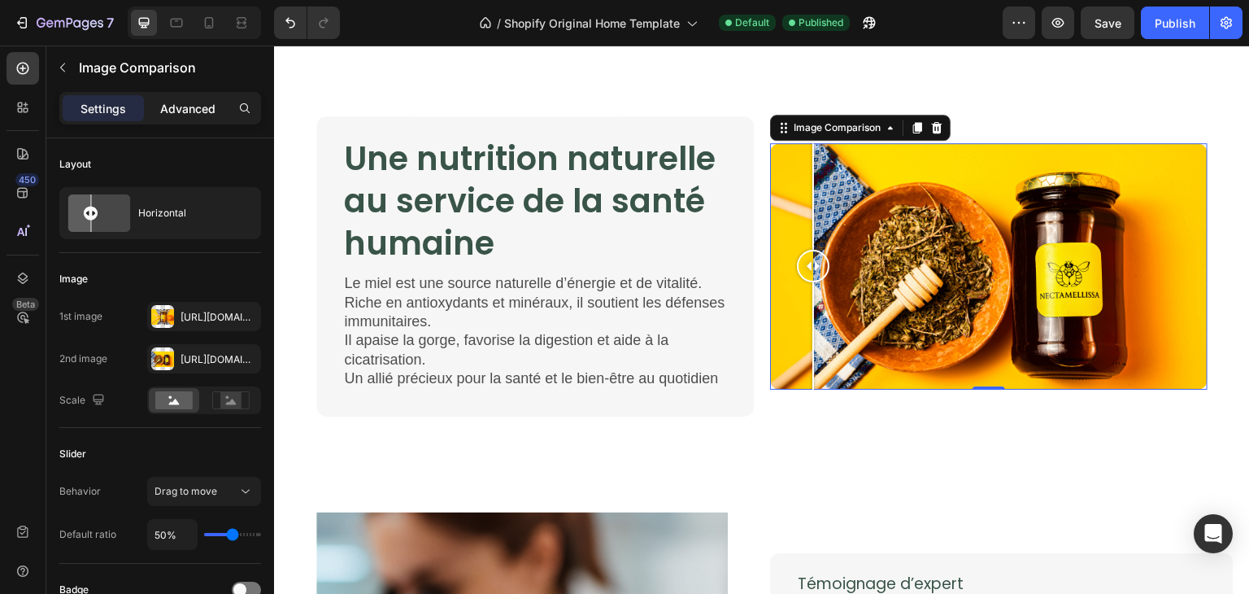
click at [207, 95] on div "Advanced" at bounding box center [187, 108] width 81 height 26
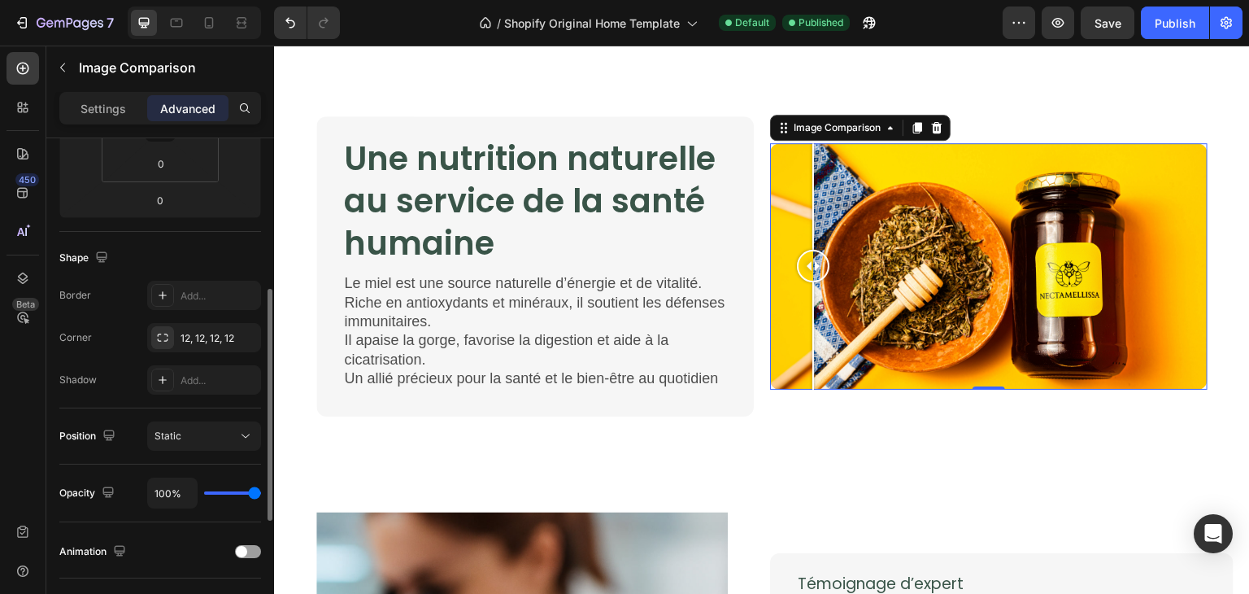
scroll to position [430, 0]
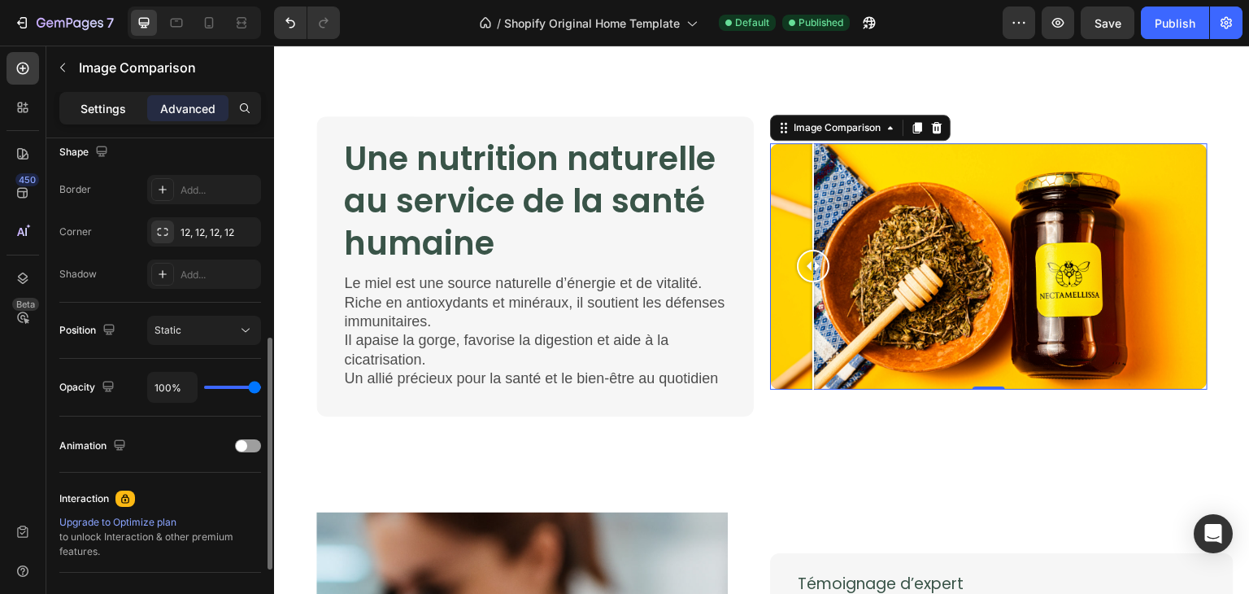
click at [127, 110] on div "Settings" at bounding box center [103, 108] width 81 height 26
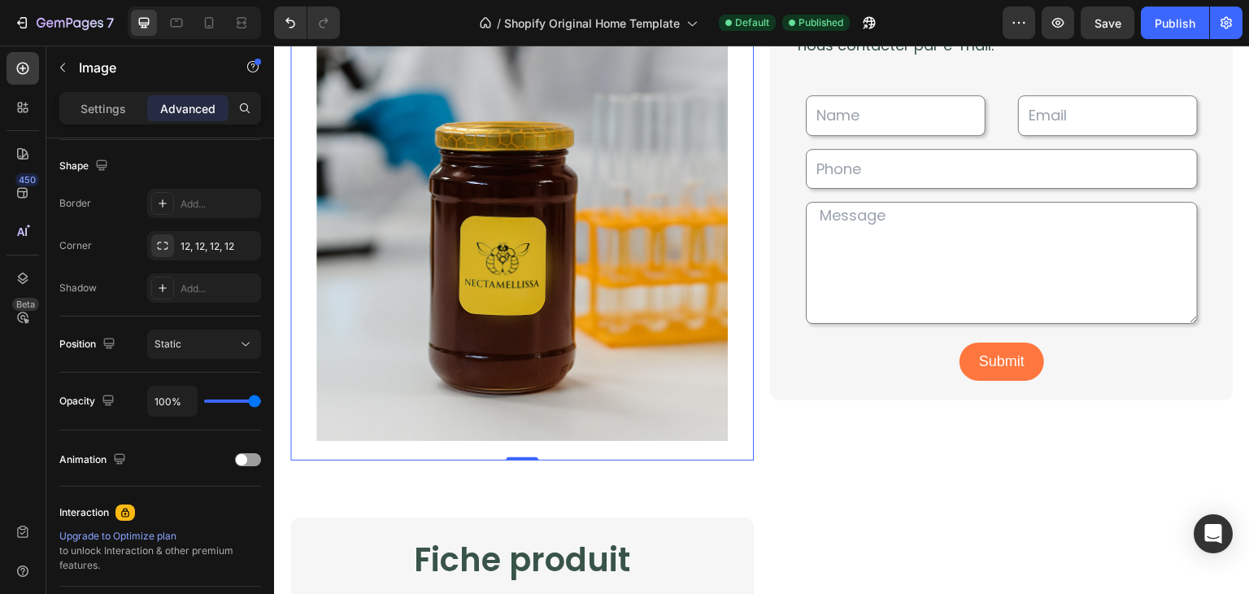
scroll to position [0, 0]
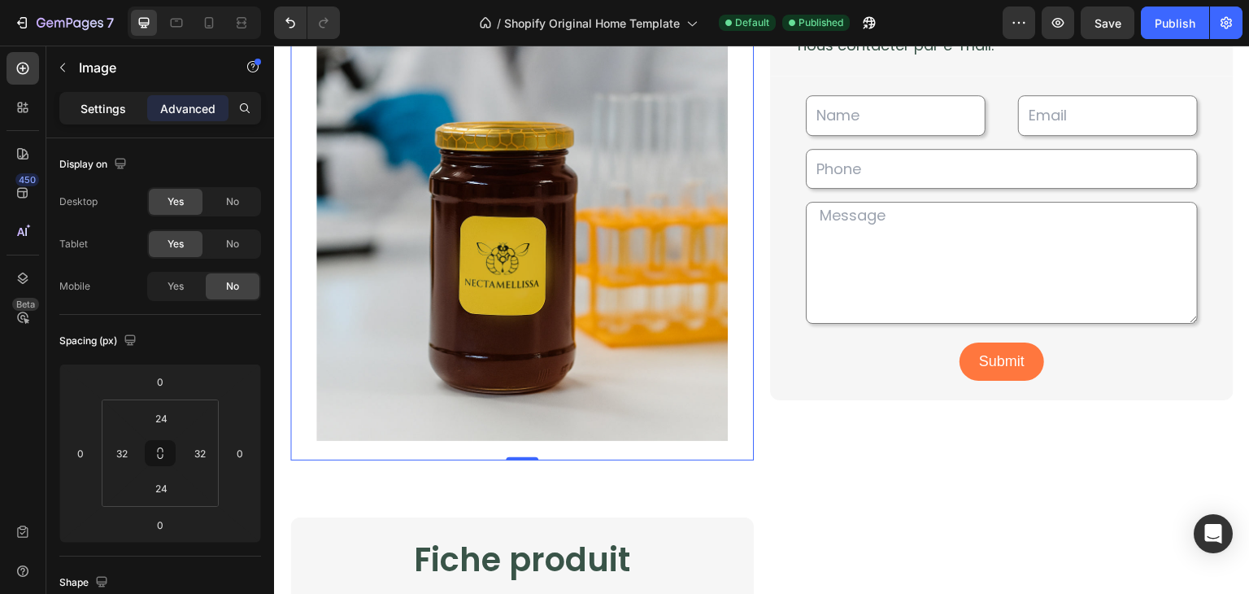
click at [108, 111] on p "Settings" at bounding box center [104, 108] width 46 height 17
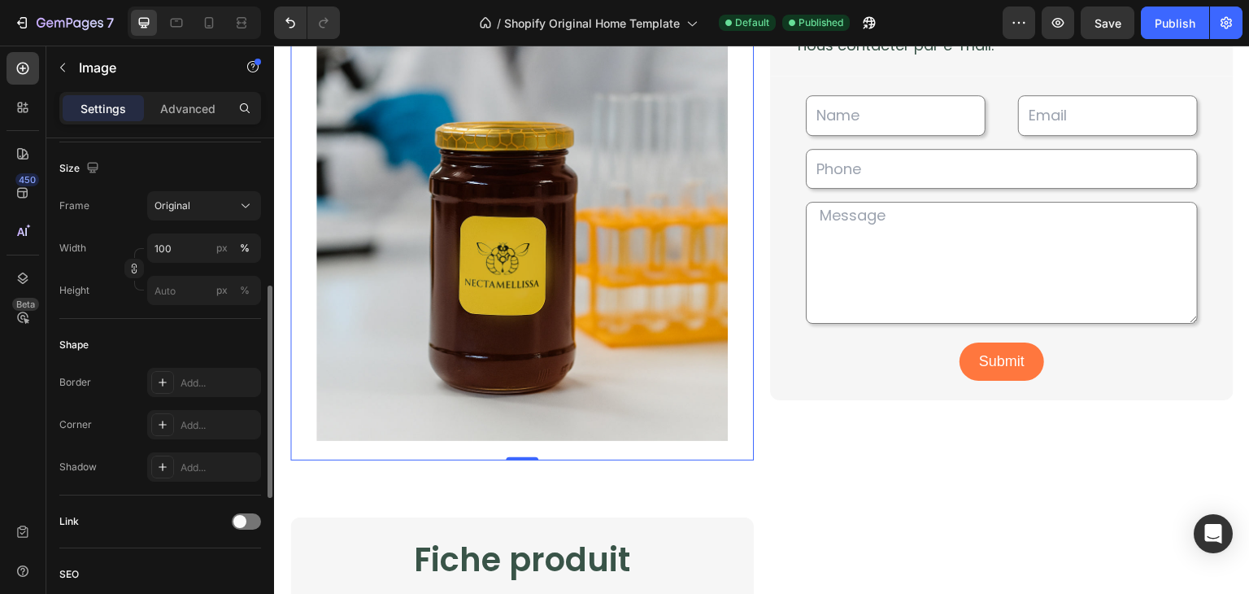
scroll to position [384, 0]
click at [215, 422] on div "Add..." at bounding box center [219, 424] width 76 height 15
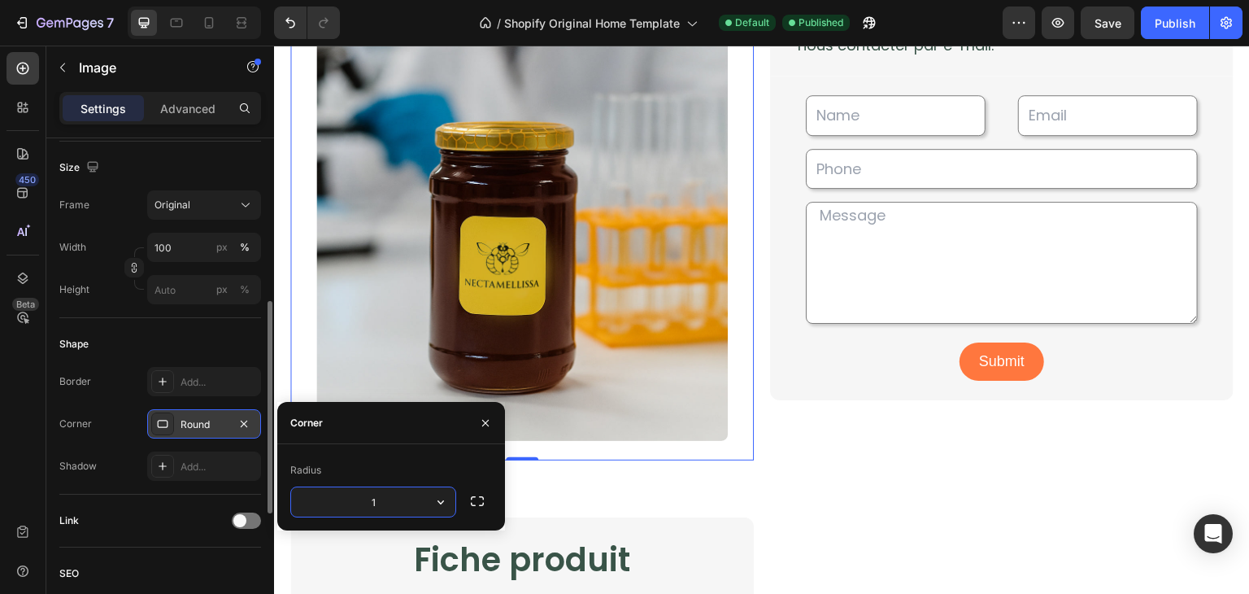
type input "12"
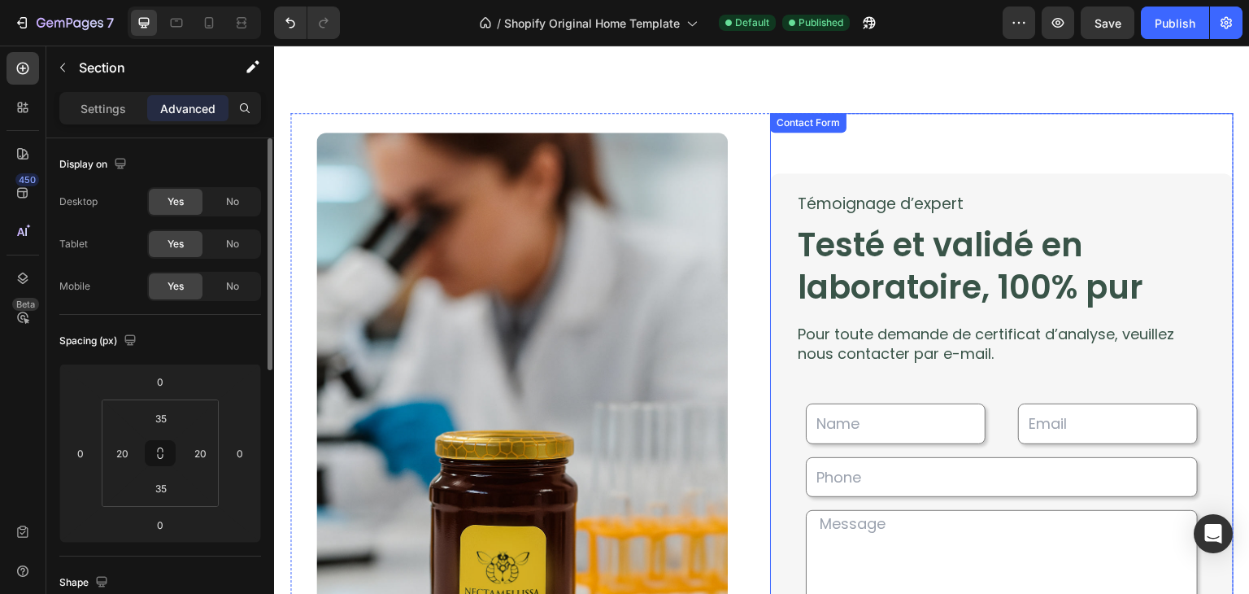
scroll to position [2577, 0]
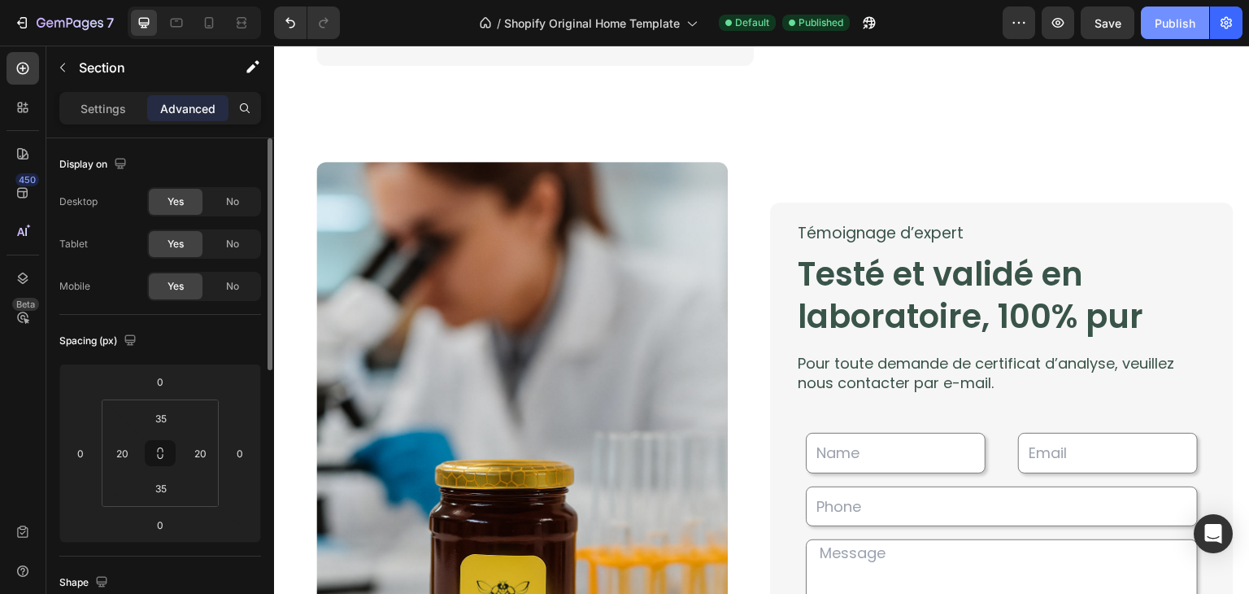
click at [1163, 33] on button "Publish" at bounding box center [1175, 23] width 68 height 33
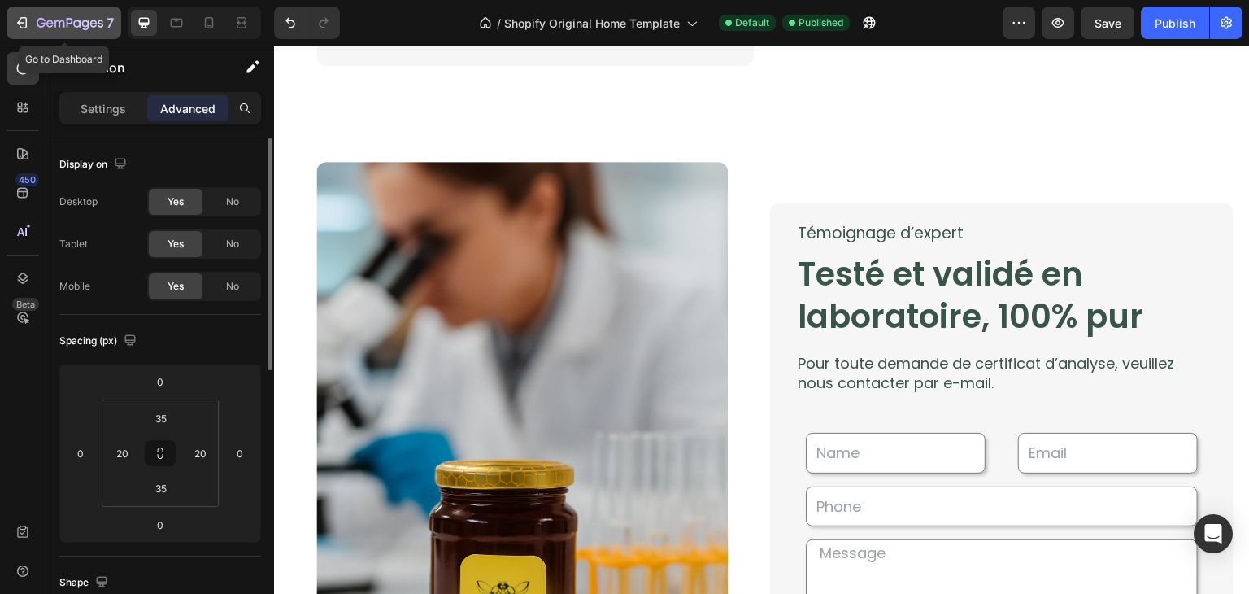
click at [20, 24] on icon "button" at bounding box center [22, 23] width 16 height 16
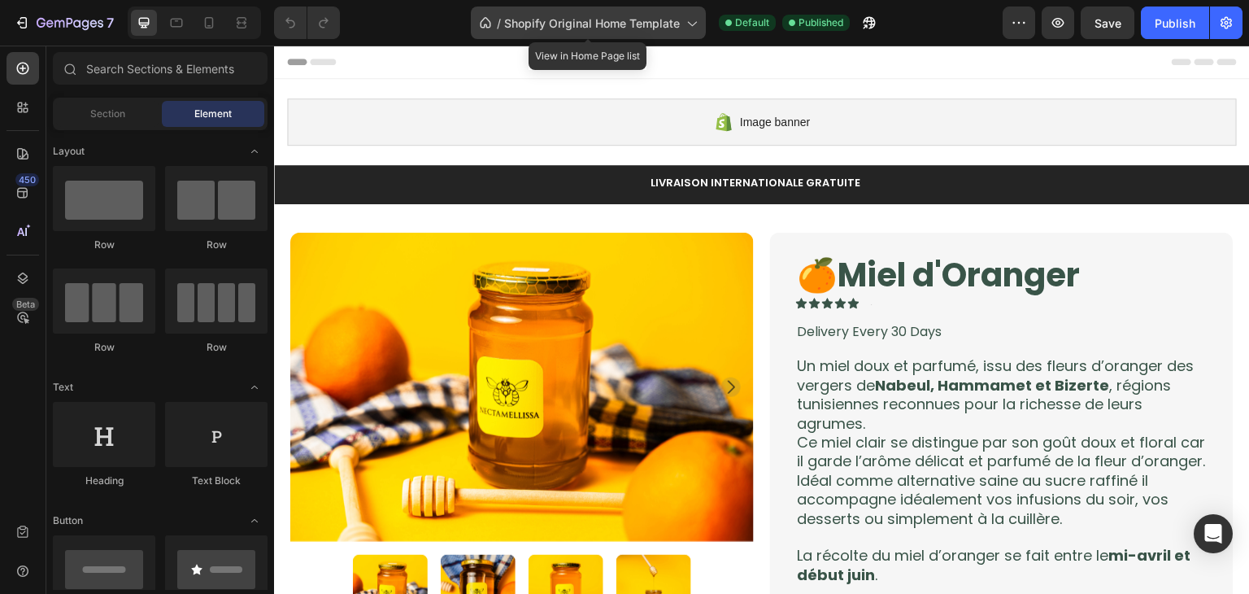
click at [683, 28] on icon at bounding box center [691, 23] width 16 height 16
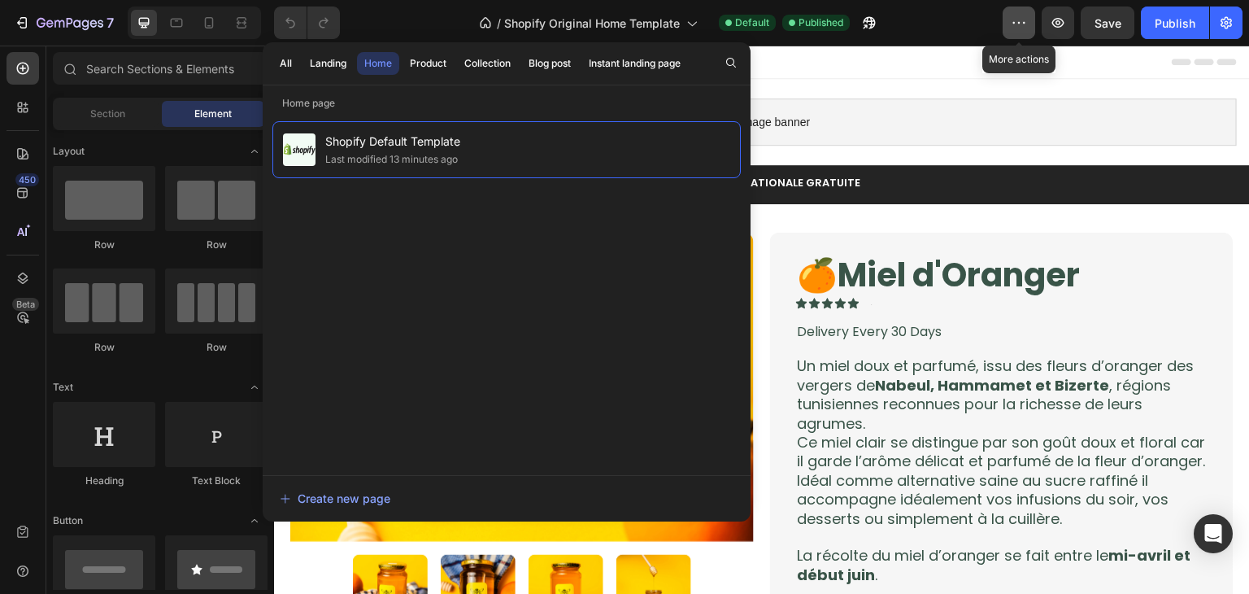
click at [1025, 24] on icon "button" at bounding box center [1019, 23] width 16 height 16
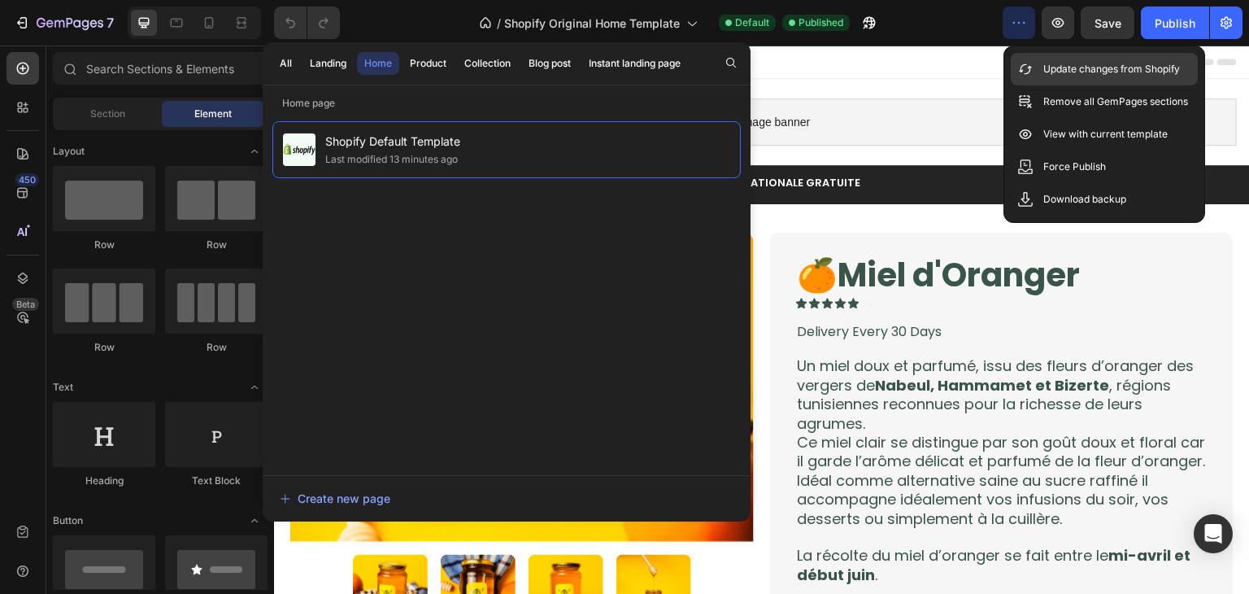
click at [1044, 71] on p "Update changes from Shopify" at bounding box center [1111, 69] width 137 height 16
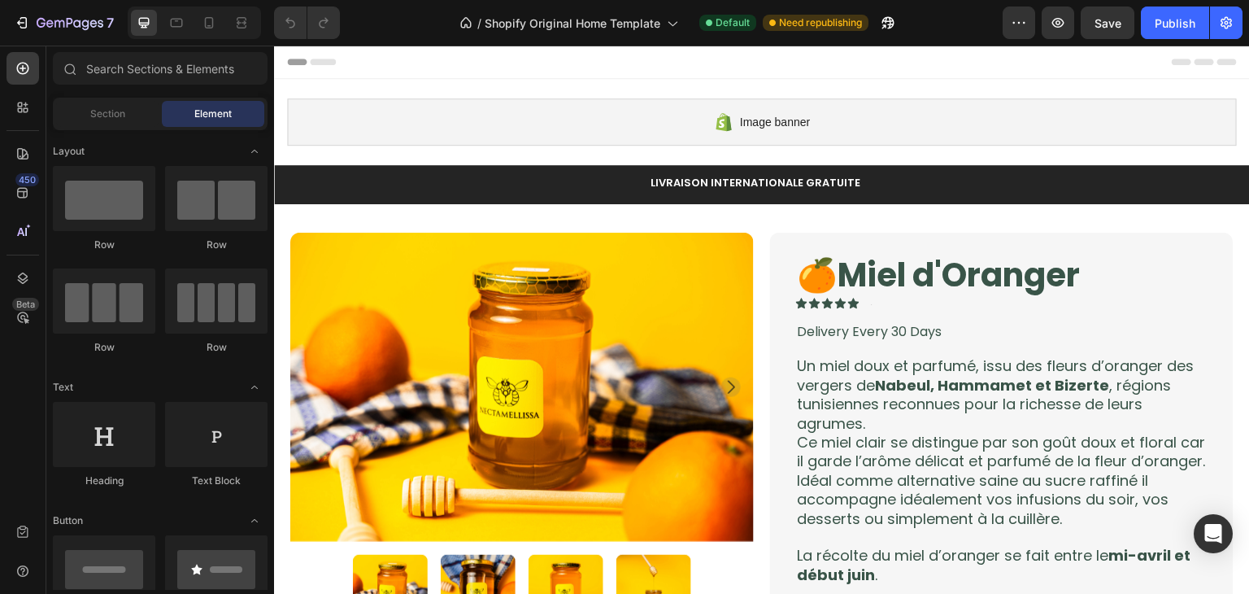
click at [862, 76] on div at bounding box center [762, 62] width 950 height 33
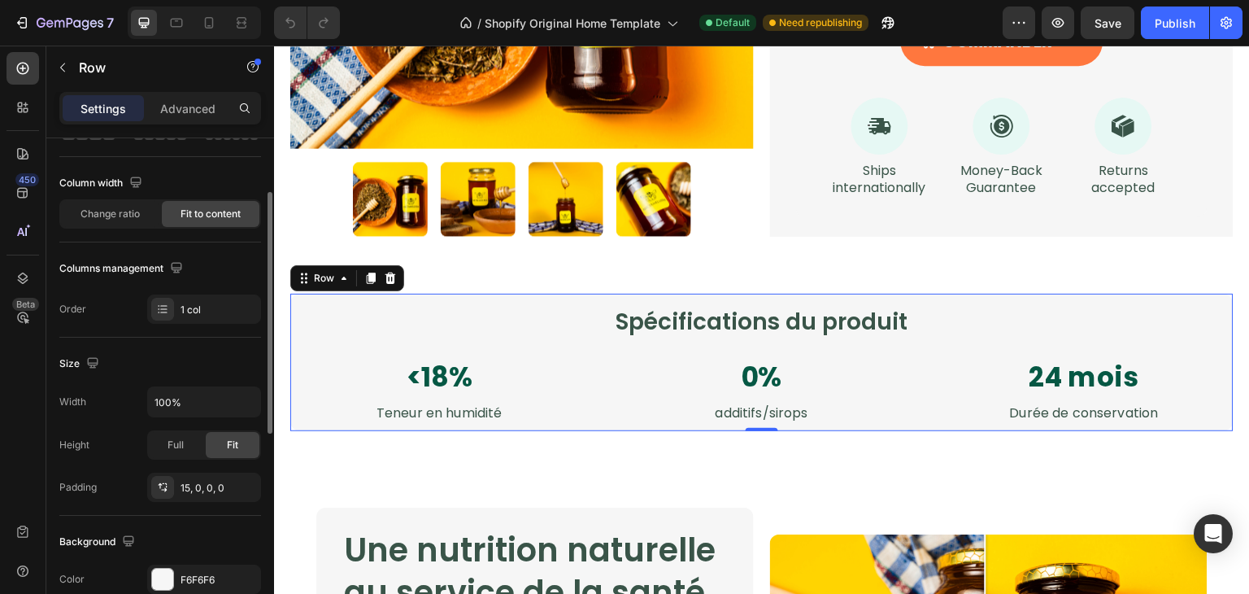
scroll to position [108, 0]
click at [202, 397] on input "100%" at bounding box center [204, 402] width 112 height 29
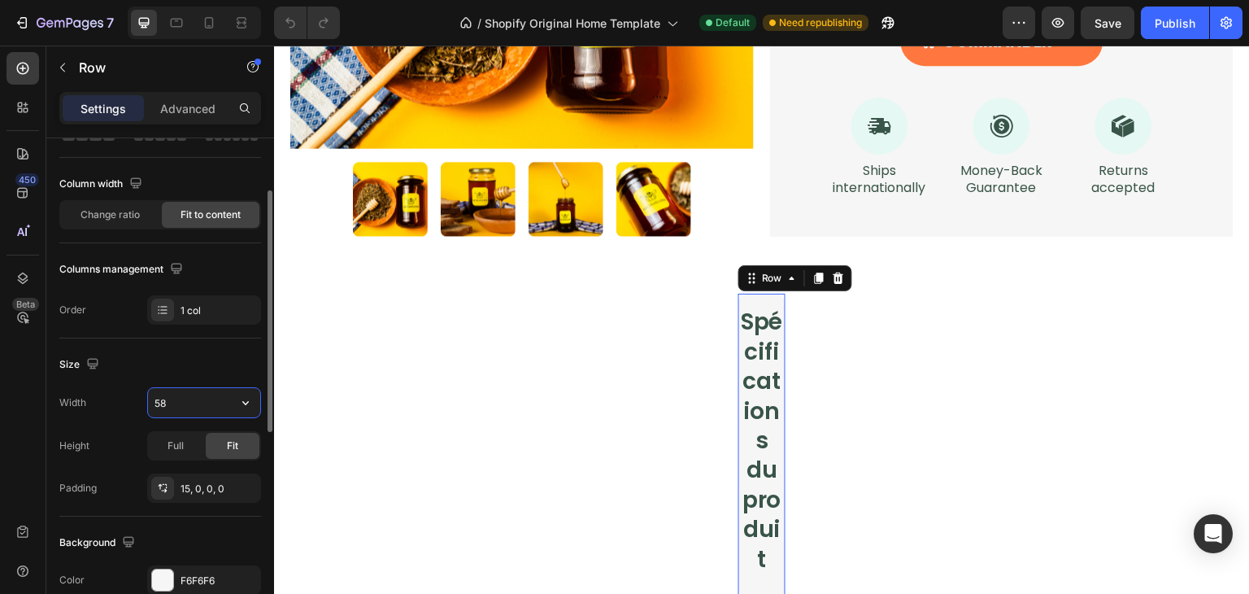
type input "581"
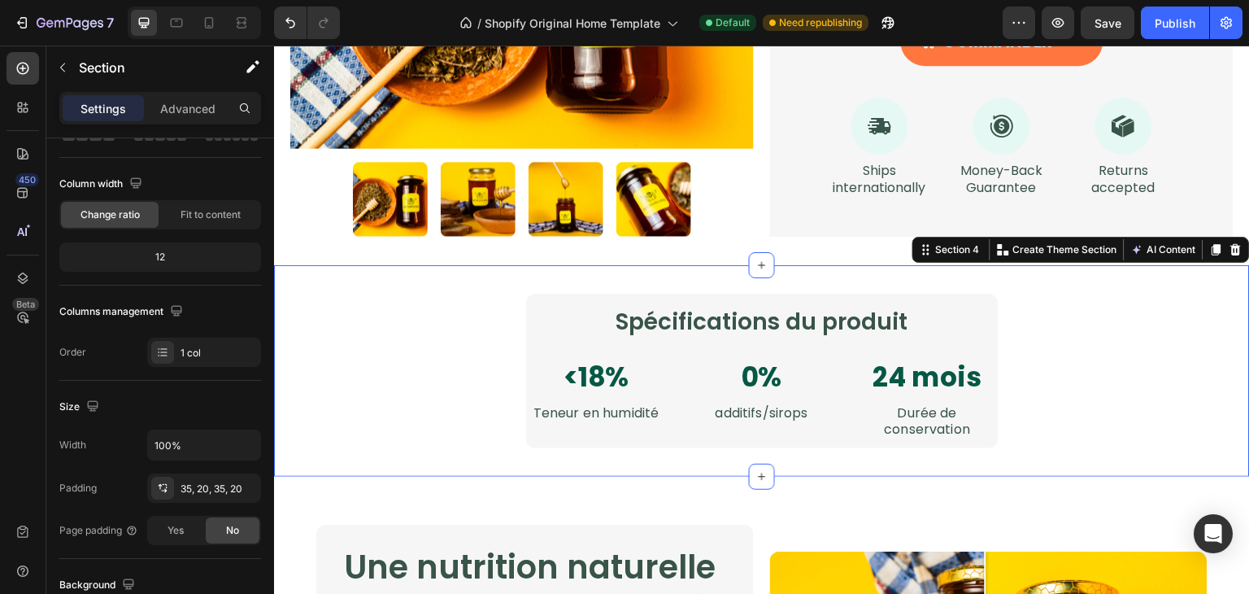
click at [386, 393] on div "Spécifications du produit Heading <18% Text Block Teneur en humidité Text Block…" at bounding box center [761, 371] width 943 height 155
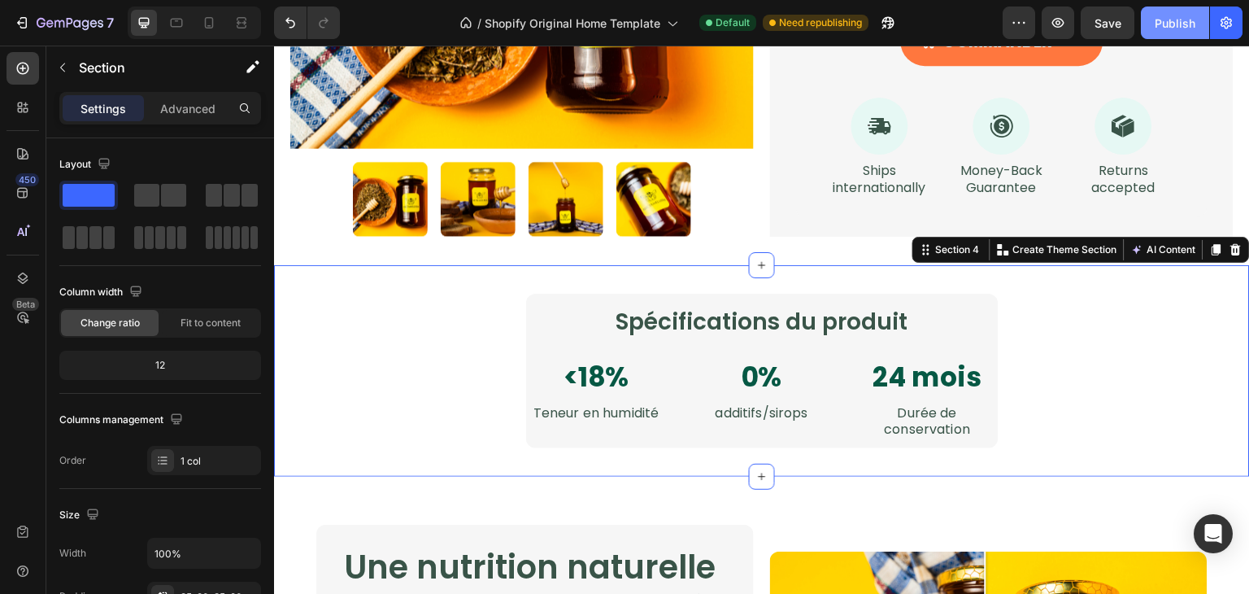
click at [1176, 26] on div "Publish" at bounding box center [1175, 23] width 41 height 17
click at [208, 27] on icon at bounding box center [209, 23] width 16 height 16
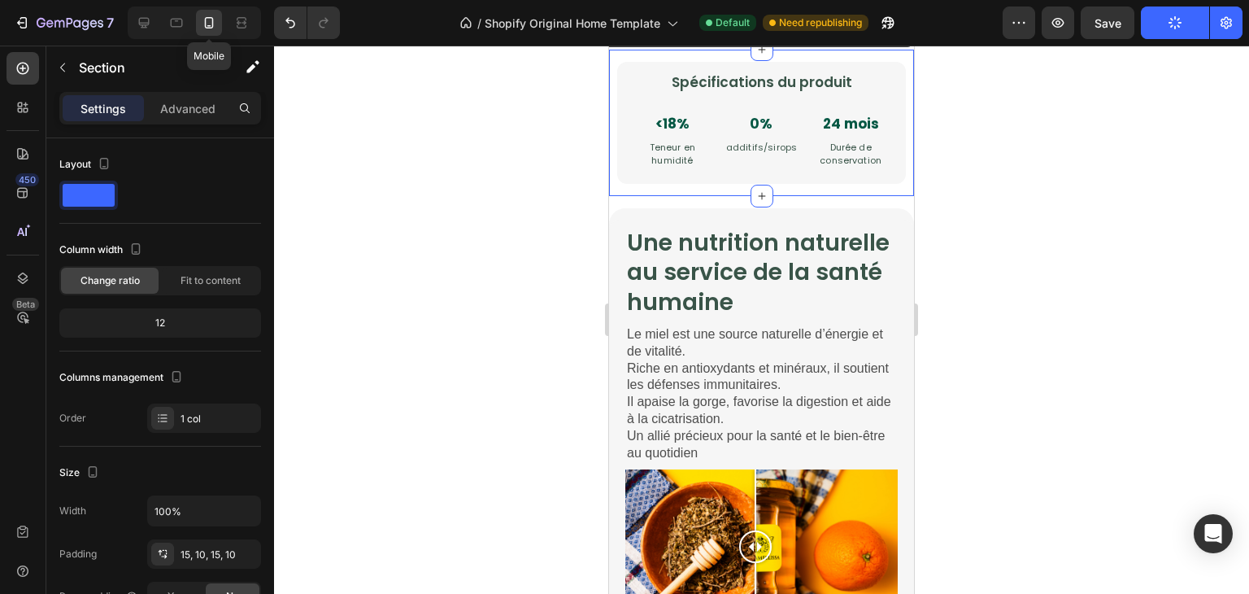
scroll to position [2308, 0]
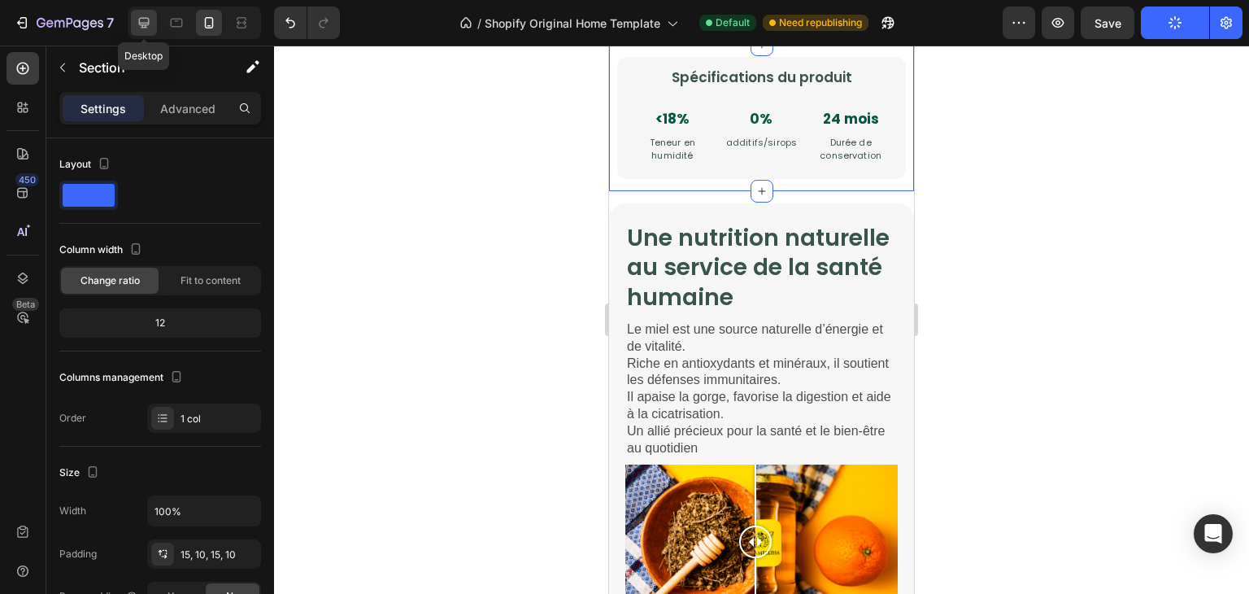
click at [145, 17] on icon at bounding box center [144, 23] width 16 height 16
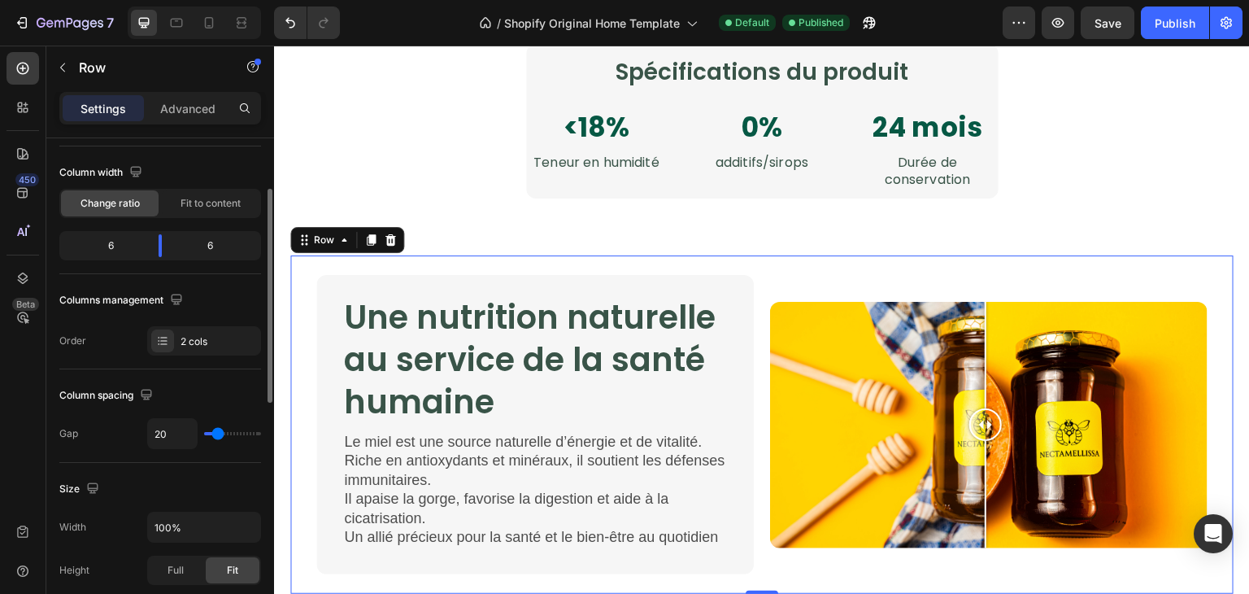
scroll to position [120, 0]
click at [198, 513] on input "100%" at bounding box center [204, 526] width 112 height 29
click at [196, 520] on input "100%" at bounding box center [204, 526] width 112 height 29
click at [242, 525] on icon "button" at bounding box center [245, 526] width 16 height 16
click at [251, 521] on icon "button" at bounding box center [245, 526] width 16 height 16
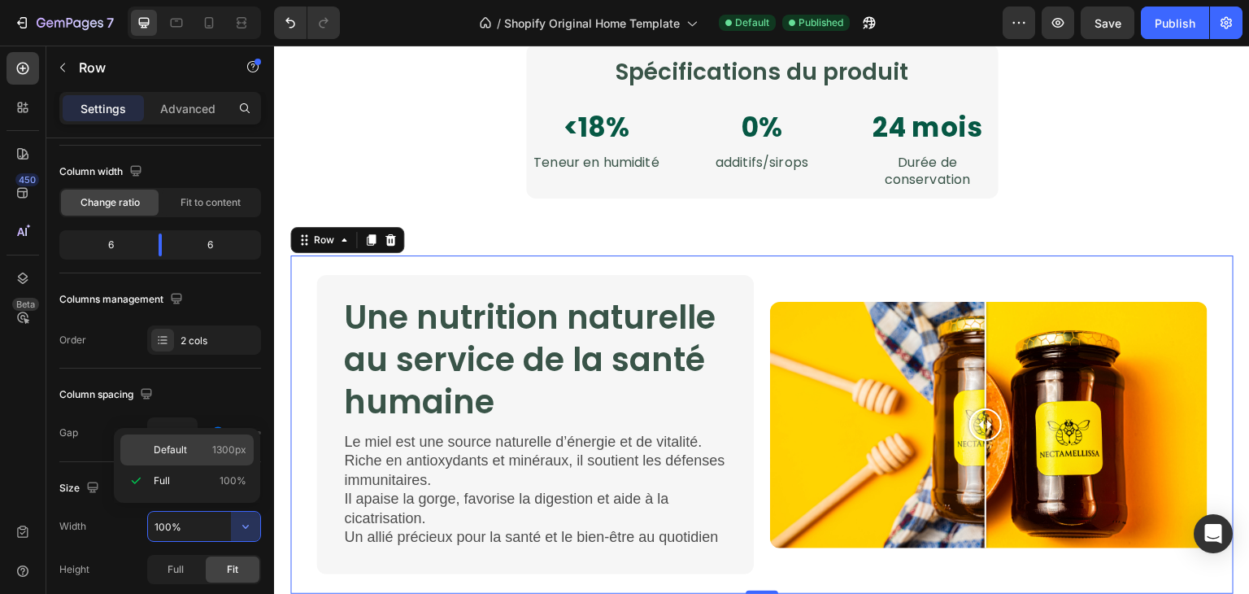
click at [221, 450] on span "1300px" at bounding box center [229, 449] width 34 height 15
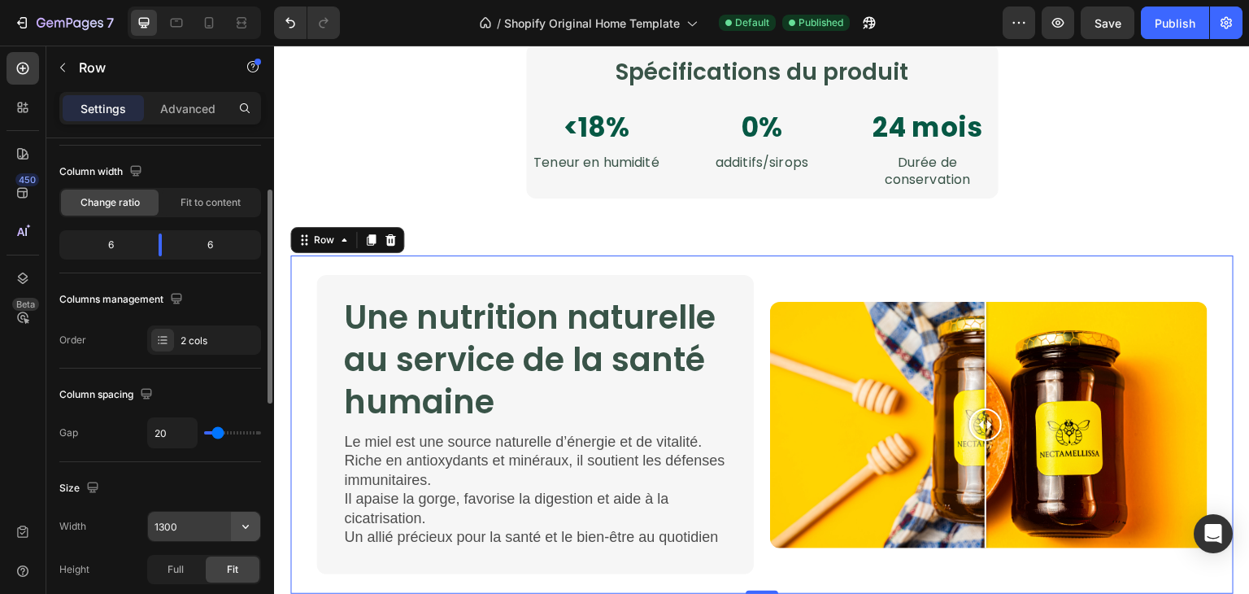
click at [246, 521] on icon "button" at bounding box center [245, 526] width 16 height 16
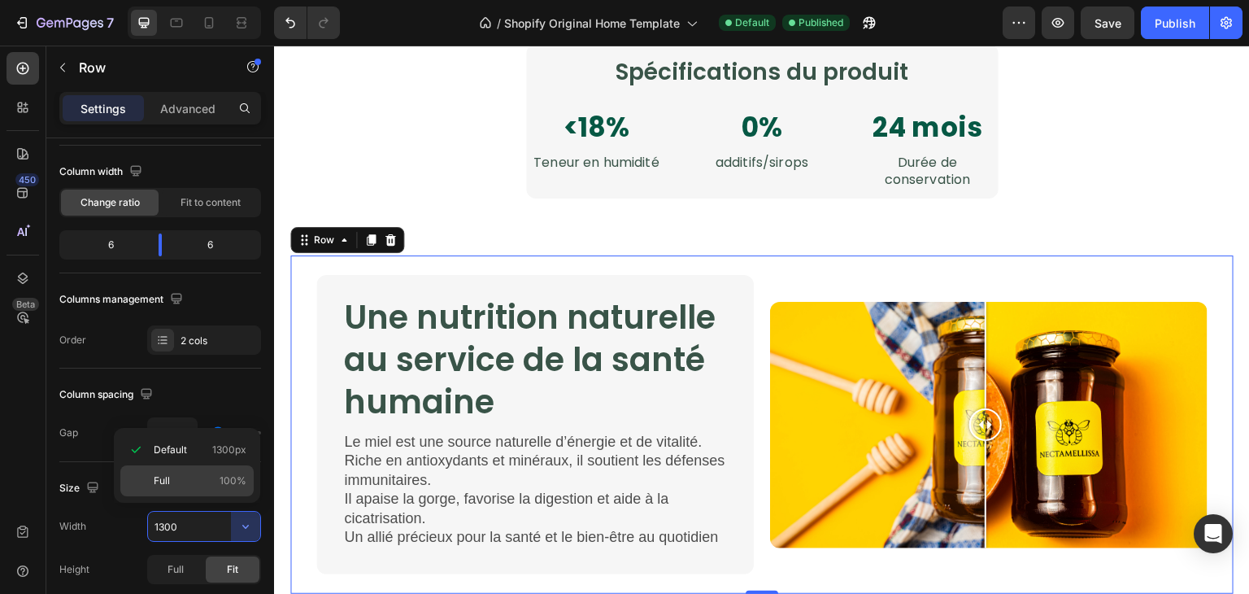
click at [212, 489] on div "Full 100%" at bounding box center [186, 480] width 133 height 31
type input "100%"
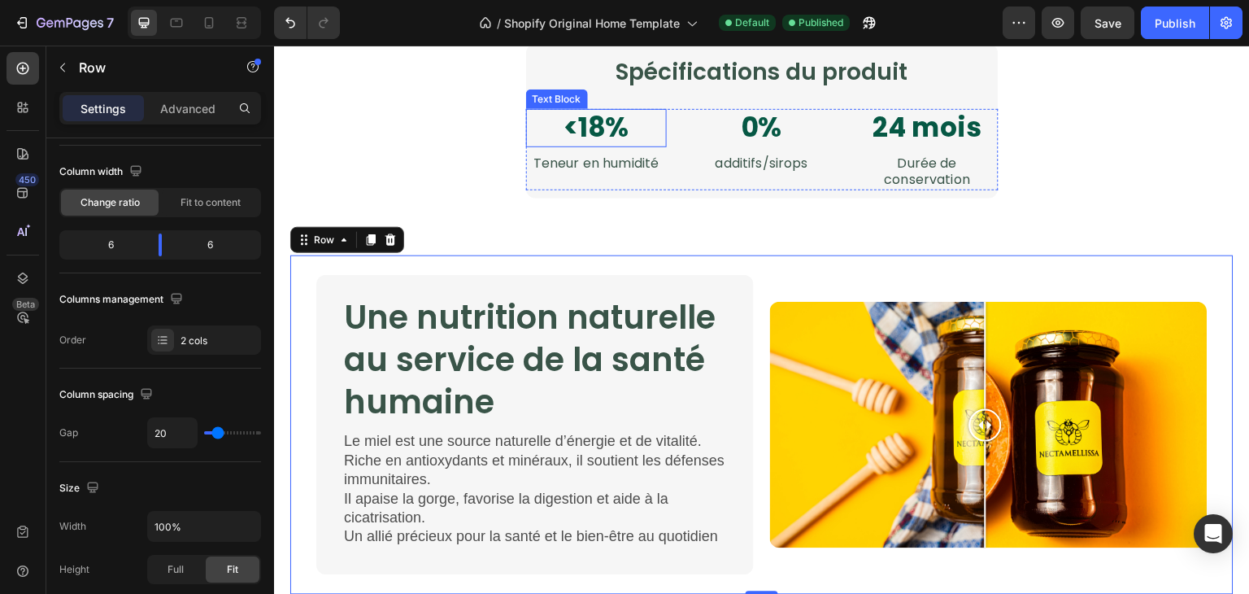
scroll to position [1919, 0]
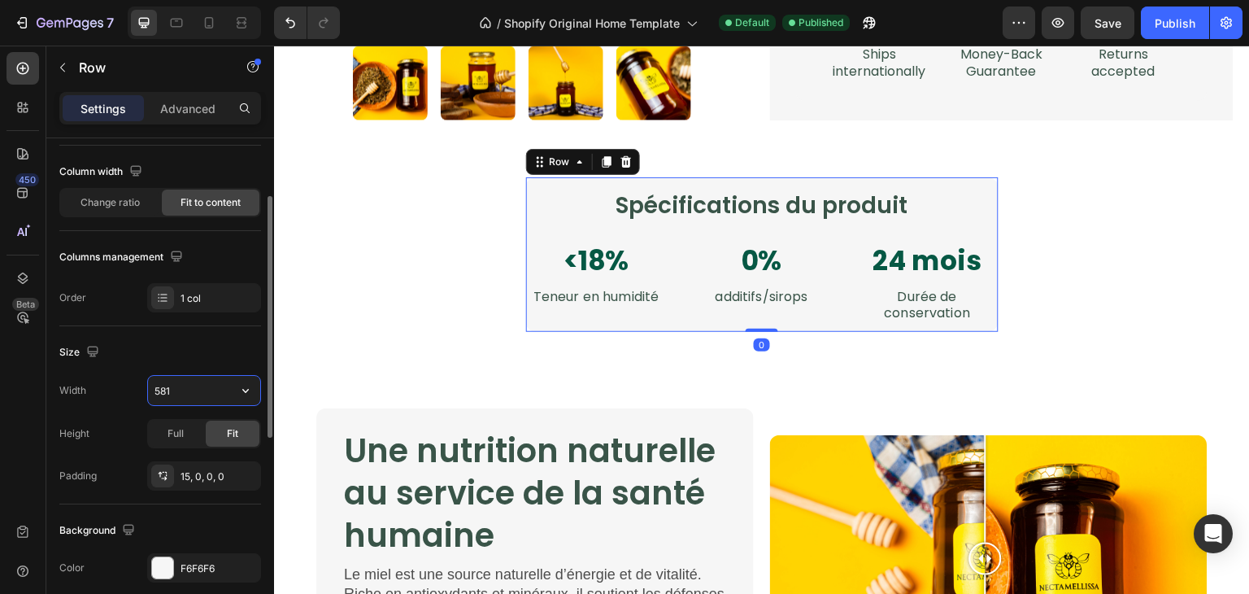
click at [205, 385] on input "581" at bounding box center [204, 390] width 112 height 29
click at [240, 391] on icon "button" at bounding box center [245, 390] width 16 height 16
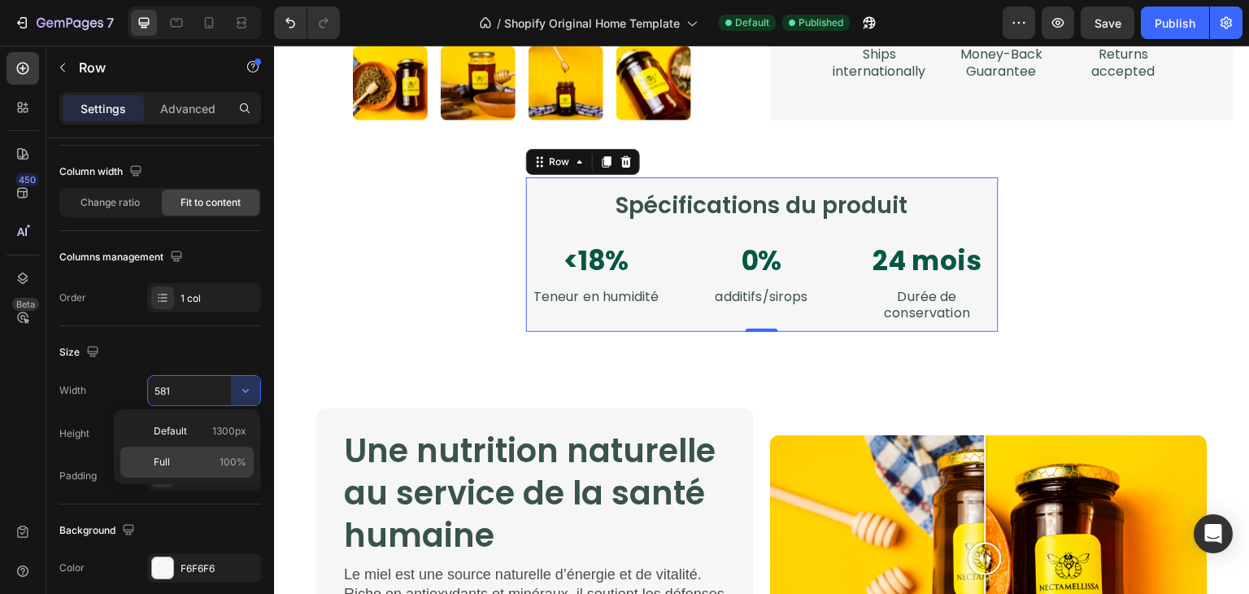
click at [220, 452] on div "Full 100%" at bounding box center [186, 462] width 133 height 31
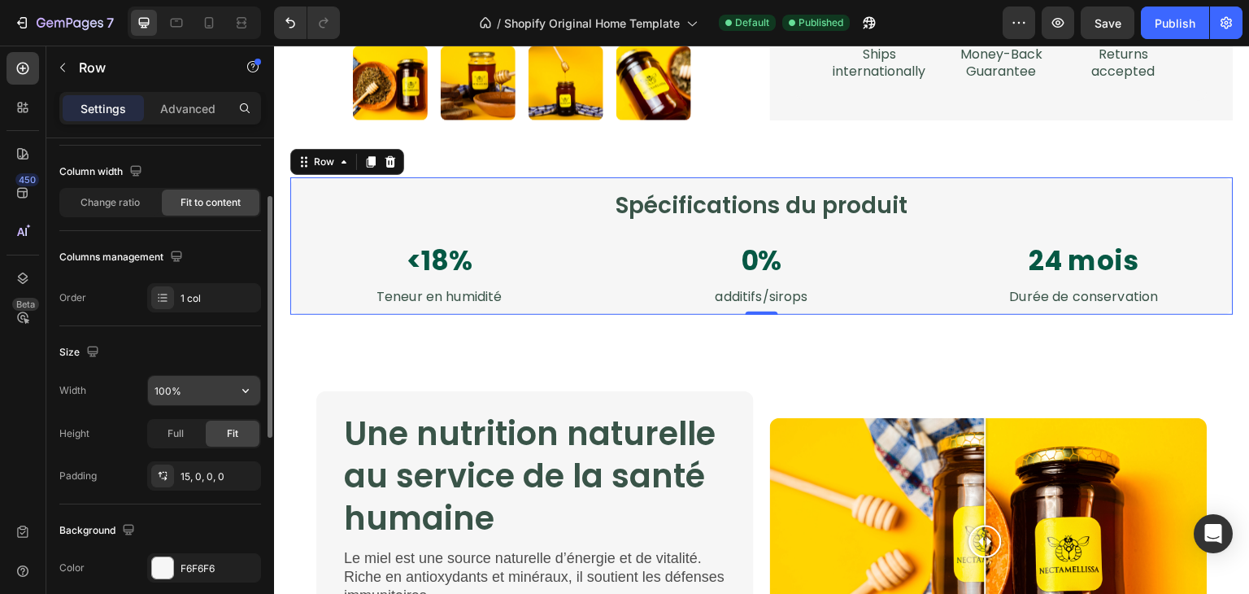
click at [235, 390] on button "button" at bounding box center [245, 390] width 29 height 29
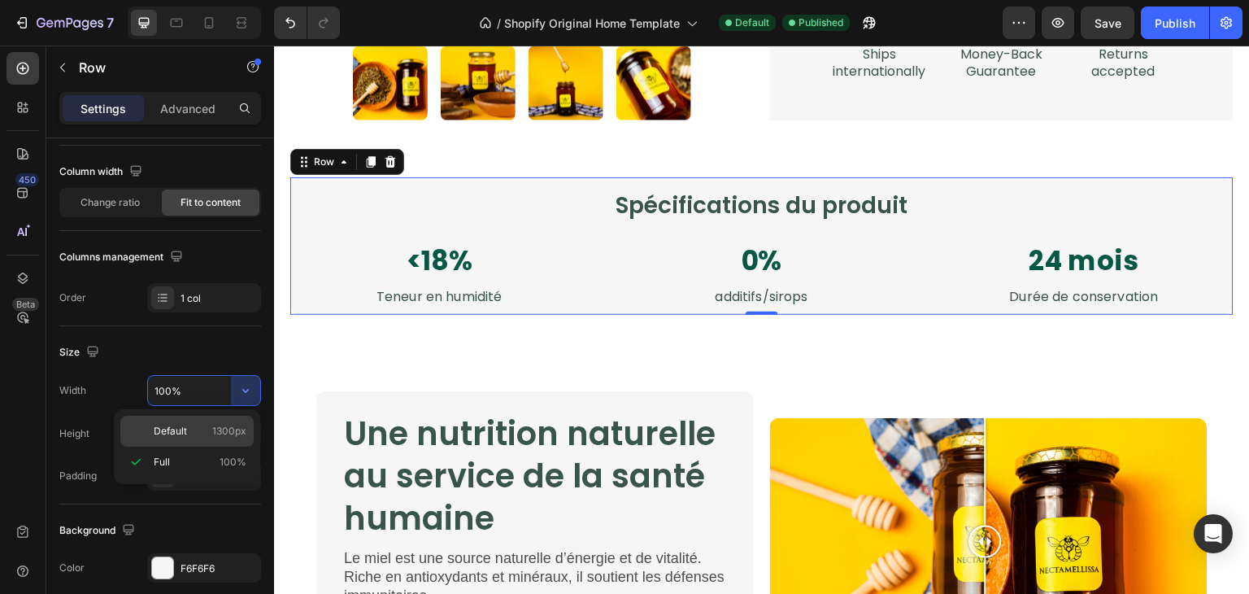
click at [231, 425] on span "1300px" at bounding box center [229, 431] width 34 height 15
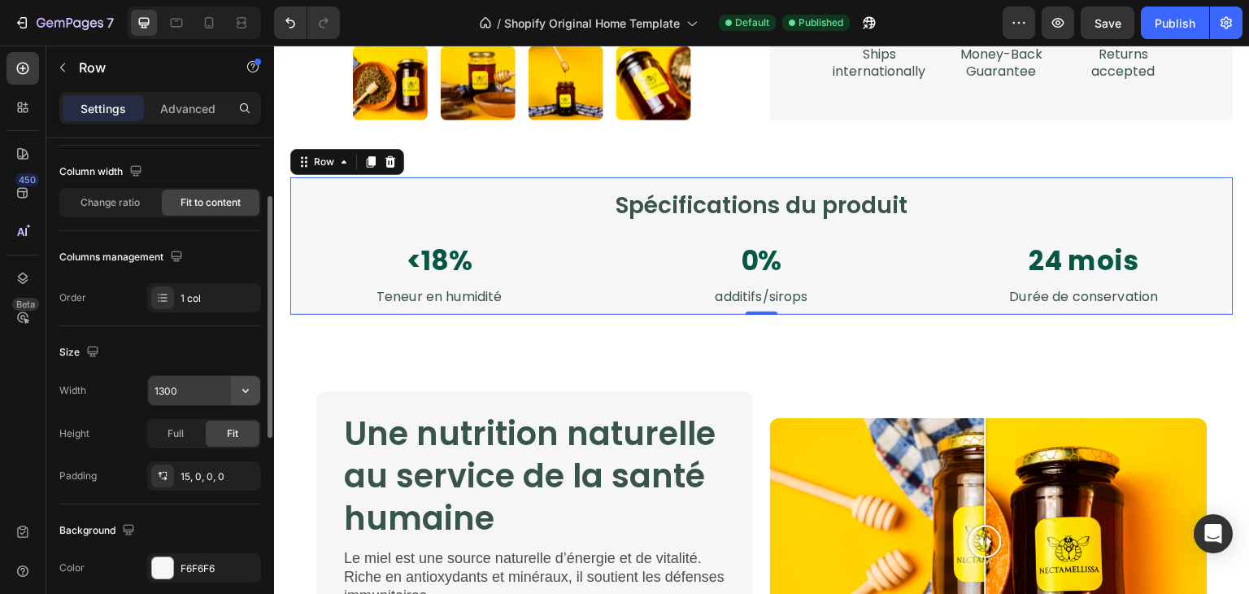
click at [243, 376] on button "button" at bounding box center [245, 390] width 29 height 29
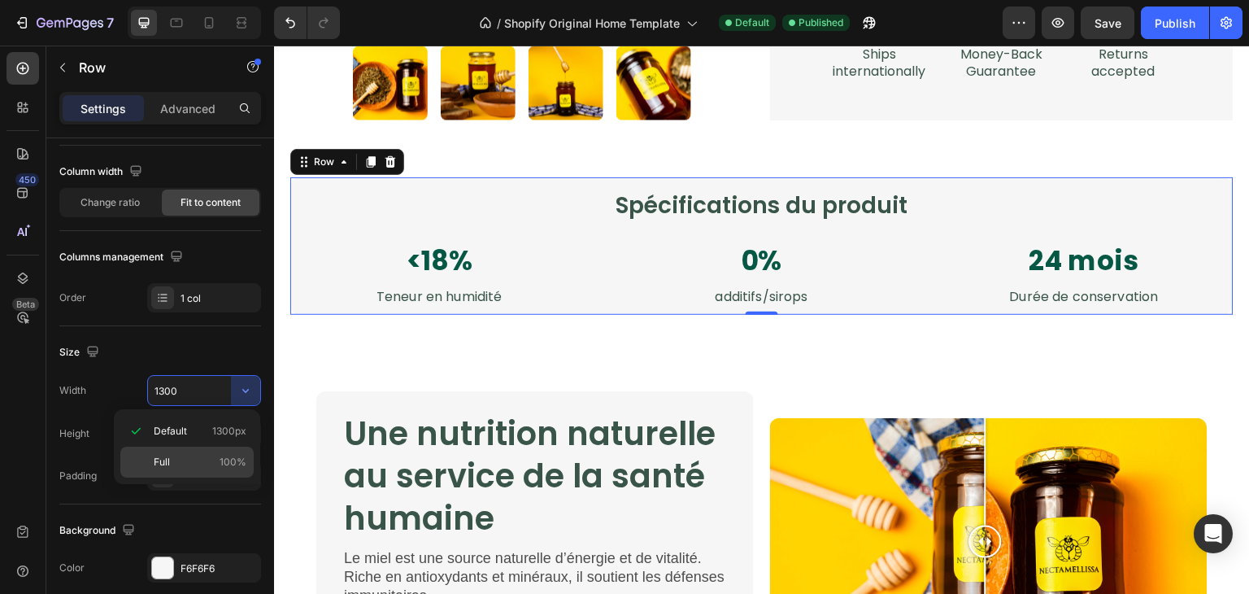
click at [212, 453] on div "Full 100%" at bounding box center [186, 462] width 133 height 31
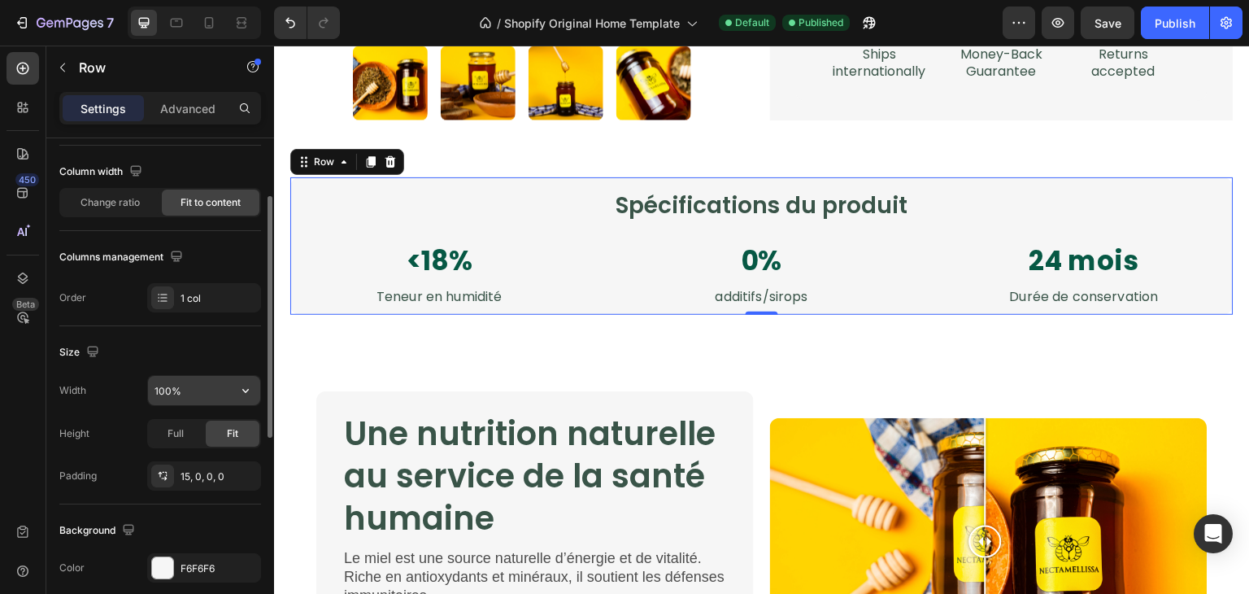
click at [247, 378] on button "button" at bounding box center [245, 390] width 29 height 29
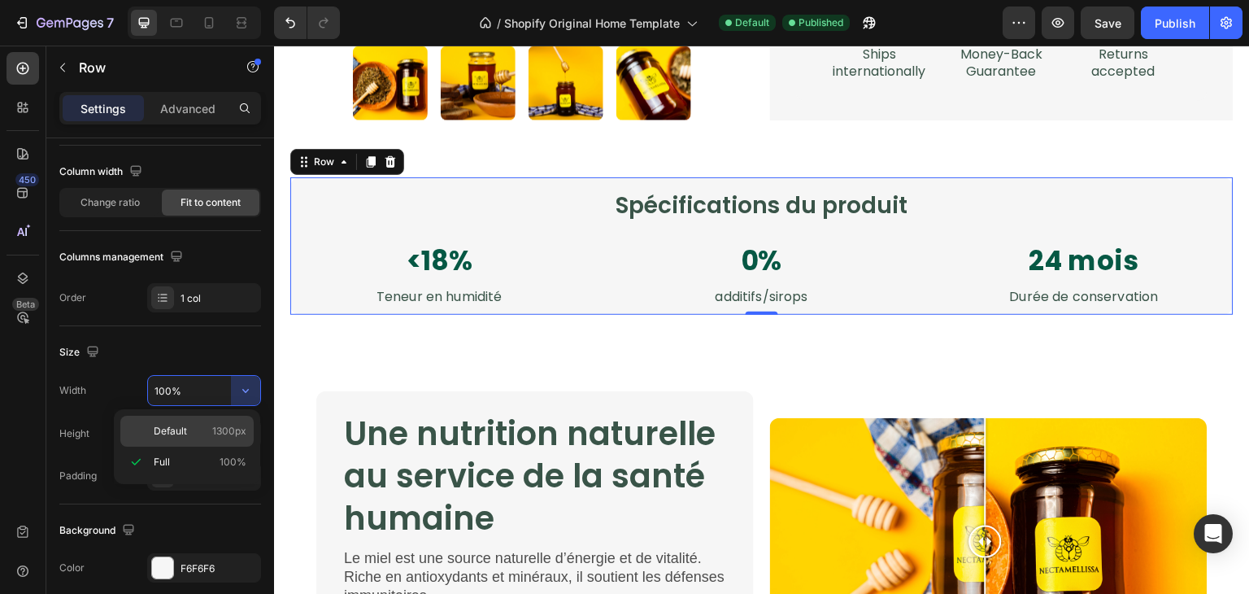
click at [231, 420] on div "Default 1300px" at bounding box center [186, 431] width 133 height 31
type input "1300"
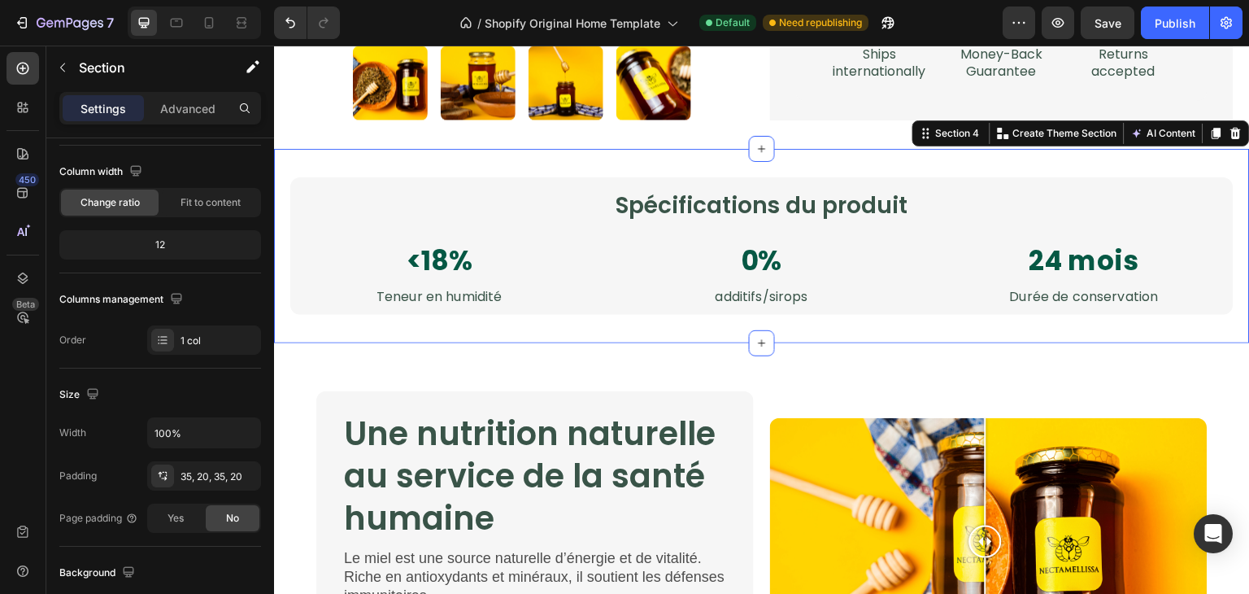
scroll to position [0, 0]
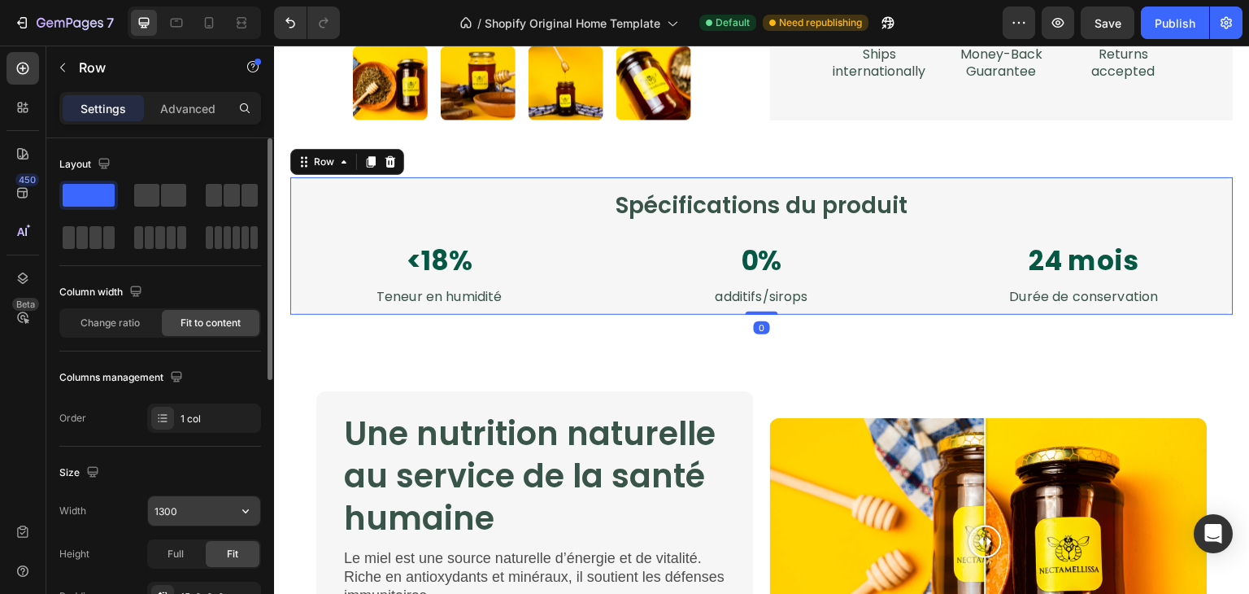
click at [179, 502] on input "1300" at bounding box center [204, 510] width 112 height 29
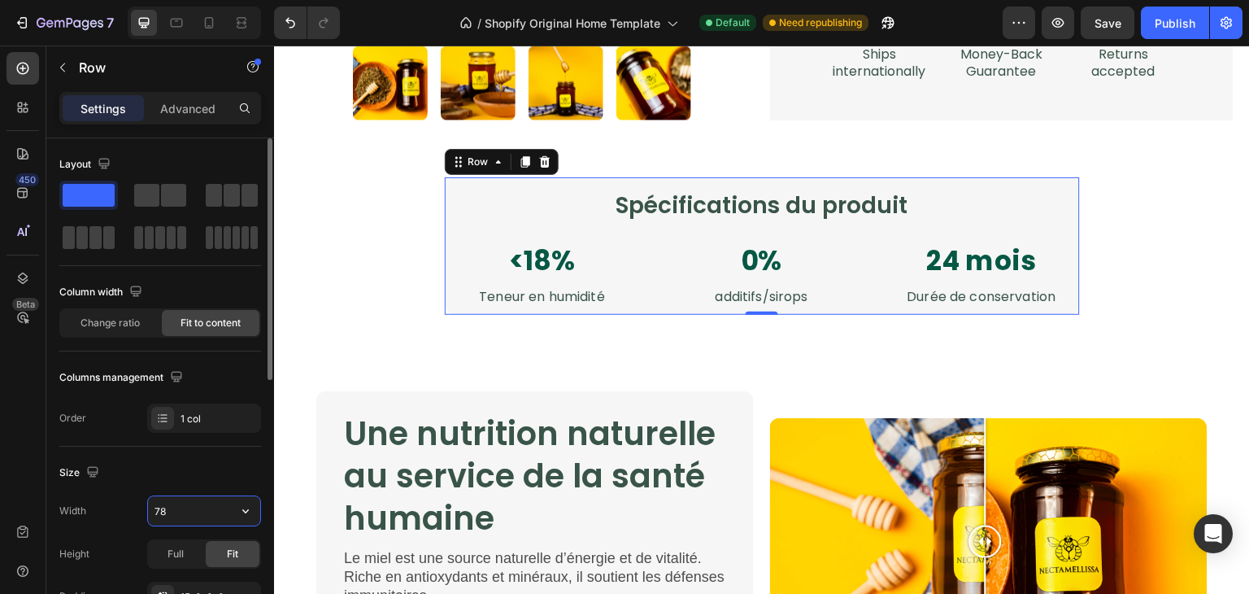
type input "7"
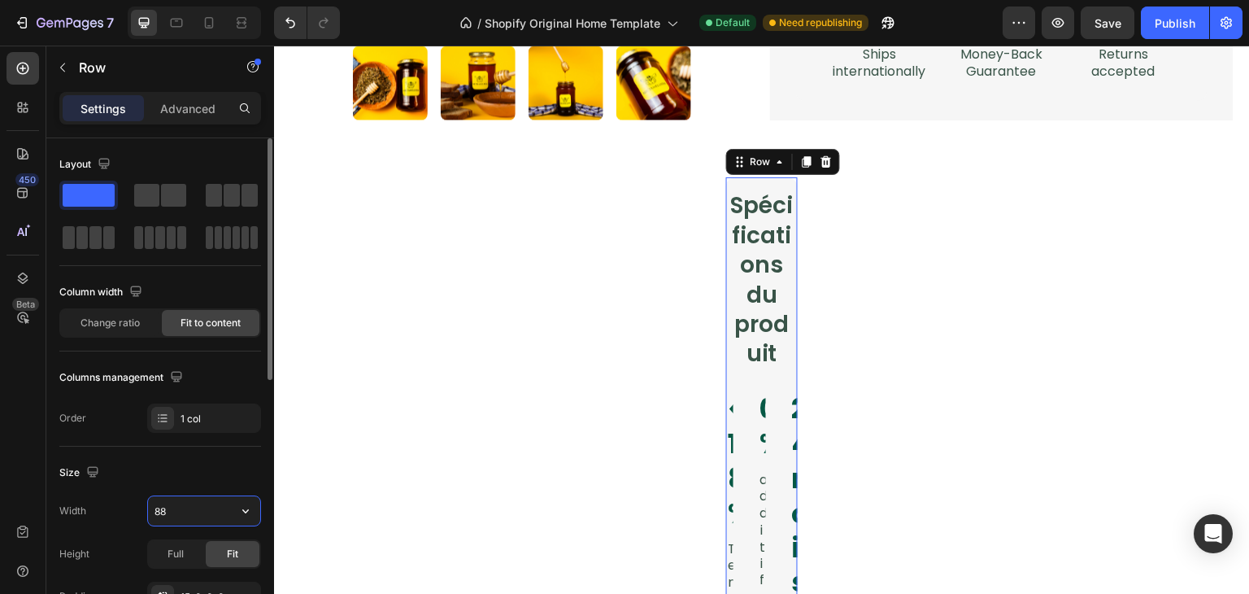
type input "881"
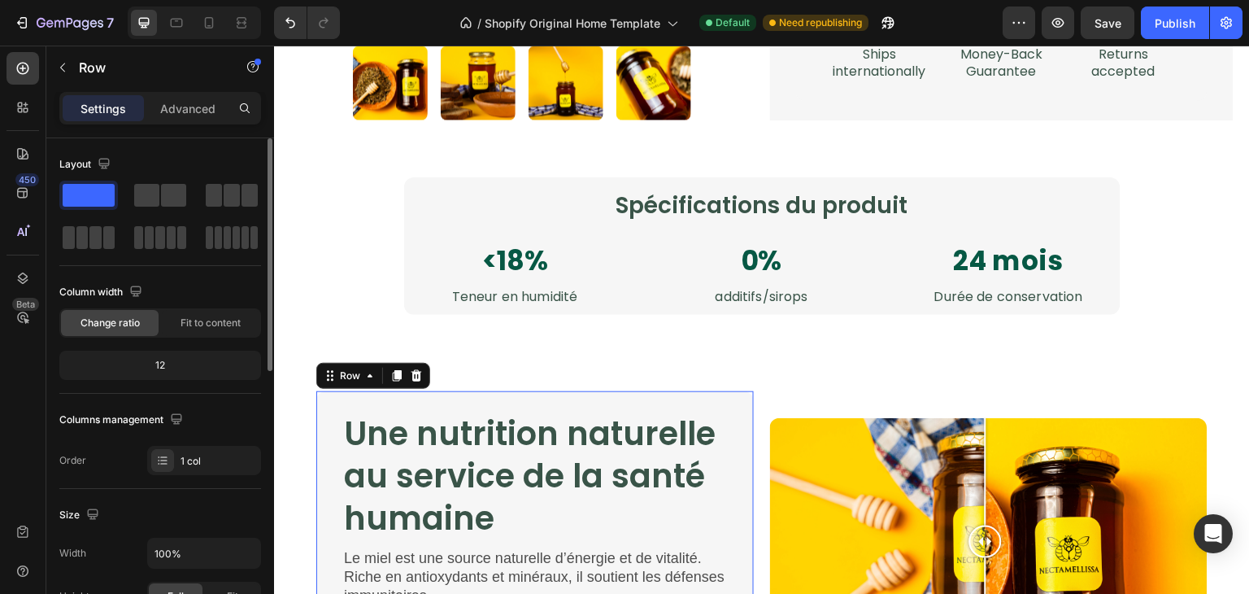
click at [578, 398] on div "Une nutrition naturelle au service de la santé humaine Heading Le miel est une …" at bounding box center [535, 540] width 438 height 299
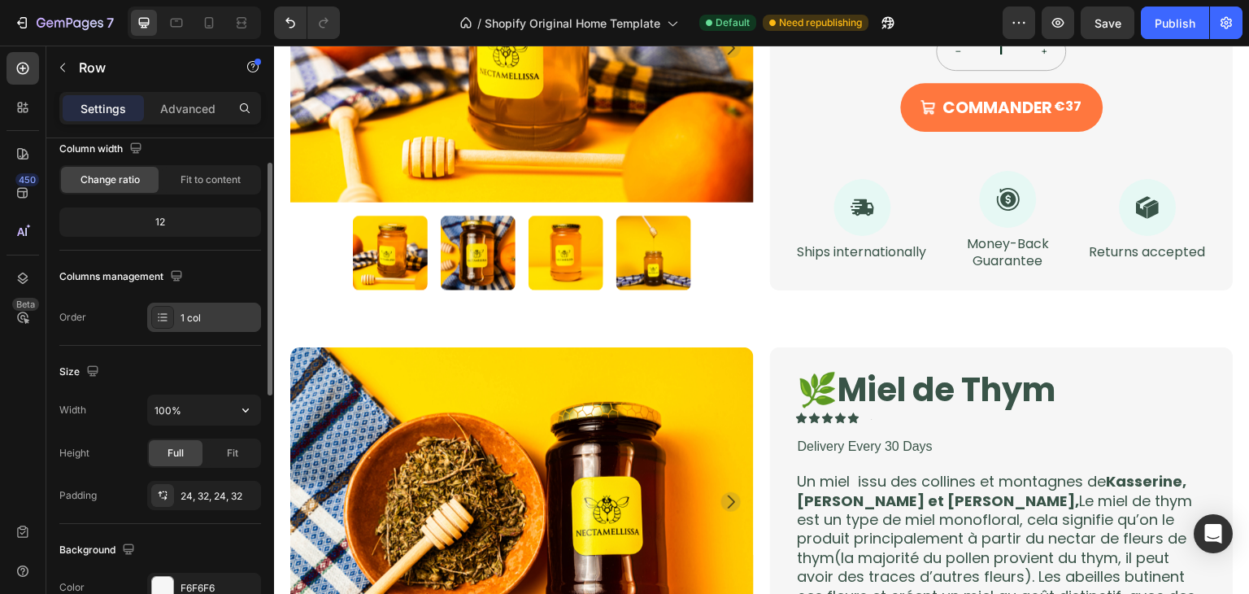
scroll to position [143, 0]
click at [198, 414] on input "100%" at bounding box center [204, 409] width 112 height 29
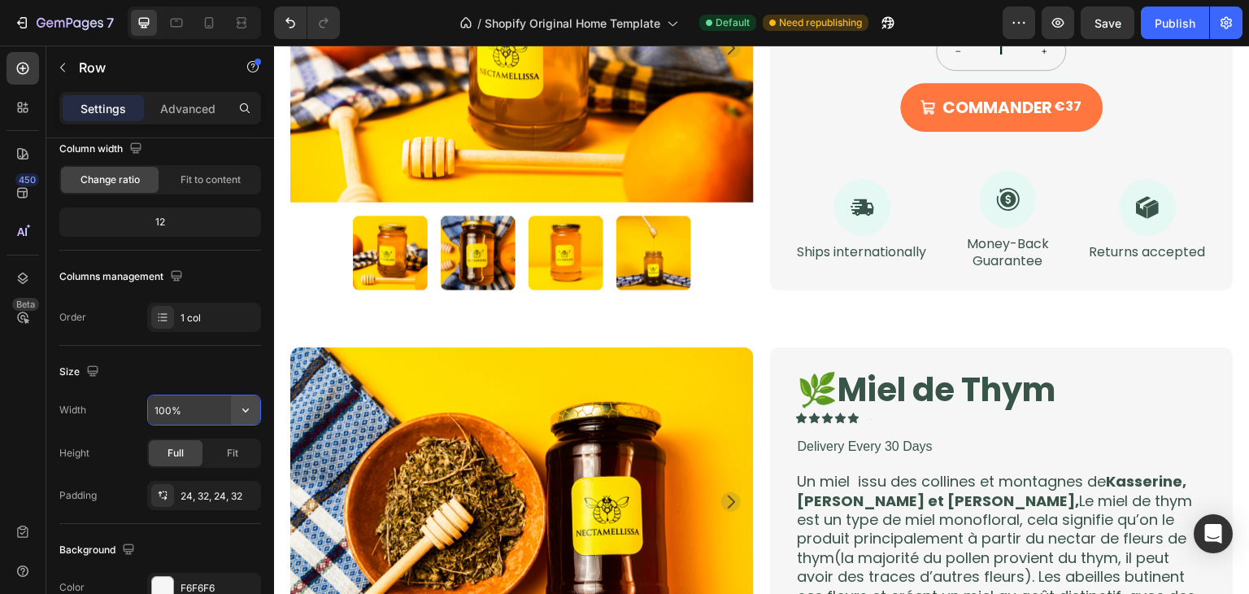
click at [248, 406] on icon "button" at bounding box center [245, 410] width 16 height 16
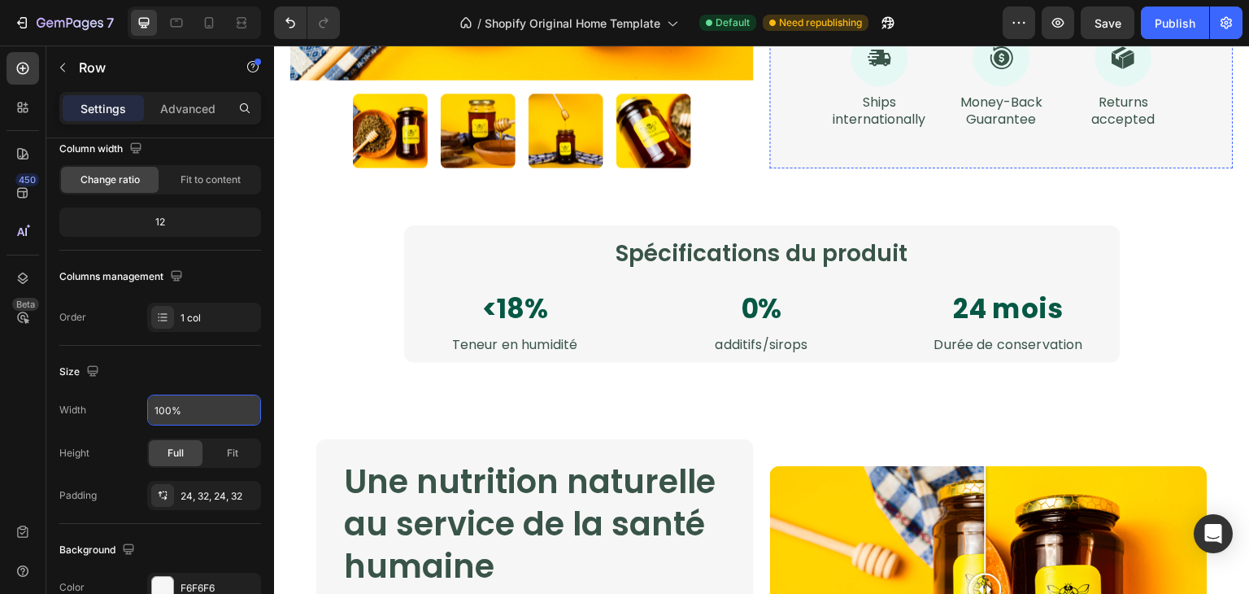
scroll to position [1874, 0]
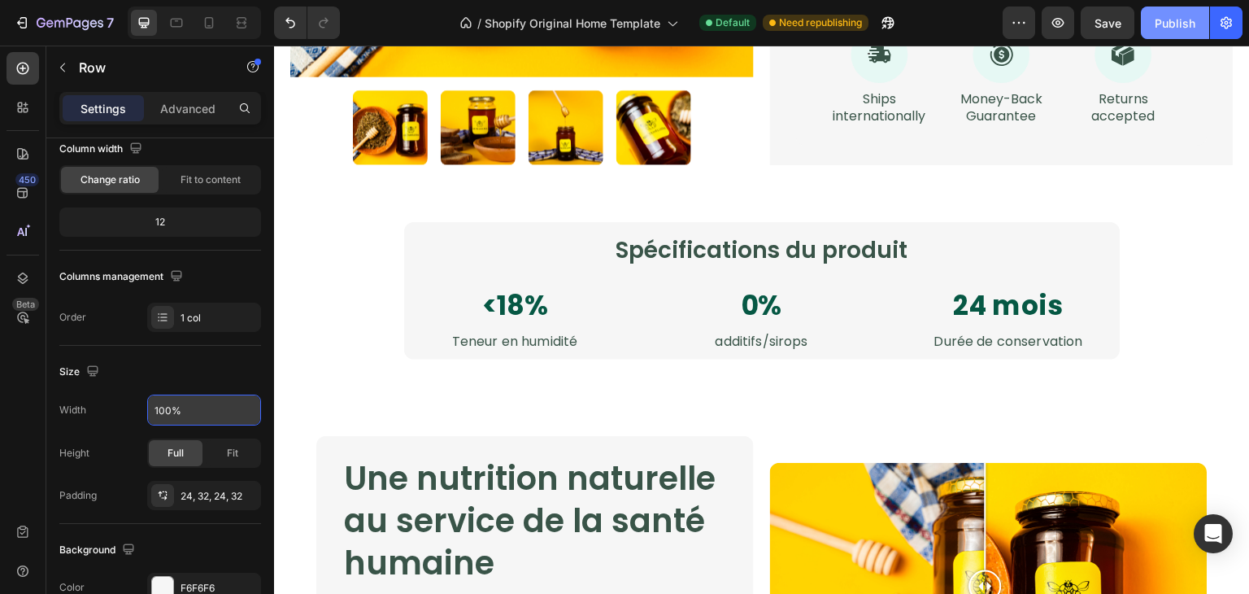
click at [1165, 21] on div "Publish" at bounding box center [1175, 23] width 41 height 17
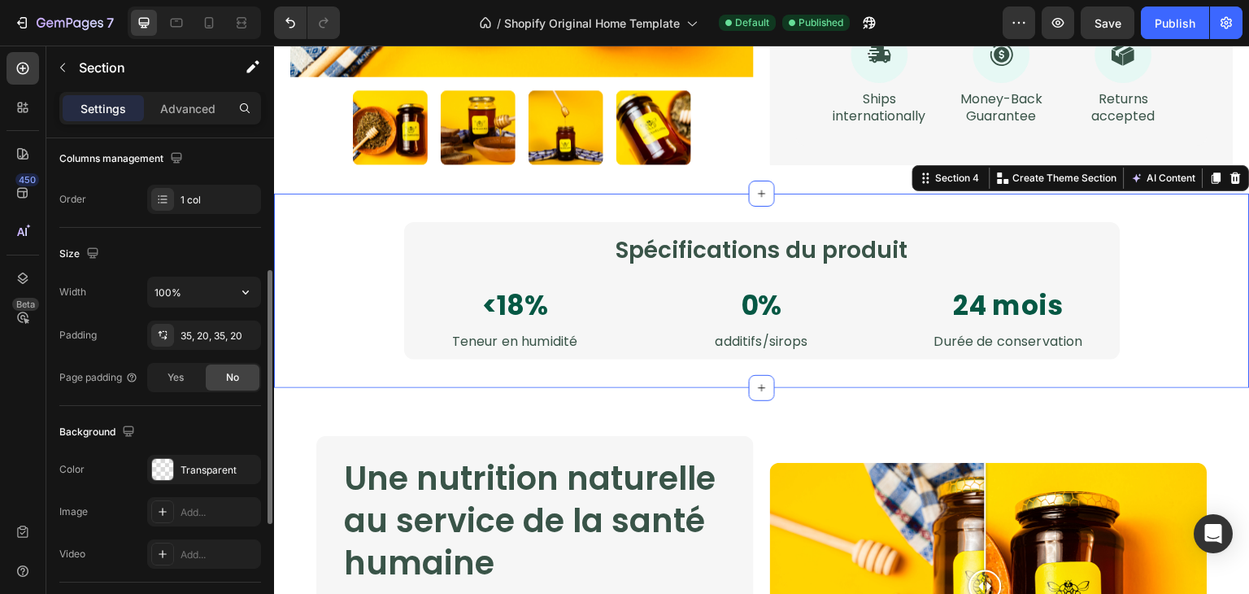
scroll to position [262, 0]
click at [237, 300] on button "button" at bounding box center [245, 291] width 29 height 29
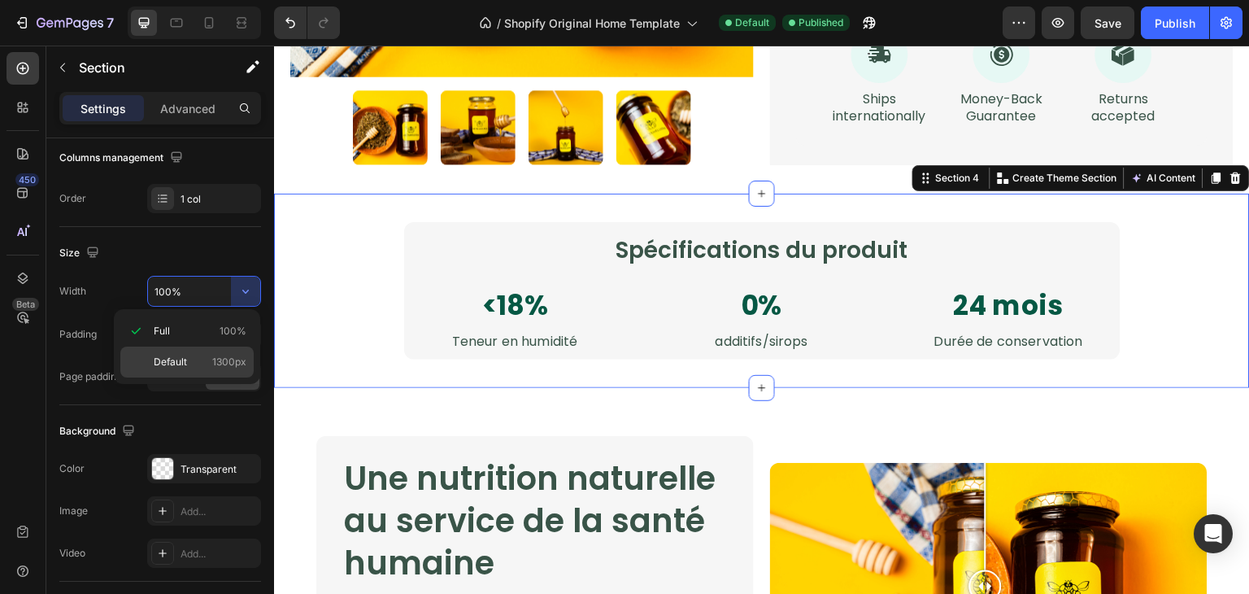
click at [229, 364] on span "1300px" at bounding box center [229, 362] width 34 height 15
type input "1300"
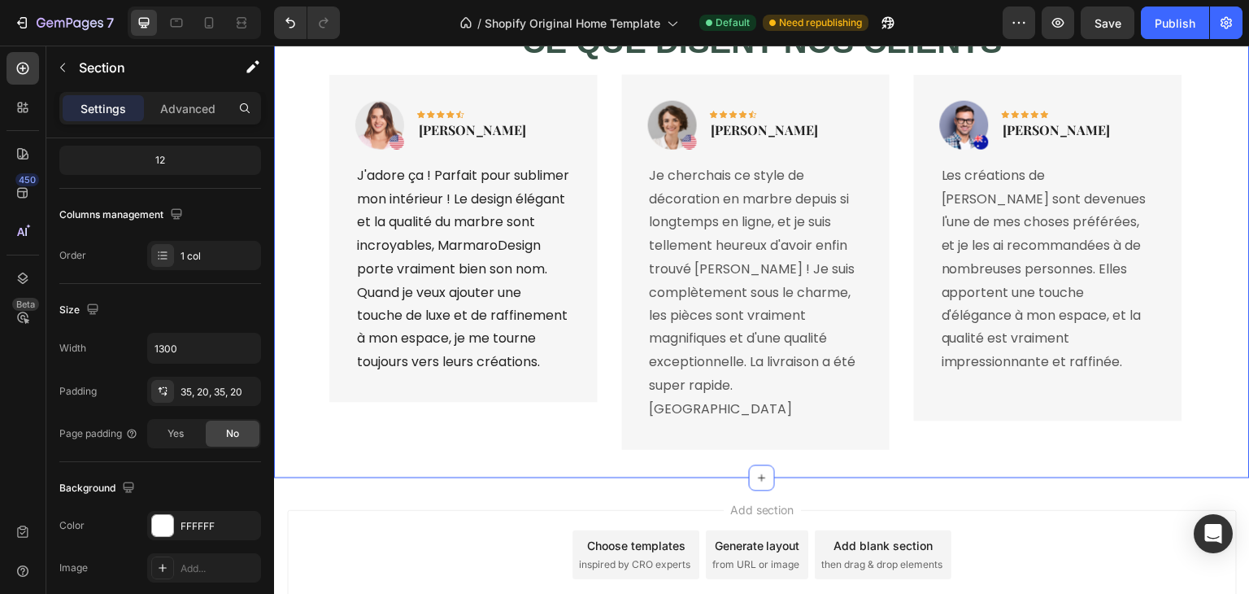
scroll to position [4195, 0]
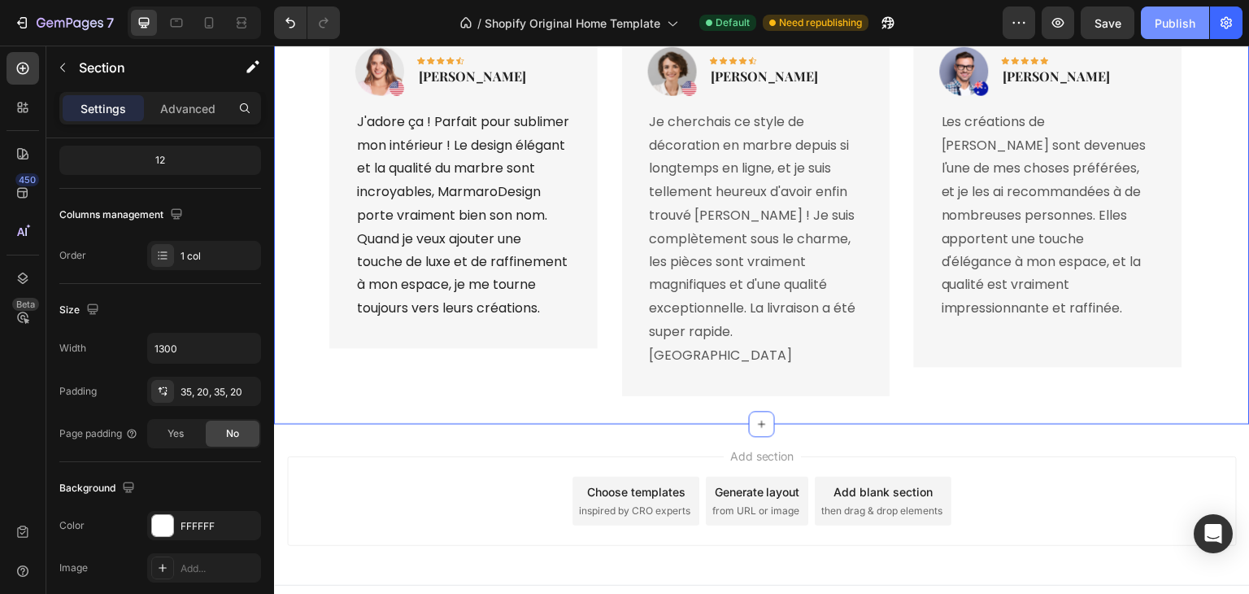
click at [1170, 23] on div "Publish" at bounding box center [1175, 23] width 41 height 17
